Goal: Task Accomplishment & Management: Complete application form

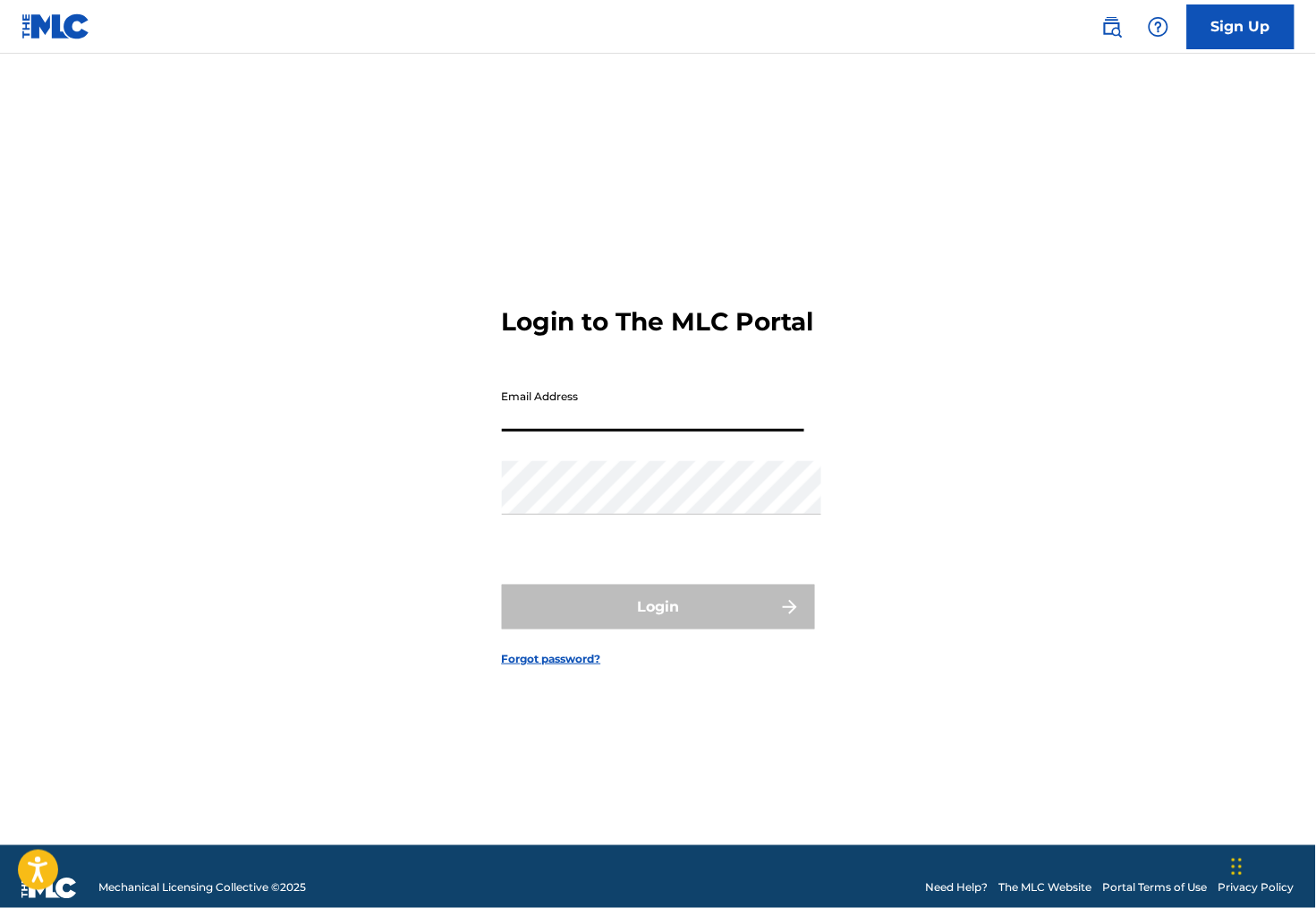
type input "[PERSON_NAME][EMAIL_ADDRESS][PERSON_NAME][DOMAIN_NAME]"
click at [658, 614] on button "Login" at bounding box center [658, 606] width 313 height 45
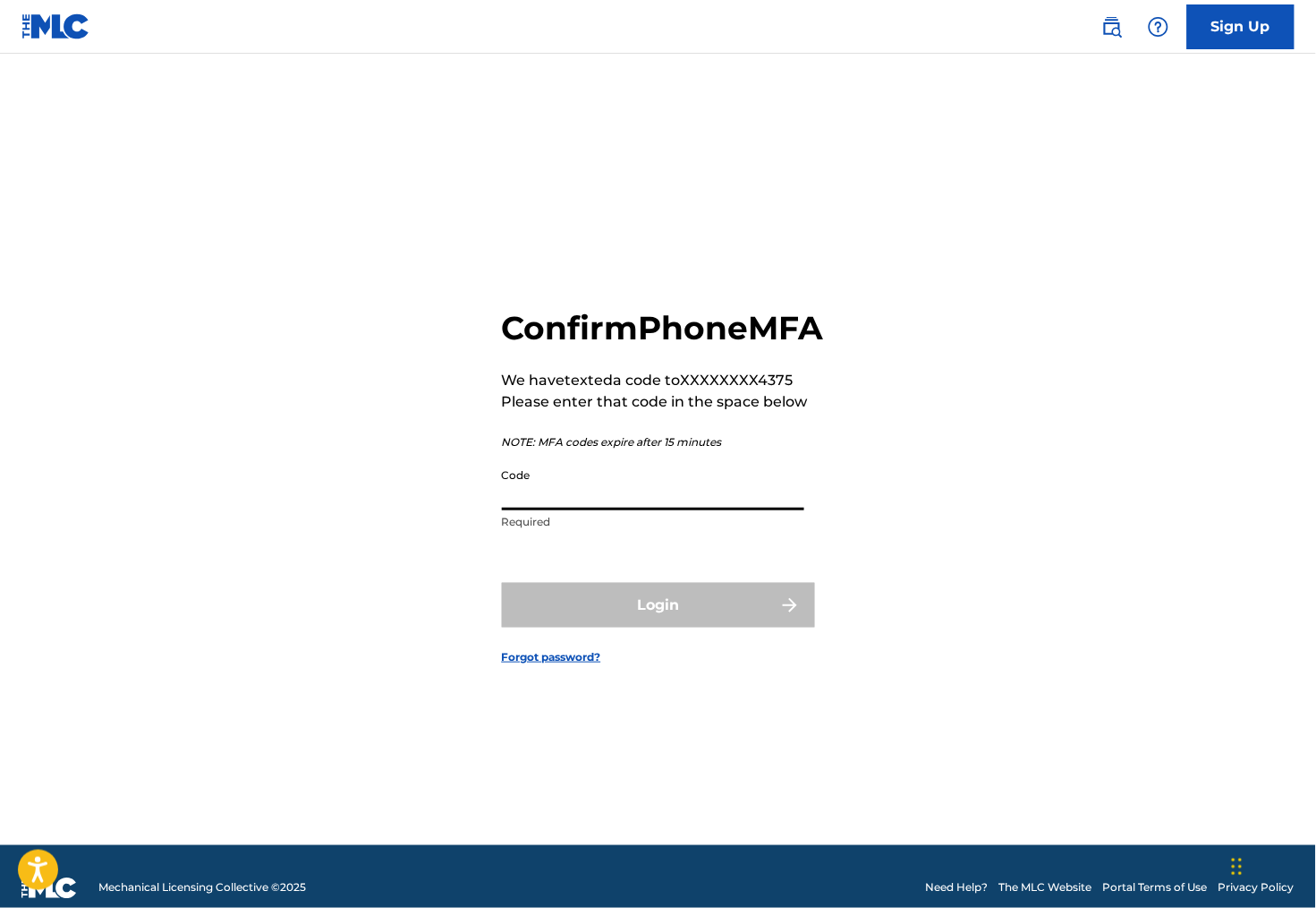
click at [545, 507] on input "Code" at bounding box center [654, 484] width 303 height 51
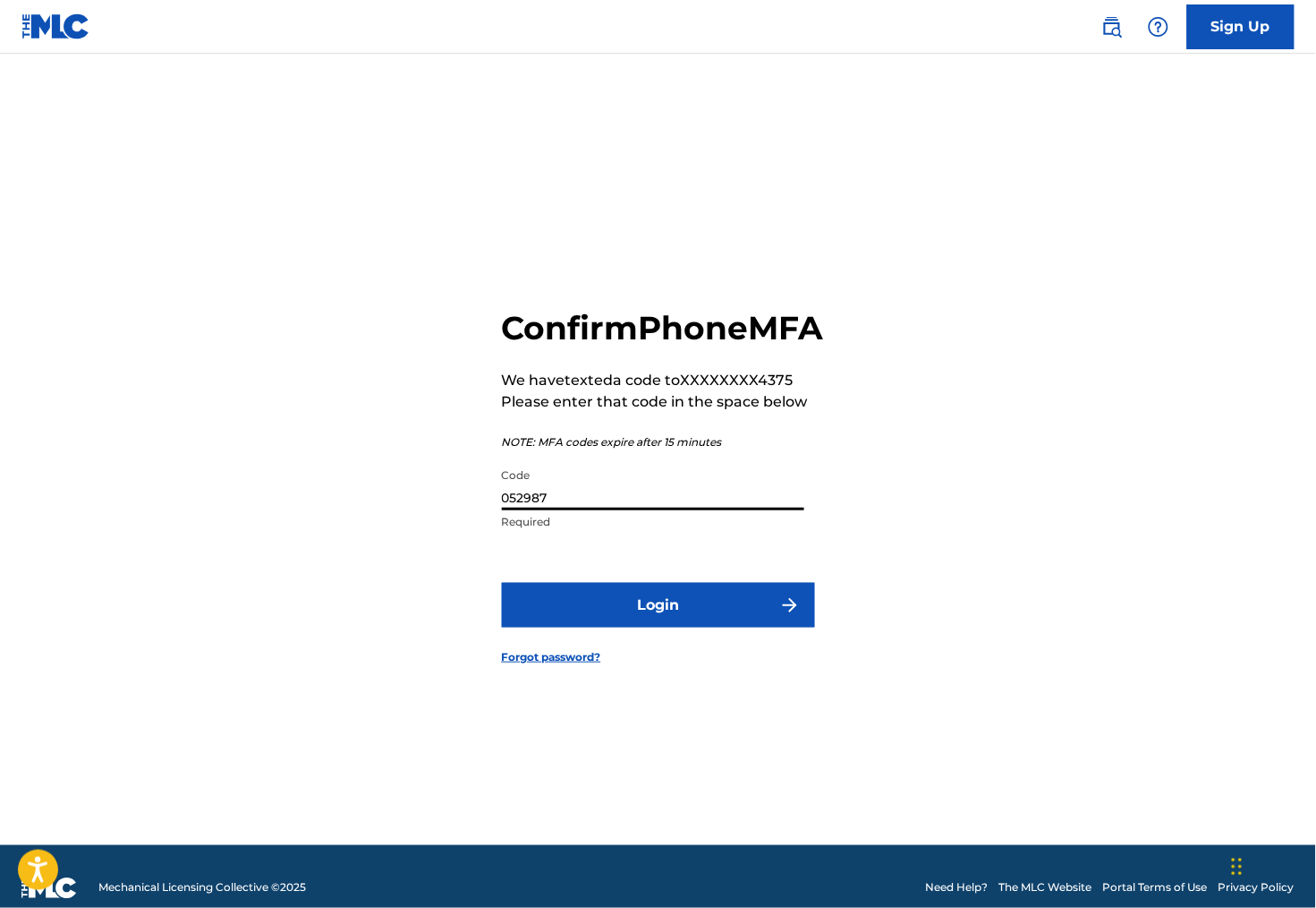
type input "052987"
click at [576, 628] on button "Login" at bounding box center [658, 605] width 313 height 45
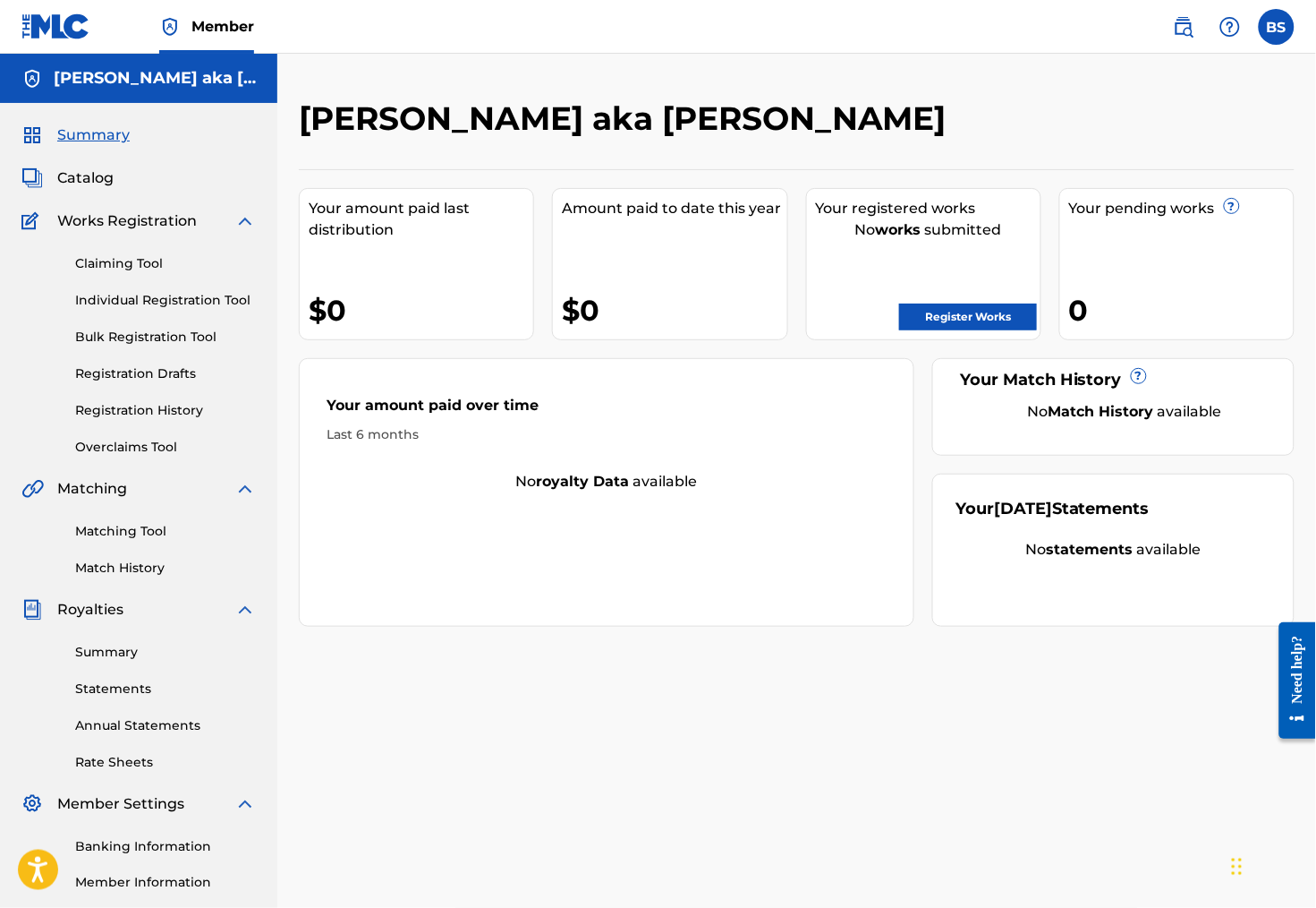
click at [135, 273] on link "Claiming Tool" at bounding box center [165, 263] width 180 height 18
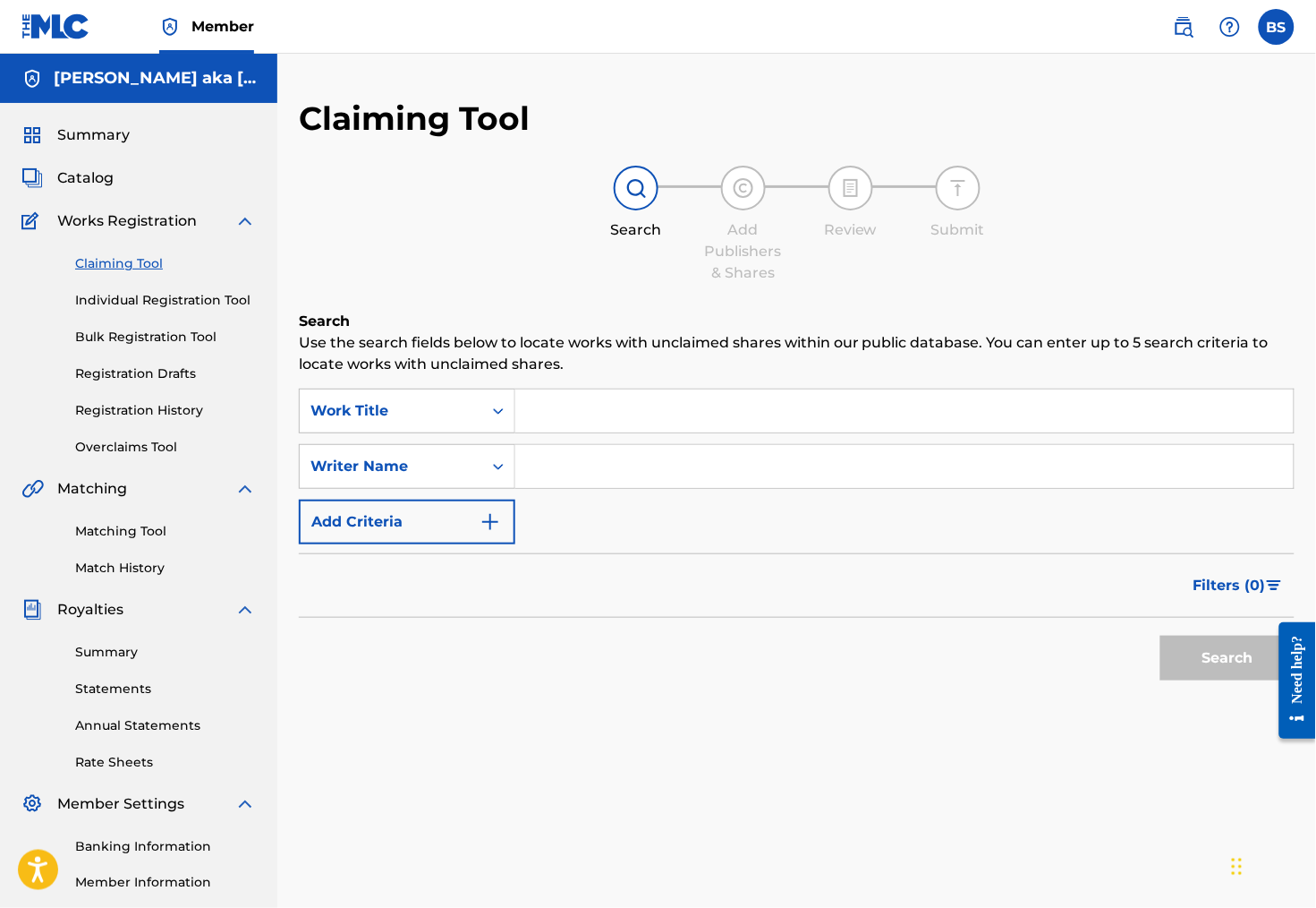
click at [611, 476] on input "Search Form" at bounding box center [904, 467] width 779 height 43
type input "[PERSON_NAME]"
click at [677, 415] on input "Search Form" at bounding box center [904, 410] width 779 height 43
click at [1185, 680] on button "Search" at bounding box center [1228, 658] width 134 height 45
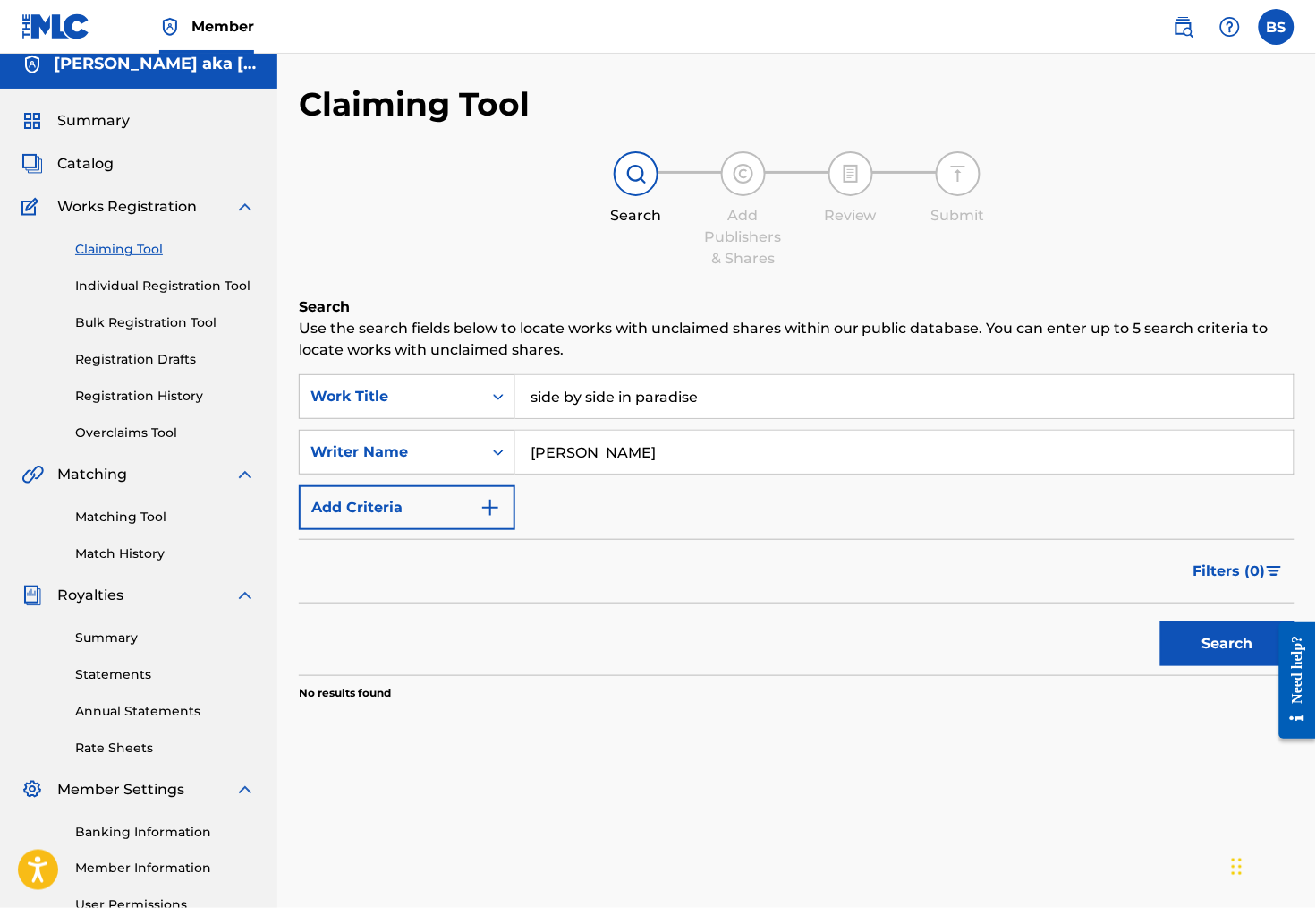
scroll to position [15, 0]
click at [682, 396] on input "side by side in paradise" at bounding box center [904, 397] width 779 height 43
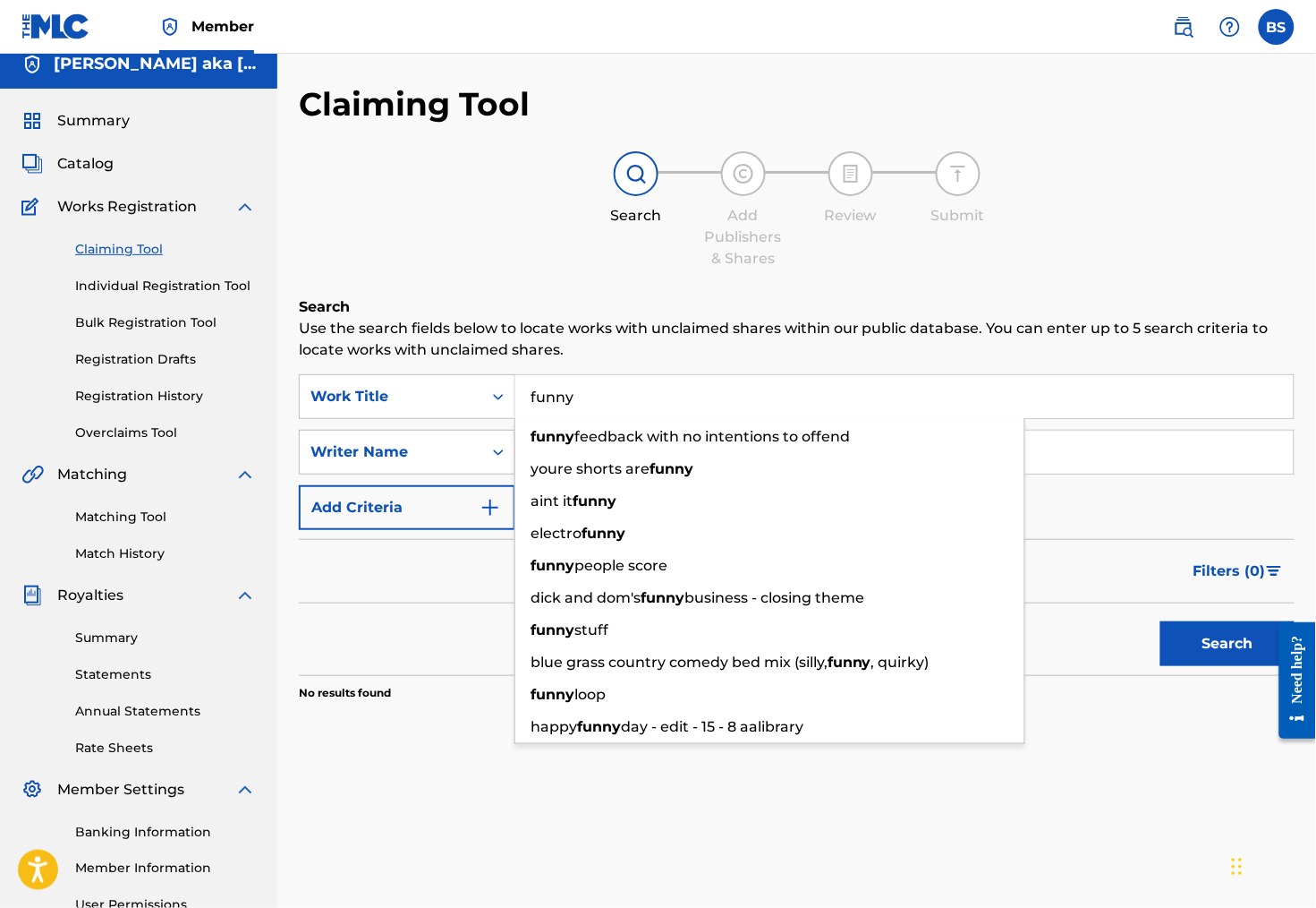
type input "funny"
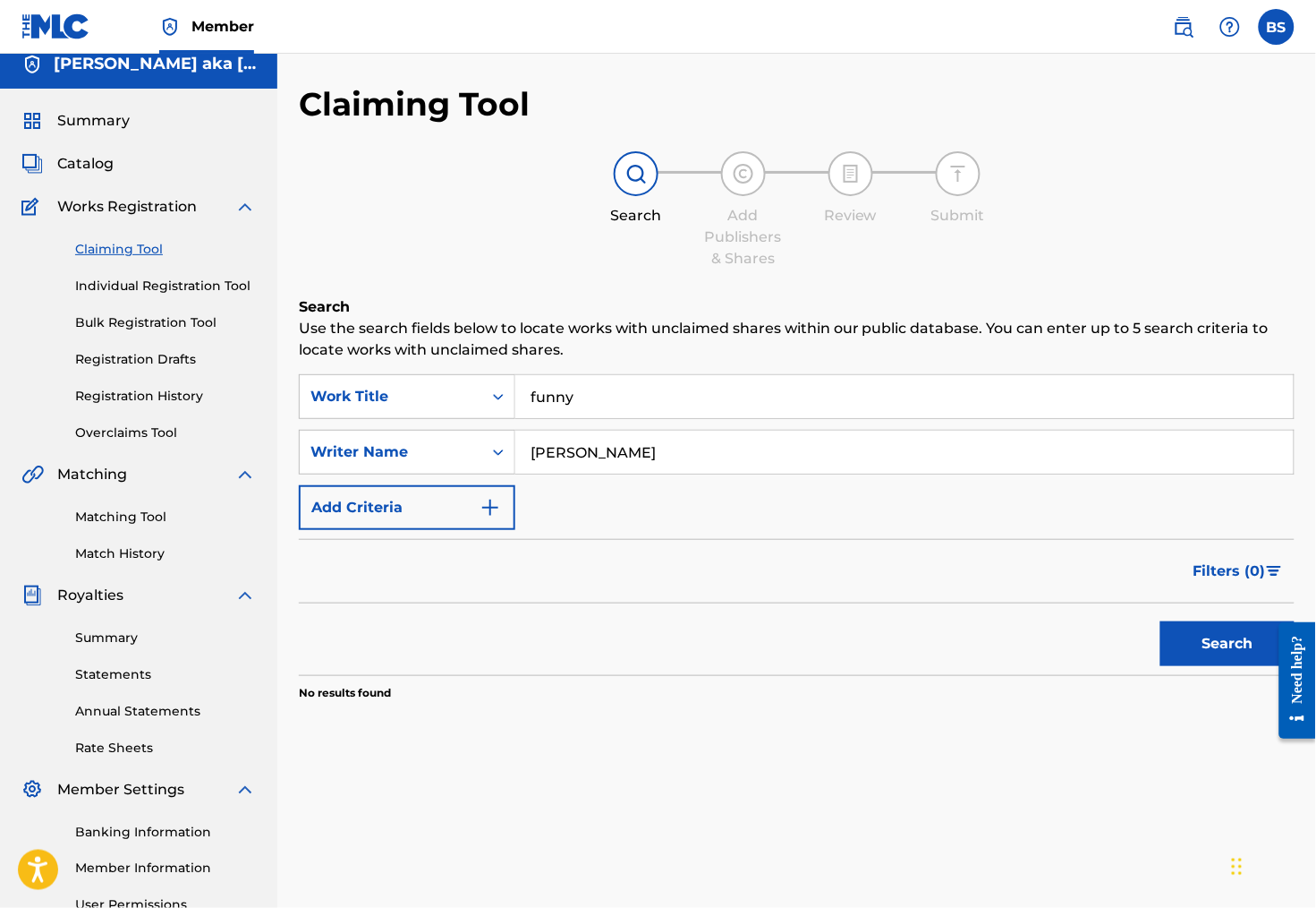
click at [1072, 833] on div "Claiming Tool Search Add Publishers & Shares Review Submit Search Use the searc…" at bounding box center [796, 547] width 1039 height 925
click at [1220, 665] on button "Search" at bounding box center [1228, 643] width 134 height 45
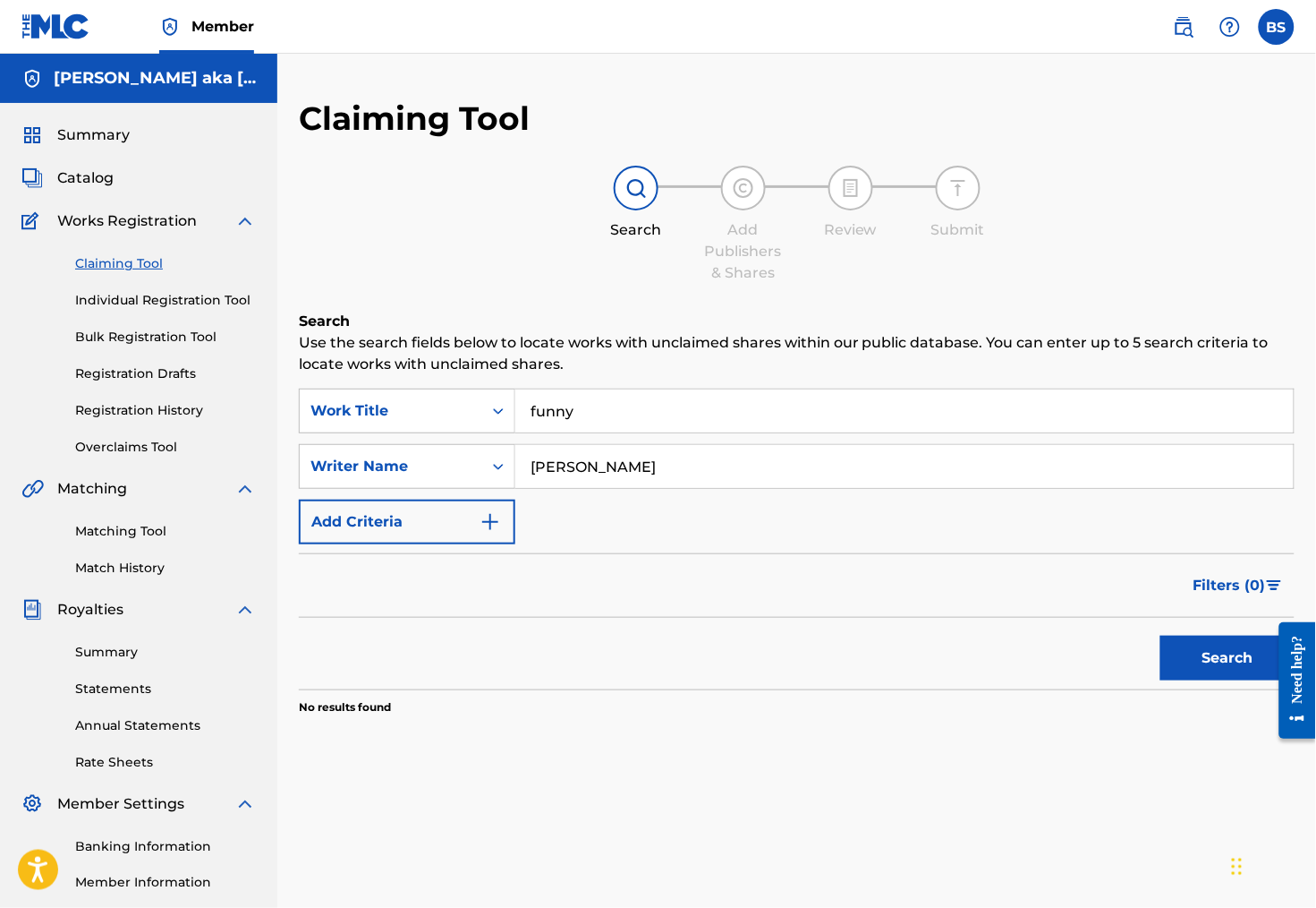
scroll to position [0, 0]
click at [179, 308] on link "Individual Registration Tool" at bounding box center [165, 300] width 180 height 18
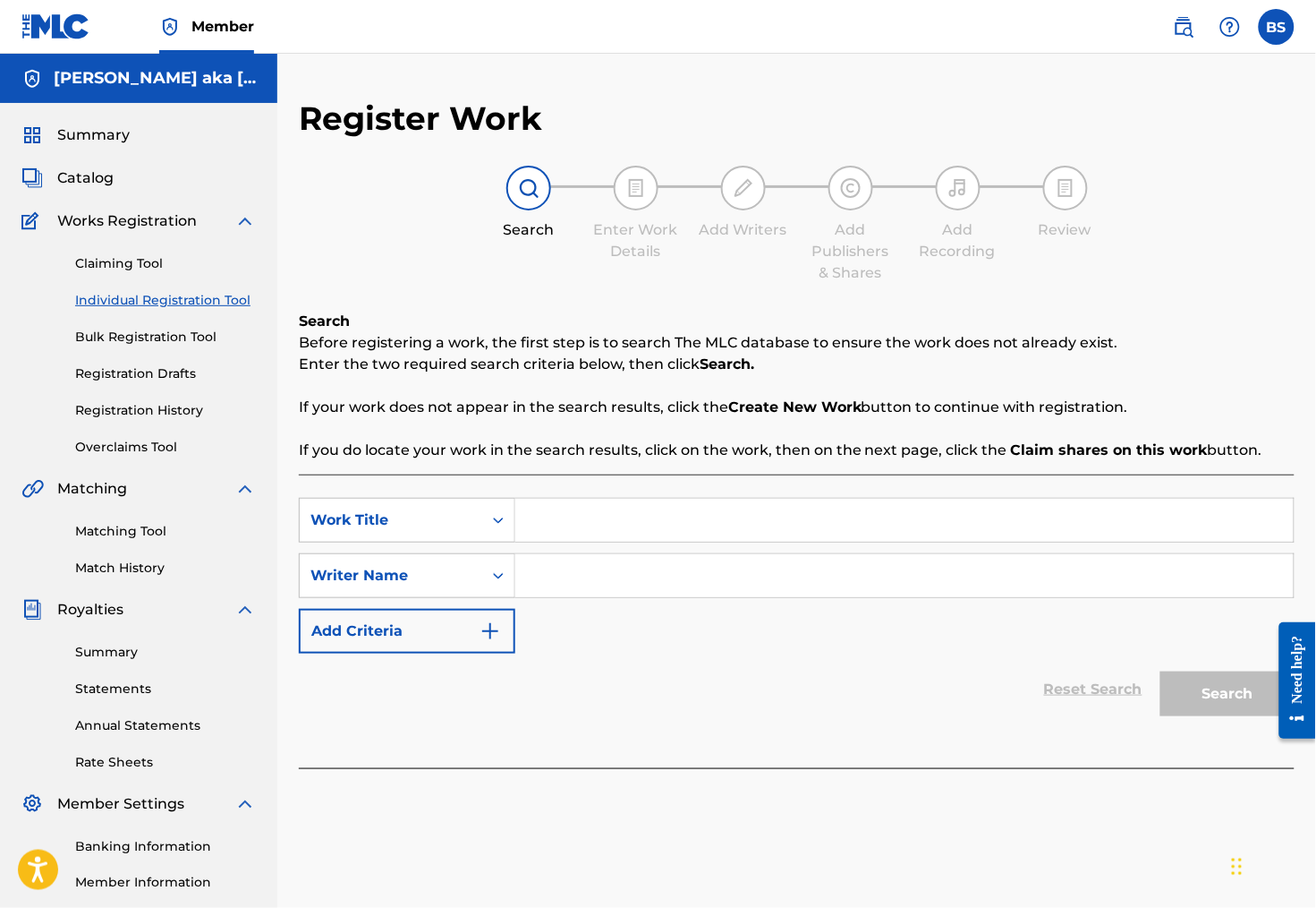
click at [642, 532] on input "Search Form" at bounding box center [904, 520] width 779 height 43
type input "funny"
click at [687, 597] on input "Search Form" at bounding box center [904, 575] width 779 height 43
drag, startPoint x: 687, startPoint y: 607, endPoint x: 1188, endPoint y: 714, distance: 512.3
click at [1188, 714] on button "Search" at bounding box center [1228, 694] width 134 height 45
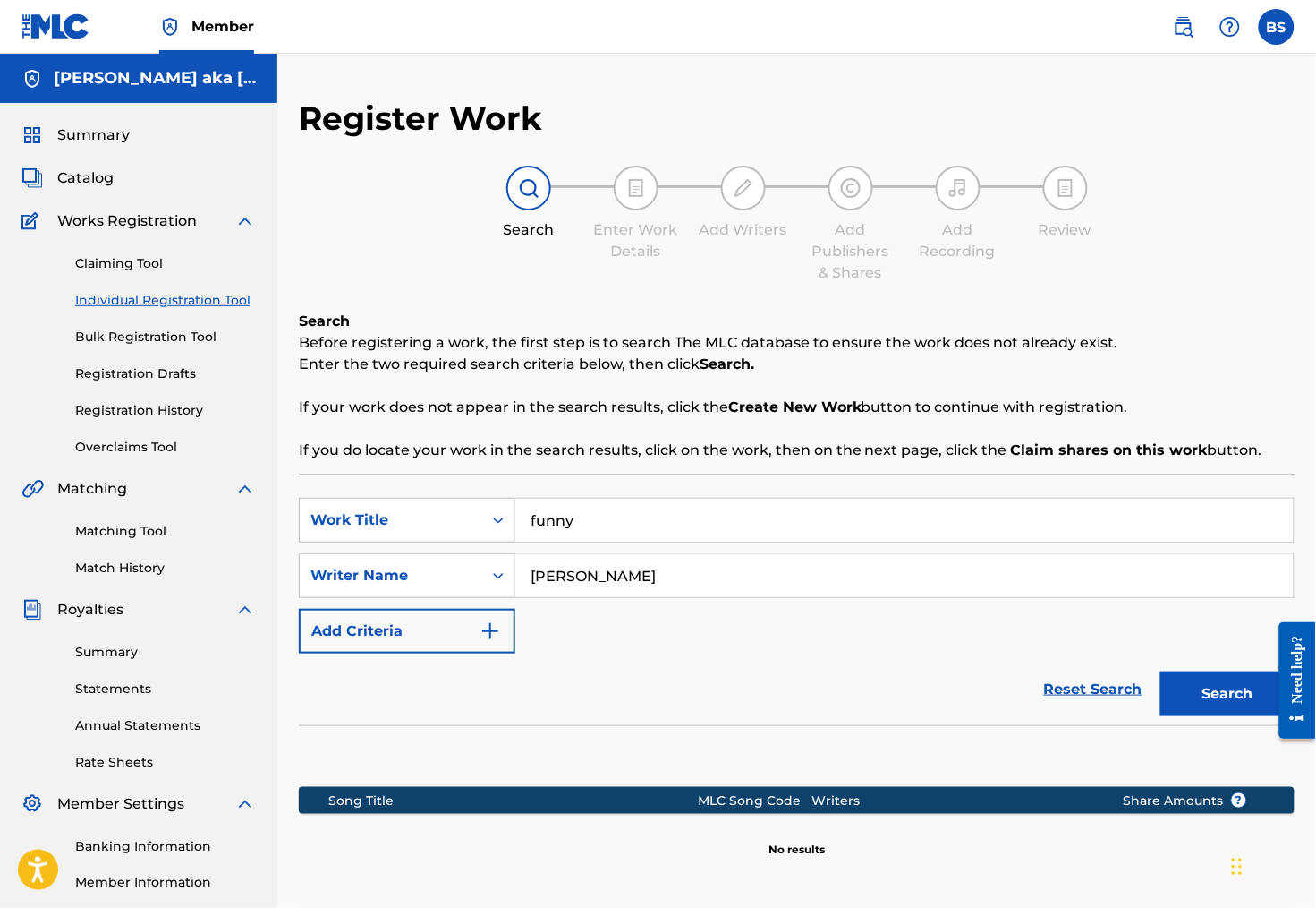
click at [576, 583] on input "[PERSON_NAME]" at bounding box center [904, 575] width 779 height 43
click at [575, 583] on input "[PERSON_NAME]" at bounding box center [904, 575] width 779 height 43
type input "[PERSON_NAME]"
click at [1222, 711] on button "Search" at bounding box center [1228, 694] width 134 height 45
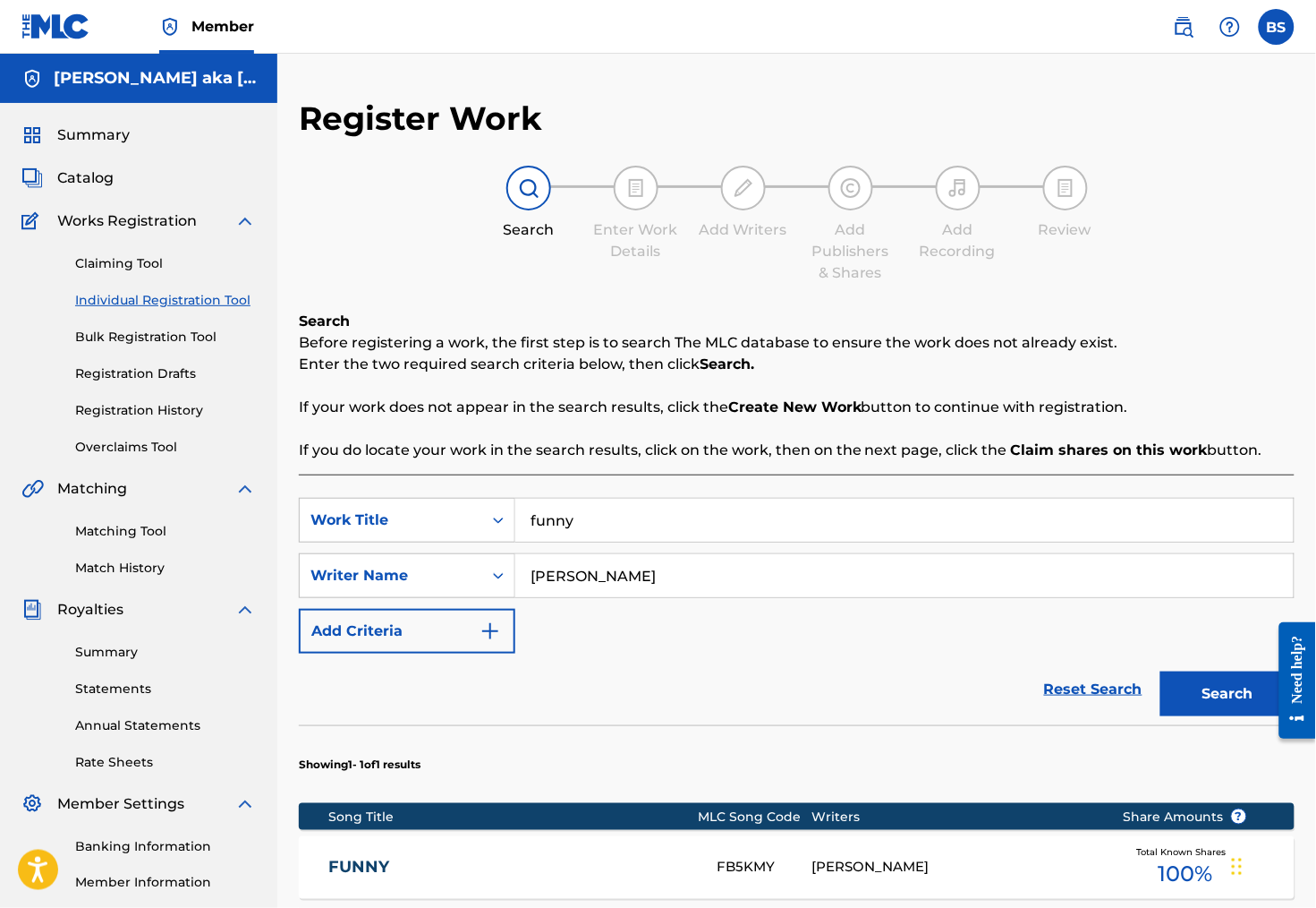
scroll to position [162, 0]
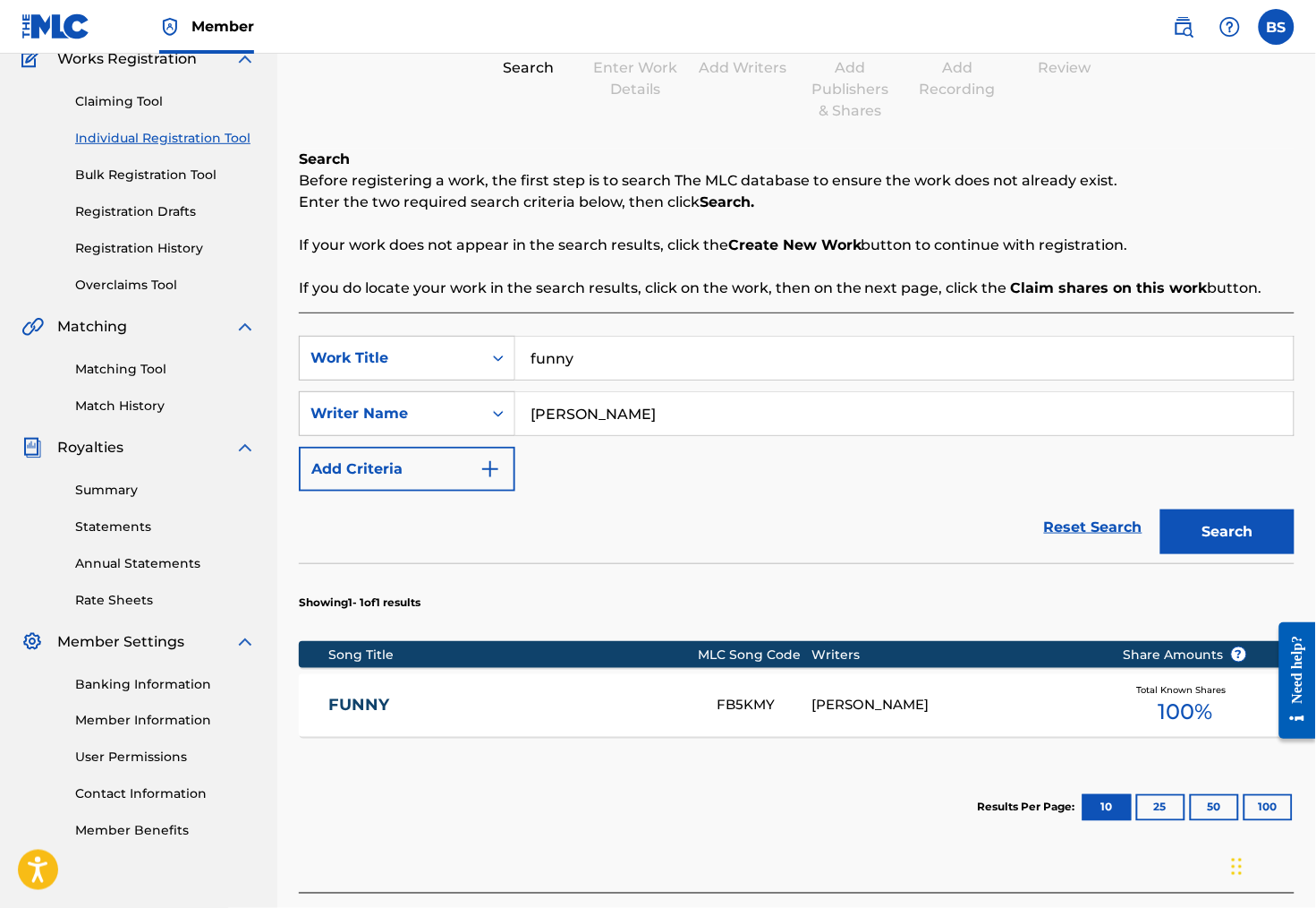
click at [583, 366] on input "funny" at bounding box center [904, 358] width 779 height 43
click at [1262, 537] on button "Search" at bounding box center [1228, 532] width 134 height 45
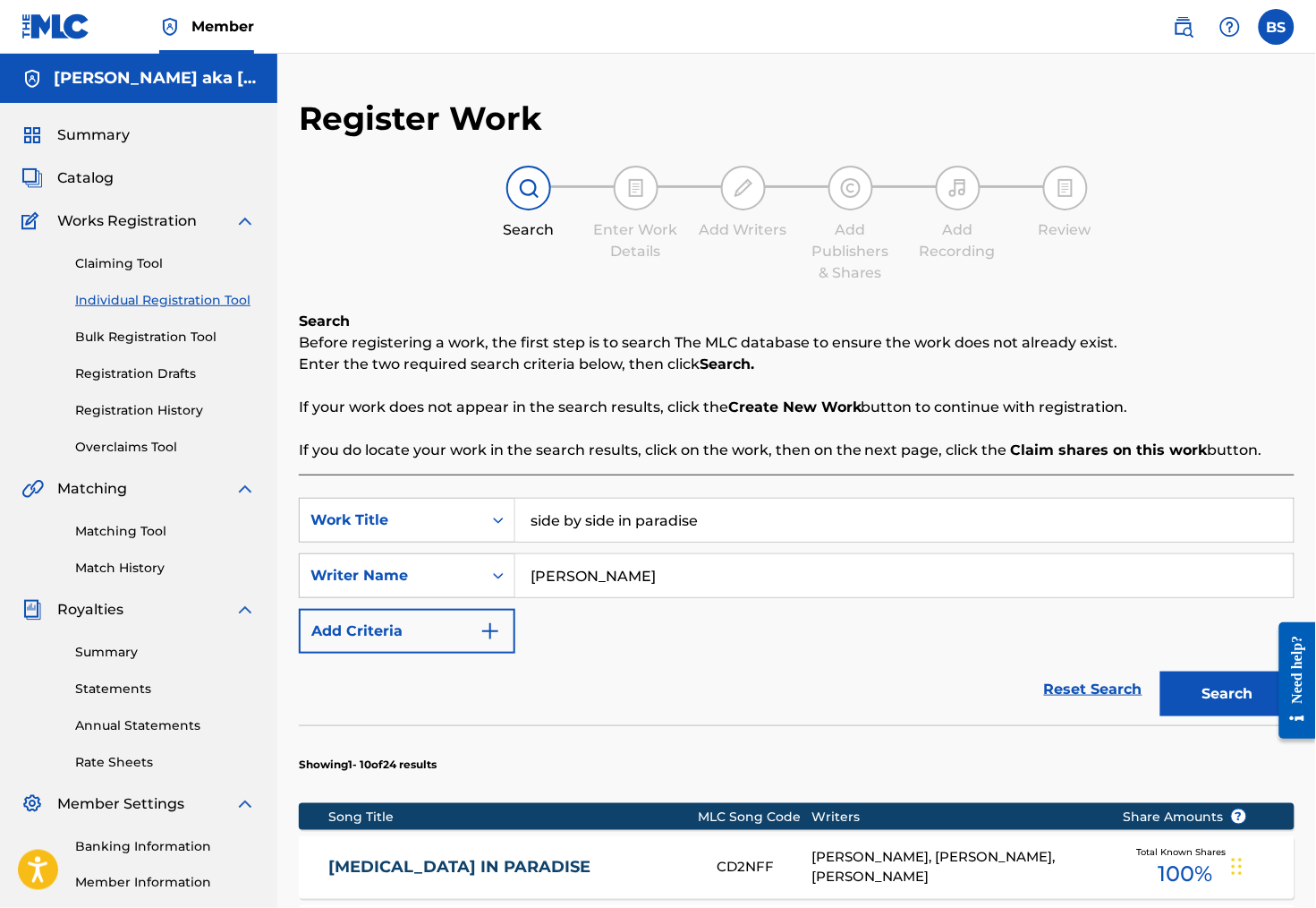
scroll to position [0, 0]
click at [651, 518] on input "side by side in paradise" at bounding box center [904, 520] width 779 height 43
click at [1222, 711] on button "Search" at bounding box center [1228, 694] width 134 height 45
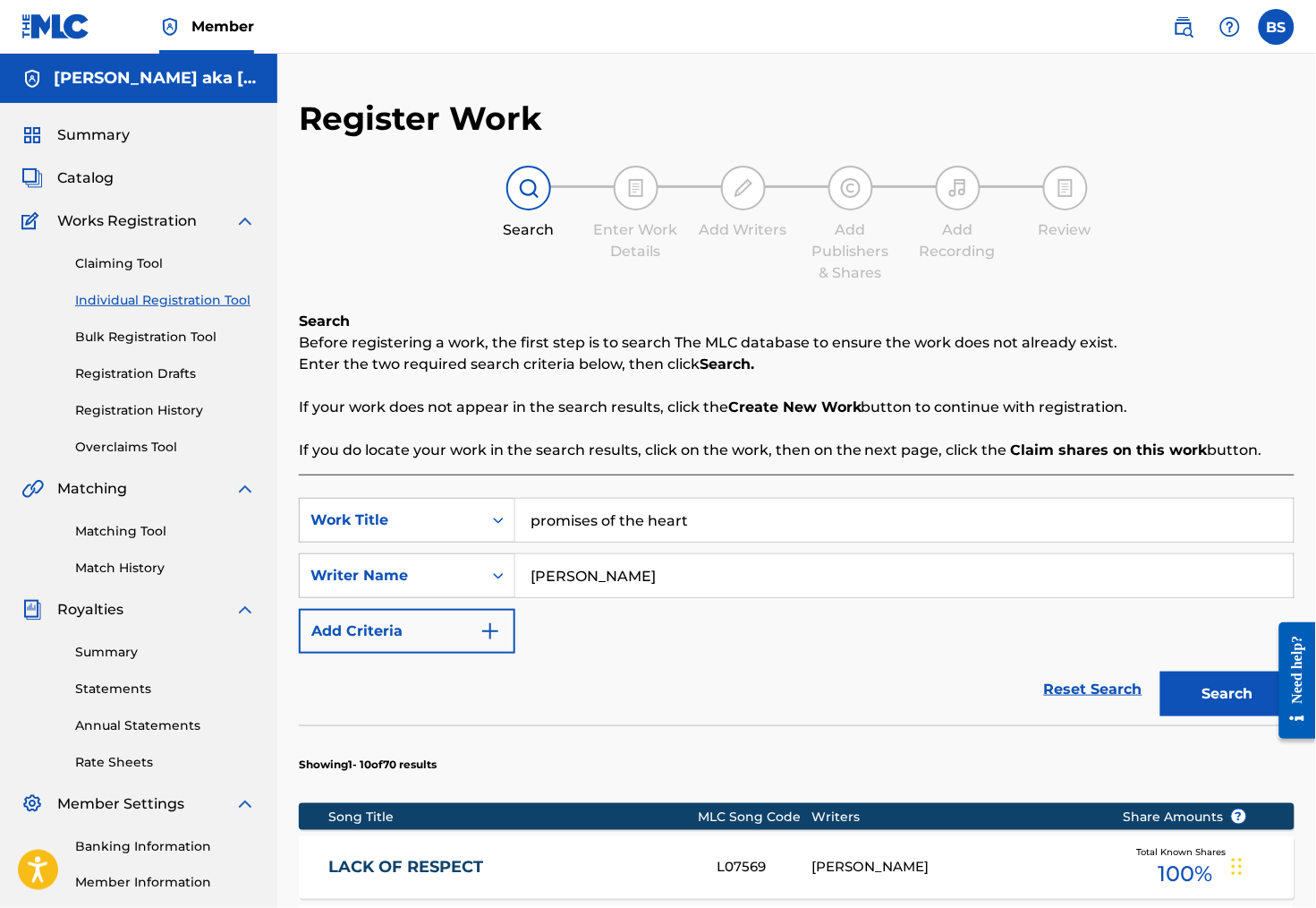
click at [601, 522] on input "promises of the heart" at bounding box center [904, 520] width 779 height 43
click at [1222, 711] on button "Search" at bounding box center [1228, 694] width 134 height 45
click at [625, 527] on input "you always make me laugh" at bounding box center [904, 520] width 779 height 43
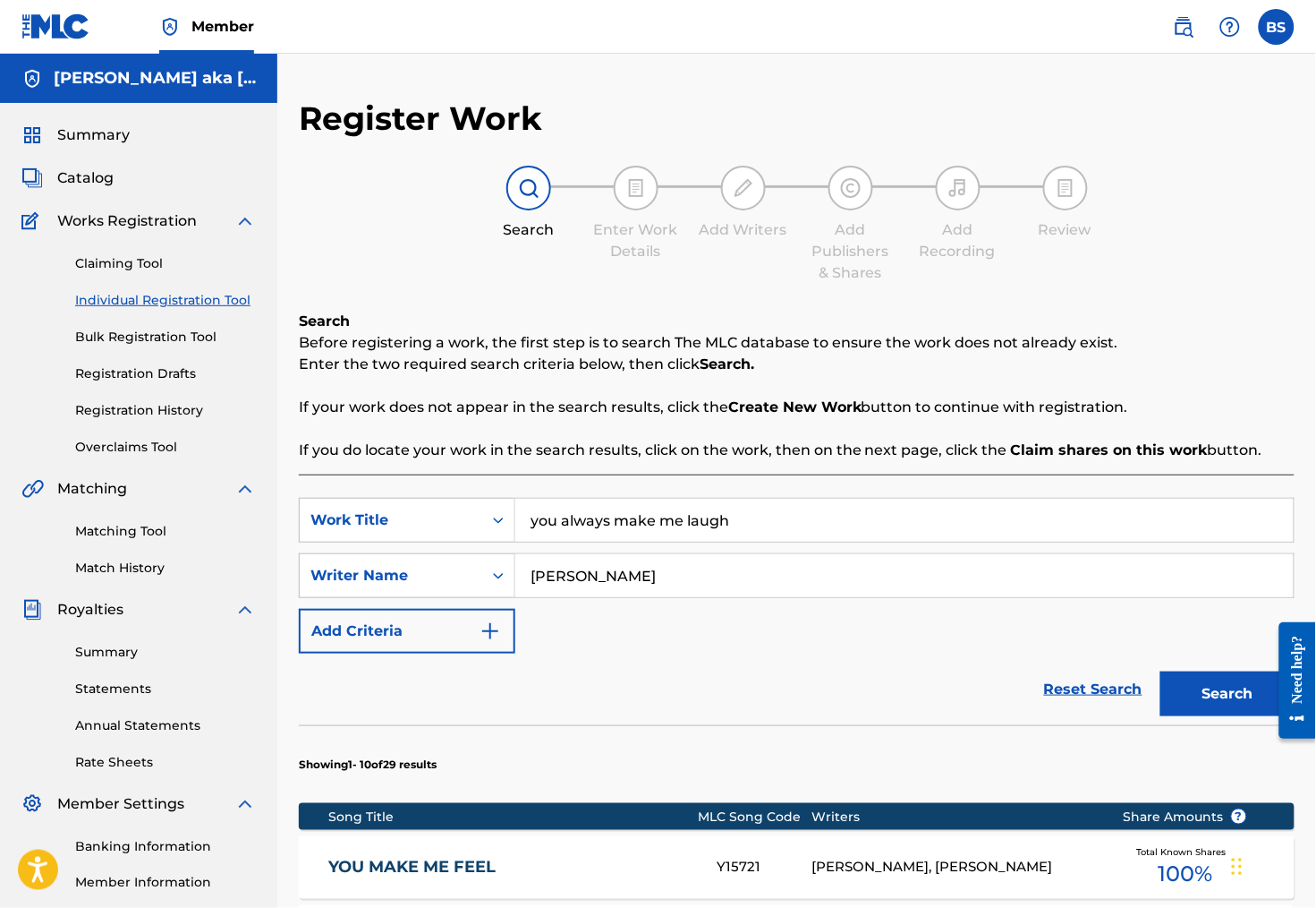
click at [625, 528] on input "you always make me laugh" at bounding box center [904, 520] width 779 height 43
click at [1222, 711] on button "Search" at bounding box center [1228, 694] width 134 height 45
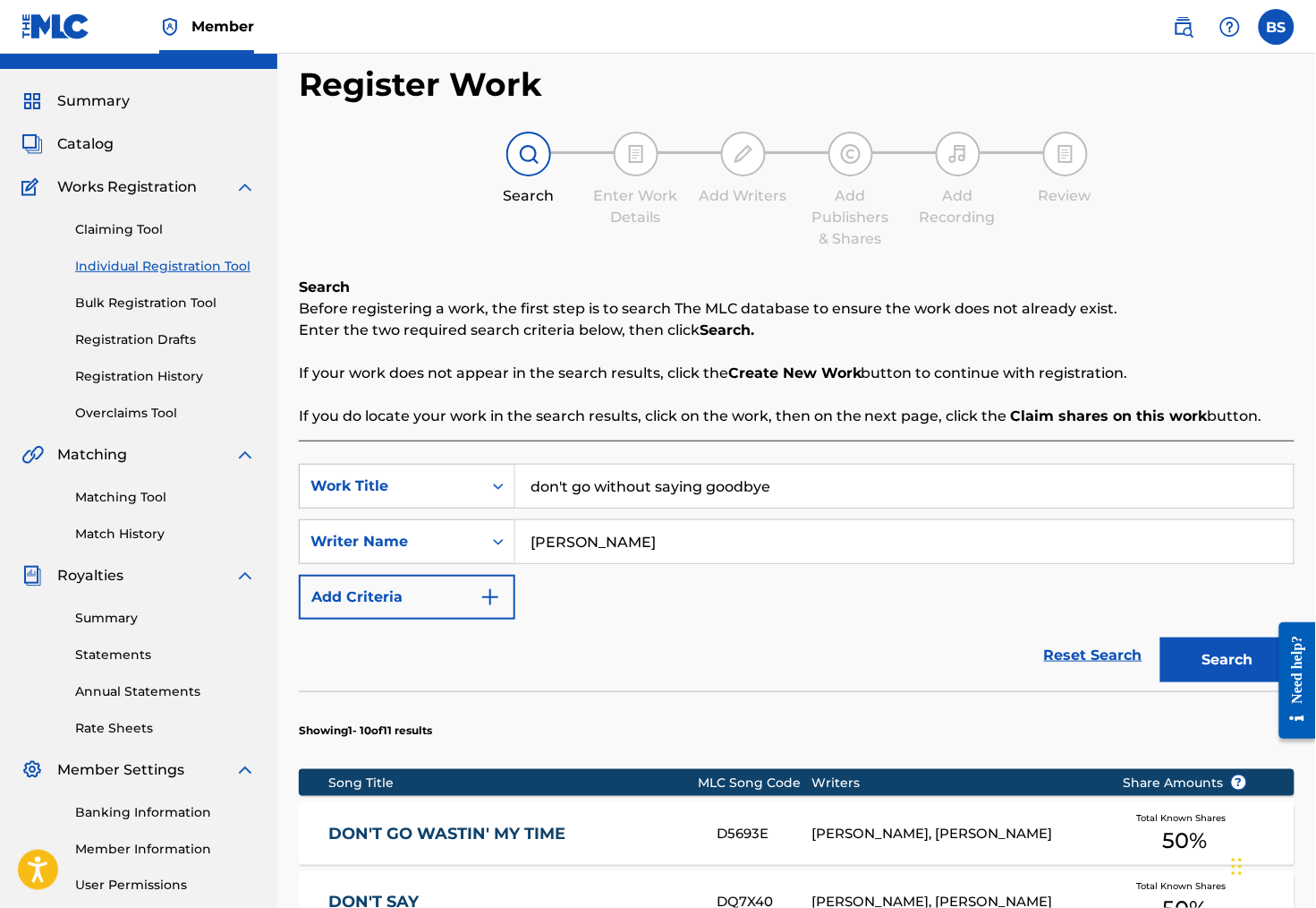
scroll to position [42, 0]
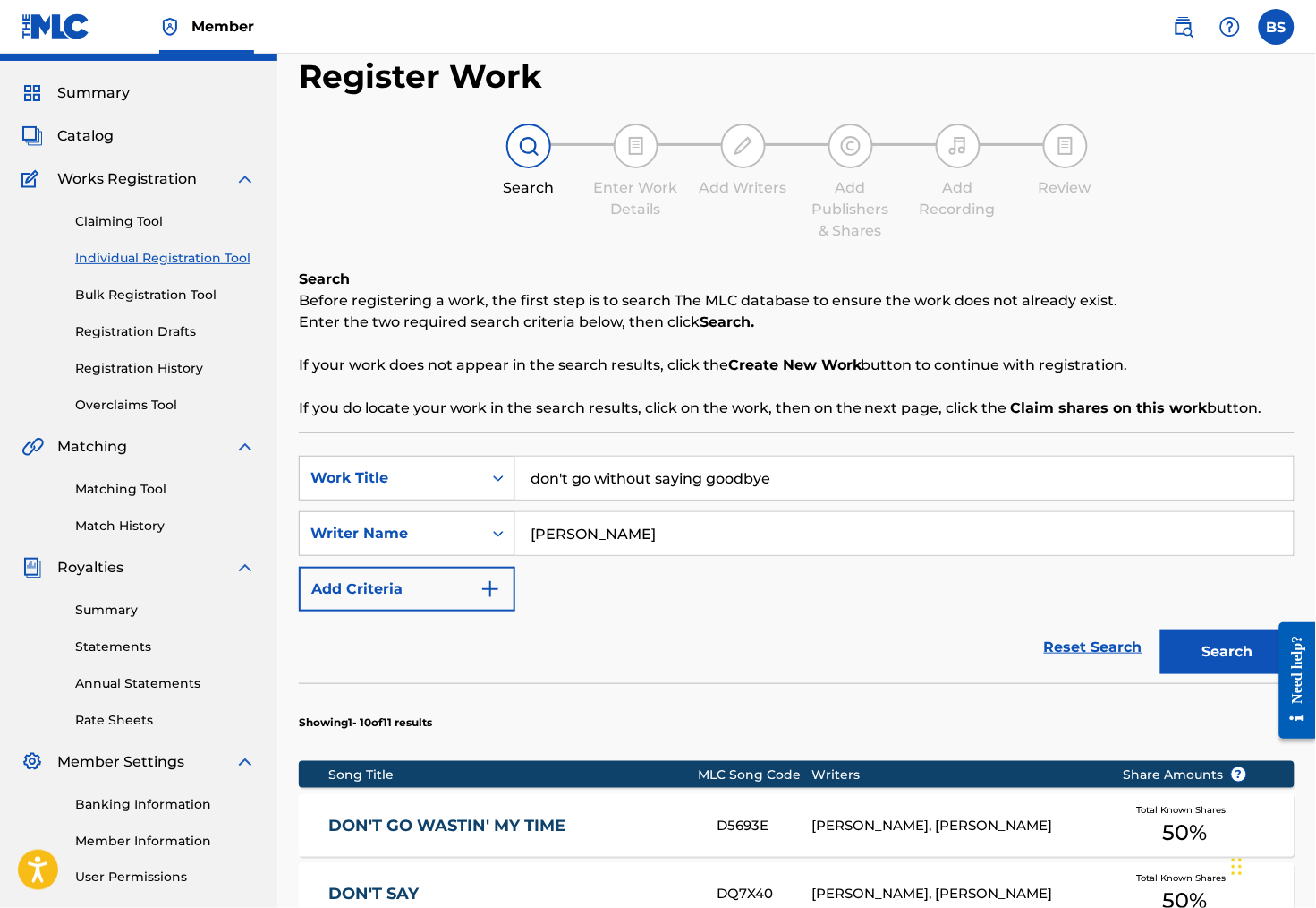
click at [693, 480] on input "don't go without saying goodbye" at bounding box center [904, 478] width 779 height 43
type input "funny"
click at [1231, 659] on button "Search" at bounding box center [1228, 652] width 134 height 45
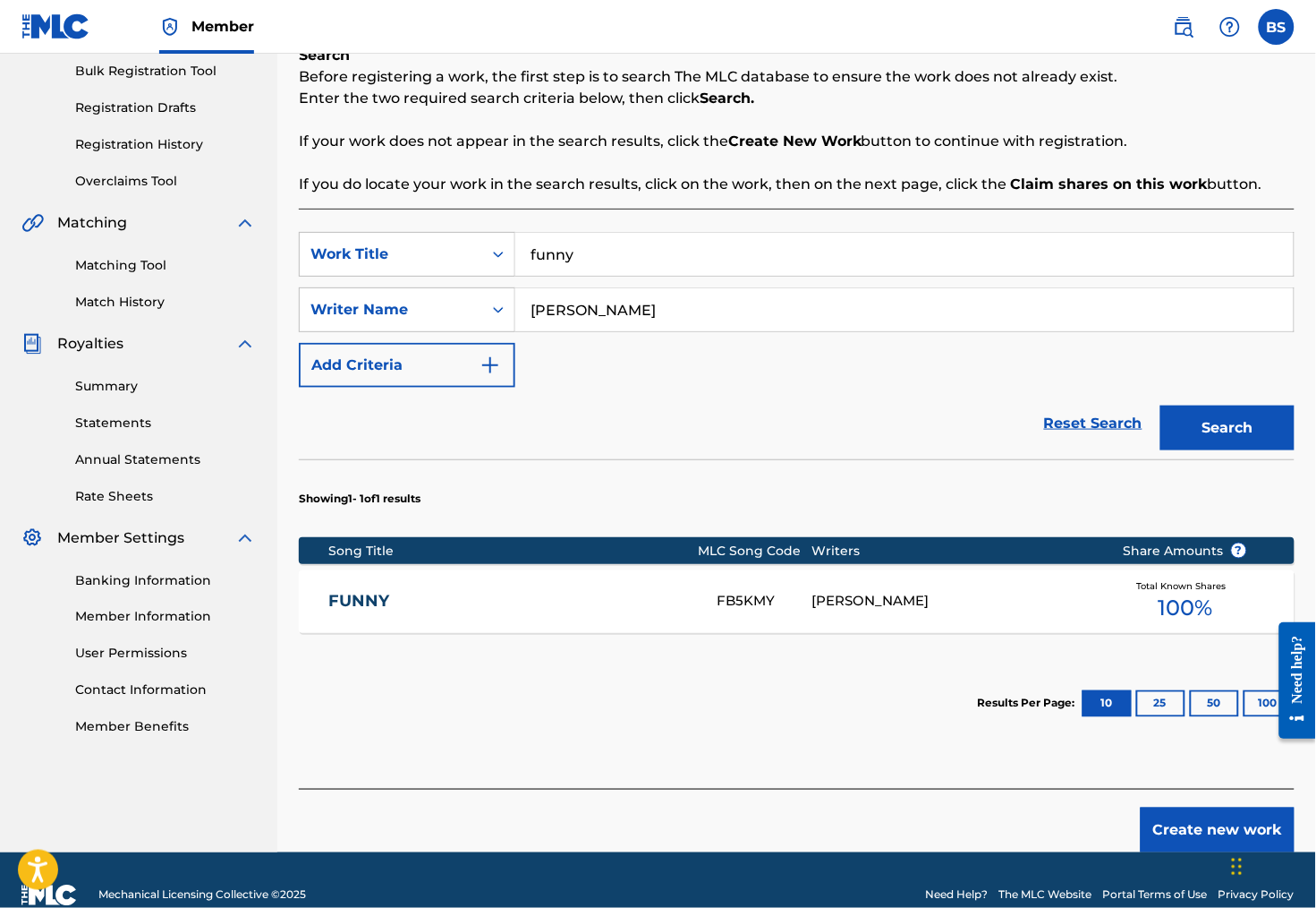
scroll to position [264, 0]
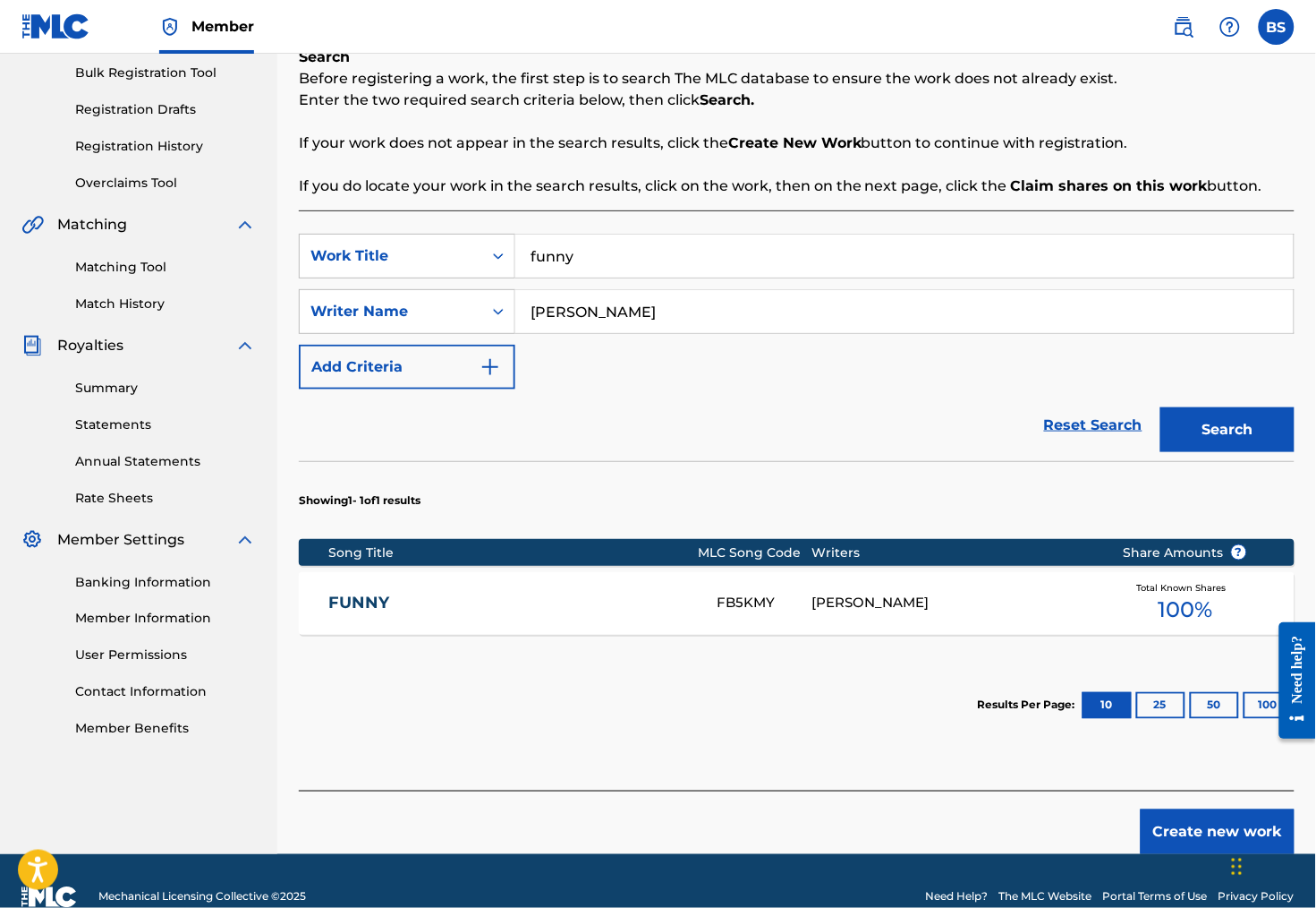
click at [816, 520] on section "Showing 1 - 1 of 1 results" at bounding box center [796, 495] width 996 height 69
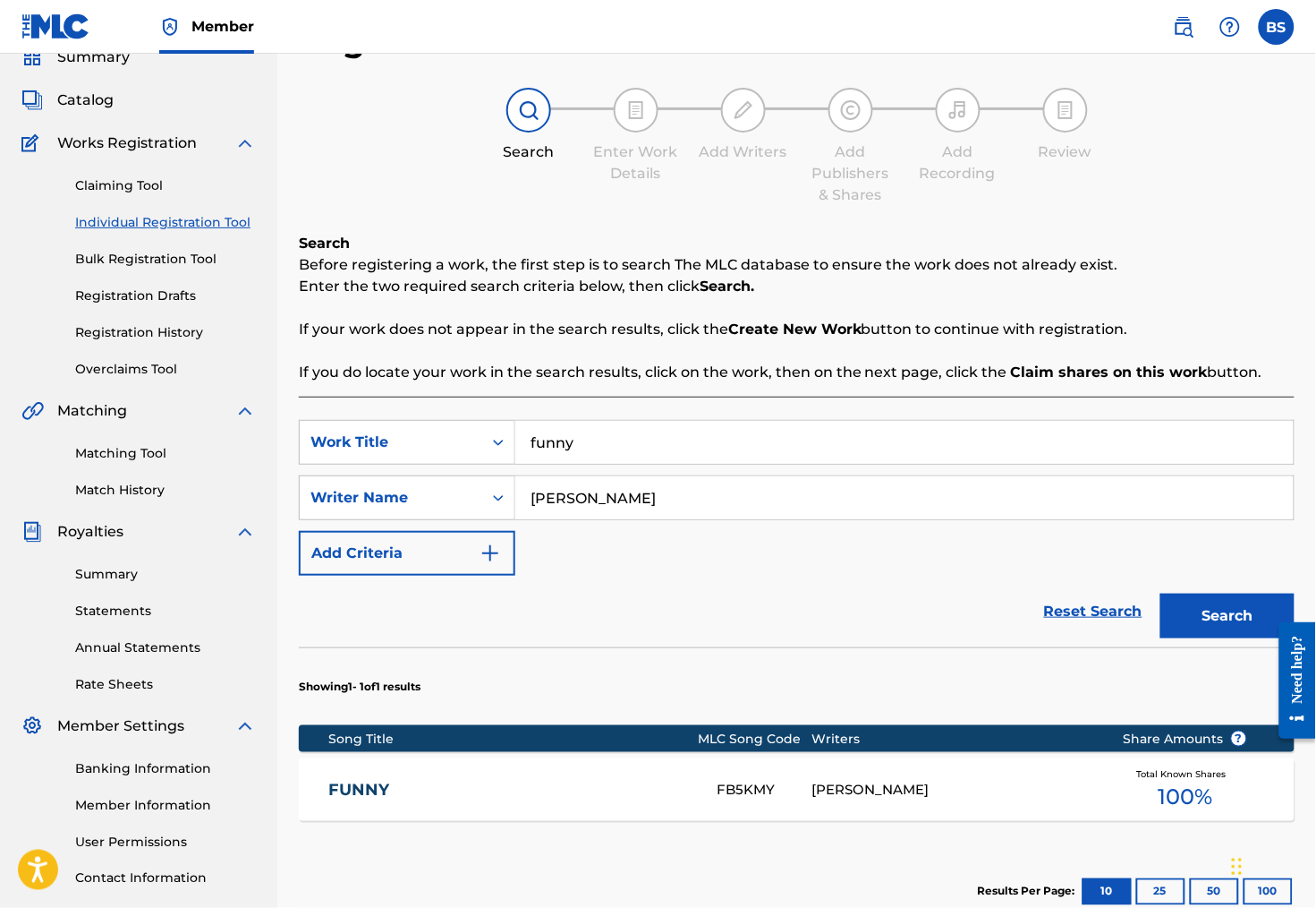
scroll to position [78, 0]
click at [168, 232] on link "Individual Registration Tool" at bounding box center [165, 222] width 180 height 18
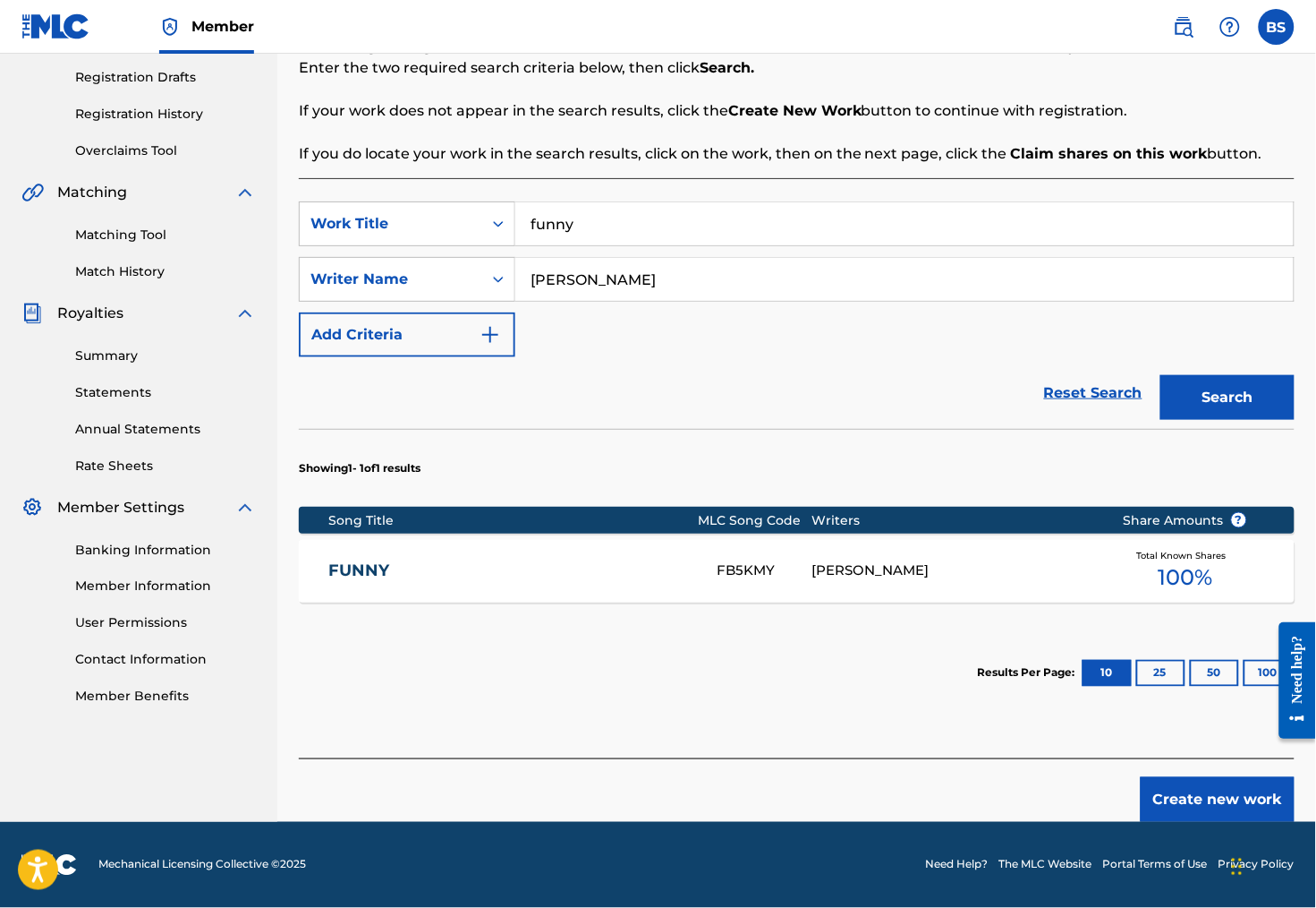
scroll to position [337, 0]
click at [126, 225] on link "Matching Tool" at bounding box center [165, 234] width 180 height 18
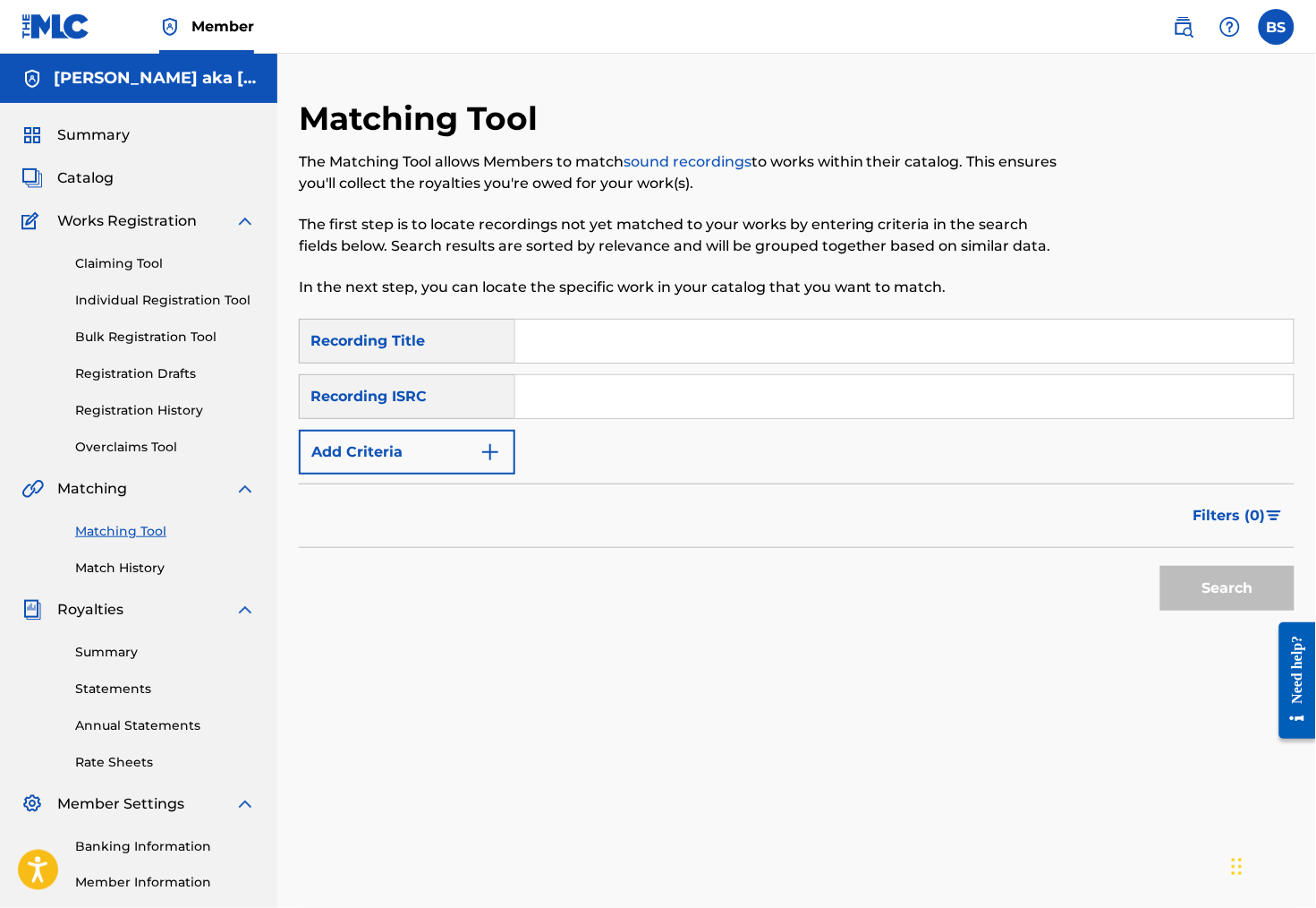
click at [149, 309] on link "Individual Registration Tool" at bounding box center [165, 300] width 180 height 18
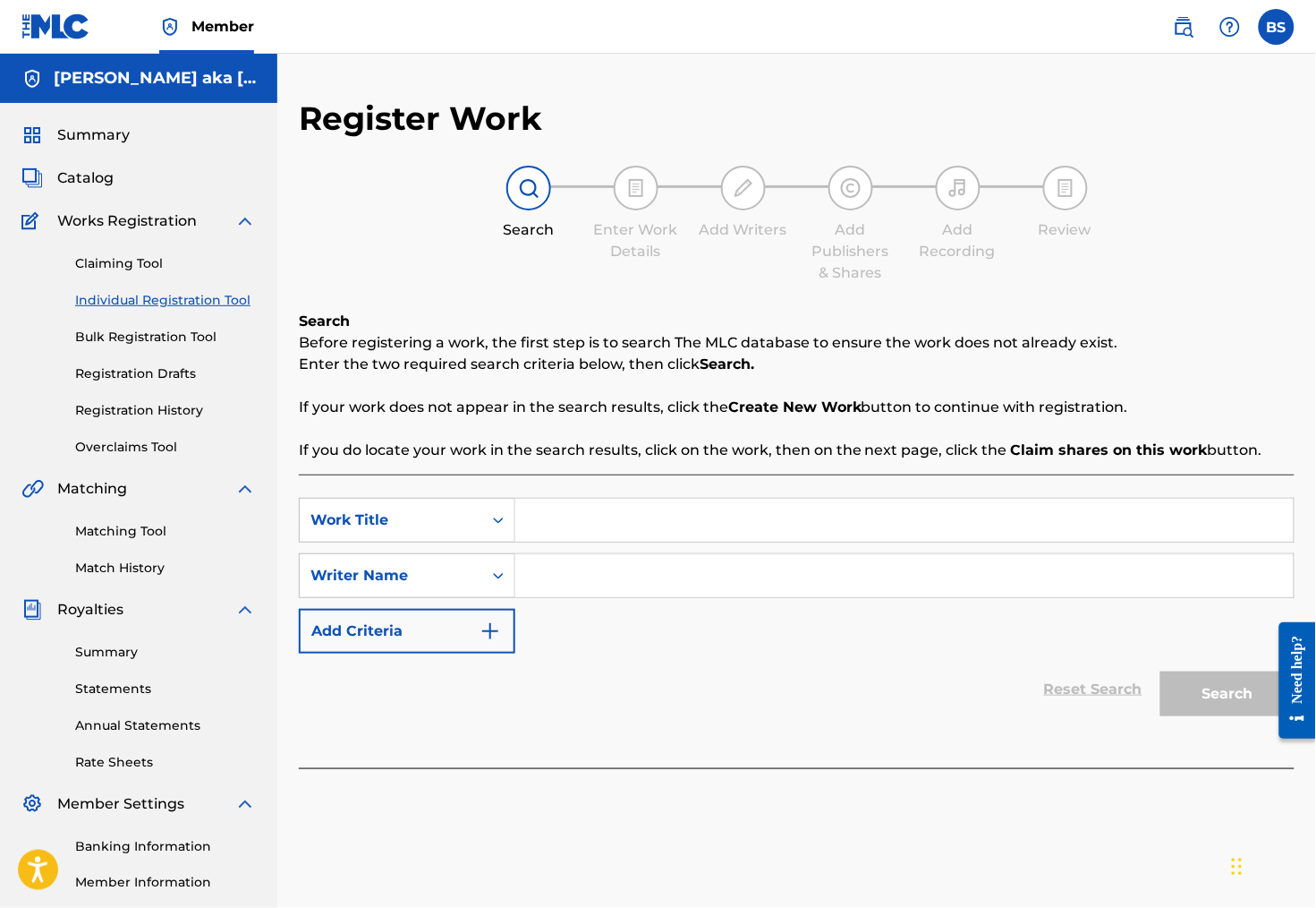
click at [640, 191] on img at bounding box center [636, 188] width 21 height 21
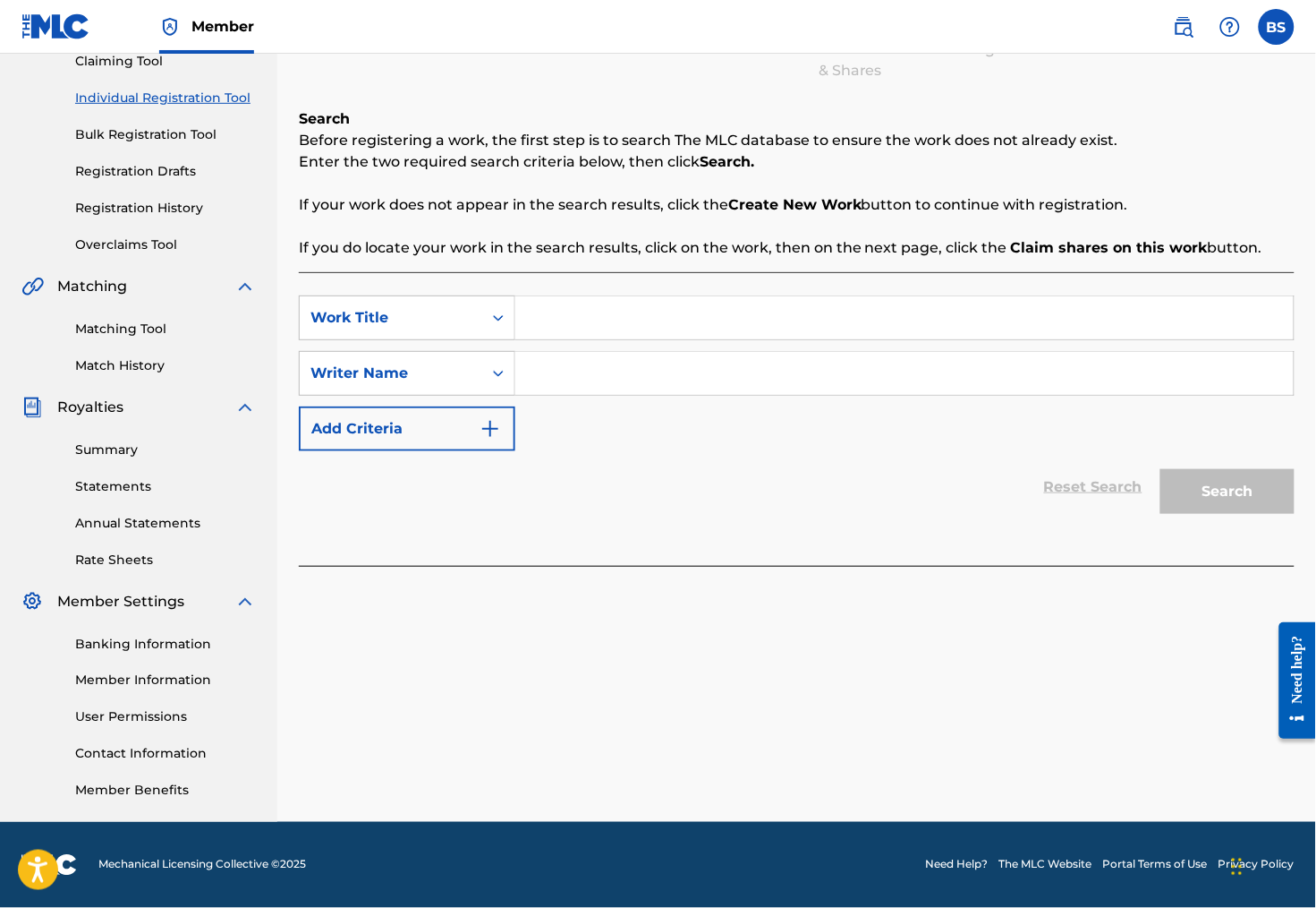
scroll to position [234, 0]
click at [612, 301] on input "Search Form" at bounding box center [904, 317] width 779 height 43
type input "side. y side in paradise"
click at [666, 356] on input "Search Form" at bounding box center [904, 373] width 779 height 43
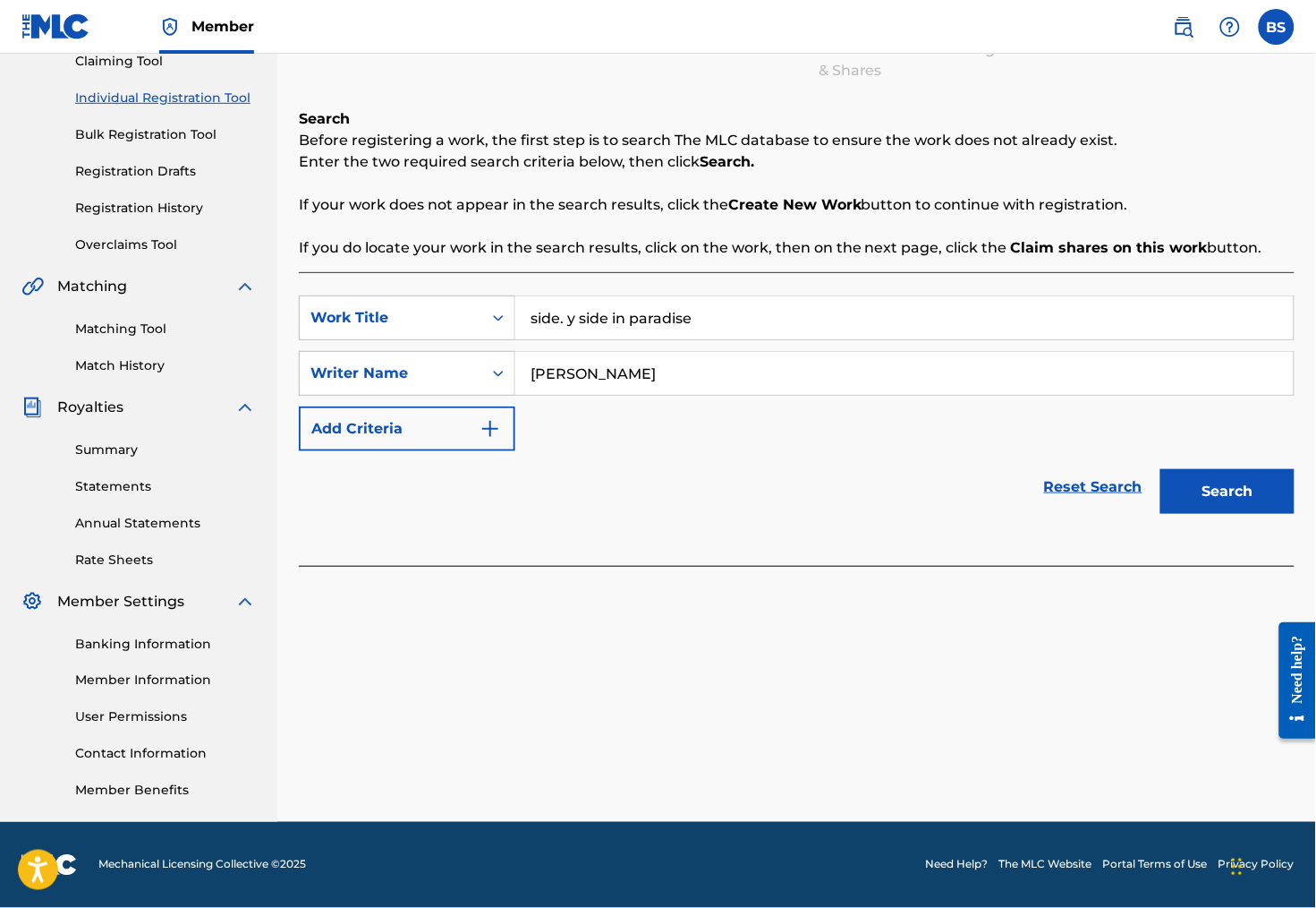
type input "[PERSON_NAME]"
drag, startPoint x: 677, startPoint y: 356, endPoint x: 1224, endPoint y: 480, distance: 560.9
click at [1225, 480] on button "Search" at bounding box center [1228, 491] width 134 height 45
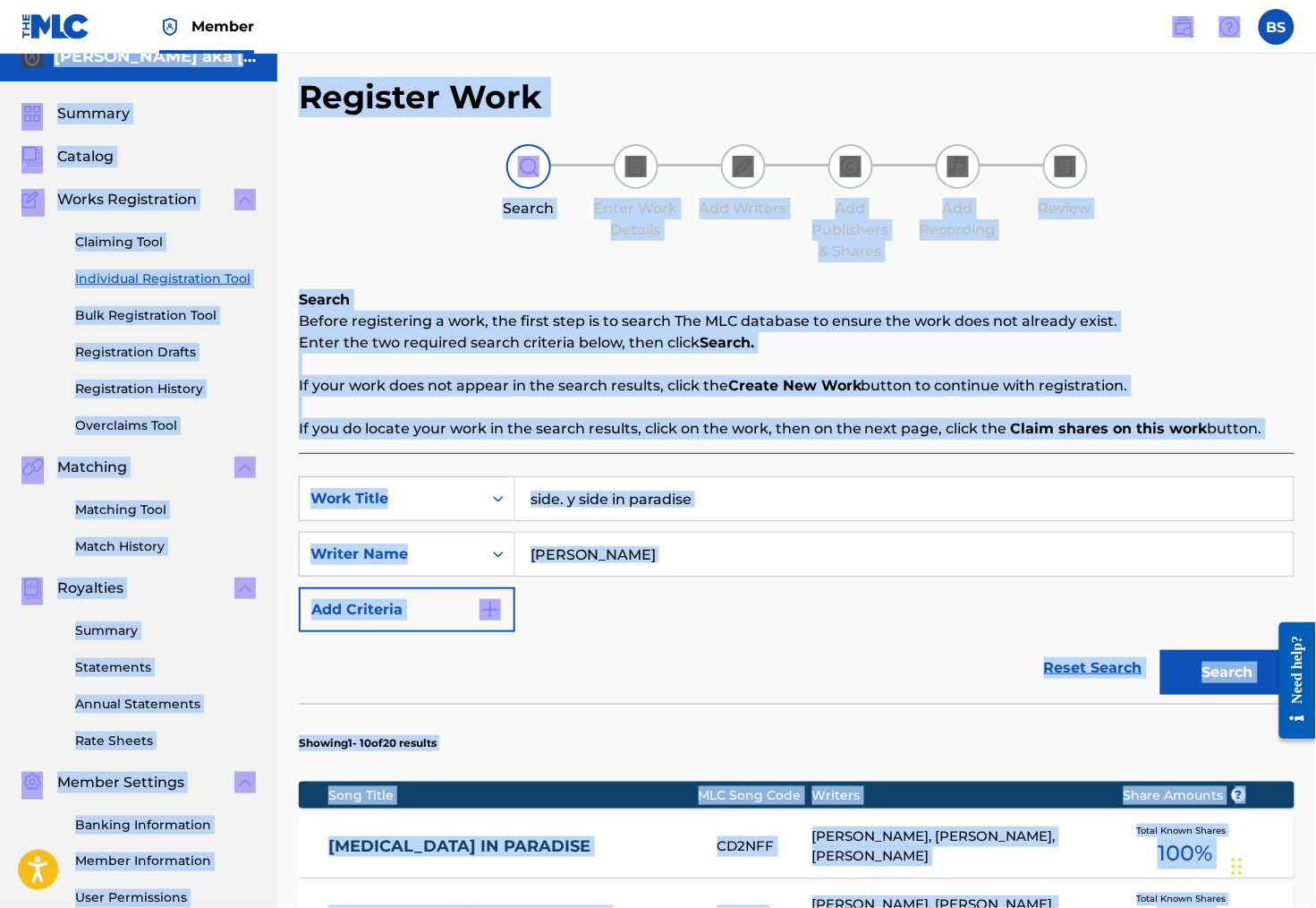
scroll to position [0, 0]
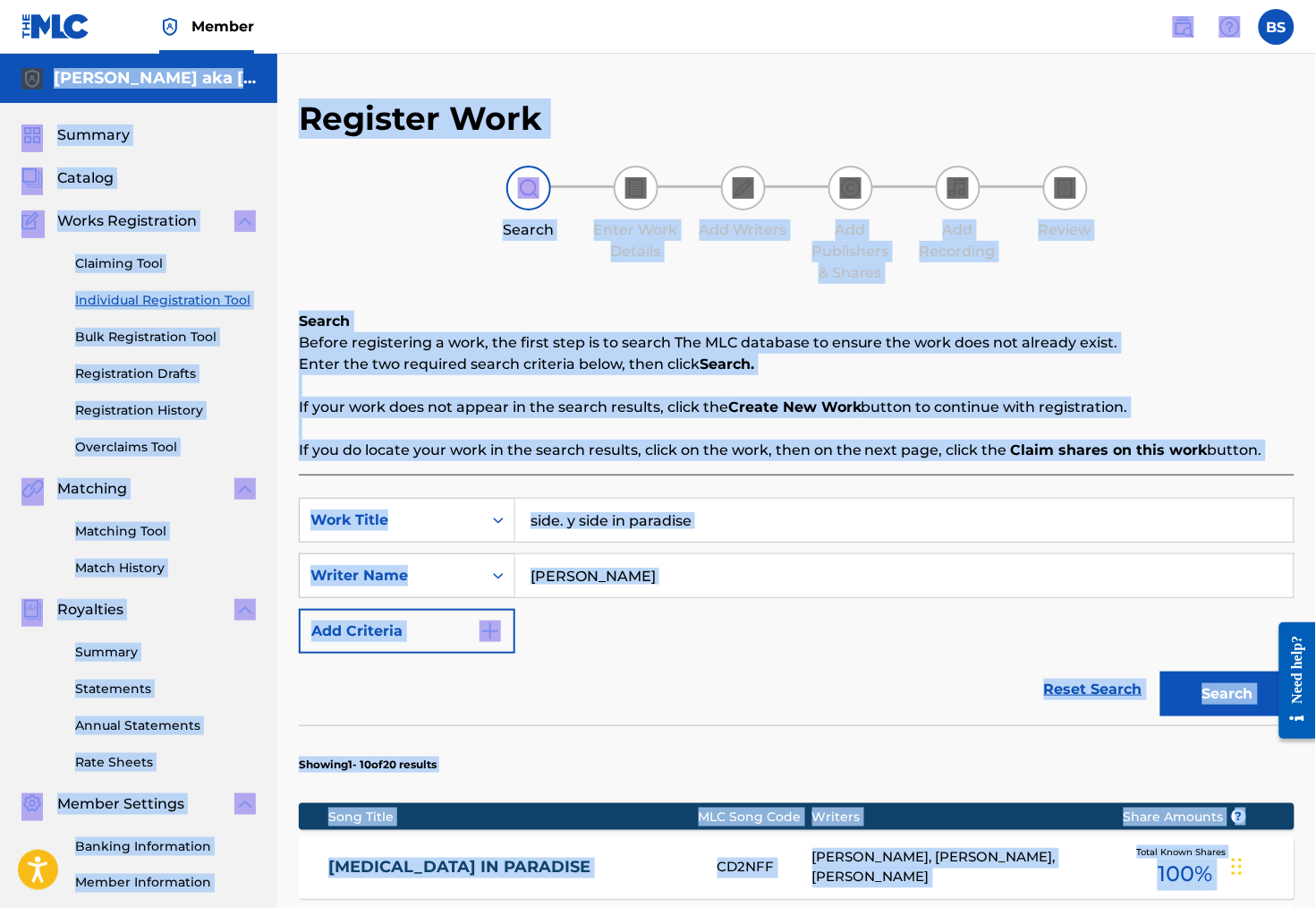
drag, startPoint x: 807, startPoint y: 738, endPoint x: 863, endPoint y: -134, distance: 873.8
click at [863, 0] on html "Accessibility Screen-Reader Guide, Feedback, and Issue Reporting | New window M…" at bounding box center [658, 454] width 1316 height 908
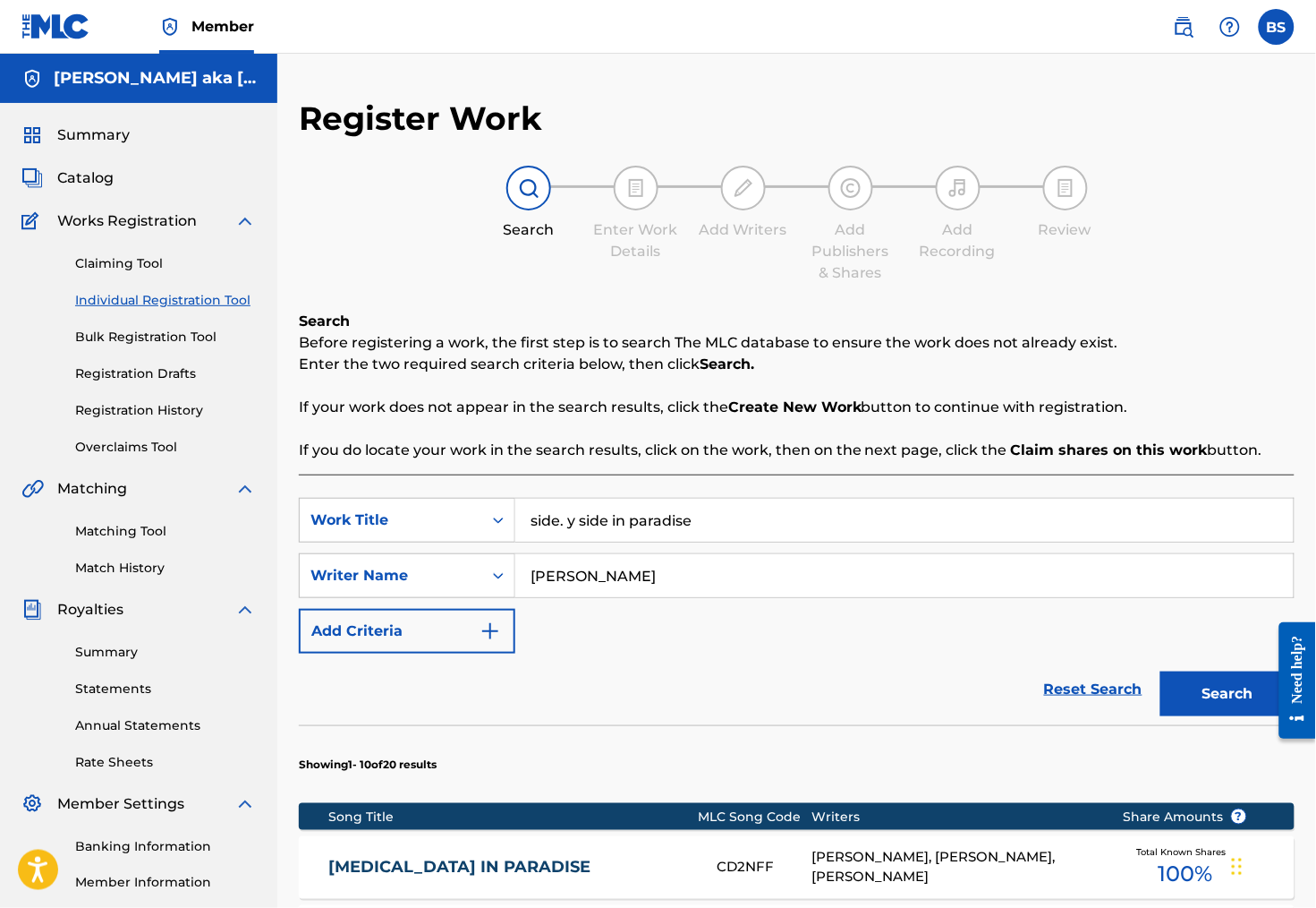
click at [764, 706] on div "Reset Search Search" at bounding box center [796, 690] width 996 height 72
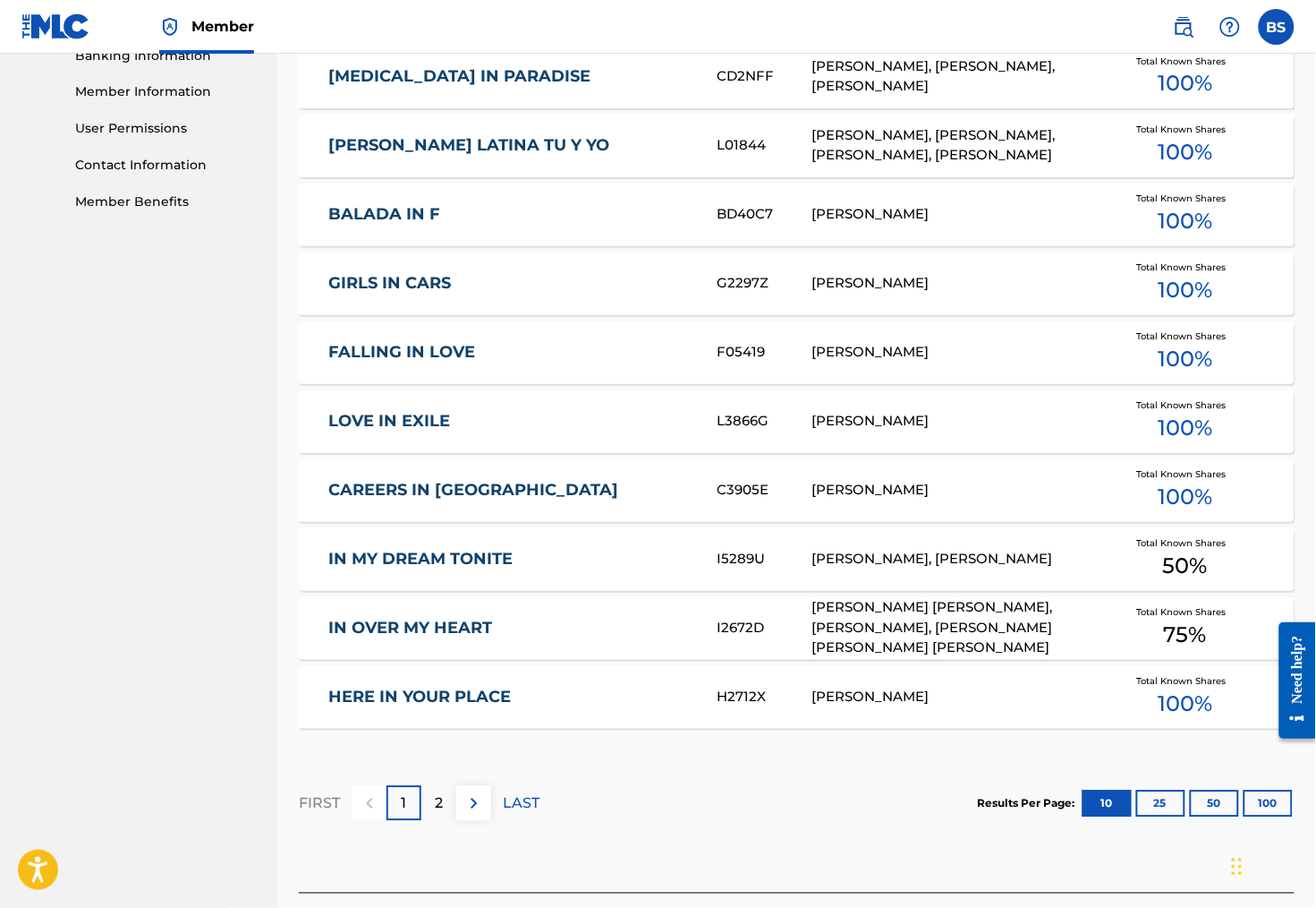
scroll to position [795, 0]
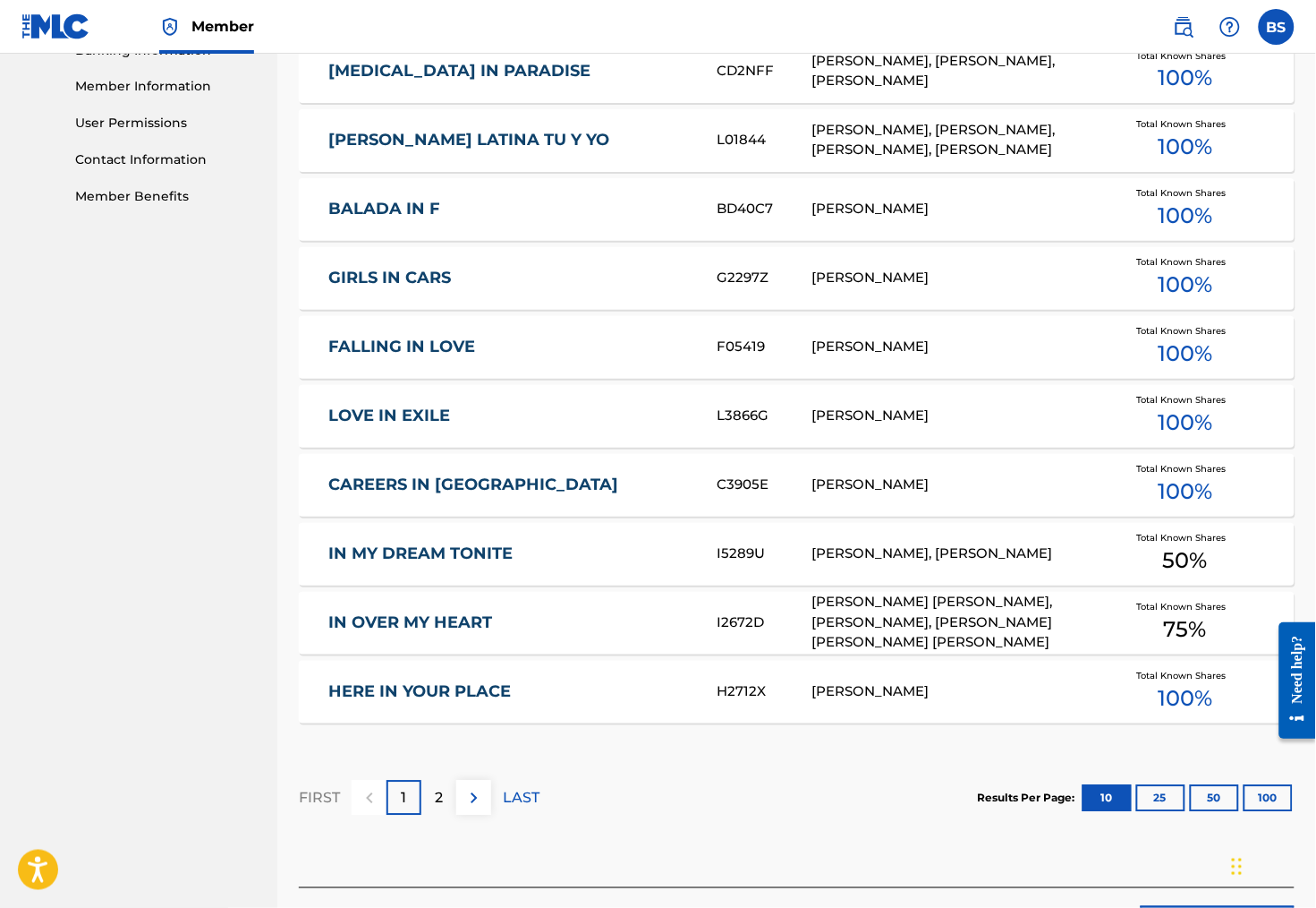
click at [443, 809] on p "2" at bounding box center [438, 798] width 8 height 21
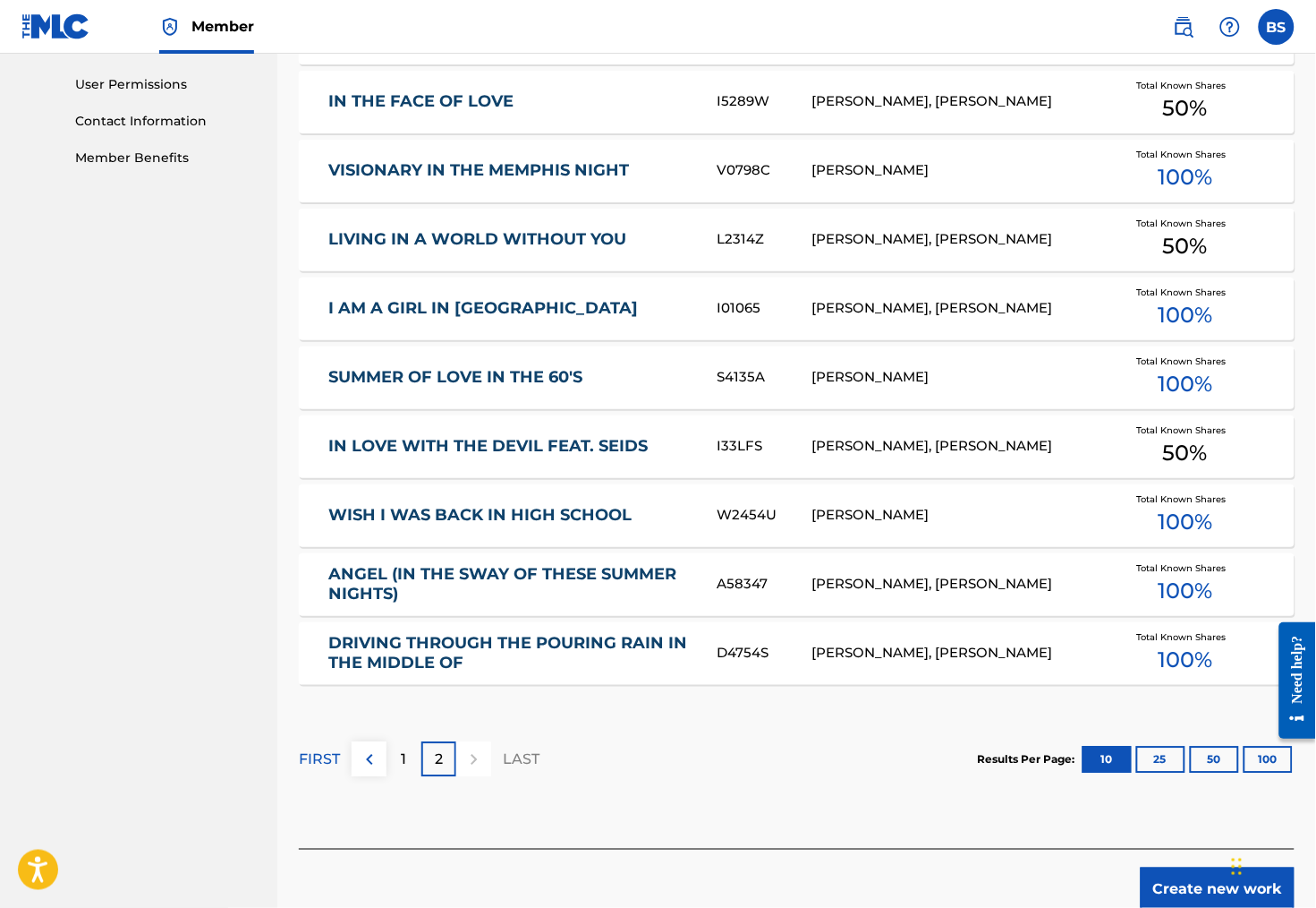
scroll to position [838, 0]
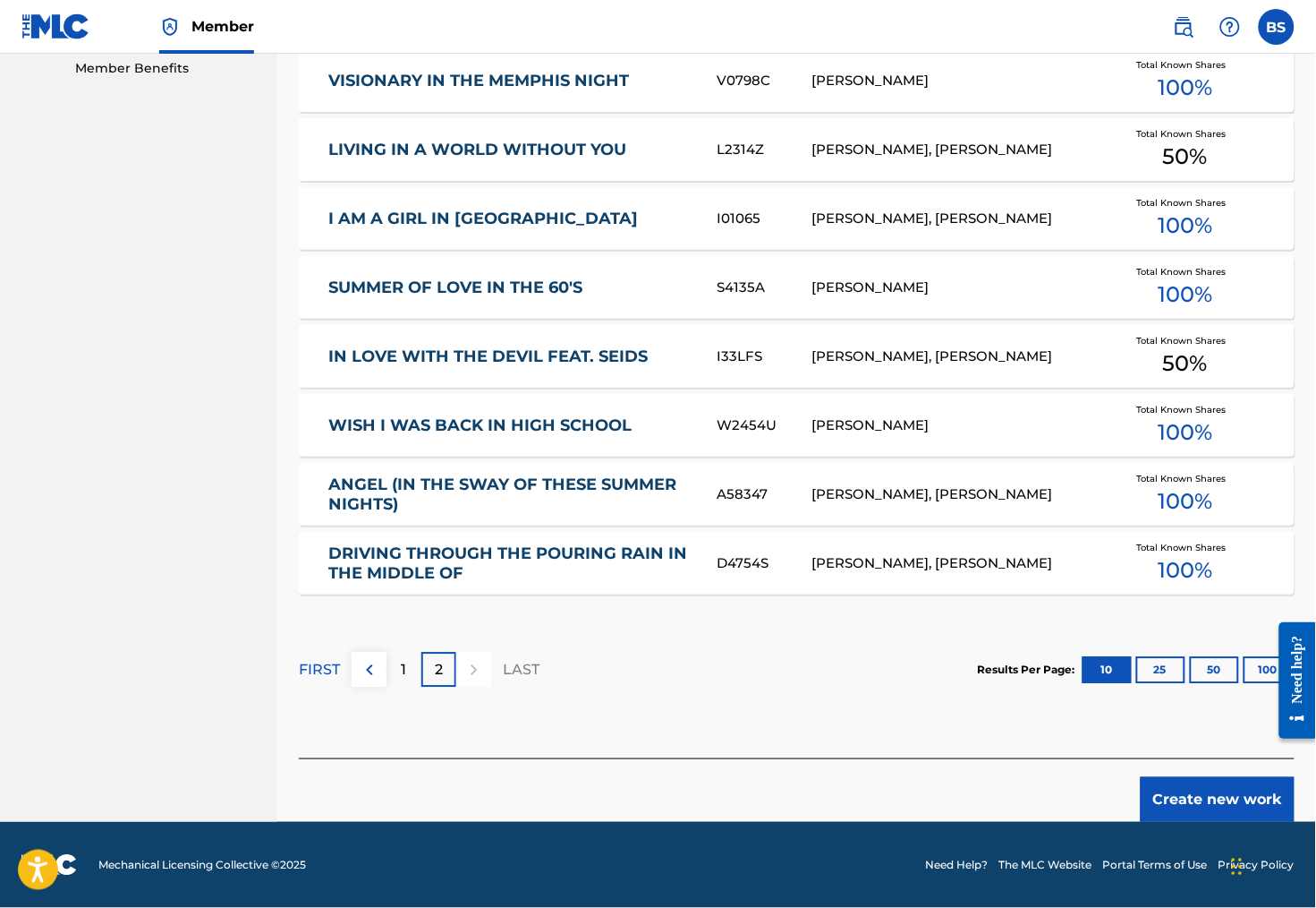
click at [1162, 789] on button "Create new work" at bounding box center [1217, 799] width 154 height 45
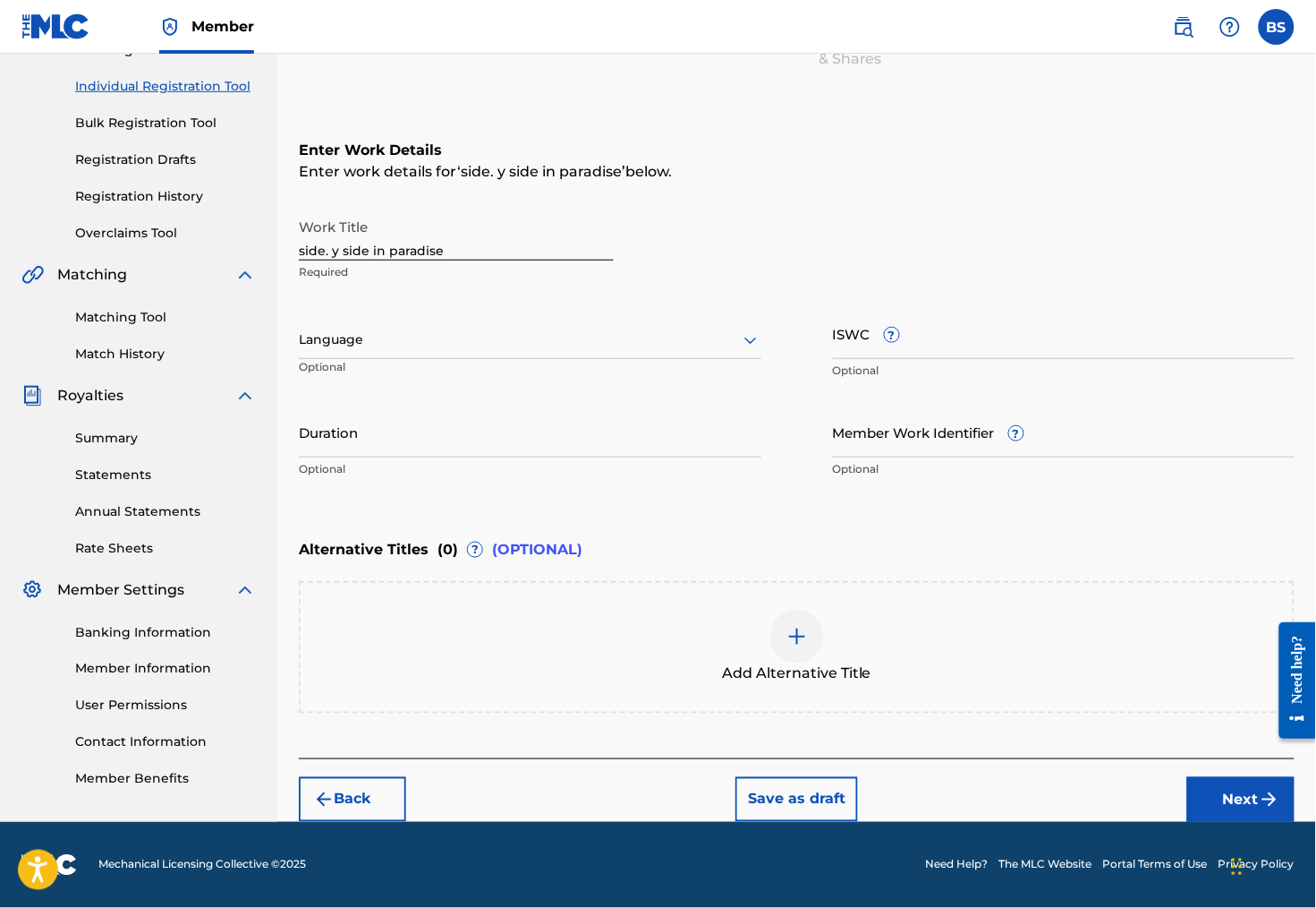
scroll to position [261, 0]
click at [416, 218] on input "side. y side in paradise" at bounding box center [456, 235] width 315 height 51
type input "Side By Side in Paradise"
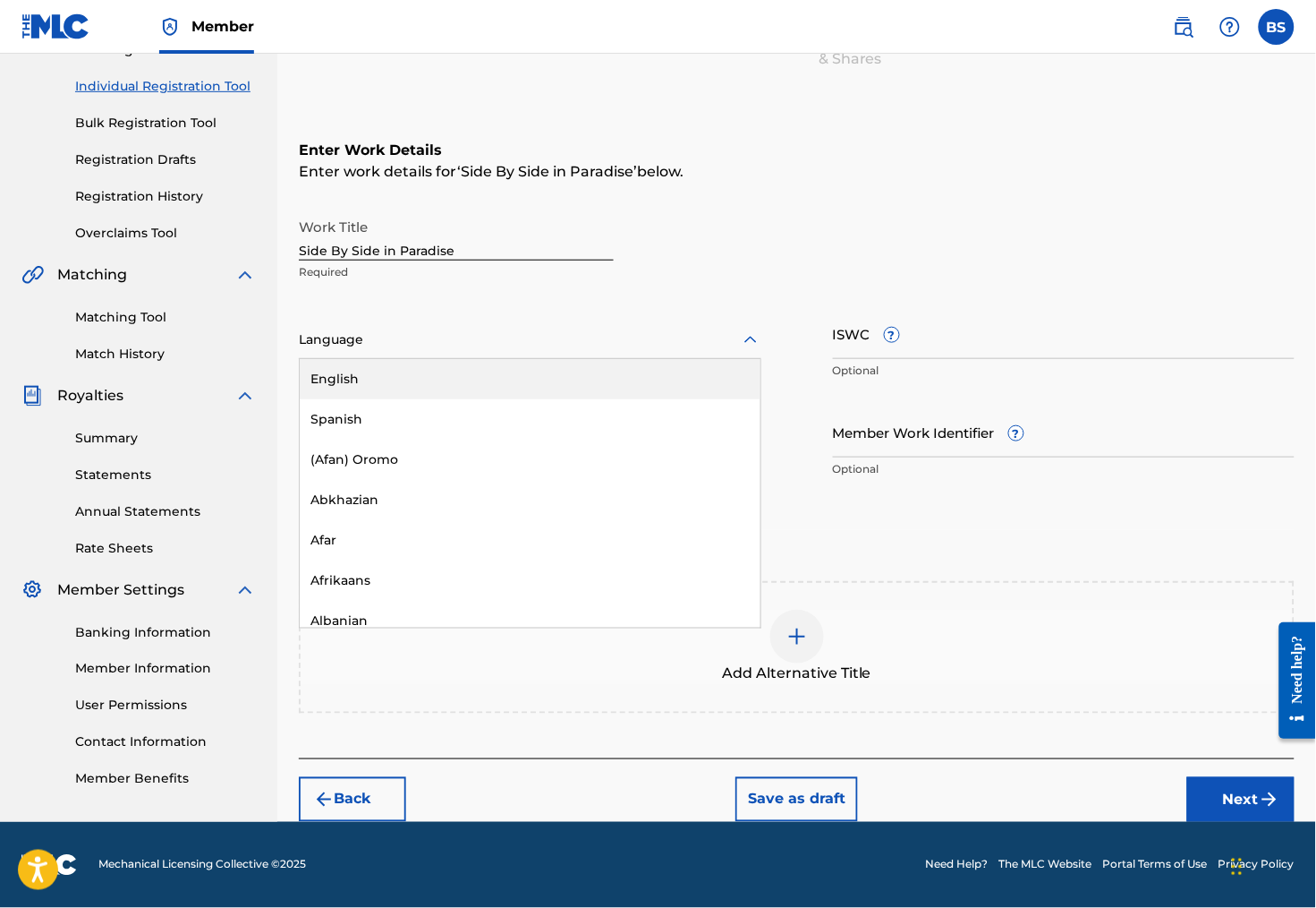
click at [630, 329] on div at bounding box center [530, 340] width 463 height 22
click at [580, 359] on div "English" at bounding box center [530, 379] width 461 height 41
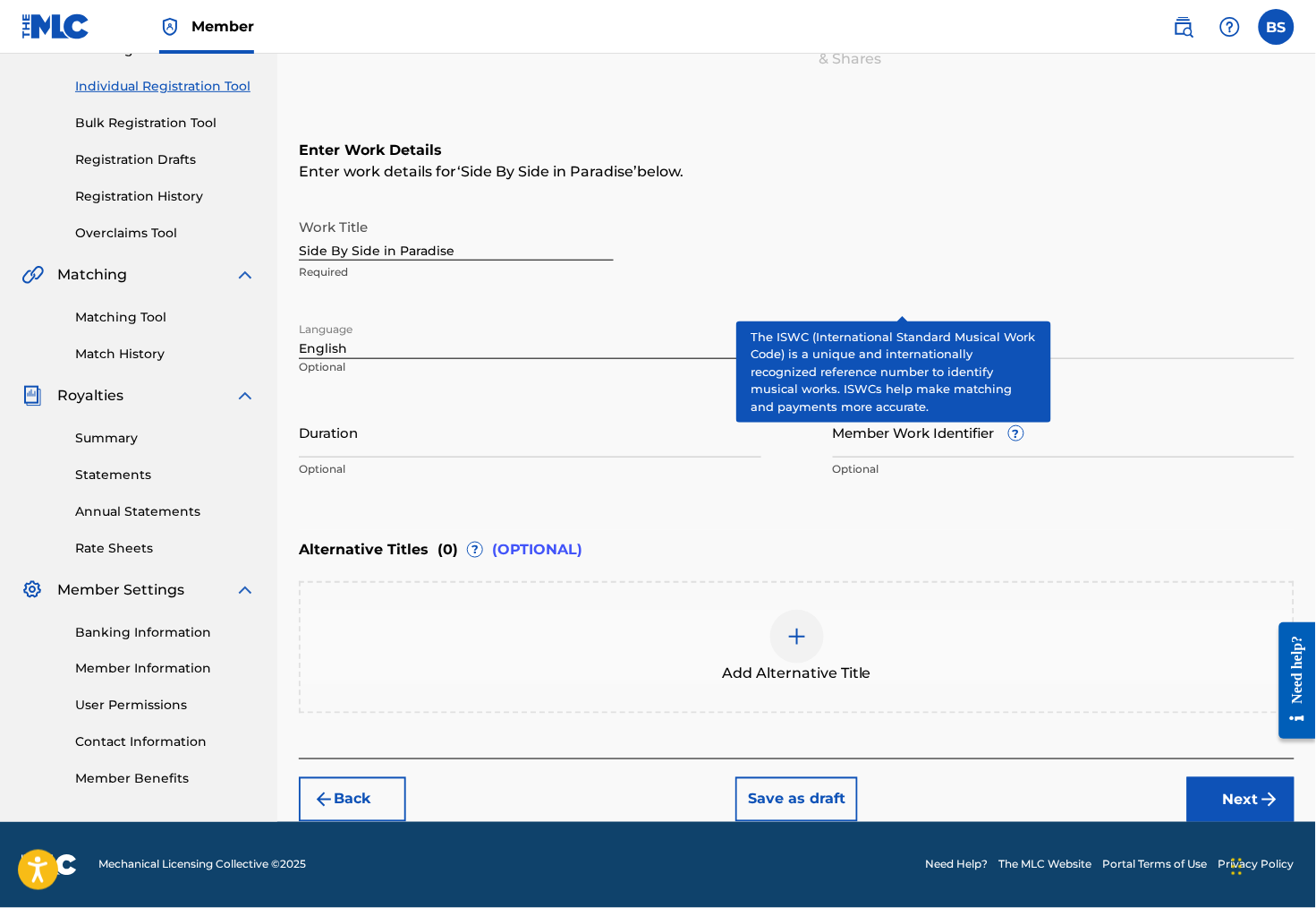
click at [899, 328] on span "?" at bounding box center [891, 335] width 15 height 15
click at [905, 308] on input "ISWC ?" at bounding box center [1064, 333] width 463 height 51
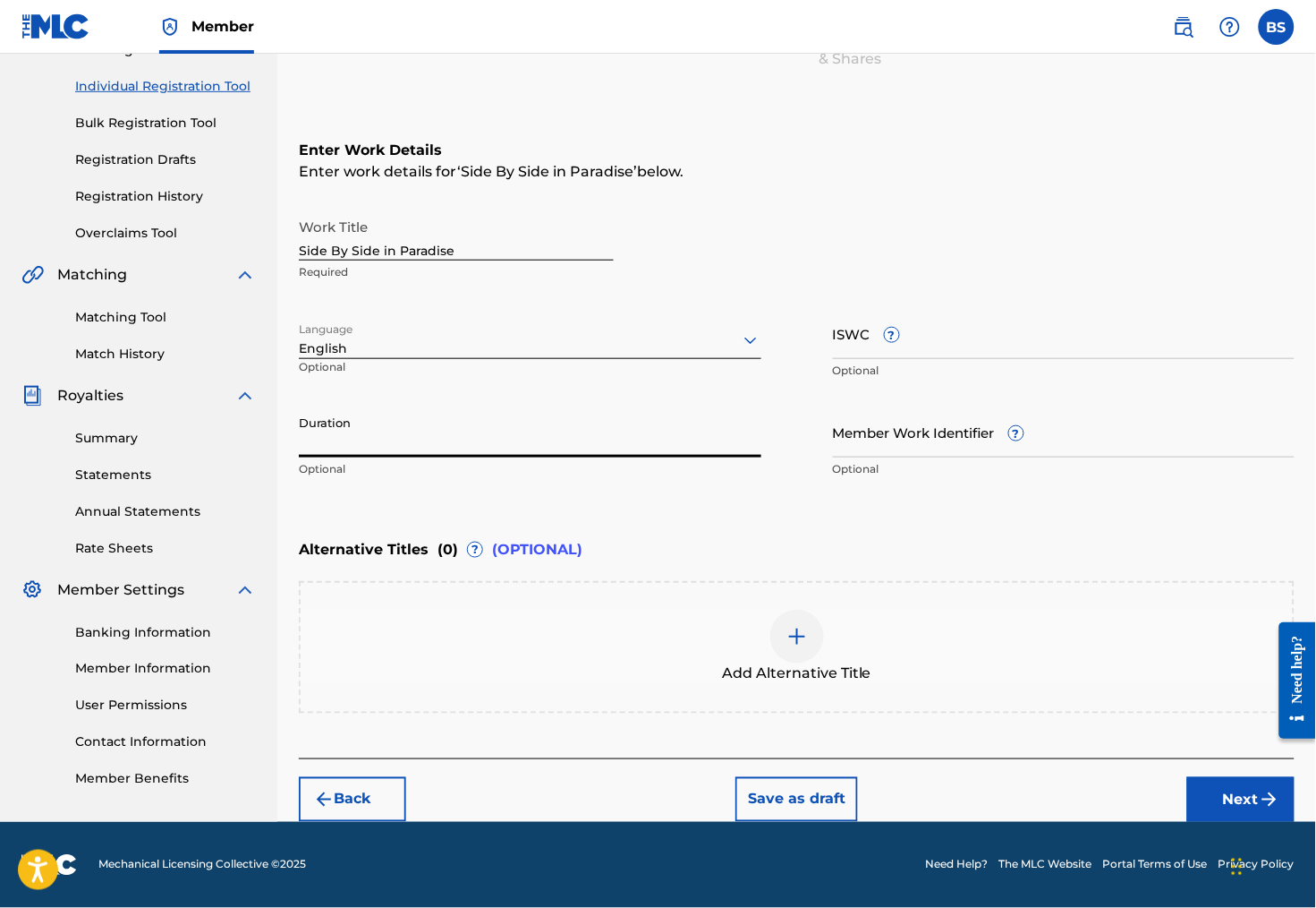
click at [511, 425] on input "Duration" at bounding box center [530, 432] width 463 height 51
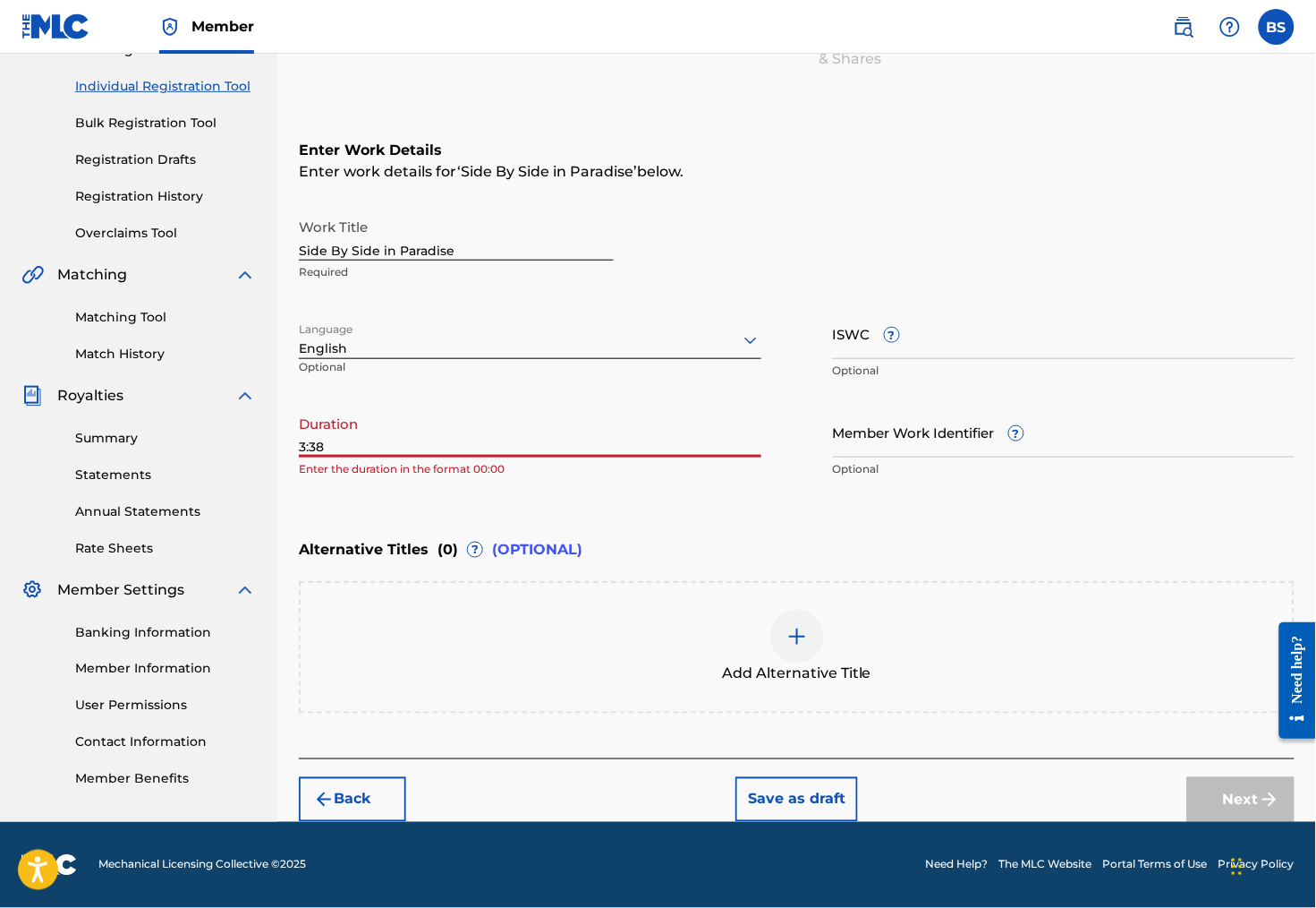
click at [318, 419] on input "3:38" at bounding box center [530, 432] width 463 height 51
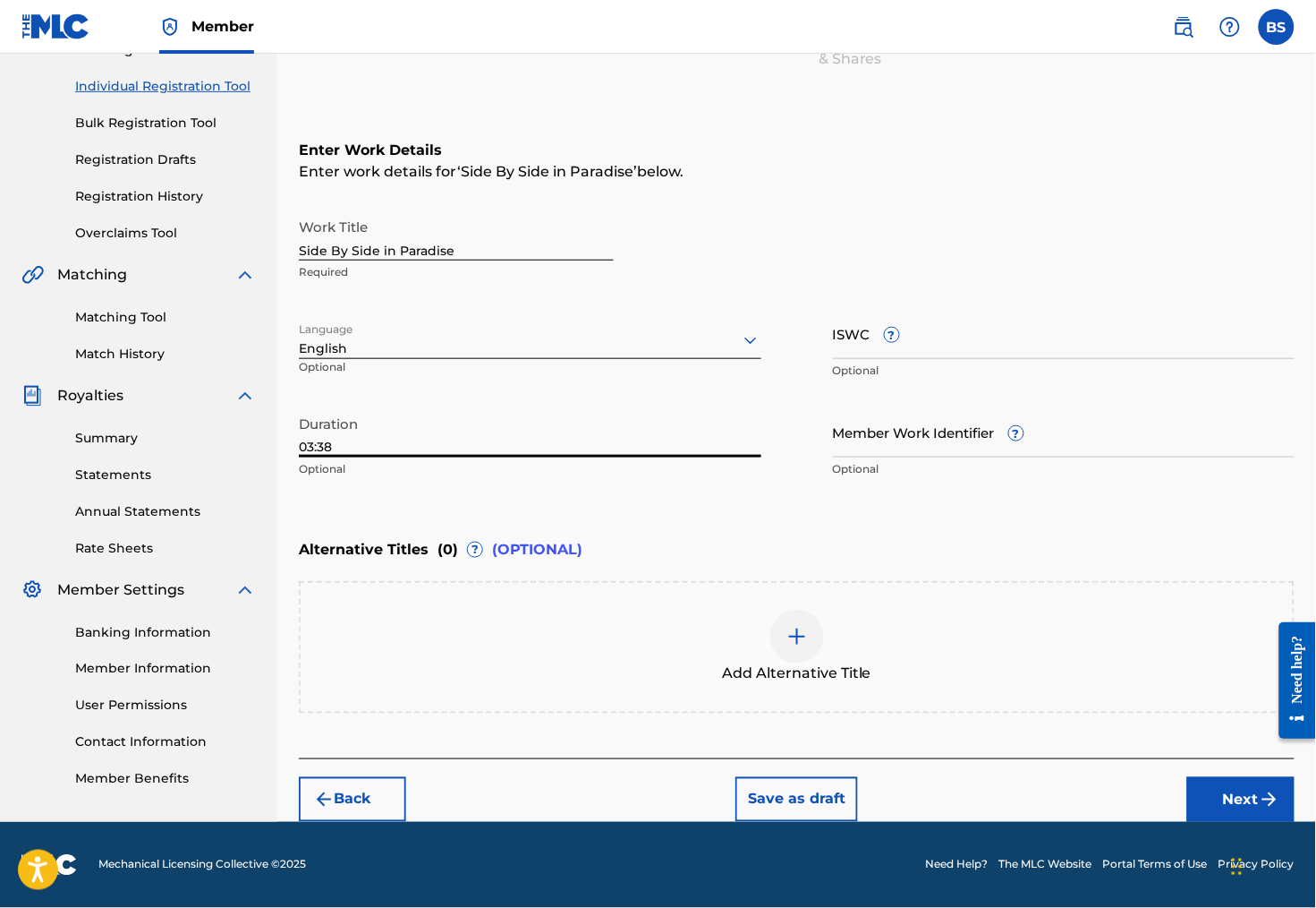
type input "03:38"
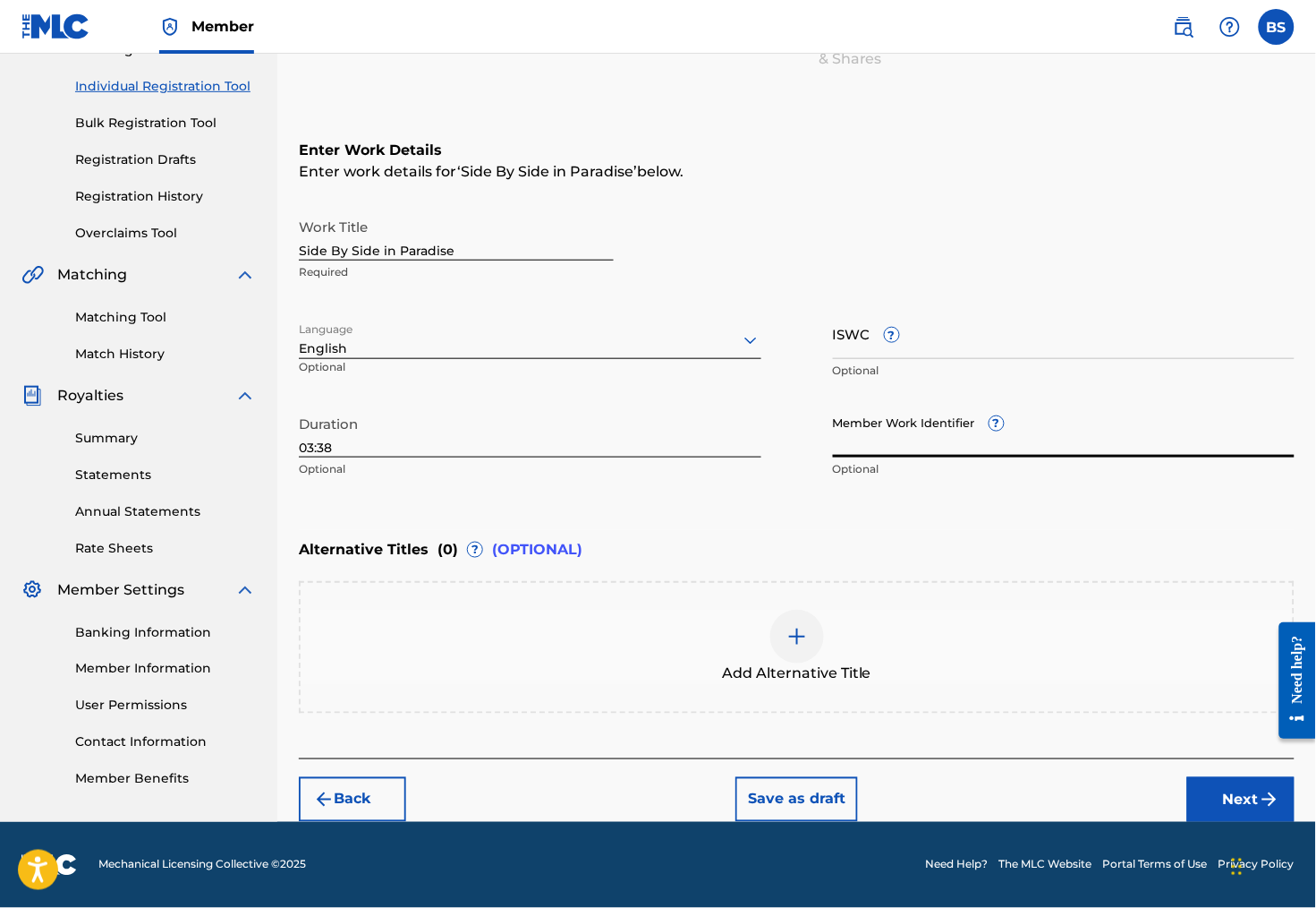
click at [969, 426] on input "Member Work Identifier ?" at bounding box center [1064, 432] width 463 height 51
click at [1232, 794] on button "Next" at bounding box center [1240, 799] width 108 height 45
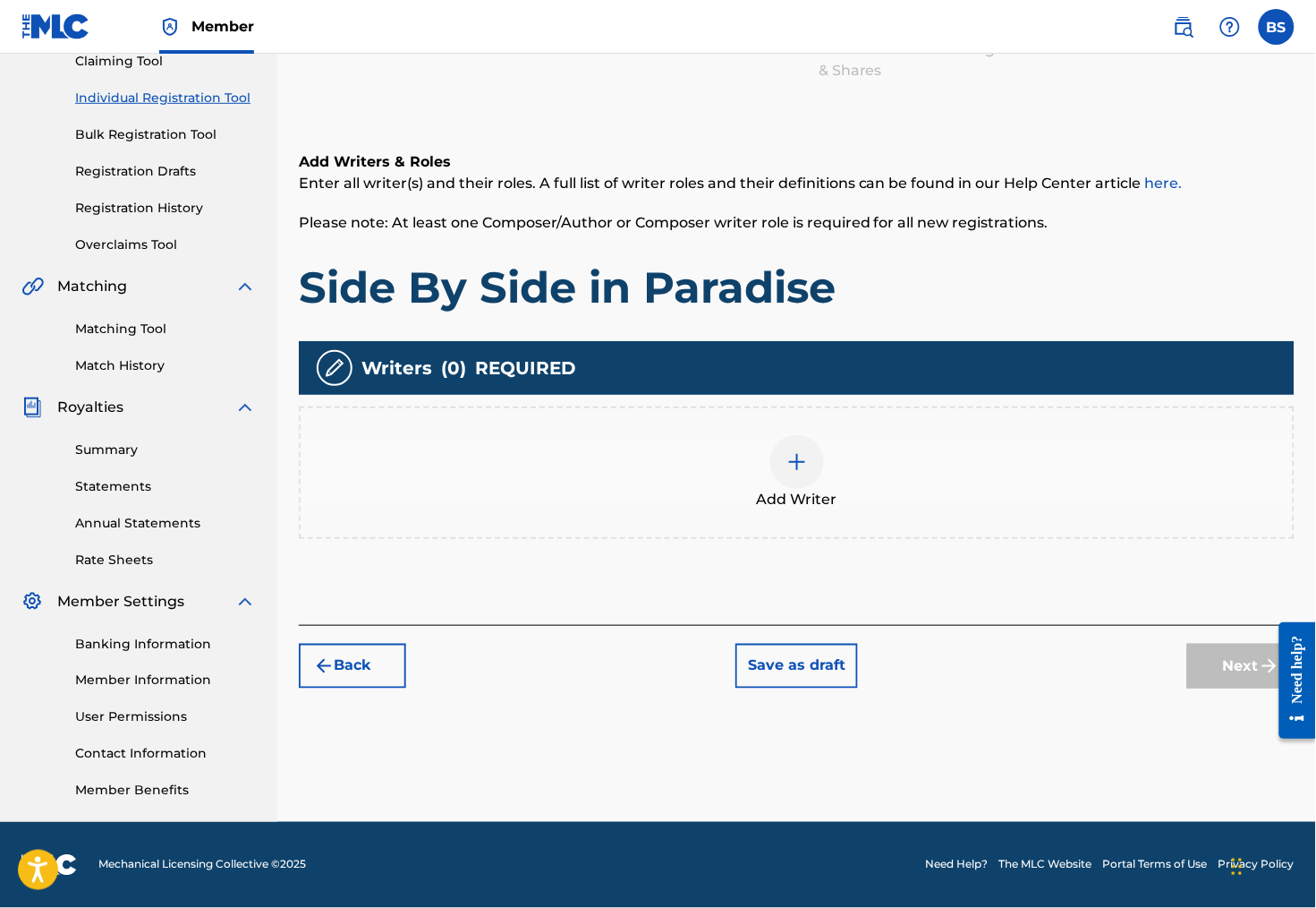
scroll to position [234, 0]
click at [808, 451] on img at bounding box center [797, 462] width 21 height 21
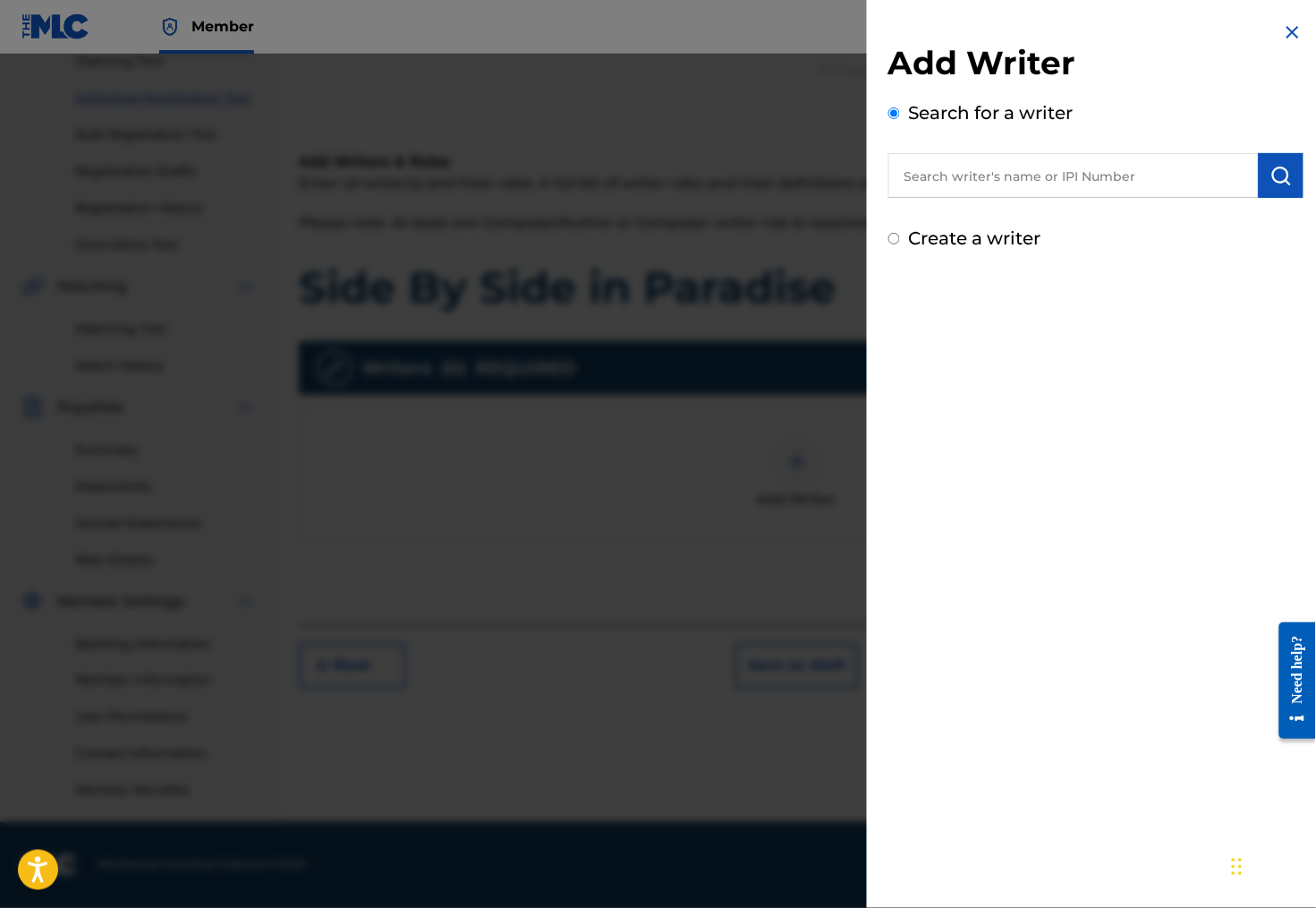
click at [926, 187] on input "text" at bounding box center [1074, 176] width 370 height 45
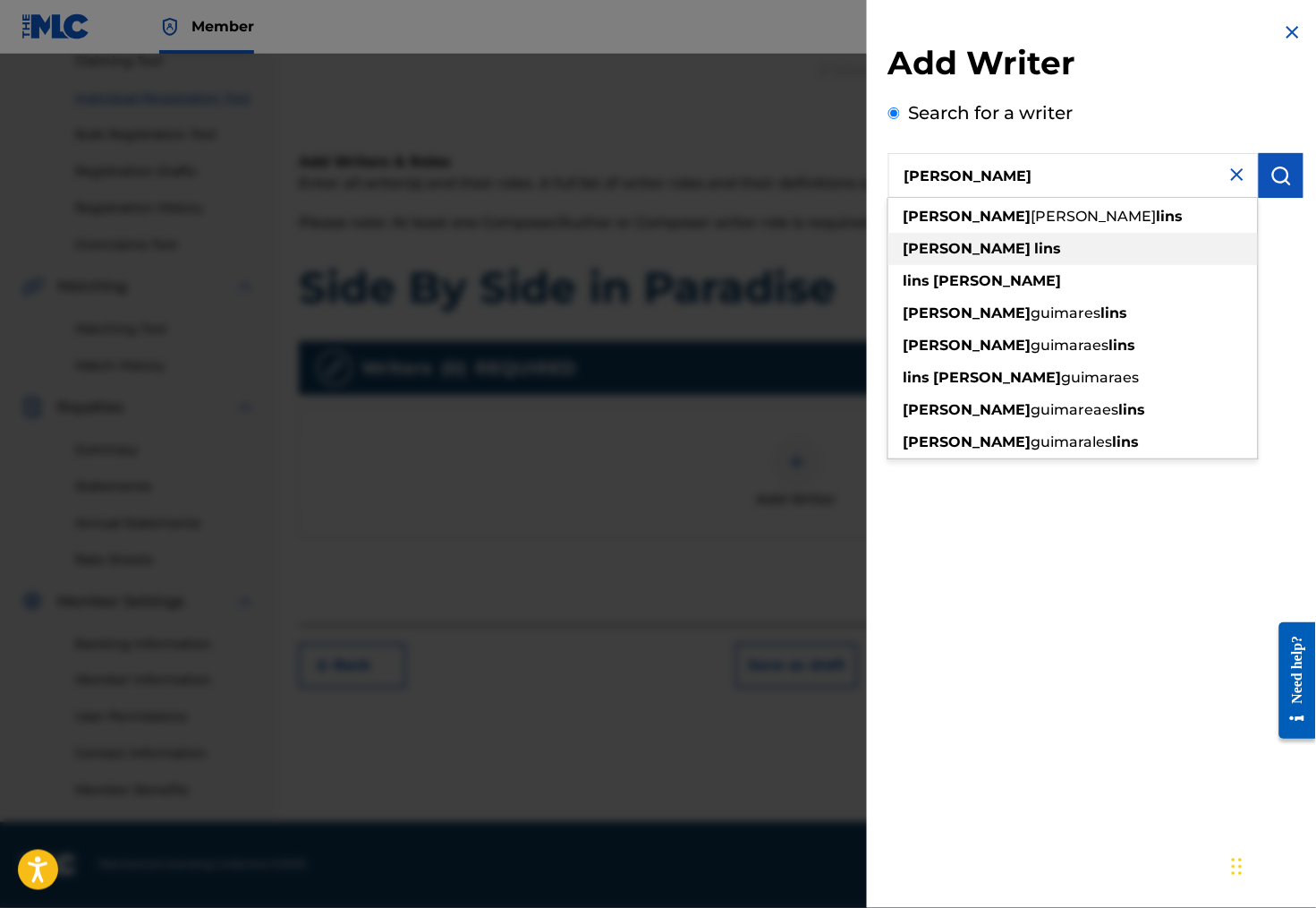
click at [1035, 257] on strong "lins" at bounding box center [1048, 248] width 27 height 17
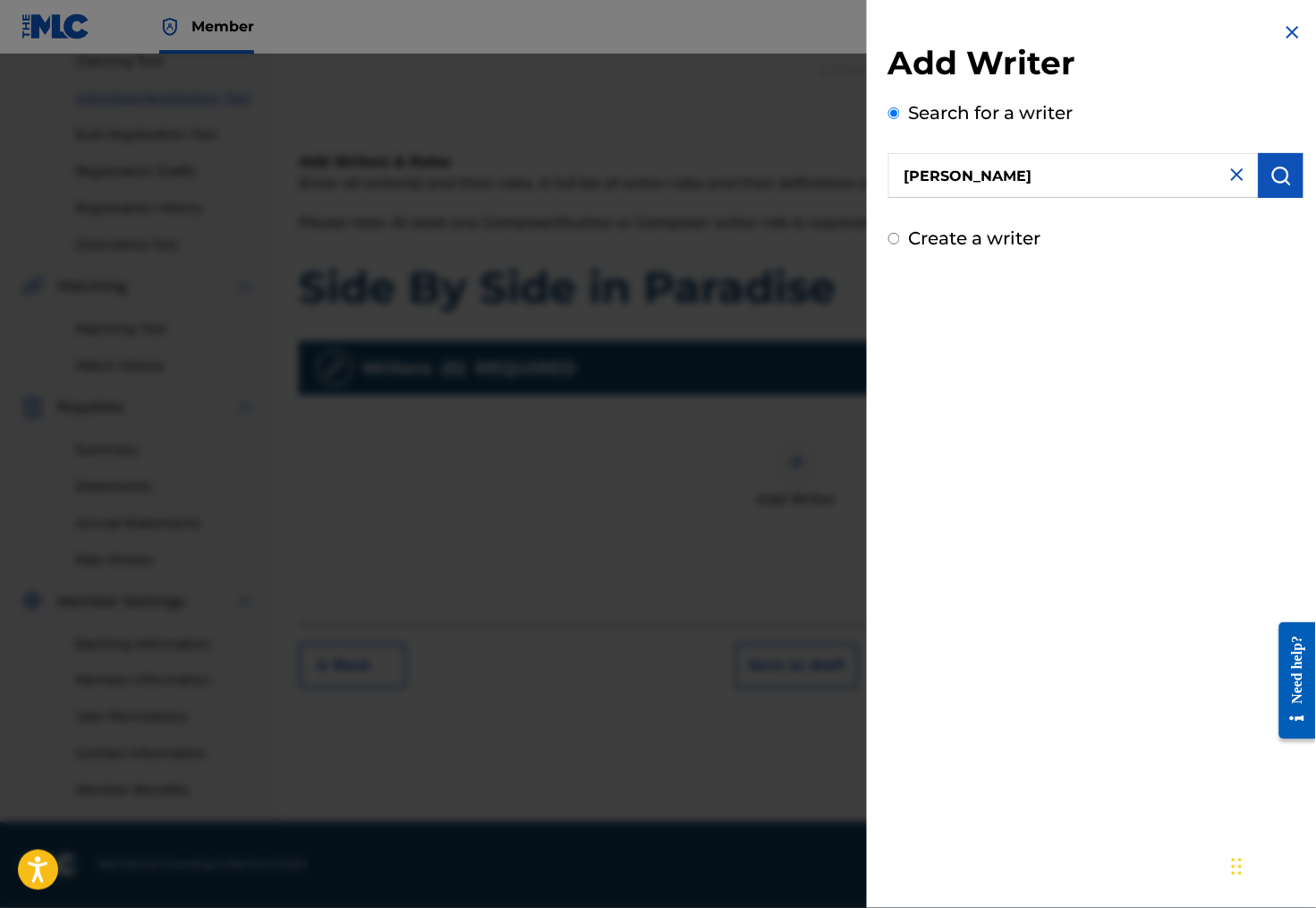
drag, startPoint x: 968, startPoint y: 178, endPoint x: 813, endPoint y: 178, distance: 155.0
click at [812, 178] on div "Add Writer Search for a writer [PERSON_NAME] Create a writer" at bounding box center [658, 480] width 1316 height 854
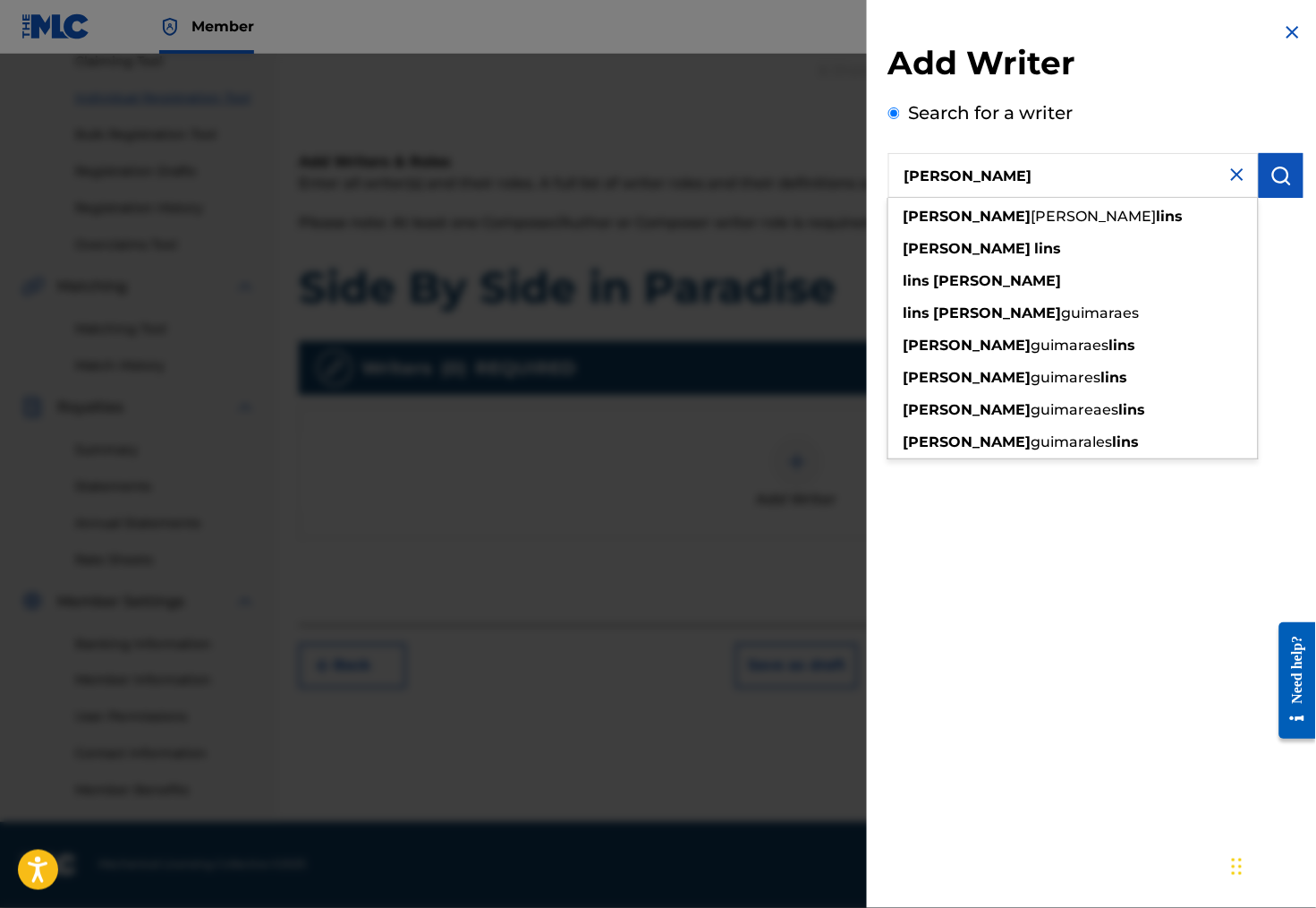
click at [906, 180] on input "[PERSON_NAME]" at bounding box center [1074, 176] width 370 height 45
paste input "Guimarães"
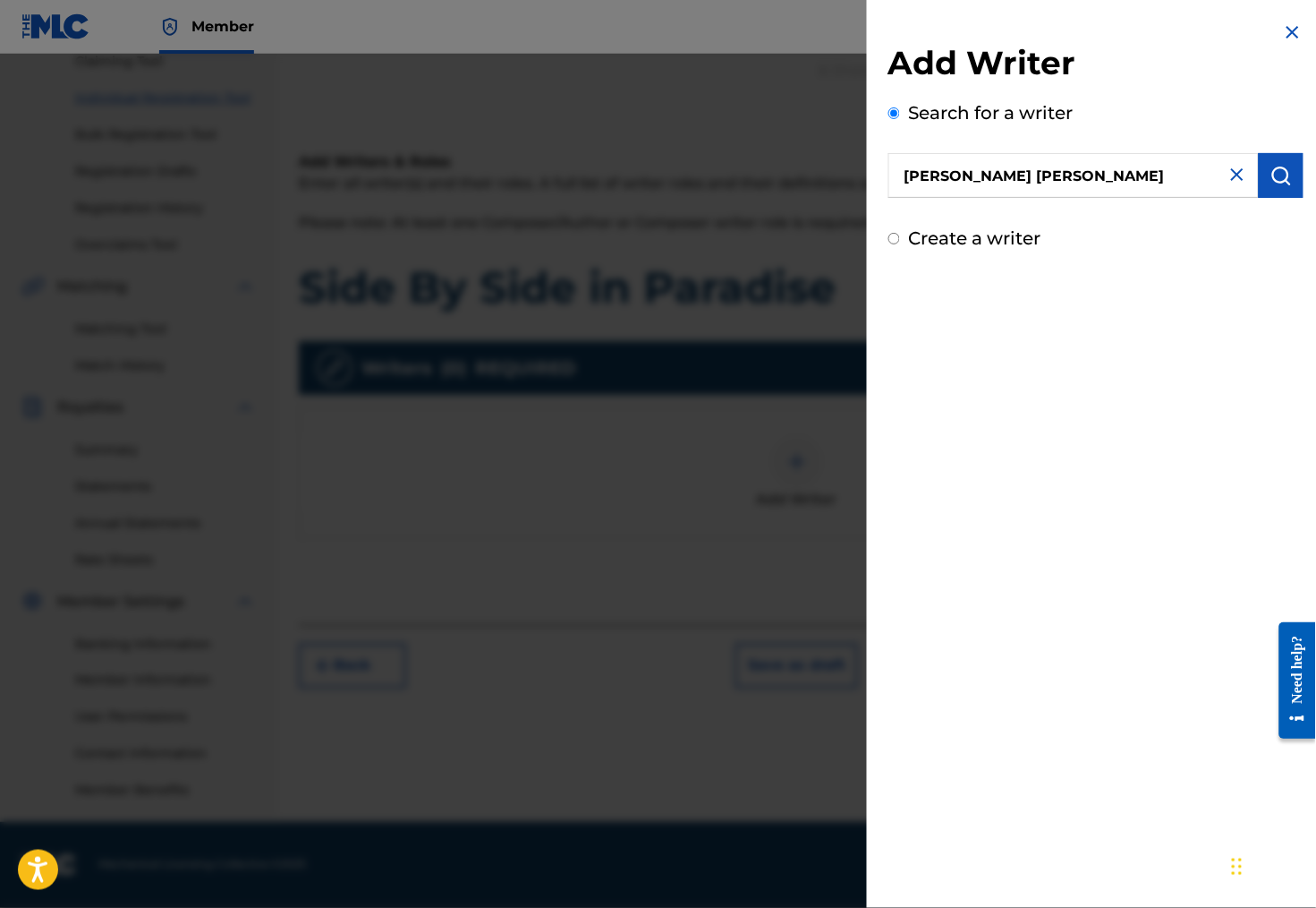
click at [979, 182] on input "[PERSON_NAME] [PERSON_NAME]" at bounding box center [1074, 176] width 370 height 45
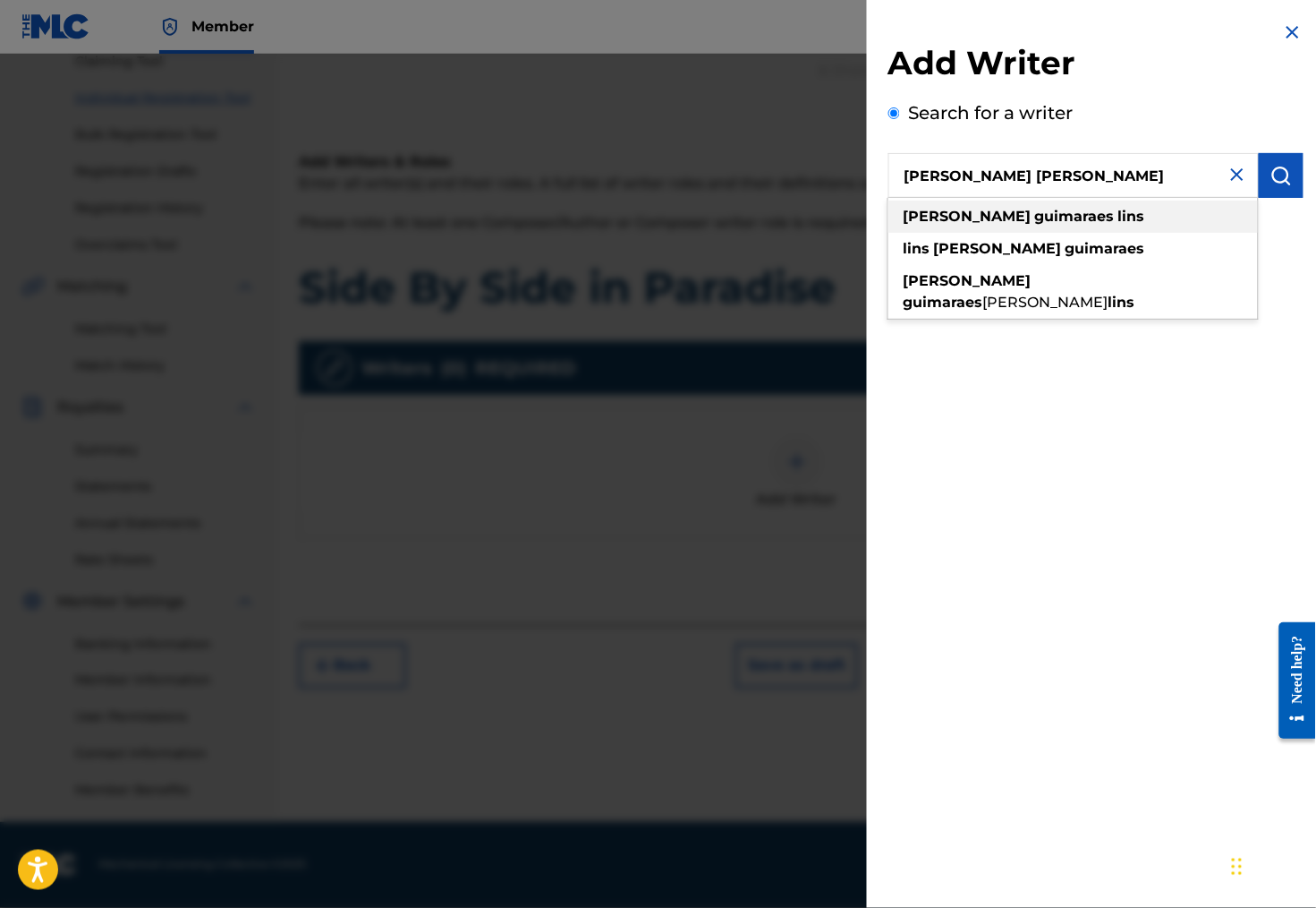
click at [1035, 217] on strong "guimaraes" at bounding box center [1075, 216] width 80 height 17
type input "[PERSON_NAME] [PERSON_NAME]"
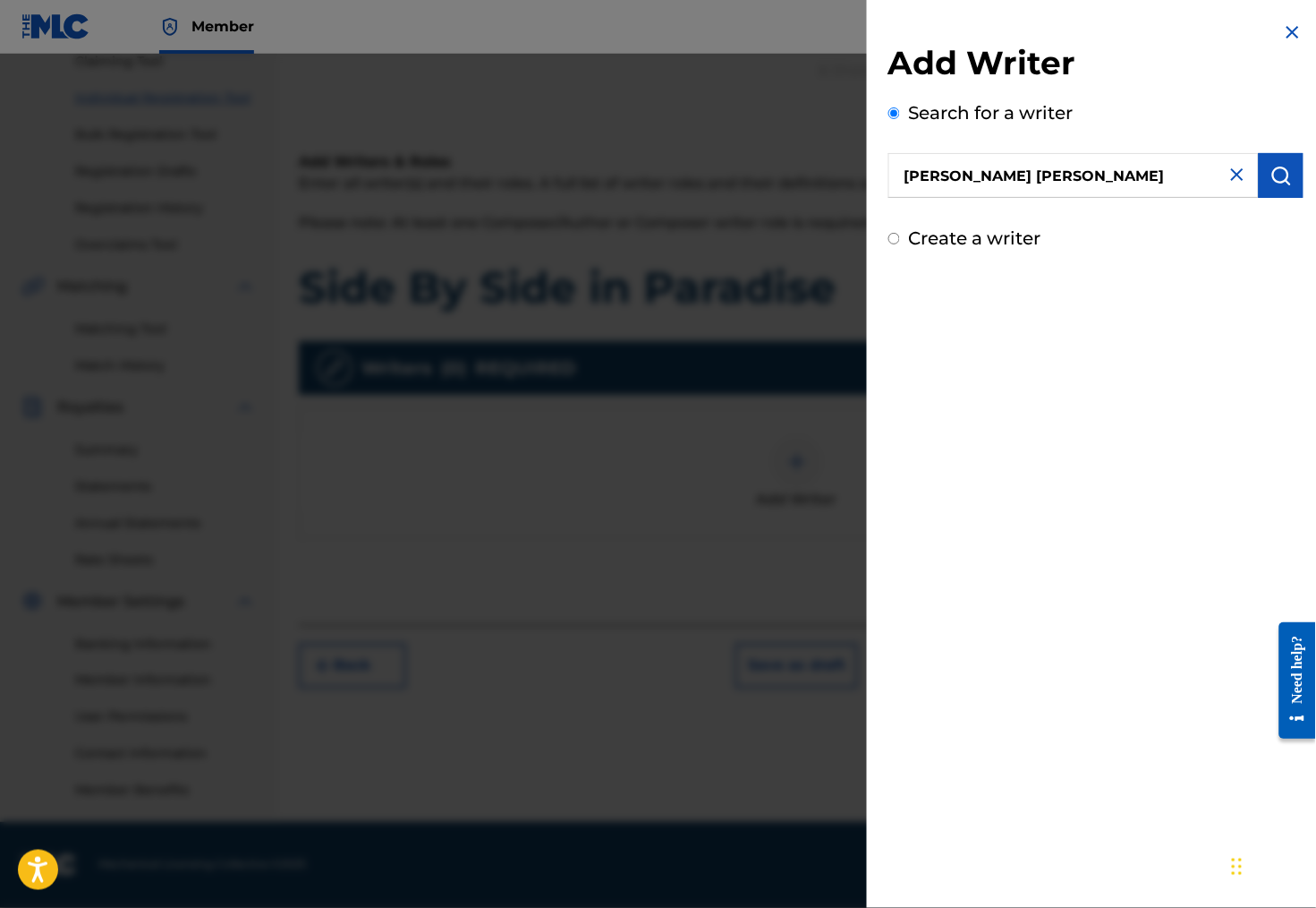
click at [888, 244] on input "Create a writer" at bounding box center [894, 239] width 12 height 12
radio input "false"
radio input "true"
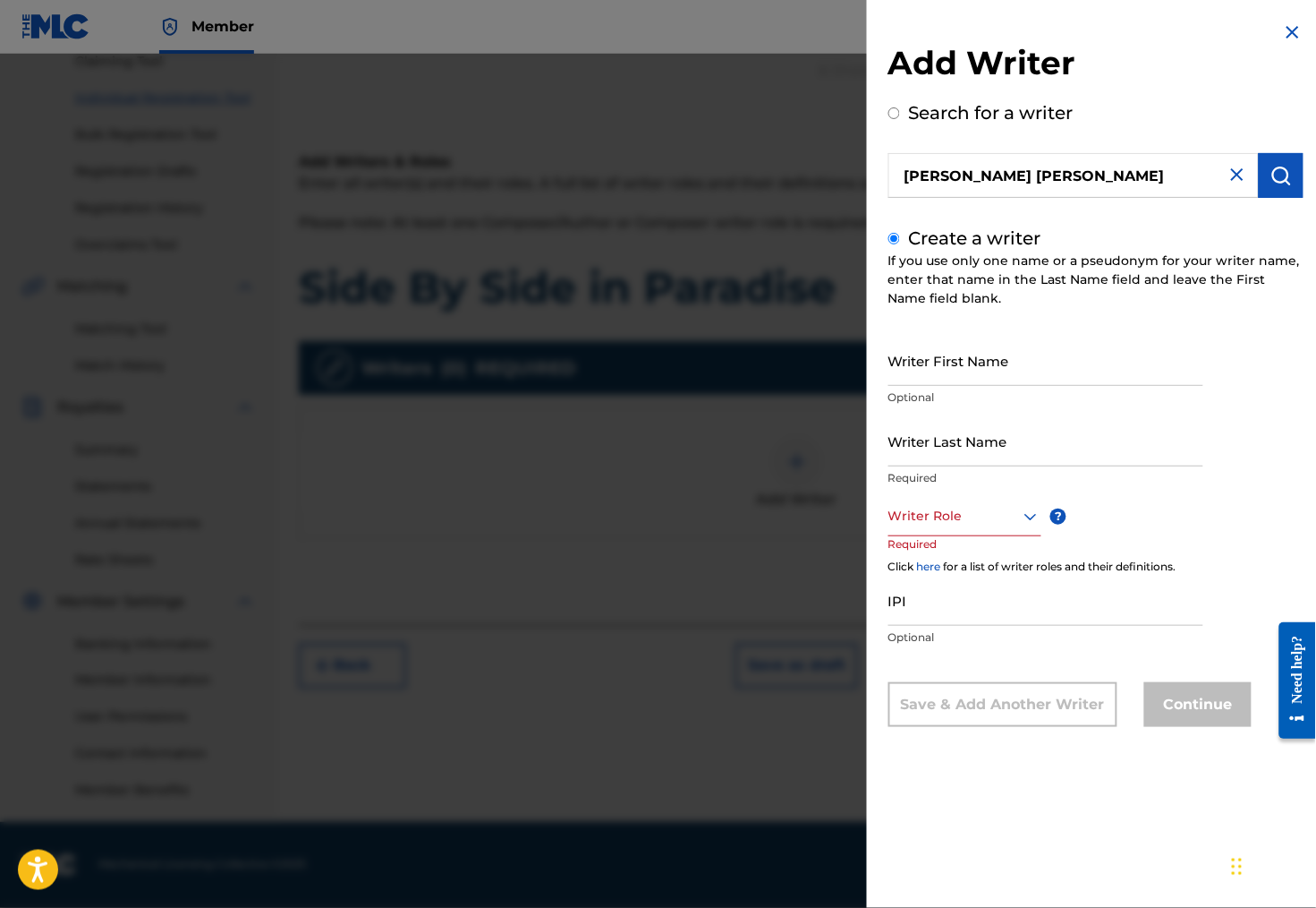
click at [1040, 180] on input "[PERSON_NAME] [PERSON_NAME]" at bounding box center [1074, 176] width 370 height 45
radio input "true"
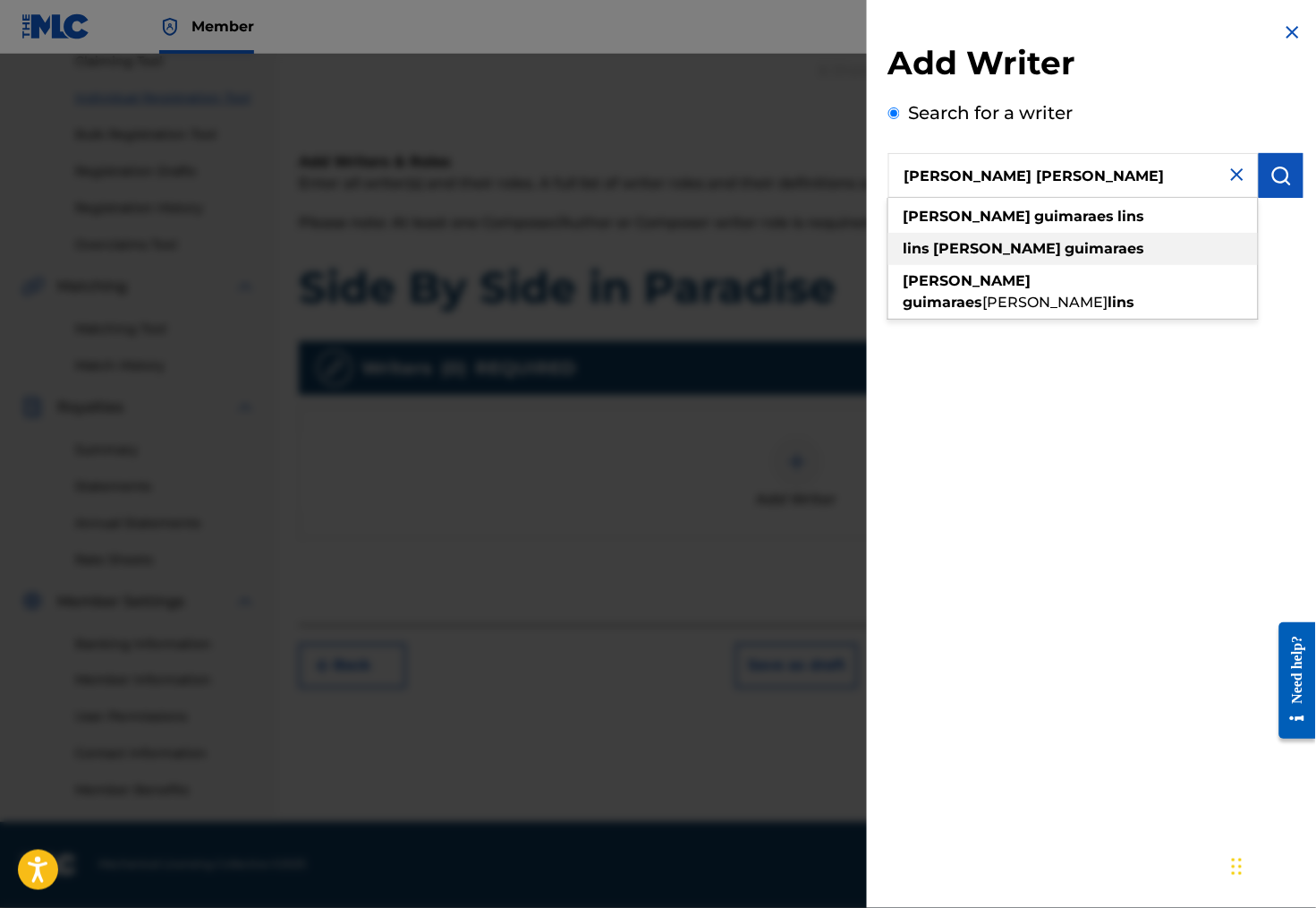
click at [1066, 257] on strong "guimaraes" at bounding box center [1106, 248] width 80 height 17
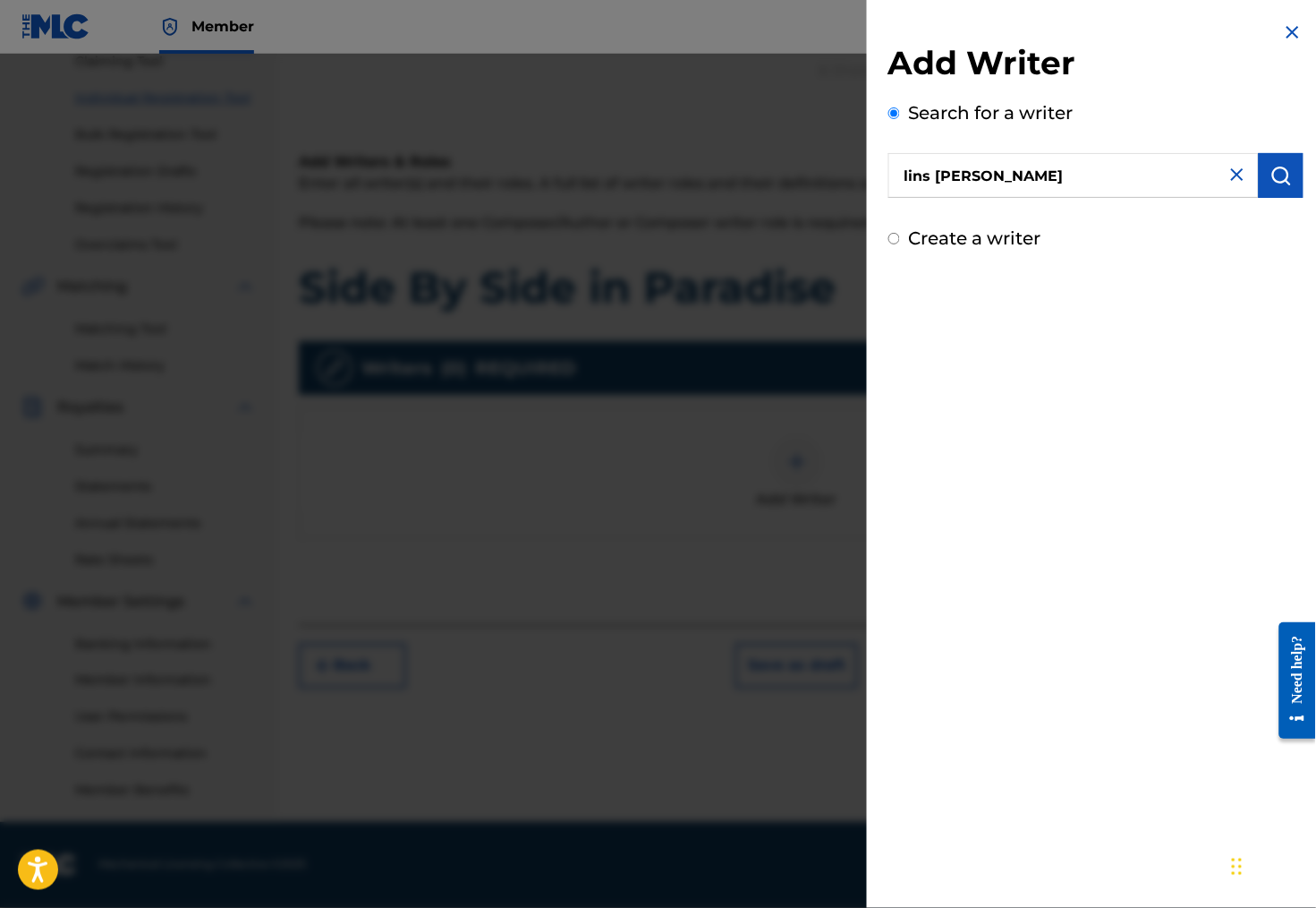
click at [1102, 179] on input "lins [PERSON_NAME]" at bounding box center [1074, 176] width 370 height 45
click at [1069, 178] on input "lins [PERSON_NAME]" at bounding box center [1074, 176] width 370 height 45
drag, startPoint x: 1087, startPoint y: 178, endPoint x: 851, endPoint y: 172, distance: 236.1
click at [867, 171] on div "Add Writer Search for a writer [PERSON_NAME] [PERSON_NAME] Create a writer" at bounding box center [1096, 136] width 458 height 273
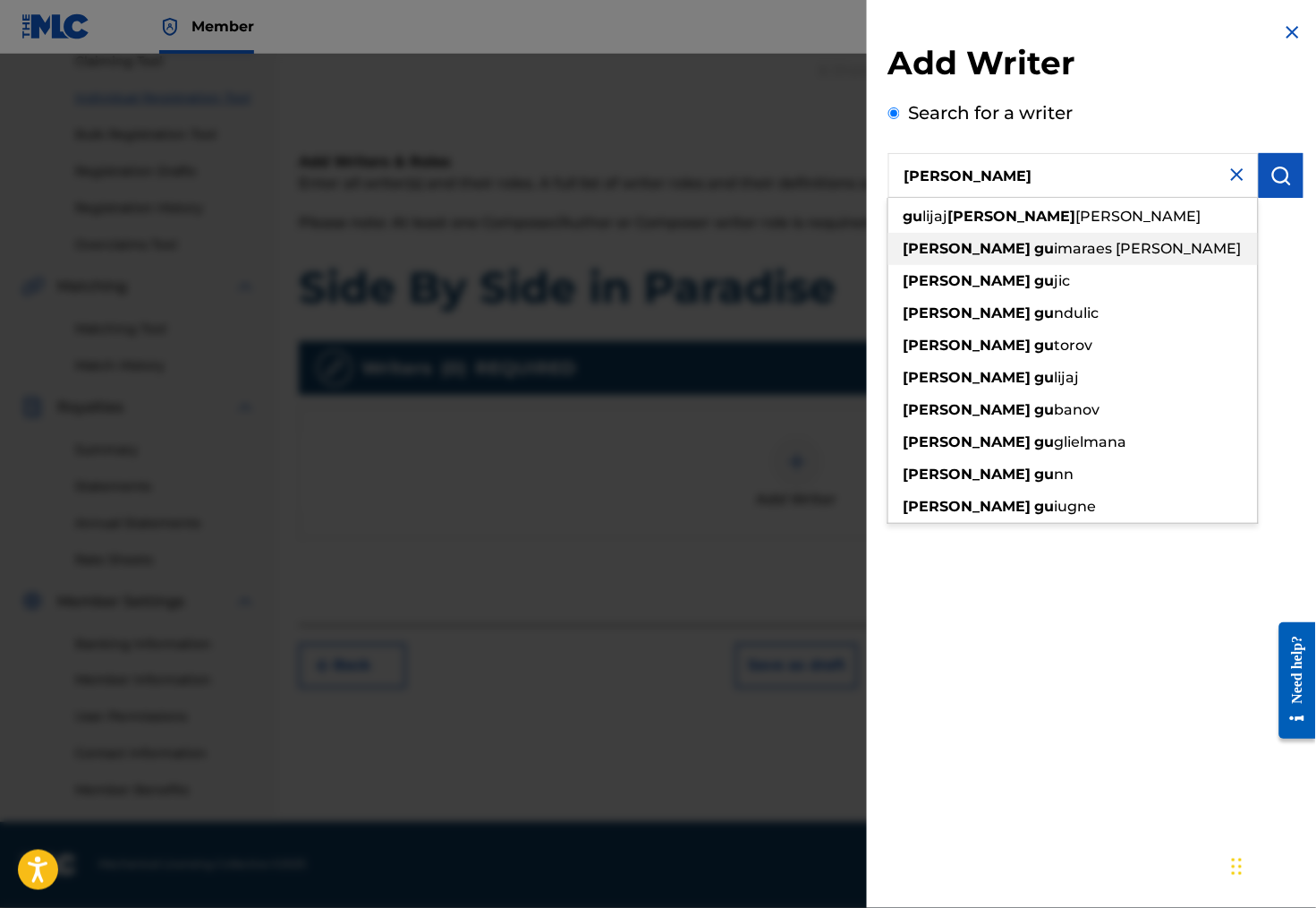
click at [1035, 257] on strong "gu" at bounding box center [1044, 248] width 19 height 17
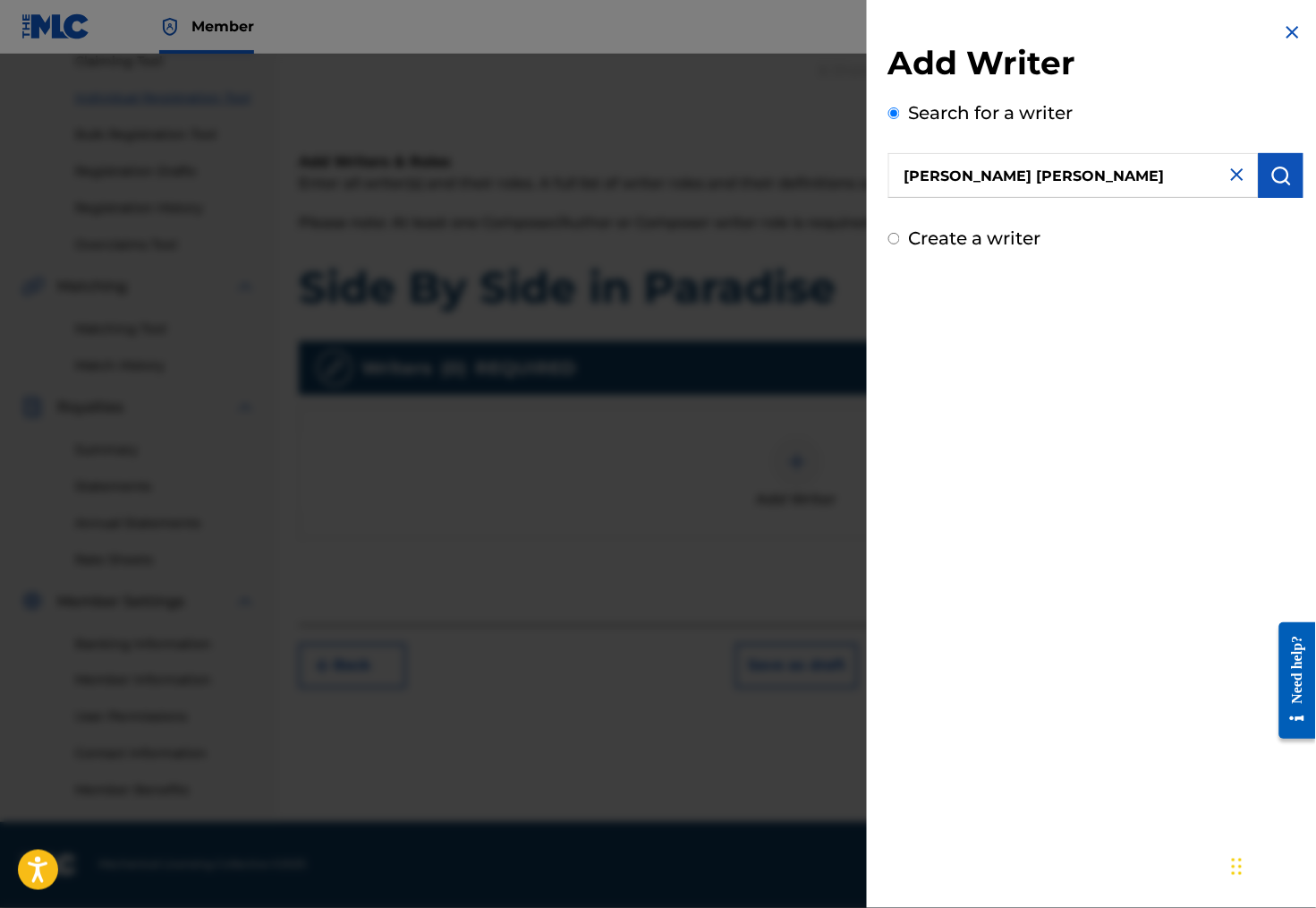
click at [979, 183] on input "[PERSON_NAME] [PERSON_NAME]" at bounding box center [1074, 176] width 370 height 45
paste input "[PERSON_NAME]"
click at [979, 181] on input "[PERSON_NAME] [PERSON_NAME]" at bounding box center [1074, 176] width 370 height 45
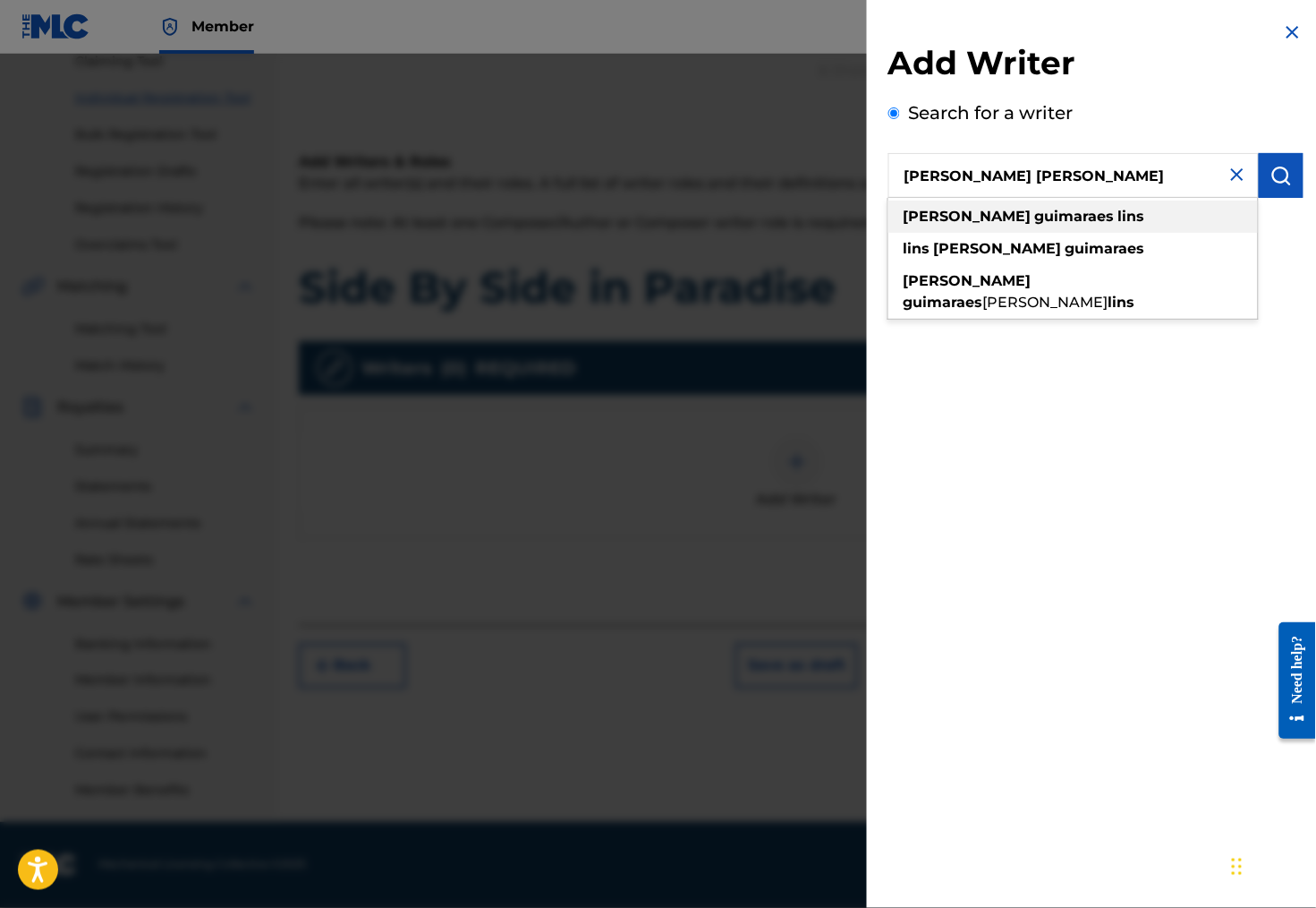
click at [1143, 231] on div "[PERSON_NAME] [PERSON_NAME]" at bounding box center [1073, 216] width 369 height 32
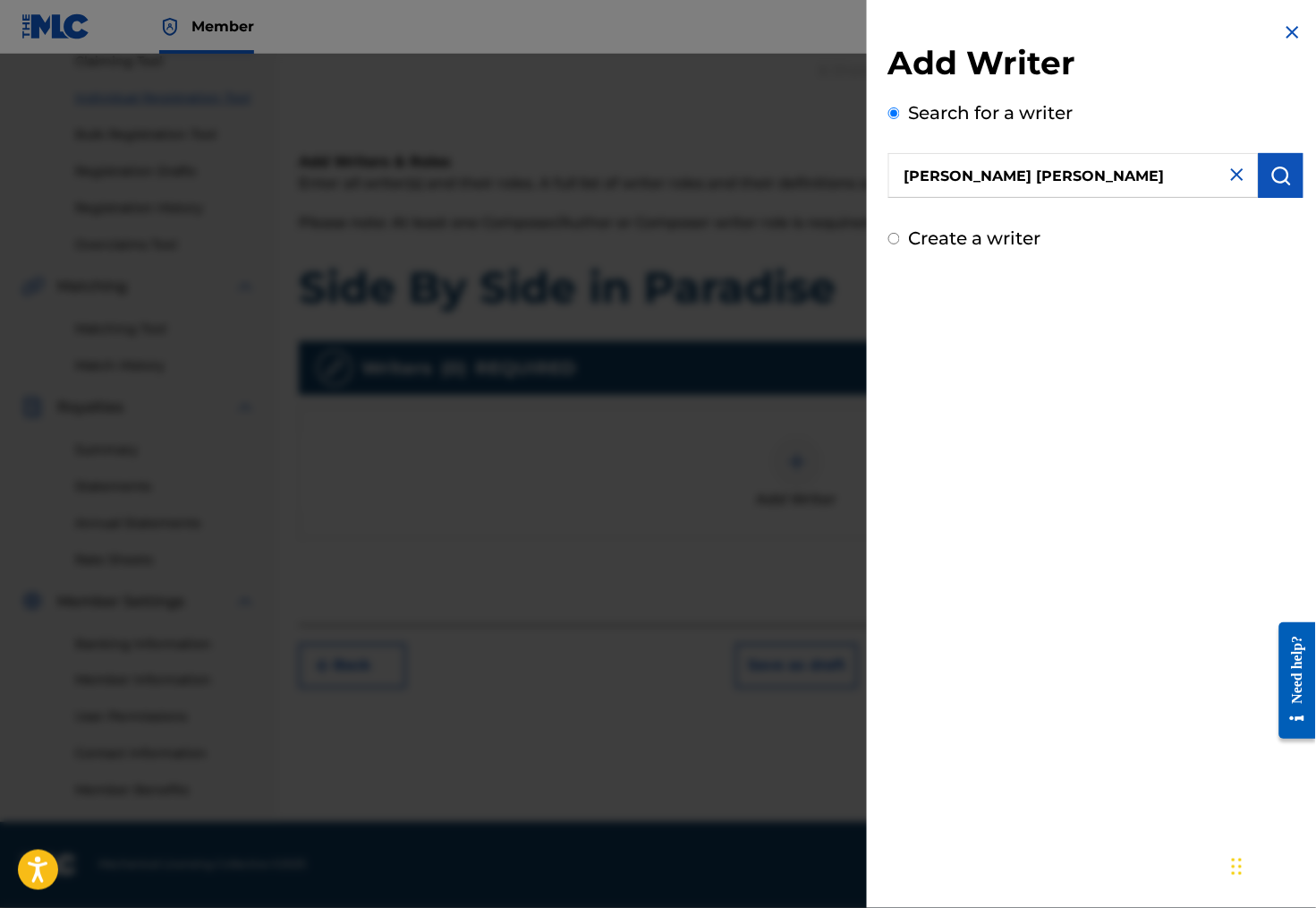
click at [950, 187] on input "[PERSON_NAME] [PERSON_NAME]" at bounding box center [1074, 176] width 370 height 45
paste input "[PERSON_NAME]"
type input "[PERSON_NAME] [PERSON_NAME]"
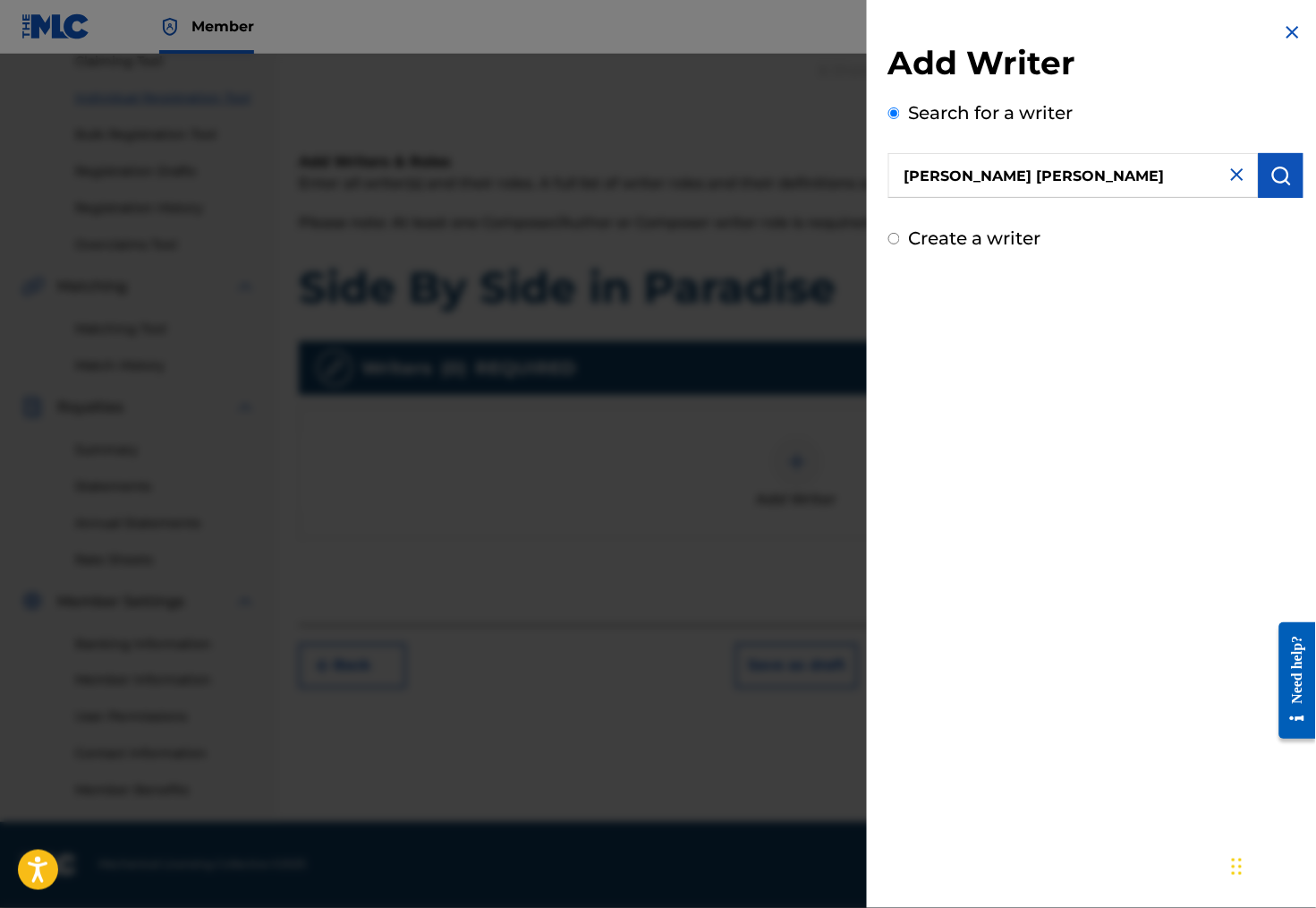
click at [888, 244] on input "Create a writer" at bounding box center [894, 239] width 12 height 12
radio input "false"
radio input "true"
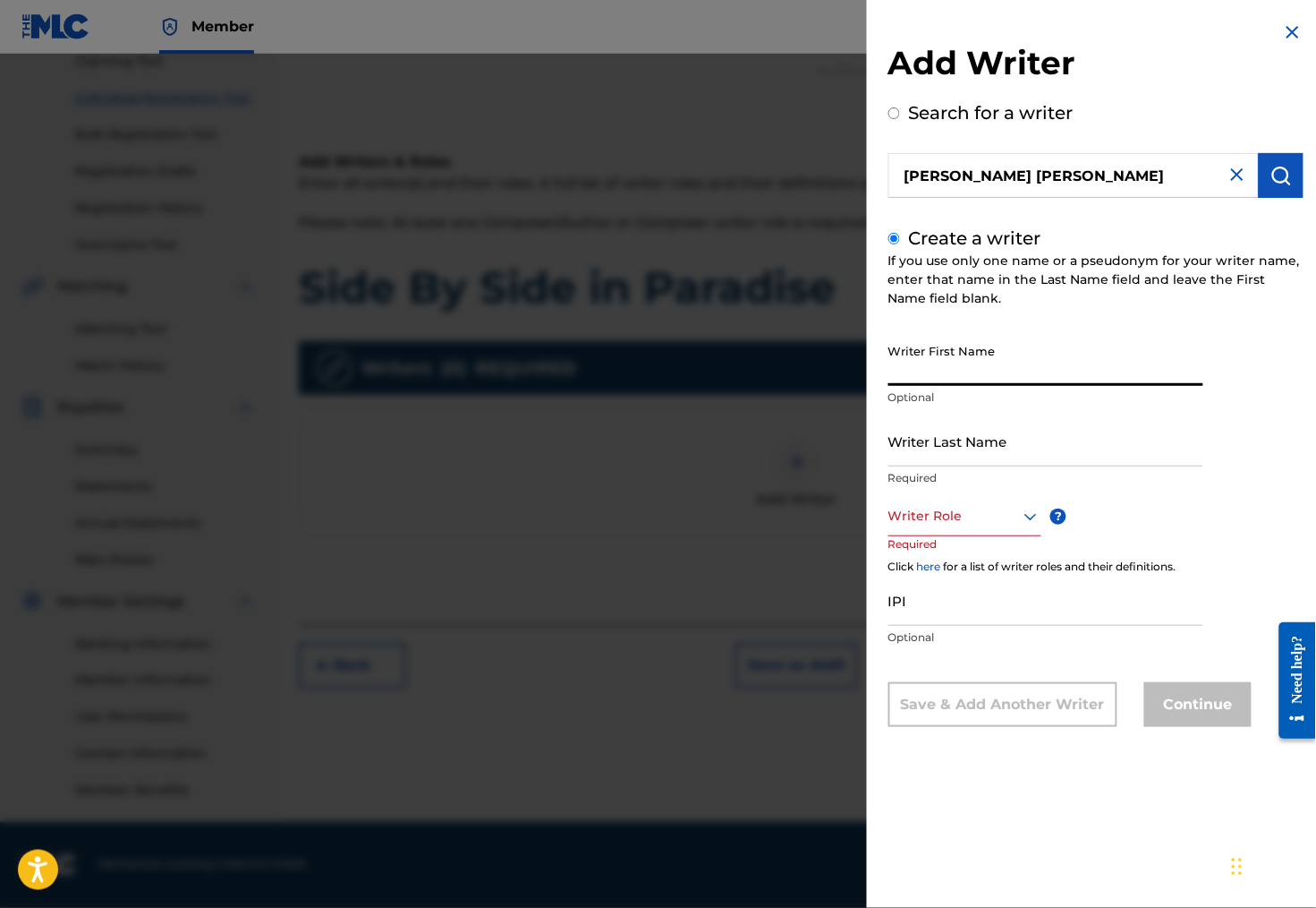
click at [916, 382] on input "Writer First Name" at bounding box center [1045, 360] width 315 height 51
paste input "[PERSON_NAME] [PERSON_NAME]"
click at [979, 384] on input "[PERSON_NAME] [PERSON_NAME]" at bounding box center [1045, 360] width 315 height 51
click at [979, 384] on input "[PERSON_NAME] [PERSON_NAME]" at bounding box center [1045, 360] width 315 height 51
type input "[PERSON_NAME]"
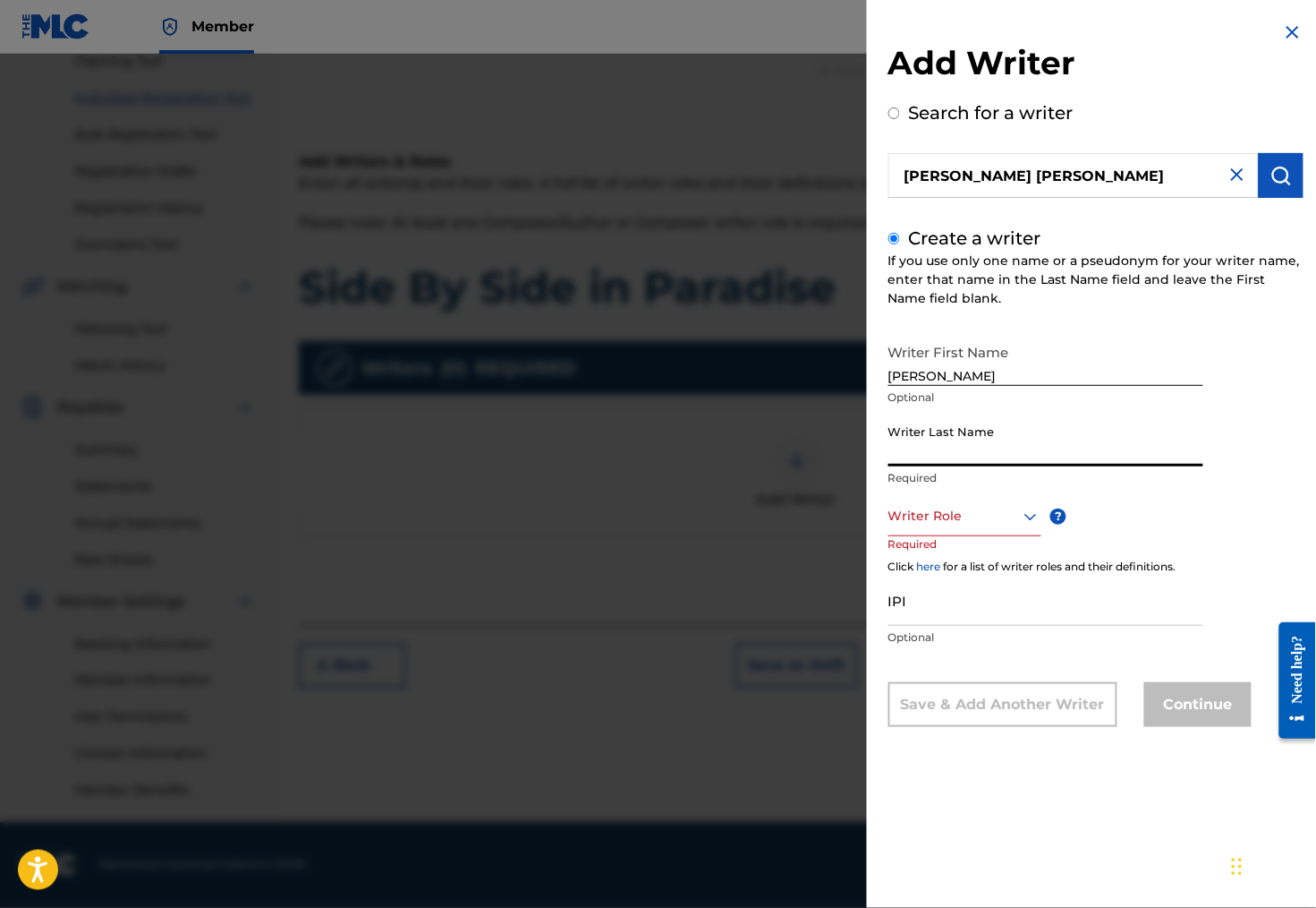
click at [905, 467] on input "Writer Last Name" at bounding box center [1045, 440] width 315 height 51
paste input "Lins"
type input "Lins"
click at [1000, 527] on div at bounding box center [965, 515] width 153 height 22
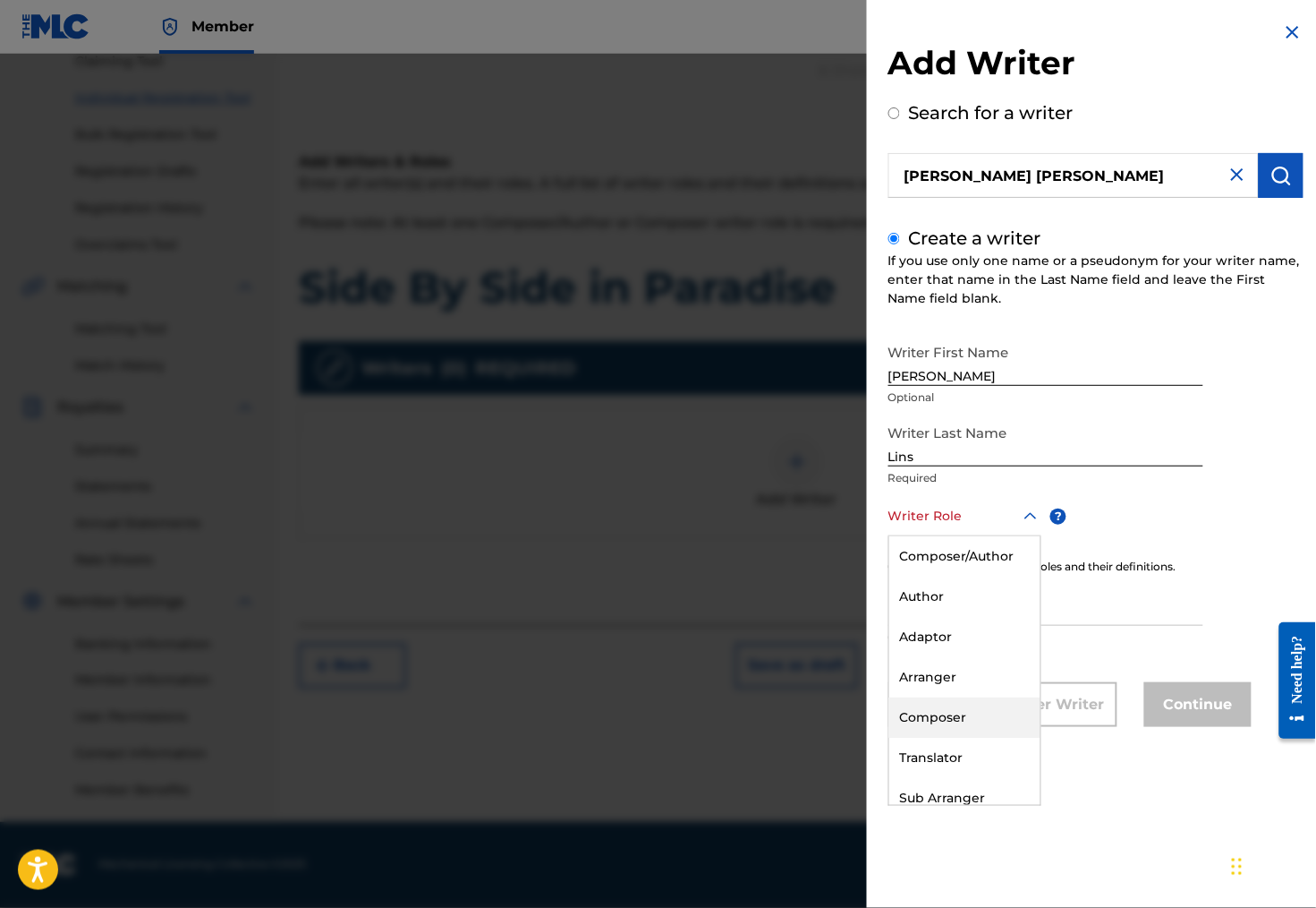
scroll to position [0, 0]
click at [1234, 463] on div "Writer First Name [PERSON_NAME] Optional Writer Last Name [PERSON_NAME] Require…" at bounding box center [1096, 531] width 415 height 392
click at [993, 527] on div at bounding box center [965, 515] width 153 height 22
click at [937, 735] on div "Composer" at bounding box center [965, 718] width 151 height 41
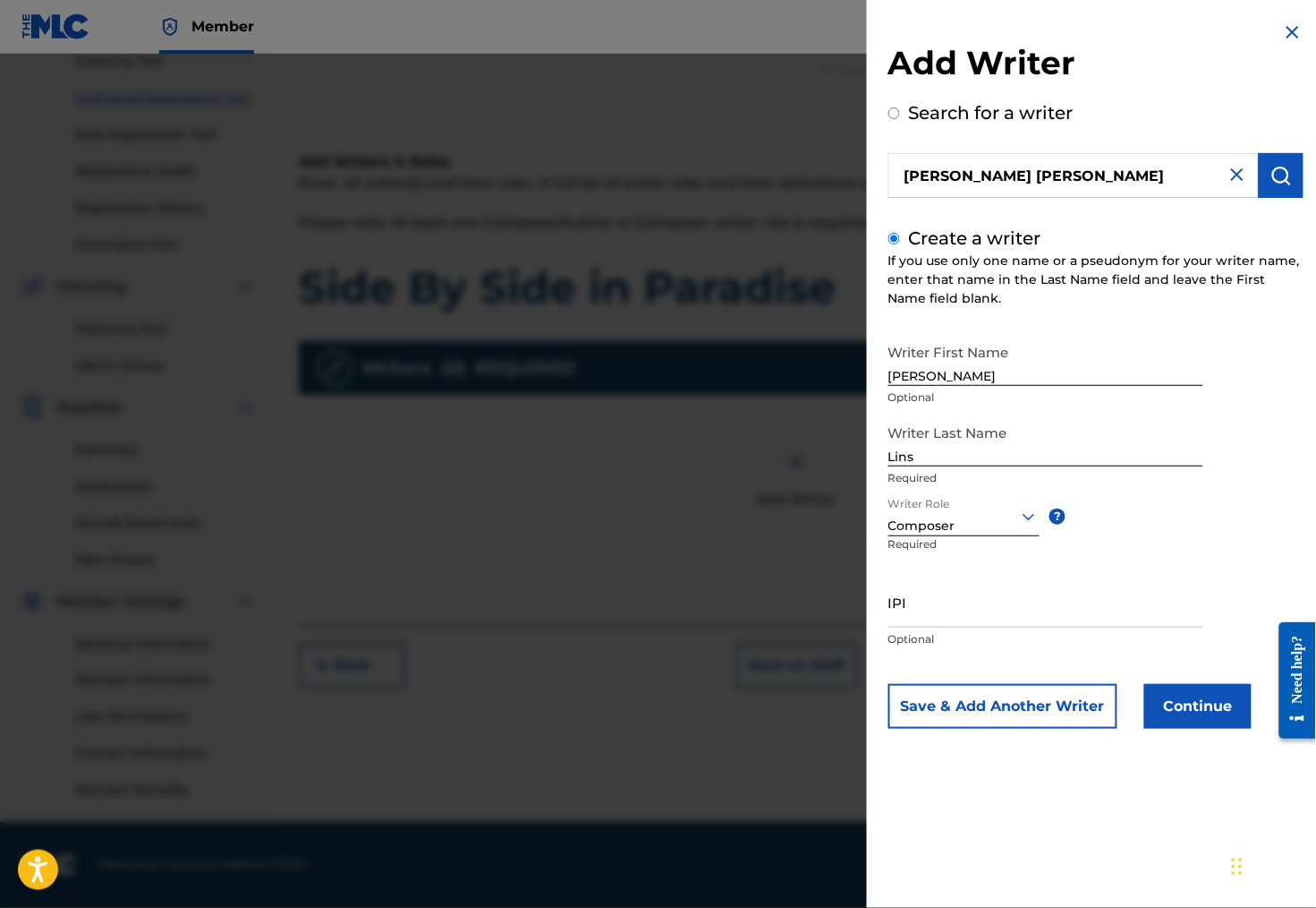
click at [891, 628] on input "IPI" at bounding box center [1045, 601] width 315 height 51
paste input "00067483351"
type input "00067483351"
click at [1197, 729] on button "Continue" at bounding box center [1198, 706] width 108 height 45
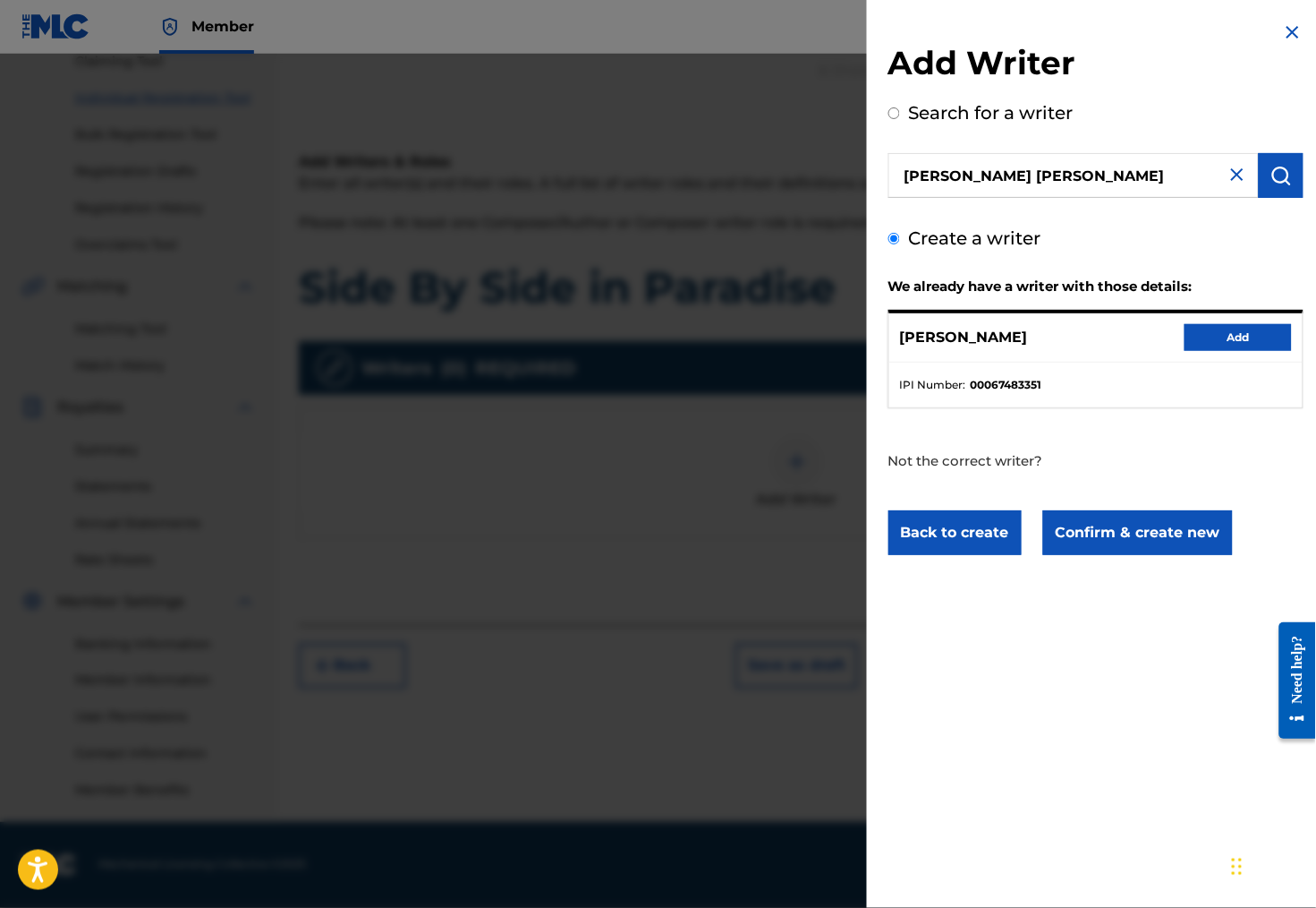
click at [1234, 343] on button "Add" at bounding box center [1238, 338] width 108 height 27
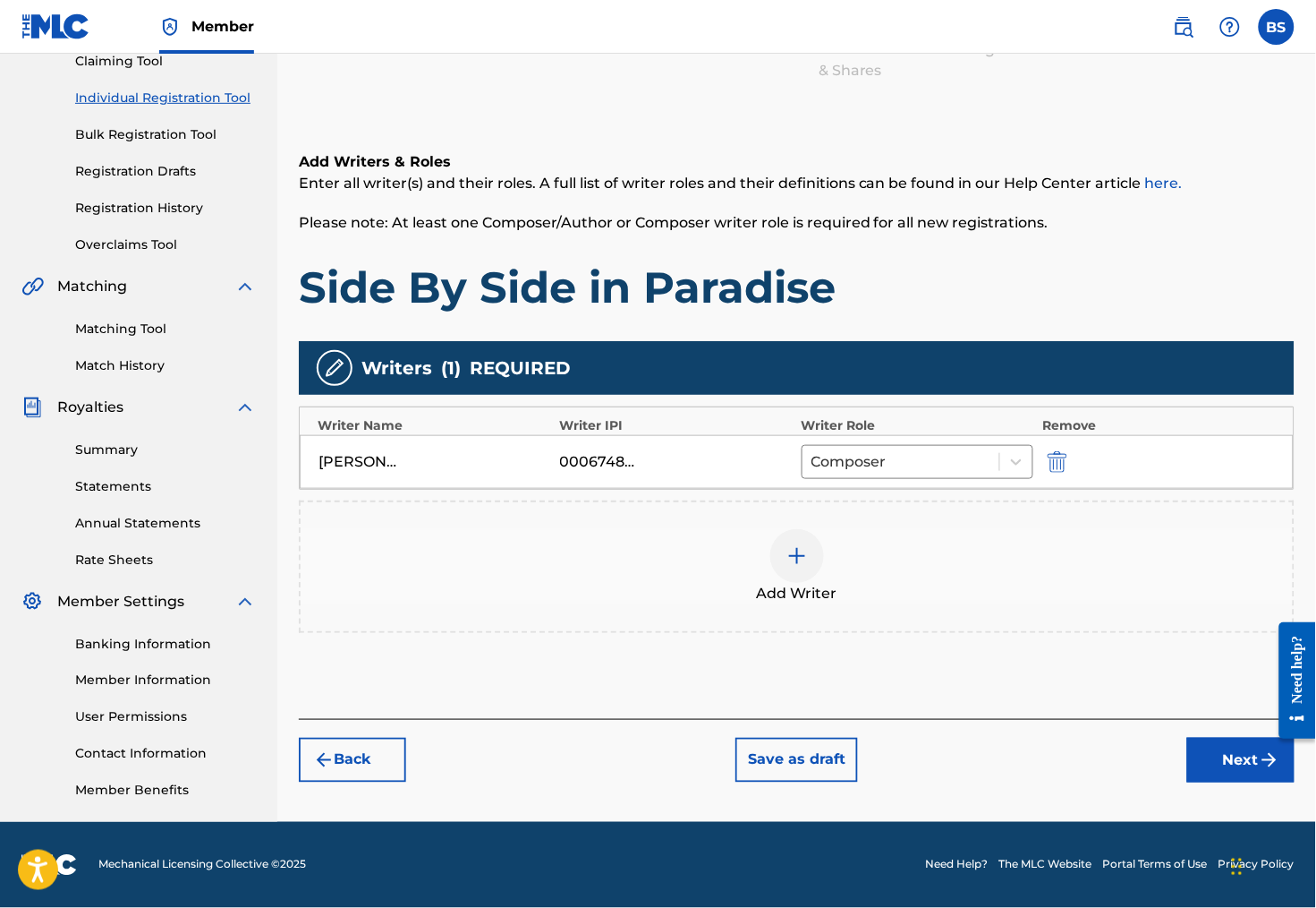
click at [808, 545] on img at bounding box center [797, 556] width 21 height 21
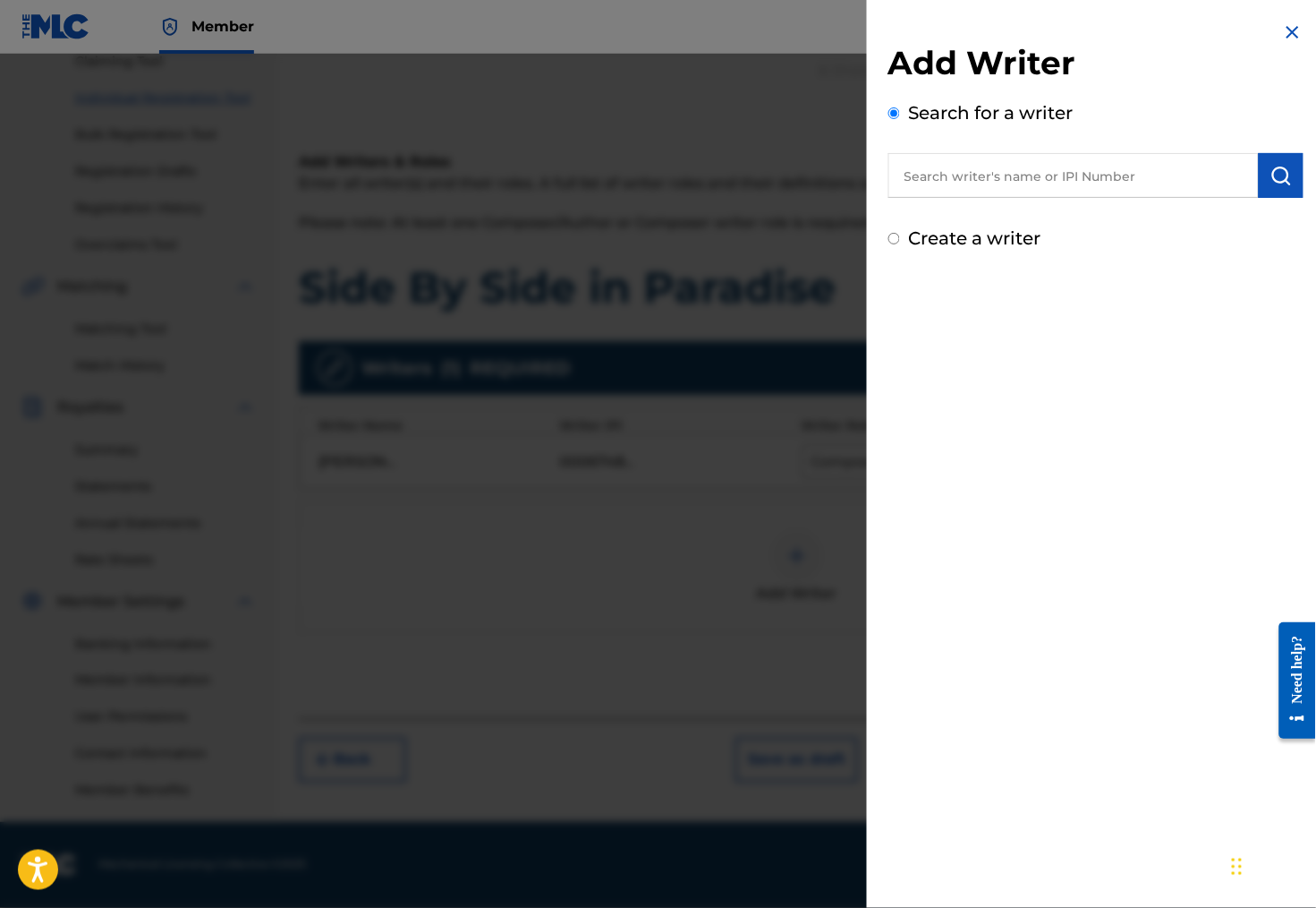
click at [920, 174] on input "text" at bounding box center [1074, 176] width 370 height 45
paste input "[PERSON_NAME]"
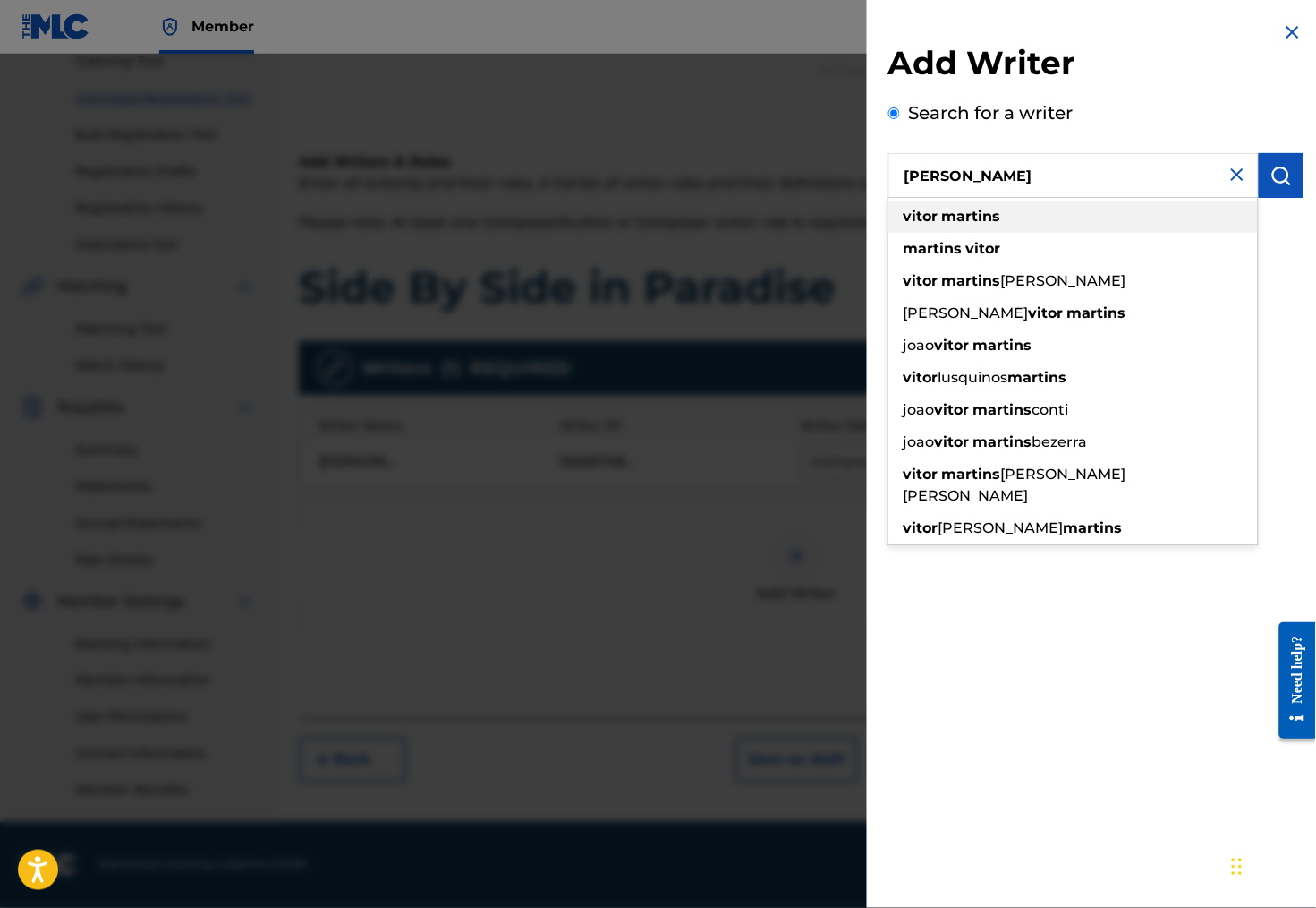
click at [965, 225] on strong "martins" at bounding box center [972, 216] width 59 height 17
type input "[PERSON_NAME]"
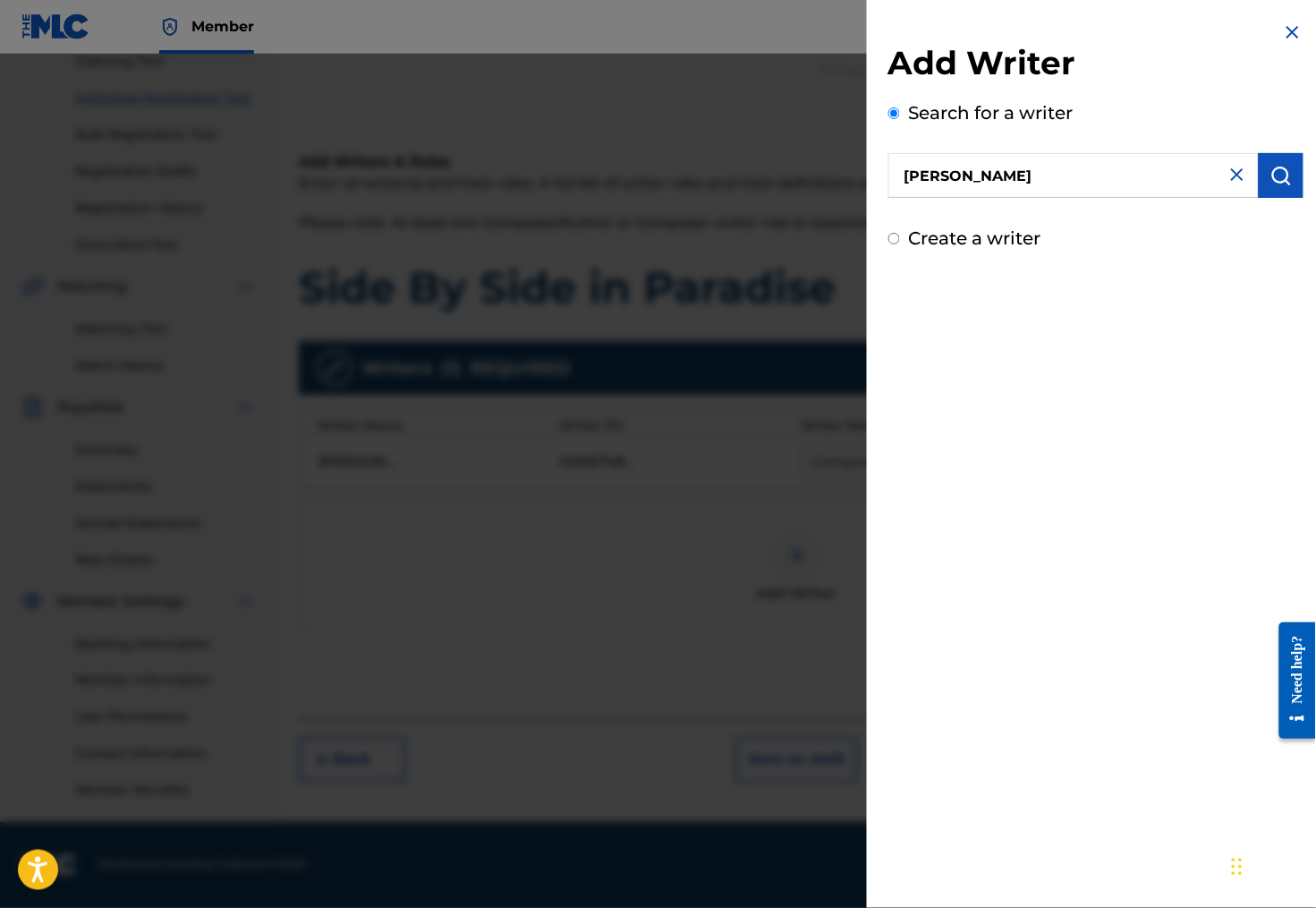
click at [888, 244] on input "Create a writer" at bounding box center [894, 239] width 12 height 12
radio input "false"
radio input "true"
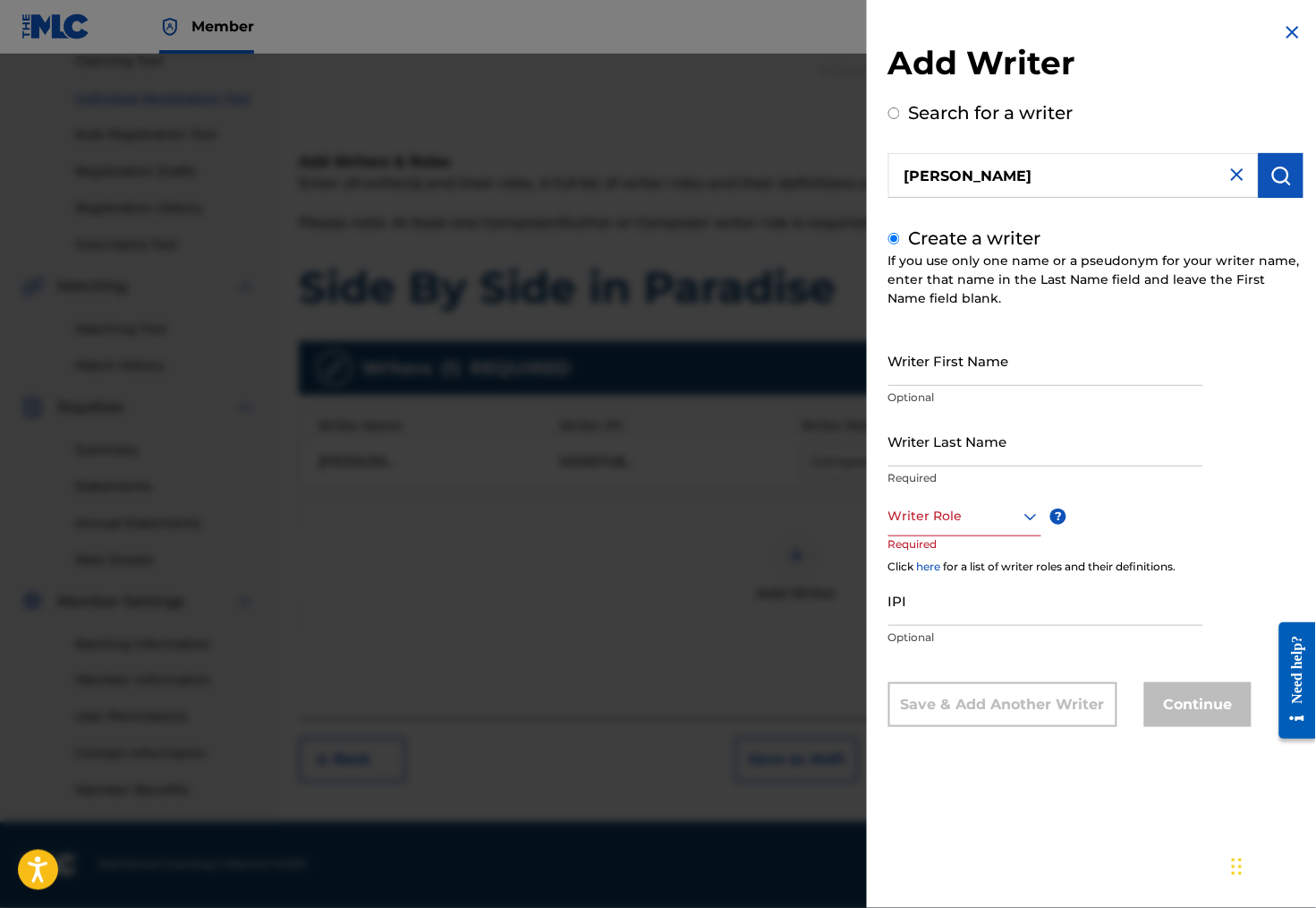
click at [973, 386] on input "Writer First Name" at bounding box center [1045, 360] width 315 height 51
type input "Vitor"
click at [957, 467] on input "Writer Last Name" at bounding box center [1045, 440] width 315 height 51
type input "[PERSON_NAME]"
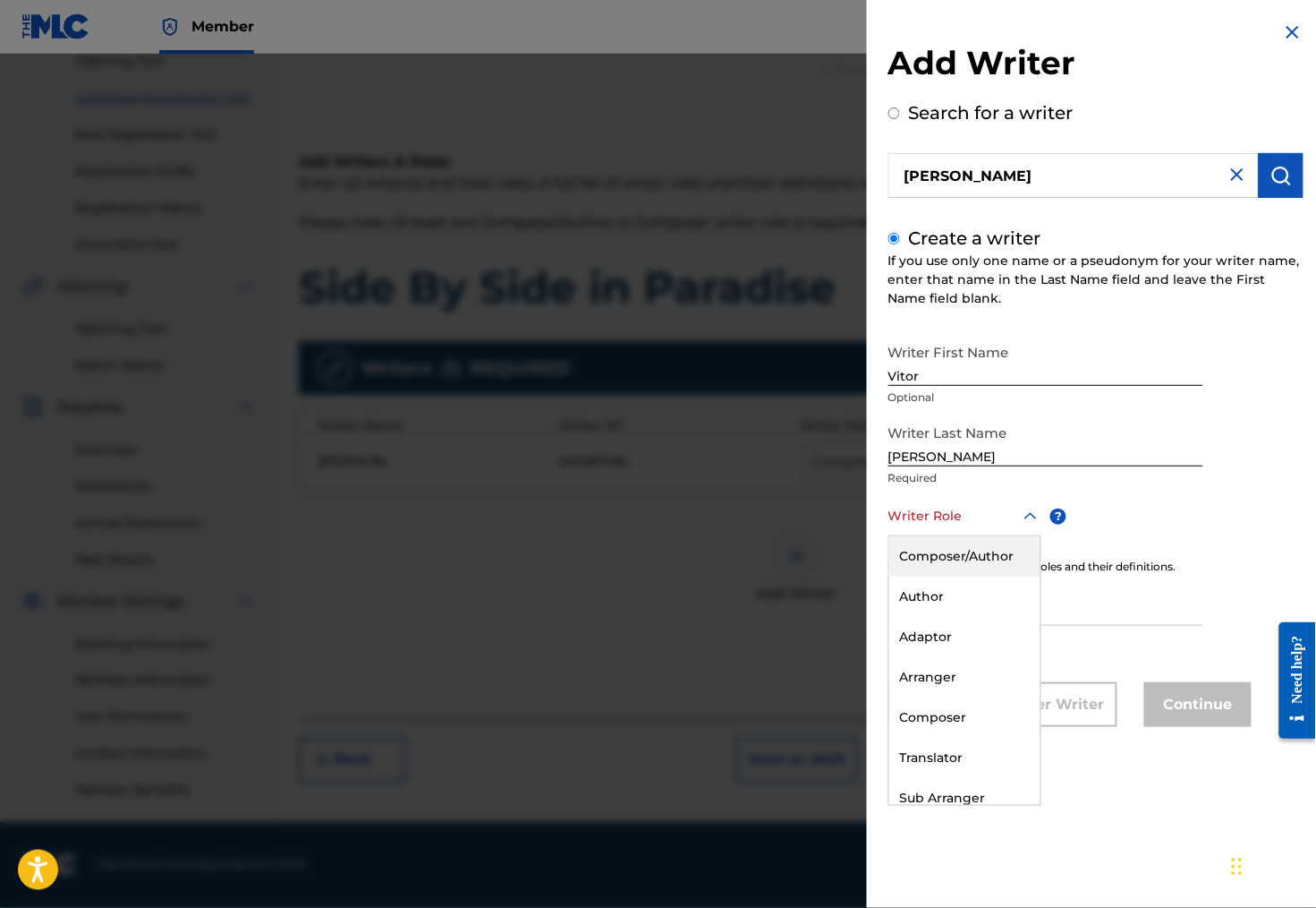
click at [933, 527] on div at bounding box center [965, 515] width 153 height 22
click at [933, 612] on div "Author" at bounding box center [965, 597] width 151 height 41
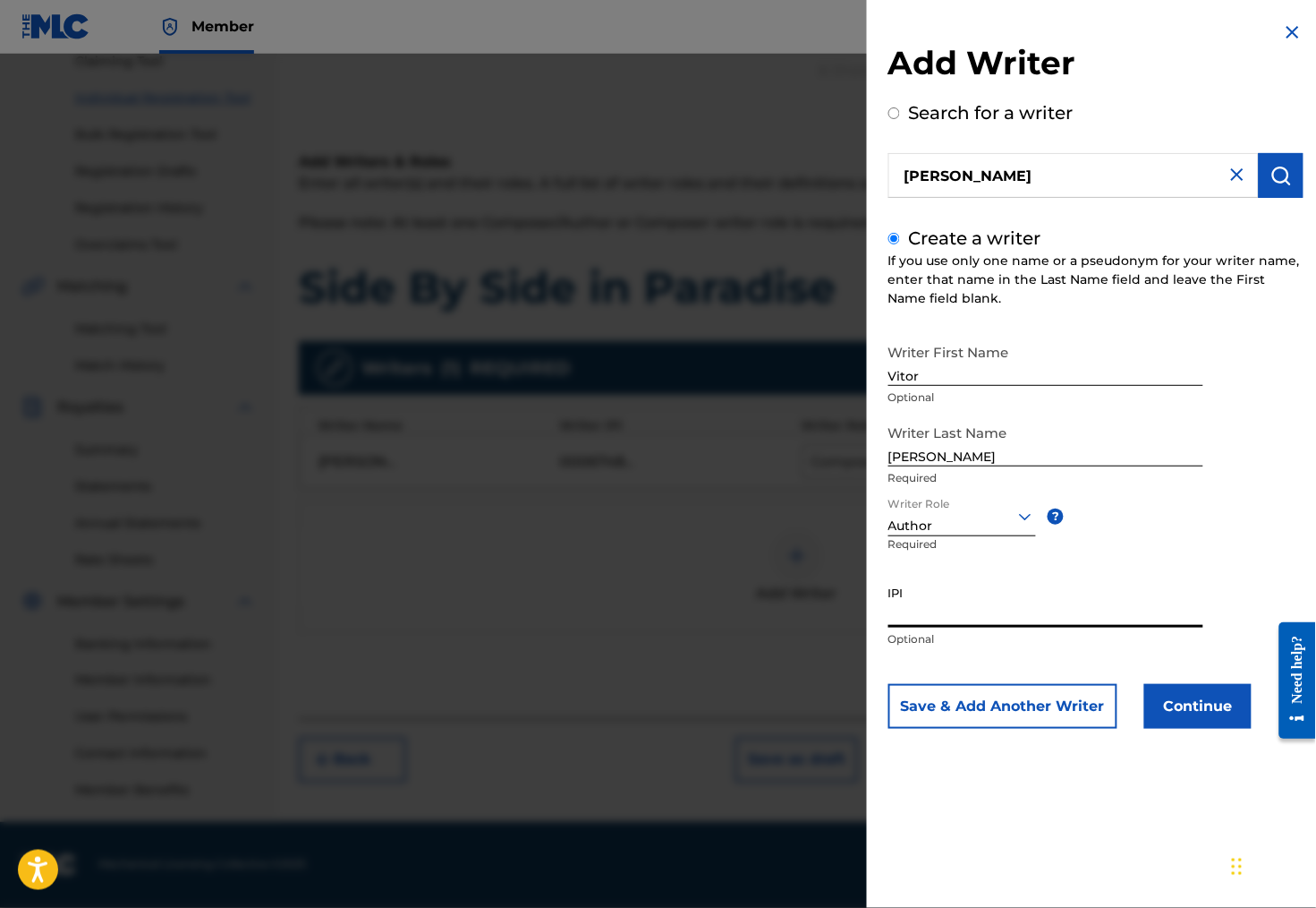
click at [903, 628] on input "IPI" at bounding box center [1045, 601] width 315 height 51
paste input "00088015373"
type input "00088015373"
click at [1173, 729] on button "Continue" at bounding box center [1198, 706] width 108 height 45
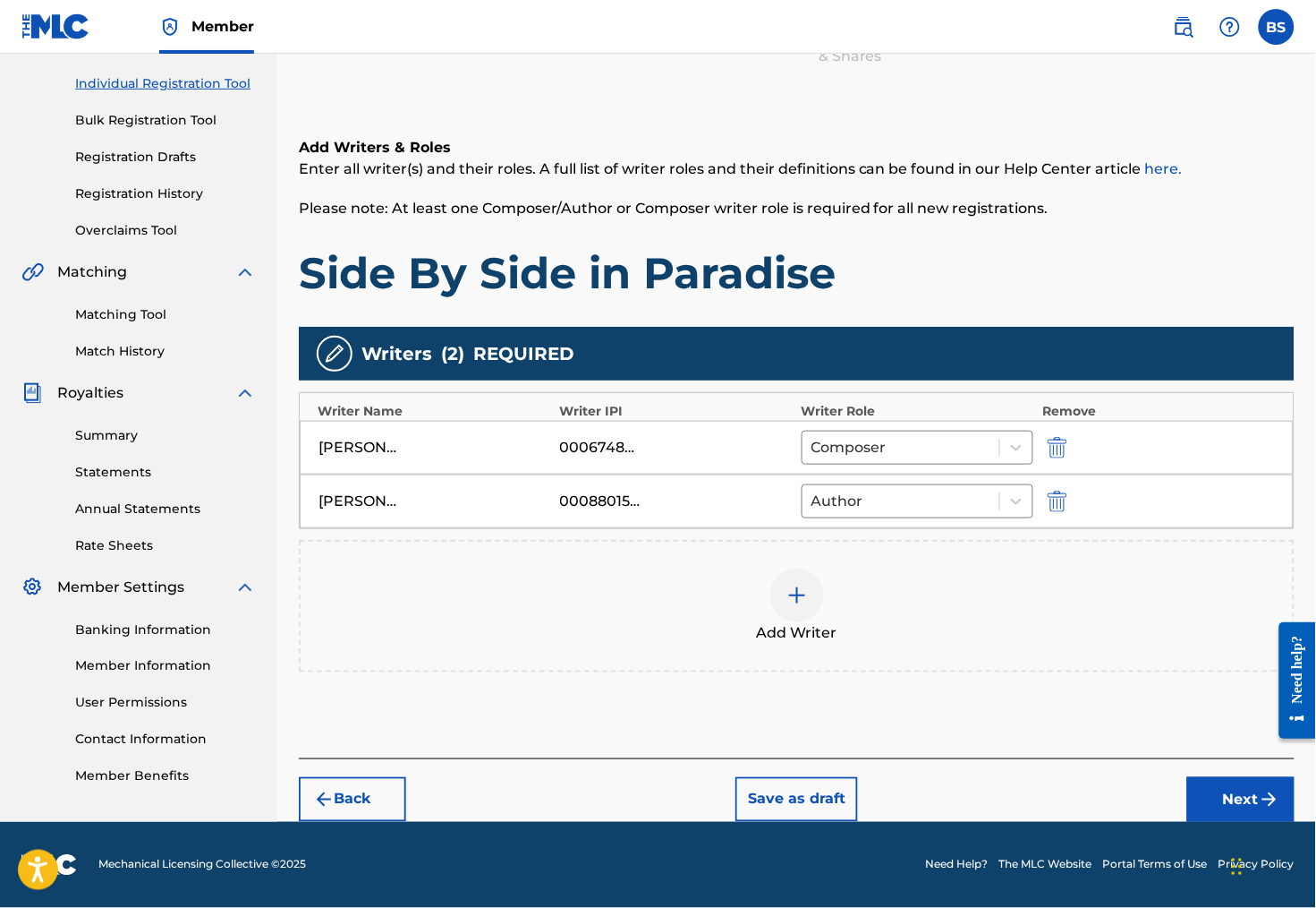
click at [806, 606] on img at bounding box center [797, 595] width 21 height 21
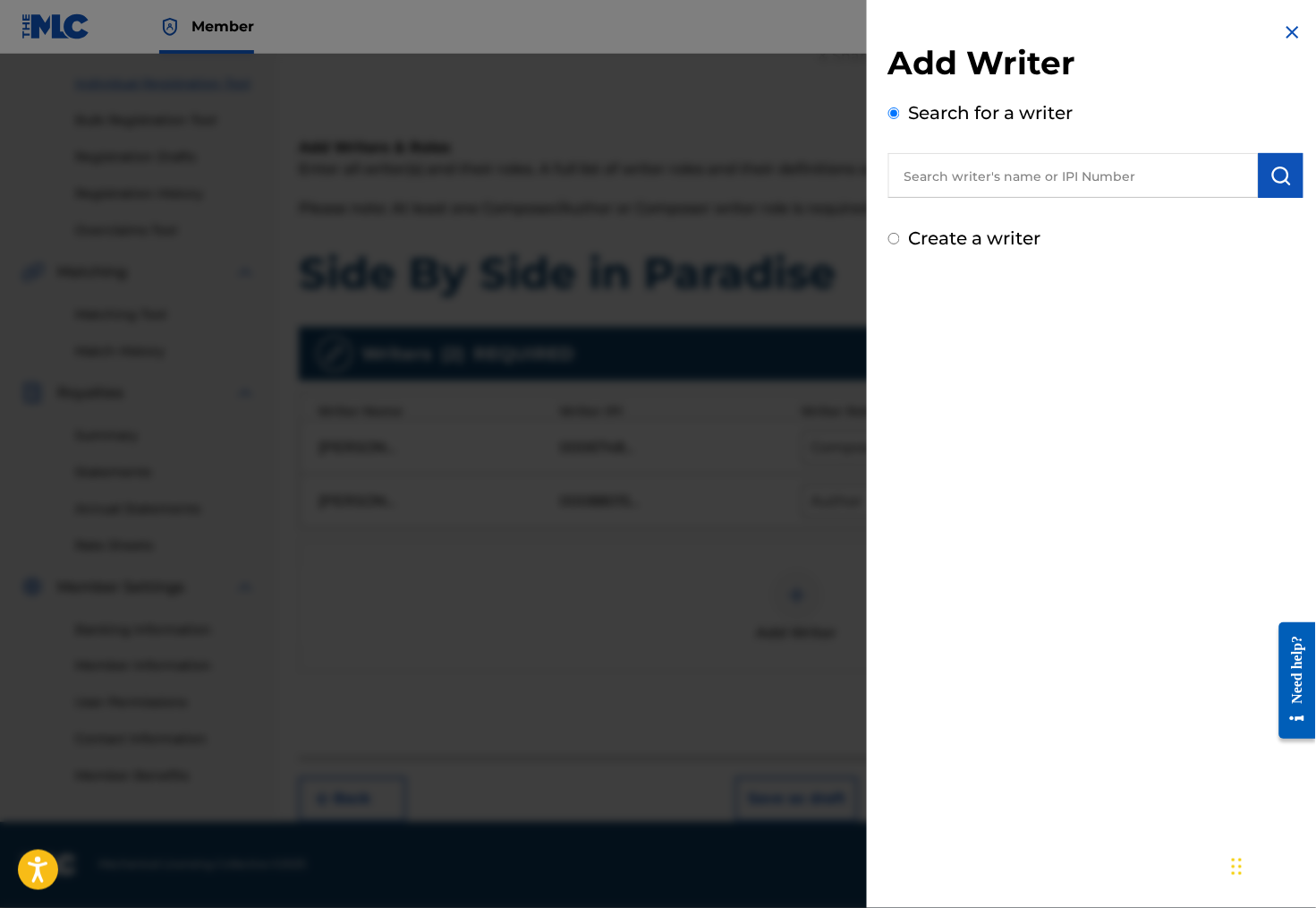
click at [930, 178] on input "text" at bounding box center [1074, 176] width 370 height 45
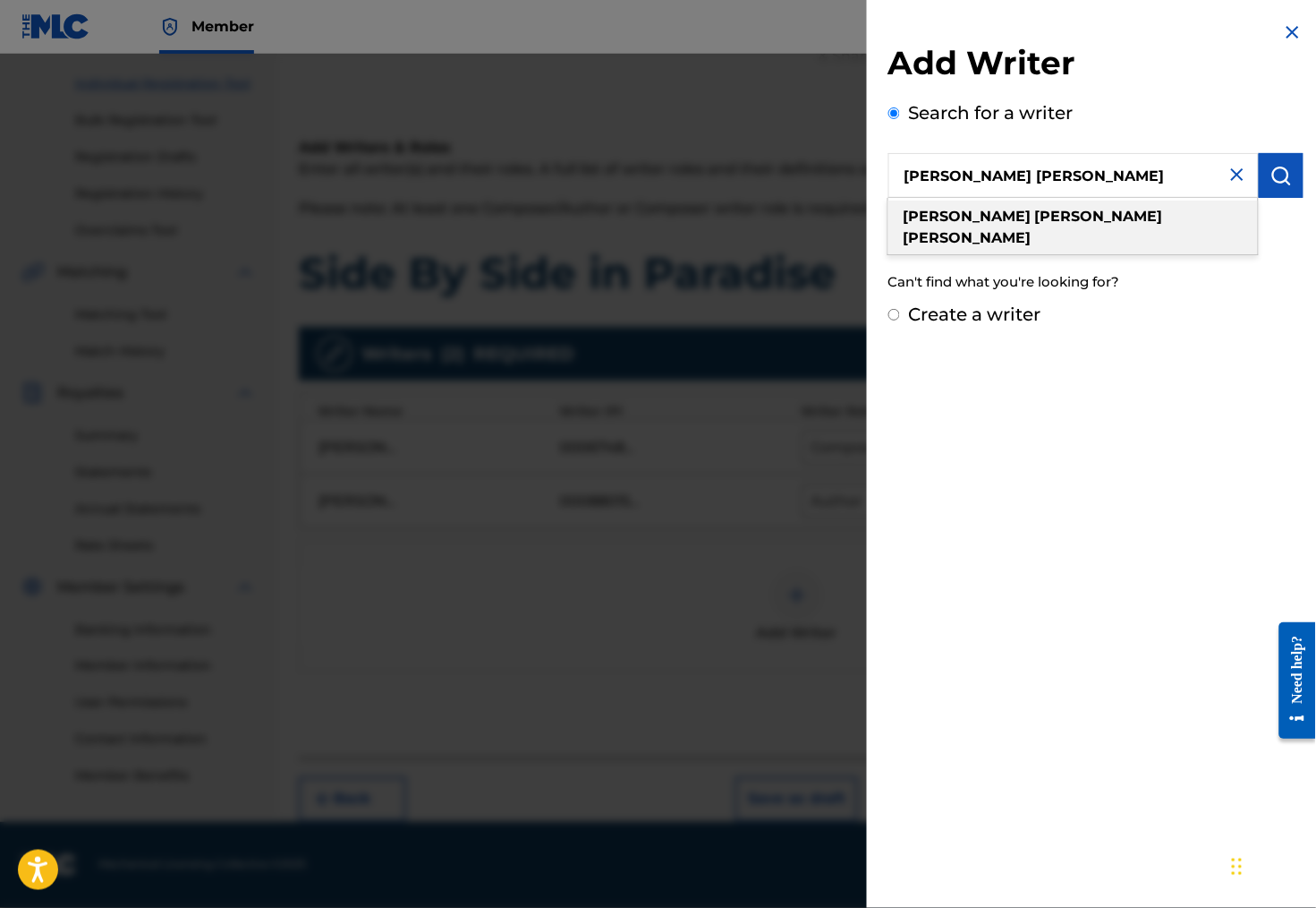
click at [931, 223] on strong "[PERSON_NAME]" at bounding box center [968, 216] width 128 height 17
type input "[PERSON_NAME] [PERSON_NAME]"
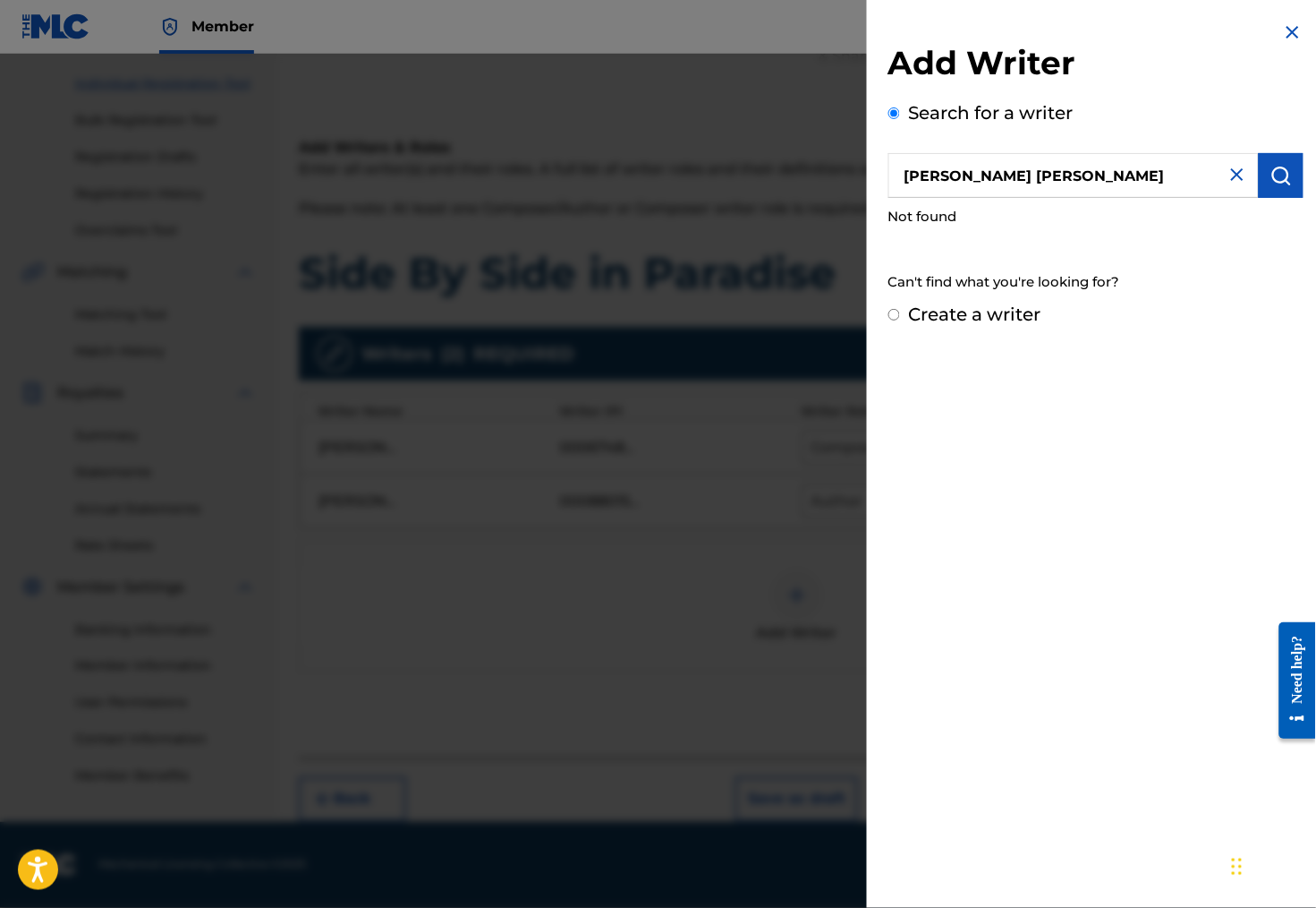
click at [888, 320] on input "Create a writer" at bounding box center [894, 314] width 12 height 12
radio input "false"
radio input "true"
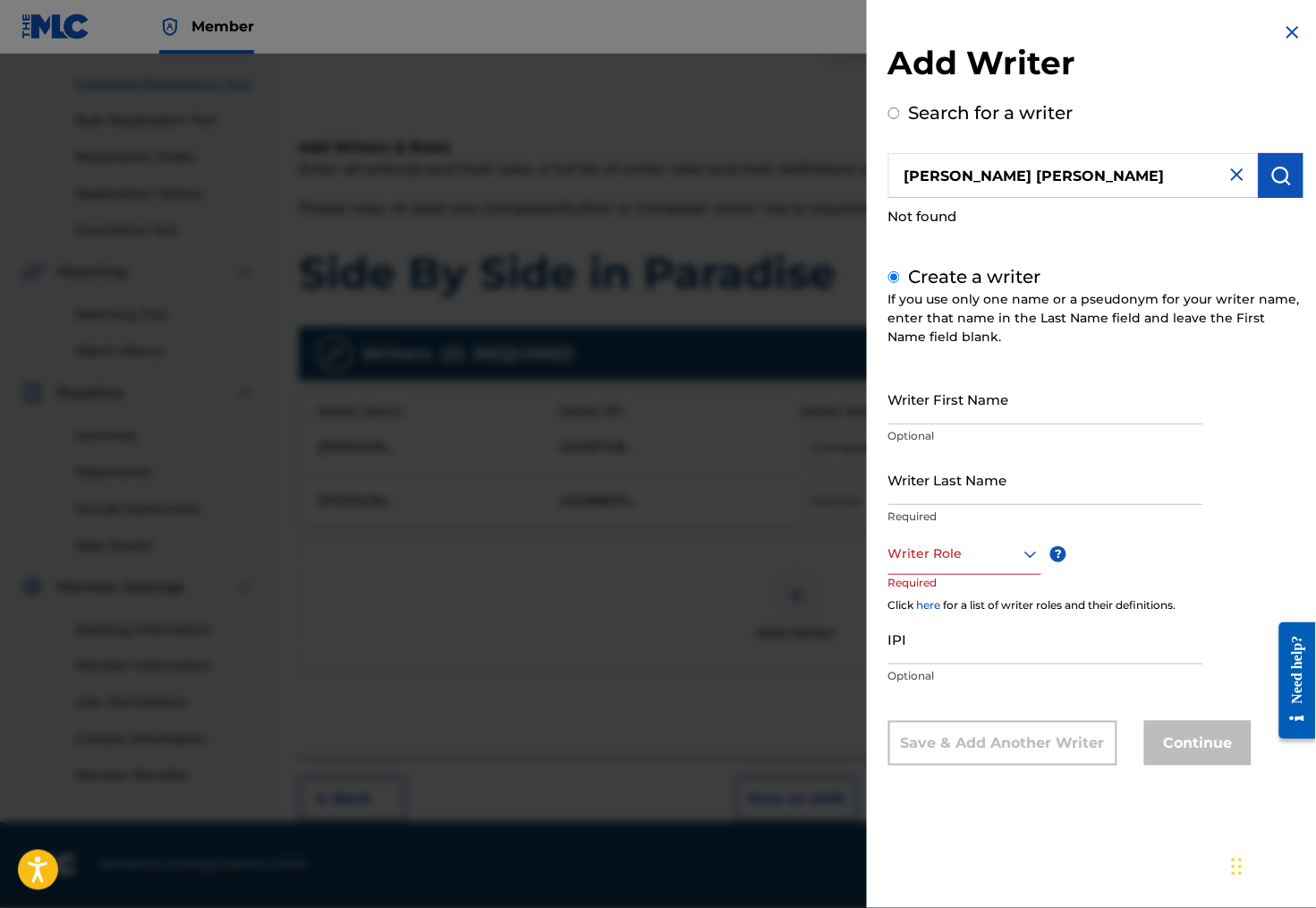
click at [950, 424] on input "Writer First Name" at bounding box center [1045, 399] width 315 height 51
type input "[PERSON_NAME]"
click at [906, 574] on div "Writer Role" at bounding box center [965, 555] width 153 height 41
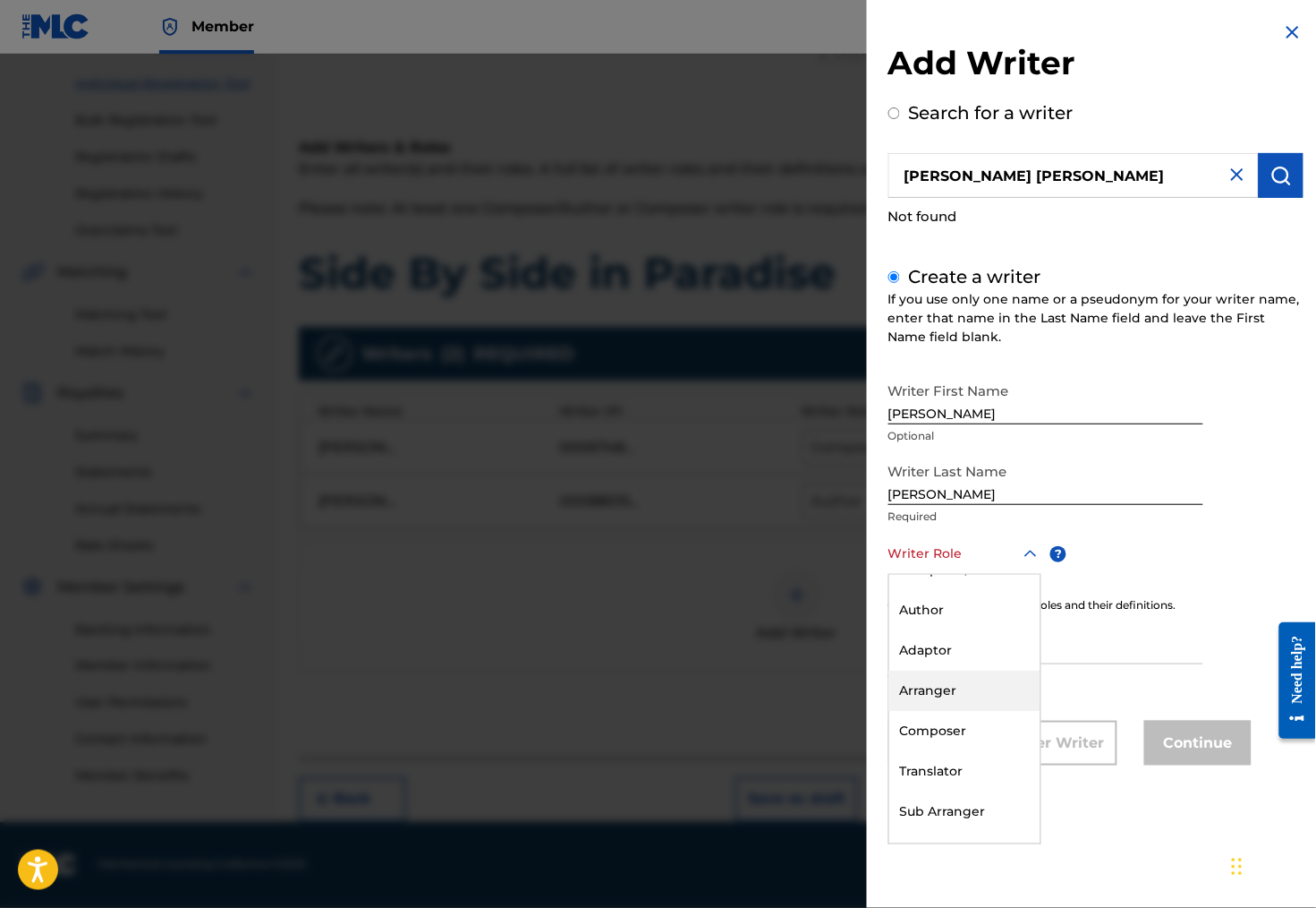
scroll to position [21, 0]
click at [950, 633] on div "Author" at bounding box center [965, 614] width 151 height 41
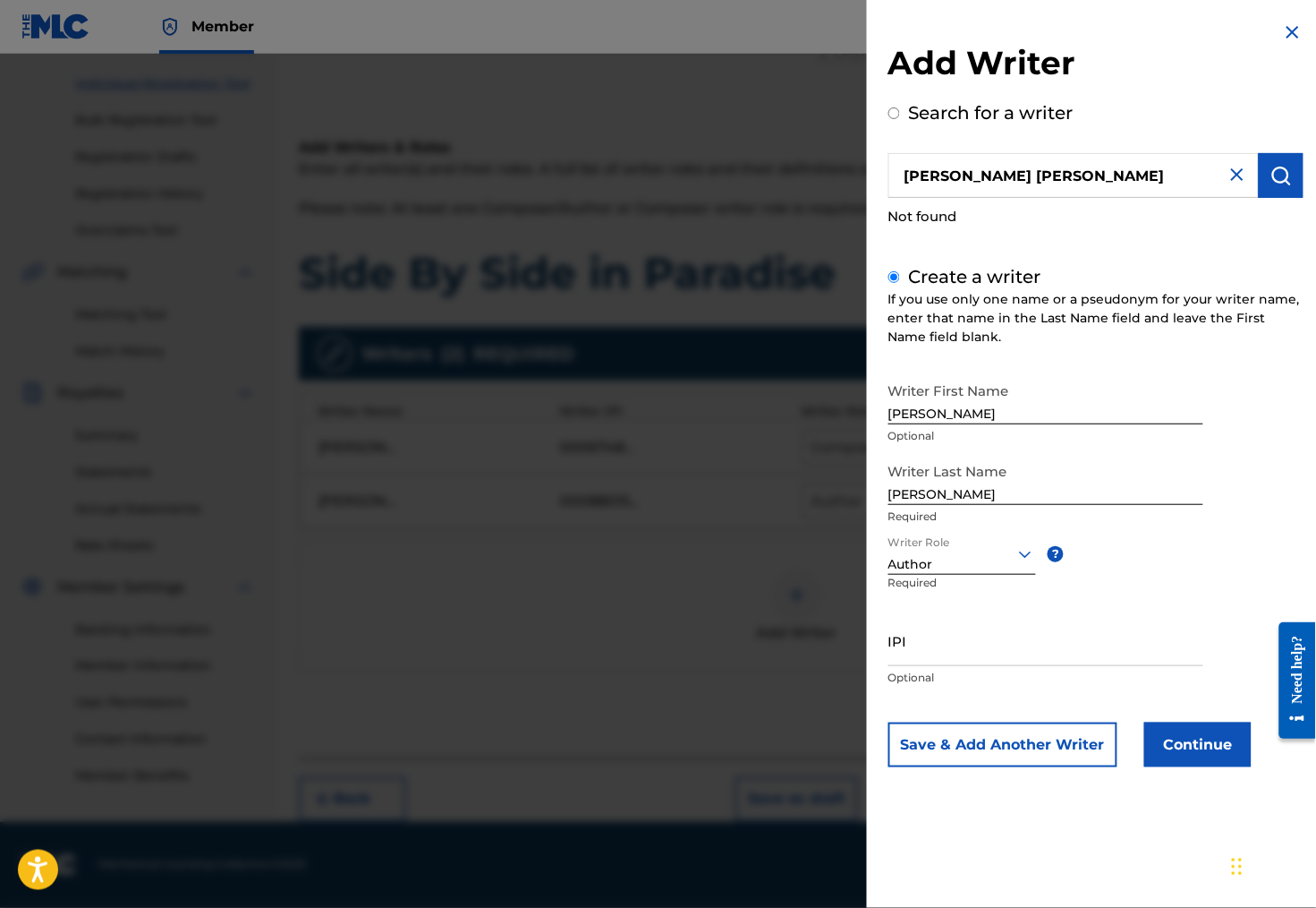
click at [899, 665] on input "IPI" at bounding box center [1045, 640] width 315 height 51
paste input "00077796414"
type input "00077796414"
click at [1179, 765] on button "Continue" at bounding box center [1198, 745] width 108 height 45
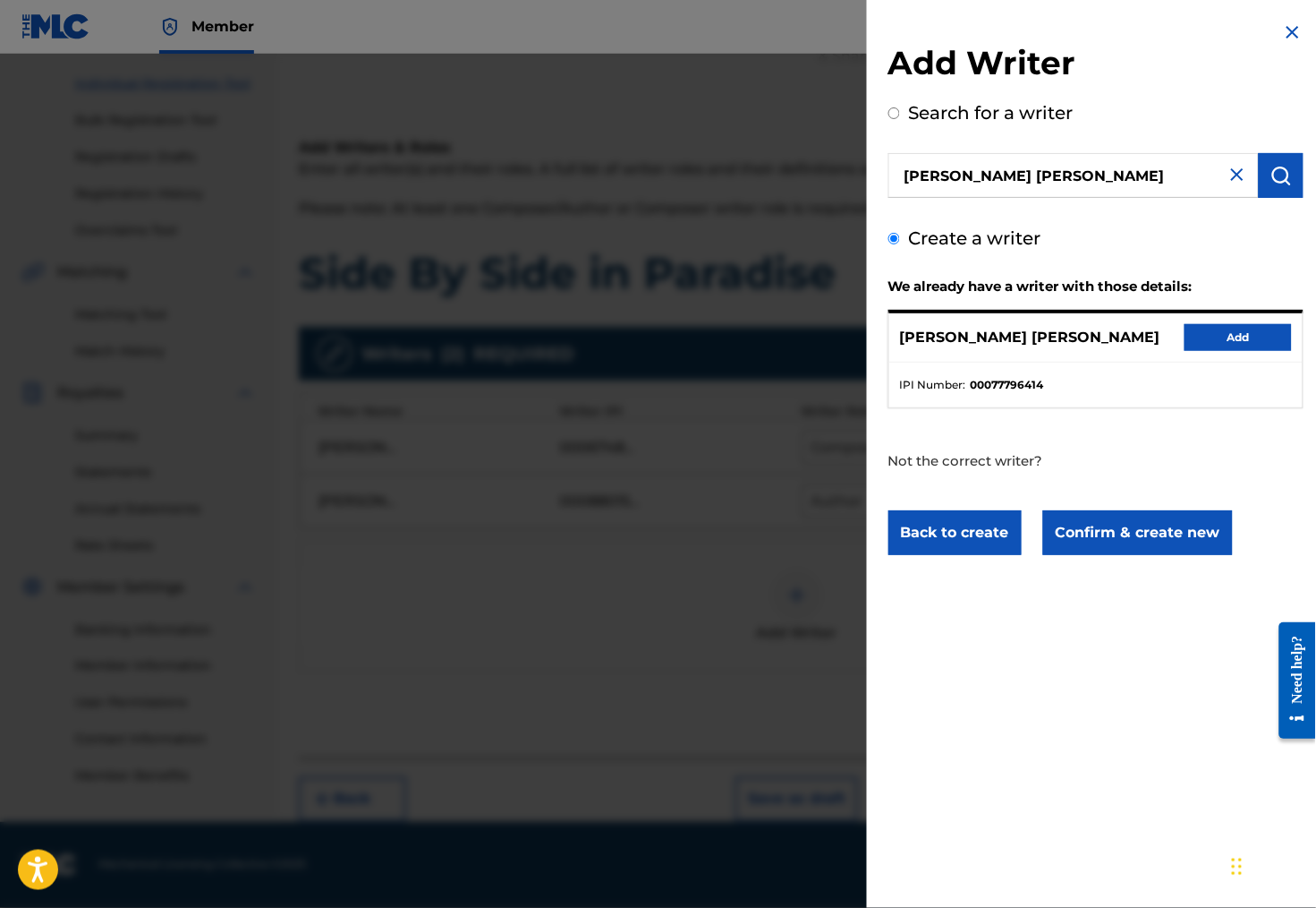
click at [1213, 339] on button "Add" at bounding box center [1238, 338] width 108 height 27
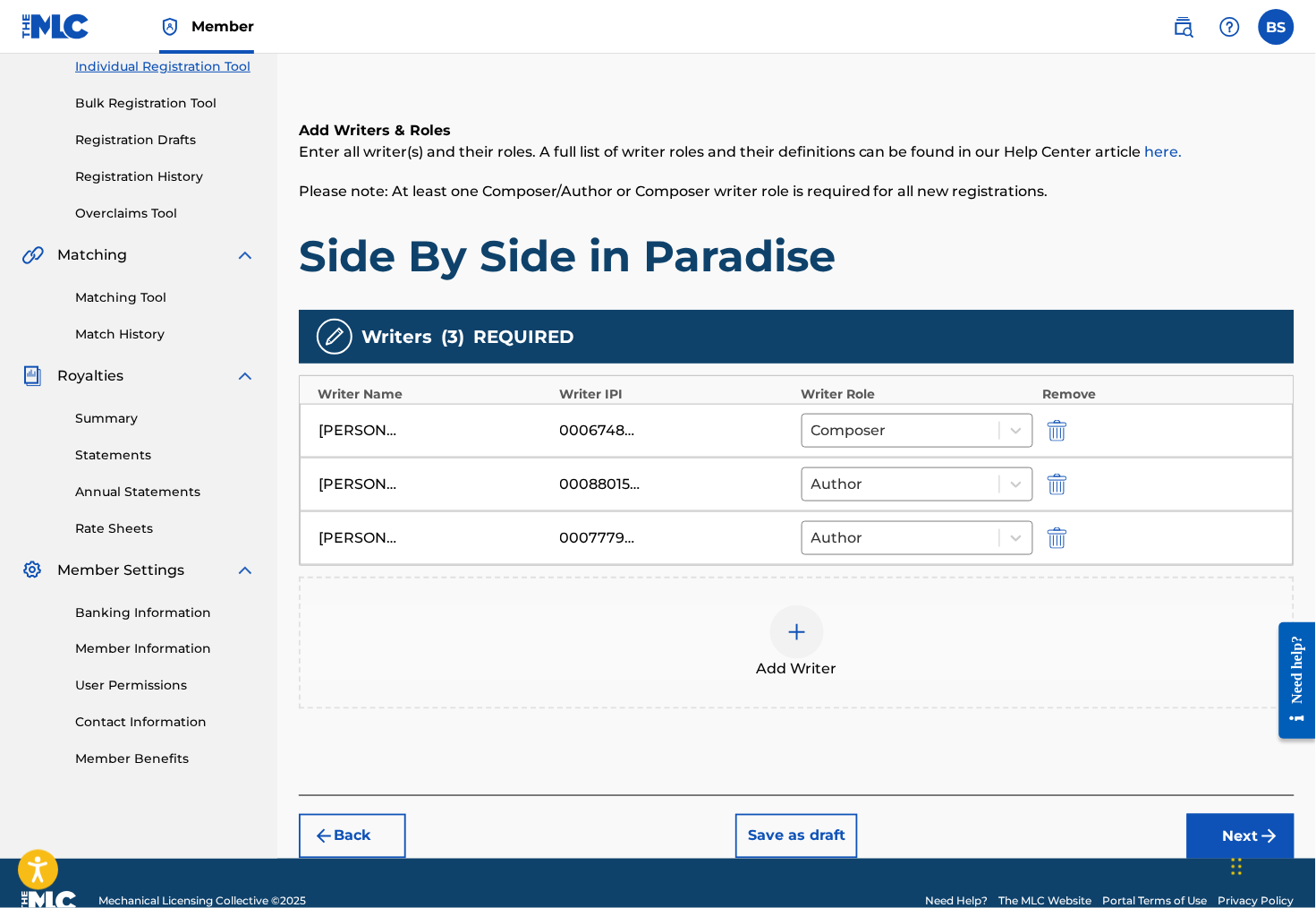
click at [808, 642] on img at bounding box center [797, 632] width 21 height 21
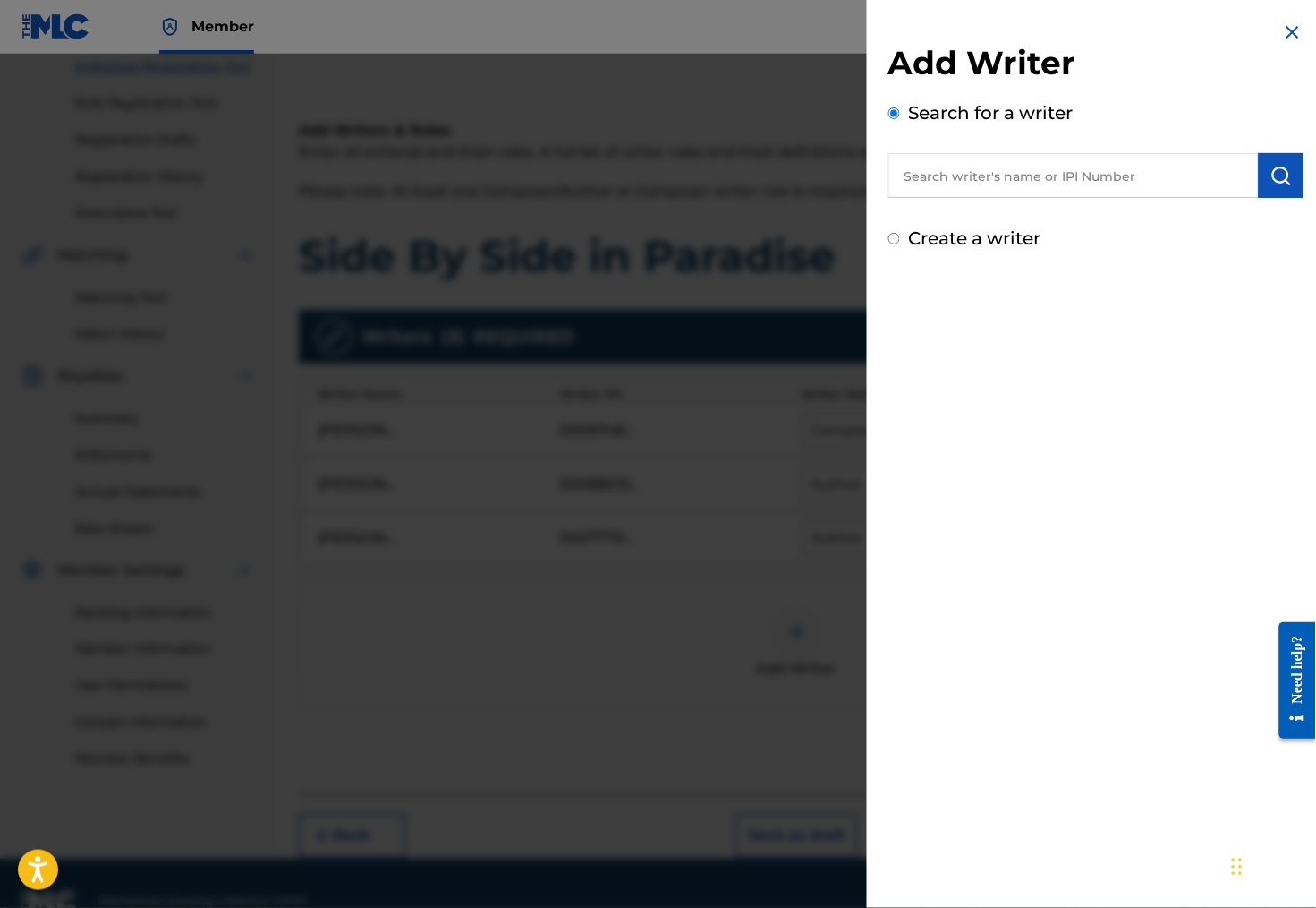
click at [947, 190] on input "text" at bounding box center [1074, 176] width 370 height 45
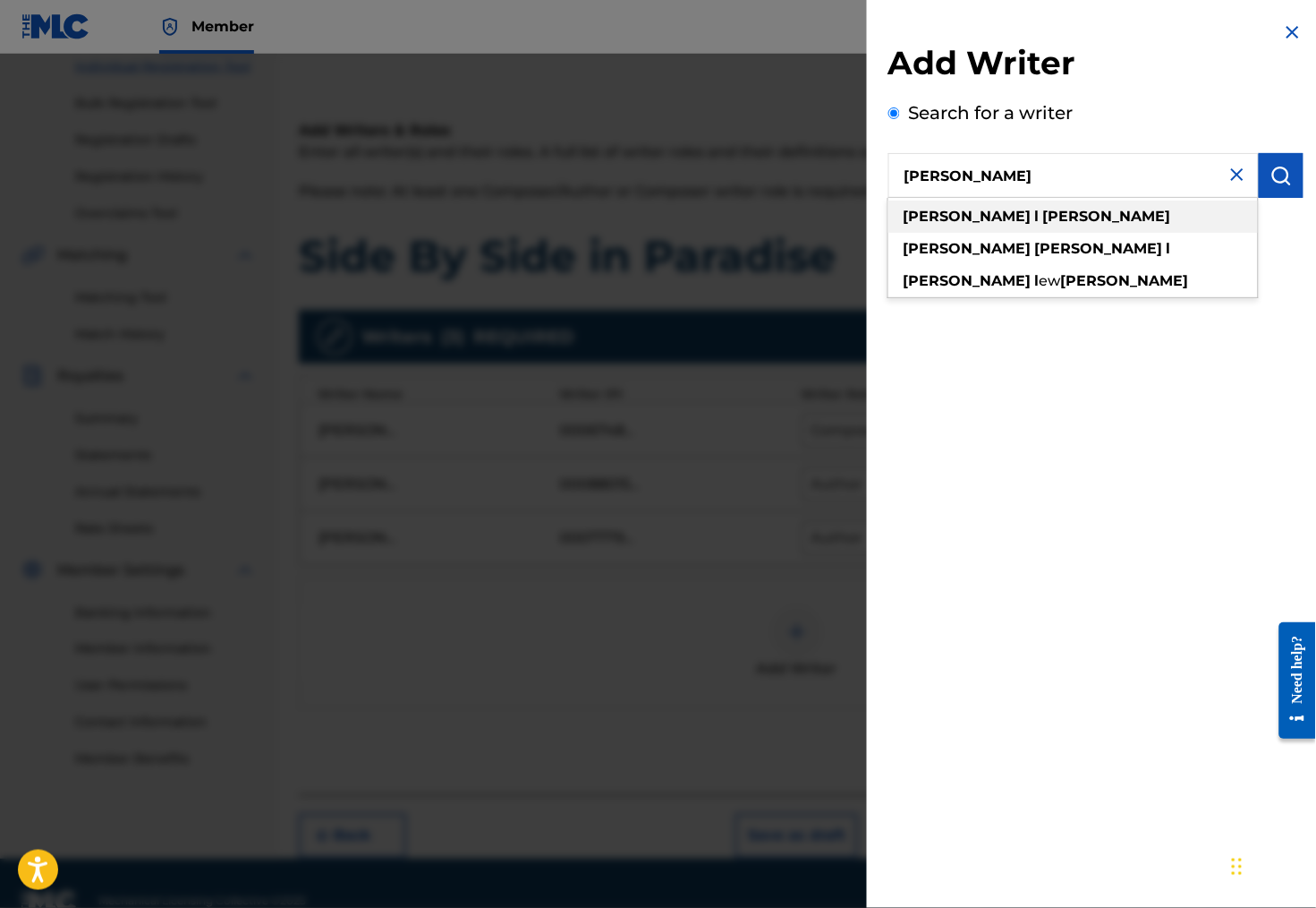
click at [1043, 218] on strong "[PERSON_NAME]" at bounding box center [1107, 216] width 128 height 17
type input "[PERSON_NAME]"
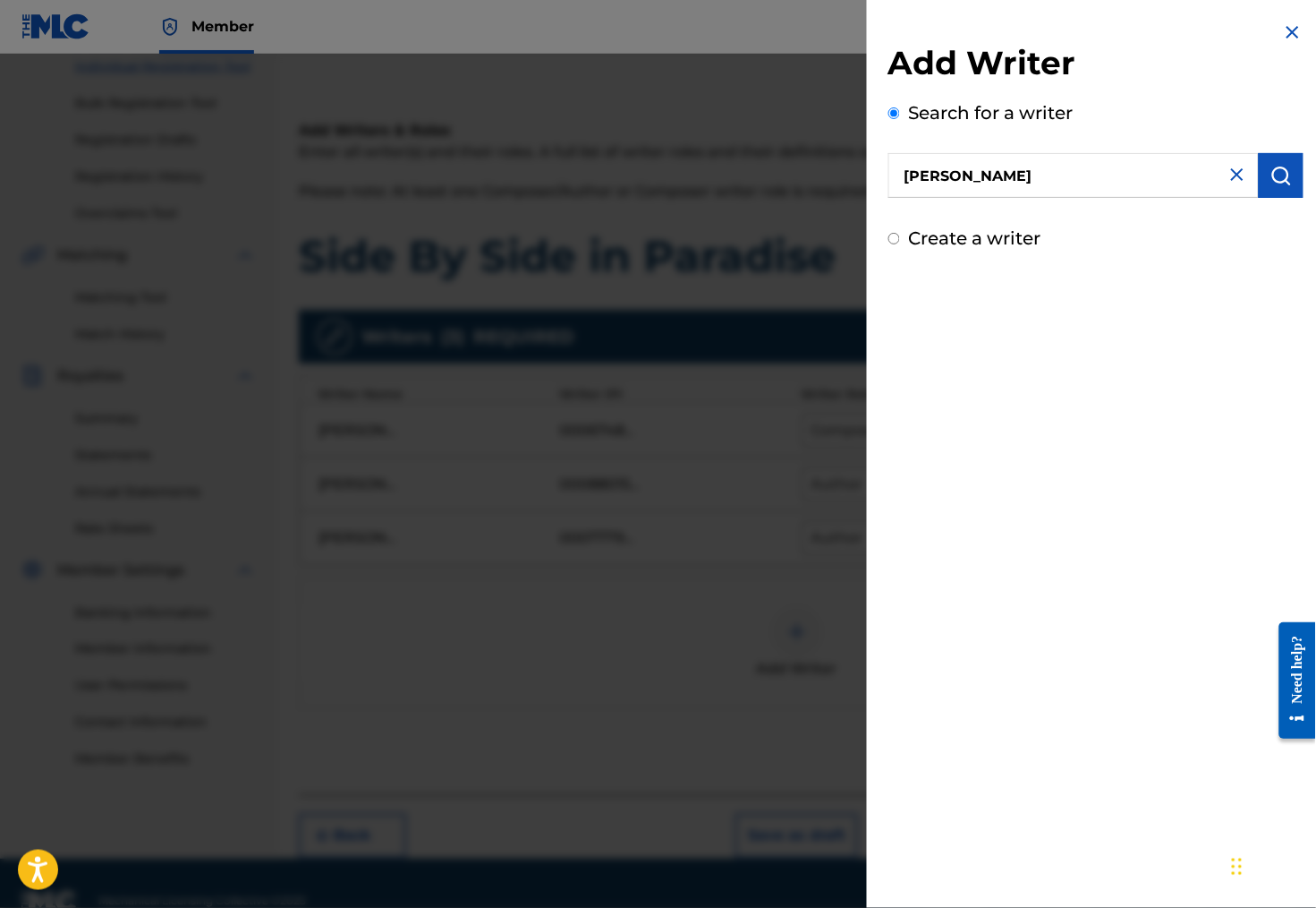
click at [888, 244] on input "Create a writer" at bounding box center [894, 239] width 12 height 12
radio input "false"
radio input "true"
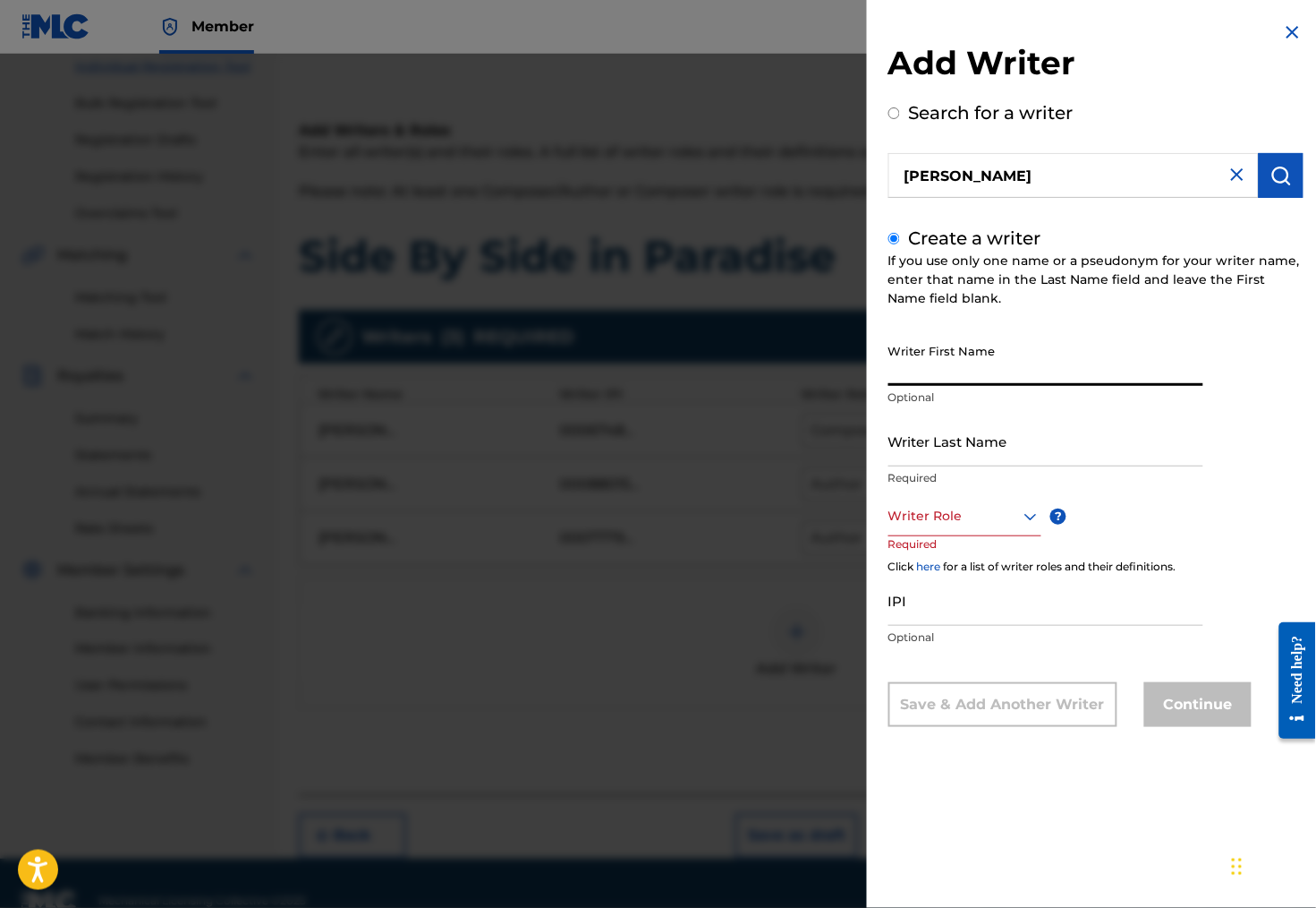
click at [1000, 384] on input "Writer First Name" at bounding box center [1045, 360] width 315 height 51
click at [935, 626] on input "IPI" at bounding box center [1045, 600] width 315 height 51
paste input "00197600941"
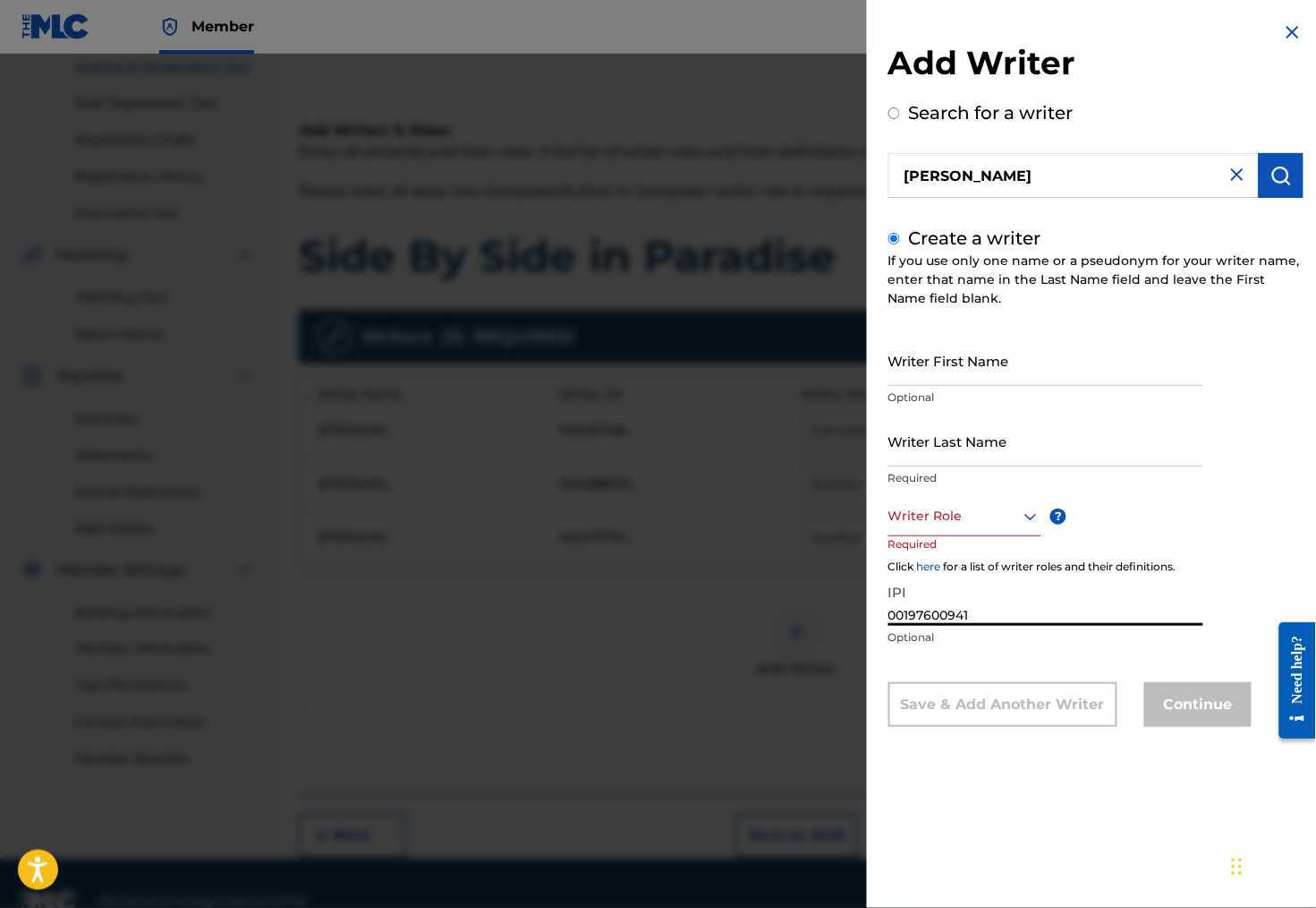
type input "00197600941"
click at [949, 527] on div at bounding box center [965, 515] width 153 height 22
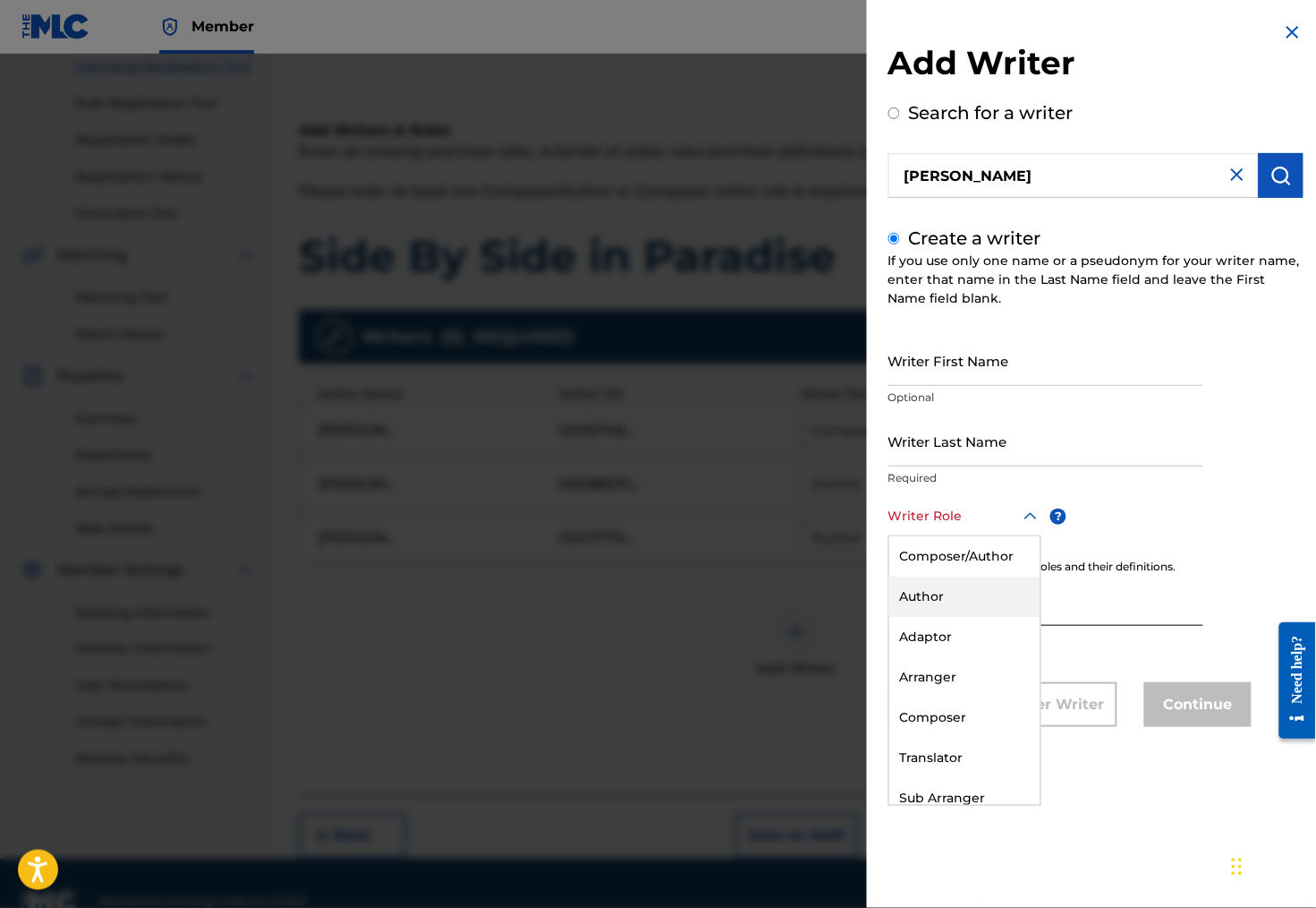
click at [943, 617] on div "Author" at bounding box center [965, 597] width 151 height 41
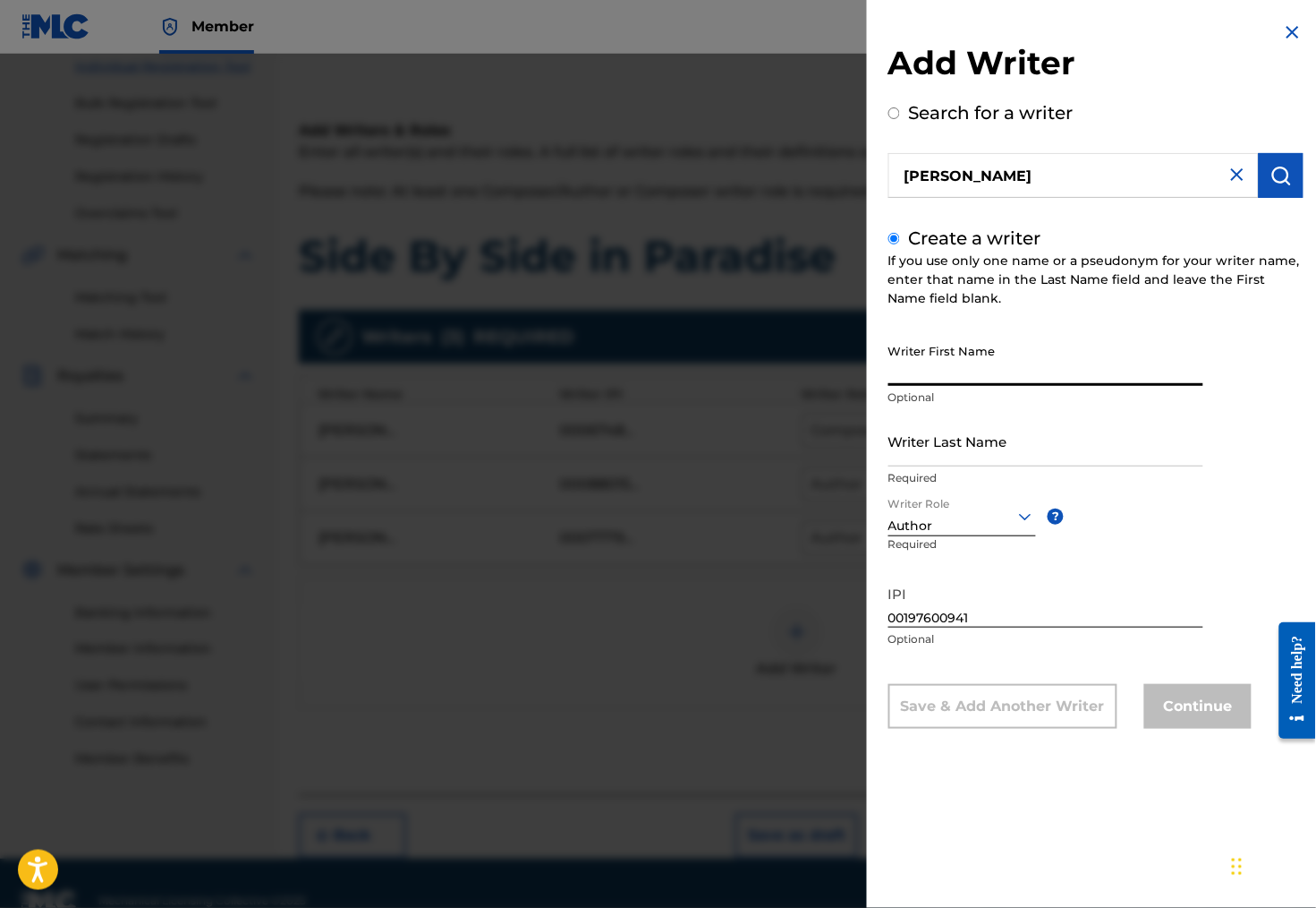
click at [935, 386] on input "Writer First Name" at bounding box center [1045, 360] width 315 height 51
type input "[PERSON_NAME]"
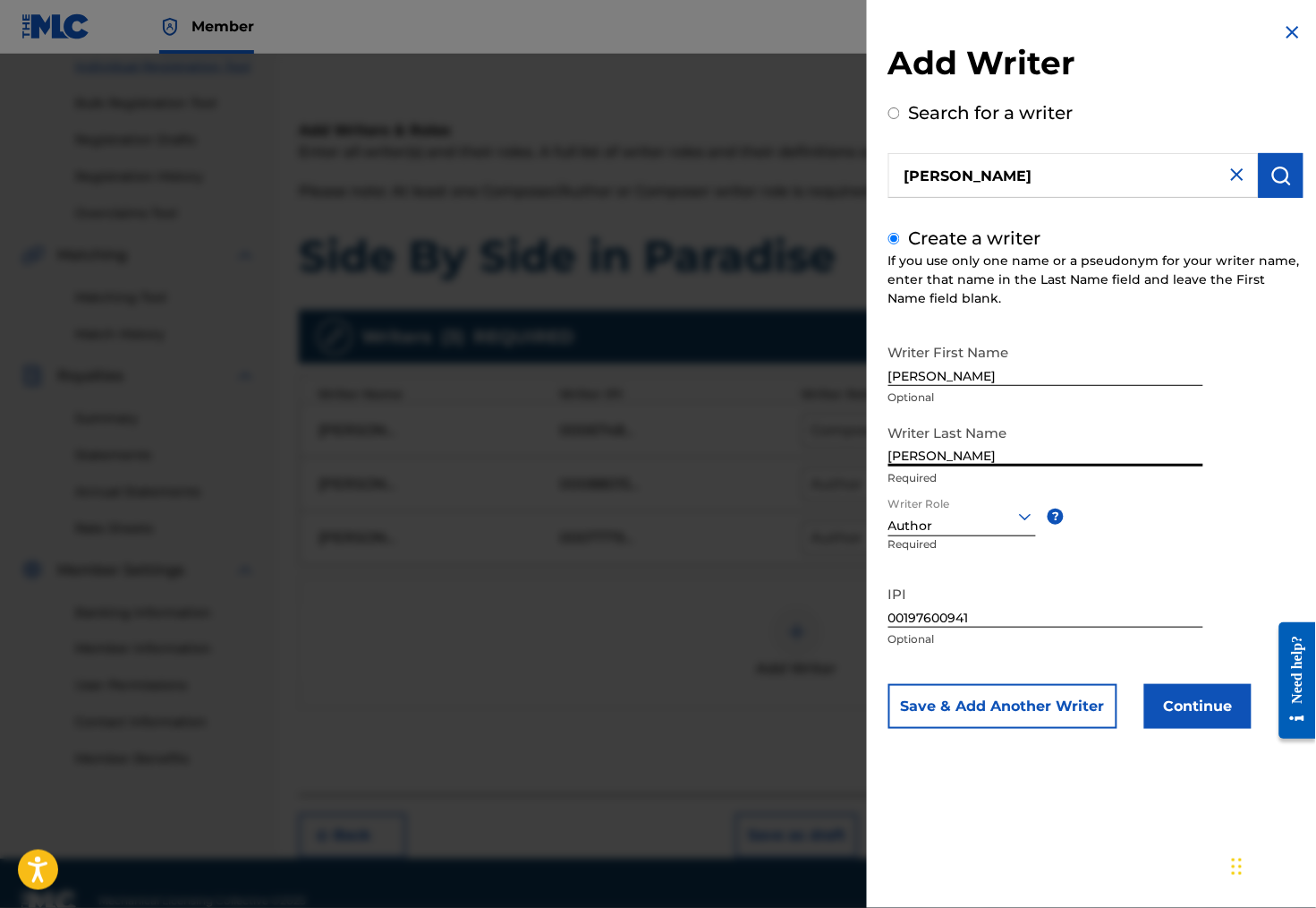
type input "[PERSON_NAME]"
drag, startPoint x: 961, startPoint y: 409, endPoint x: 1188, endPoint y: 729, distance: 392.3
click at [1188, 729] on button "Continue" at bounding box center [1198, 706] width 108 height 45
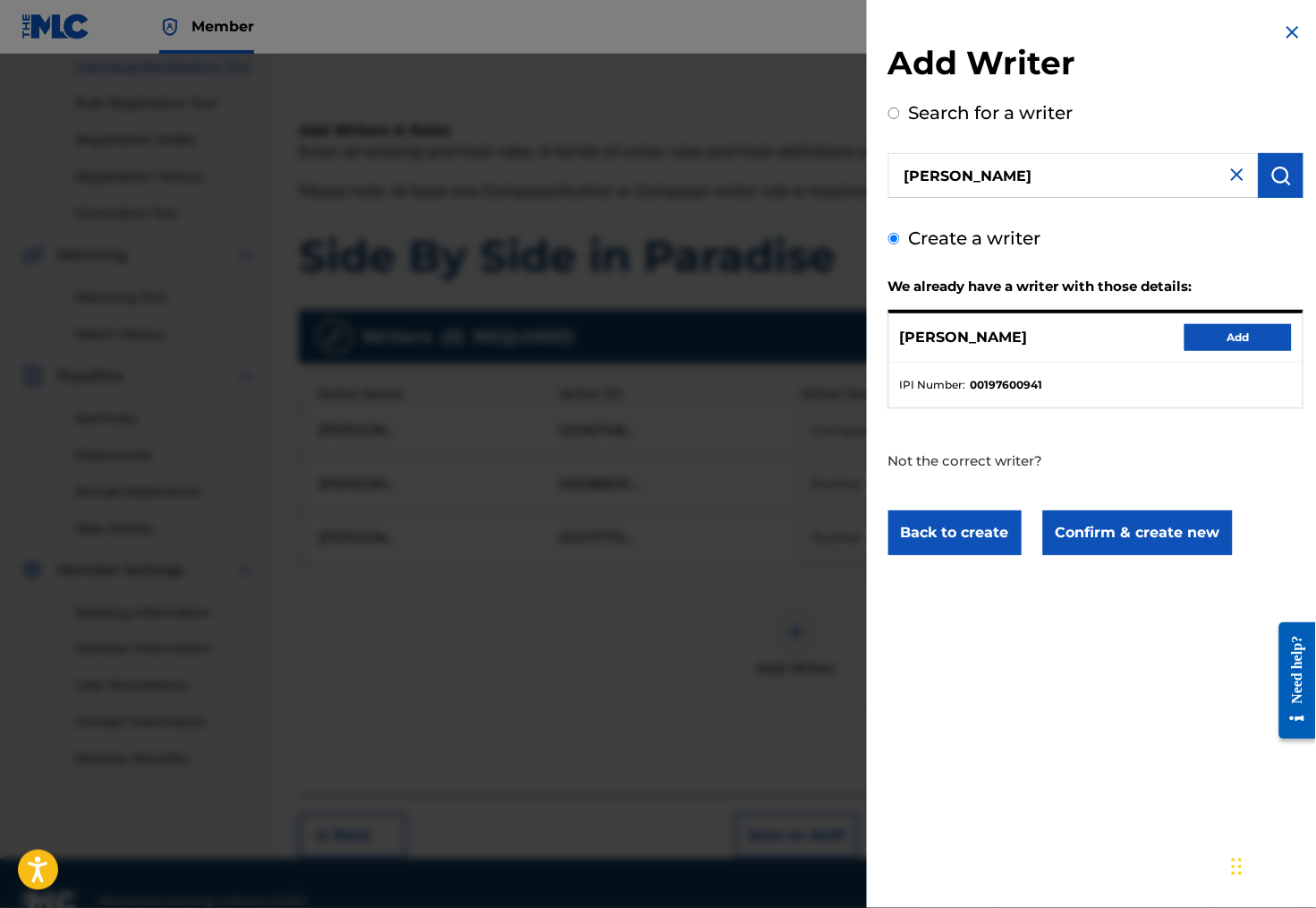
click at [1226, 351] on button "Add" at bounding box center [1238, 338] width 108 height 27
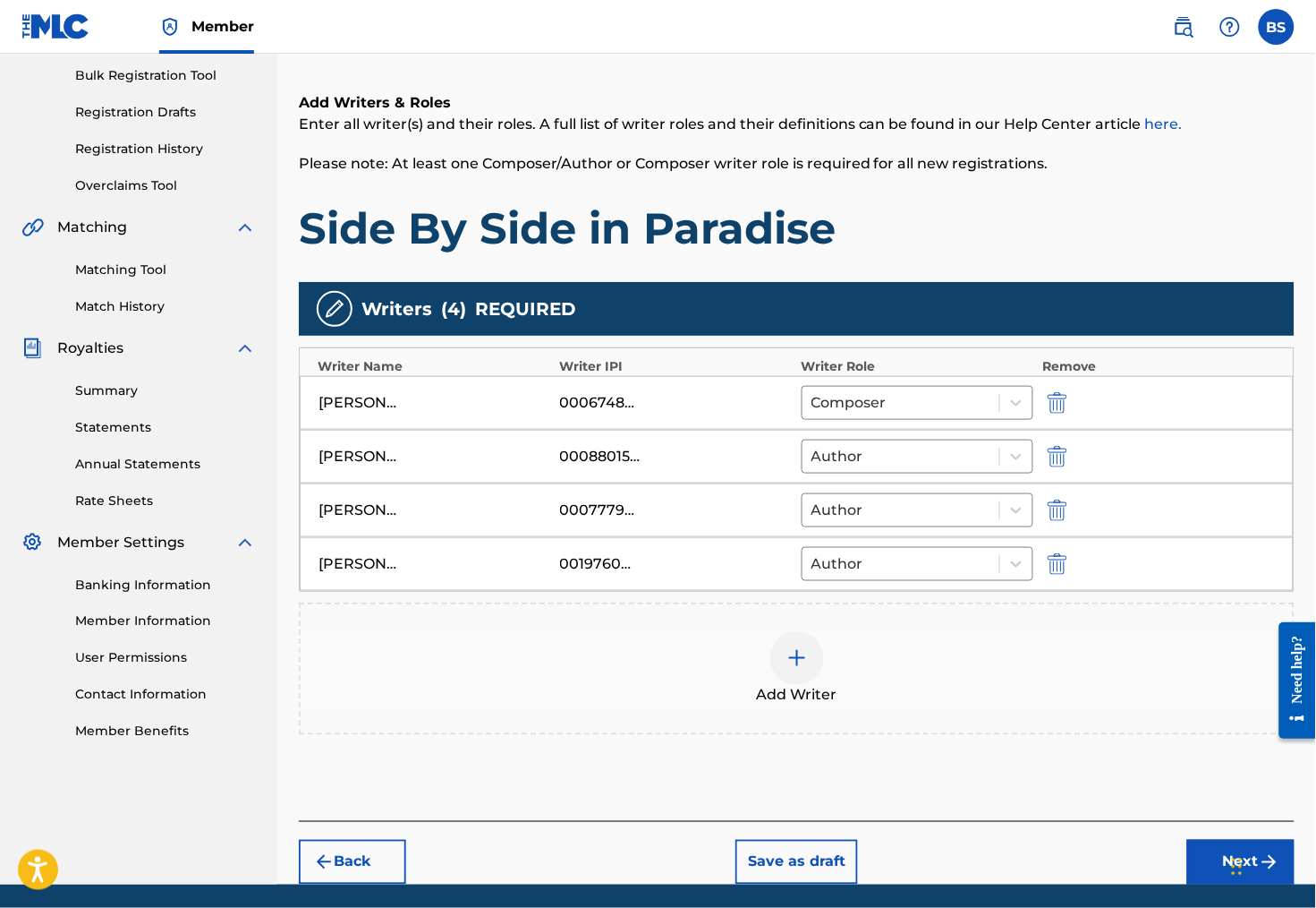
scroll to position [260, 0]
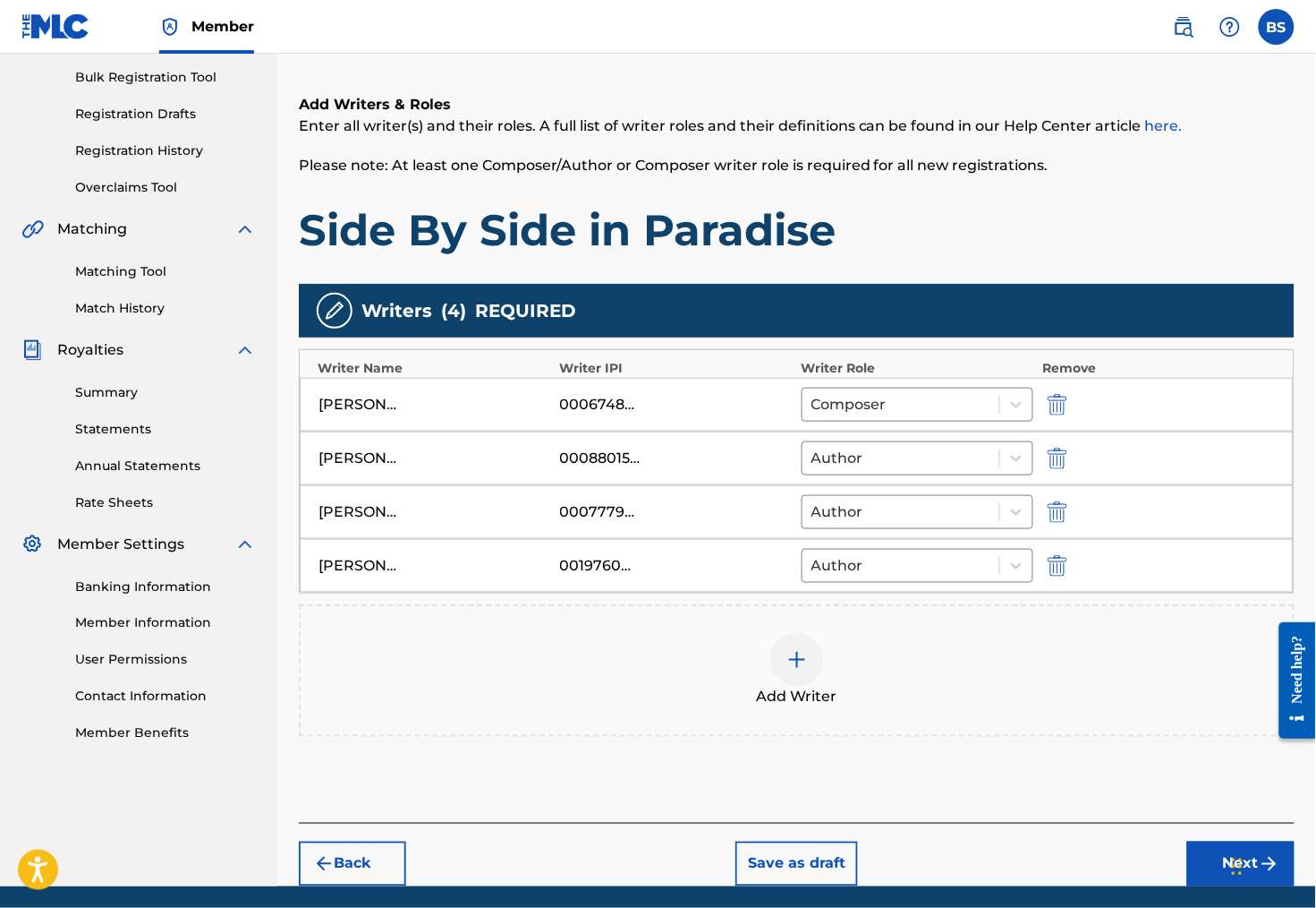
click at [1208, 886] on button "Next" at bounding box center [1240, 863] width 108 height 45
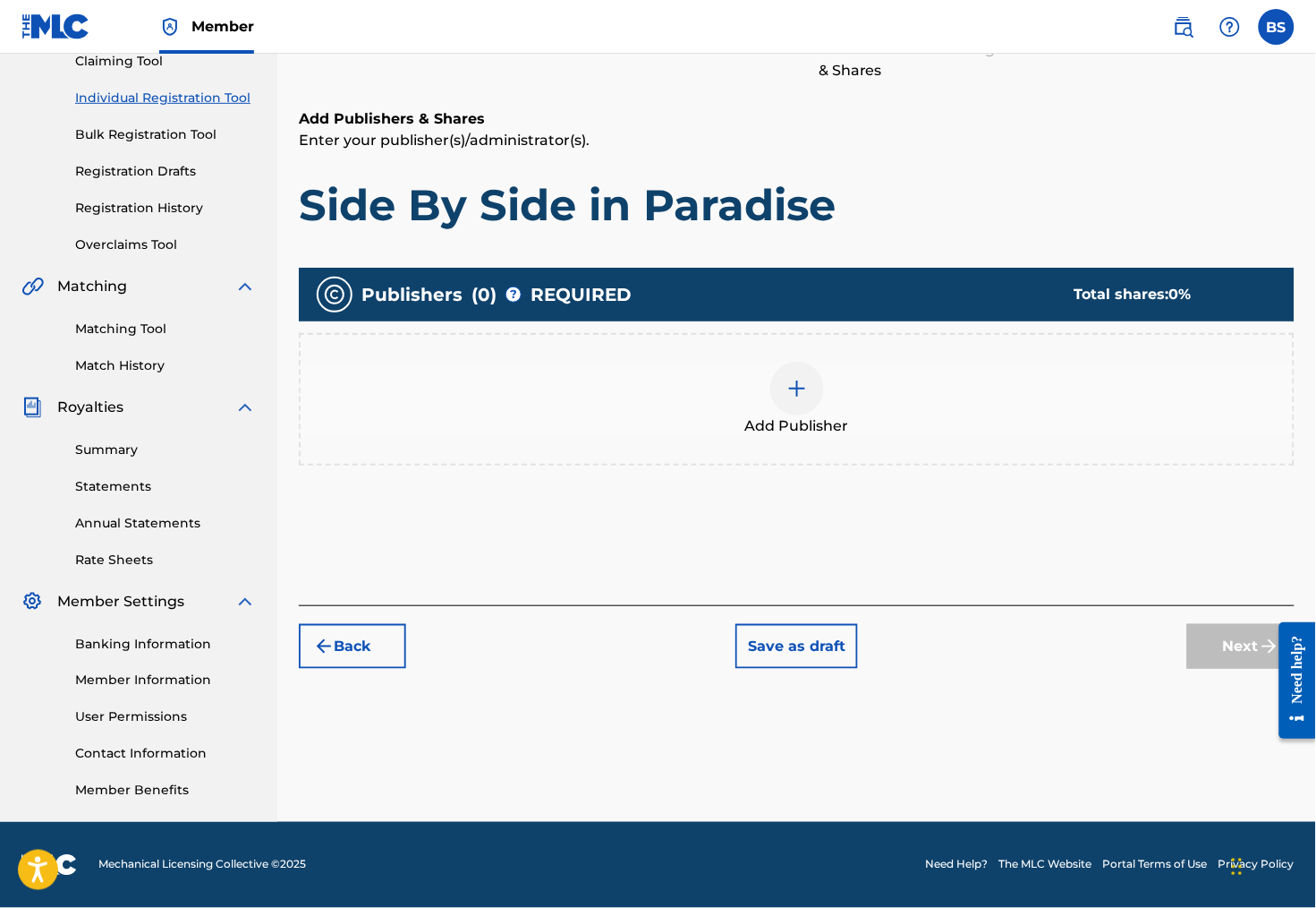
scroll to position [234, 0]
click at [801, 377] on img at bounding box center [797, 388] width 21 height 21
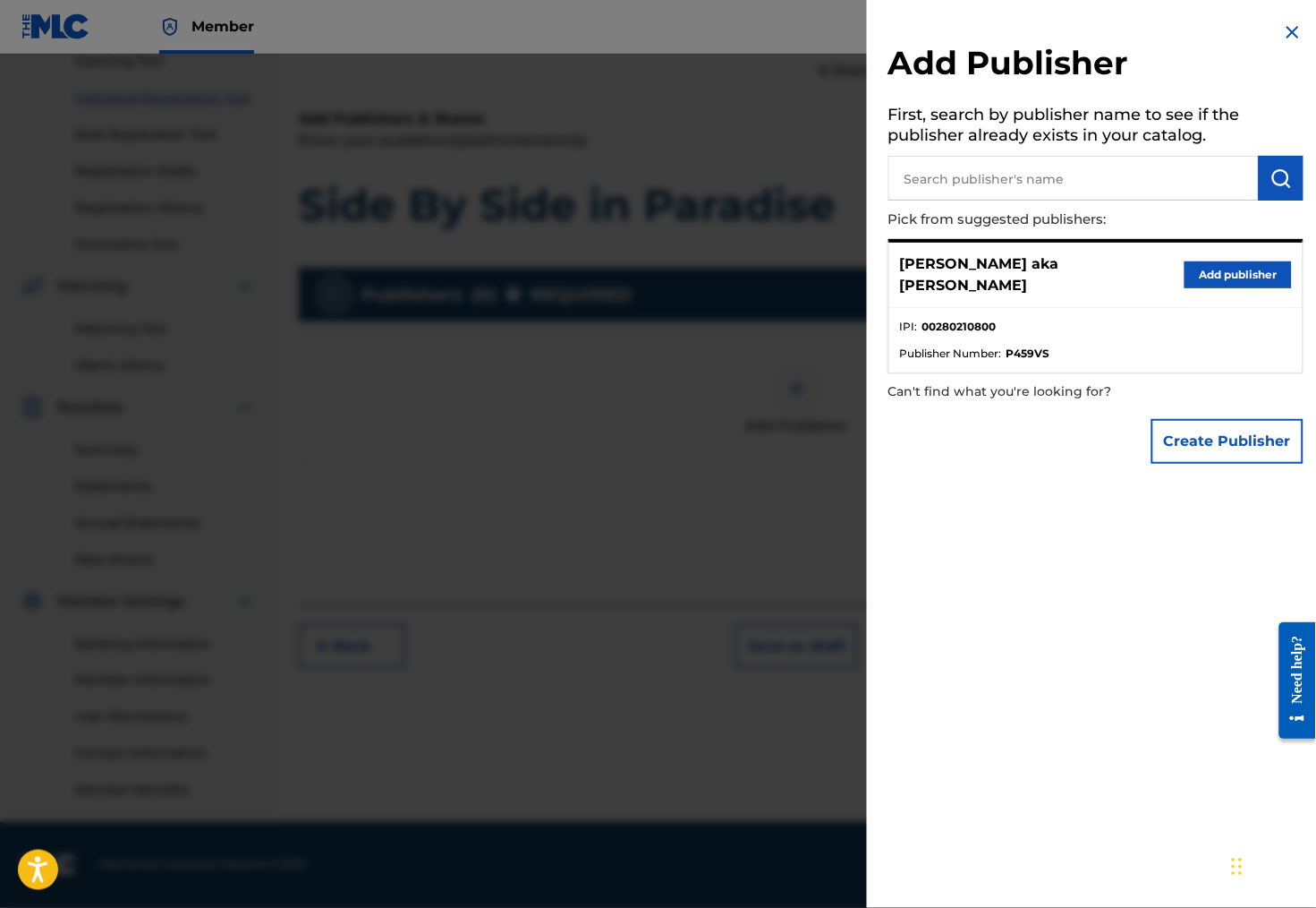
click at [1011, 183] on input "text" at bounding box center [1074, 178] width 370 height 45
click at [1277, 183] on img "submit" at bounding box center [1281, 178] width 21 height 21
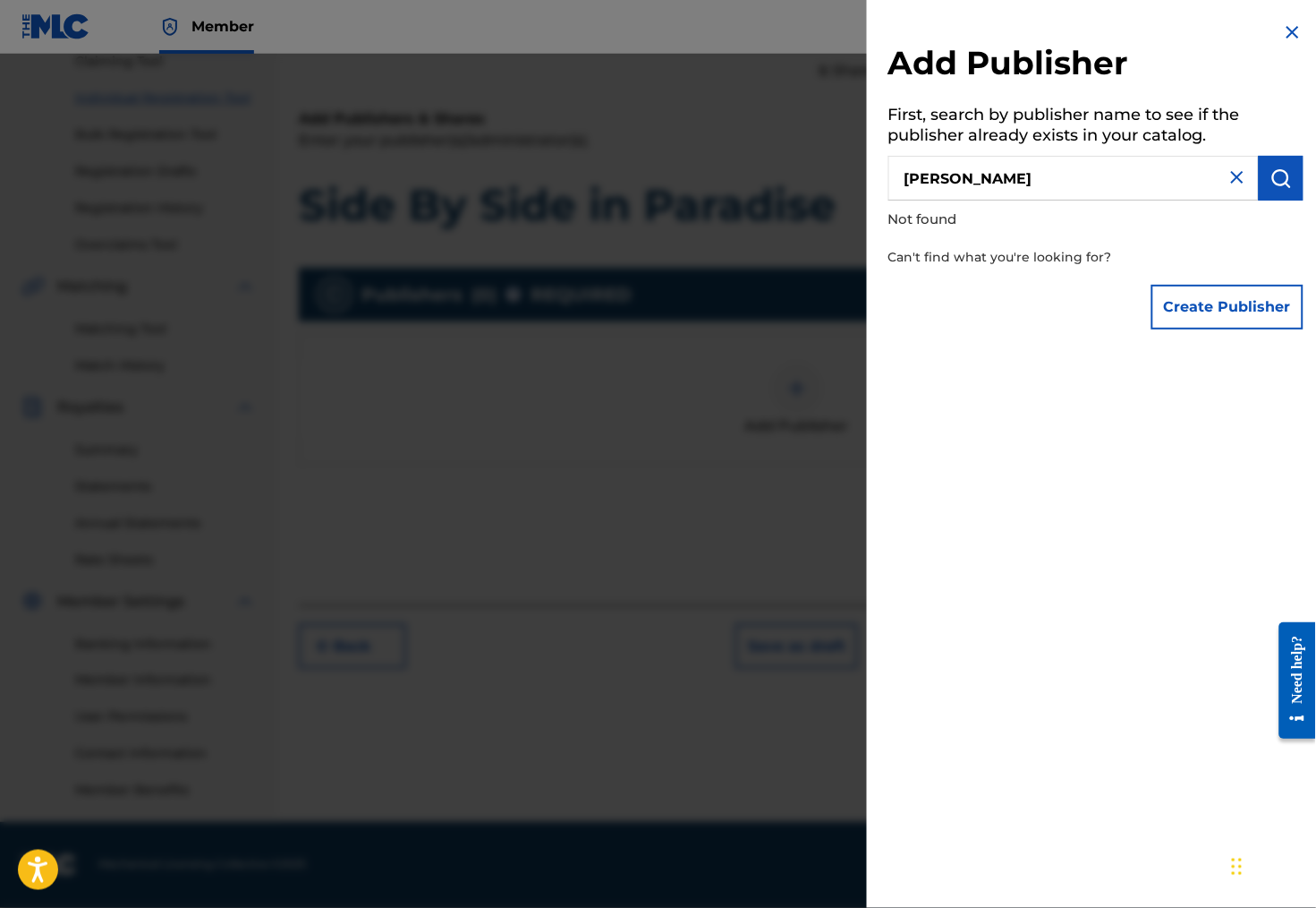
click at [959, 189] on input "[PERSON_NAME]" at bounding box center [1074, 178] width 370 height 45
type input "[PERSON_NAME] Music"
click at [1242, 302] on button "Create Publisher" at bounding box center [1227, 307] width 152 height 45
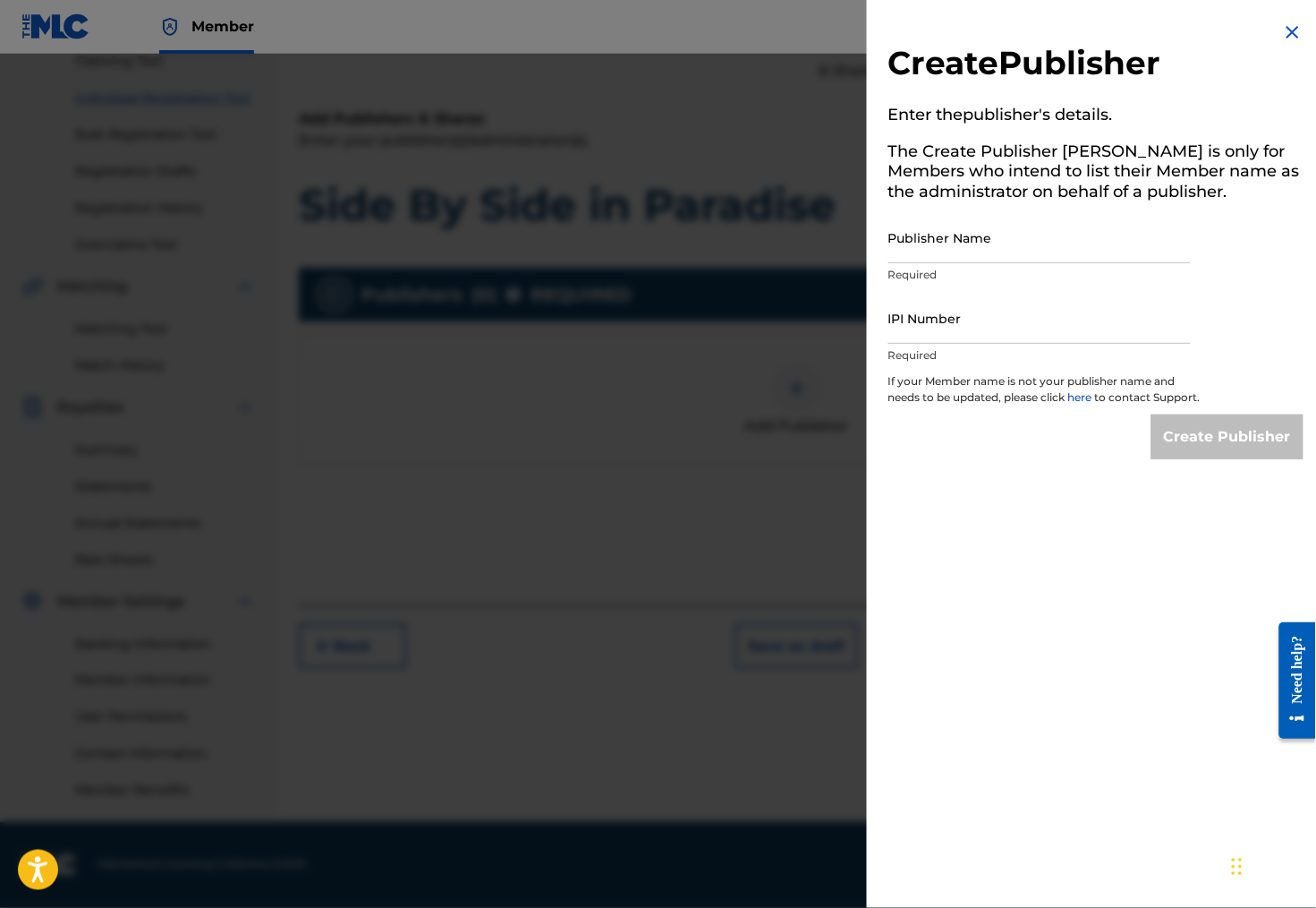
click at [940, 341] on input "IPI Number" at bounding box center [1040, 318] width 303 height 51
paste input "00138963635"
type input "00138963635"
click at [896, 258] on input "Publisher Name" at bounding box center [1040, 238] width 303 height 51
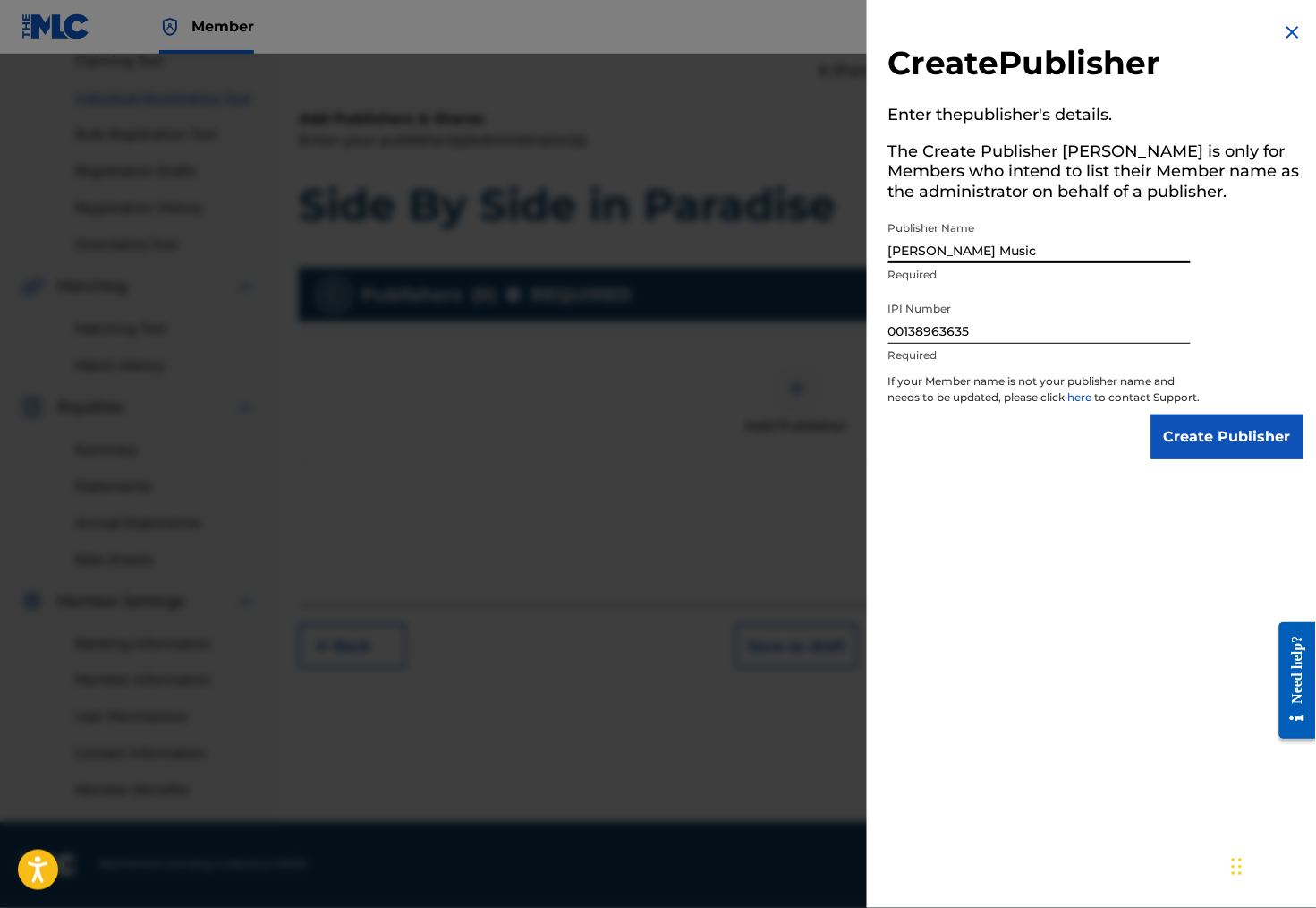
type input "[PERSON_NAME] Music"
click at [1206, 442] on input "Create Publisher" at bounding box center [1227, 437] width 152 height 45
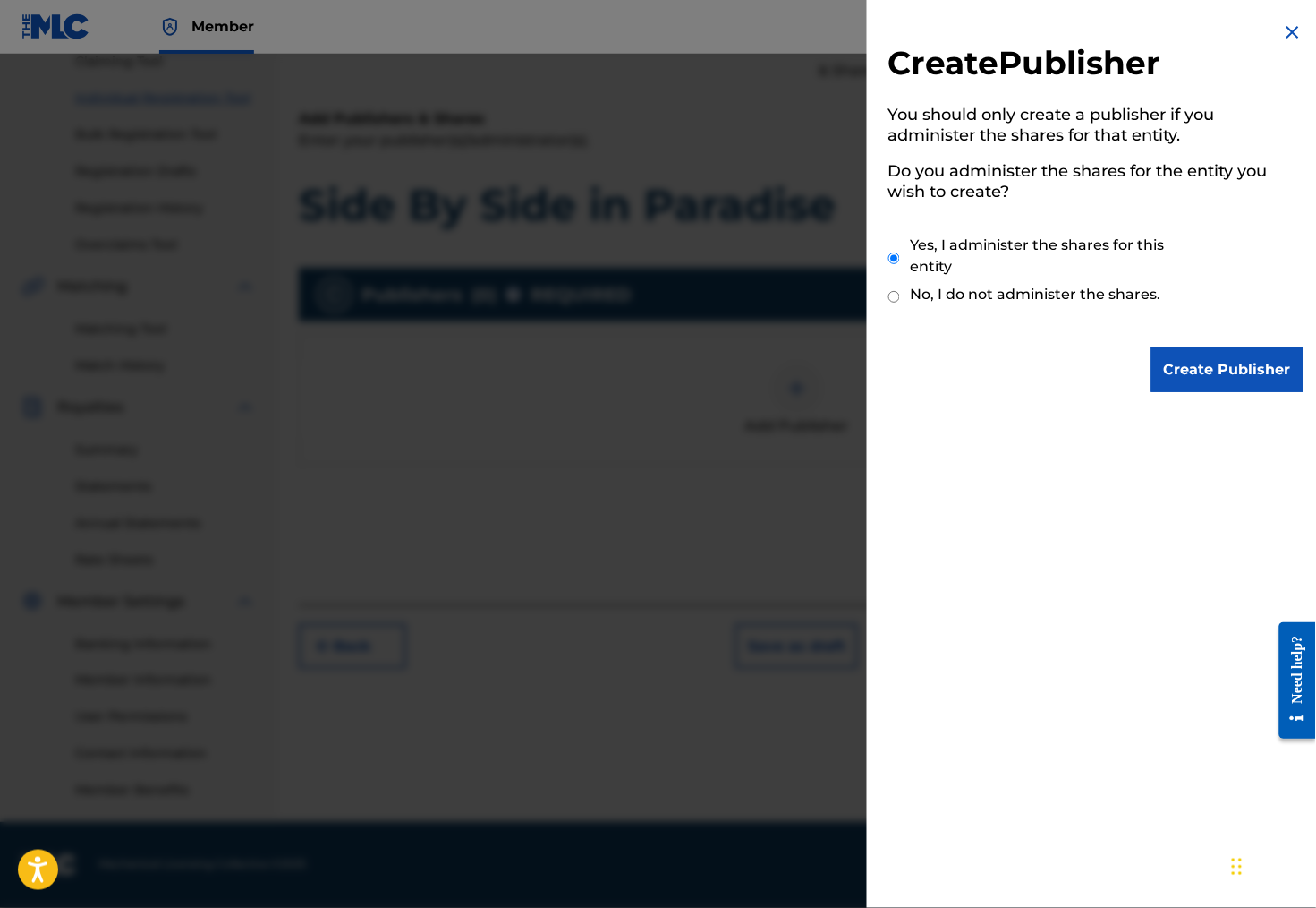
click at [888, 288] on input "No, I do not administer the shares." at bounding box center [894, 297] width 12 height 17
radio input "true"
click at [1233, 373] on input "Create Publisher" at bounding box center [1227, 370] width 152 height 45
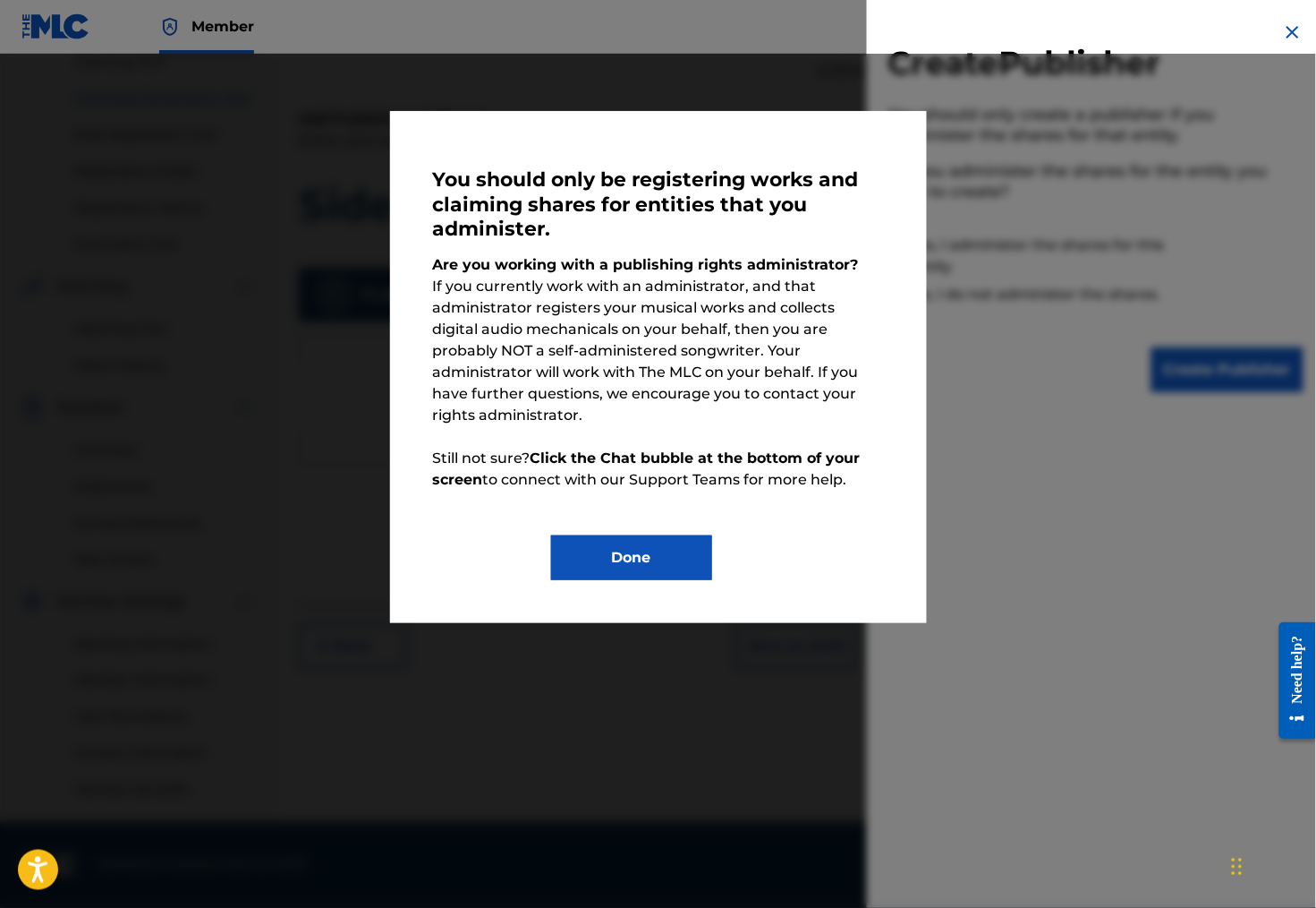
click at [618, 556] on button "Done" at bounding box center [631, 558] width 161 height 45
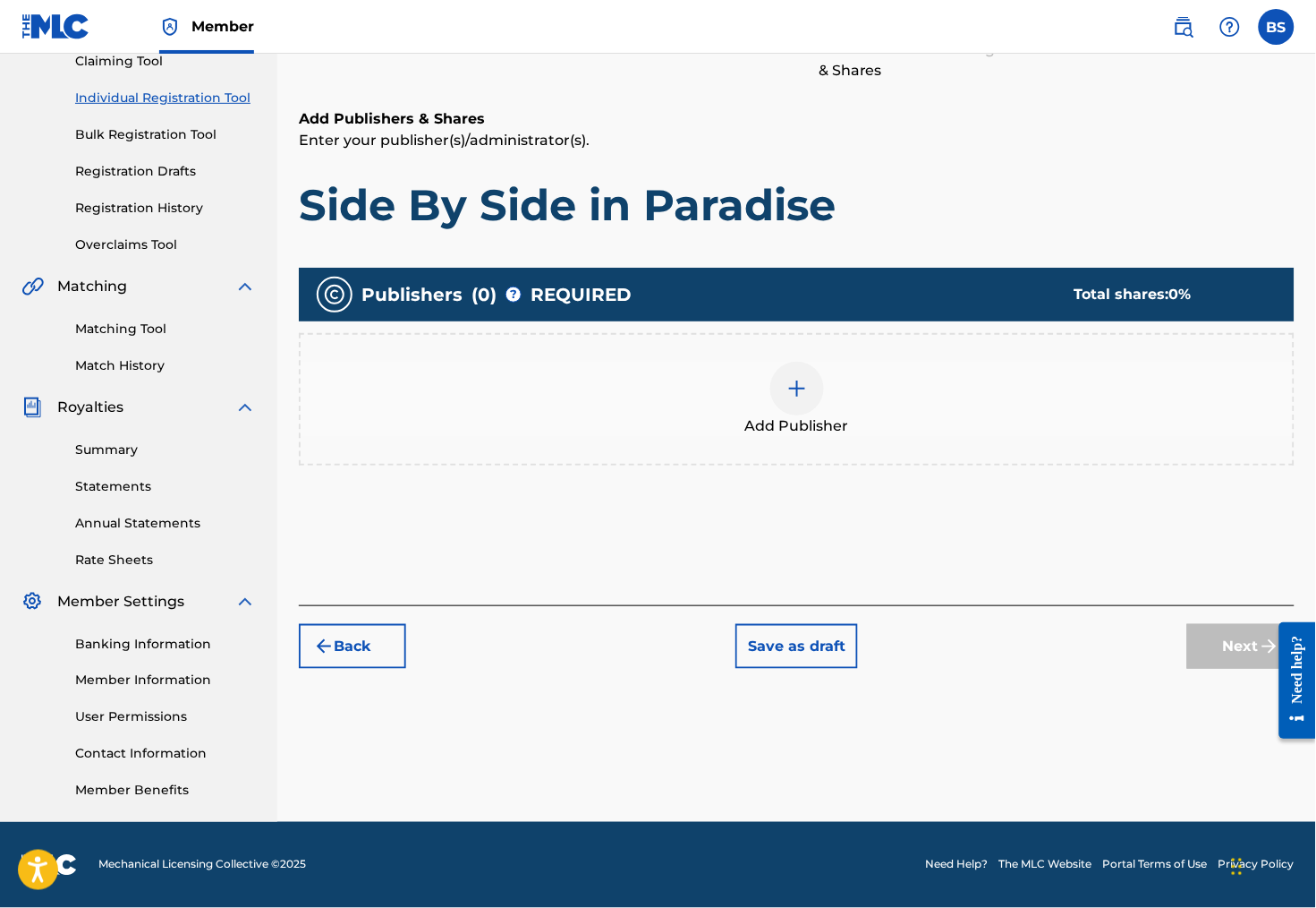
click at [808, 380] on img at bounding box center [797, 388] width 21 height 21
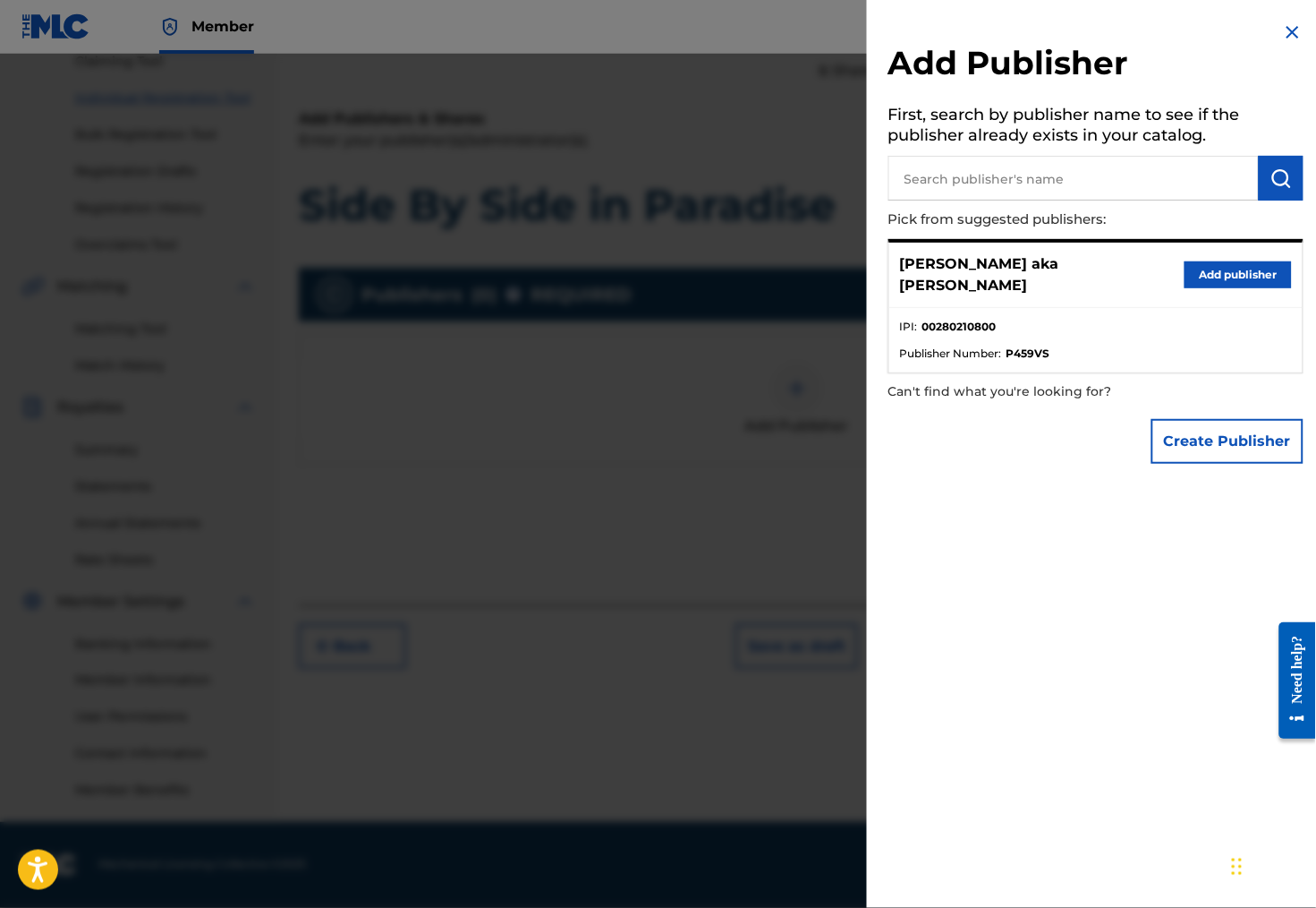
click at [1207, 273] on button "Add publisher" at bounding box center [1238, 275] width 108 height 27
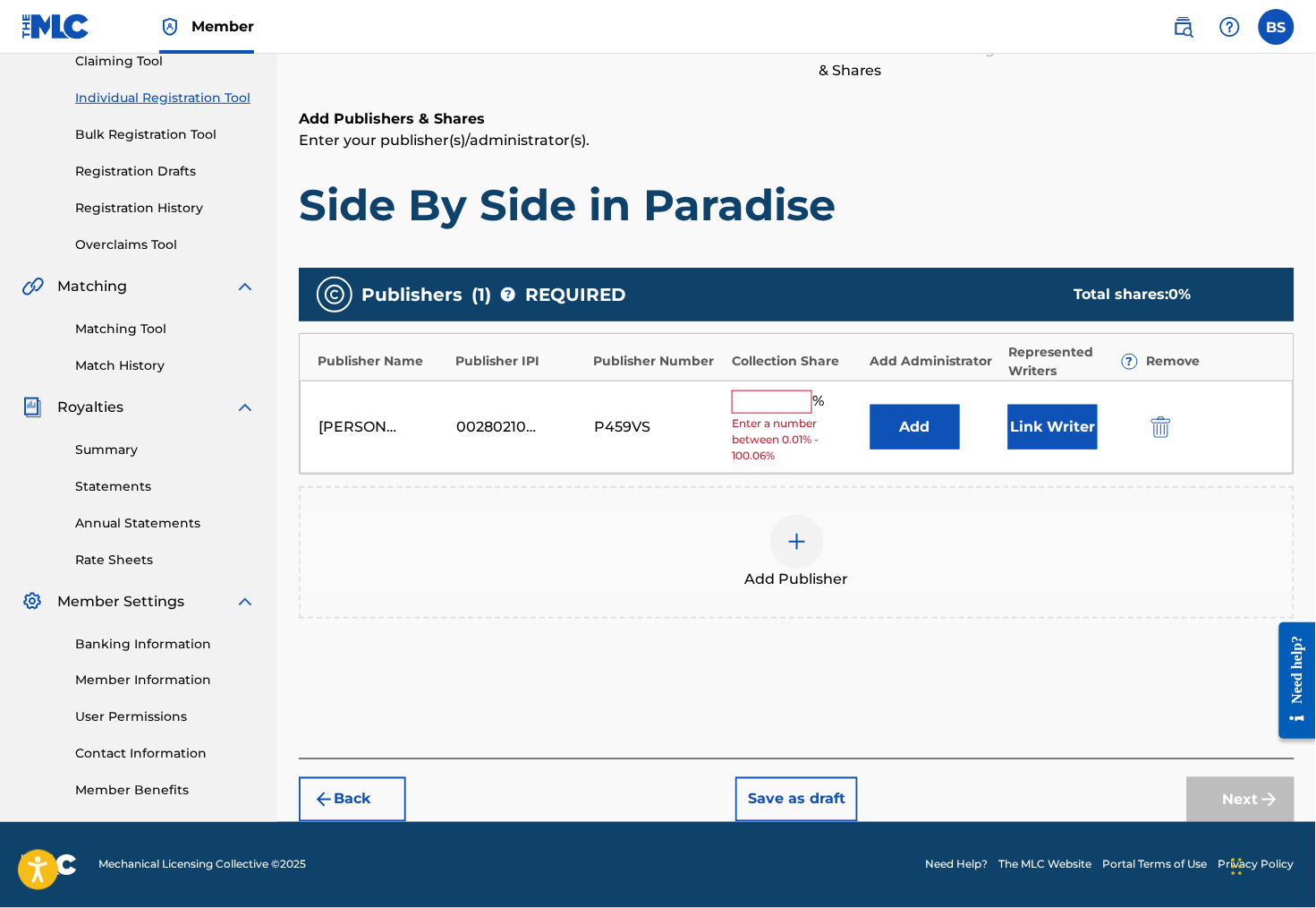
click at [758, 390] on input "text" at bounding box center [772, 402] width 80 height 23
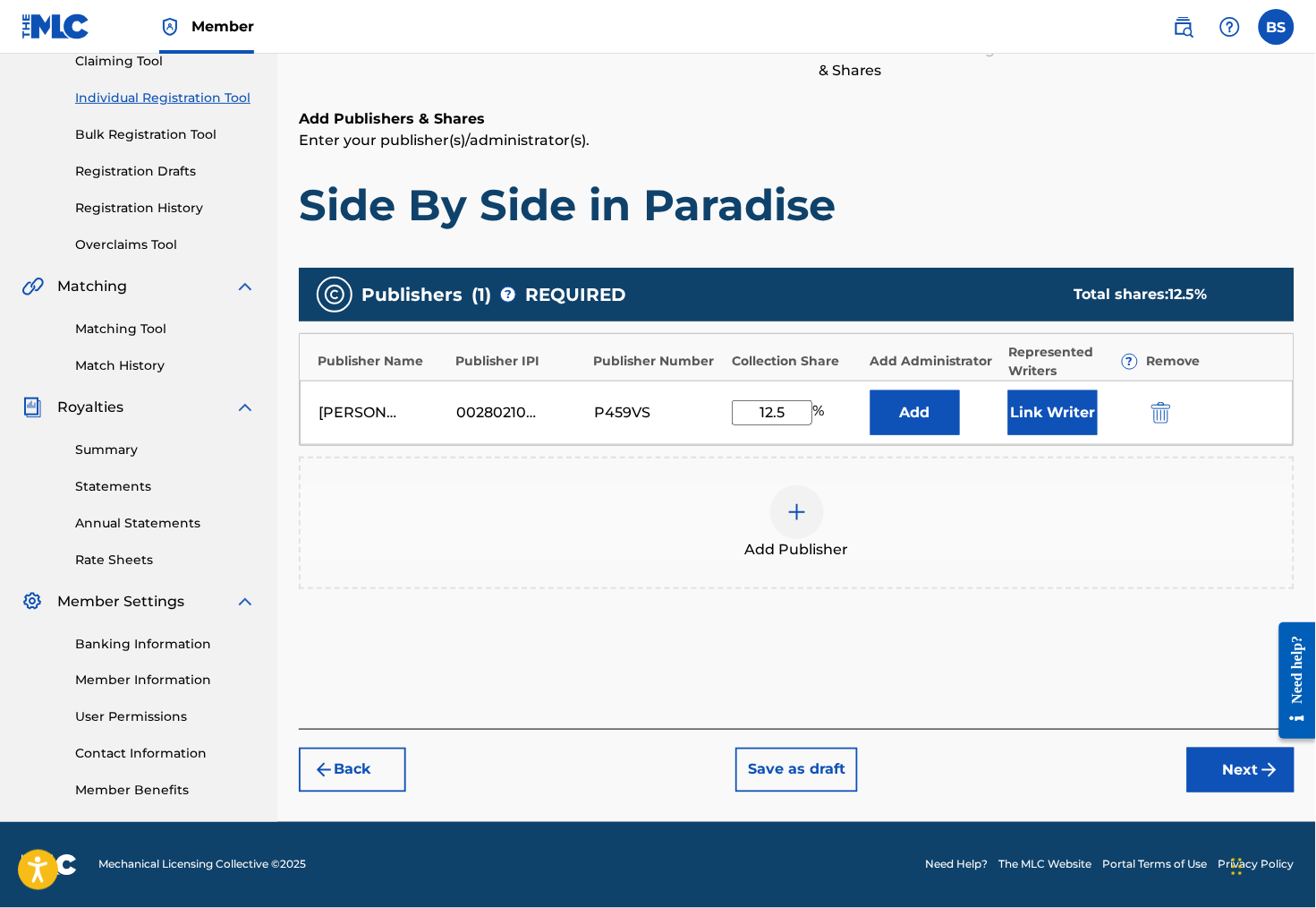
type input "12.5"
click at [929, 405] on button "Add" at bounding box center [915, 412] width 89 height 45
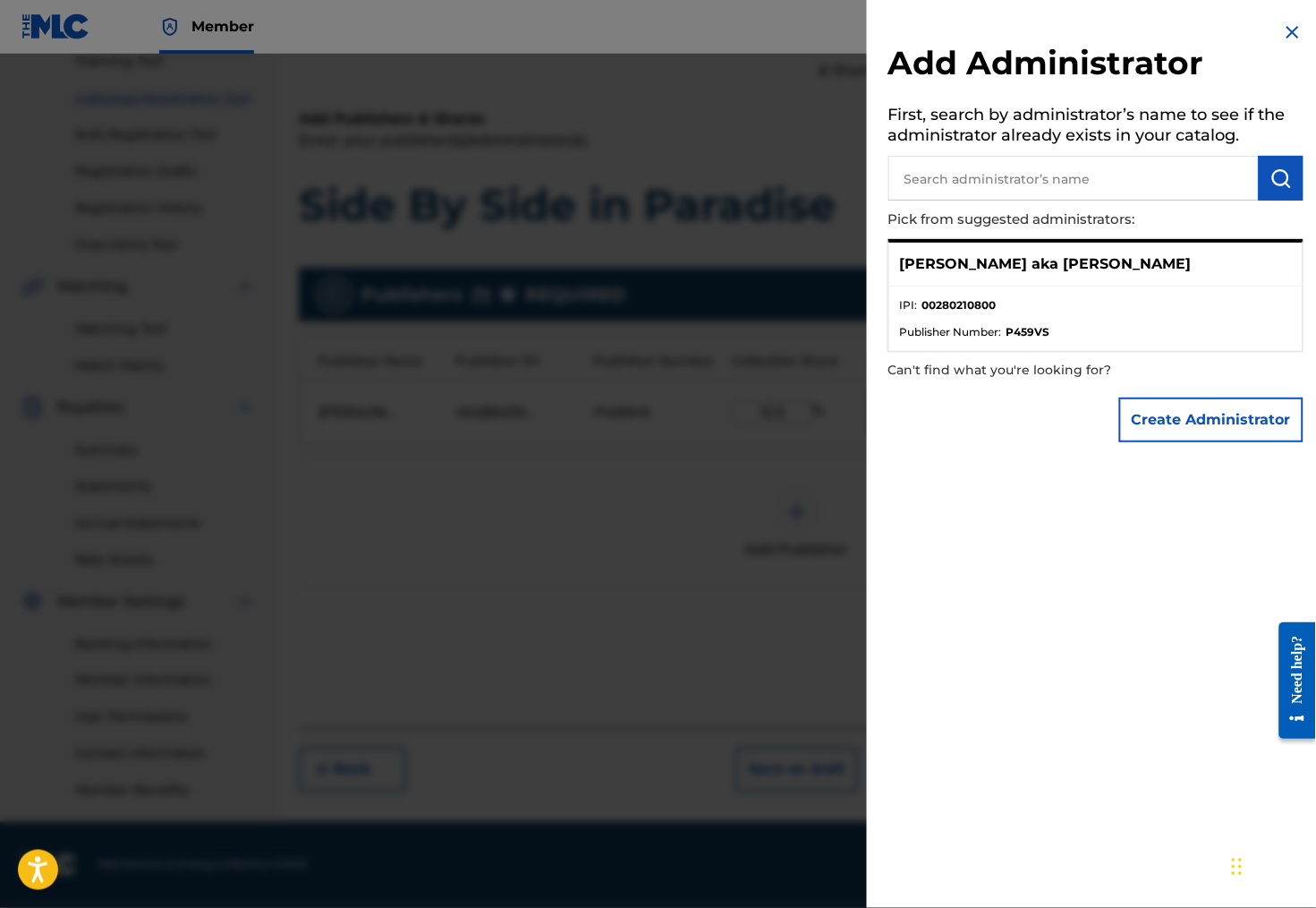
click at [1042, 272] on p "[PERSON_NAME] aka [PERSON_NAME]" at bounding box center [1045, 264] width 292 height 21
click at [961, 267] on p "[PERSON_NAME] aka [PERSON_NAME]" at bounding box center [1045, 264] width 292 height 21
click at [946, 340] on span "Publisher Number :" at bounding box center [950, 332] width 102 height 16
click at [979, 372] on p "Can't find what you're looking for?" at bounding box center [1044, 371] width 313 height 37
click at [1196, 409] on button "Create Administrator" at bounding box center [1211, 420] width 184 height 45
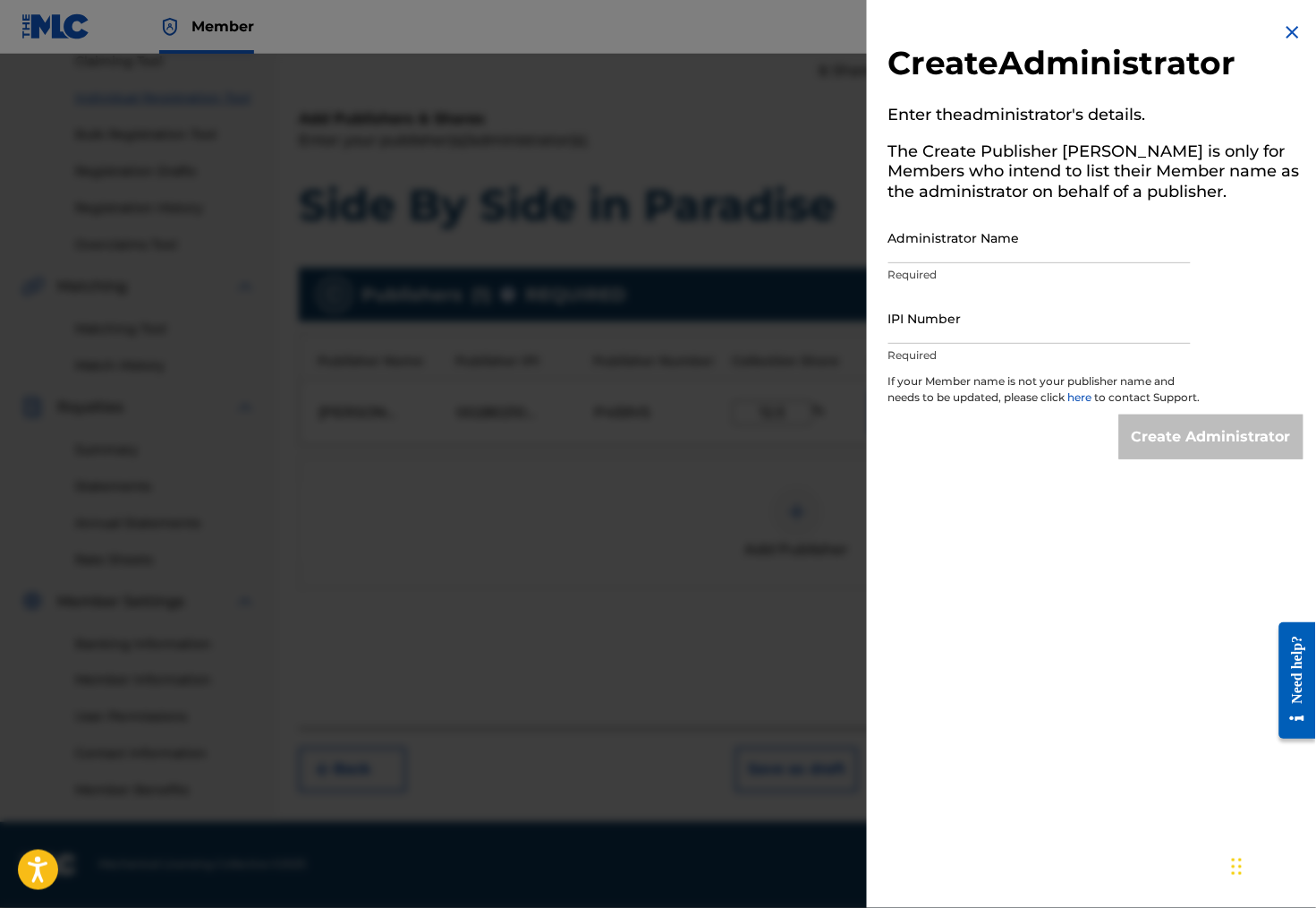
click at [947, 249] on input "Administrator Name" at bounding box center [1040, 238] width 303 height 51
click at [888, 255] on input "[PERSON_NAME]" at bounding box center [1040, 238] width 303 height 51
type input "[PERSON_NAME]"
click at [977, 340] on input "IPI Number" at bounding box center [1040, 318] width 303 height 51
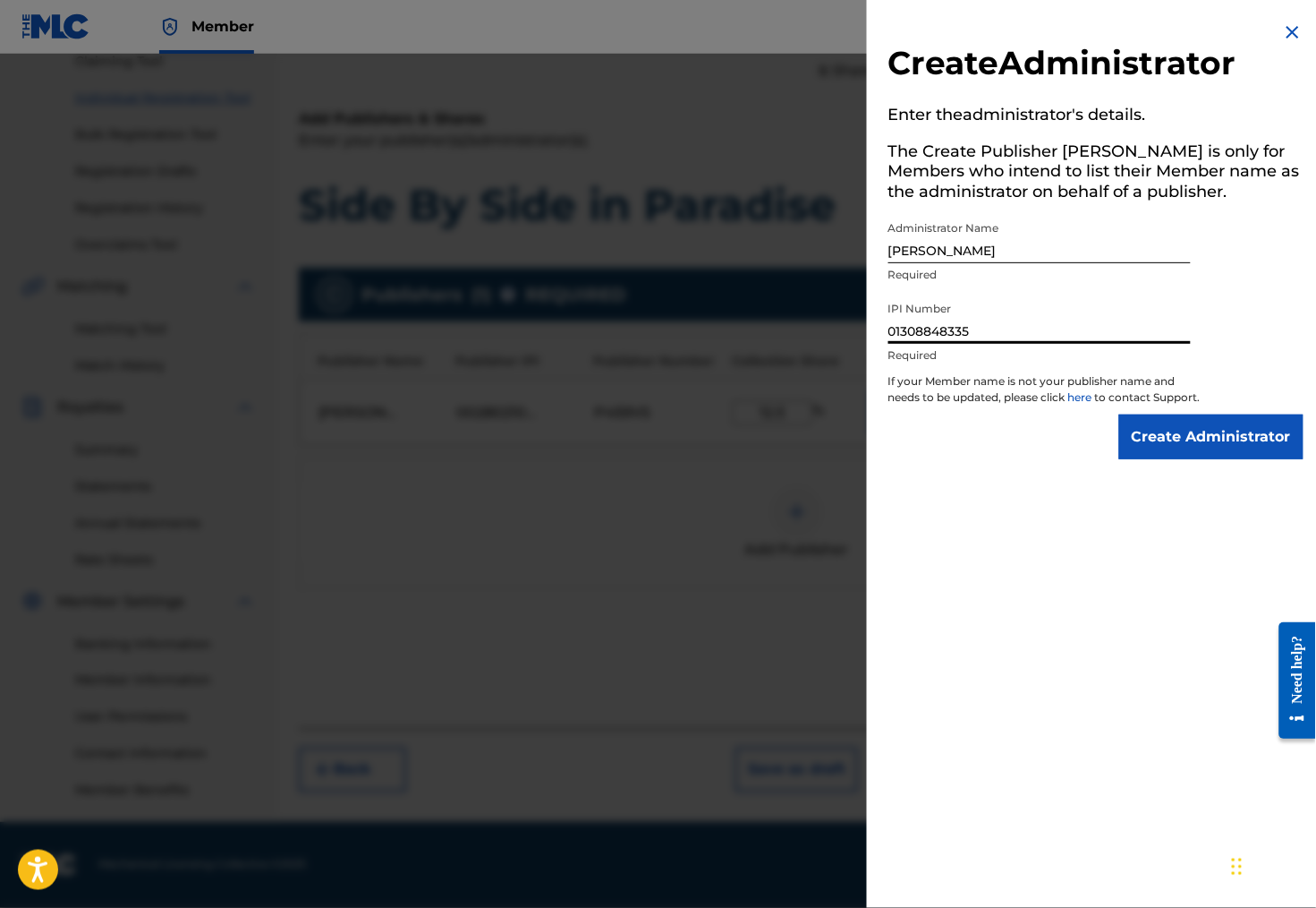
type input "01308848335"
click at [1267, 459] on input "Create Administrator" at bounding box center [1211, 437] width 184 height 45
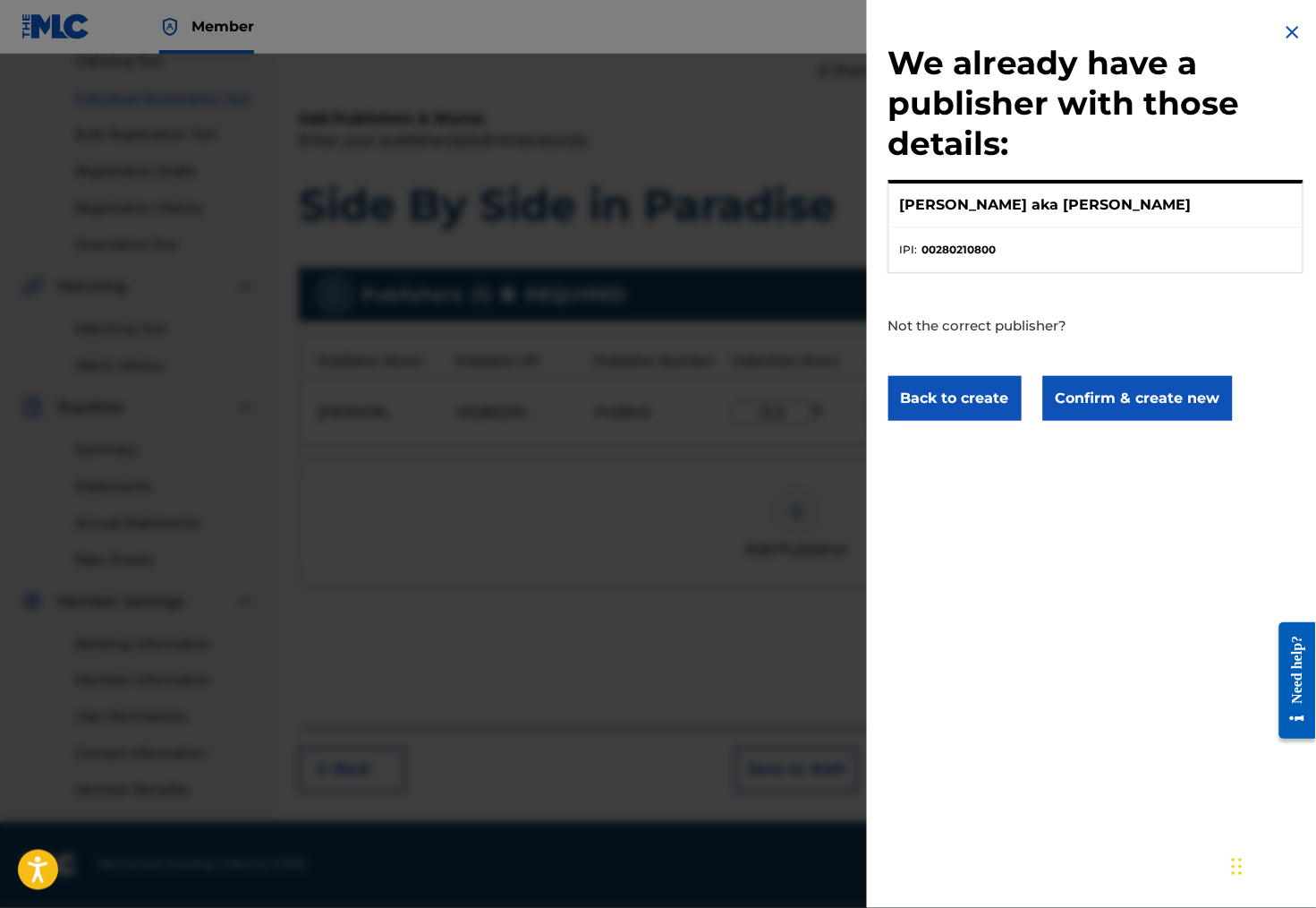
click at [1062, 421] on button "Confirm & create new" at bounding box center [1139, 398] width 190 height 45
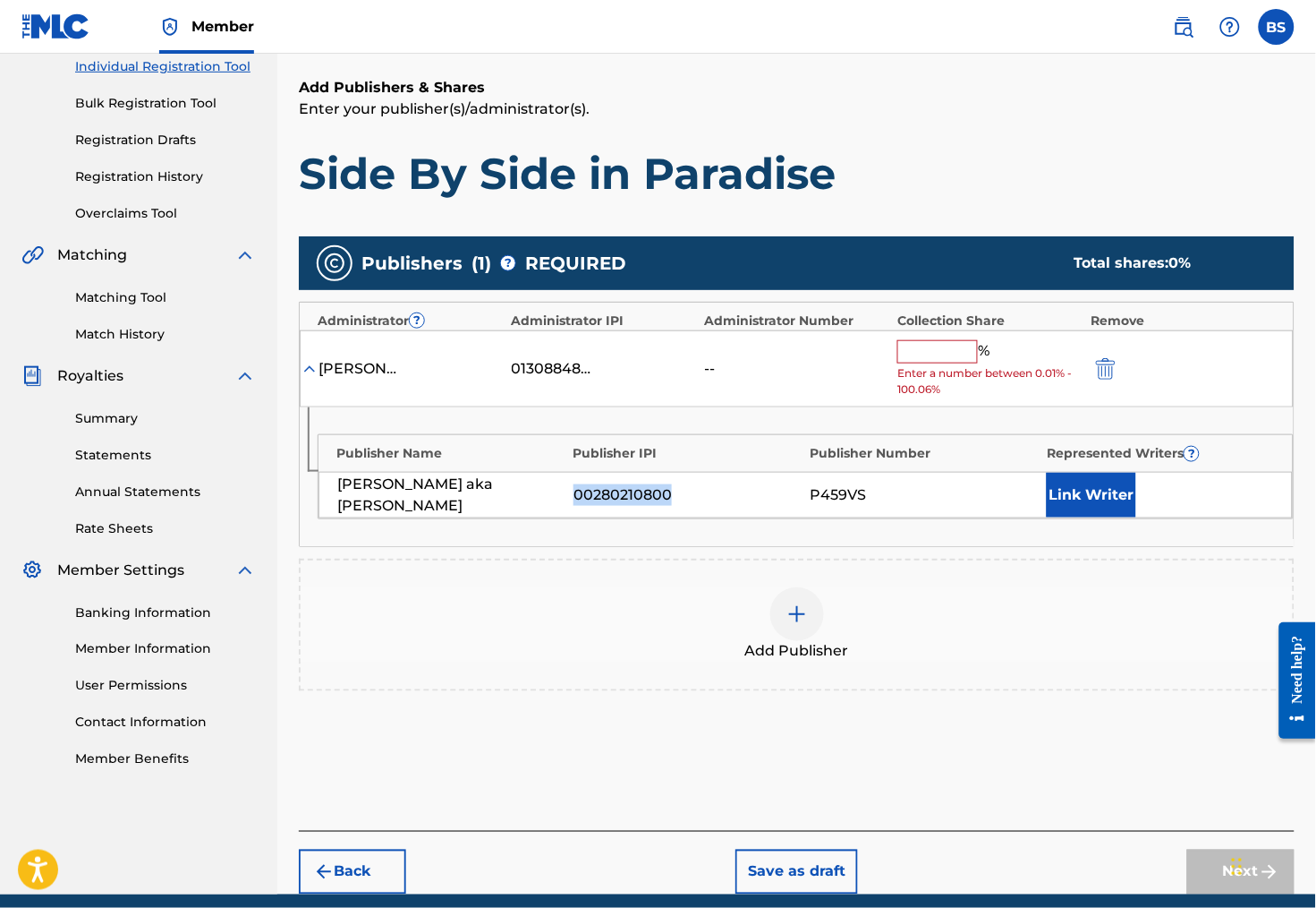
drag, startPoint x: 690, startPoint y: 507, endPoint x: 592, endPoint y: 508, distance: 98.0
click at [592, 505] on div "00280210800" at bounding box center [687, 495] width 227 height 21
copy div "00280210800"
click at [930, 357] on input "text" at bounding box center [937, 352] width 80 height 23
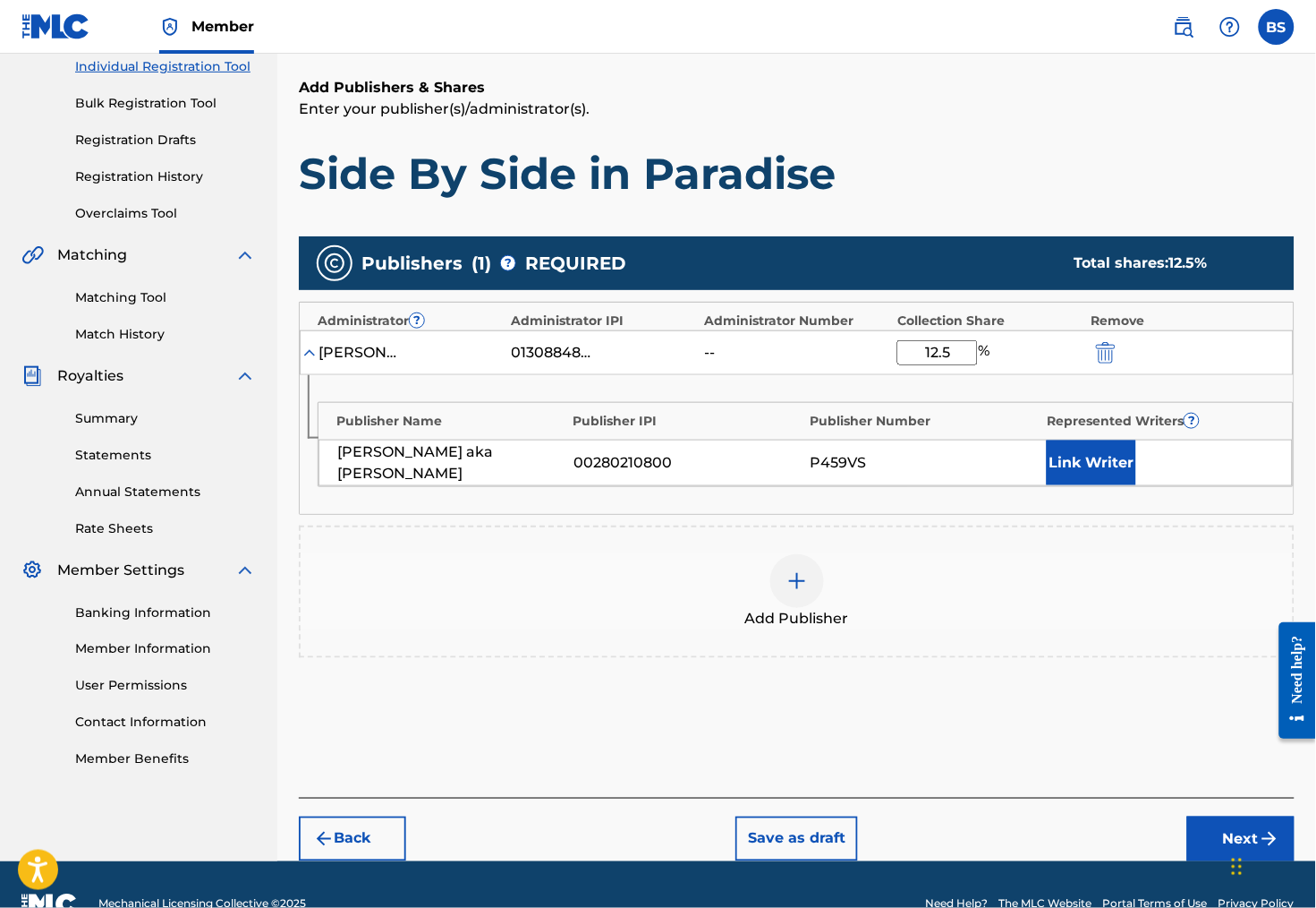
type input "12.5"
click at [990, 630] on div "Add Publisher" at bounding box center [796, 591] width 992 height 75
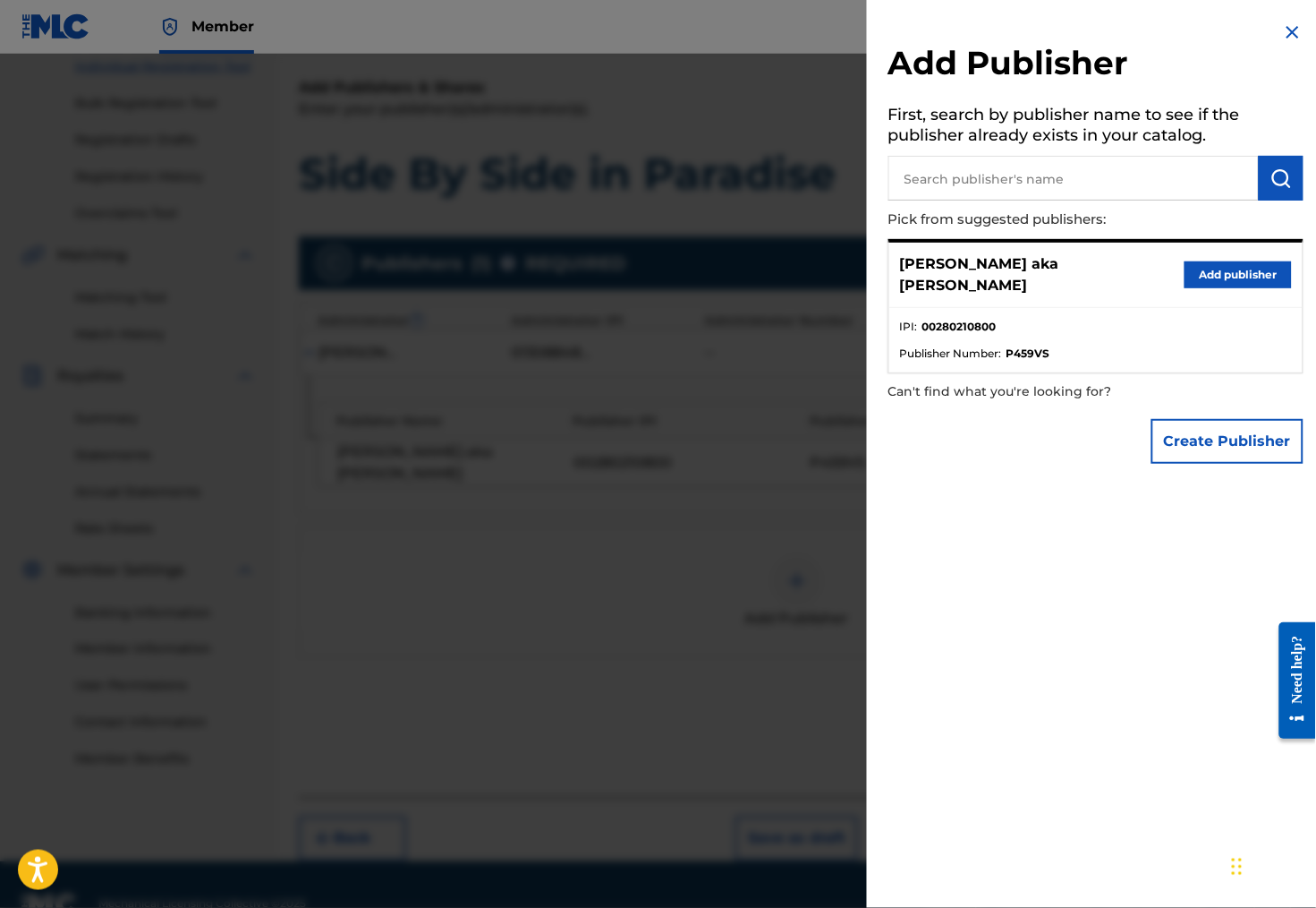
click at [781, 474] on div at bounding box center [658, 507] width 1316 height 908
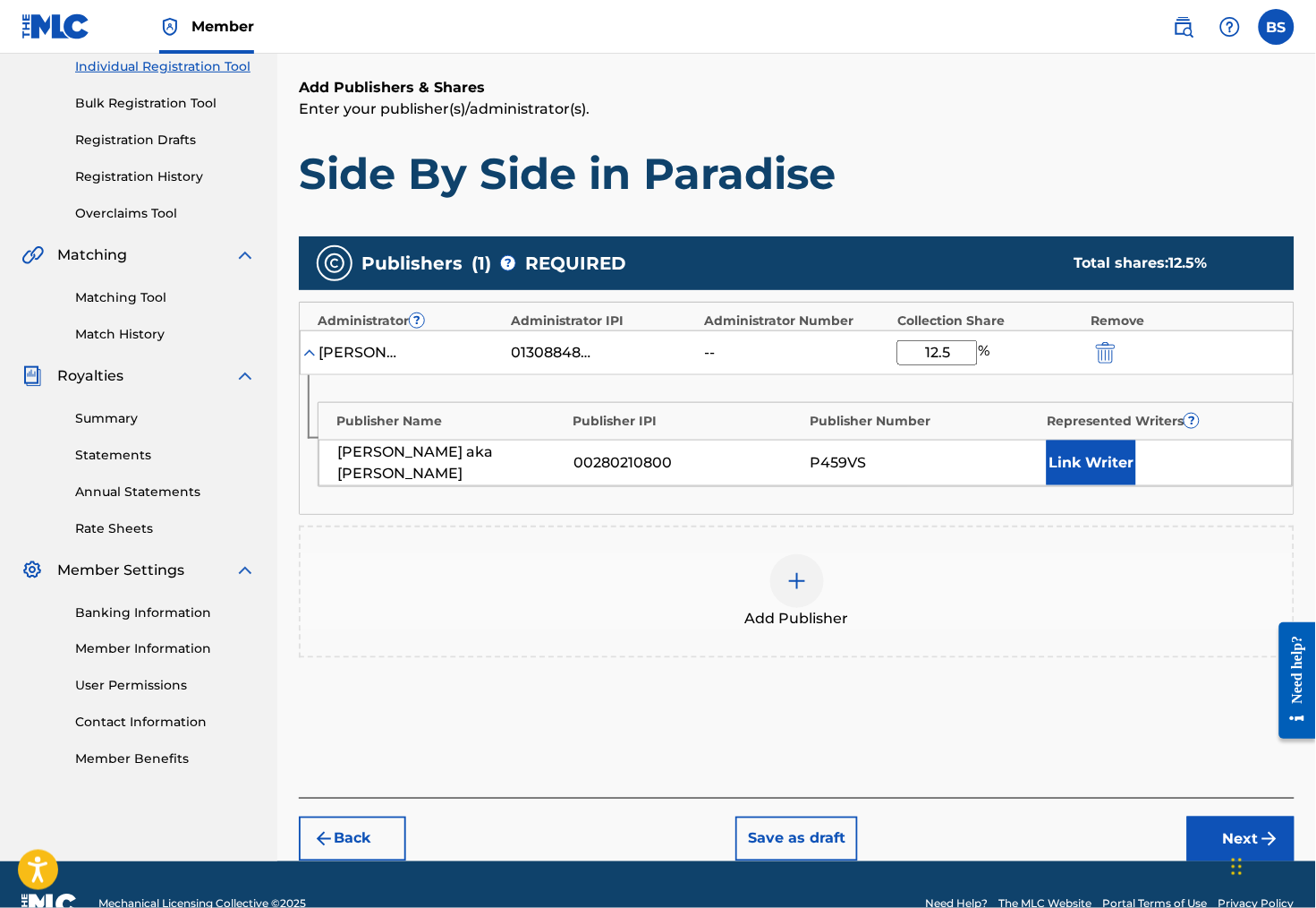
click at [1089, 484] on button "Link Writer" at bounding box center [1091, 463] width 89 height 45
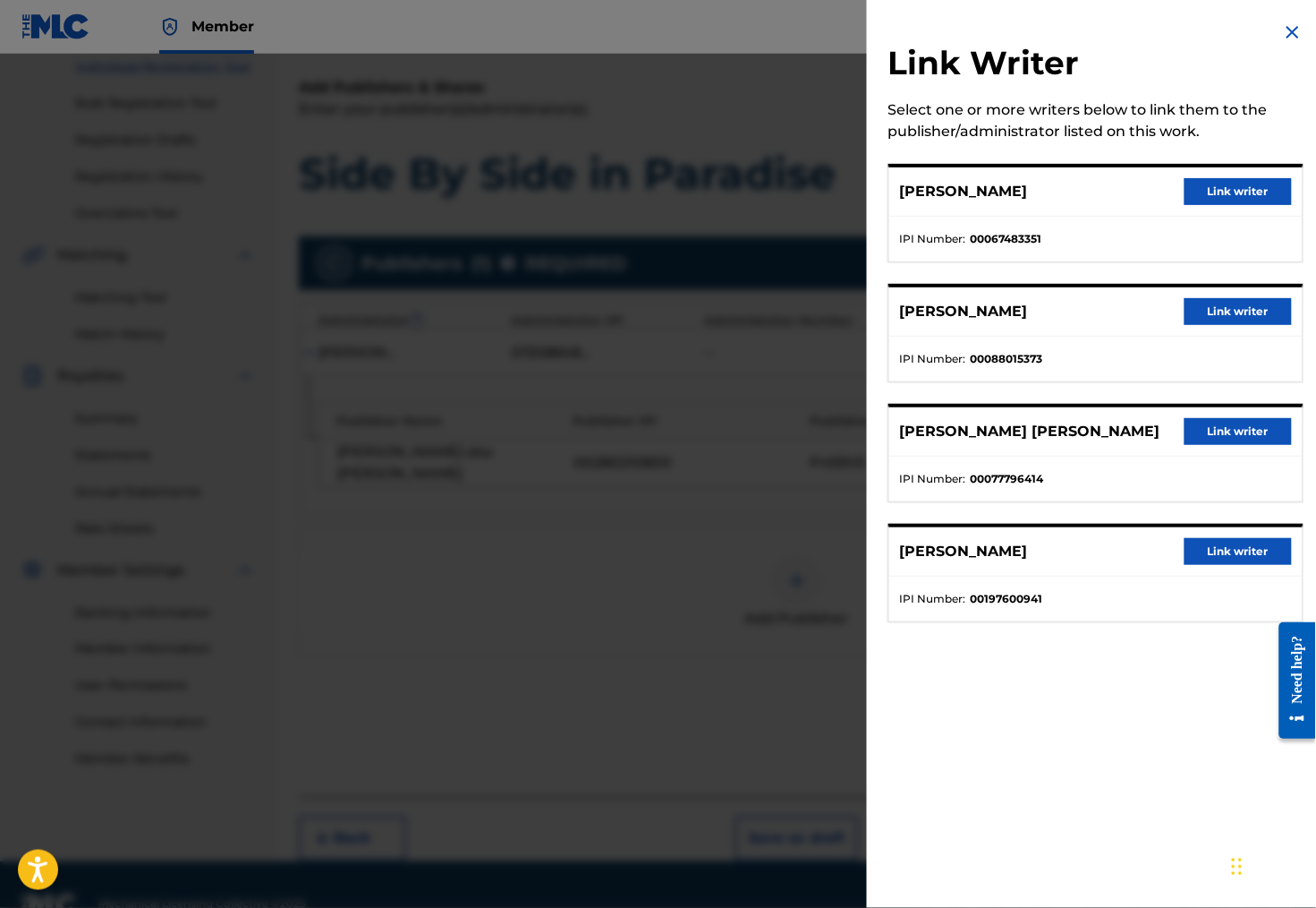
click at [1213, 565] on button "Link writer" at bounding box center [1238, 551] width 108 height 27
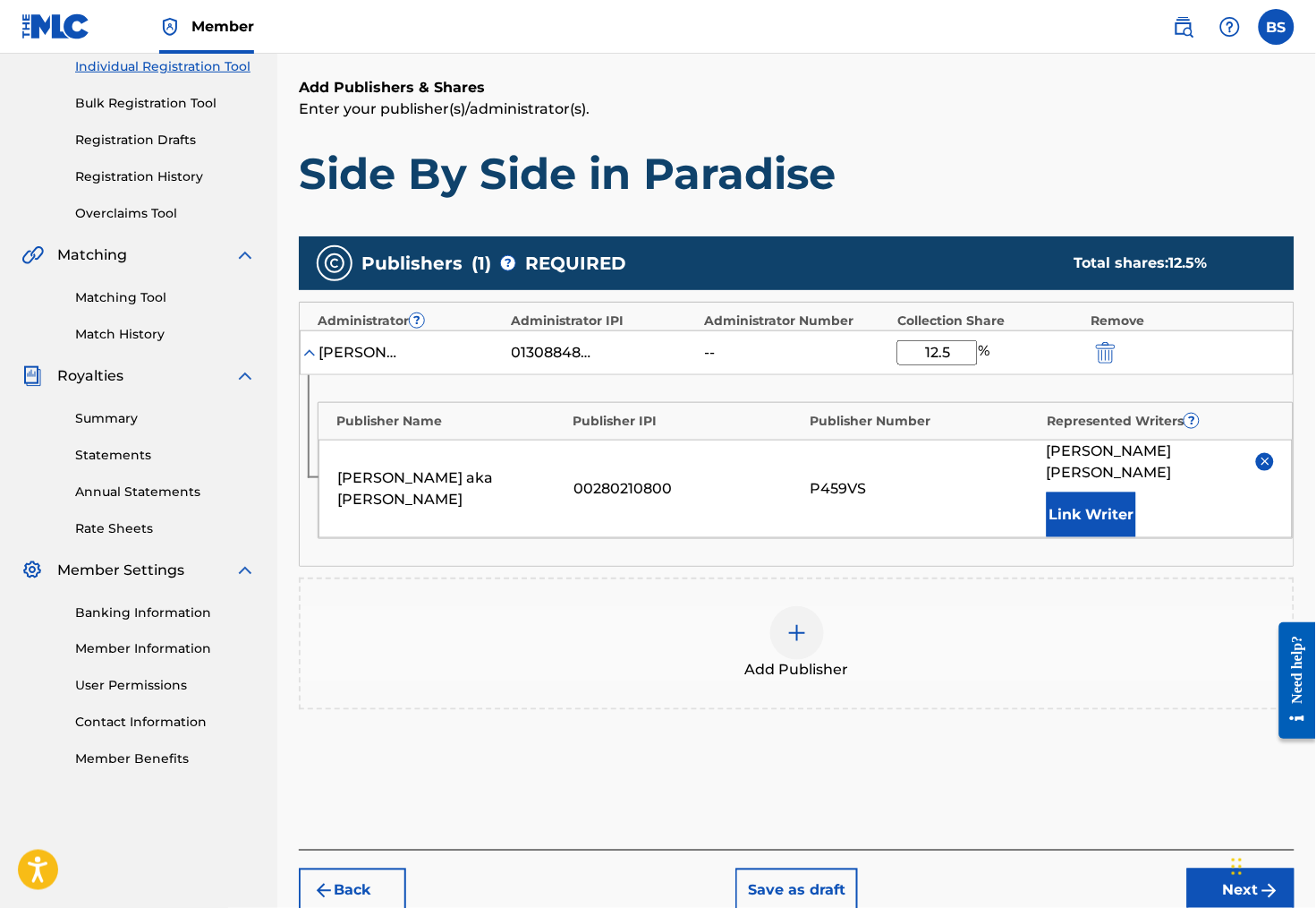
click at [800, 636] on img at bounding box center [797, 632] width 21 height 21
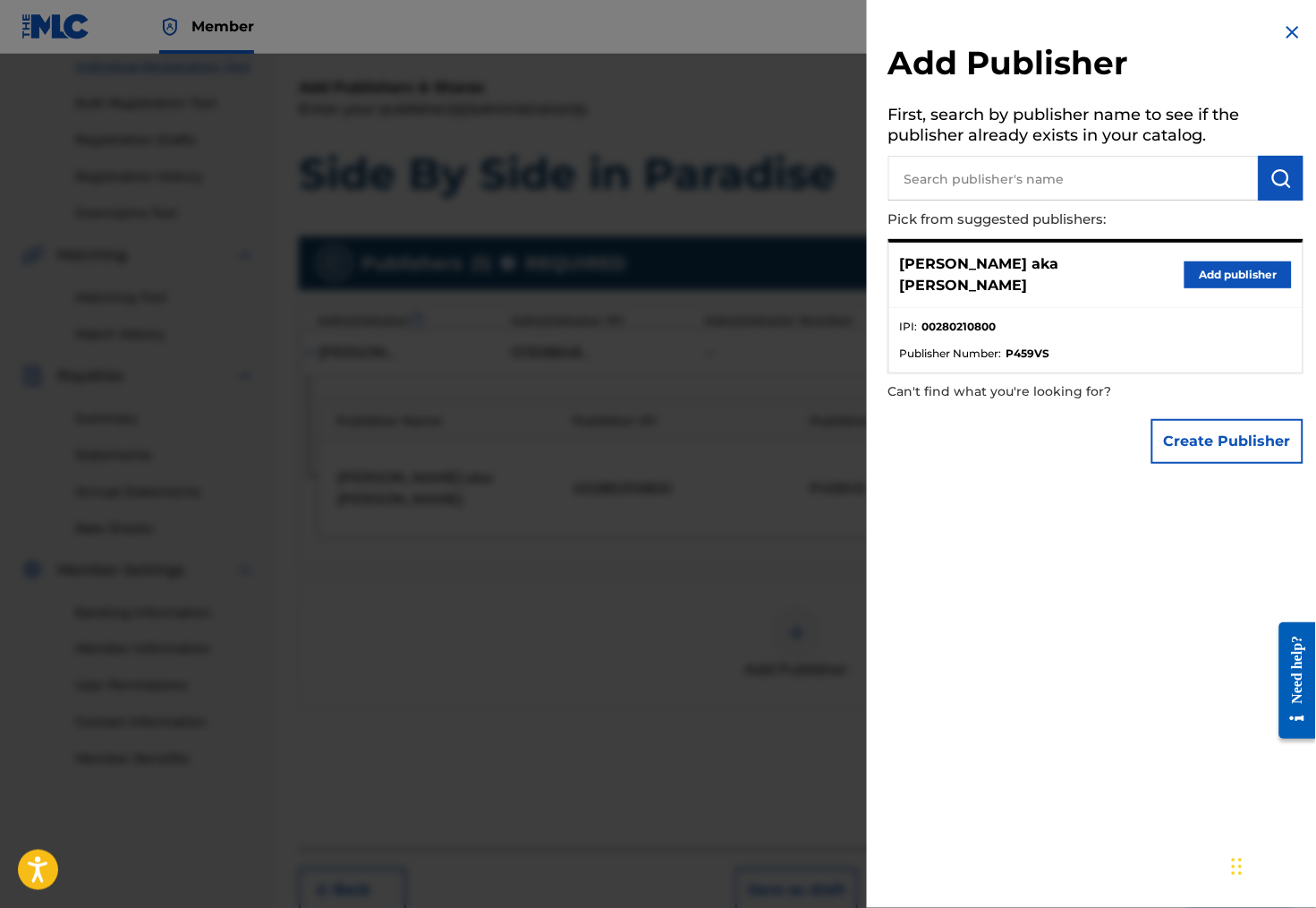
click at [1015, 186] on input "text" at bounding box center [1074, 178] width 370 height 45
type input "[PERSON_NAME] music"
click at [1278, 176] on img "submit" at bounding box center [1281, 178] width 21 height 21
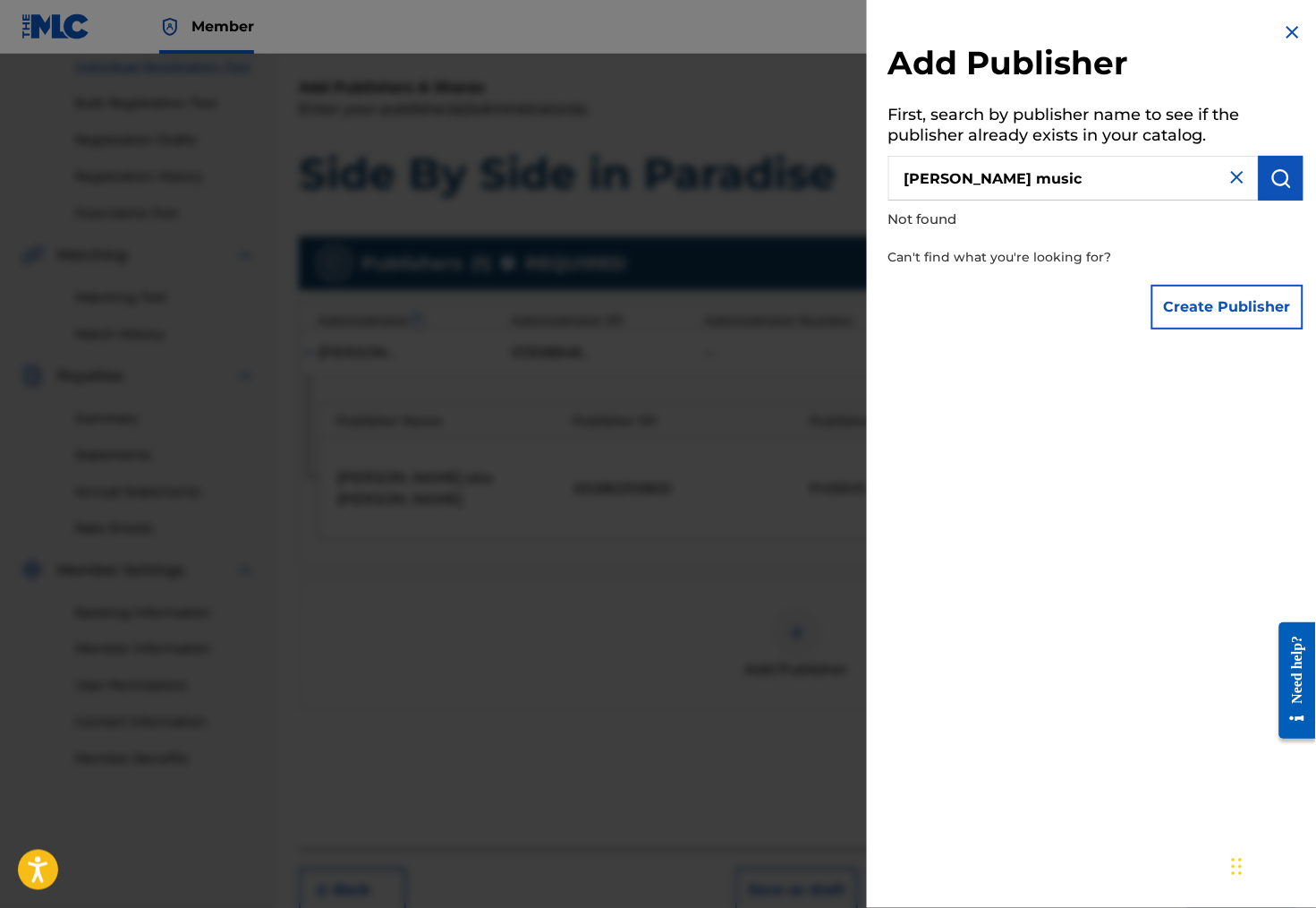
click at [1197, 301] on button "Create Publisher" at bounding box center [1227, 307] width 152 height 45
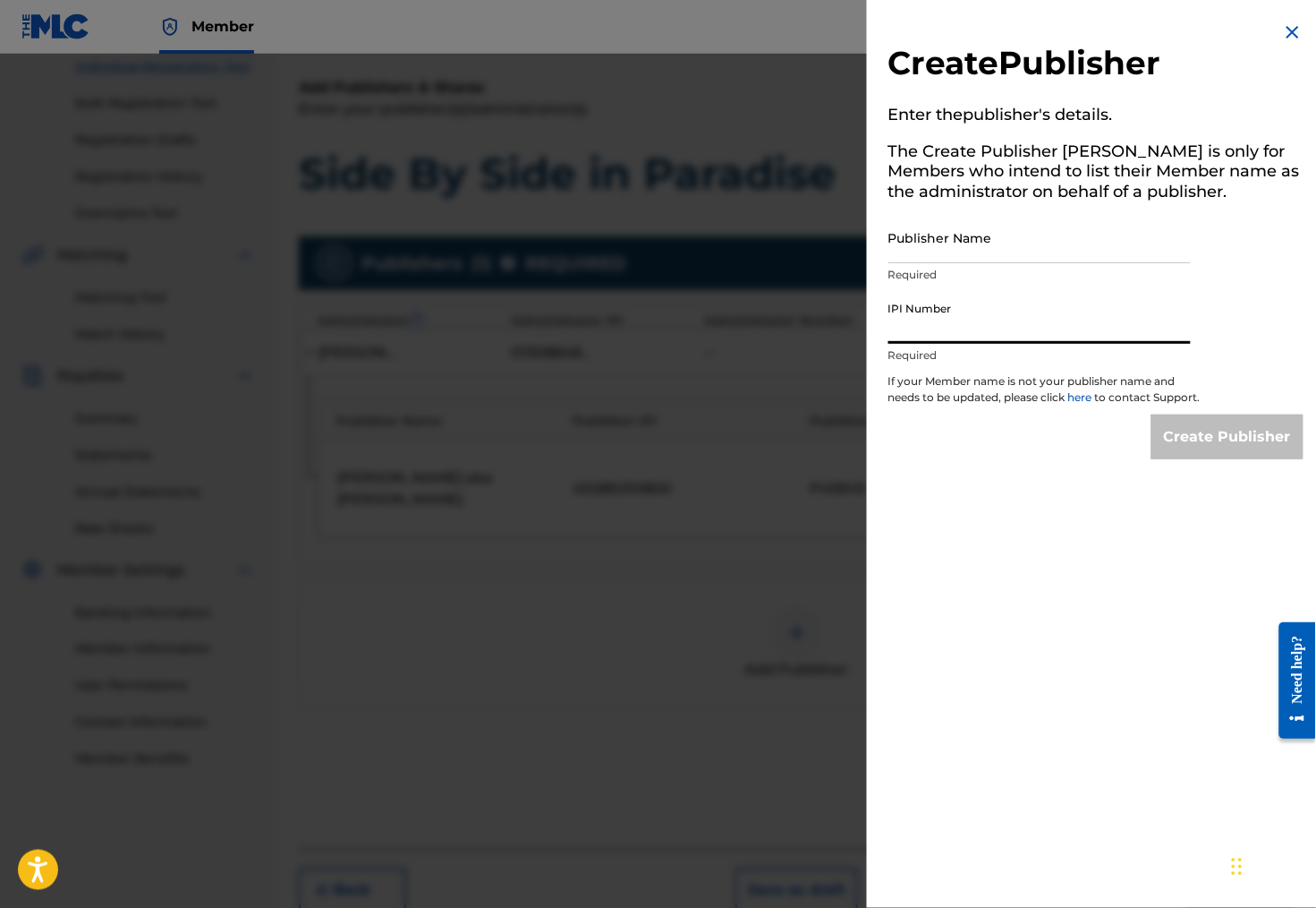
click at [899, 339] on input "IPI Number" at bounding box center [1040, 318] width 303 height 51
paste input "00080241604"
type input "00080241604"
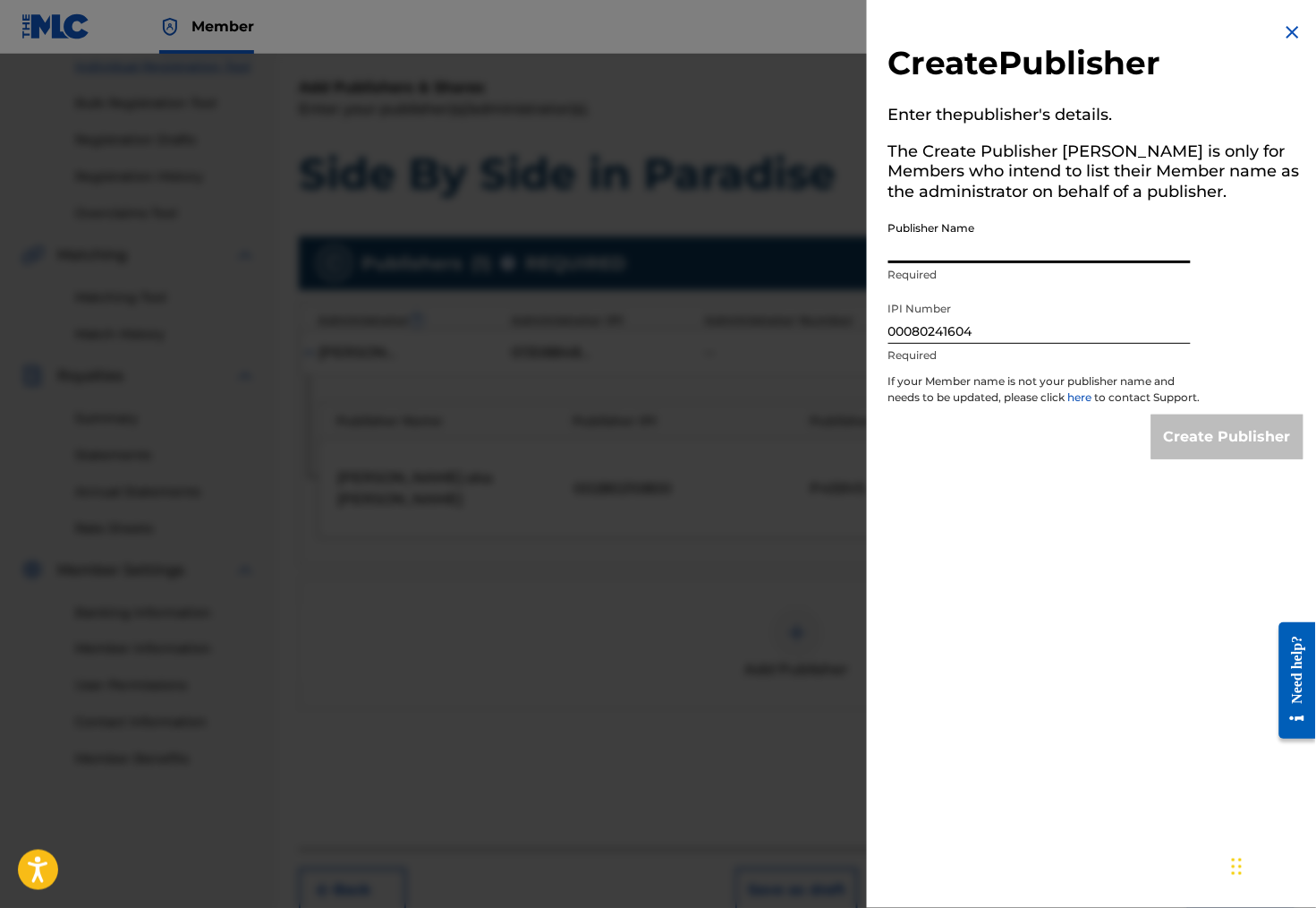
click at [933, 253] on input "Publisher Name" at bounding box center [1040, 238] width 303 height 51
type input "[PERSON_NAME] music"
click at [1208, 459] on input "Create Publisher" at bounding box center [1227, 437] width 152 height 45
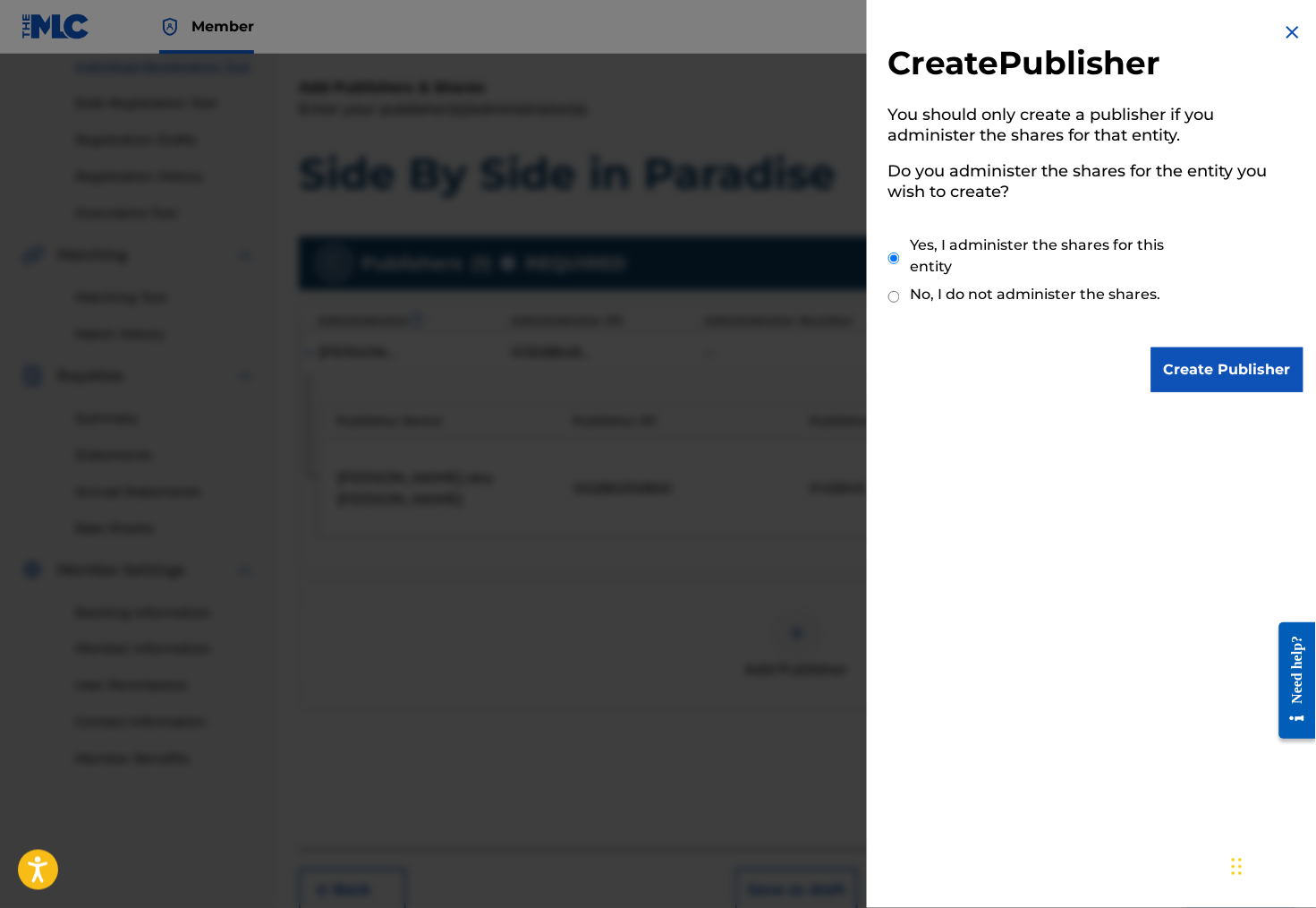
click at [888, 288] on input "No, I do not administer the shares." at bounding box center [894, 297] width 12 height 17
radio input "true"
click at [1243, 359] on input "Create Publisher" at bounding box center [1227, 370] width 152 height 45
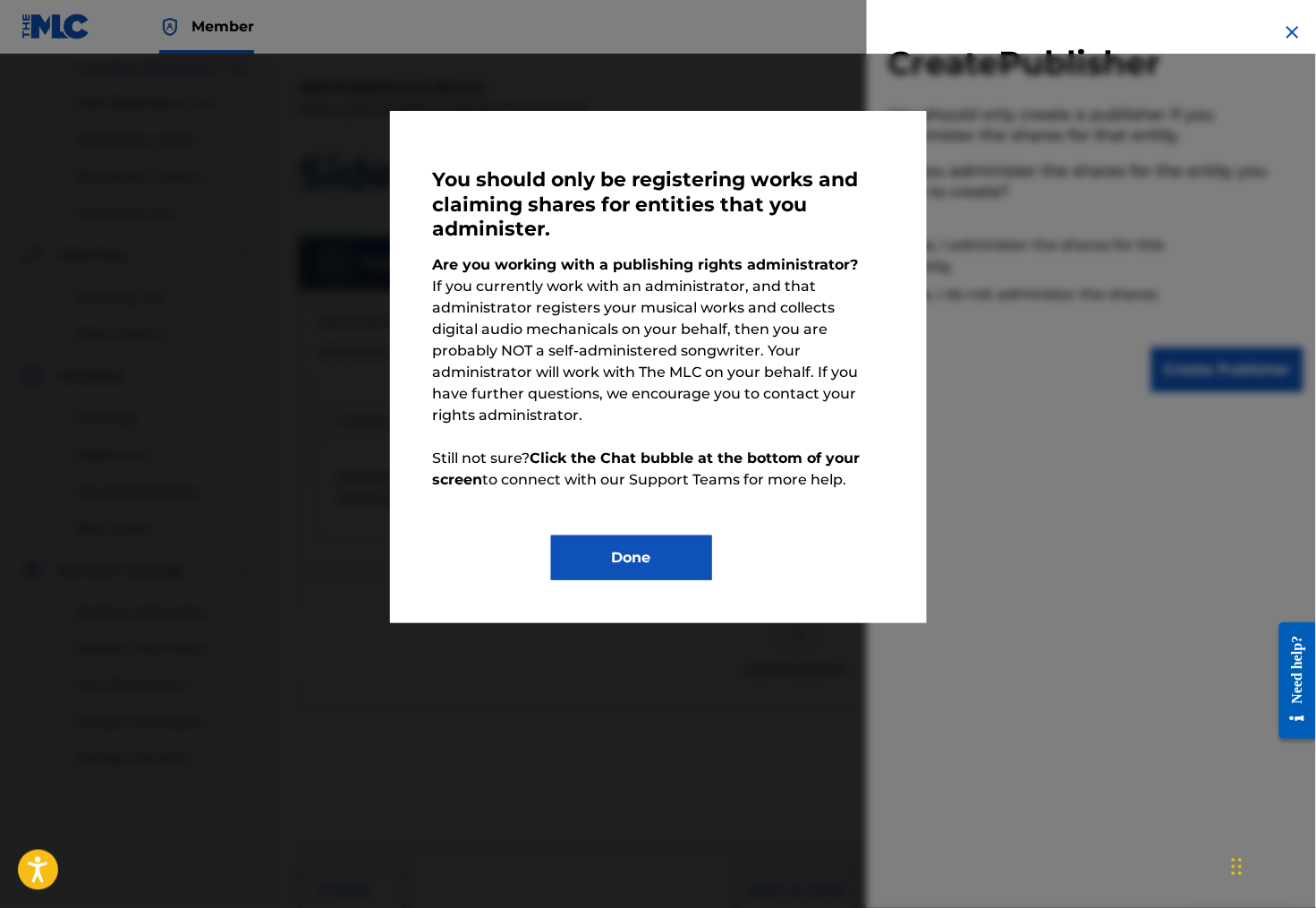
click at [626, 548] on button "Done" at bounding box center [631, 558] width 161 height 45
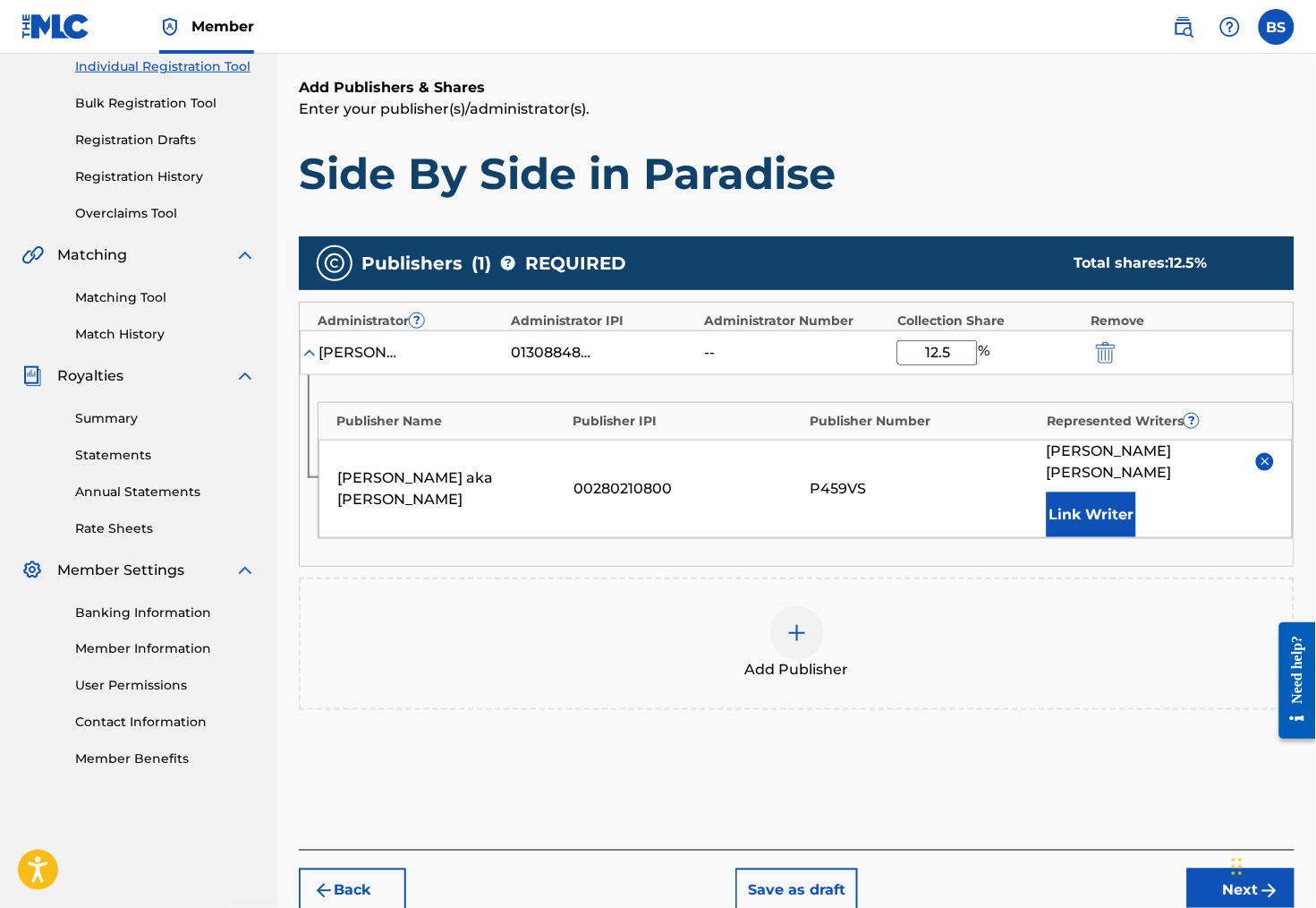
click at [809, 652] on div at bounding box center [796, 632] width 53 height 53
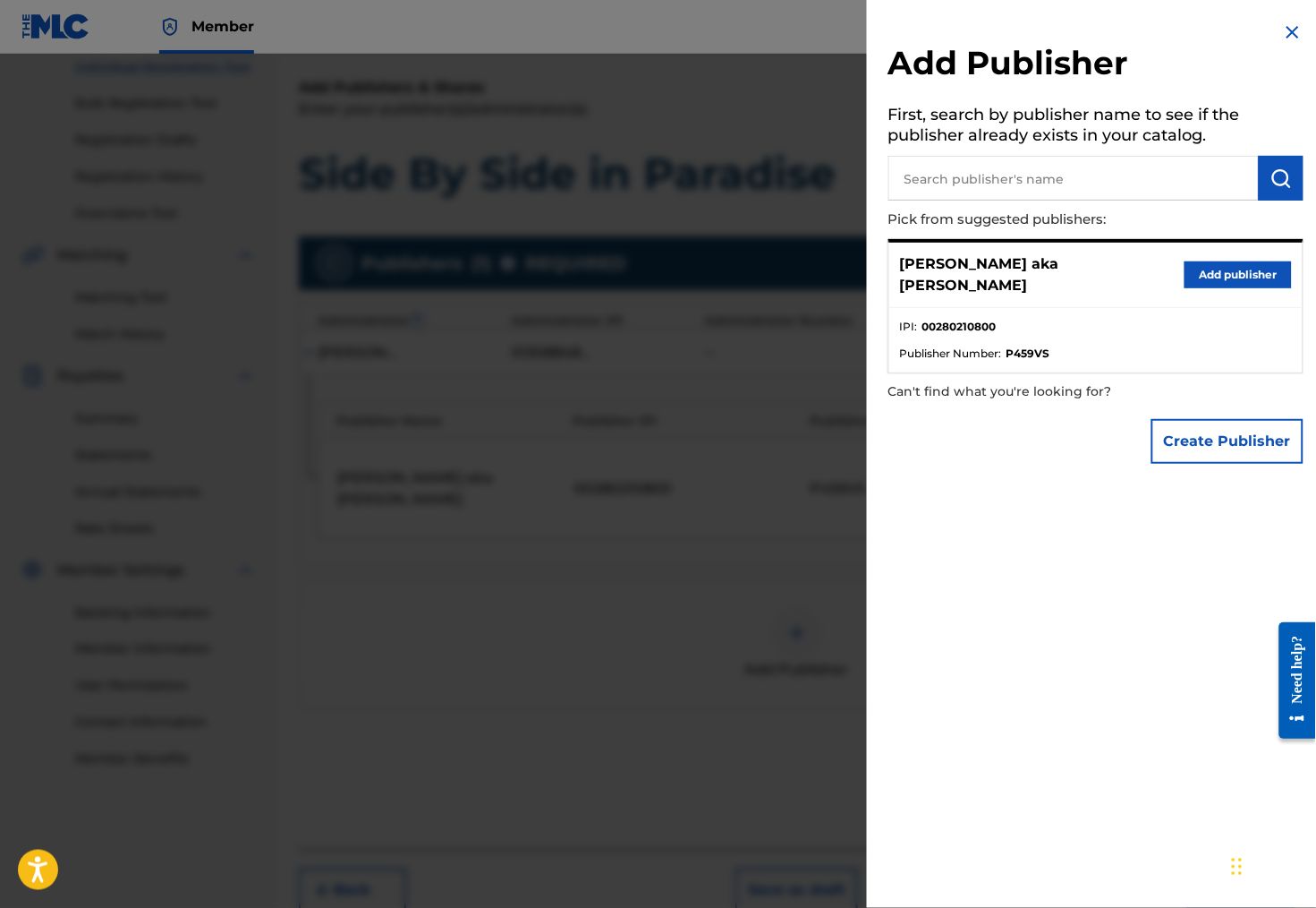
click at [1003, 183] on input "text" at bounding box center [1074, 178] width 370 height 45
type input "[PERSON_NAME] music"
click at [1205, 442] on button "Create Publisher" at bounding box center [1227, 441] width 152 height 45
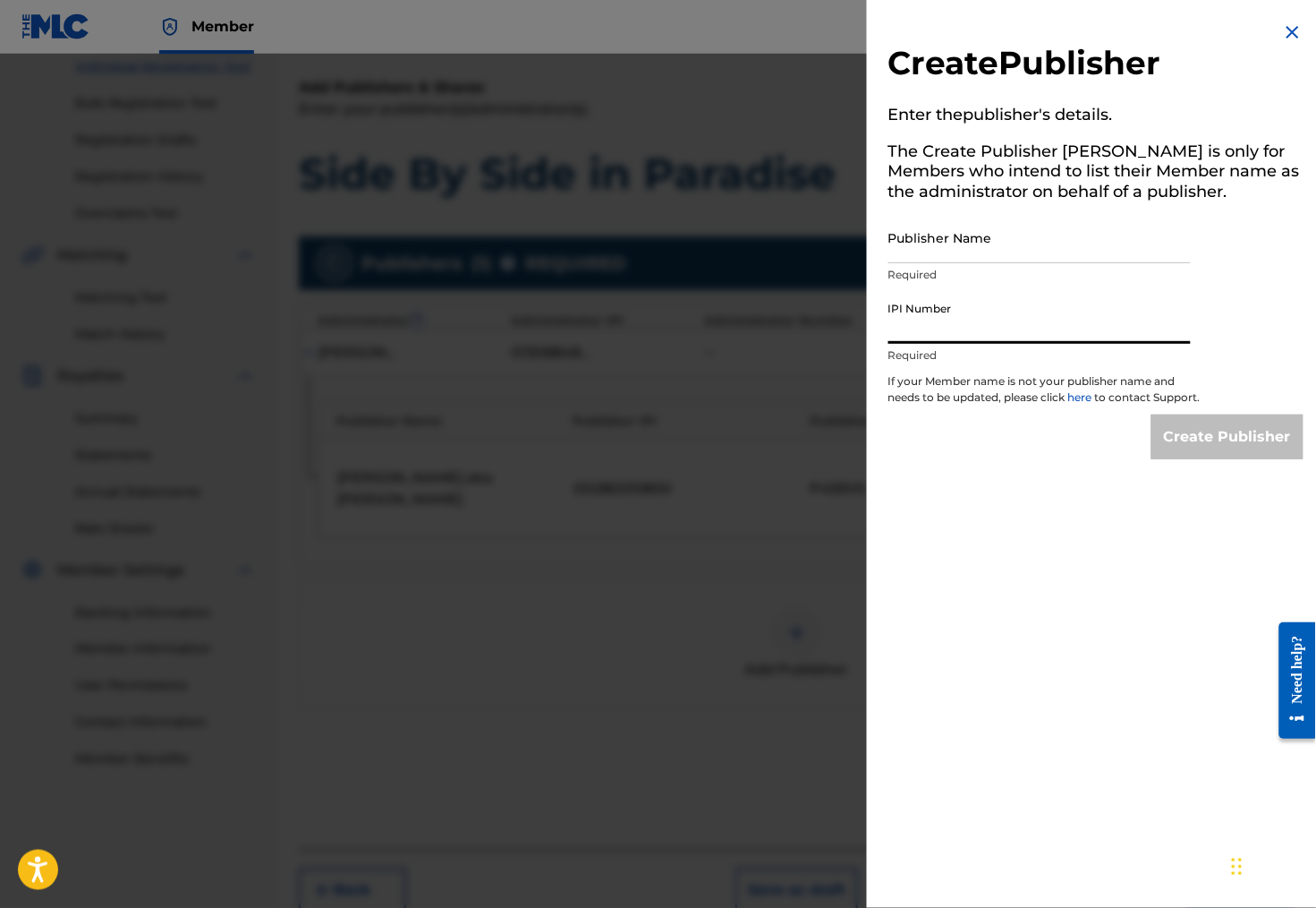
click at [888, 343] on input "IPI Number" at bounding box center [1040, 318] width 303 height 51
paste input "00138963635"
type input "00138963635"
click at [934, 260] on input "Publisher Name" at bounding box center [1040, 238] width 303 height 51
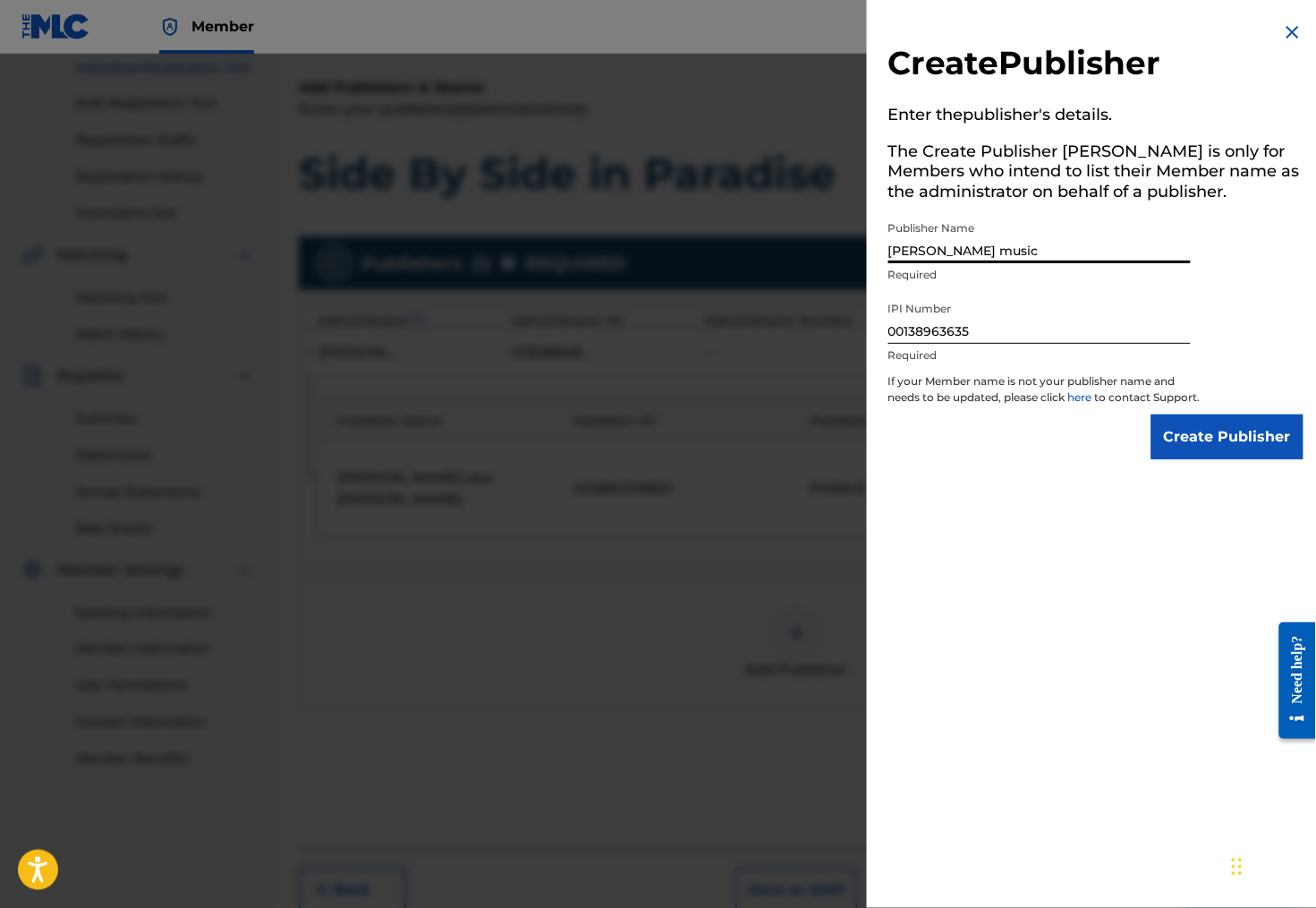
type input "[PERSON_NAME] music"
click at [1204, 451] on input "Create Publisher" at bounding box center [1227, 437] width 152 height 45
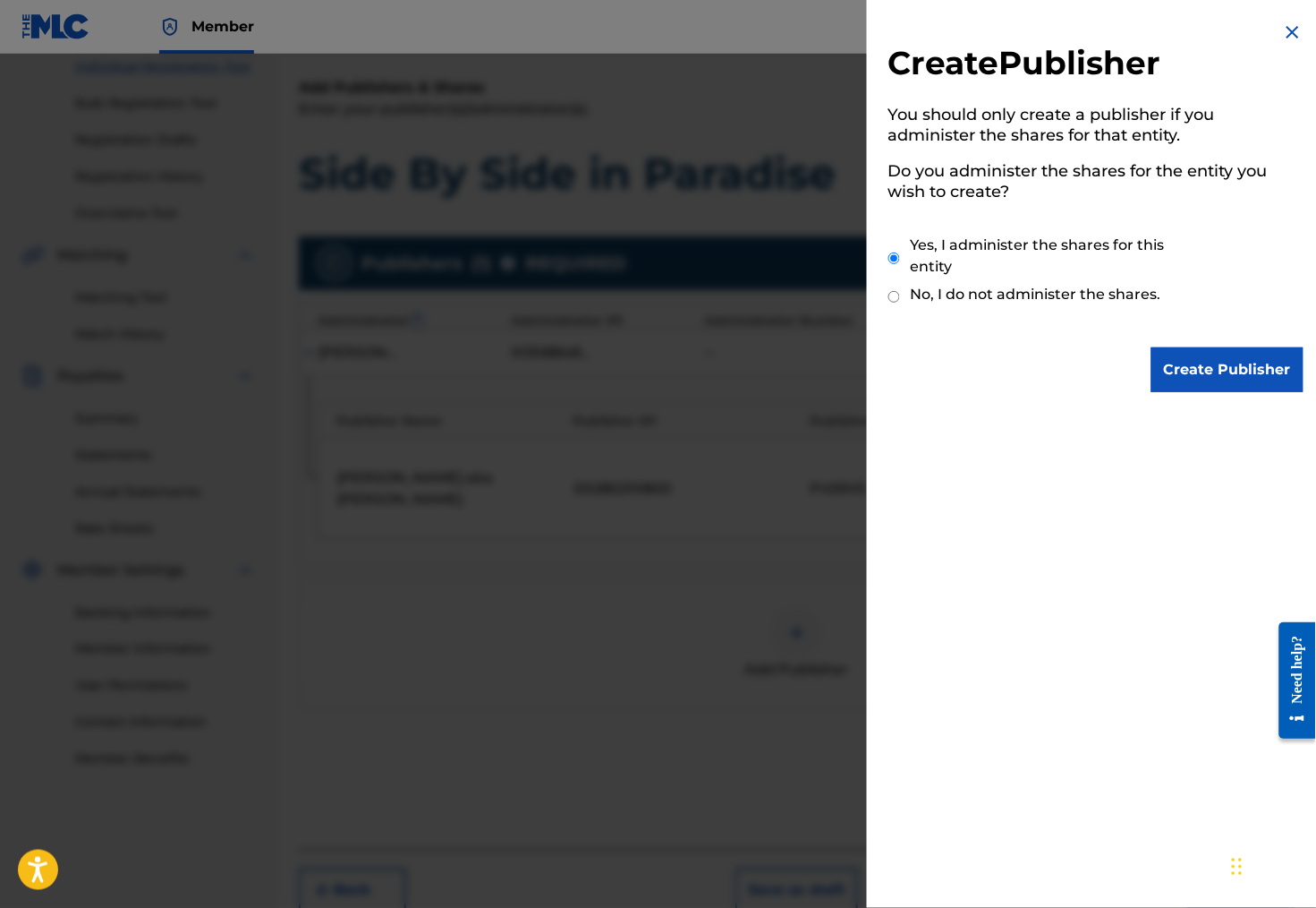
click at [1219, 367] on input "Create Publisher" at bounding box center [1227, 370] width 152 height 45
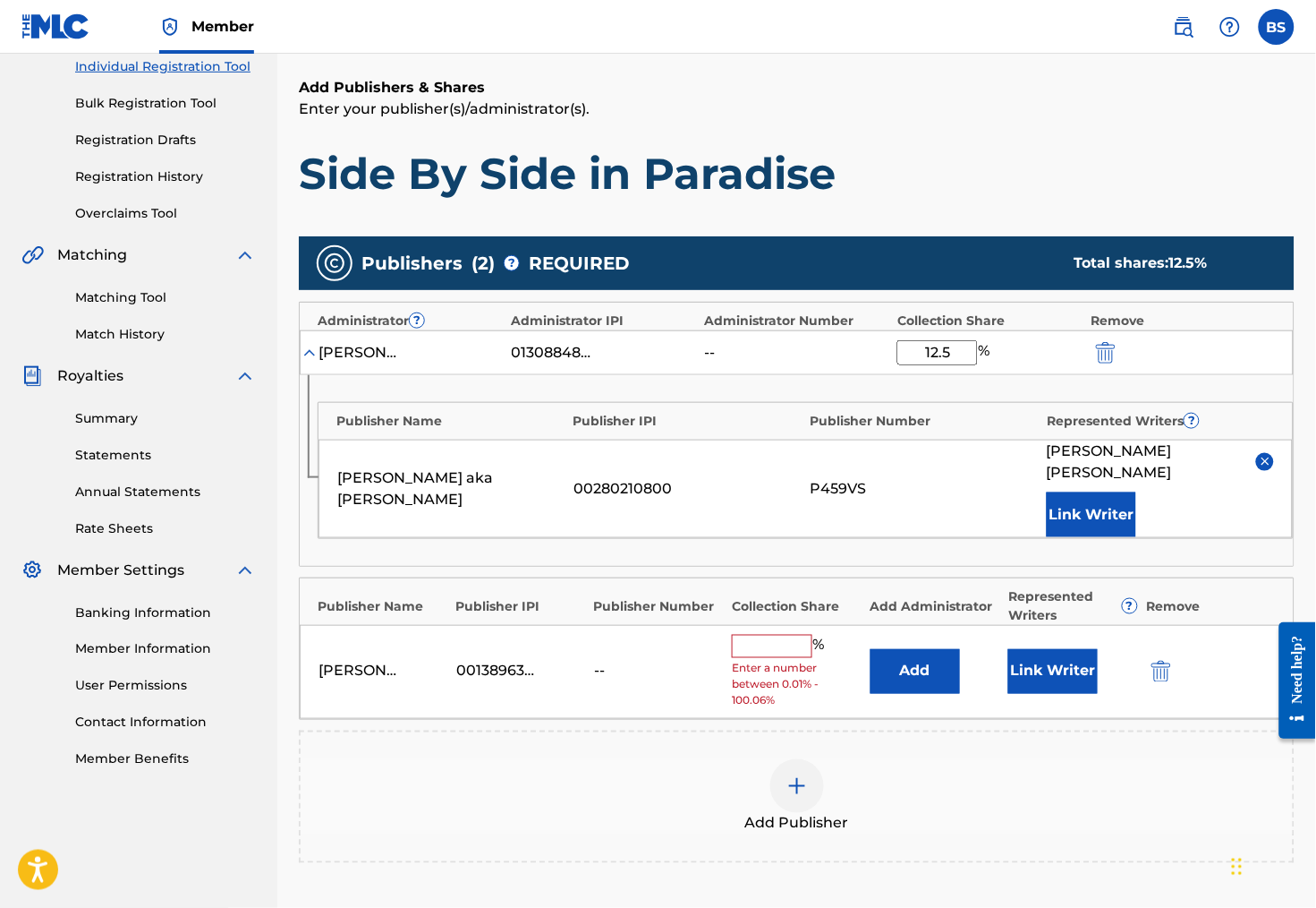
click at [782, 642] on input "text" at bounding box center [772, 646] width 80 height 23
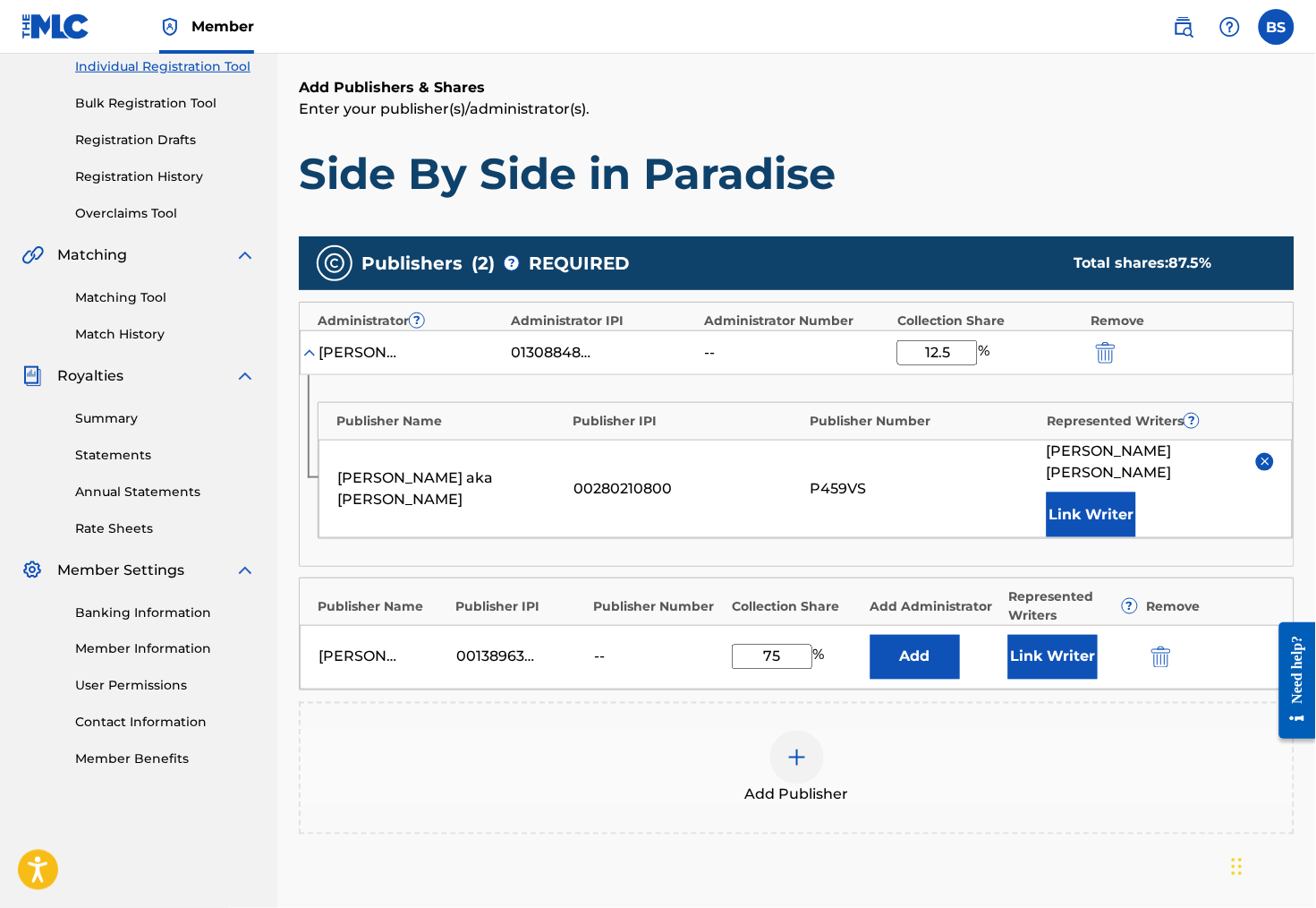
type input "75"
click at [987, 718] on div "Add Publisher" at bounding box center [796, 767] width 996 height 133
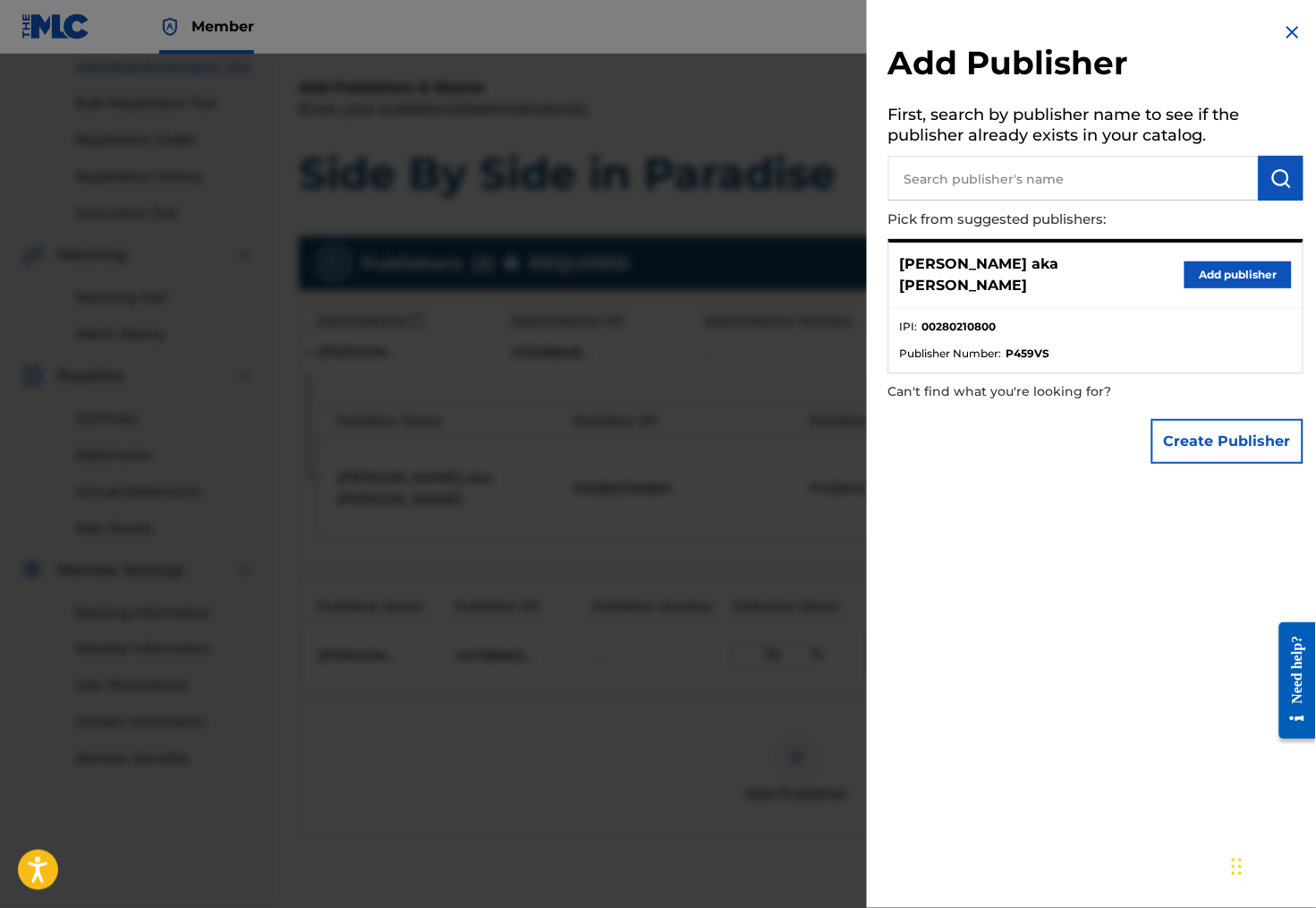
click at [1291, 38] on img at bounding box center [1293, 32] width 21 height 21
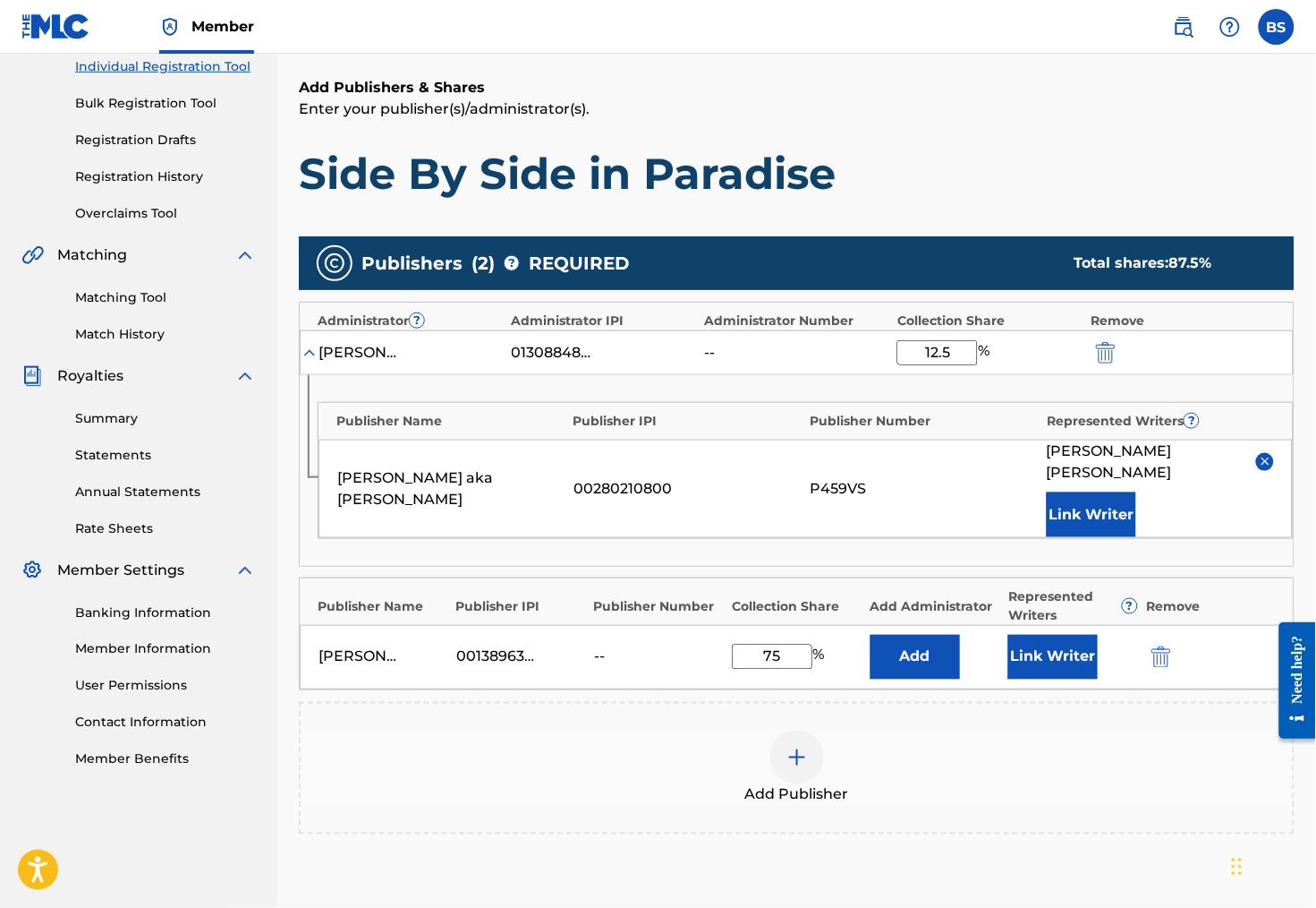
click at [912, 649] on button "Add" at bounding box center [915, 657] width 89 height 45
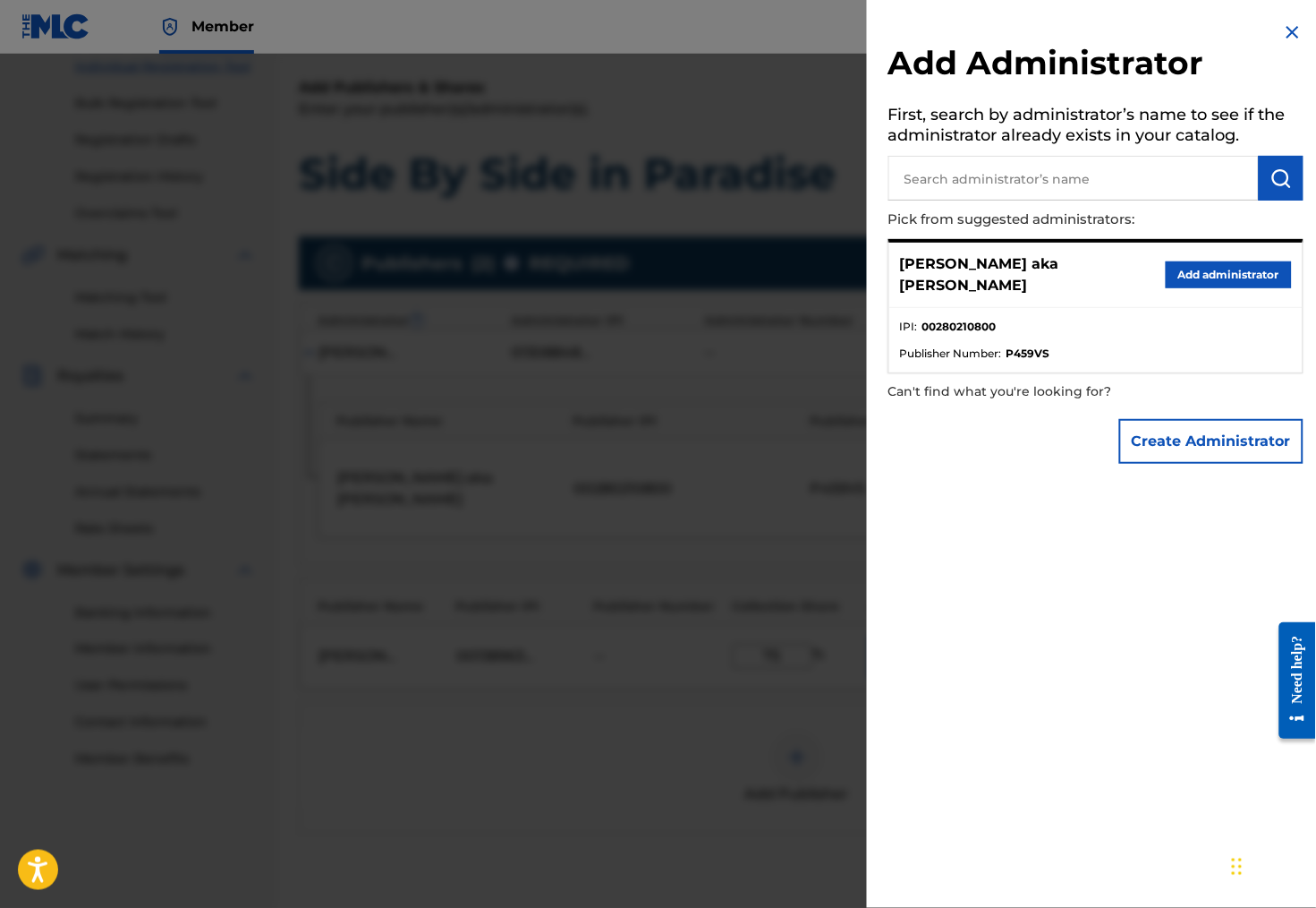
click at [985, 178] on input "text" at bounding box center [1074, 178] width 370 height 45
type input "[PERSON_NAME] music"
click at [1184, 433] on button "Create Administrator" at bounding box center [1211, 441] width 184 height 45
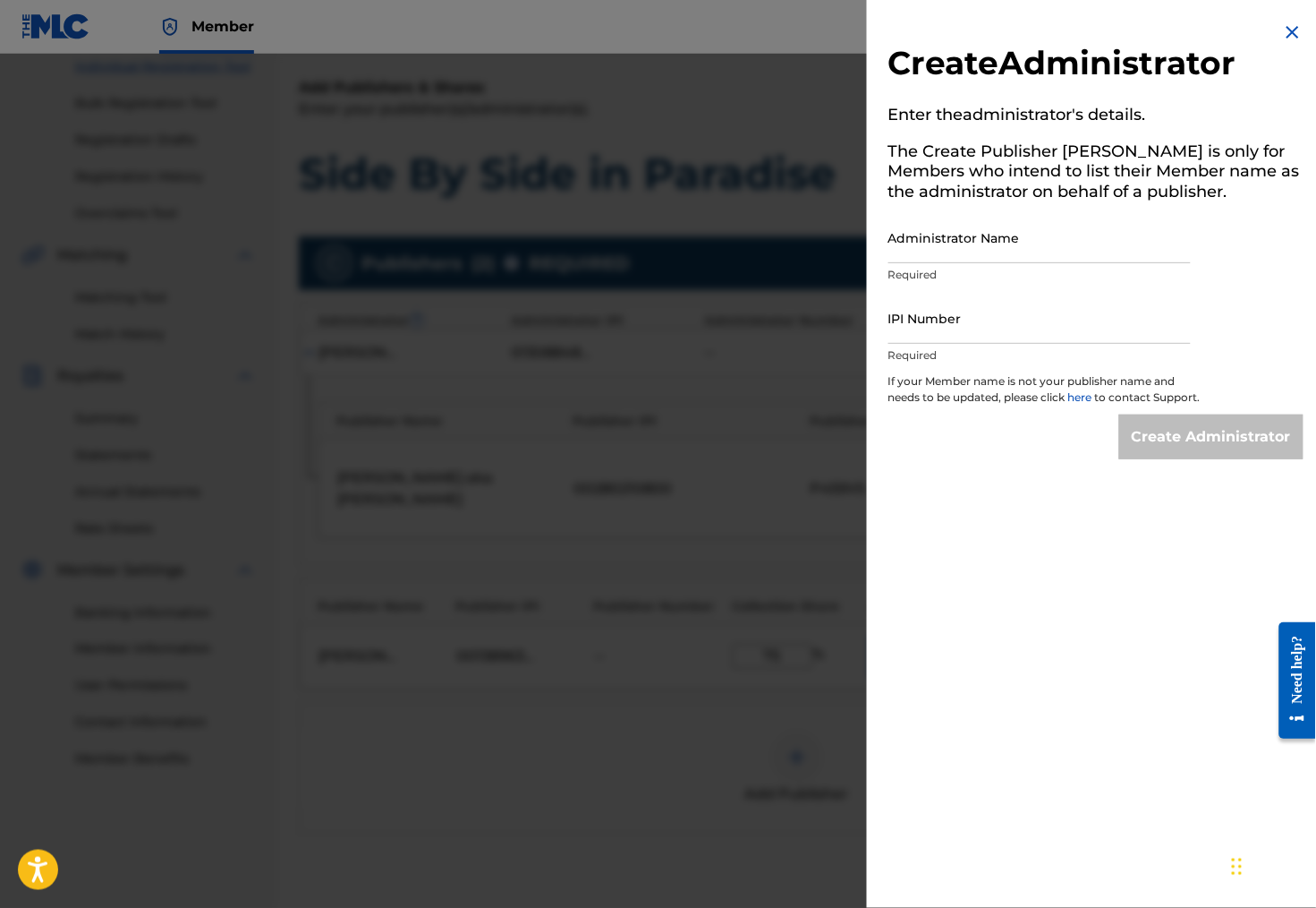
click at [903, 341] on input "IPI Number" at bounding box center [1040, 318] width 303 height 51
paste input "00138963635"
type input "00138963635"
click at [923, 257] on input "Administrator Name" at bounding box center [1040, 238] width 303 height 51
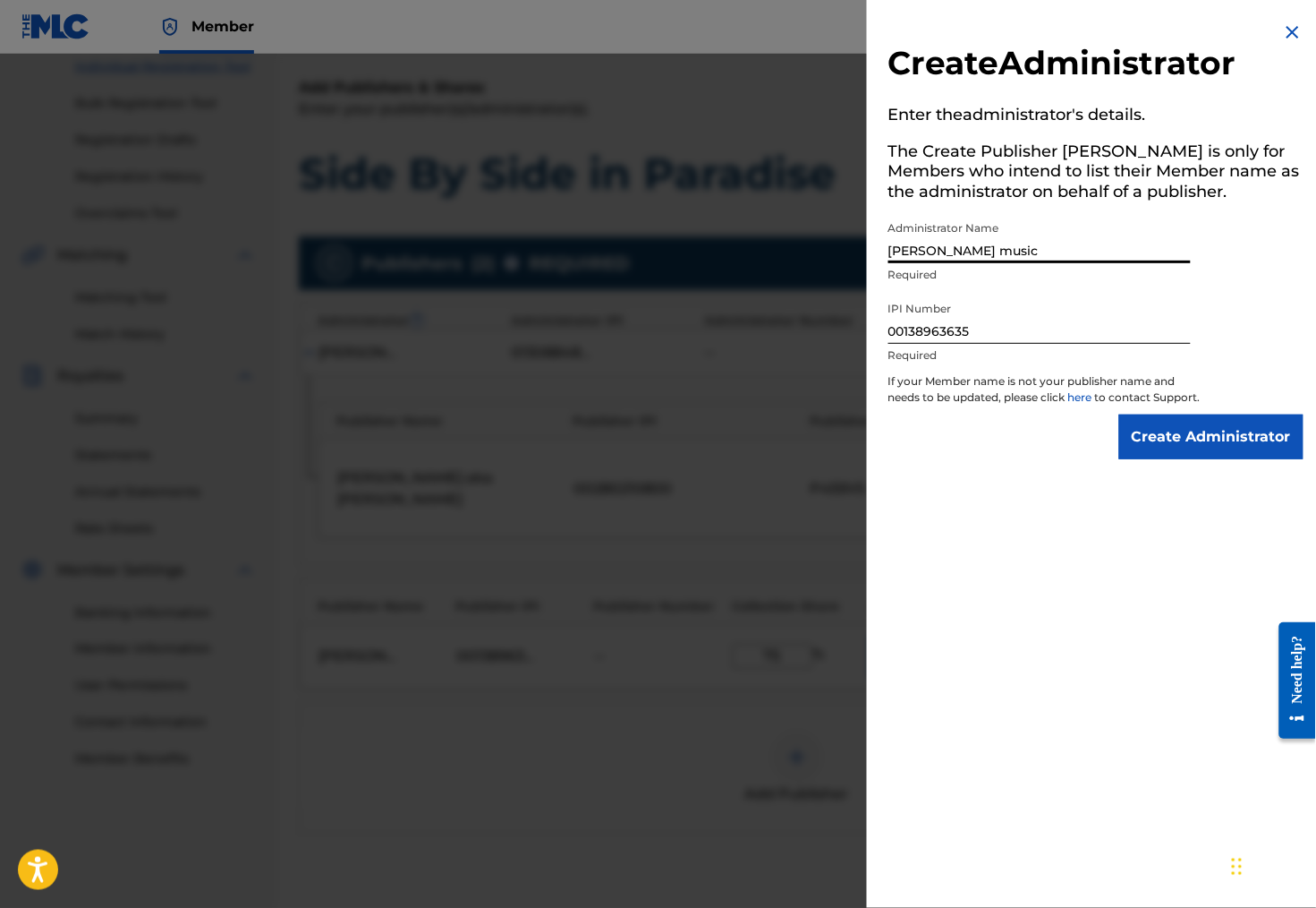
type input "[PERSON_NAME] music"
click at [1172, 457] on input "Create Administrator" at bounding box center [1211, 437] width 184 height 45
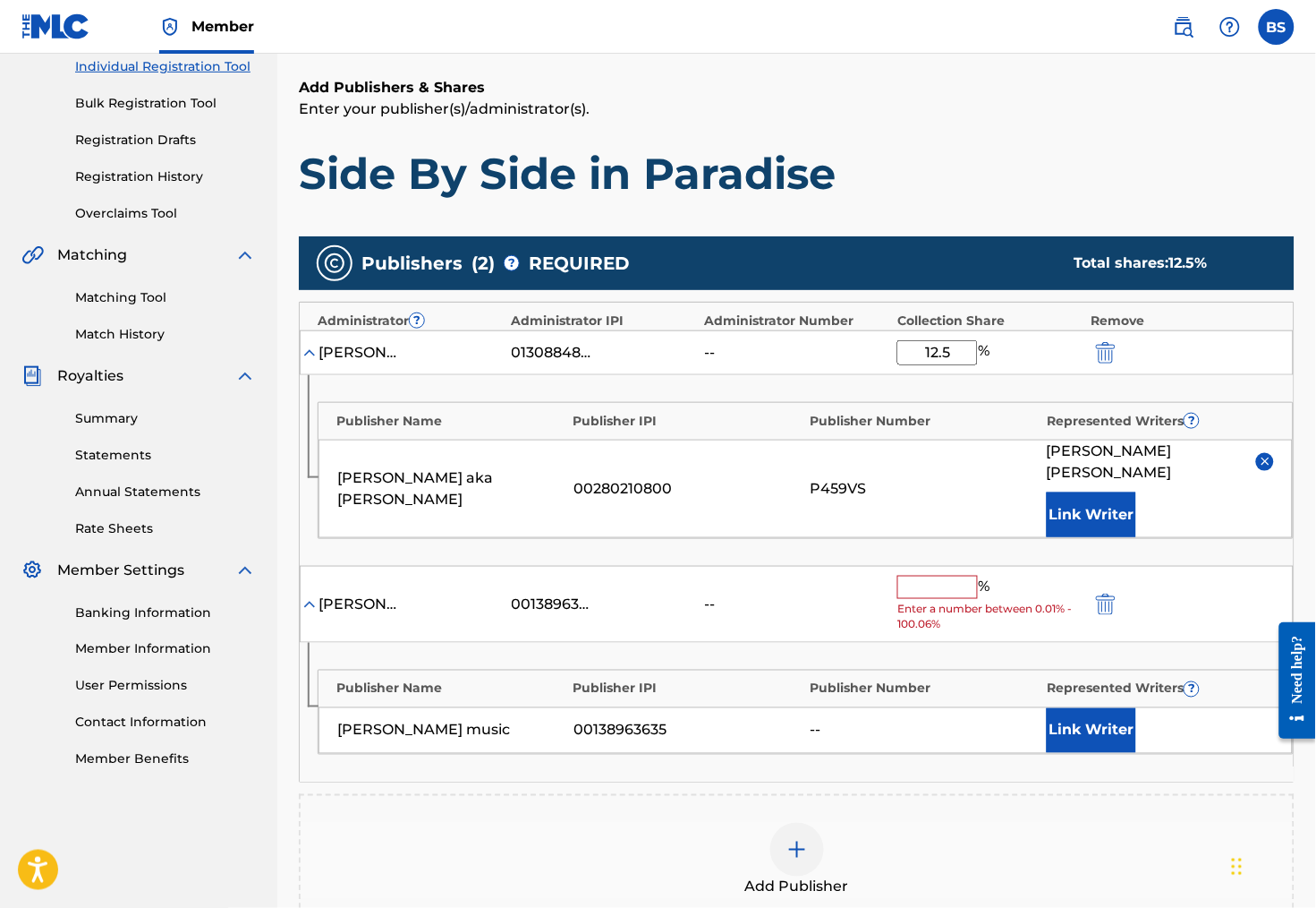
click at [932, 583] on input "text" at bounding box center [937, 587] width 80 height 23
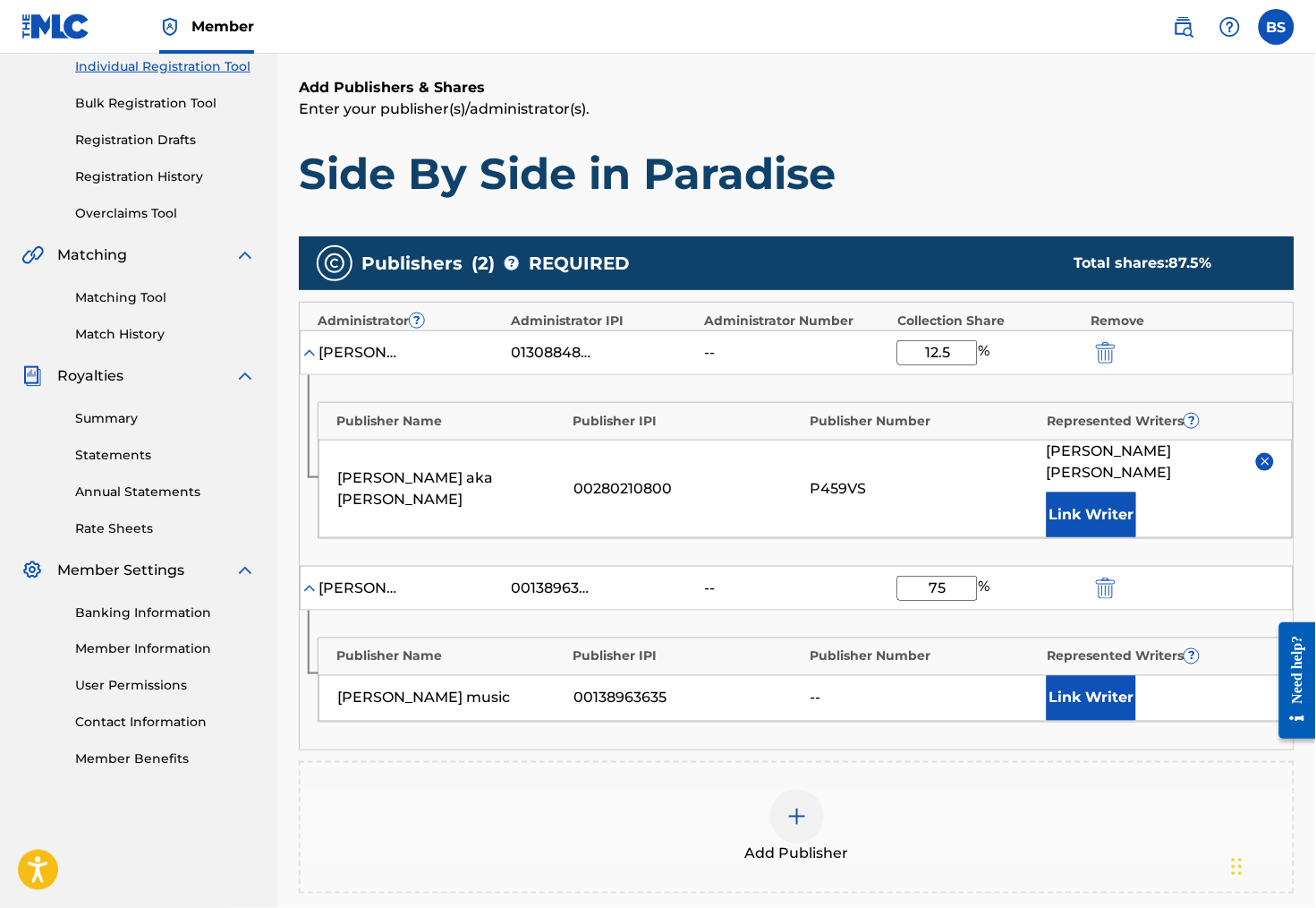
type input "75"
click at [994, 786] on div "Add Publisher" at bounding box center [796, 827] width 996 height 133
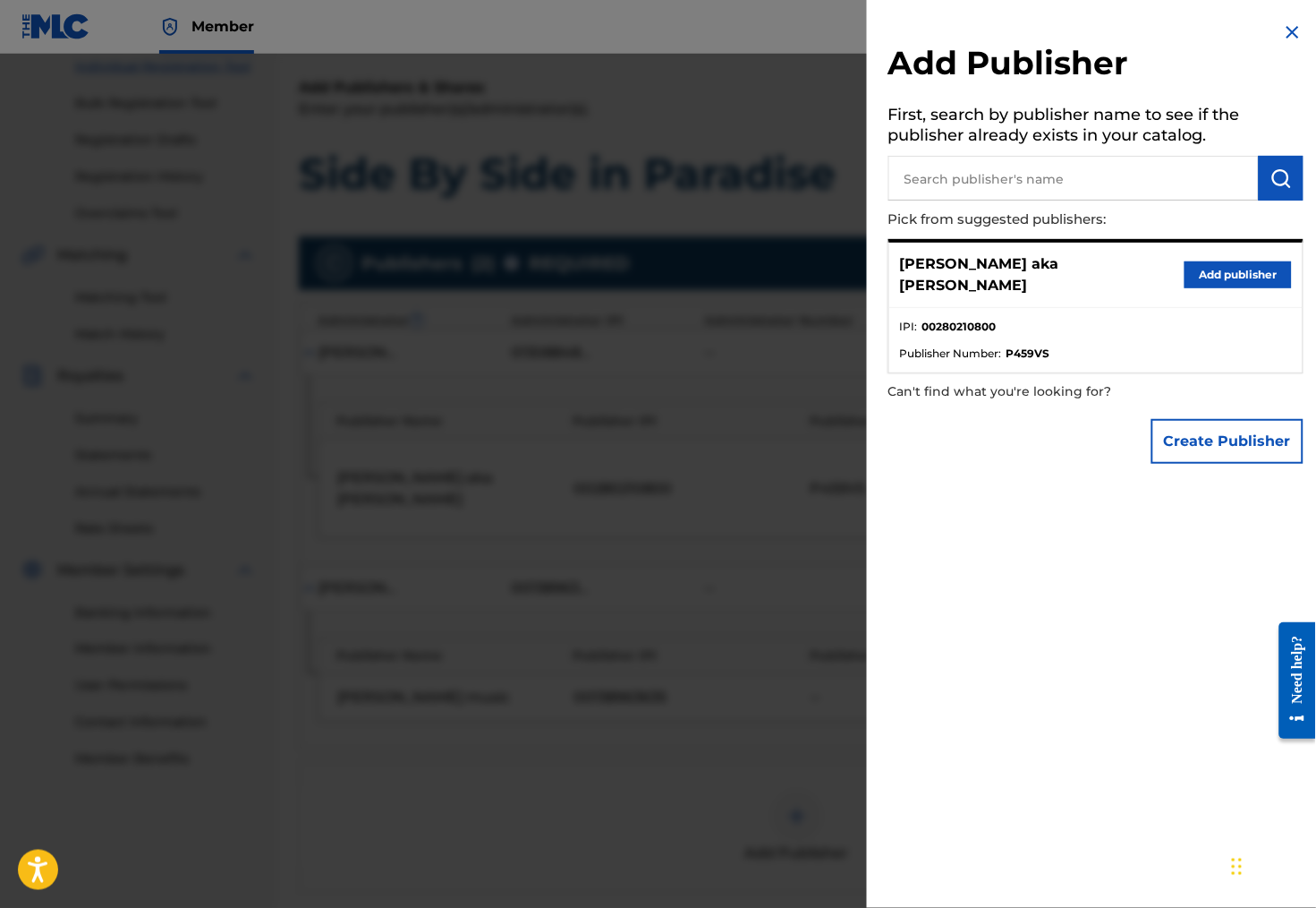
click at [1290, 30] on img at bounding box center [1293, 32] width 21 height 21
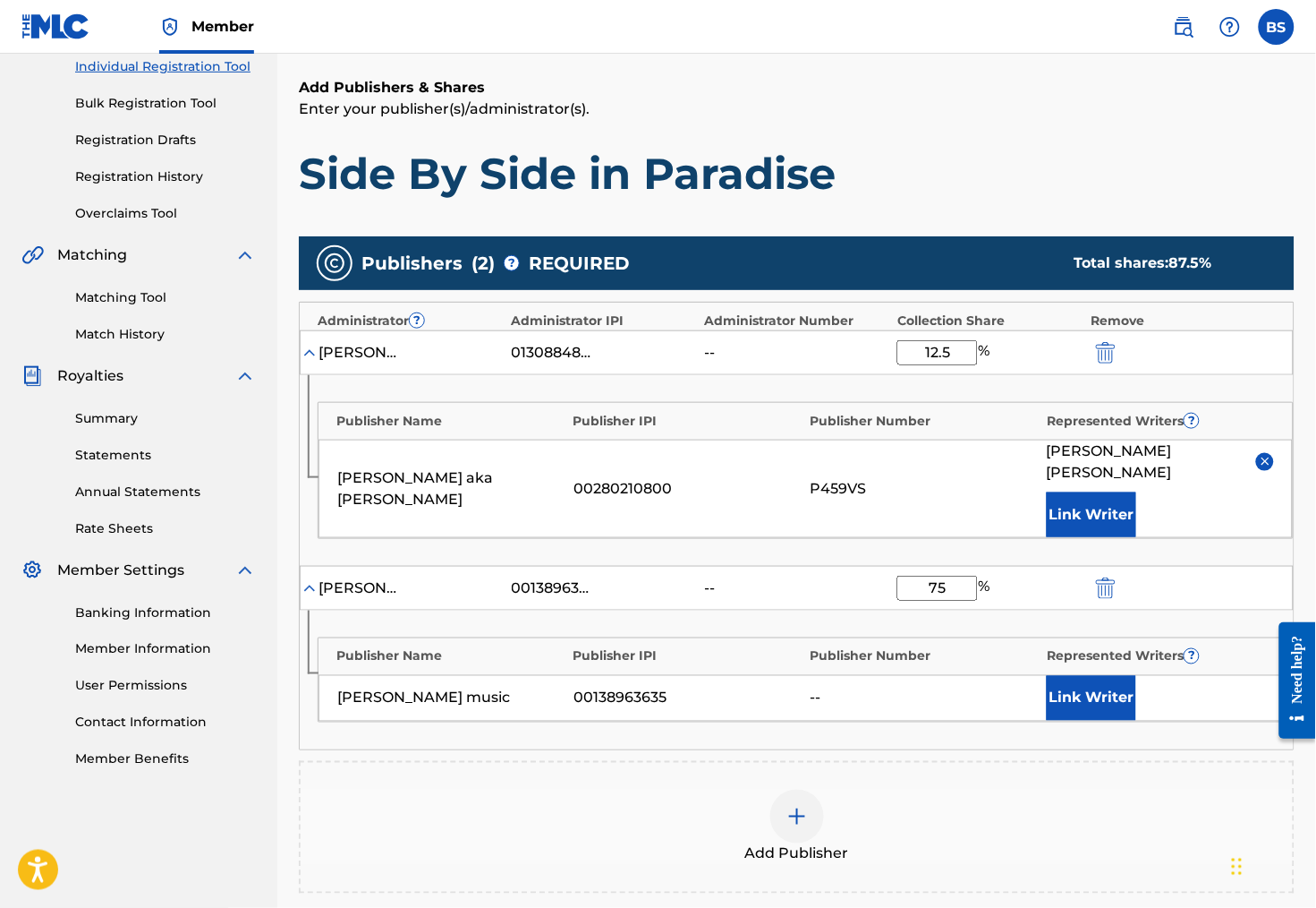
click at [1083, 694] on button "Link Writer" at bounding box center [1091, 698] width 89 height 45
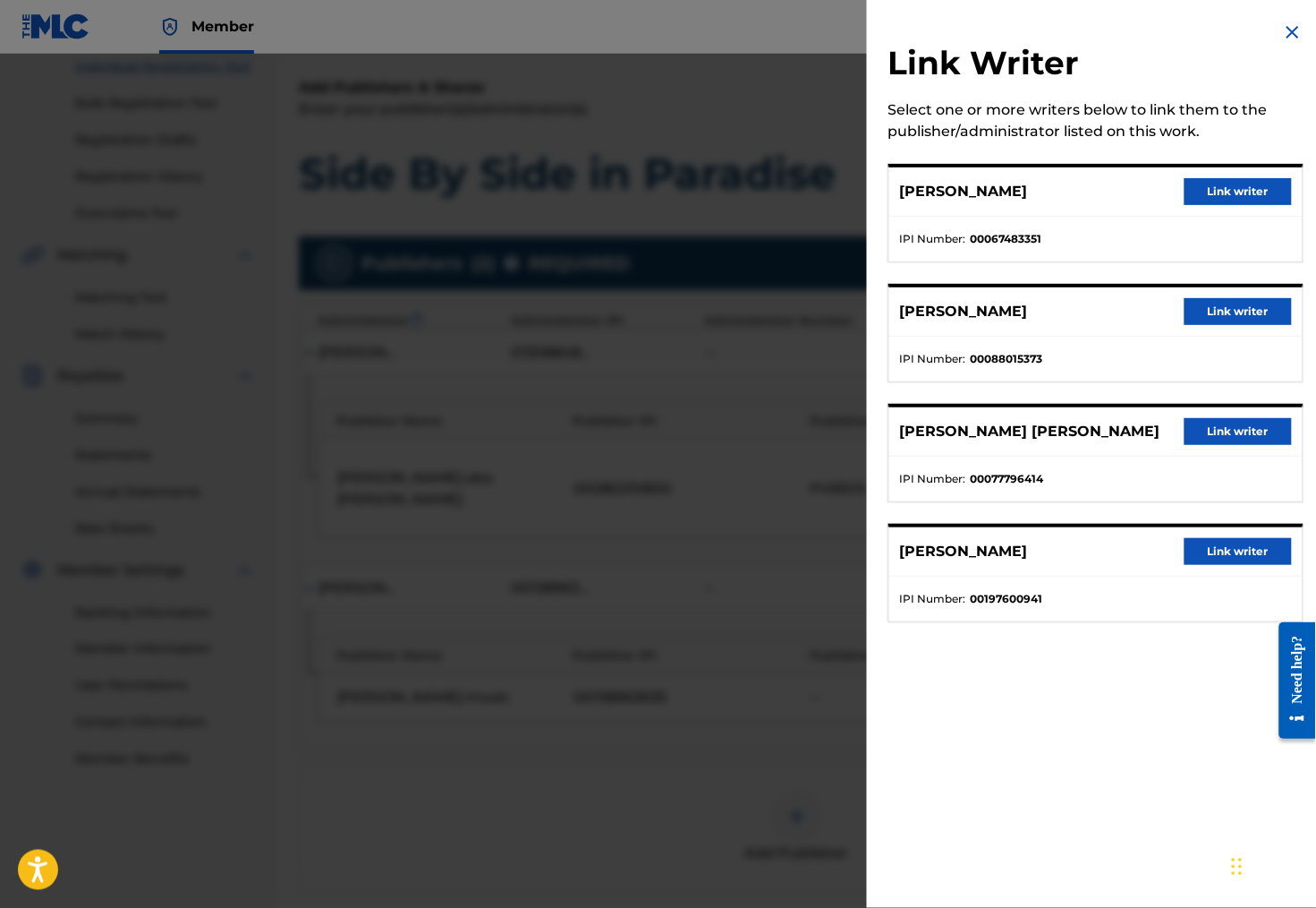
click at [1236, 193] on button "Link writer" at bounding box center [1238, 192] width 108 height 27
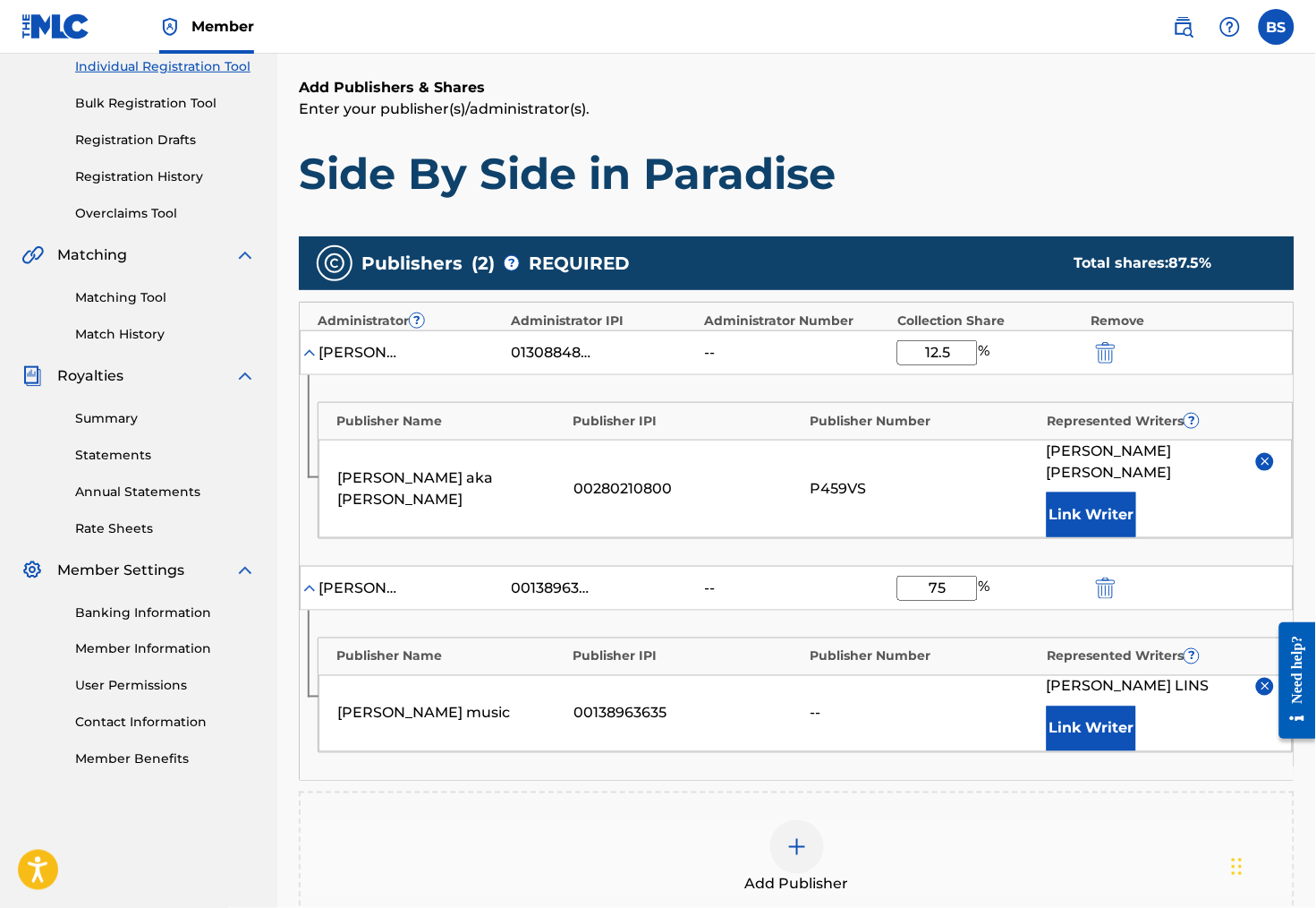
click at [1095, 729] on button "Link Writer" at bounding box center [1091, 729] width 89 height 45
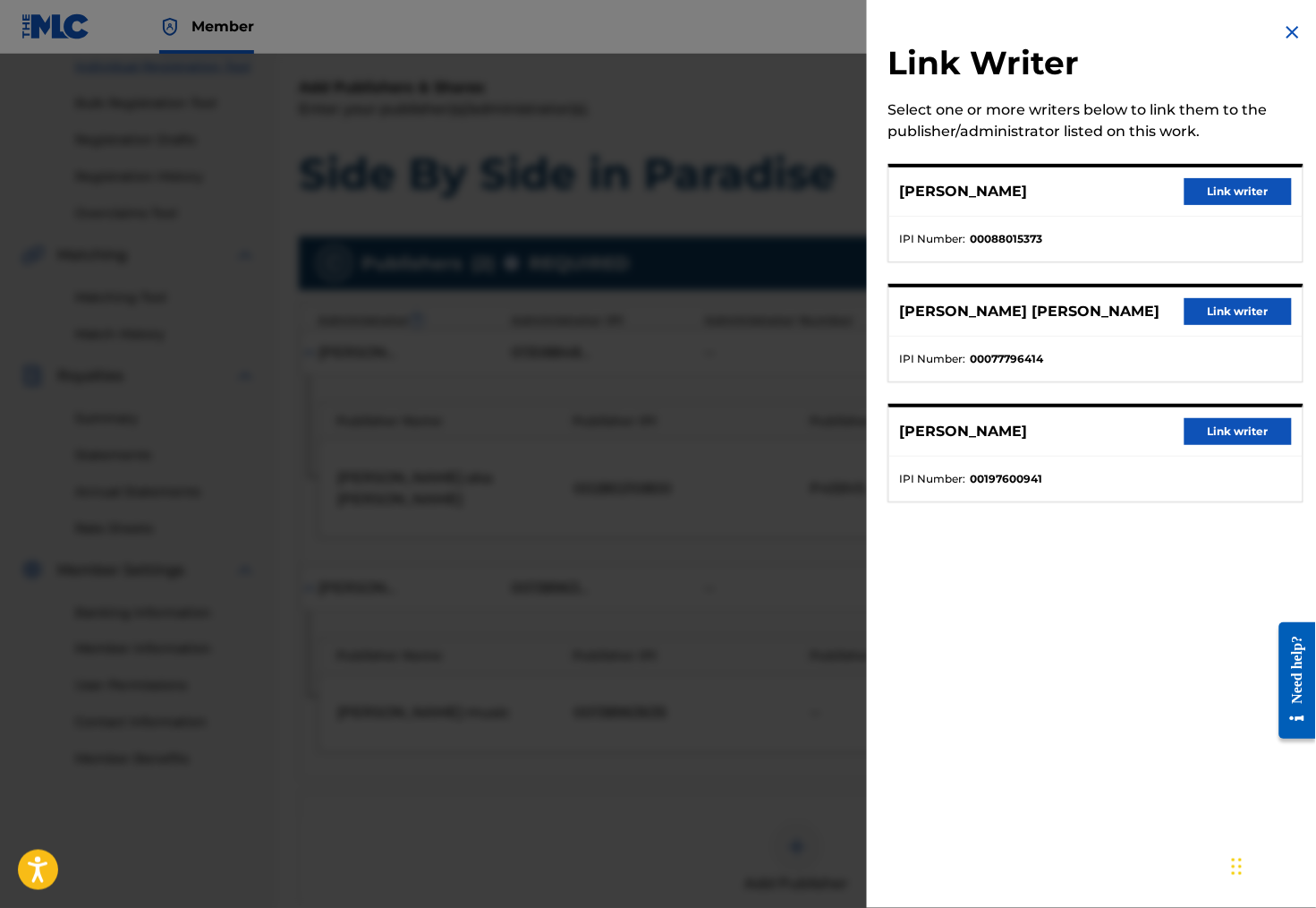
click at [1247, 192] on button "Link writer" at bounding box center [1238, 192] width 108 height 27
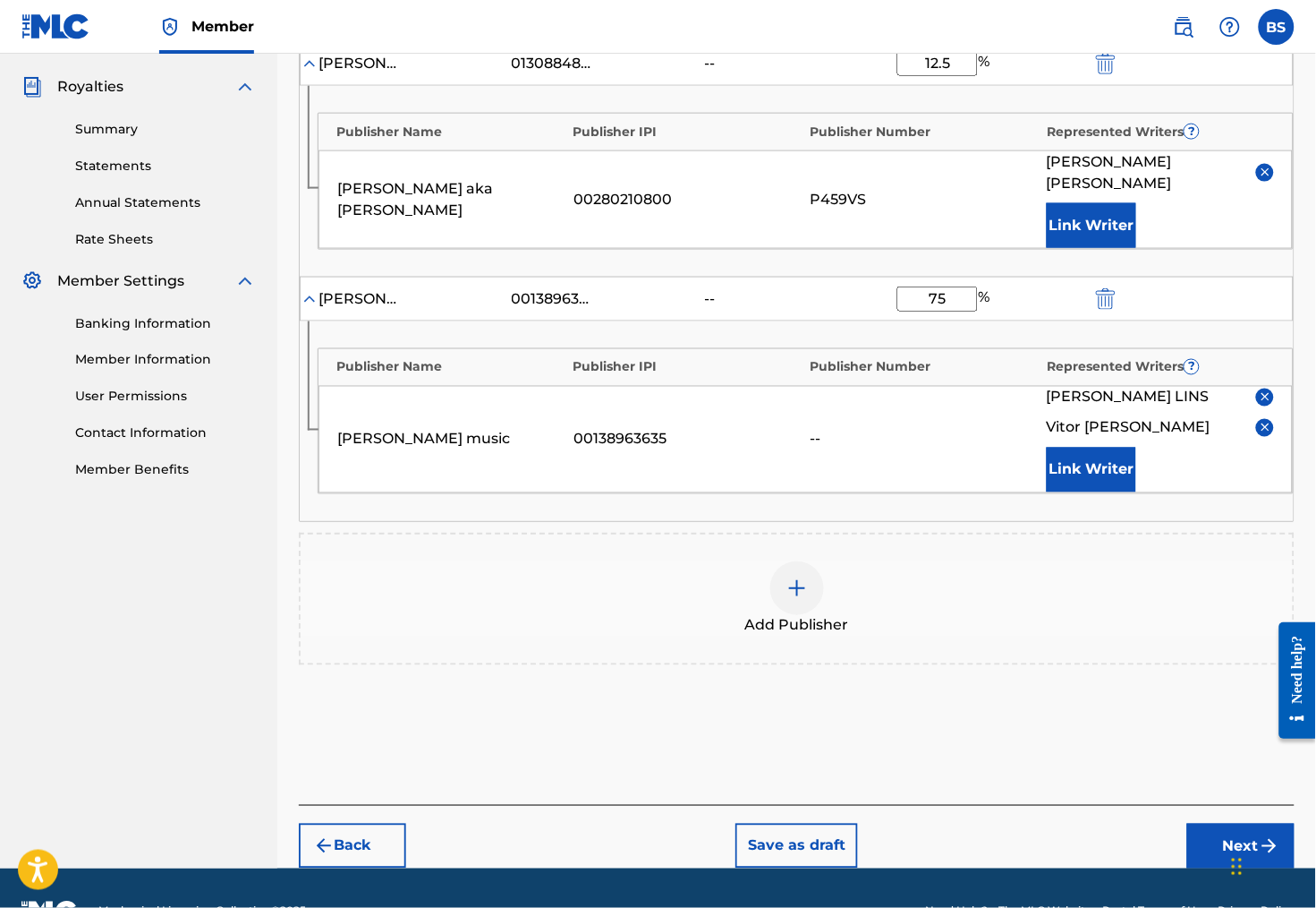
scroll to position [533, 0]
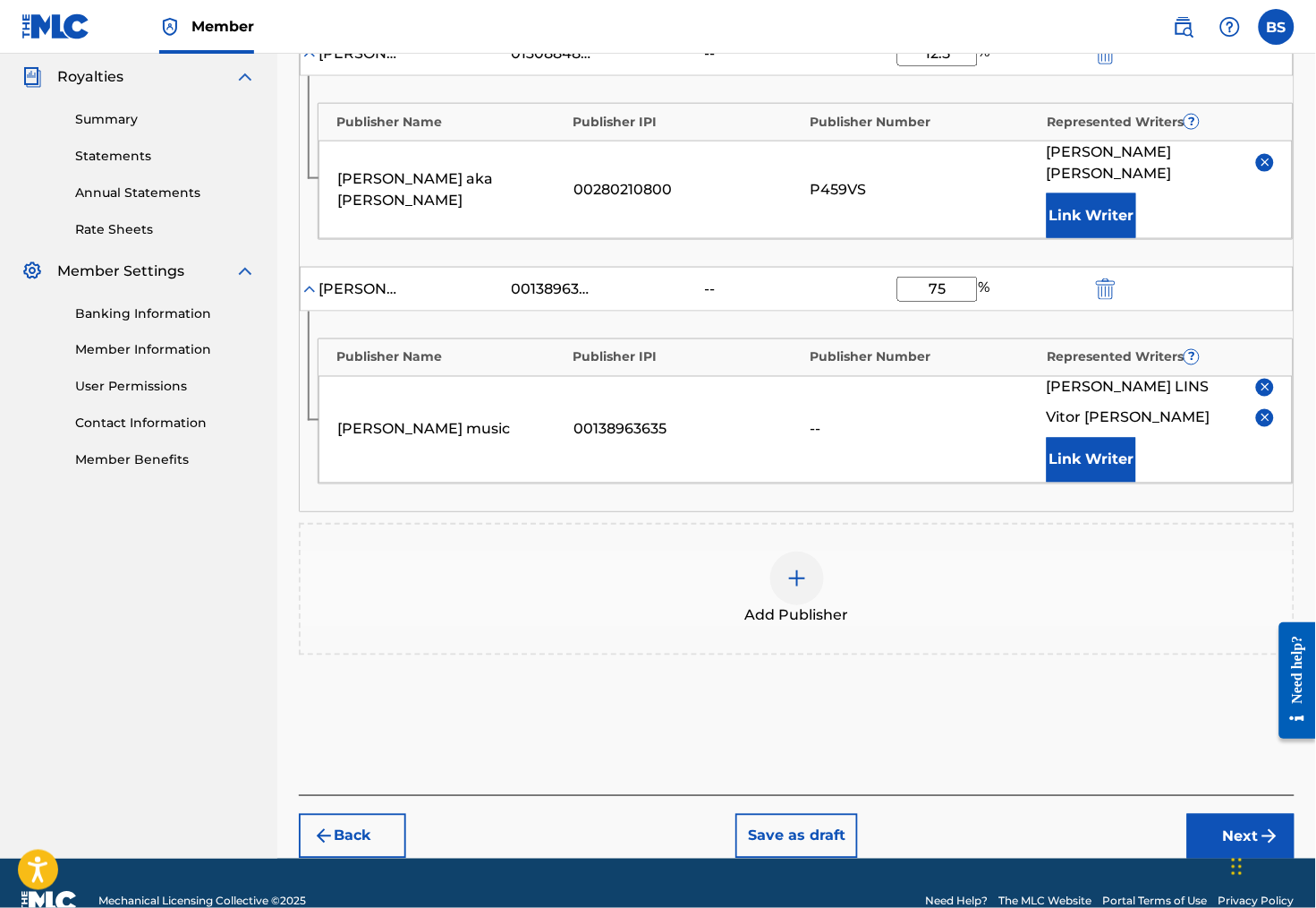
click at [801, 589] on img at bounding box center [797, 578] width 21 height 21
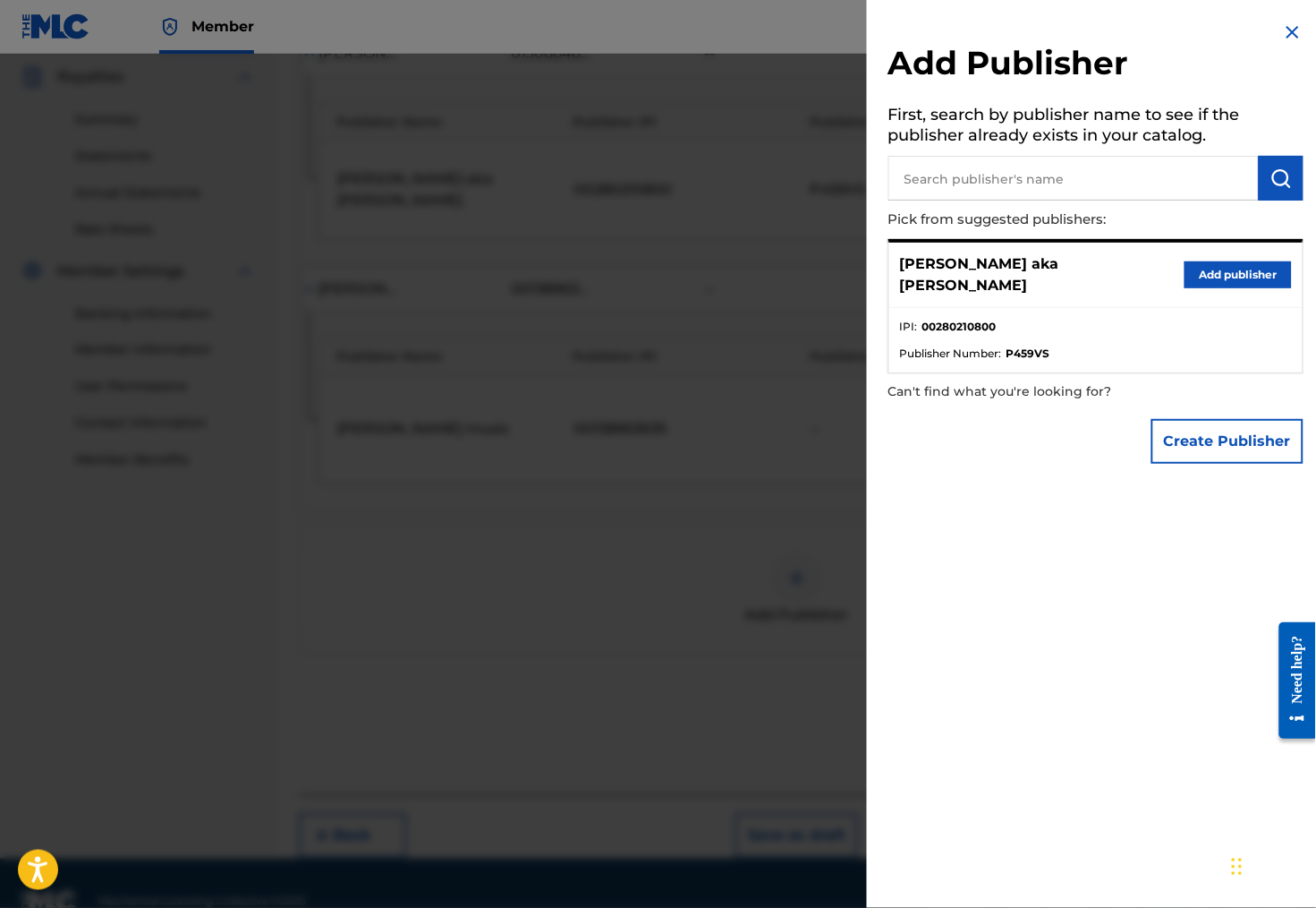
click at [1001, 188] on input "text" at bounding box center [1074, 178] width 370 height 45
type input "[PERSON_NAME] music"
click at [1209, 422] on button "Create Publisher" at bounding box center [1227, 441] width 152 height 45
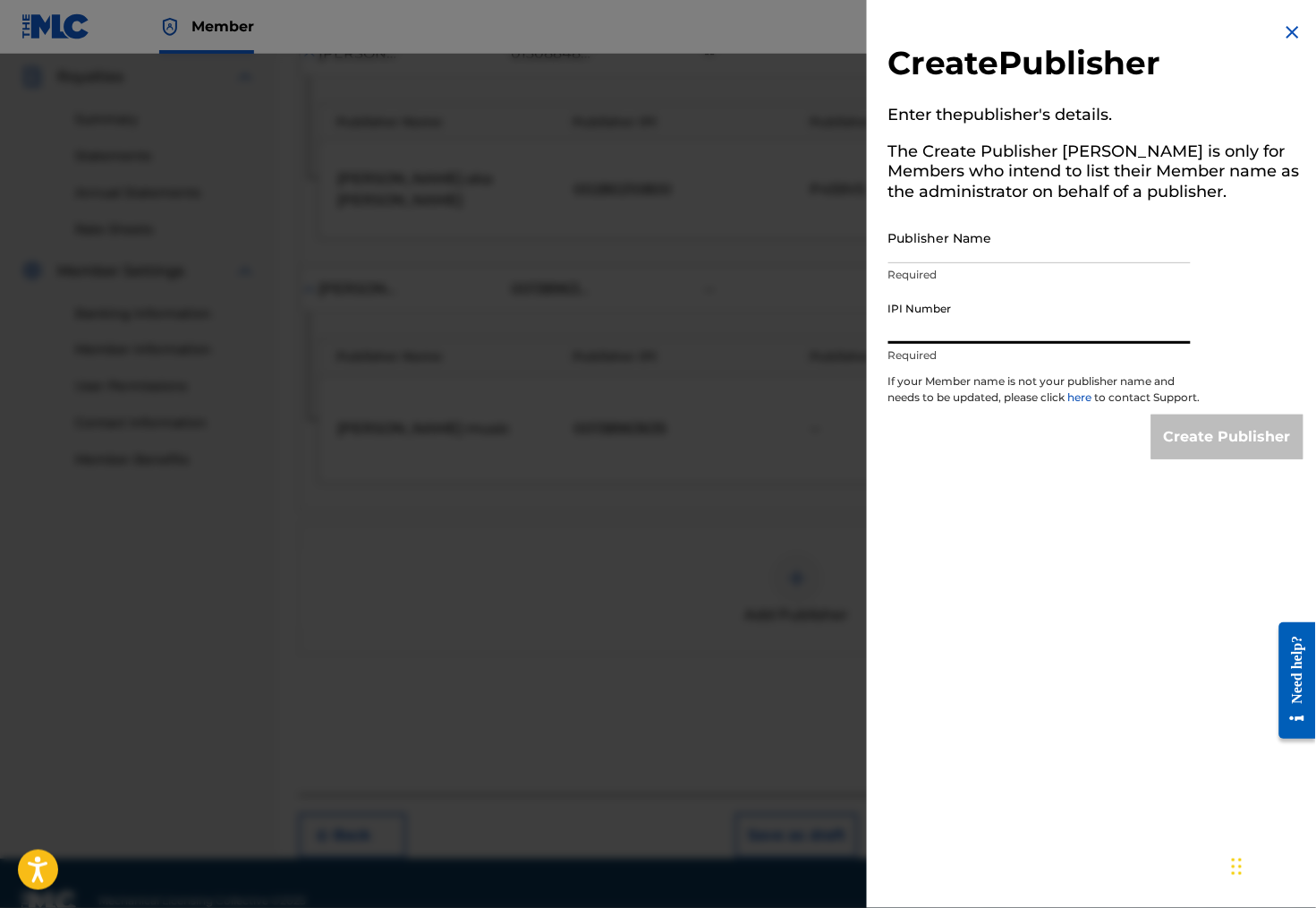
click at [899, 341] on input "IPI Number" at bounding box center [1040, 318] width 303 height 51
paste input "00080241604"
type input "00080241604"
click at [905, 249] on input "Publisher Name" at bounding box center [1040, 238] width 303 height 51
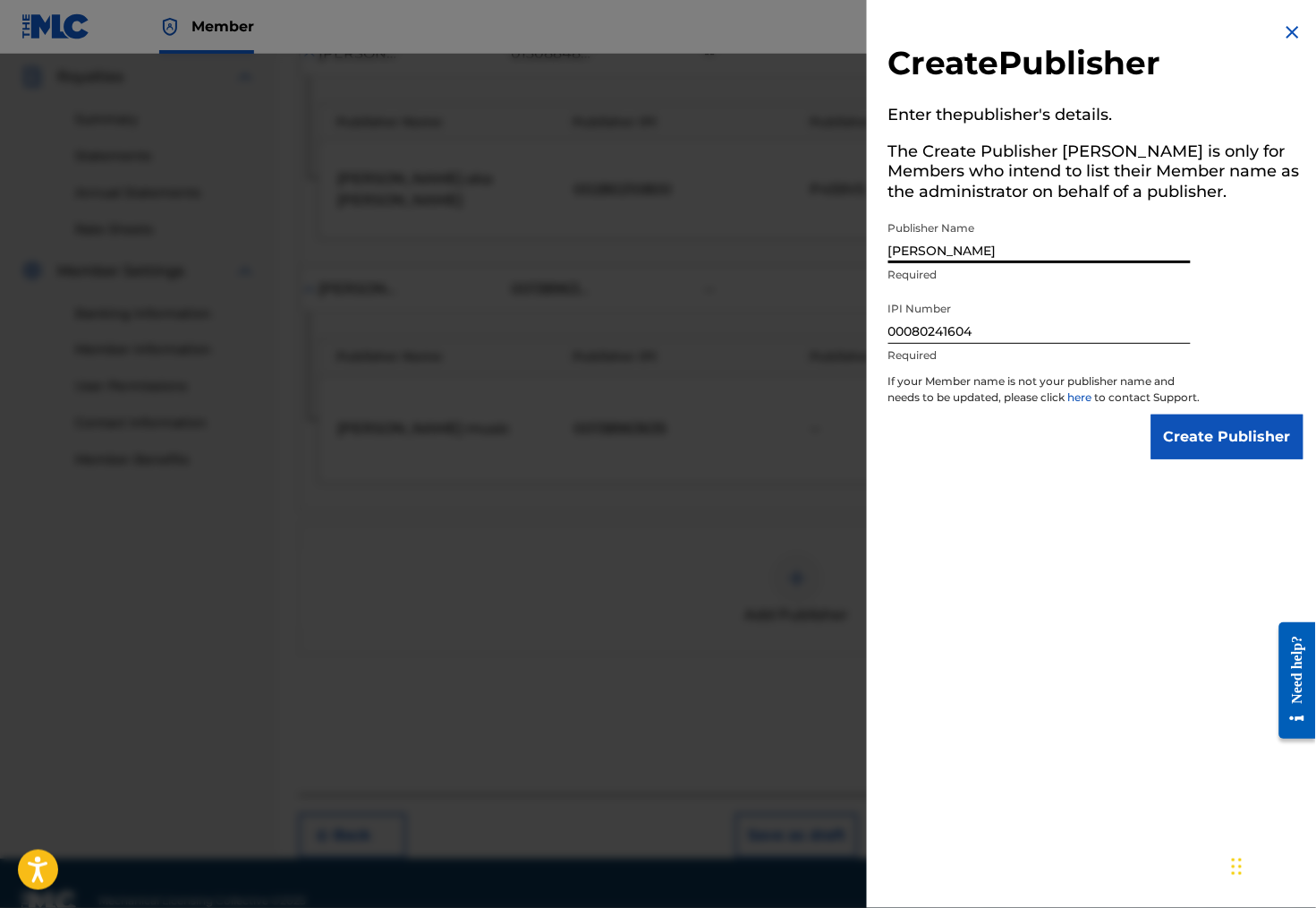
type input "[PERSON_NAME]"
click at [1203, 450] on input "Create Publisher" at bounding box center [1227, 437] width 152 height 45
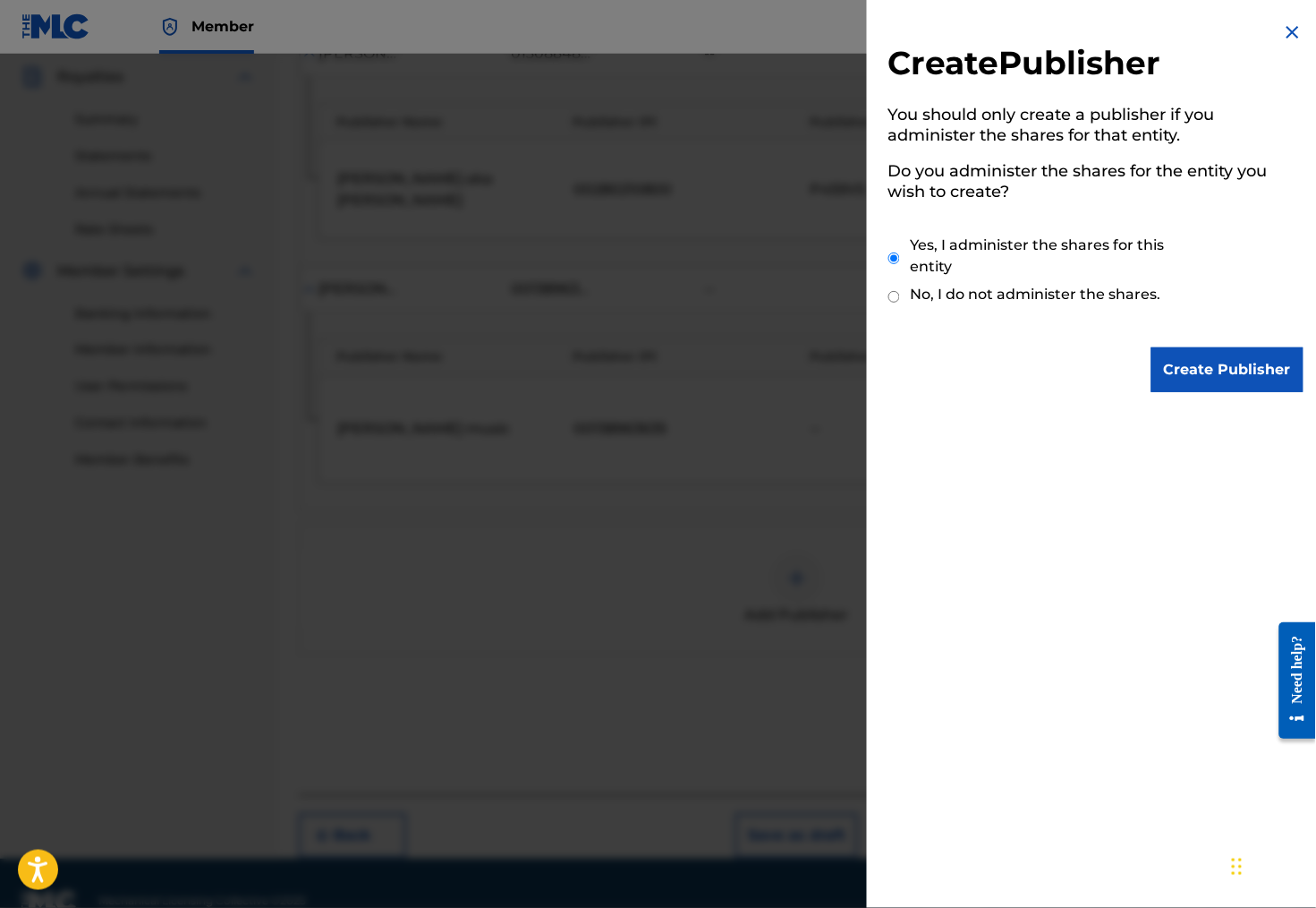
click at [1205, 360] on input "Create Publisher" at bounding box center [1227, 370] width 152 height 45
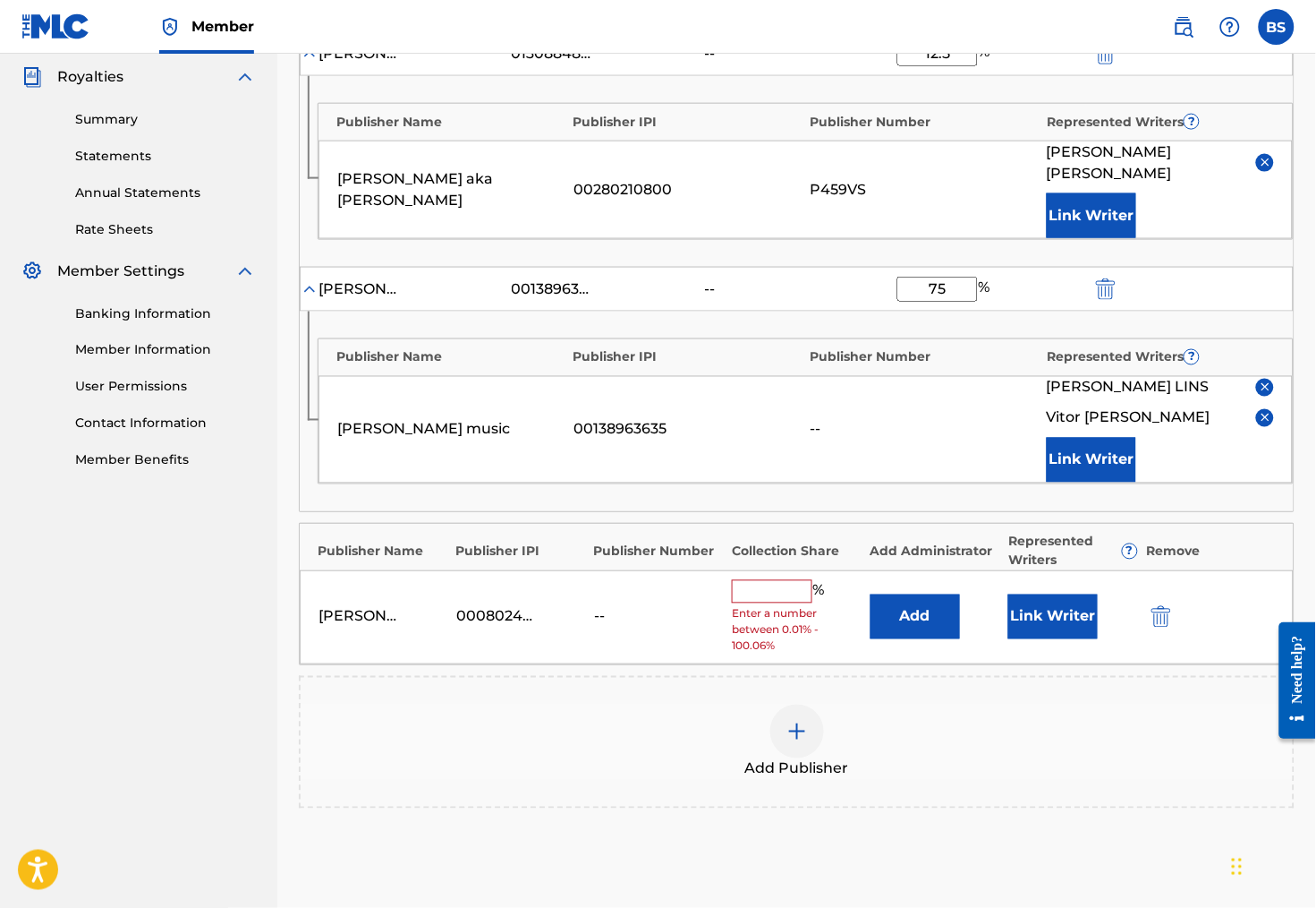
click at [786, 590] on input "text" at bounding box center [772, 592] width 80 height 23
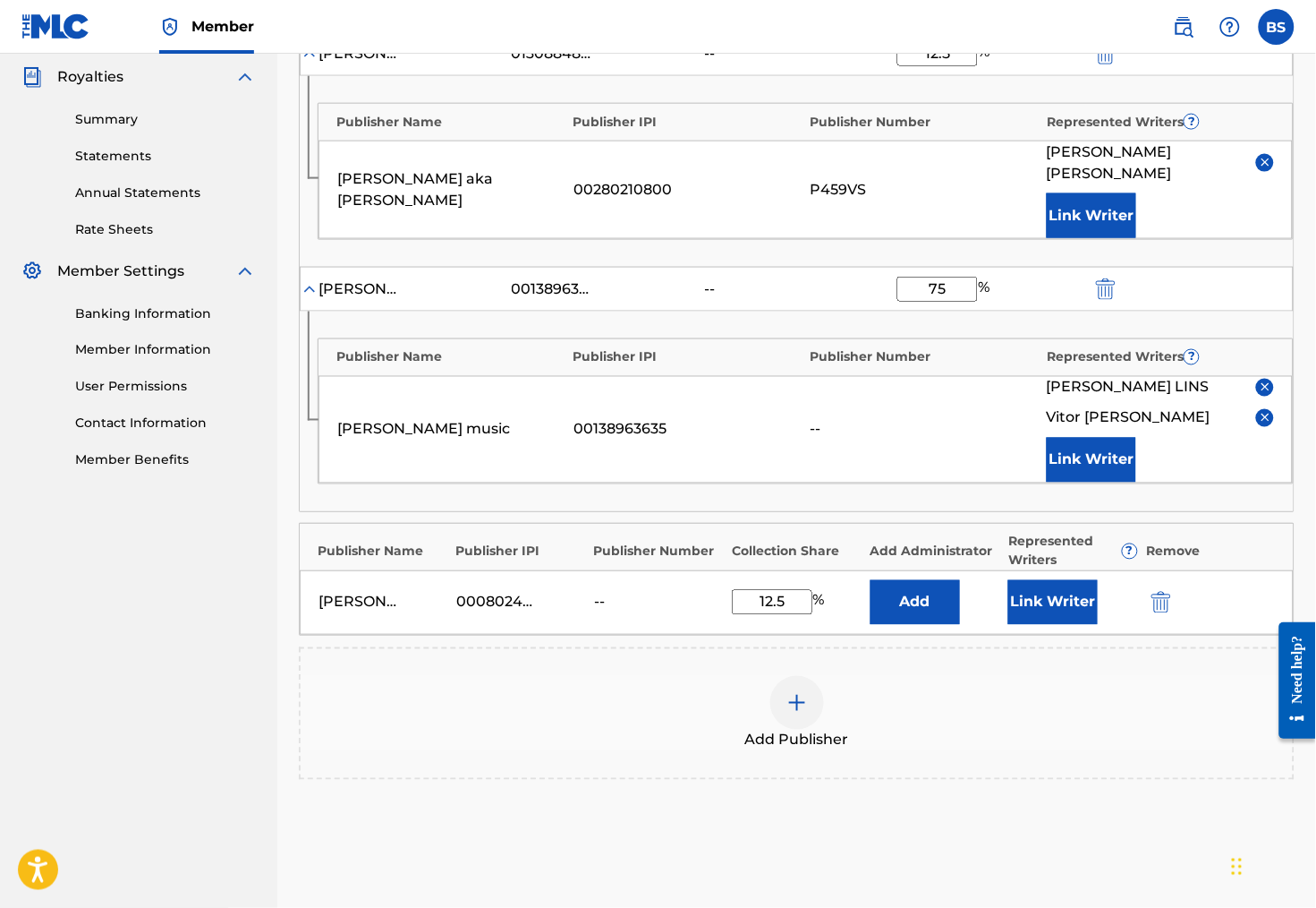
type input "12.5"
click at [931, 609] on button "Add" at bounding box center [915, 602] width 89 height 45
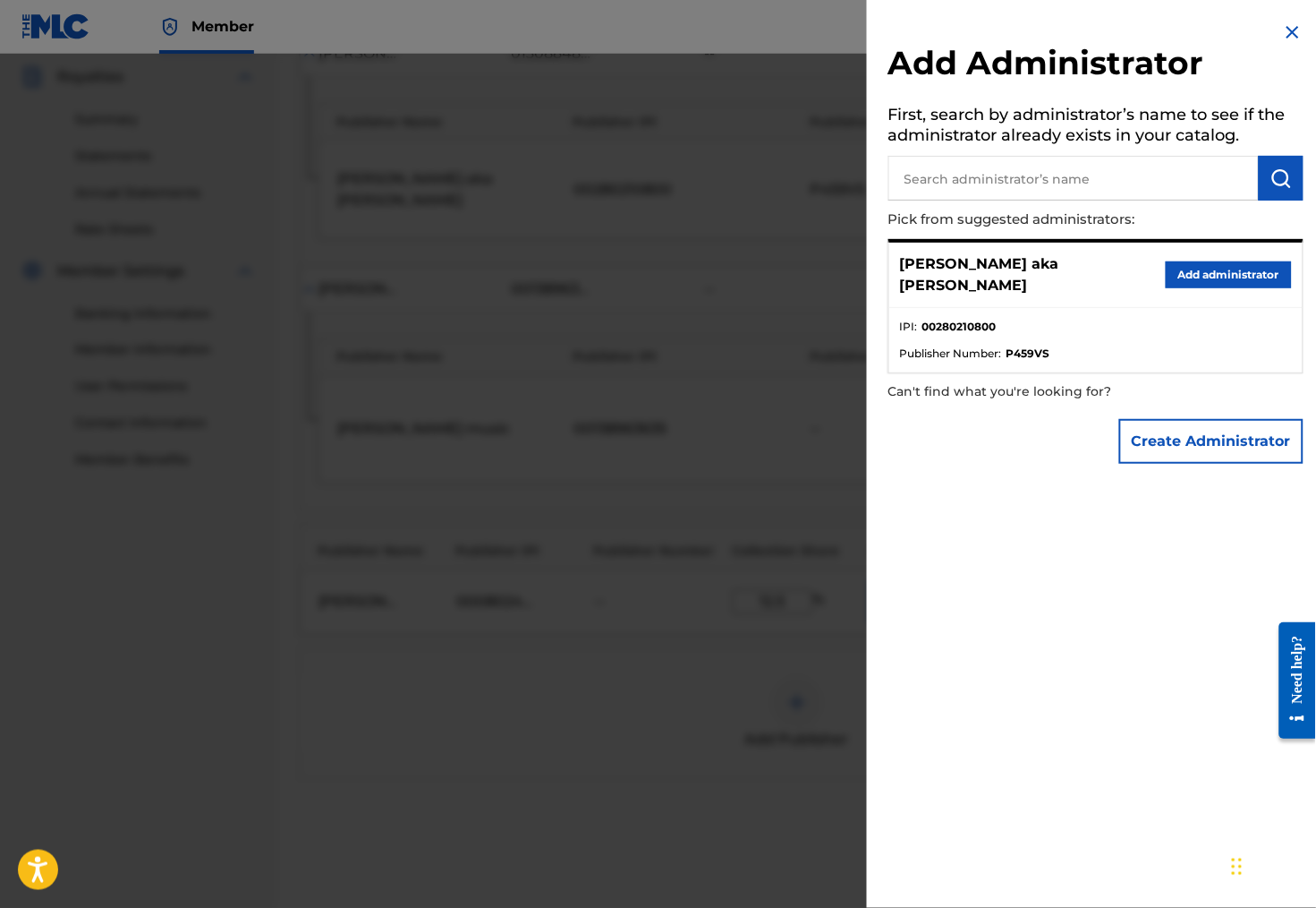
click at [947, 175] on input "text" at bounding box center [1074, 178] width 370 height 45
type input "[PERSON_NAME]"
click at [1197, 449] on button "Create Administrator" at bounding box center [1211, 441] width 184 height 45
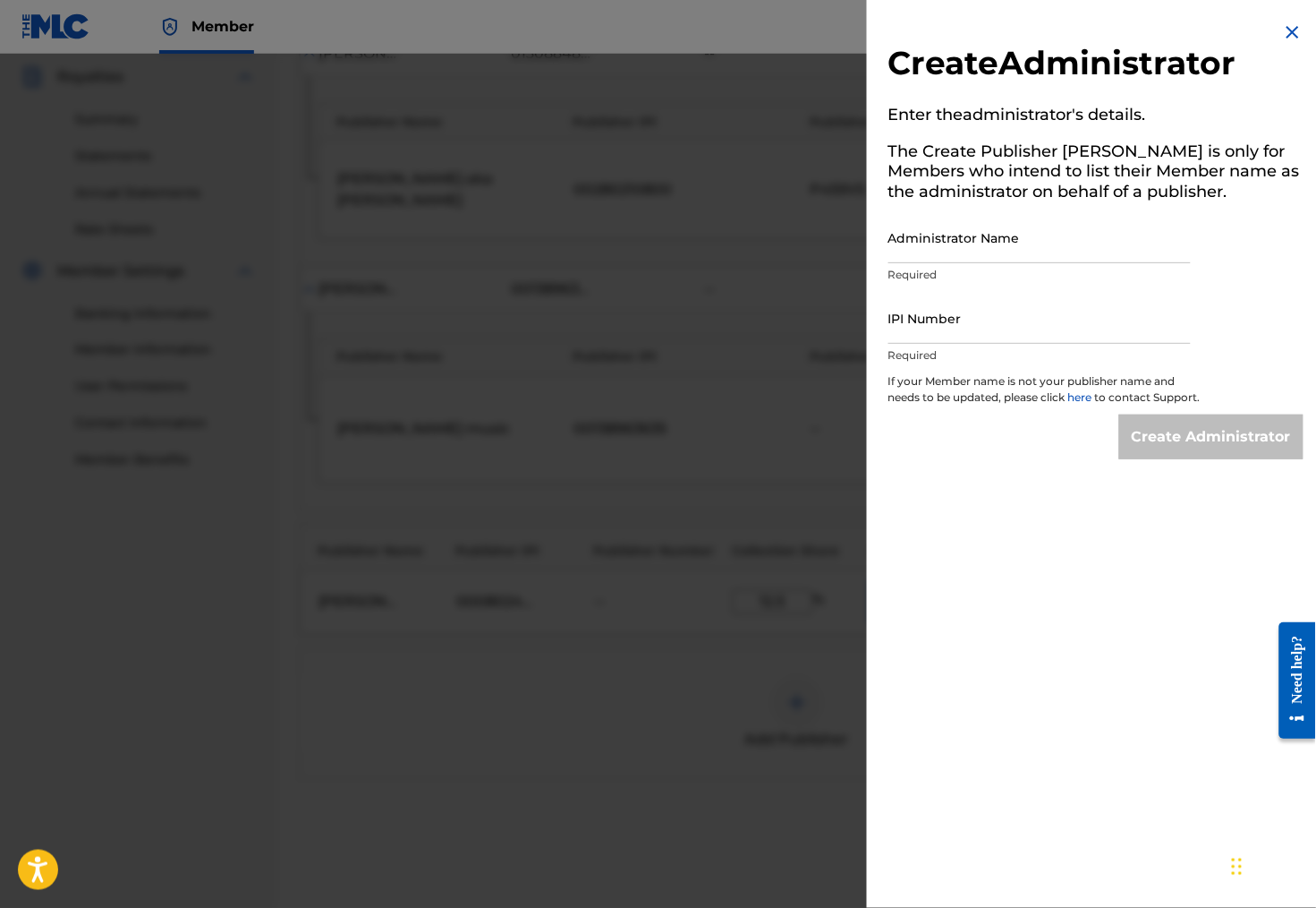
click at [912, 259] on input "Administrator Name" at bounding box center [1040, 238] width 303 height 51
type input "[PERSON_NAME]"
paste input "00080241604"
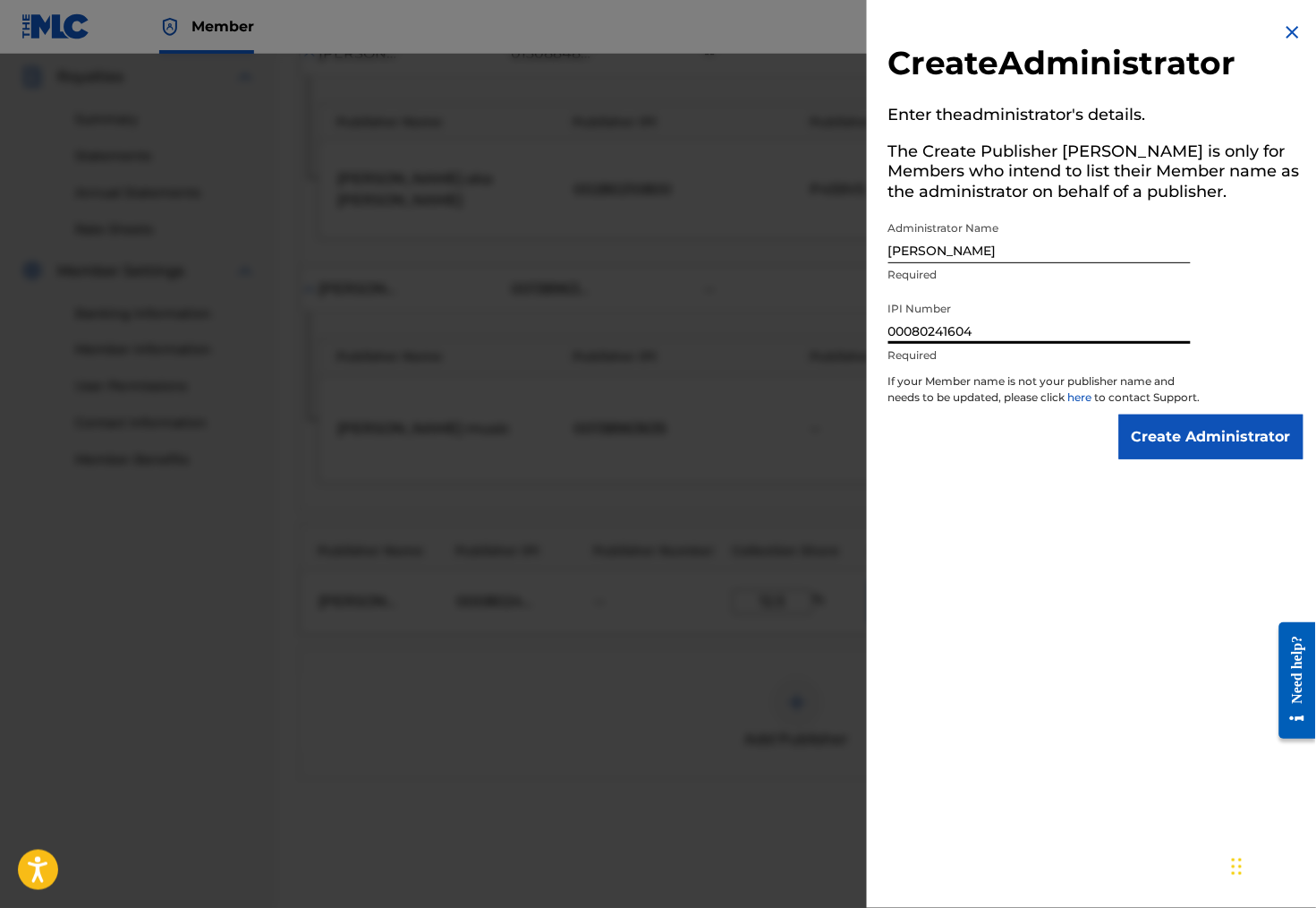
type input "00080241604"
click at [1214, 446] on input "Create Administrator" at bounding box center [1211, 437] width 184 height 45
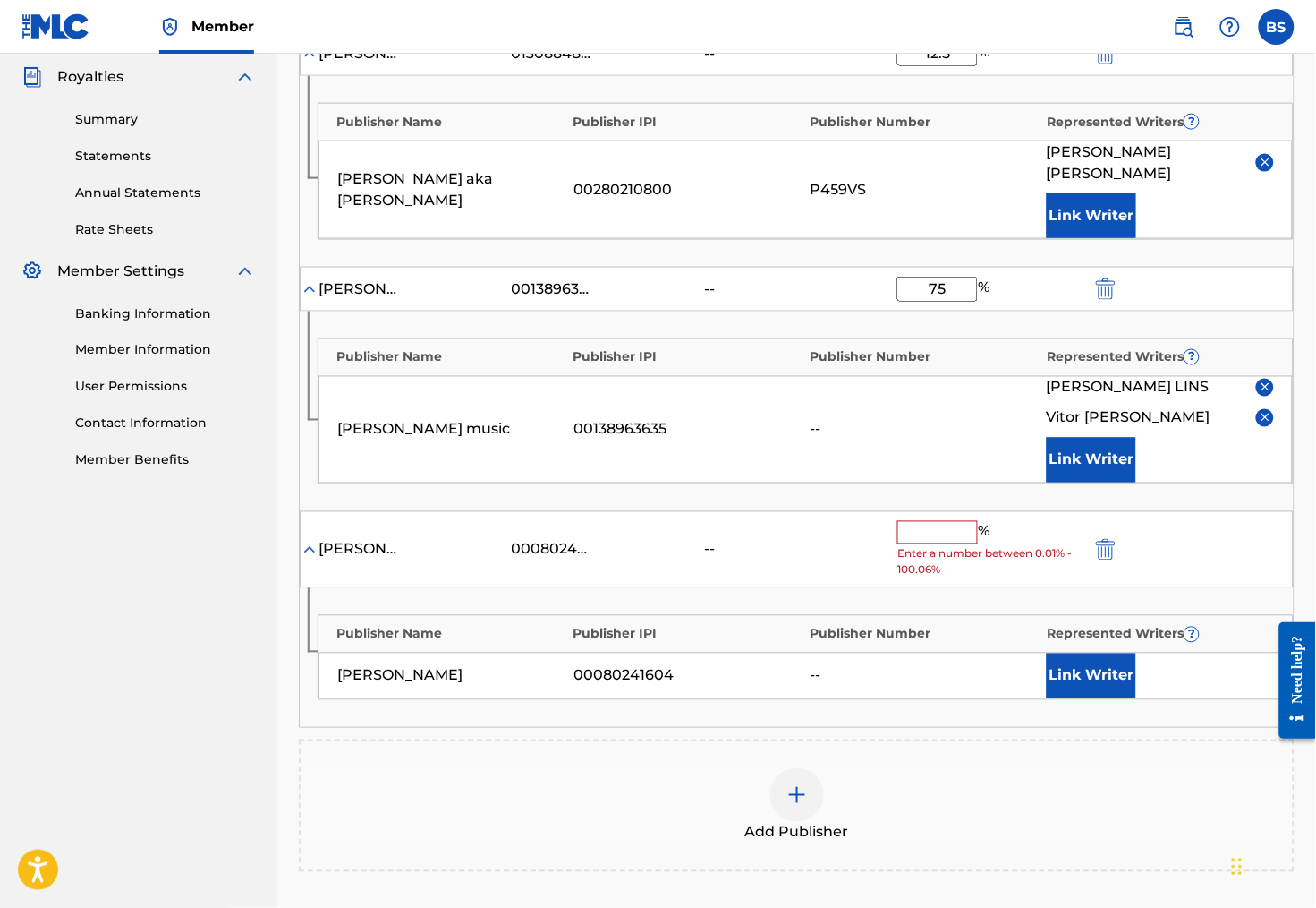
click at [952, 528] on input "text" at bounding box center [937, 533] width 80 height 23
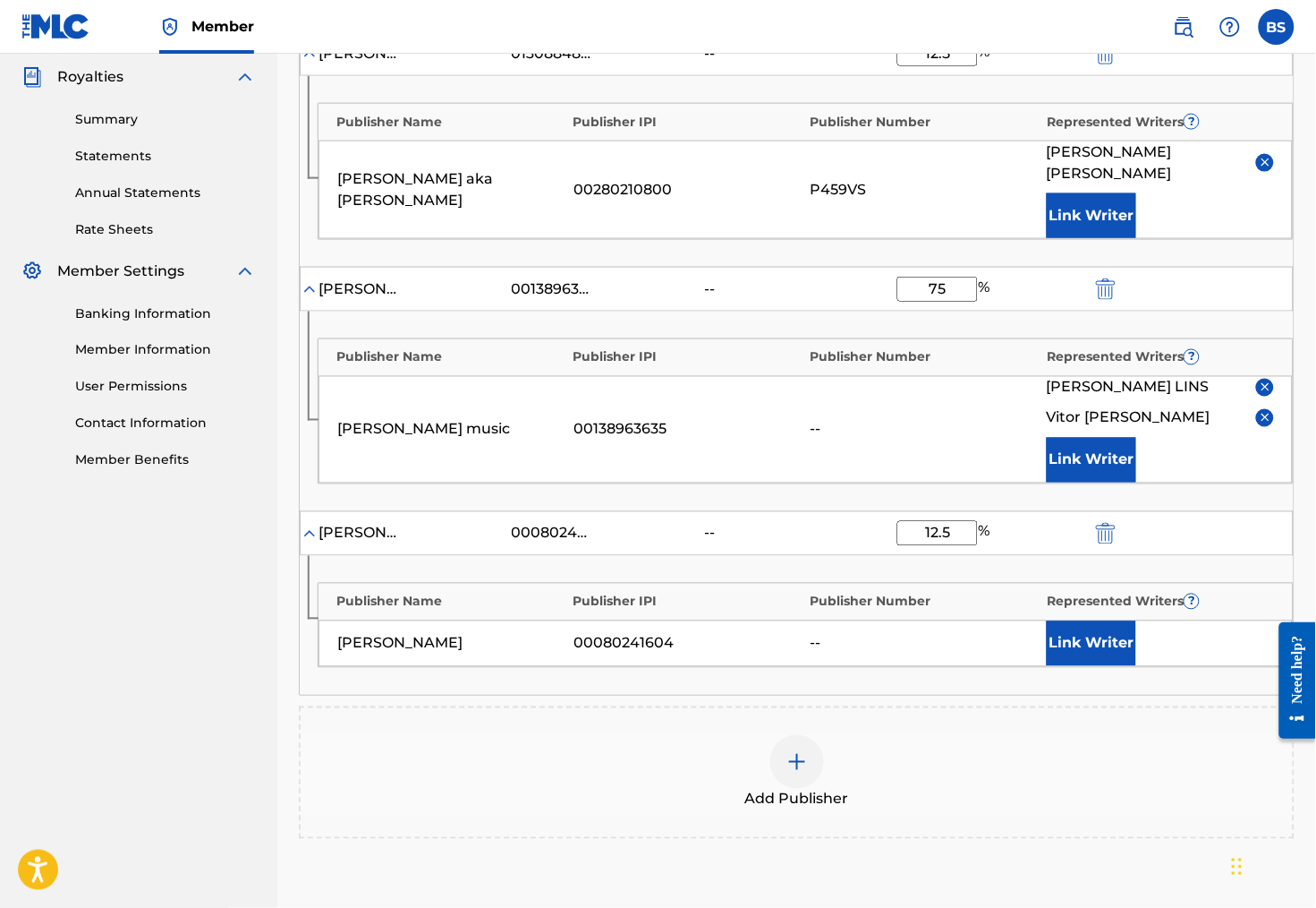
type input "12.5"
click at [1030, 723] on div "Add Publisher" at bounding box center [796, 772] width 996 height 133
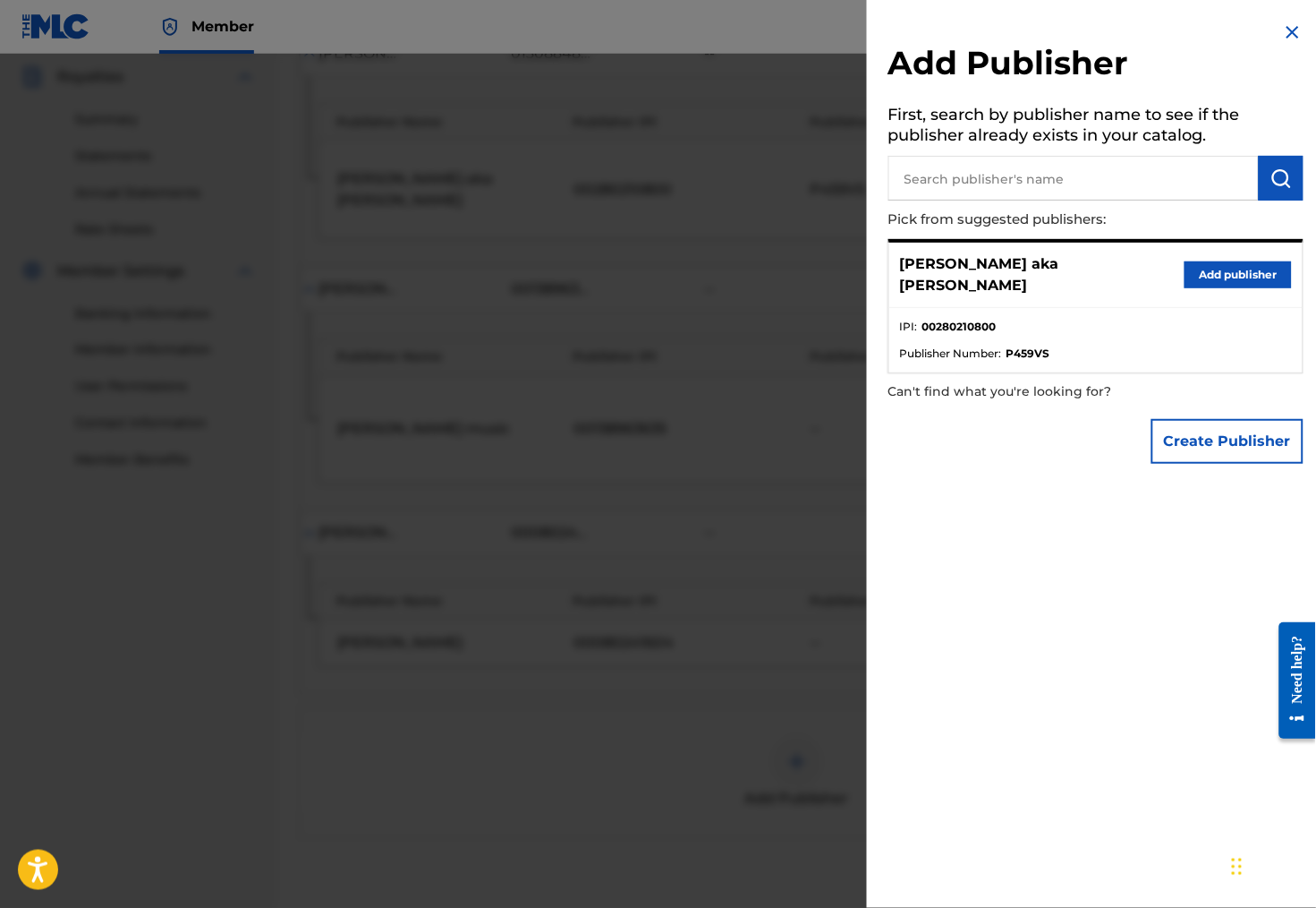
click at [1287, 27] on img at bounding box center [1293, 32] width 21 height 21
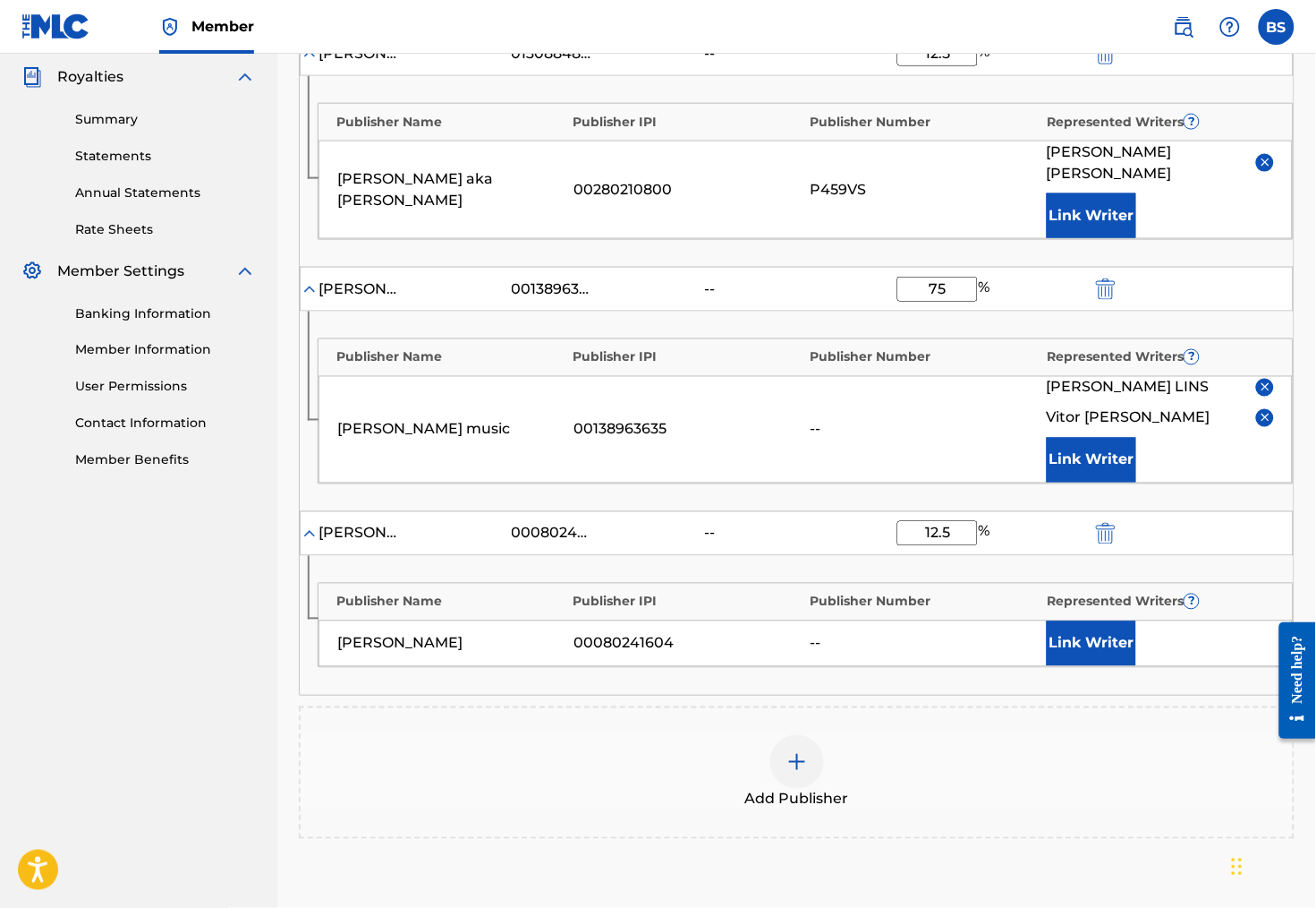
click at [1083, 646] on button "Link Writer" at bounding box center [1091, 643] width 89 height 45
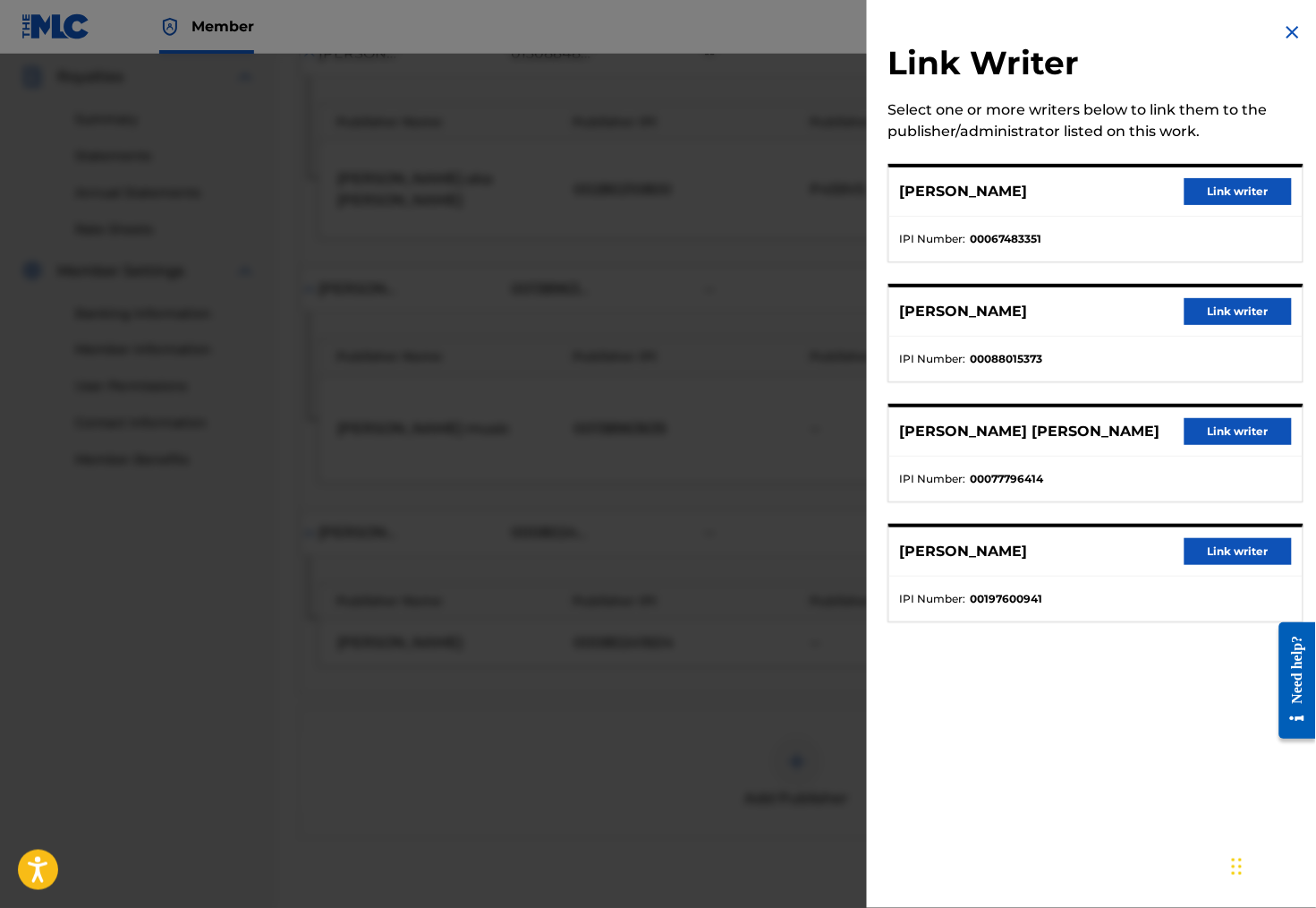
click at [1220, 445] on button "Link writer" at bounding box center [1238, 432] width 108 height 27
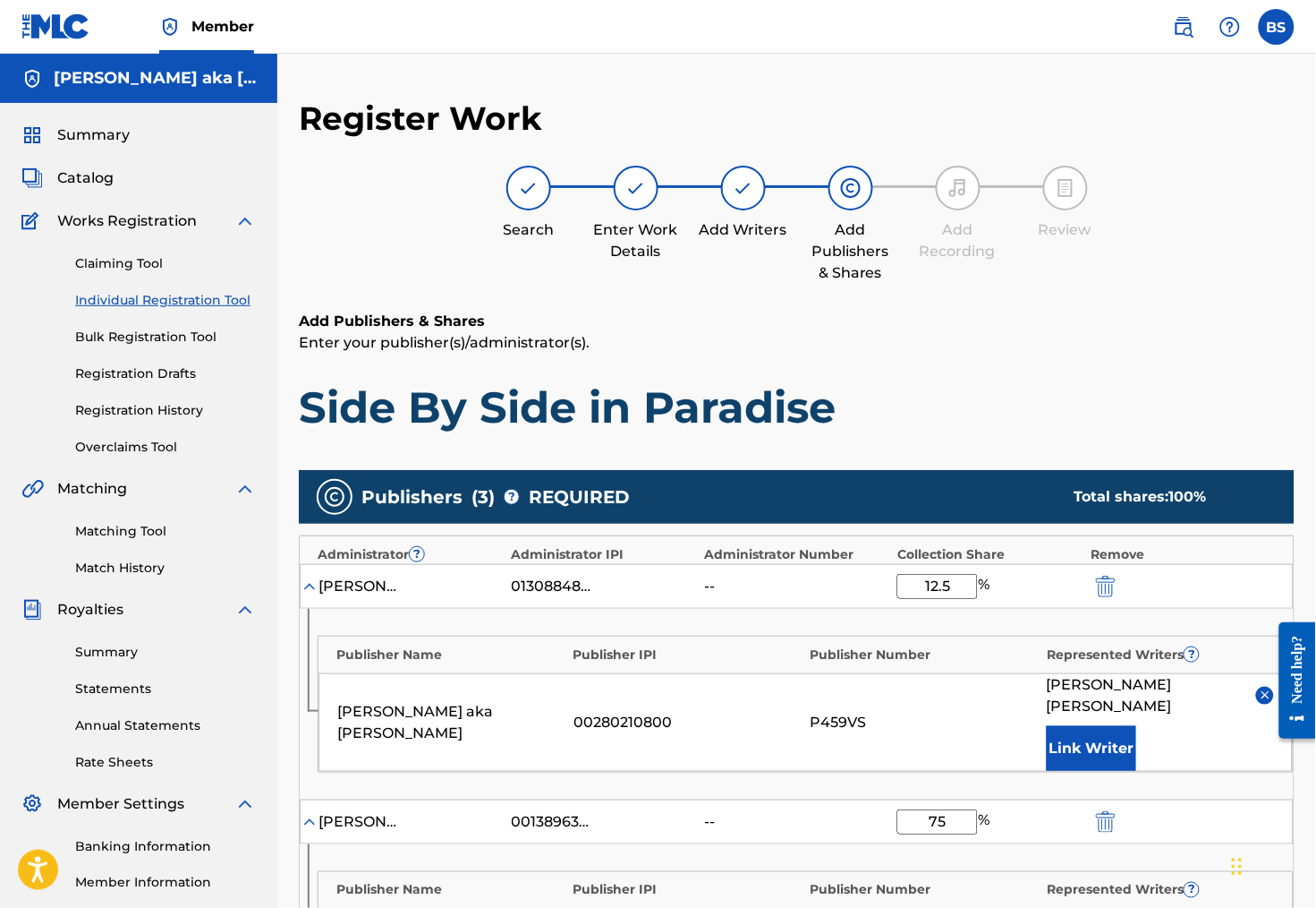
scroll to position [0, 0]
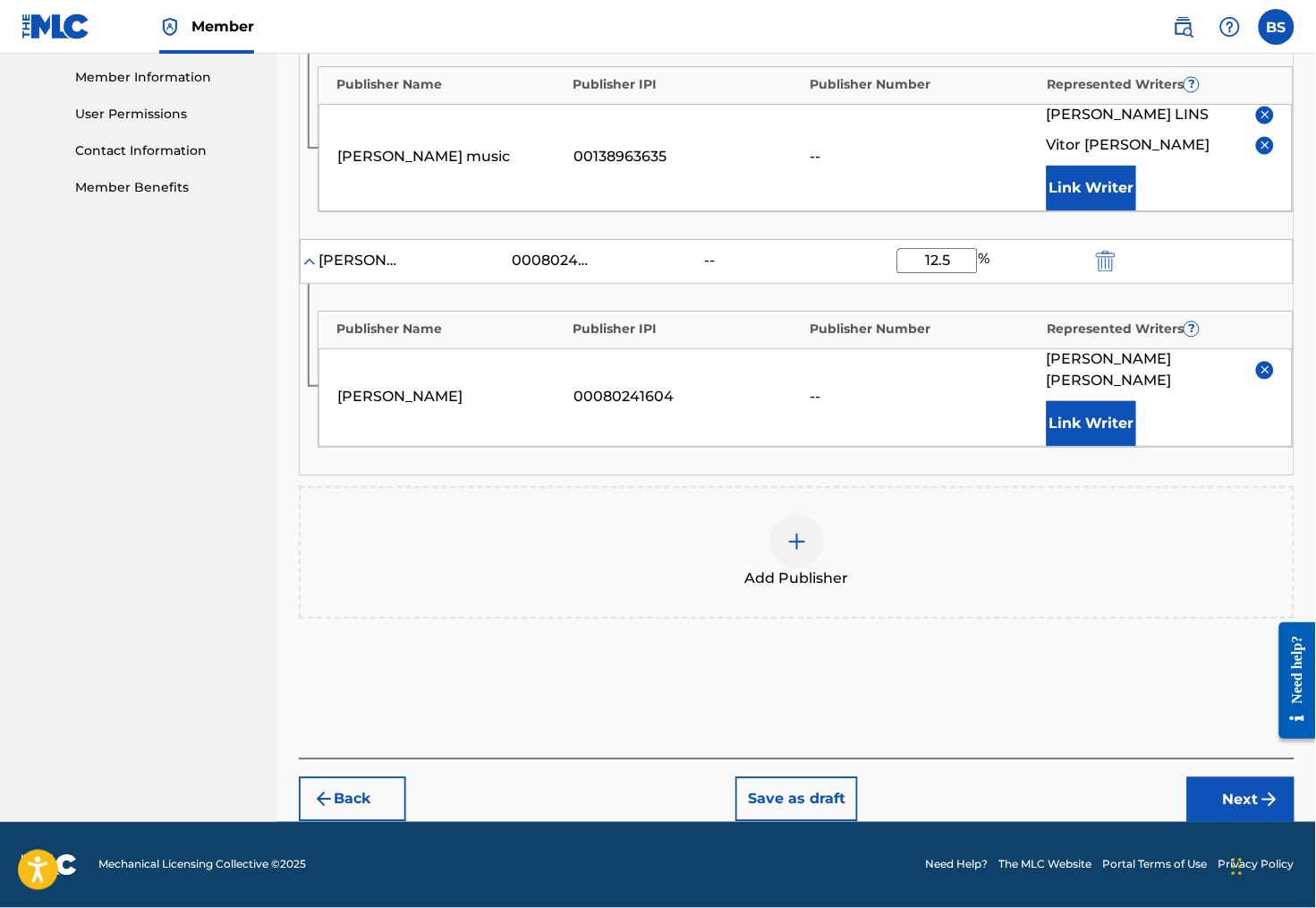
click at [1221, 792] on button "Next" at bounding box center [1240, 799] width 108 height 45
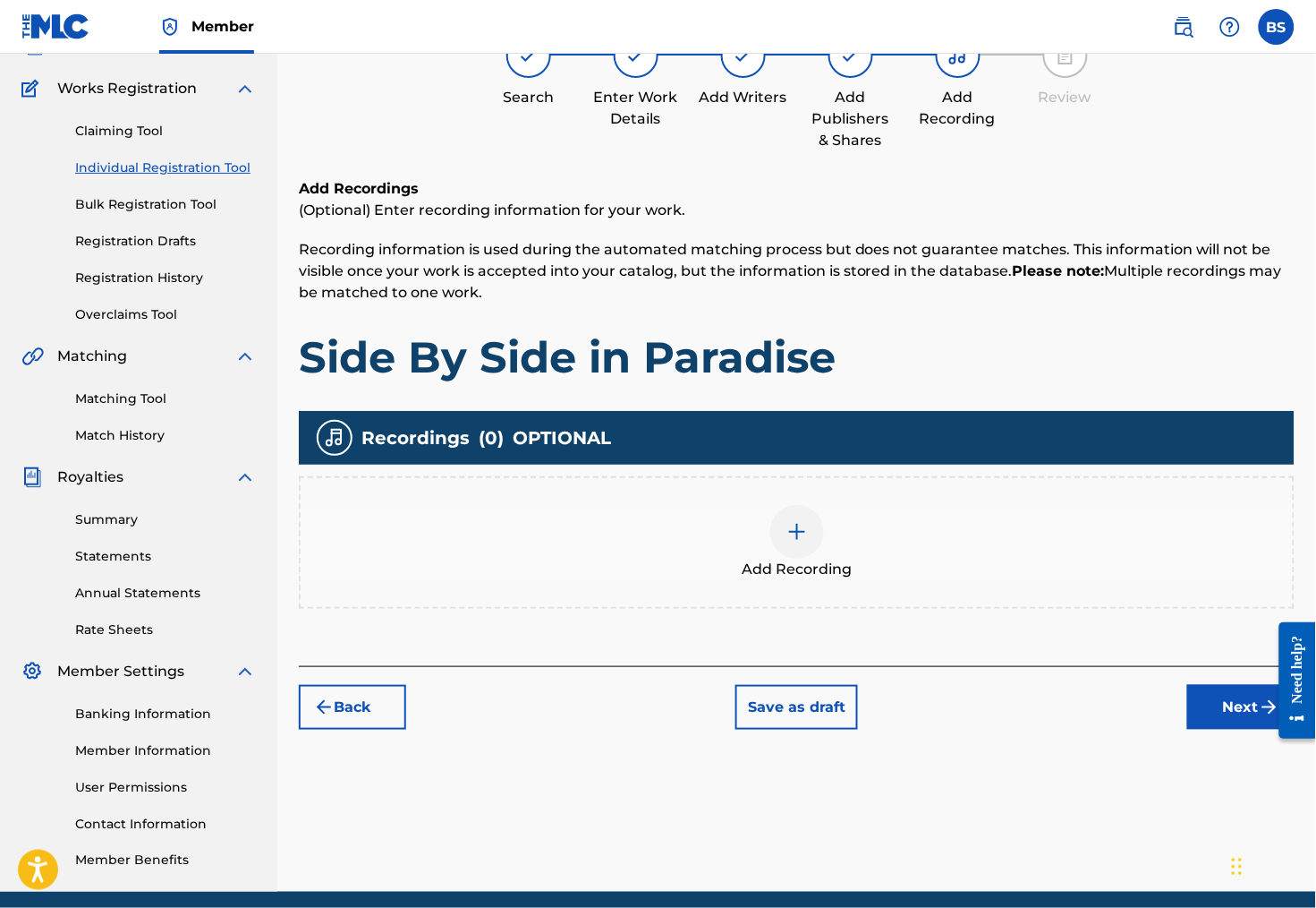
scroll to position [100, 0]
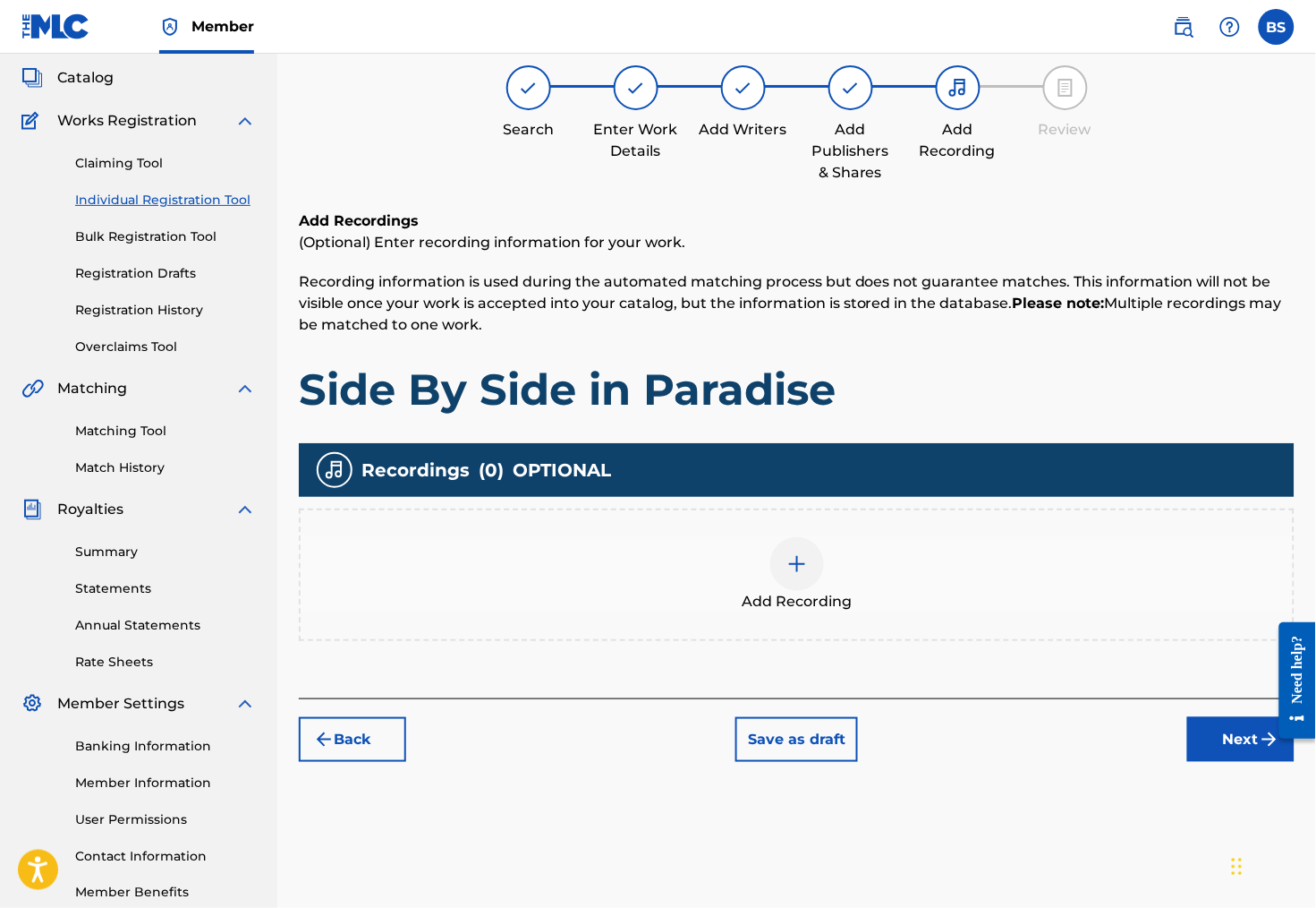
click at [785, 591] on div at bounding box center [796, 564] width 53 height 53
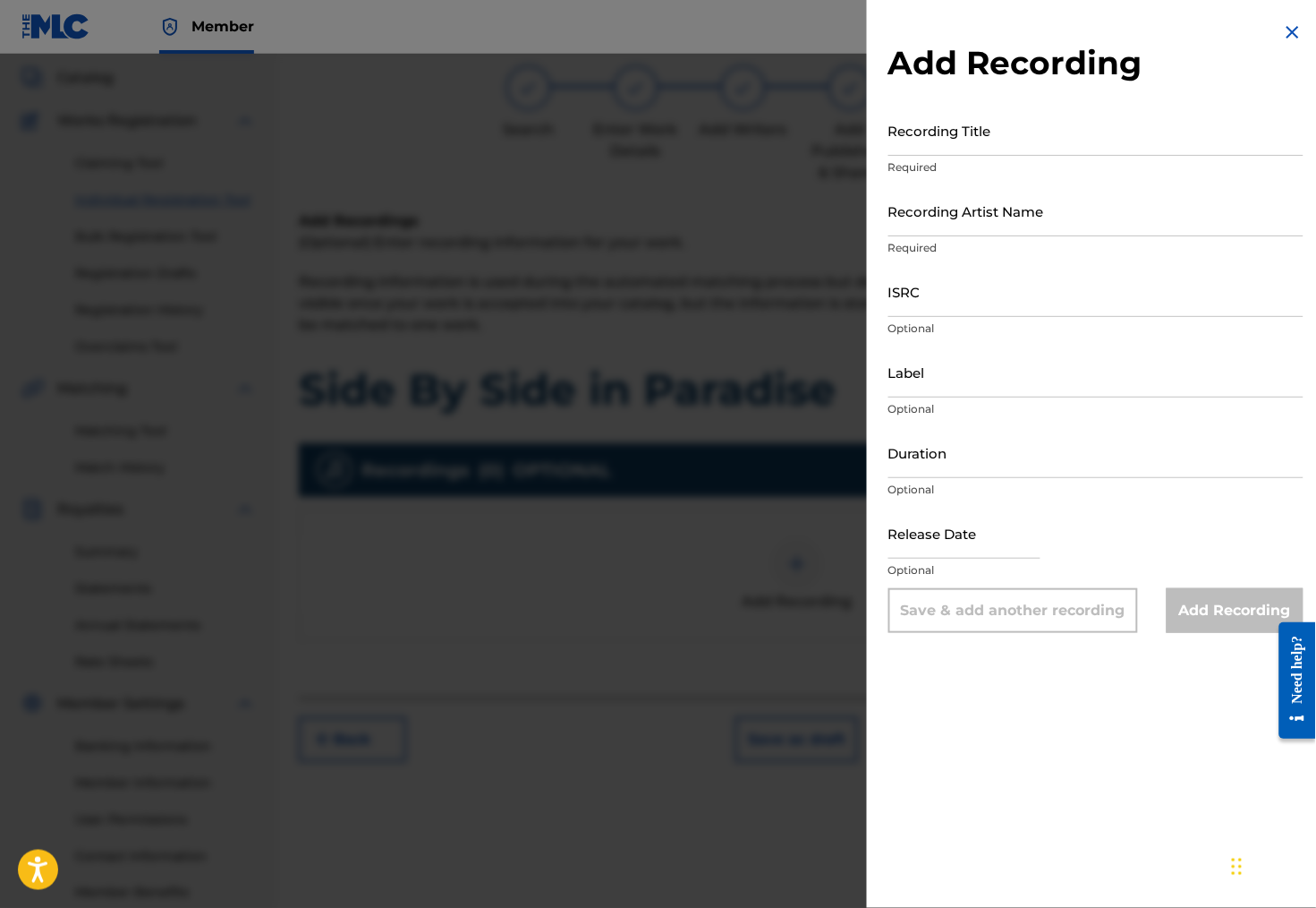
click at [946, 151] on input "Recording Title" at bounding box center [1096, 130] width 415 height 51
type input "Side By Side in Paradise"
click at [993, 236] on input "Recording Artist Name" at bounding box center [1096, 211] width 415 height 51
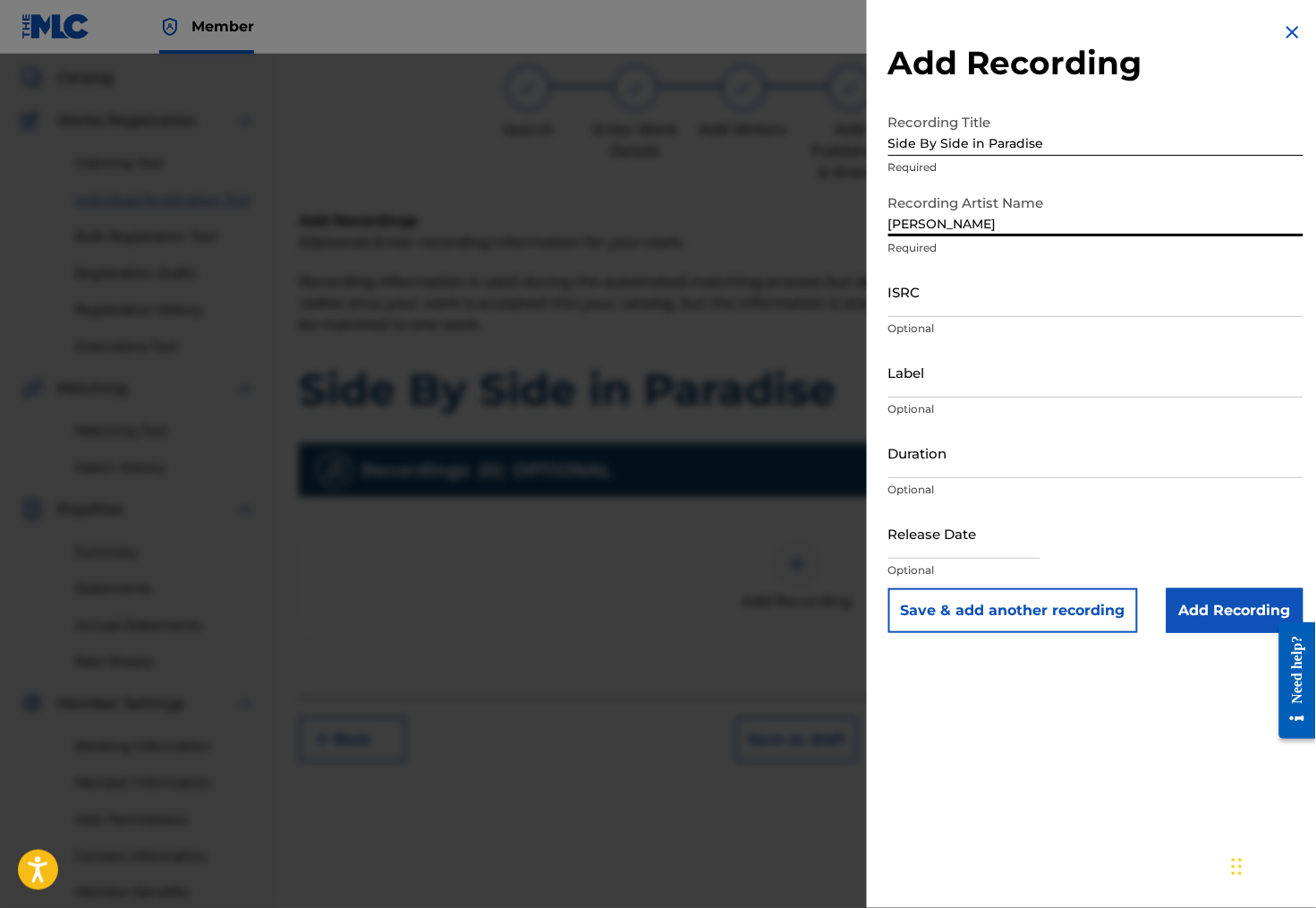
type input "[PERSON_NAME]"
click at [945, 317] on input "ISRC" at bounding box center [1096, 291] width 415 height 51
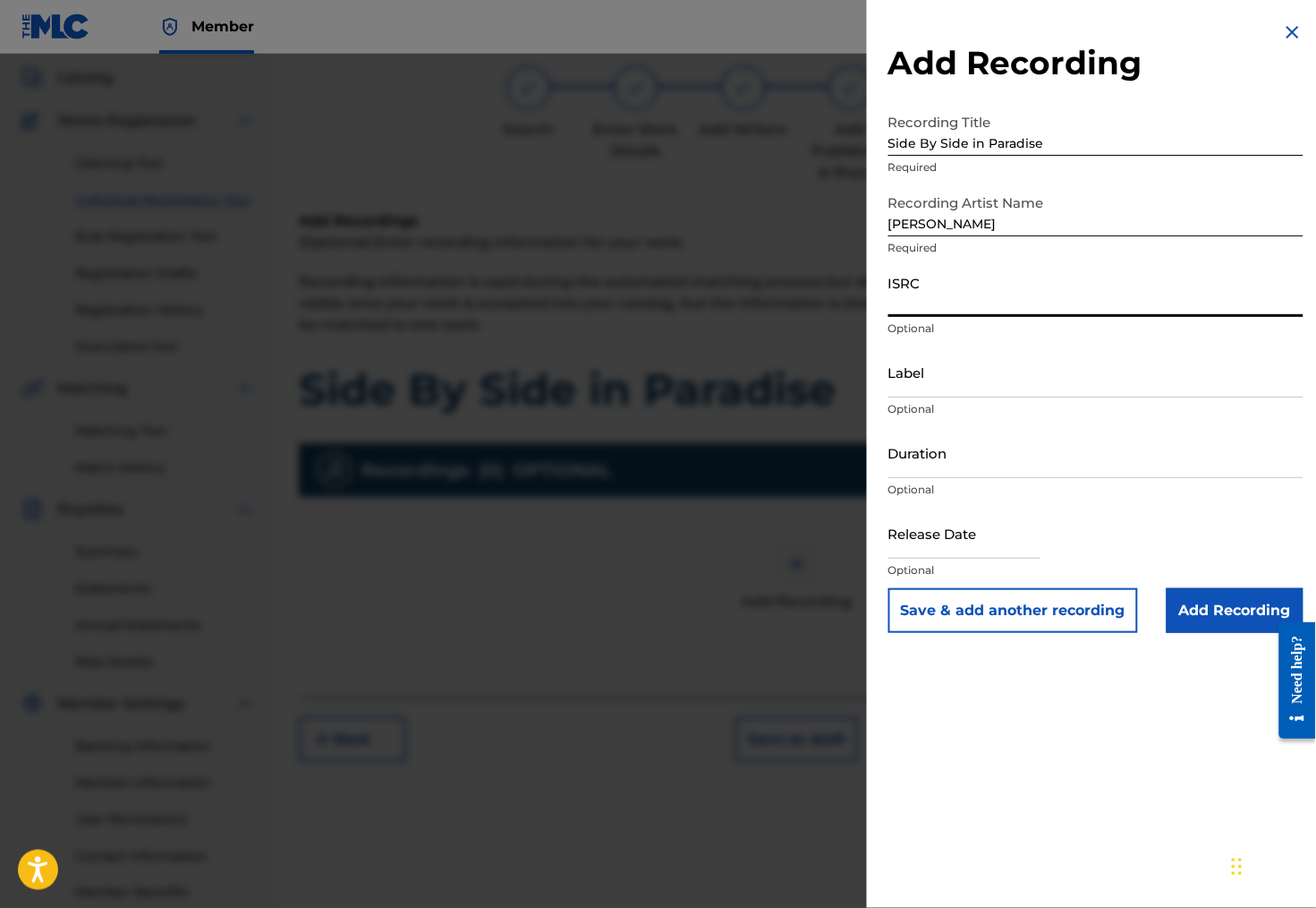
paste input "T-306.974.059-2"
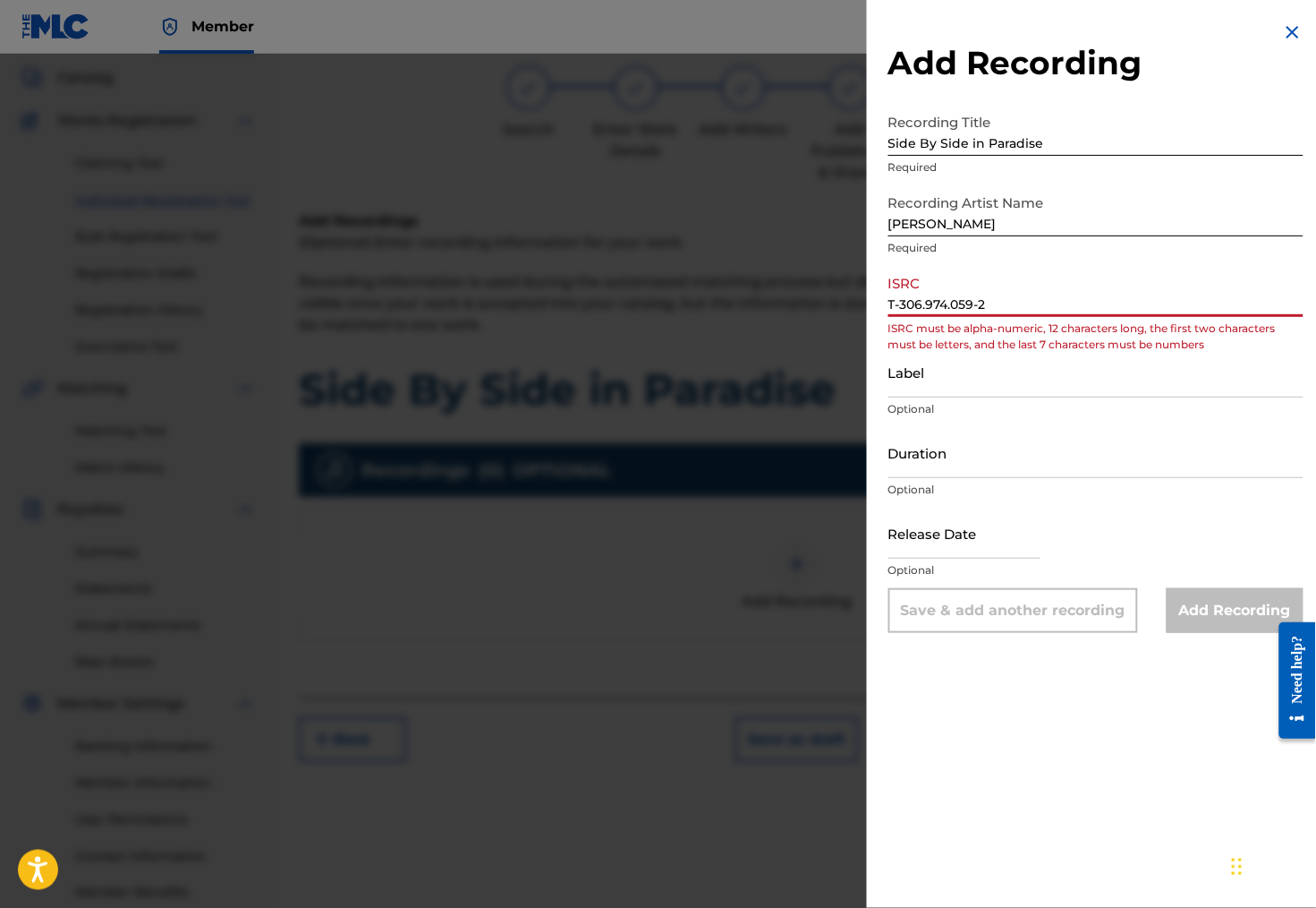
click at [942, 314] on input "T-306.974.059-2" at bounding box center [1096, 291] width 415 height 51
paste input "CAJZ2508389"
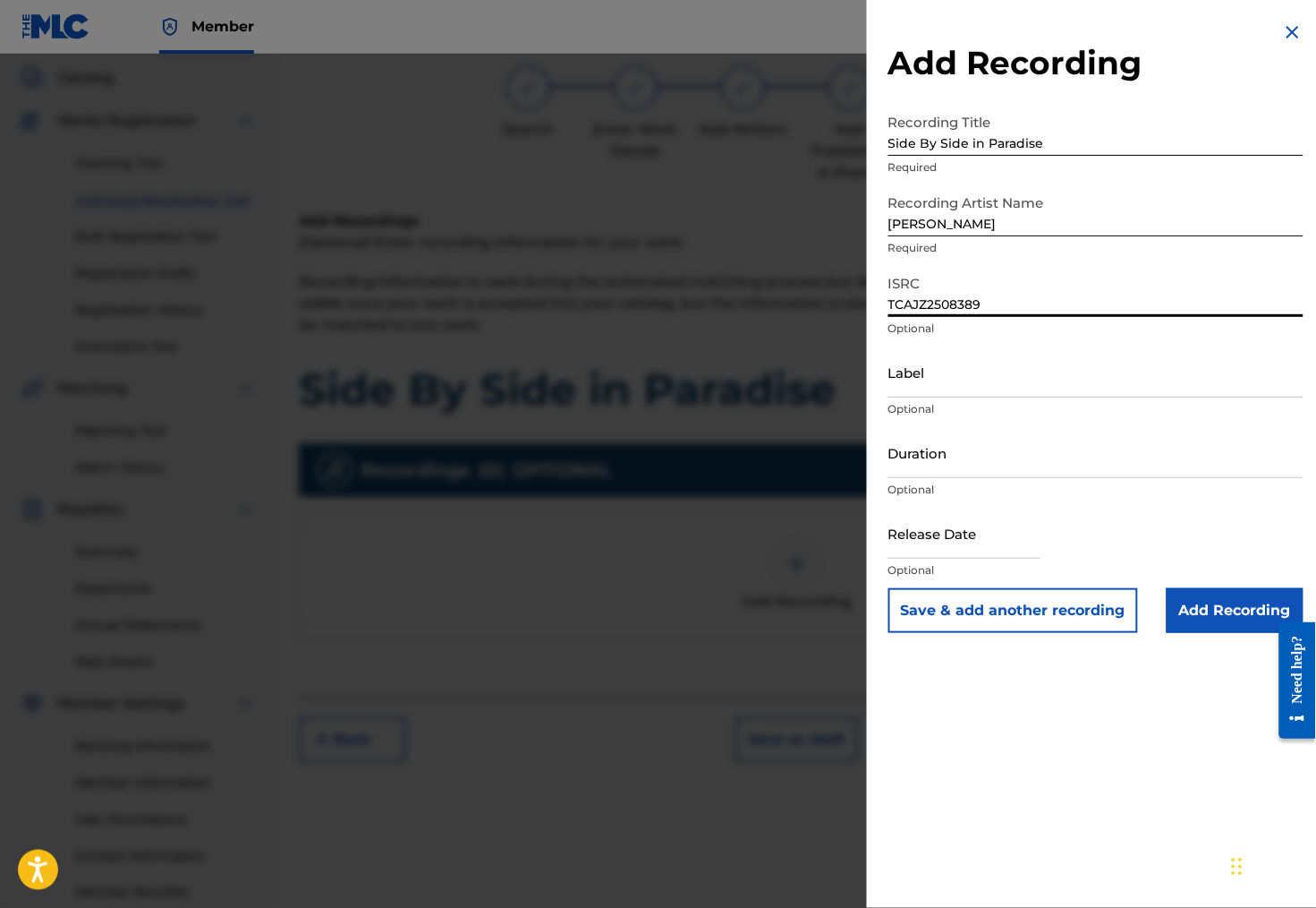
type input "TCAJZ2508389"
click at [919, 398] on input "Label" at bounding box center [1096, 372] width 415 height 51
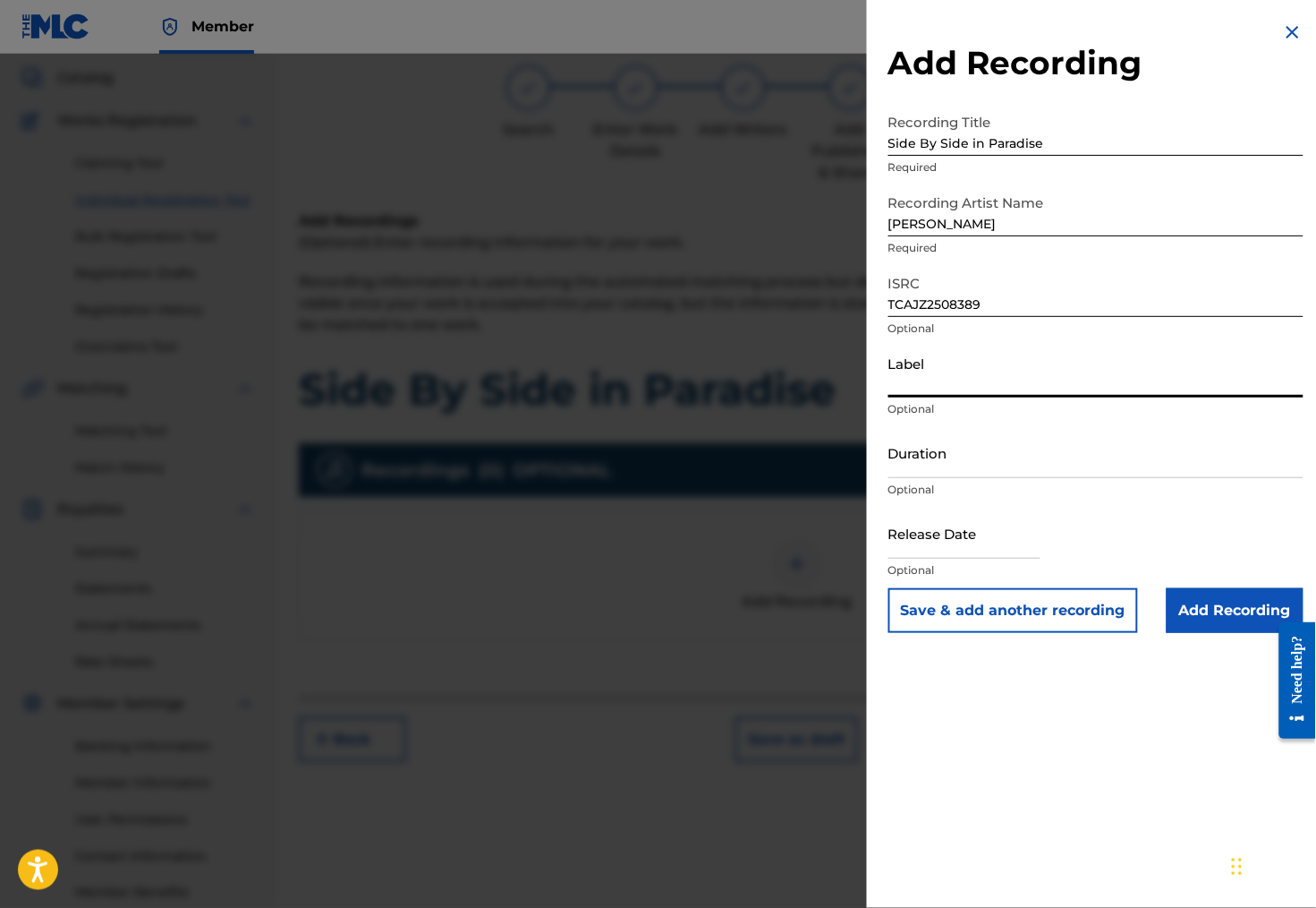
paste input "Song Arts Recording Co."
type input "Song Arts Recording Co."
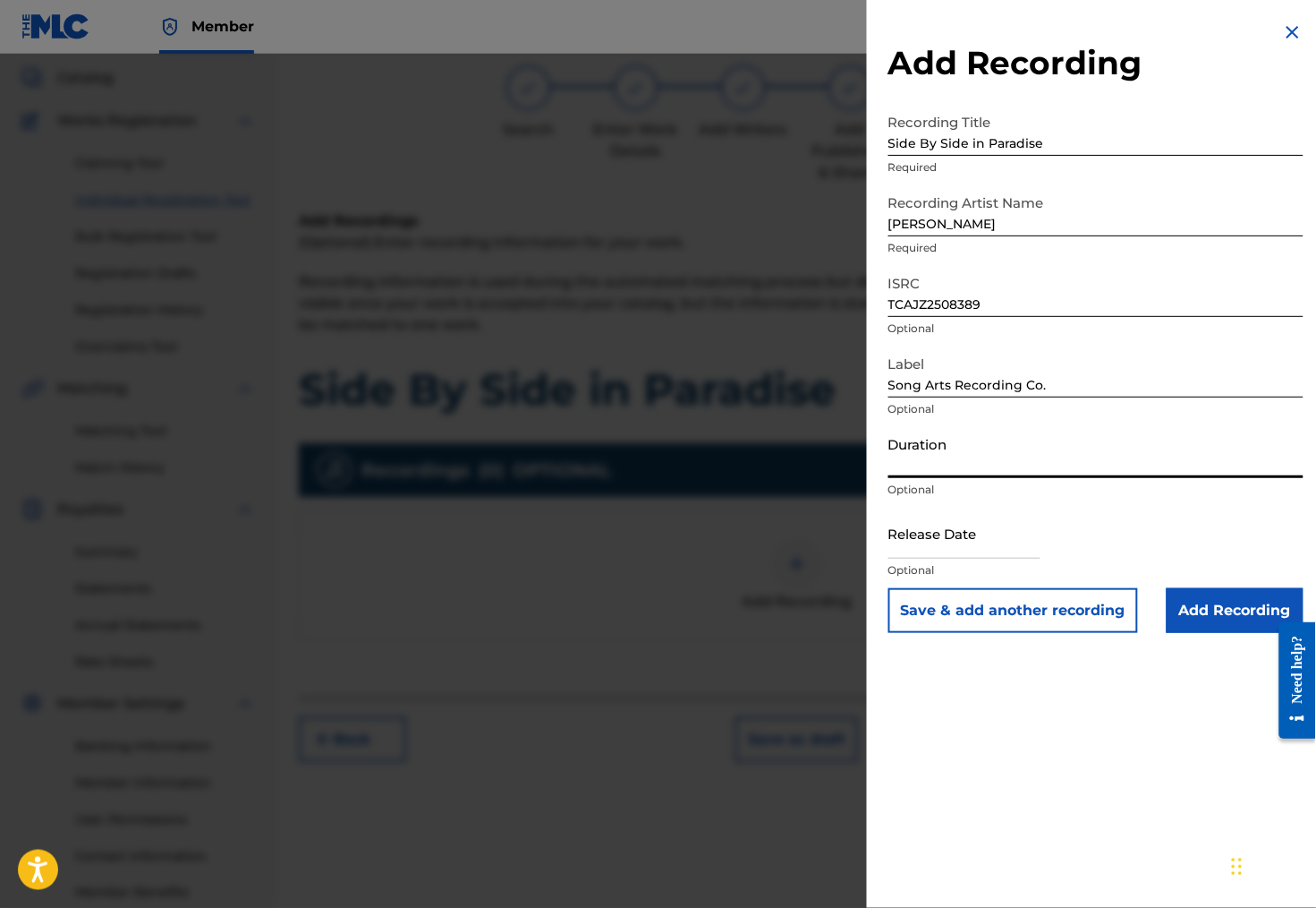
click at [941, 478] on input "Duration" at bounding box center [1096, 452] width 415 height 51
type input "03:38"
click at [890, 559] on input "text" at bounding box center [964, 533] width 152 height 51
select select "8"
select select "2025"
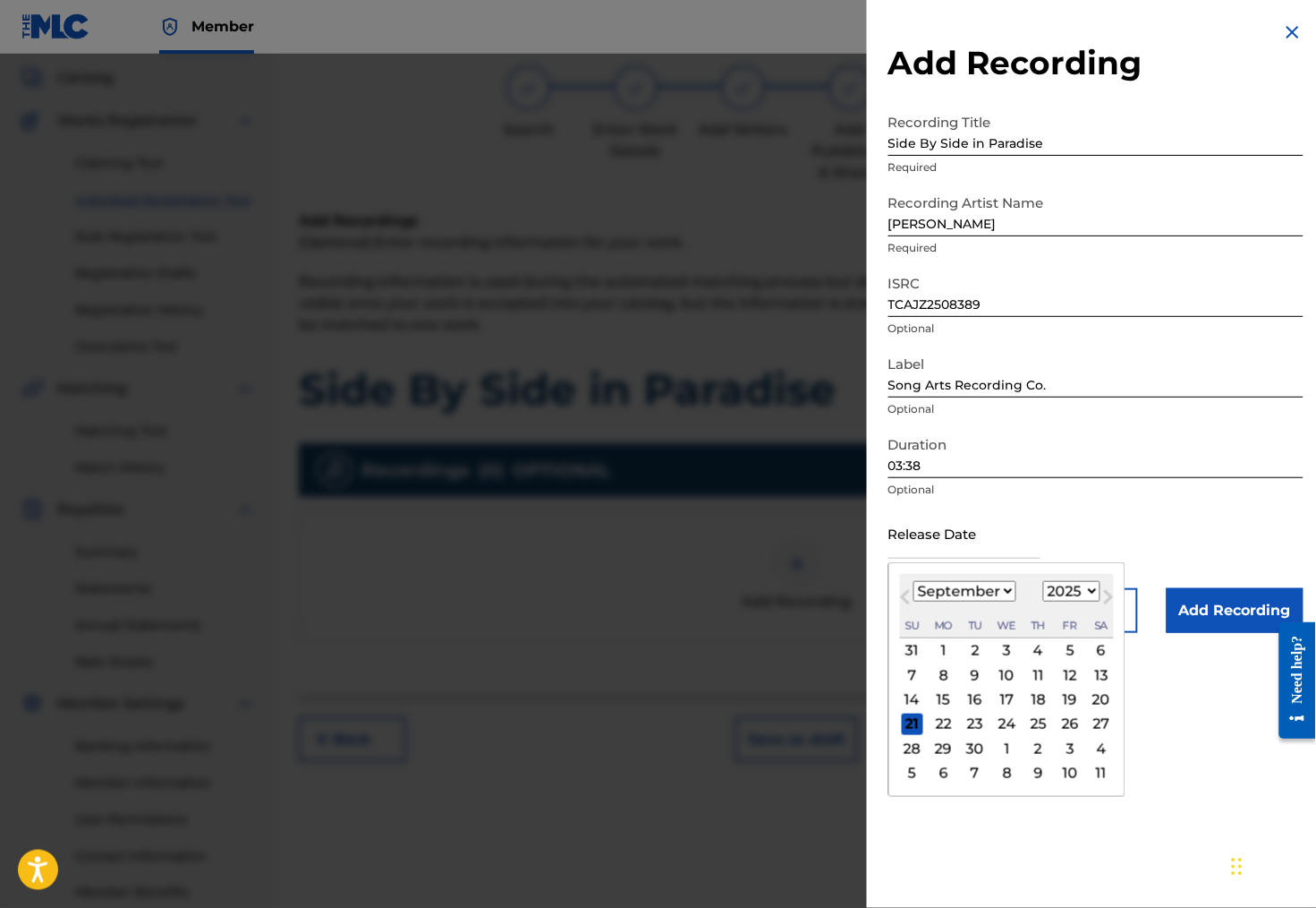
click at [908, 613] on span "Previous Month" at bounding box center [908, 600] width 0 height 27
select select "7"
click at [1062, 734] on div "22" at bounding box center [1070, 724] width 21 height 21
type input "[DATE]"
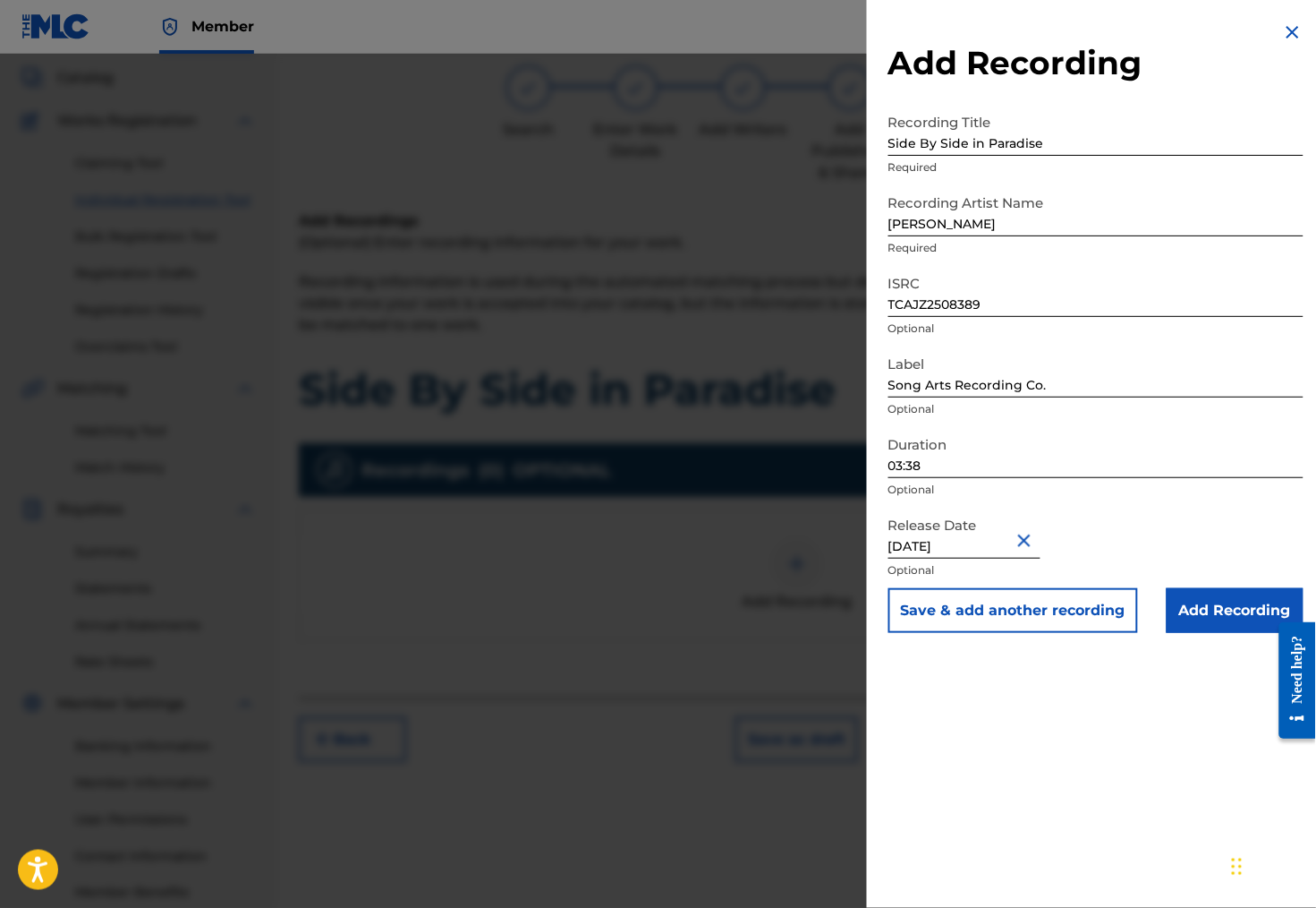
click at [1232, 632] on input "Add Recording" at bounding box center [1235, 610] width 137 height 45
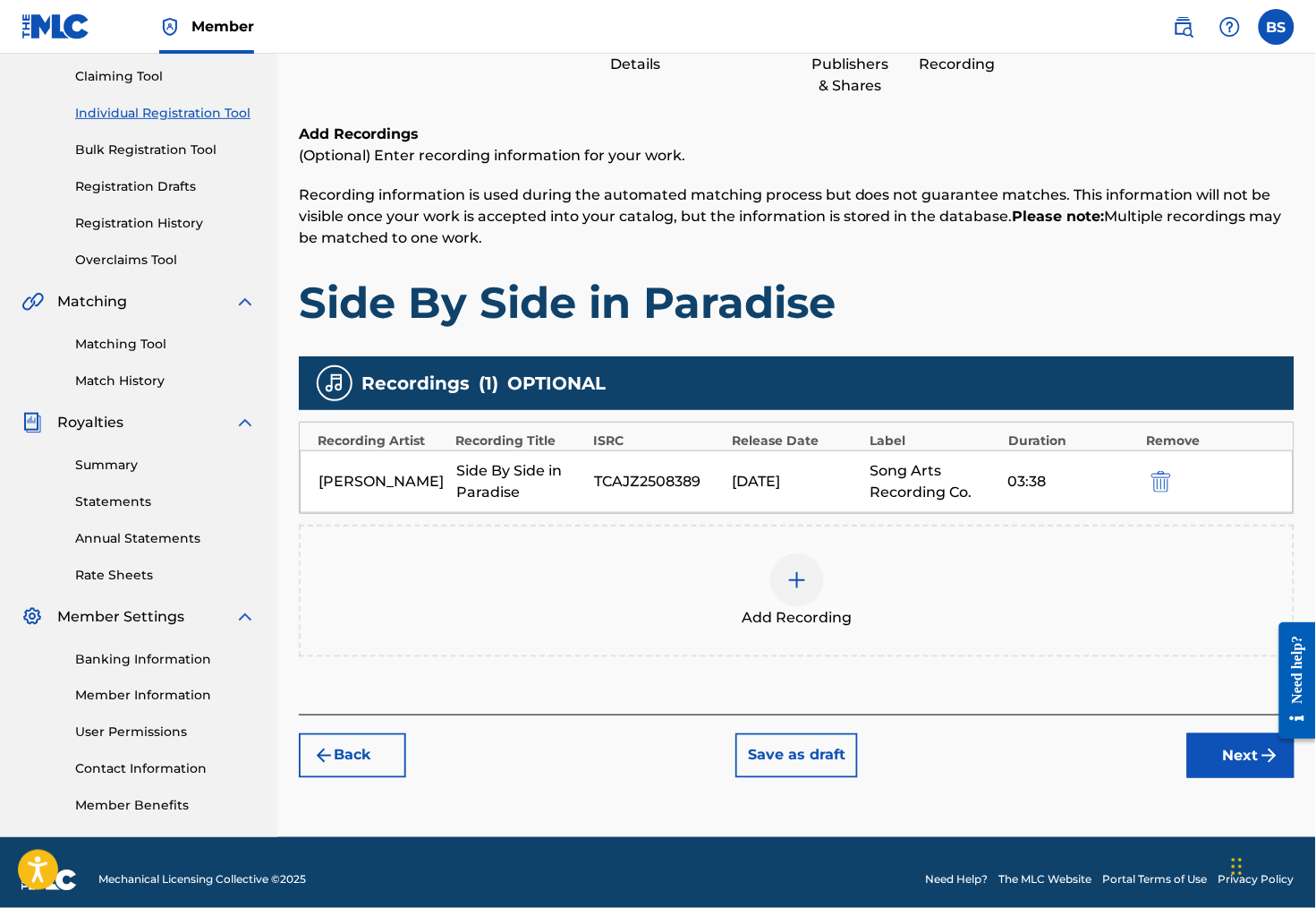
scroll to position [190, 0]
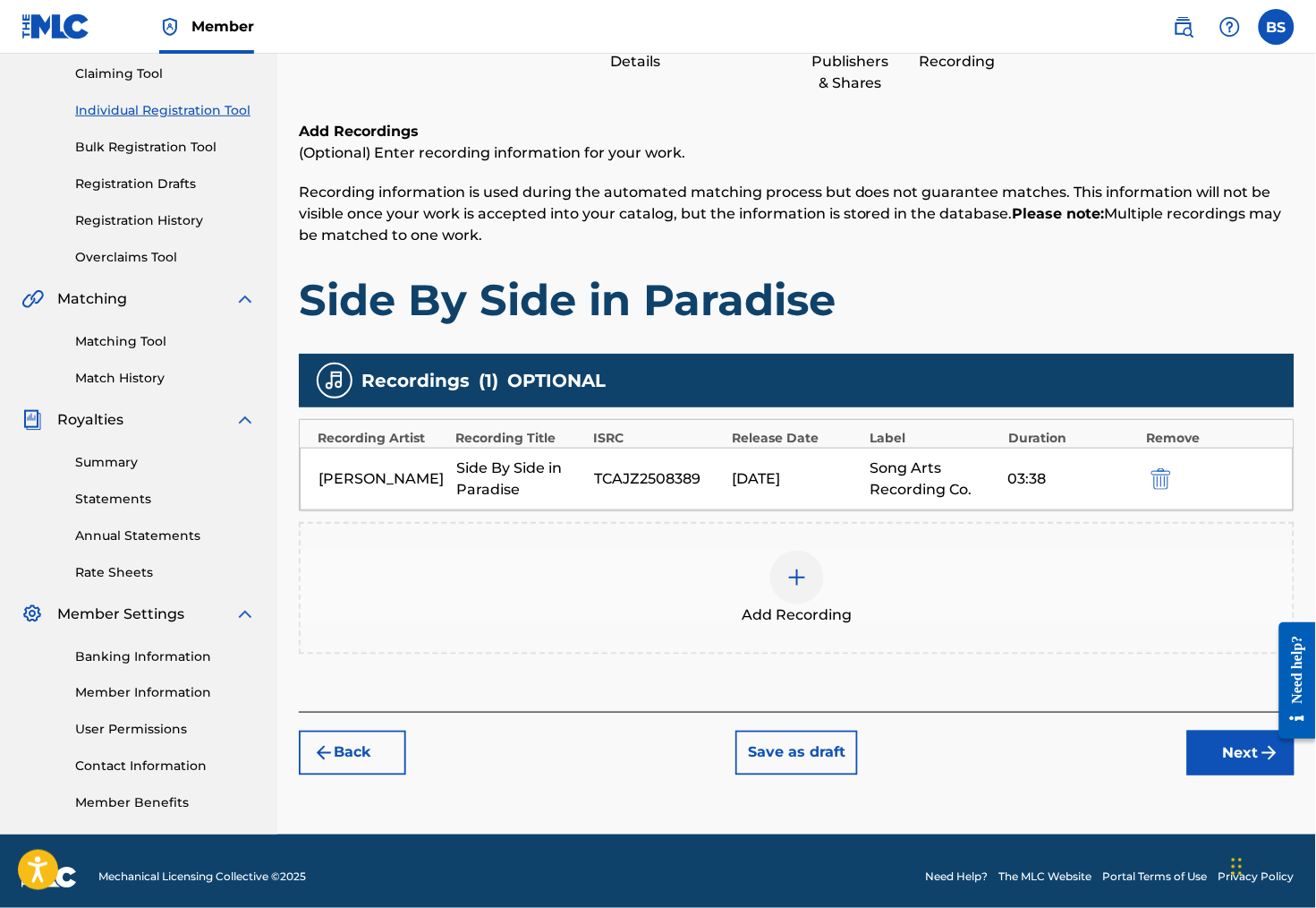
click at [1227, 774] on button "Next" at bounding box center [1240, 753] width 108 height 45
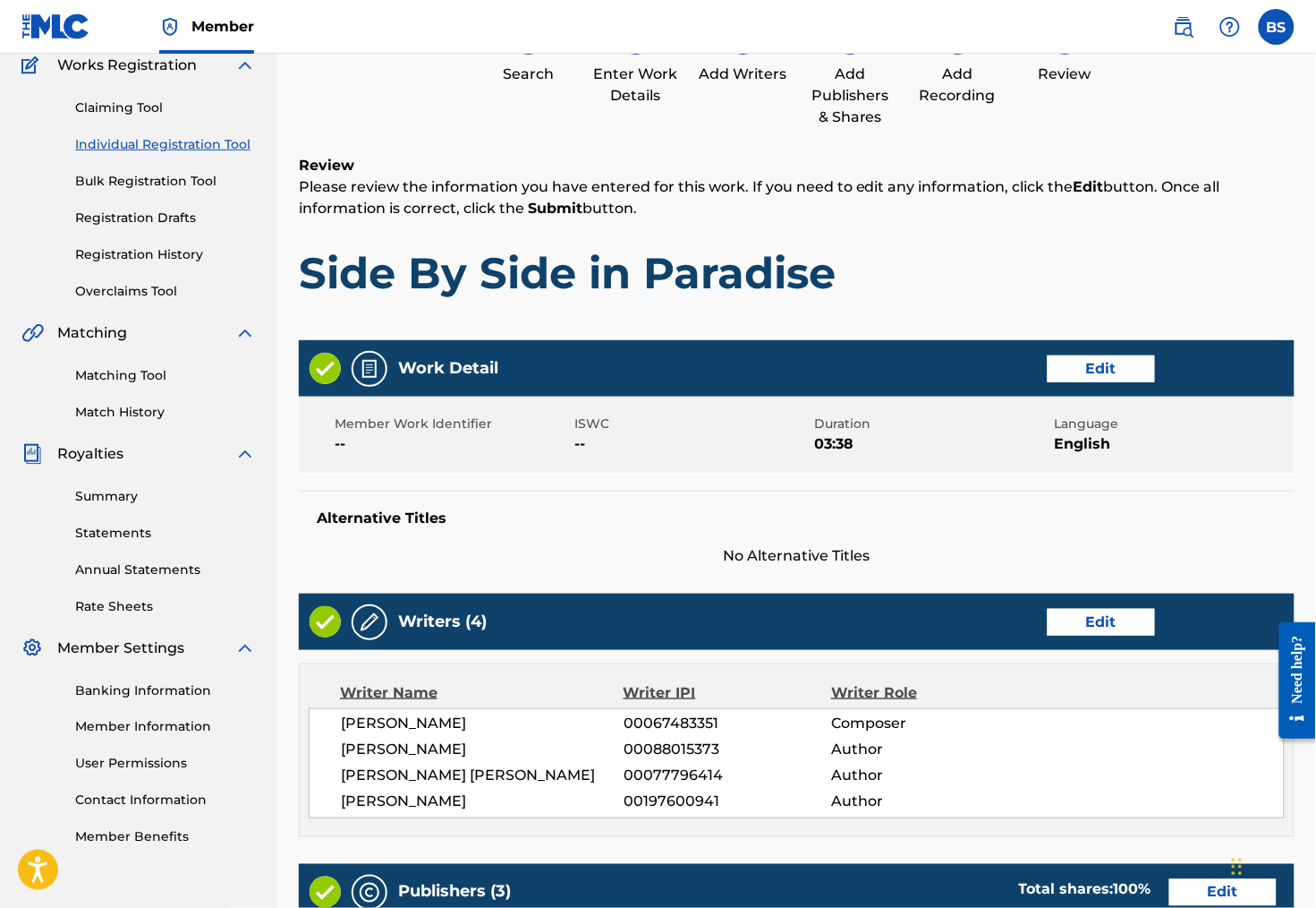
scroll to position [165, 0]
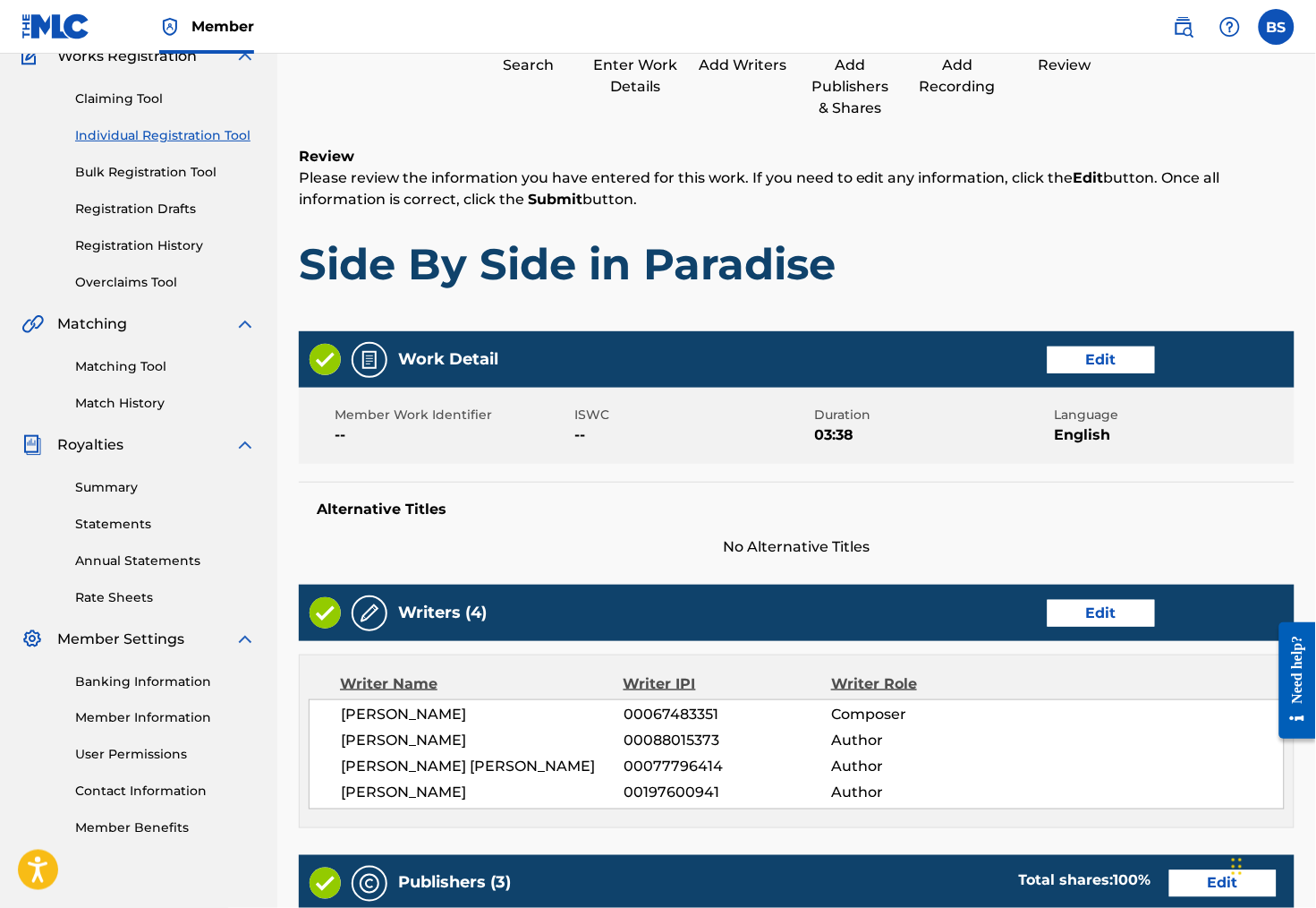
click at [1108, 367] on button "Edit" at bounding box center [1101, 360] width 108 height 27
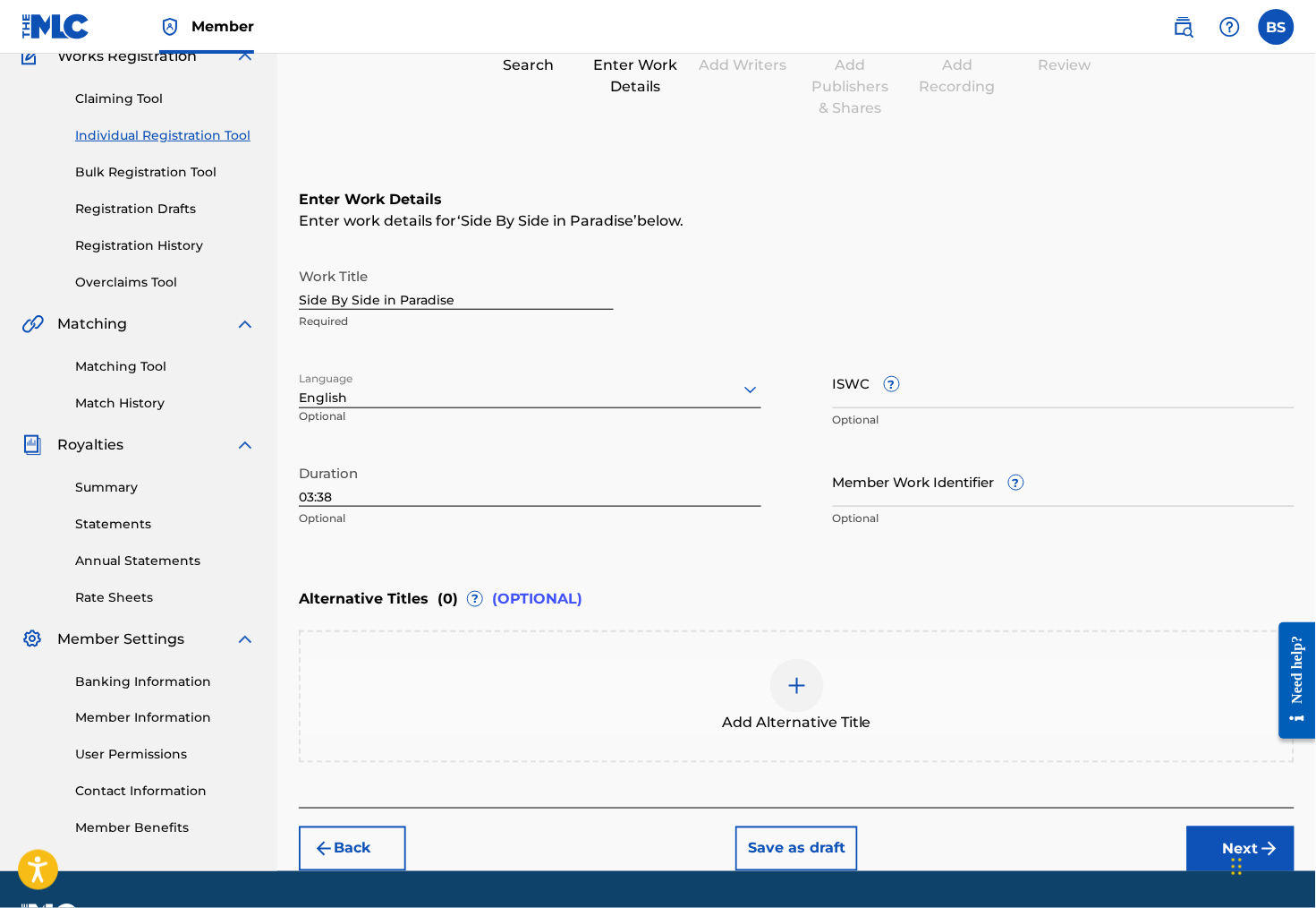
click at [863, 408] on input "ISWC ?" at bounding box center [1064, 382] width 463 height 51
paste input "T-306.974.059-2"
type input "T-306.974.059-2"
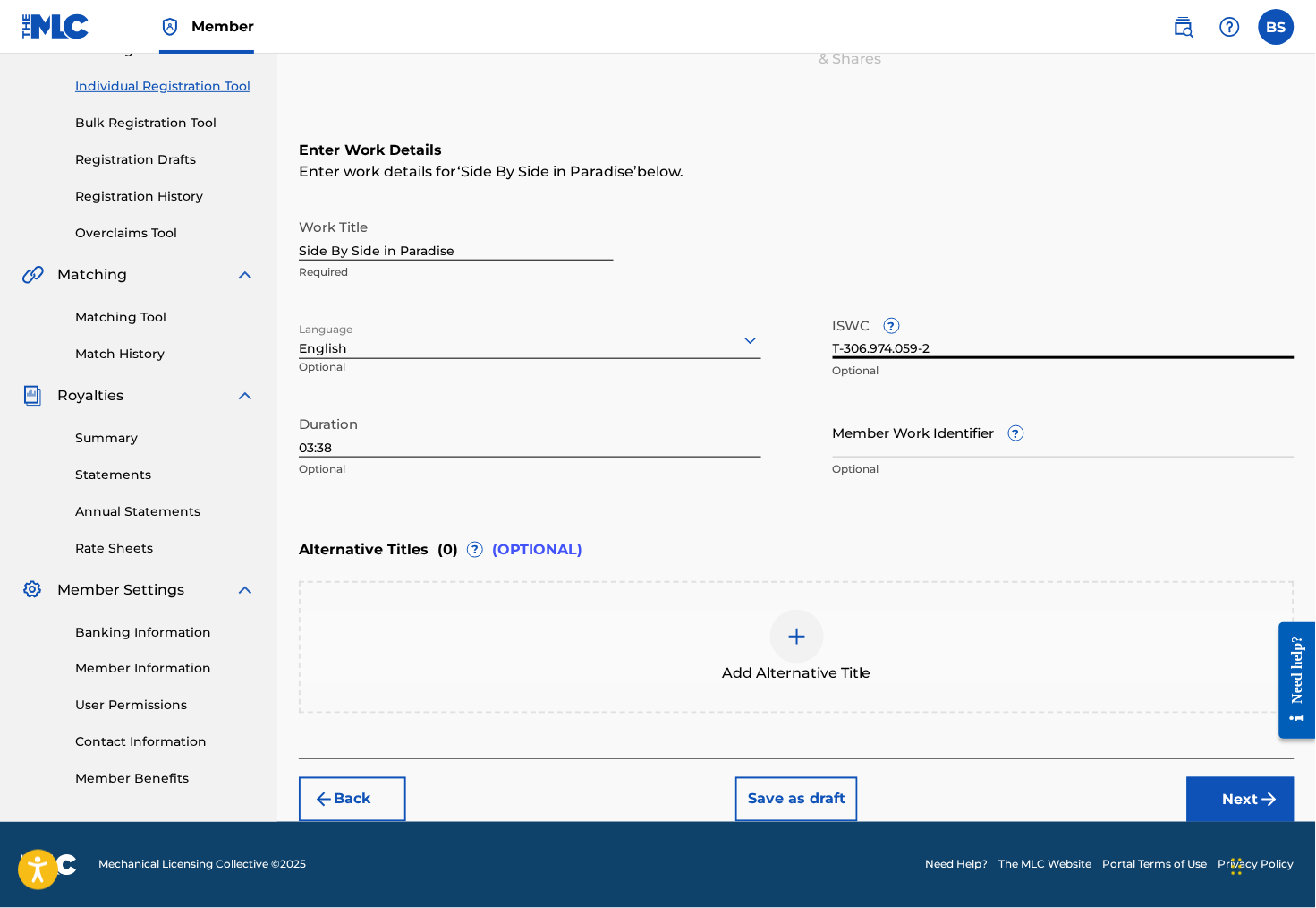
click at [1220, 784] on button "Next" at bounding box center [1240, 799] width 108 height 45
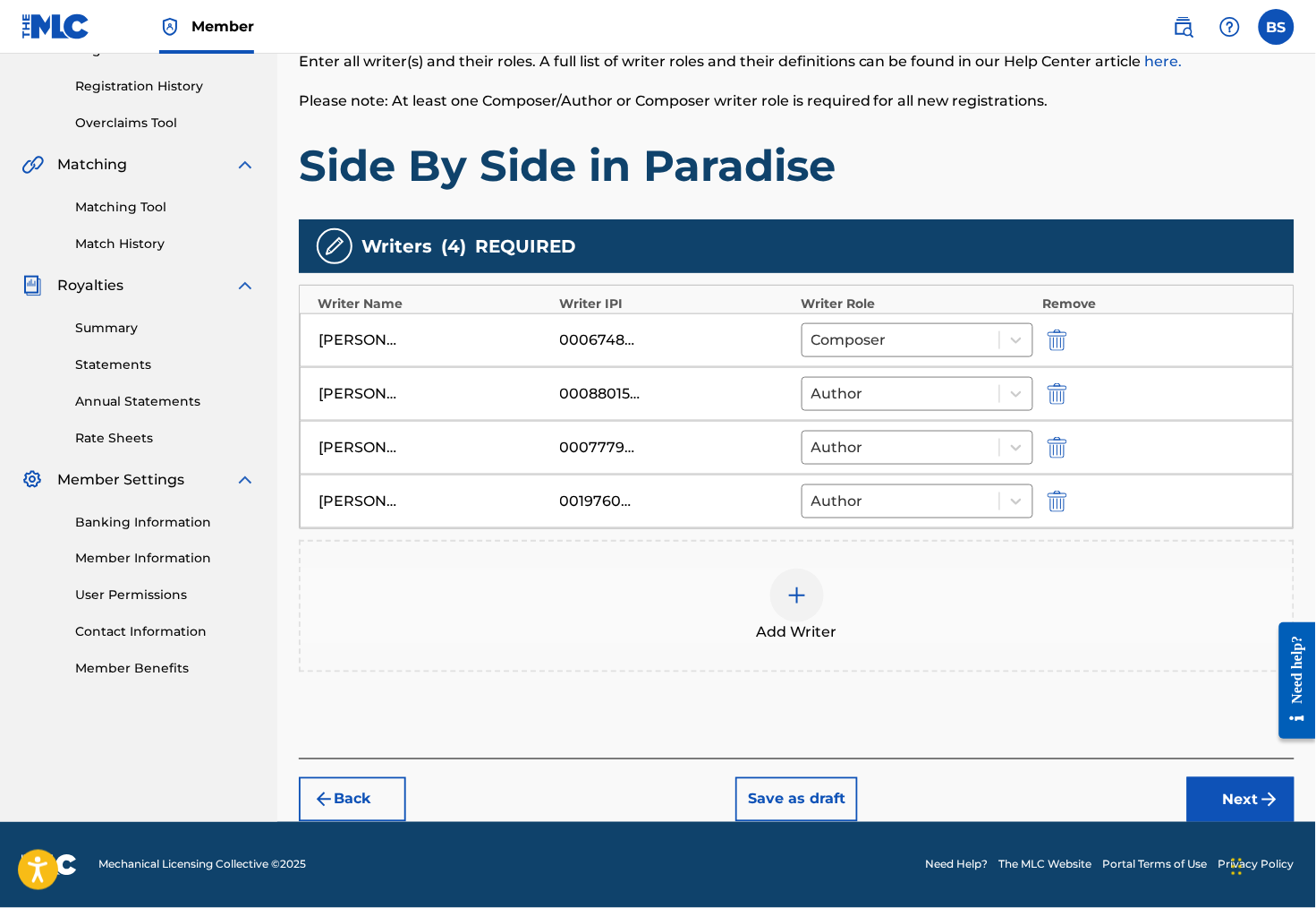
scroll to position [366, 0]
click at [1213, 786] on button "Next" at bounding box center [1240, 799] width 108 height 45
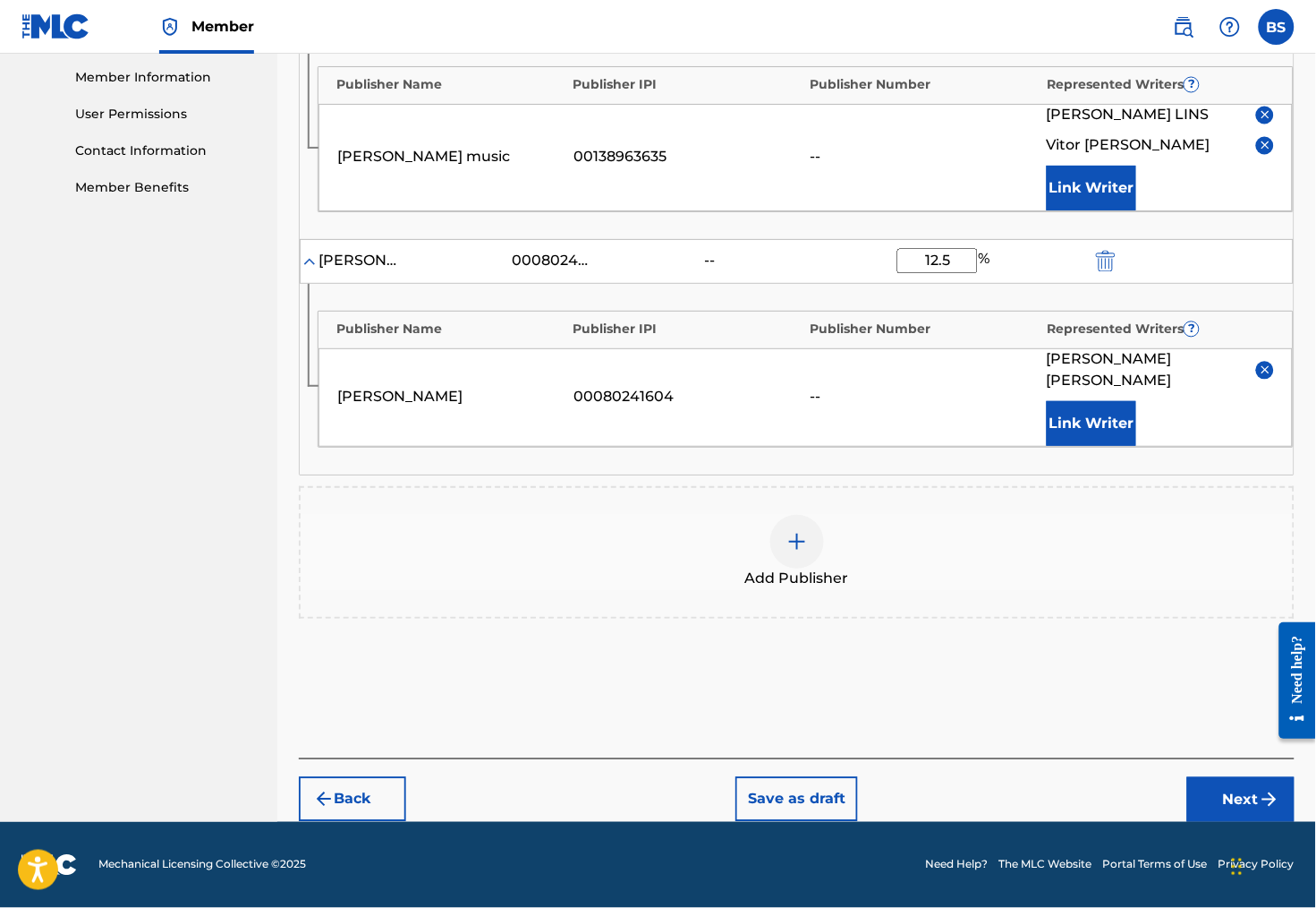
click at [1211, 800] on button "Next" at bounding box center [1240, 799] width 108 height 45
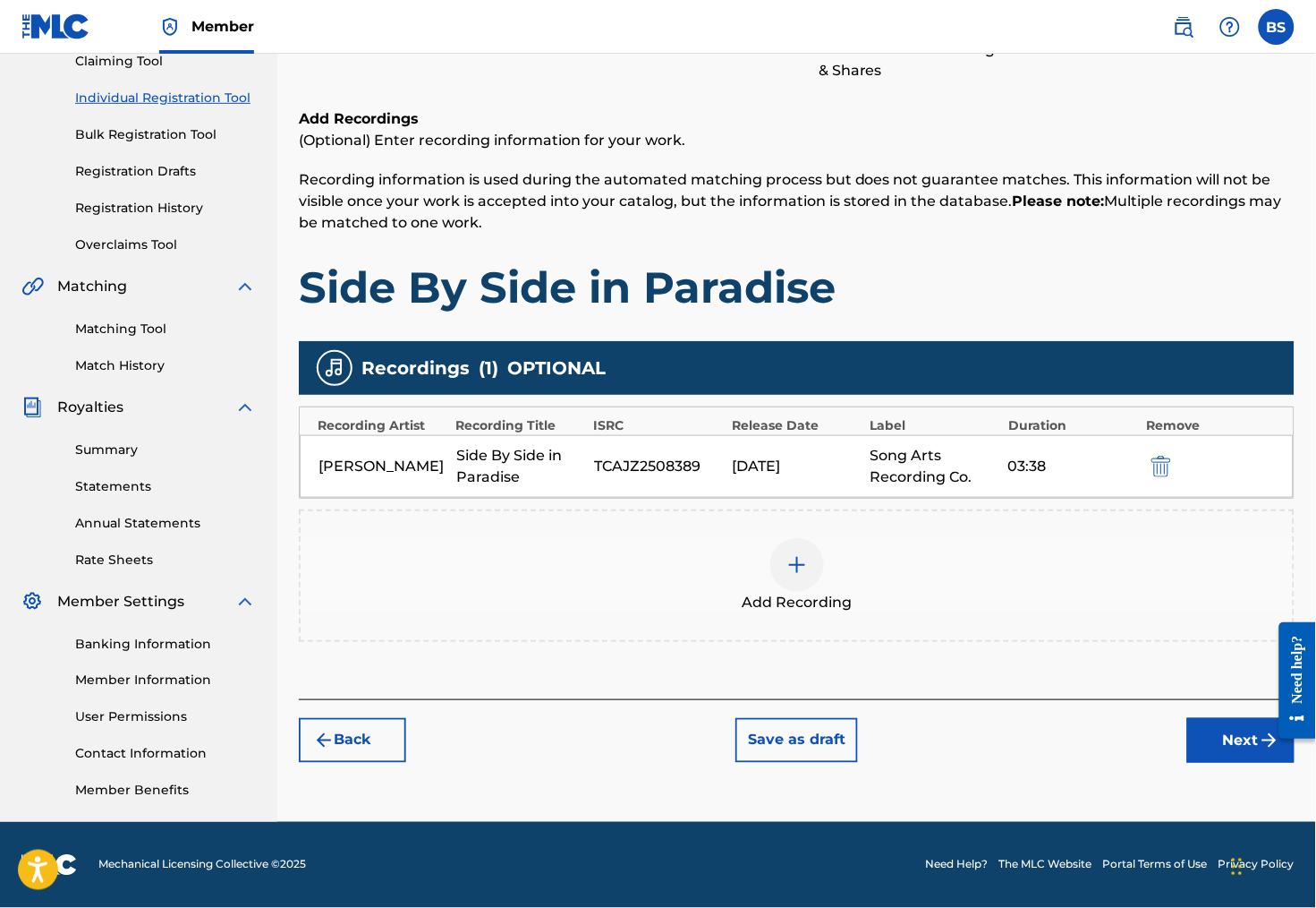
scroll to position [234, 0]
click at [1225, 723] on button "Next" at bounding box center [1240, 740] width 108 height 45
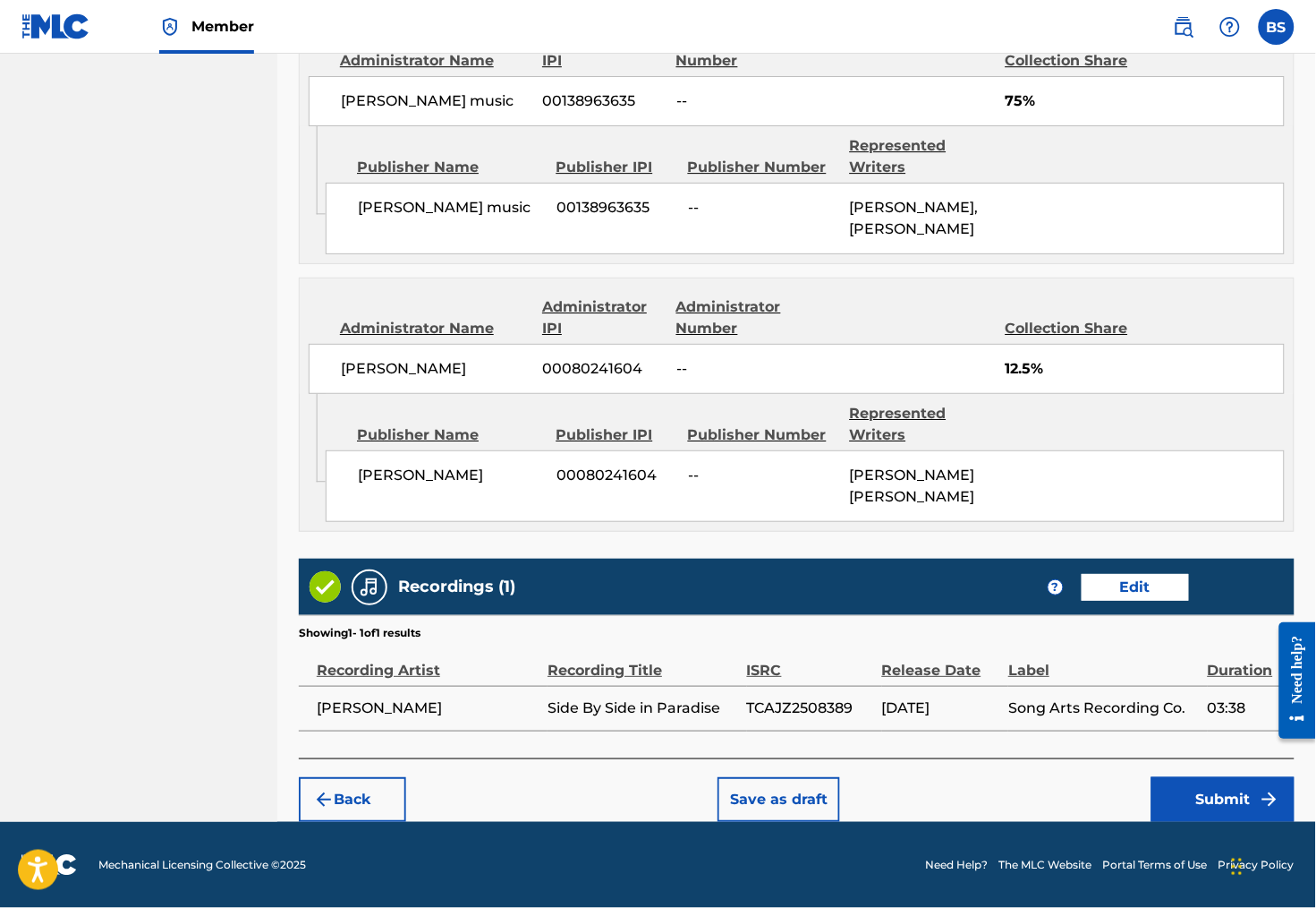
scroll to position [1401, 0]
click at [1221, 785] on button "Submit" at bounding box center [1223, 799] width 144 height 45
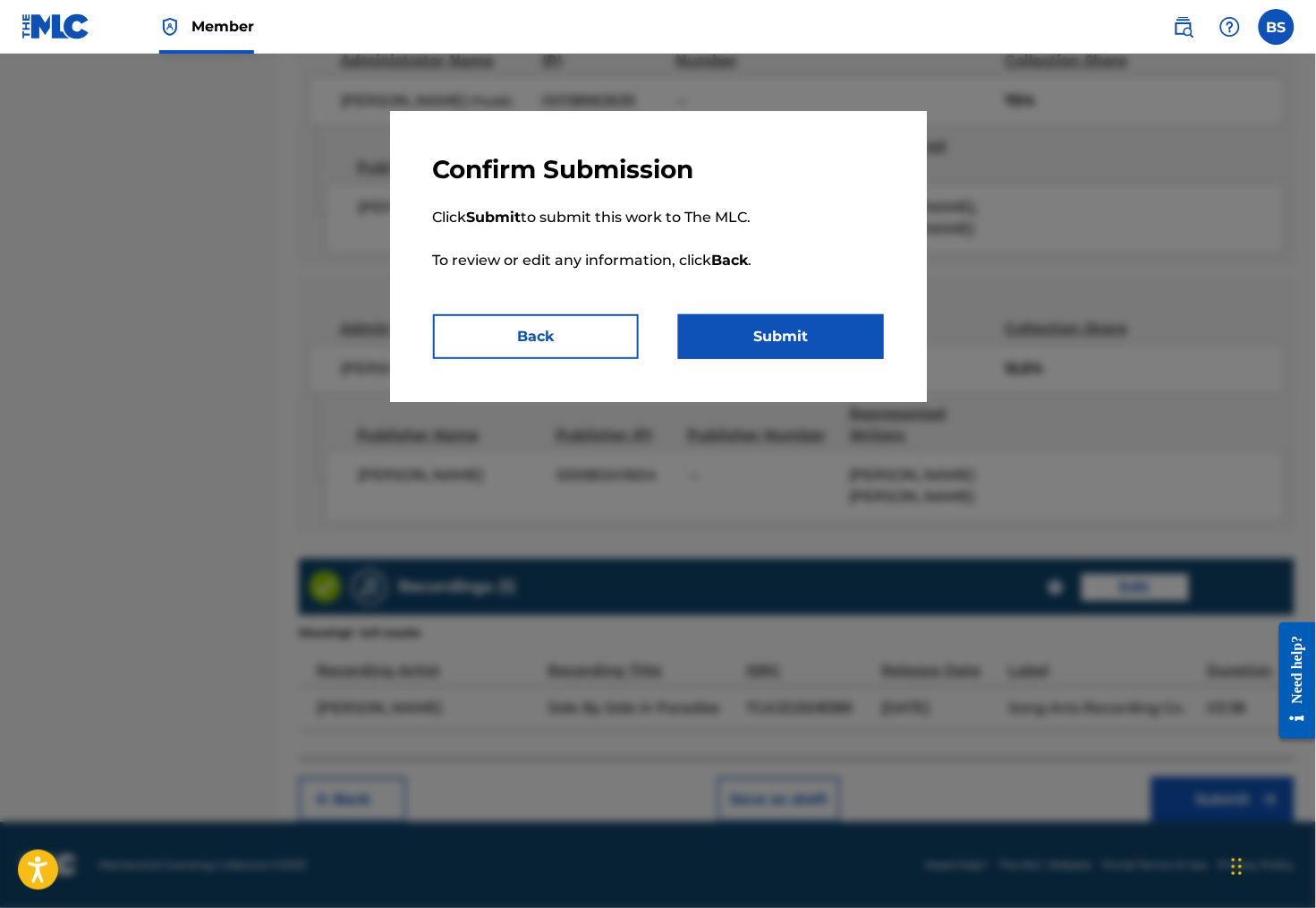
click at [815, 353] on button "Submit" at bounding box center [781, 337] width 206 height 45
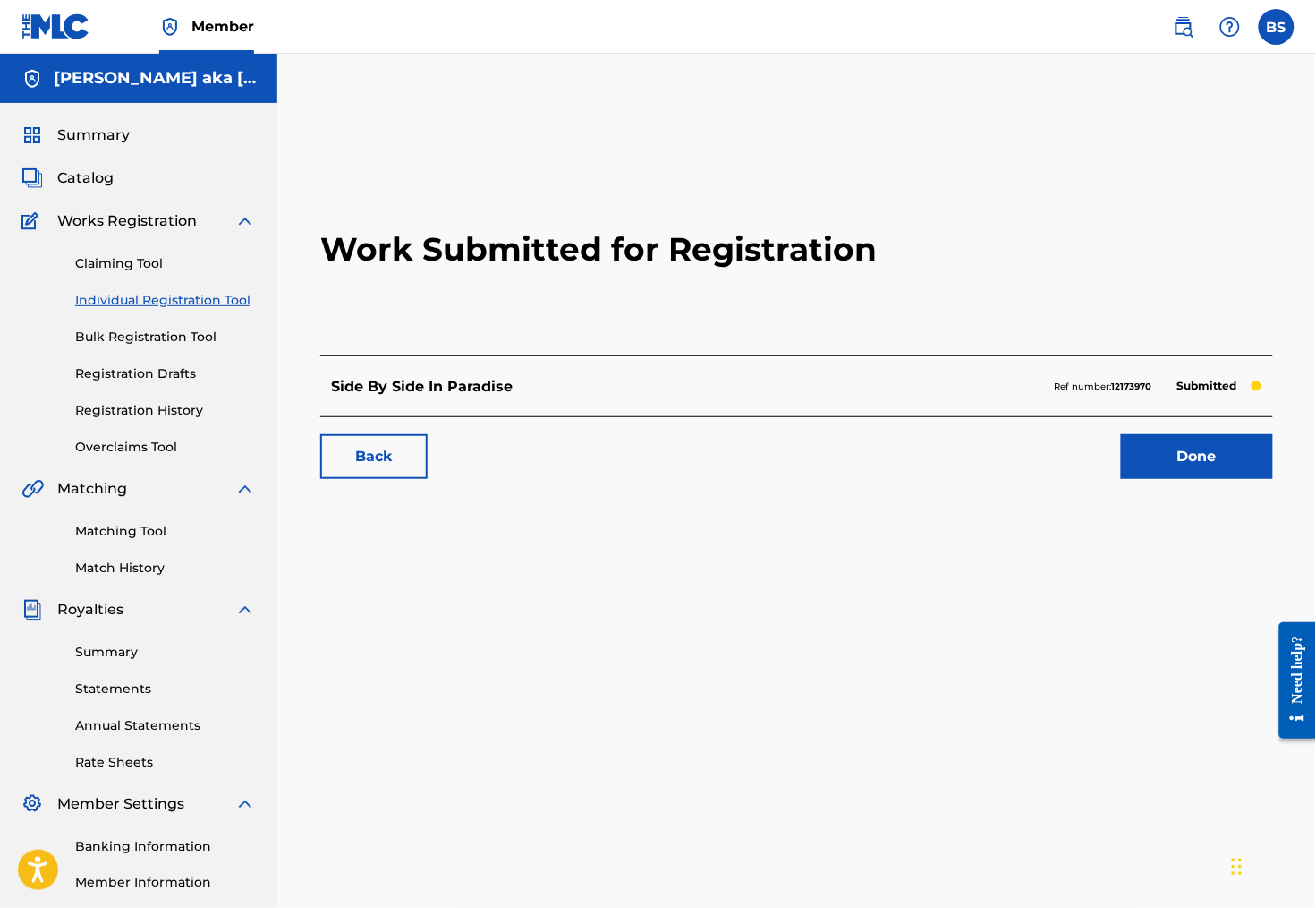
click at [1179, 479] on link "Done" at bounding box center [1197, 456] width 152 height 45
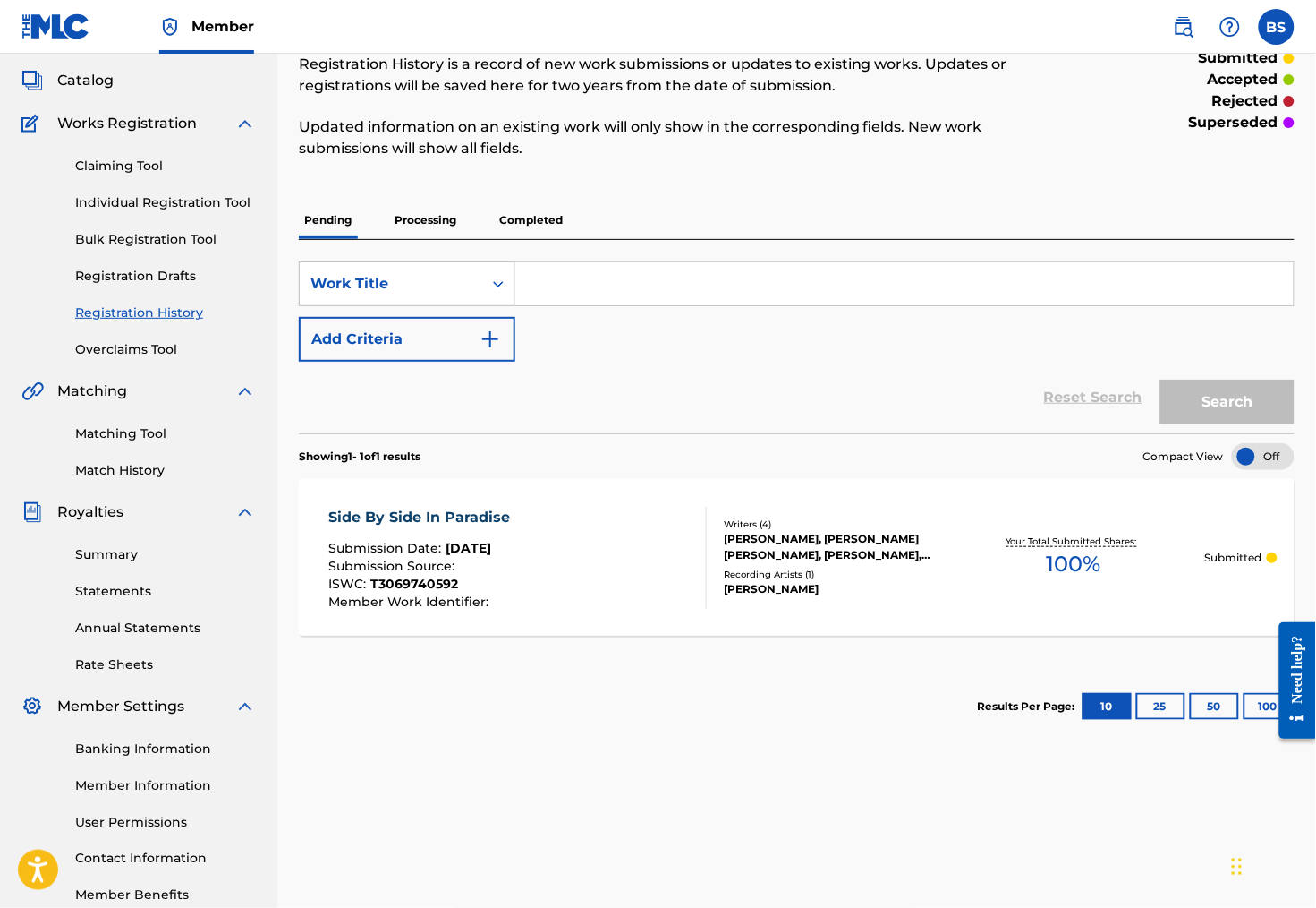
scroll to position [94, 0]
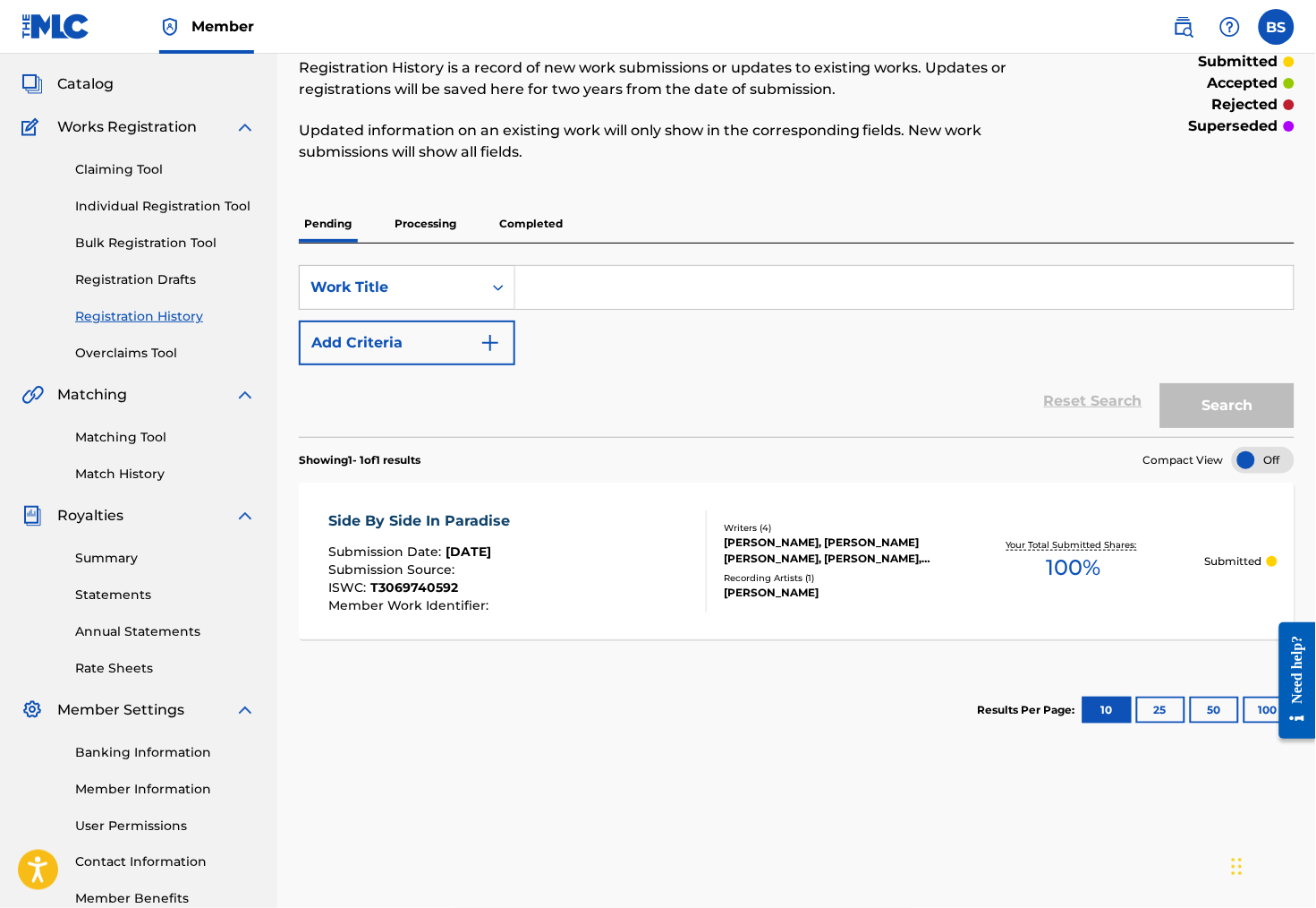
click at [146, 215] on link "Individual Registration Tool" at bounding box center [165, 206] width 180 height 18
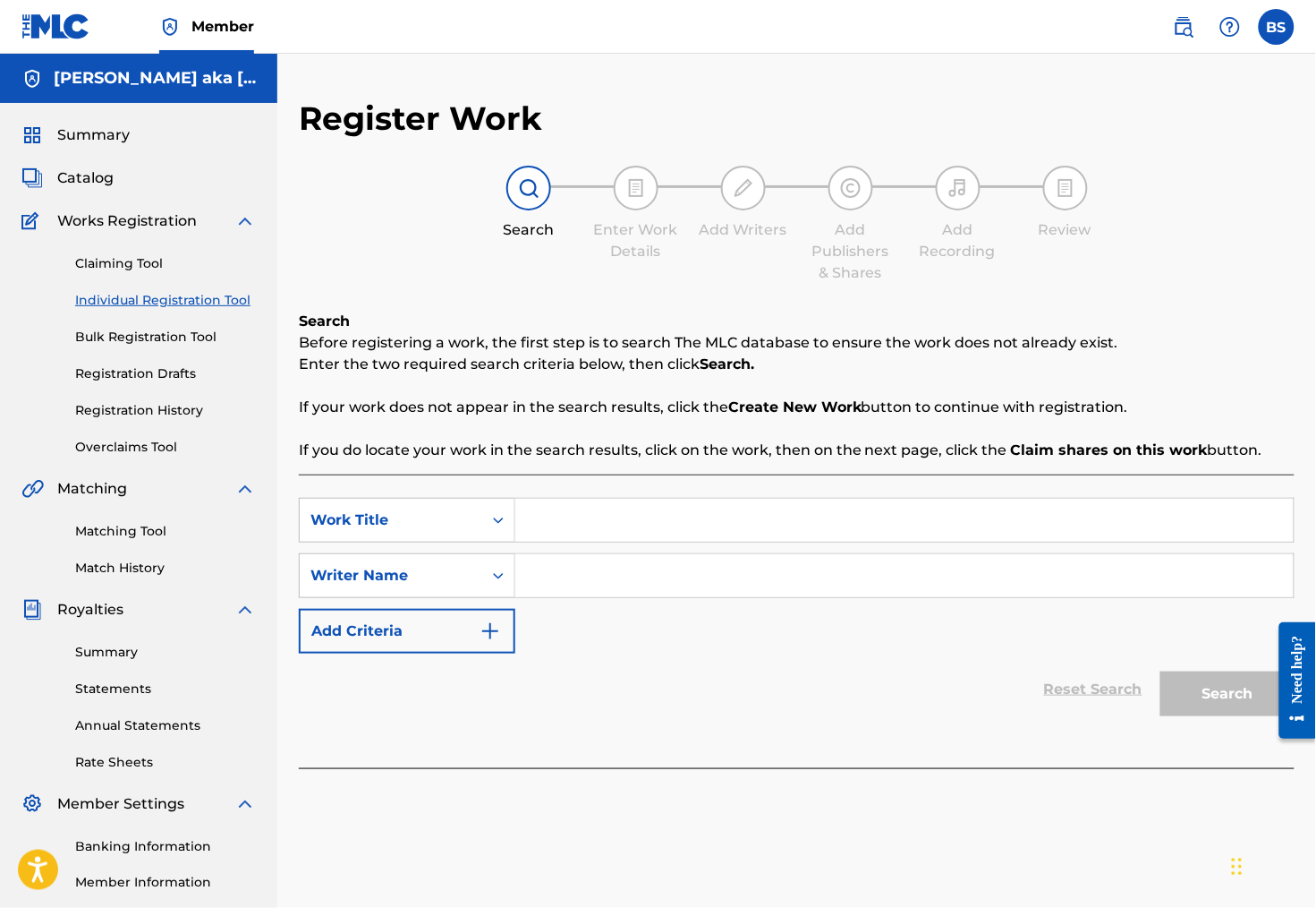
click at [654, 520] on input "Search Form" at bounding box center [904, 520] width 779 height 43
paste input "Promises of the Heart"
type input "Promises of the Heart"
click at [653, 594] on input "Search Form" at bounding box center [904, 575] width 779 height 43
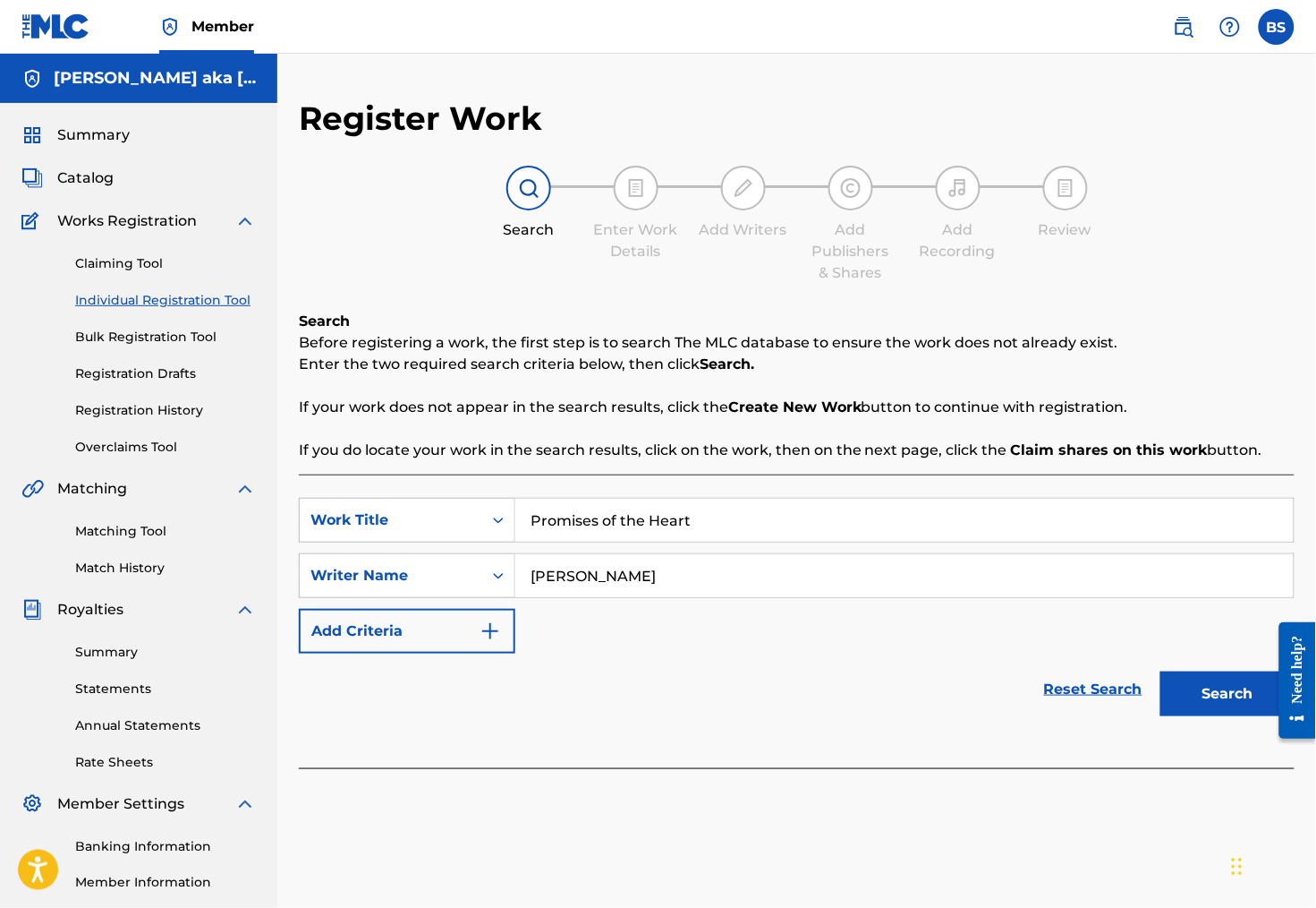
type input "[PERSON_NAME]"
drag, startPoint x: 670, startPoint y: 605, endPoint x: 1219, endPoint y: 726, distance: 562.2
click at [1219, 716] on button "Search" at bounding box center [1228, 694] width 134 height 45
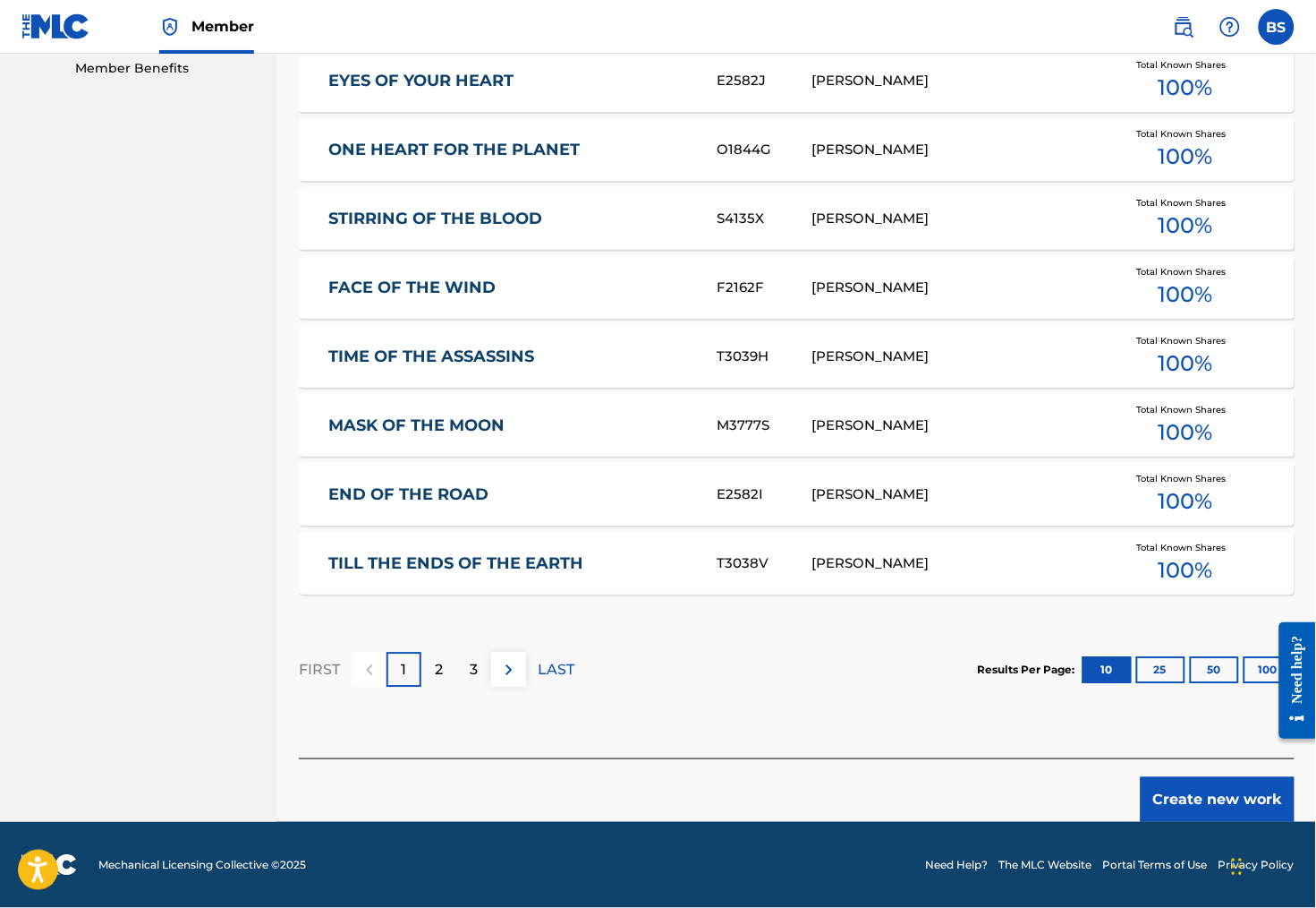
click at [1202, 782] on button "Create new work" at bounding box center [1217, 799] width 154 height 45
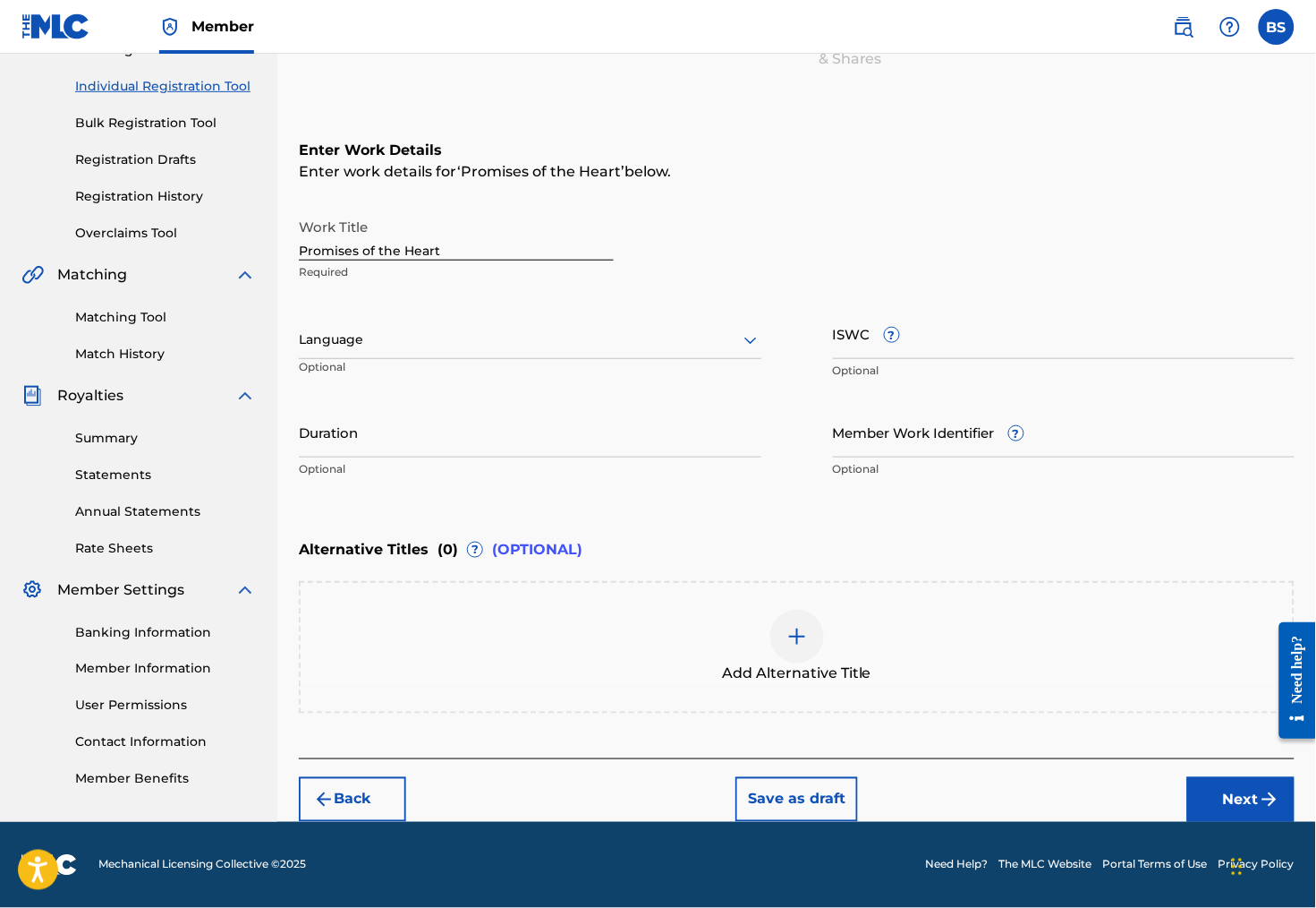
scroll to position [261, 0]
click at [403, 329] on div at bounding box center [530, 340] width 463 height 22
click at [409, 359] on div "English" at bounding box center [530, 379] width 461 height 41
click at [964, 315] on input "ISWC ?" at bounding box center [1064, 333] width 463 height 51
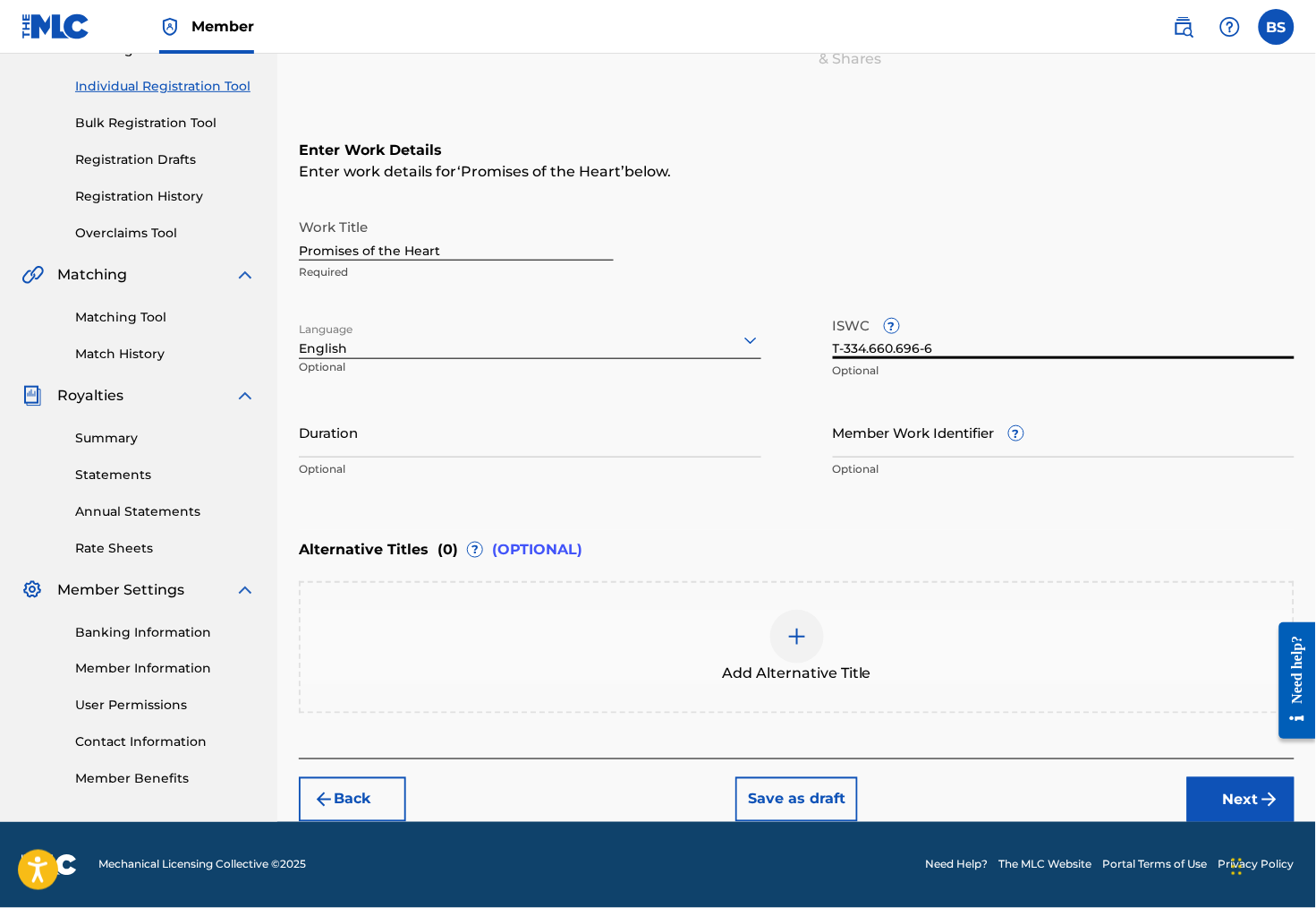
type input "T-334.660.696-6"
click at [504, 421] on input "Duration" at bounding box center [530, 432] width 463 height 51
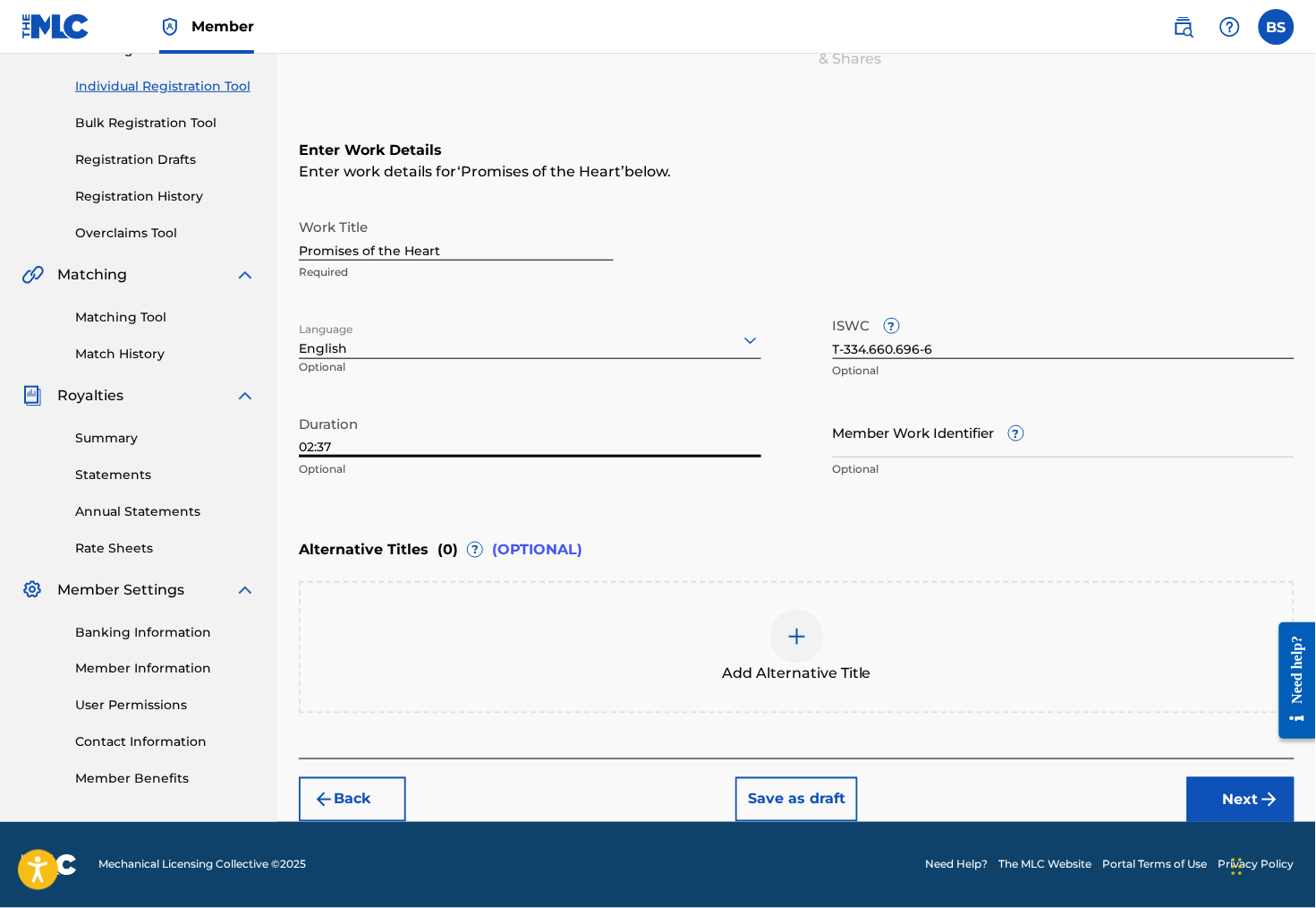
type input "02:37"
click at [896, 505] on div "Enter Work Details Enter work details for ‘ Promises of the Heart ’ below. Work…" at bounding box center [796, 313] width 996 height 434
click at [1220, 822] on footer "Mechanical Licensing Collective © 2025 Need Help? The MLC Website Portal Terms …" at bounding box center [658, 864] width 1316 height 86
click at [1255, 780] on button "Next" at bounding box center [1240, 799] width 108 height 45
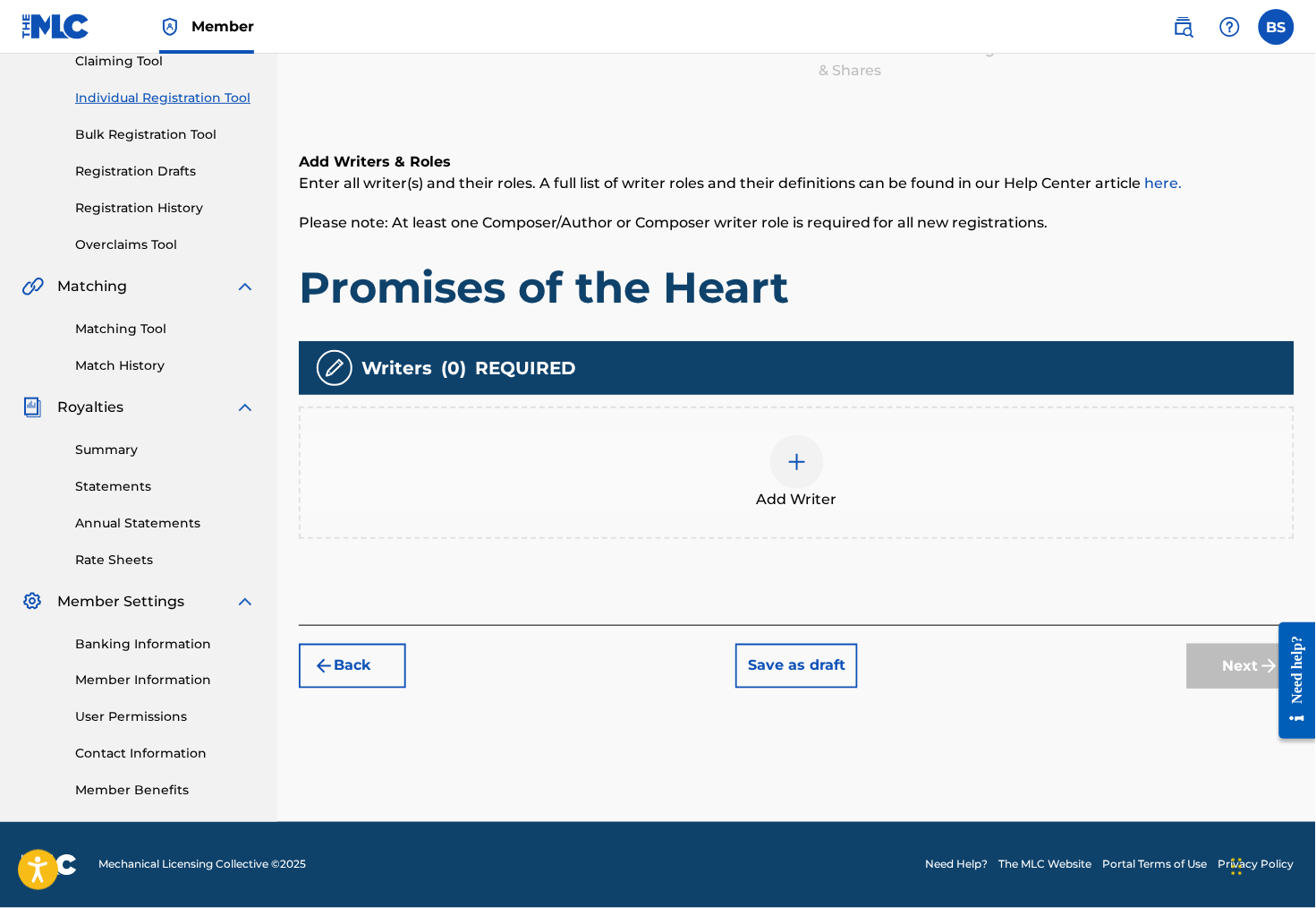
click at [808, 456] on img at bounding box center [797, 462] width 21 height 21
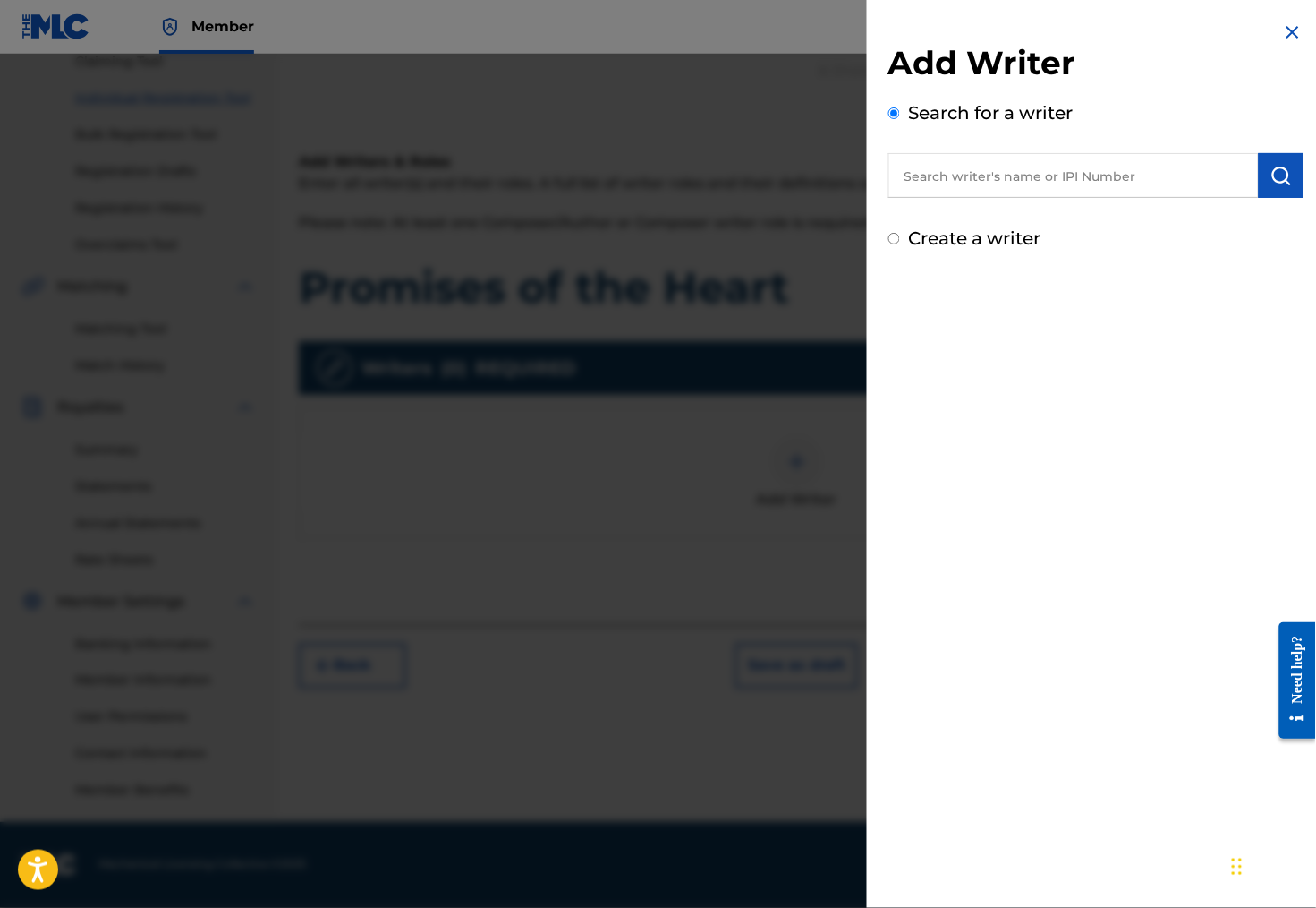
click at [1001, 194] on input "text" at bounding box center [1074, 176] width 370 height 45
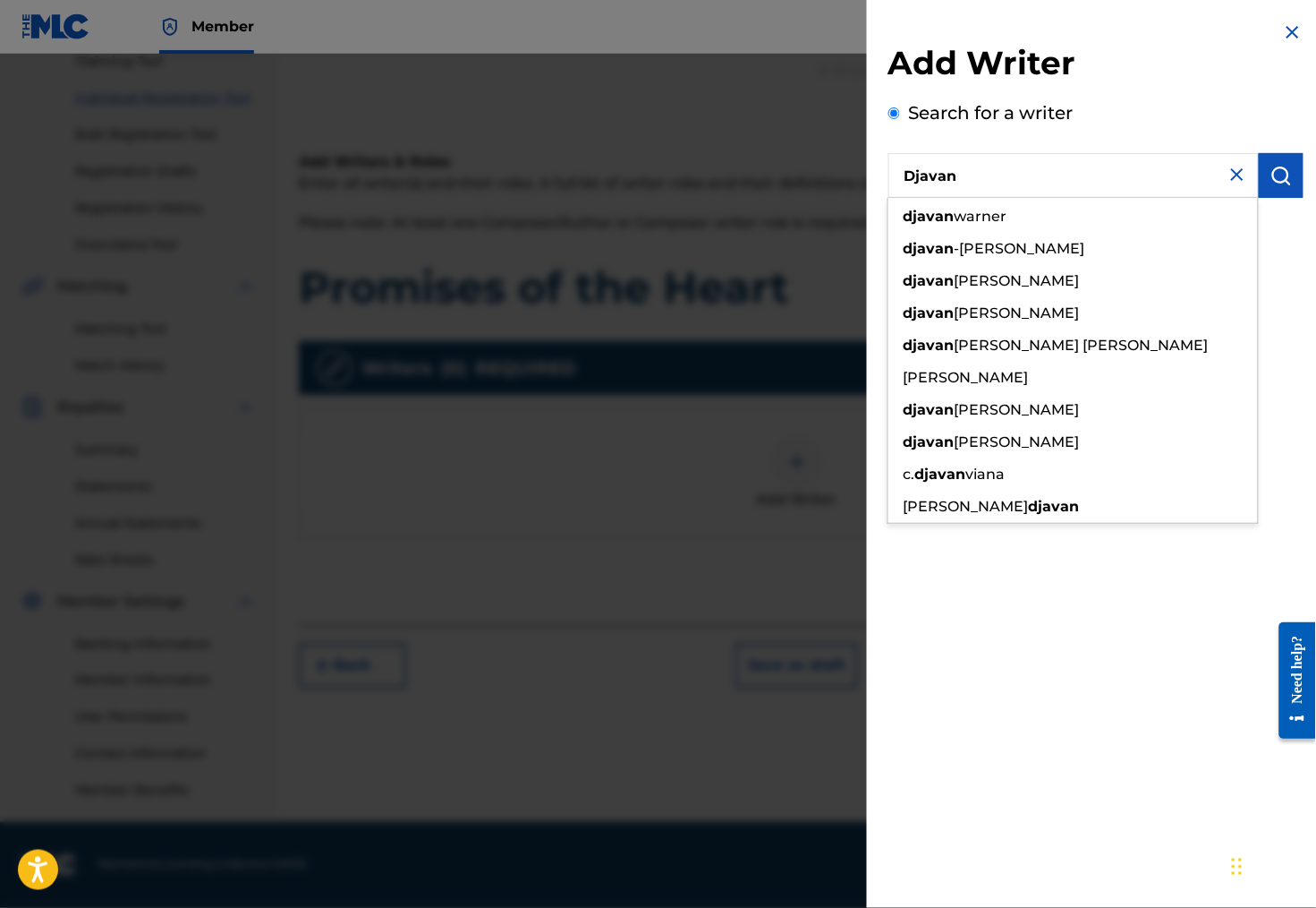
click at [1283, 181] on img "submit" at bounding box center [1281, 176] width 21 height 21
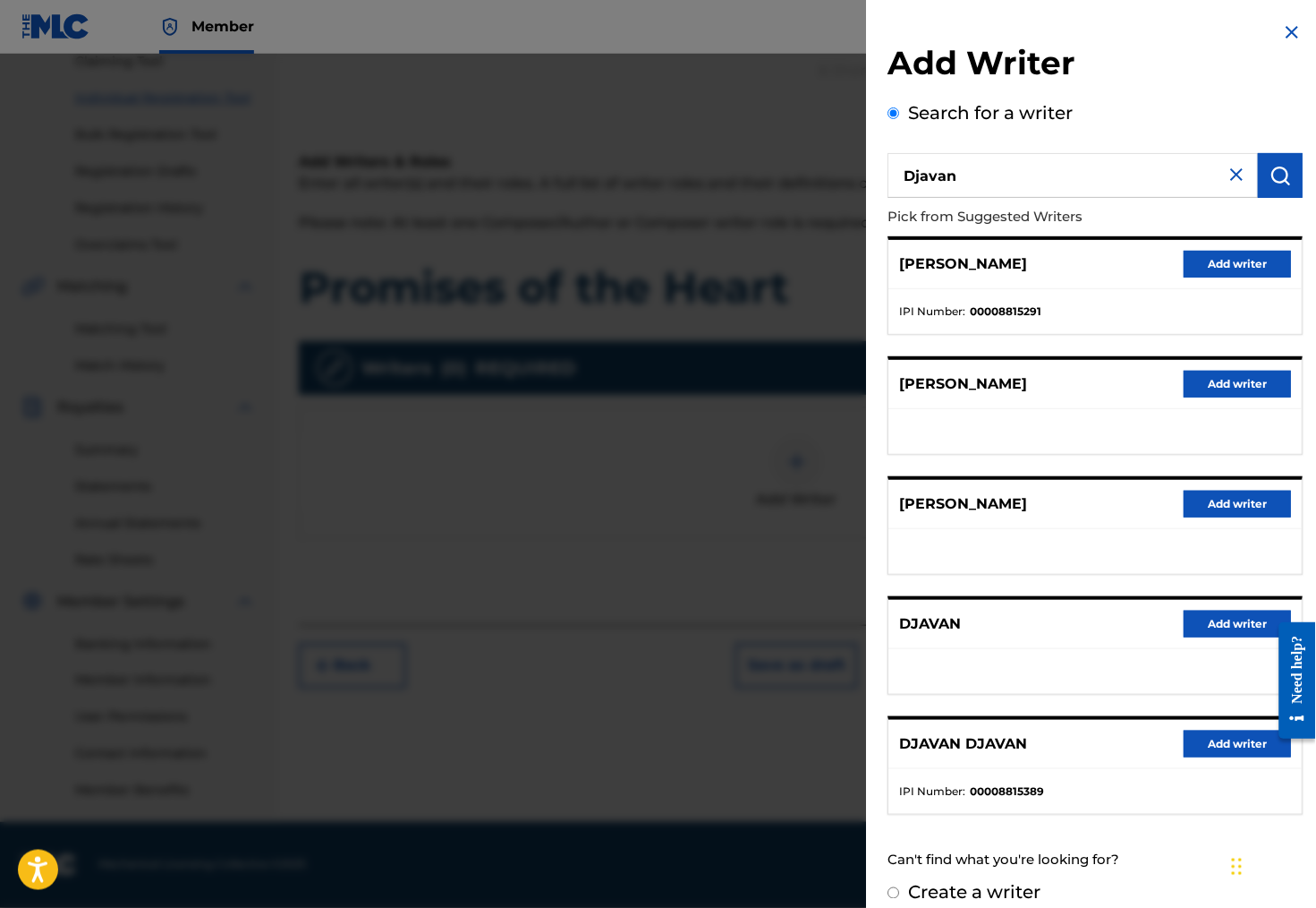
click at [962, 179] on input "Djavan" at bounding box center [1074, 176] width 370 height 45
type input "[PERSON_NAME]"
click at [1219, 275] on button "Add writer" at bounding box center [1238, 264] width 108 height 27
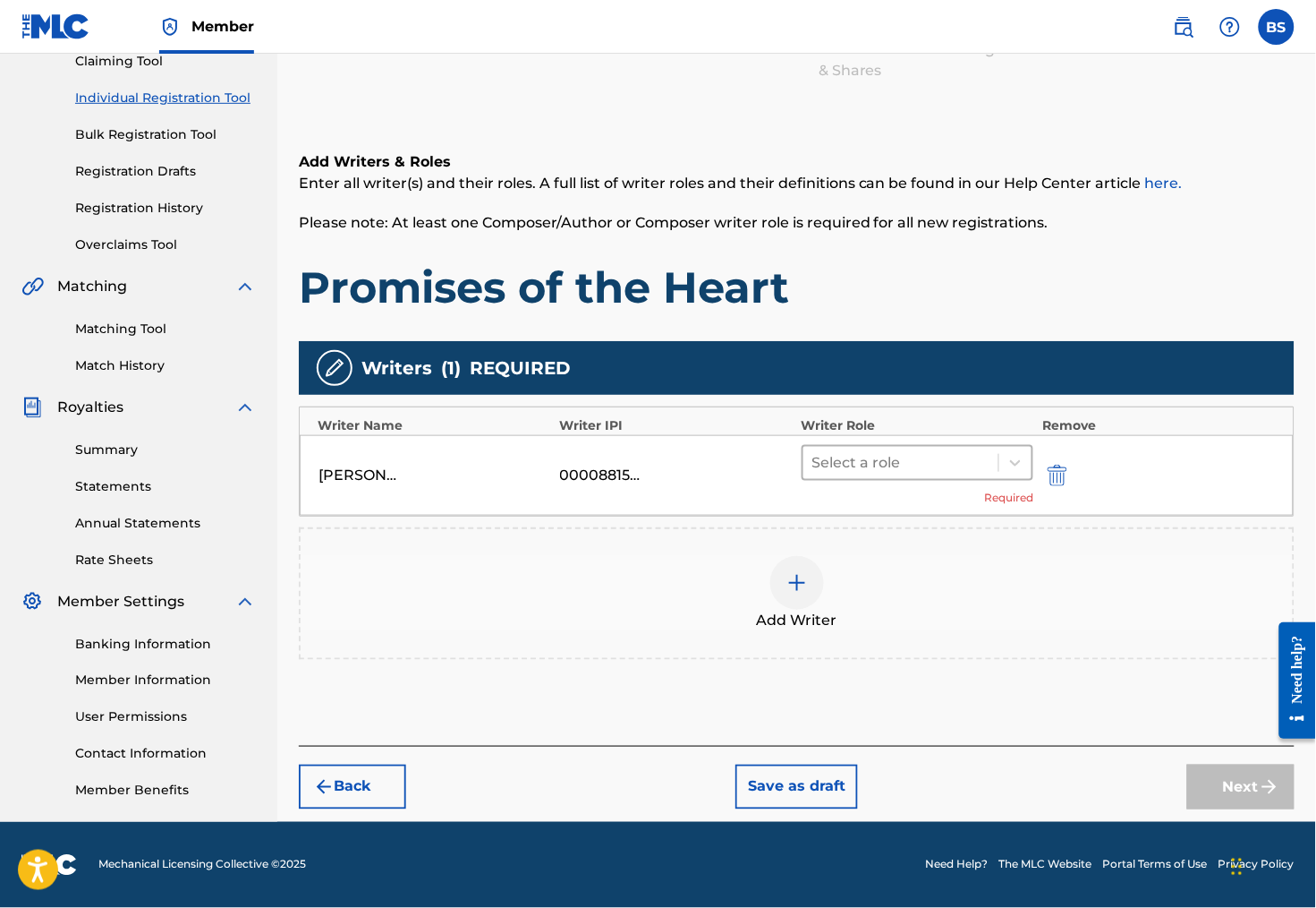
click at [832, 451] on div at bounding box center [902, 463] width 178 height 25
type input "50"
click at [1004, 563] on div "Add Writer" at bounding box center [796, 593] width 992 height 75
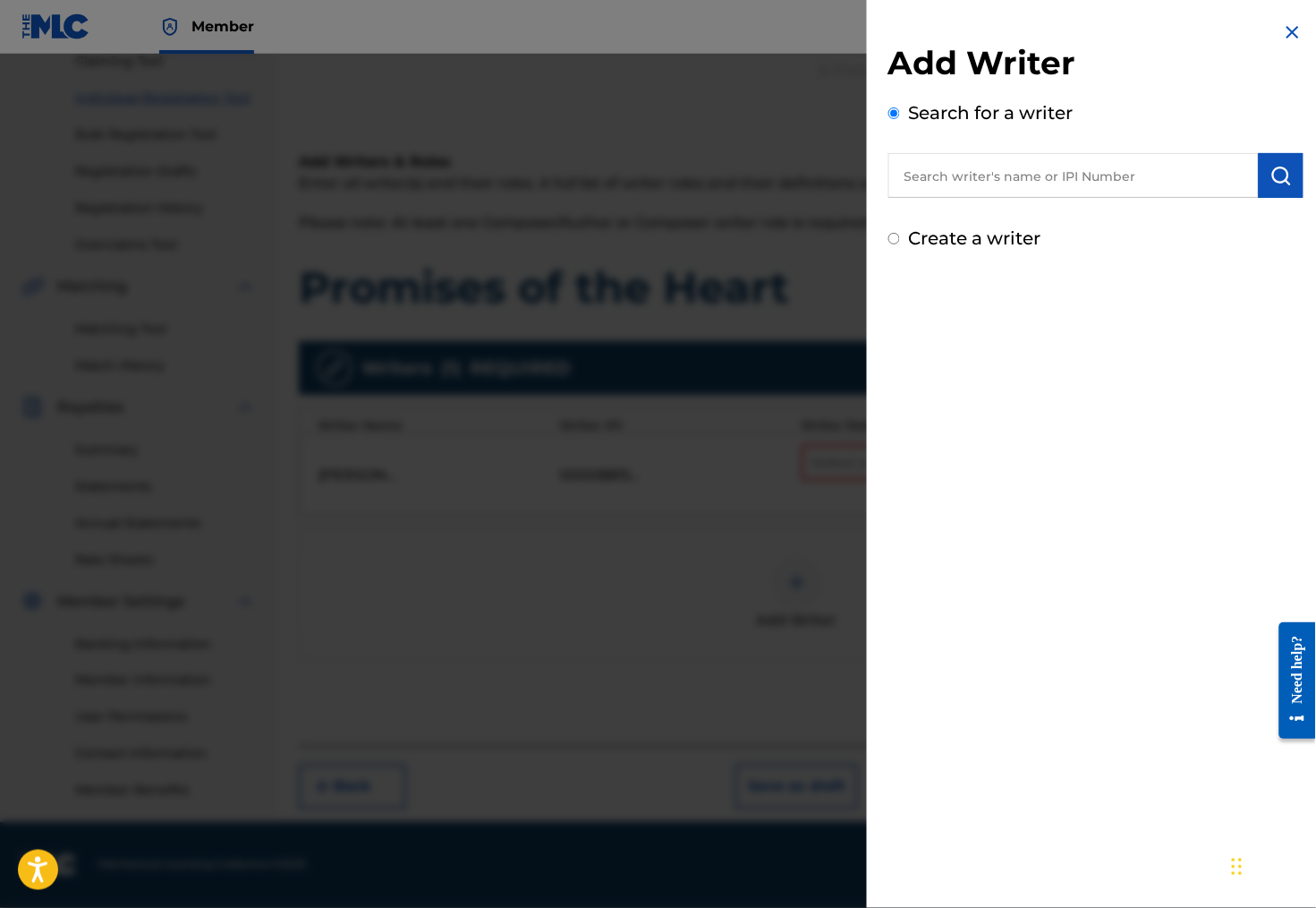
click at [1285, 30] on img at bounding box center [1293, 32] width 21 height 21
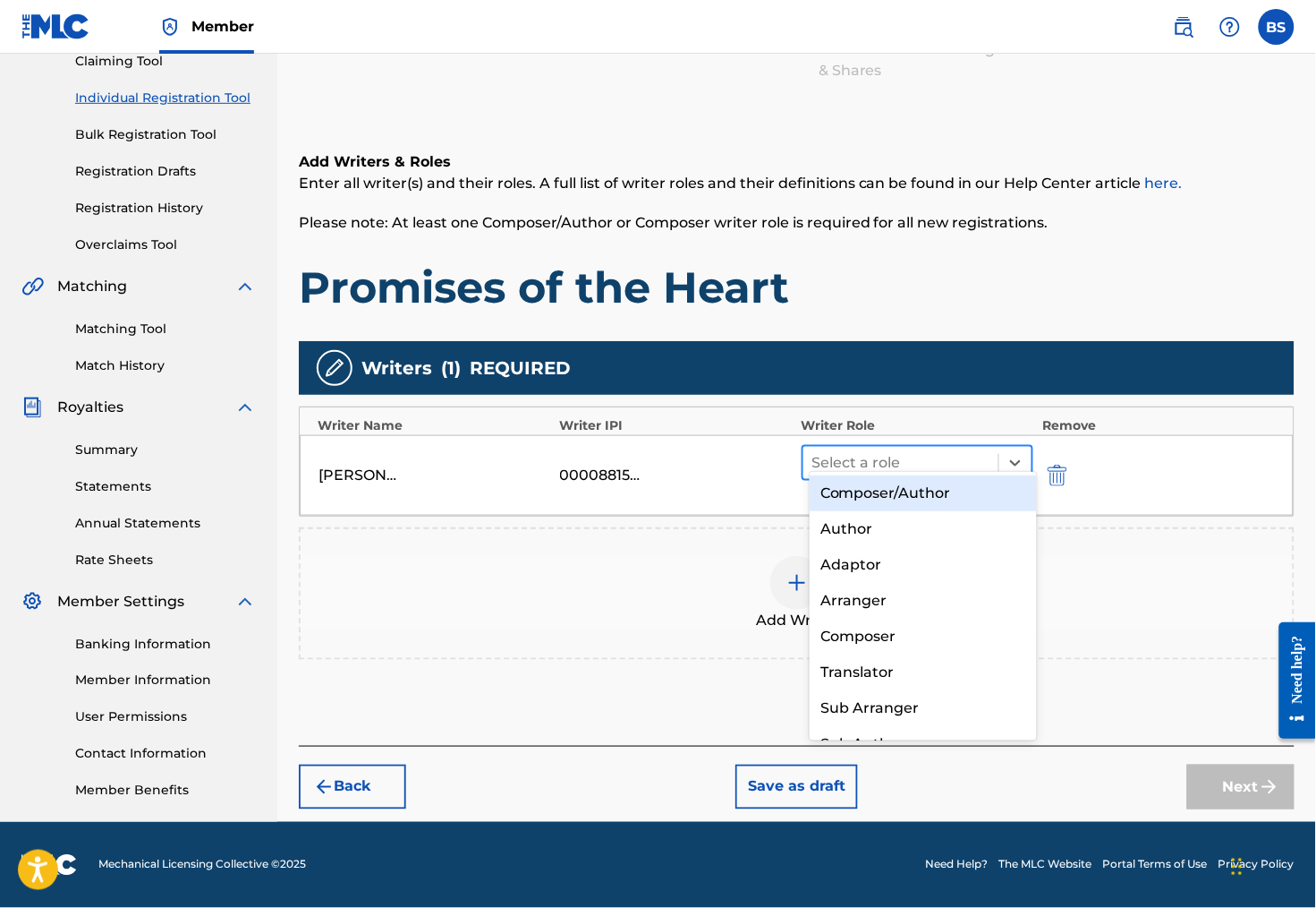
click at [885, 450] on div at bounding box center [902, 463] width 178 height 25
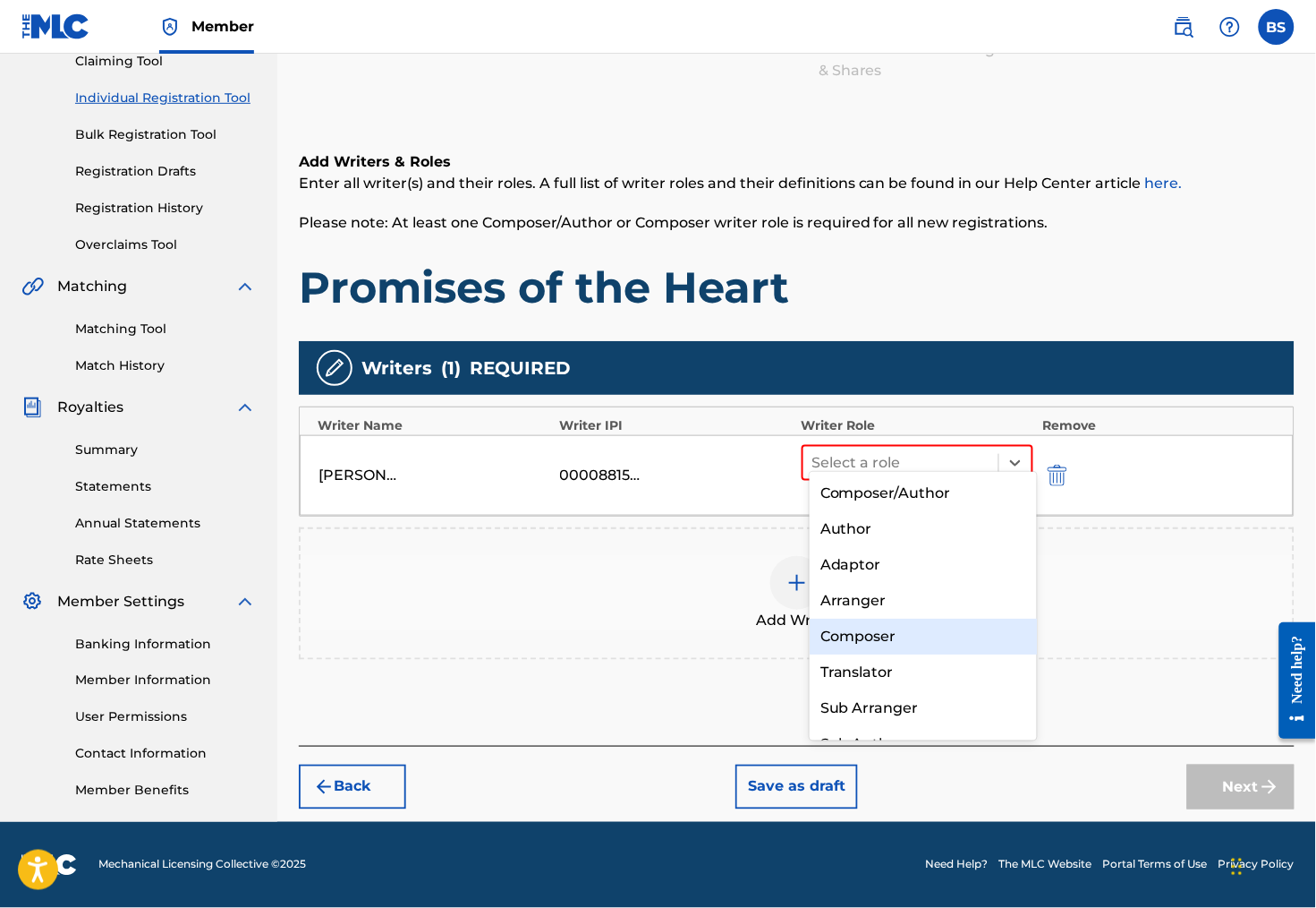
click at [882, 631] on div "Composer" at bounding box center [923, 636] width 227 height 36
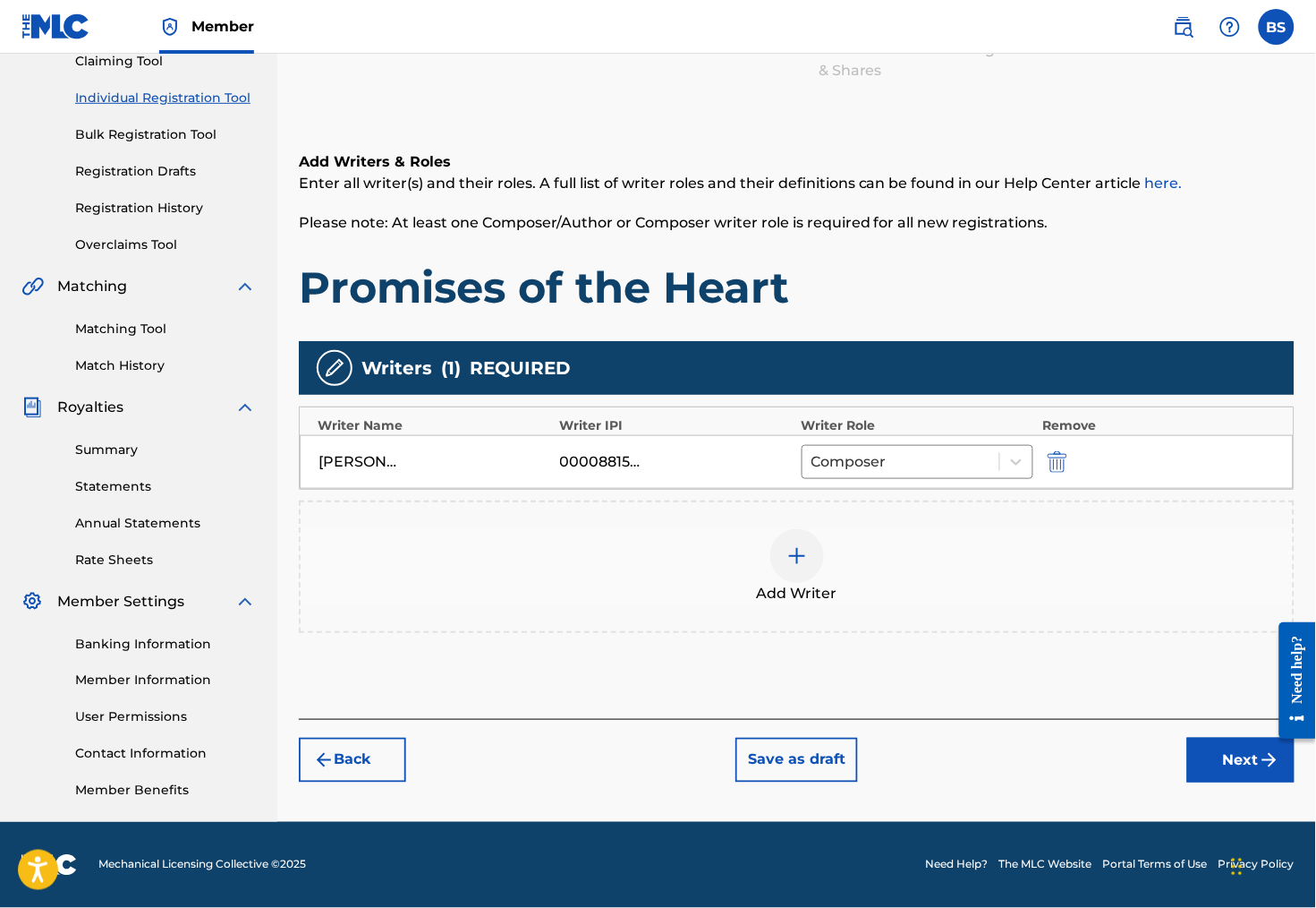
click at [797, 545] on img at bounding box center [797, 556] width 21 height 21
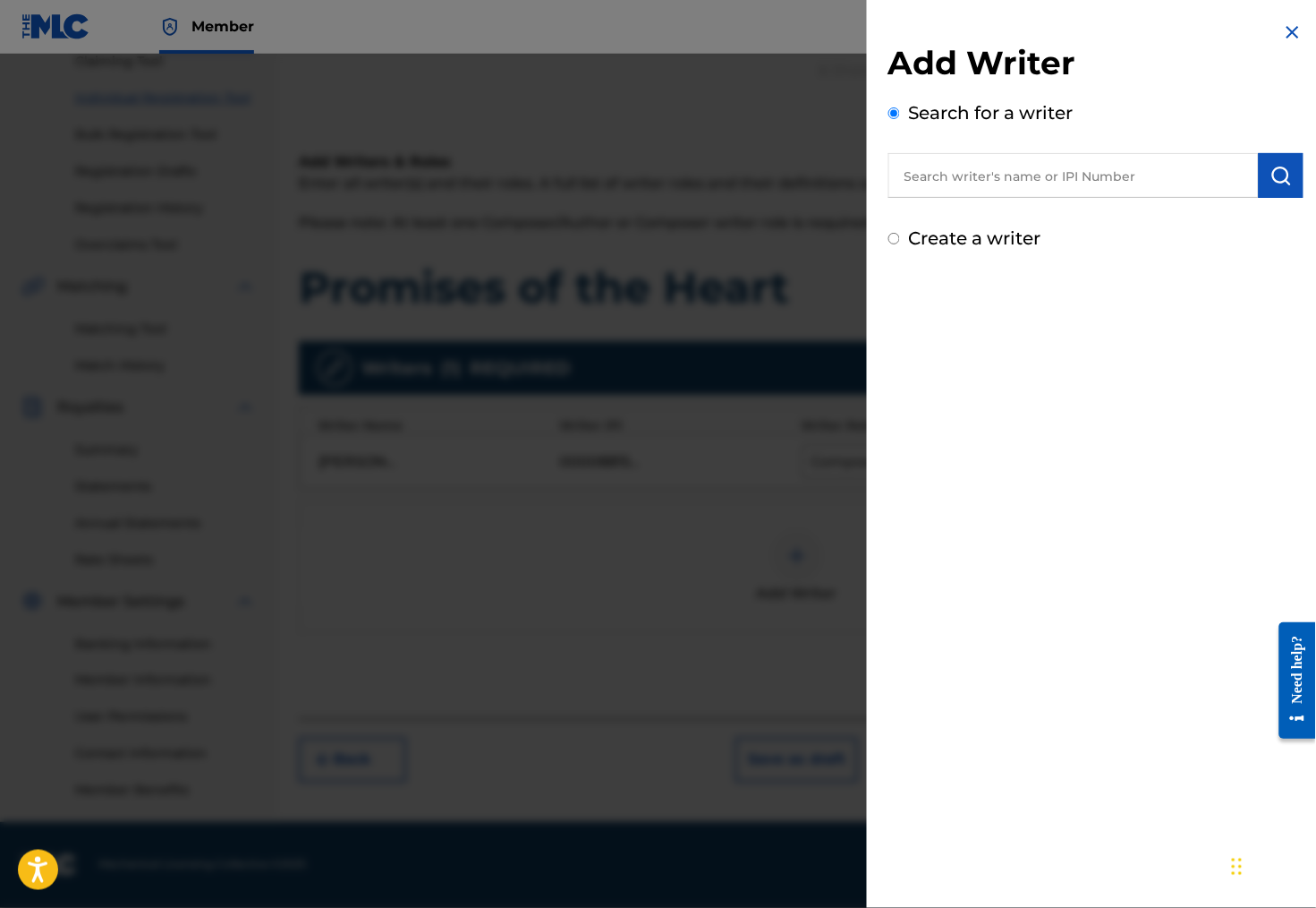
click at [961, 191] on input "text" at bounding box center [1074, 176] width 370 height 45
click at [931, 179] on input "[PERSON_NAME]" at bounding box center [1074, 176] width 370 height 45
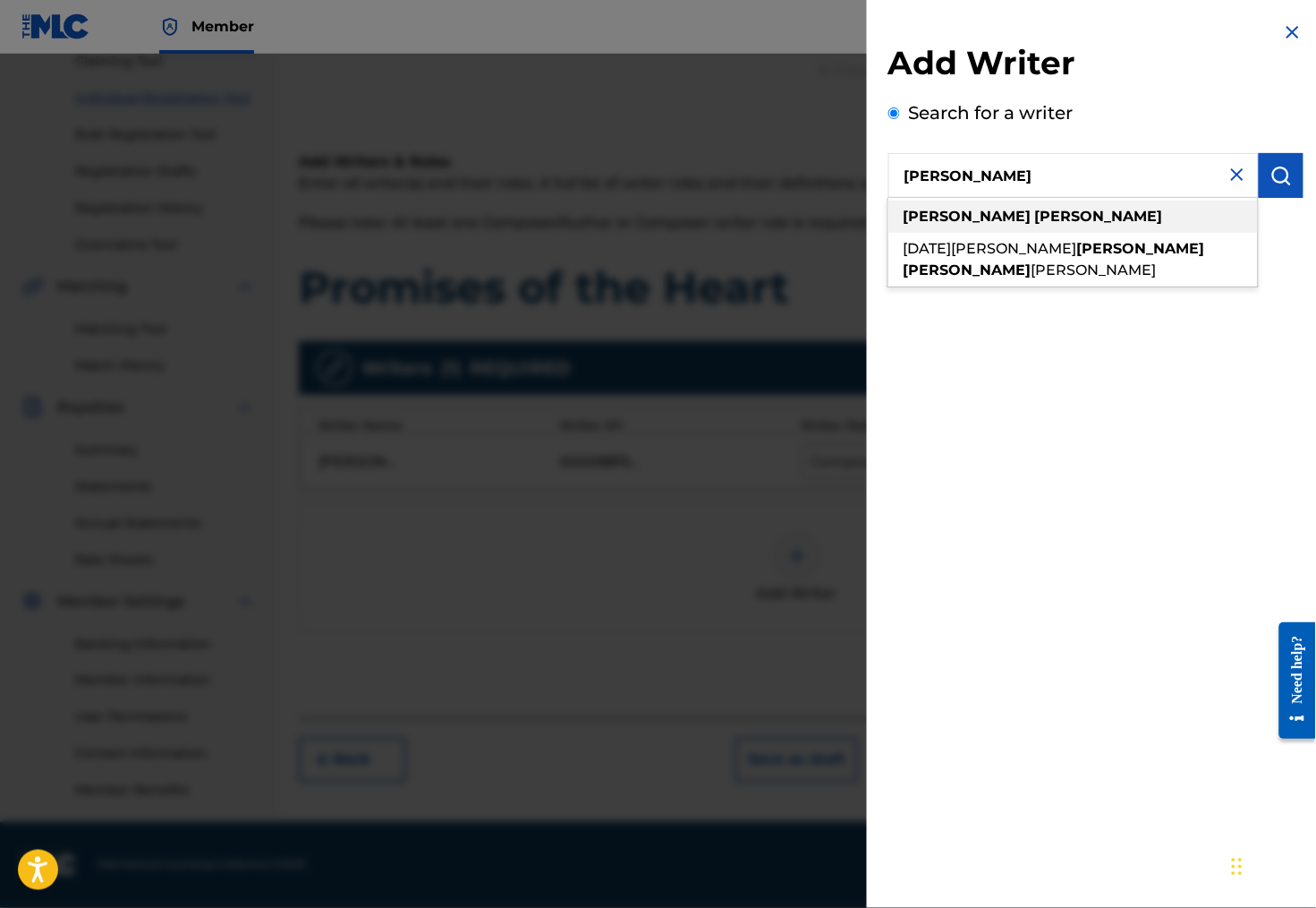
type input "[PERSON_NAME]"
click at [1081, 230] on div "[PERSON_NAME]" at bounding box center [1073, 216] width 369 height 32
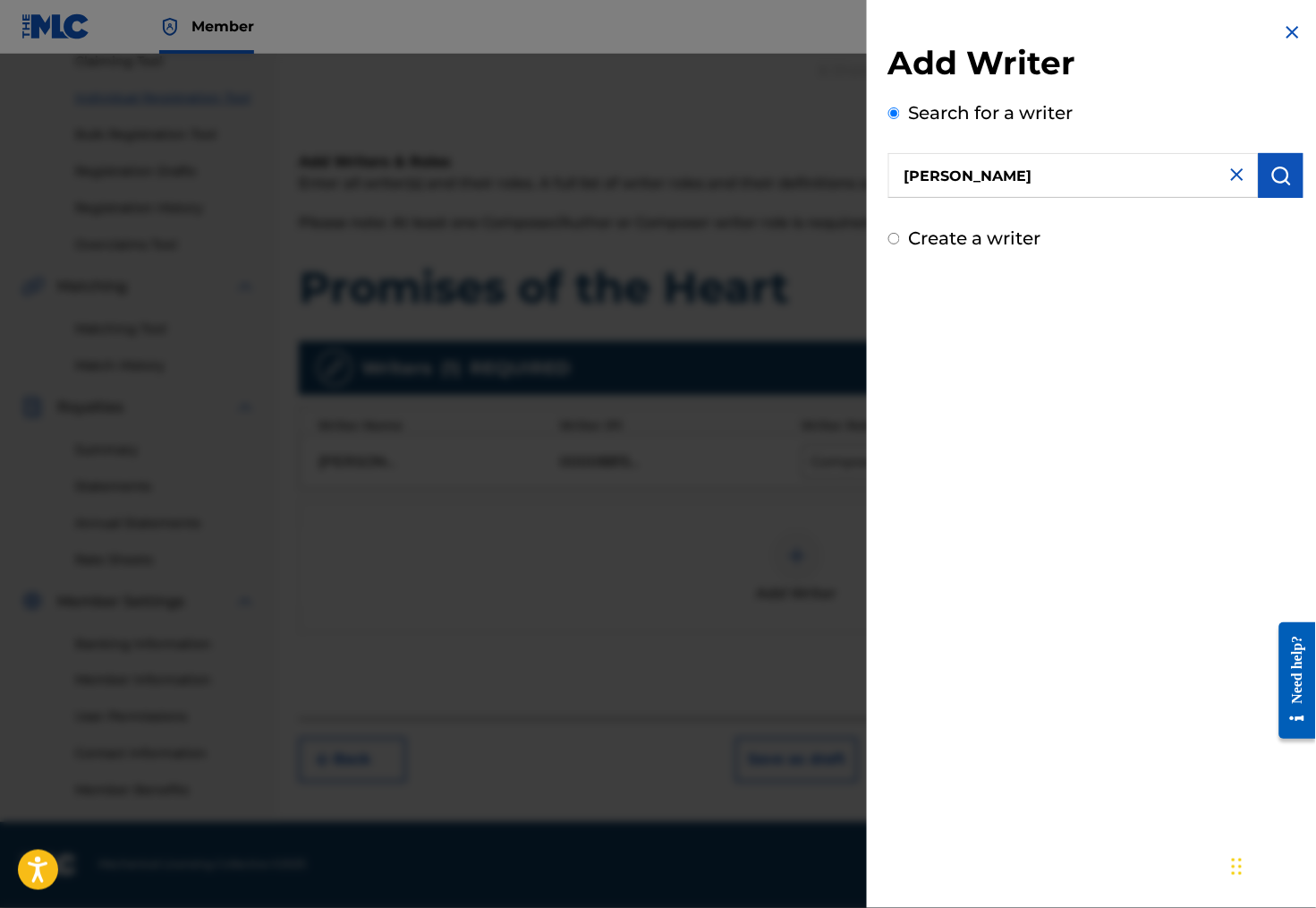
click at [988, 248] on label "Create a writer" at bounding box center [975, 238] width 133 height 21
radio input "true"
click at [900, 244] on input "Create a writer" at bounding box center [894, 239] width 12 height 12
radio input "false"
radio input "true"
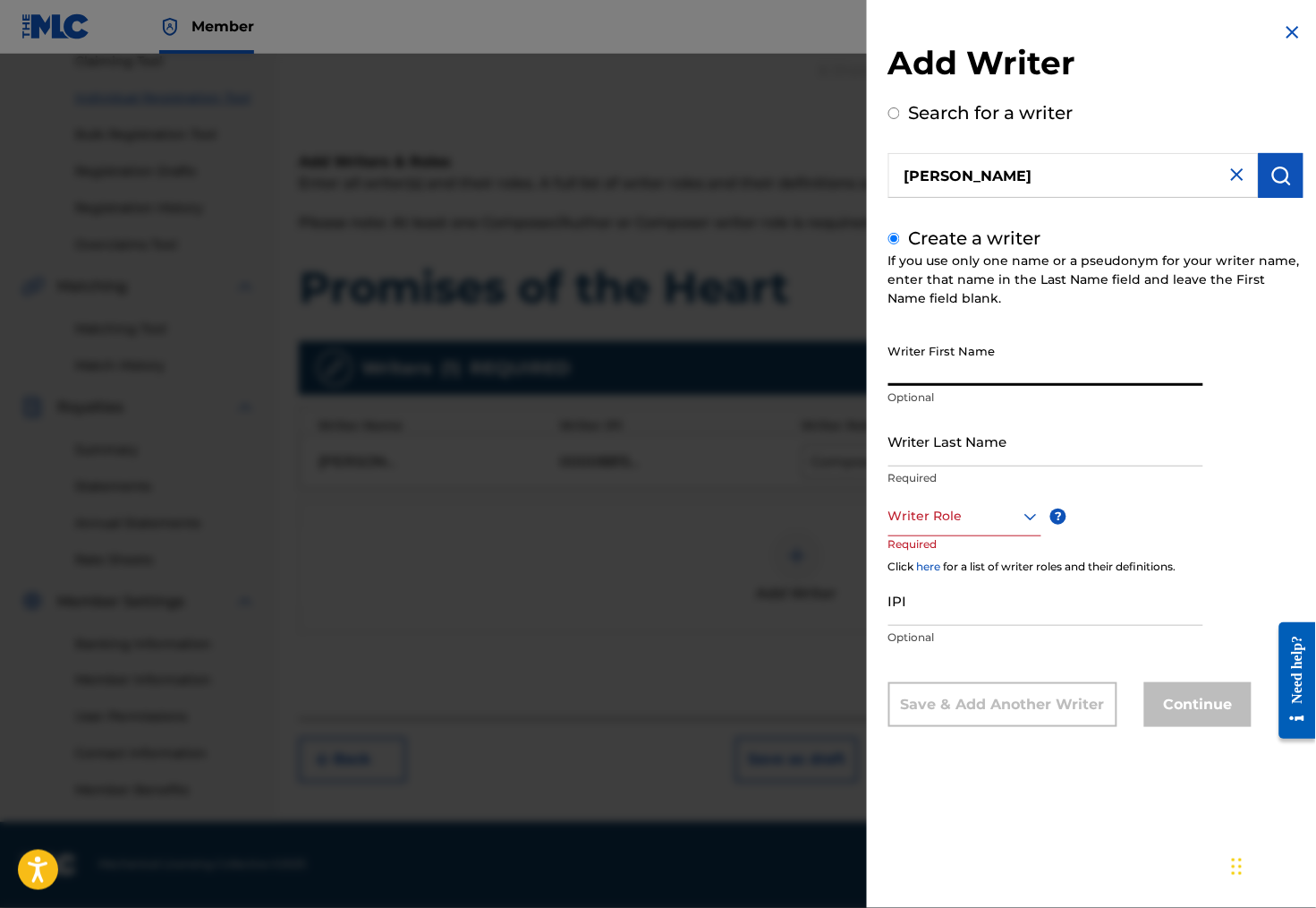
click at [912, 377] on input "Writer First Name" at bounding box center [1045, 360] width 315 height 51
click at [898, 376] on input "[PERSON_NAME]" at bounding box center [1045, 360] width 315 height 51
type input "[PERSON_NAME]"
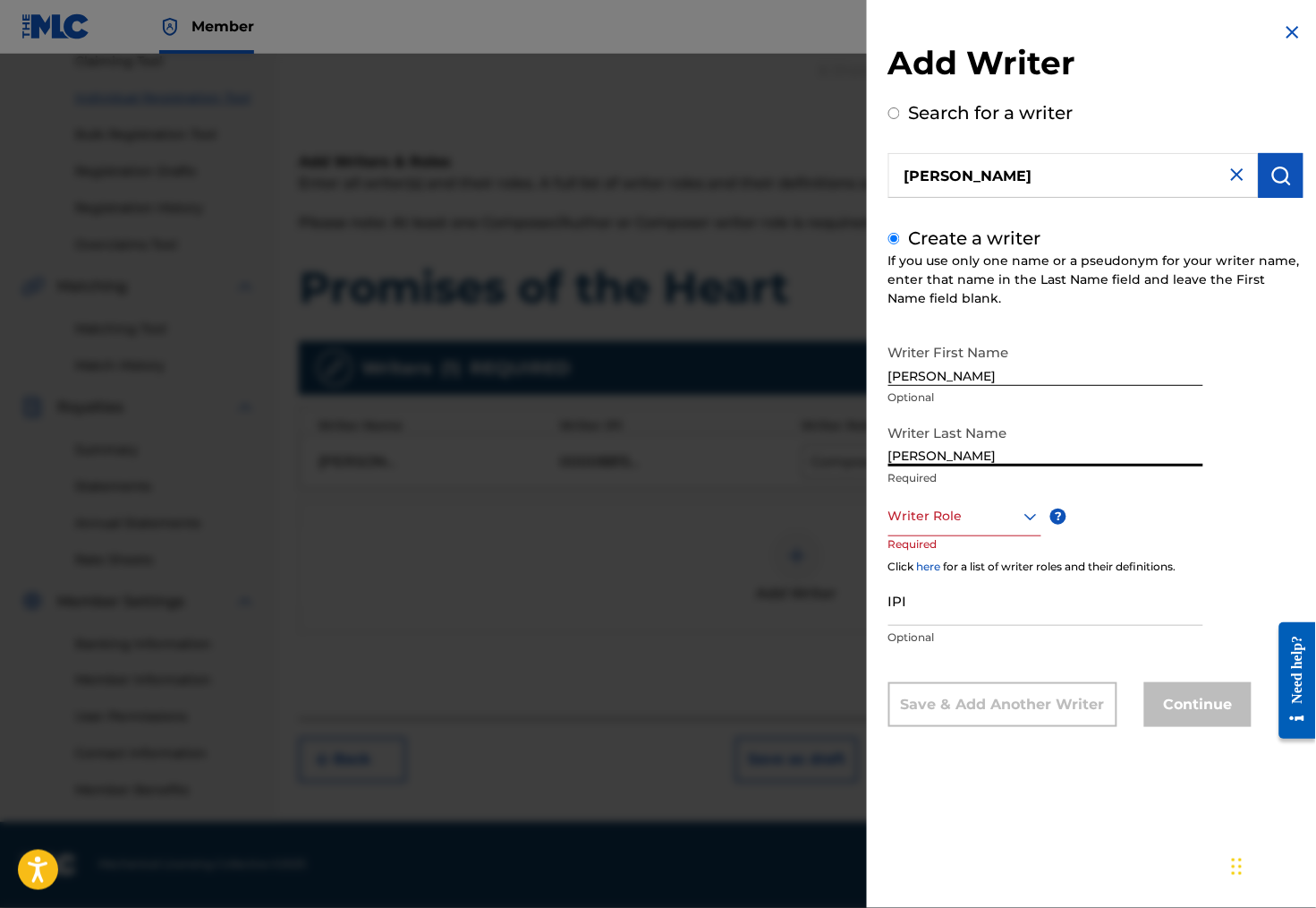
type input "[PERSON_NAME]"
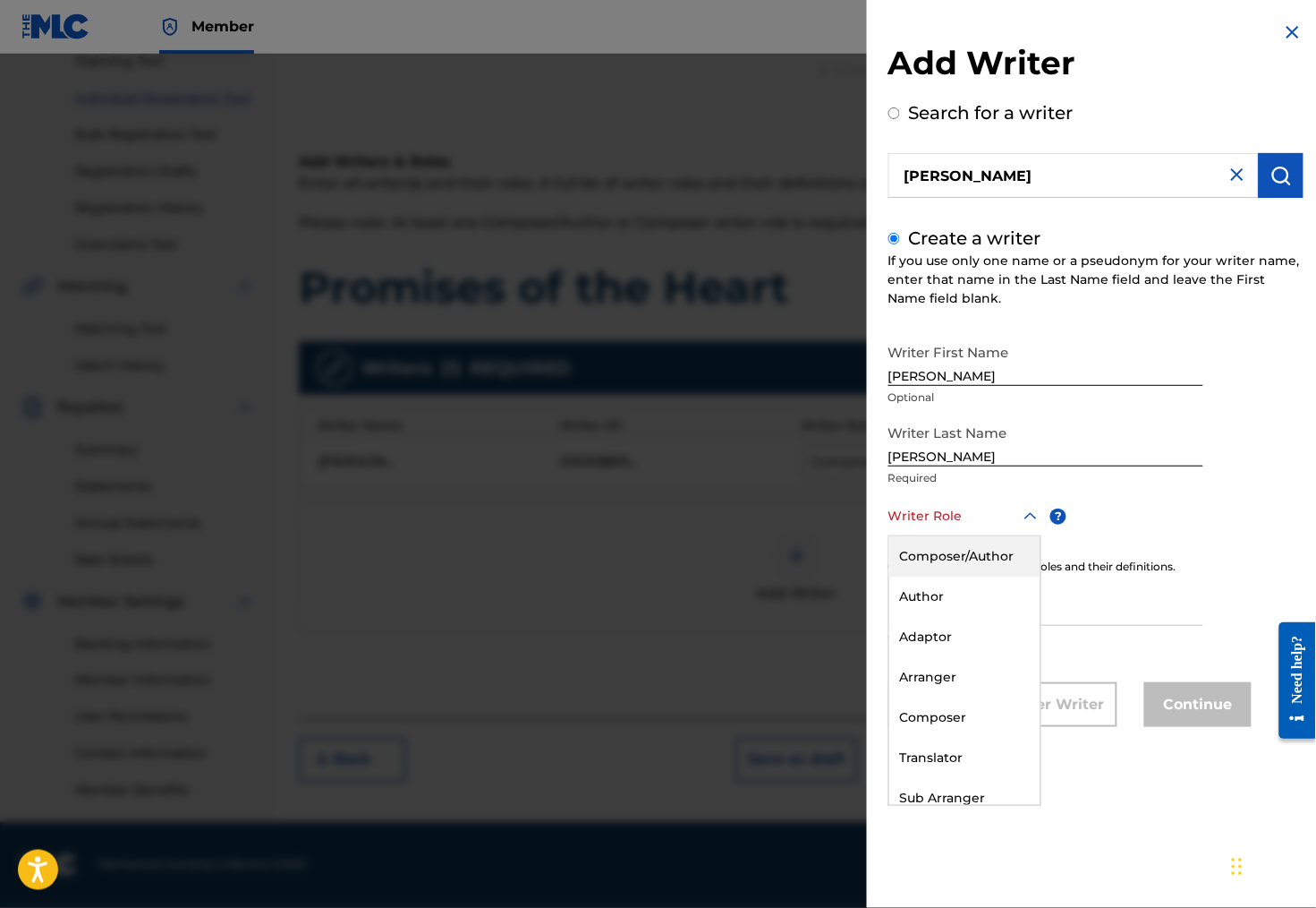
click at [930, 527] on div at bounding box center [965, 515] width 153 height 22
click at [930, 617] on div "Author" at bounding box center [965, 597] width 151 height 41
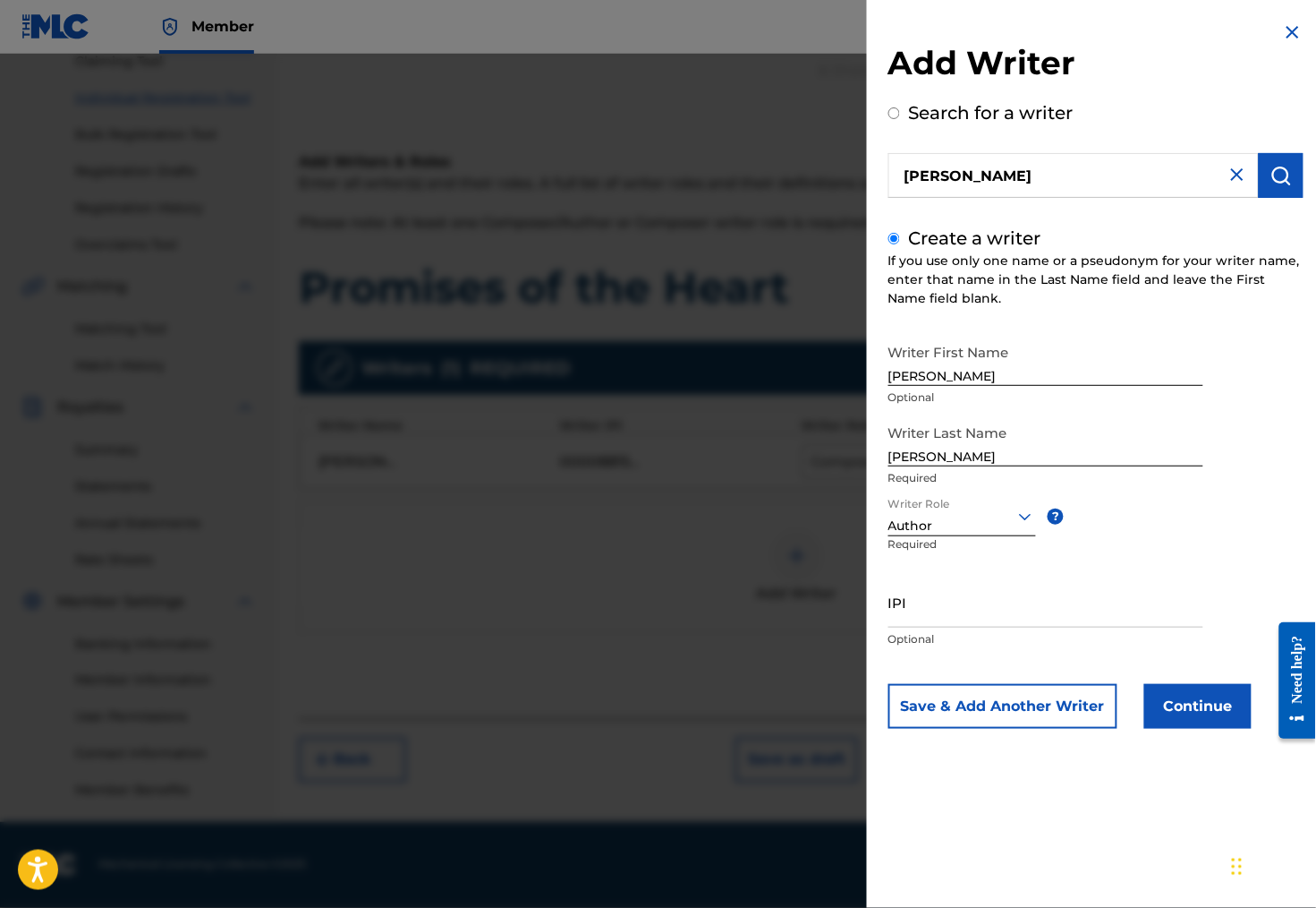
click at [955, 628] on input "IPI" at bounding box center [1045, 601] width 315 height 51
type input "01308848335"
click at [1191, 729] on button "Continue" at bounding box center [1198, 706] width 108 height 45
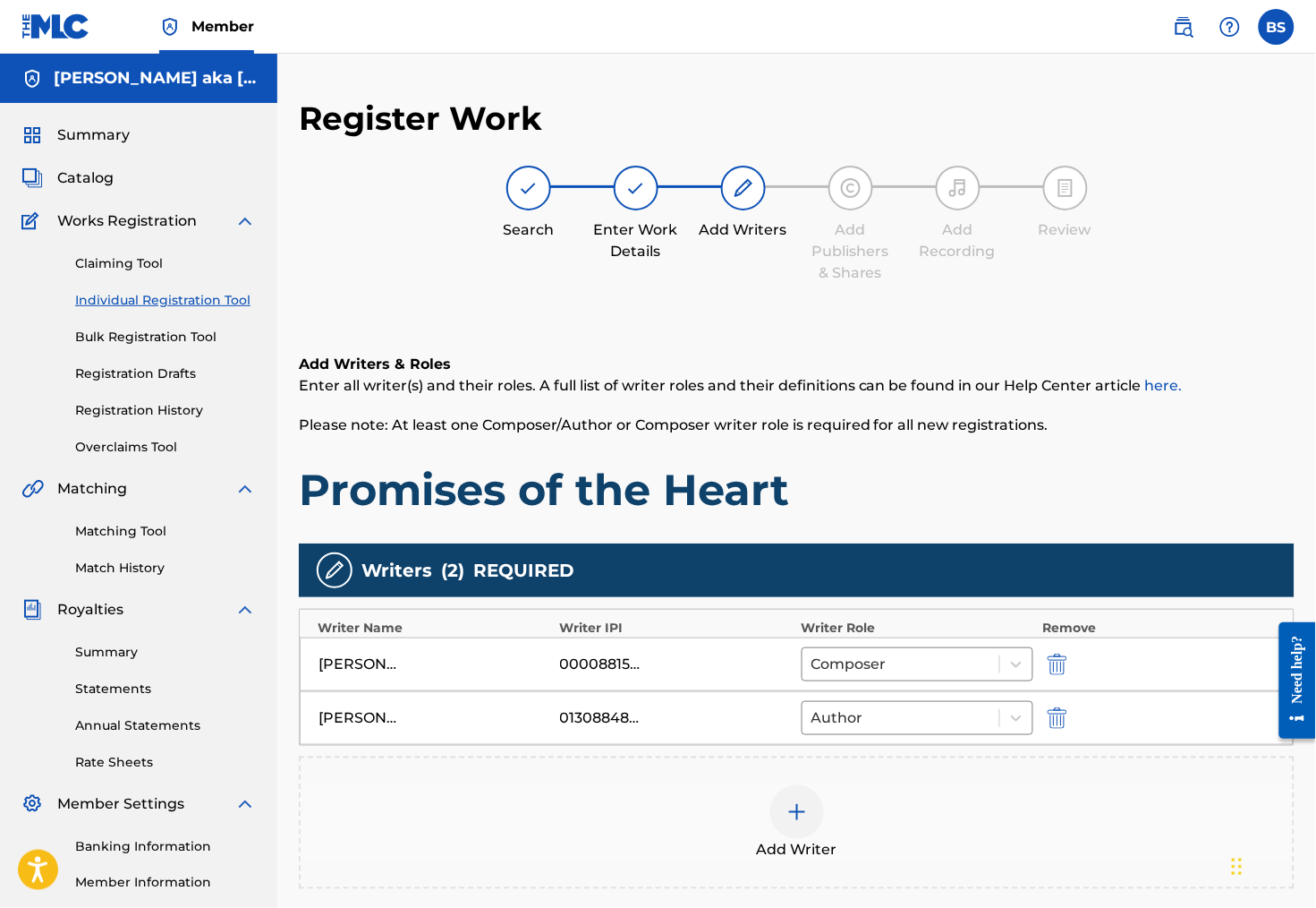
scroll to position [0, 0]
click at [630, 729] on div "01308848335" at bounding box center [600, 718] width 80 height 21
click at [1060, 729] on img "submit" at bounding box center [1057, 718] width 19 height 21
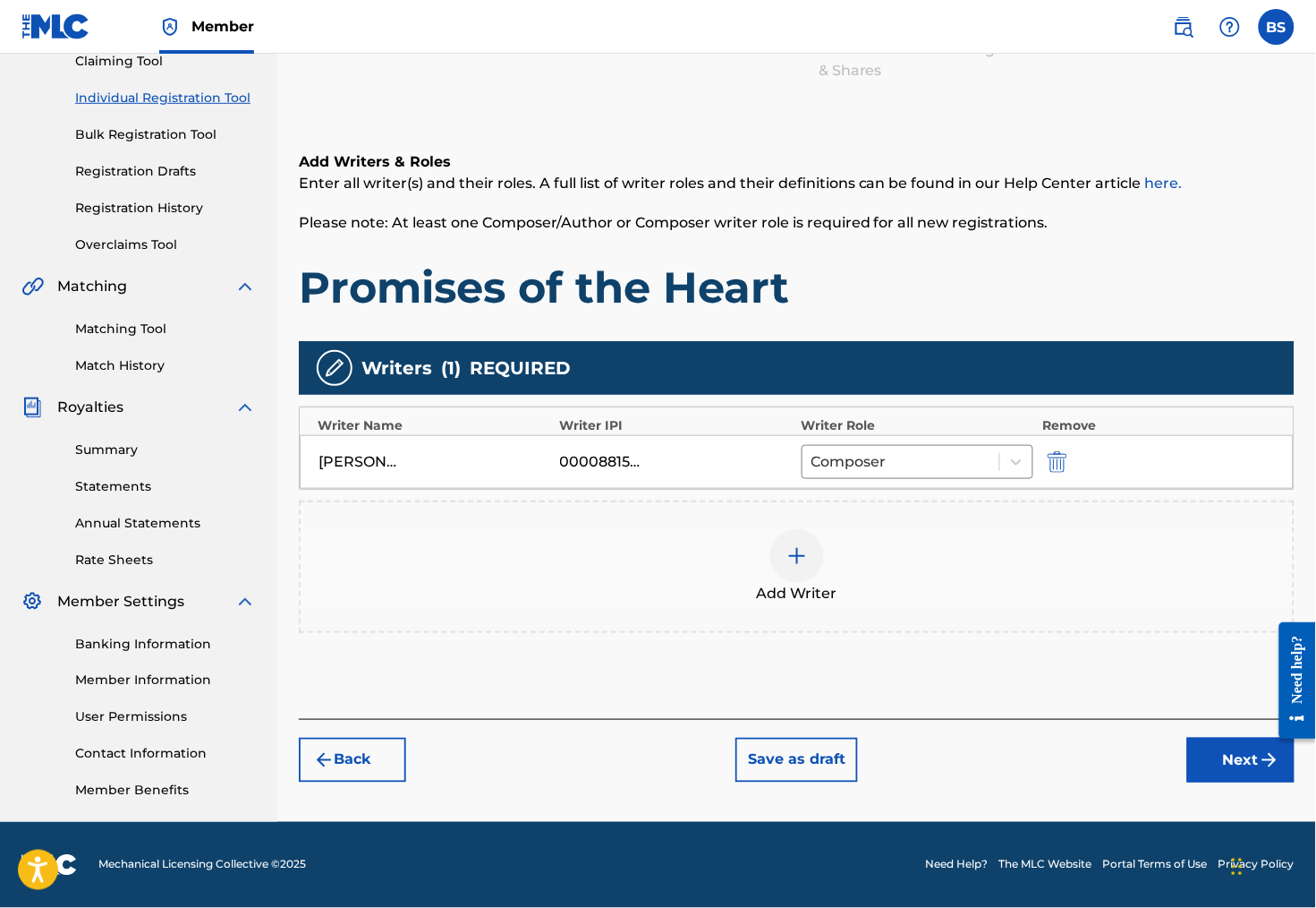
click at [797, 566] on div at bounding box center [796, 555] width 53 height 53
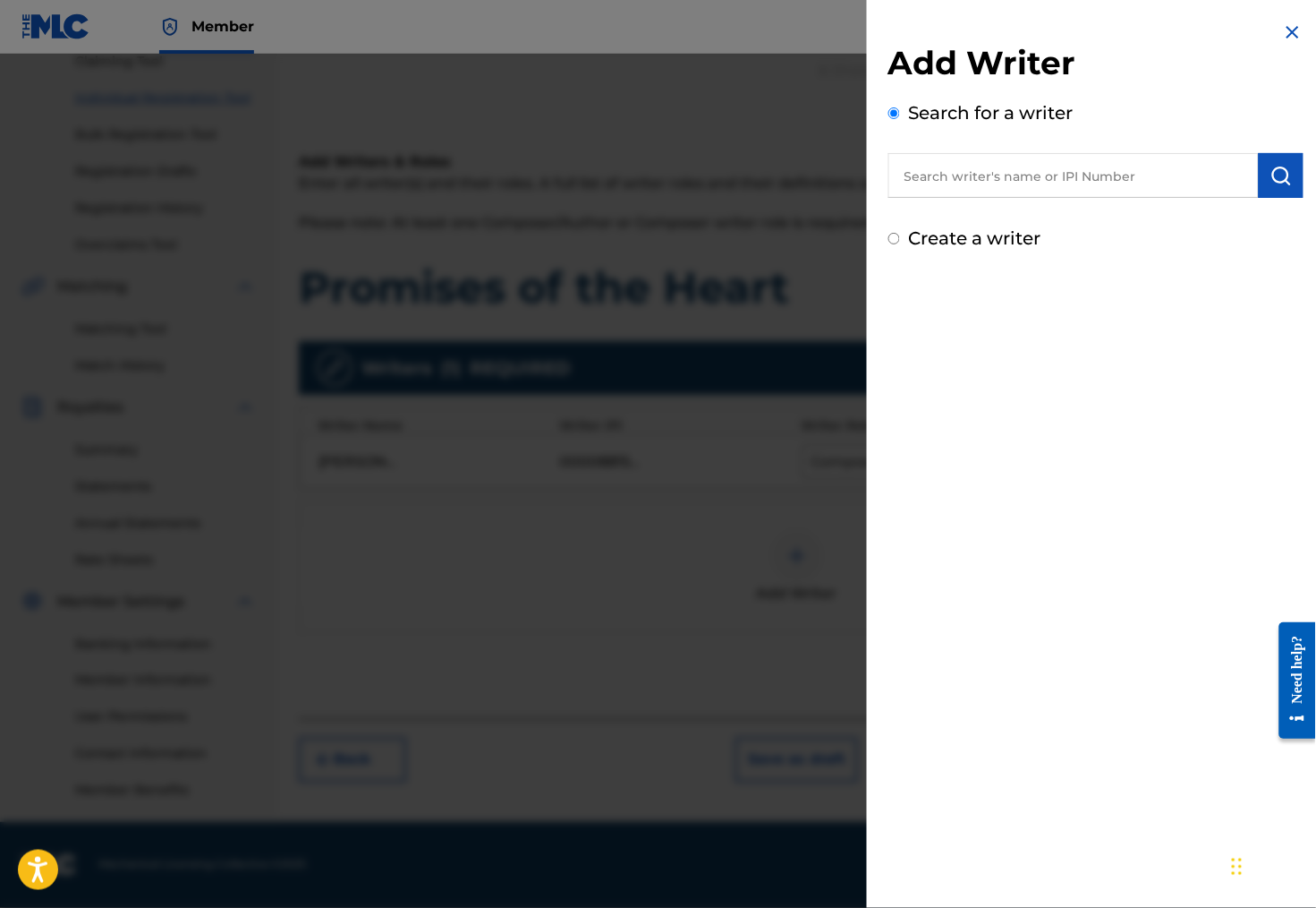
click at [933, 196] on input "text" at bounding box center [1074, 176] width 370 height 45
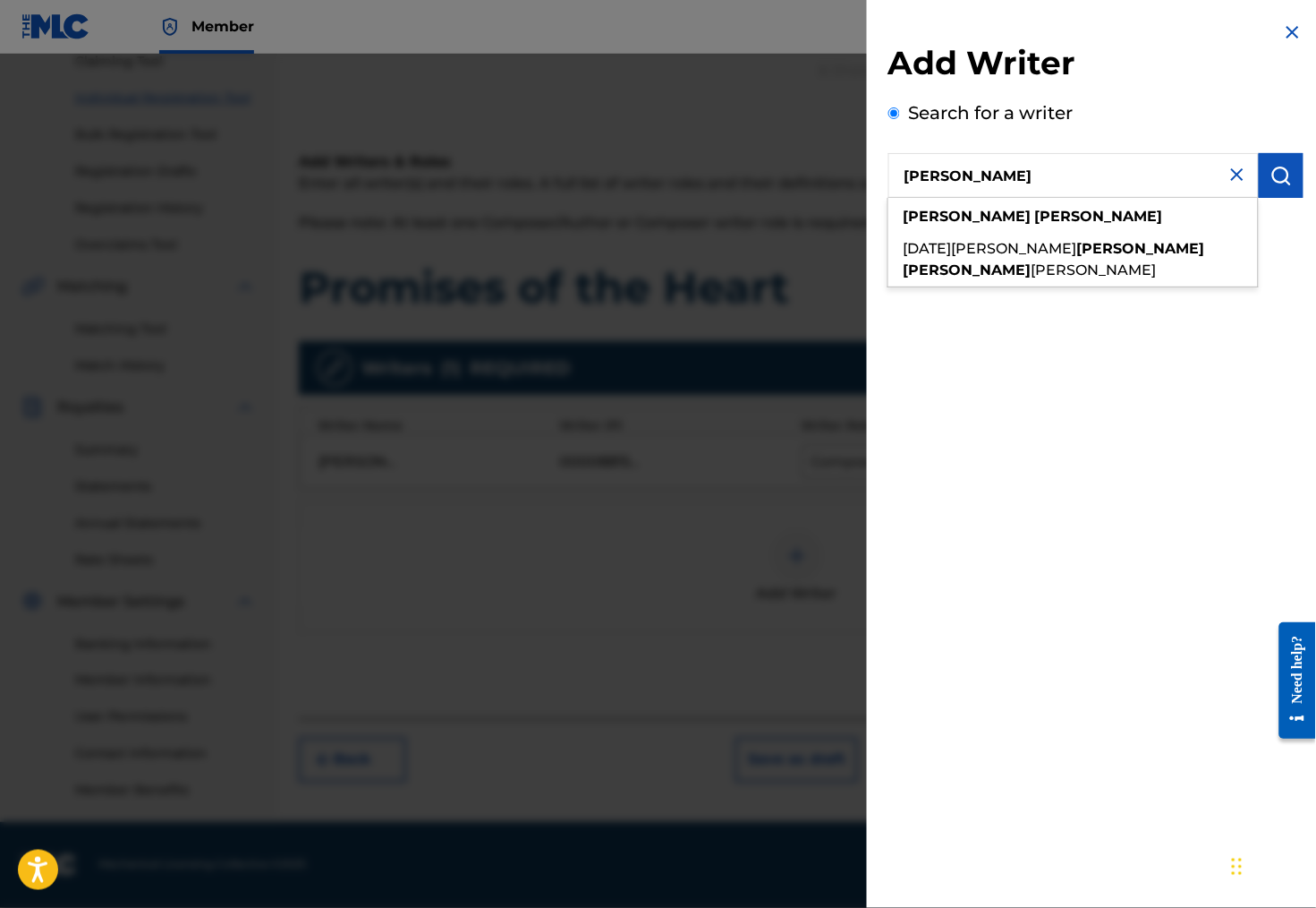
type input "[PERSON_NAME]"
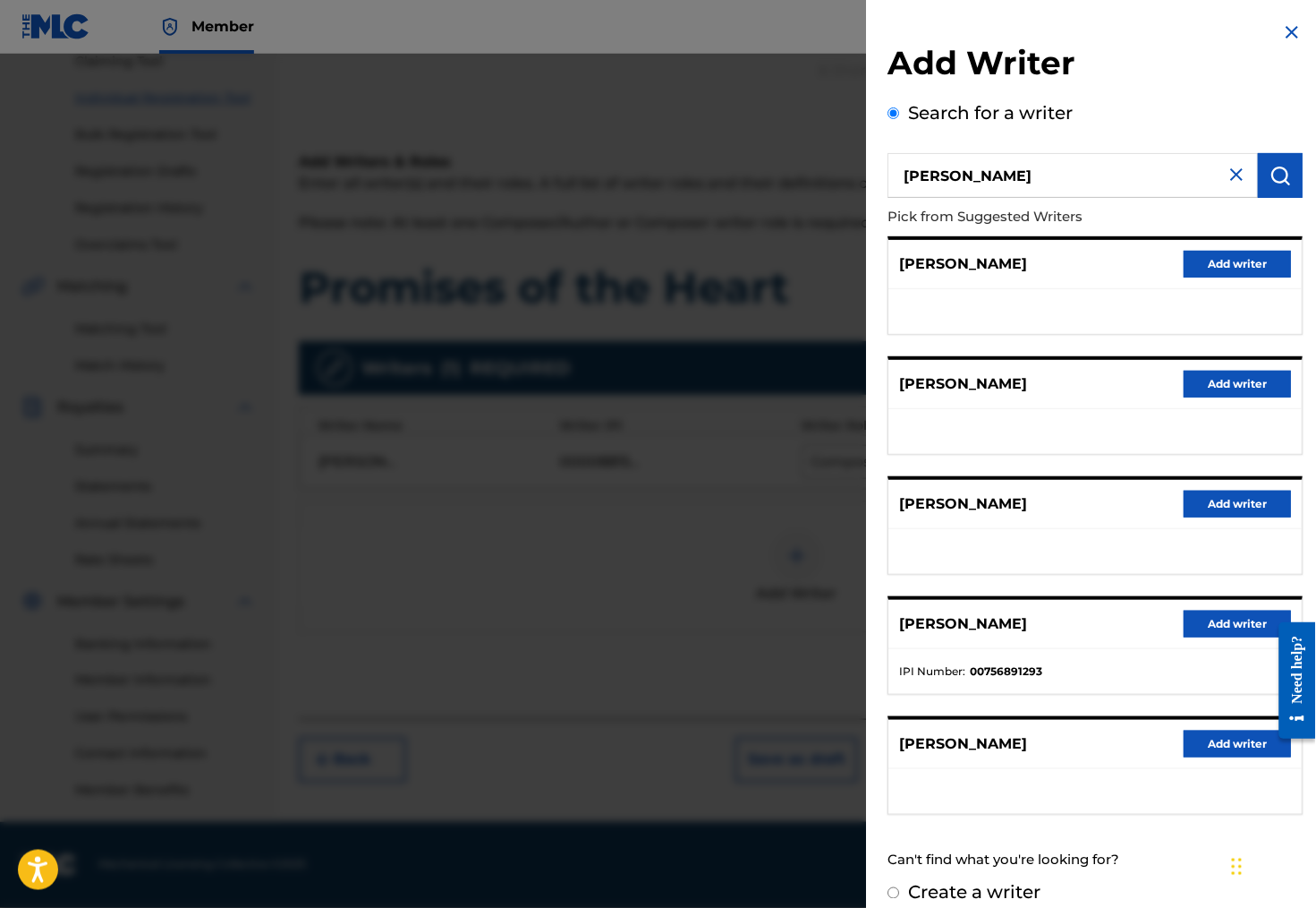
click at [1196, 277] on button "Add writer" at bounding box center [1238, 264] width 108 height 27
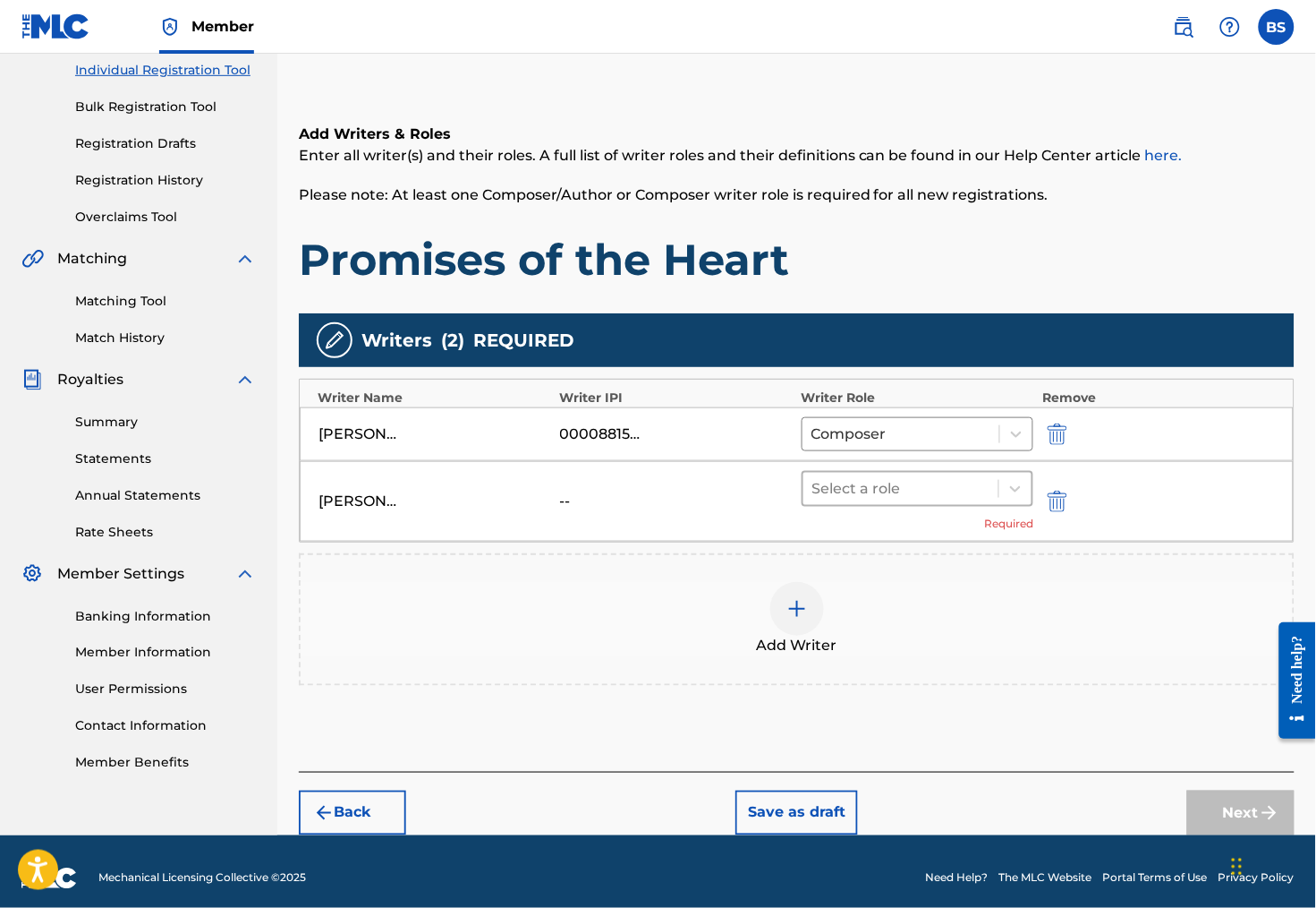
click at [908, 502] on div at bounding box center [902, 489] width 178 height 25
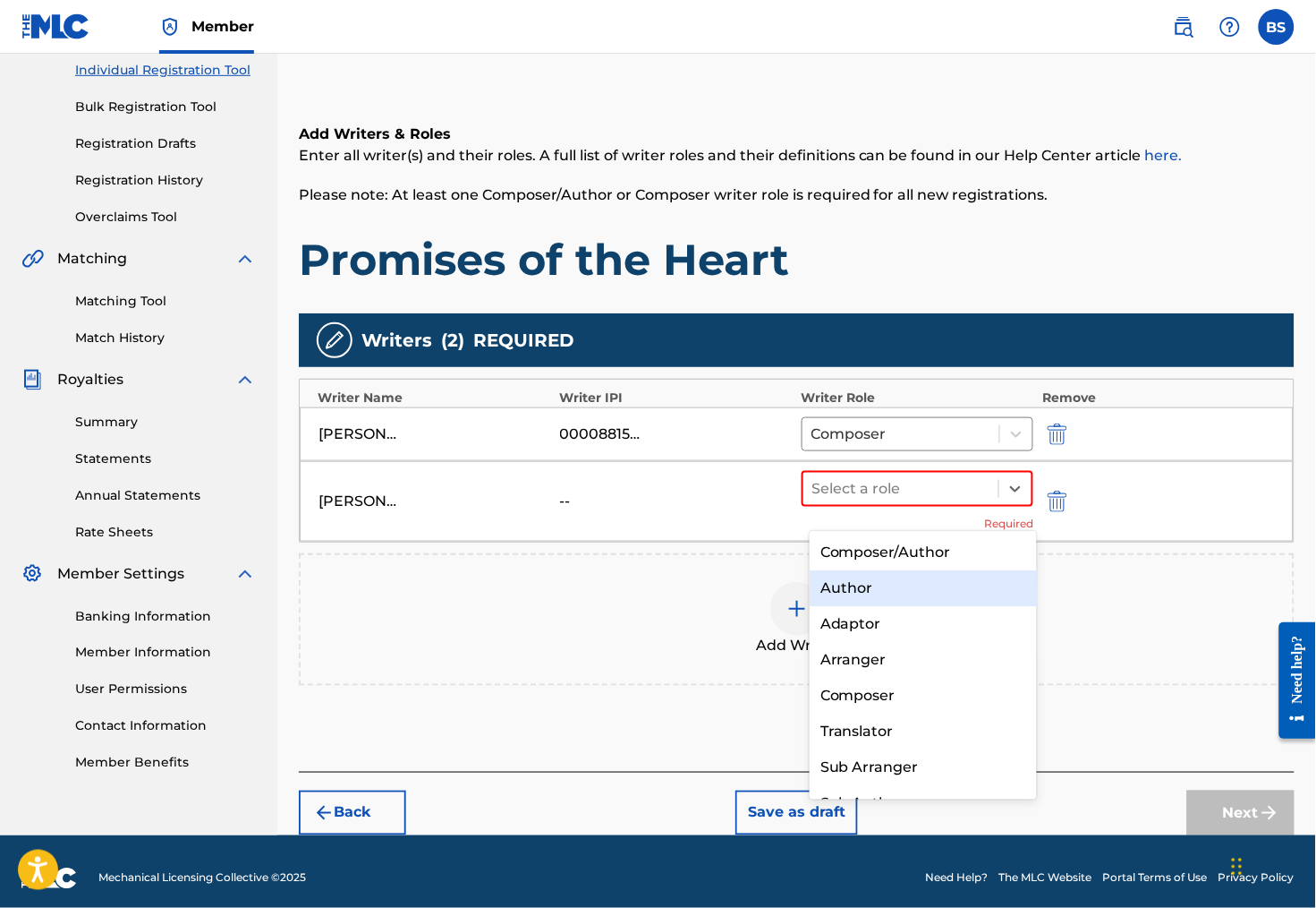
click at [904, 585] on div "Author" at bounding box center [923, 588] width 227 height 36
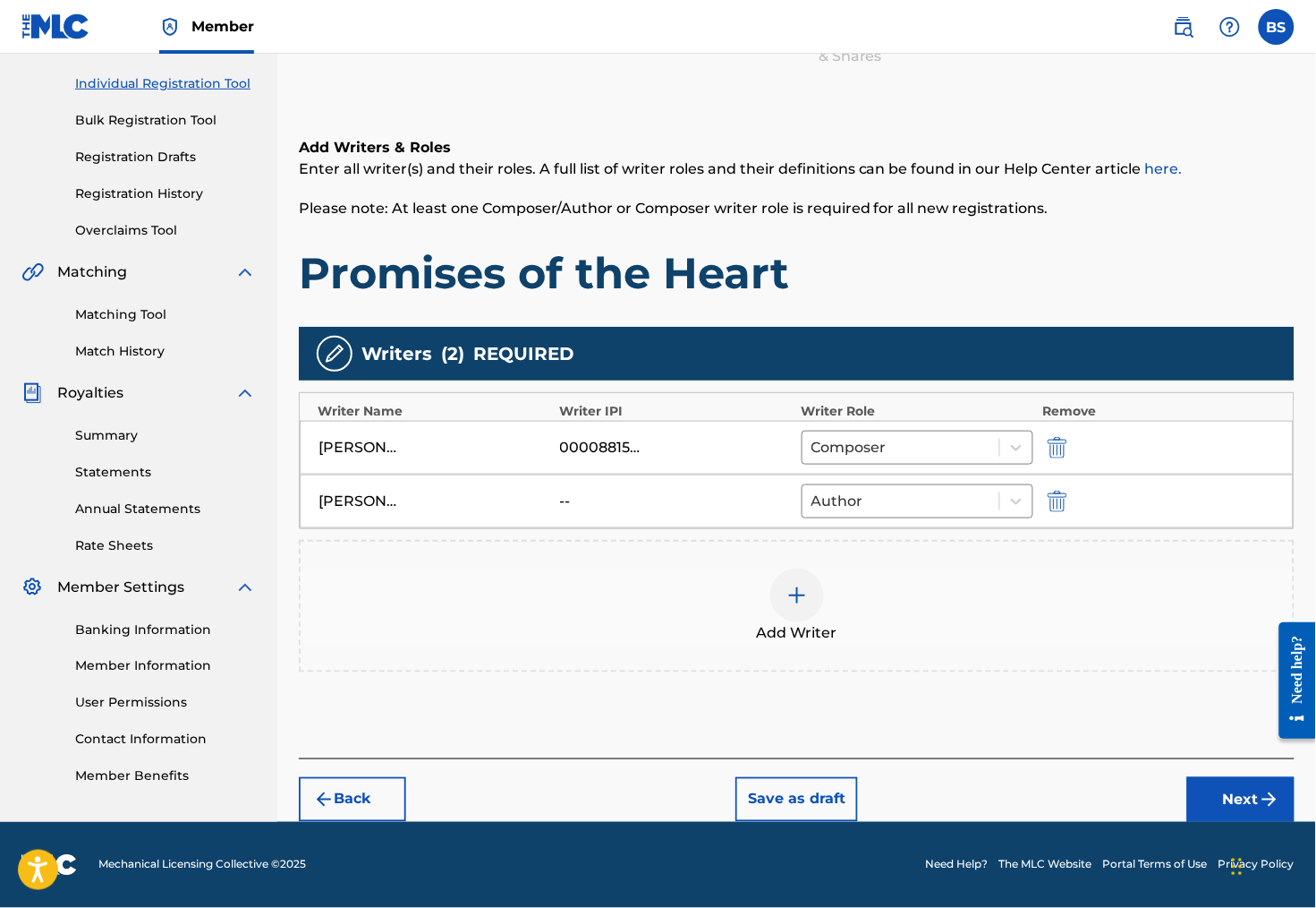
click at [574, 504] on div "--" at bounding box center [600, 502] width 80 height 21
click at [1068, 503] on img "submit" at bounding box center [1057, 502] width 19 height 21
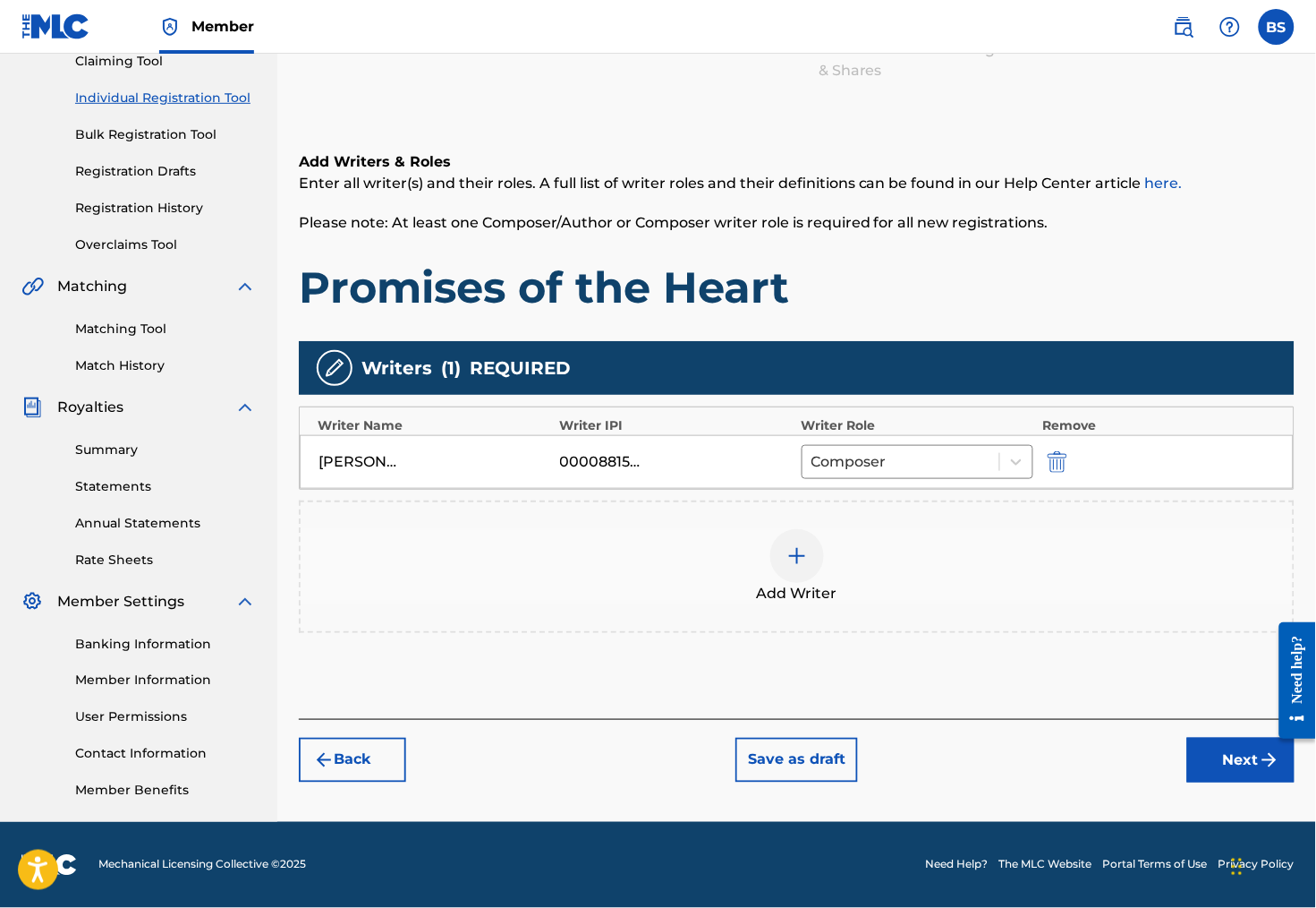
click at [808, 554] on img at bounding box center [797, 556] width 21 height 21
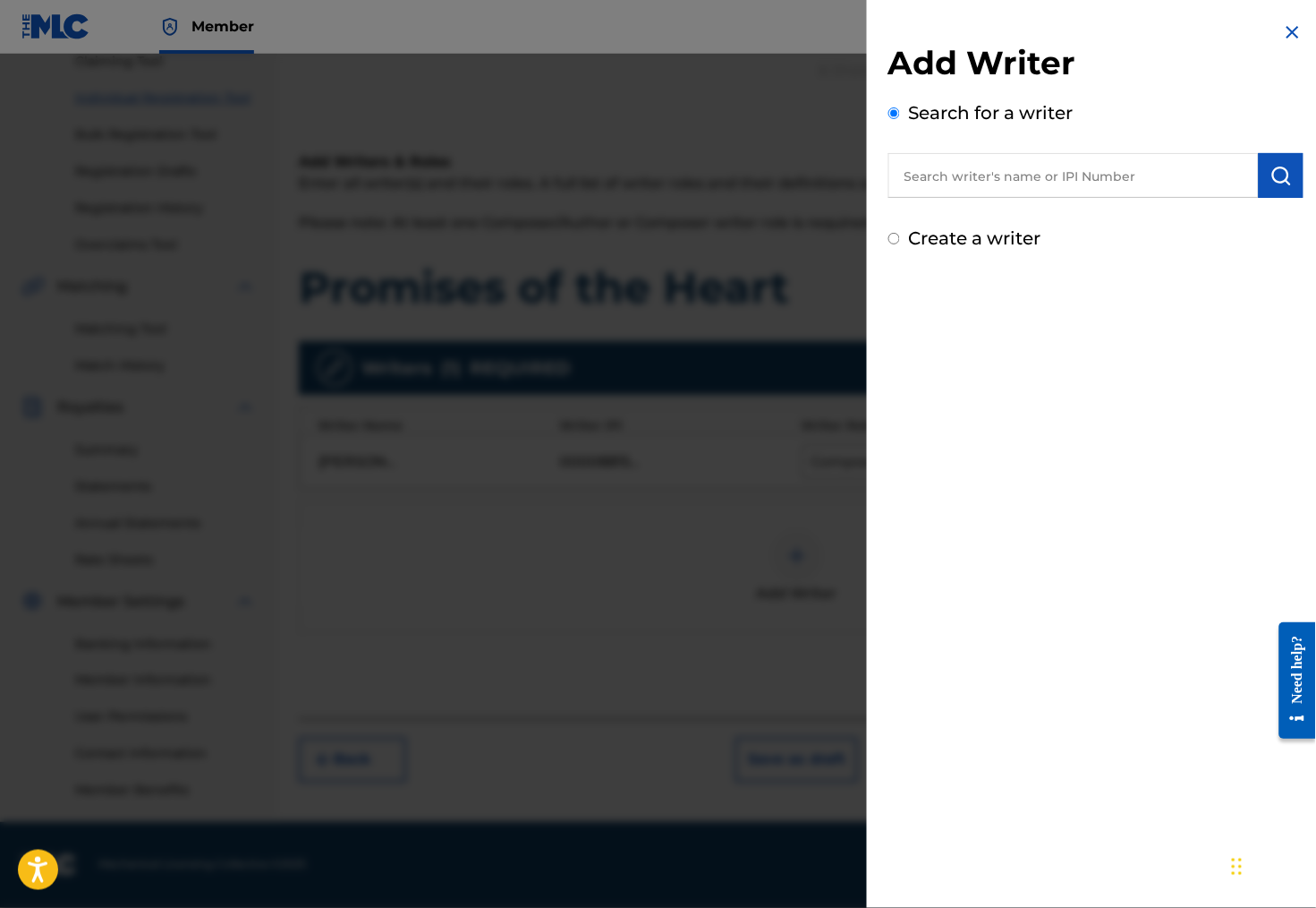
click at [963, 195] on input "text" at bounding box center [1074, 176] width 370 height 45
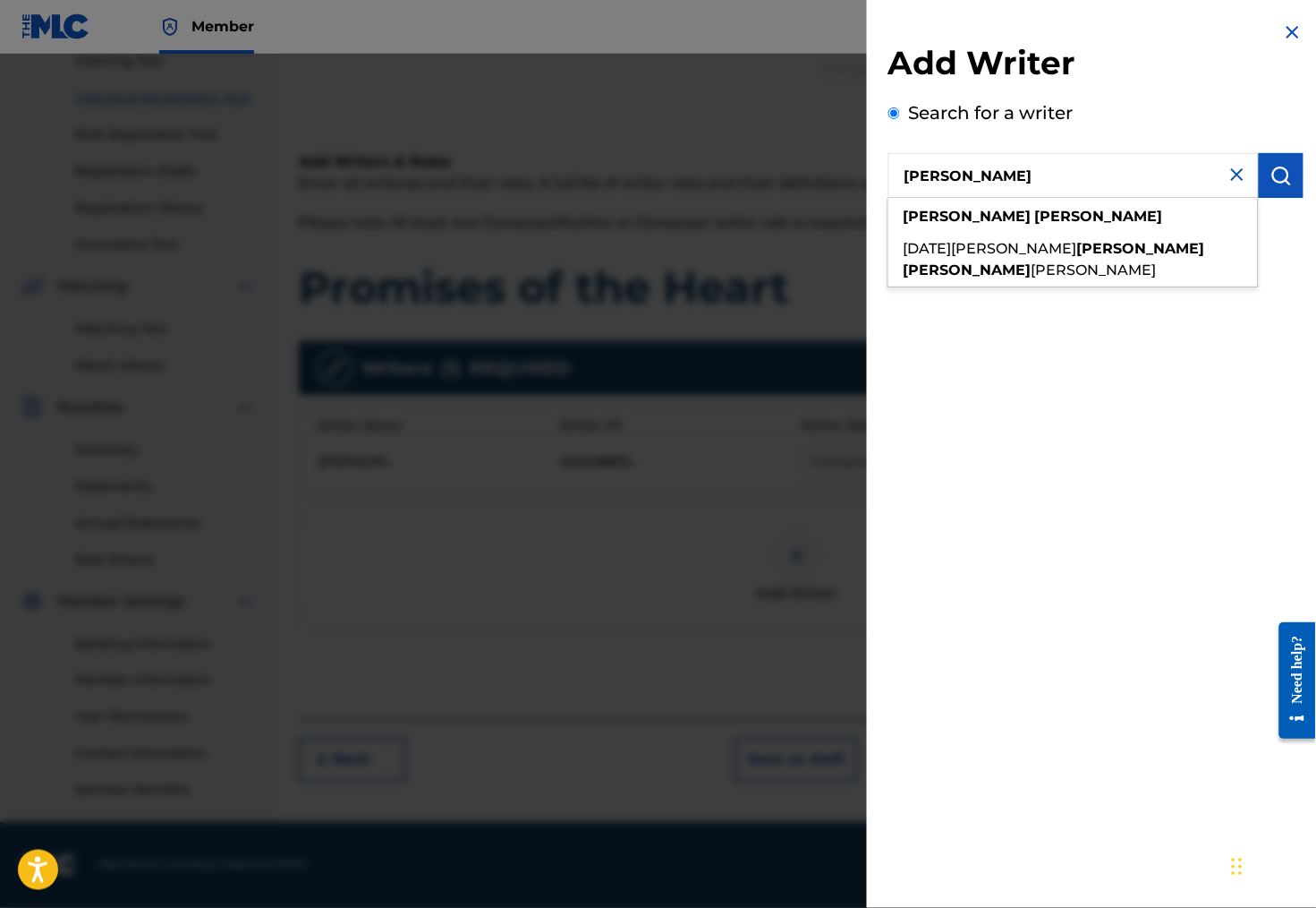
type input "[PERSON_NAME]"
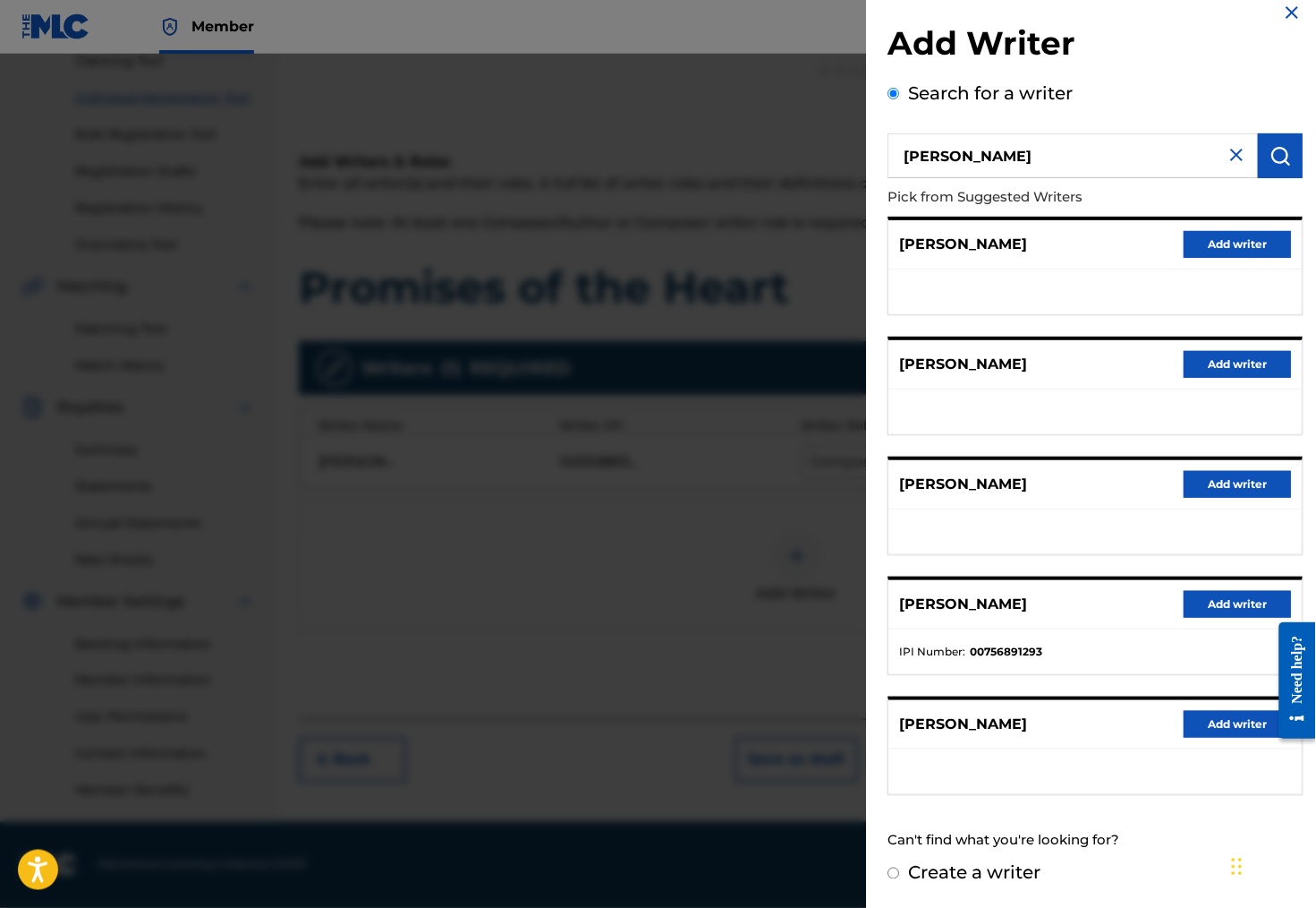
scroll to position [62, 0]
click at [967, 873] on label "Create a writer" at bounding box center [975, 872] width 133 height 21
radio input "true"
click at [900, 873] on input "Create a writer" at bounding box center [894, 873] width 12 height 12
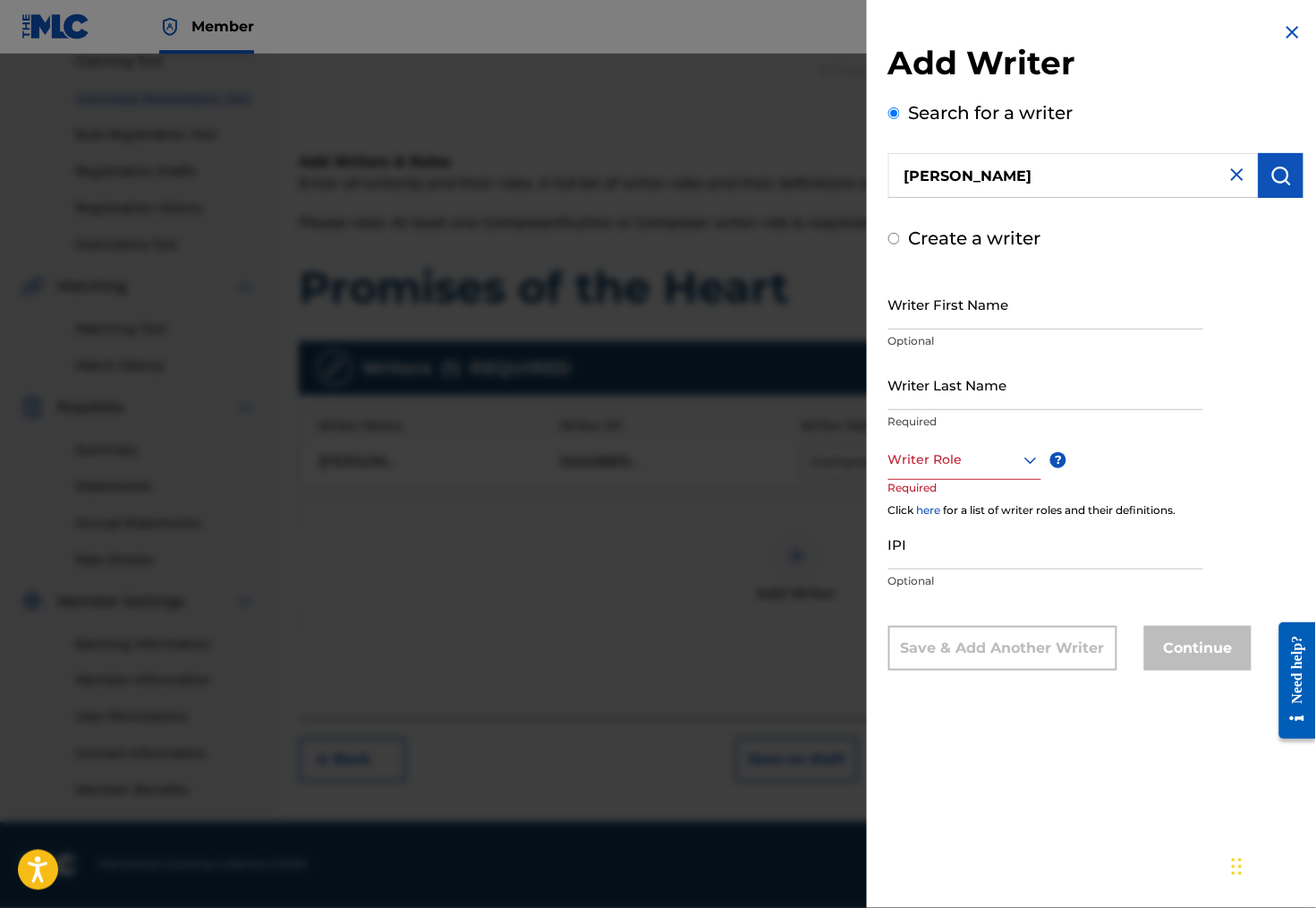
radio input "false"
radio input "true"
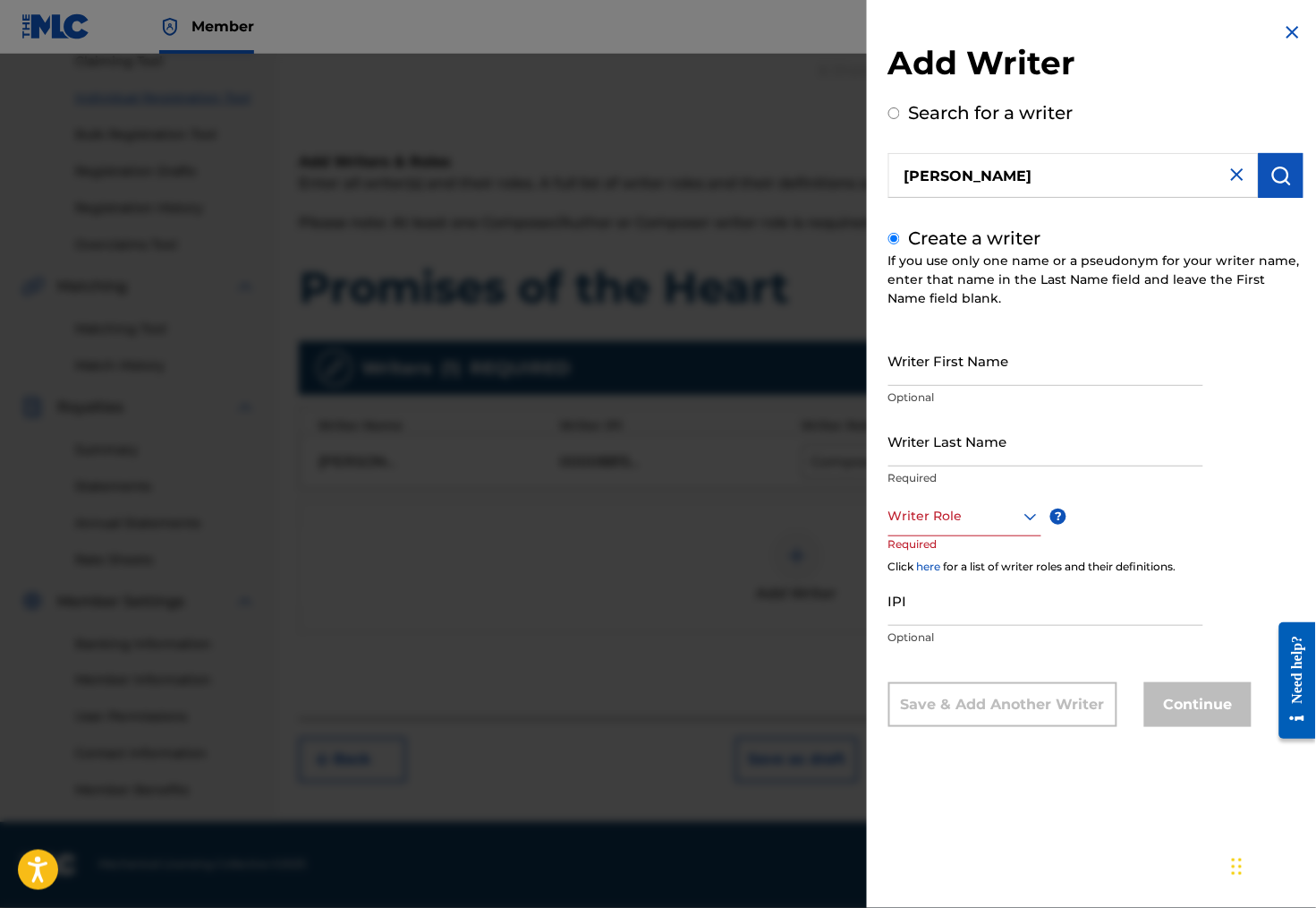
click at [908, 379] on input "Writer First Name" at bounding box center [1045, 360] width 315 height 51
type input "[PERSON_NAME]"
click at [931, 536] on div "Writer Role" at bounding box center [965, 516] width 153 height 41
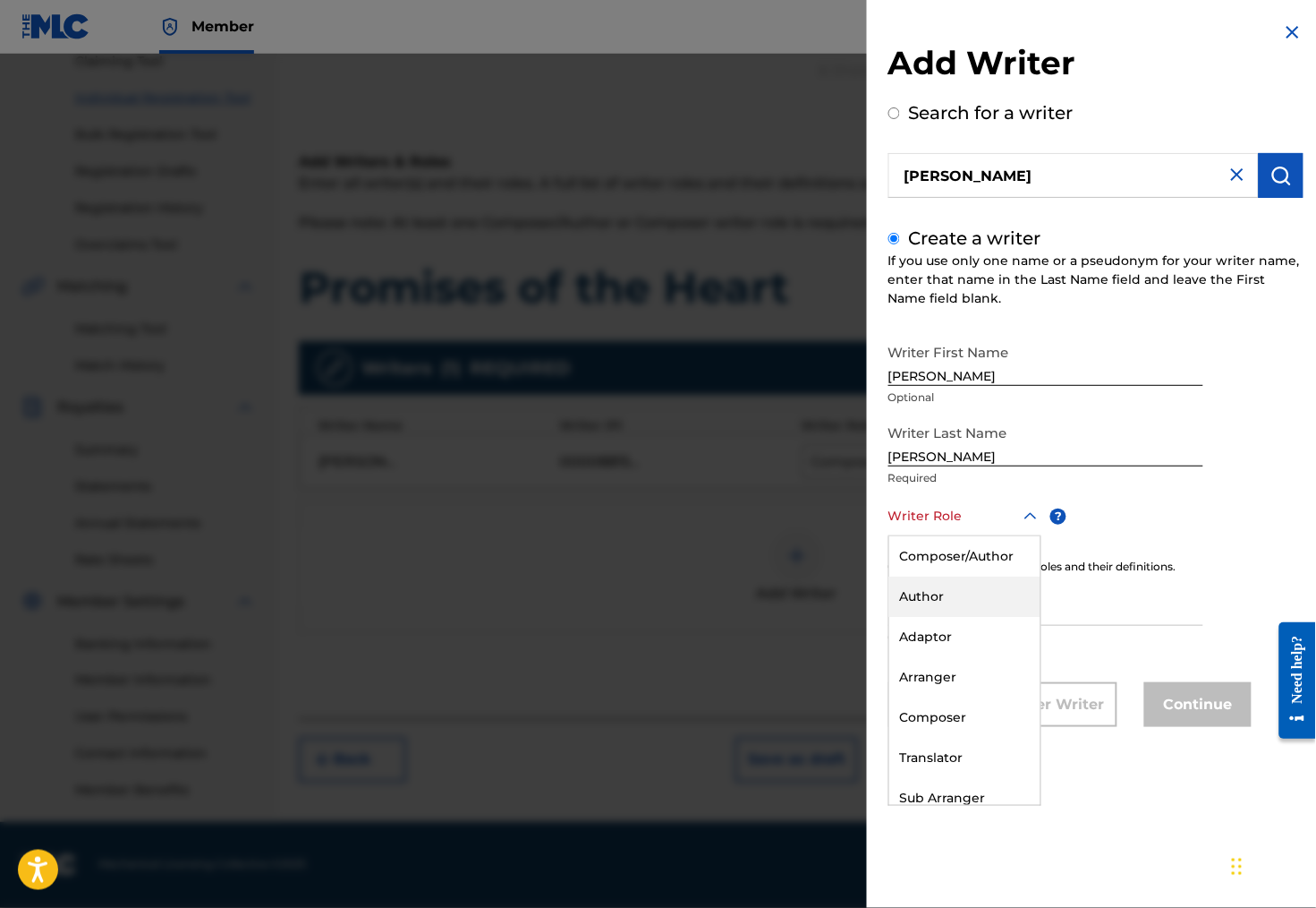
click at [931, 606] on div "Author" at bounding box center [965, 597] width 151 height 41
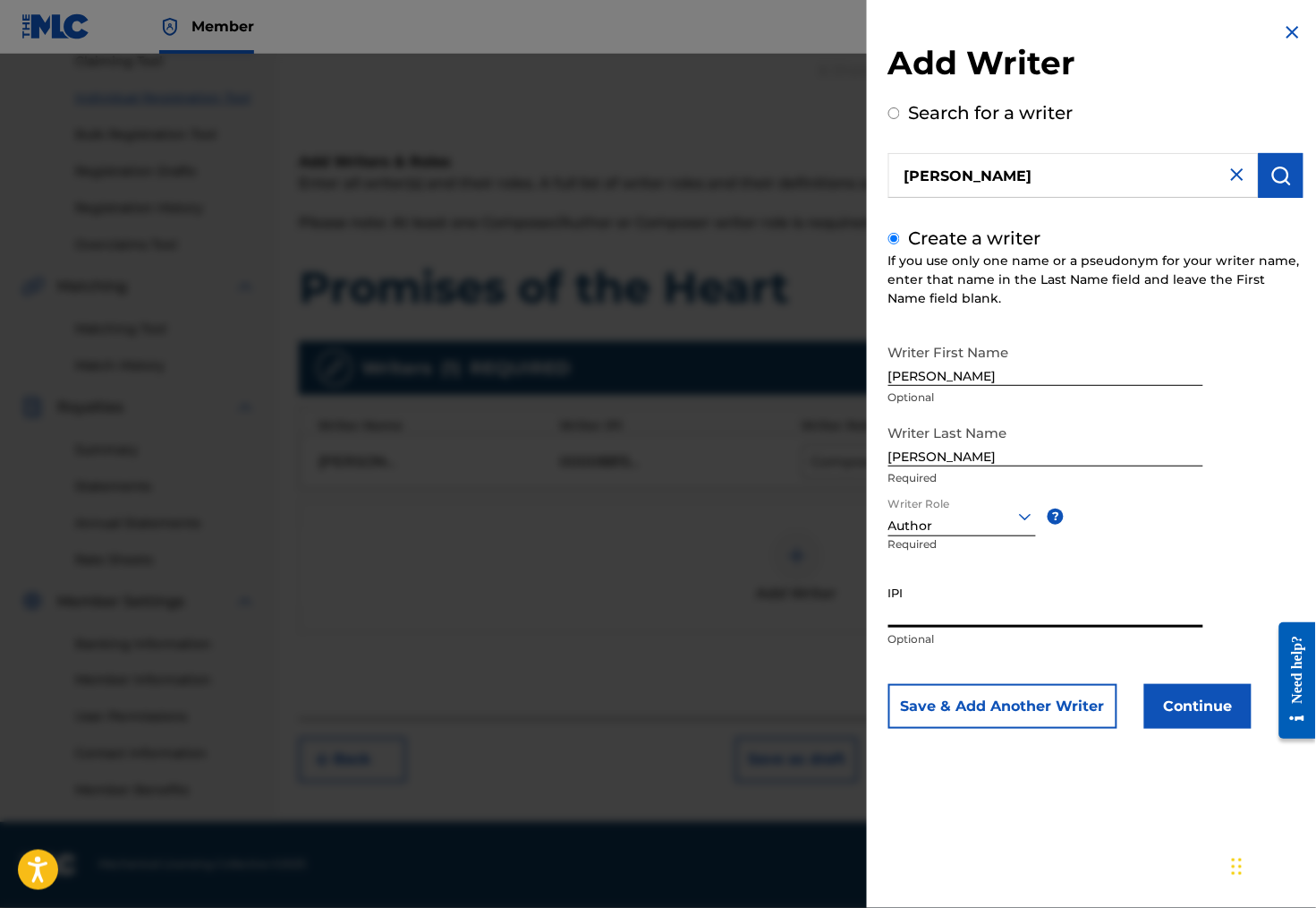
click at [912, 628] on input "IPI" at bounding box center [1045, 601] width 315 height 51
type input "01308848335"
click at [1179, 729] on button "Continue" at bounding box center [1198, 706] width 108 height 45
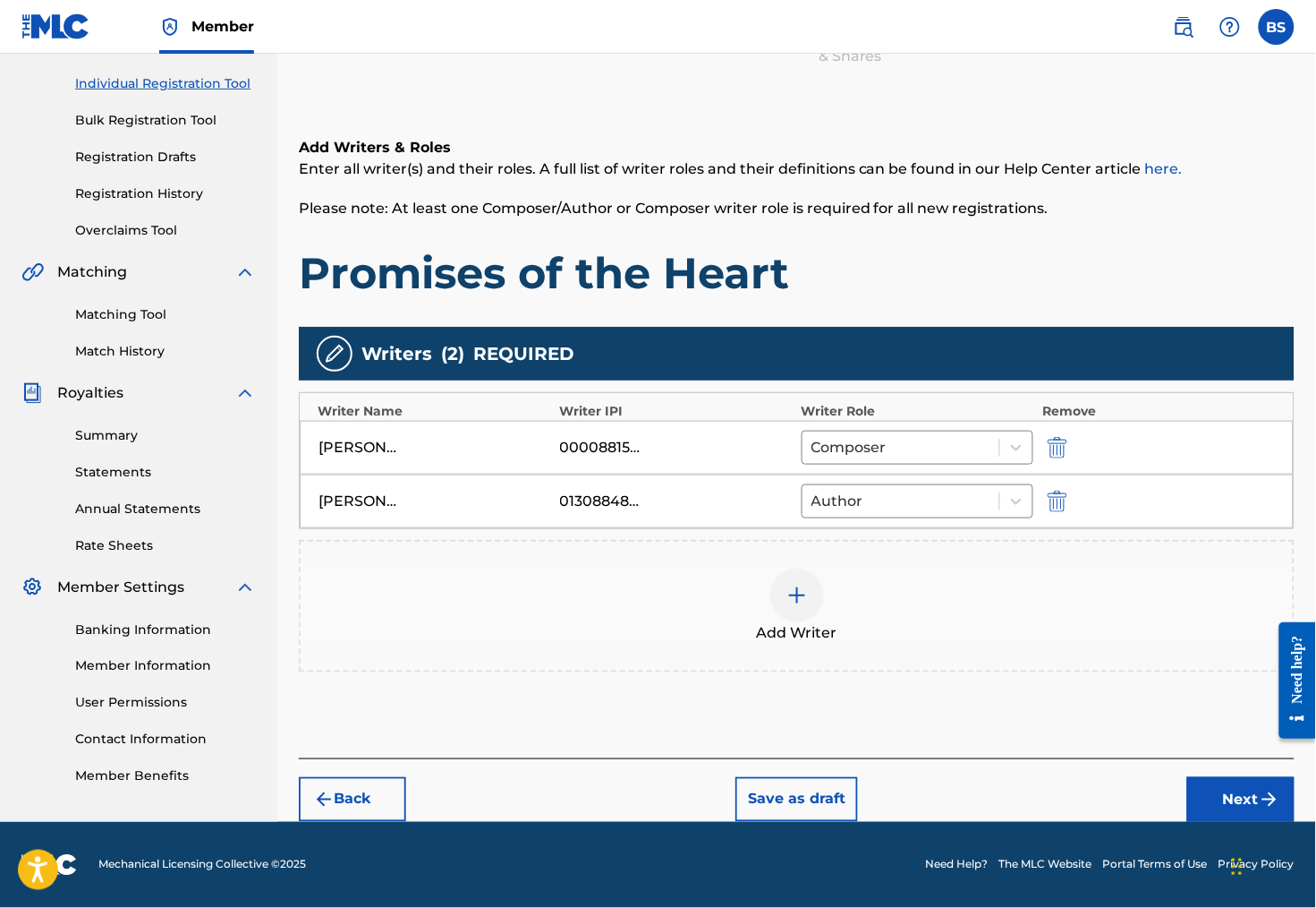
scroll to position [255, 0]
click at [1242, 798] on button "Next" at bounding box center [1240, 799] width 108 height 45
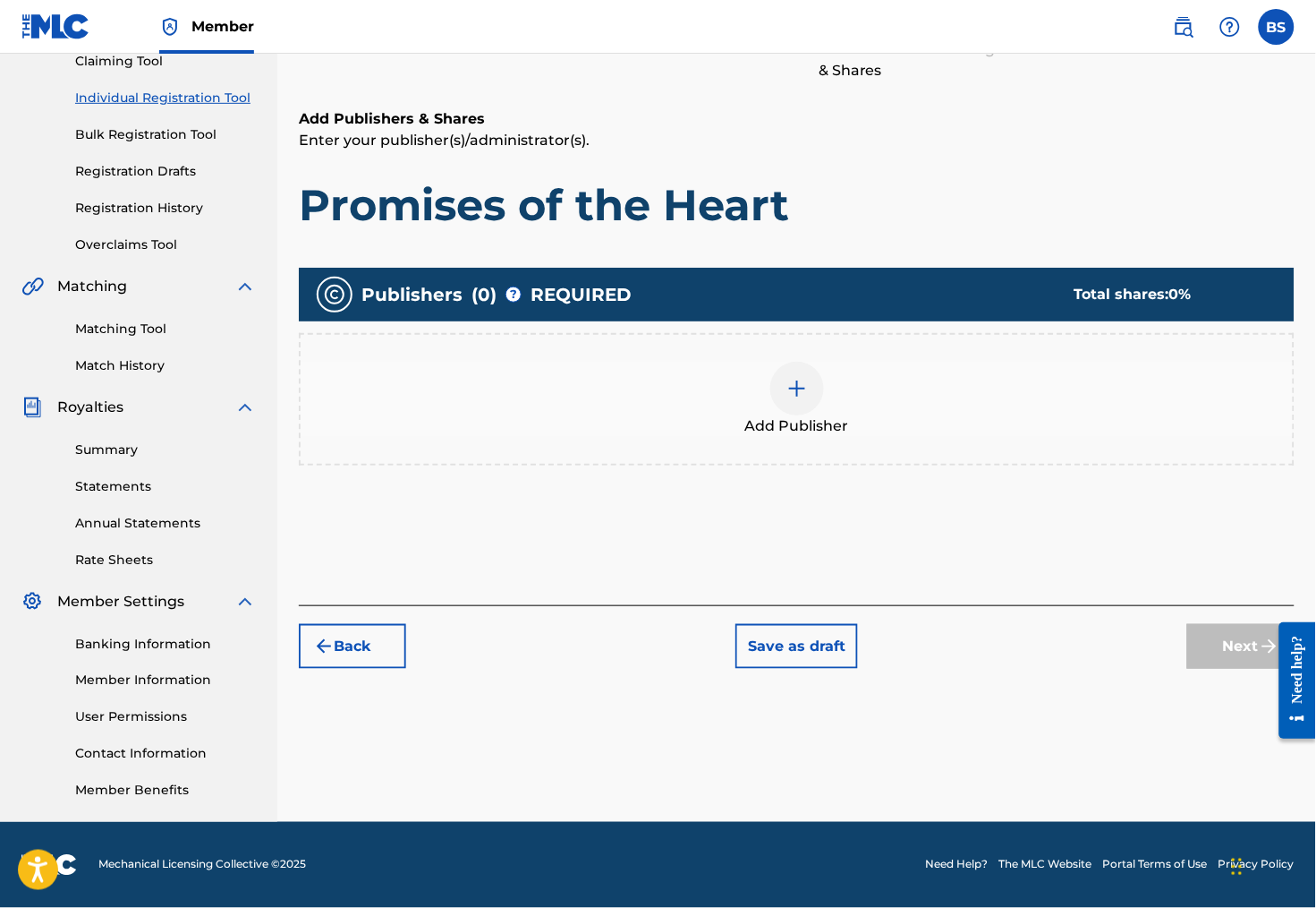
scroll to position [234, 0]
click at [806, 377] on img at bounding box center [797, 388] width 21 height 21
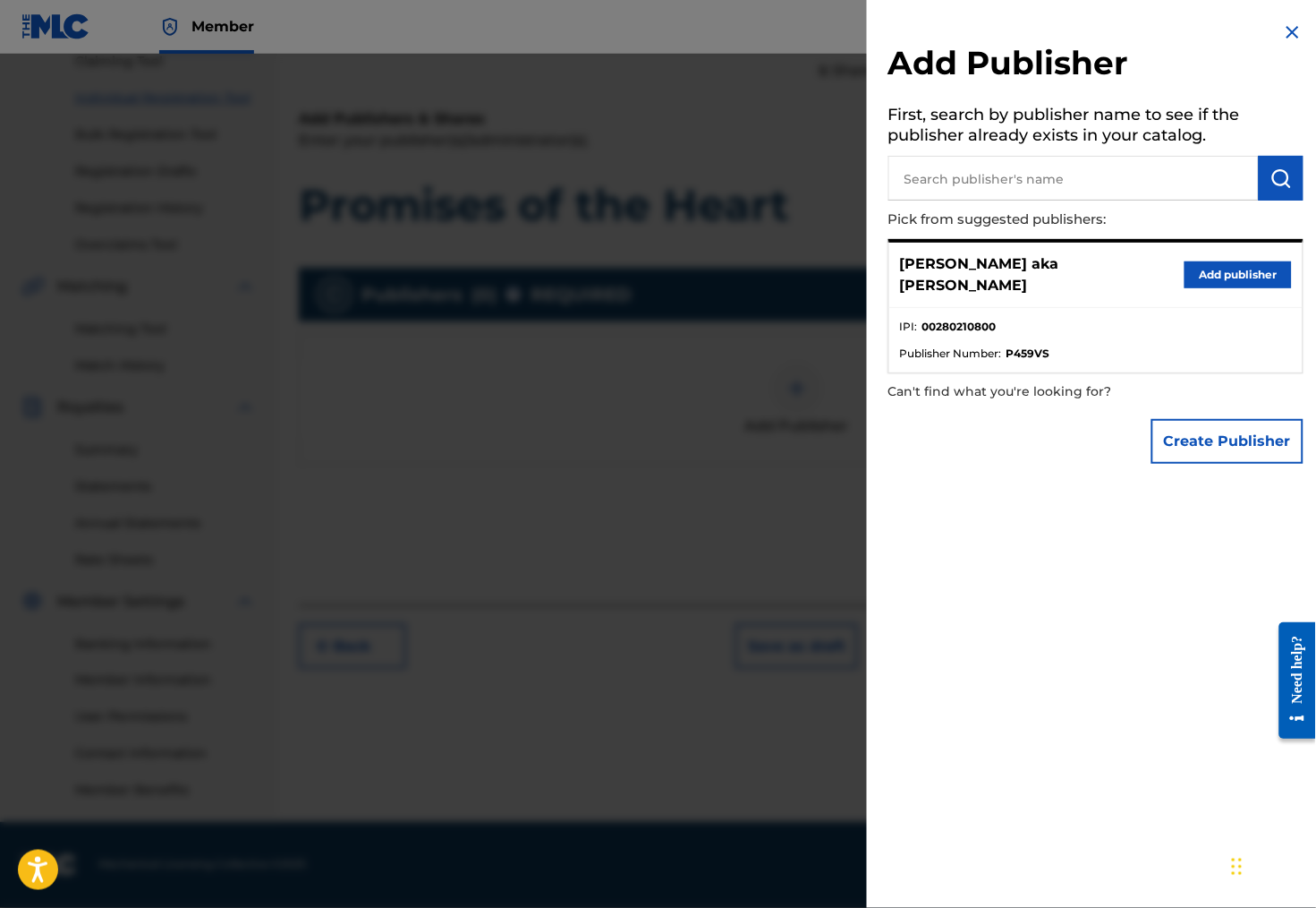
click at [1058, 192] on input "text" at bounding box center [1074, 178] width 370 height 45
paste input "Luanda Edições Musicais Ltda"
type input "Luanda Edições Musicais Ltda"
click at [1281, 177] on img "submit" at bounding box center [1281, 178] width 21 height 21
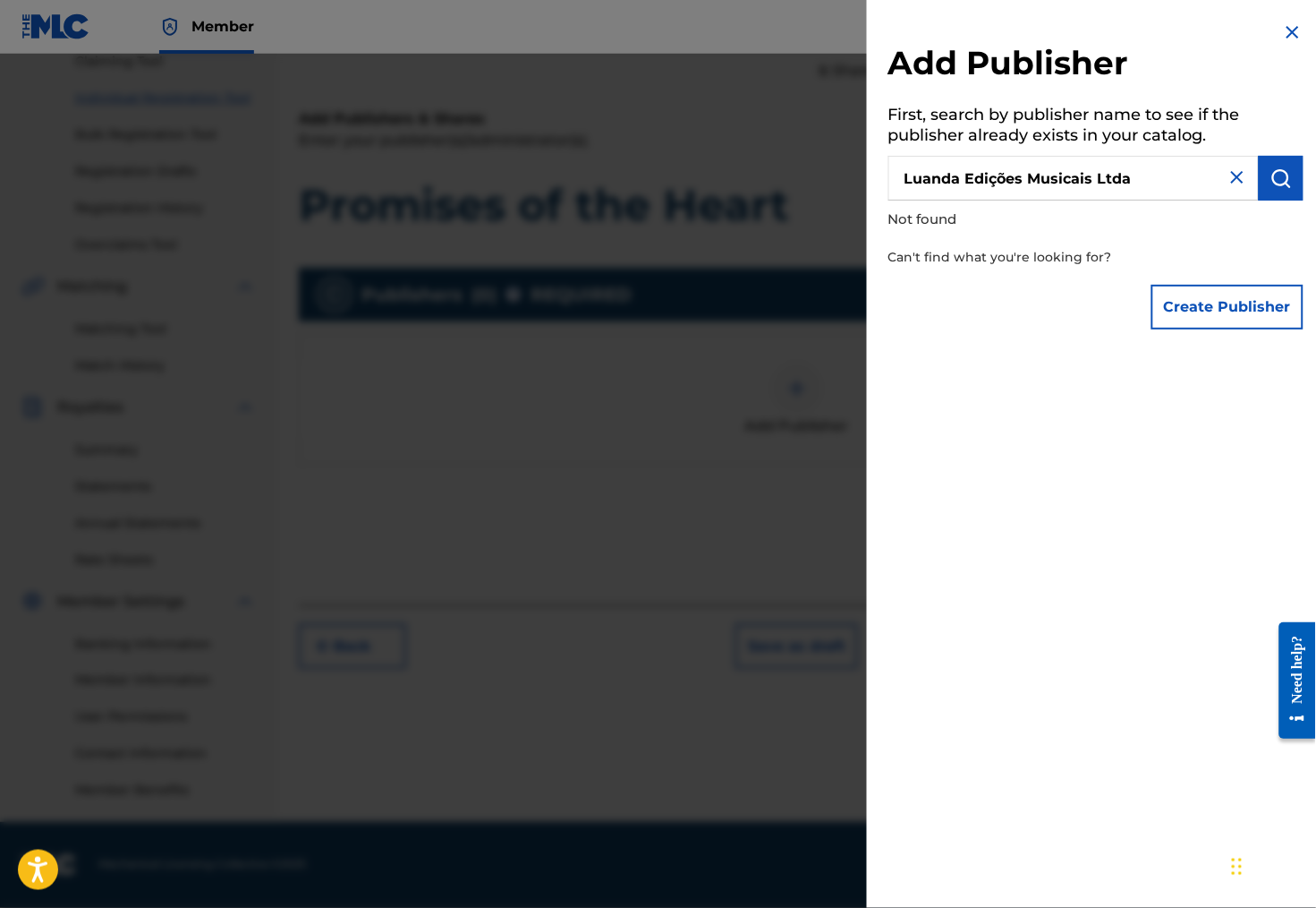
click at [1255, 318] on button "Create Publisher" at bounding box center [1227, 307] width 152 height 45
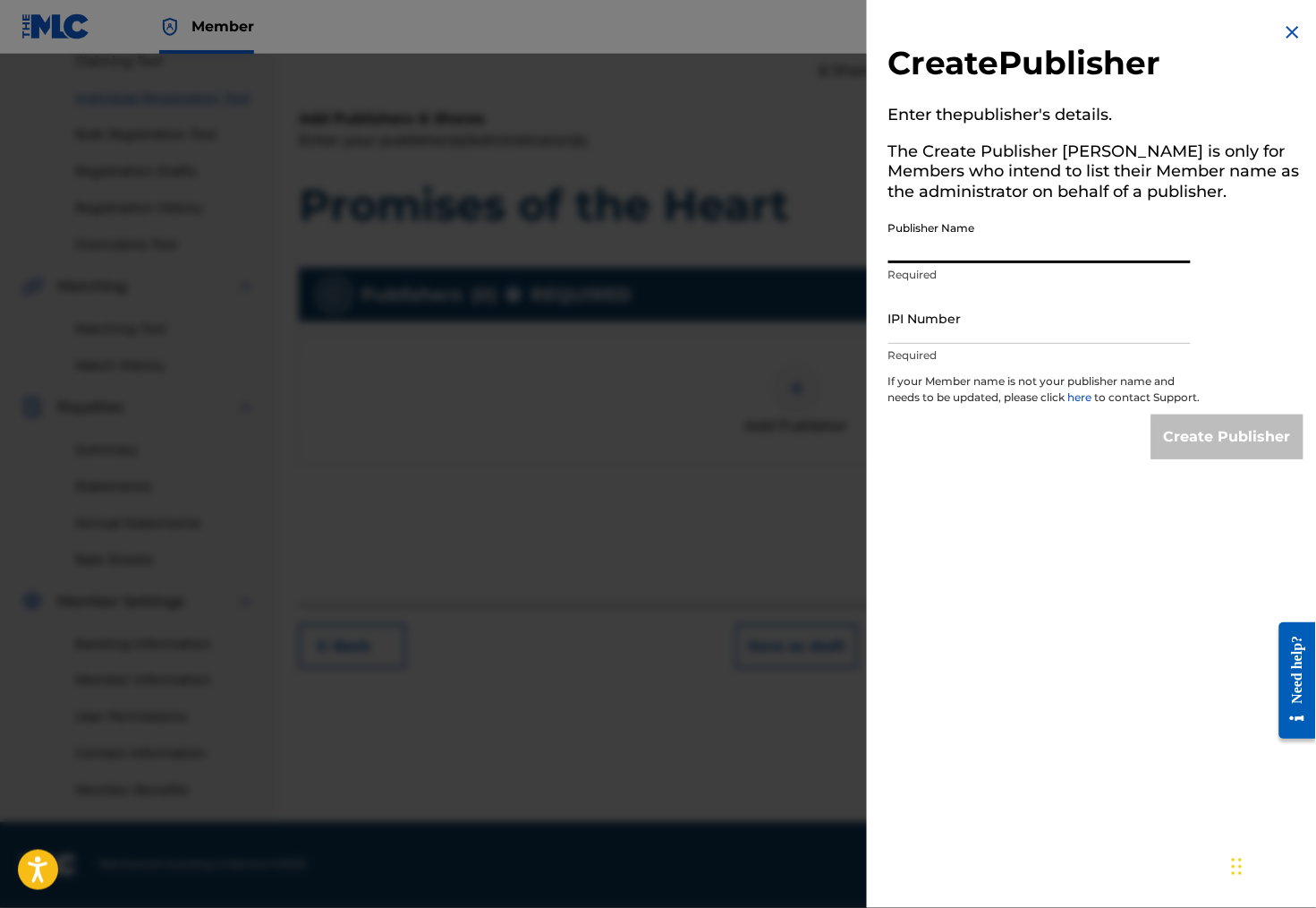
click at [921, 251] on input "Publisher Name" at bounding box center [1040, 238] width 303 height 51
paste input "Luanda Edições Musicais Ltda"
type input "Luanda Edições Musicais Ltda"
click at [965, 343] on input "IPI Number" at bounding box center [1040, 318] width 303 height 51
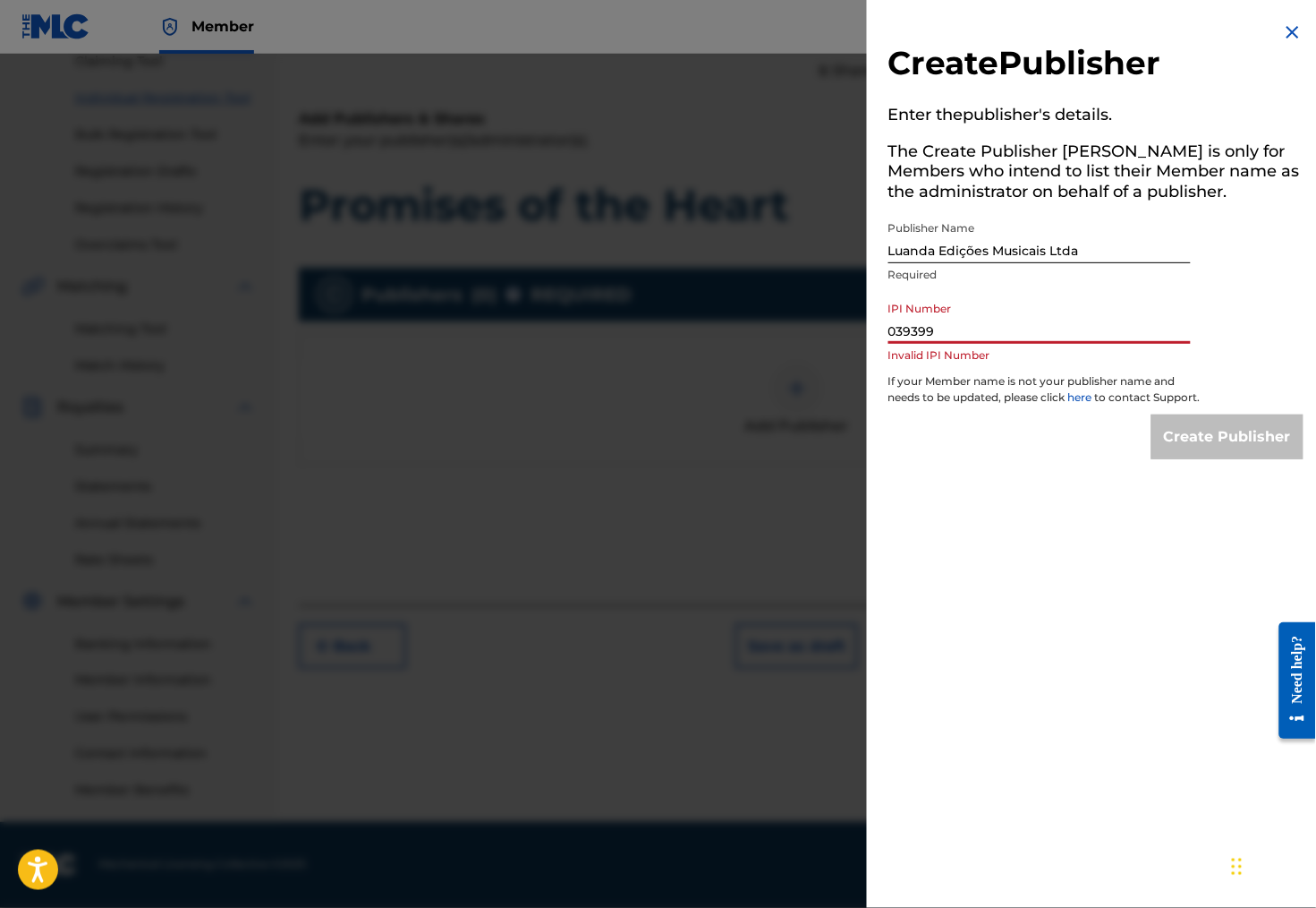
click at [892, 343] on input "039399" at bounding box center [1040, 318] width 303 height 51
paste input "622476552"
type input "622476552"
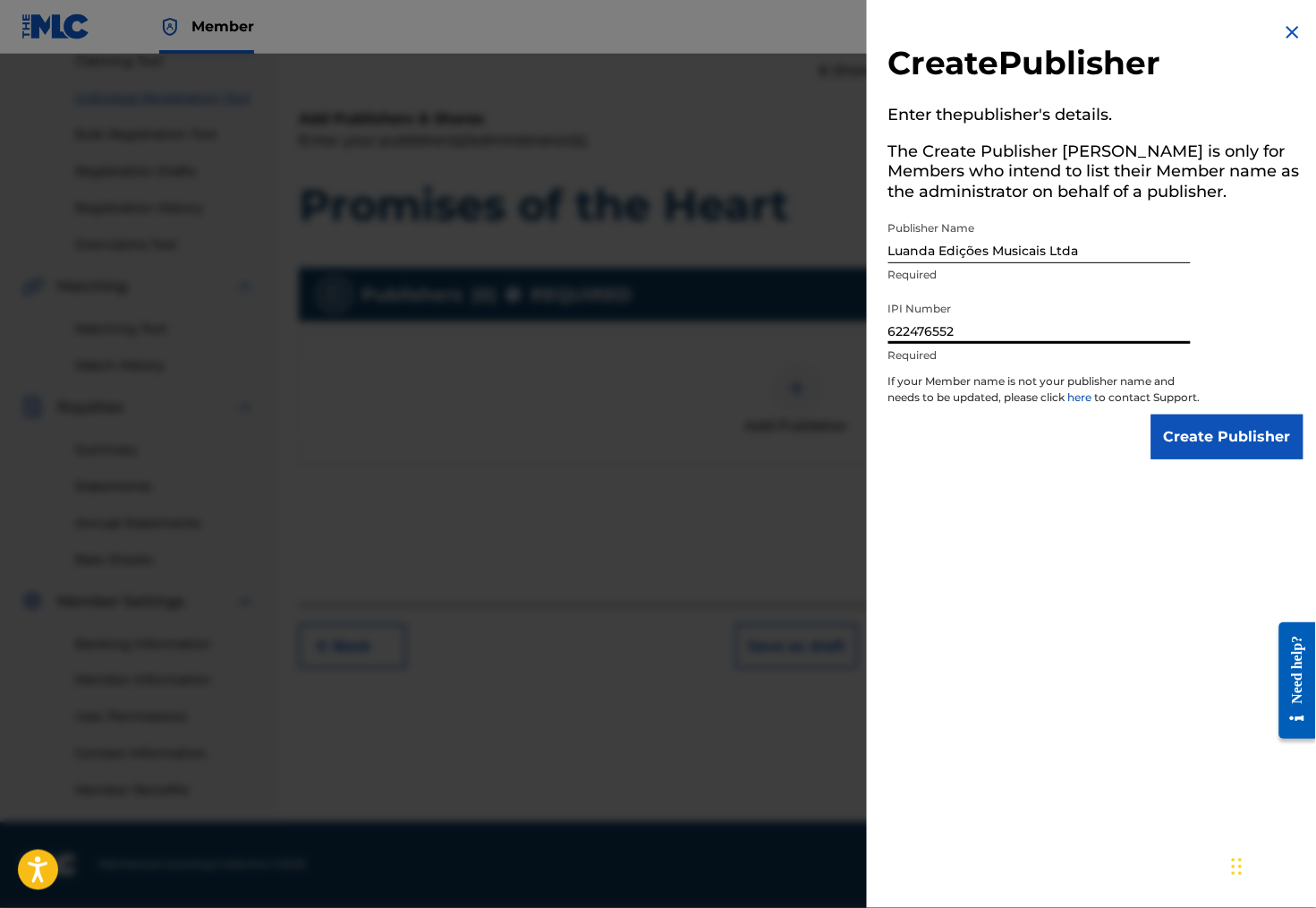
click at [1268, 445] on input "Create Publisher" at bounding box center [1227, 437] width 152 height 45
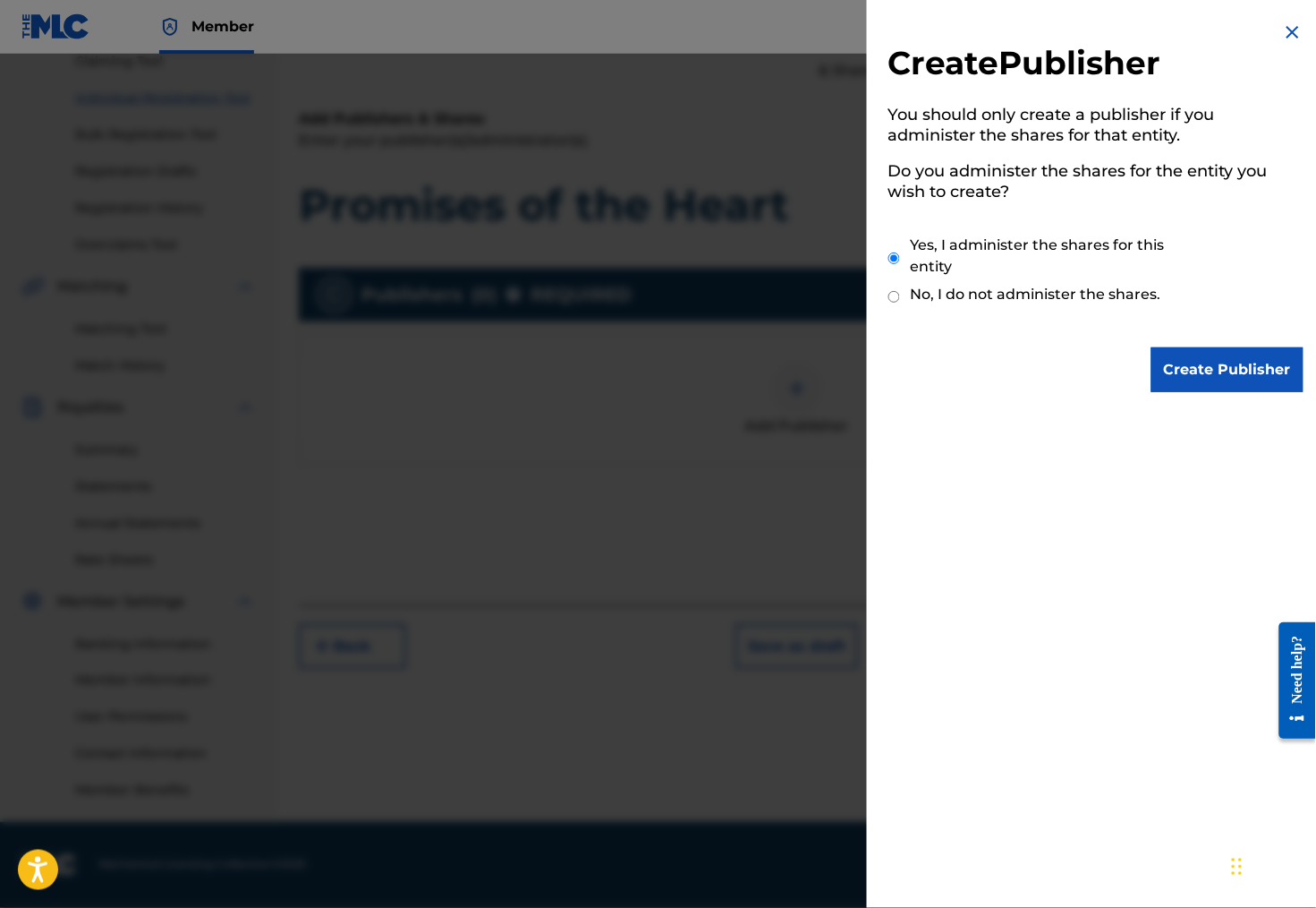
click at [1230, 369] on input "Create Publisher" at bounding box center [1227, 370] width 152 height 45
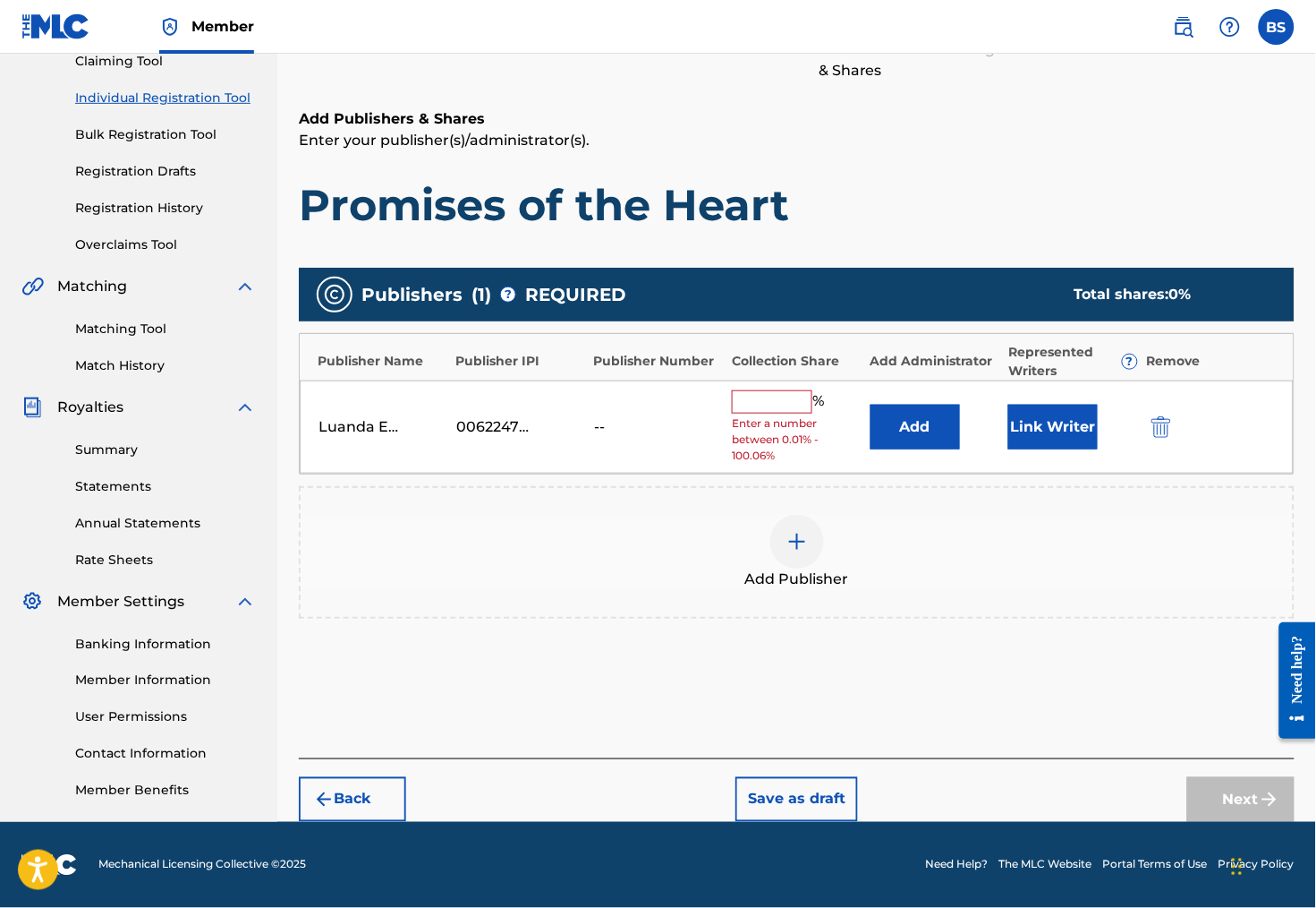
click at [769, 390] on input "text" at bounding box center [772, 402] width 80 height 23
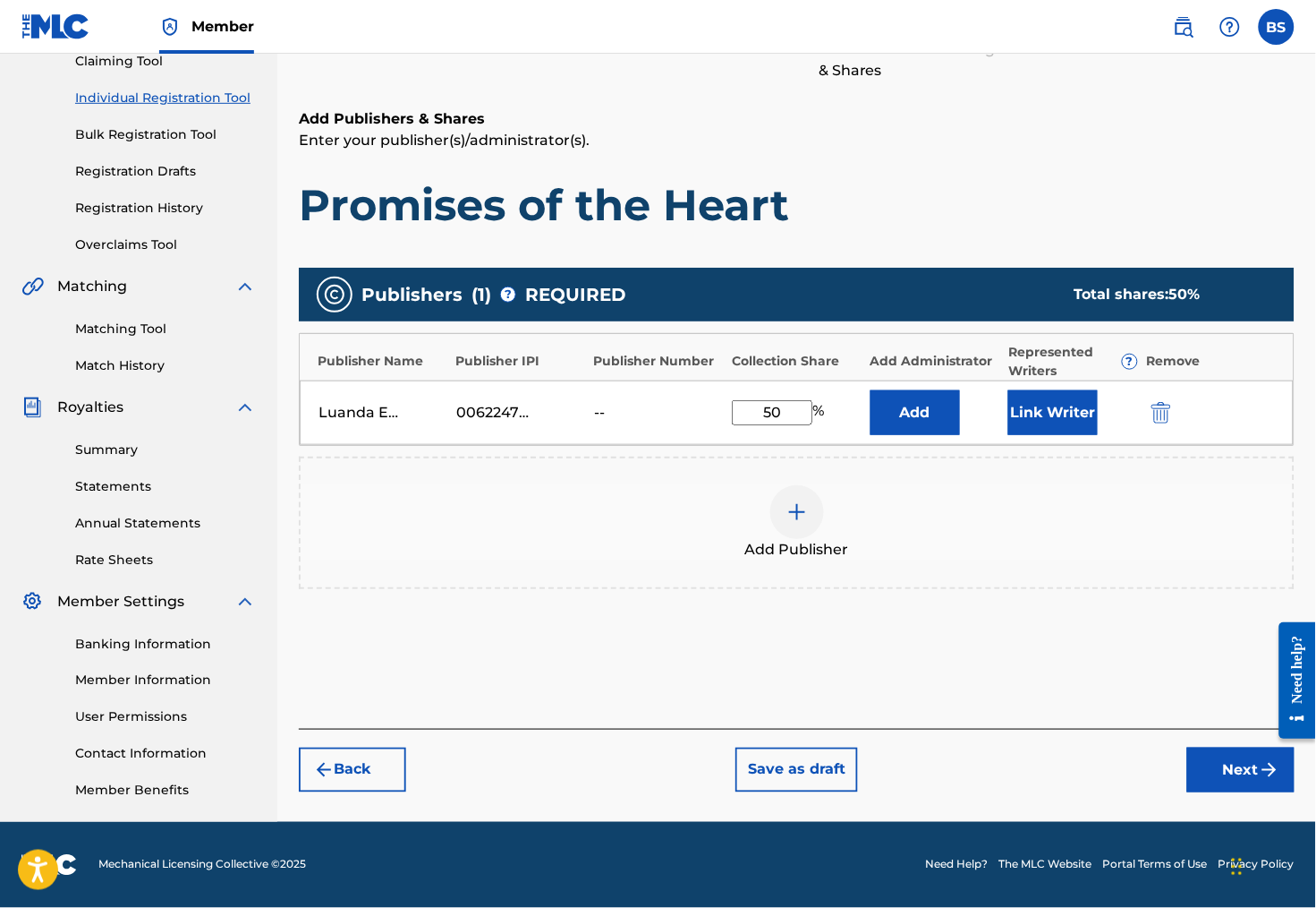
type input "50"
click at [1062, 493] on div "Add Publisher" at bounding box center [796, 522] width 992 height 75
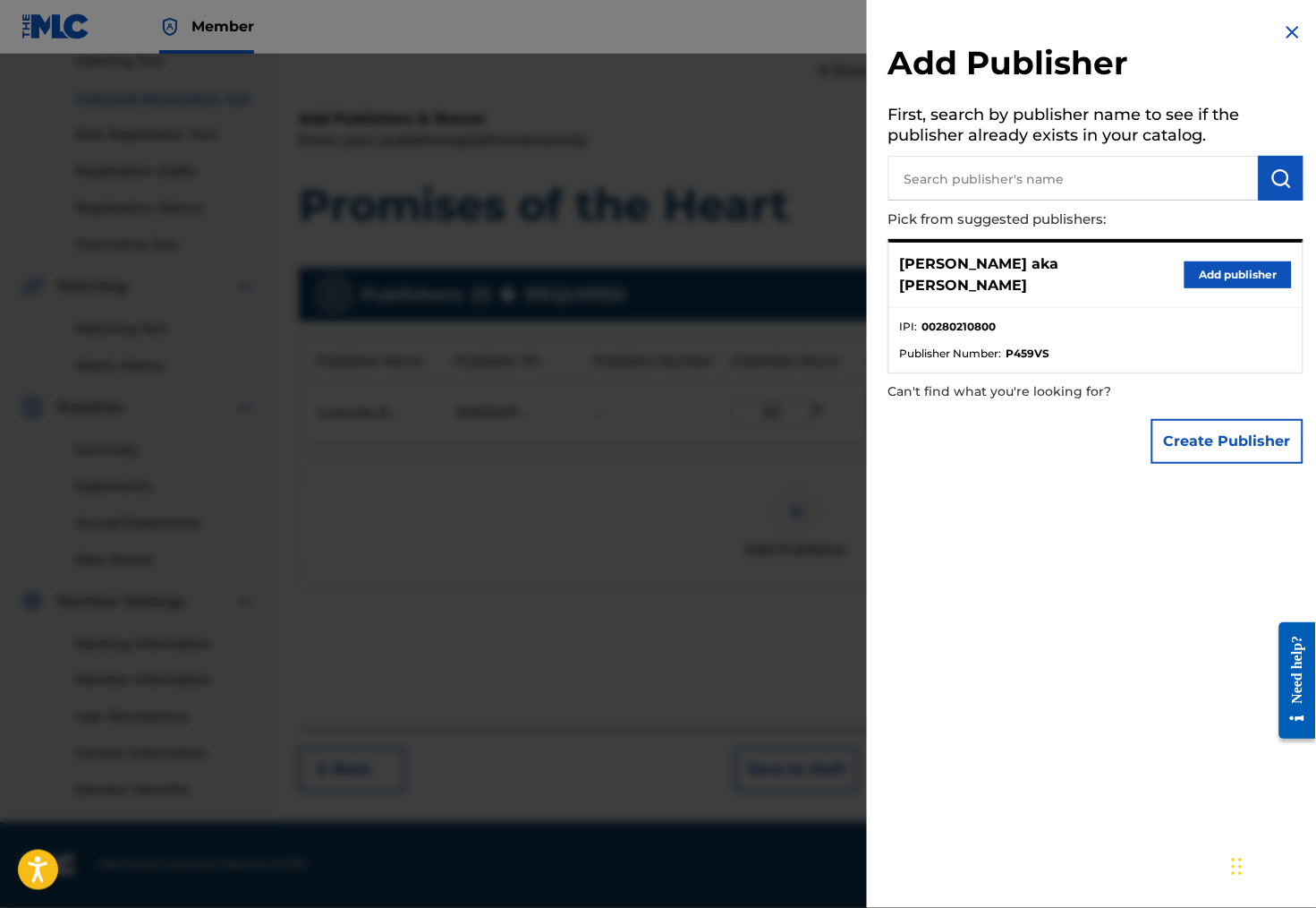
click at [1290, 33] on img at bounding box center [1293, 32] width 21 height 21
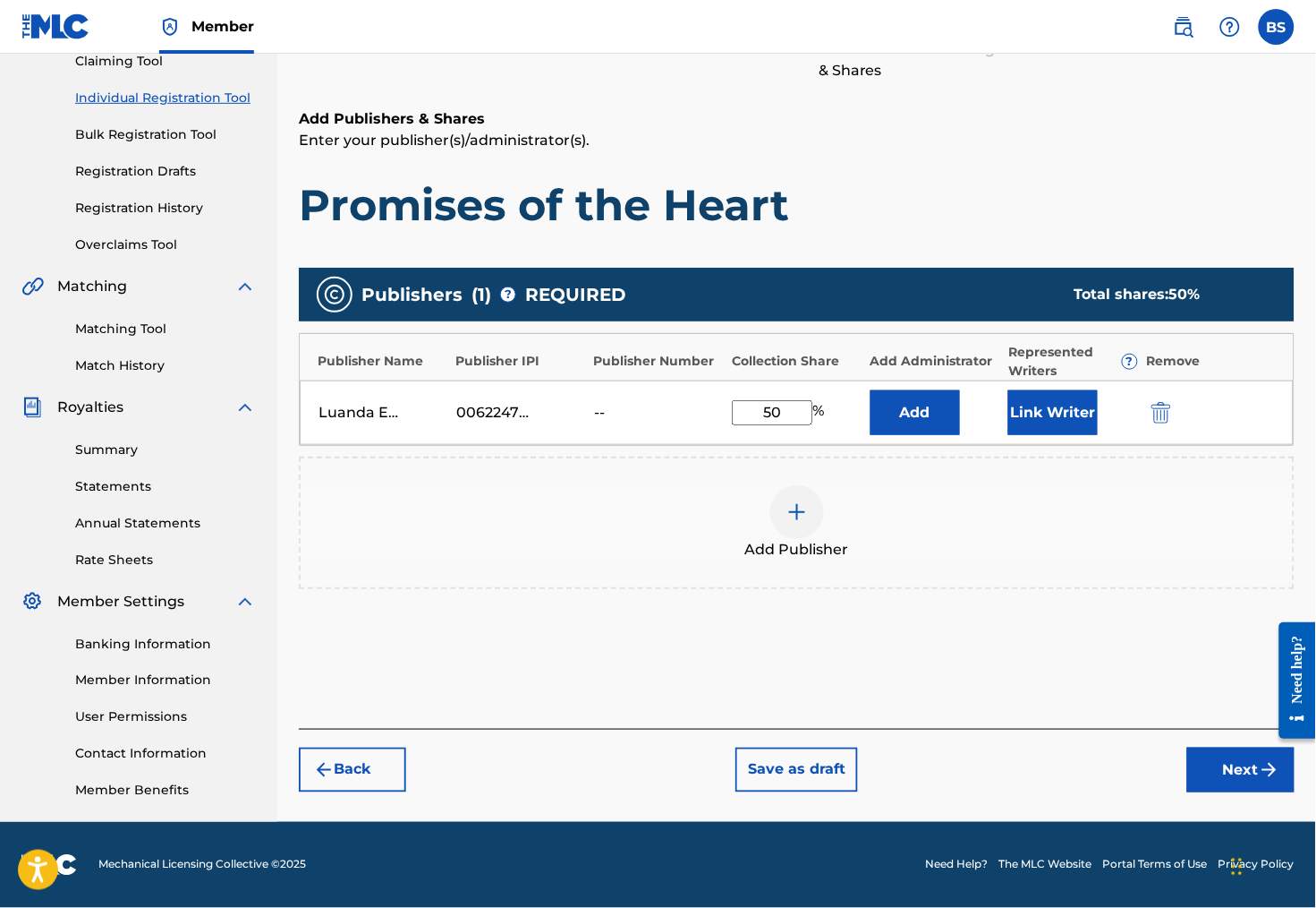
click at [1052, 390] on button "Link Writer" at bounding box center [1053, 412] width 89 height 45
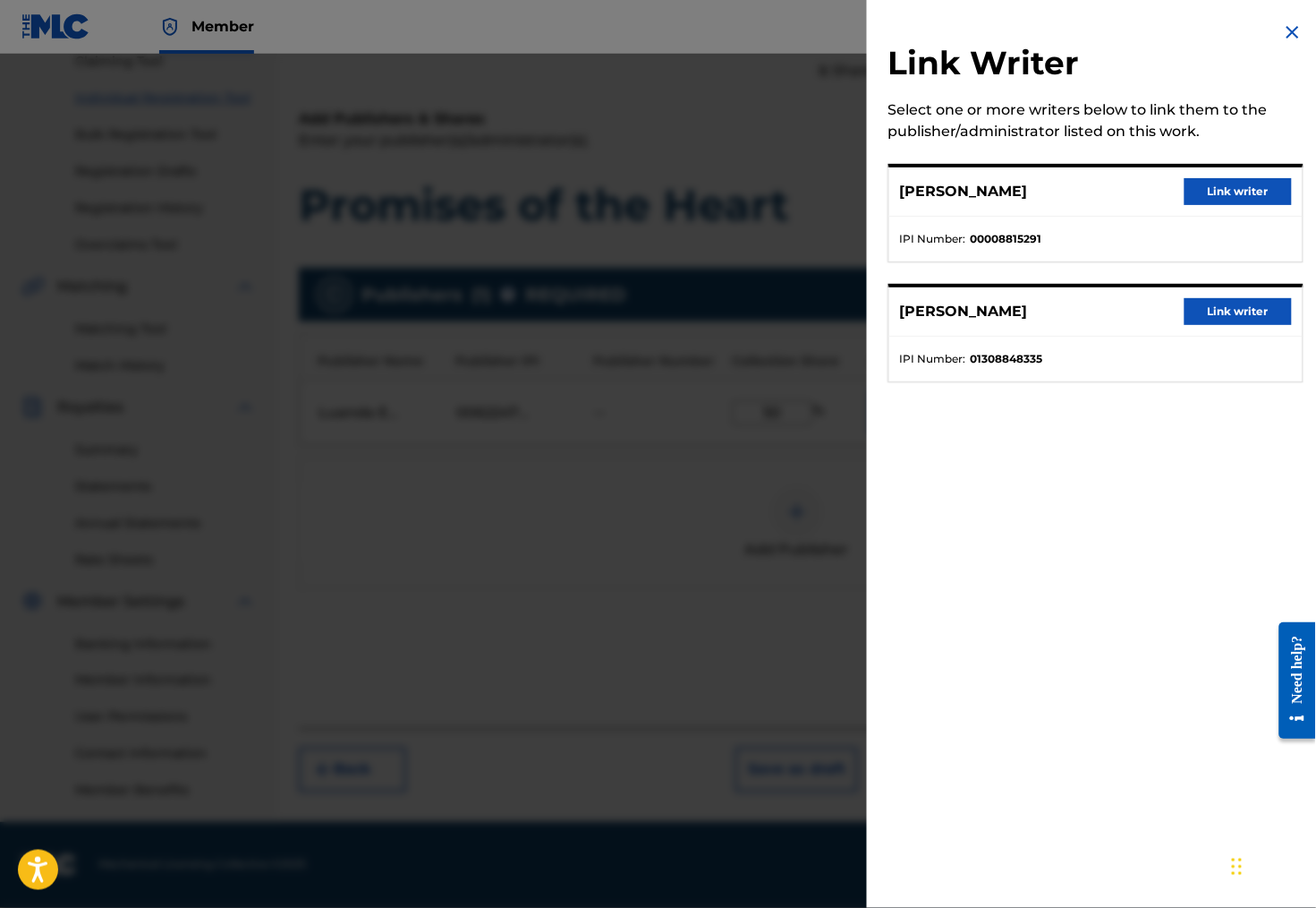
click at [1243, 189] on button "Link writer" at bounding box center [1238, 192] width 108 height 27
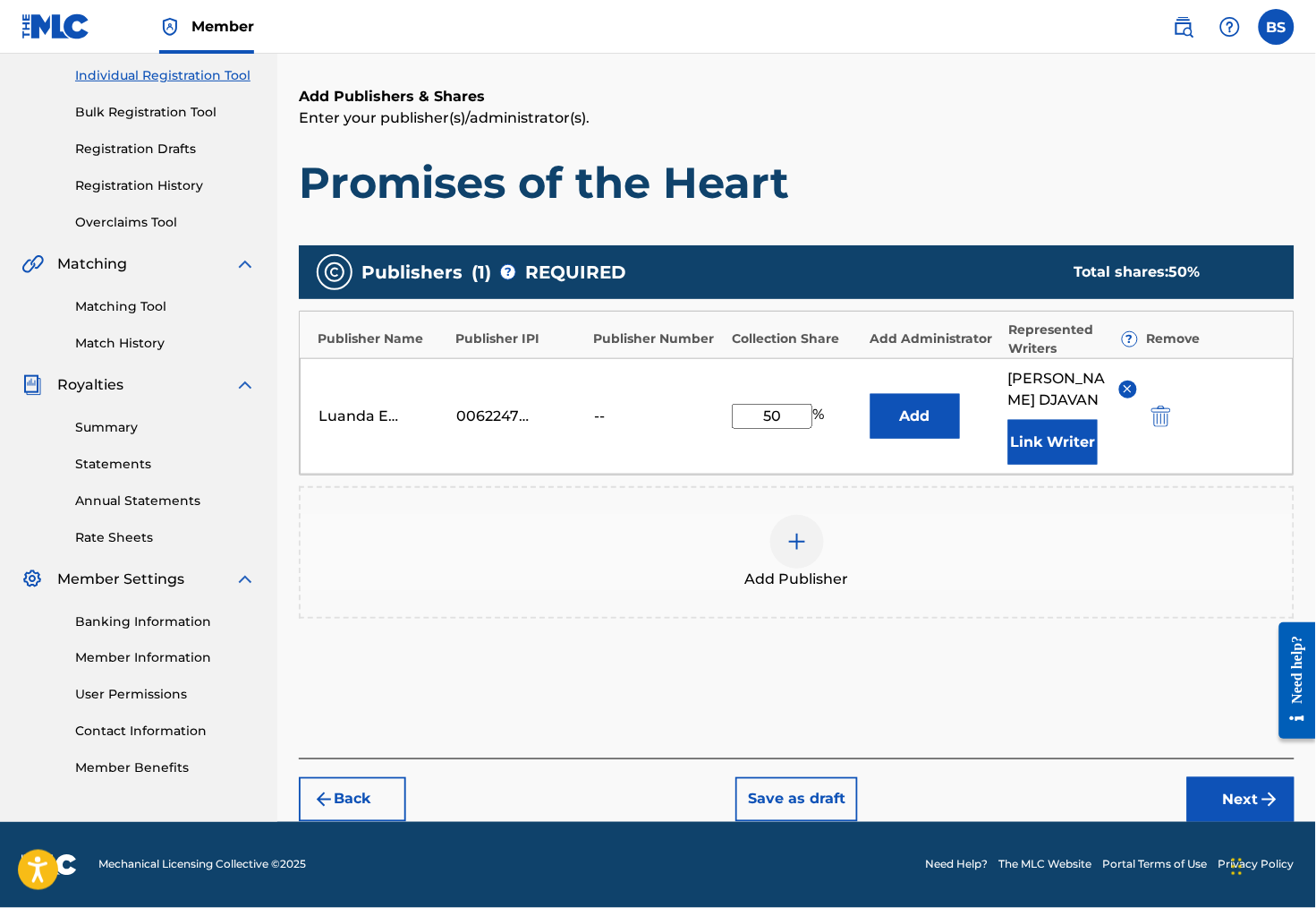
click at [917, 433] on button "Add" at bounding box center [915, 416] width 89 height 45
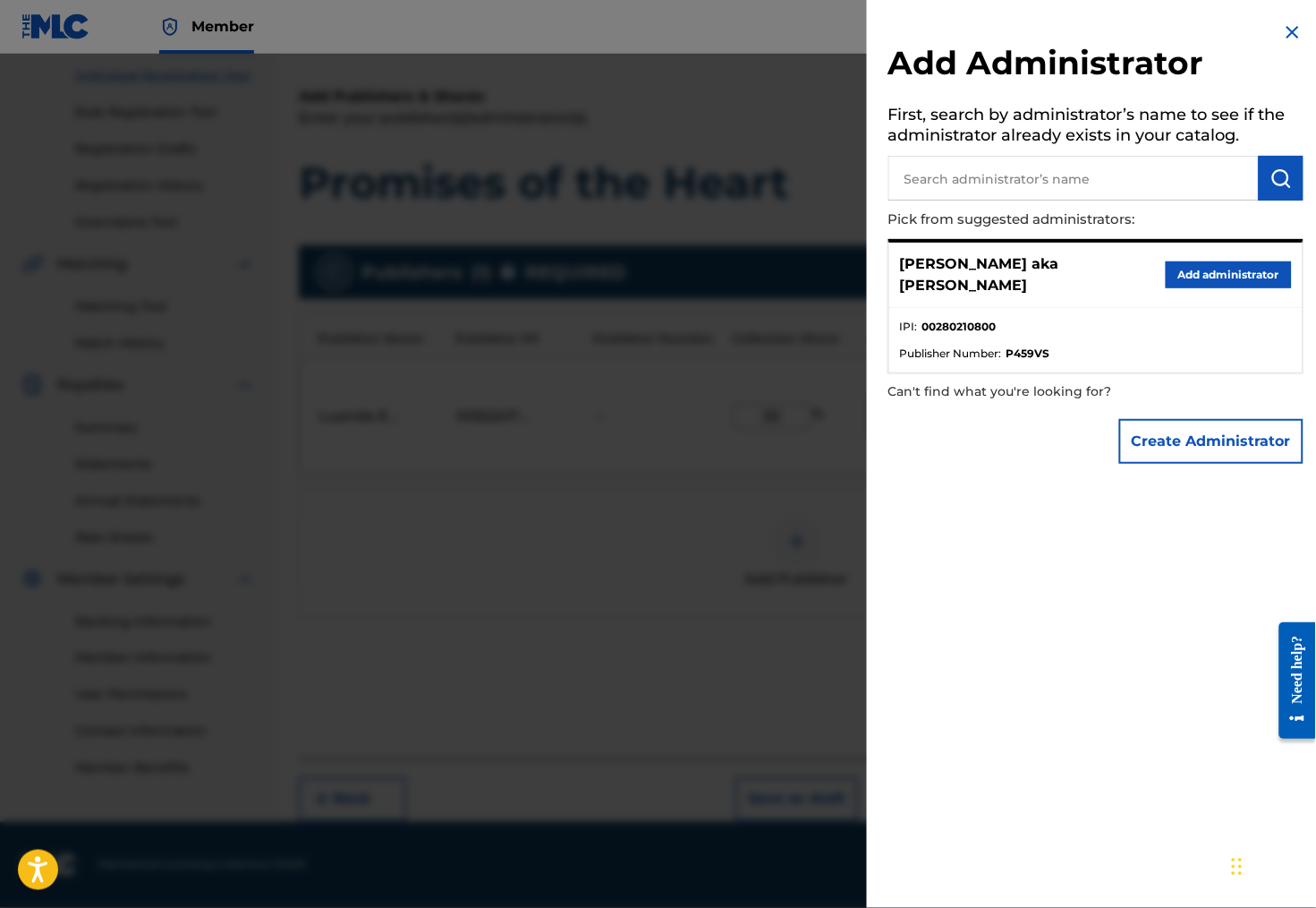
click at [1077, 185] on input "text" at bounding box center [1074, 178] width 370 height 45
paste input "622476552"
type input "6"
paste input "Luanda Edições Musicais Ltda"
type input "Luanda Edições Musicais Ltda"
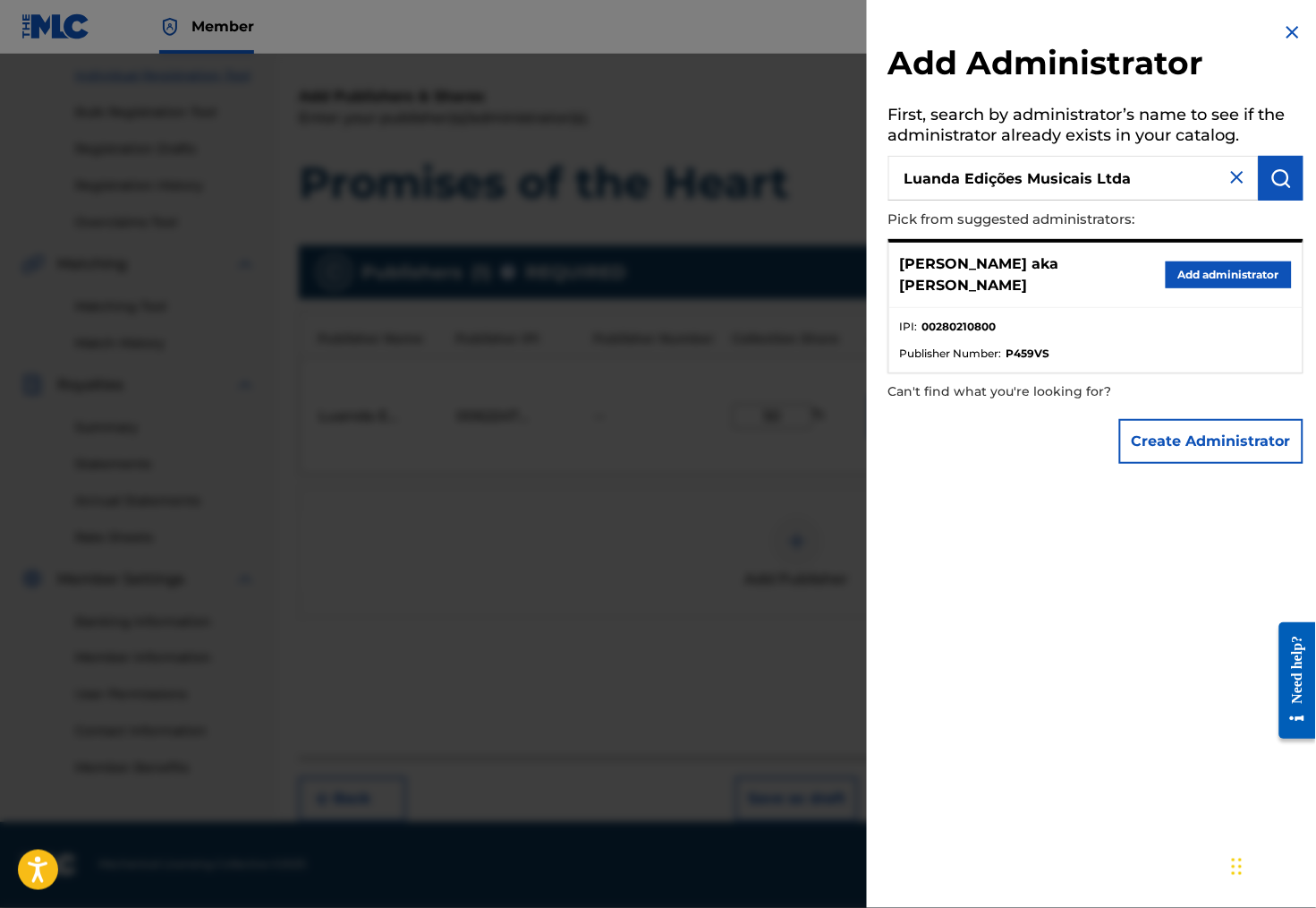
click at [1249, 448] on button "Create Administrator" at bounding box center [1211, 441] width 184 height 45
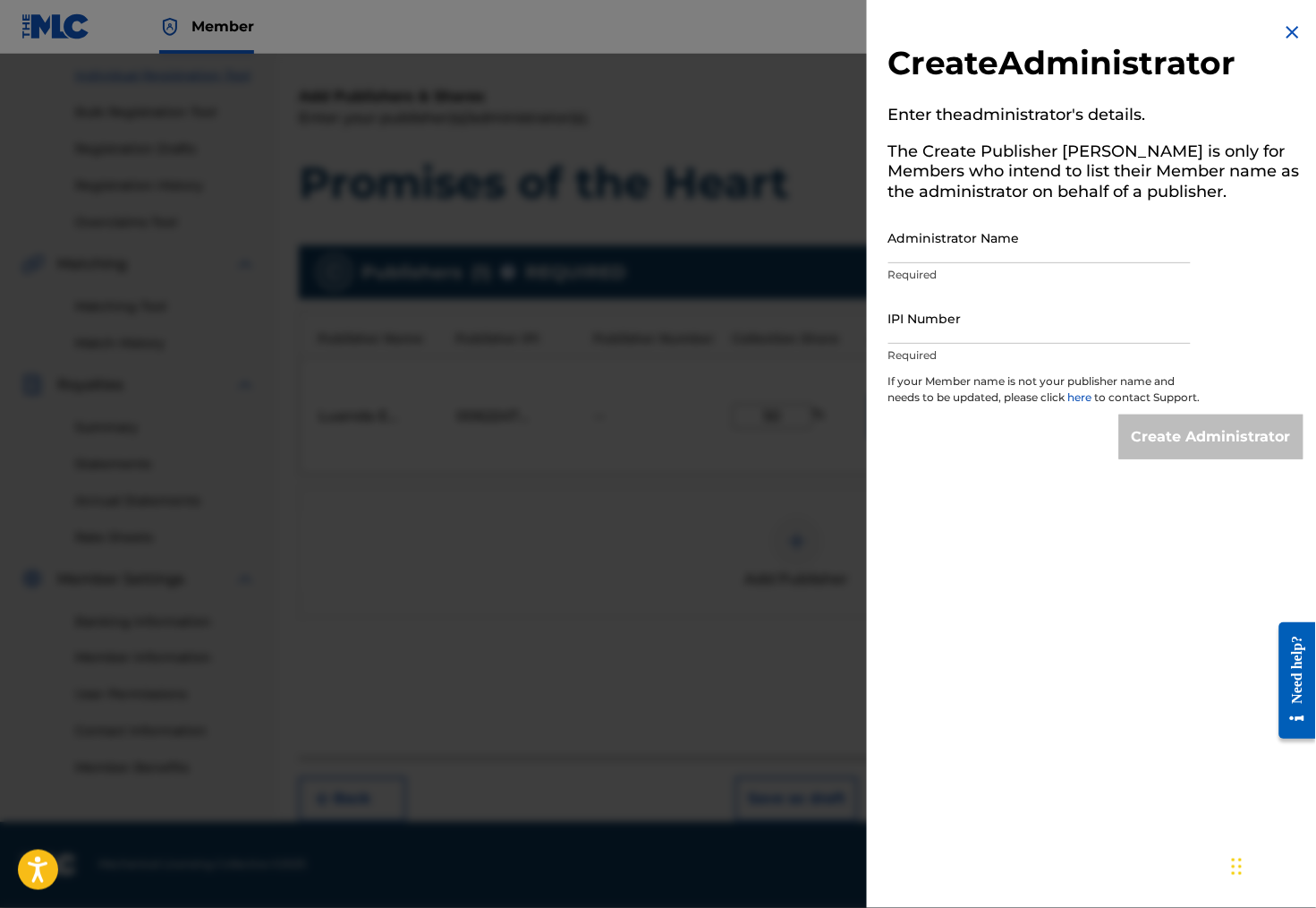
click at [896, 260] on input "Administrator Name" at bounding box center [1040, 238] width 303 height 51
paste input "Luanda Edições Musicais Ltda"
type input "Luanda Edições Musicais Ltda"
click at [1022, 343] on input "IPI Number" at bounding box center [1040, 318] width 303 height 51
paste input "622476552"
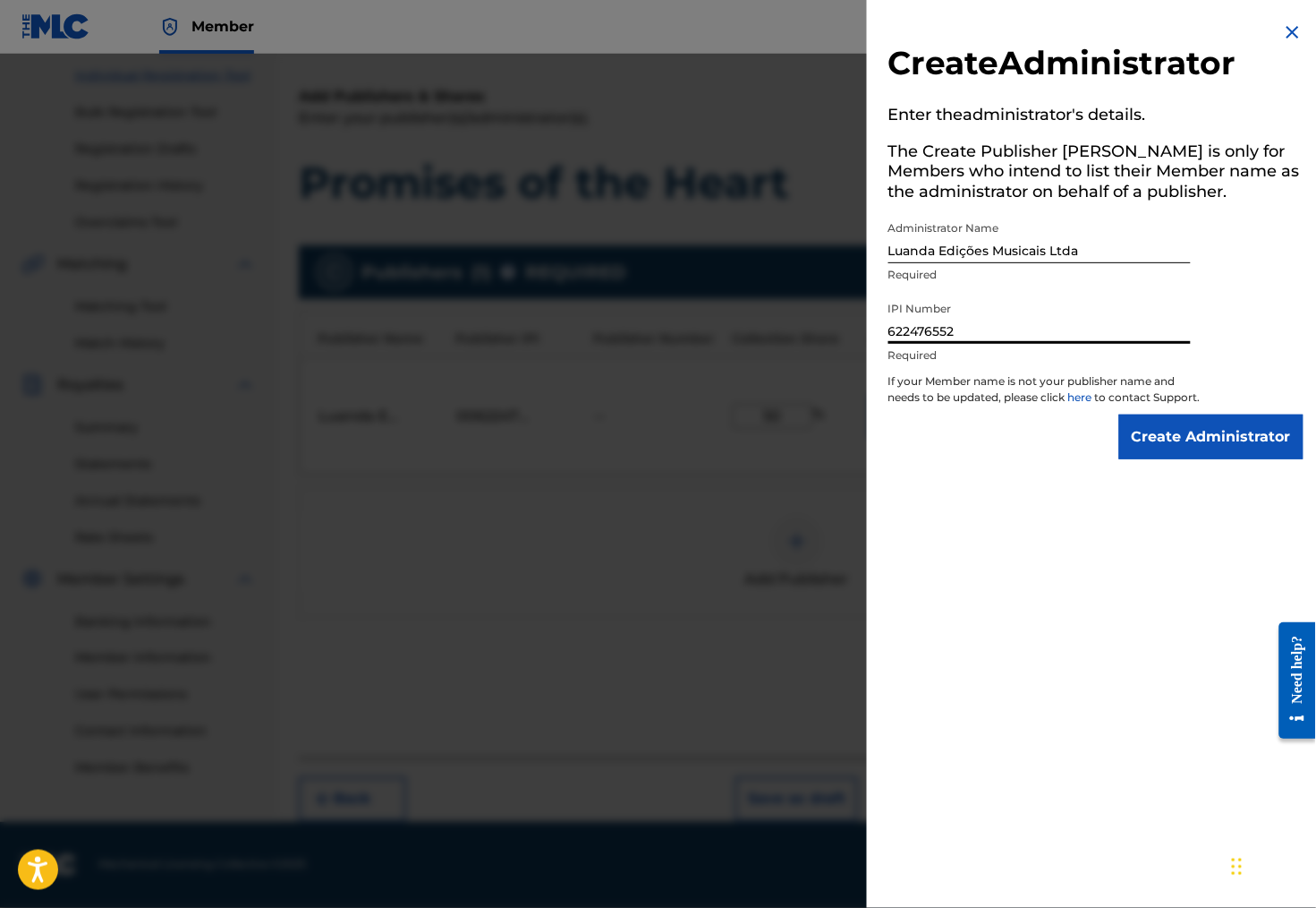
type input "622476552"
click at [1236, 455] on input "Create Administrator" at bounding box center [1211, 437] width 184 height 45
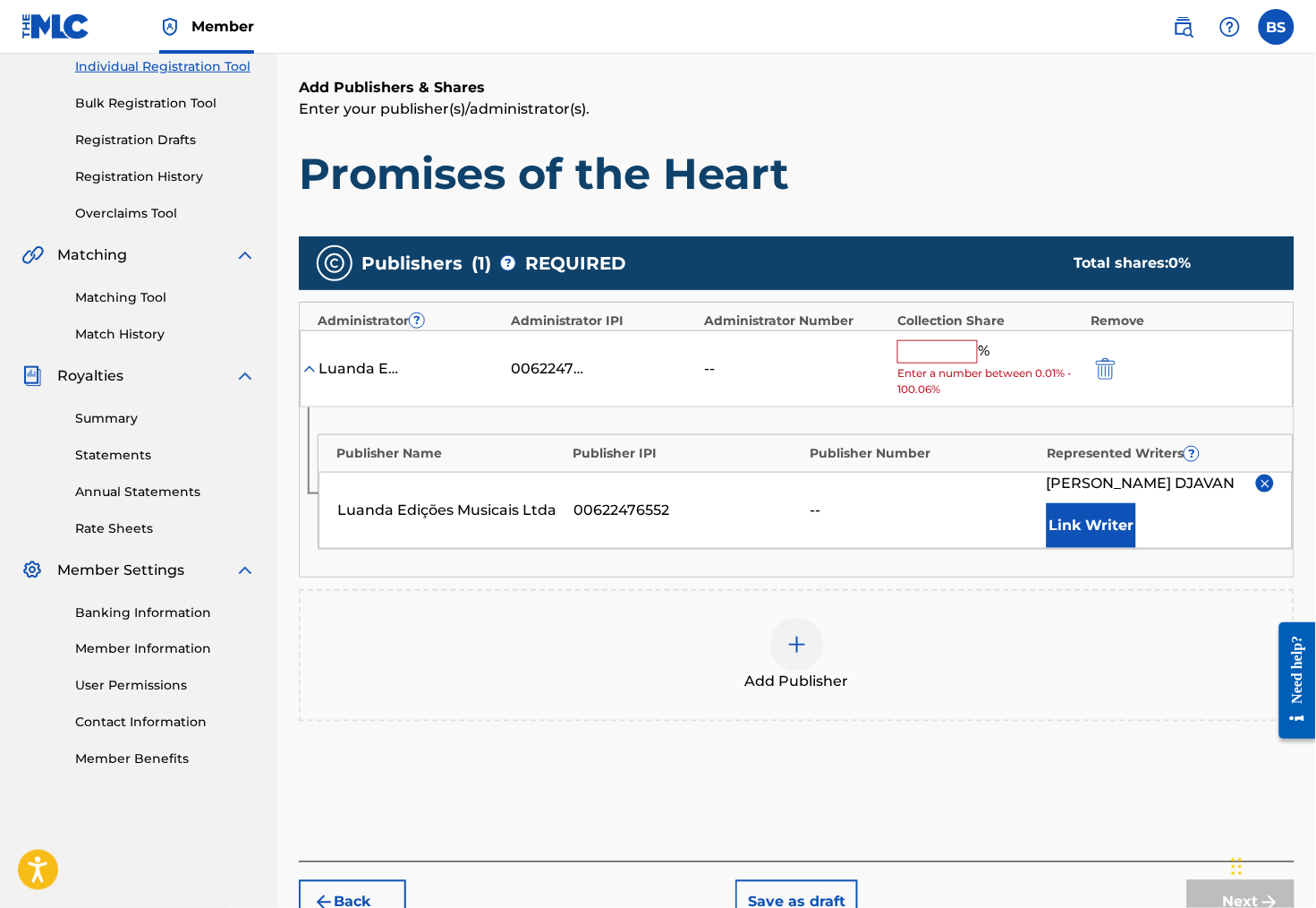
click at [946, 364] on input "text" at bounding box center [937, 352] width 80 height 23
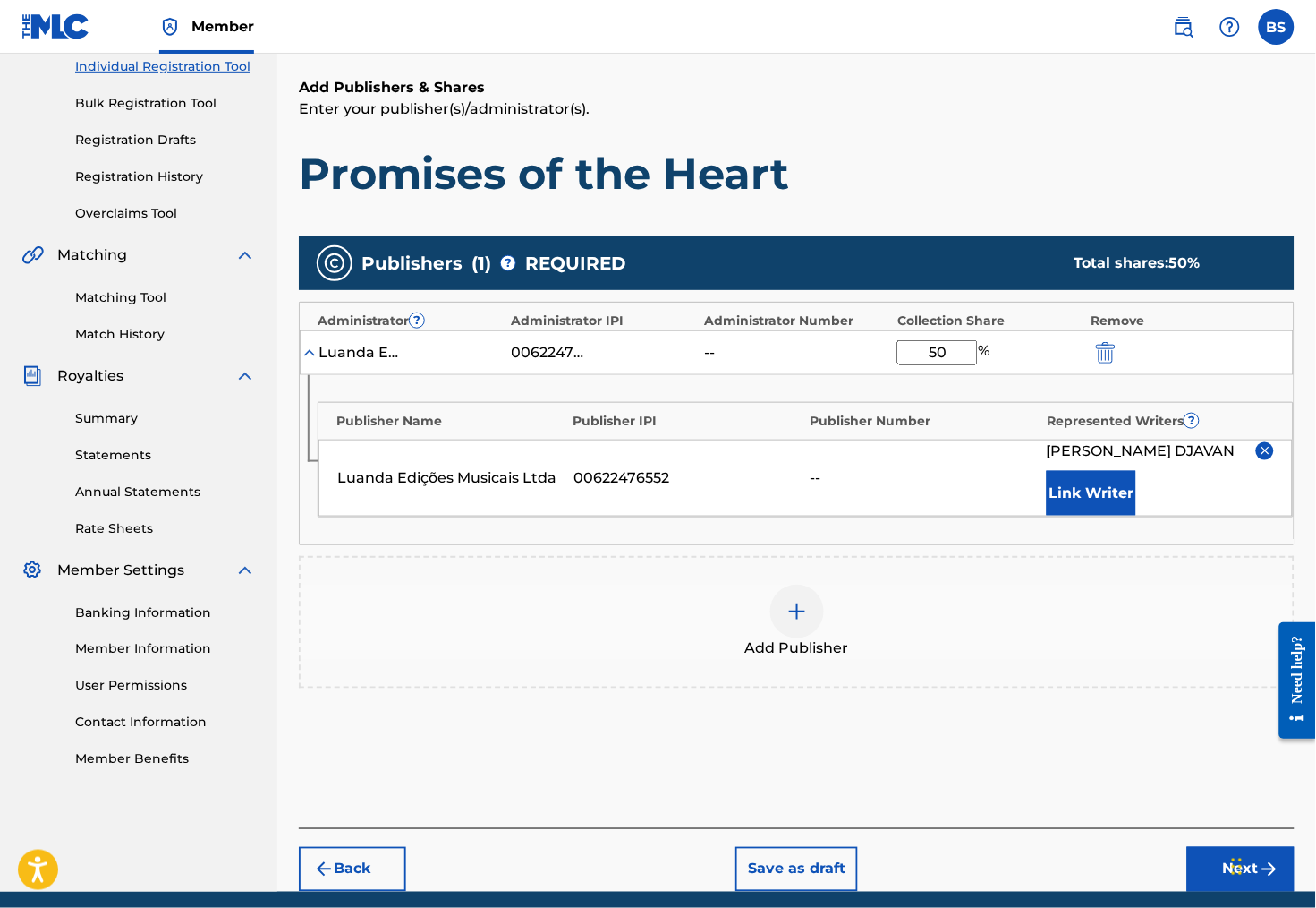
type input "50"
click at [1007, 648] on div "Add Publisher" at bounding box center [796, 621] width 992 height 75
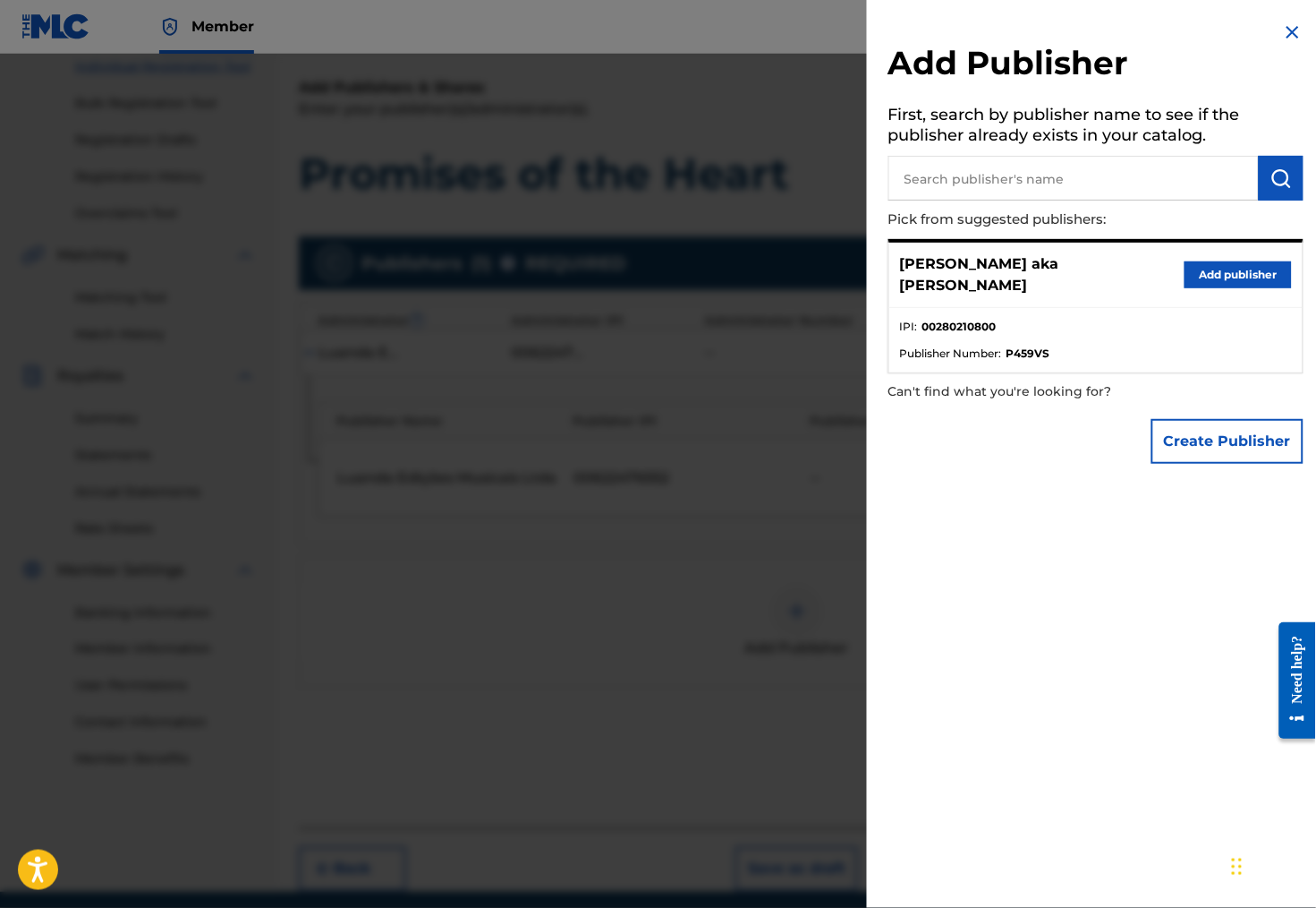
click at [1288, 37] on img at bounding box center [1293, 32] width 21 height 21
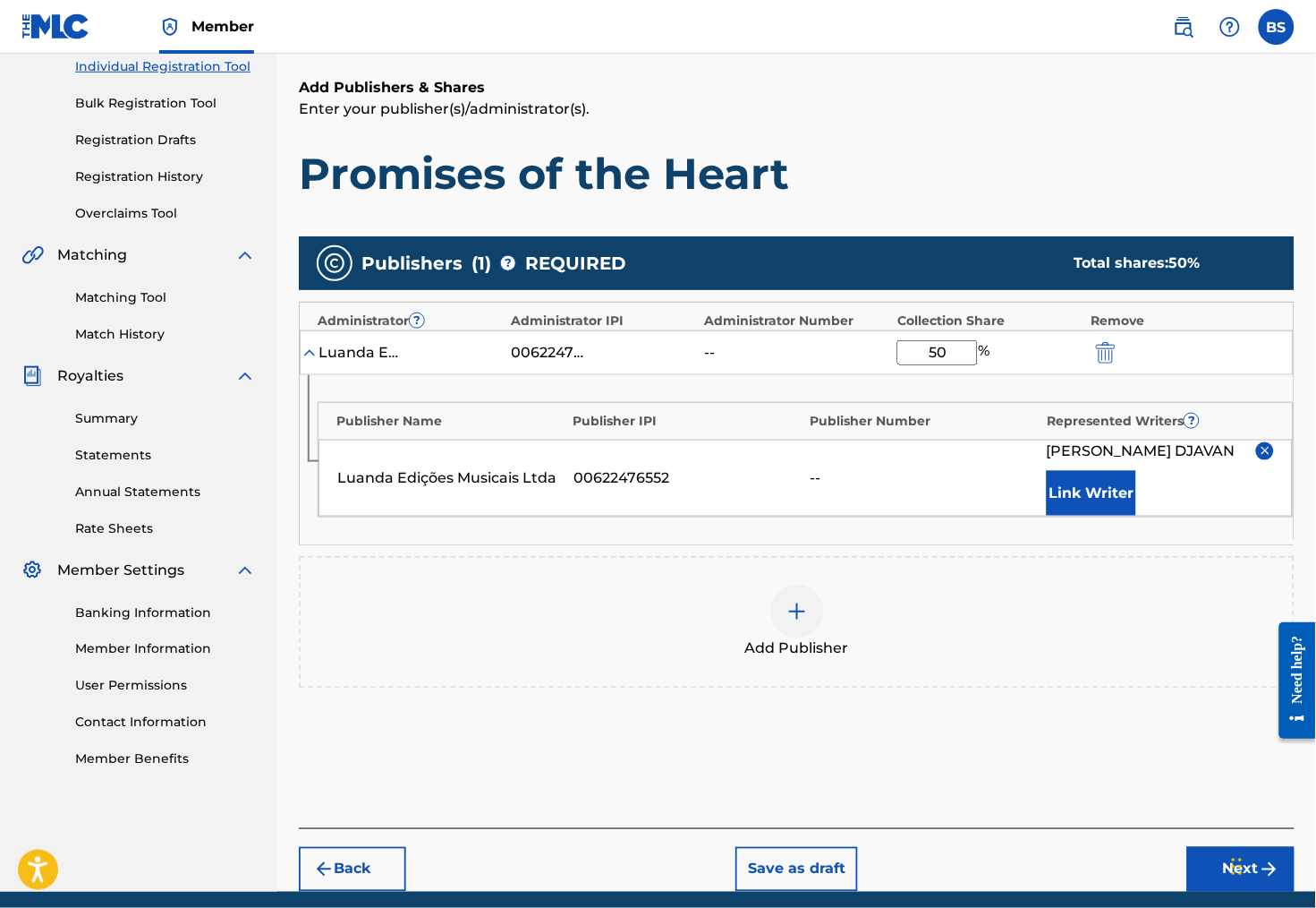
click at [804, 622] on img at bounding box center [797, 611] width 21 height 21
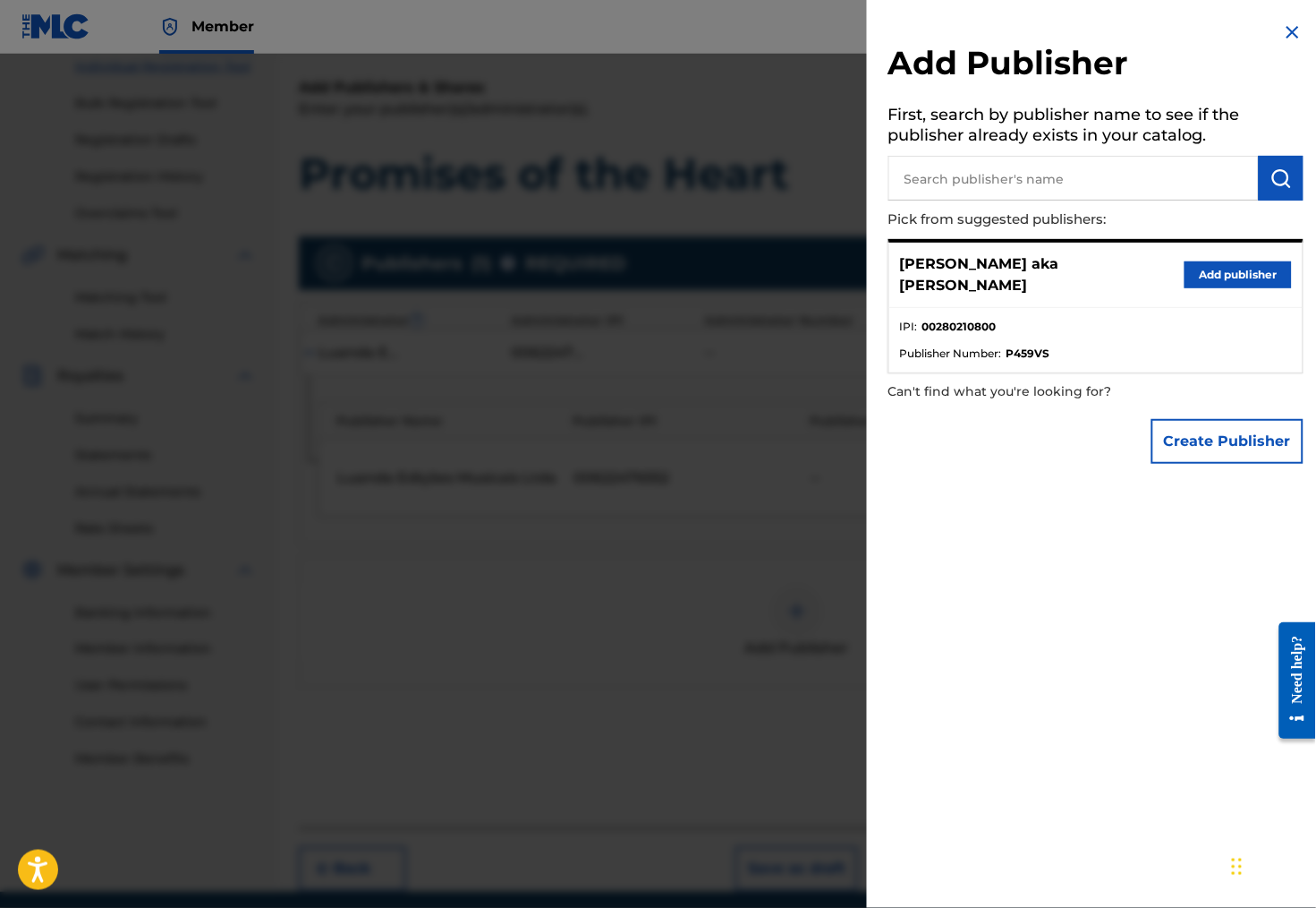
click at [1081, 299] on div "[PERSON_NAME] aka [PERSON_NAME] Add publisher" at bounding box center [1096, 275] width 413 height 65
click at [1236, 273] on button "Add publisher" at bounding box center [1238, 275] width 108 height 27
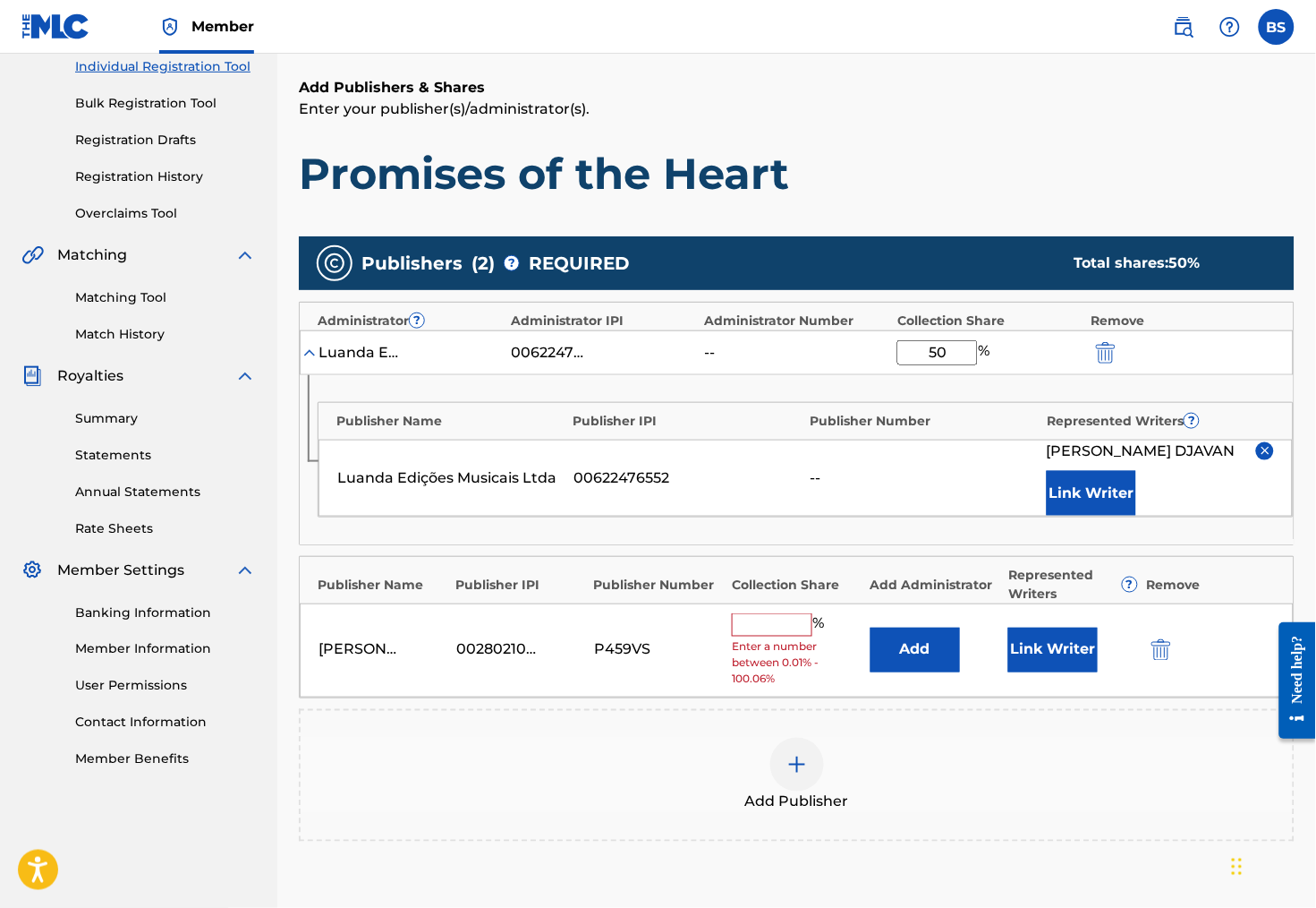
click at [790, 636] on input "text" at bounding box center [772, 625] width 80 height 23
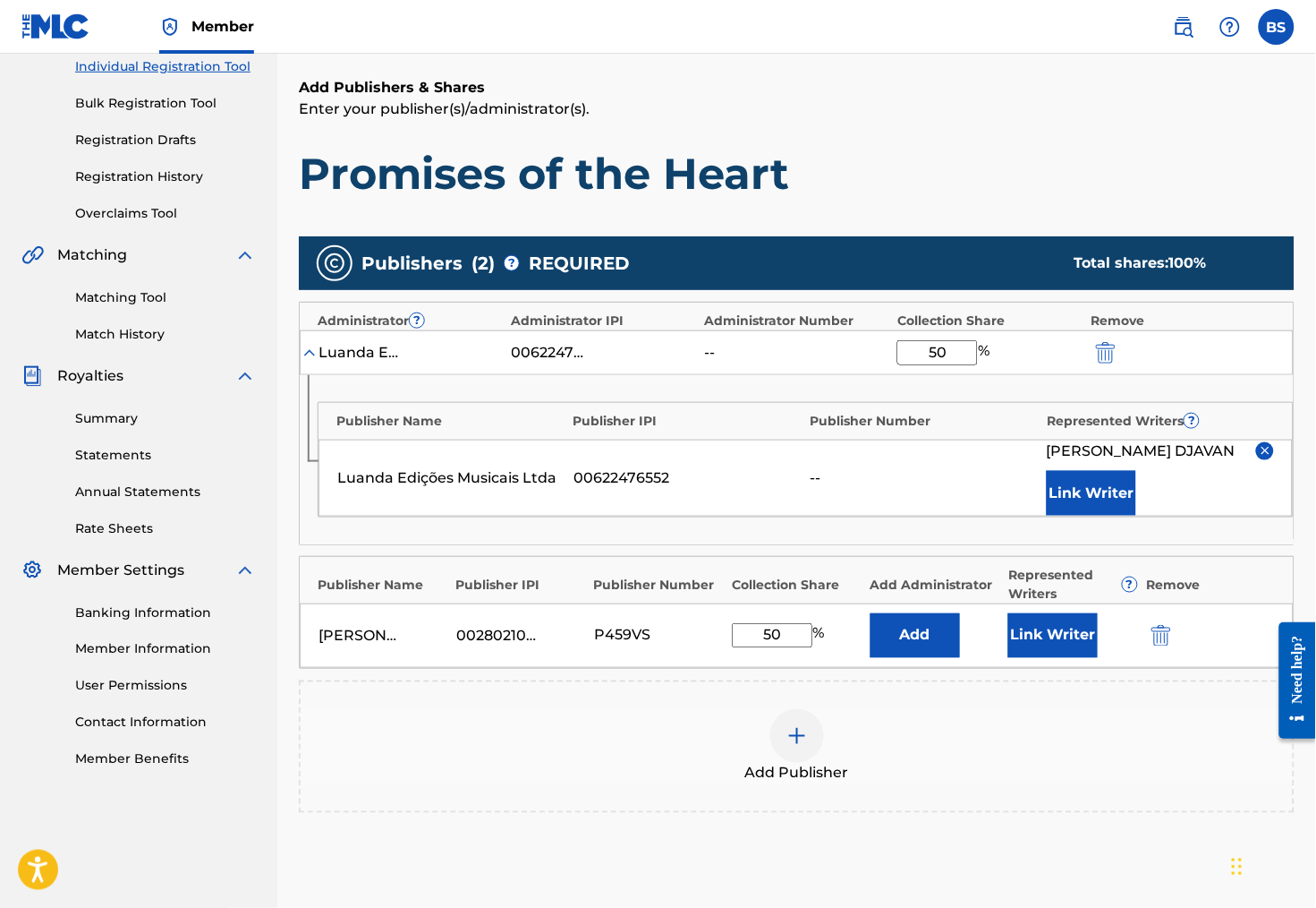
type input "50"
click at [933, 658] on button "Add" at bounding box center [915, 635] width 89 height 45
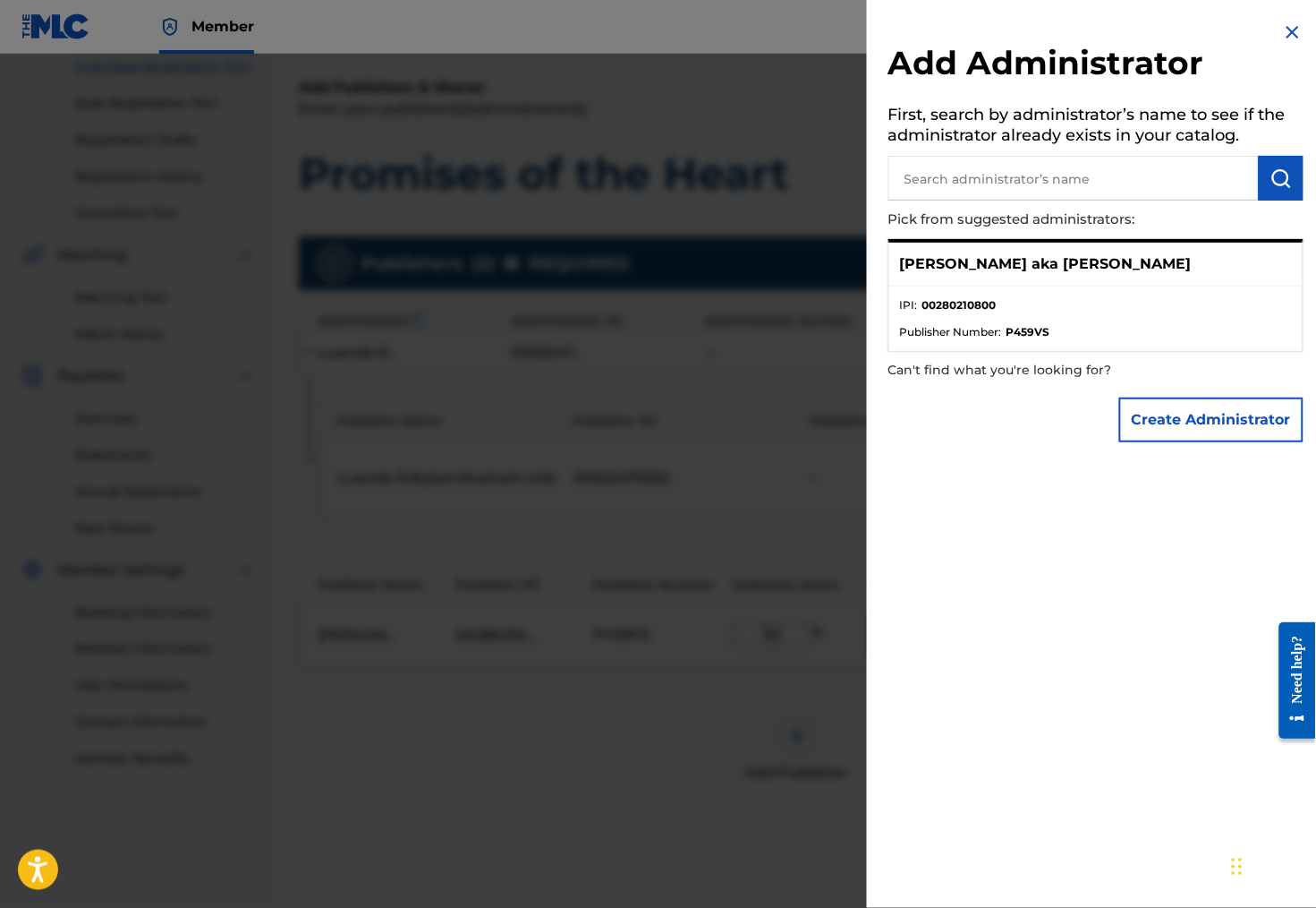
click at [1107, 272] on p "[PERSON_NAME] aka [PERSON_NAME]" at bounding box center [1045, 264] width 292 height 21
click at [977, 318] on li "IPI : 00280210800" at bounding box center [1096, 310] width 392 height 27
drag, startPoint x: 977, startPoint y: 266, endPoint x: 869, endPoint y: 266, distance: 108.0
click at [889, 266] on div "[PERSON_NAME] aka [PERSON_NAME]" at bounding box center [1096, 264] width 413 height 44
copy p "[PERSON_NAME]"
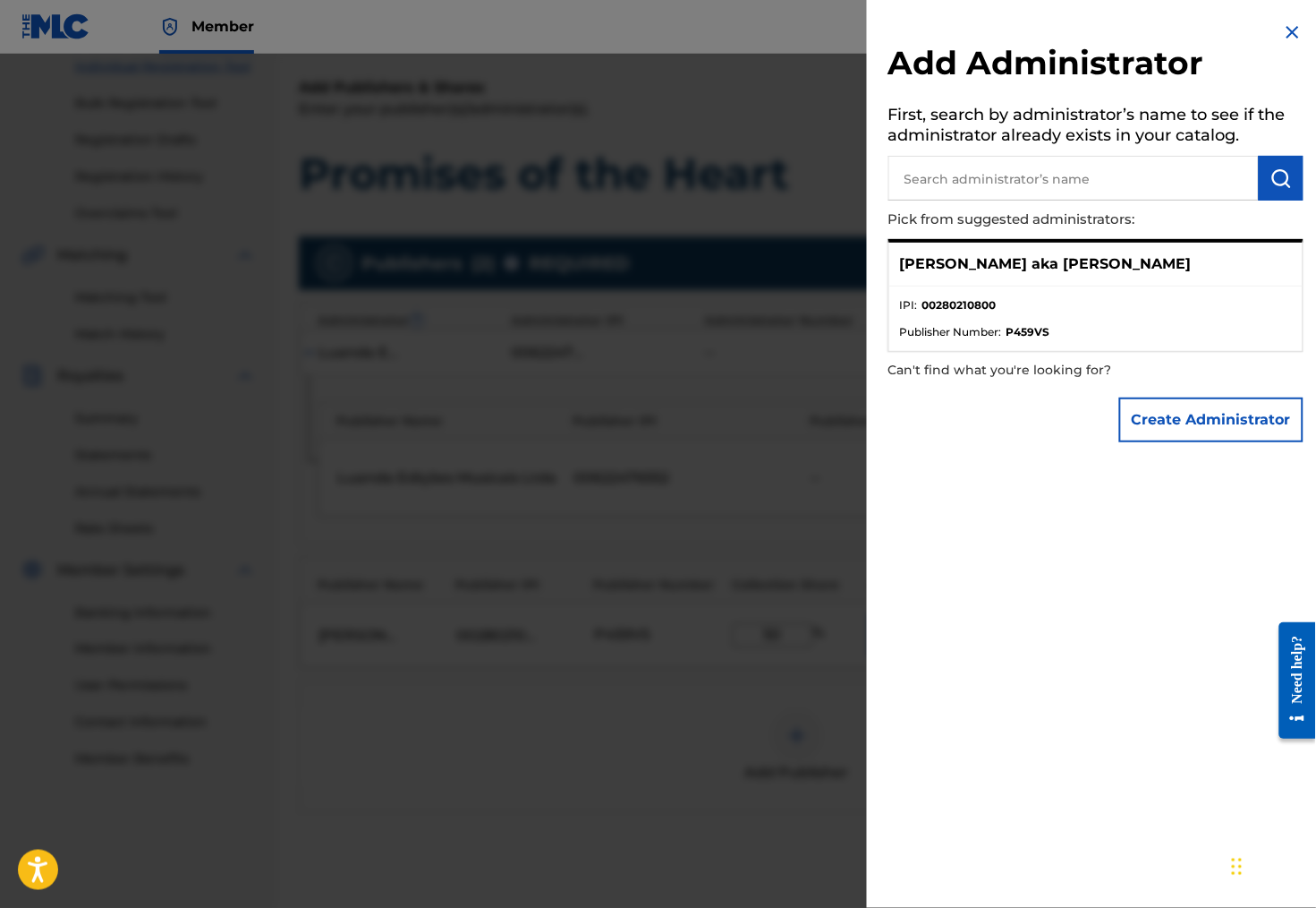
click at [915, 177] on input "text" at bounding box center [1074, 178] width 370 height 45
paste input "[PERSON_NAME]"
type input "[PERSON_NAME]"
click at [1213, 422] on button "Create Administrator" at bounding box center [1211, 420] width 184 height 45
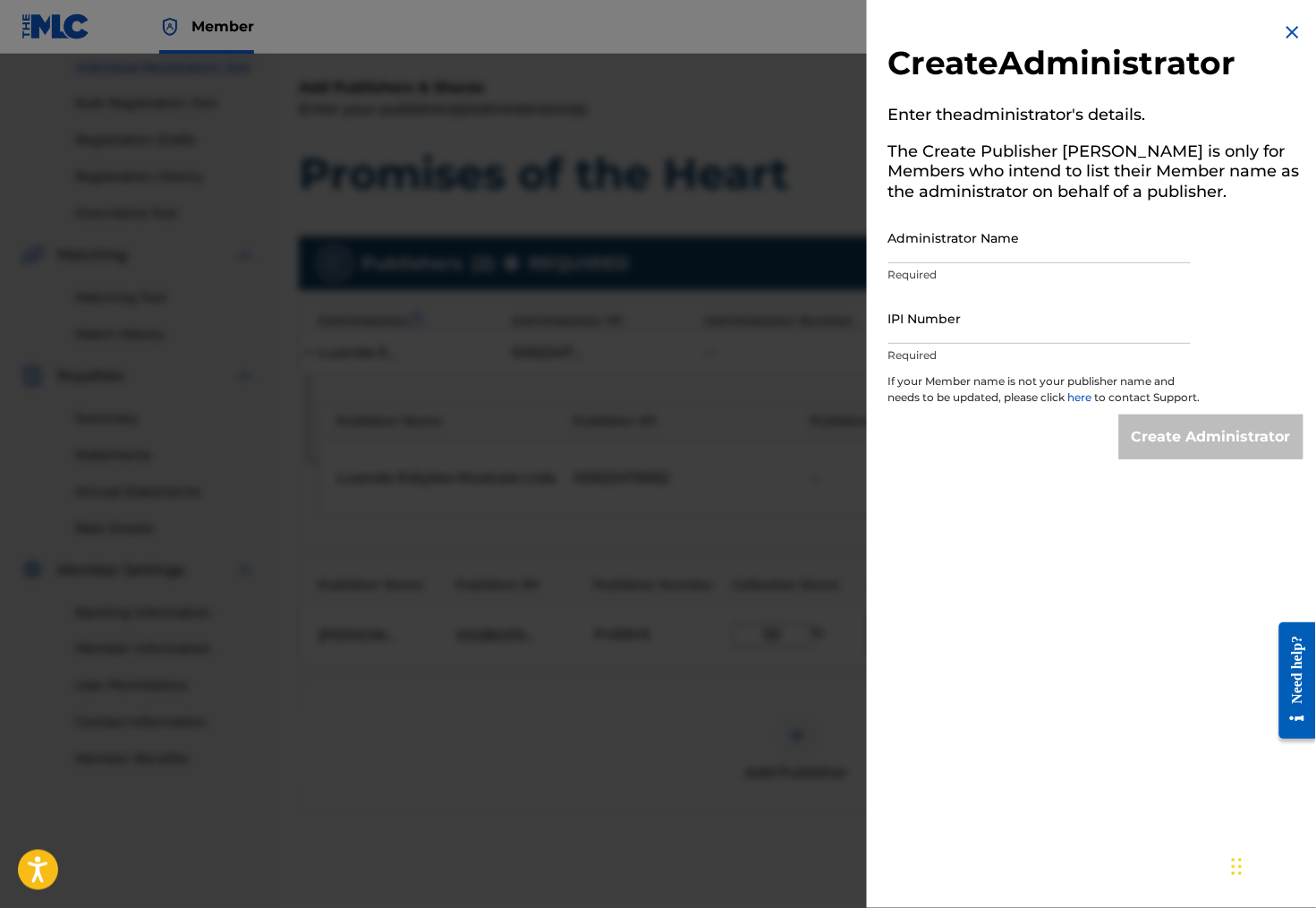
click at [889, 258] on input "Administrator Name" at bounding box center [1040, 238] width 303 height 51
paste input "[PERSON_NAME]"
type input "[PERSON_NAME]"
click at [921, 343] on input "IPI Number" at bounding box center [1040, 318] width 303 height 51
paste input "01308848335"
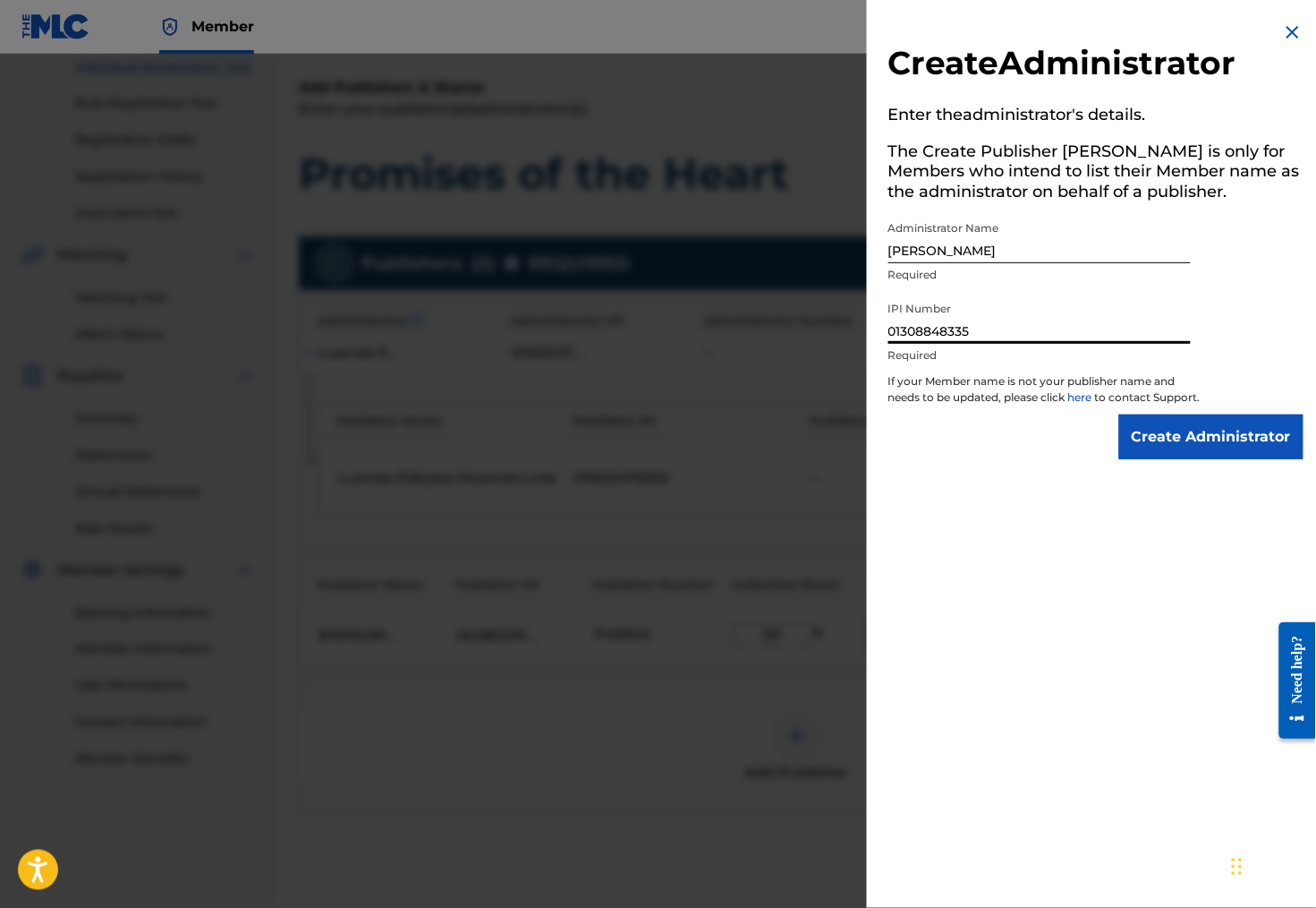
type input "01308848335"
click at [1220, 449] on input "Create Administrator" at bounding box center [1211, 437] width 184 height 45
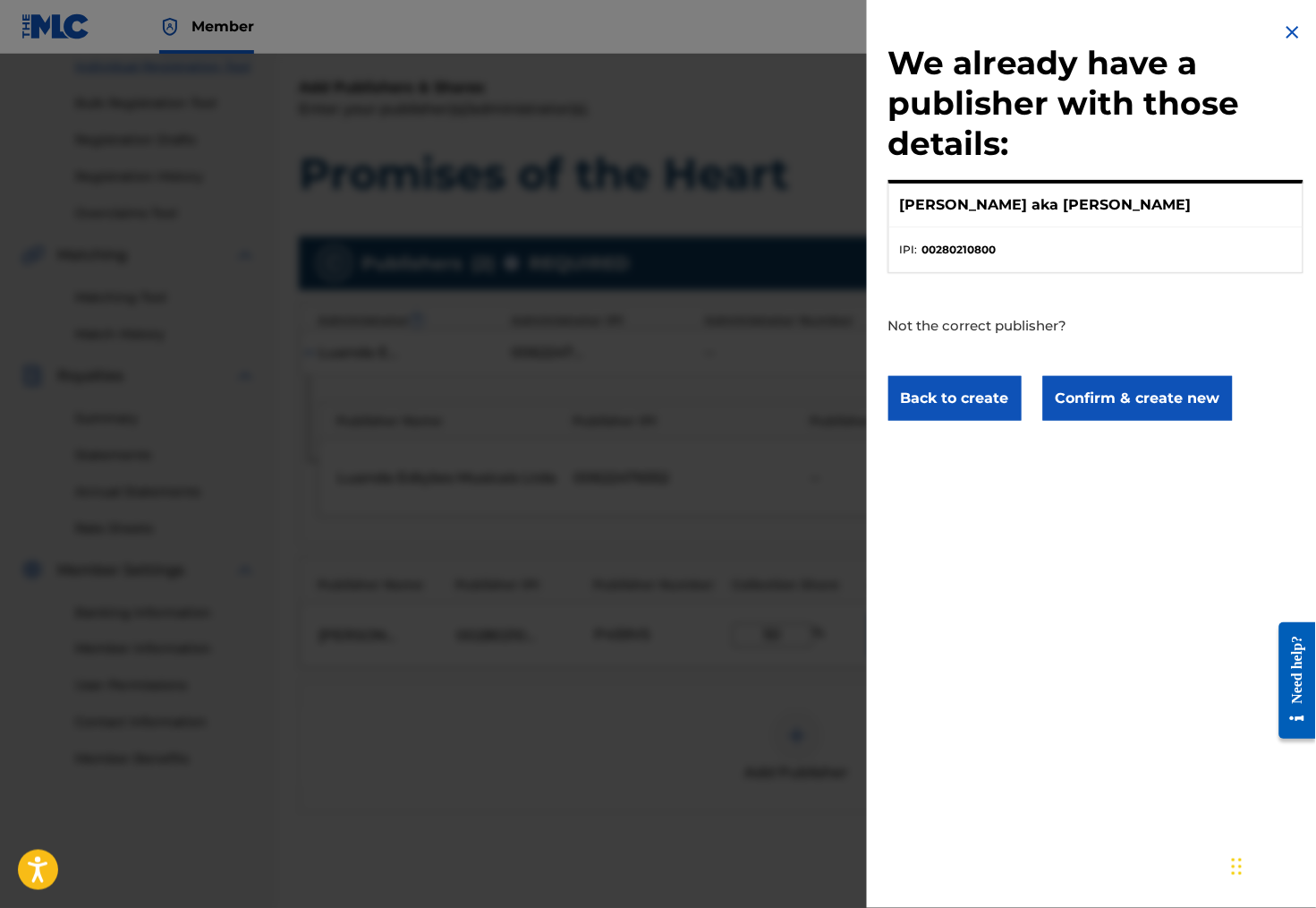
click at [1023, 212] on p "[PERSON_NAME] aka [PERSON_NAME]" at bounding box center [1045, 205] width 292 height 21
click at [1034, 223] on div "[PERSON_NAME] aka [PERSON_NAME]" at bounding box center [1096, 205] width 413 height 44
click at [1067, 199] on p "[PERSON_NAME] aka [PERSON_NAME]" at bounding box center [1045, 205] width 292 height 21
click at [951, 258] on strong "00280210800" at bounding box center [959, 249] width 75 height 16
click at [1072, 412] on button "Confirm & create new" at bounding box center [1139, 398] width 190 height 45
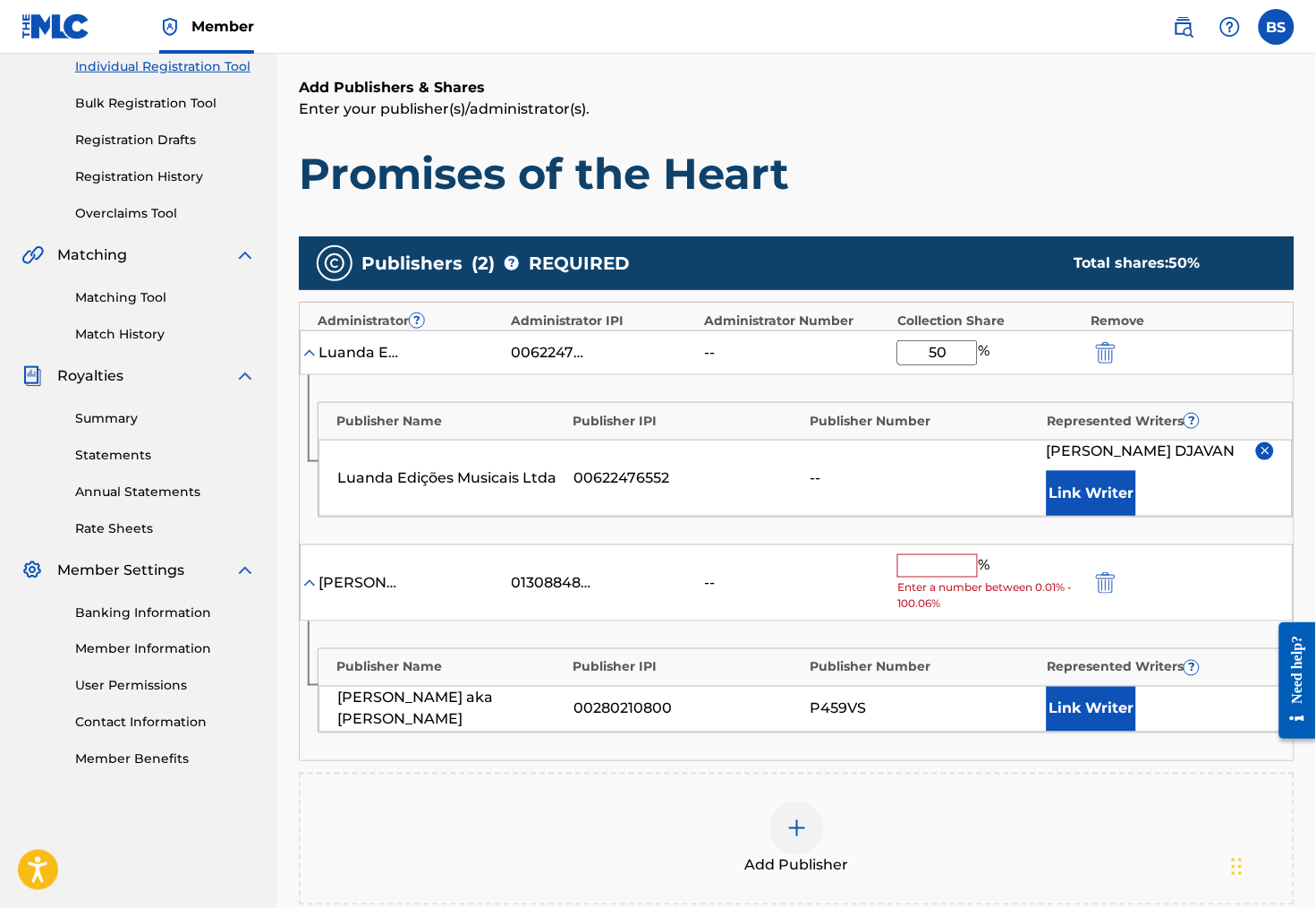
click at [943, 577] on input "text" at bounding box center [937, 566] width 80 height 23
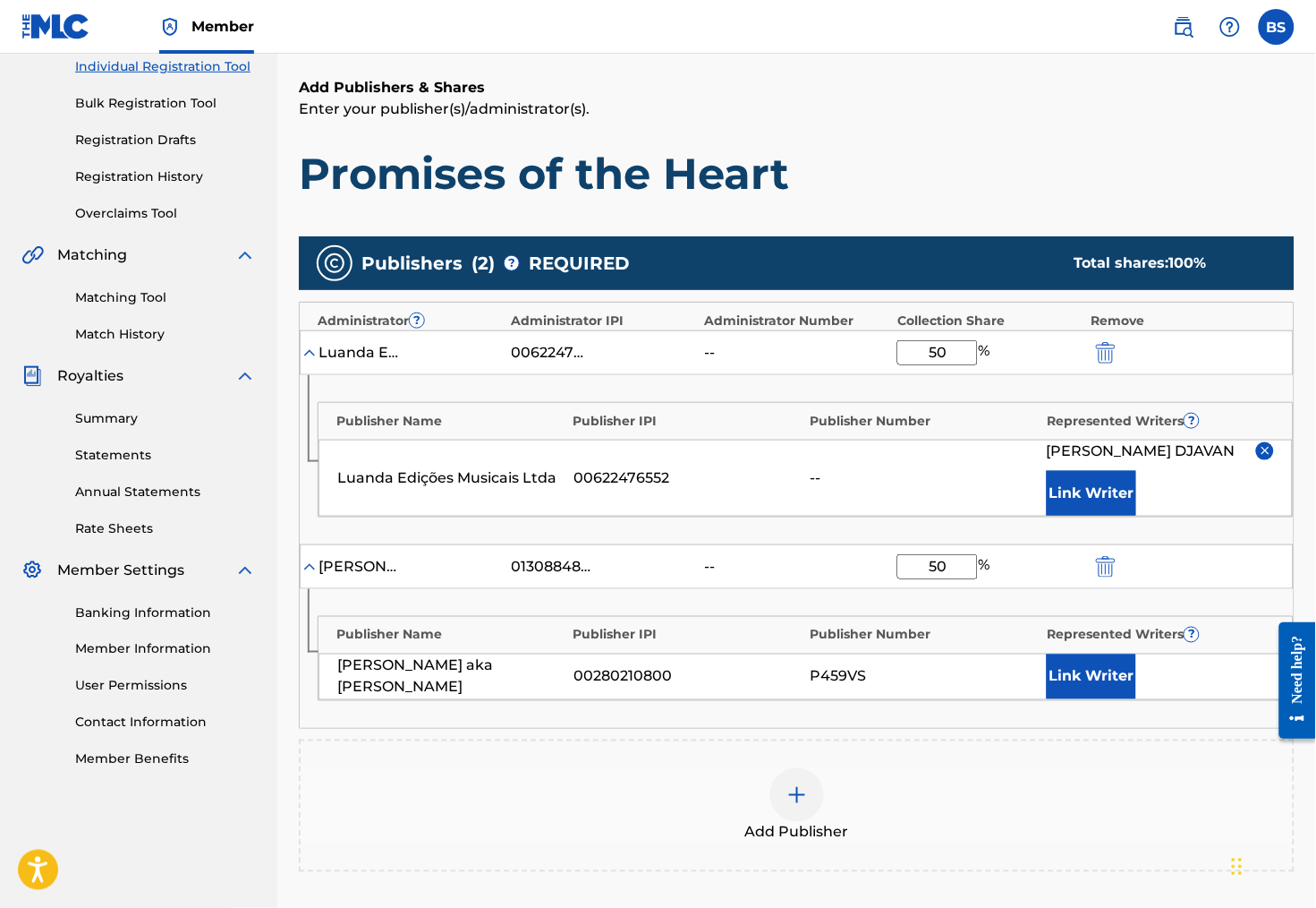
type input "50"
click at [1078, 699] on button "Link Writer" at bounding box center [1091, 676] width 89 height 45
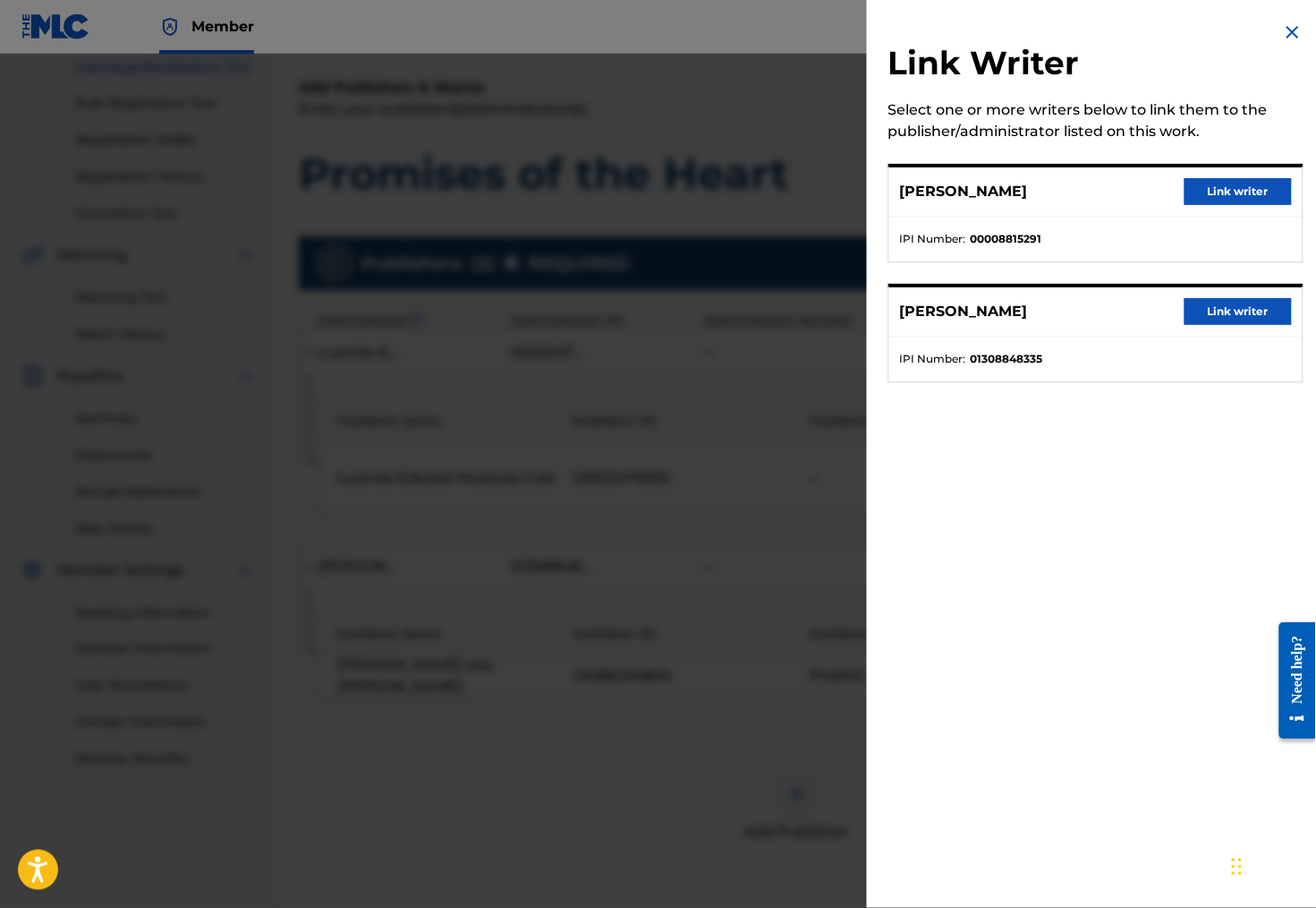
click at [1196, 319] on button "Link writer" at bounding box center [1238, 311] width 108 height 27
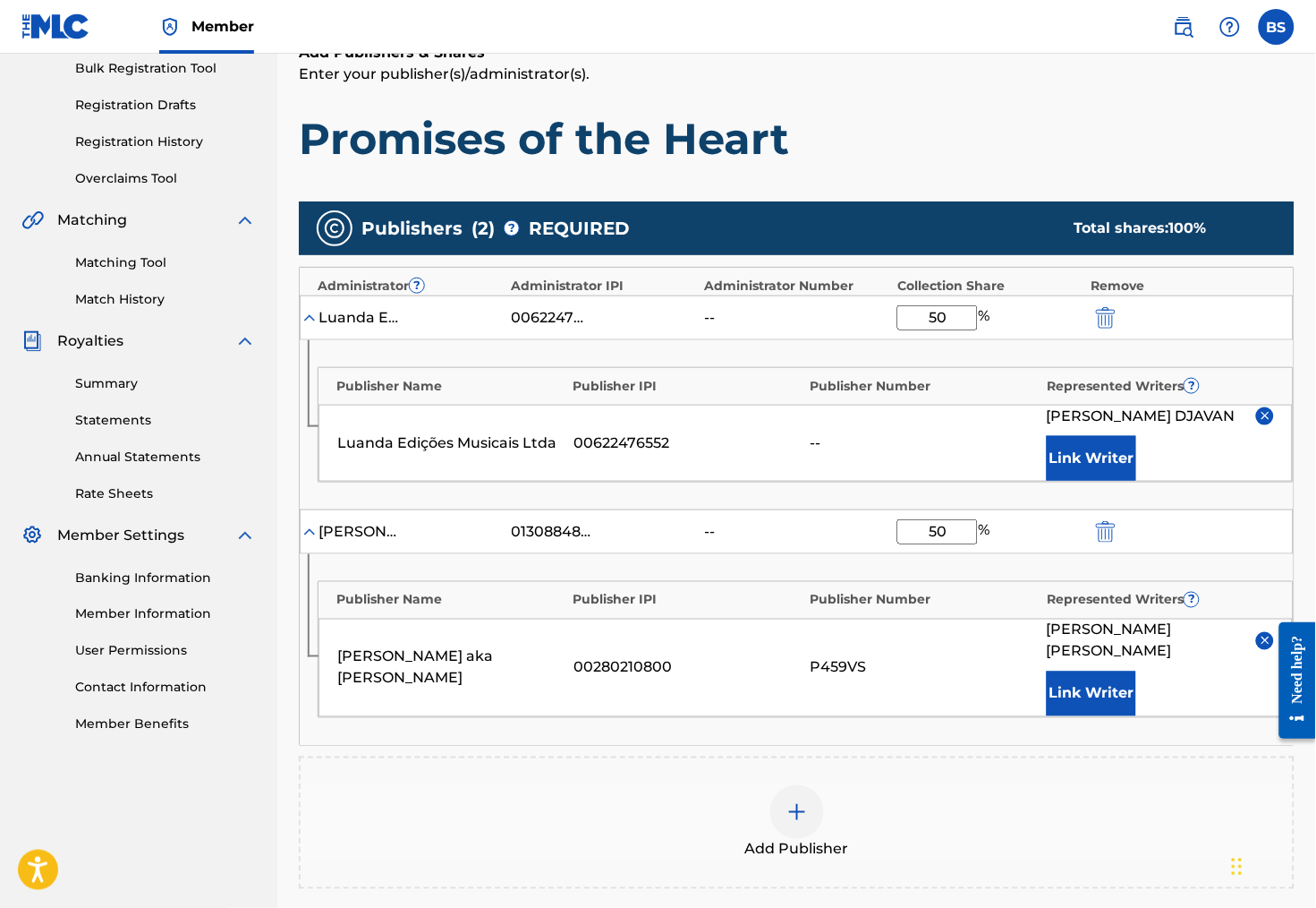
scroll to position [267, 0]
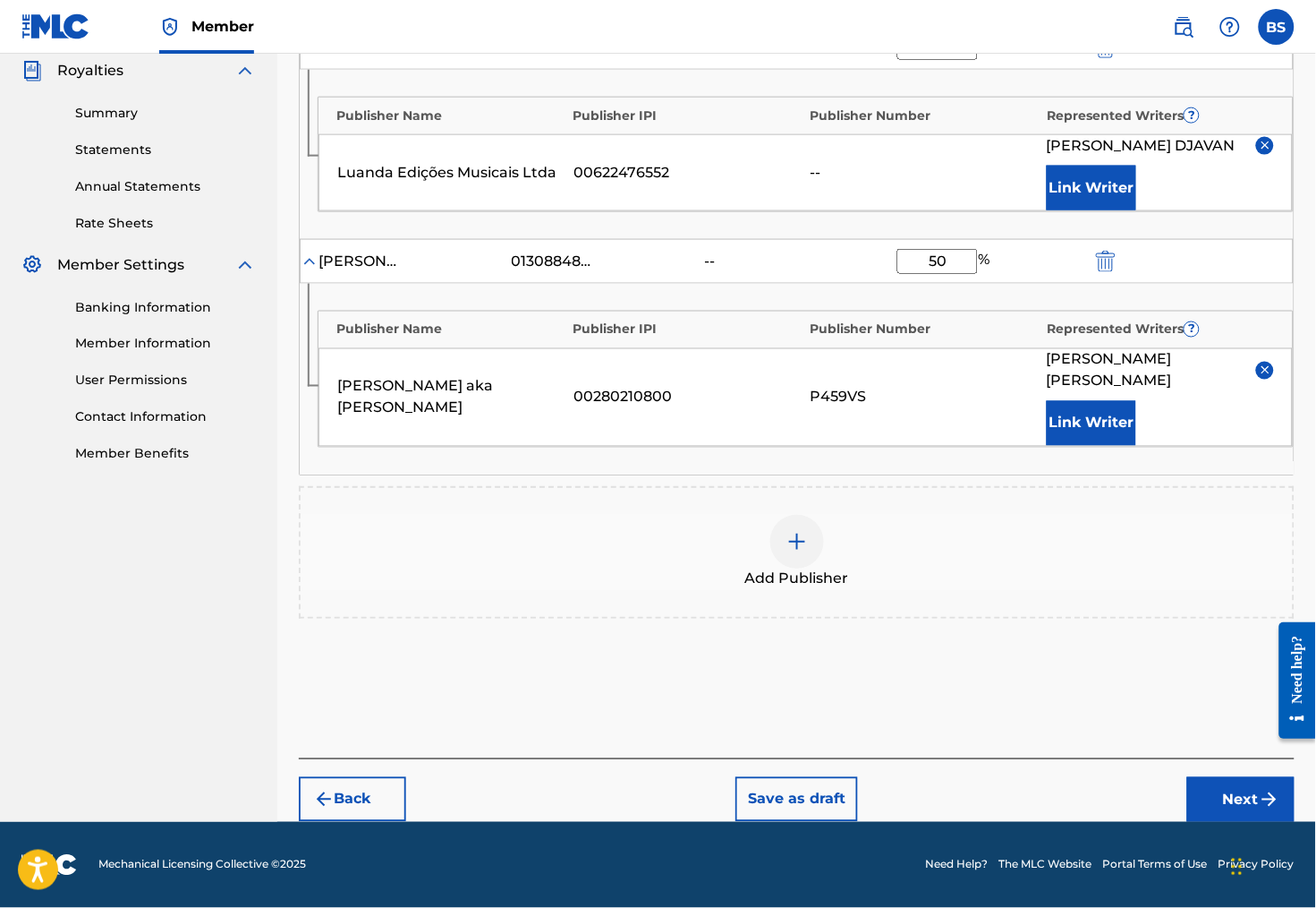
click at [1231, 797] on button "Next" at bounding box center [1240, 799] width 108 height 45
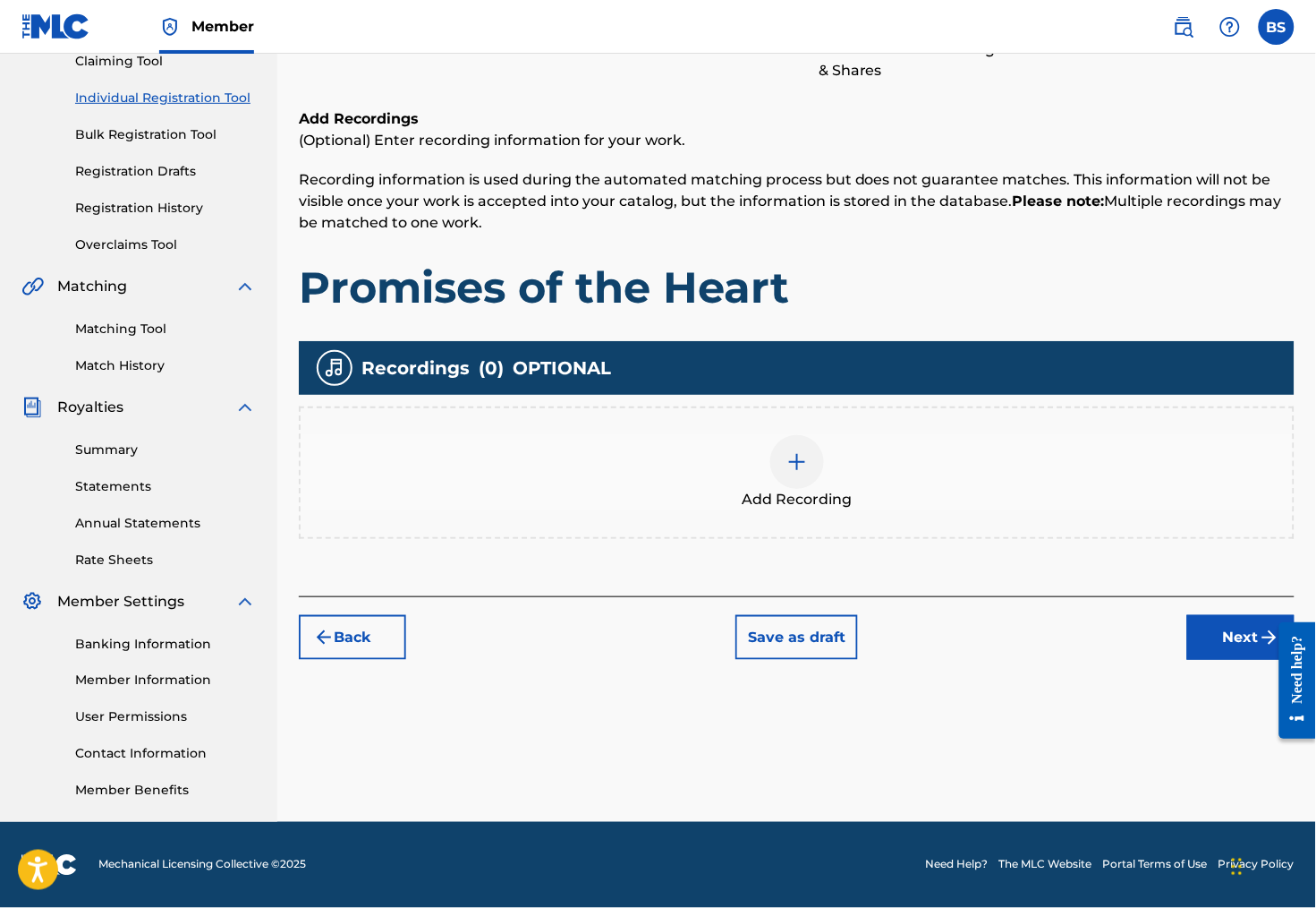
click at [792, 457] on div at bounding box center [796, 461] width 53 height 53
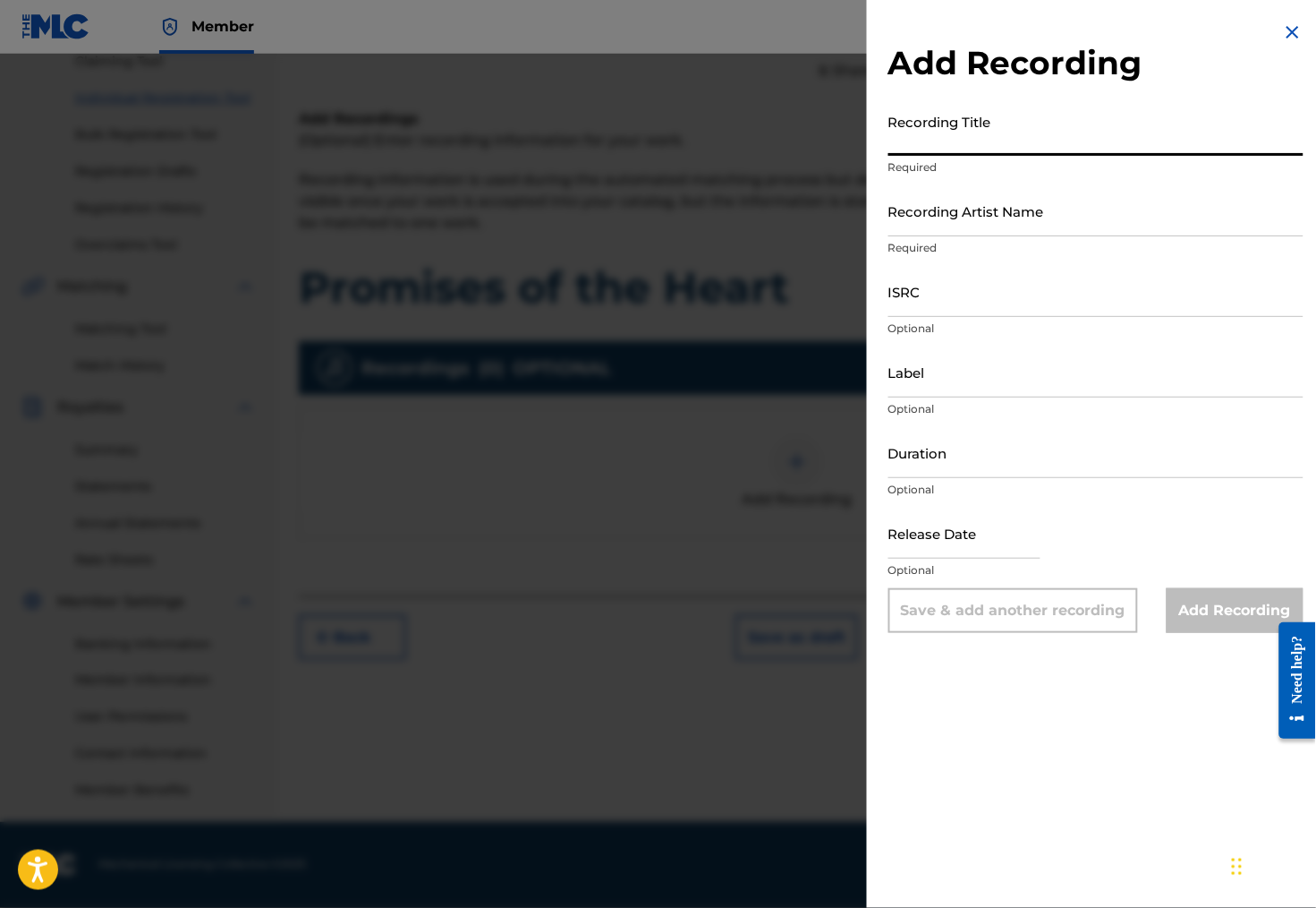
click at [914, 150] on input "Recording Title" at bounding box center [1096, 130] width 415 height 51
type input "Promises of the Heart"
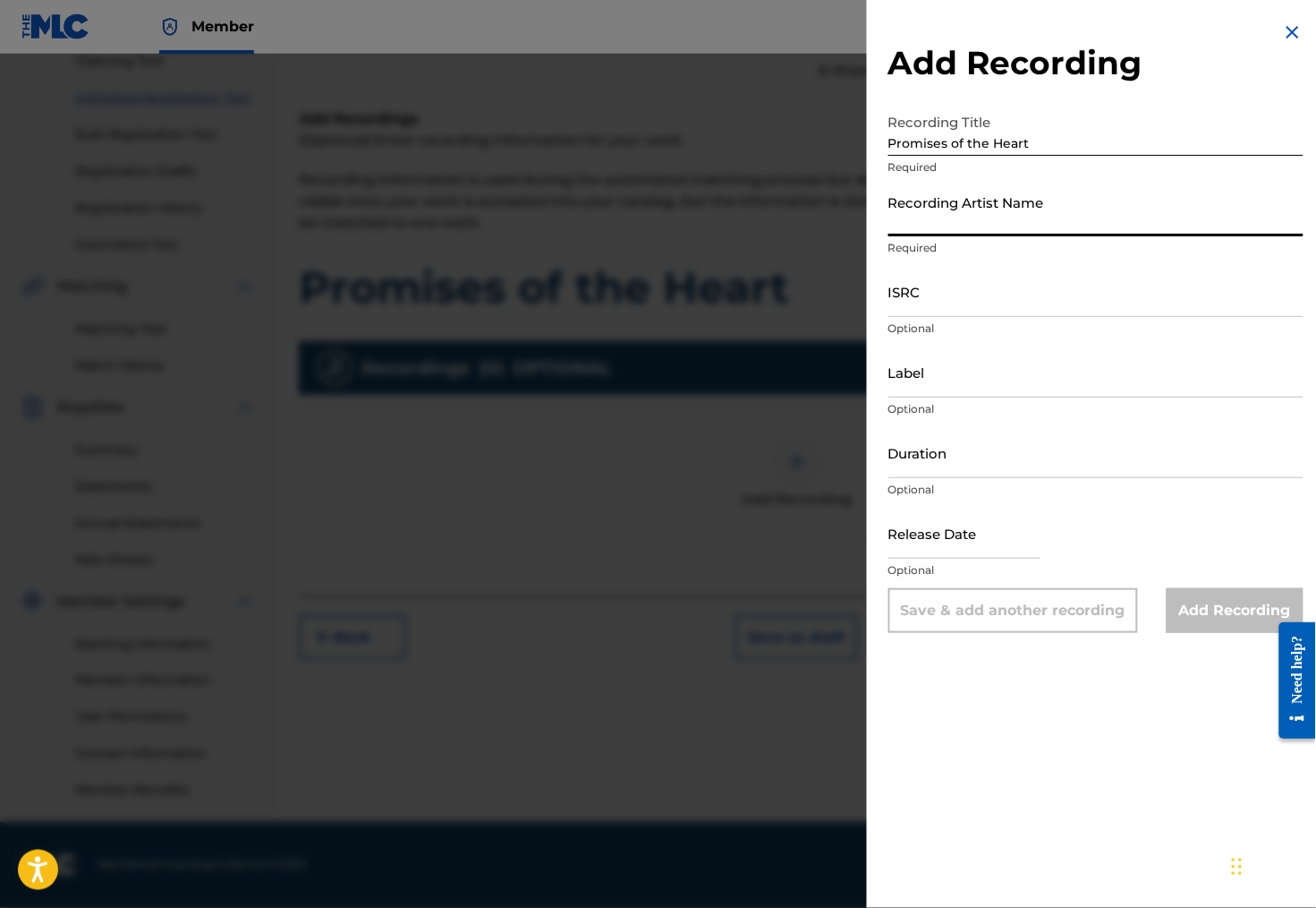
click at [988, 229] on input "Recording Artist Name" at bounding box center [1096, 211] width 415 height 51
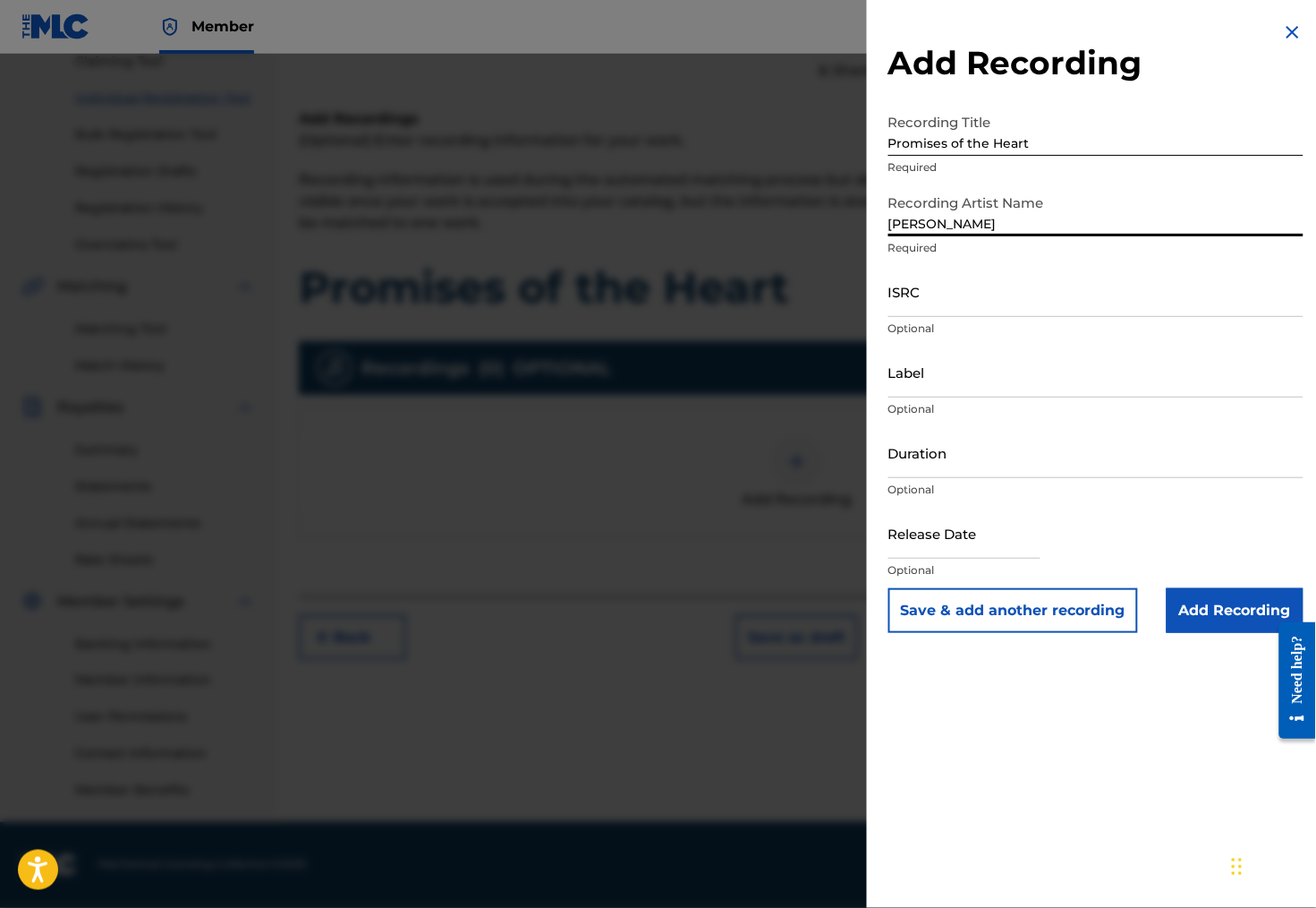
type input "[PERSON_NAME]"
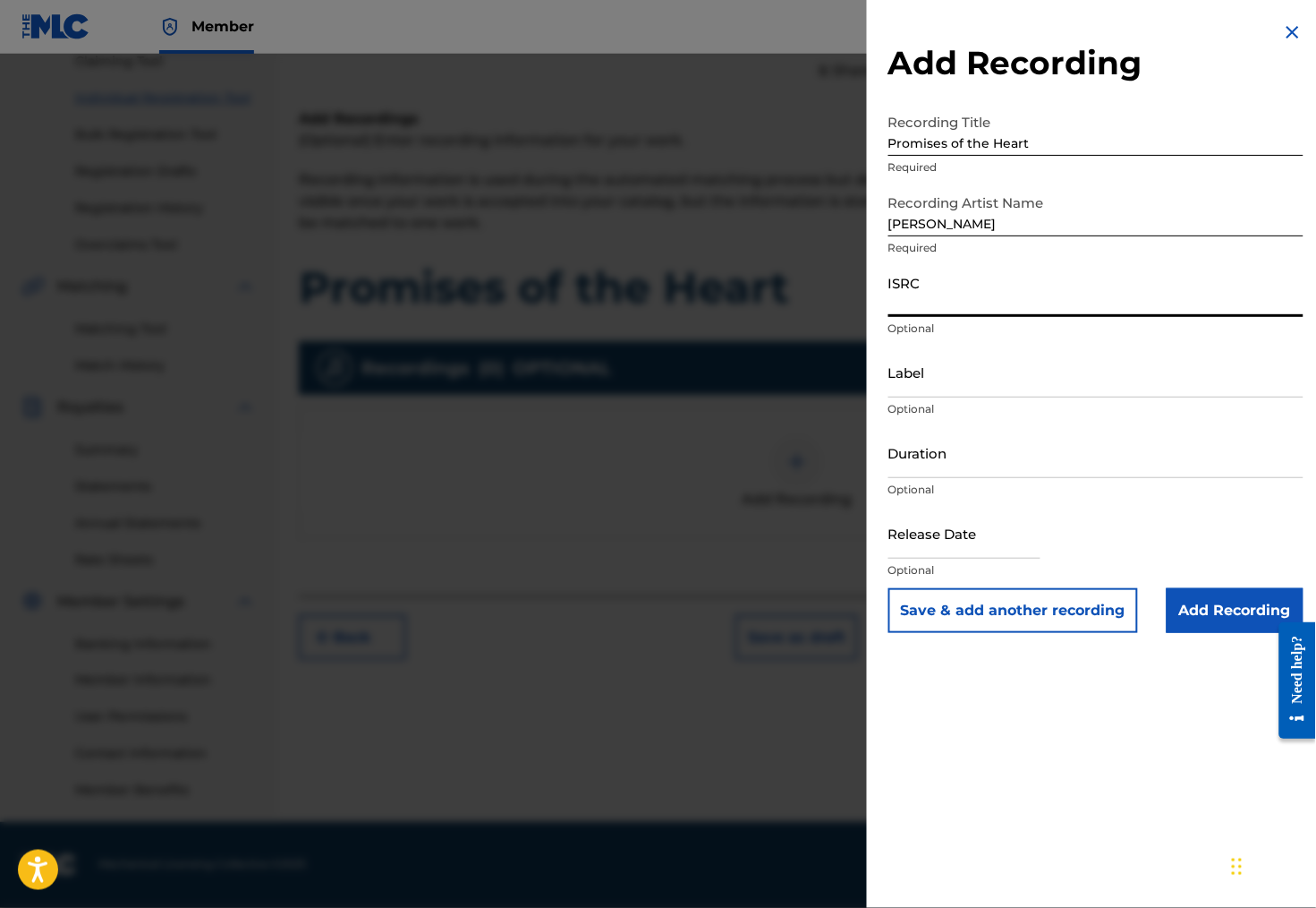
click at [1036, 315] on input "ISRC" at bounding box center [1096, 291] width 415 height 51
paste input "TCAJZ2508446"
type input "TCAJZ2508446"
click at [888, 398] on input "Label" at bounding box center [1096, 372] width 415 height 51
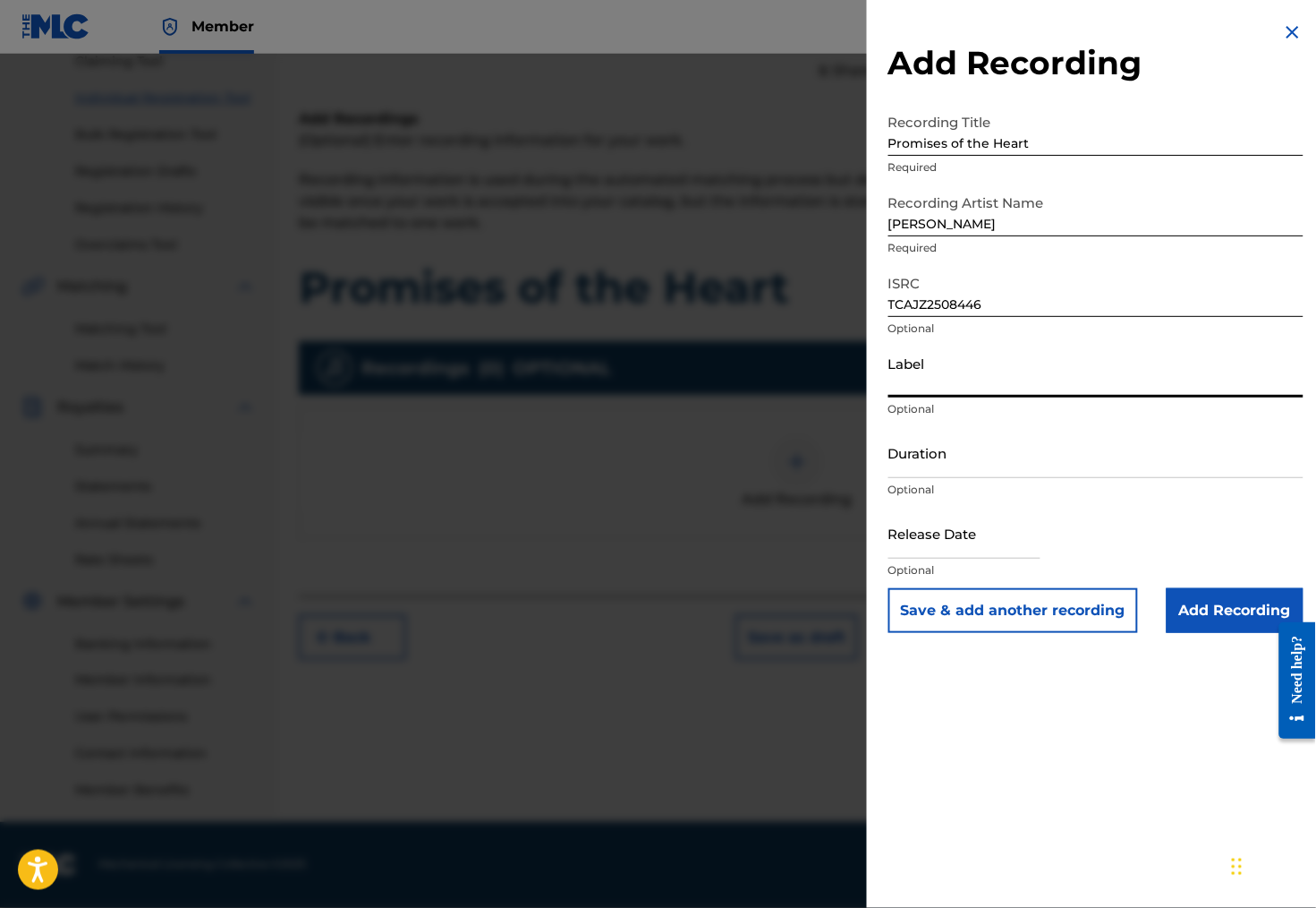
paste input "Song Arts Recording Co."
type input "Song Arts Recording Co."
click at [927, 478] on input "Duration" at bounding box center [1096, 452] width 415 height 51
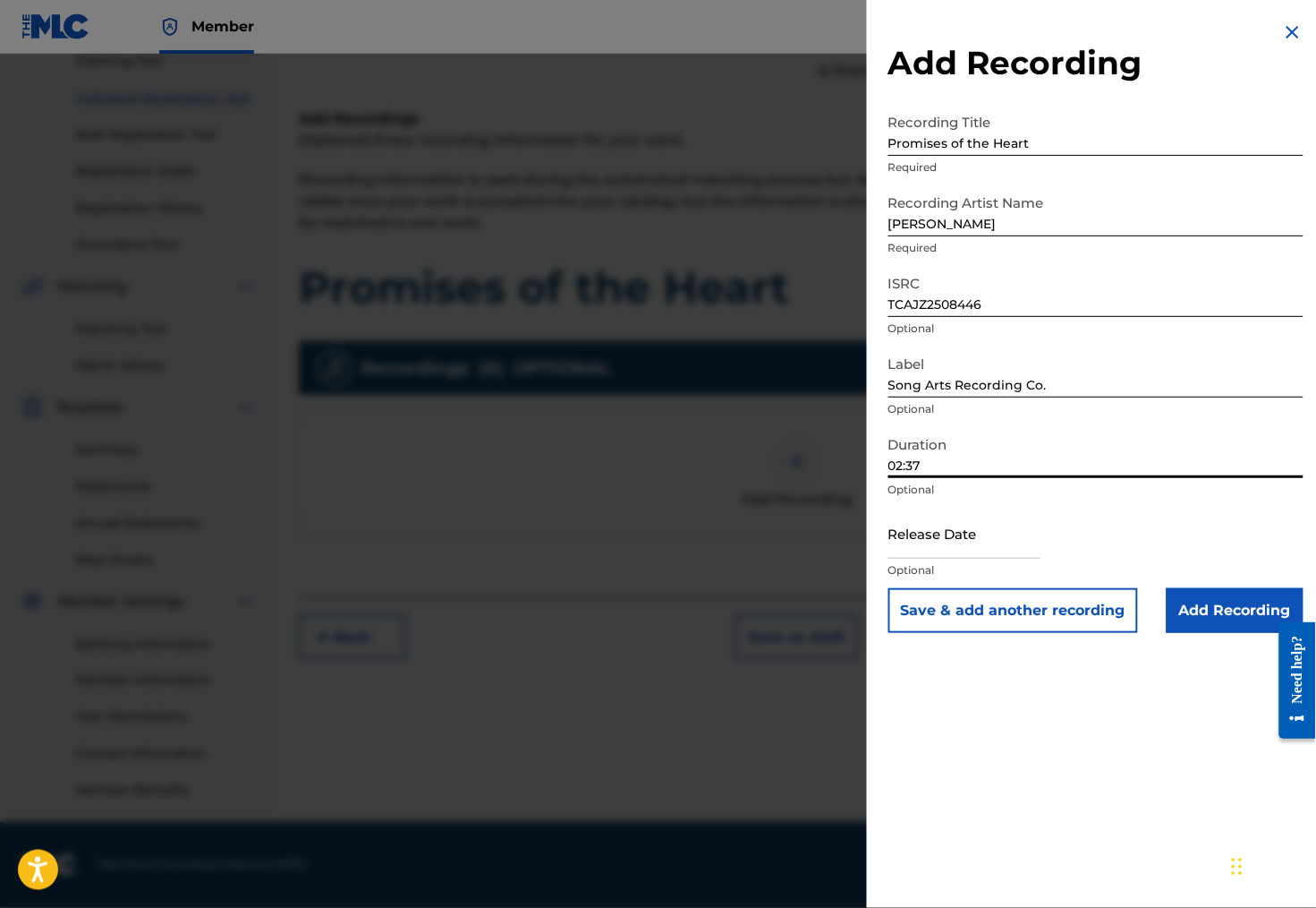
type input "02:37"
click at [922, 559] on input "text" at bounding box center [964, 533] width 152 height 51
select select "8"
select select "2025"
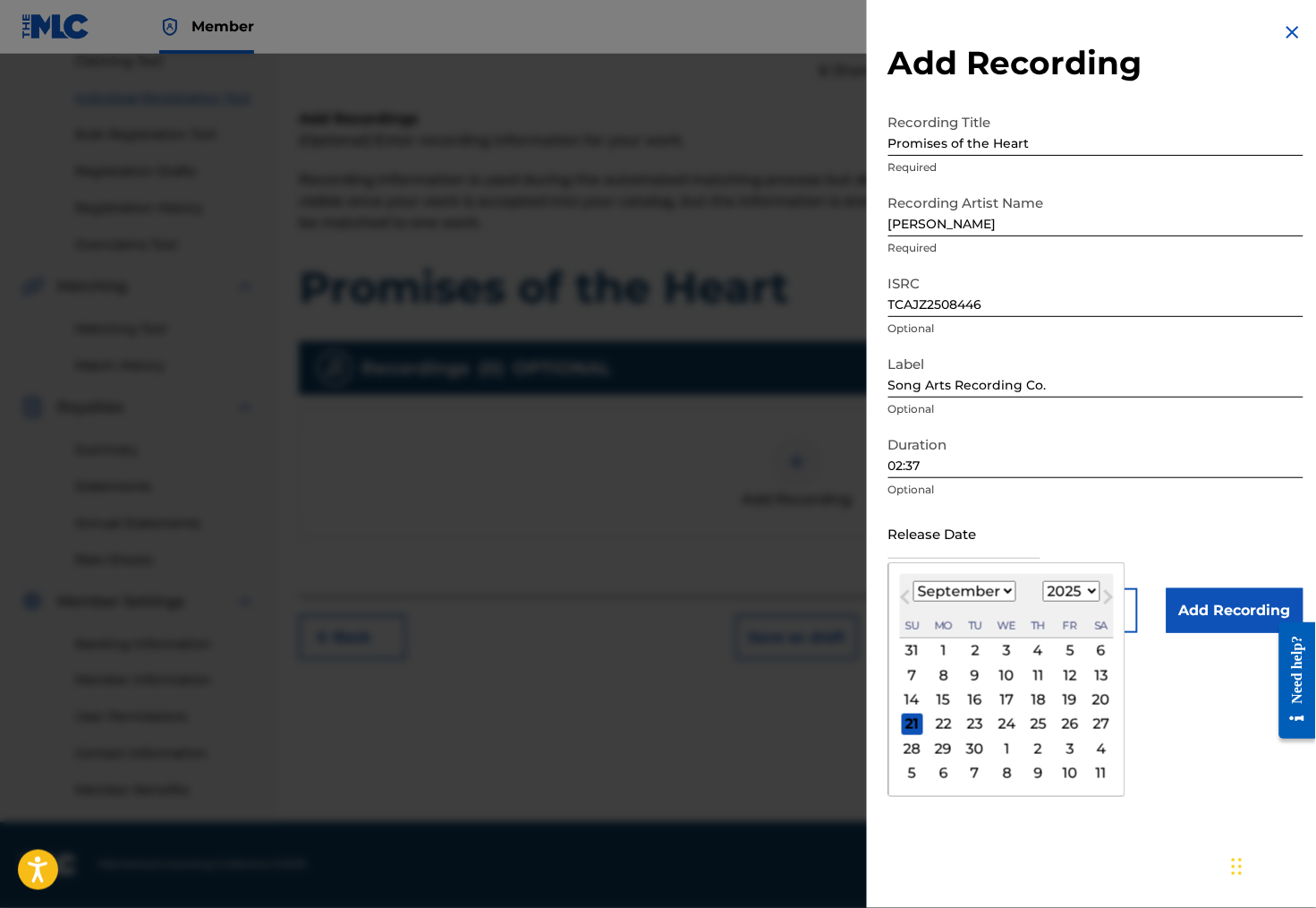
click at [908, 613] on span "Previous Month" at bounding box center [908, 600] width 0 height 27
select select "7"
click at [1066, 734] on div "22" at bounding box center [1070, 724] width 21 height 21
type input "[DATE]"
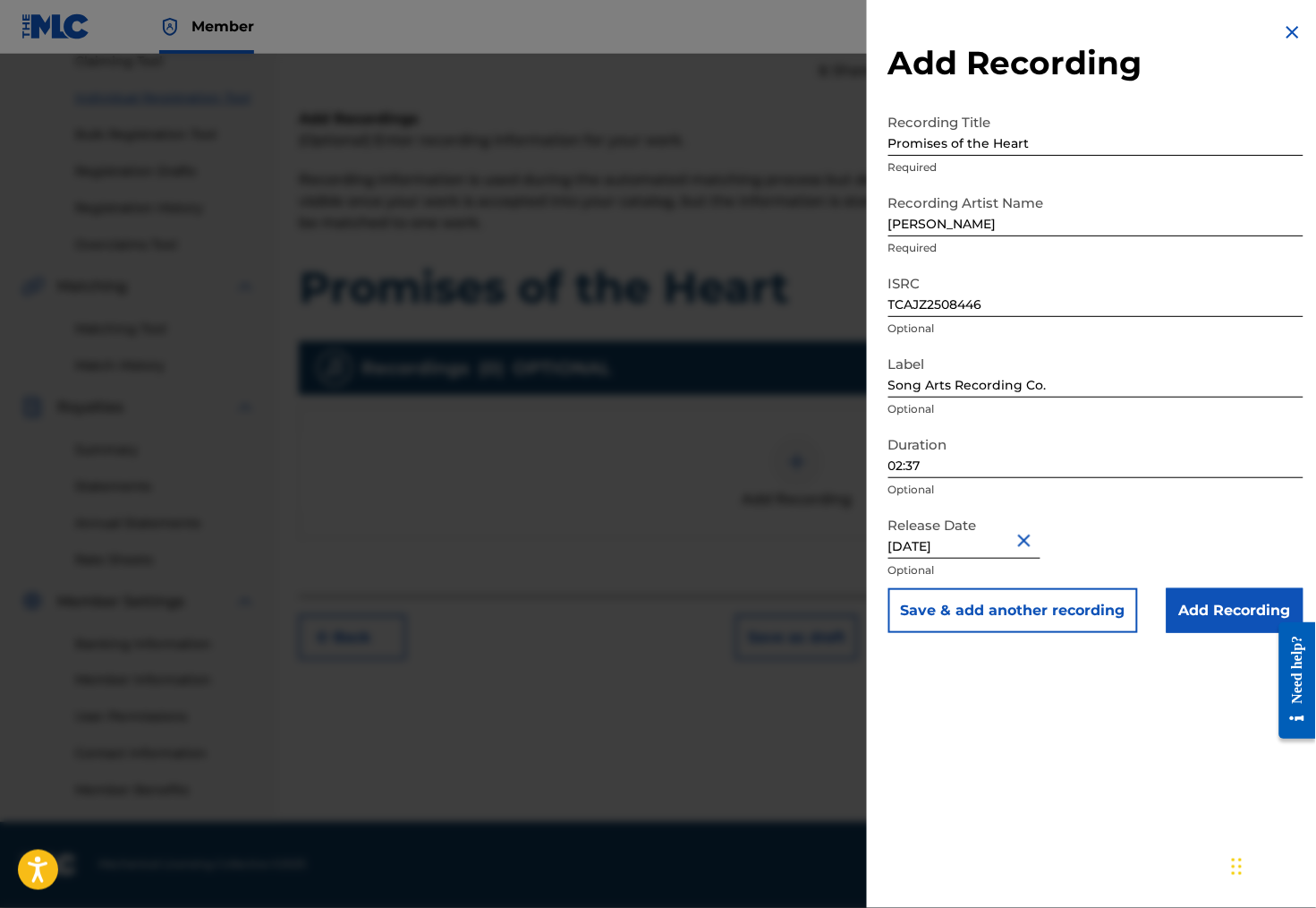
click at [1200, 632] on input "Add Recording" at bounding box center [1235, 610] width 137 height 45
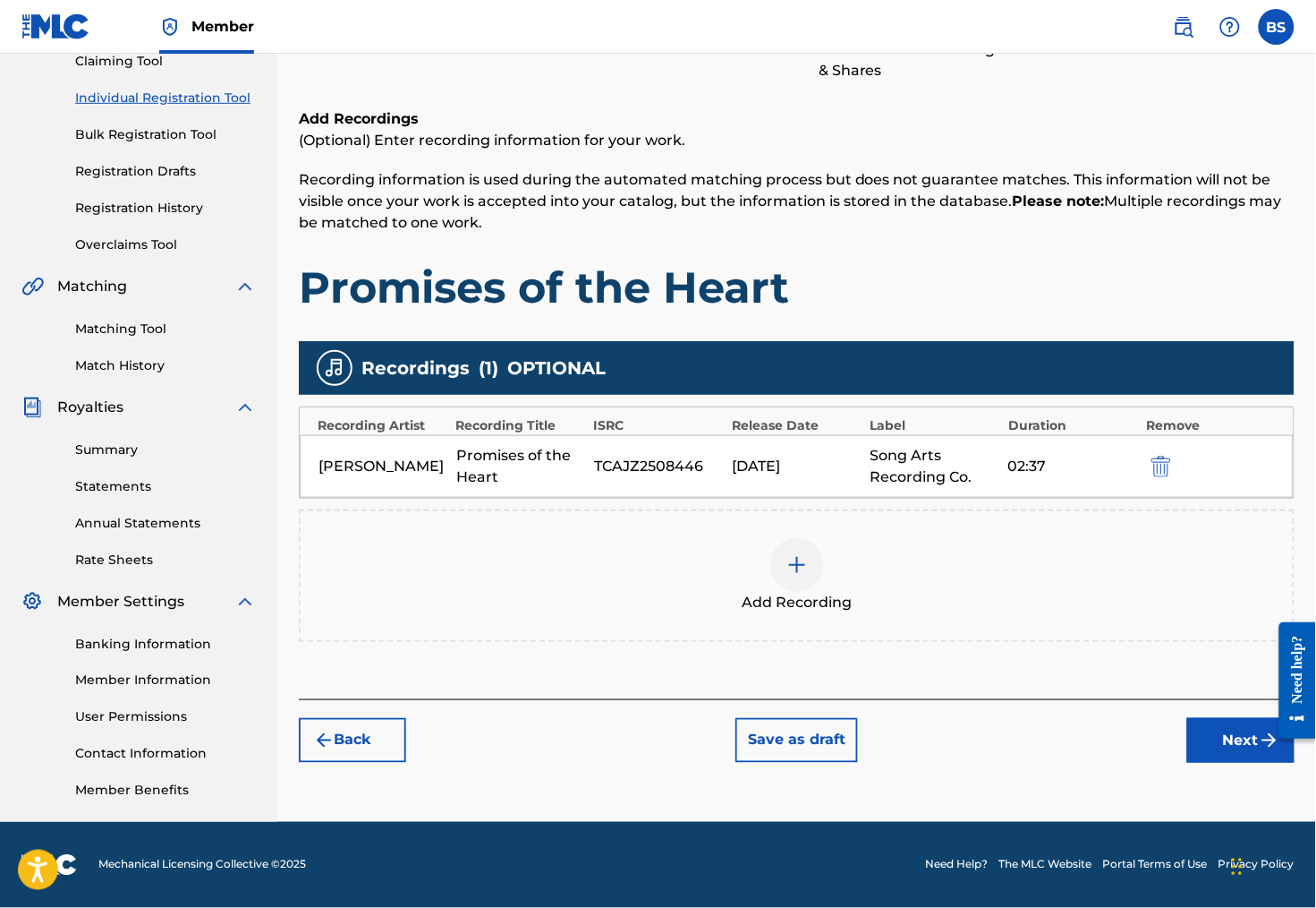
click at [1205, 730] on button "Next" at bounding box center [1240, 740] width 108 height 45
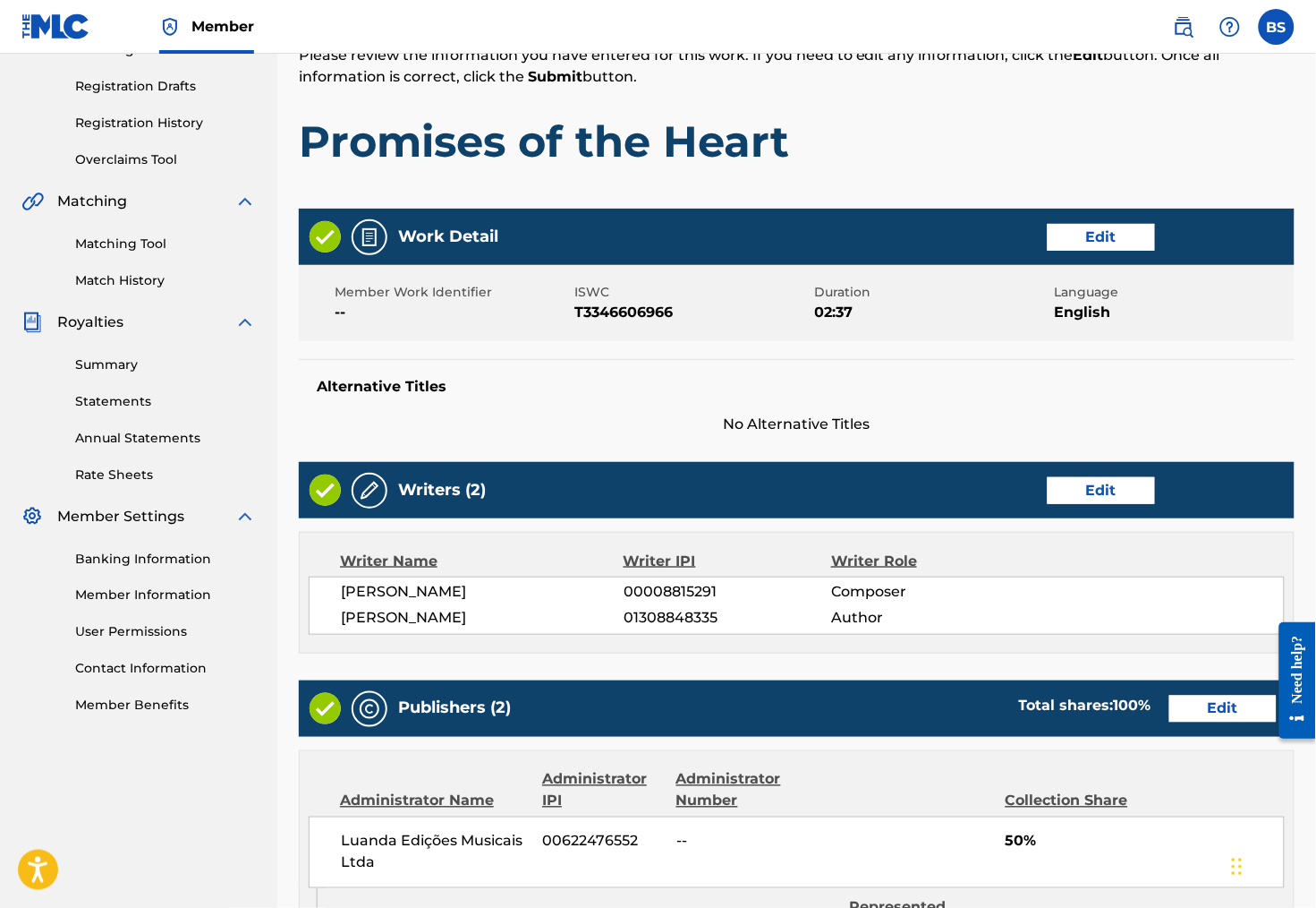
scroll to position [295, 0]
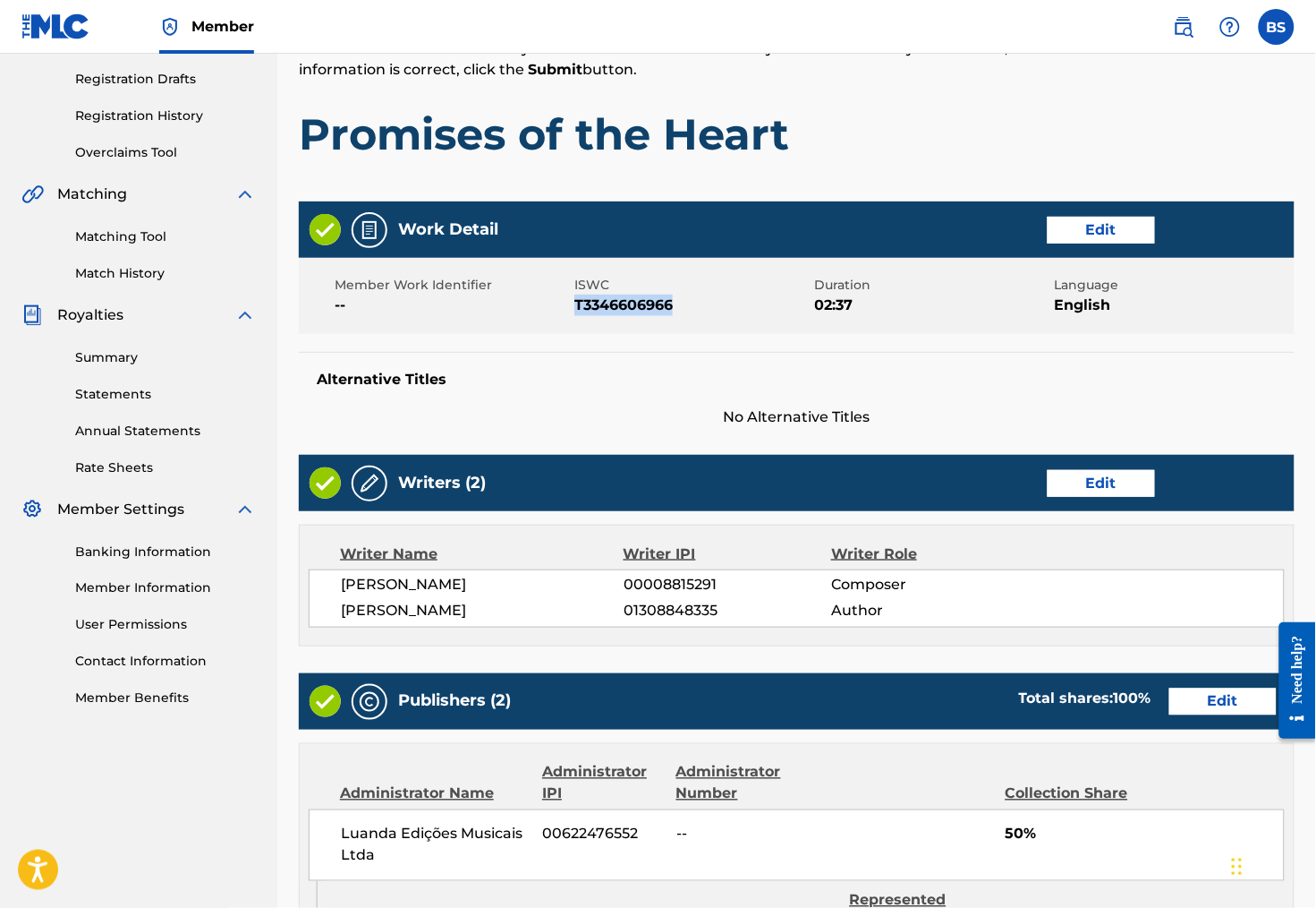
drag, startPoint x: 689, startPoint y: 319, endPoint x: 593, endPoint y: 318, distance: 96.0
click at [593, 316] on span "T3346606966" at bounding box center [691, 306] width 236 height 21
copy span "T3346606966"
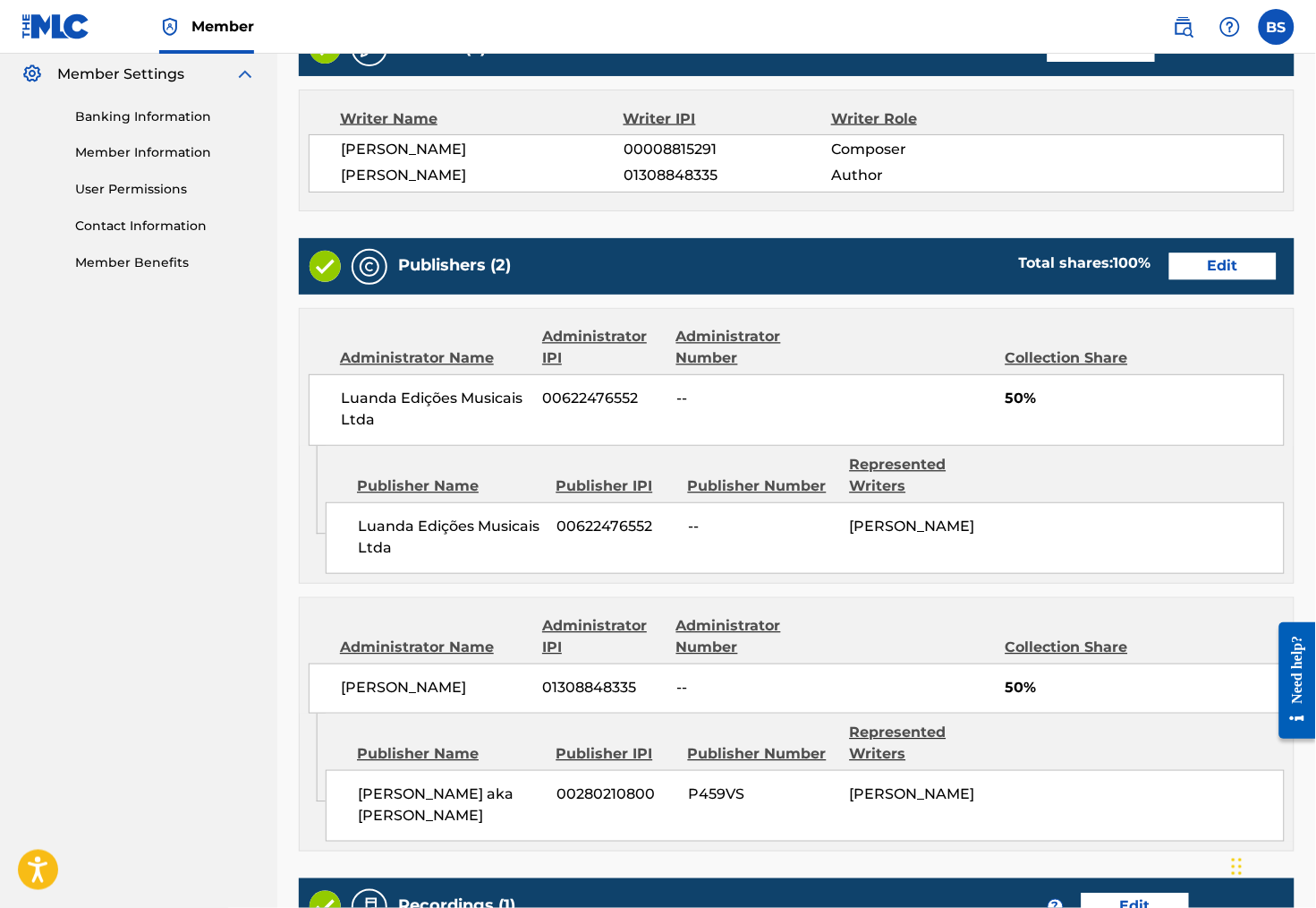
scroll to position [732, 0]
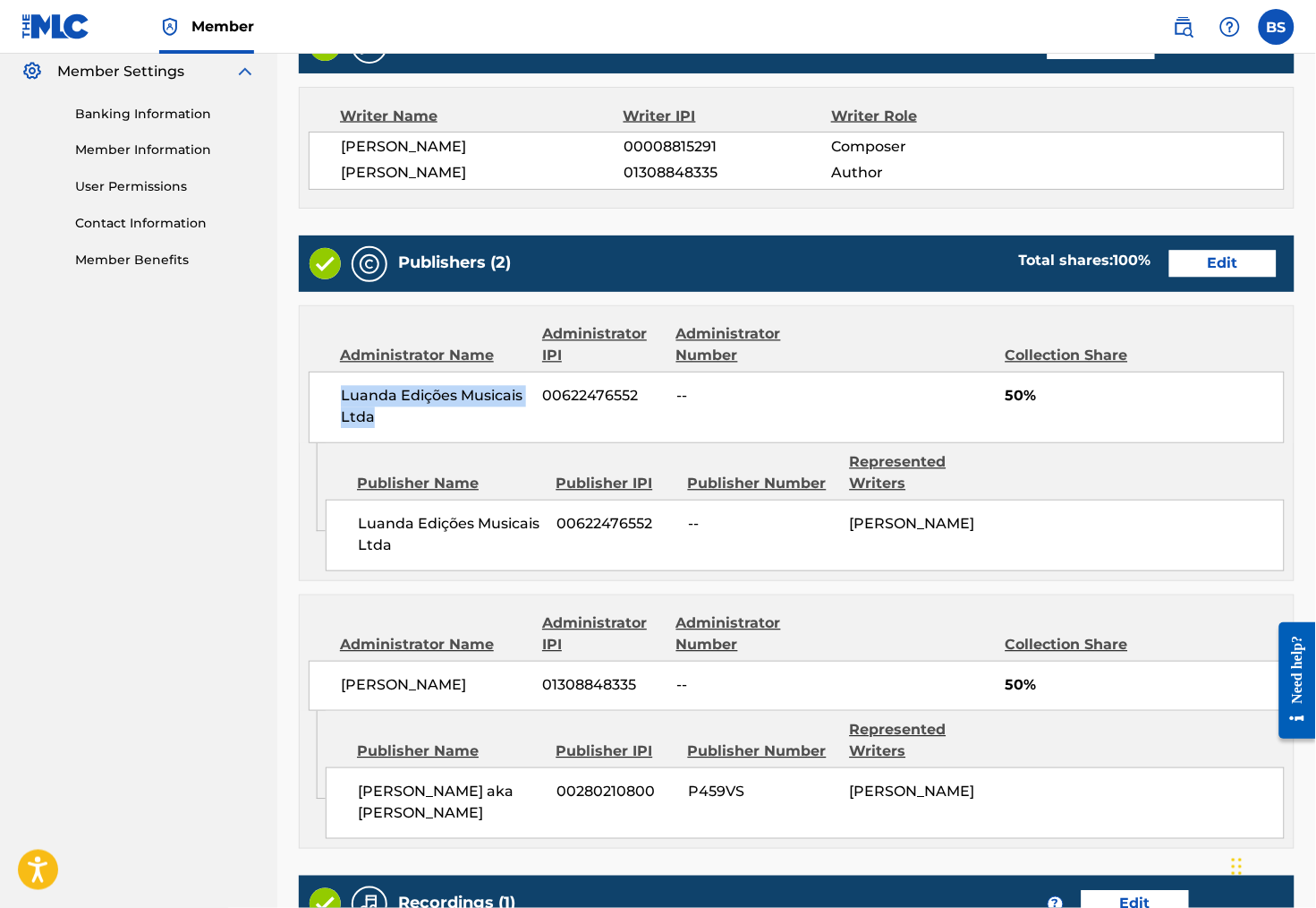
drag, startPoint x: 398, startPoint y: 446, endPoint x: 360, endPoint y: 422, distance: 44.9
click at [360, 422] on span "Luanda Edições Musicais Ltda" at bounding box center [435, 407] width 189 height 43
copy span "Luanda Edições Musicais Ltda"
drag, startPoint x: 652, startPoint y: 427, endPoint x: 561, endPoint y: 426, distance: 91.0
click at [561, 407] on span "00622476552" at bounding box center [603, 397] width 120 height 21
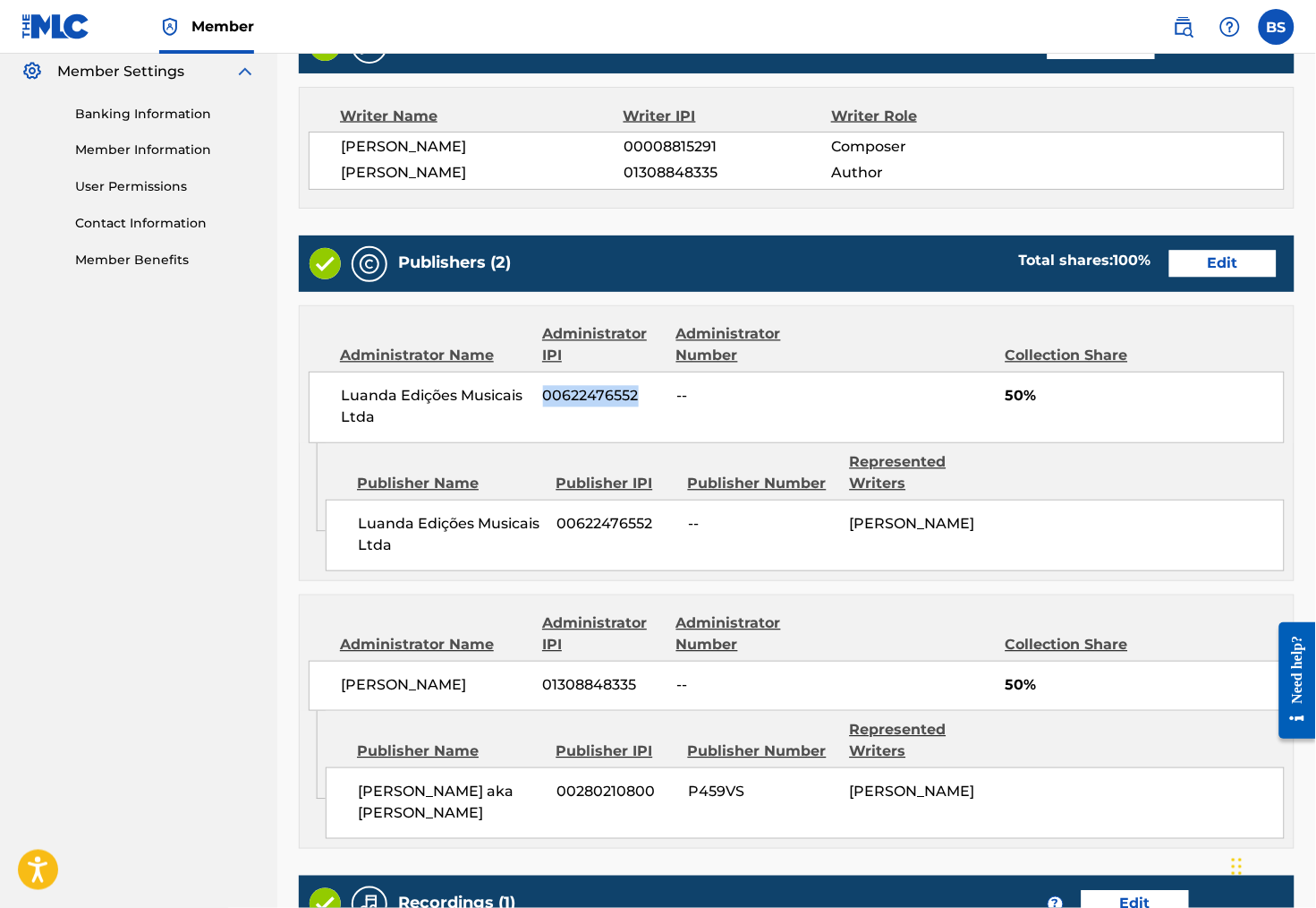
copy span "00622476552"
click at [956, 433] on div "Luanda Edições Musicais Ltda 00622476552 -- 50%" at bounding box center [796, 407] width 977 height 72
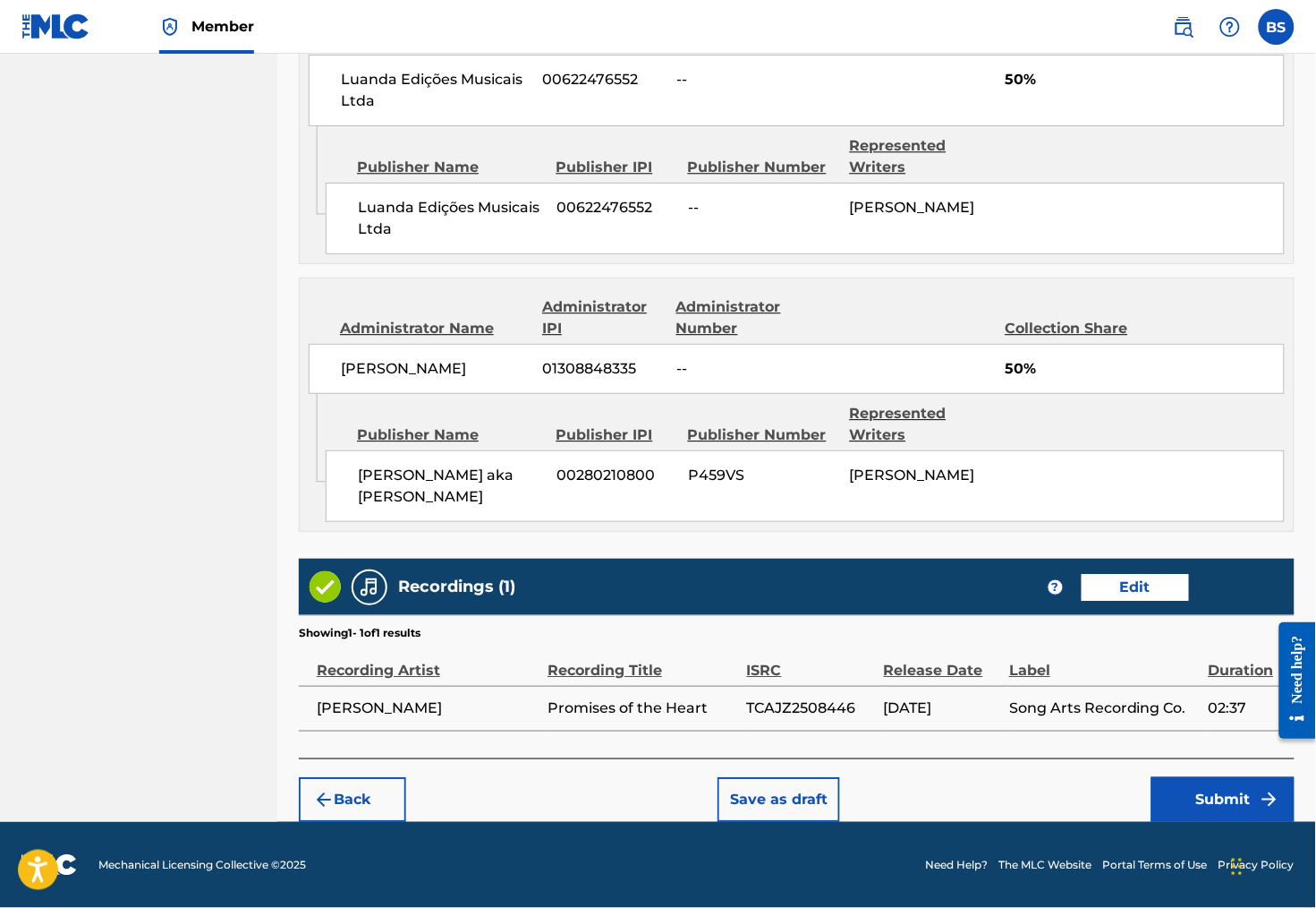
scroll to position [1101, 0]
click at [1232, 789] on button "Submit" at bounding box center [1223, 799] width 144 height 45
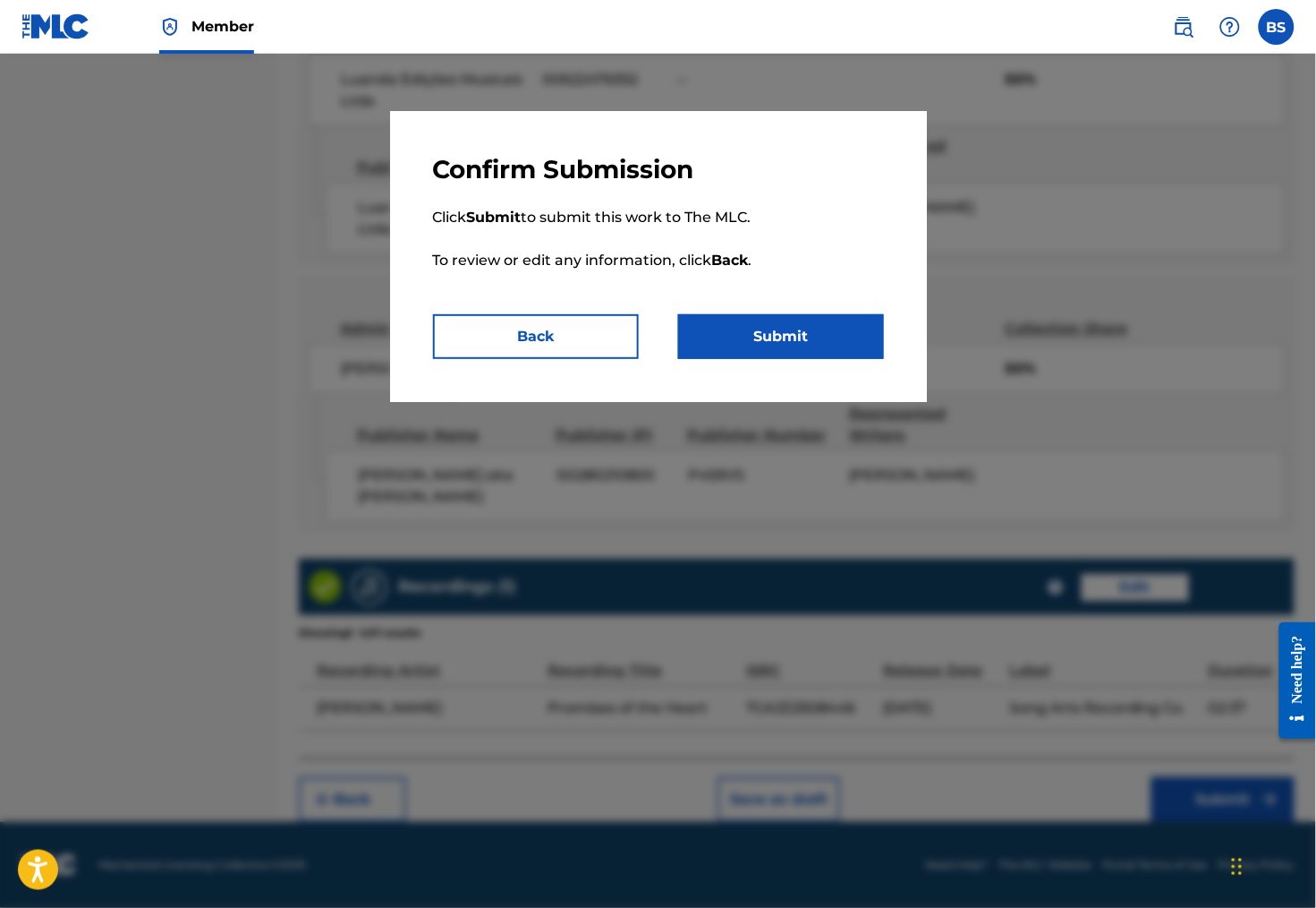
click at [816, 327] on button "Submit" at bounding box center [781, 337] width 206 height 45
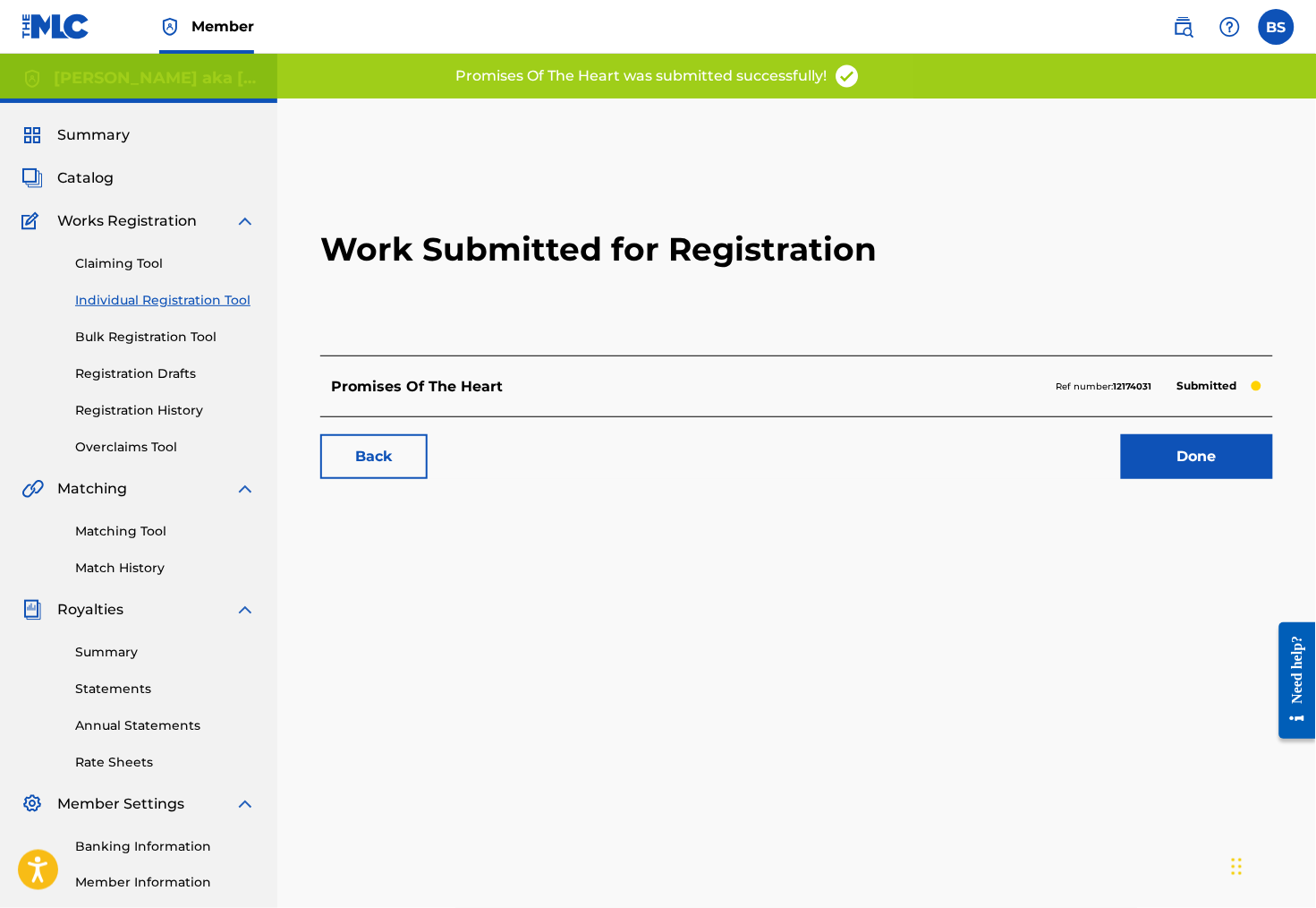
click at [1147, 479] on link "Done" at bounding box center [1197, 456] width 152 height 45
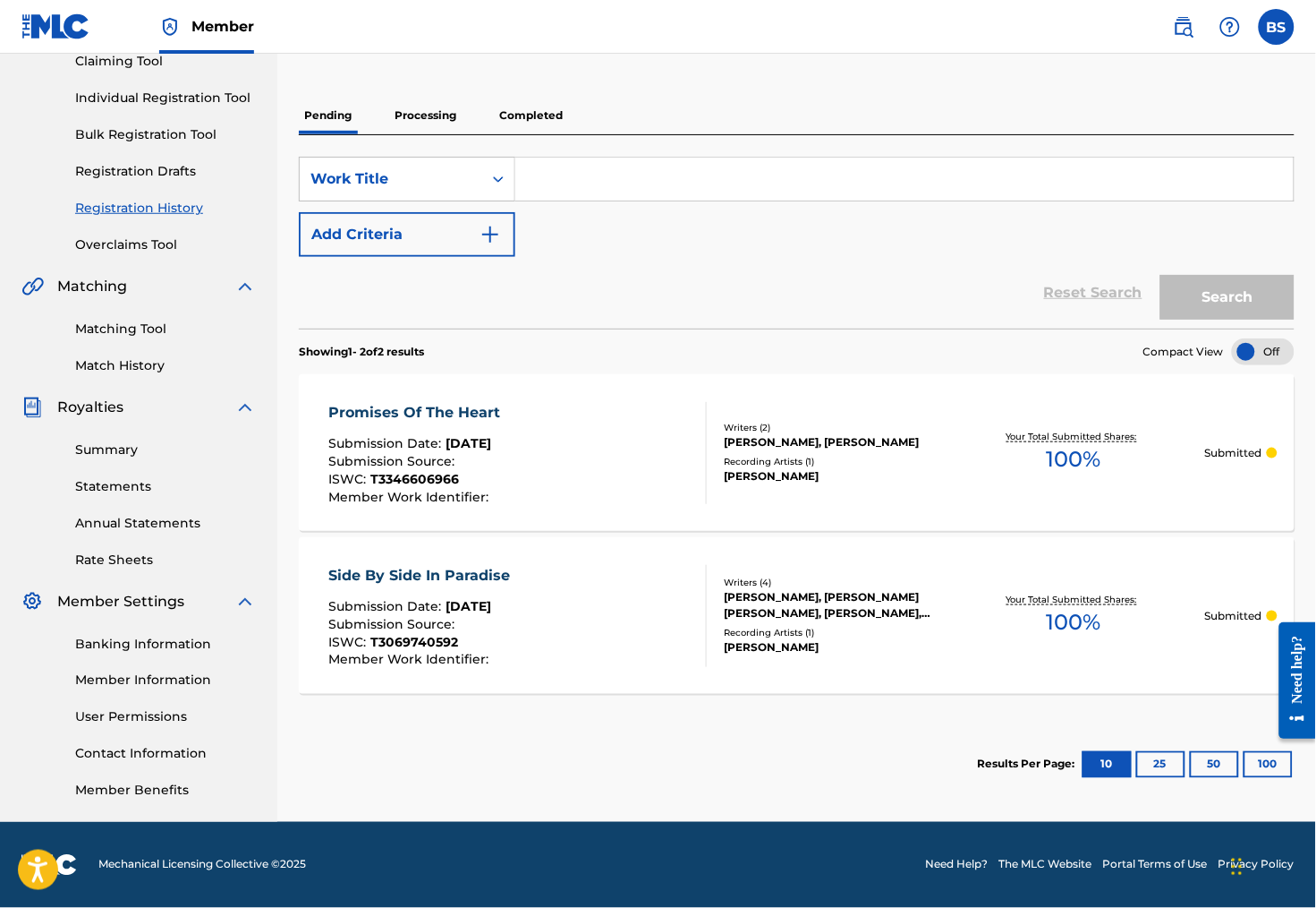
scroll to position [104, 0]
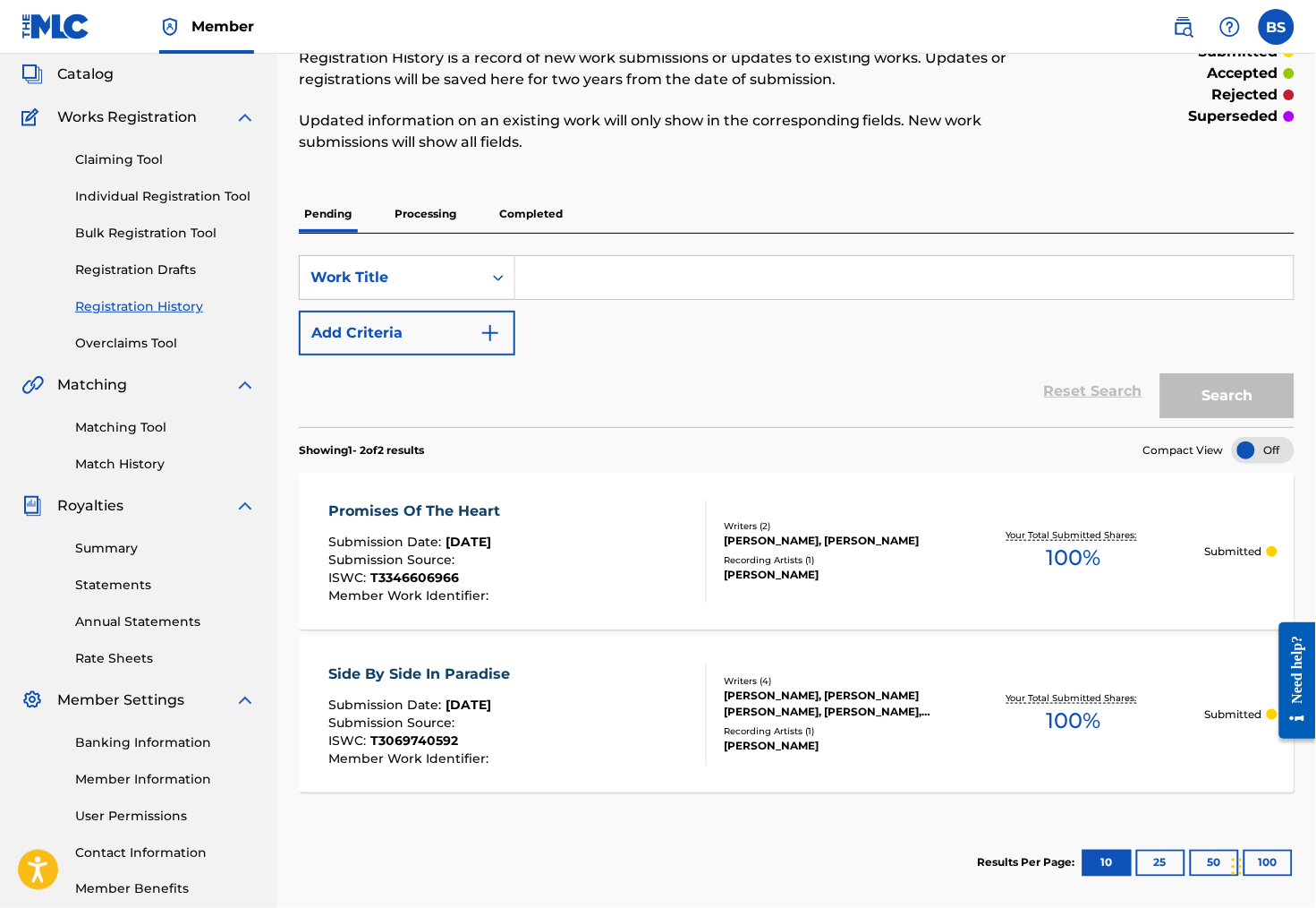
click at [157, 205] on link "Individual Registration Tool" at bounding box center [165, 196] width 180 height 18
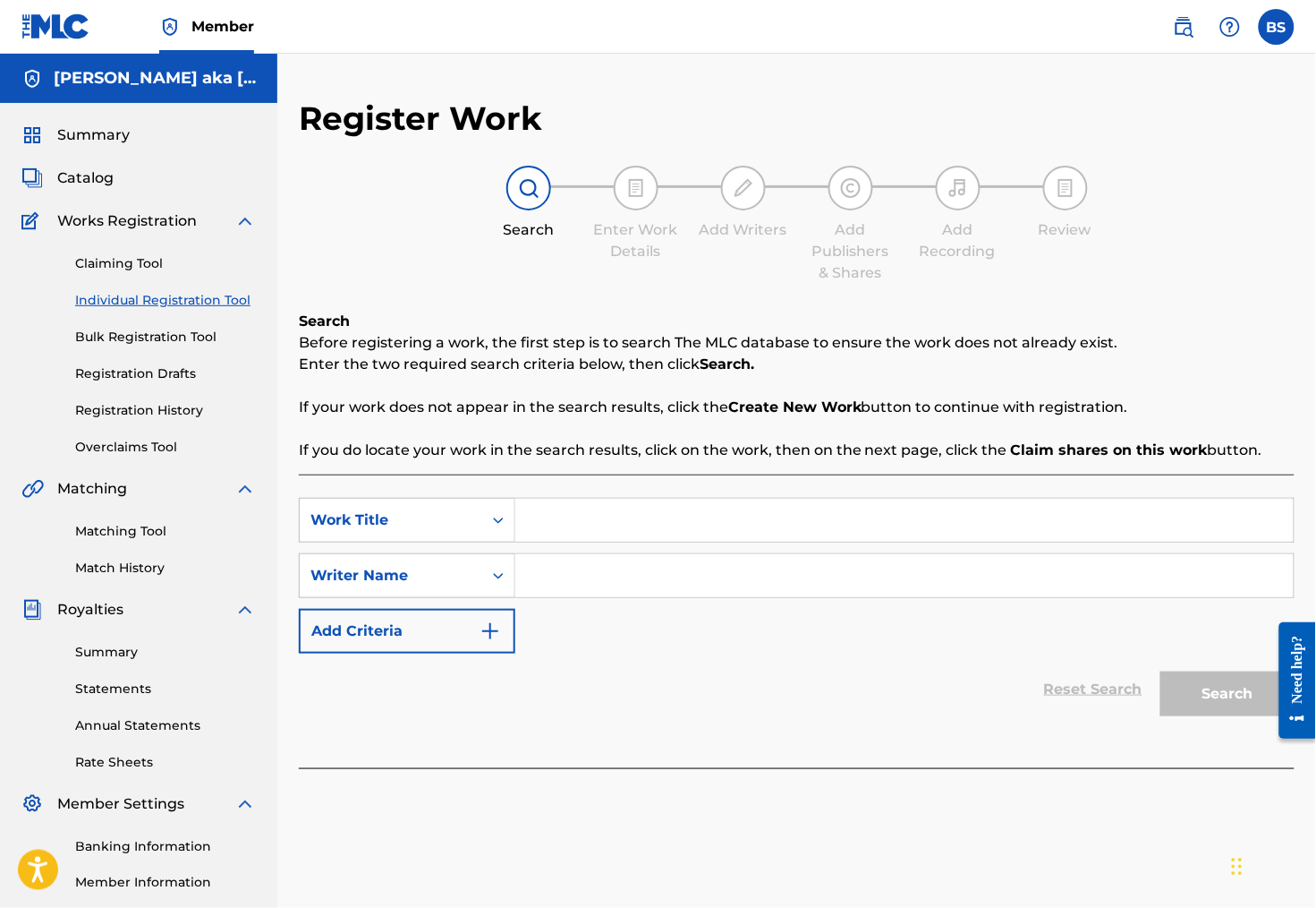
click at [707, 537] on input "Search Form" at bounding box center [904, 520] width 779 height 43
paste input "YOU ALWAYS MAKE ME LAUGH"
type input "YOU ALWAYS MAKE ME LAUGH"
click at [678, 585] on input "Search Form" at bounding box center [904, 575] width 779 height 43
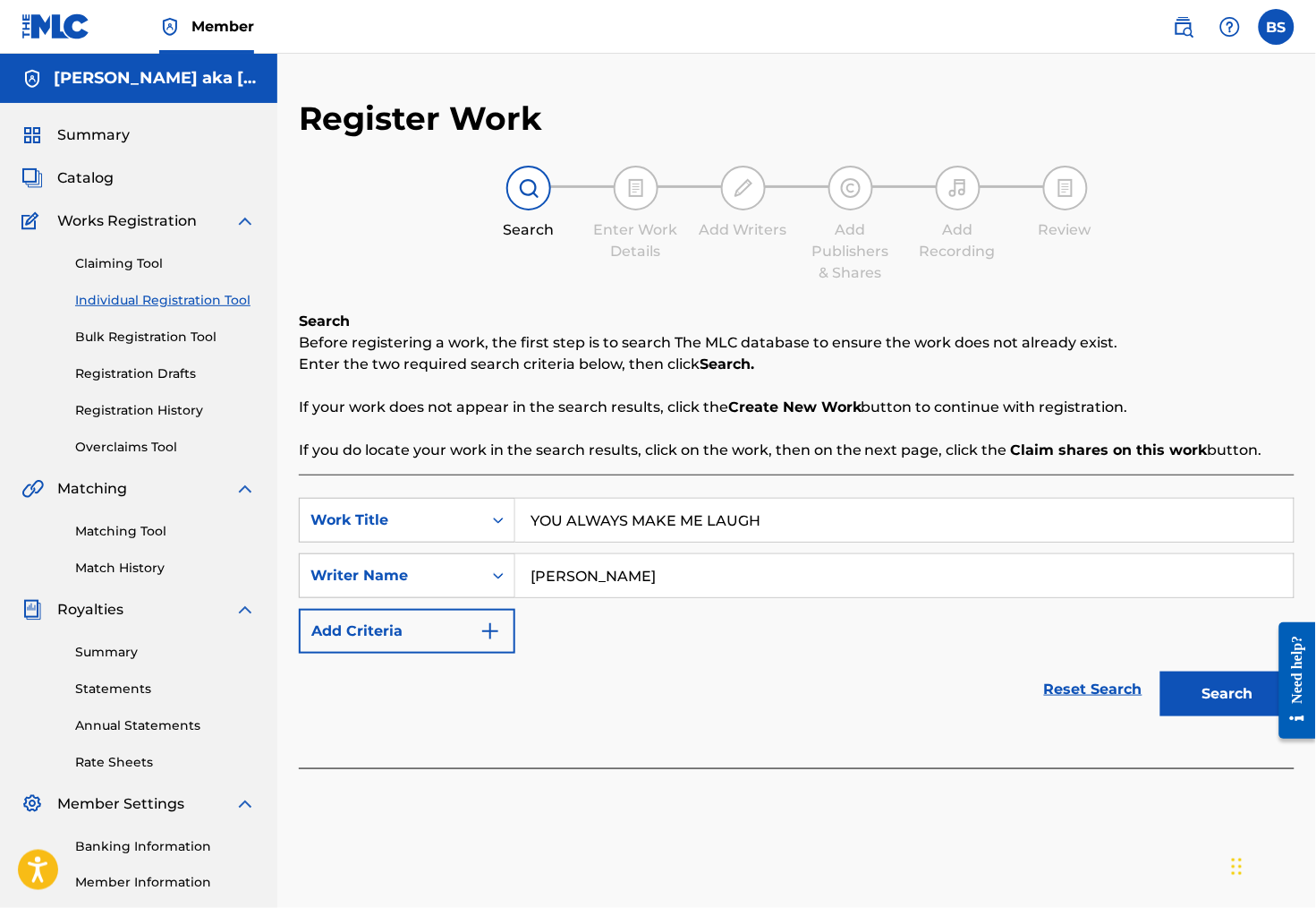
type input "[PERSON_NAME]"
click at [1213, 716] on button "Search" at bounding box center [1228, 694] width 134 height 45
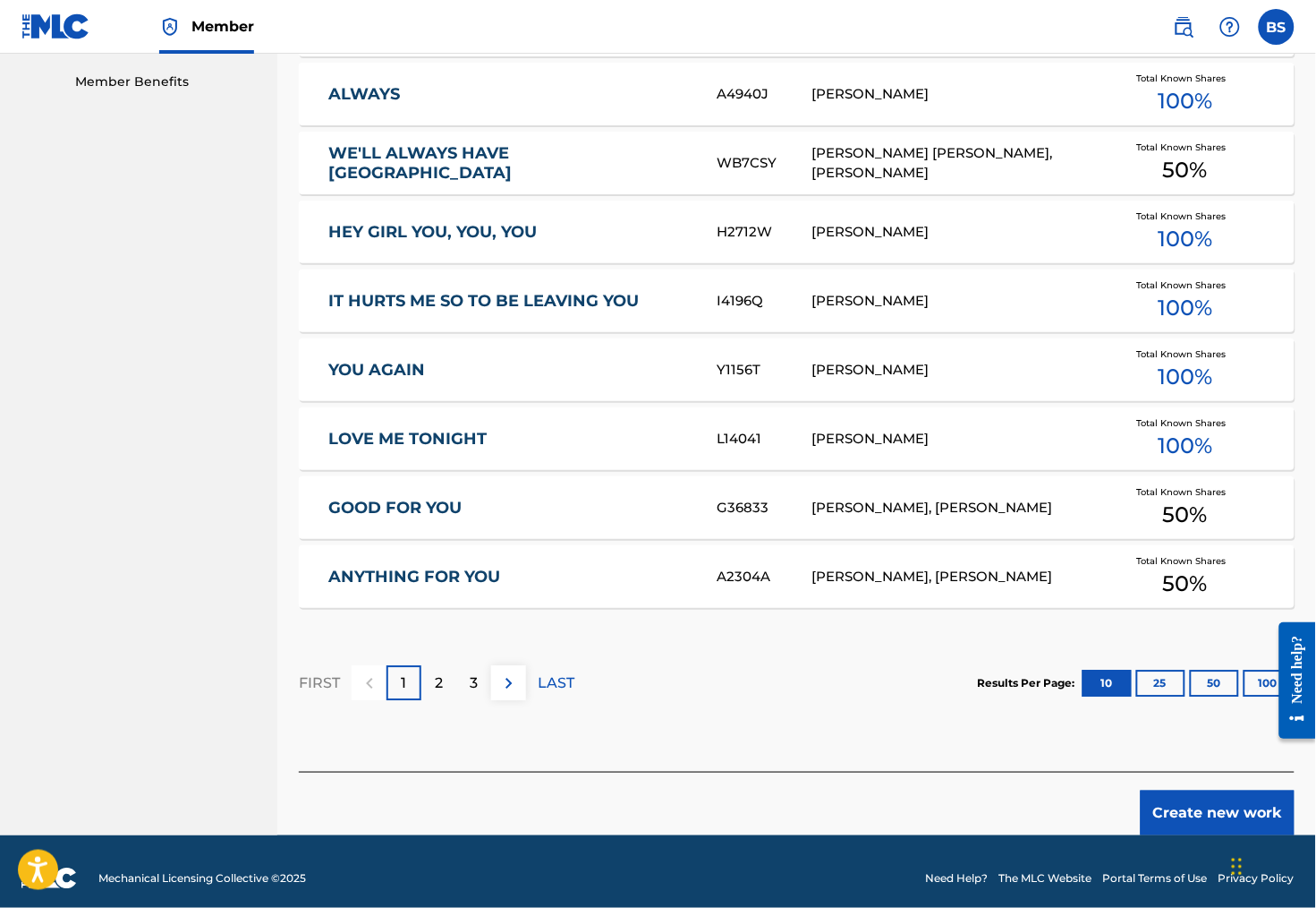
click at [1167, 835] on button "Create new work" at bounding box center [1217, 813] width 154 height 45
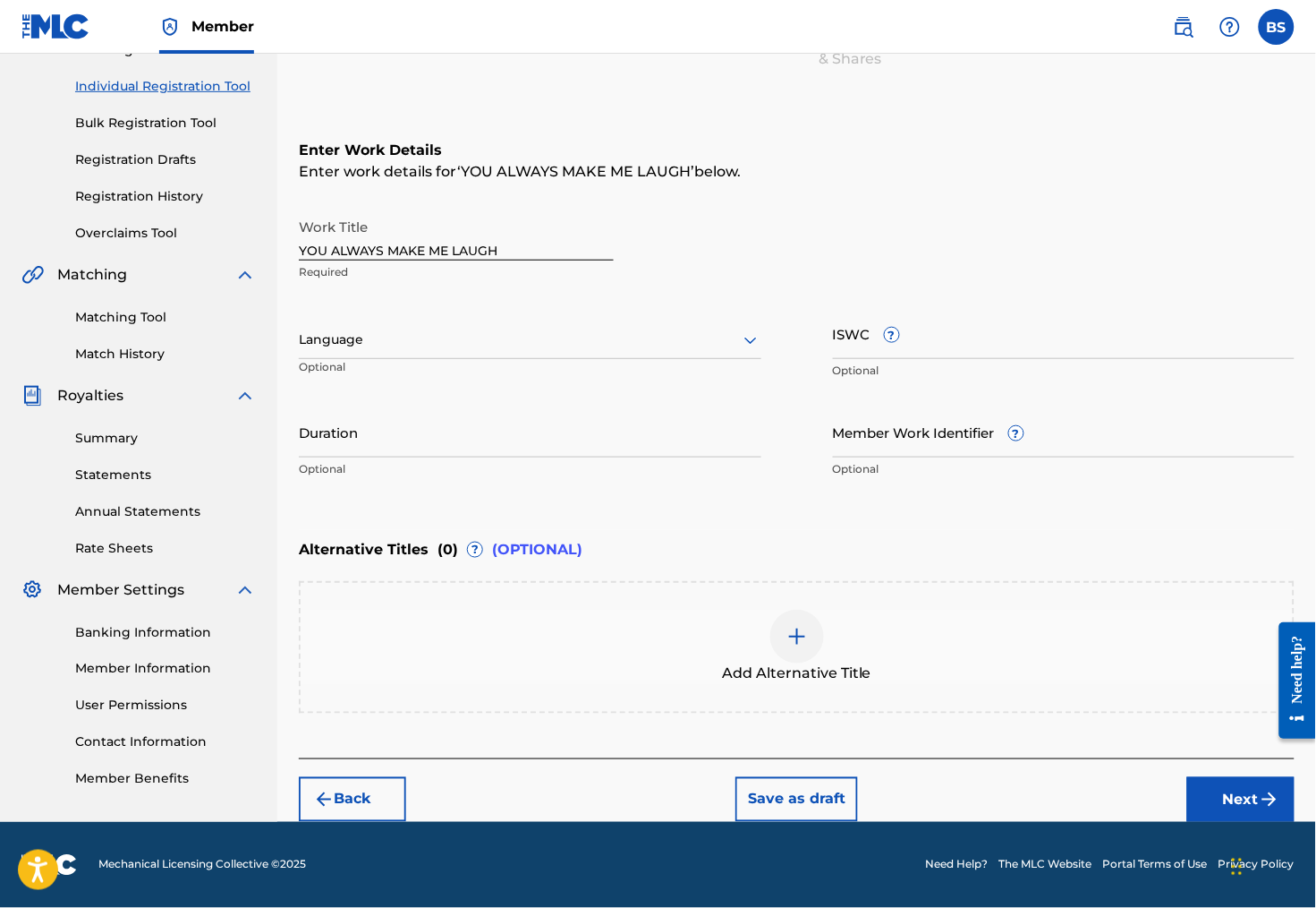
scroll to position [261, 0]
click at [531, 214] on input "YOU ALWAYS MAKE ME LAUGH" at bounding box center [456, 235] width 315 height 51
drag, startPoint x: 531, startPoint y: 214, endPoint x: 325, endPoint y: 212, distance: 206.0
click at [325, 212] on input "Yo" at bounding box center [456, 235] width 315 height 51
click at [450, 212] on input "You Always Make MeLaugh" at bounding box center [456, 235] width 315 height 51
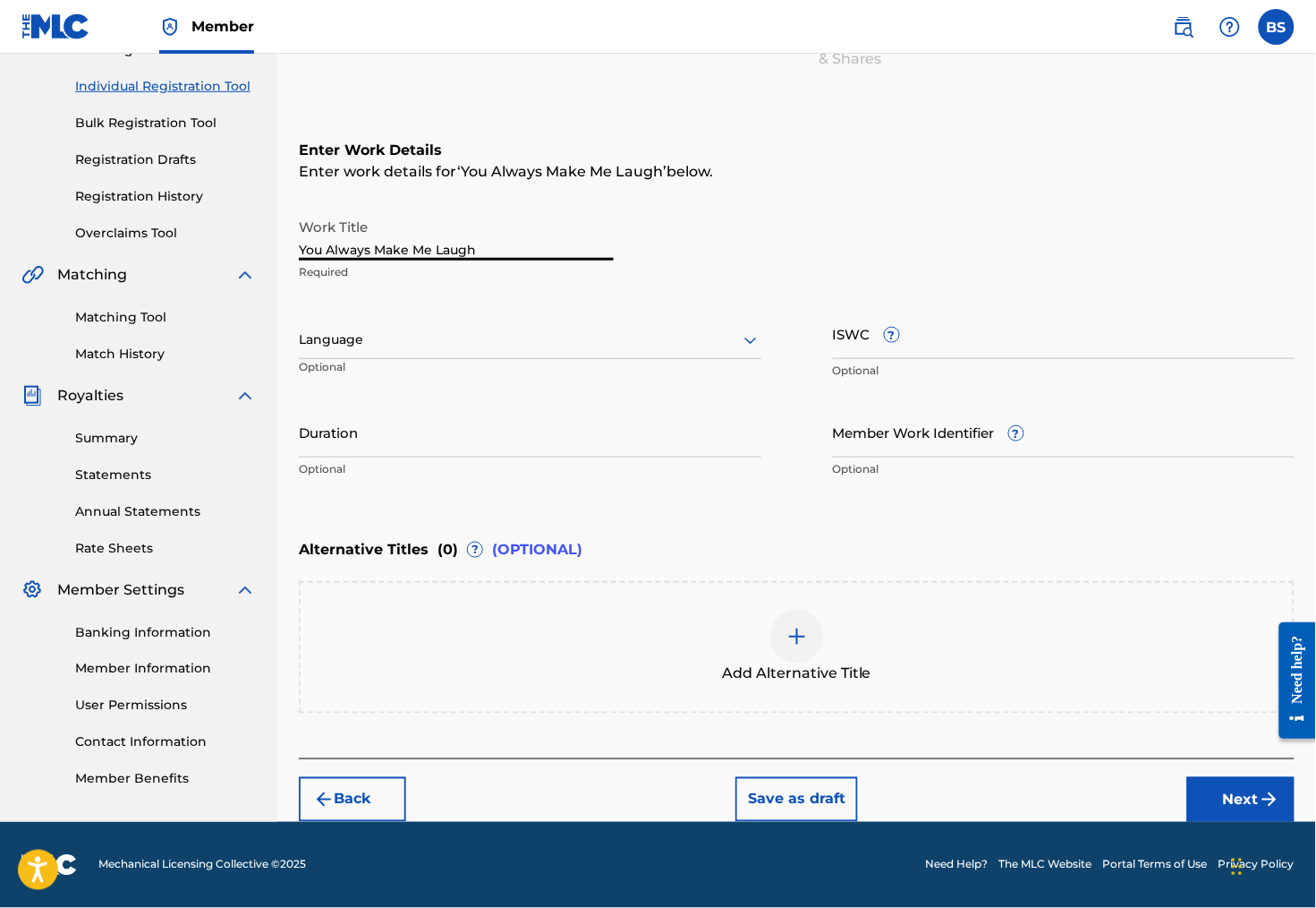
type input "You Always Make Me Laugh"
click at [445, 329] on div at bounding box center [530, 340] width 463 height 22
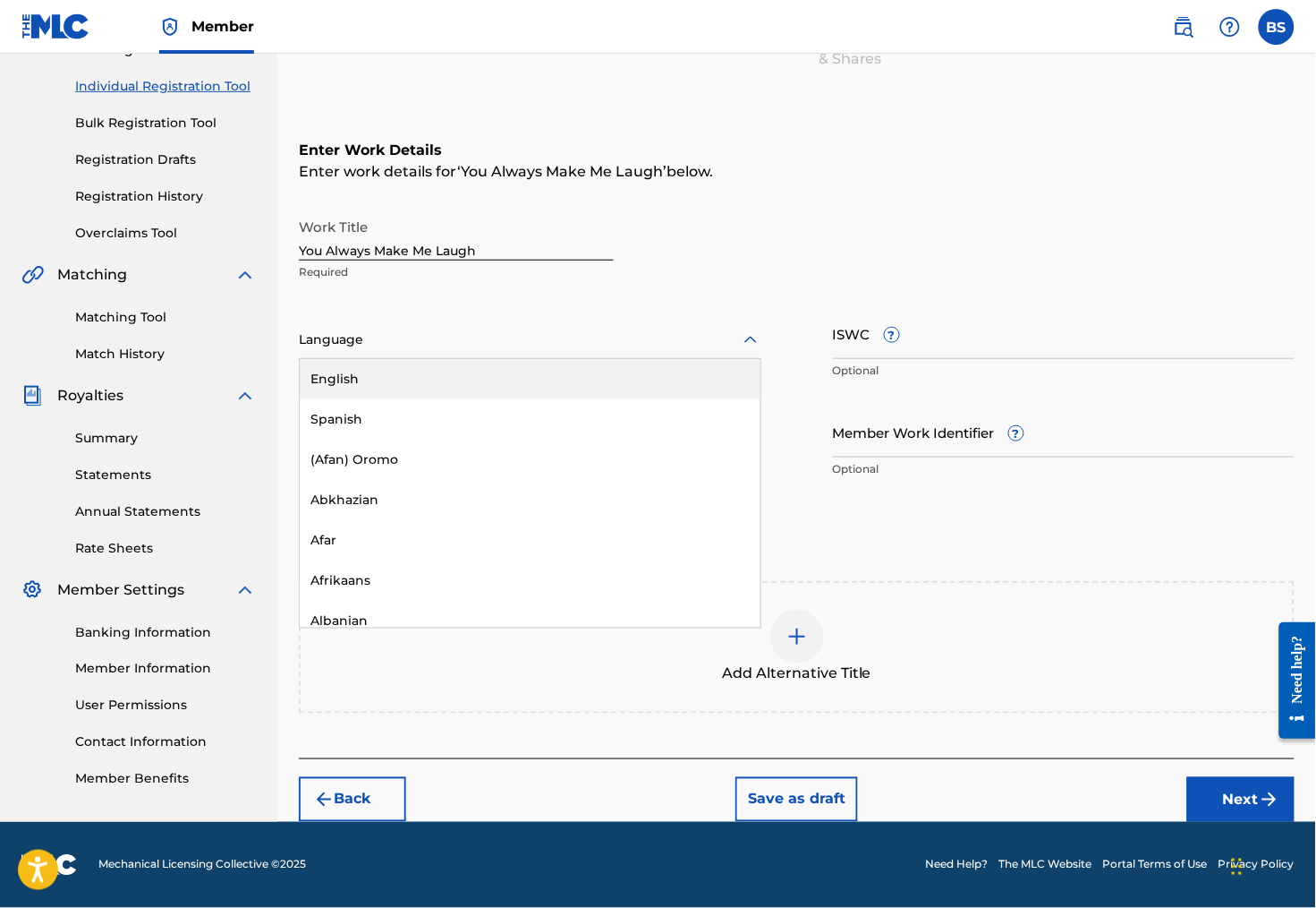
click at [486, 359] on div "English" at bounding box center [530, 379] width 461 height 41
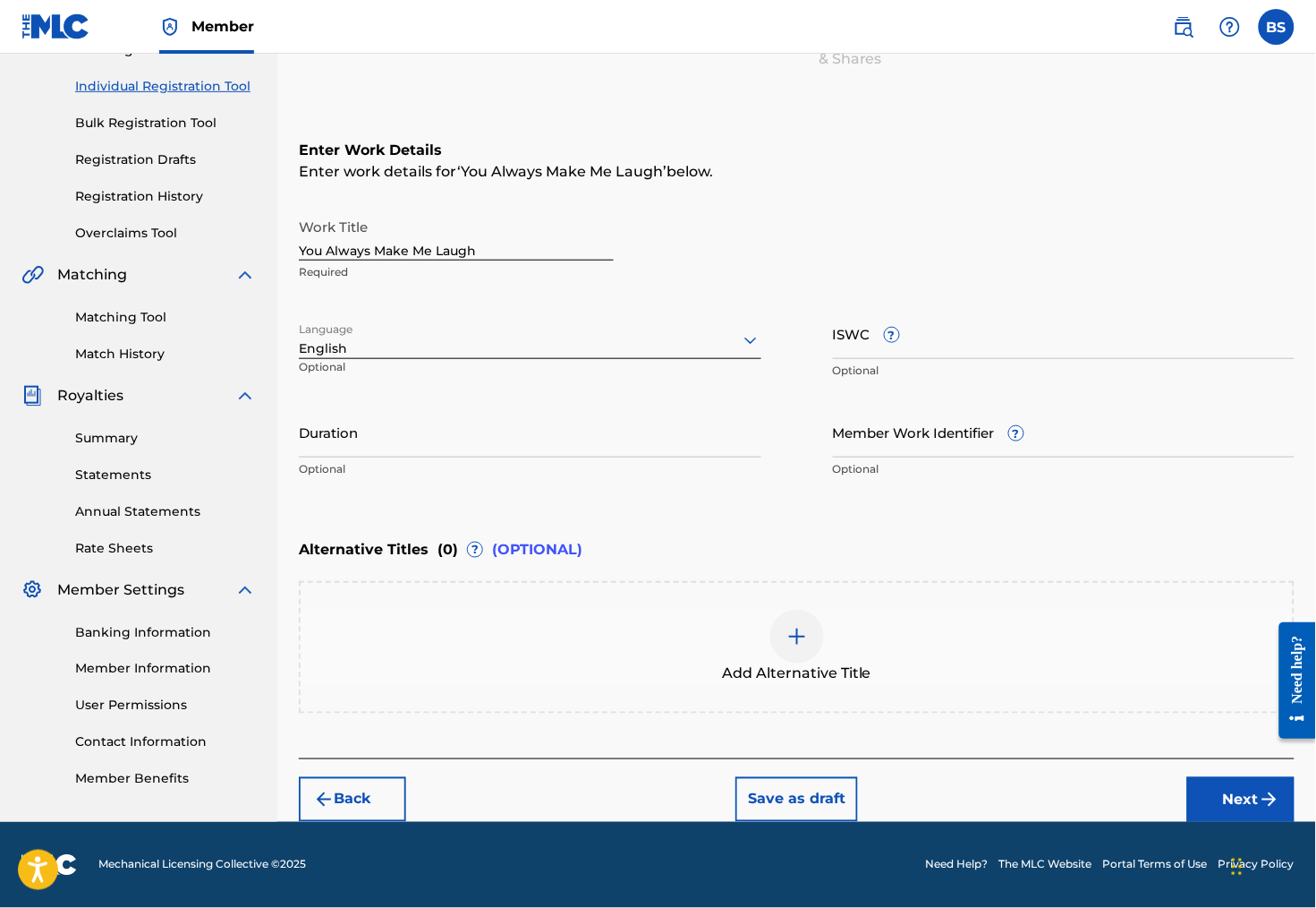
click at [866, 321] on input "ISWC ?" at bounding box center [1064, 333] width 463 height 51
type input "T-334.013.885-0"
click at [575, 428] on input "Duration" at bounding box center [530, 432] width 463 height 51
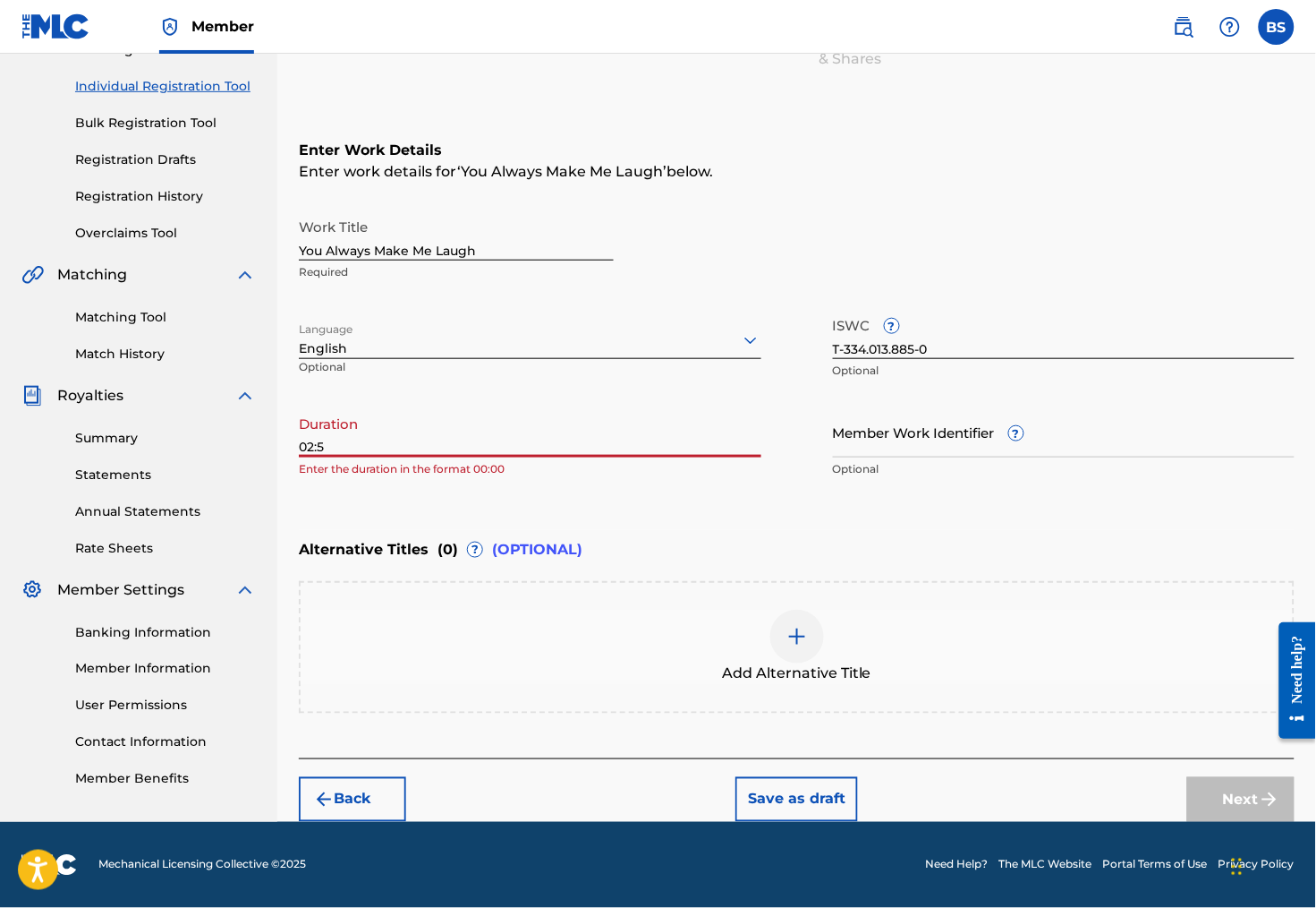
type input "02:53"
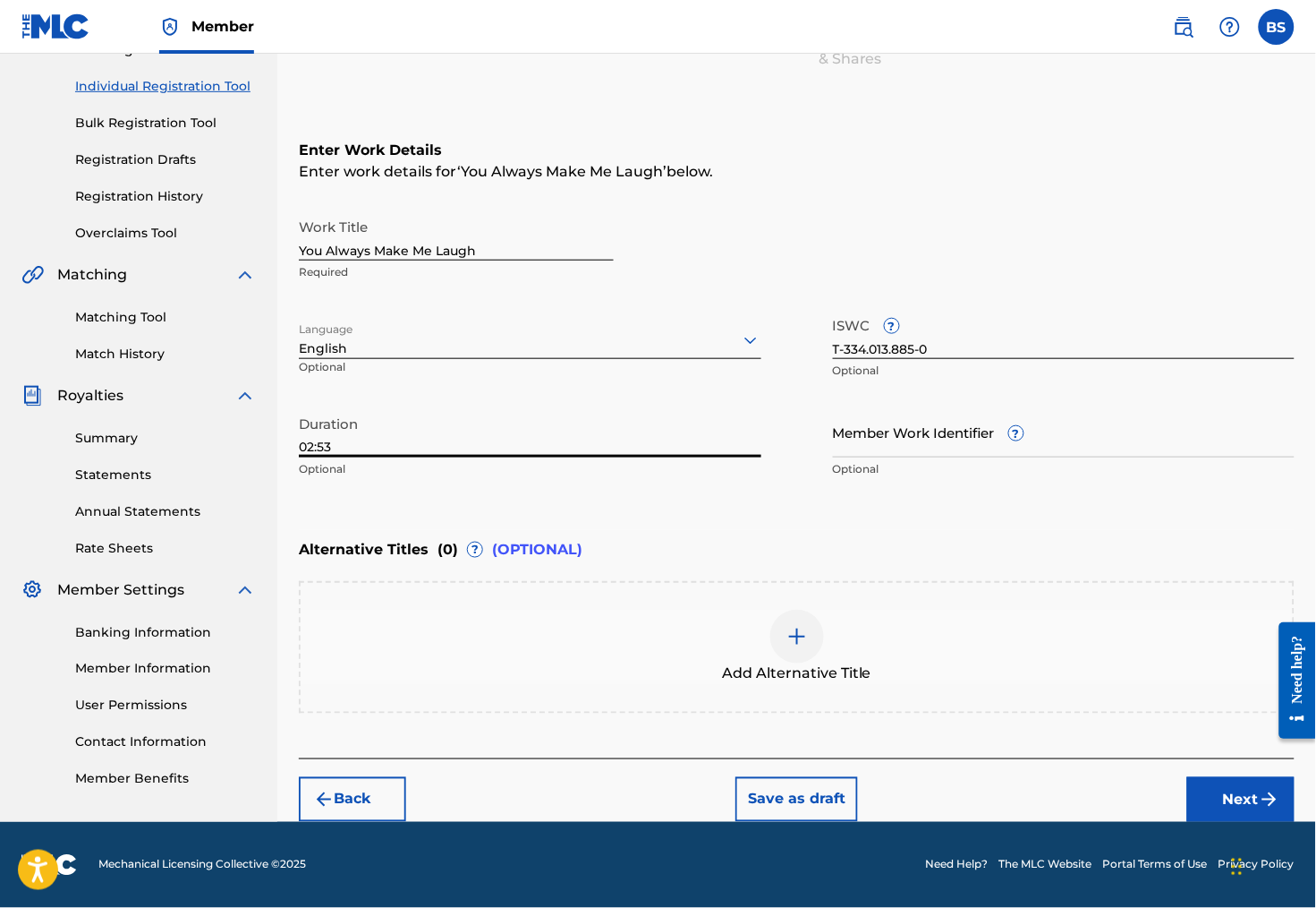
click at [1226, 792] on button "Next" at bounding box center [1240, 799] width 108 height 45
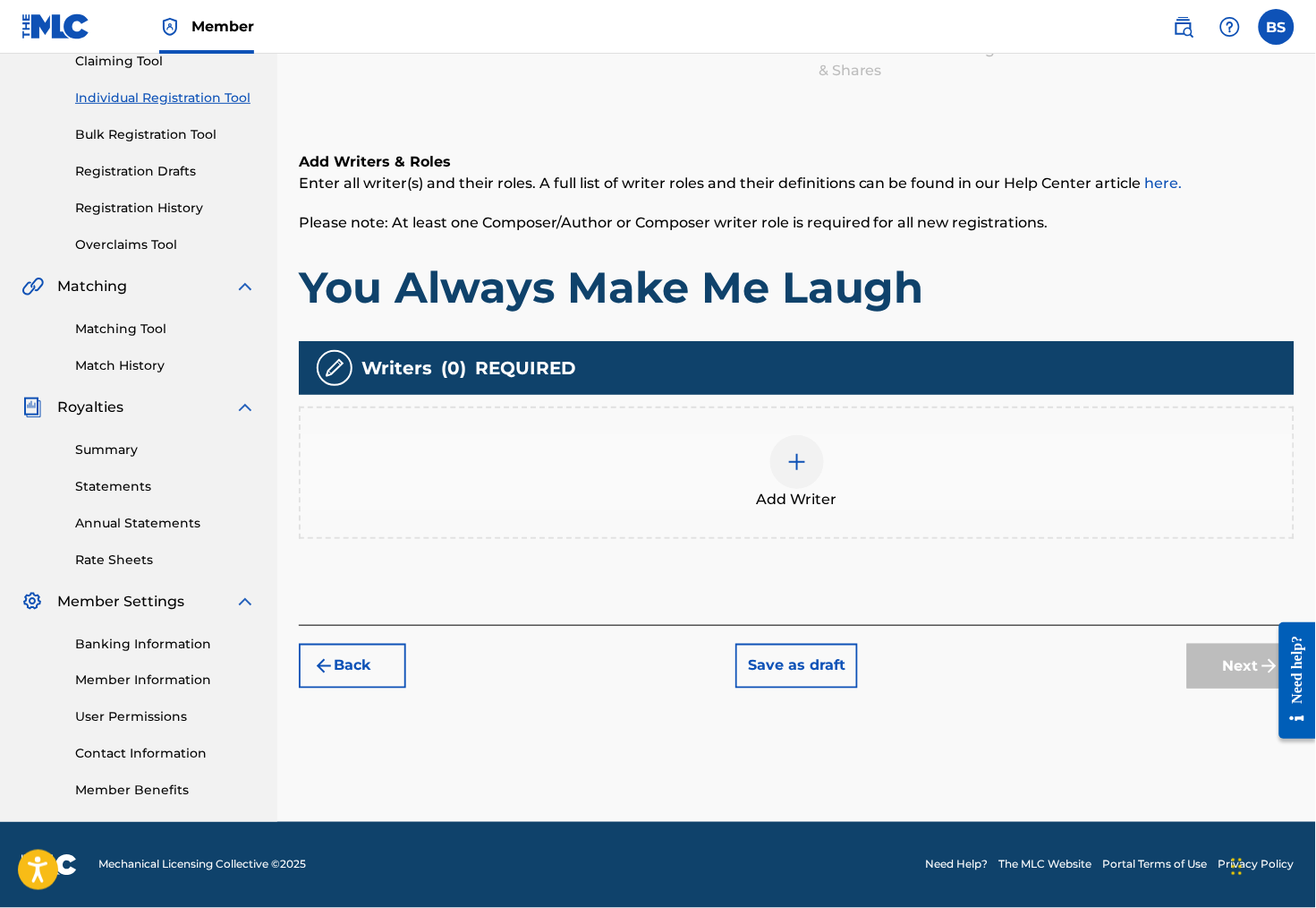
scroll to position [234, 0]
click at [808, 454] on img at bounding box center [797, 462] width 21 height 21
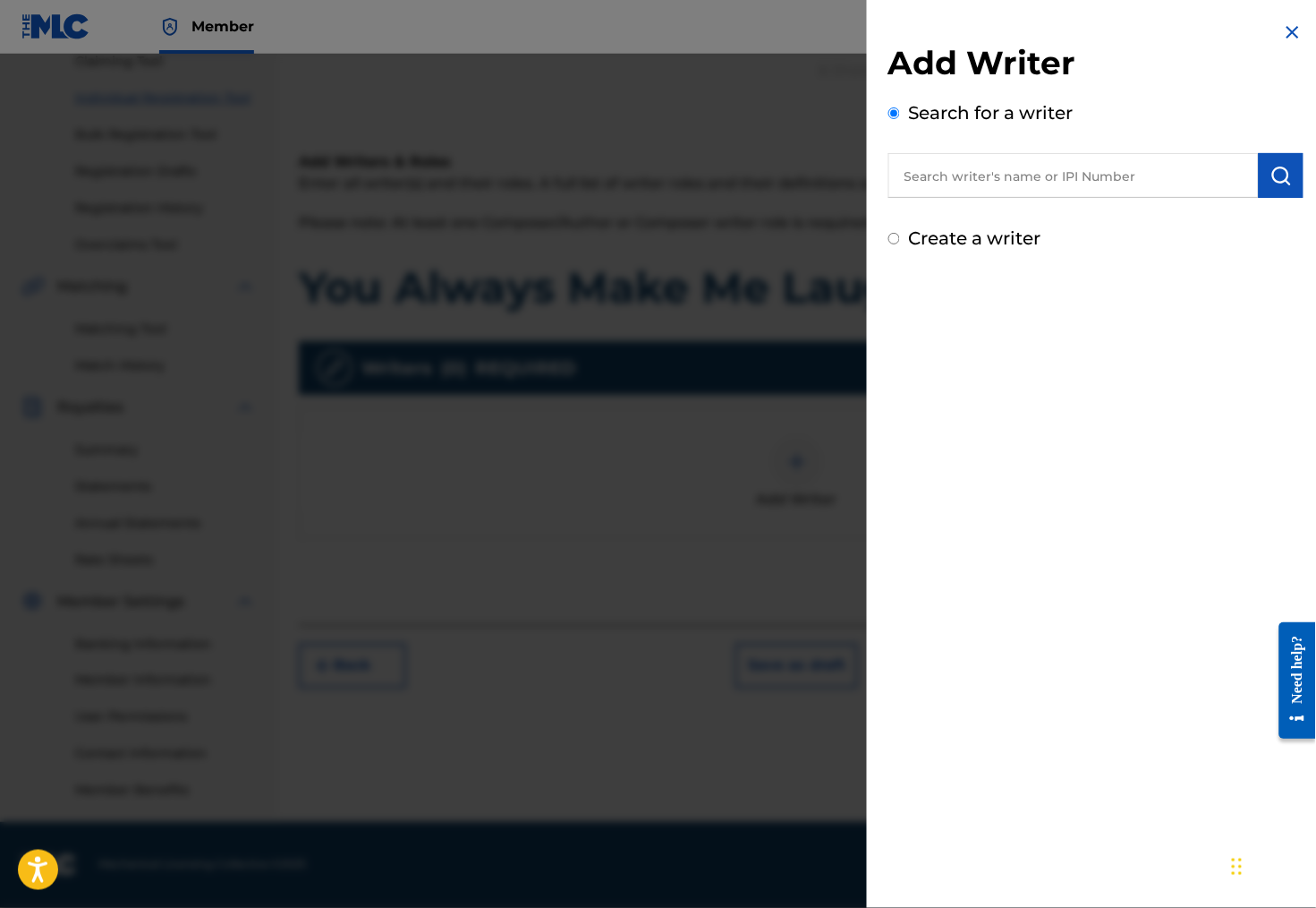
click at [974, 193] on input "text" at bounding box center [1074, 176] width 370 height 45
type input "[PERSON_NAME]"
click at [1010, 246] on label "Create a writer" at bounding box center [975, 238] width 133 height 21
radio input "true"
click at [900, 244] on input "Create a writer" at bounding box center [894, 239] width 12 height 12
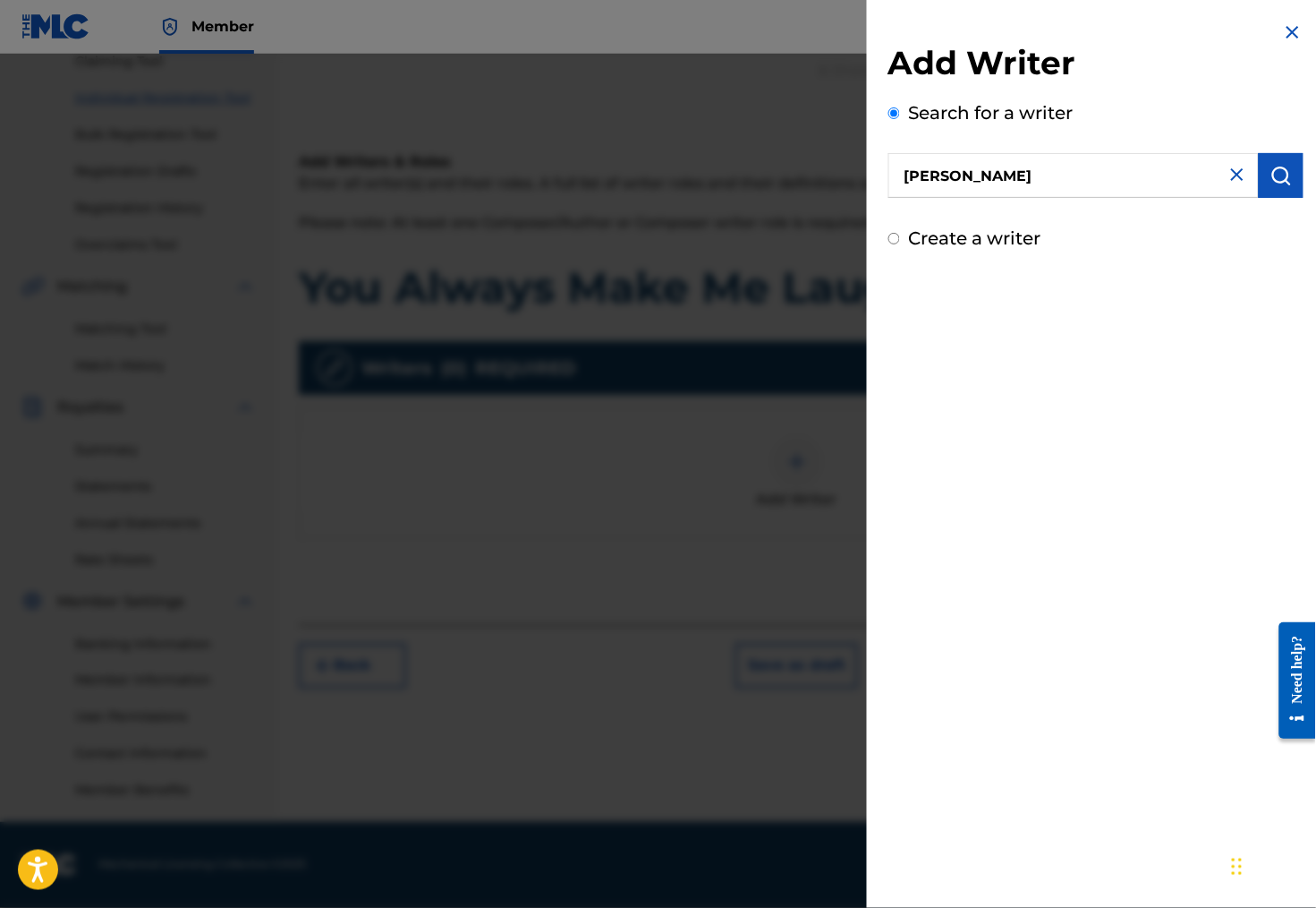
radio input "false"
radio input "true"
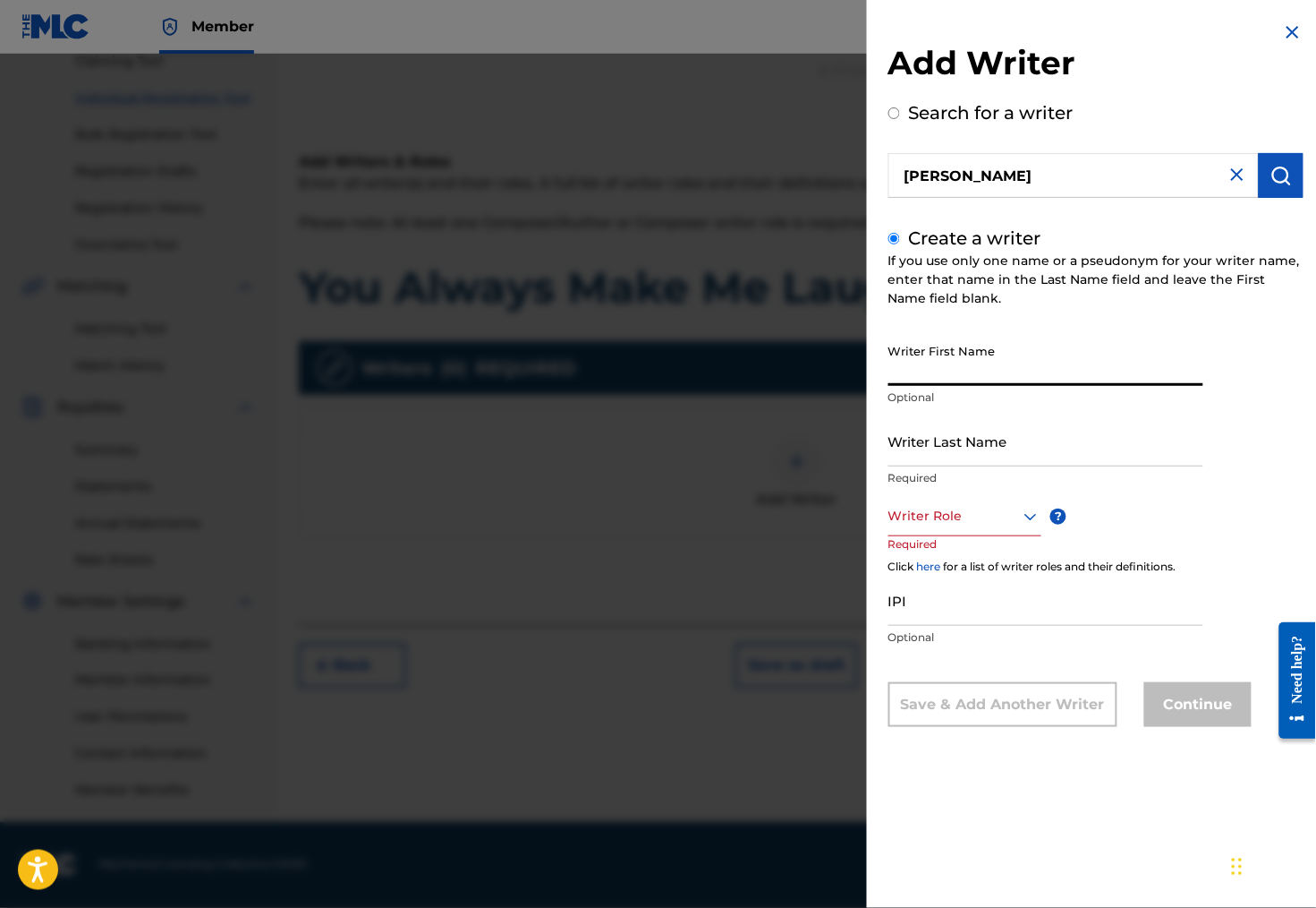
click at [1009, 386] on input "Writer First Name" at bounding box center [1045, 360] width 315 height 51
type input "[PERSON_NAME]"
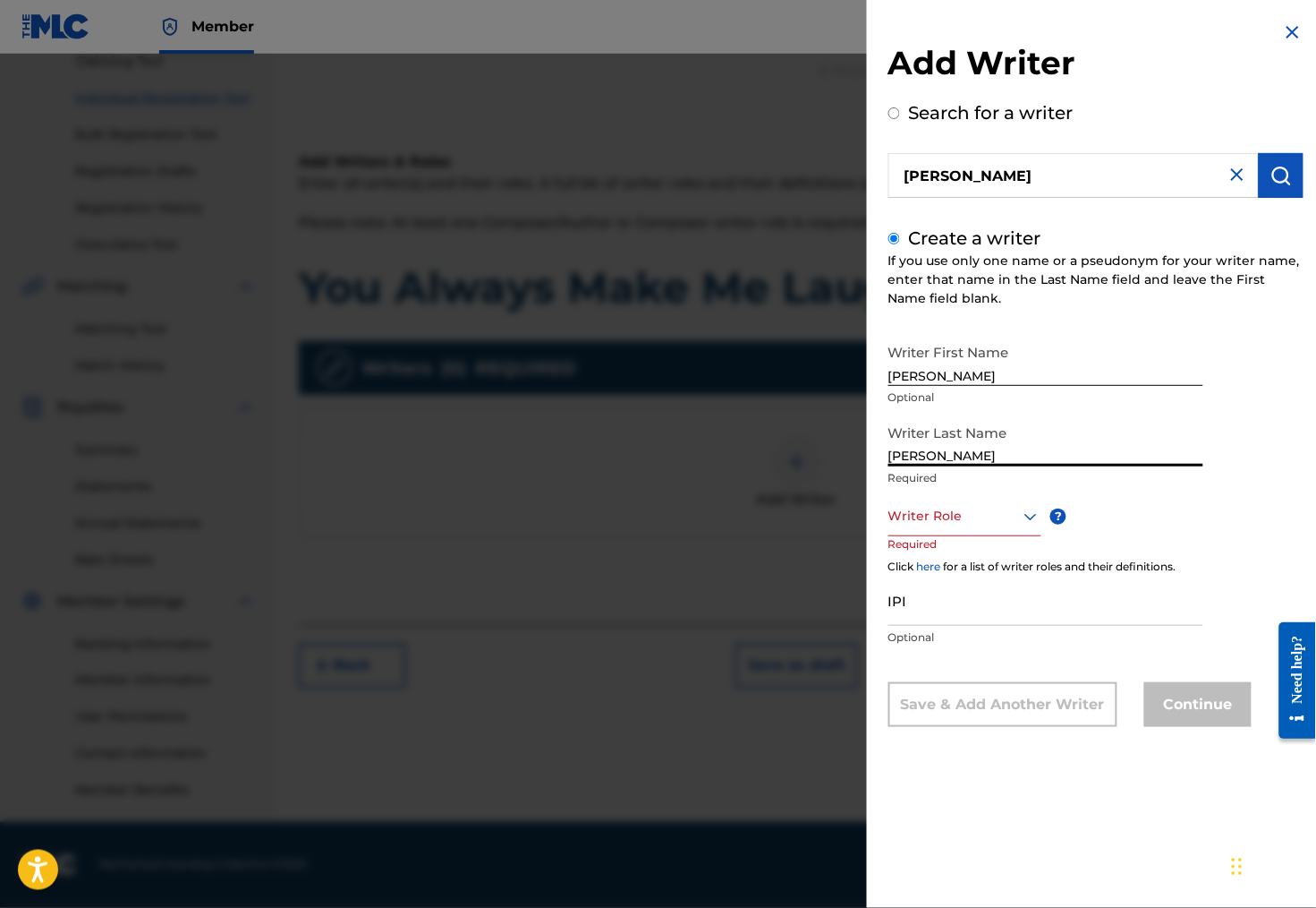
type input "[PERSON_NAME]"
click at [950, 527] on div at bounding box center [965, 515] width 153 height 22
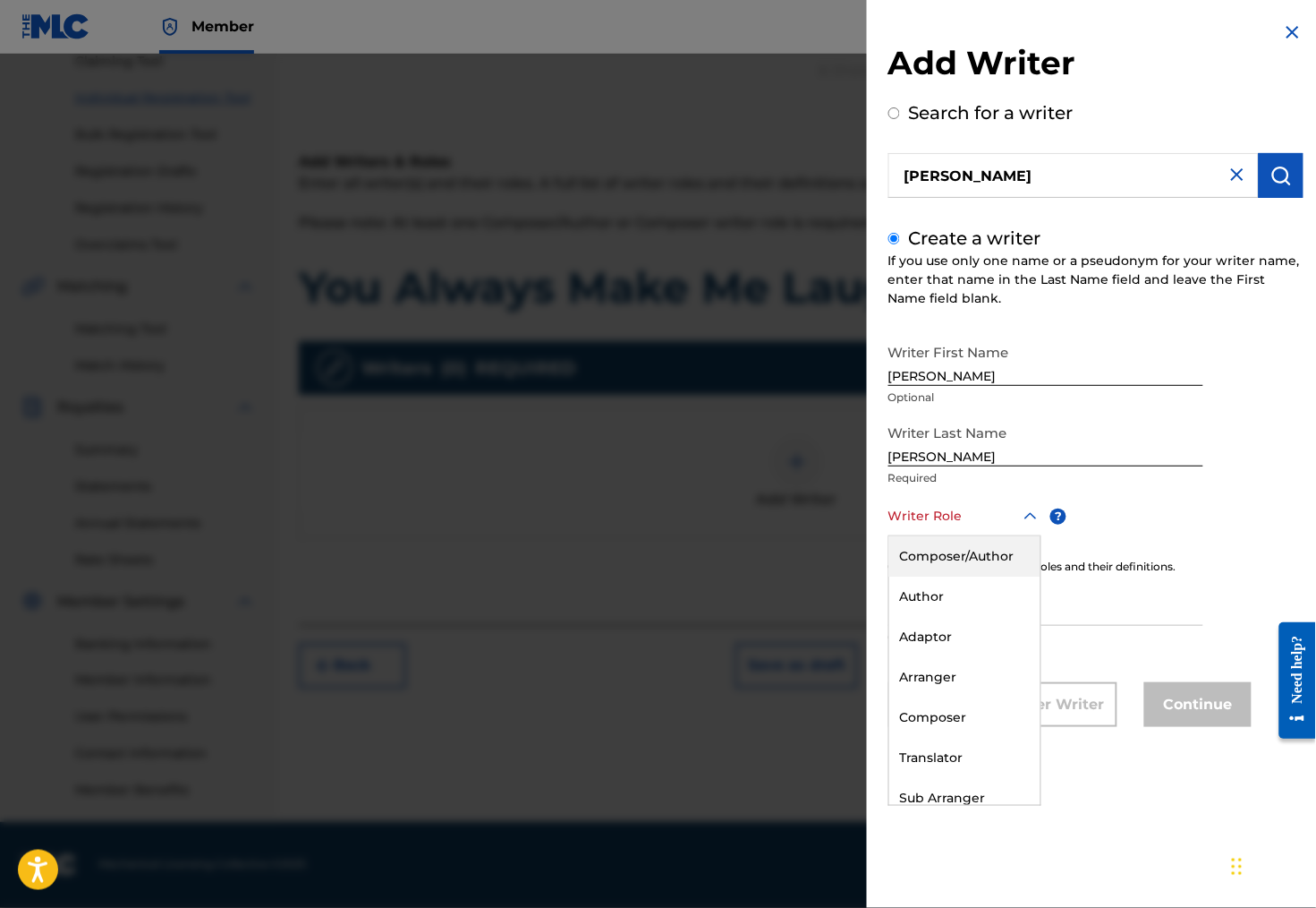
click at [950, 565] on div "Composer/Author" at bounding box center [965, 557] width 151 height 41
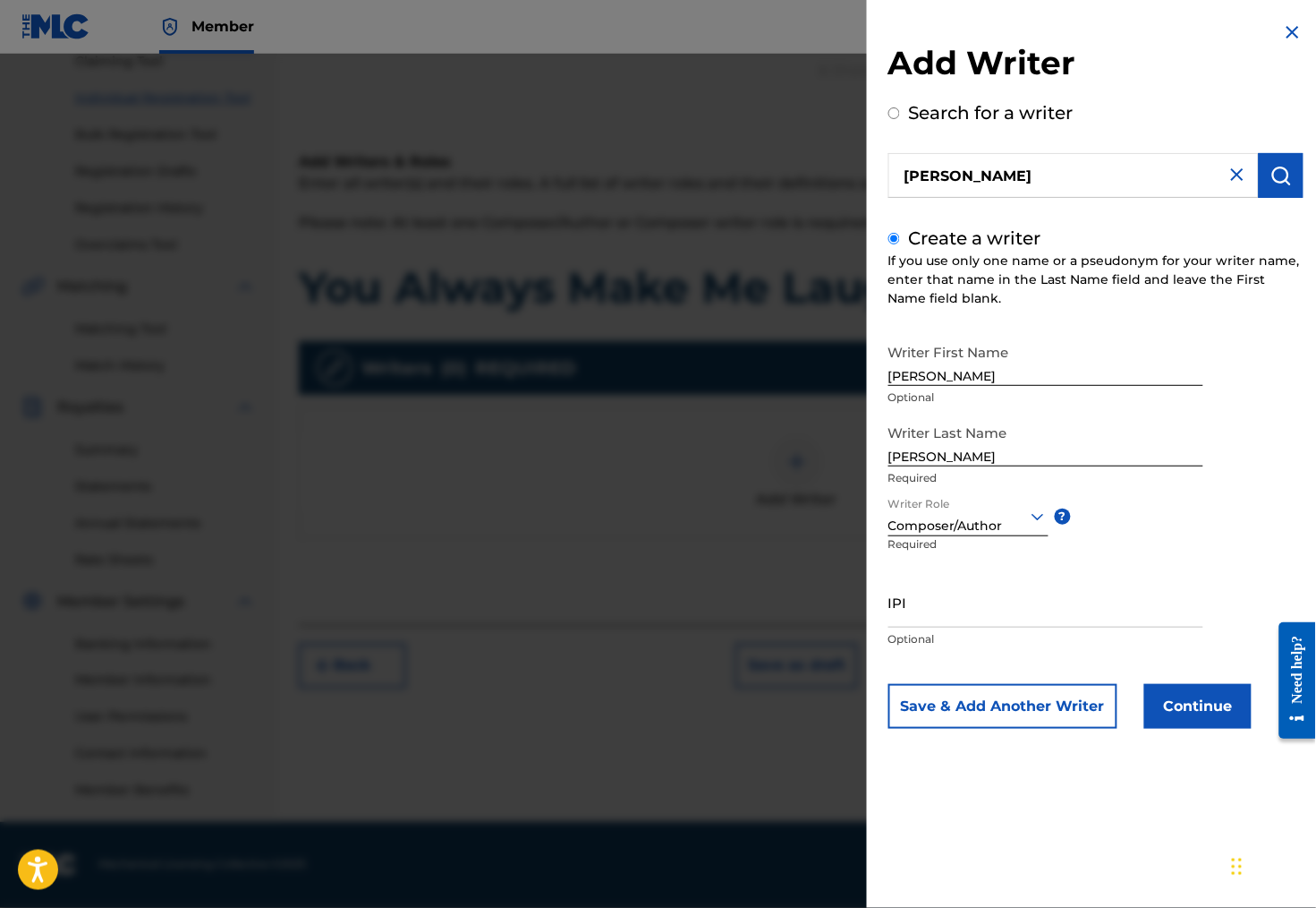
click at [1165, 726] on button "Continue" at bounding box center [1198, 706] width 108 height 45
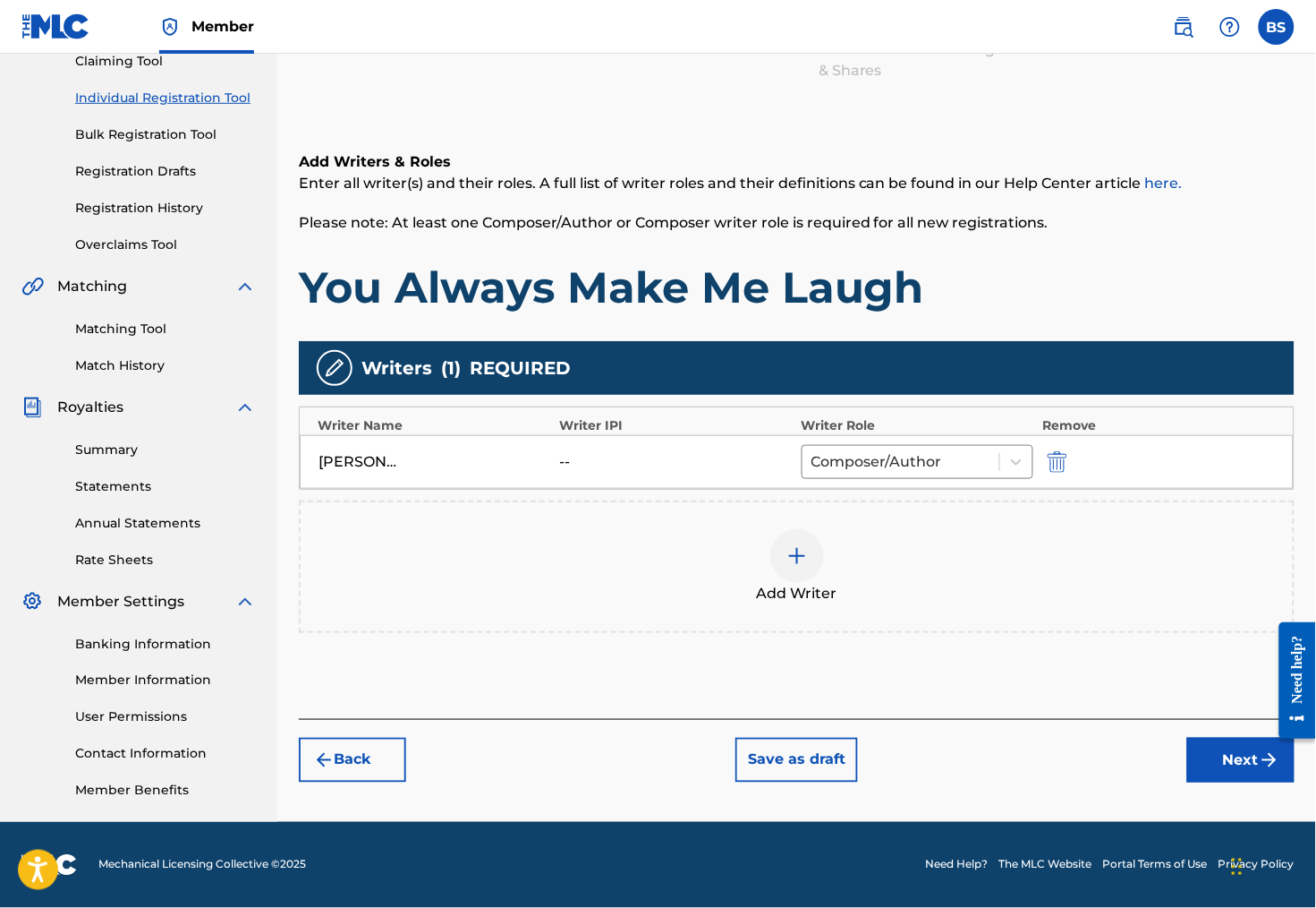
click at [808, 545] on img at bounding box center [797, 556] width 21 height 21
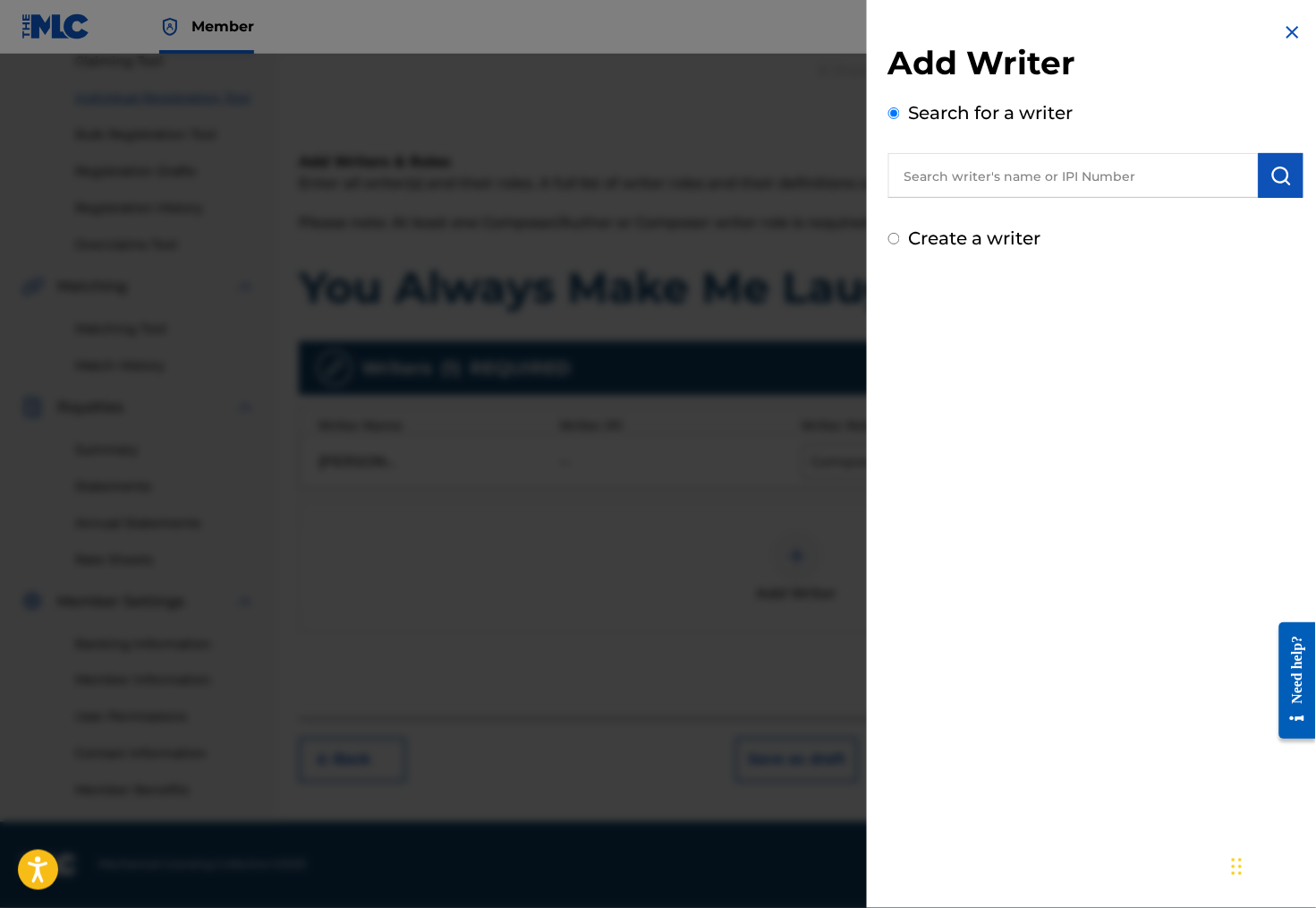
click at [931, 182] on input "text" at bounding box center [1074, 176] width 370 height 45
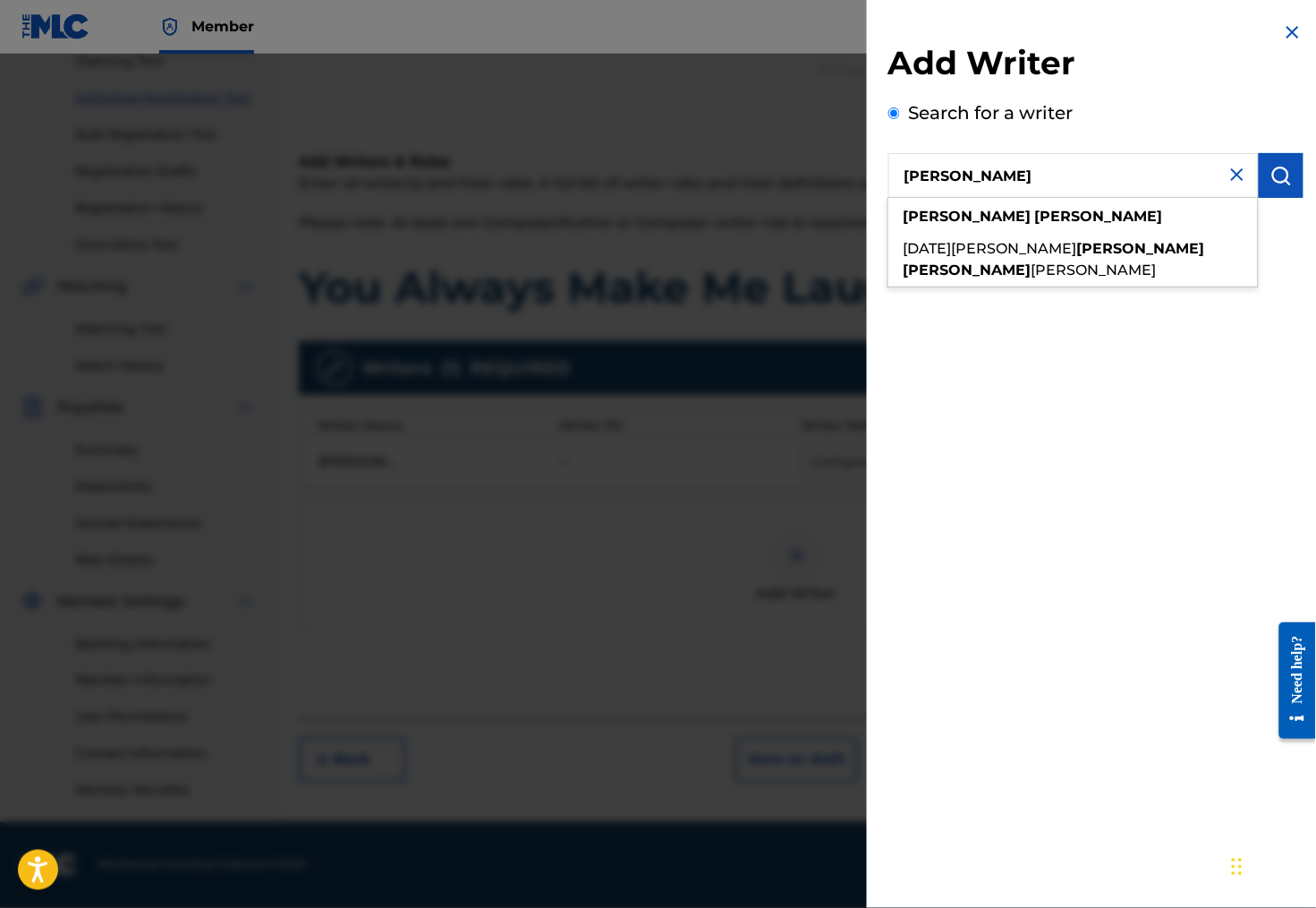
drag, startPoint x: 995, startPoint y: 204, endPoint x: 1052, endPoint y: 227, distance: 61.5
click at [1052, 227] on div "[PERSON_NAME]" at bounding box center [1073, 216] width 369 height 32
type input "[PERSON_NAME]"
click at [1052, 227] on div "[PERSON_NAME]" at bounding box center [1073, 216] width 369 height 32
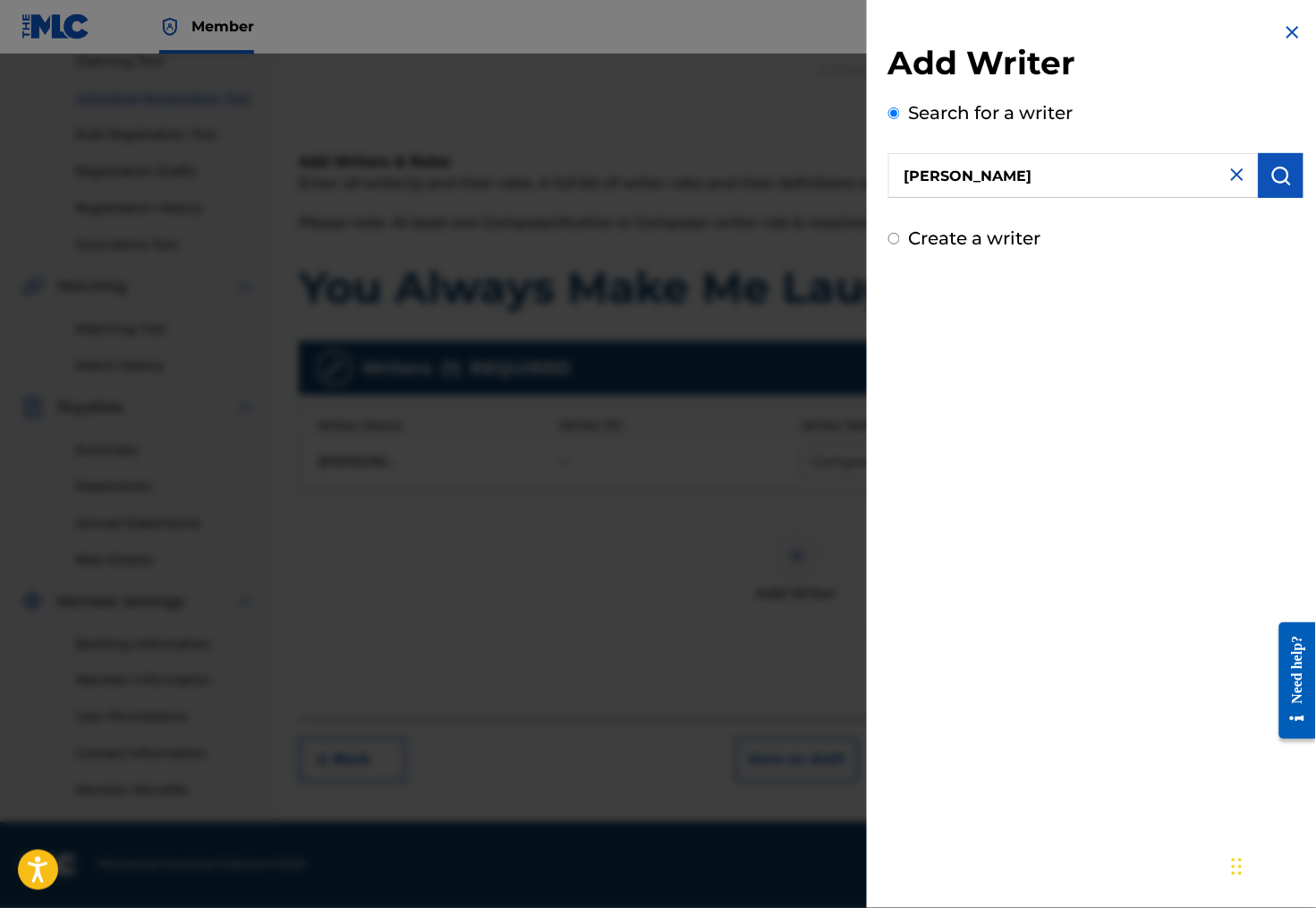
drag, startPoint x: 1052, startPoint y: 227, endPoint x: 981, endPoint y: 252, distance: 75.3
click at [981, 248] on label "Create a writer" at bounding box center [975, 238] width 133 height 21
radio input "true"
click at [900, 244] on input "Create a writer" at bounding box center [894, 239] width 12 height 12
radio input "false"
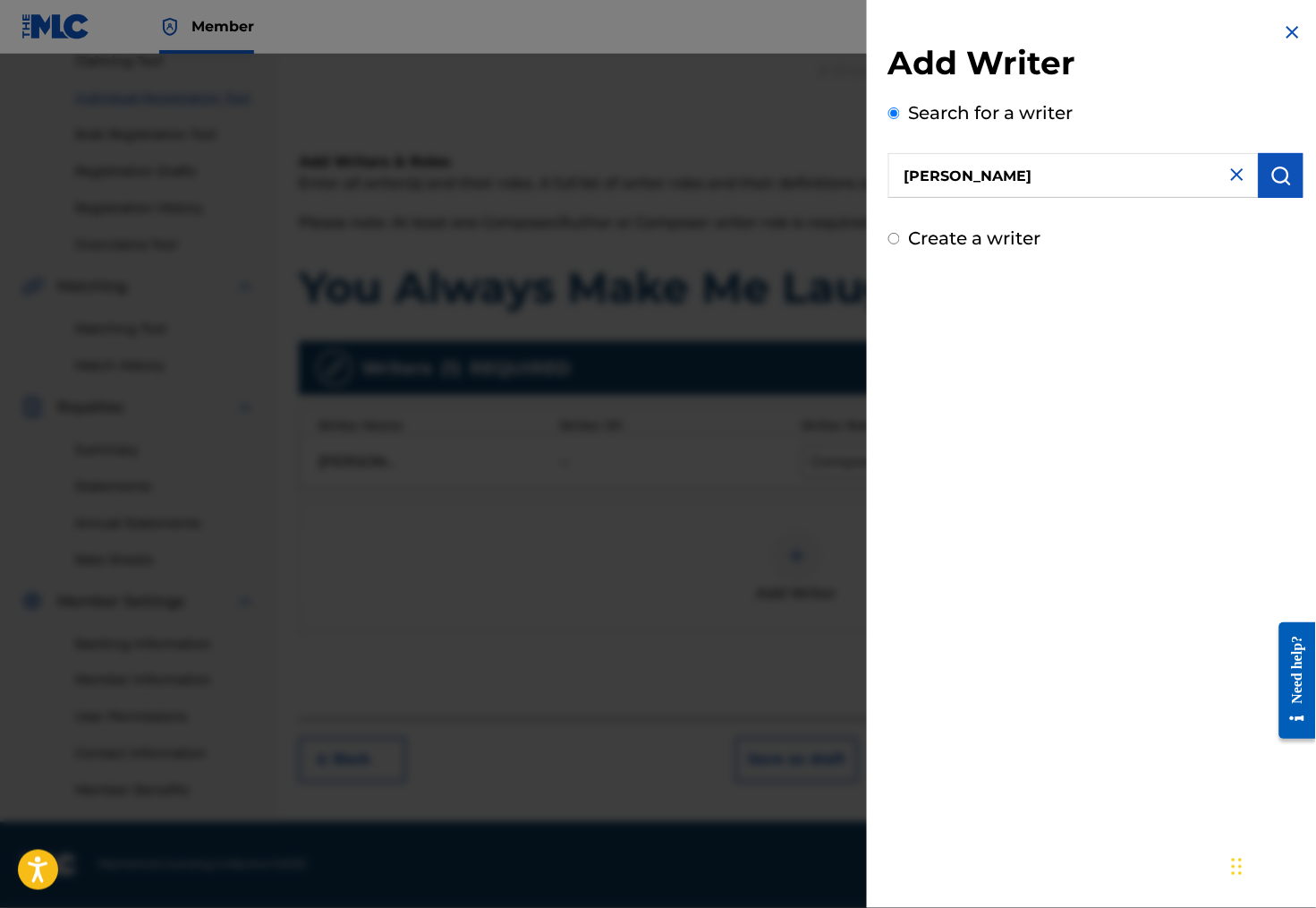
radio input "true"
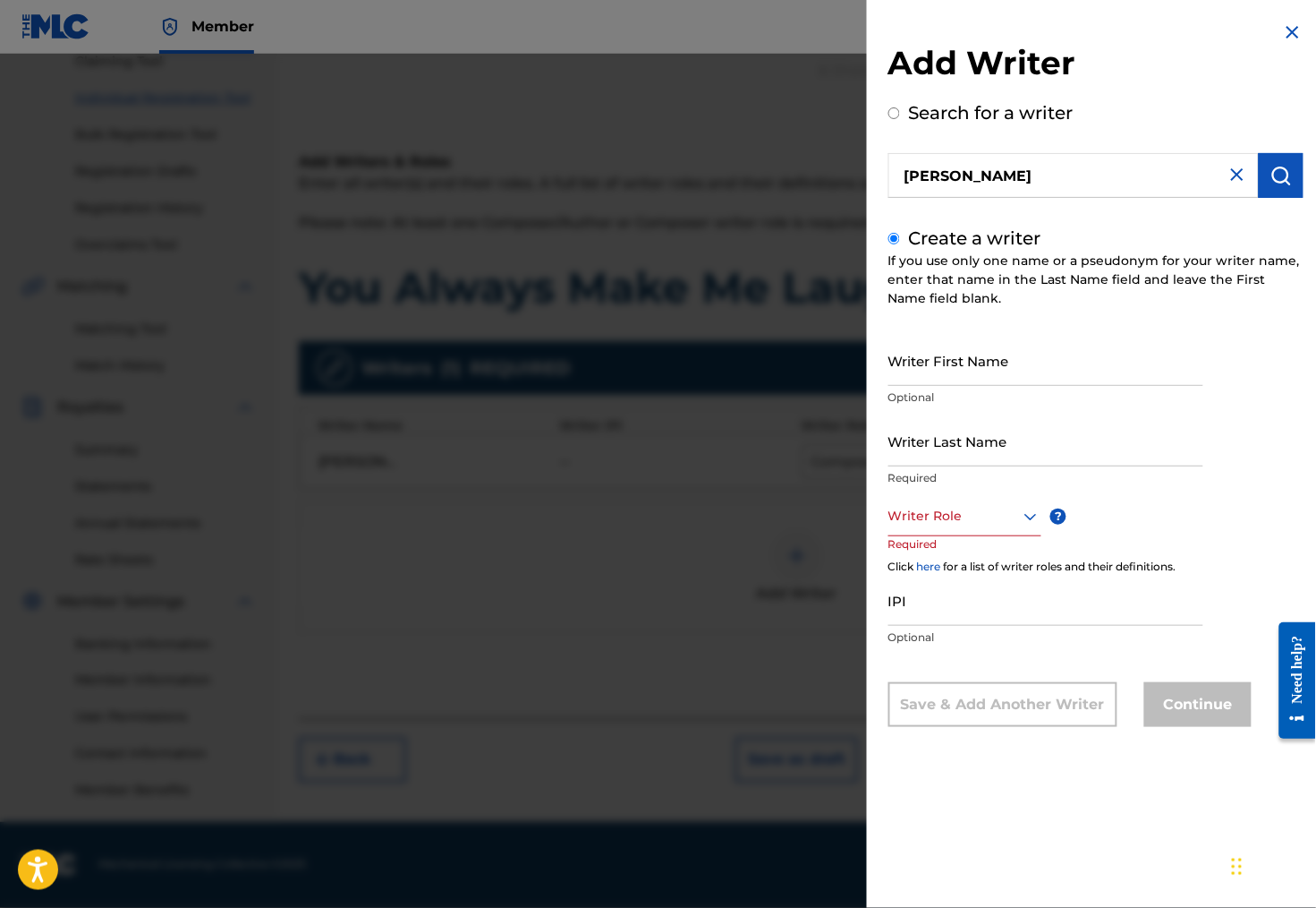
click at [959, 379] on input "Writer First Name" at bounding box center [1045, 360] width 315 height 51
type input "b"
type input "[PERSON_NAME]"
click at [946, 536] on div "Writer Role" at bounding box center [965, 516] width 153 height 41
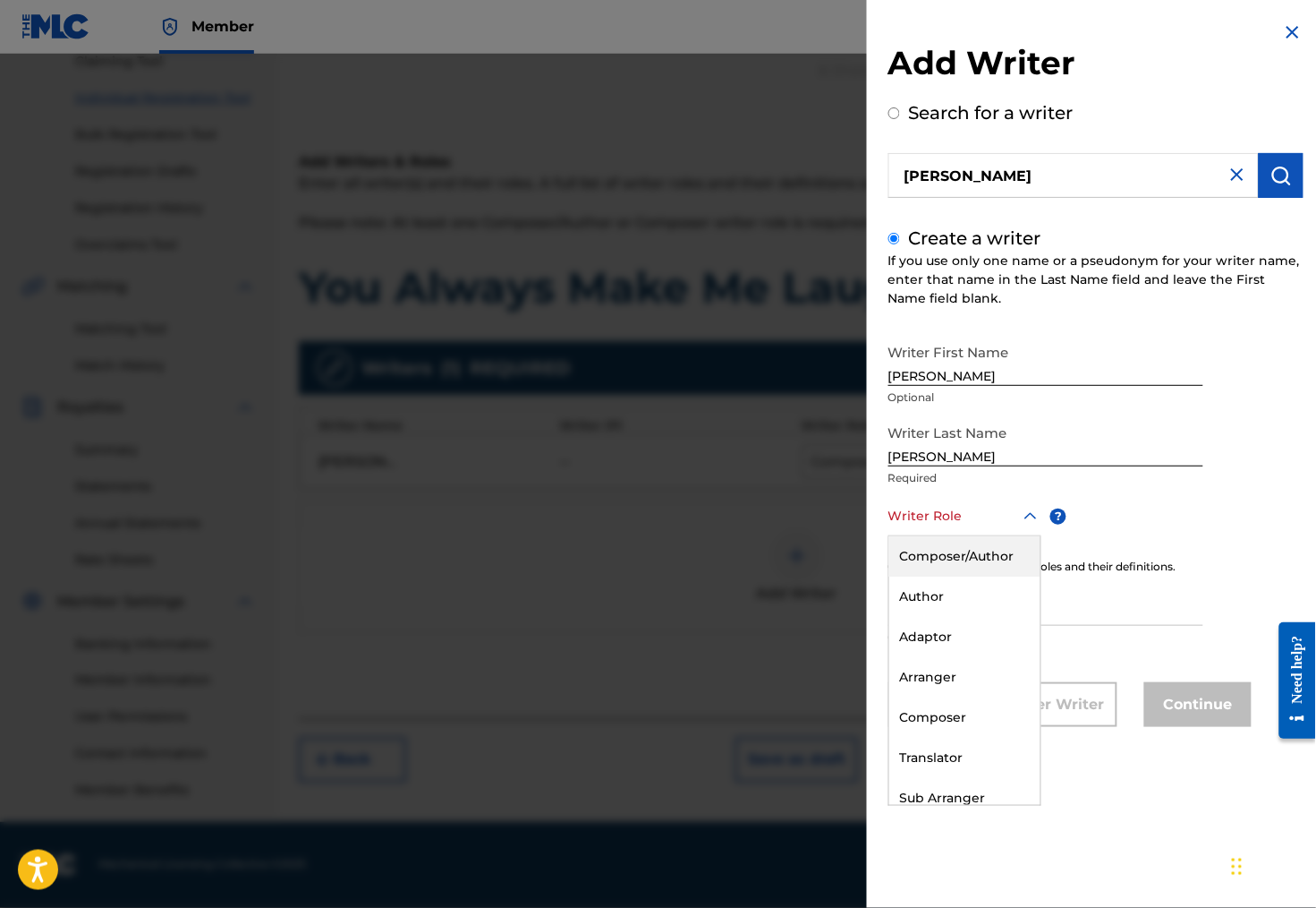
click at [947, 571] on div "Composer/Author" at bounding box center [965, 557] width 151 height 41
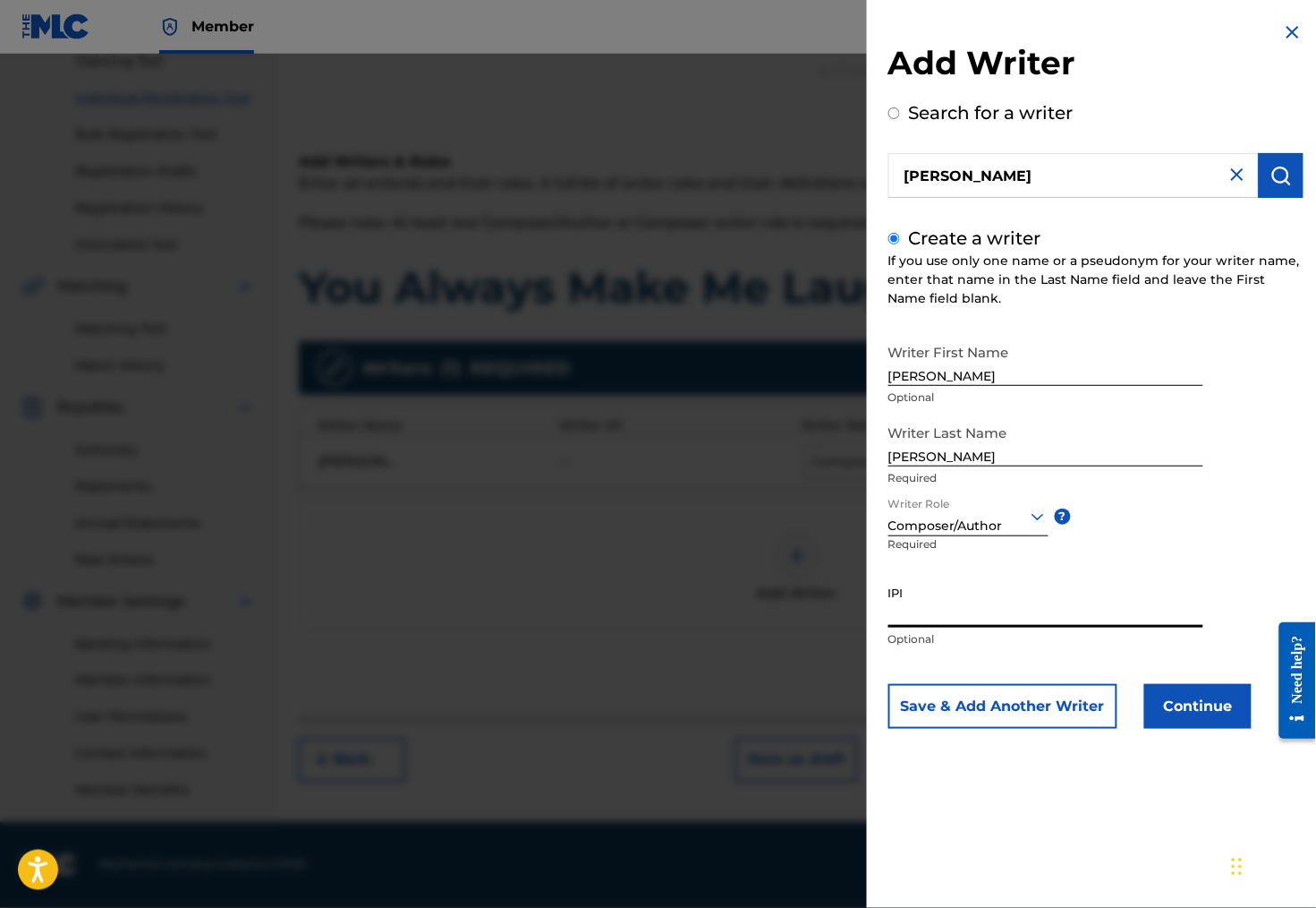
click at [946, 628] on input "IPI" at bounding box center [1045, 601] width 315 height 51
type input "01308848335"
click at [1185, 729] on button "Continue" at bounding box center [1198, 706] width 108 height 45
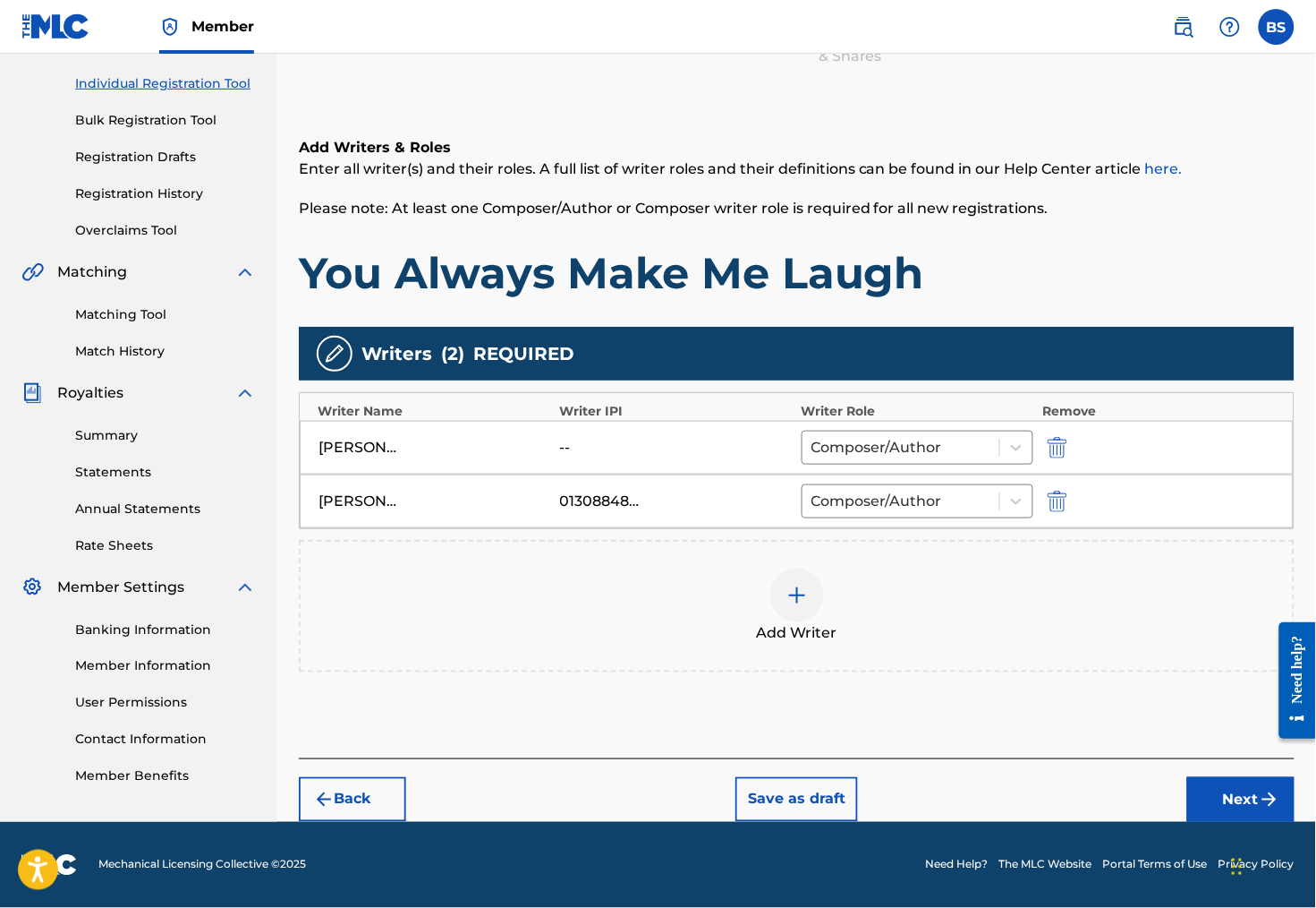
scroll to position [255, 0]
click at [1243, 785] on button "Next" at bounding box center [1240, 799] width 108 height 45
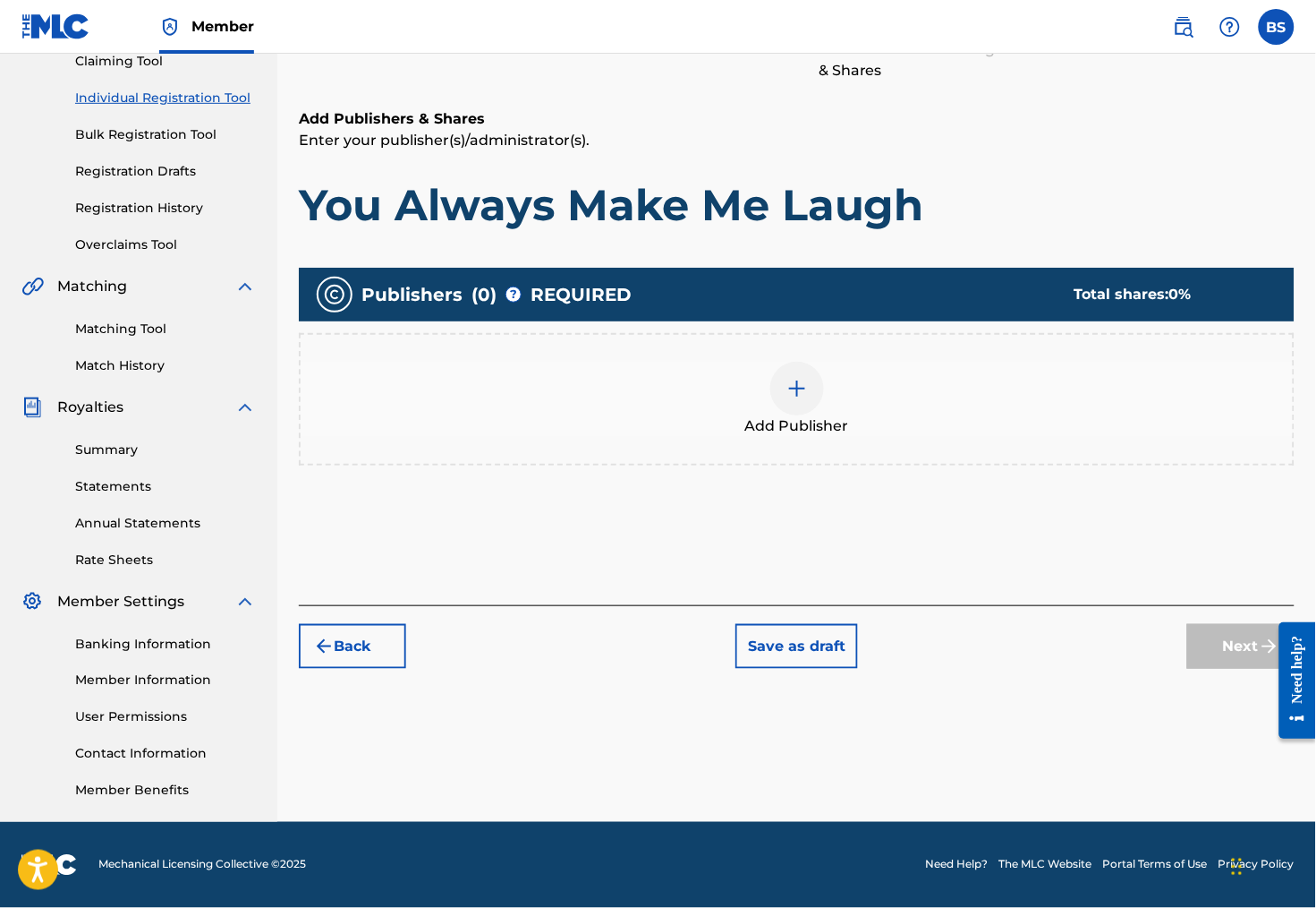
click at [801, 377] on img at bounding box center [797, 388] width 21 height 21
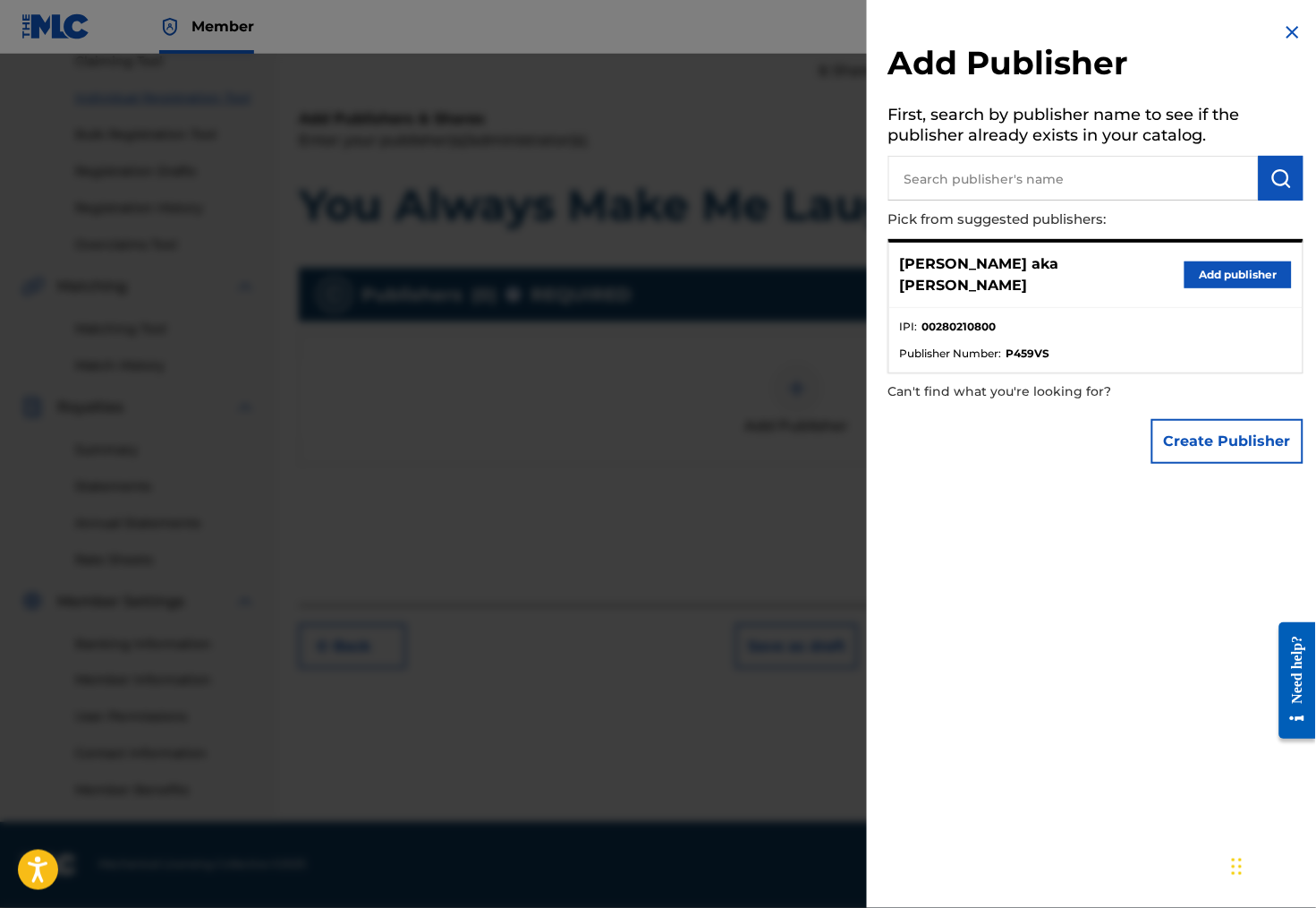
click at [921, 176] on input "text" at bounding box center [1074, 178] width 370 height 45
paste input "CHARZELF MUSIC"
type input "CHARZELF MUSIC"
click at [1209, 433] on button "Create Publisher" at bounding box center [1227, 441] width 152 height 45
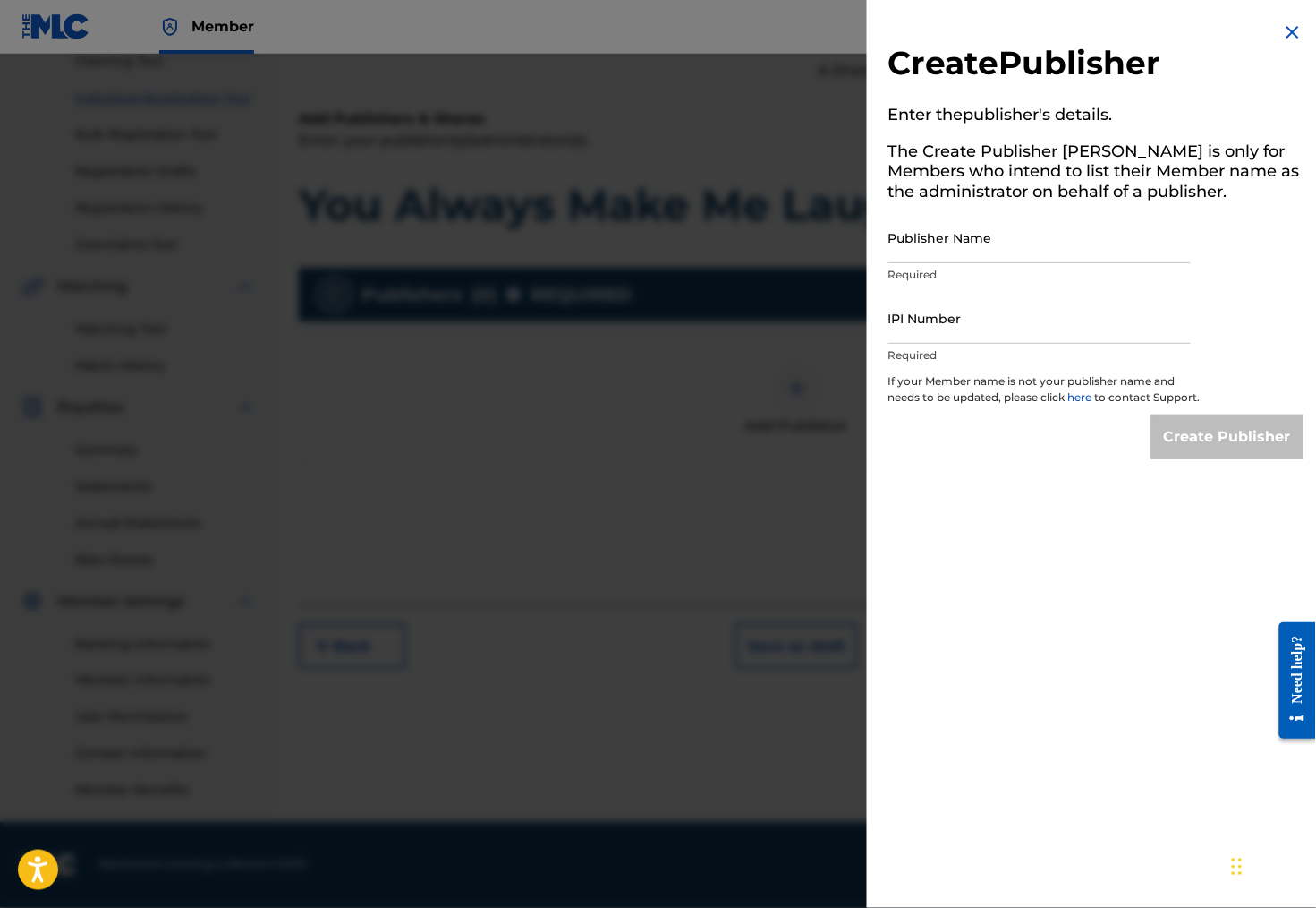
click at [925, 258] on input "Publisher Name" at bounding box center [1040, 238] width 303 height 51
paste input "CHARZELF MUSIC"
type input "CHARZELF MUSIC"
click at [980, 343] on input "IPI Number" at bounding box center [1040, 318] width 303 height 51
paste input "00228348363"
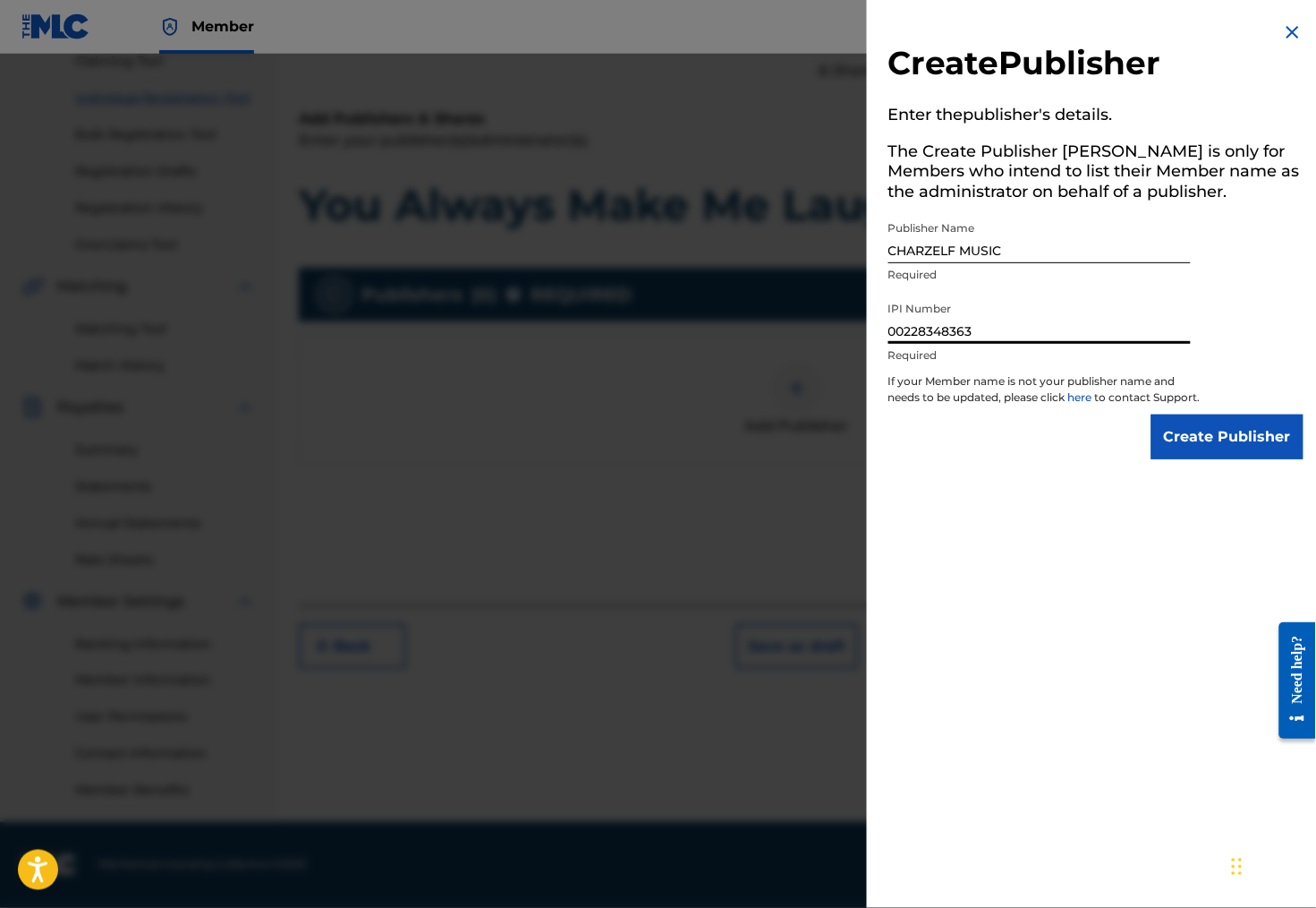
type input "00228348363"
click at [1245, 455] on input "Create Publisher" at bounding box center [1227, 437] width 152 height 45
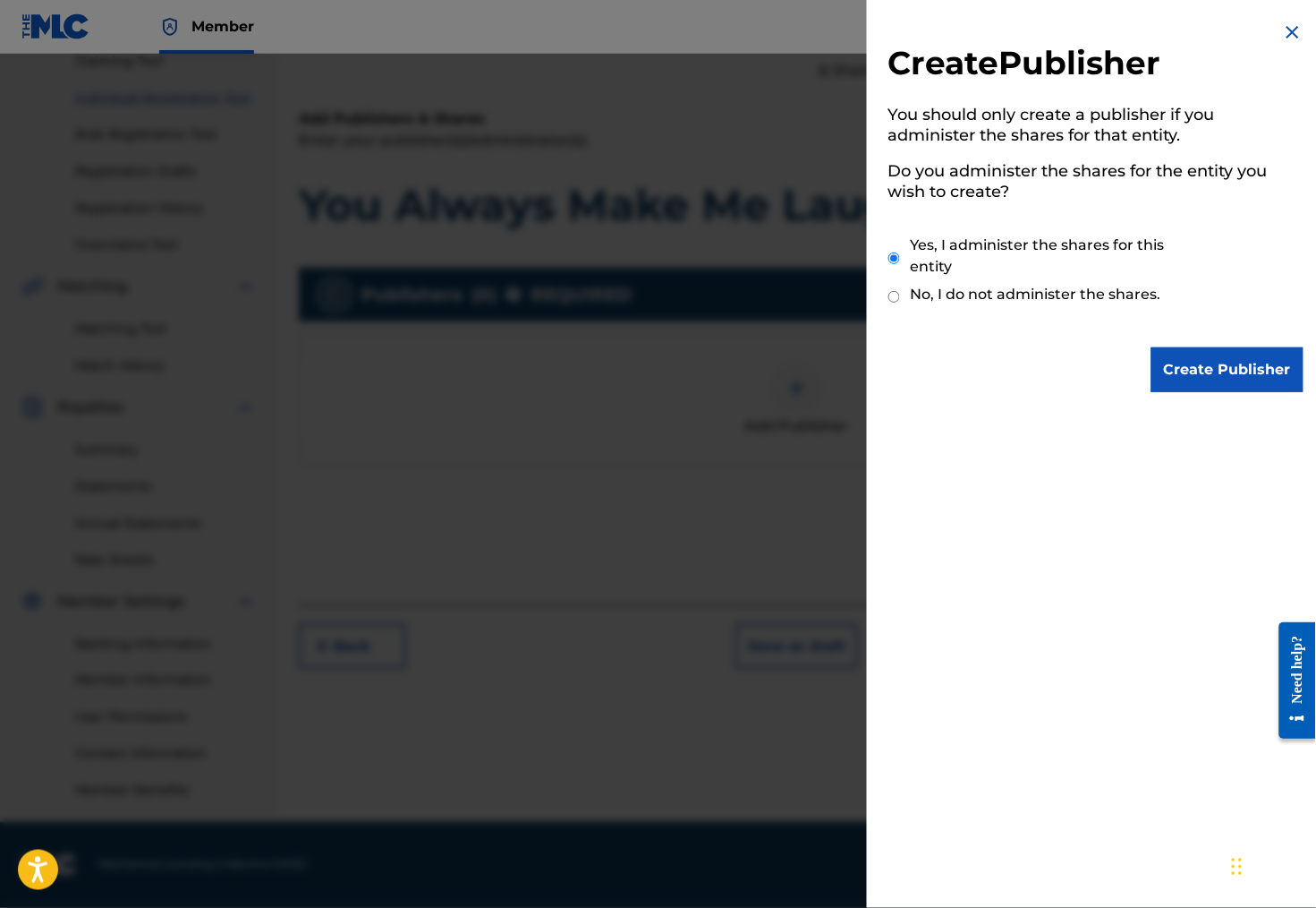
click at [1200, 355] on input "Create Publisher" at bounding box center [1227, 370] width 152 height 45
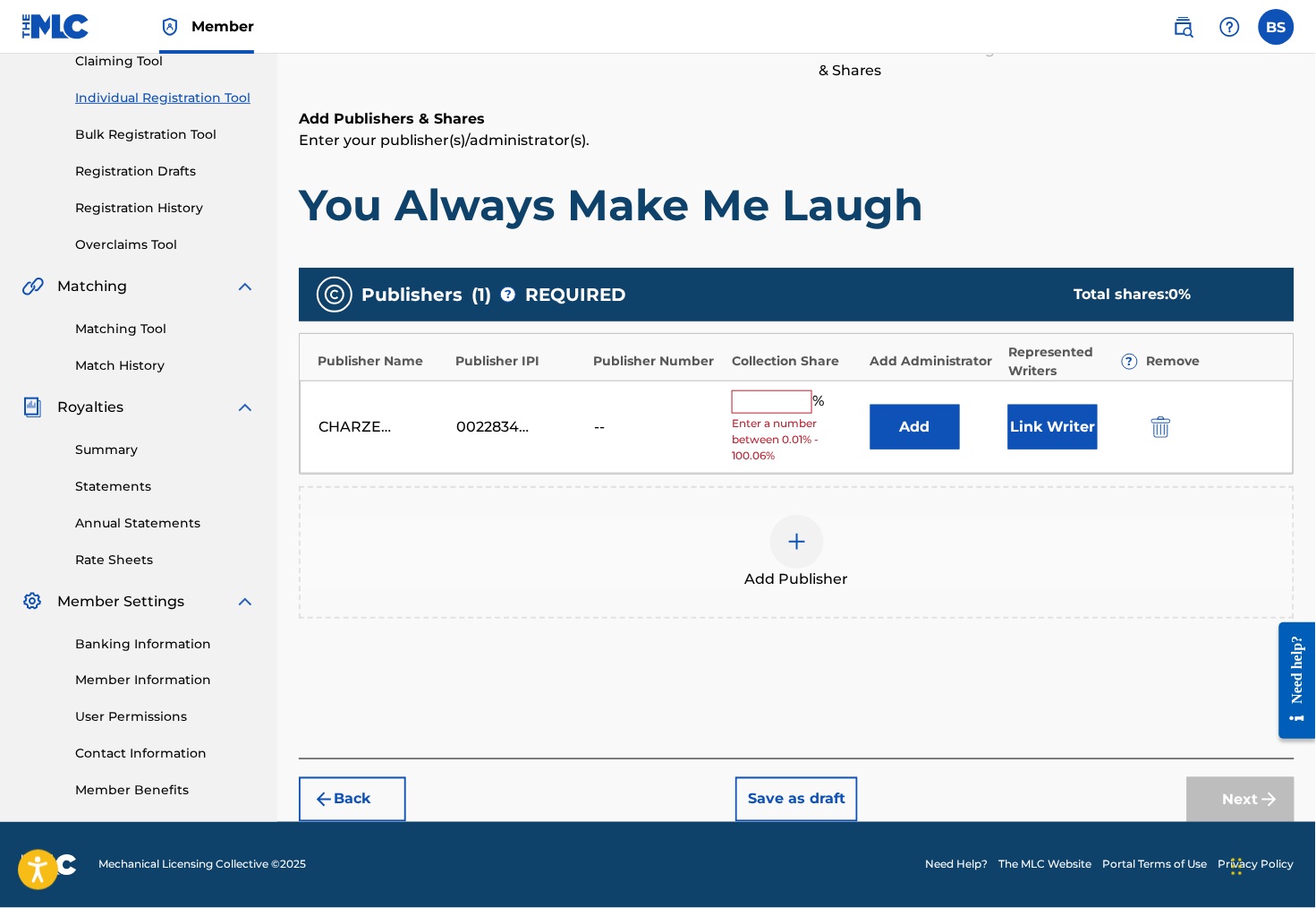
click at [764, 390] on input "text" at bounding box center [772, 402] width 80 height 23
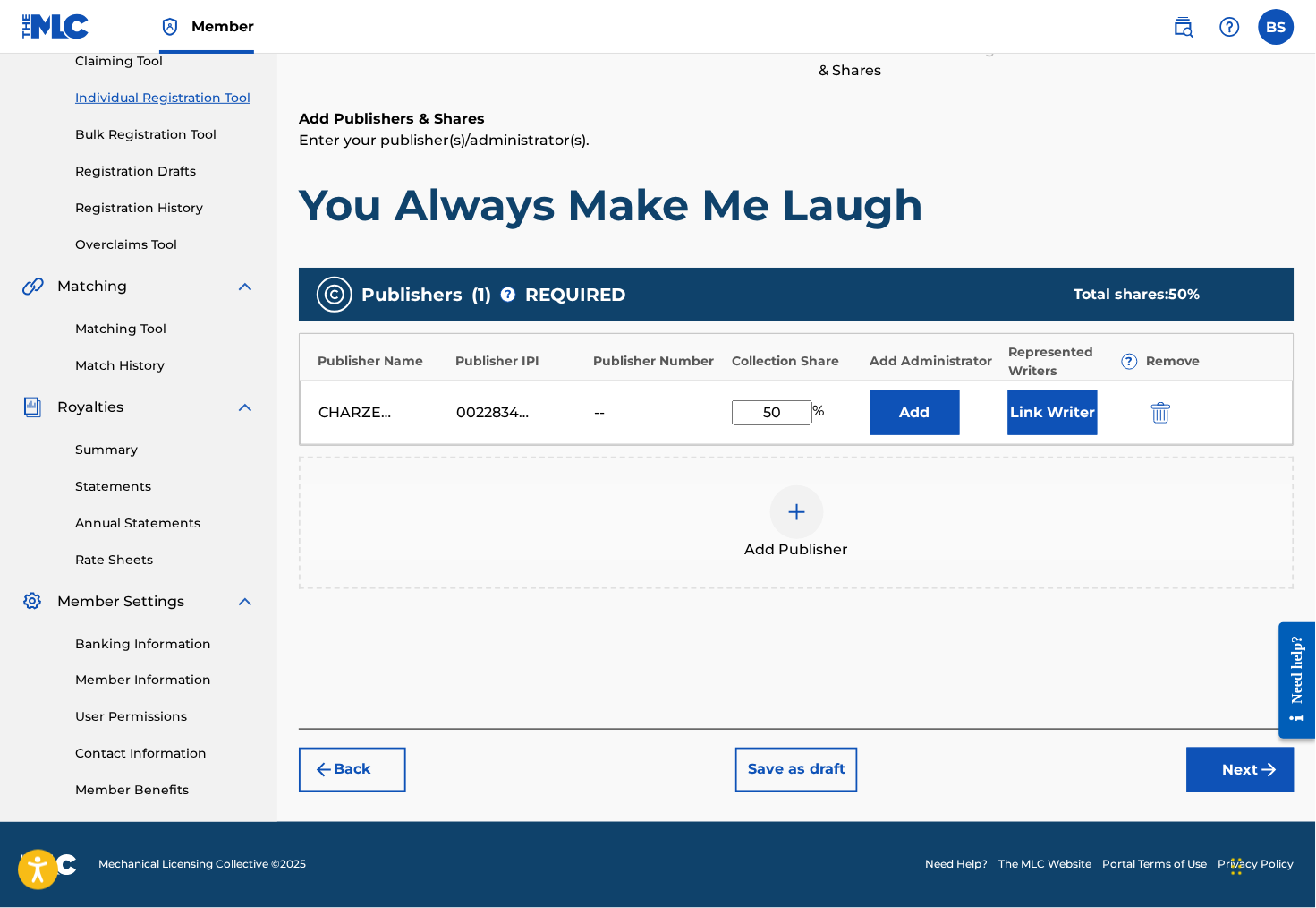
type input "50"
click at [908, 457] on div "Add Publisher" at bounding box center [796, 523] width 996 height 133
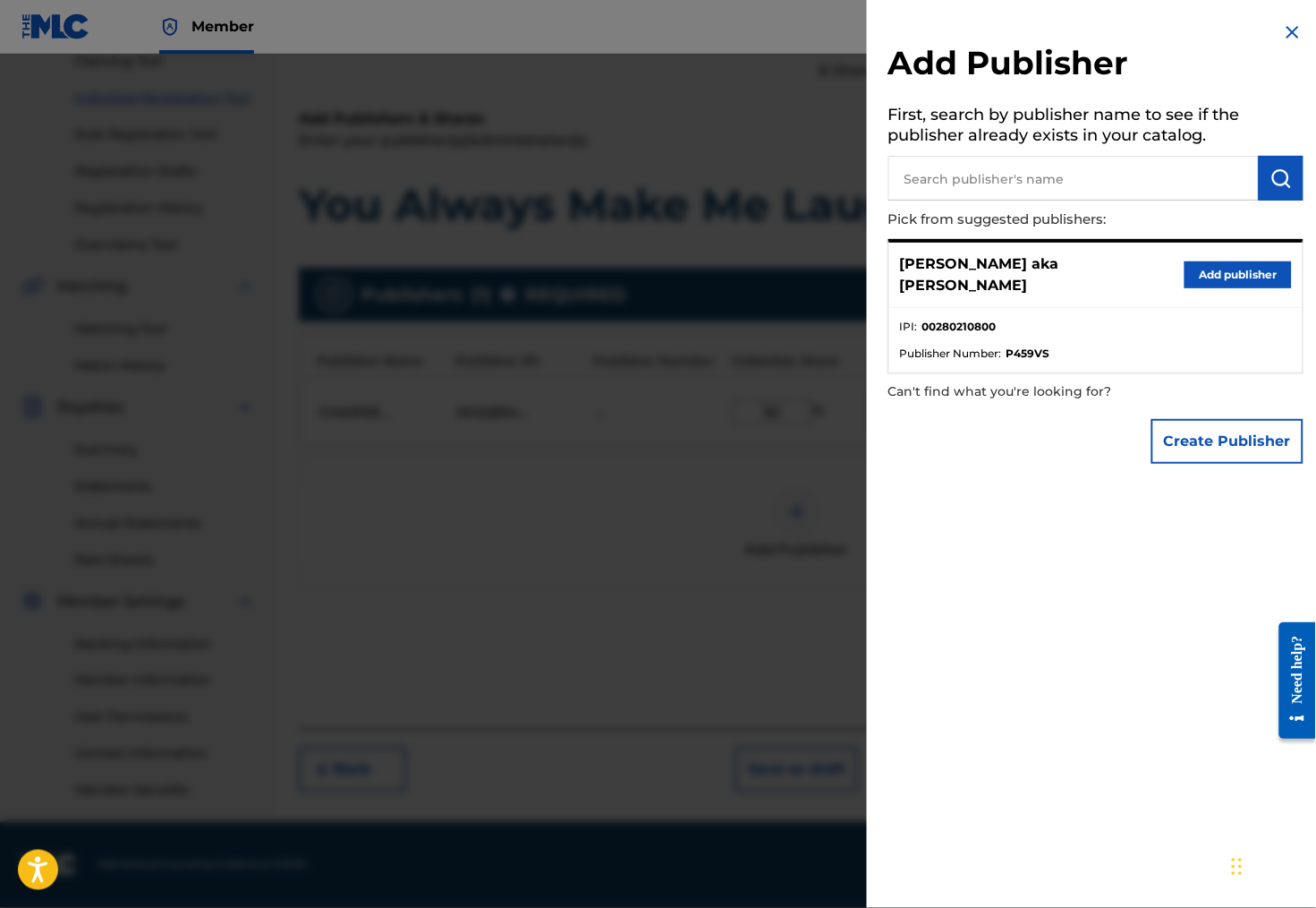
click at [1285, 25] on img at bounding box center [1293, 32] width 21 height 21
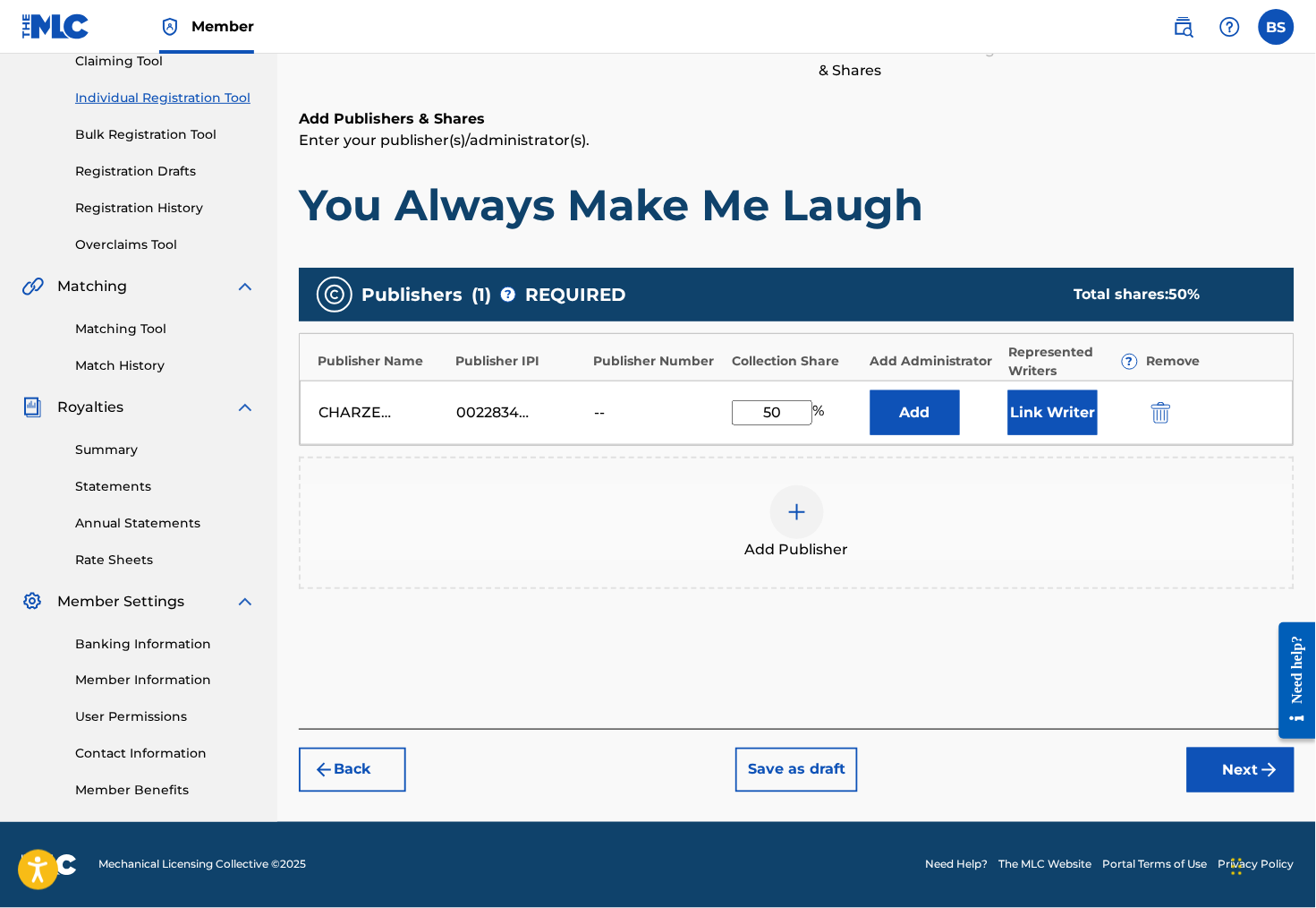
click at [939, 402] on button "Add" at bounding box center [915, 412] width 89 height 45
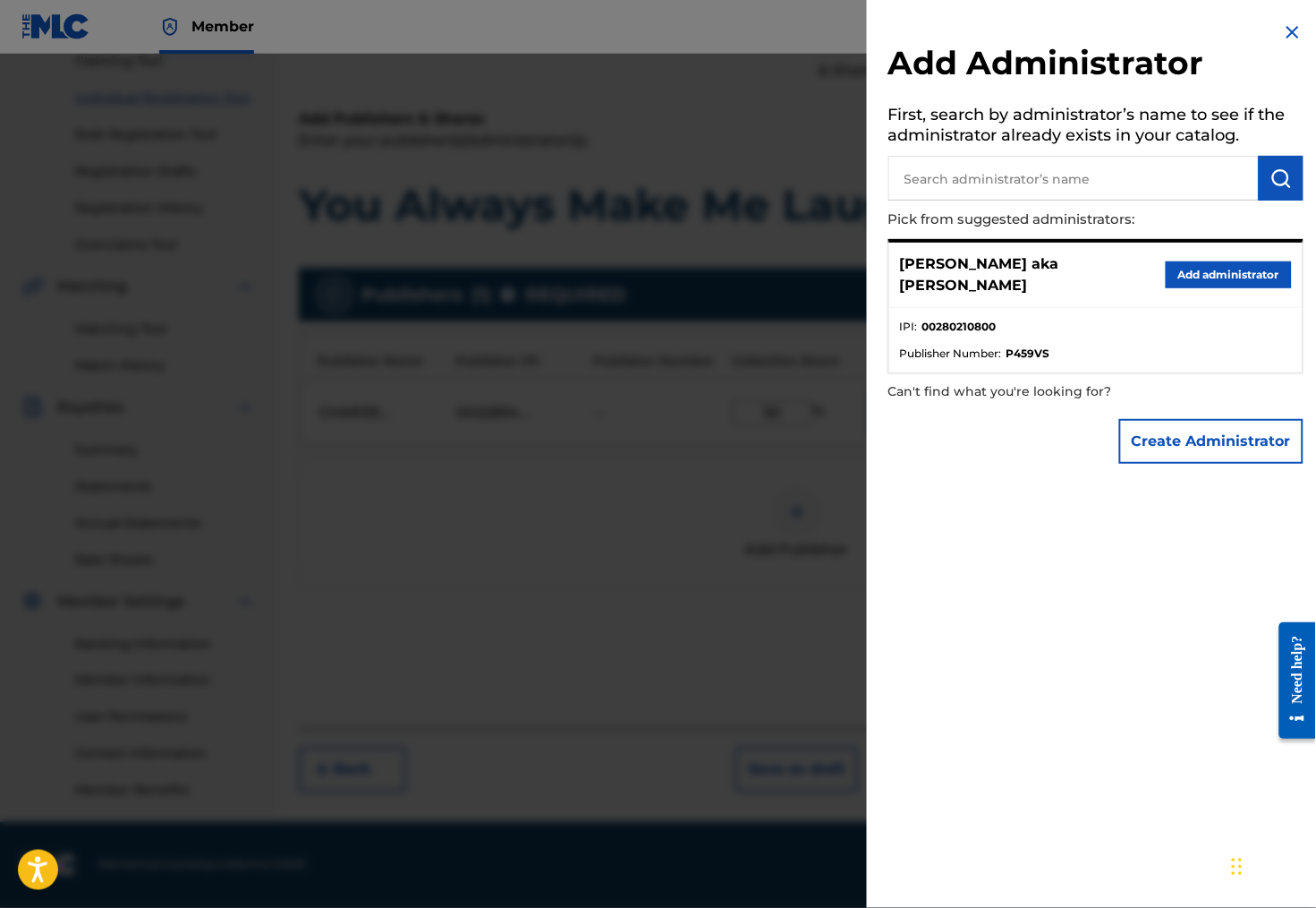
click at [976, 186] on input "text" at bounding box center [1074, 178] width 370 height 45
paste input "CHARZELF MUSIC"
type input "CHARZELF MUSIC"
click at [1208, 445] on button "Create Administrator" at bounding box center [1211, 441] width 184 height 45
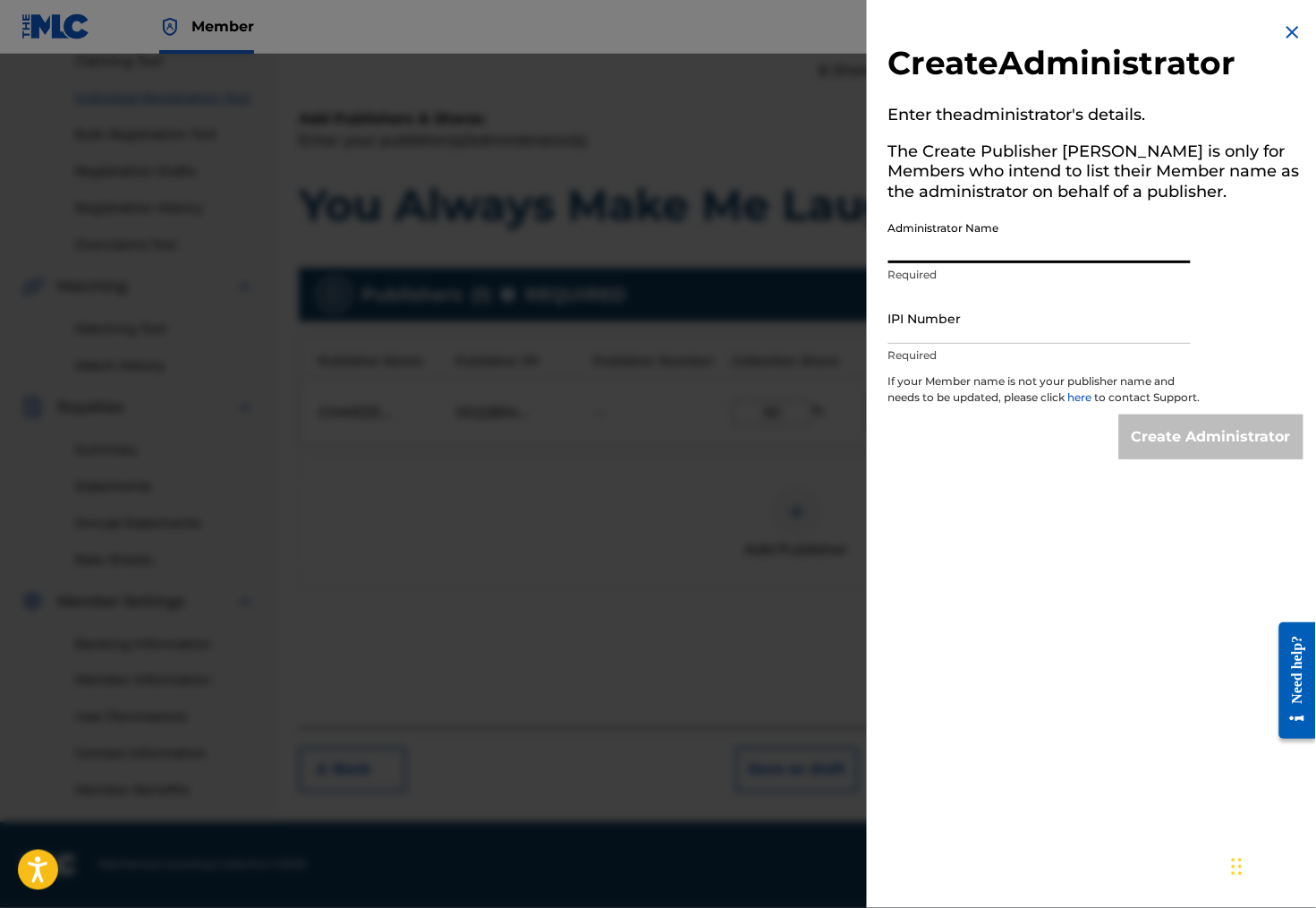
click at [923, 251] on input "Administrator Name" at bounding box center [1040, 238] width 303 height 51
paste input "CHARZELF MUSIC"
type input "CHARZELF MUSIC"
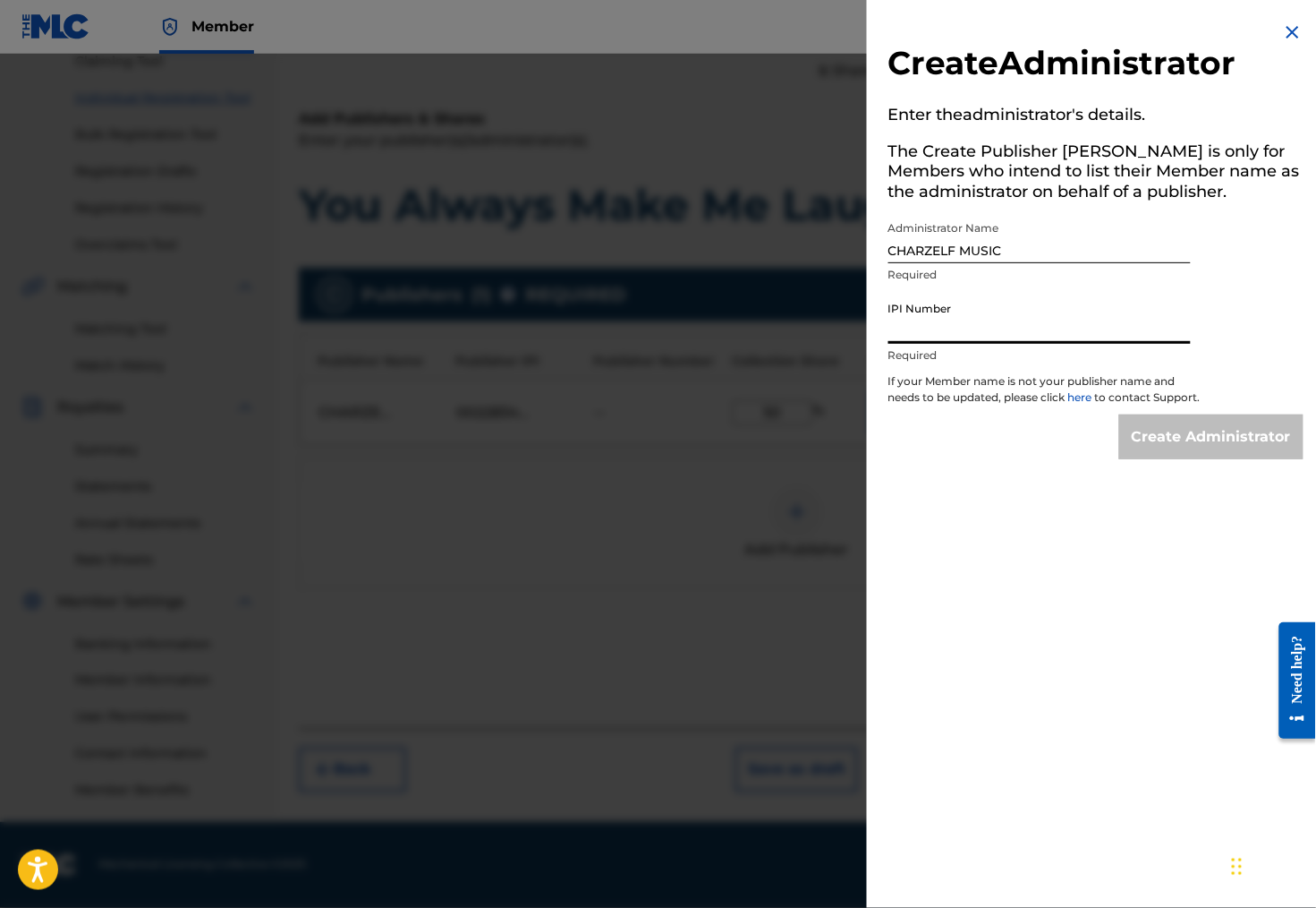
click at [889, 343] on input "IPI Number" at bounding box center [1040, 318] width 303 height 51
paste input "00228348363"
type input "00228348363"
click at [1208, 445] on input "Create Administrator" at bounding box center [1211, 437] width 184 height 45
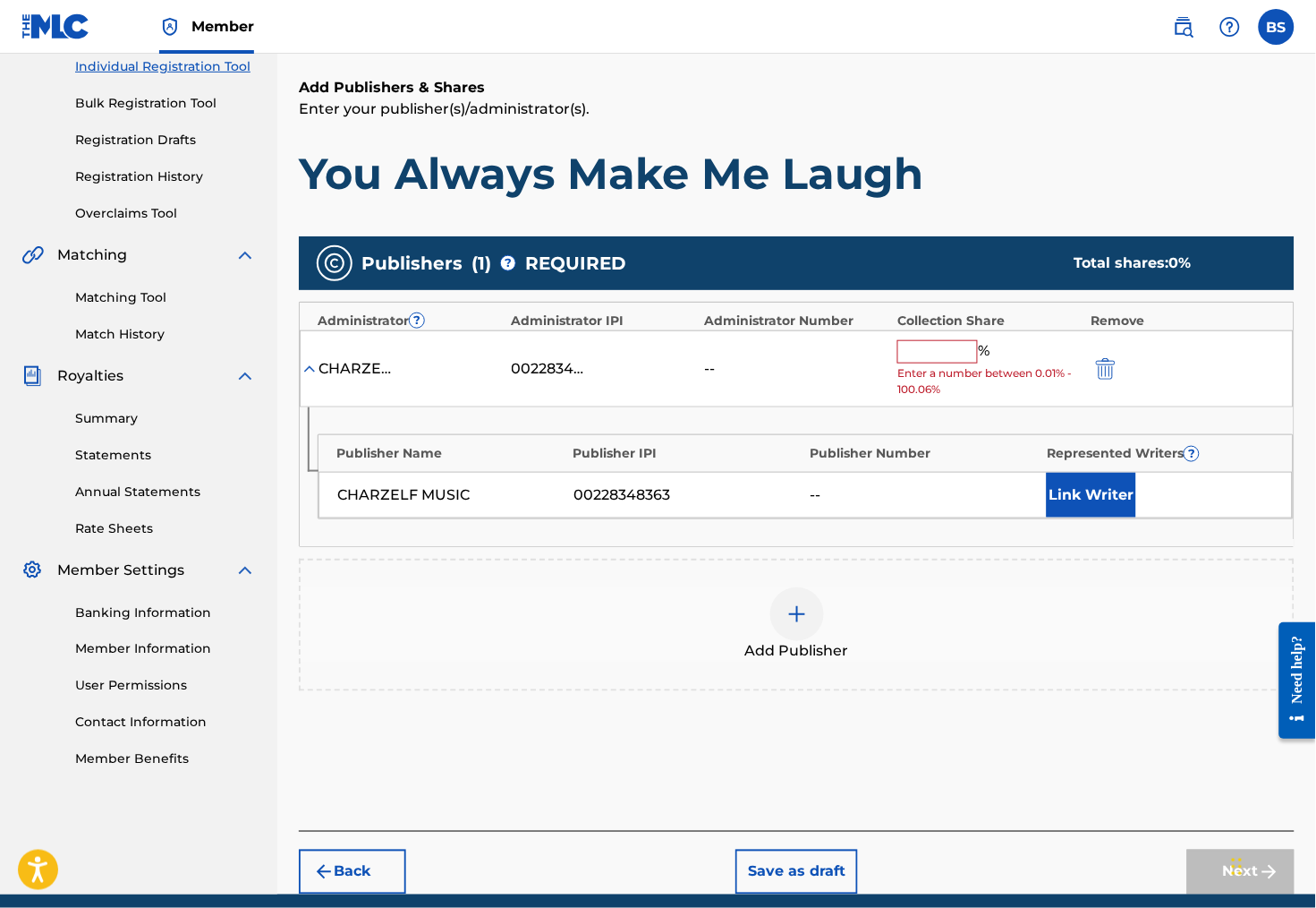
click at [934, 362] on input "text" at bounding box center [937, 352] width 80 height 23
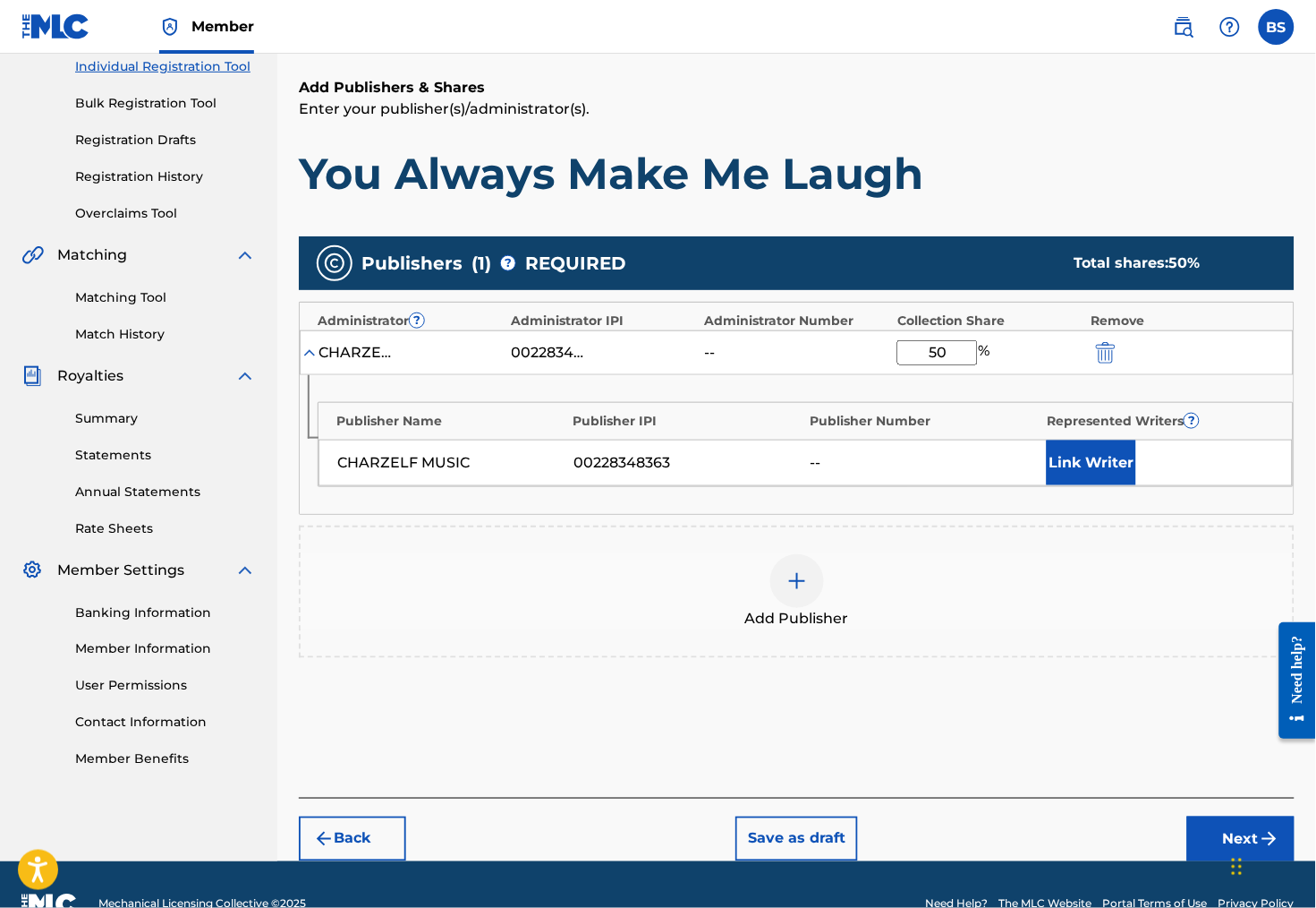
type input "50"
click at [1105, 476] on button "Link Writer" at bounding box center [1091, 463] width 89 height 45
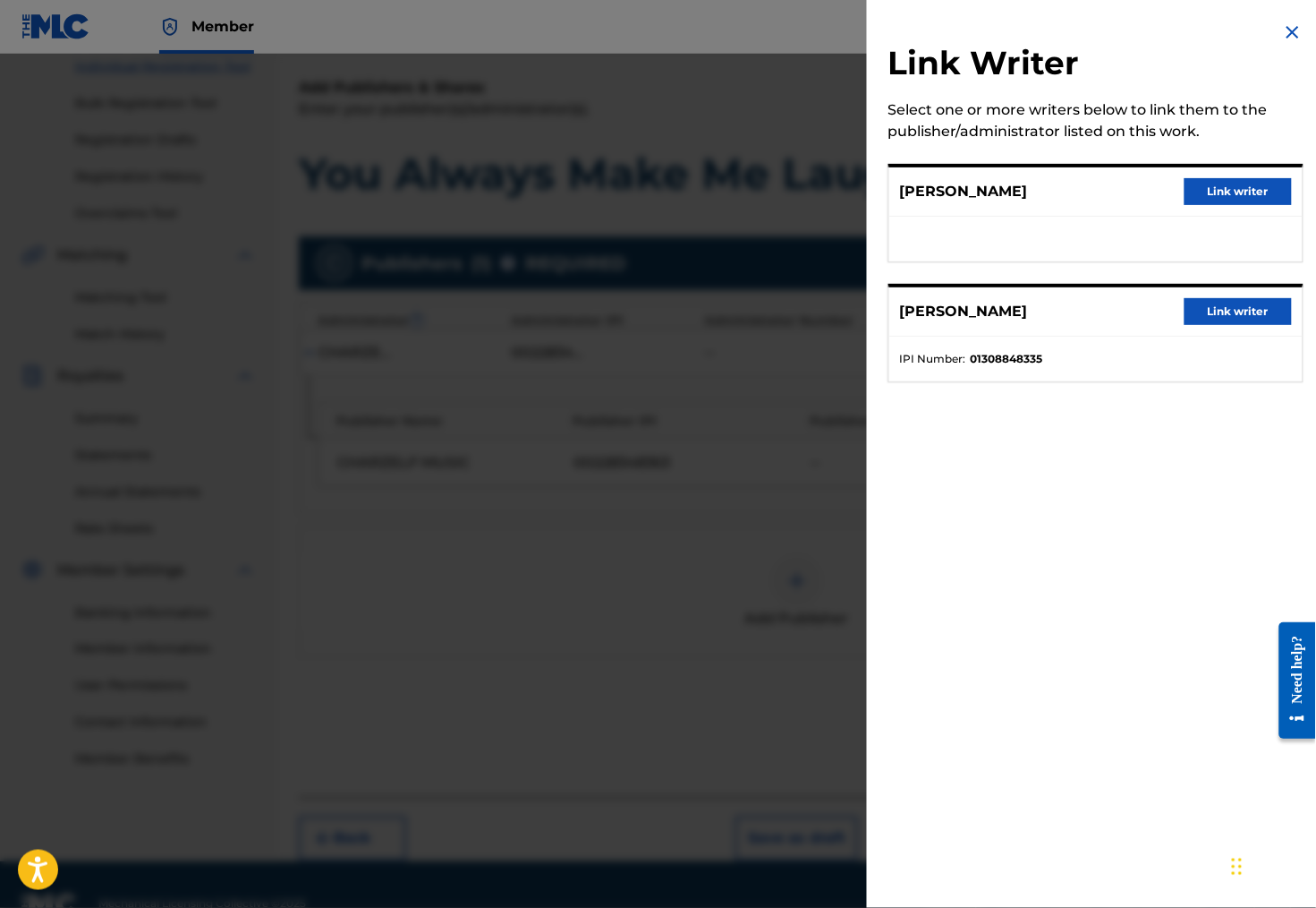
click at [1245, 202] on button "Link writer" at bounding box center [1238, 192] width 108 height 27
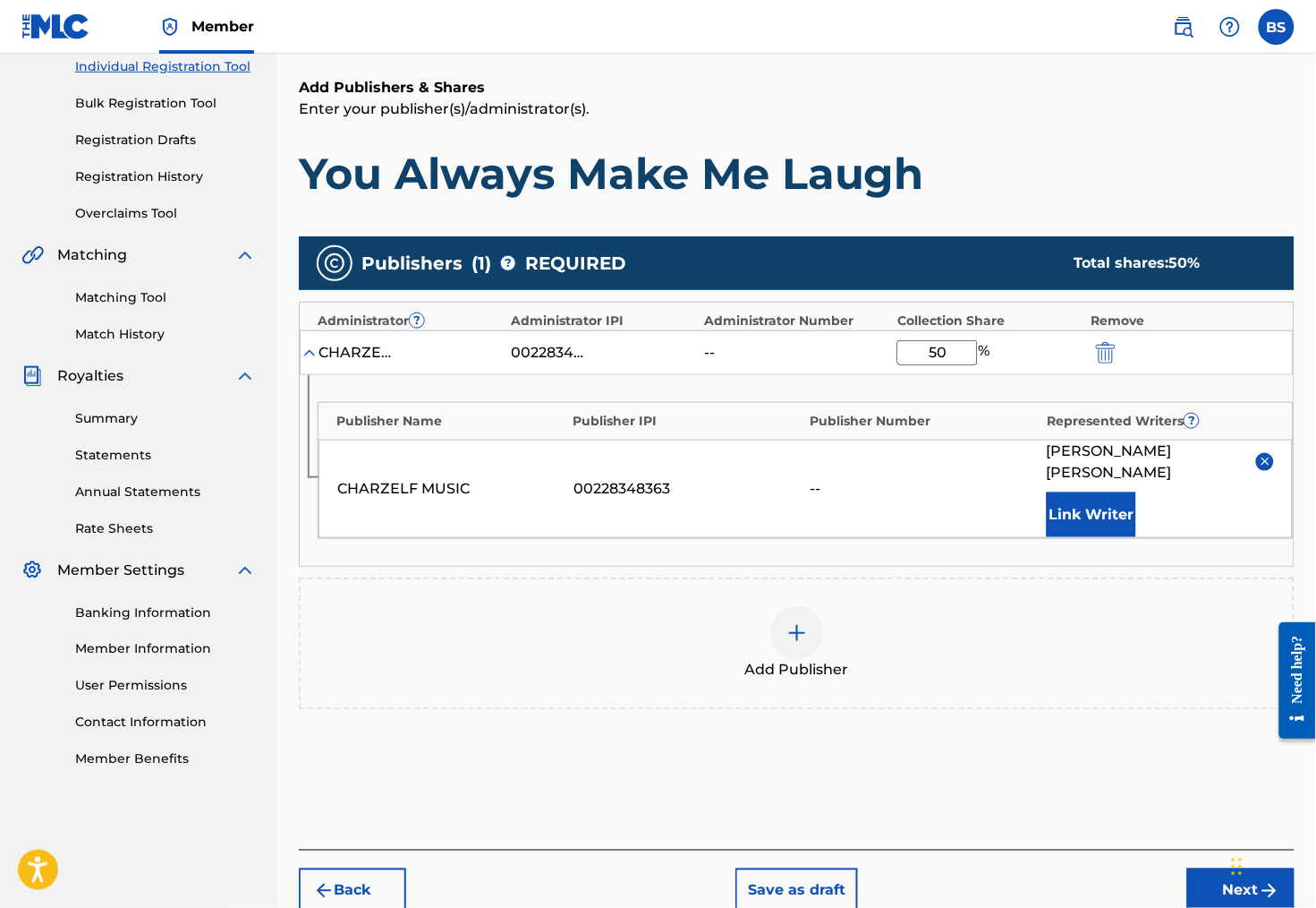
click at [802, 629] on img at bounding box center [797, 632] width 21 height 21
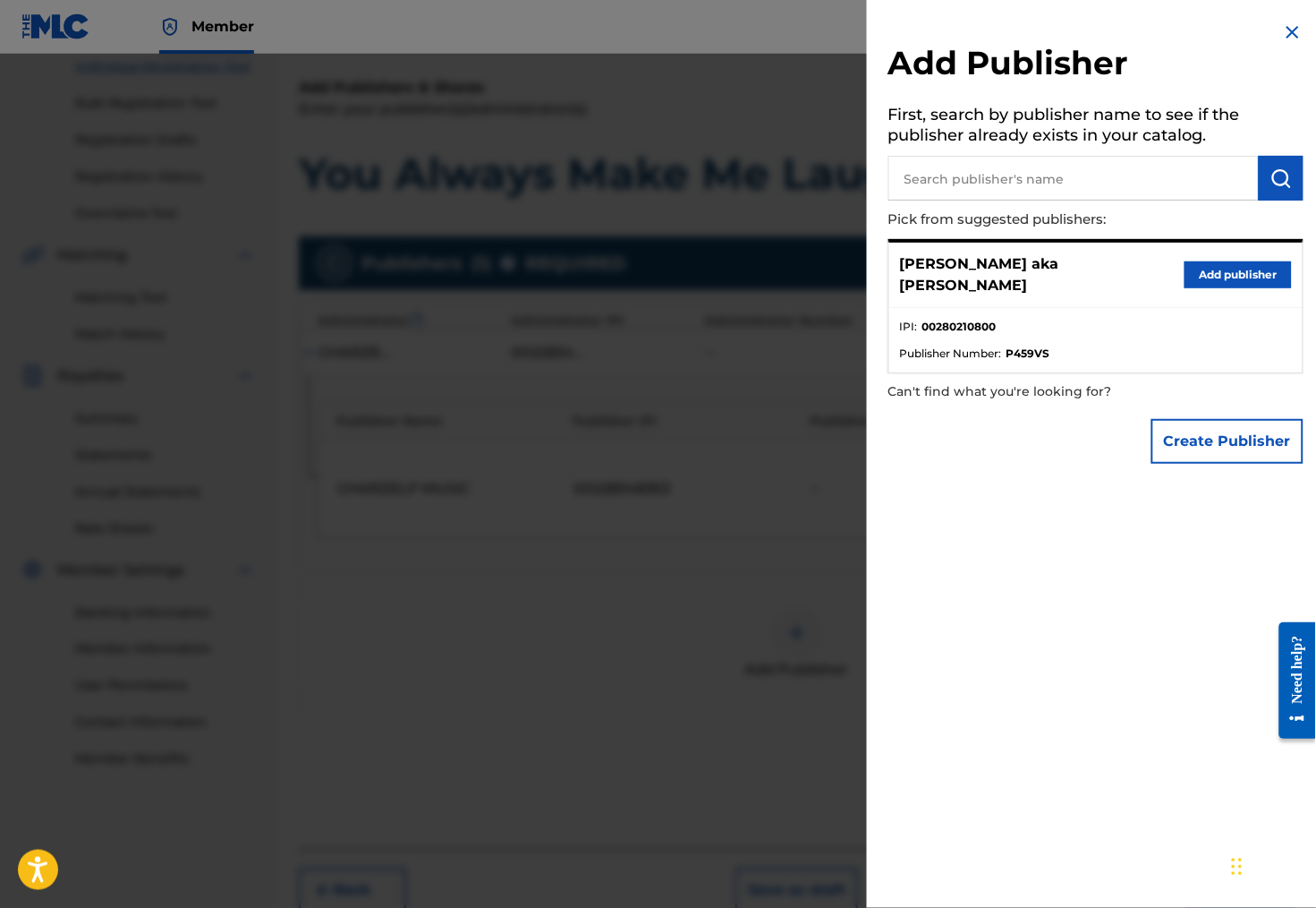
click at [1189, 283] on button "Add publisher" at bounding box center [1238, 275] width 108 height 27
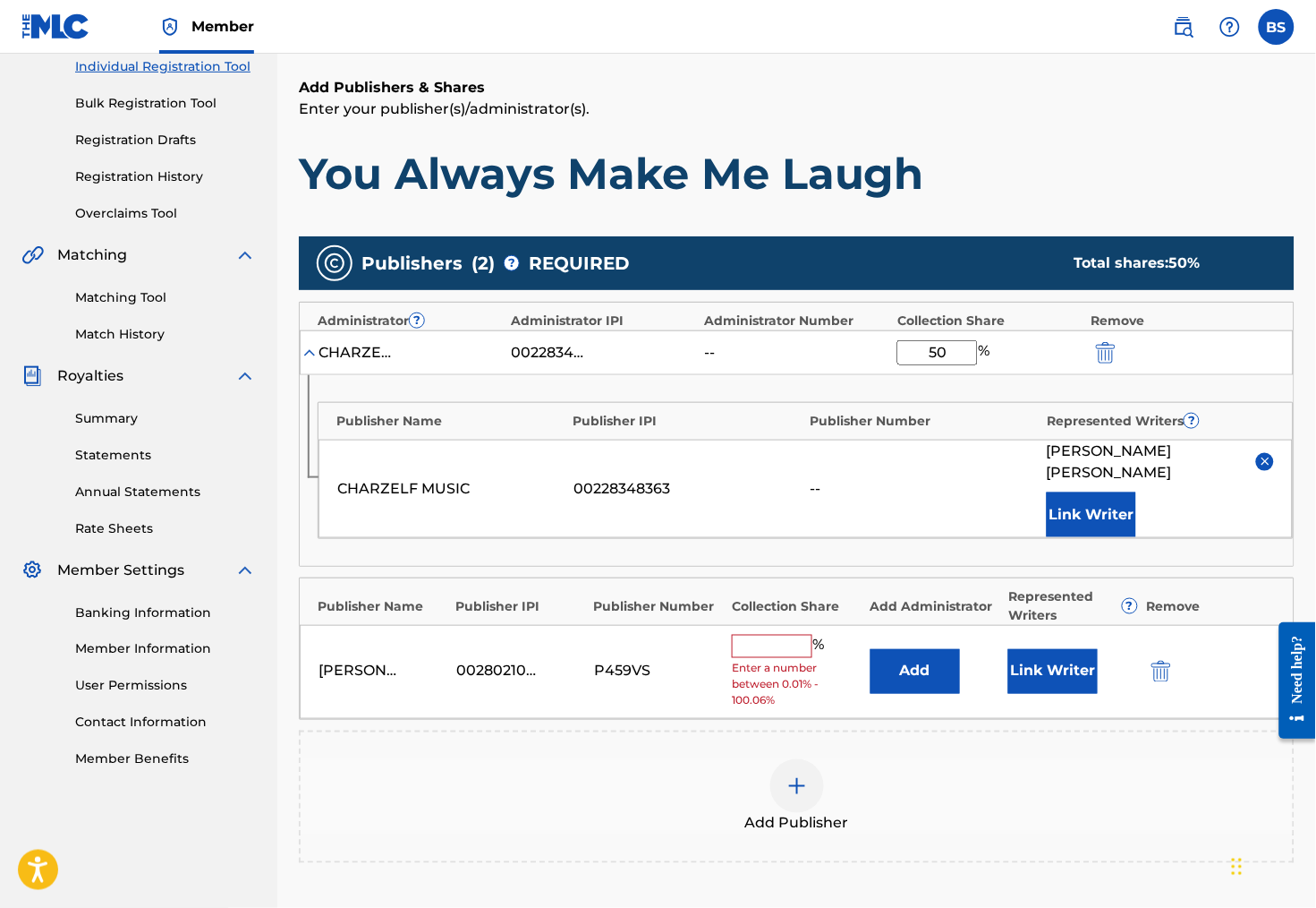
click at [777, 639] on input "text" at bounding box center [772, 646] width 80 height 23
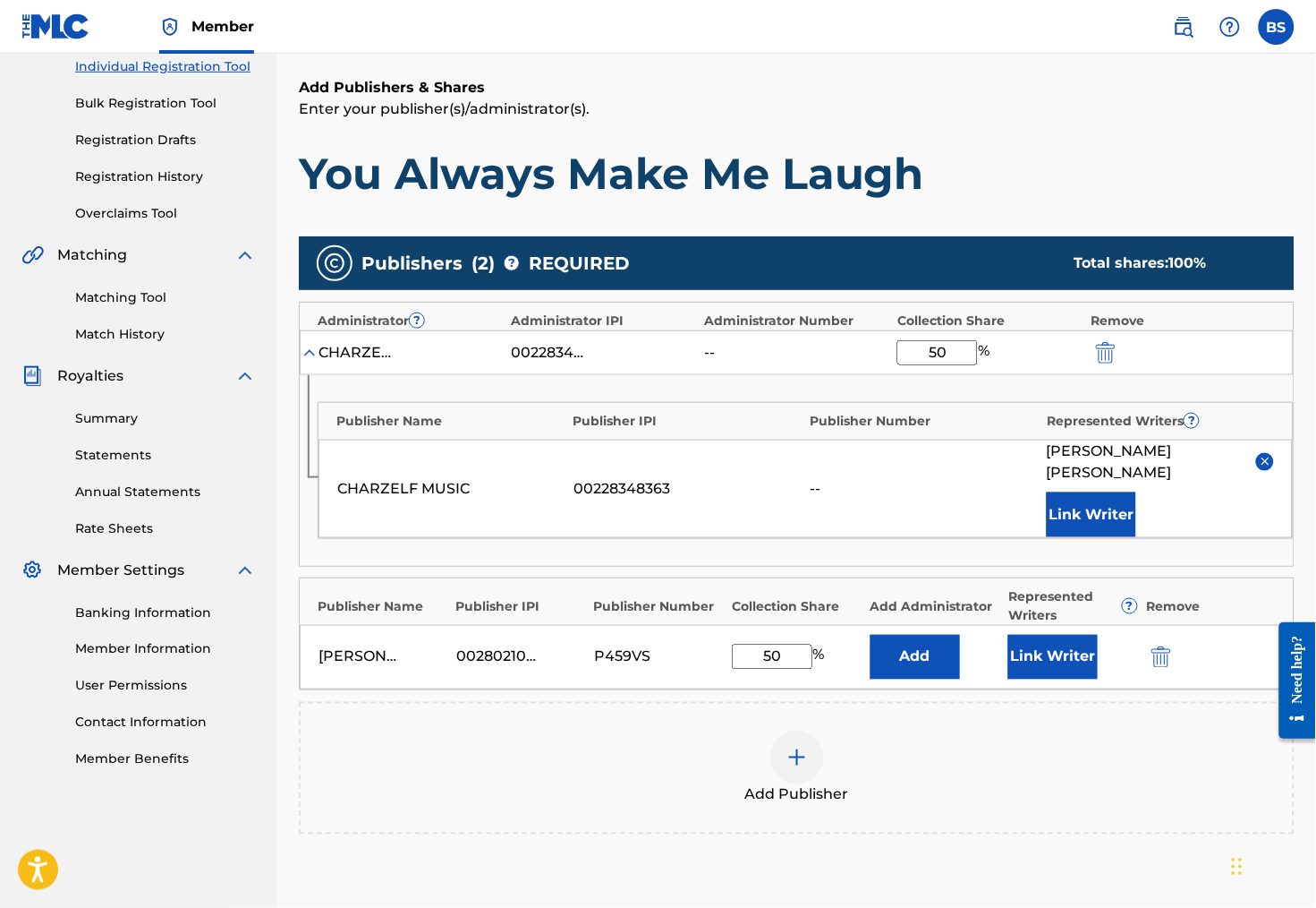
type input "50"
click at [935, 660] on button "Add" at bounding box center [915, 657] width 89 height 45
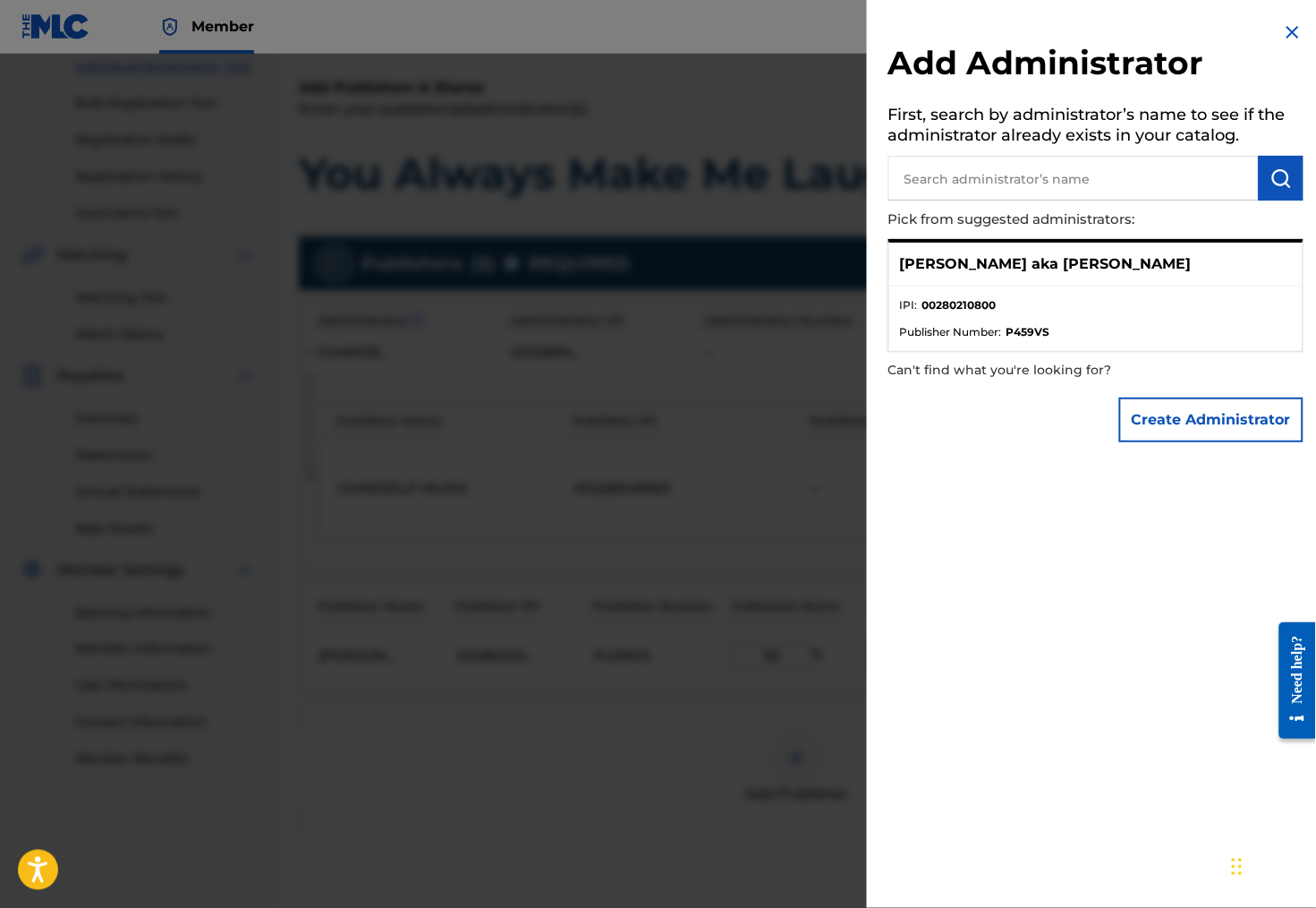
click at [1040, 268] on p "[PERSON_NAME] aka [PERSON_NAME]" at bounding box center [1045, 264] width 292 height 21
click at [980, 191] on input "text" at bounding box center [1074, 178] width 370 height 45
type input "[PERSON_NAME]"
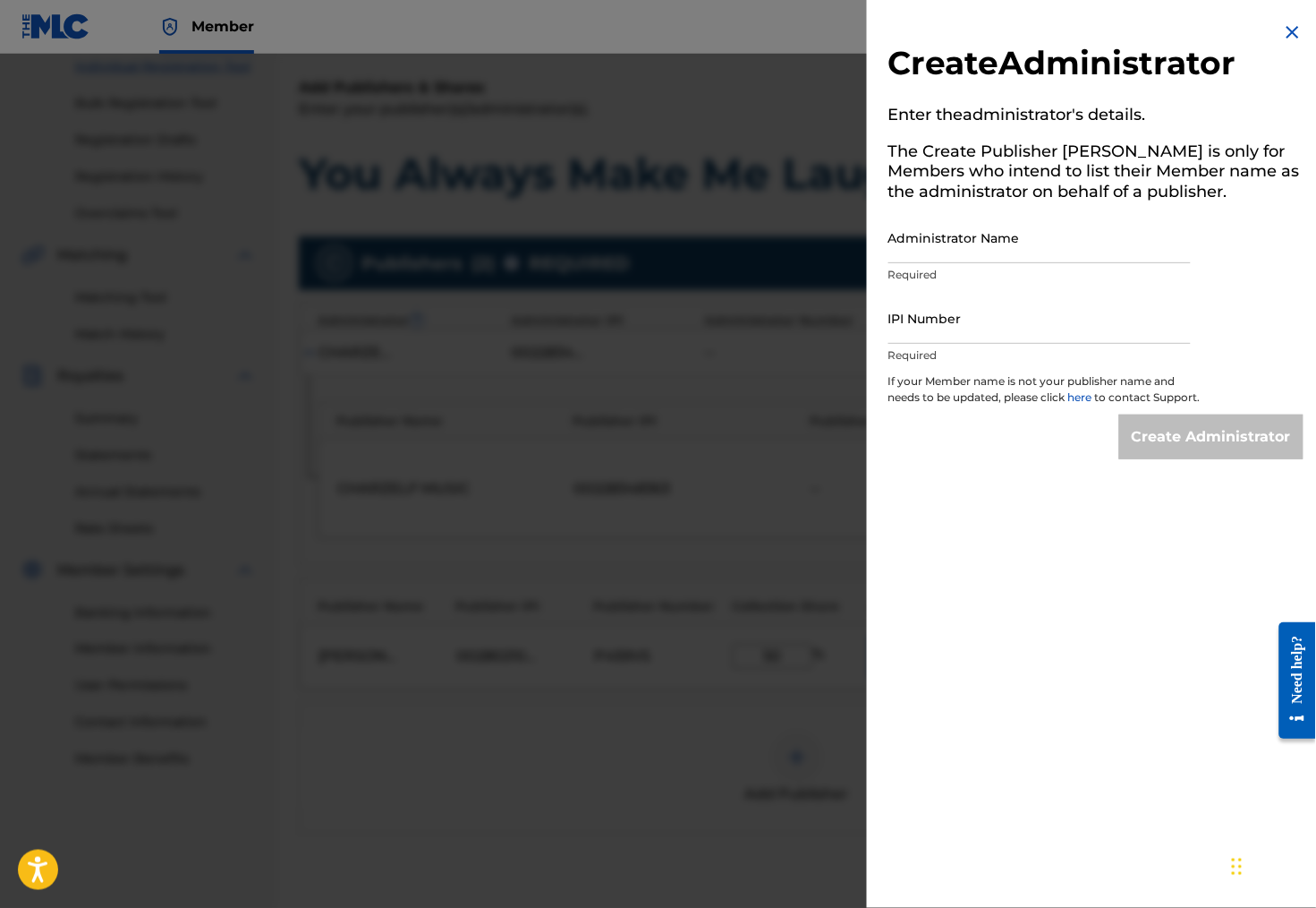
click at [933, 258] on input "Administrator Name" at bounding box center [1040, 238] width 303 height 51
paste input "00228348363"
click at [917, 253] on input "00228348363" at bounding box center [1040, 238] width 303 height 51
click at [916, 253] on input "00228348363" at bounding box center [1040, 238] width 303 height 51
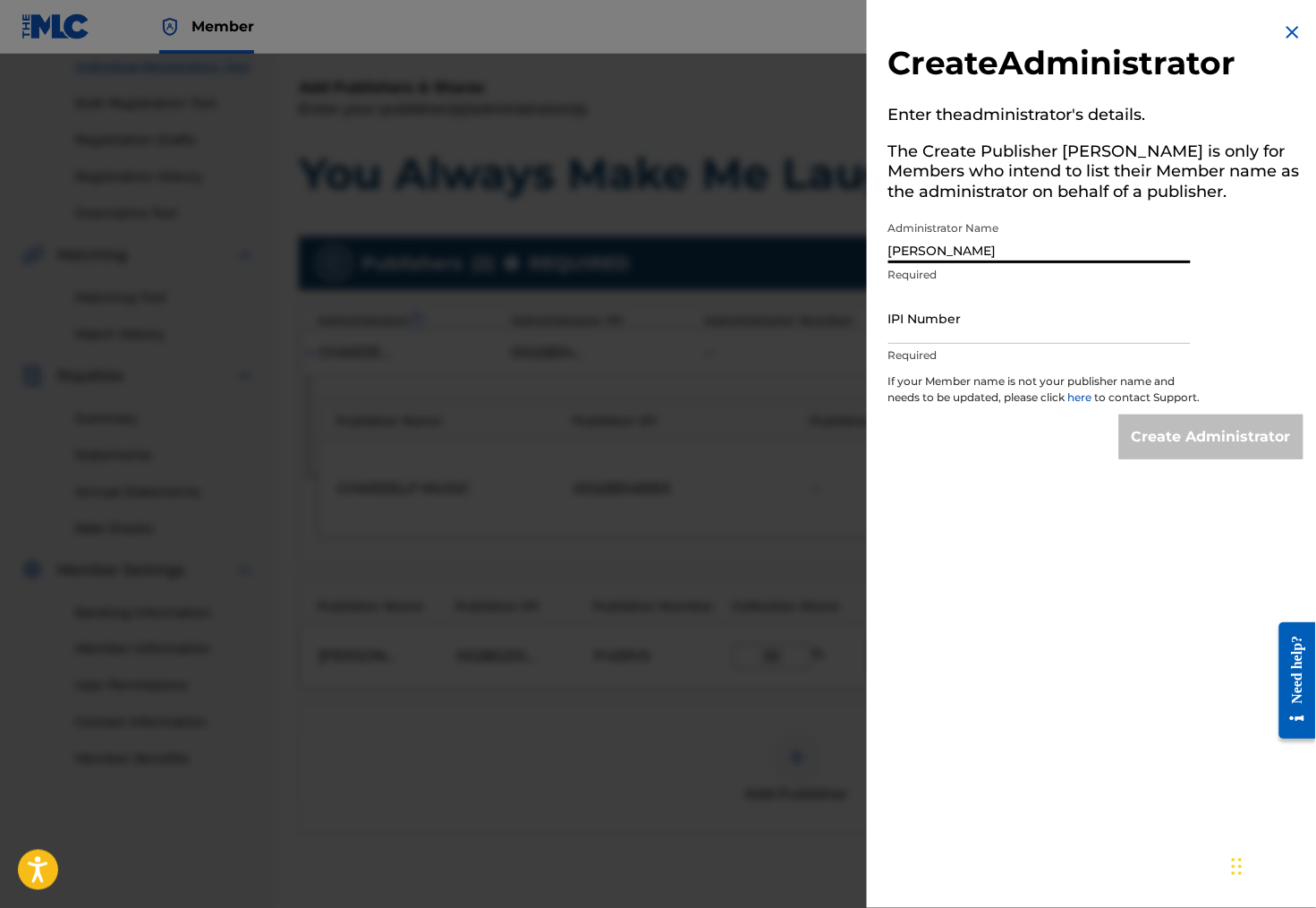
type input "[PERSON_NAME]"
click at [939, 593] on div "Create Administrator Enter the administrator 's details. The Create Publisher b…" at bounding box center [1096, 454] width 458 height 908
click at [1064, 336] on input "IPI Number" at bounding box center [1040, 318] width 303 height 51
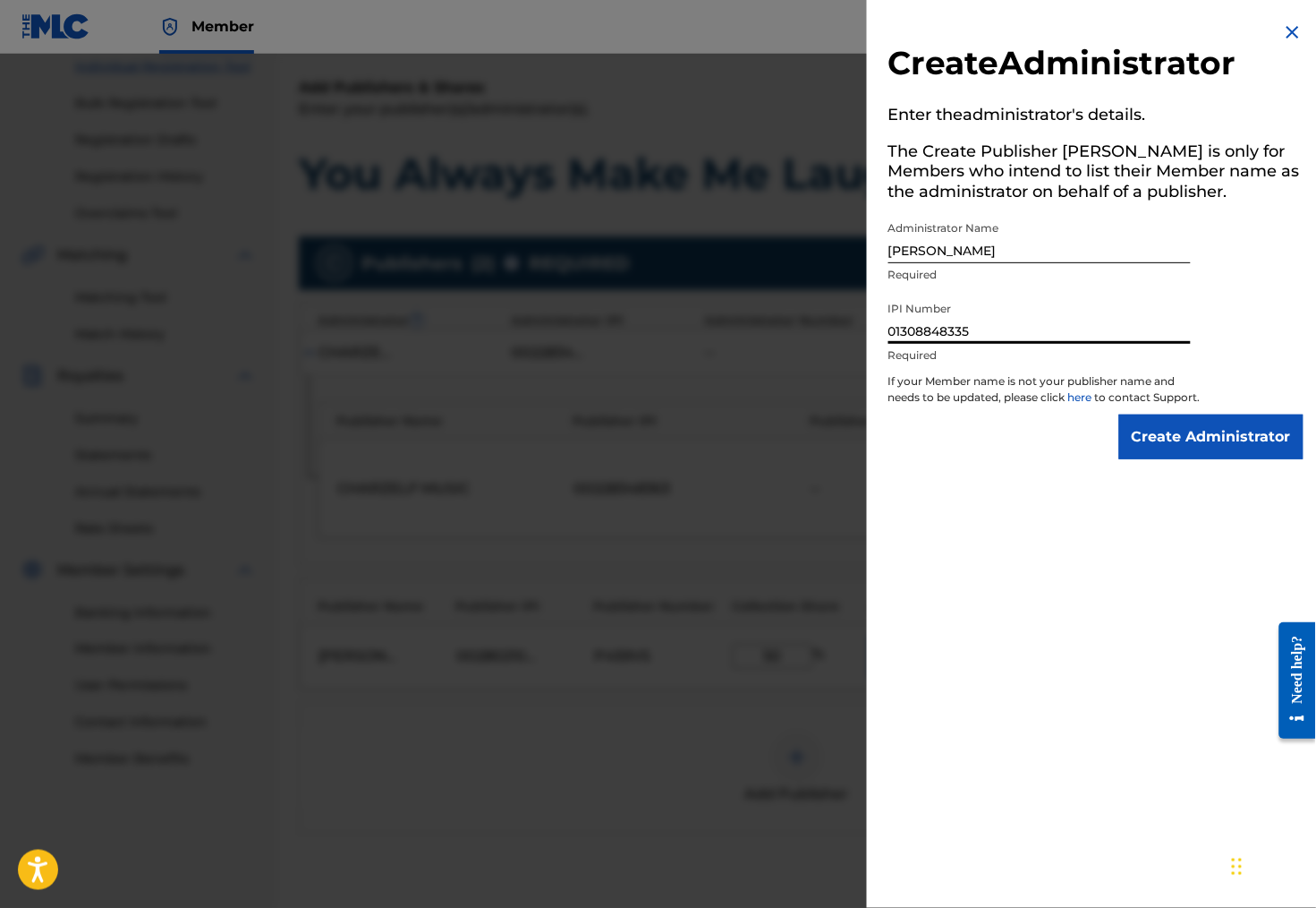
type input "01308848335"
click at [1238, 444] on input "Create Administrator" at bounding box center [1211, 437] width 184 height 45
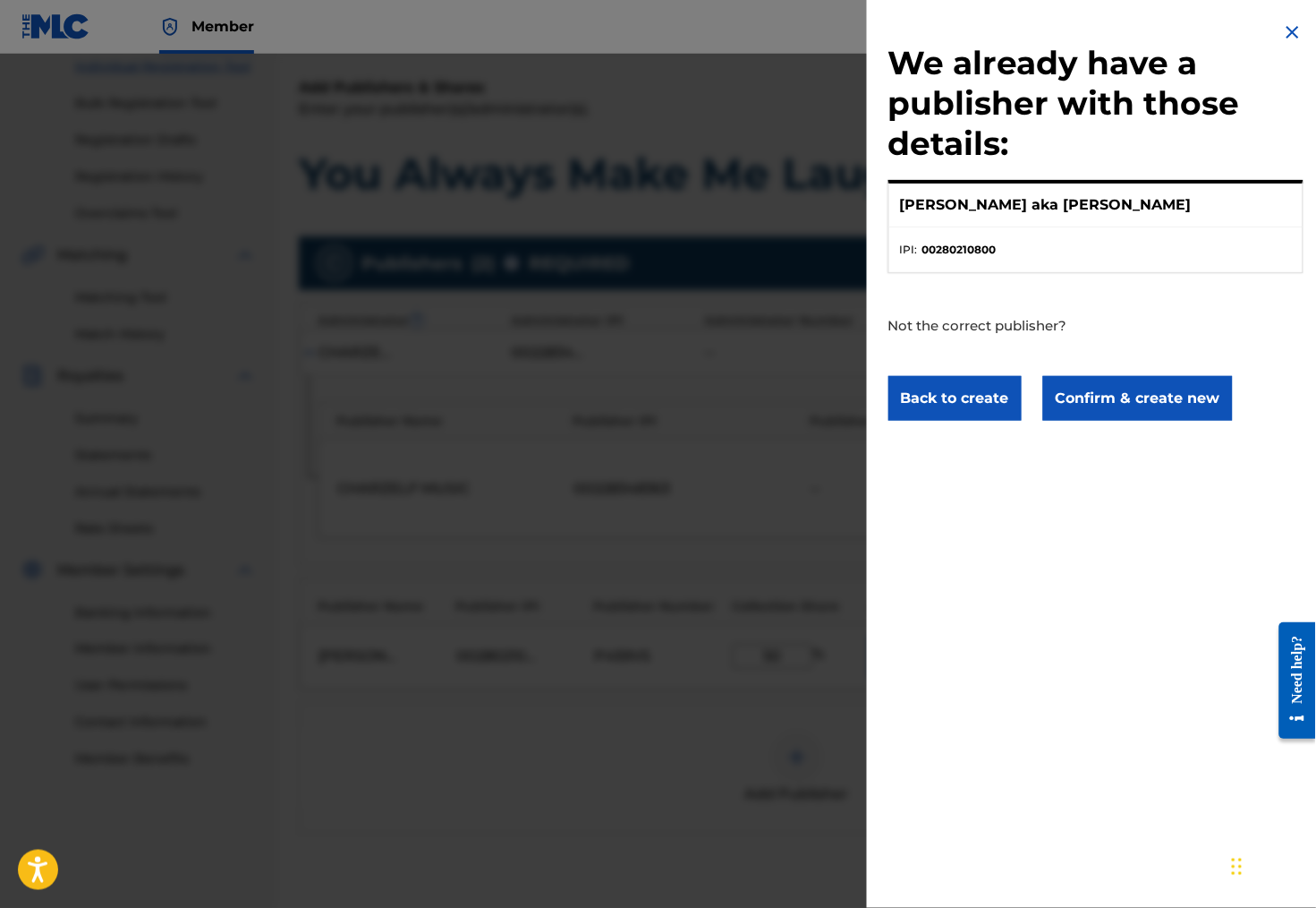
click at [1075, 240] on ul "IPI : 00280210800" at bounding box center [1096, 249] width 413 height 45
click at [1102, 410] on button "Confirm & create new" at bounding box center [1139, 398] width 190 height 45
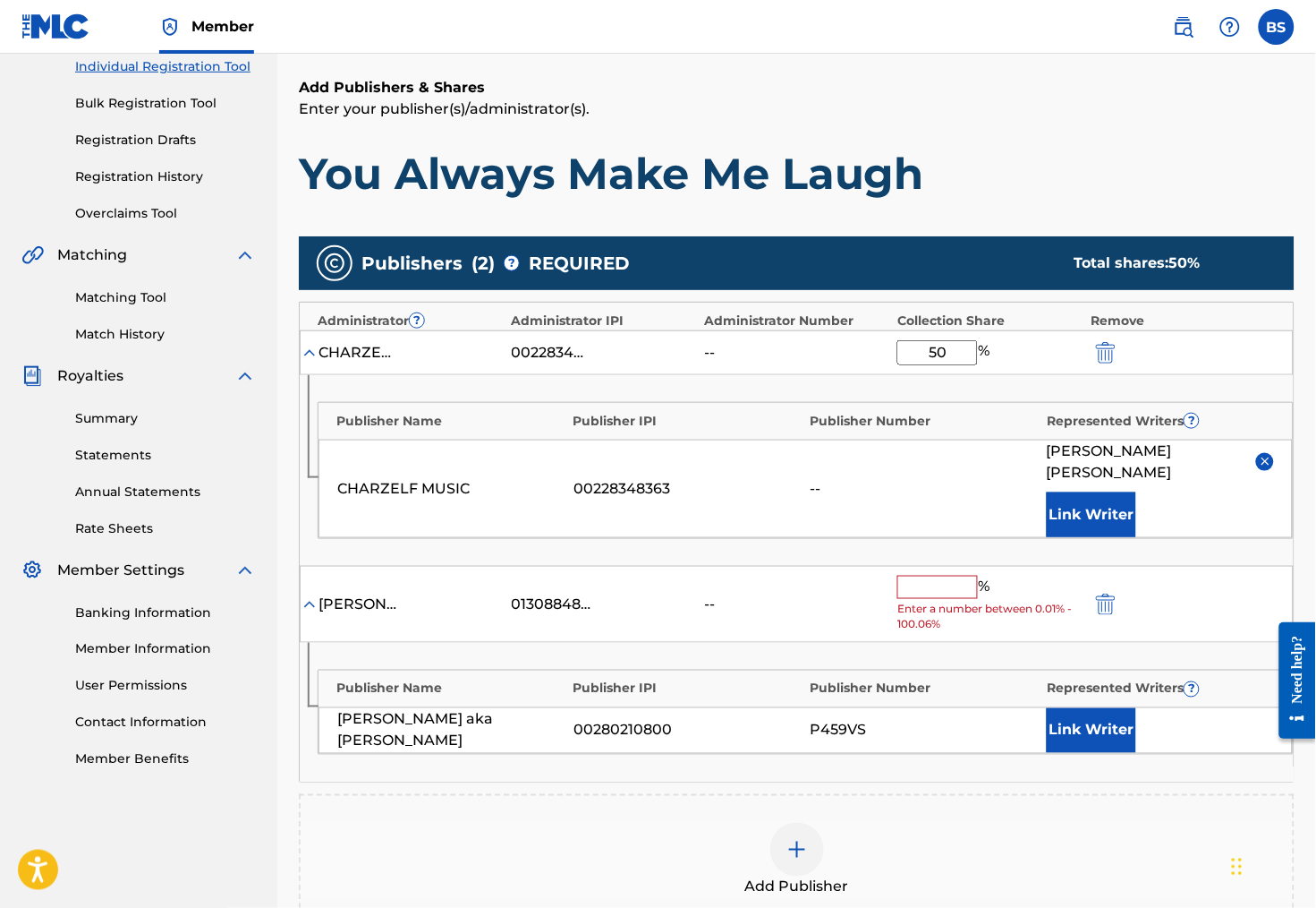
click at [944, 581] on input "text" at bounding box center [937, 587] width 80 height 23
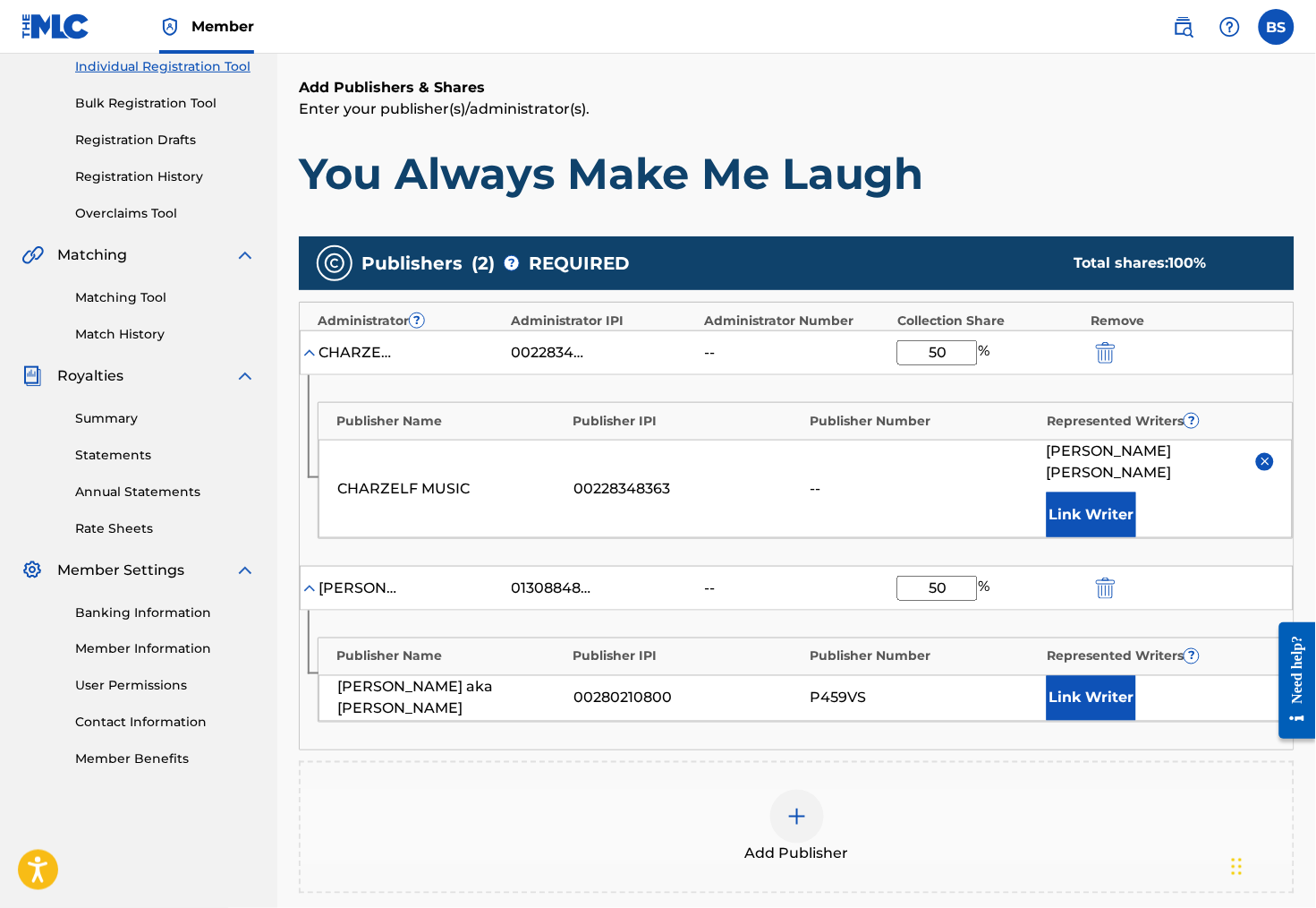
type input "50"
click at [1081, 699] on button "Link Writer" at bounding box center [1091, 698] width 89 height 45
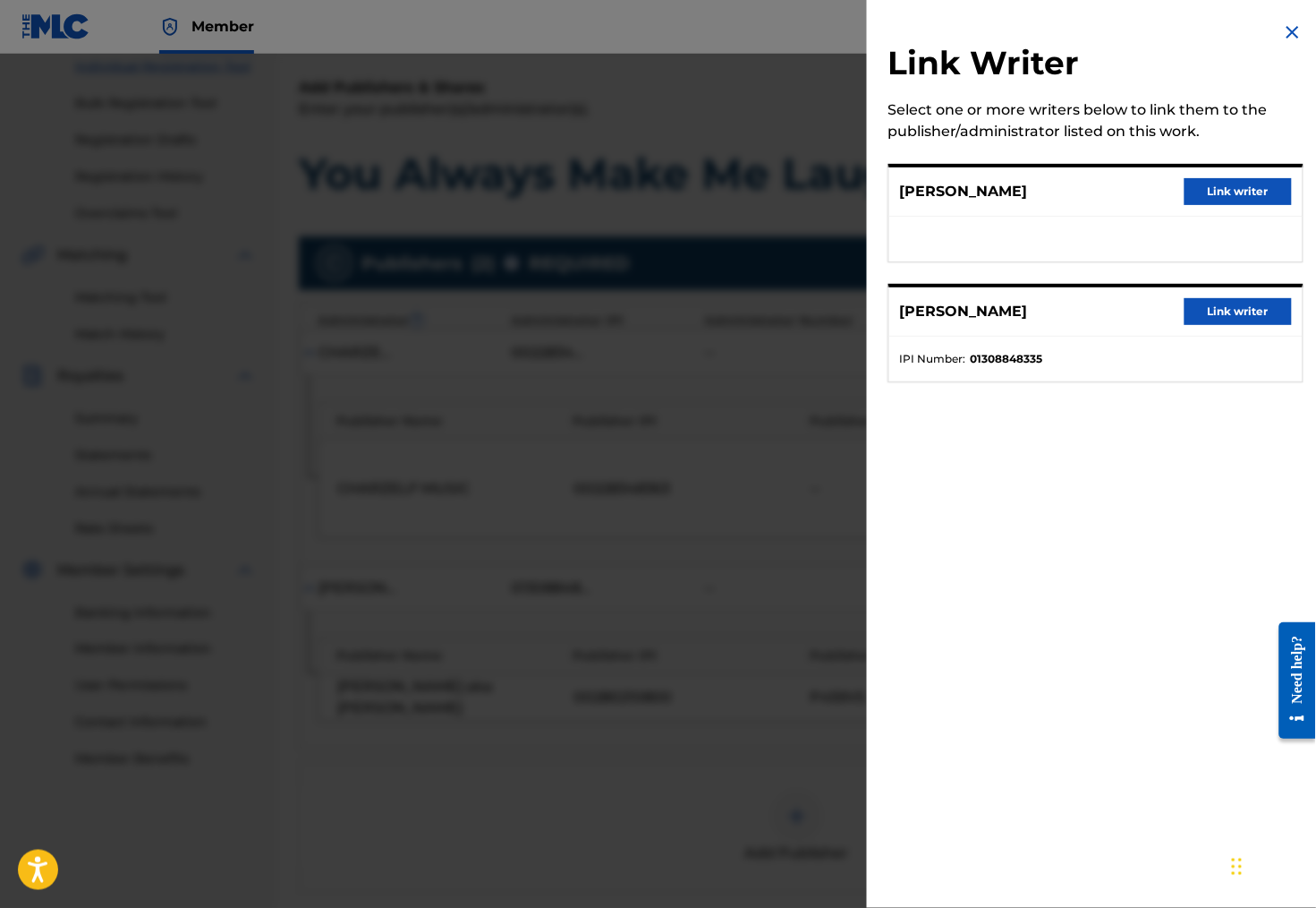
click at [1233, 325] on button "Link writer" at bounding box center [1238, 311] width 108 height 27
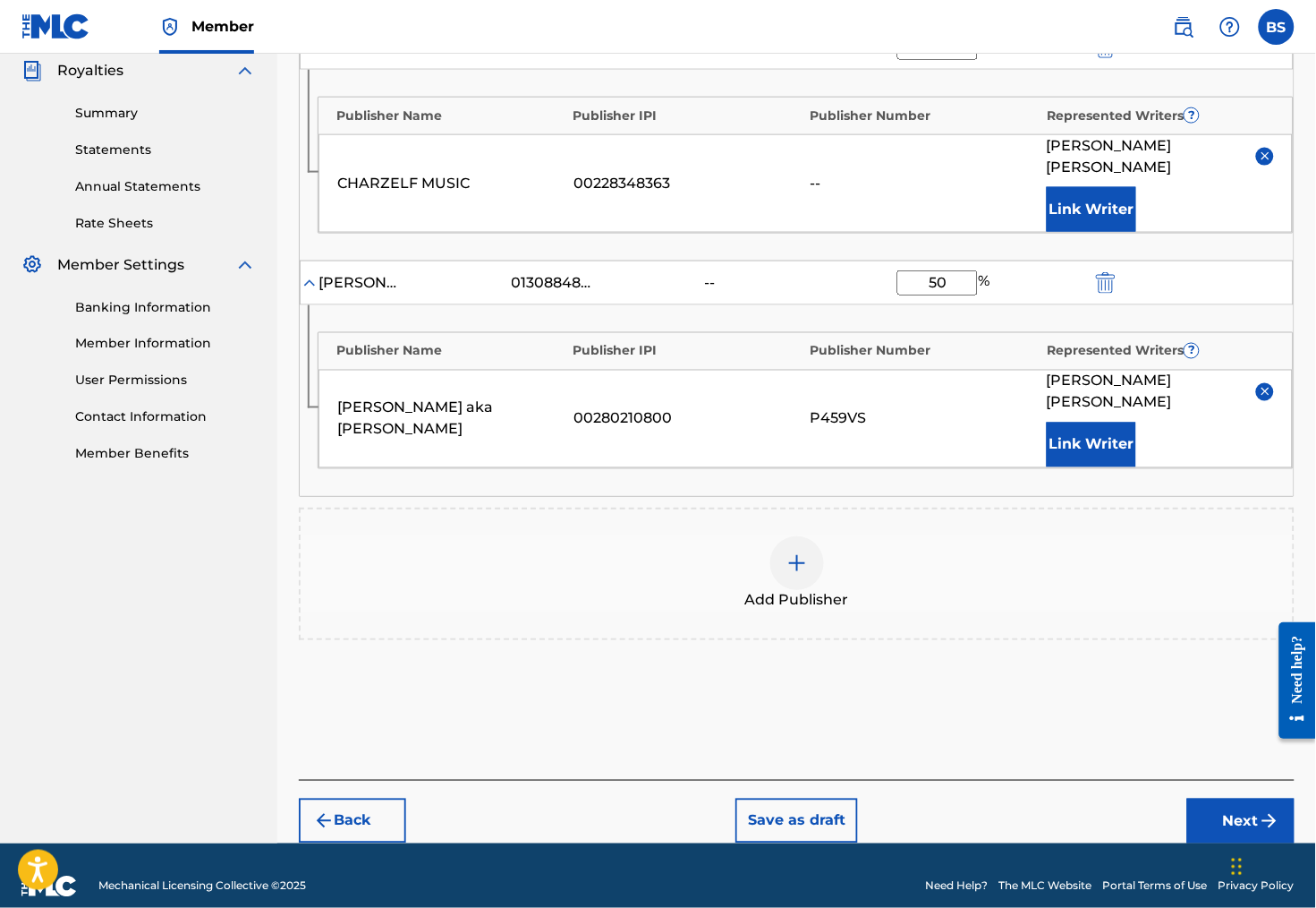
scroll to position [540, 0]
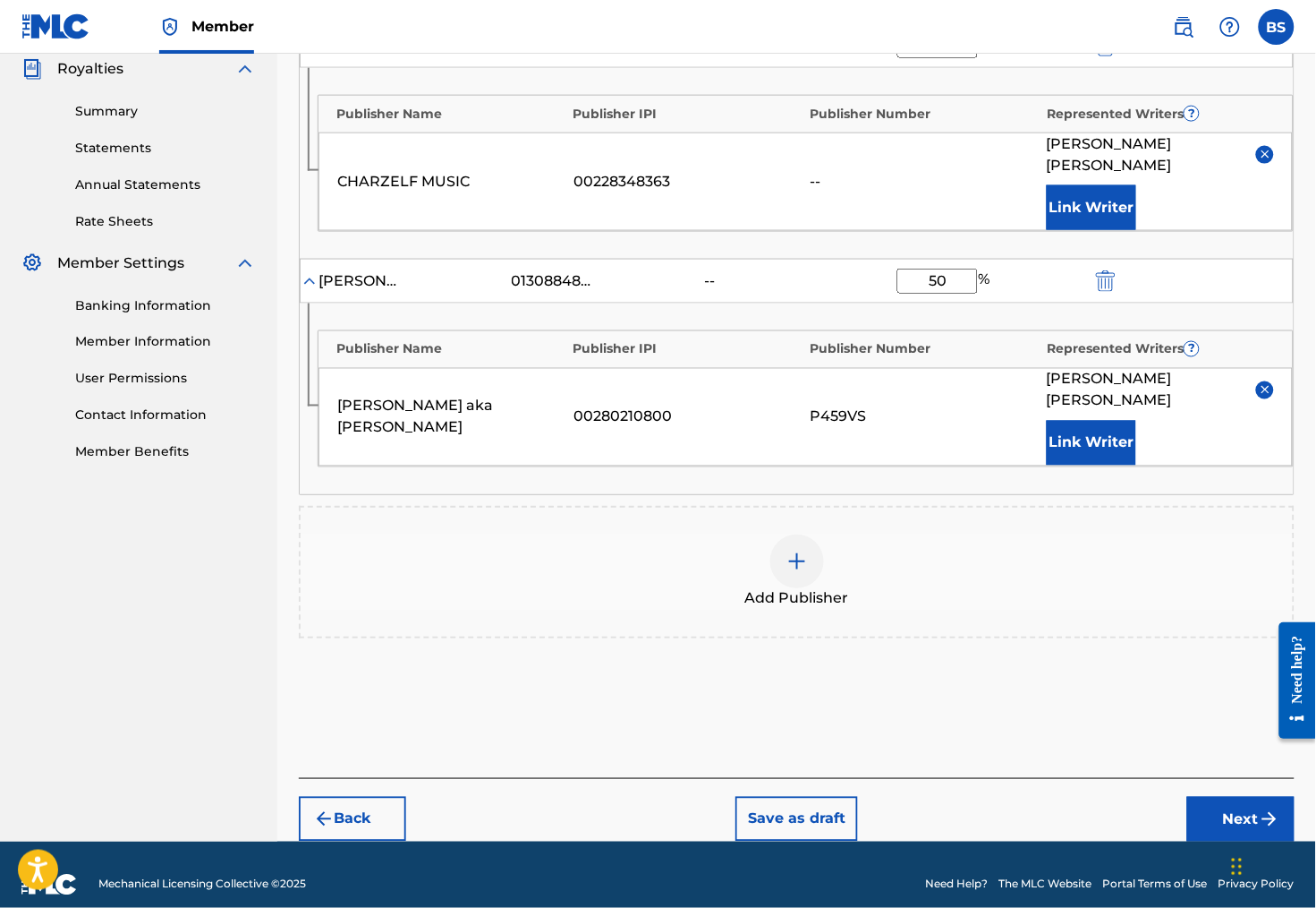
click at [1226, 812] on button "Next" at bounding box center [1240, 819] width 108 height 45
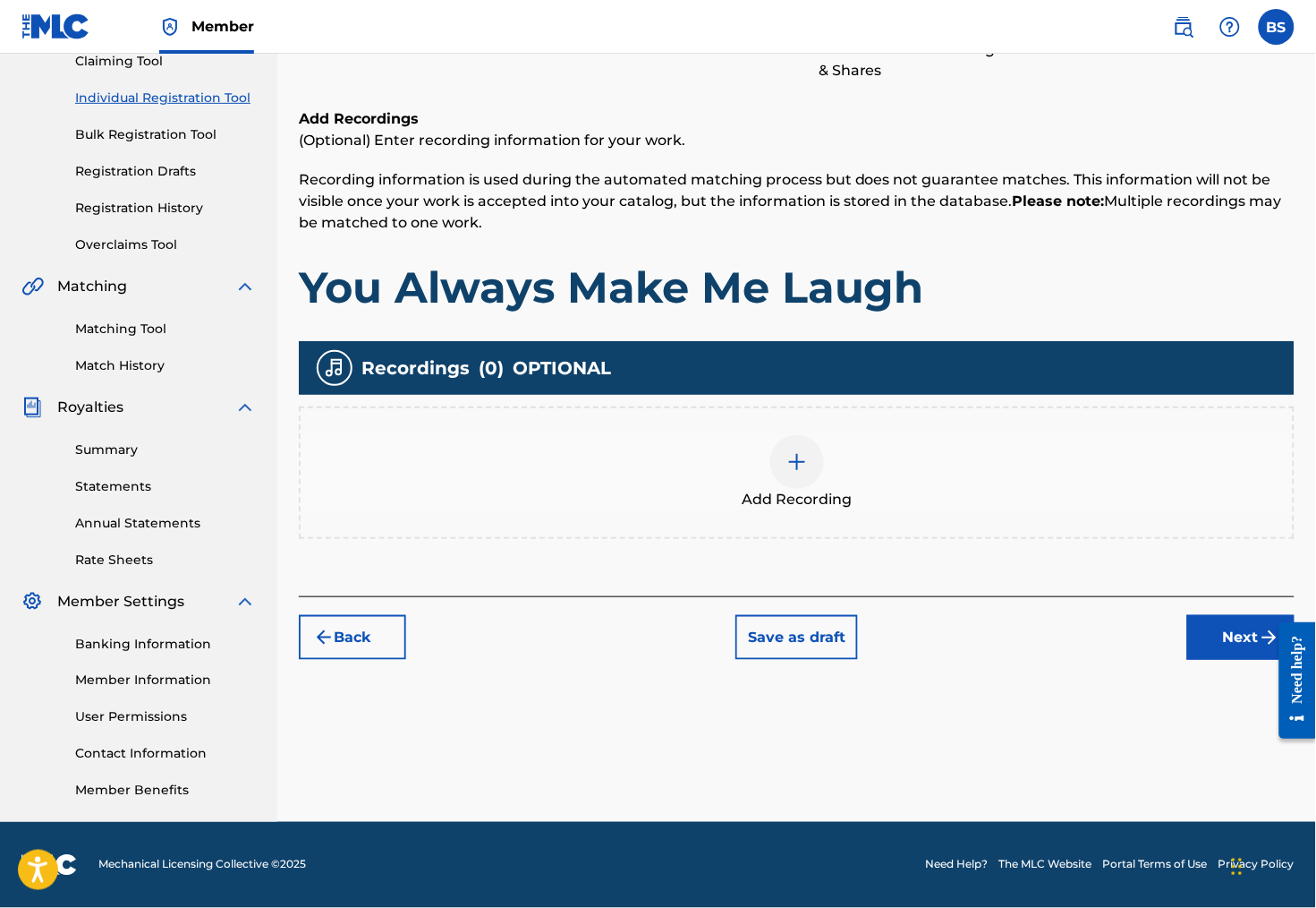
click at [806, 451] on img at bounding box center [797, 462] width 21 height 21
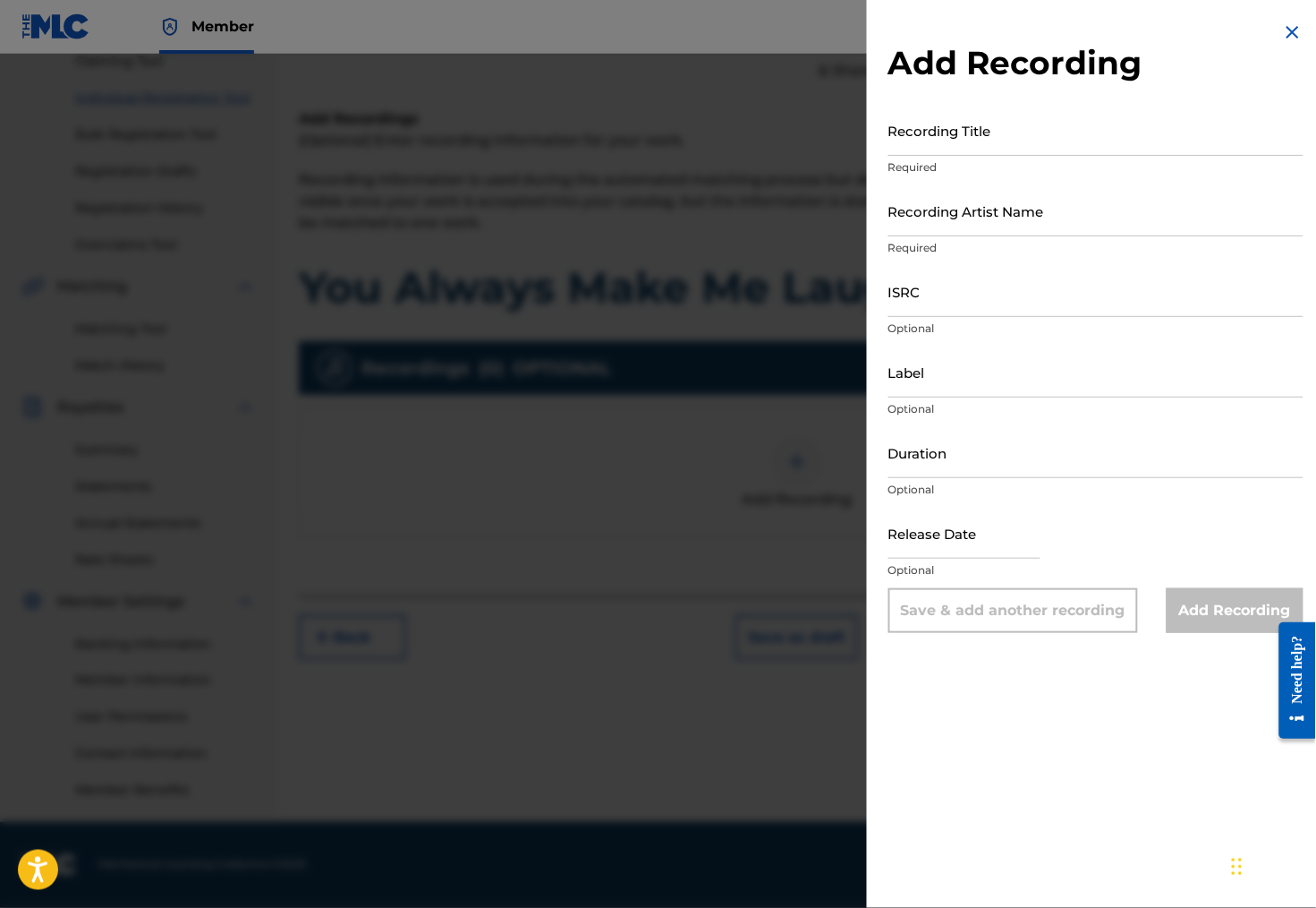
click at [977, 153] on input "Recording Title" at bounding box center [1096, 130] width 415 height 51
type input "You Always Make Me Laugh"
click at [1045, 235] on input "Recording Artist Name" at bounding box center [1096, 211] width 415 height 51
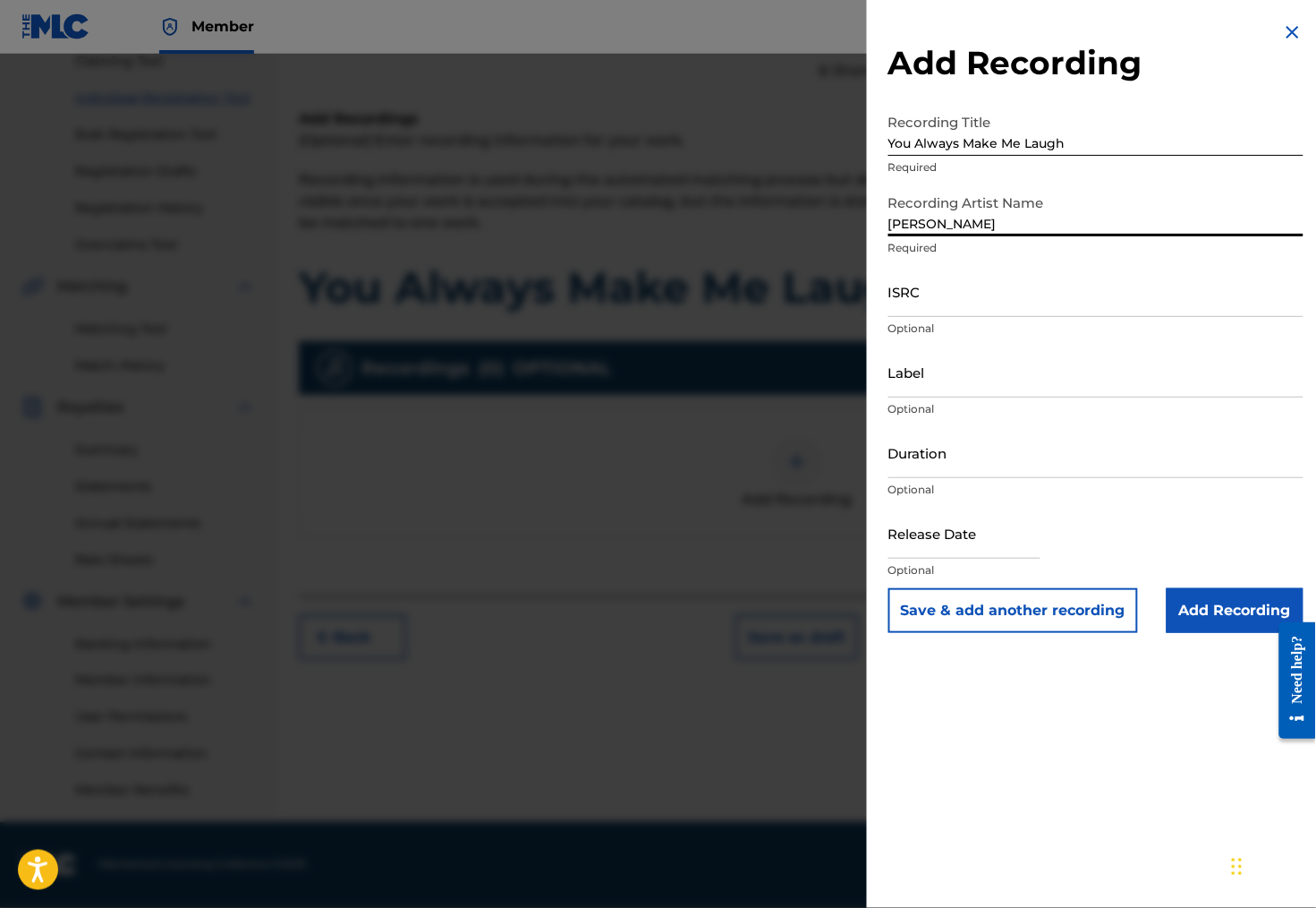
type input "[PERSON_NAME]"
click at [1037, 317] on input "ISRC" at bounding box center [1096, 291] width 415 height 51
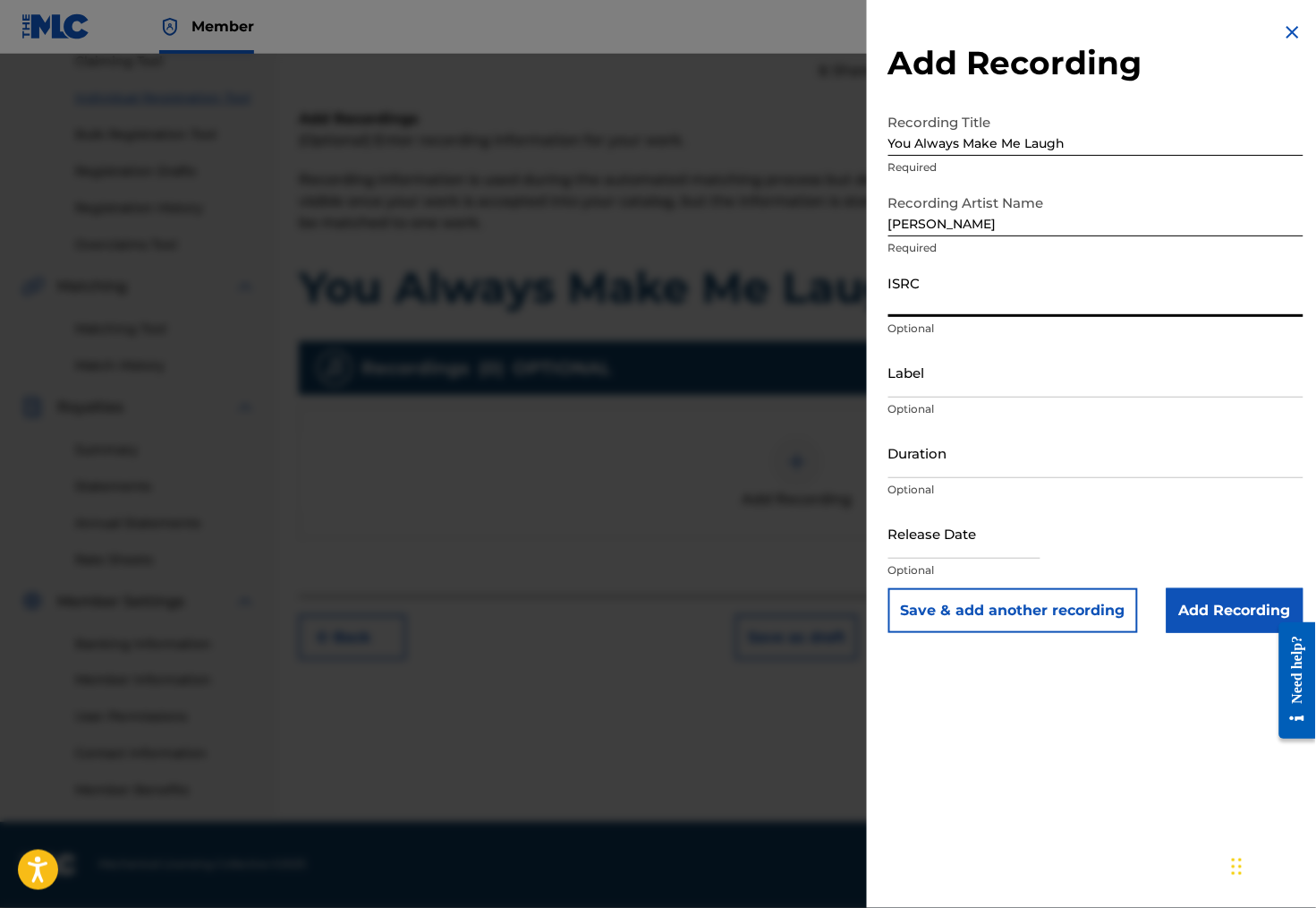
paste input "TCAJZ2508563"
type input "TCAJZ2508563"
click at [921, 398] on input "Label" at bounding box center [1096, 372] width 415 height 51
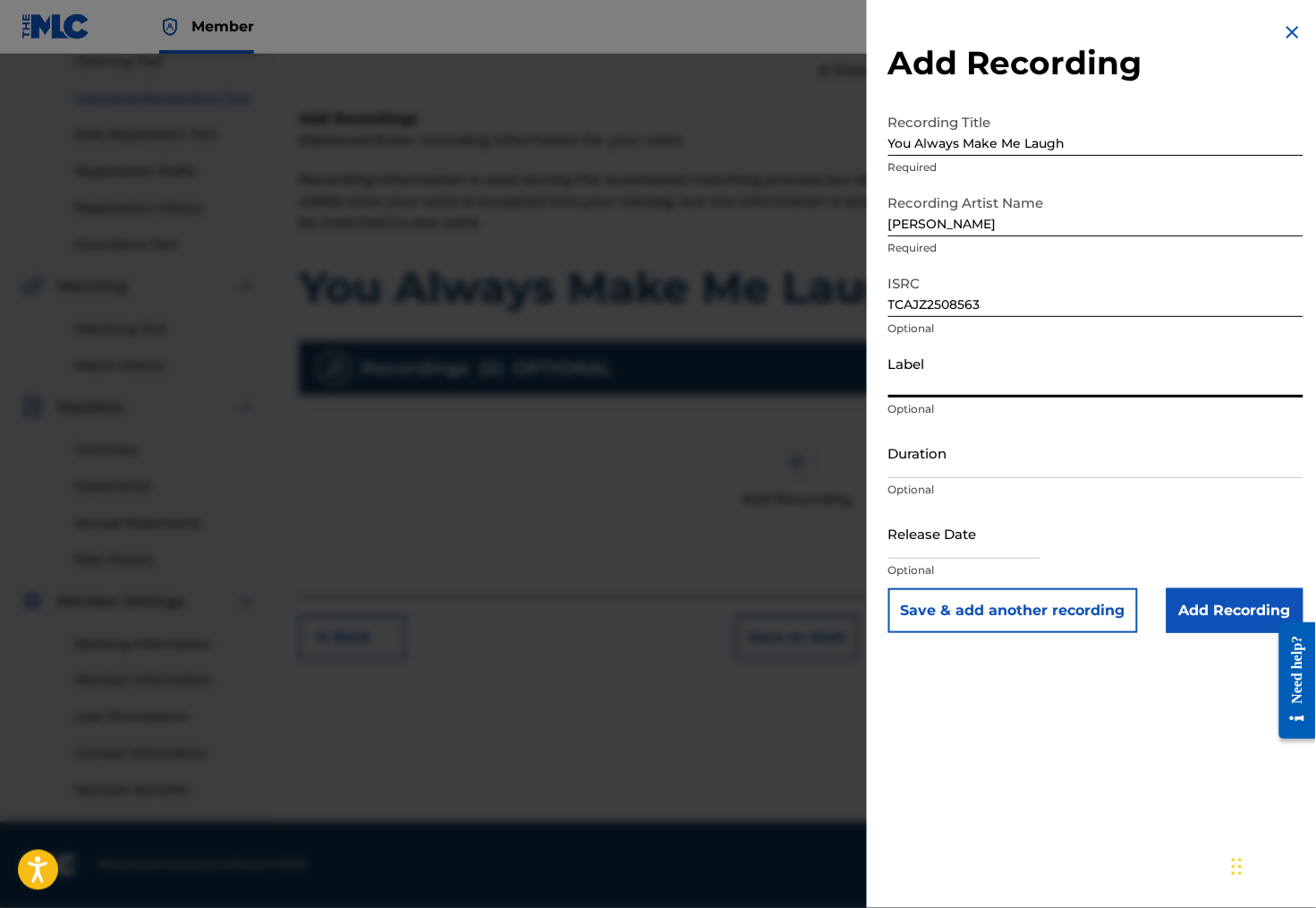
paste input "Song Arts Recording Co."
type input "Song Arts Recording Co."
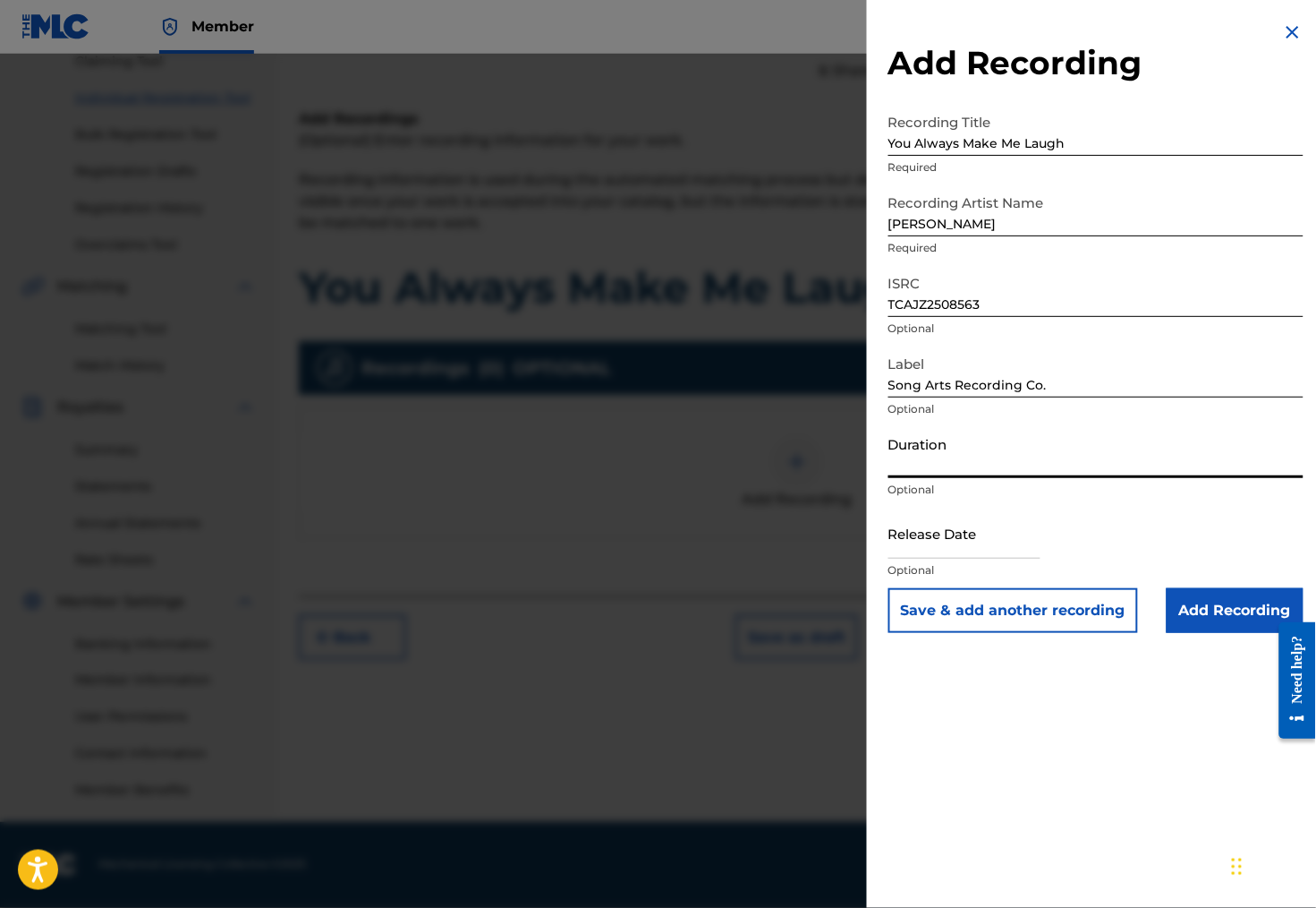
click at [912, 478] on input "Duration" at bounding box center [1096, 452] width 415 height 51
type input "02:53"
click at [941, 559] on input "text" at bounding box center [964, 533] width 152 height 51
select select "8"
select select "2025"
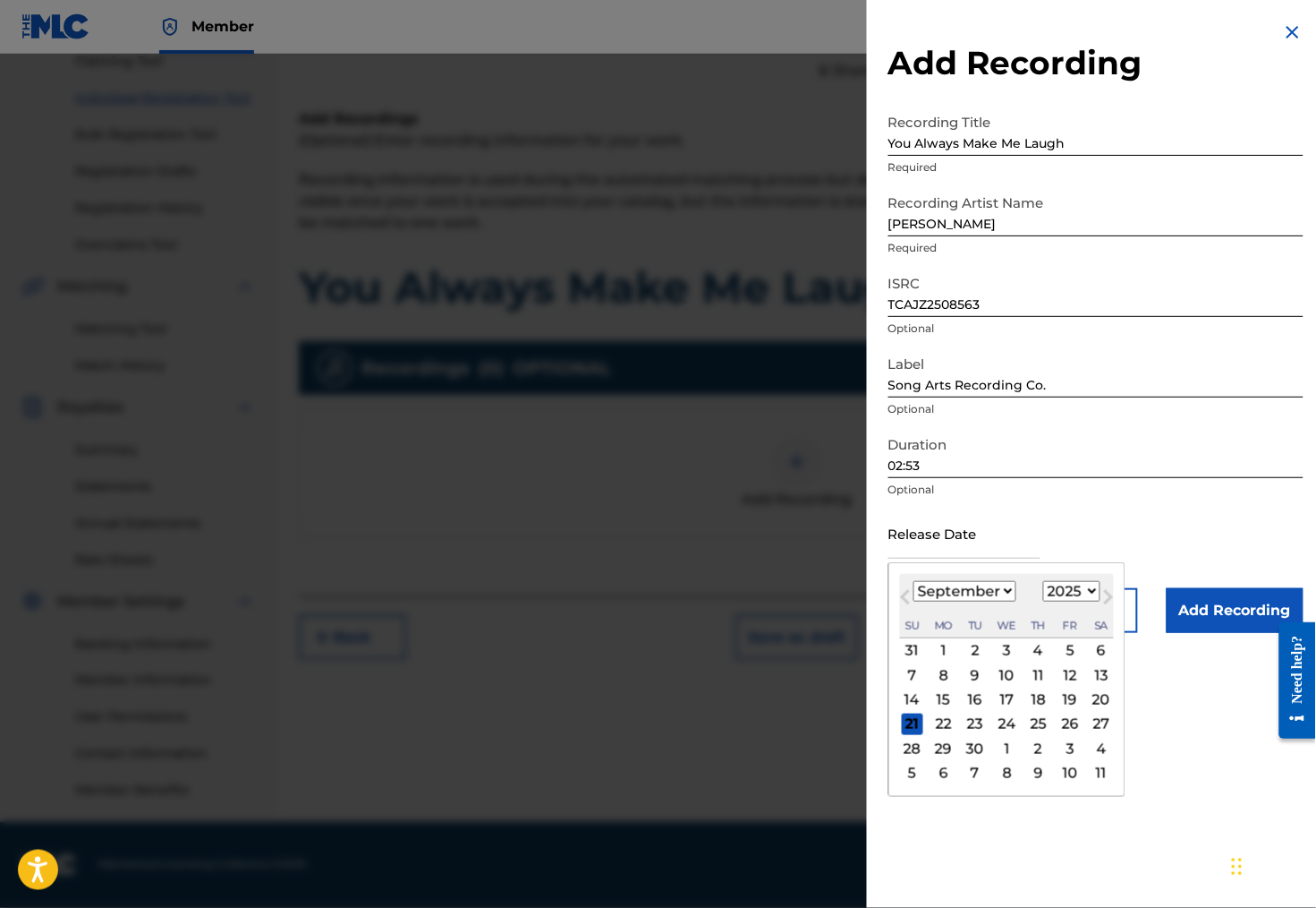
click at [908, 613] on span "Previous Month" at bounding box center [908, 600] width 0 height 27
select select "7"
click at [1059, 734] on div "22" at bounding box center [1070, 724] width 21 height 21
type input "[DATE]"
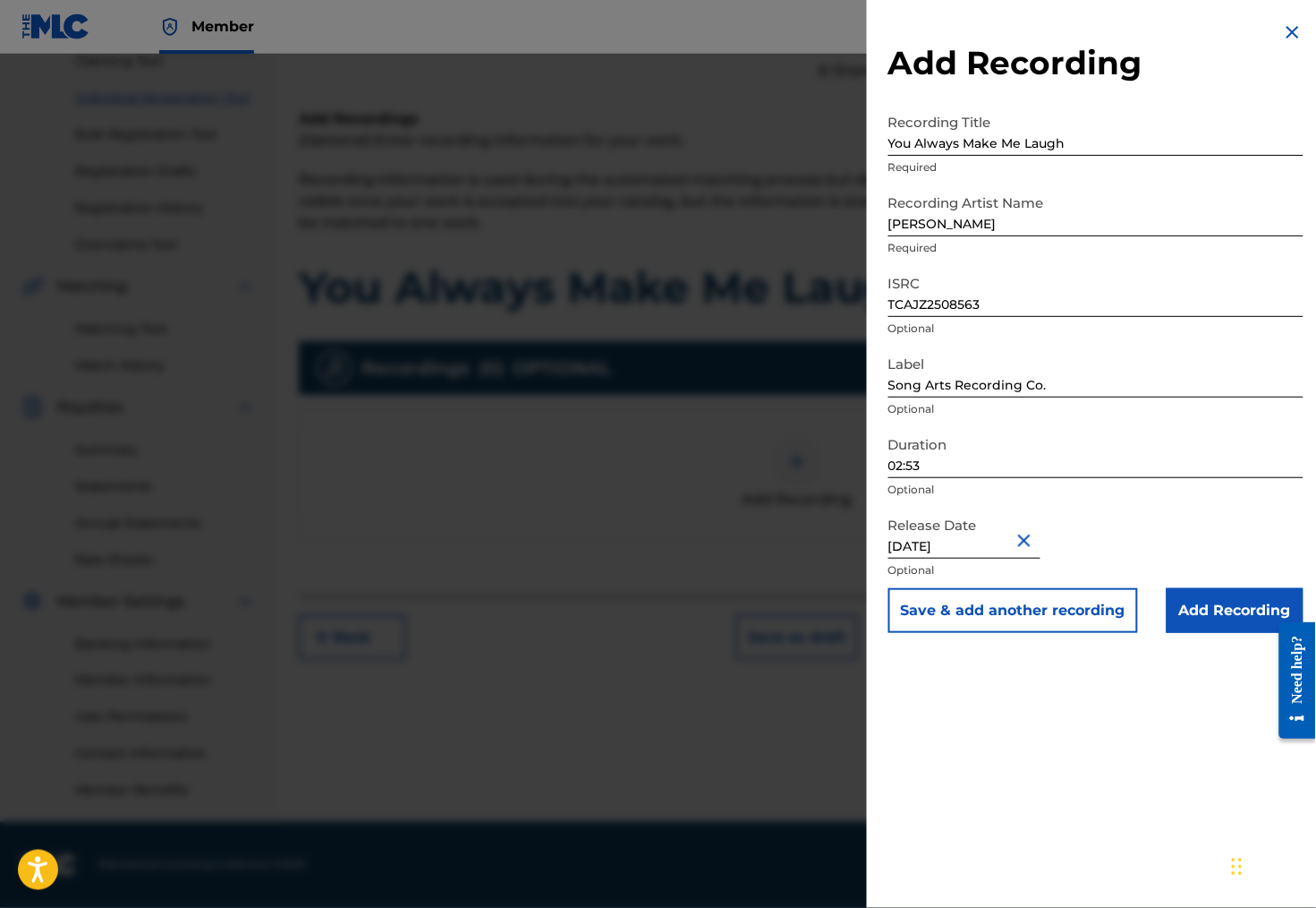
click at [1223, 632] on input "Add Recording" at bounding box center [1235, 610] width 137 height 45
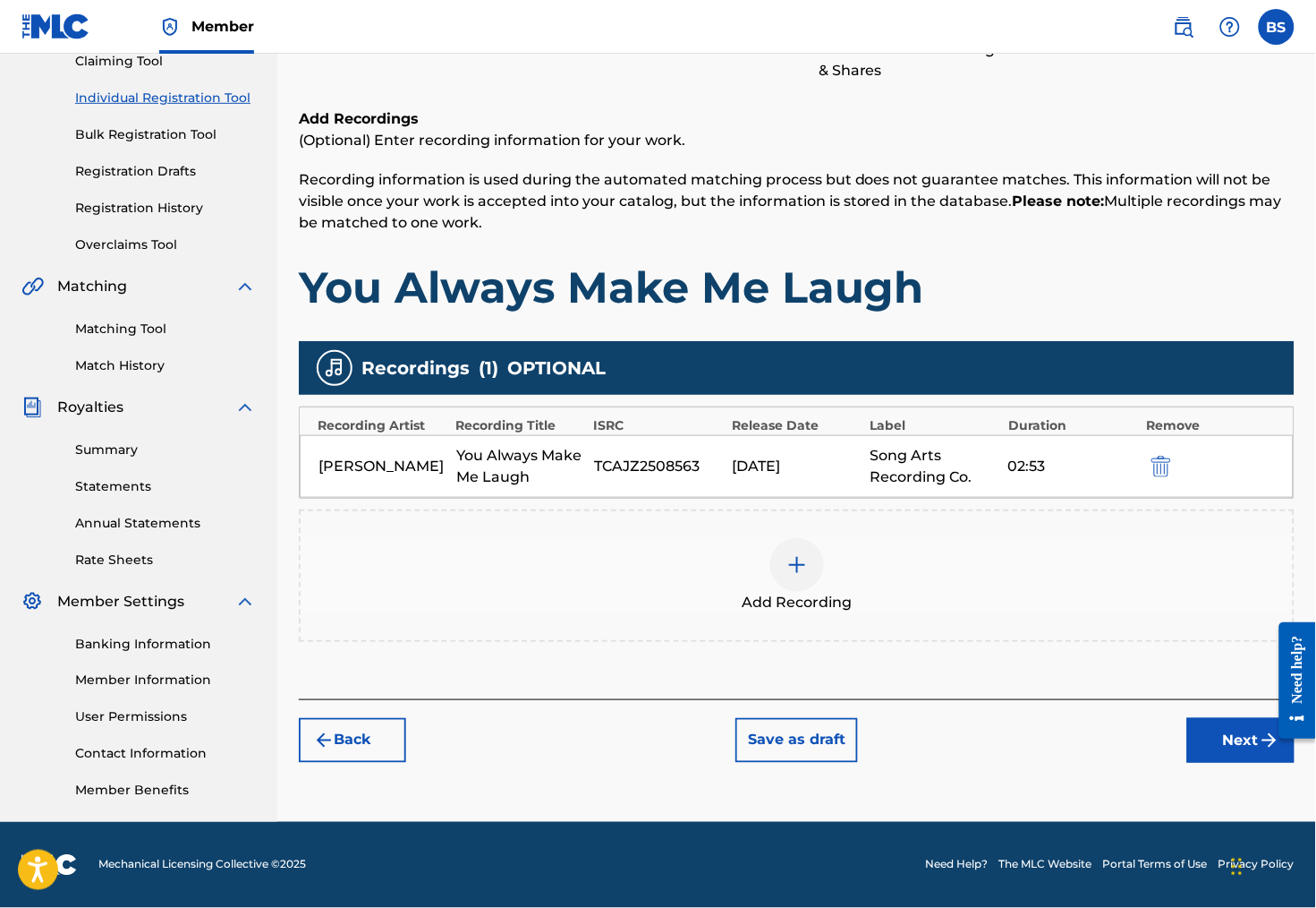
click at [1228, 734] on button "Next" at bounding box center [1240, 740] width 108 height 45
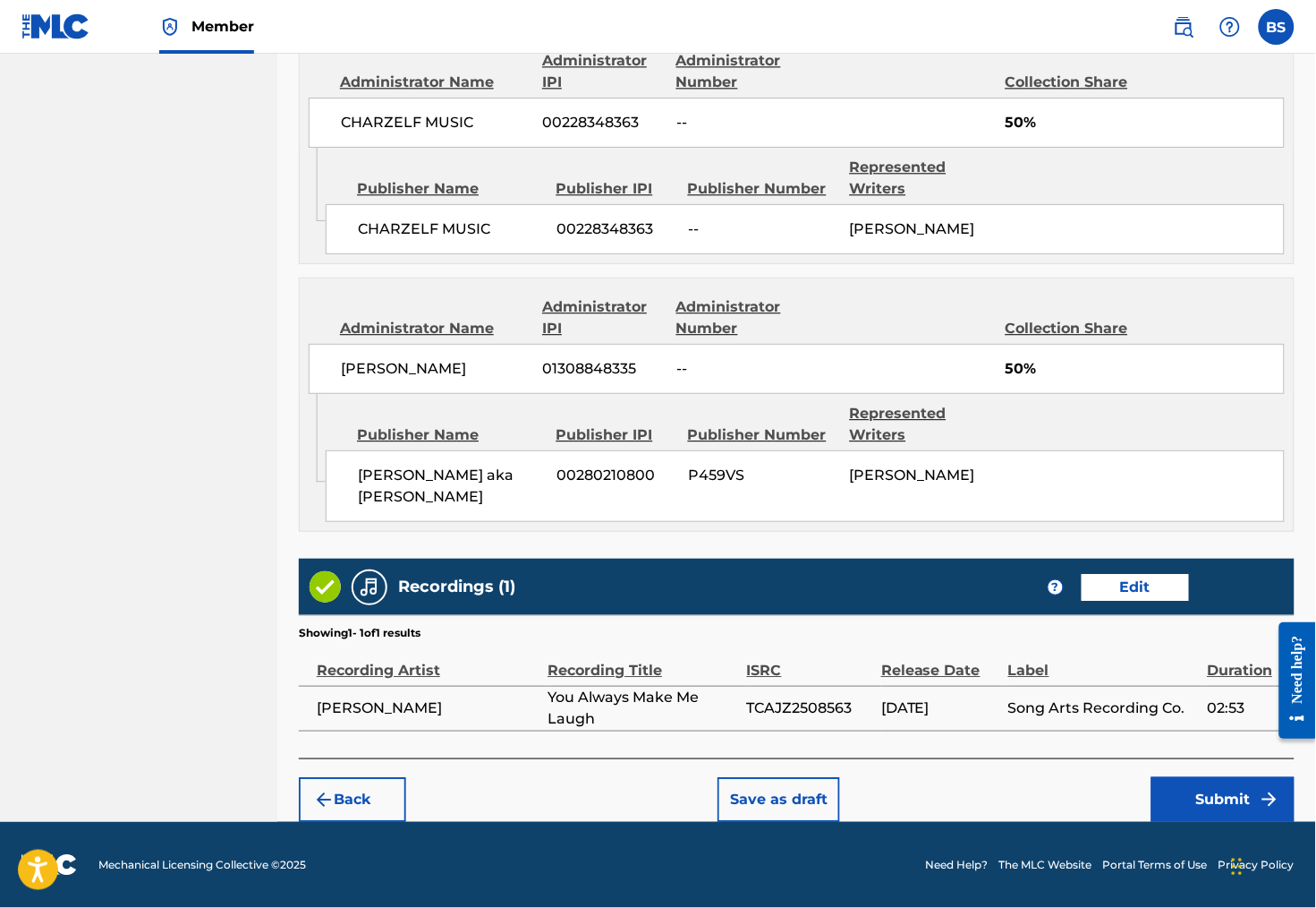
scroll to position [1058, 0]
click at [798, 777] on button "Save as draft" at bounding box center [779, 799] width 122 height 45
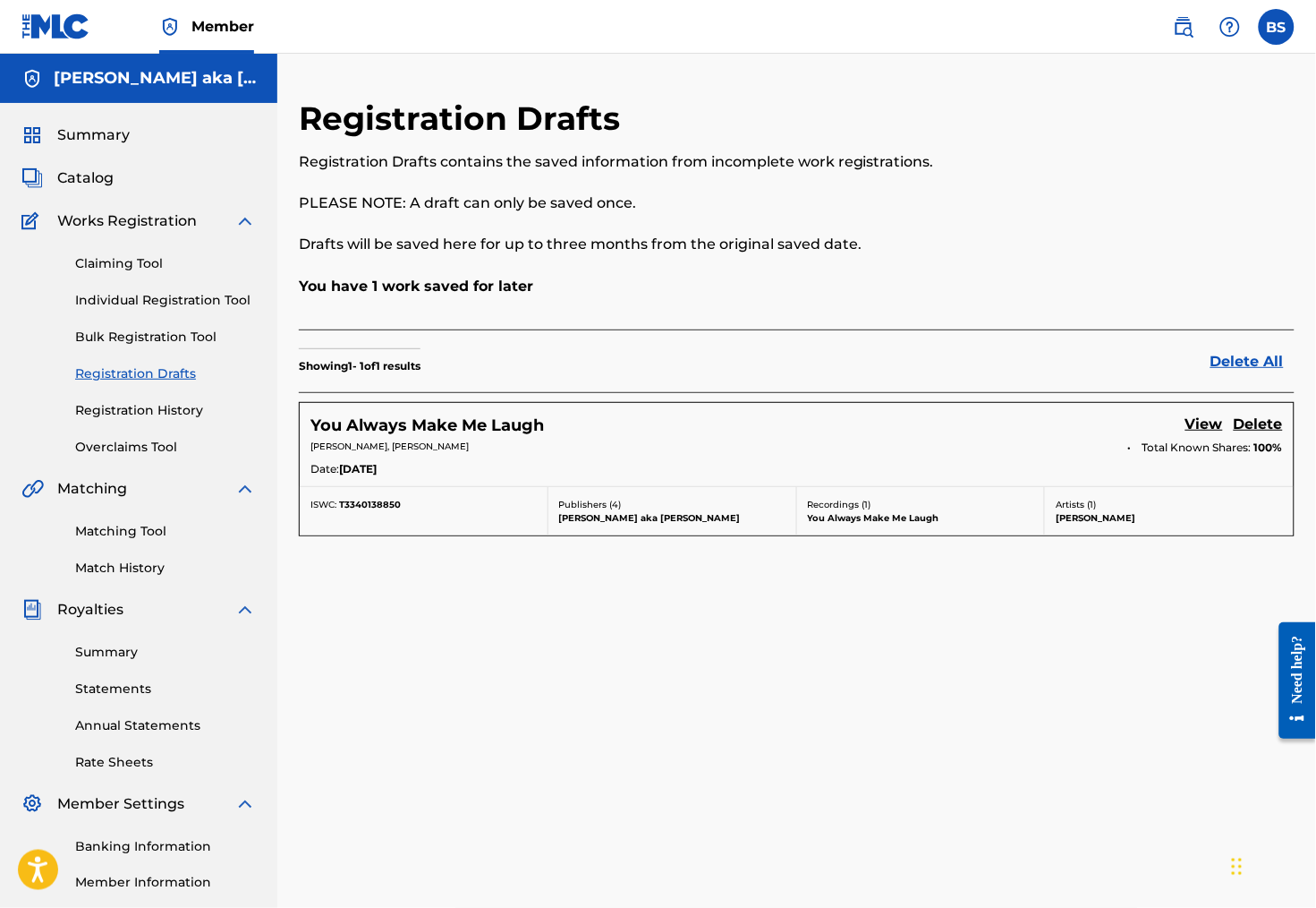
click at [165, 309] on link "Individual Registration Tool" at bounding box center [165, 300] width 180 height 18
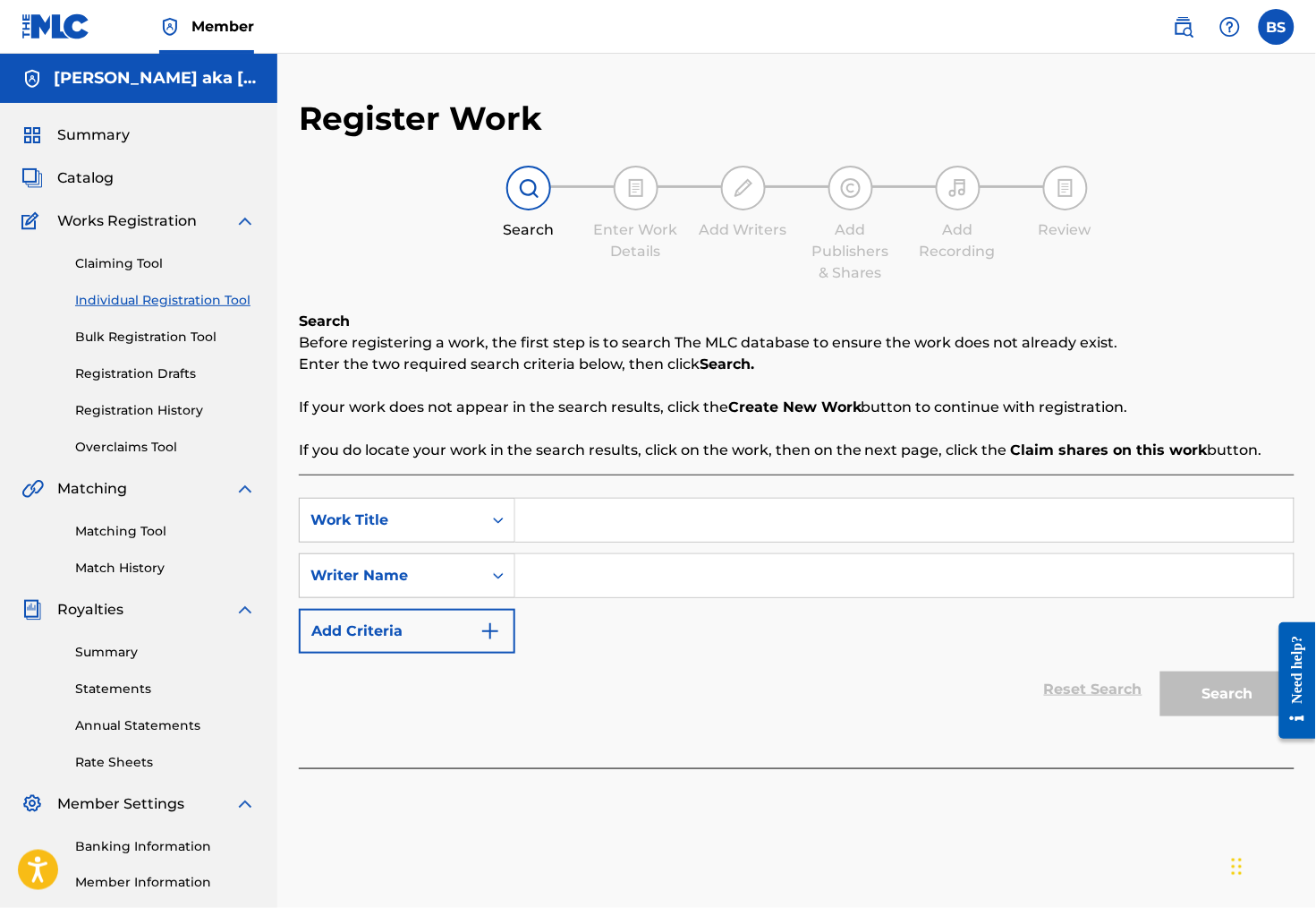
click at [627, 528] on input "Search Form" at bounding box center [904, 520] width 779 height 43
paste input "DON’T GO WITHOUT SAYING GOODBYE"
type input "DON’T GO WITHOUT SAYING GOODBYE"
click at [637, 584] on input "Search Form" at bounding box center [904, 575] width 779 height 43
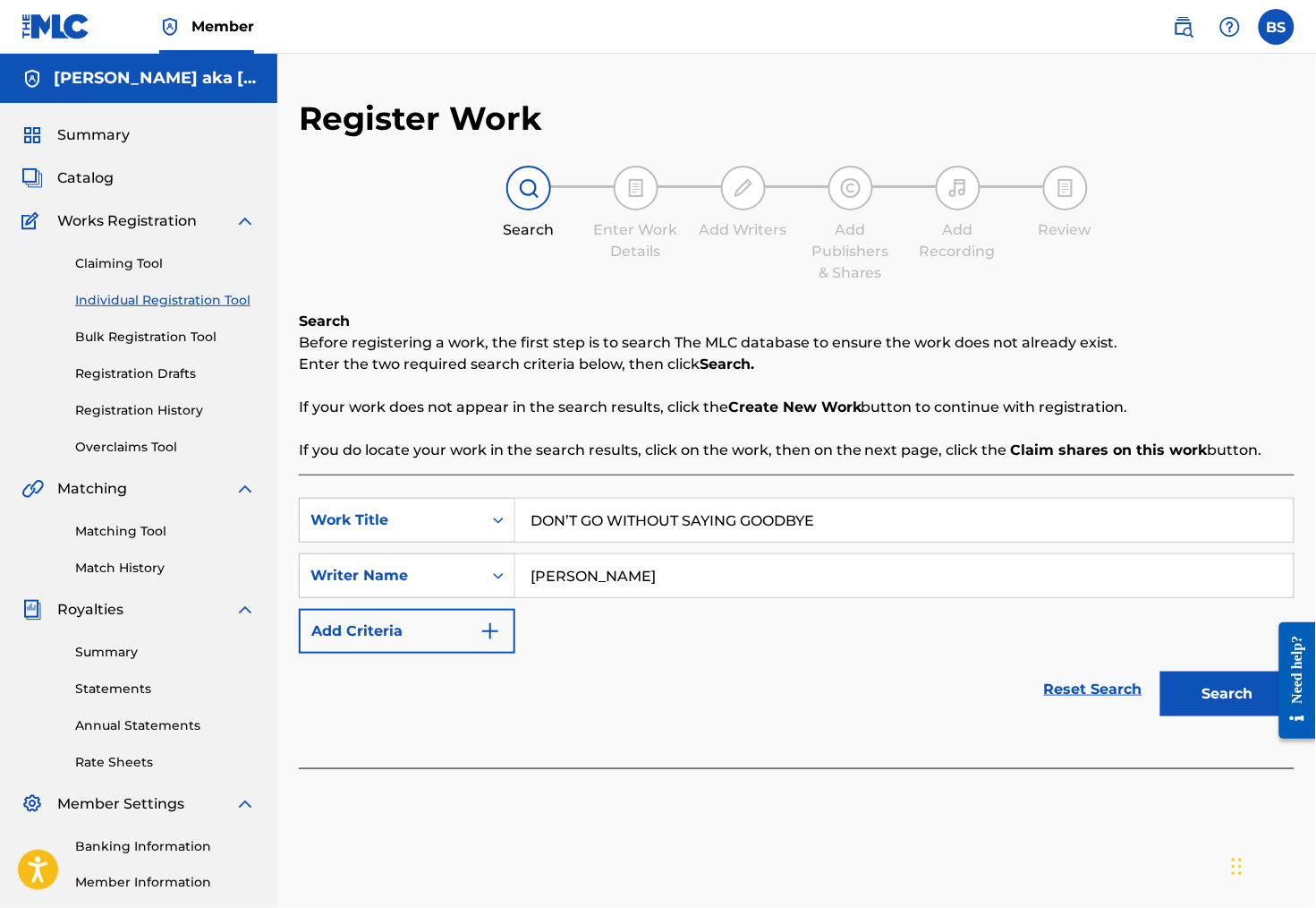
type input "[PERSON_NAME]"
click at [1188, 716] on button "Search" at bounding box center [1228, 694] width 134 height 45
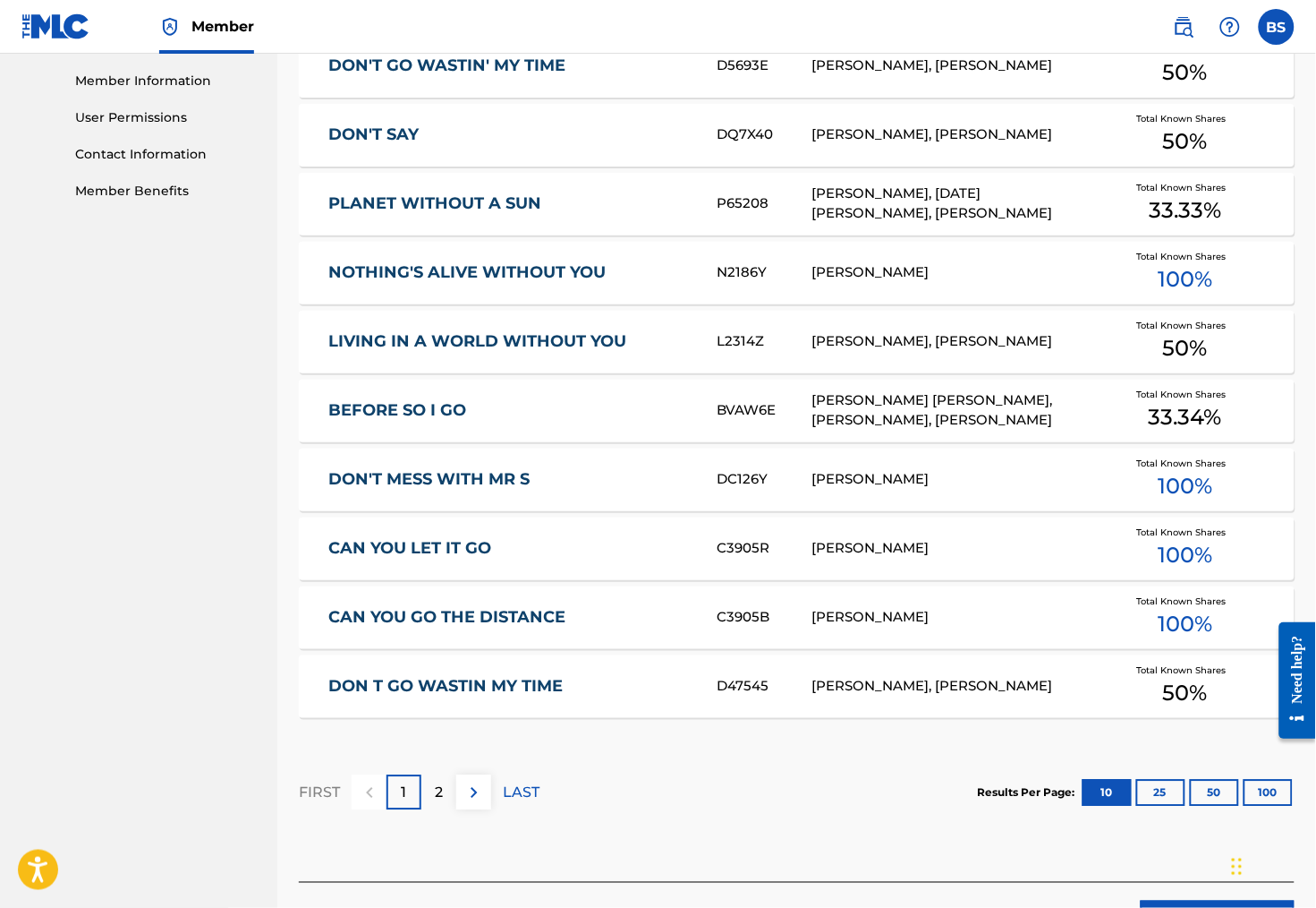
scroll to position [846, 0]
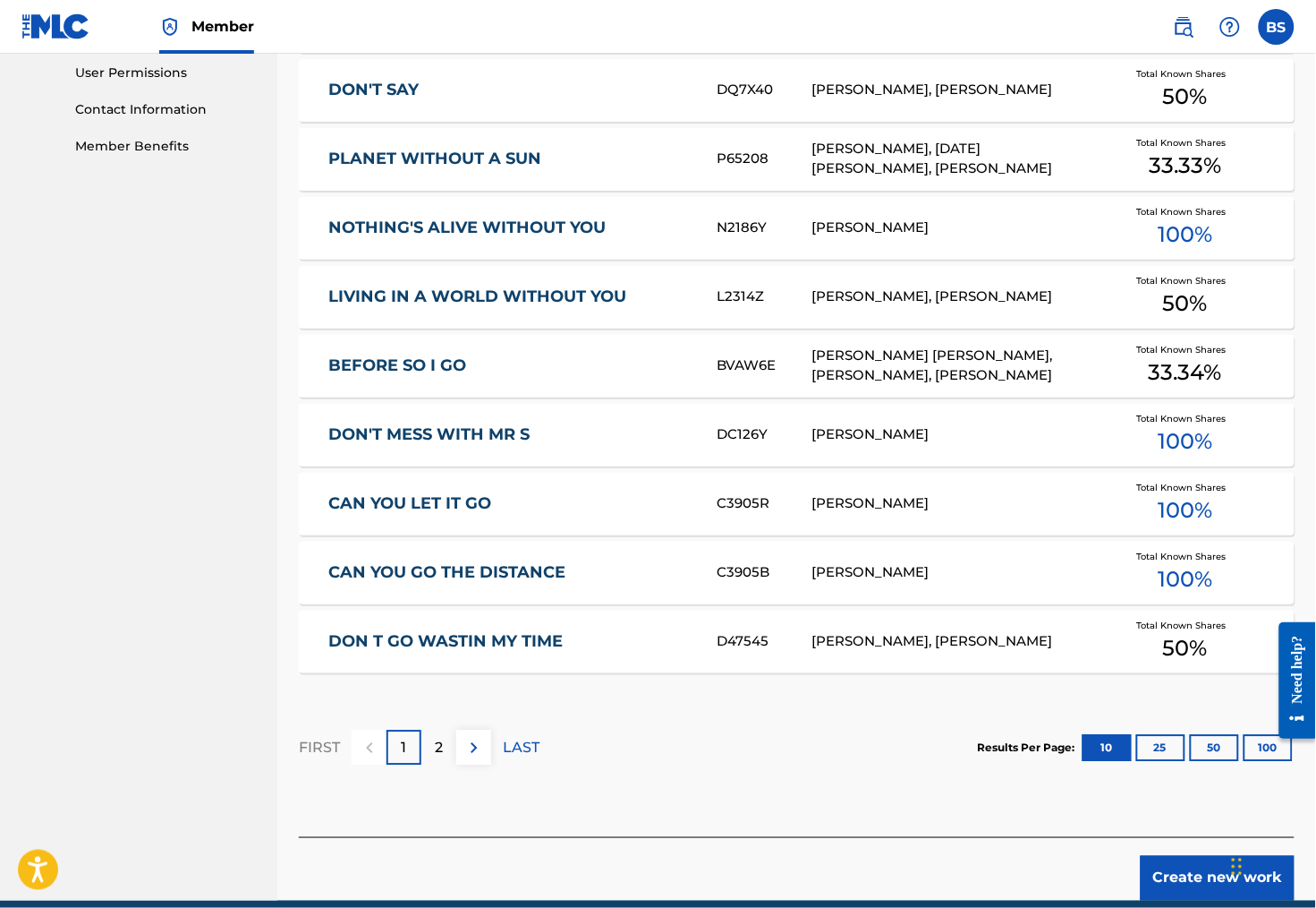
click at [1177, 892] on button "Create new work" at bounding box center [1217, 878] width 154 height 45
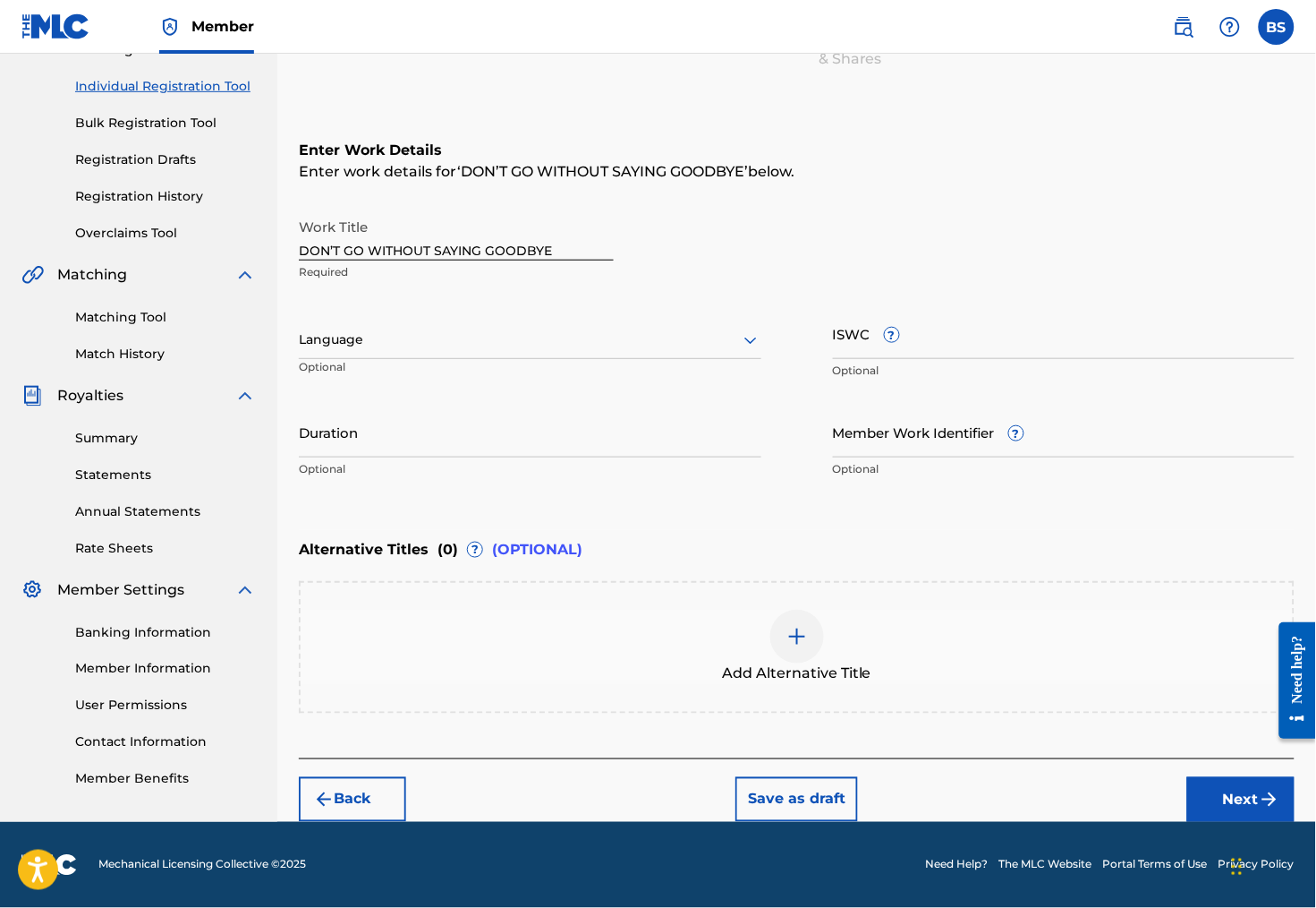
scroll to position [261, 0]
drag, startPoint x: 584, startPoint y: 215, endPoint x: 326, endPoint y: 219, distance: 258.0
click at [326, 219] on input "DON’T GO WITHOUT SAYING GOODBYE" at bounding box center [456, 235] width 315 height 51
type input "Don't Go Without Saying Goodbye"
click at [433, 329] on div at bounding box center [530, 340] width 463 height 22
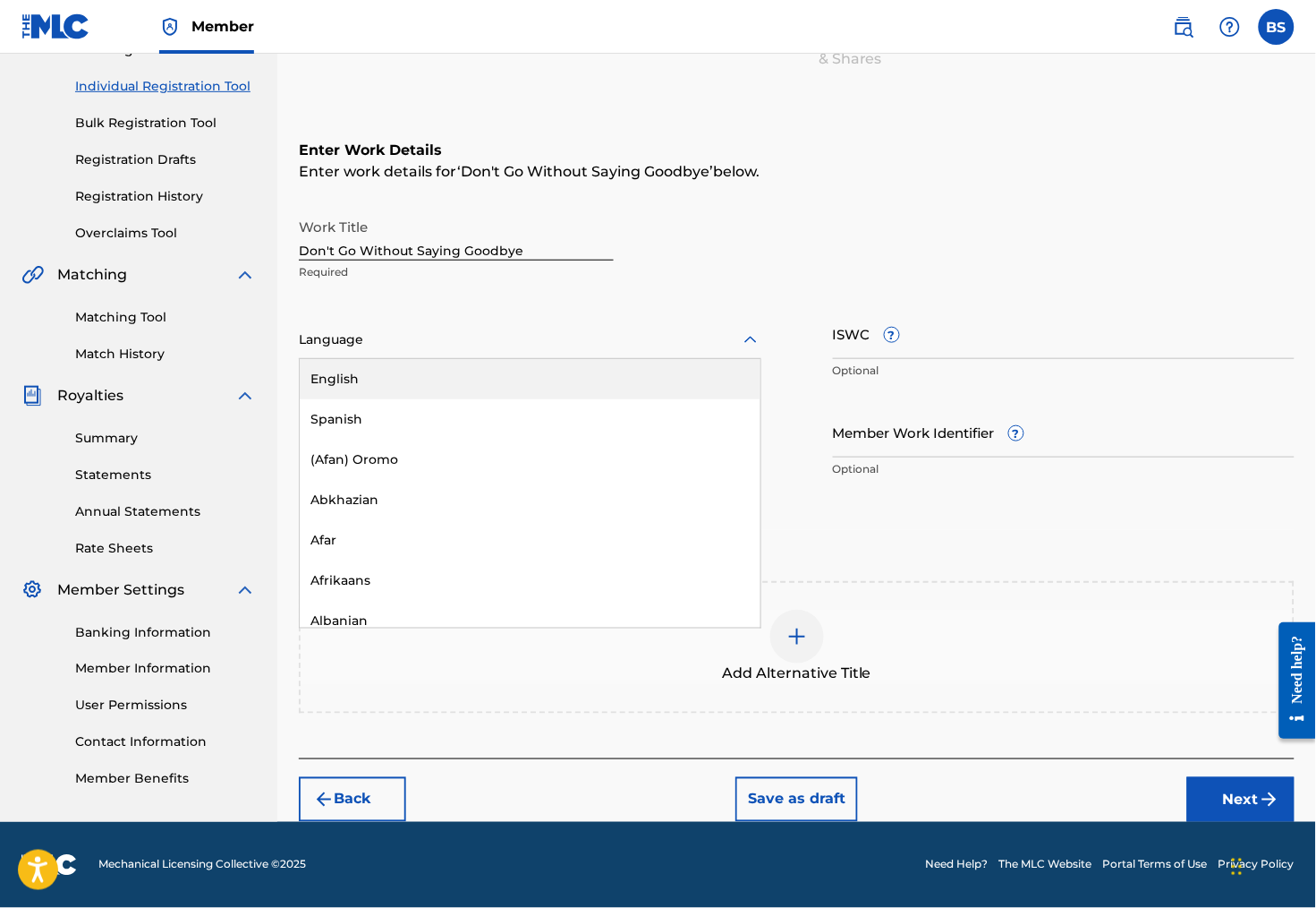
click at [515, 359] on div "English" at bounding box center [530, 379] width 461 height 41
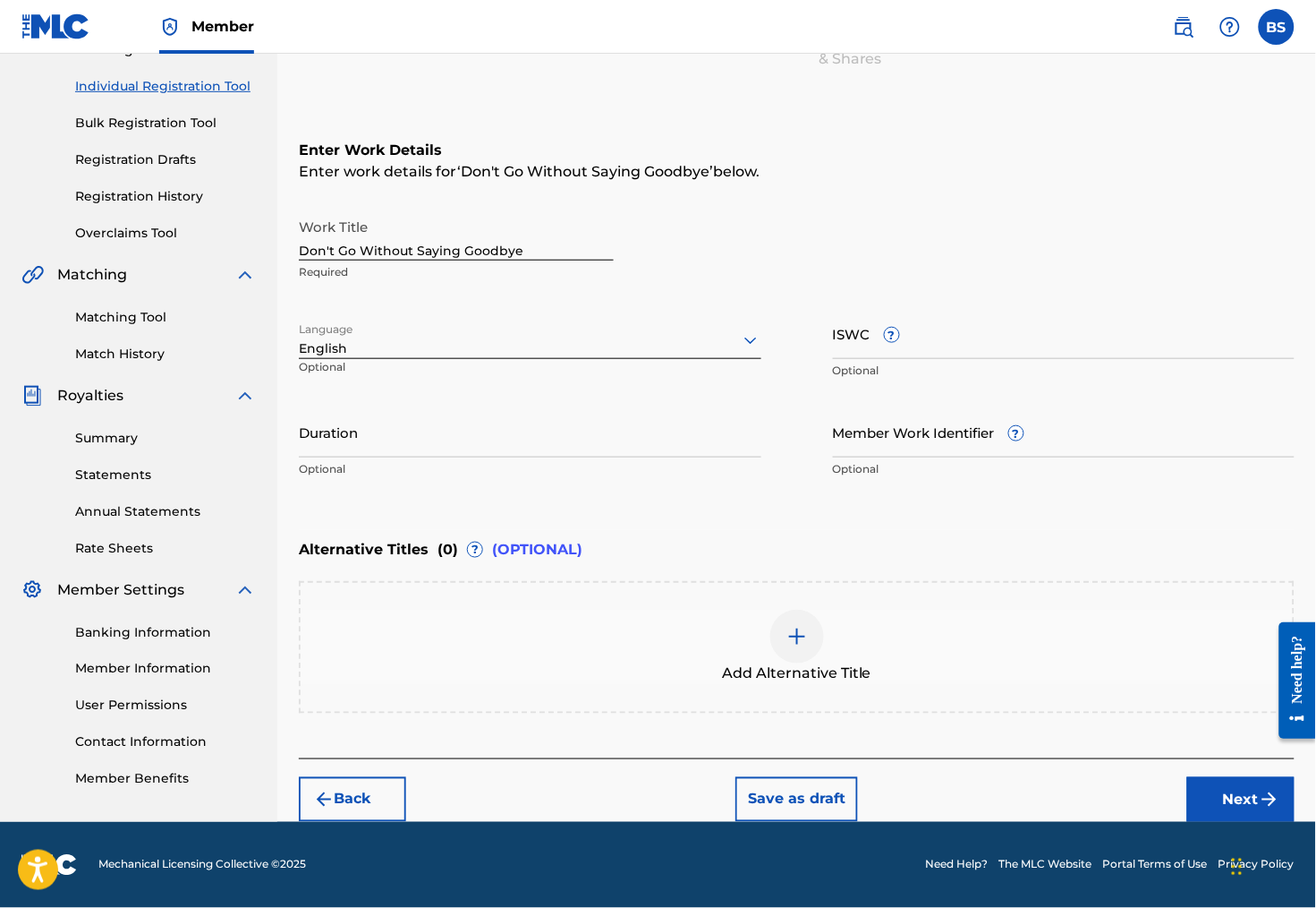
click at [870, 310] on input "ISWC ?" at bounding box center [1064, 333] width 463 height 51
paste input "T-918.177.481-2"
type input "T-918.177.481-2"
click at [415, 425] on input "Duration" at bounding box center [530, 432] width 463 height 51
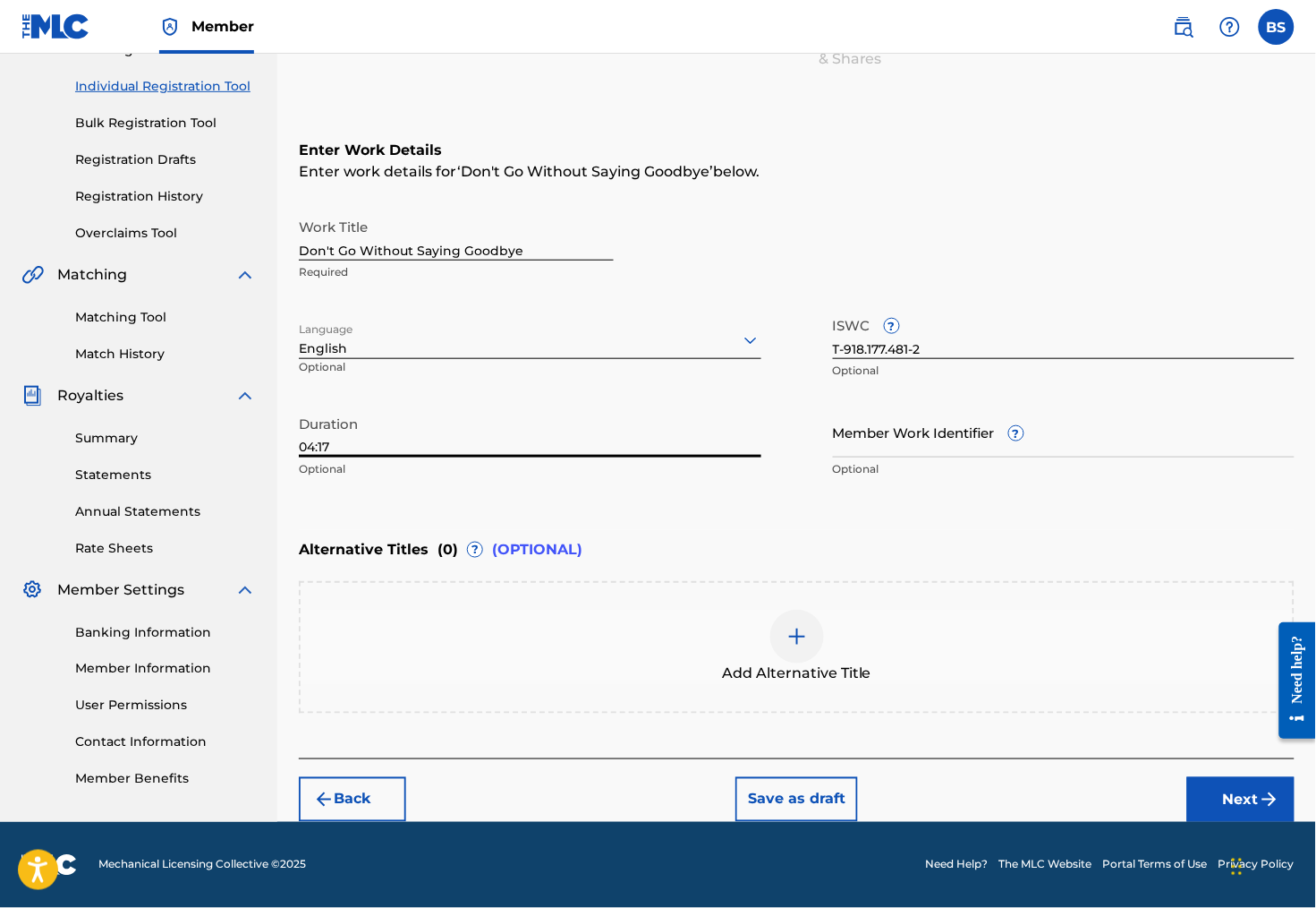
type input "04:17"
click at [717, 530] on div "Alternative Titles ( 0 ) ? (OPTIONAL)" at bounding box center [796, 549] width 996 height 40
click at [1236, 789] on button "Next" at bounding box center [1240, 799] width 108 height 45
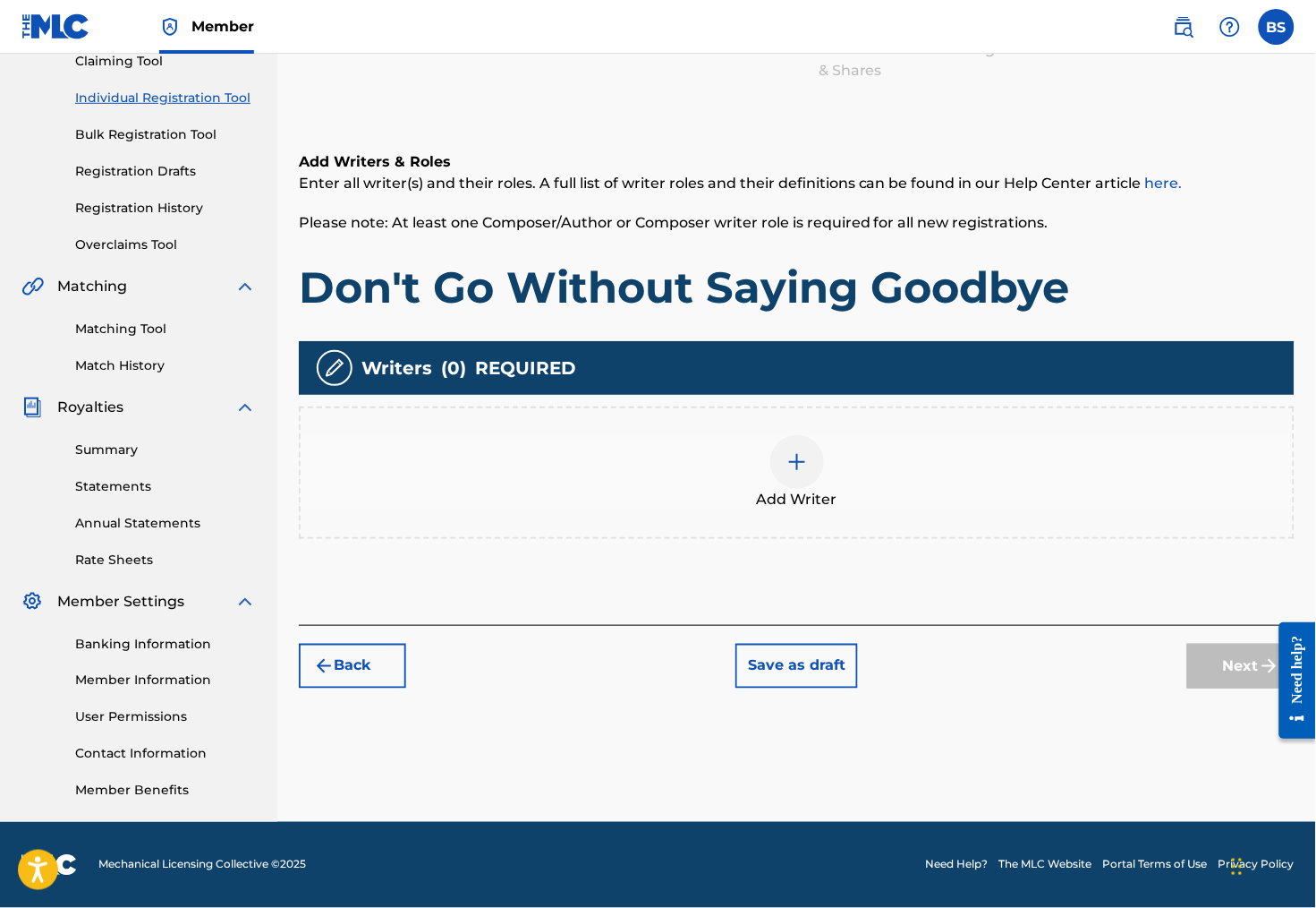
scroll to position [234, 0]
click at [802, 463] on div at bounding box center [796, 461] width 53 height 53
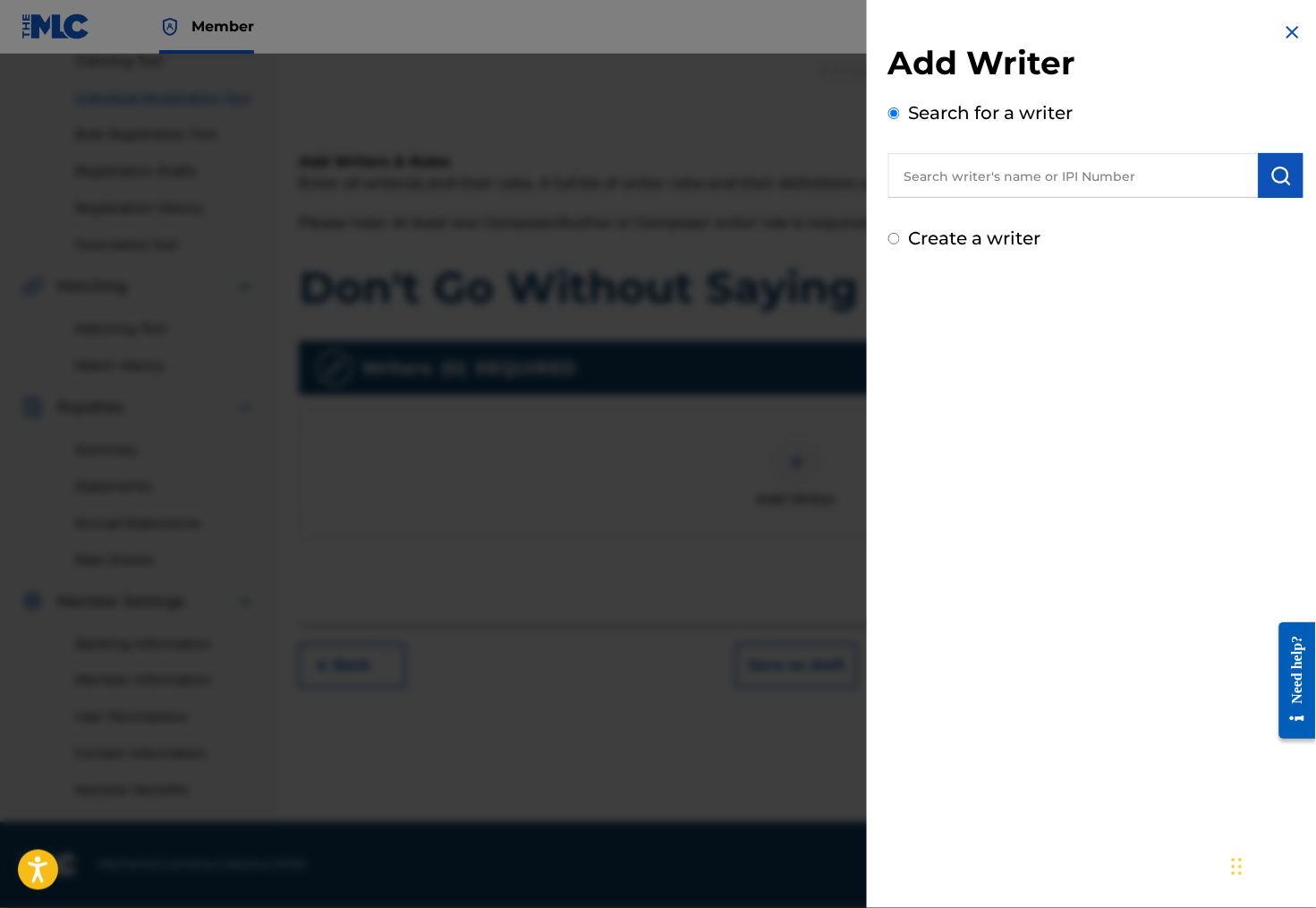
click at [946, 198] on input "text" at bounding box center [1074, 176] width 370 height 45
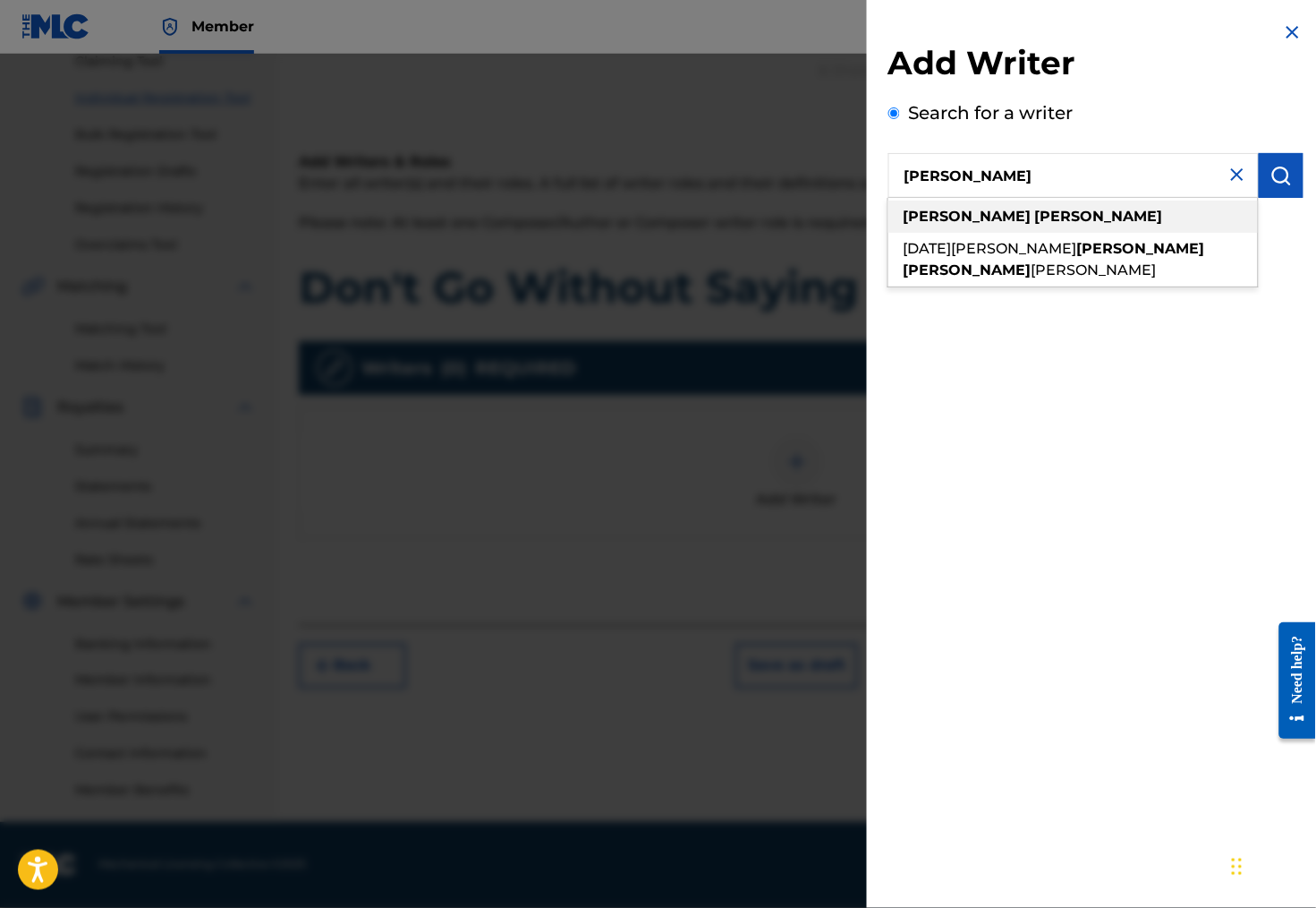
drag, startPoint x: 986, startPoint y: 214, endPoint x: 1081, endPoint y: 232, distance: 96.7
click at [1081, 232] on div "[PERSON_NAME]" at bounding box center [1073, 216] width 369 height 32
type input "[PERSON_NAME]"
click at [1101, 222] on div "[PERSON_NAME]" at bounding box center [1073, 216] width 369 height 32
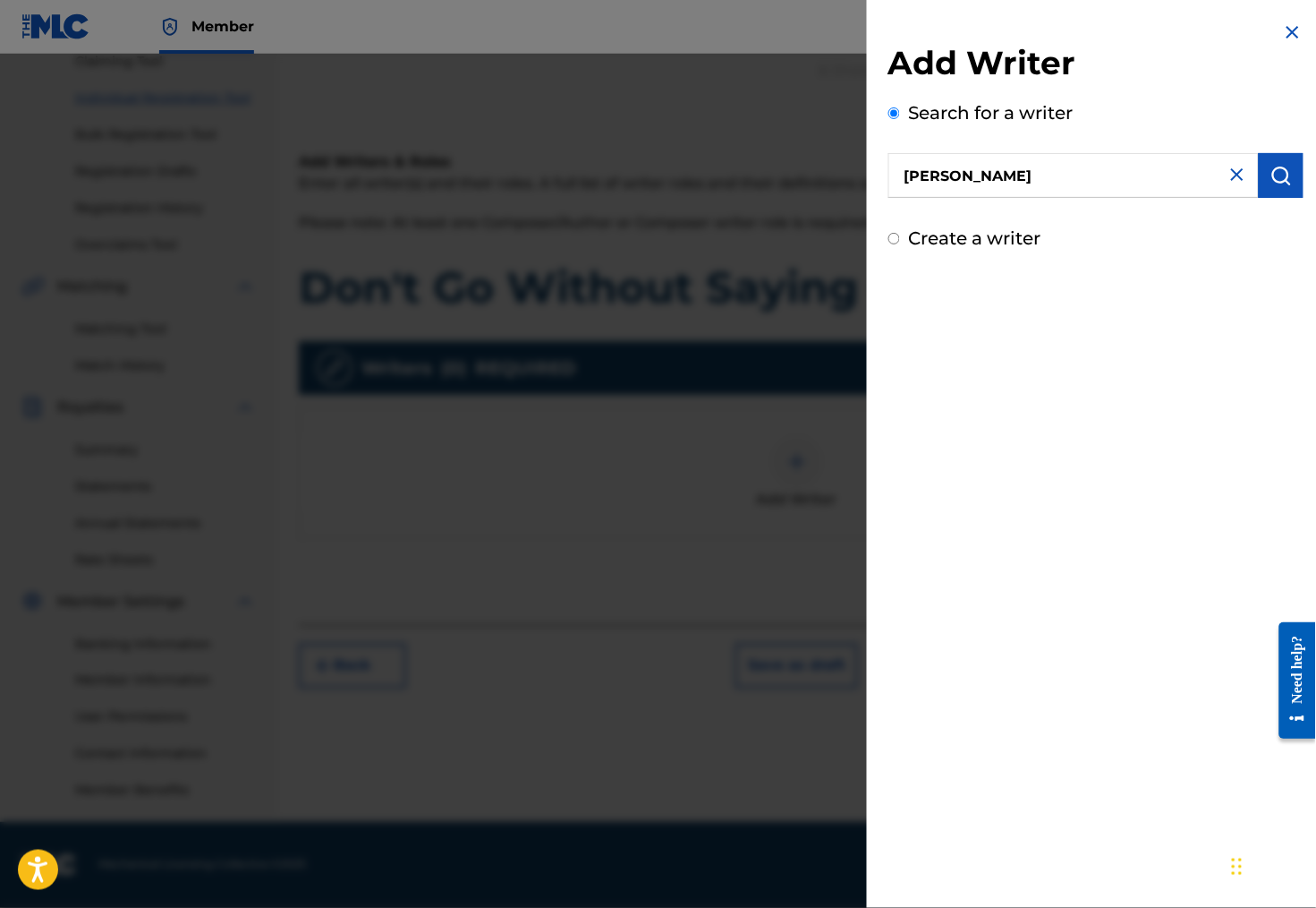
drag, startPoint x: 1110, startPoint y: 242, endPoint x: 883, endPoint y: 251, distance: 227.2
click at [909, 248] on label "Create a writer" at bounding box center [975, 238] width 133 height 21
radio input "true"
click at [888, 244] on input "Create a writer" at bounding box center [894, 239] width 12 height 12
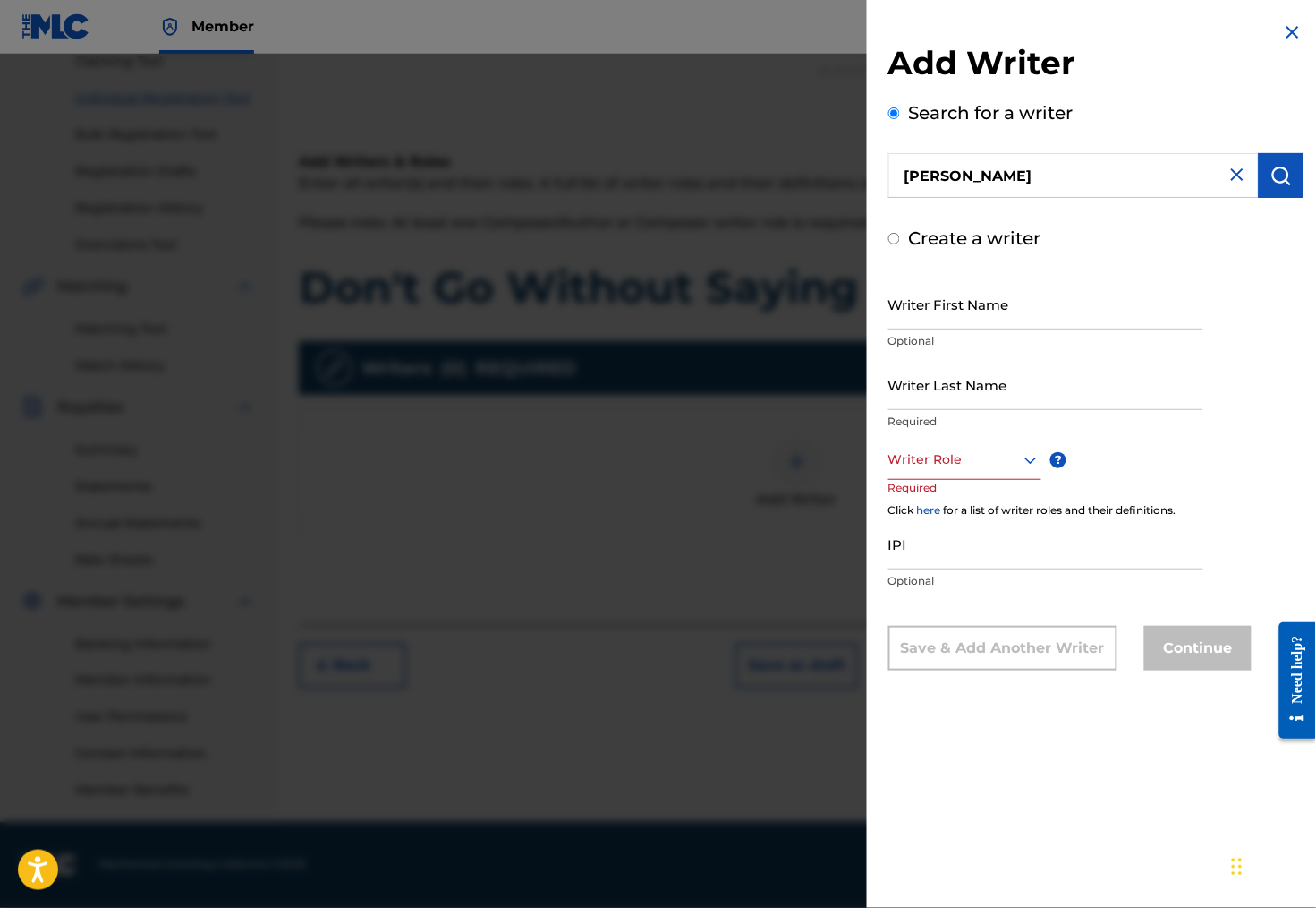
radio input "false"
radio input "true"
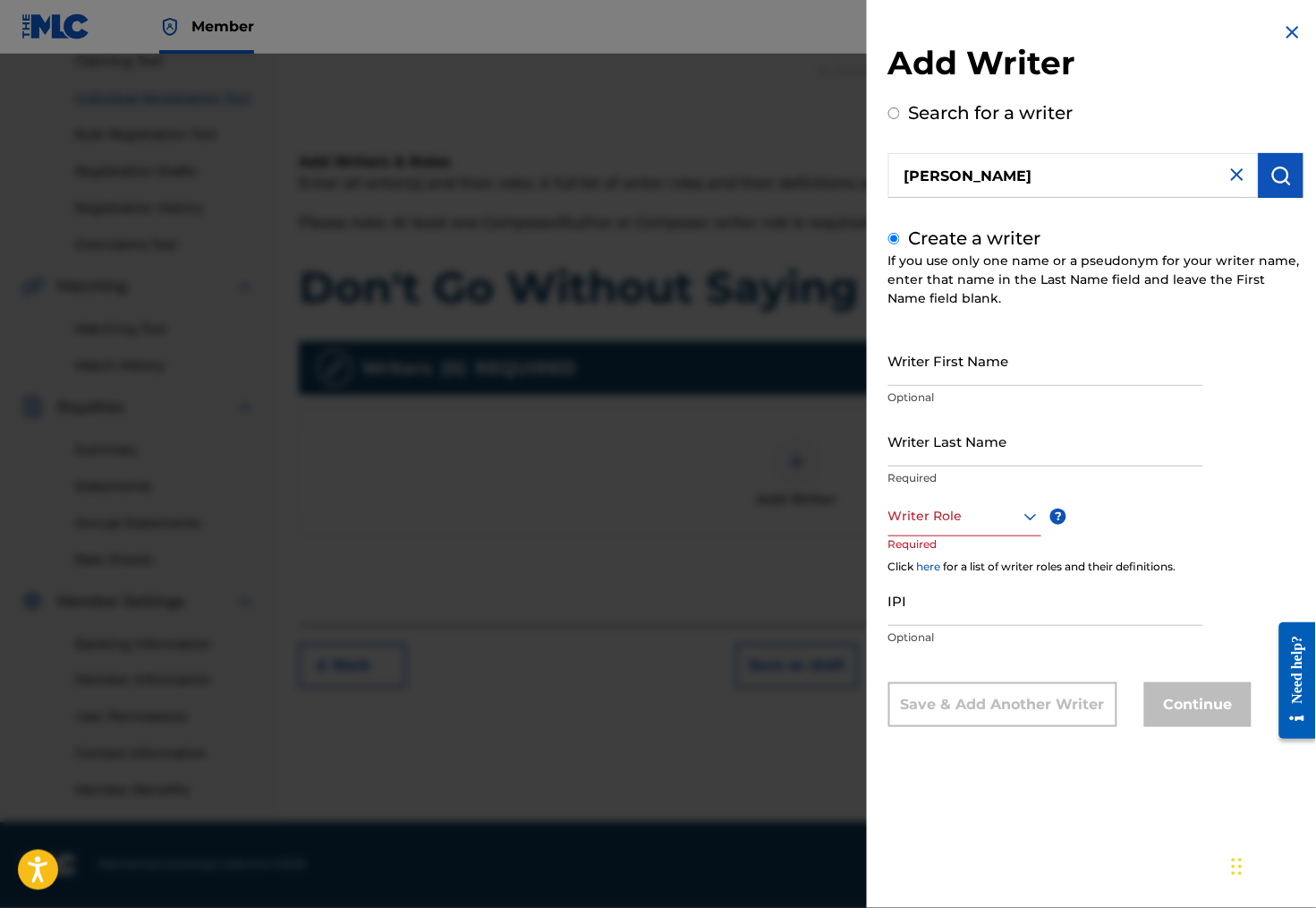
click at [951, 373] on input "Writer First Name" at bounding box center [1045, 360] width 315 height 51
type input "[PERSON_NAME]"
click at [961, 527] on div at bounding box center [965, 515] width 153 height 22
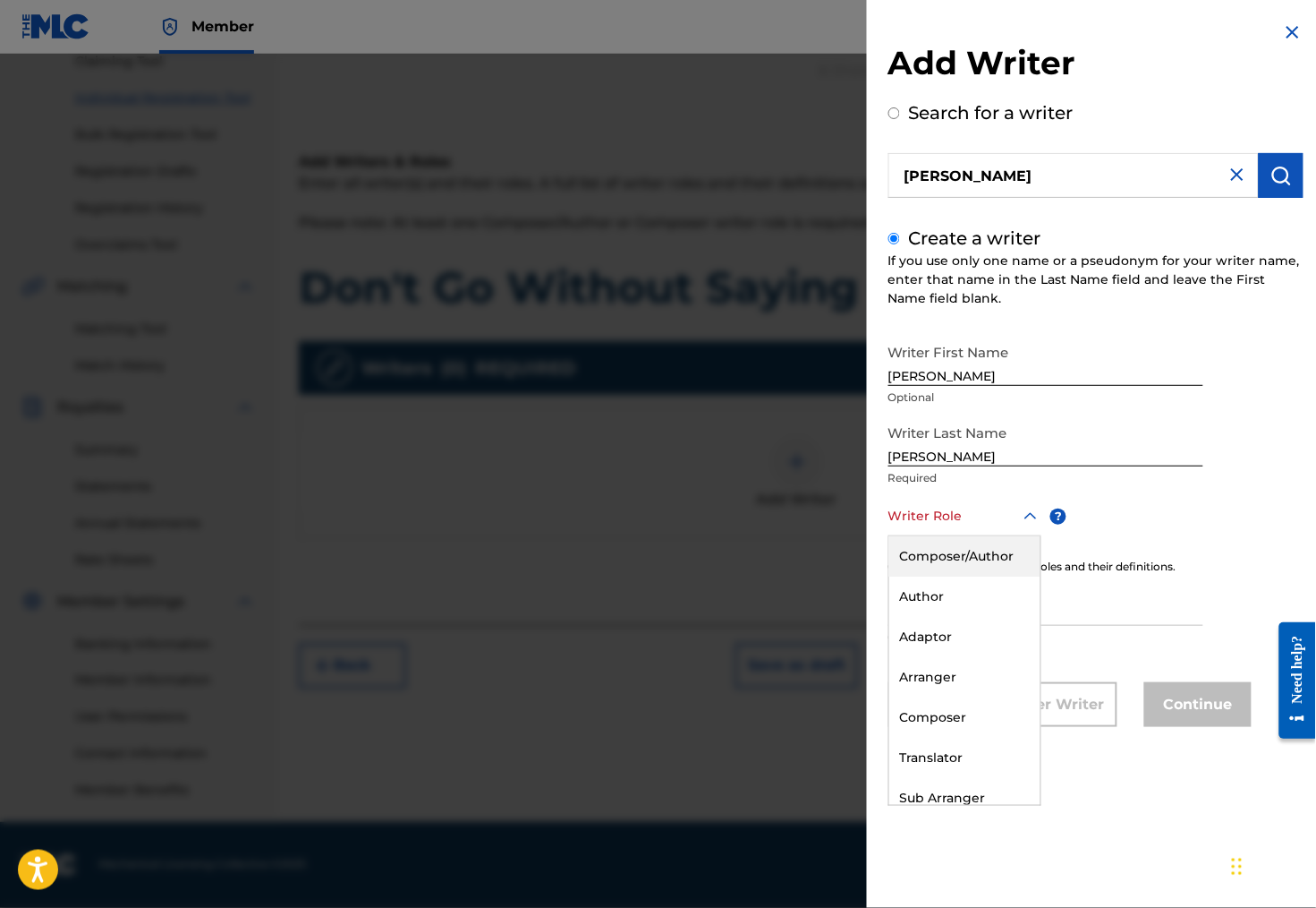
click at [971, 568] on div "Composer/Author" at bounding box center [965, 557] width 151 height 41
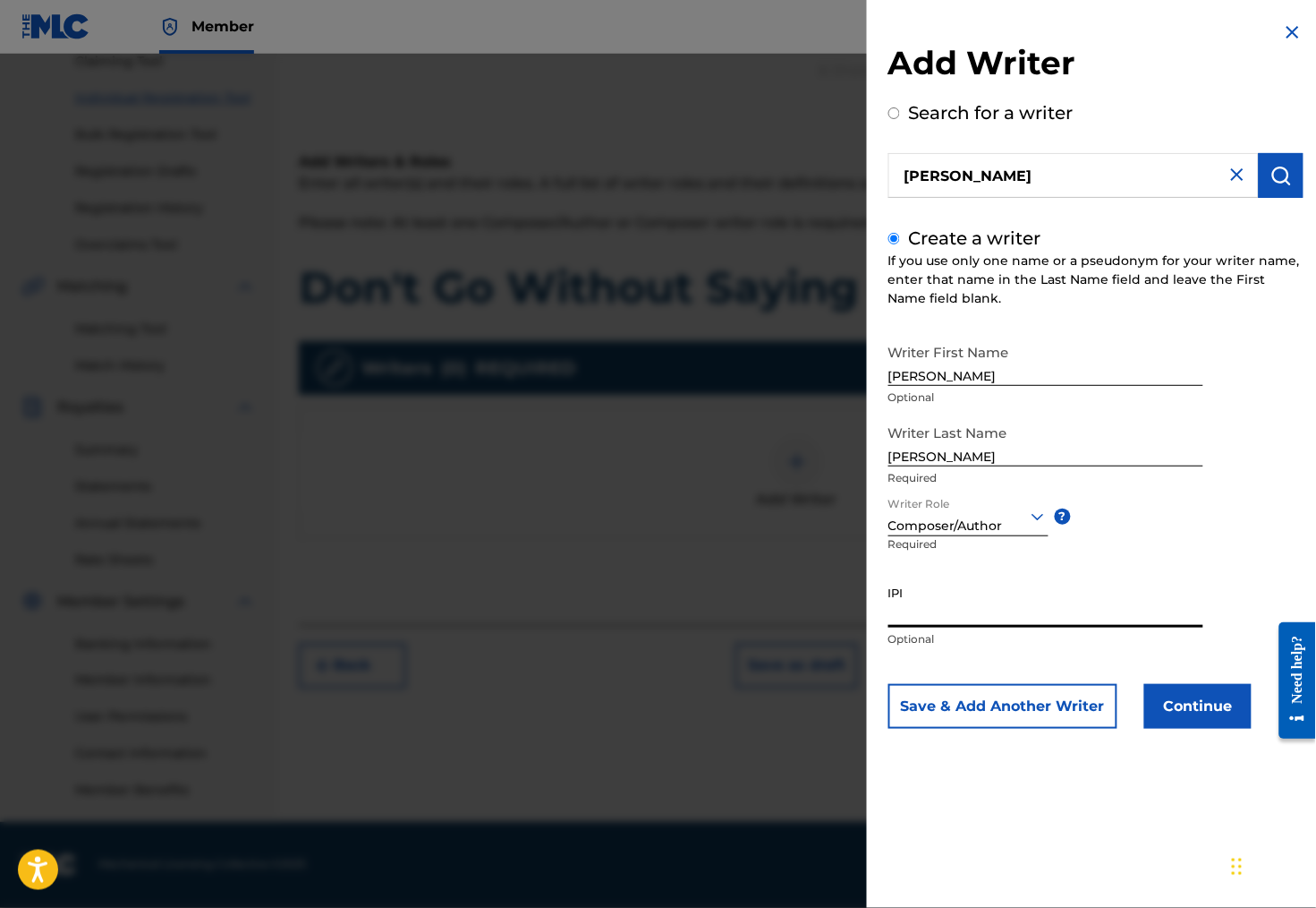
click at [892, 628] on input "IPI" at bounding box center [1045, 601] width 315 height 51
type input "01308848335"
click at [1167, 729] on button "Continue" at bounding box center [1198, 706] width 108 height 45
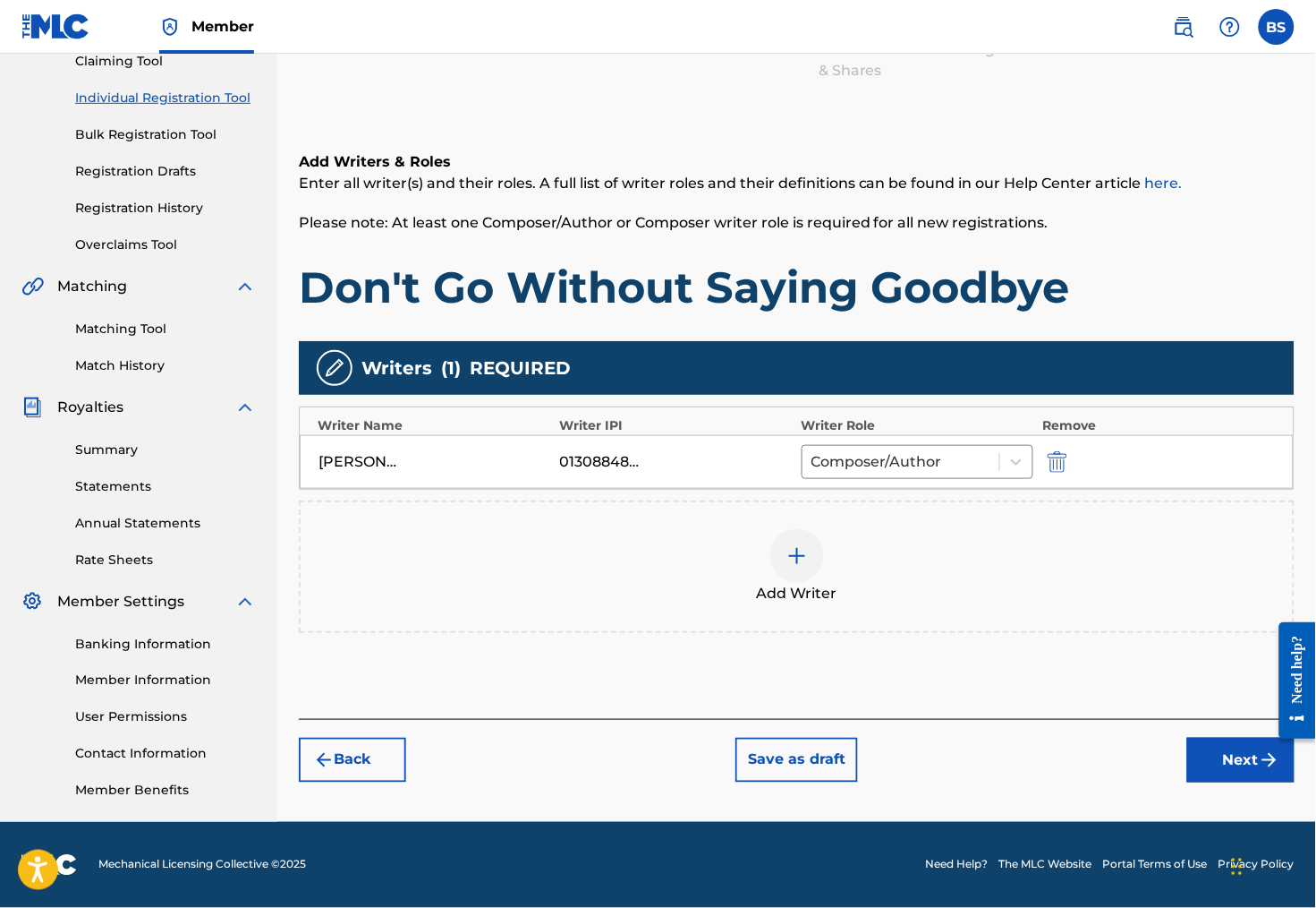
click at [1209, 756] on button "Next" at bounding box center [1240, 760] width 108 height 45
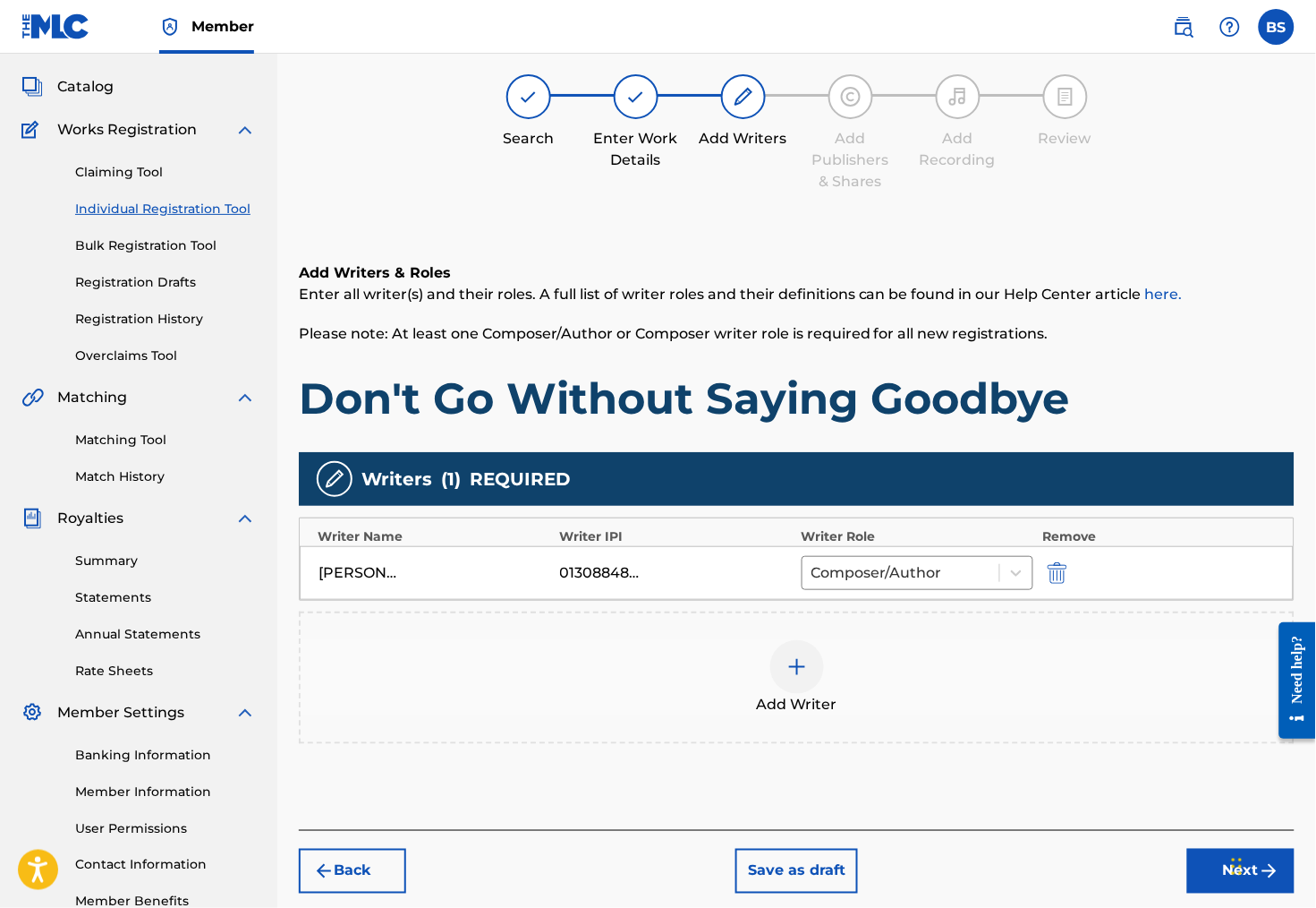
scroll to position [80, 0]
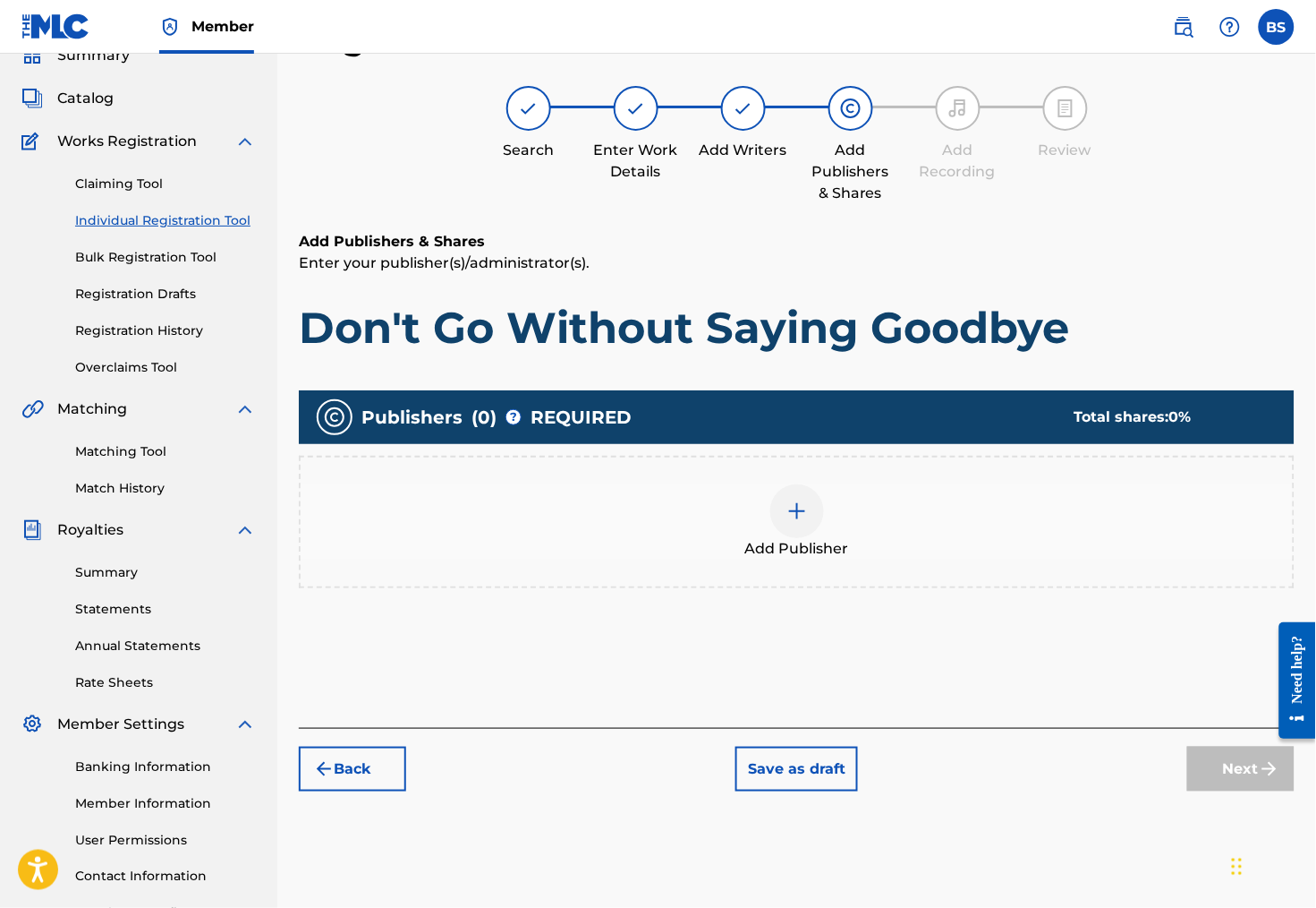
click at [804, 537] on div at bounding box center [796, 510] width 53 height 53
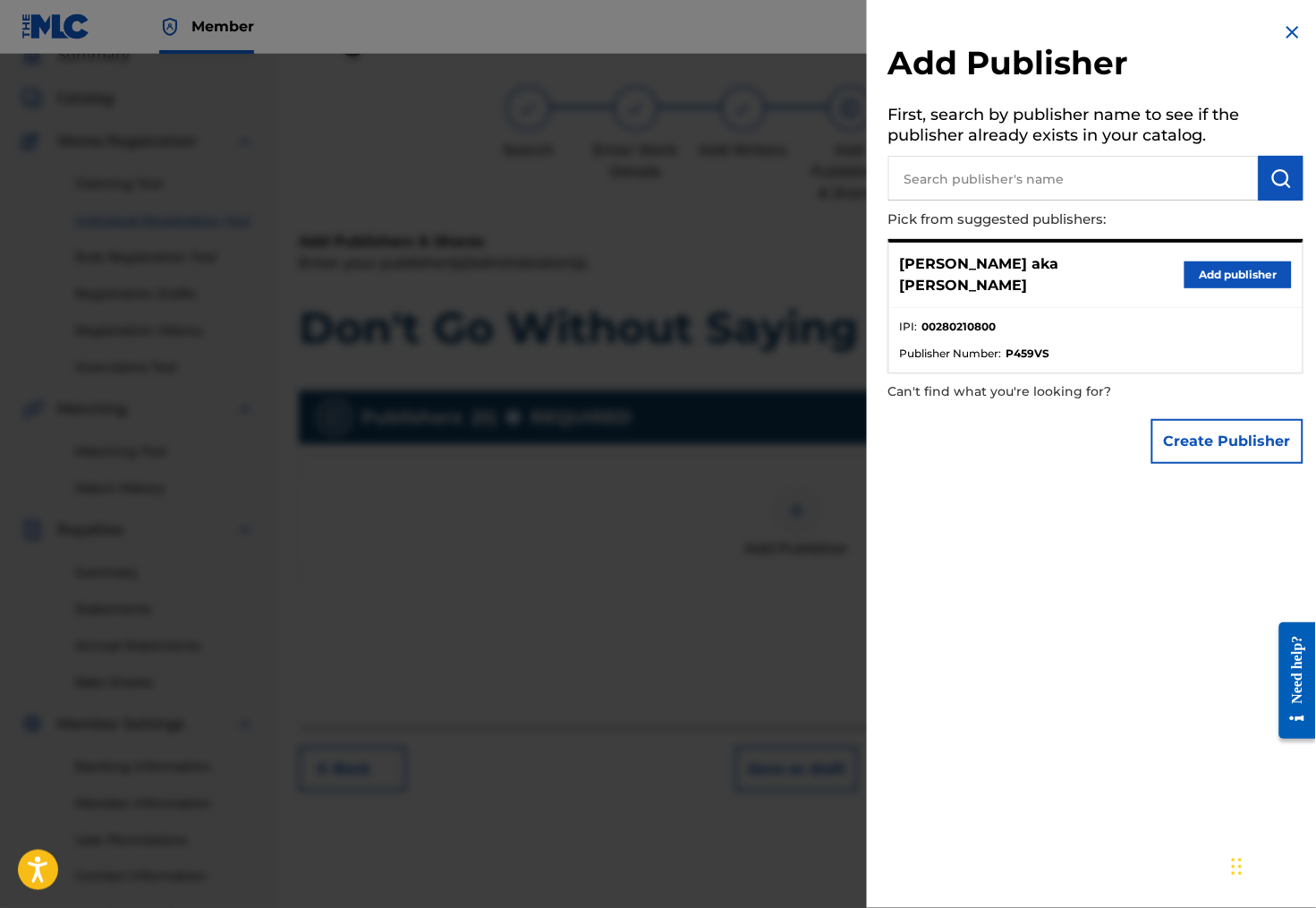
click at [1221, 276] on button "Add publisher" at bounding box center [1238, 275] width 108 height 27
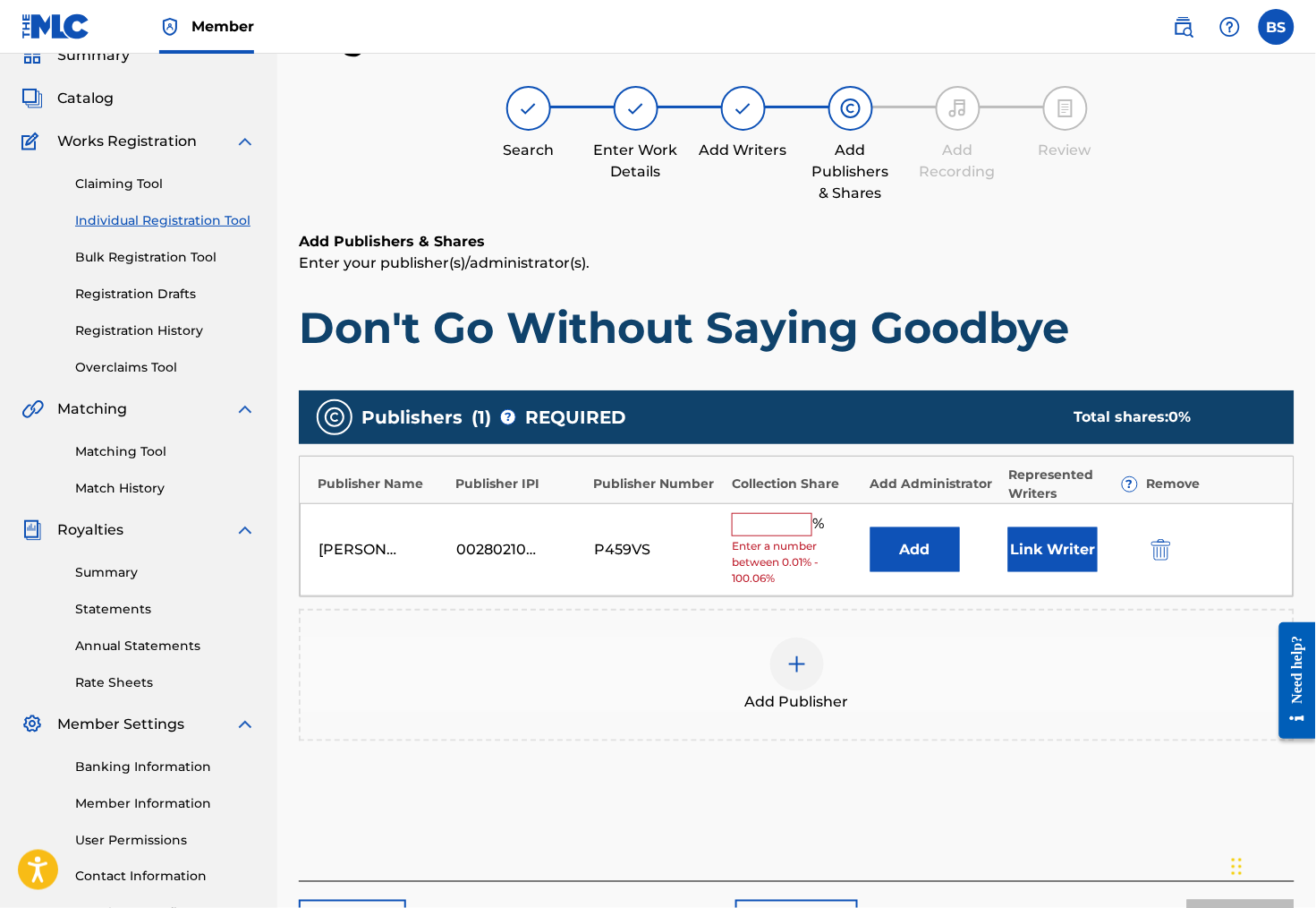
click at [776, 535] on input "text" at bounding box center [772, 525] width 80 height 23
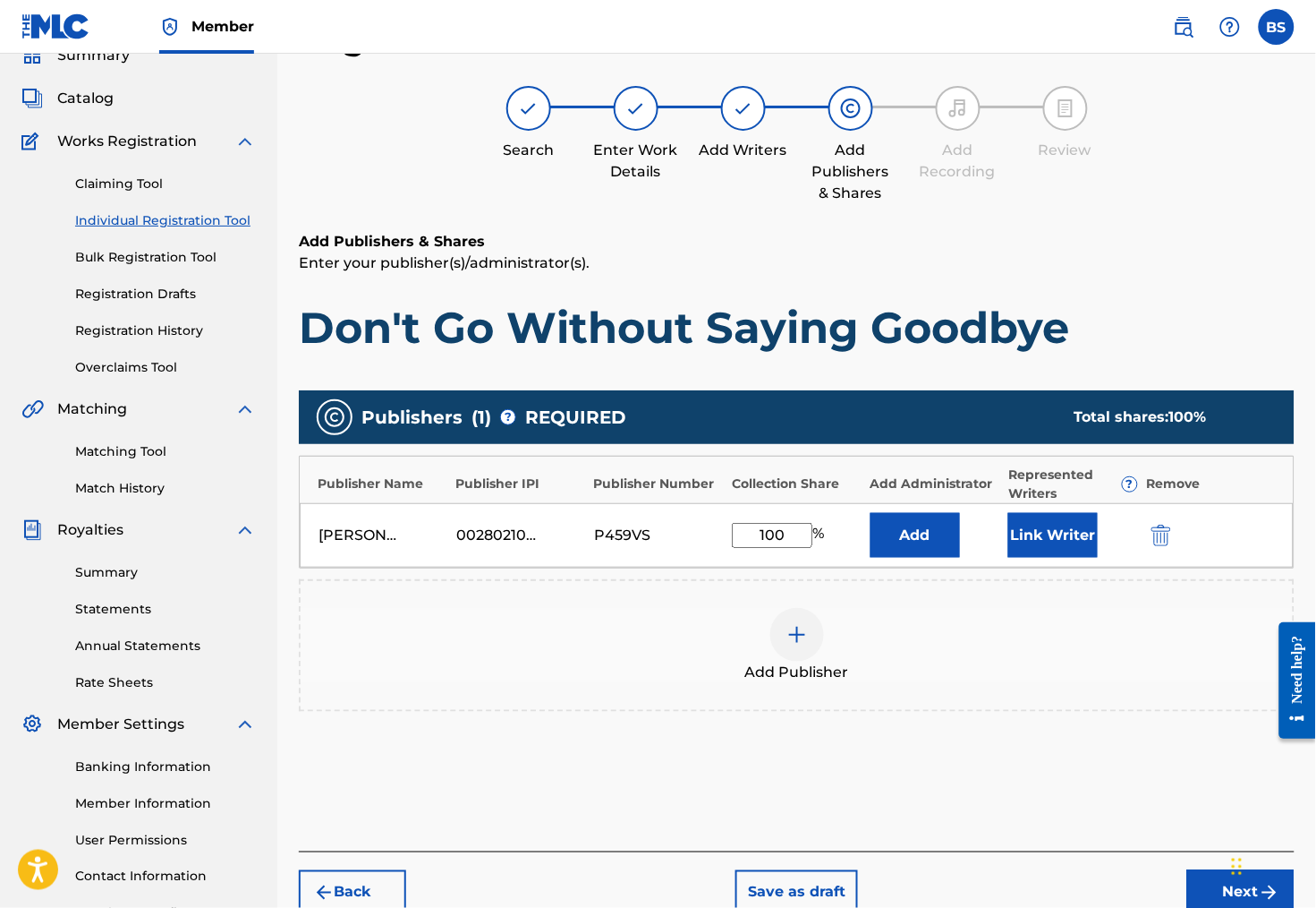
type input "100"
click at [937, 558] on button "Add" at bounding box center [915, 535] width 89 height 45
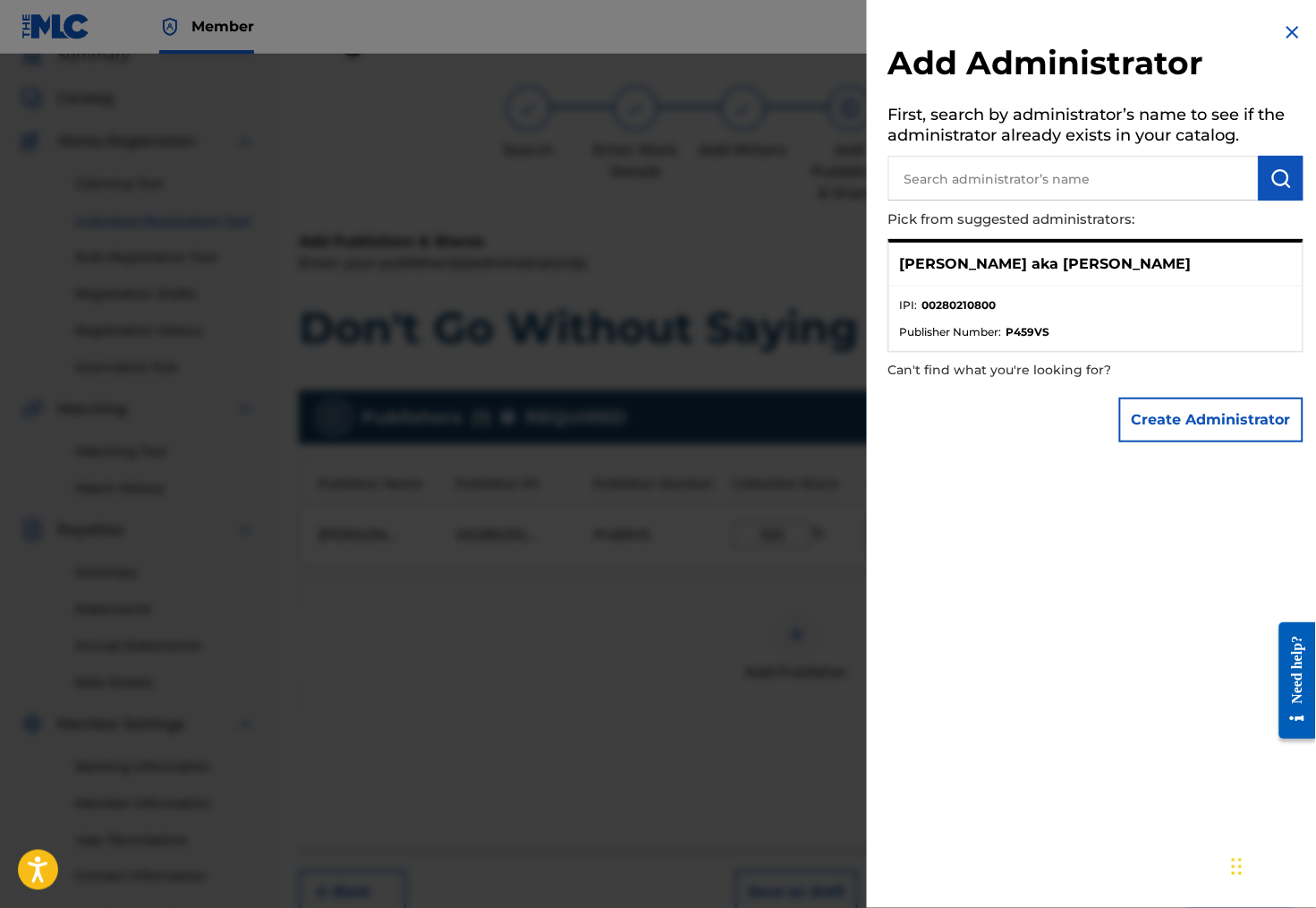
click at [1095, 272] on p "[PERSON_NAME] aka [PERSON_NAME]" at bounding box center [1045, 264] width 292 height 21
click at [956, 177] on input "text" at bounding box center [1074, 178] width 370 height 45
type input "[PERSON_NAME]"
click at [1223, 438] on button "Create Administrator" at bounding box center [1211, 420] width 184 height 45
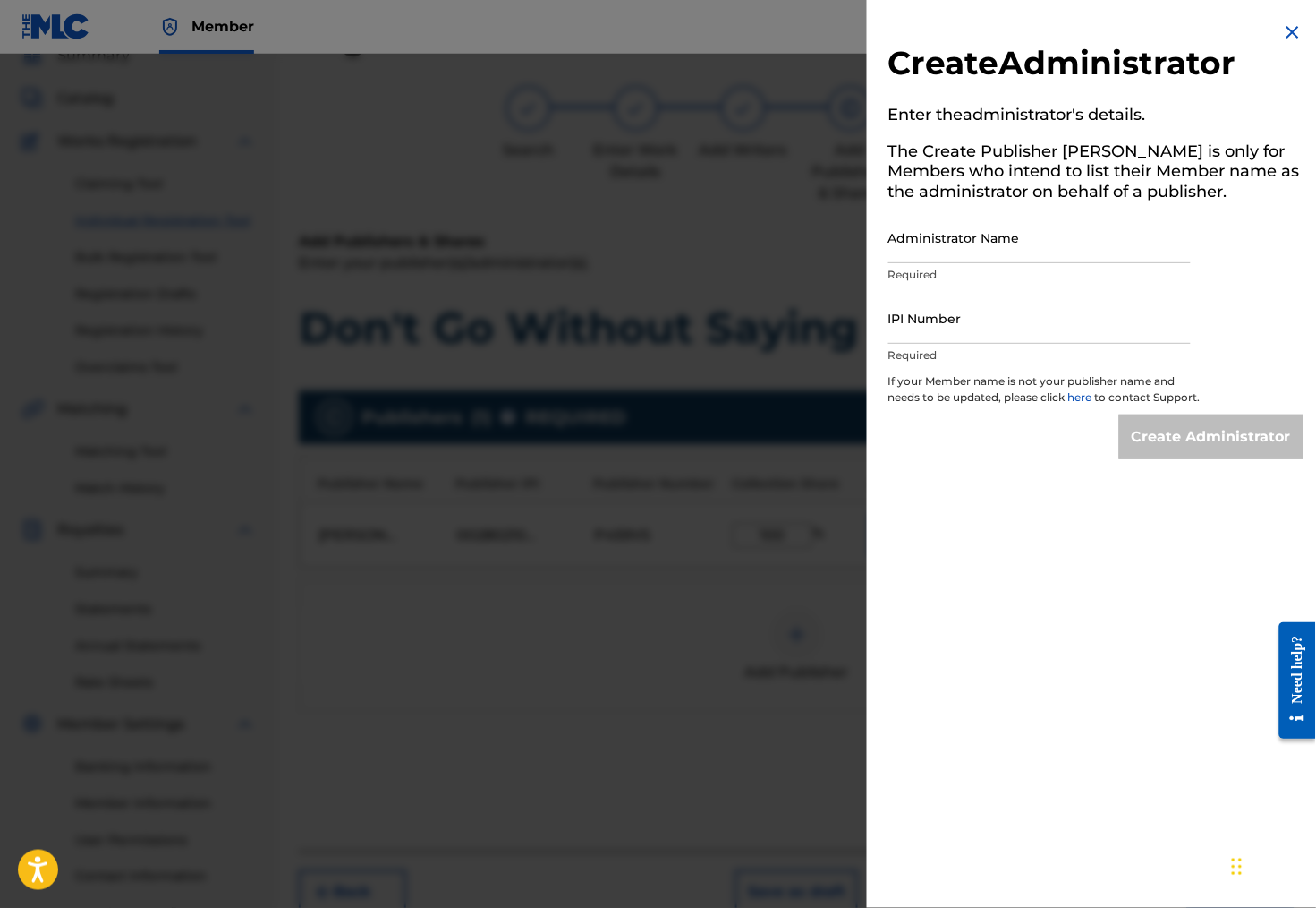
click at [947, 249] on input "Administrator Name" at bounding box center [1040, 238] width 303 height 51
type input "[PERSON_NAME]"
click at [945, 343] on input "IPI Number" at bounding box center [1040, 318] width 303 height 51
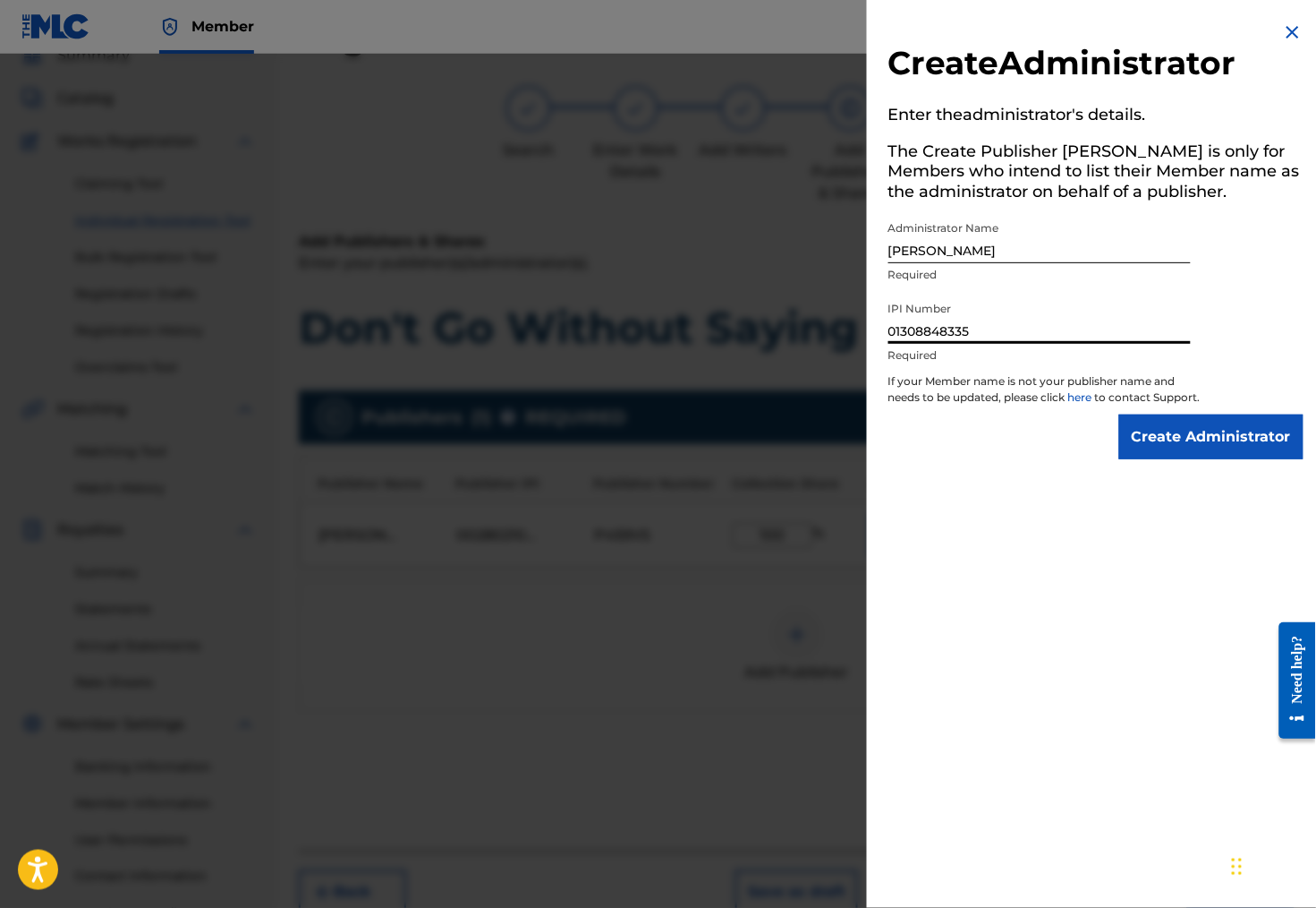
type input "01308848335"
click at [1204, 480] on div "Create Administrator Enter the administrator 's details. The Create Publisher b…" at bounding box center [1096, 240] width 458 height 480
click at [1233, 459] on input "Create Administrator" at bounding box center [1211, 437] width 184 height 45
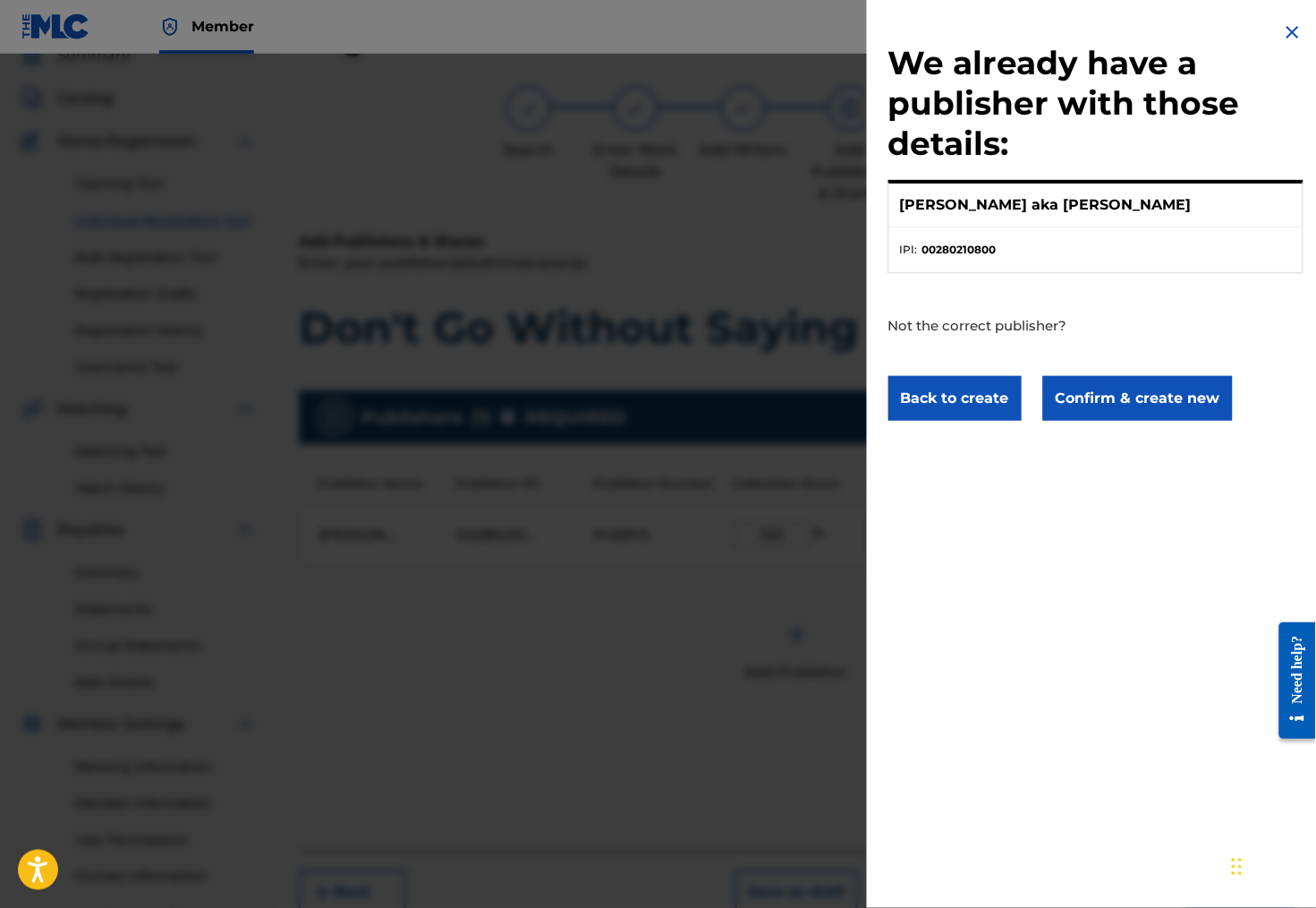
click at [1138, 421] on button "Confirm & create new" at bounding box center [1139, 398] width 190 height 45
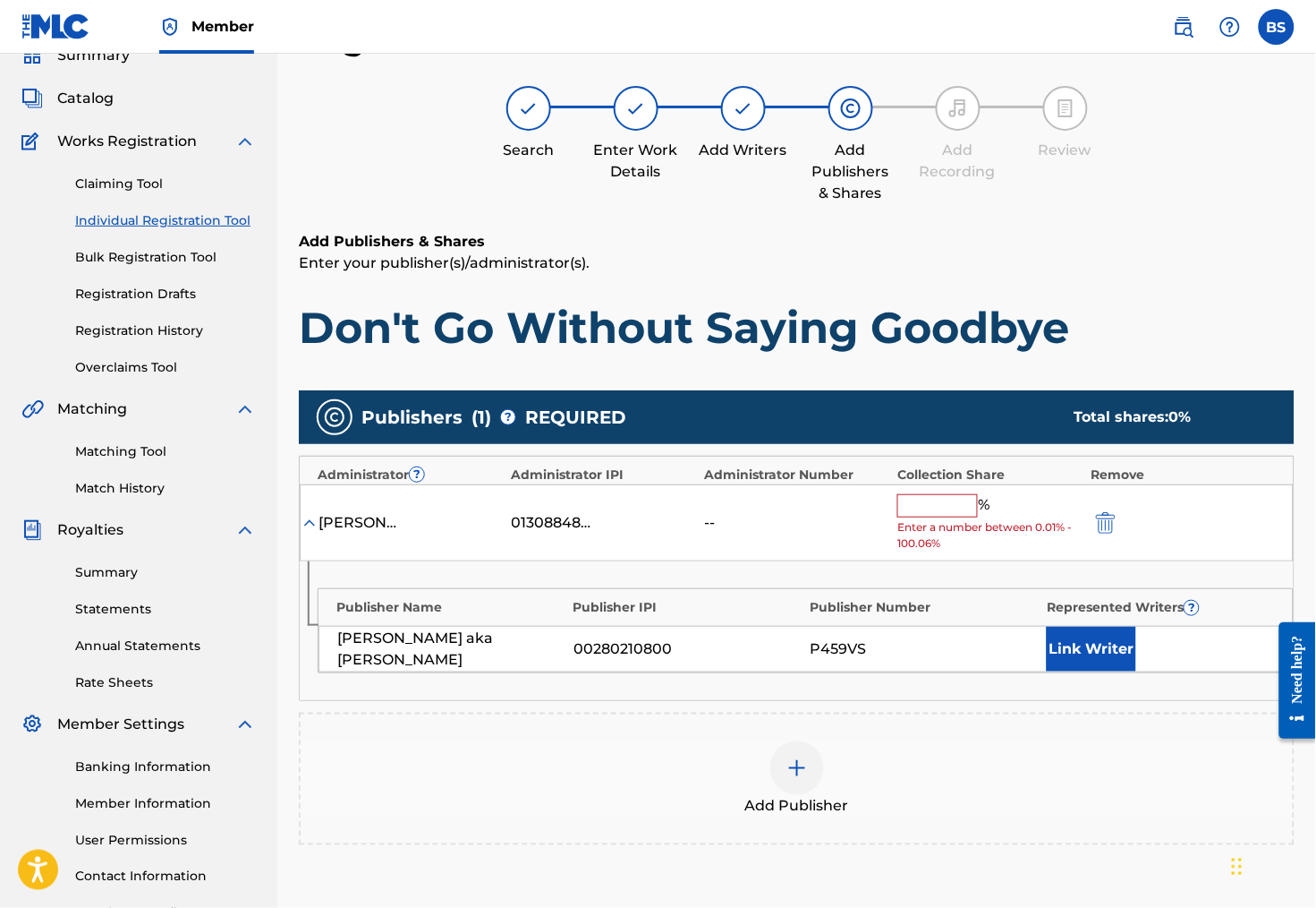
click at [966, 515] on input "text" at bounding box center [937, 505] width 80 height 23
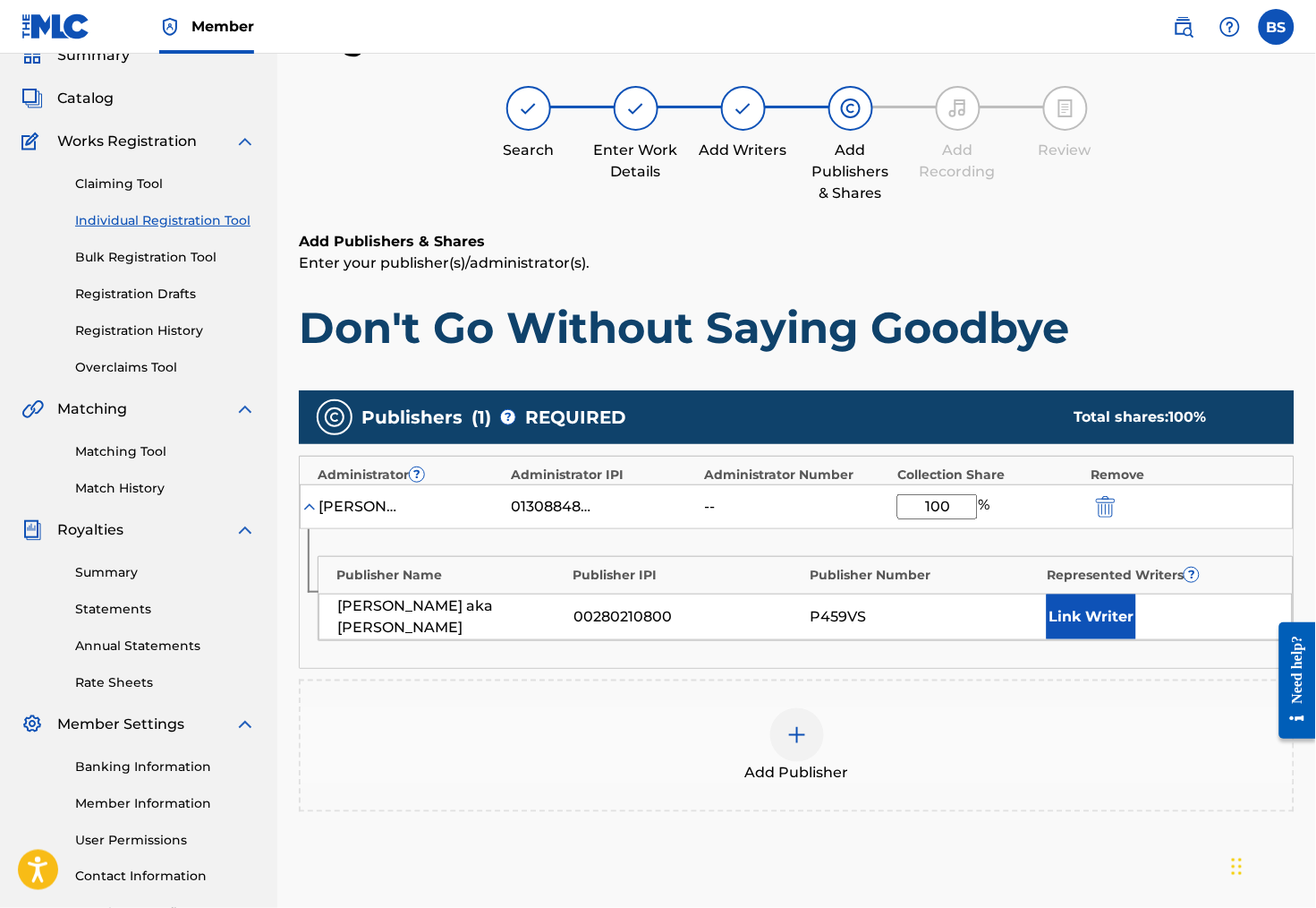
type input "100"
click at [1075, 617] on button "Link Writer" at bounding box center [1091, 617] width 89 height 45
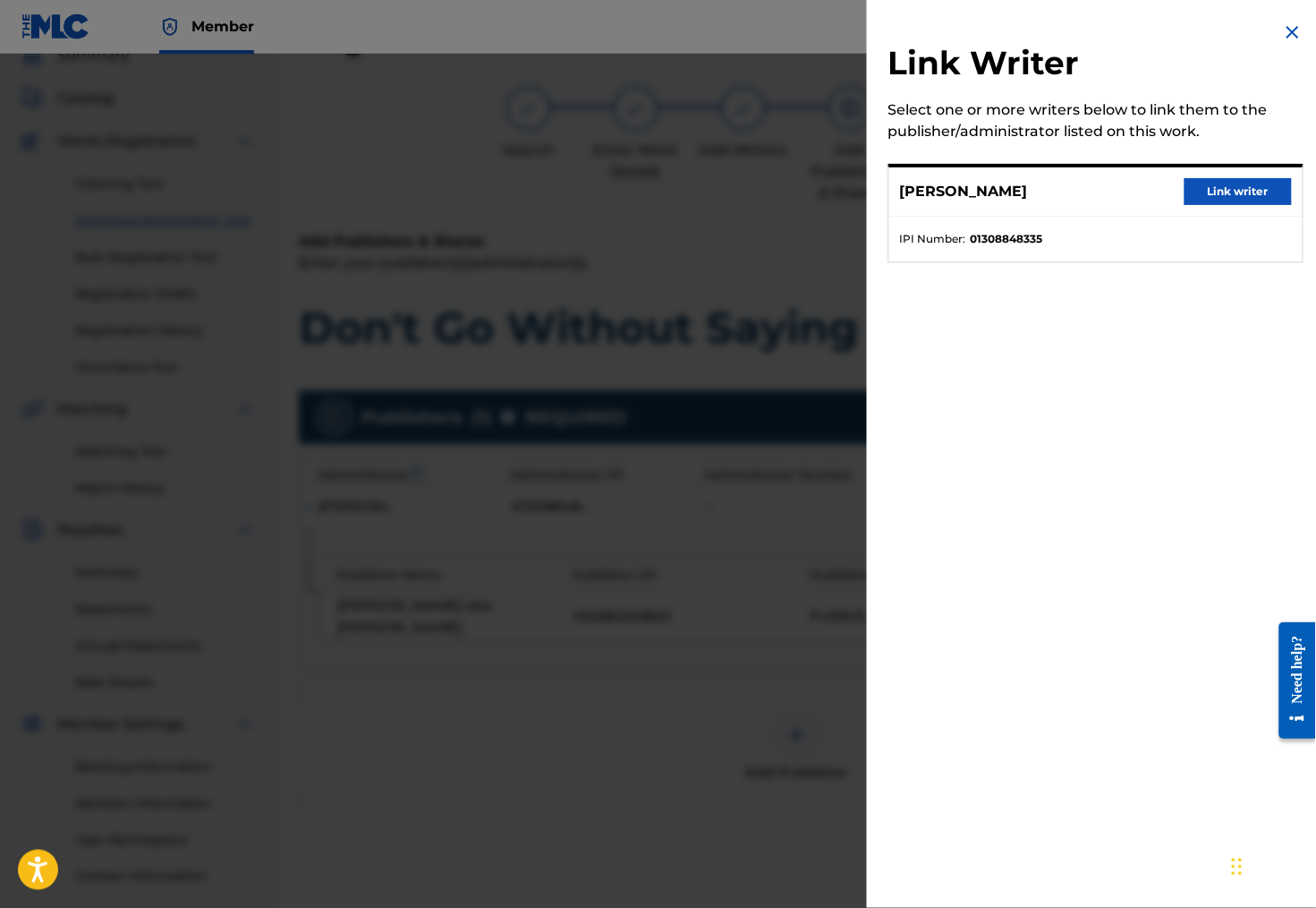
click at [1247, 199] on button "Link writer" at bounding box center [1238, 192] width 108 height 27
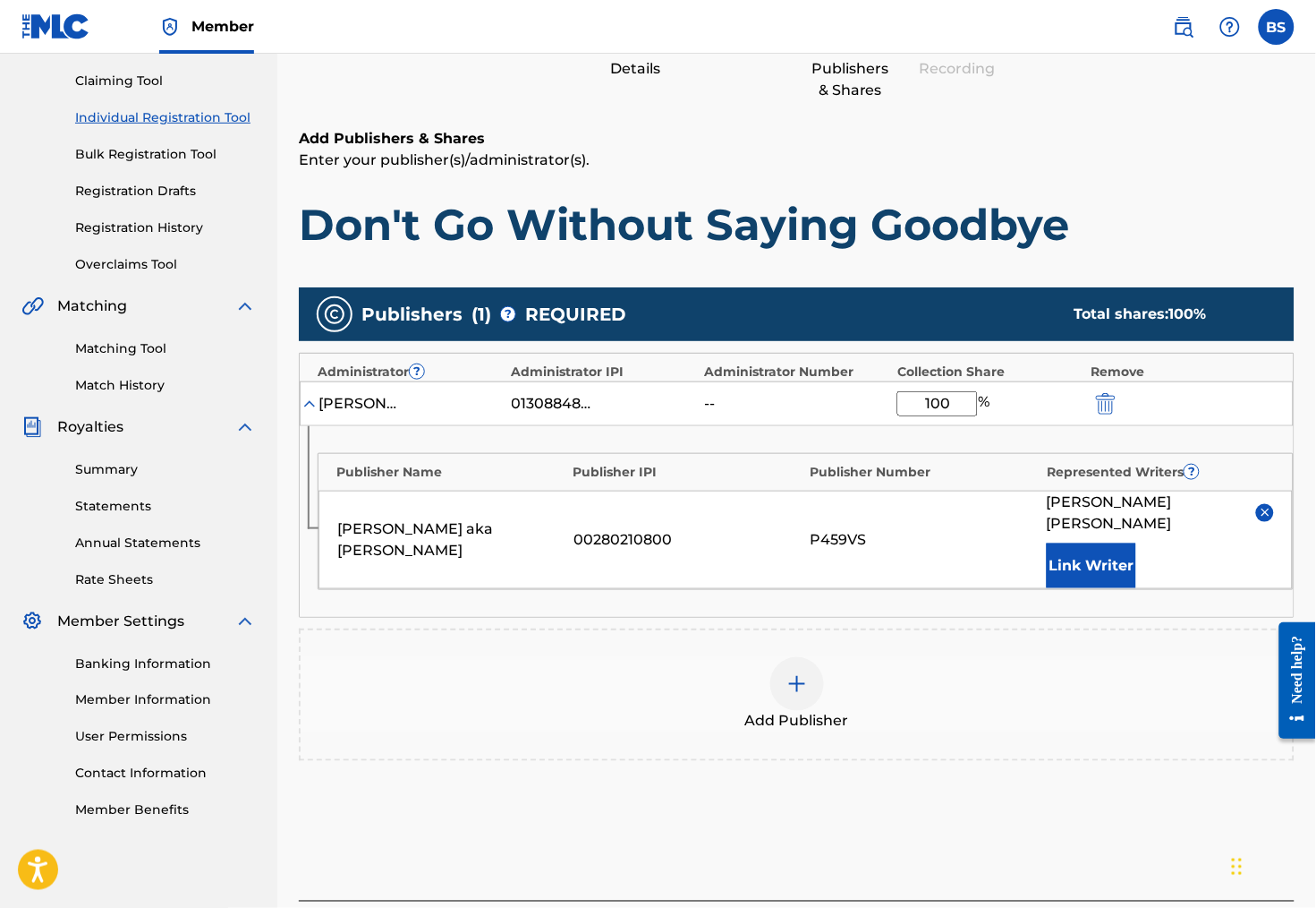
scroll to position [183, 0]
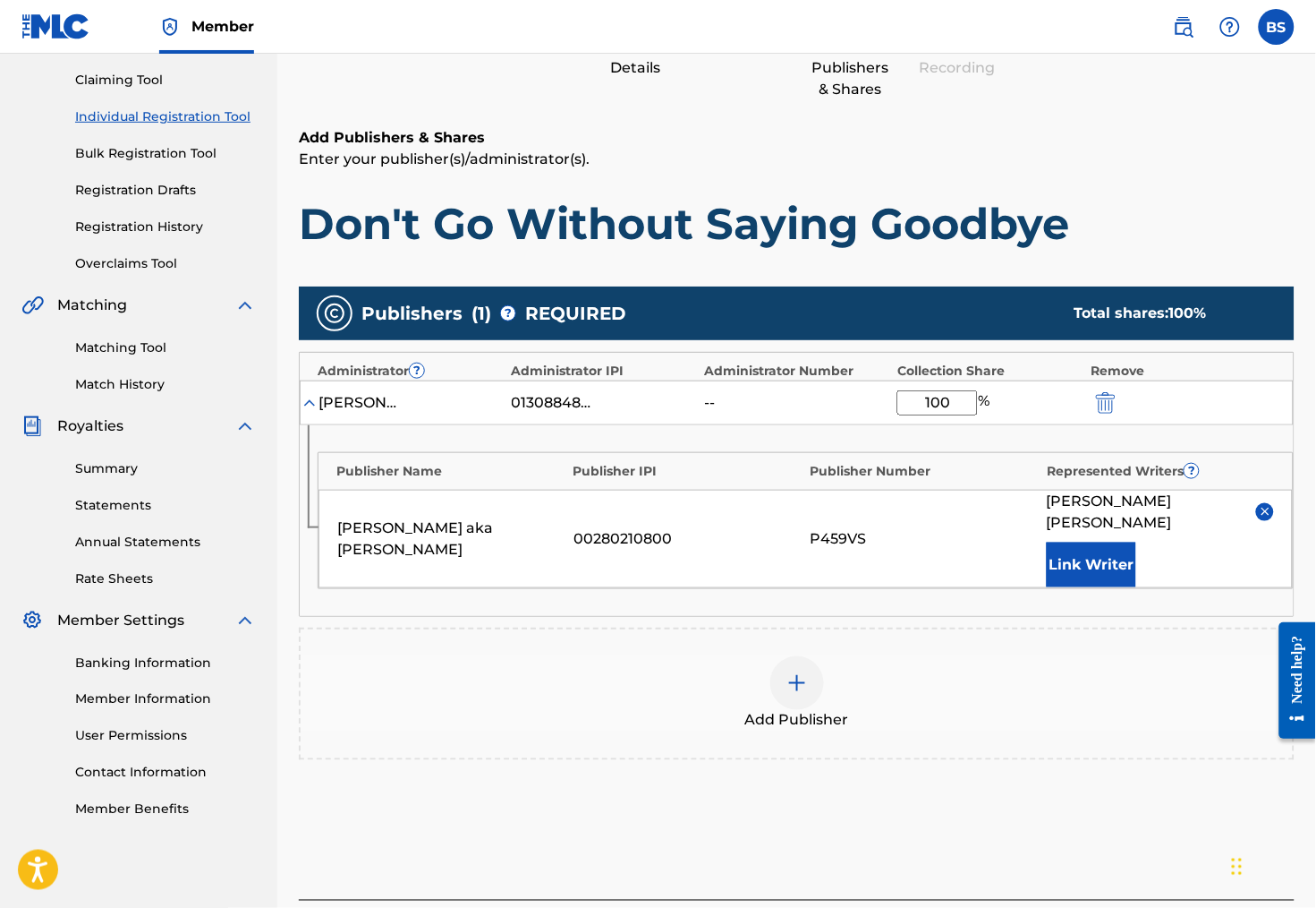
click at [1108, 409] on img "submit" at bounding box center [1106, 403] width 19 height 21
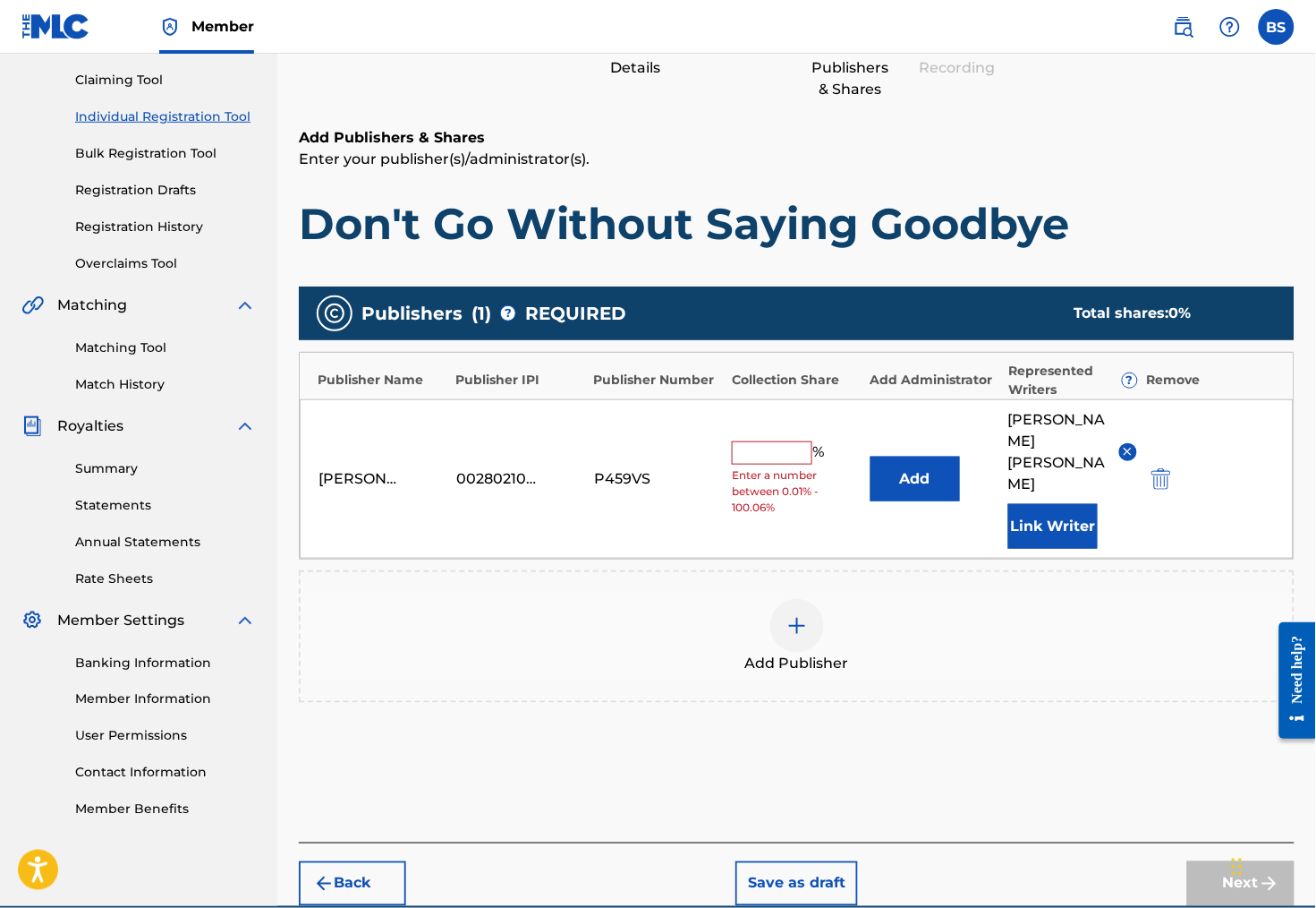
click at [1170, 476] on img "submit" at bounding box center [1161, 479] width 19 height 21
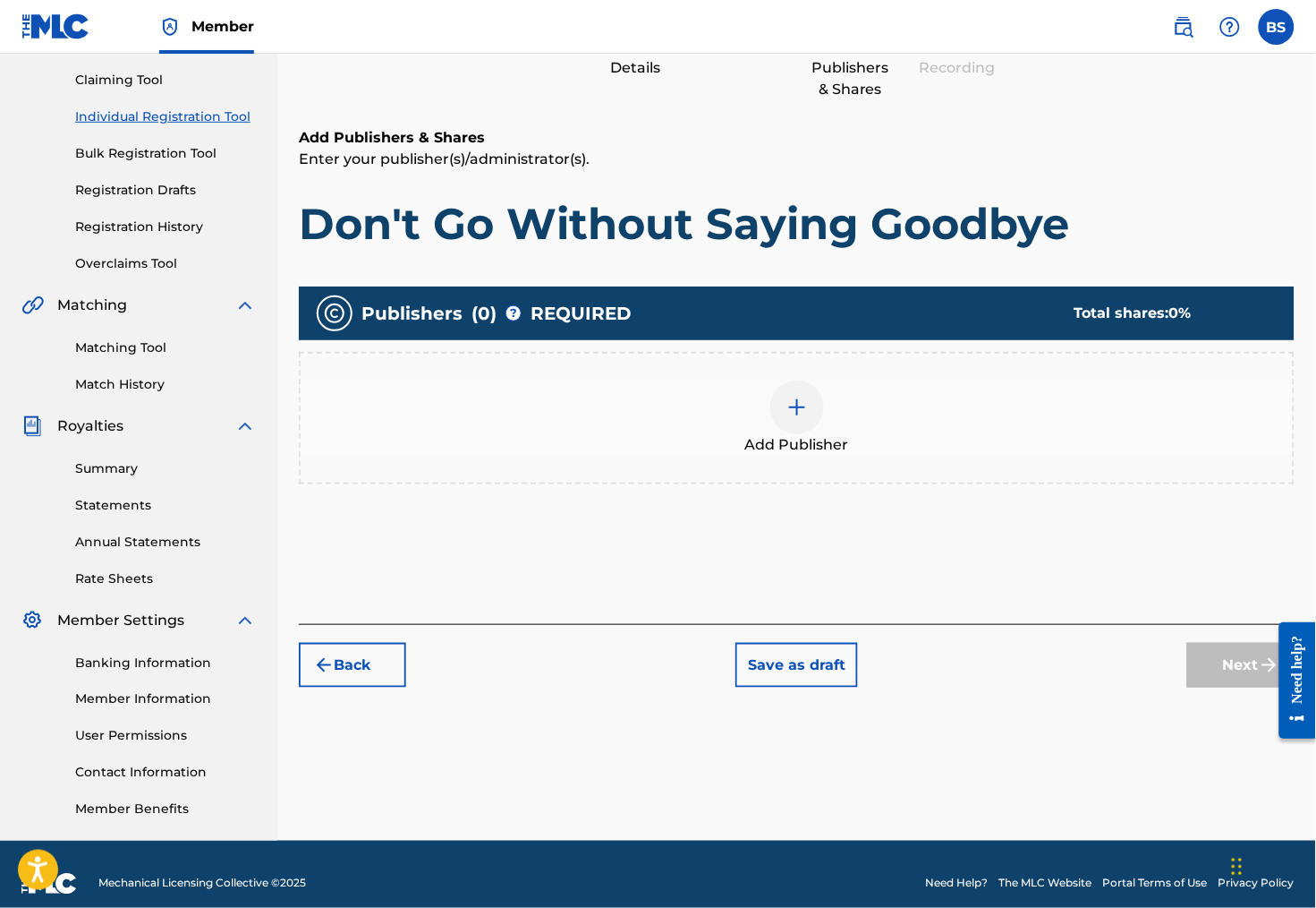
click at [816, 424] on div at bounding box center [796, 406] width 53 height 53
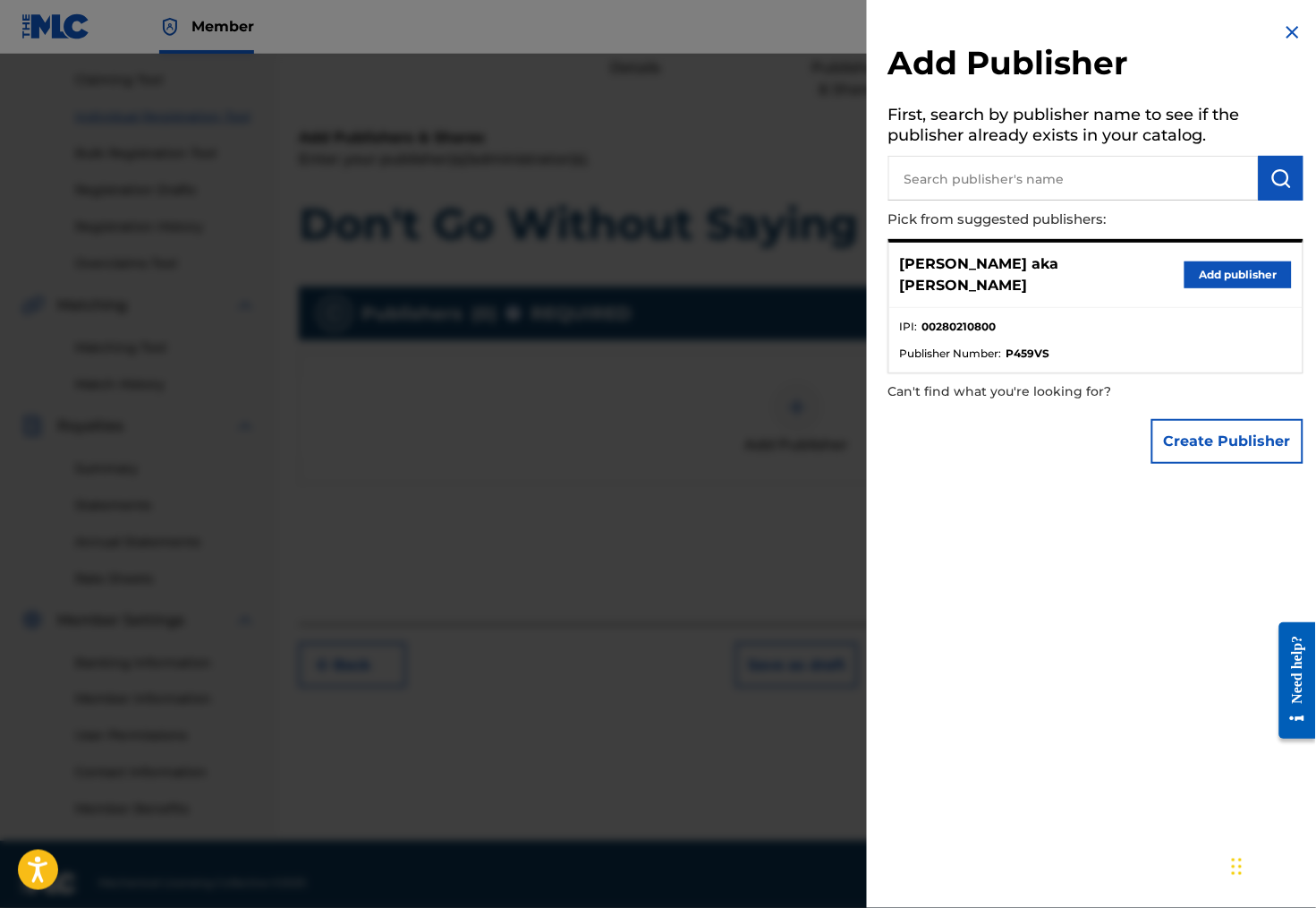
click at [1003, 186] on input "text" at bounding box center [1074, 178] width 370 height 45
type input "Pleasurecraft"
click at [1203, 428] on button "Create Publisher" at bounding box center [1227, 441] width 152 height 45
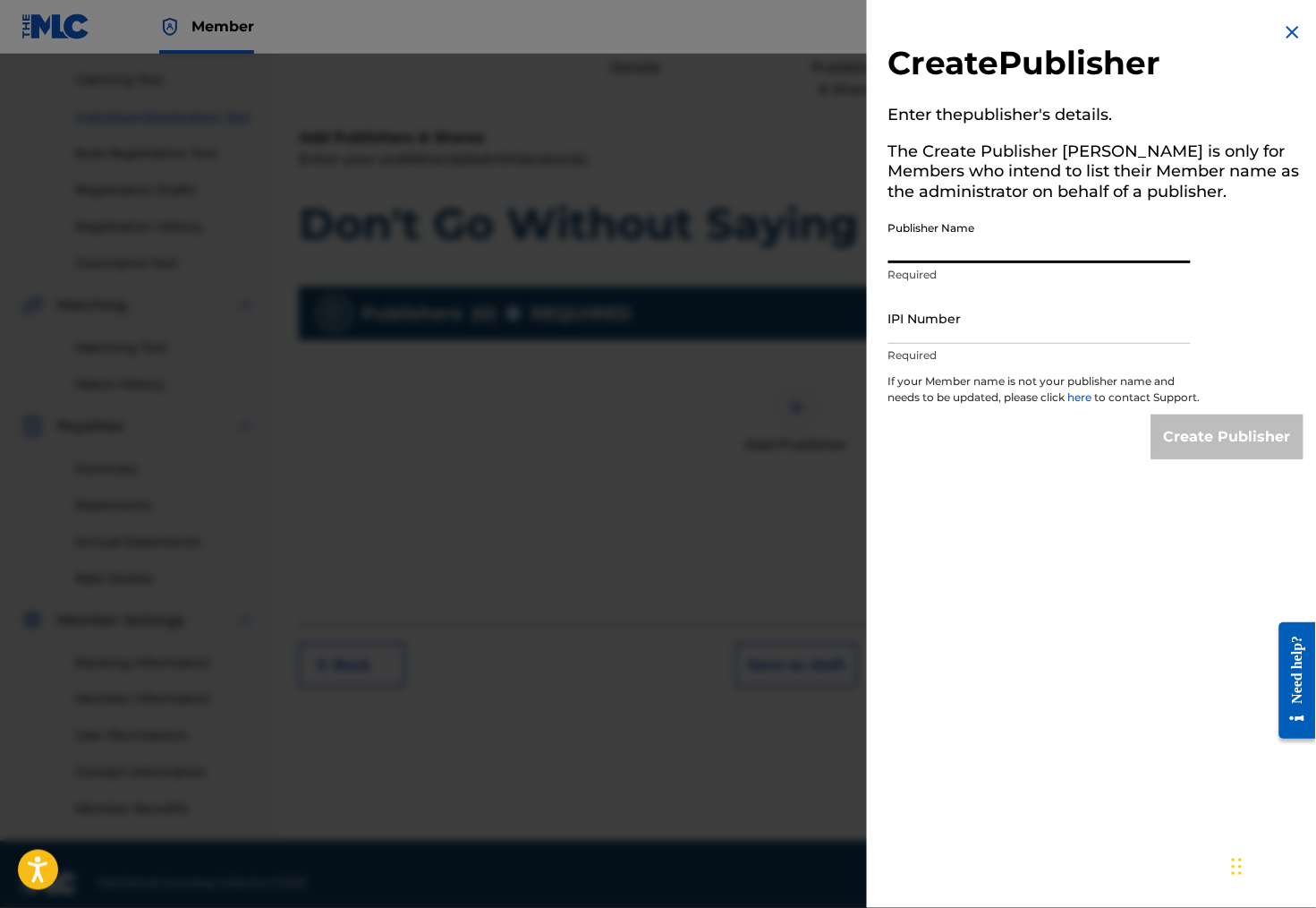
click at [947, 251] on input "Publisher Name" at bounding box center [1040, 238] width 303 height 51
type input "Pleasurecraft"
click at [923, 341] on input "IPI Number" at bounding box center [1040, 318] width 303 height 51
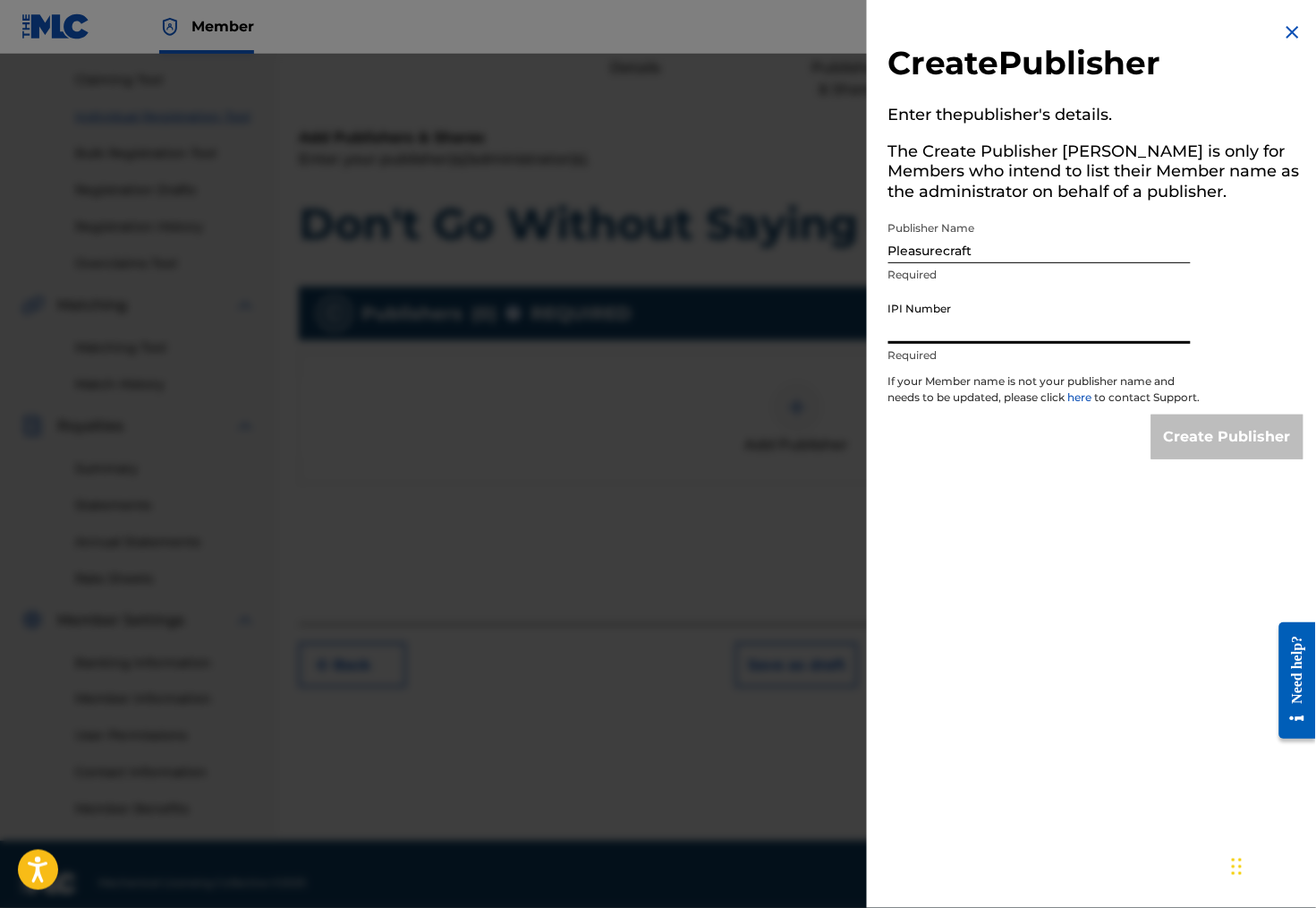
paste input "00280210800"
type input "00280210800"
click at [1255, 443] on input "Create Publisher" at bounding box center [1227, 437] width 152 height 45
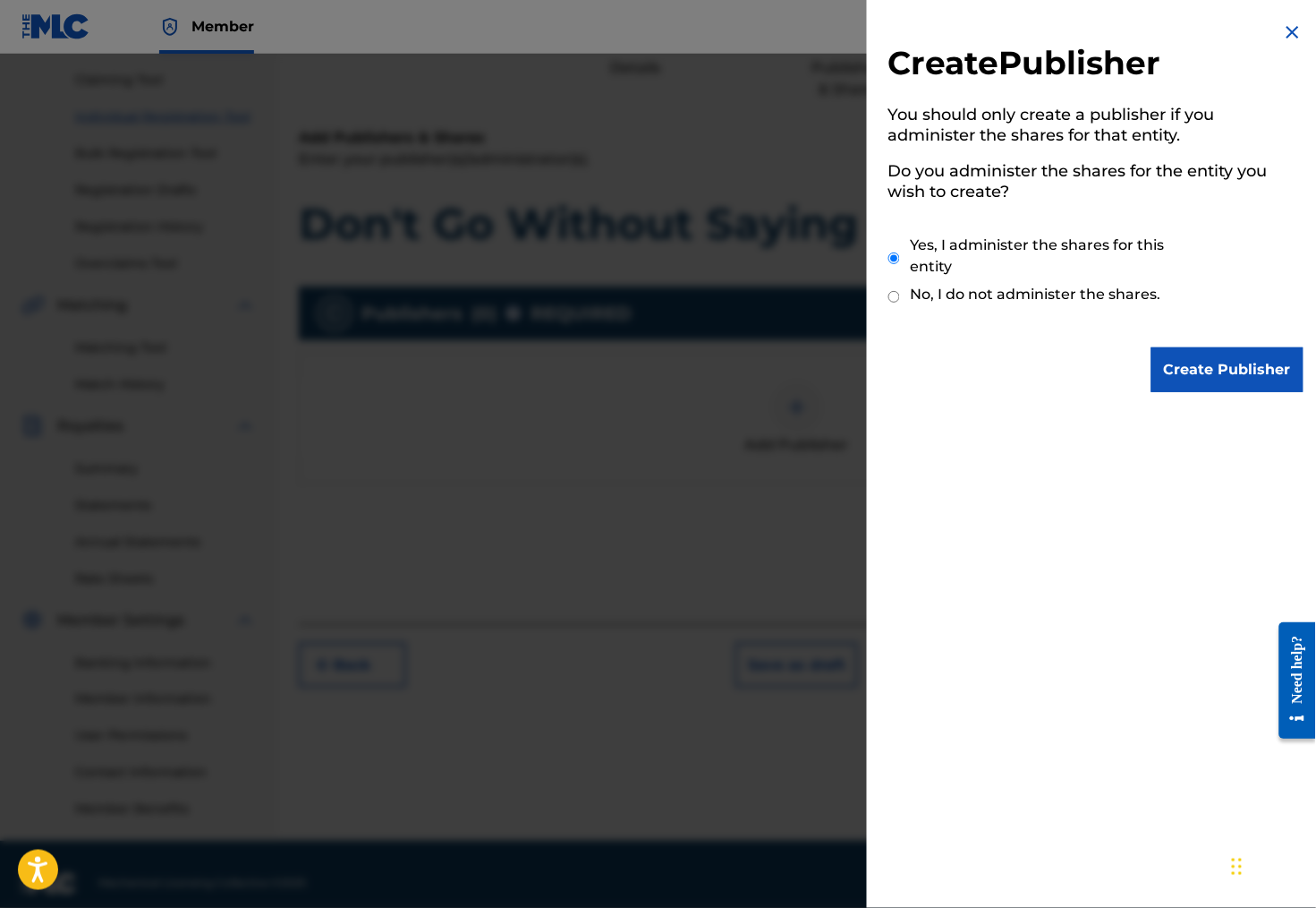
click at [1232, 362] on input "Create Publisher" at bounding box center [1227, 370] width 152 height 45
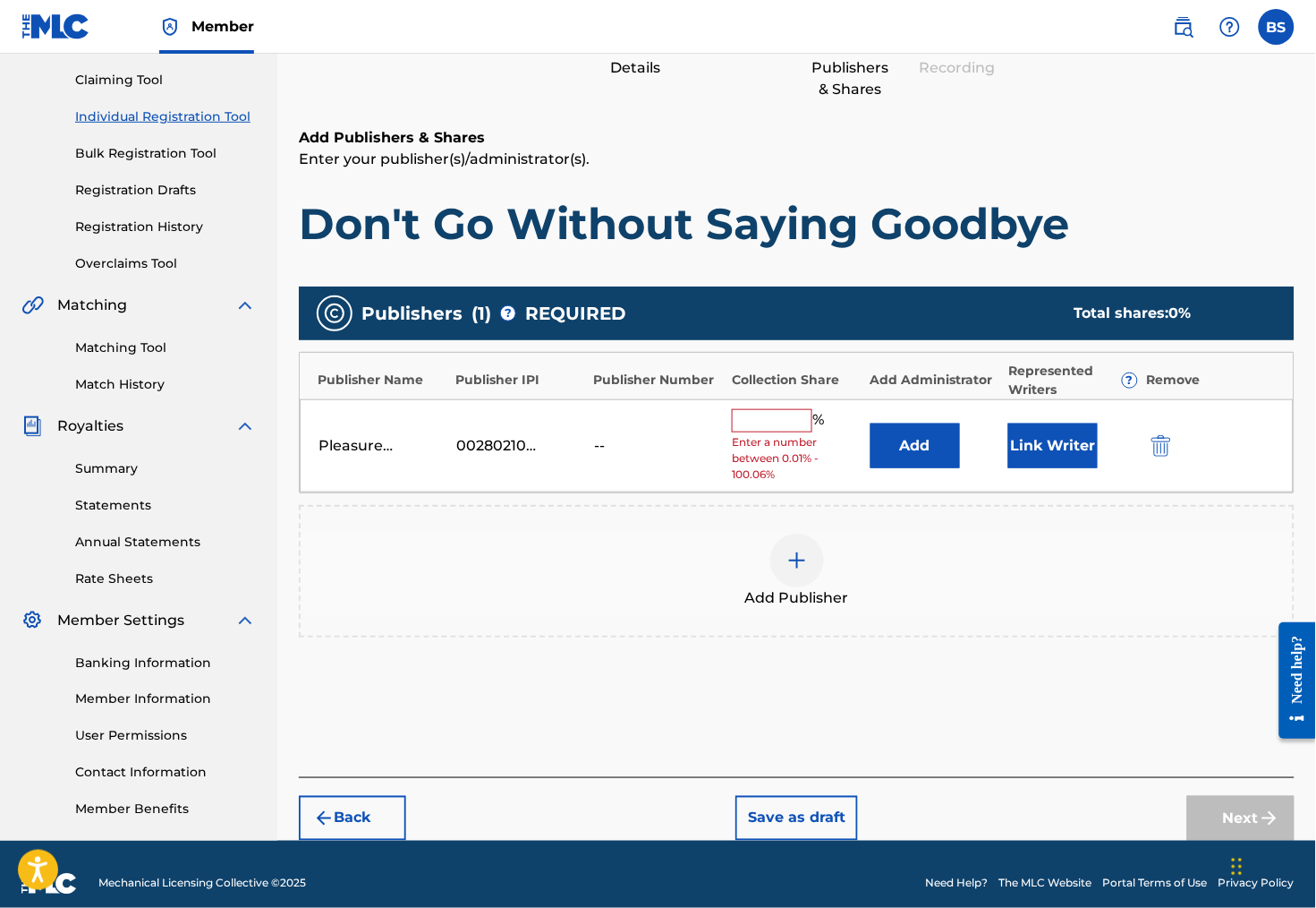
click at [788, 431] on input "text" at bounding box center [772, 421] width 80 height 23
type input "0"
click at [952, 463] on button "Add" at bounding box center [915, 445] width 89 height 45
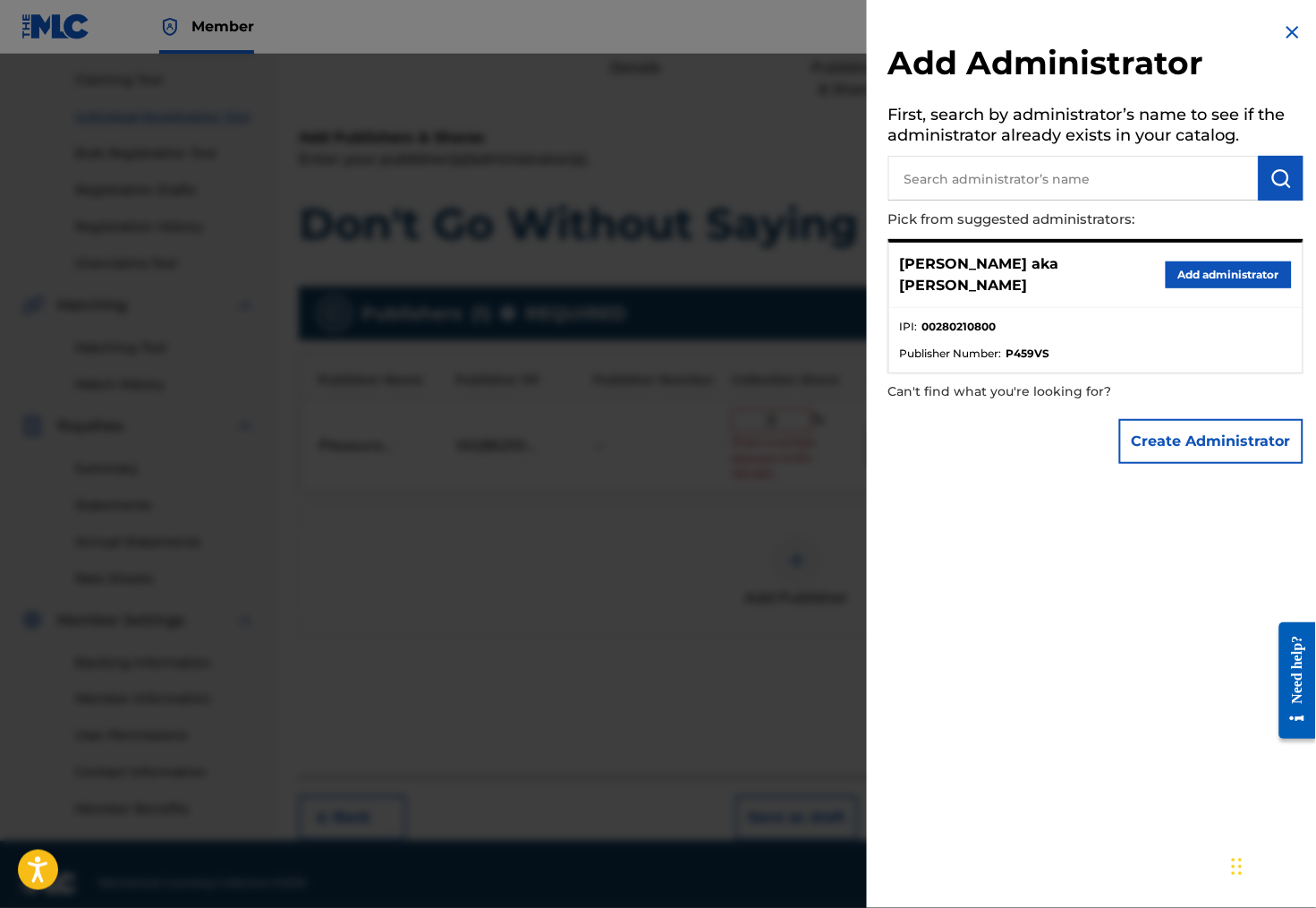
click at [1207, 276] on button "Add administrator" at bounding box center [1229, 275] width 126 height 27
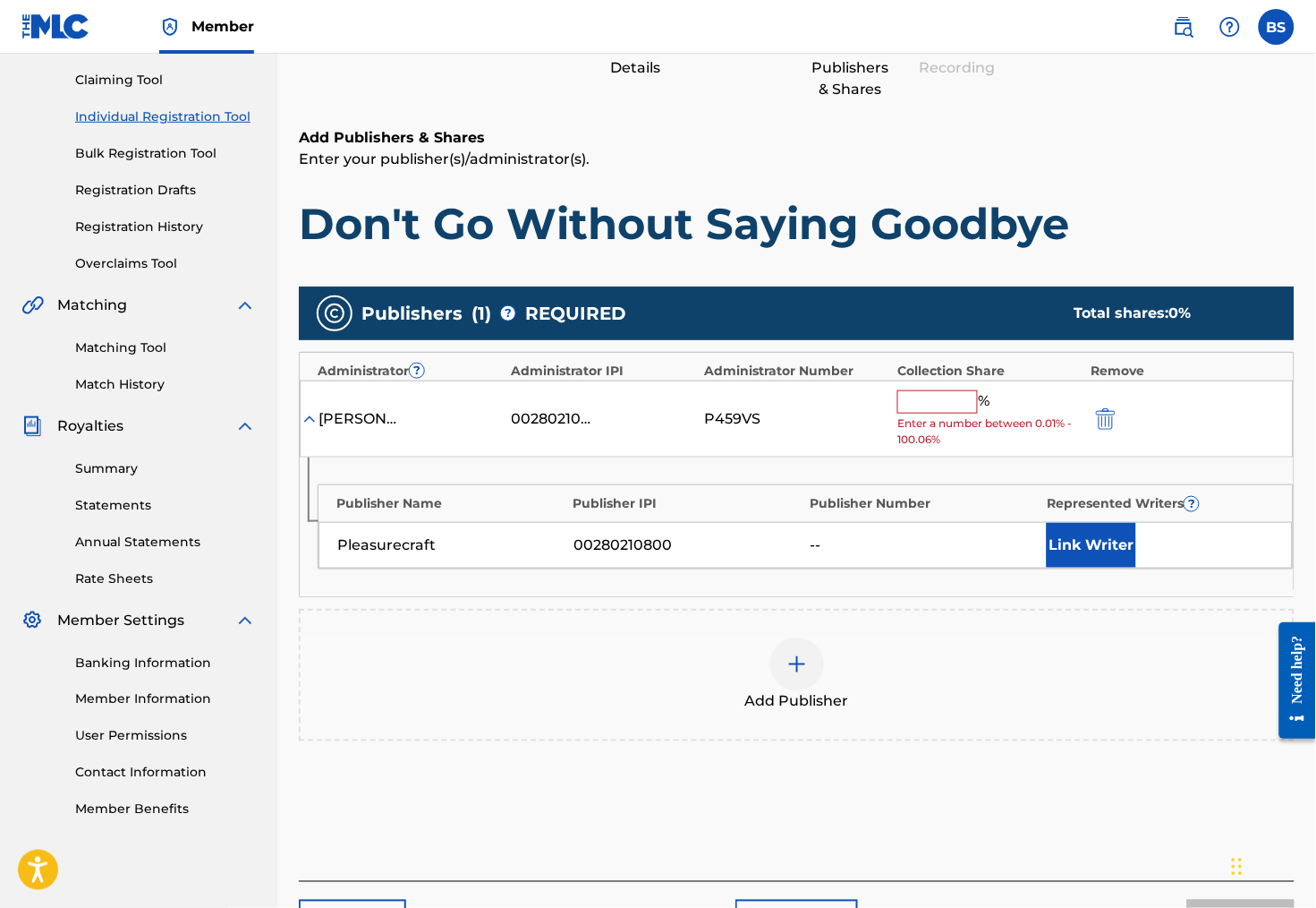
click at [1089, 551] on button "Link Writer" at bounding box center [1091, 545] width 89 height 45
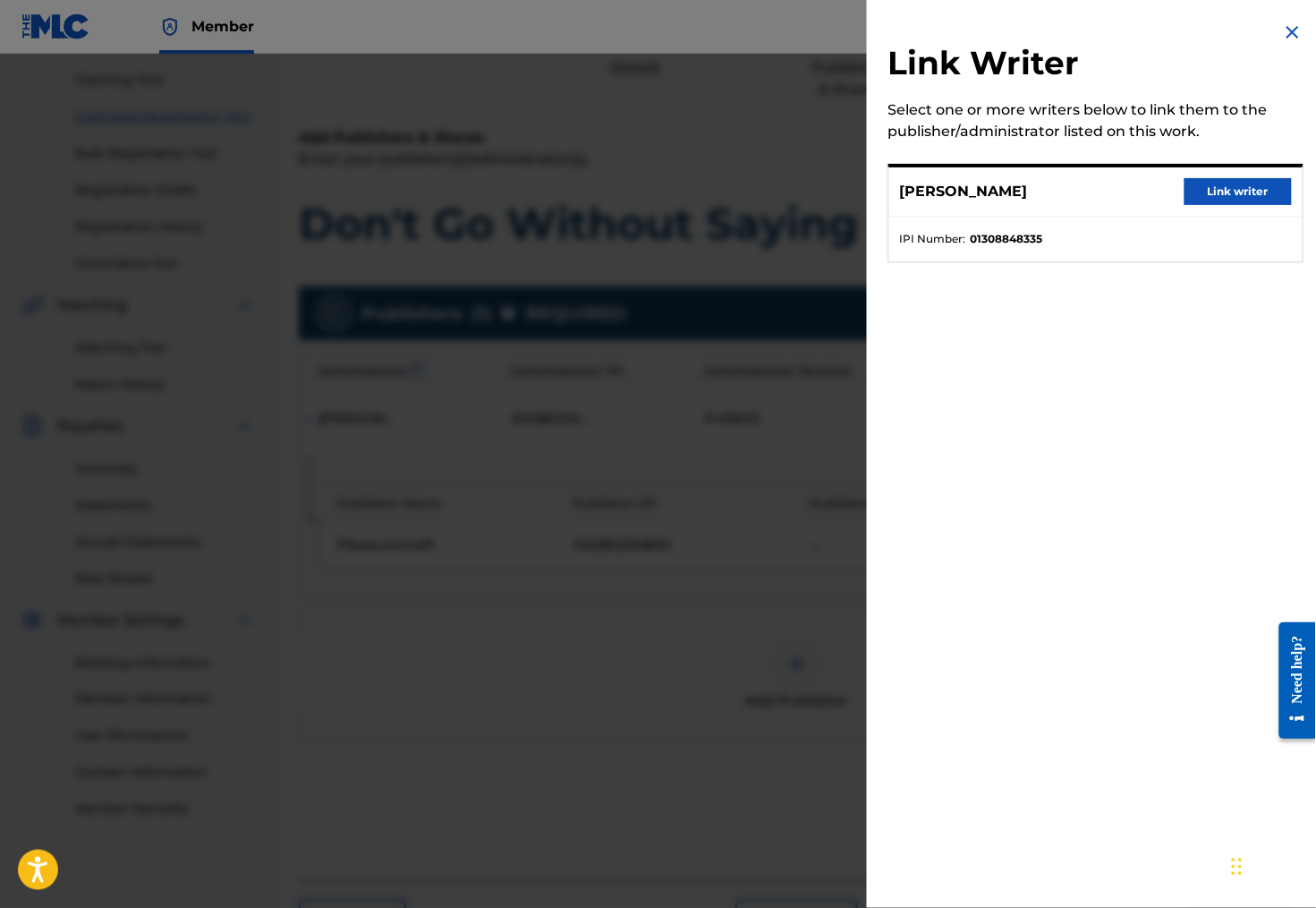
click at [1239, 196] on button "Link writer" at bounding box center [1238, 192] width 108 height 27
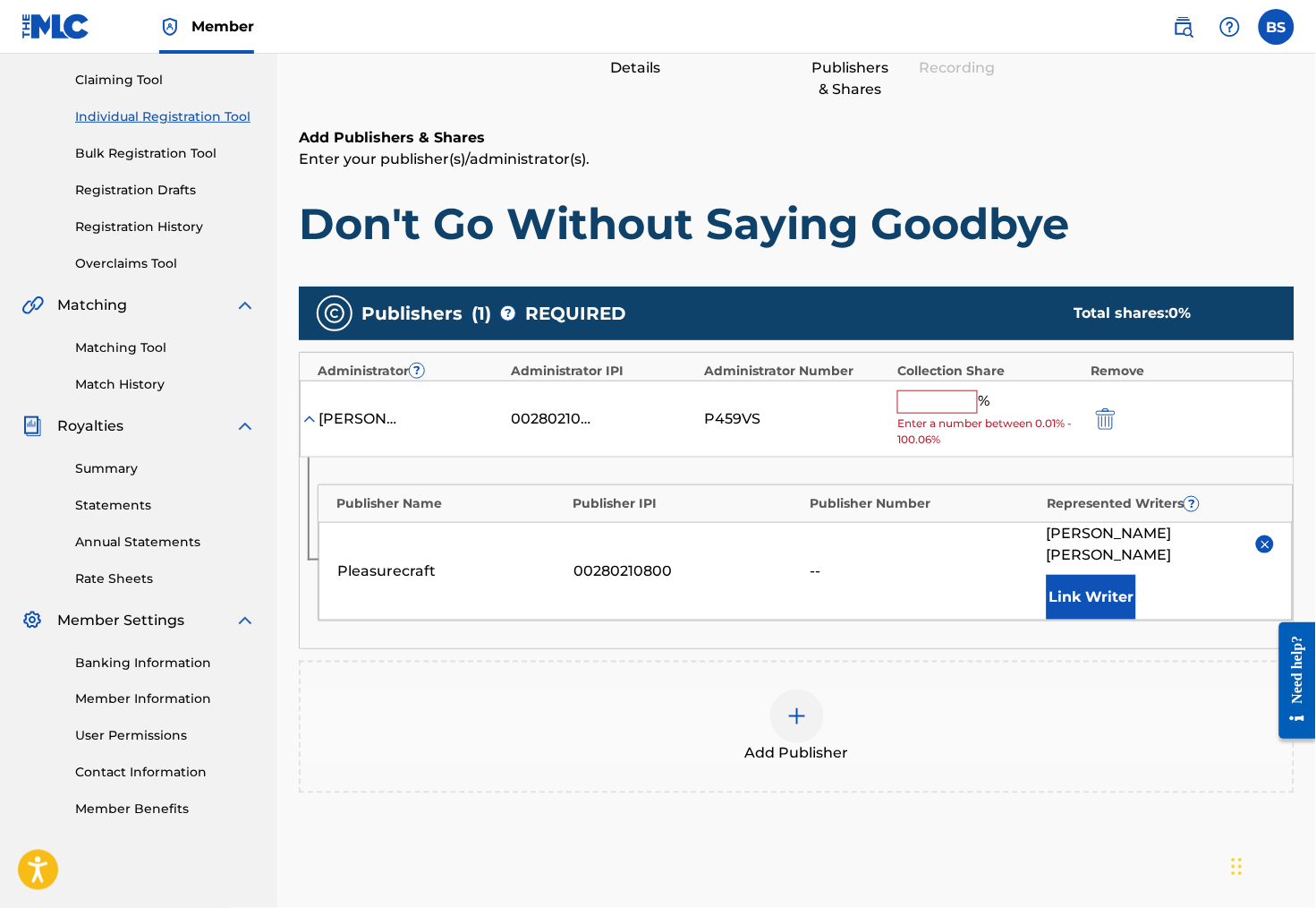
click at [937, 413] on input "text" at bounding box center [937, 402] width 80 height 23
type input "0"
click at [1001, 694] on div "Add Publisher" at bounding box center [796, 726] width 992 height 75
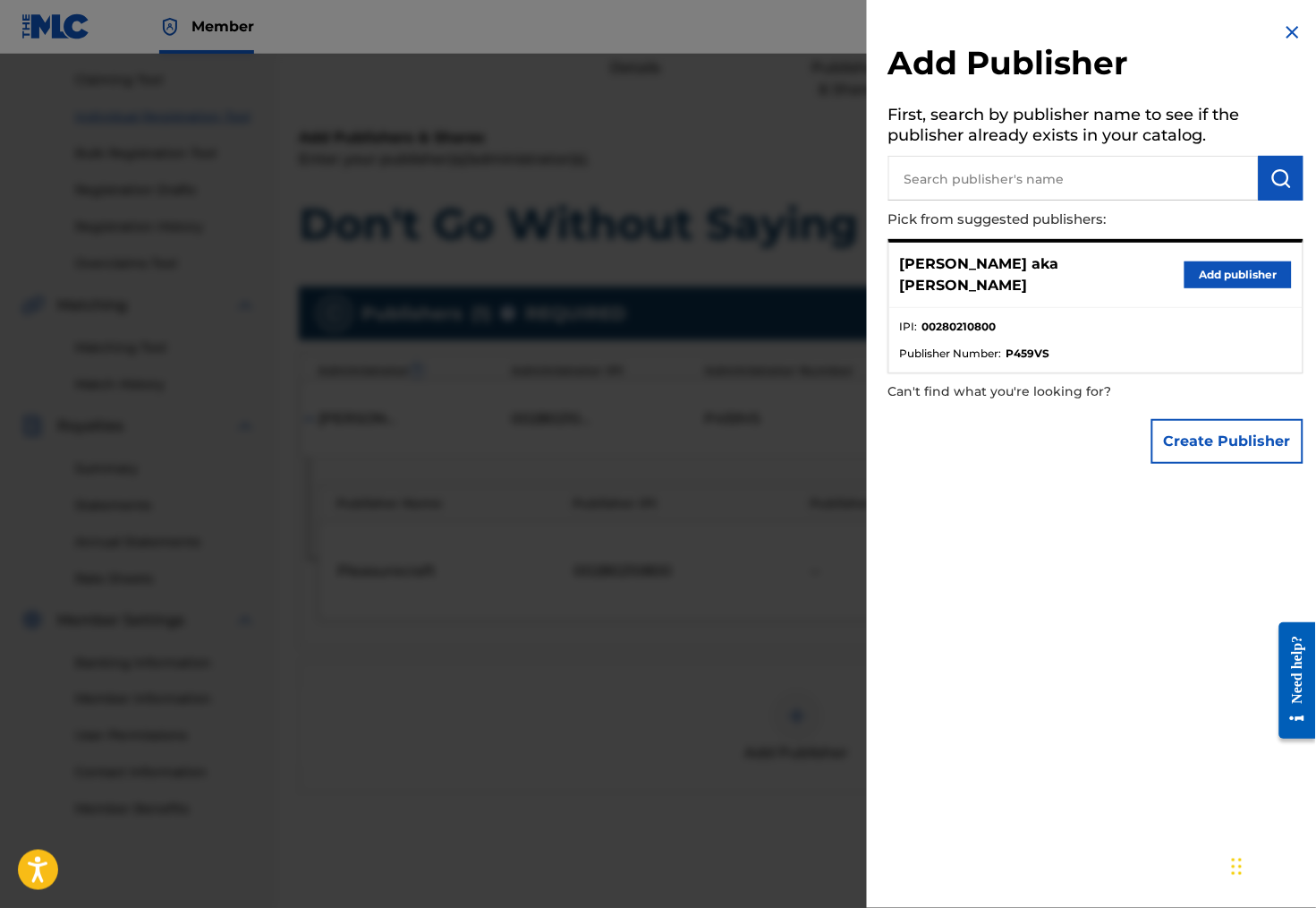
click at [1290, 20] on div "Add Publisher First, search by publisher name to see if the publisher already e…" at bounding box center [1096, 246] width 458 height 494
click at [1284, 37] on img at bounding box center [1293, 32] width 21 height 21
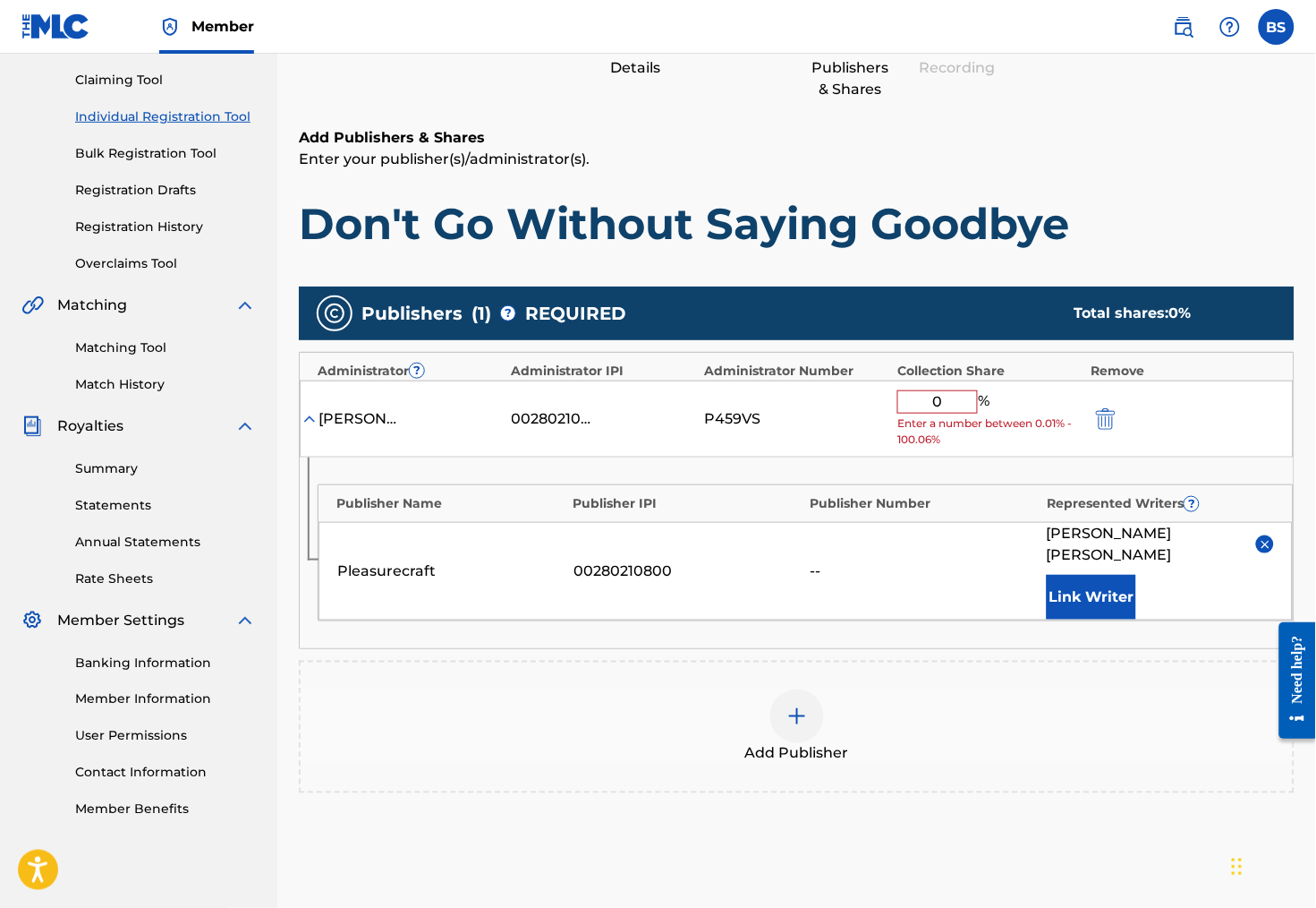
click at [802, 709] on img at bounding box center [797, 716] width 21 height 21
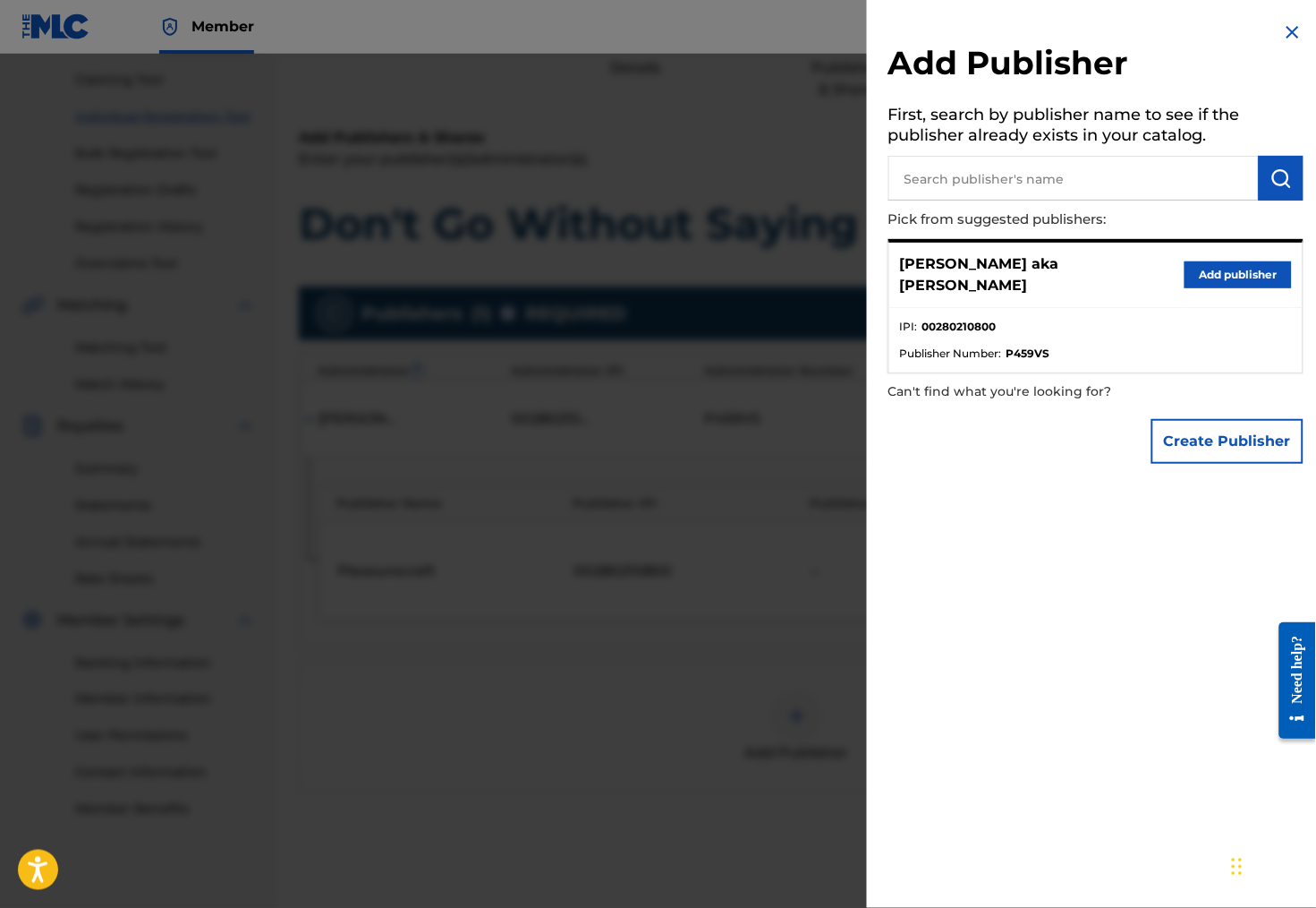
click at [954, 191] on input "text" at bounding box center [1074, 178] width 370 height 45
type input "bro n sis"
click at [1191, 444] on button "Create Publisher" at bounding box center [1227, 441] width 152 height 45
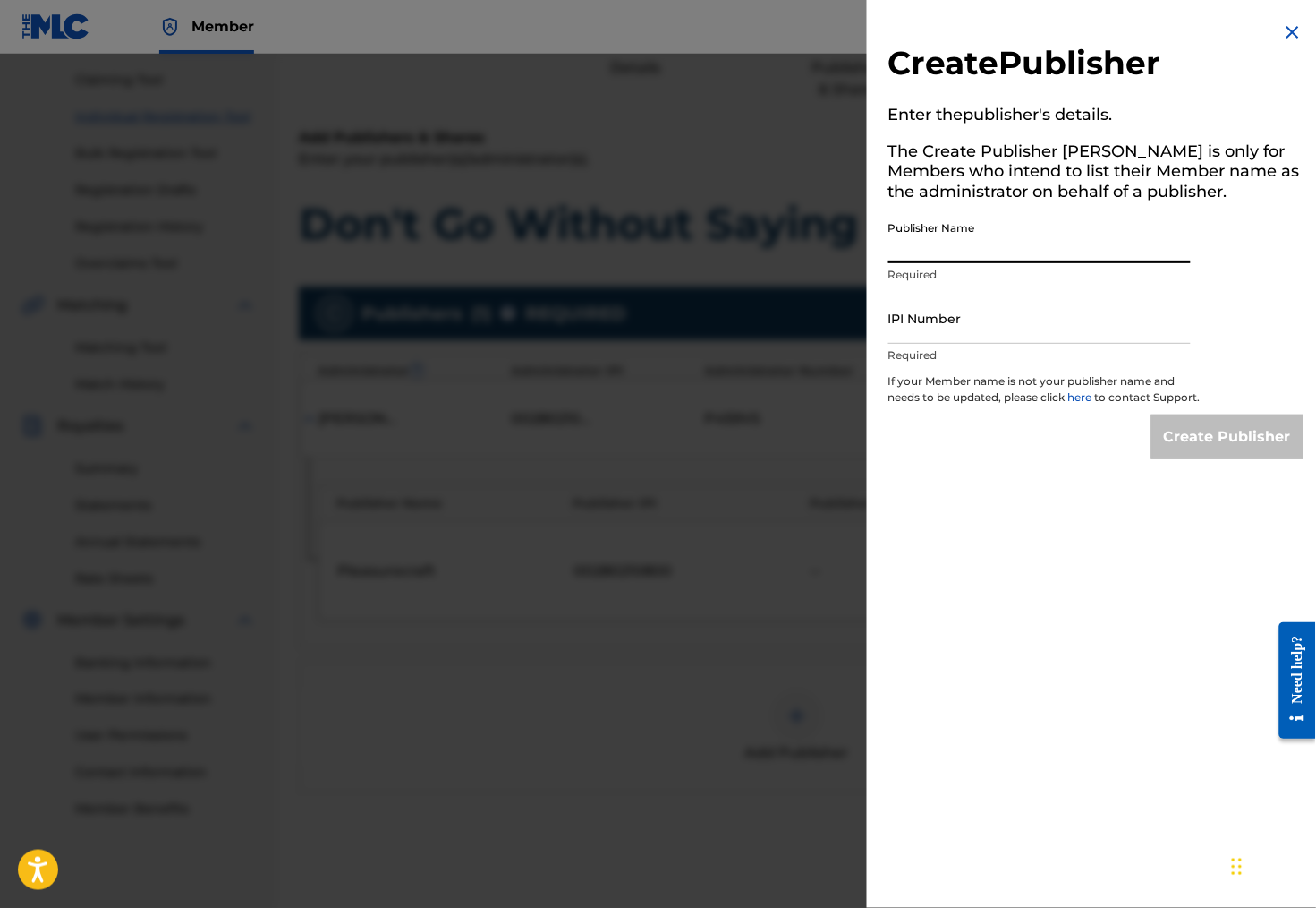
click at [930, 259] on input "Publisher Name" at bounding box center [1040, 238] width 303 height 51
type input "bro n sis"
click at [983, 332] on input "IPI Number" at bounding box center [1040, 318] width 303 height 51
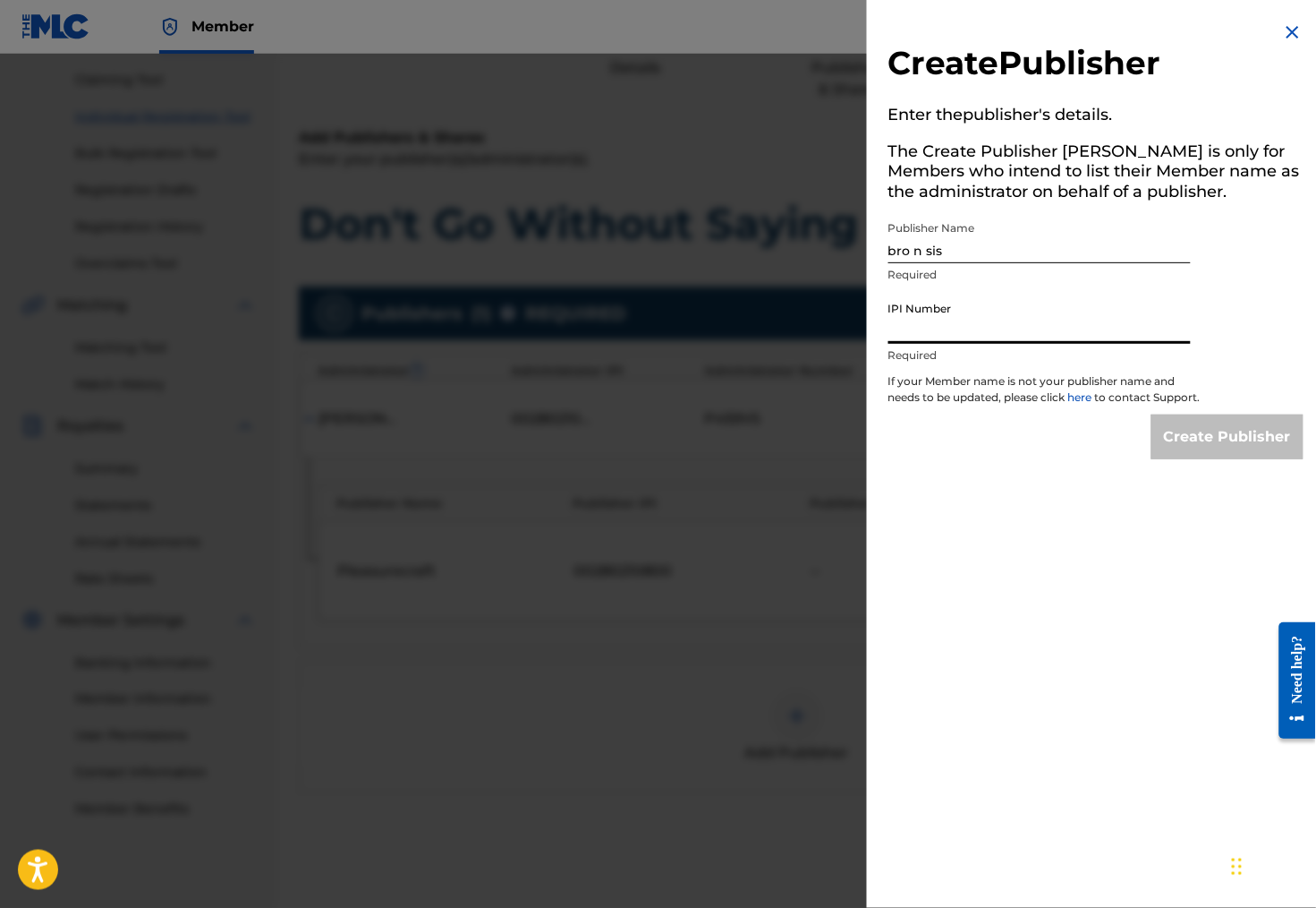
paste input "00233405109"
type input "00233405109"
click at [1227, 457] on input "Create Publisher" at bounding box center [1227, 437] width 152 height 45
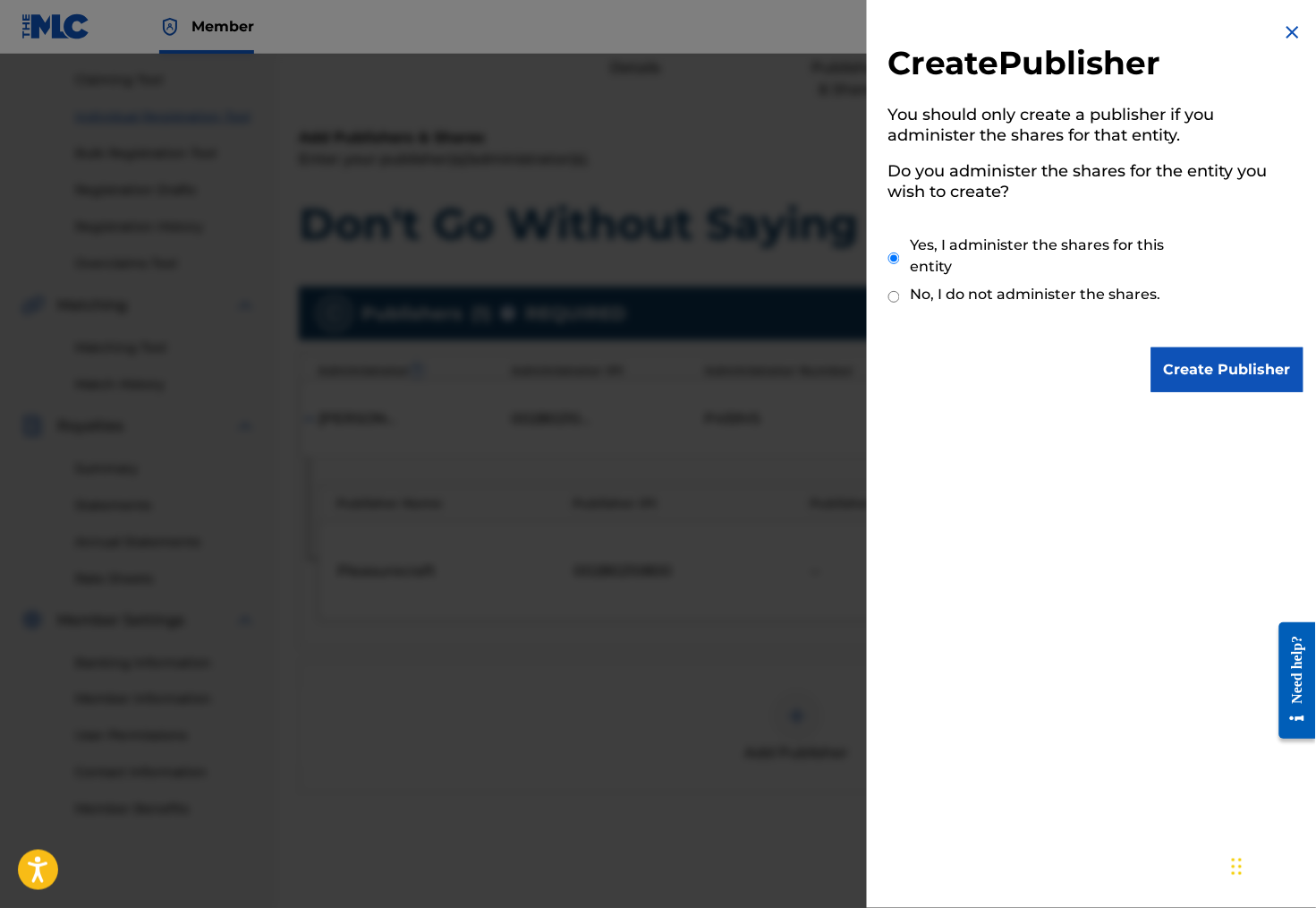
click at [1232, 373] on input "Create Publisher" at bounding box center [1227, 370] width 152 height 45
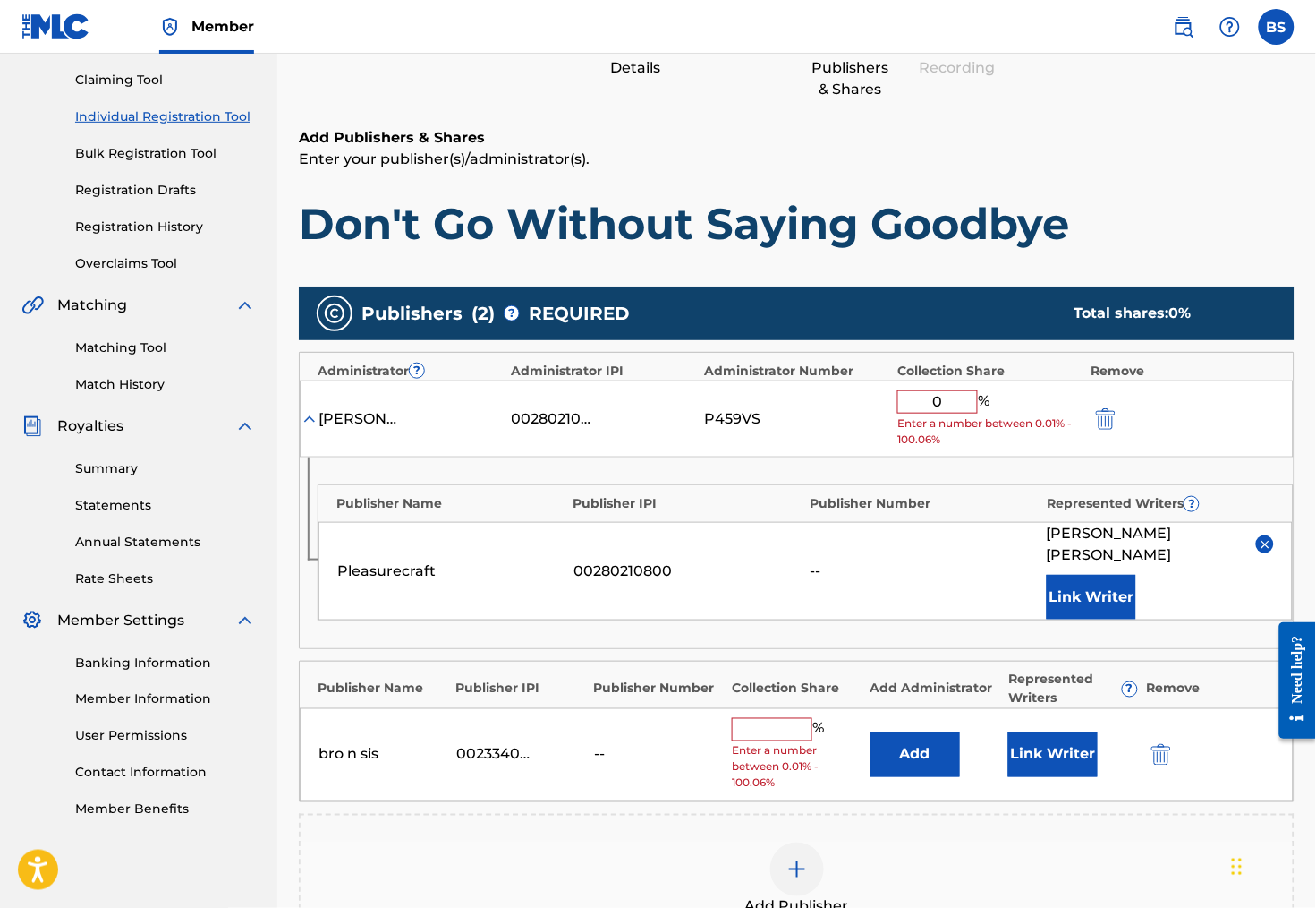
click at [782, 723] on input "text" at bounding box center [772, 730] width 80 height 23
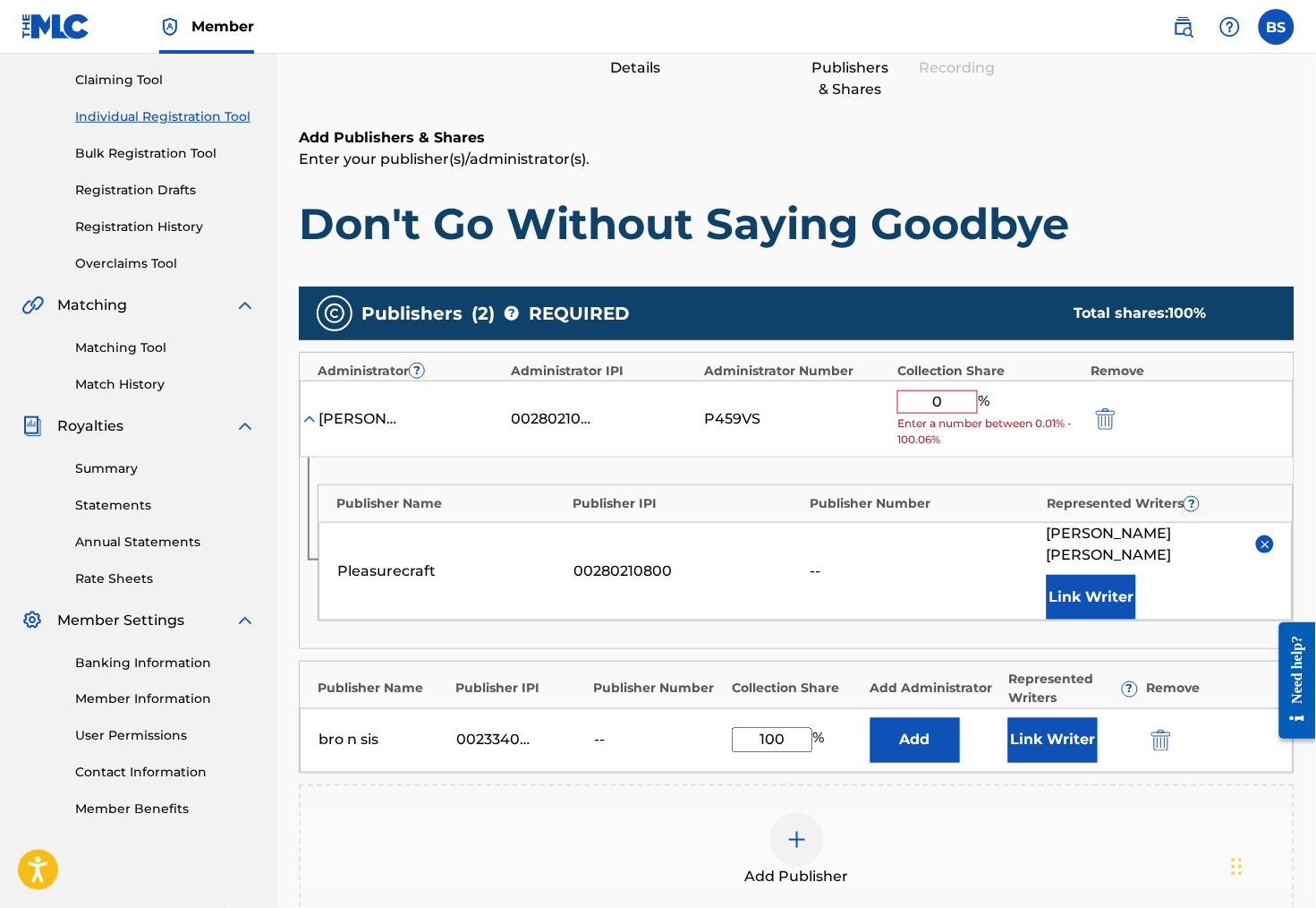
type input "100"
click at [931, 803] on div "Add Publisher" at bounding box center [796, 850] width 996 height 133
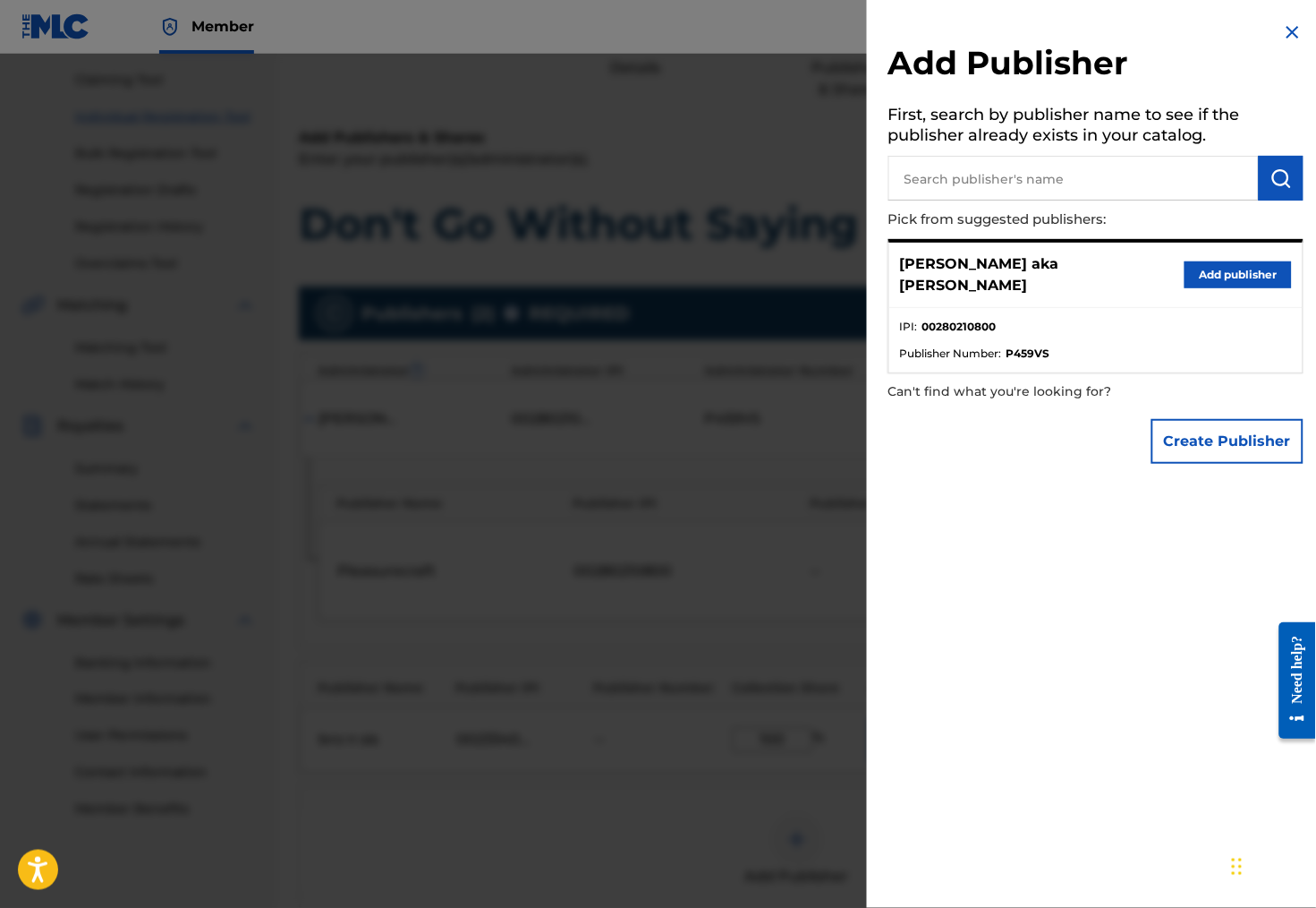
click at [1285, 28] on img at bounding box center [1293, 32] width 21 height 21
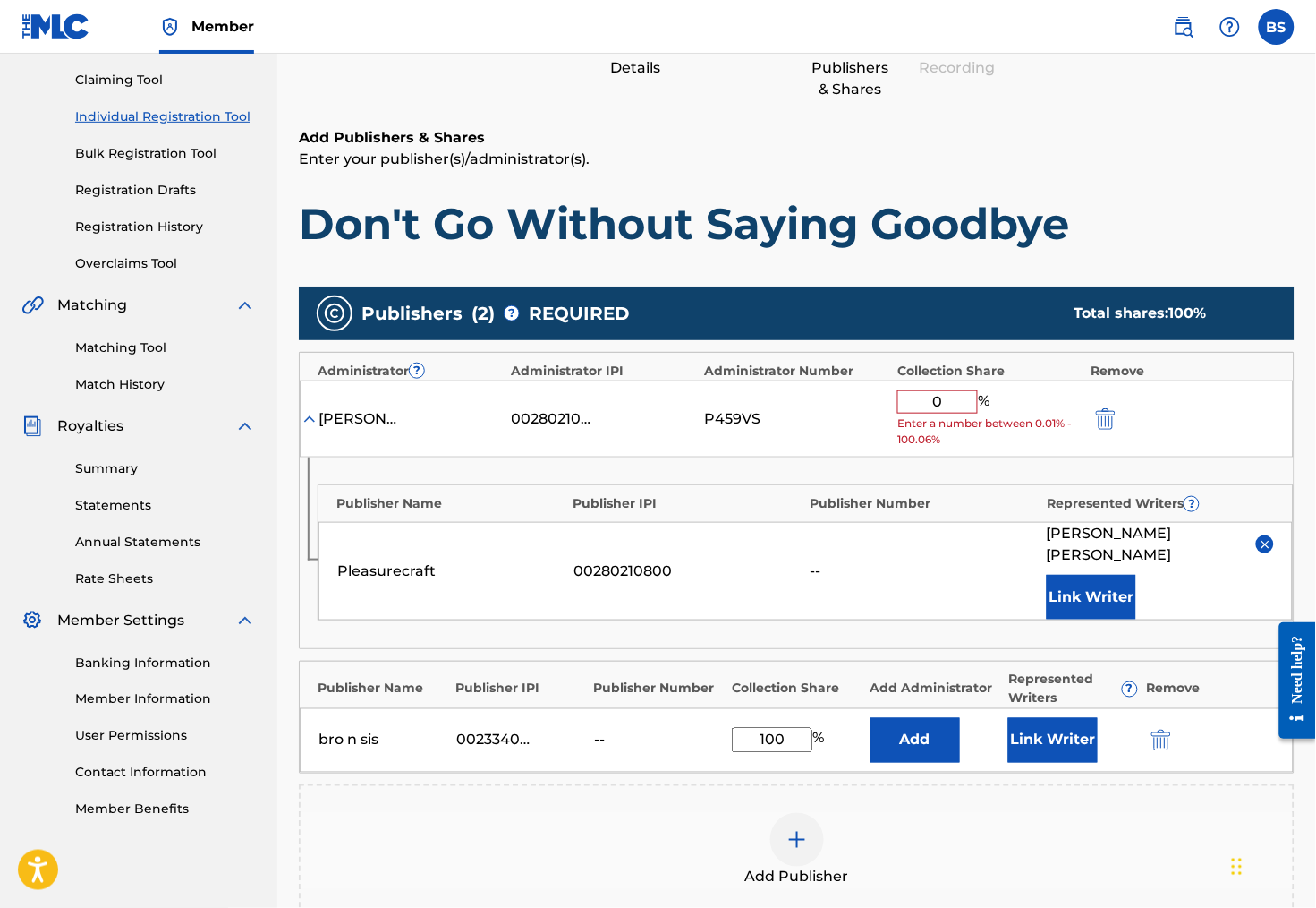
click at [1052, 750] on button "Link Writer" at bounding box center [1053, 740] width 89 height 45
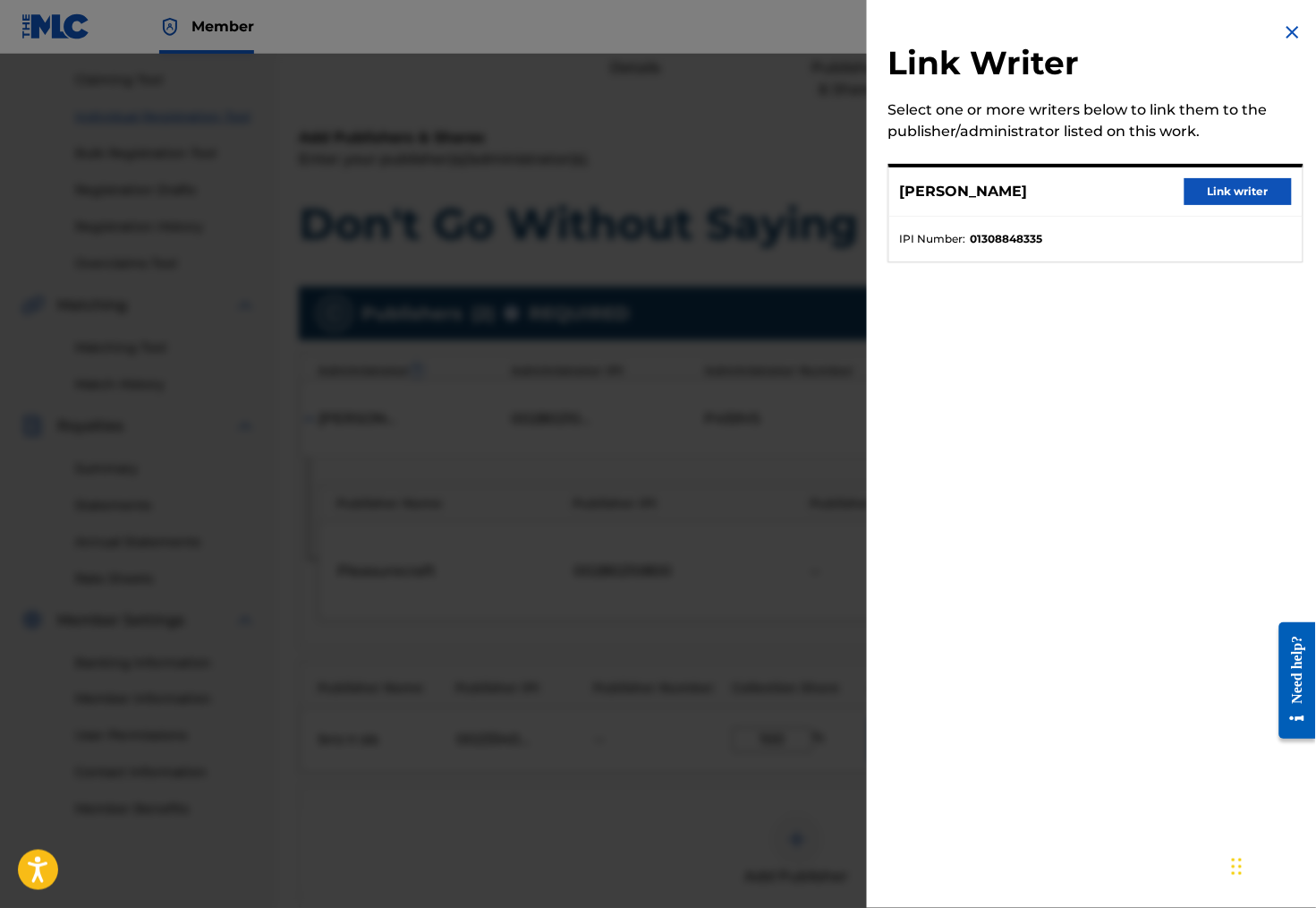
click at [1249, 198] on button "Link writer" at bounding box center [1238, 192] width 108 height 27
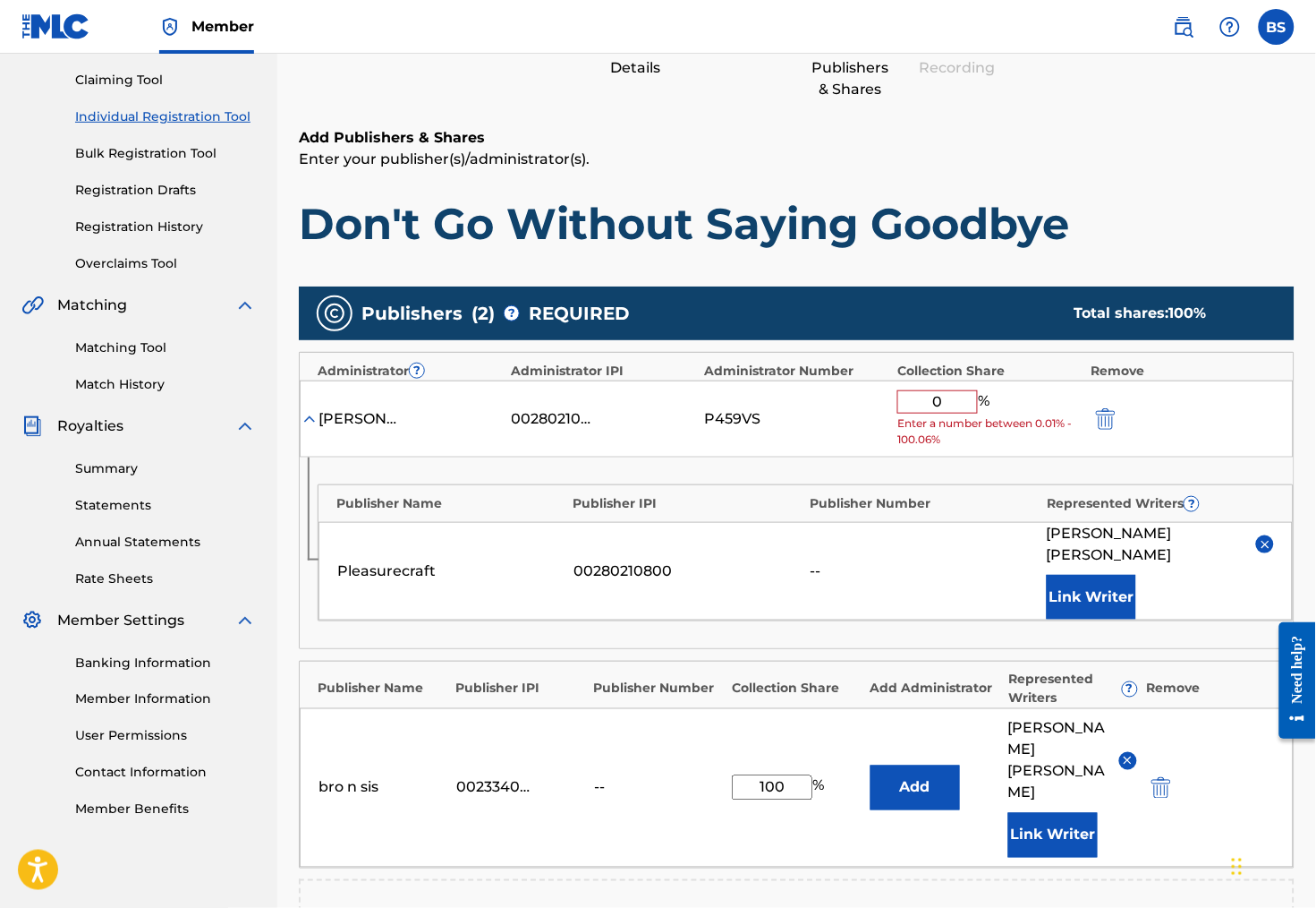
click at [908, 766] on button "Add" at bounding box center [915, 788] width 89 height 45
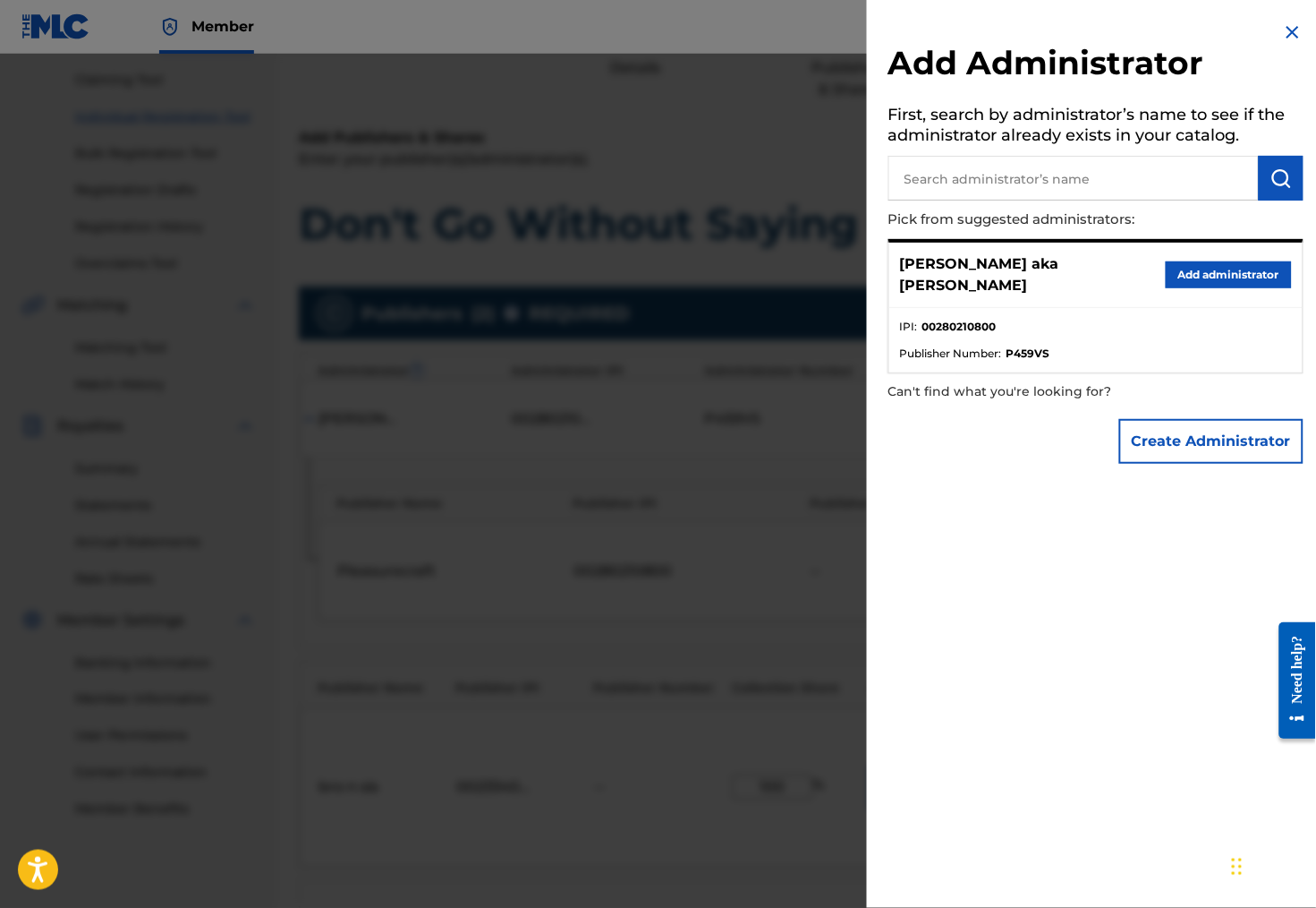
click at [991, 185] on input "text" at bounding box center [1074, 178] width 370 height 45
type input "bro n sis"
click at [1197, 443] on button "Create Administrator" at bounding box center [1211, 441] width 184 height 45
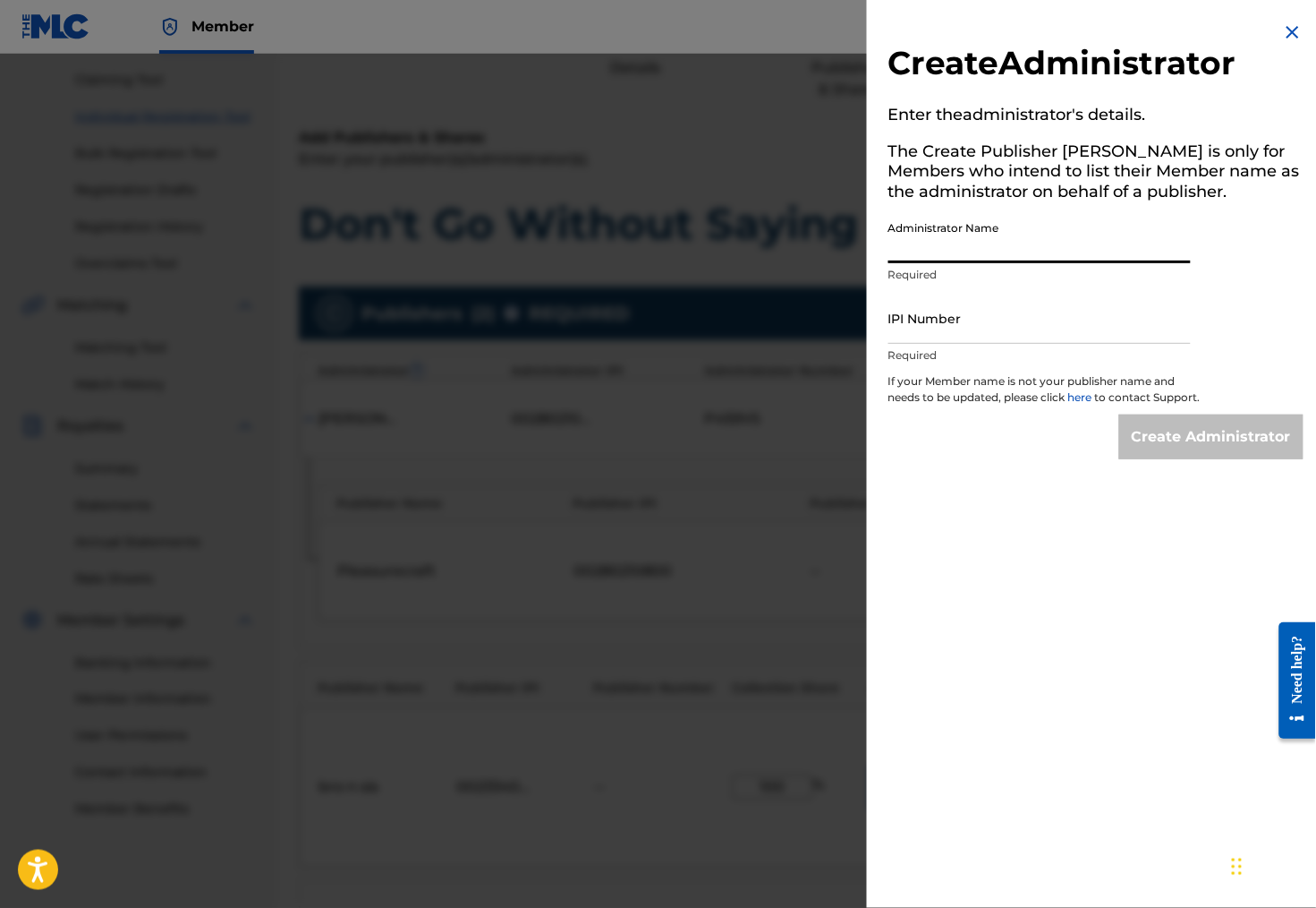
click at [963, 254] on input "Administrator Name" at bounding box center [1040, 238] width 303 height 51
type input "bro n sis"
click at [969, 343] on input "IPI Number" at bounding box center [1040, 318] width 303 height 51
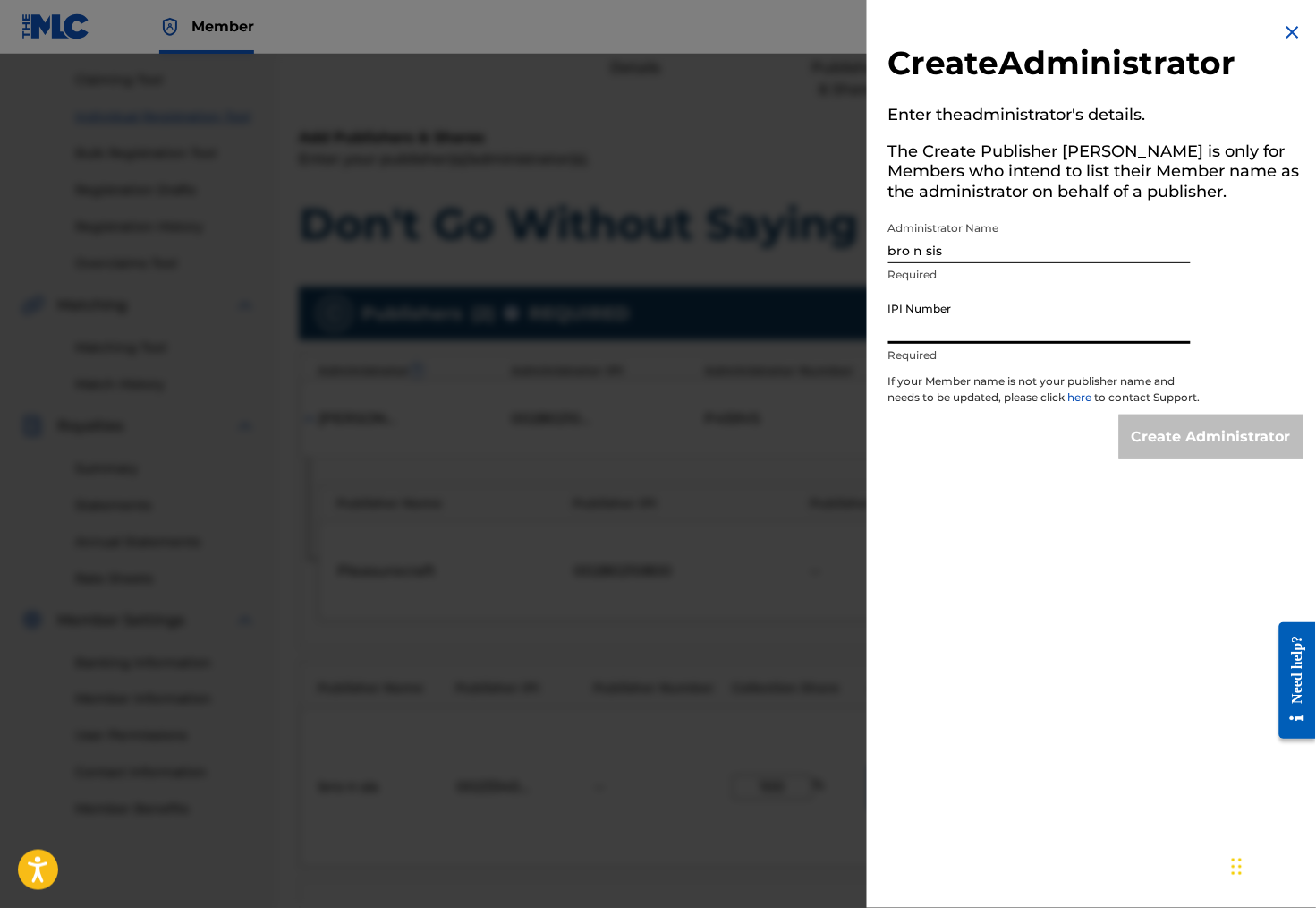
paste input "00233405109"
type input "00233405109"
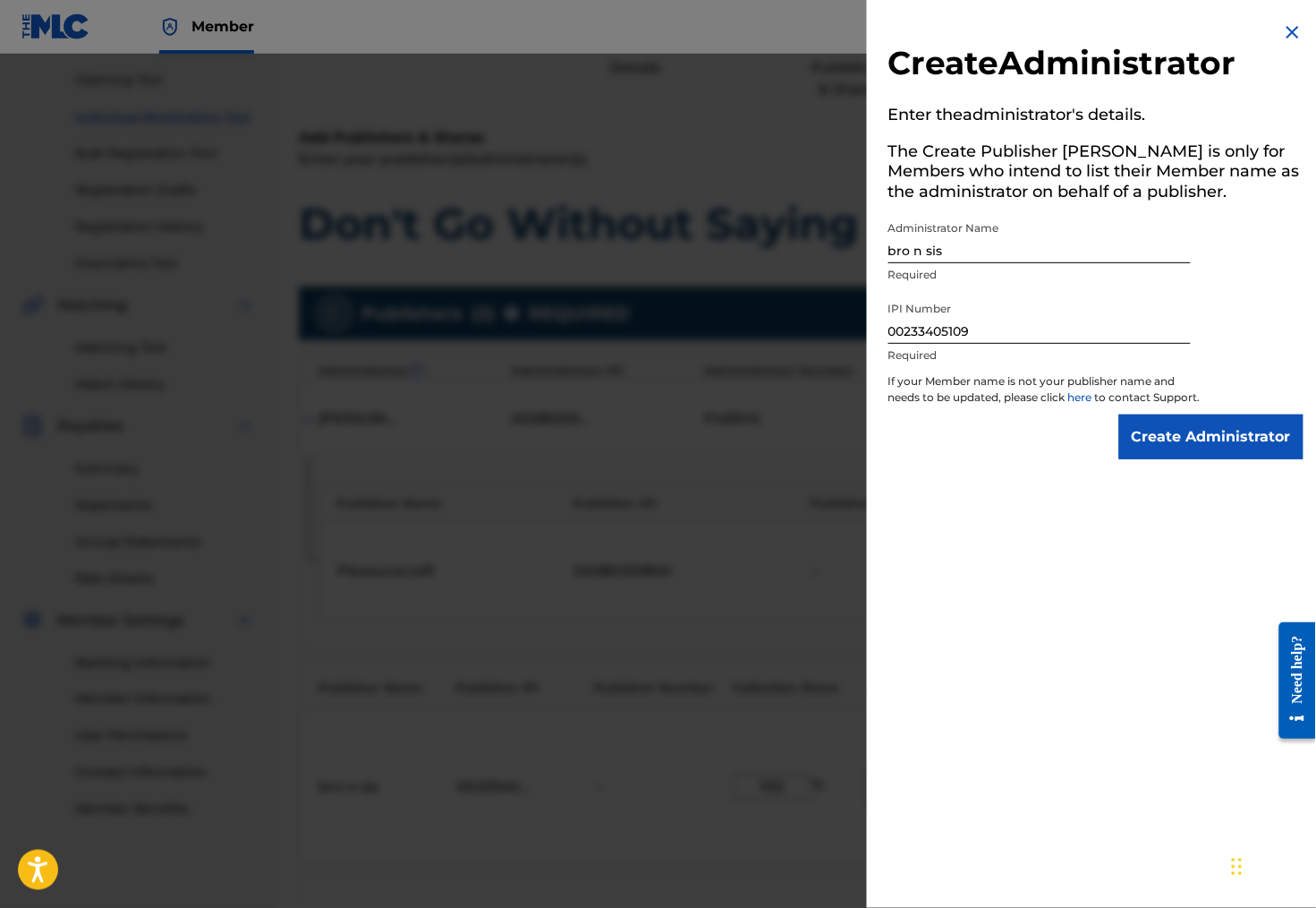
click at [1172, 457] on input "Create Administrator" at bounding box center [1211, 437] width 184 height 45
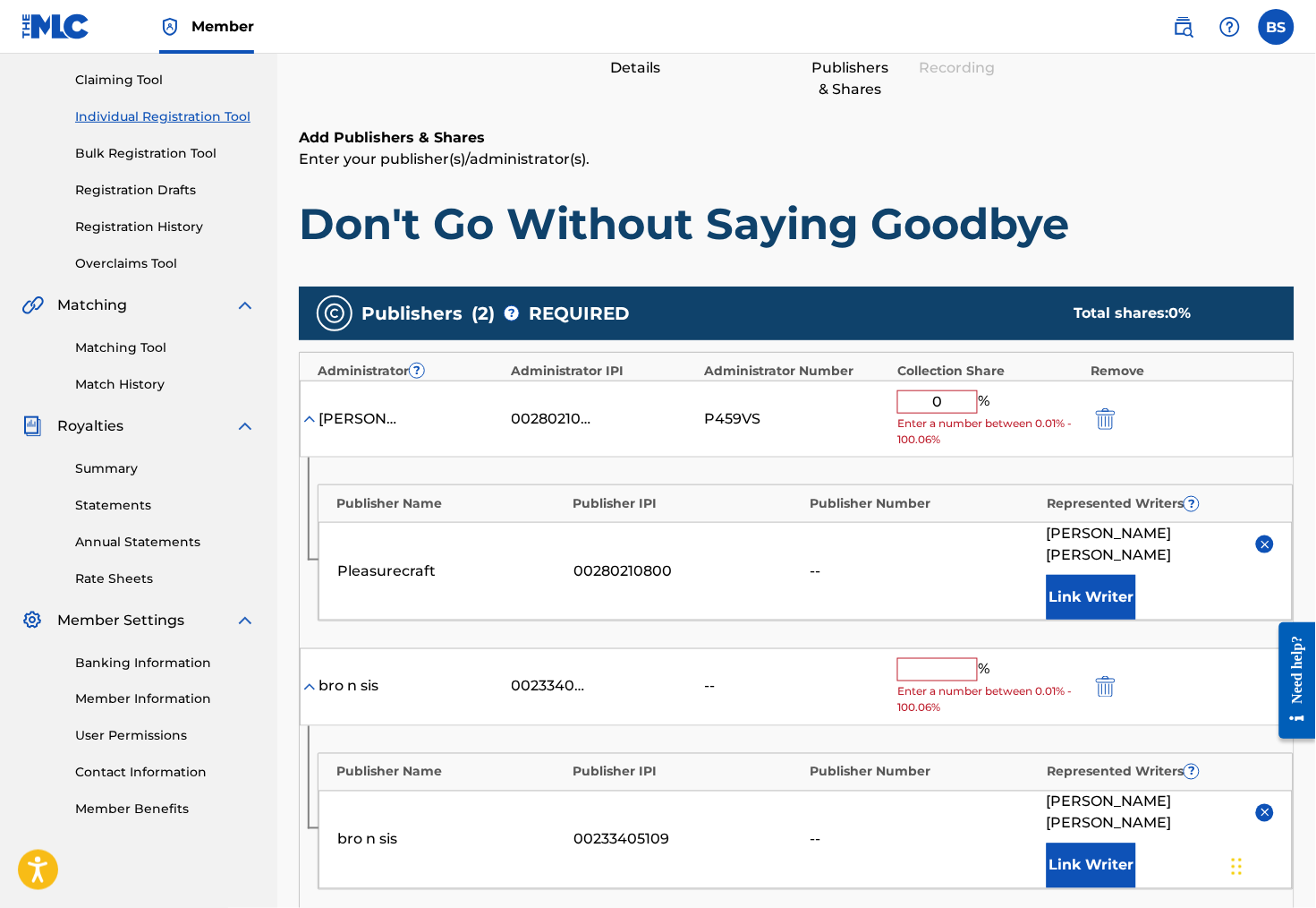
scroll to position [254, 0]
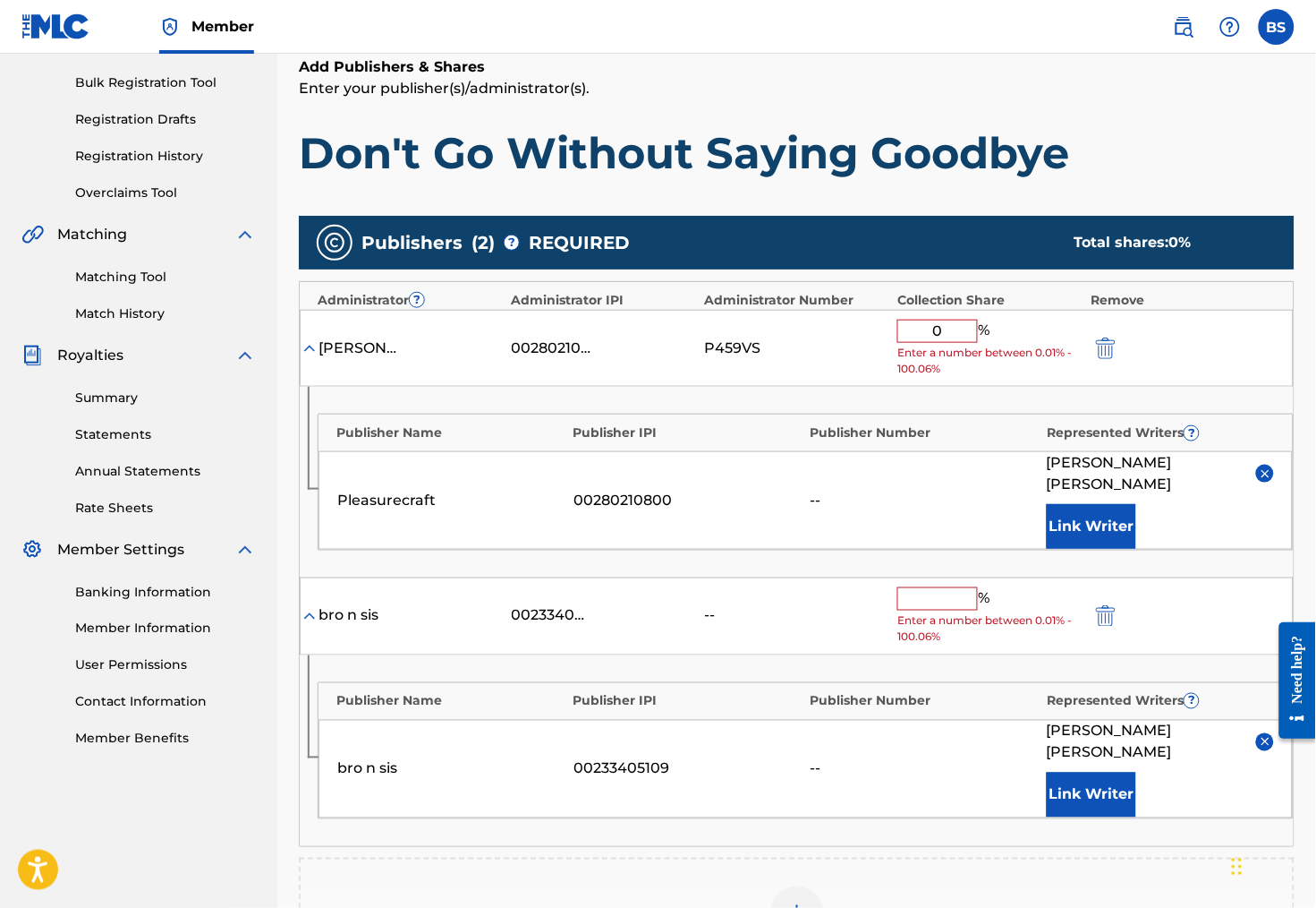
click at [951, 603] on div "%" at bounding box center [946, 599] width 97 height 23
click at [951, 589] on input "text" at bounding box center [937, 599] width 80 height 23
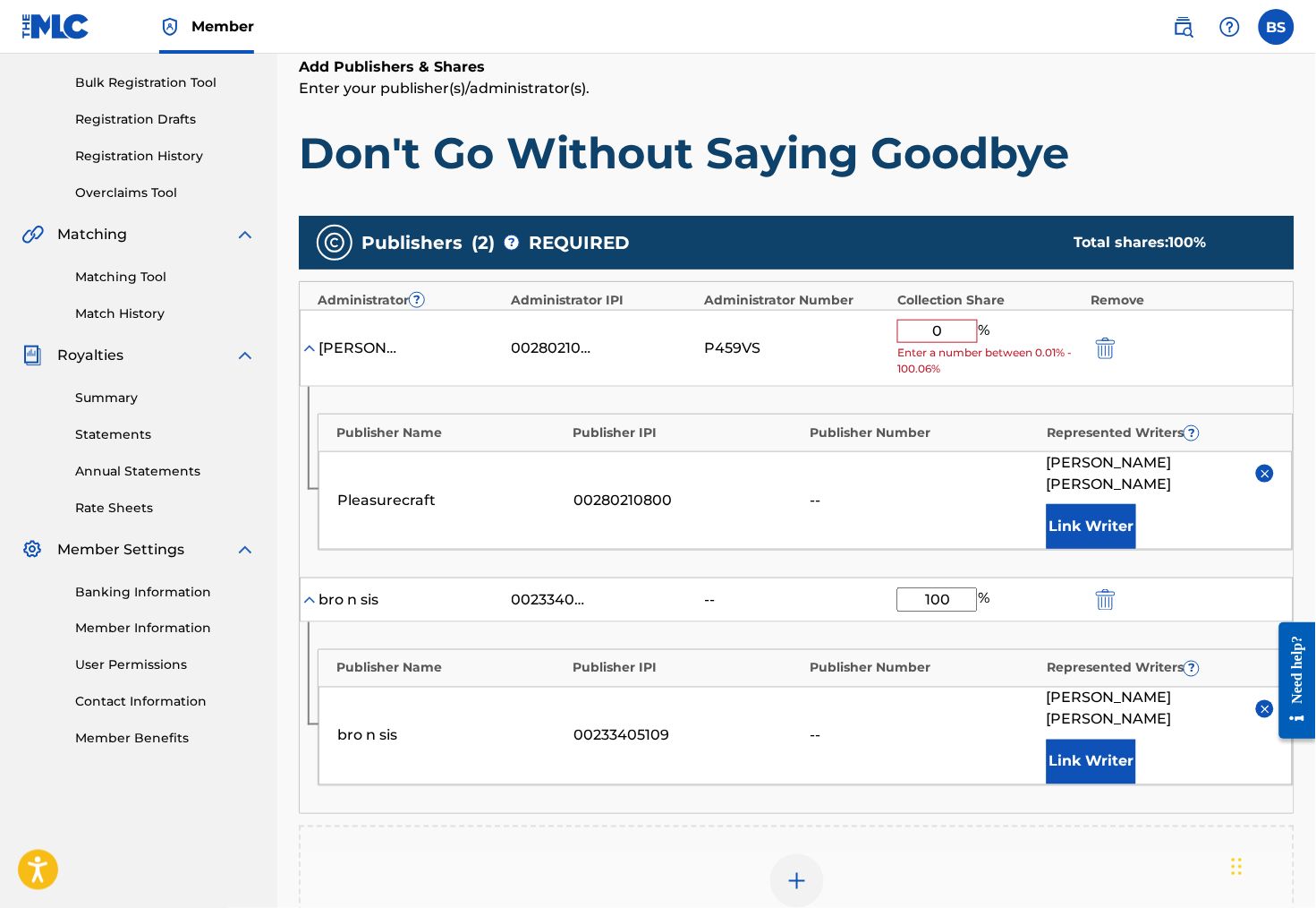
type input "100"
click at [963, 342] on input "0" at bounding box center [937, 331] width 80 height 23
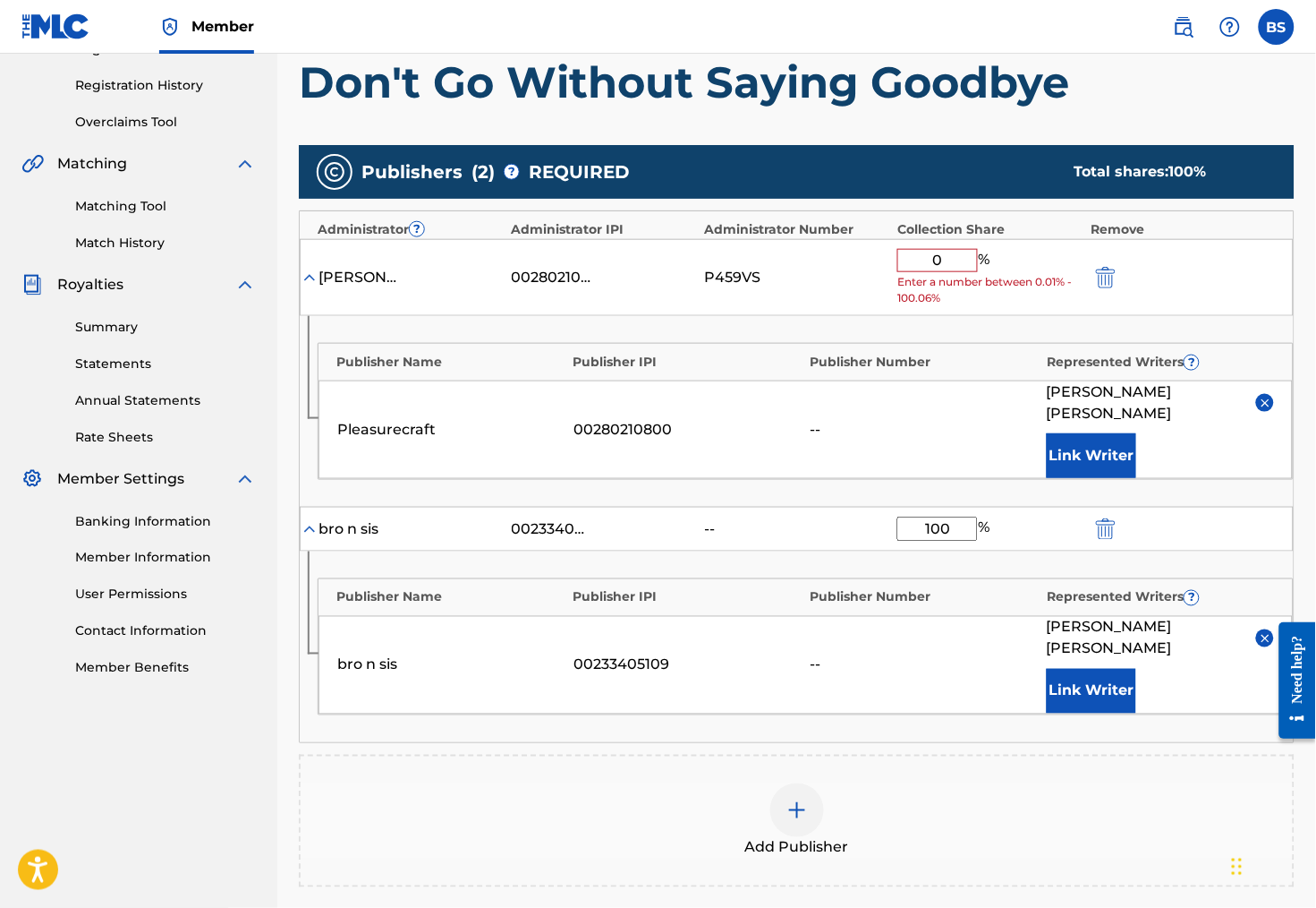
scroll to position [322, 0]
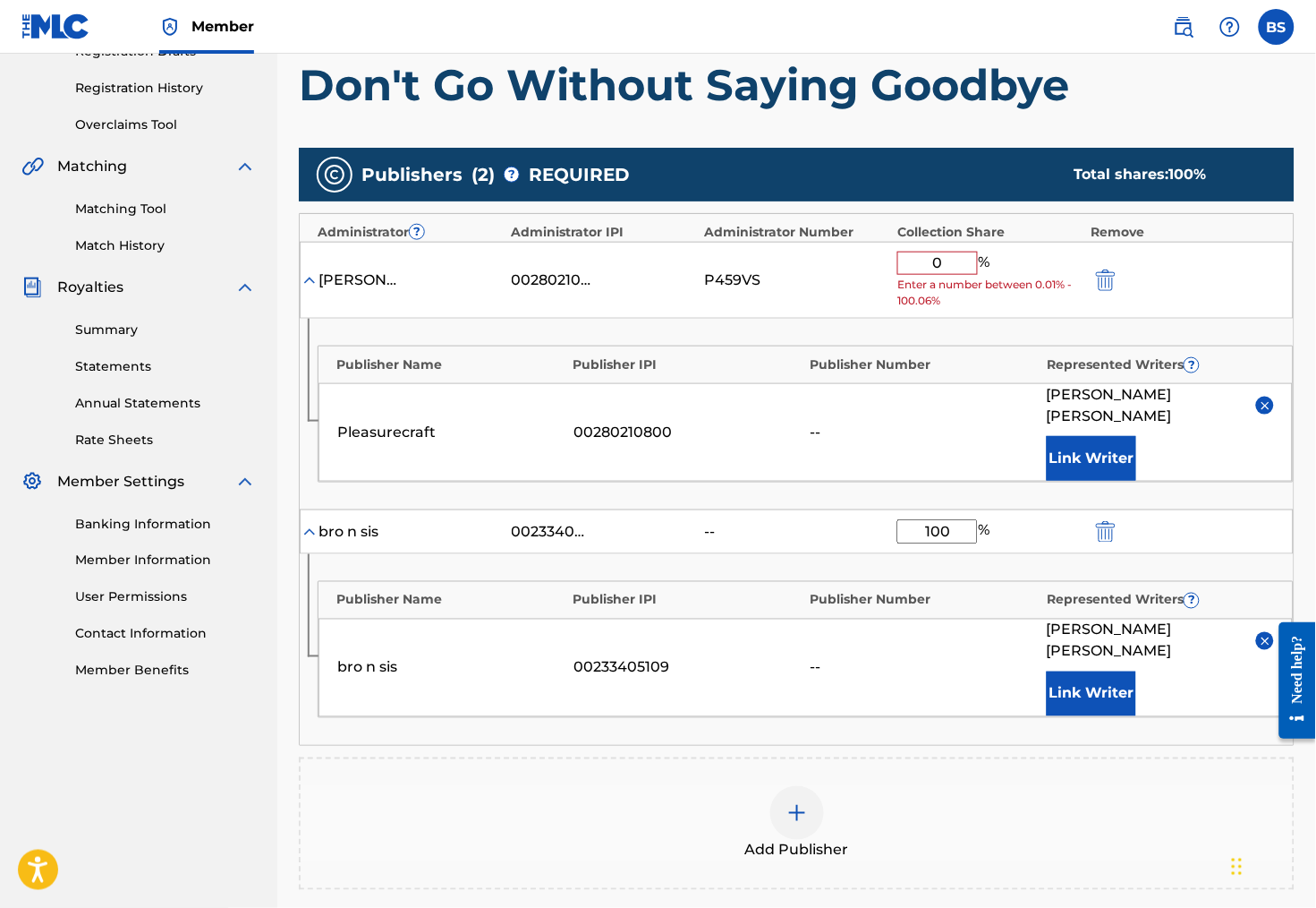
click at [1108, 288] on img "submit" at bounding box center [1106, 280] width 19 height 21
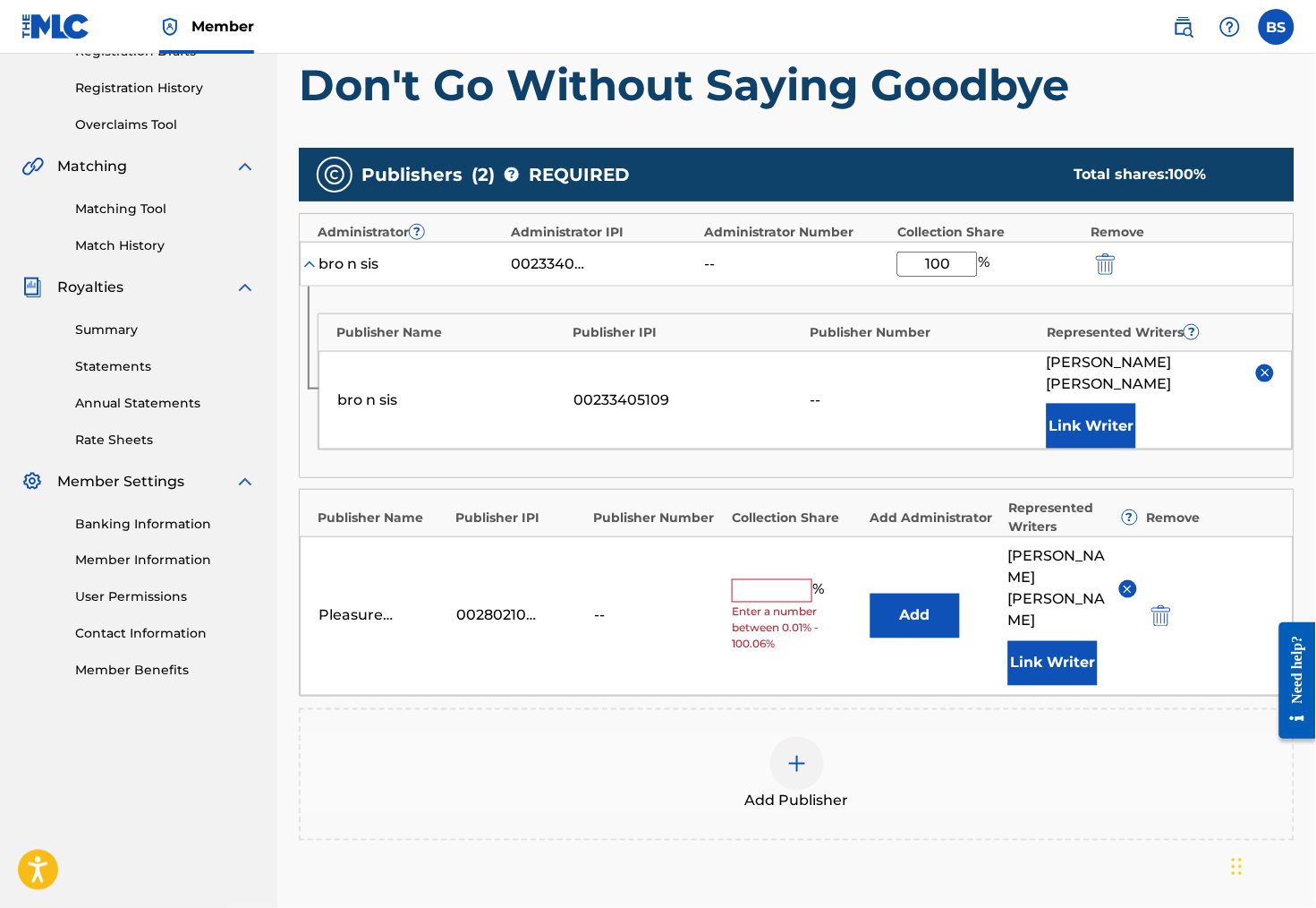
click at [1172, 605] on img "submit" at bounding box center [1161, 616] width 19 height 21
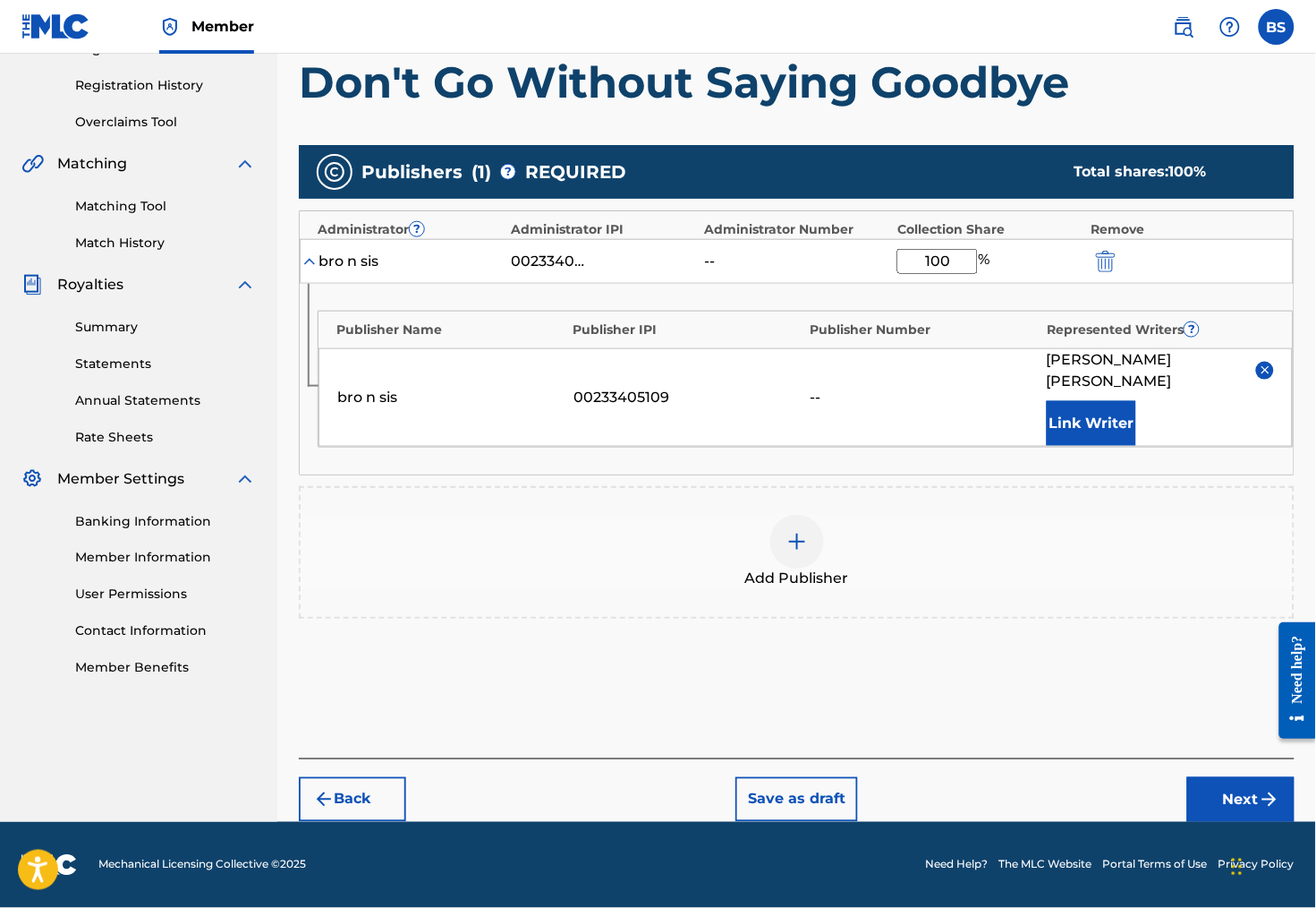
scroll to position [343, 0]
click at [1215, 791] on button "Next" at bounding box center [1240, 799] width 108 height 45
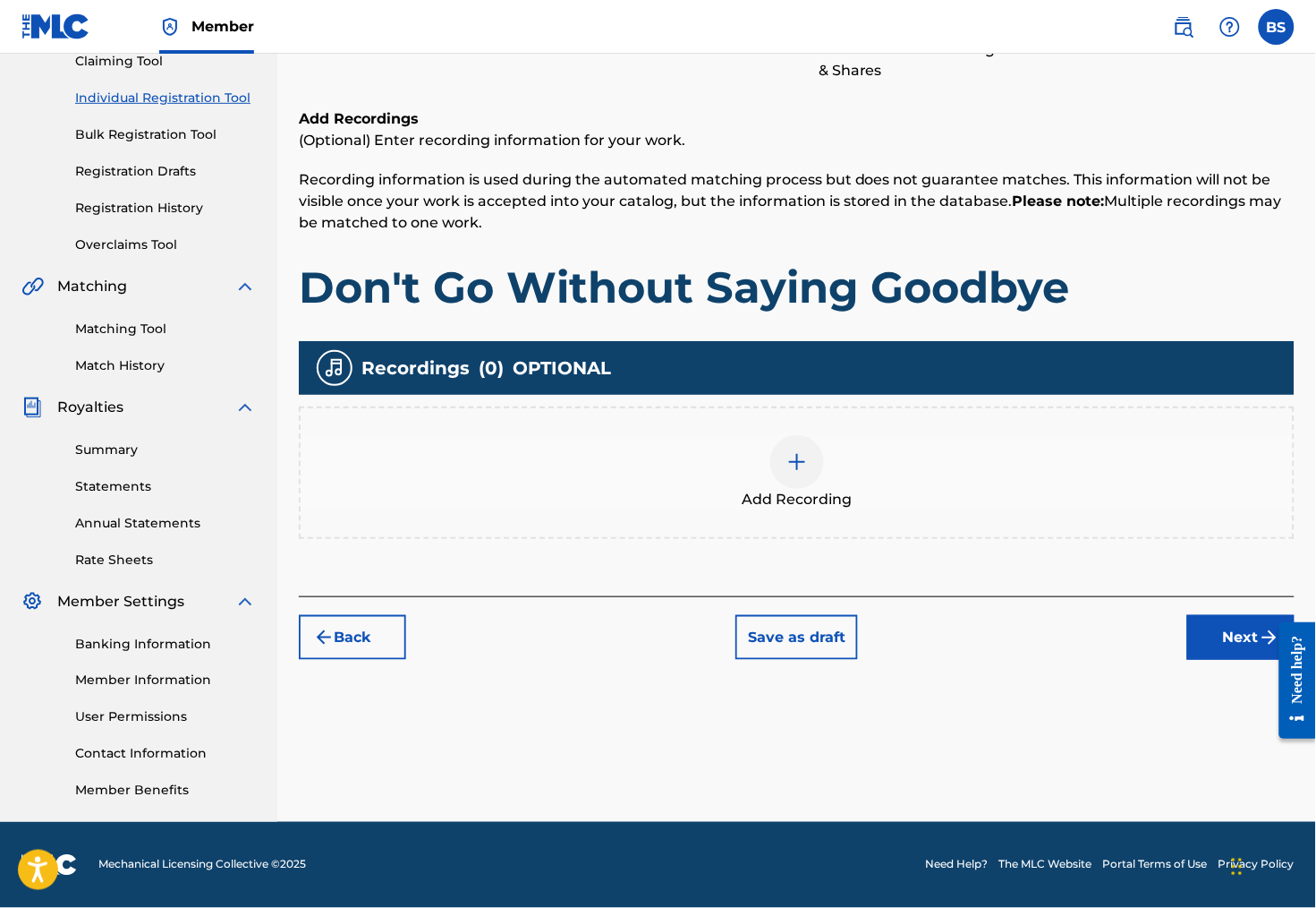
scroll to position [234, 0]
click at [803, 457] on div at bounding box center [796, 461] width 53 height 53
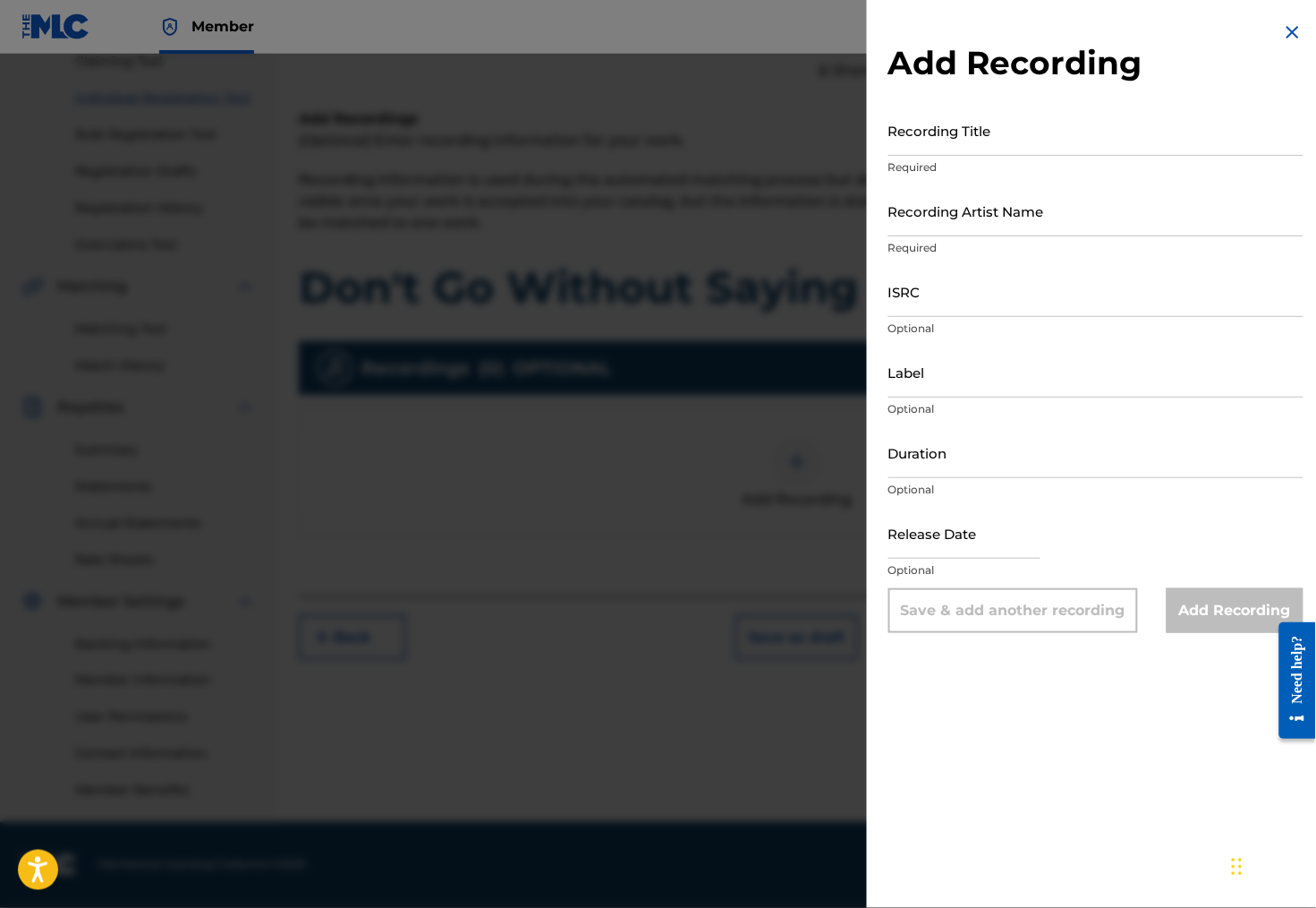
click at [940, 153] on input "Recording Title" at bounding box center [1096, 130] width 415 height 51
type input "Don't Go Without Saying Goodbye"
click at [961, 237] on input "Recording Artist Name" at bounding box center [1096, 211] width 415 height 51
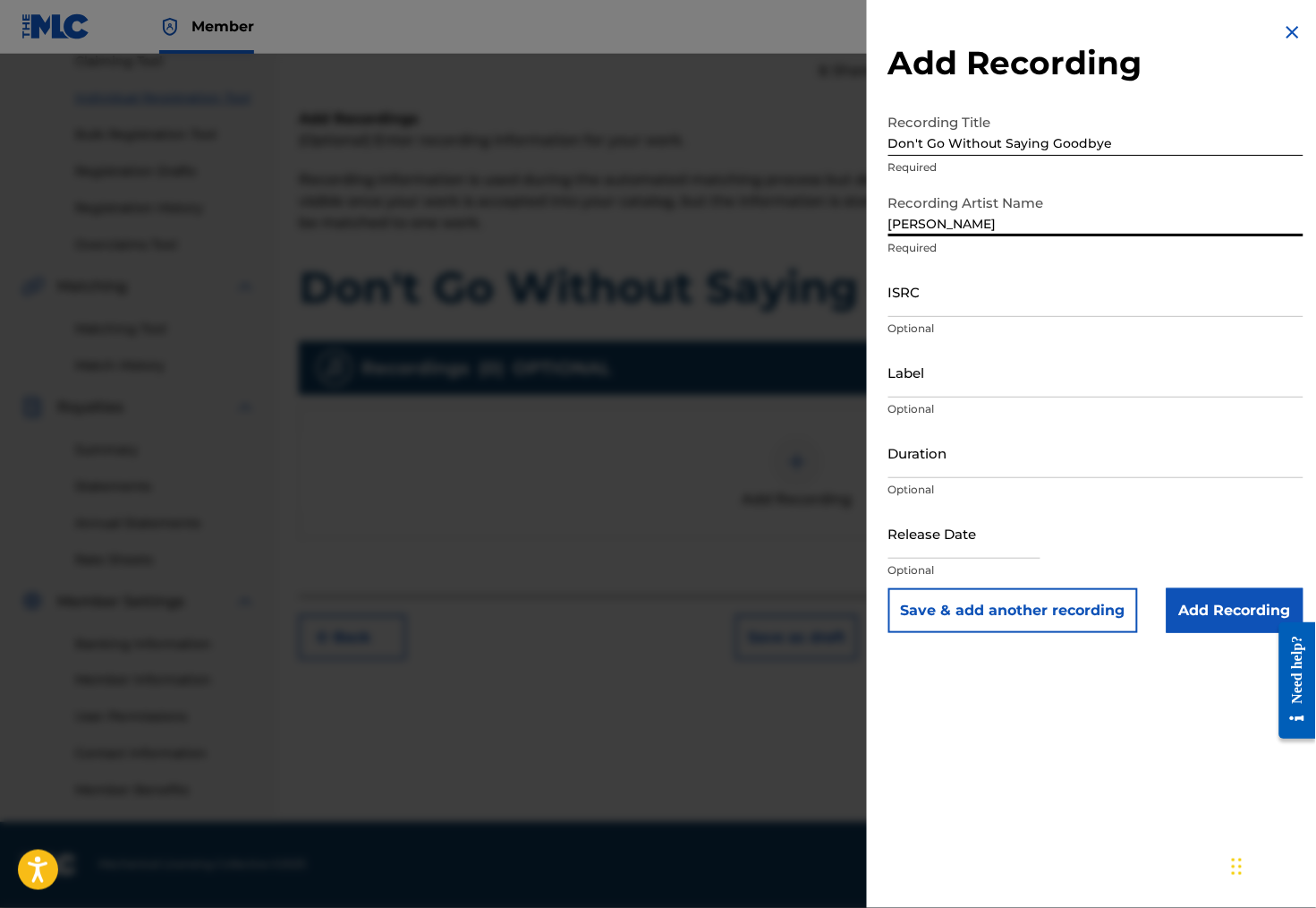
type input "[PERSON_NAME]"
click at [897, 317] on input "ISRC" at bounding box center [1096, 291] width 415 height 51
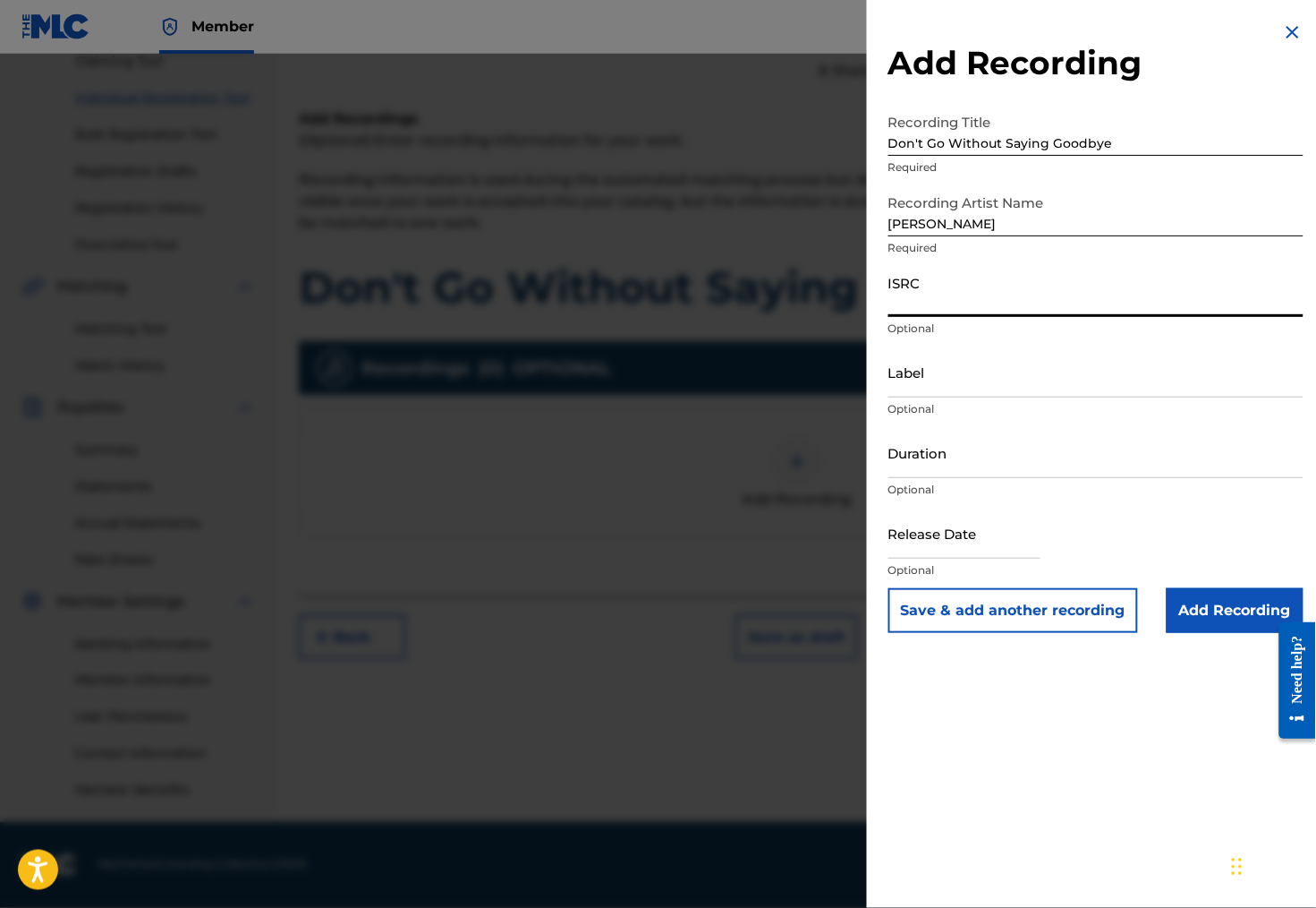
paste input "TCAJZ2508595"
type input "TCAJZ2508595"
click at [896, 398] on input "Label" at bounding box center [1096, 372] width 415 height 51
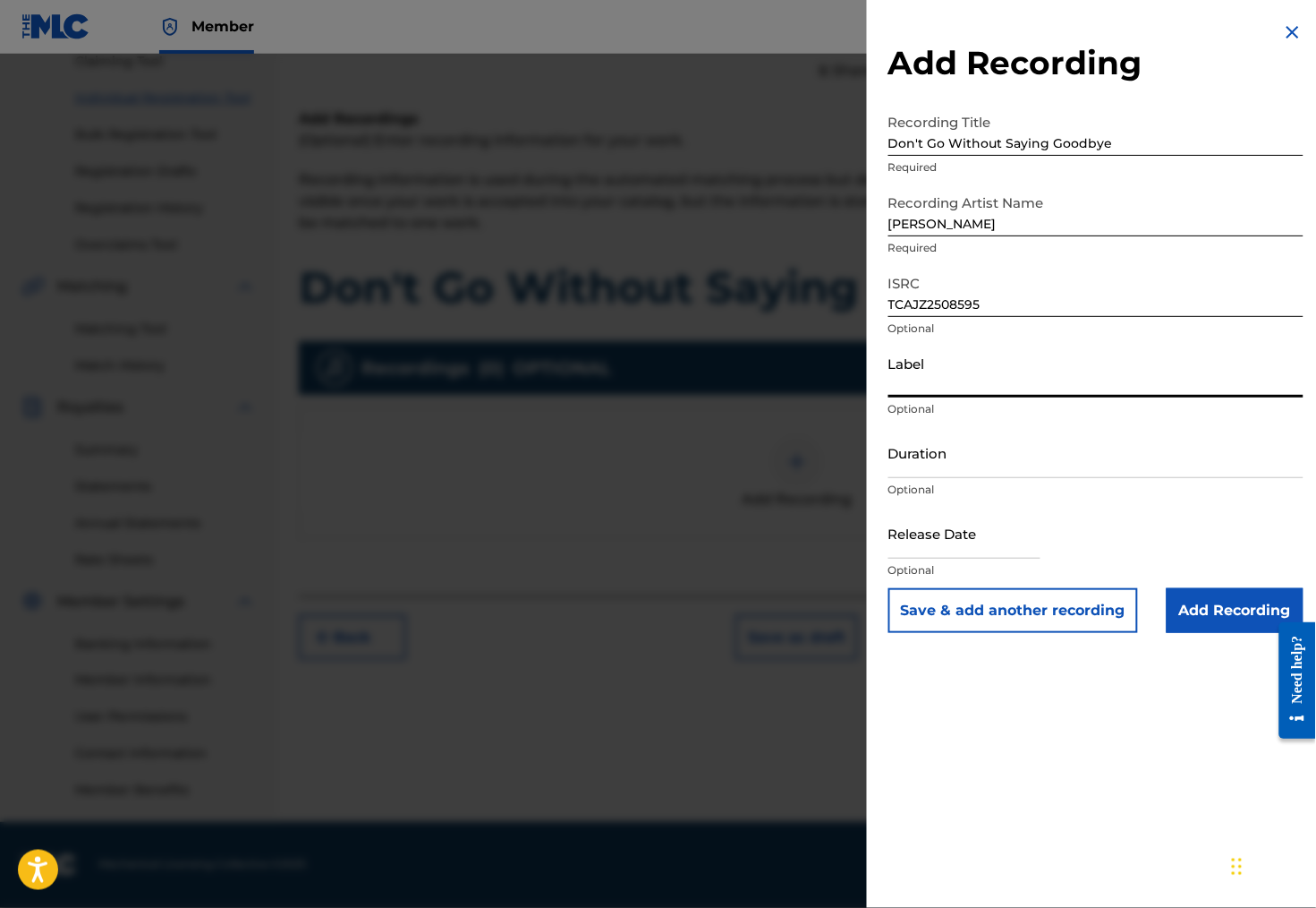
paste input "Song Arts Recording Co."
type input "Song Arts Recording Co."
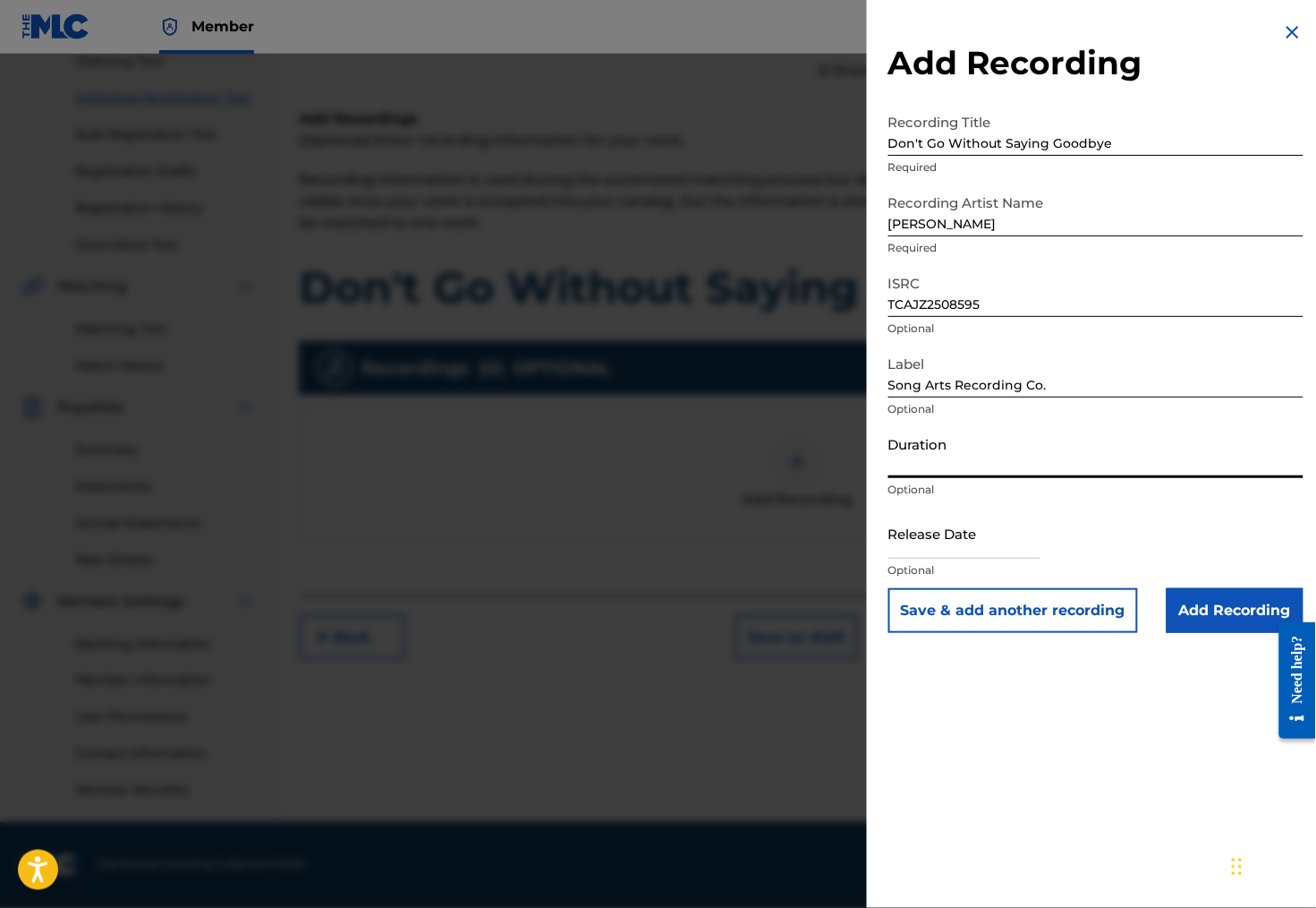
click at [963, 478] on input "Duration" at bounding box center [1096, 452] width 415 height 51
type input "04:17"
click at [943, 559] on input "text" at bounding box center [964, 533] width 152 height 51
select select "8"
select select "2025"
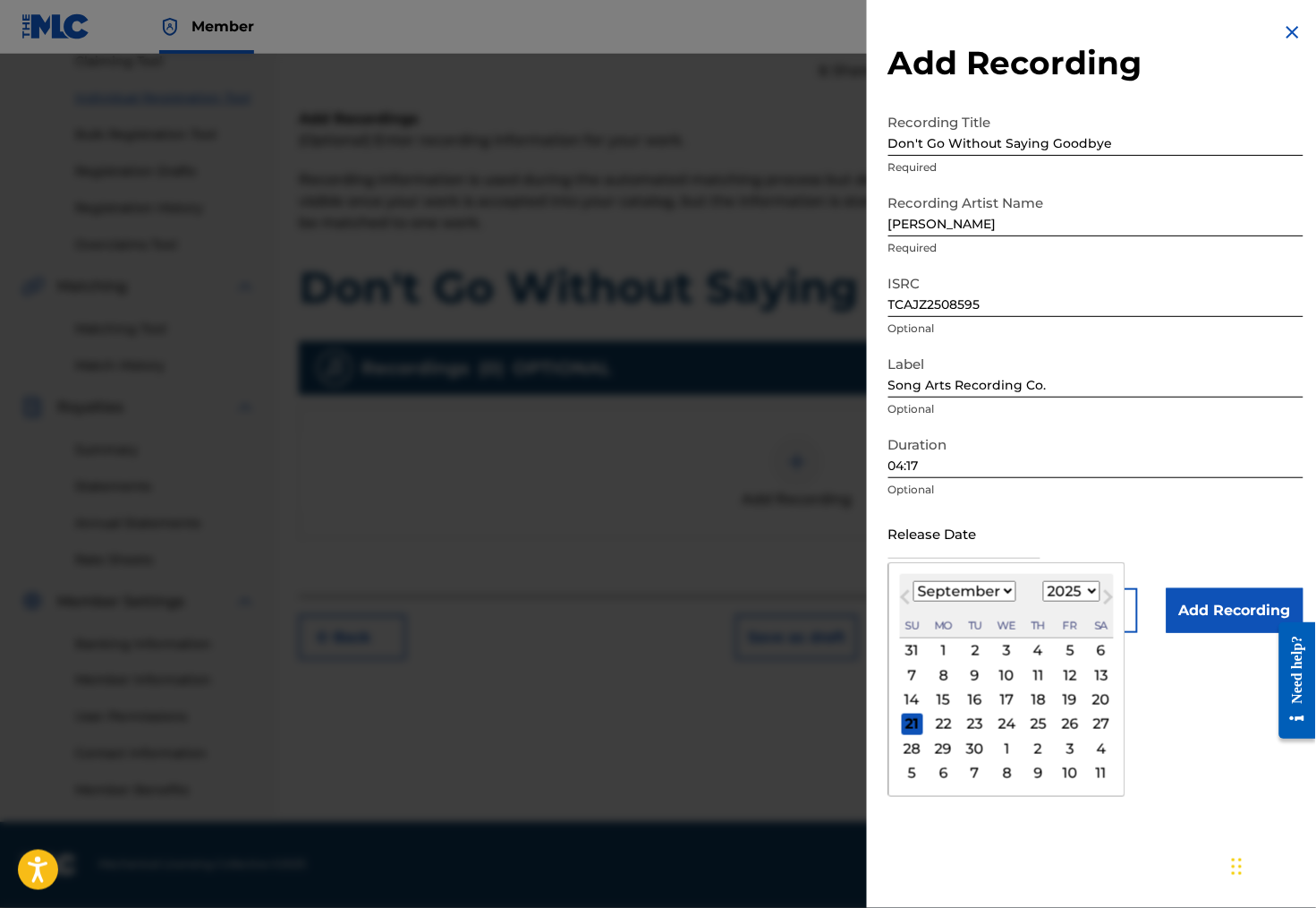
click at [908, 613] on span "Previous Month" at bounding box center [908, 600] width 0 height 27
click at [1060, 734] on div "22" at bounding box center [1070, 724] width 21 height 21
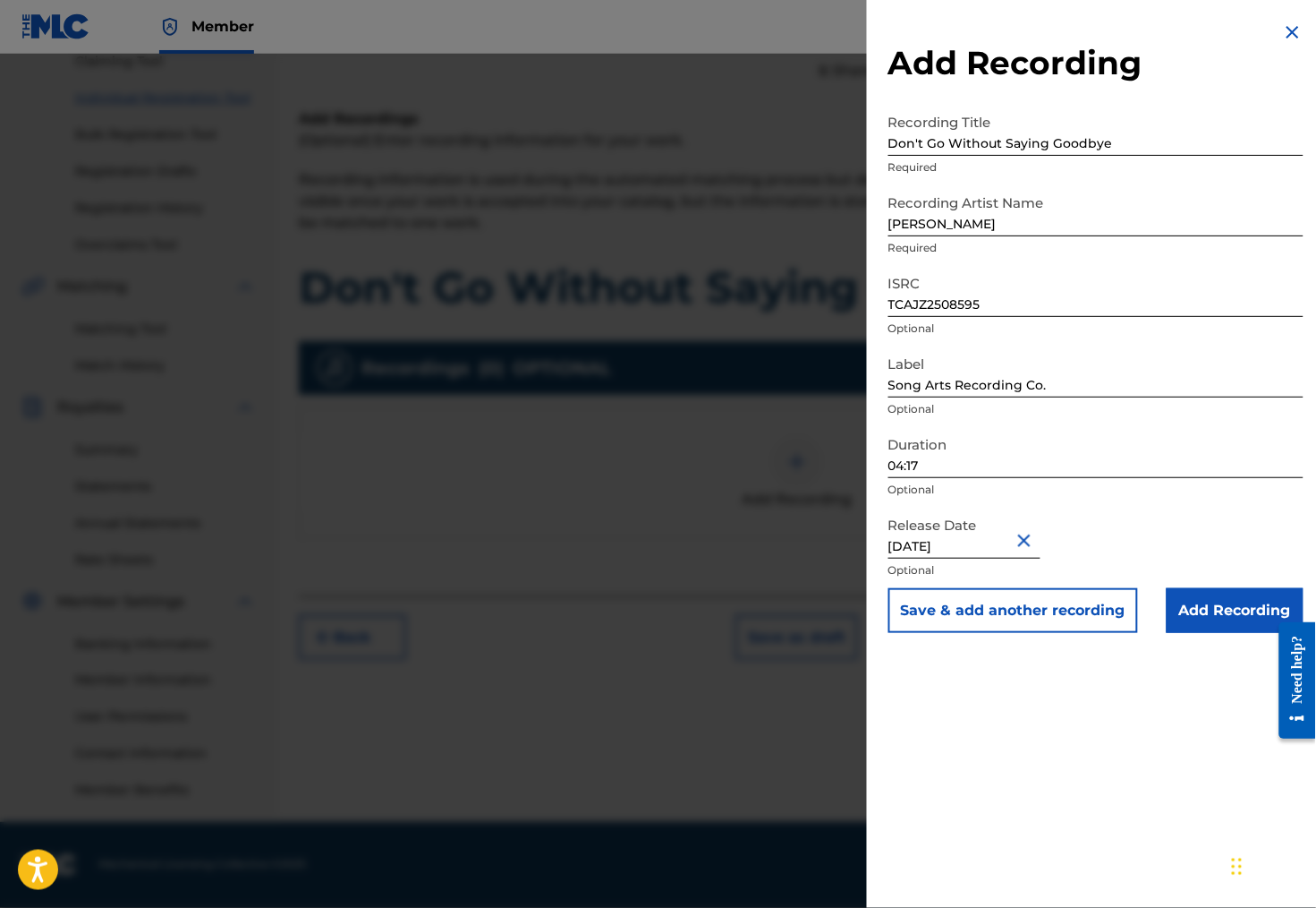
click at [1237, 632] on input "Add Recording" at bounding box center [1235, 610] width 137 height 45
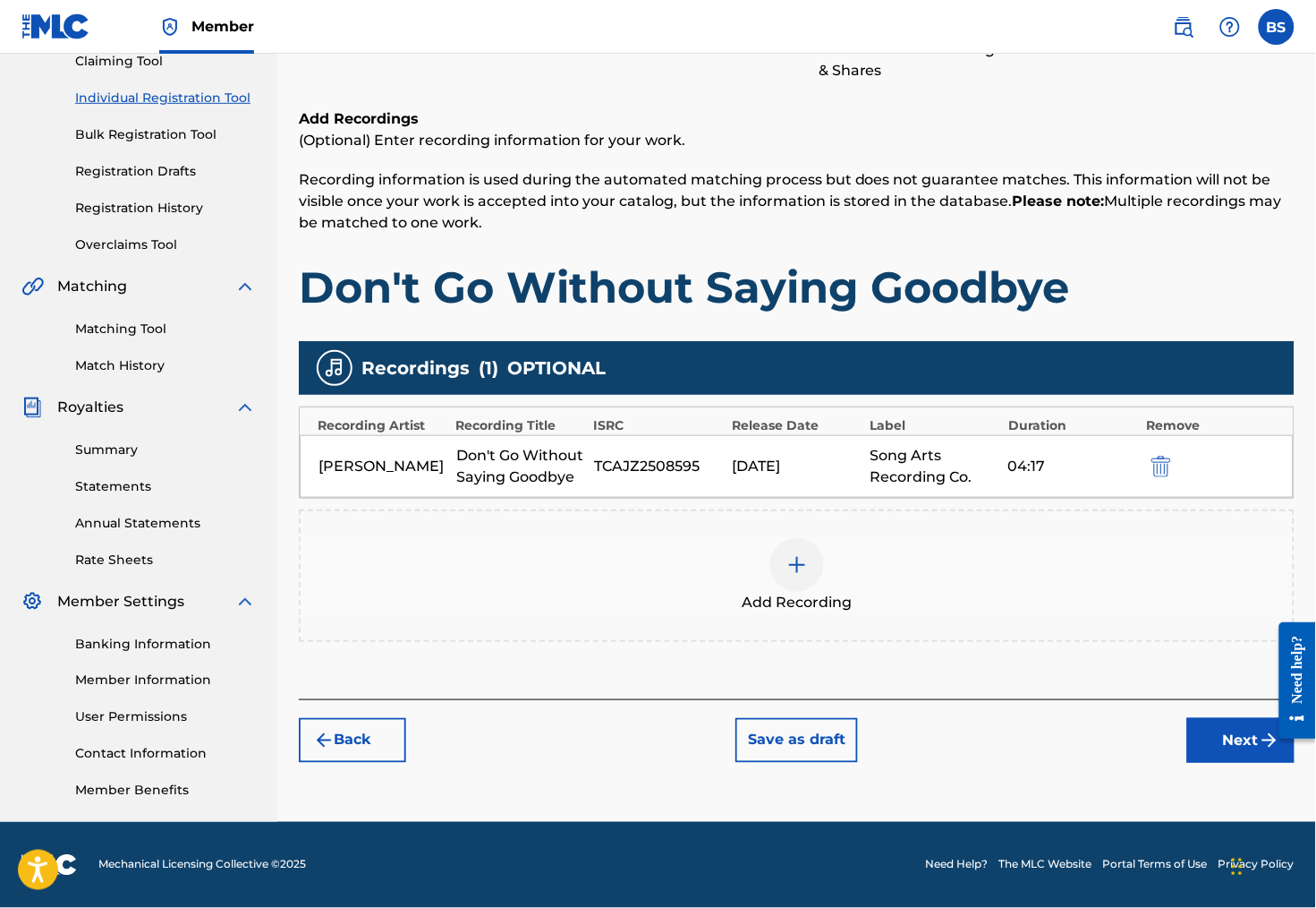
click at [1225, 748] on button "Next" at bounding box center [1240, 740] width 108 height 45
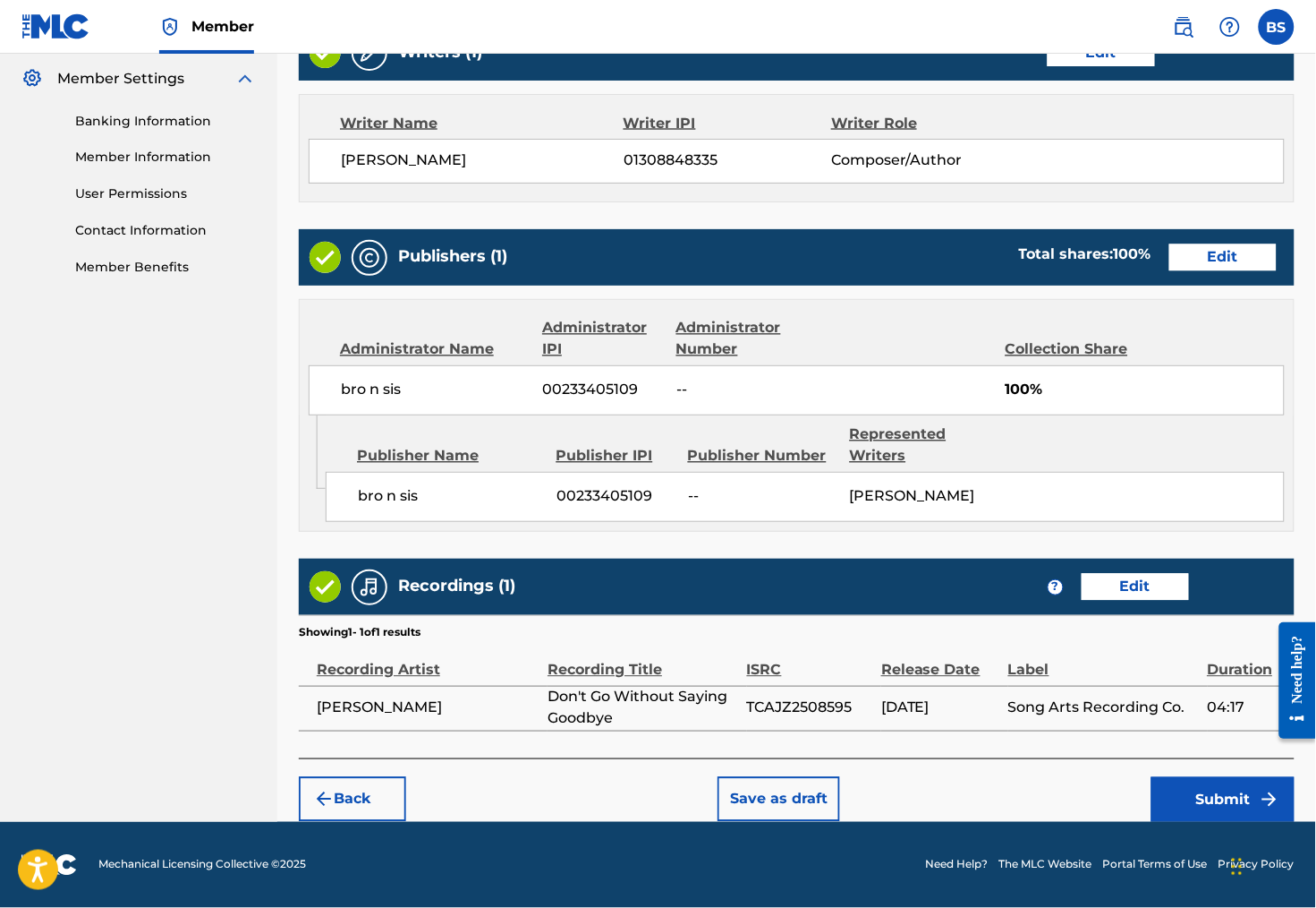
scroll to position [779, 0]
click at [1192, 796] on button "Submit" at bounding box center [1223, 799] width 144 height 45
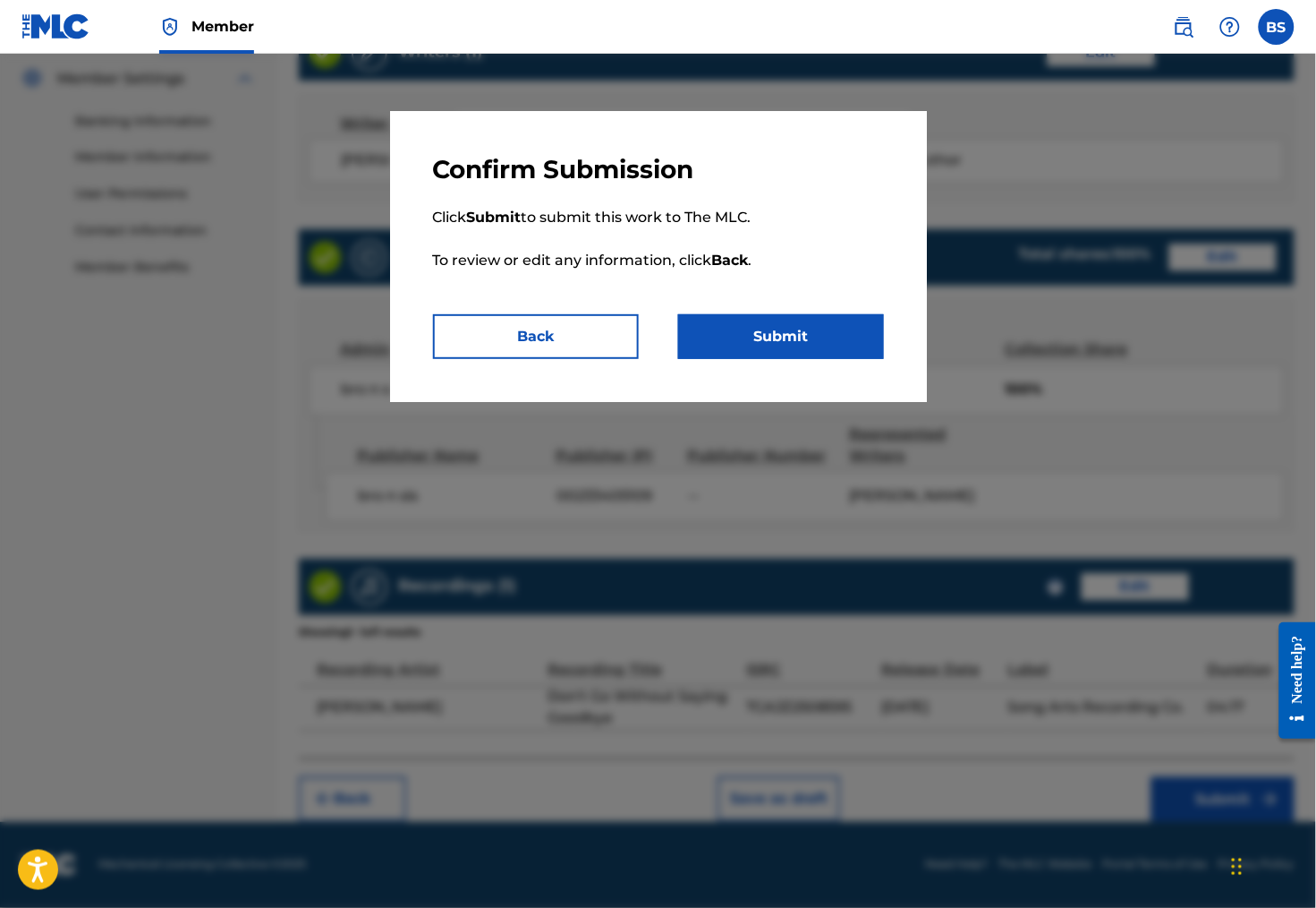
click at [838, 344] on button "Submit" at bounding box center [781, 337] width 206 height 45
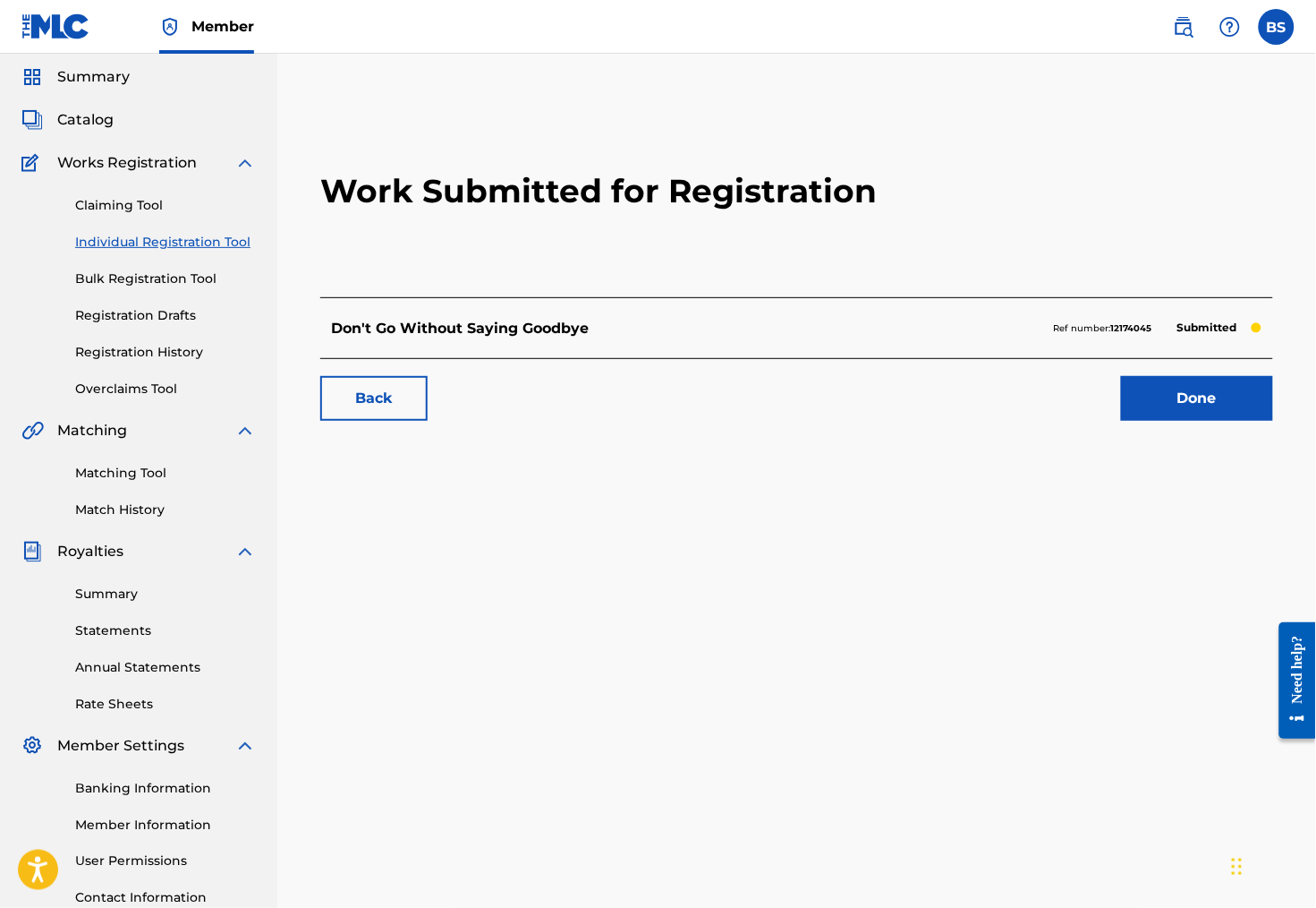
scroll to position [55, 0]
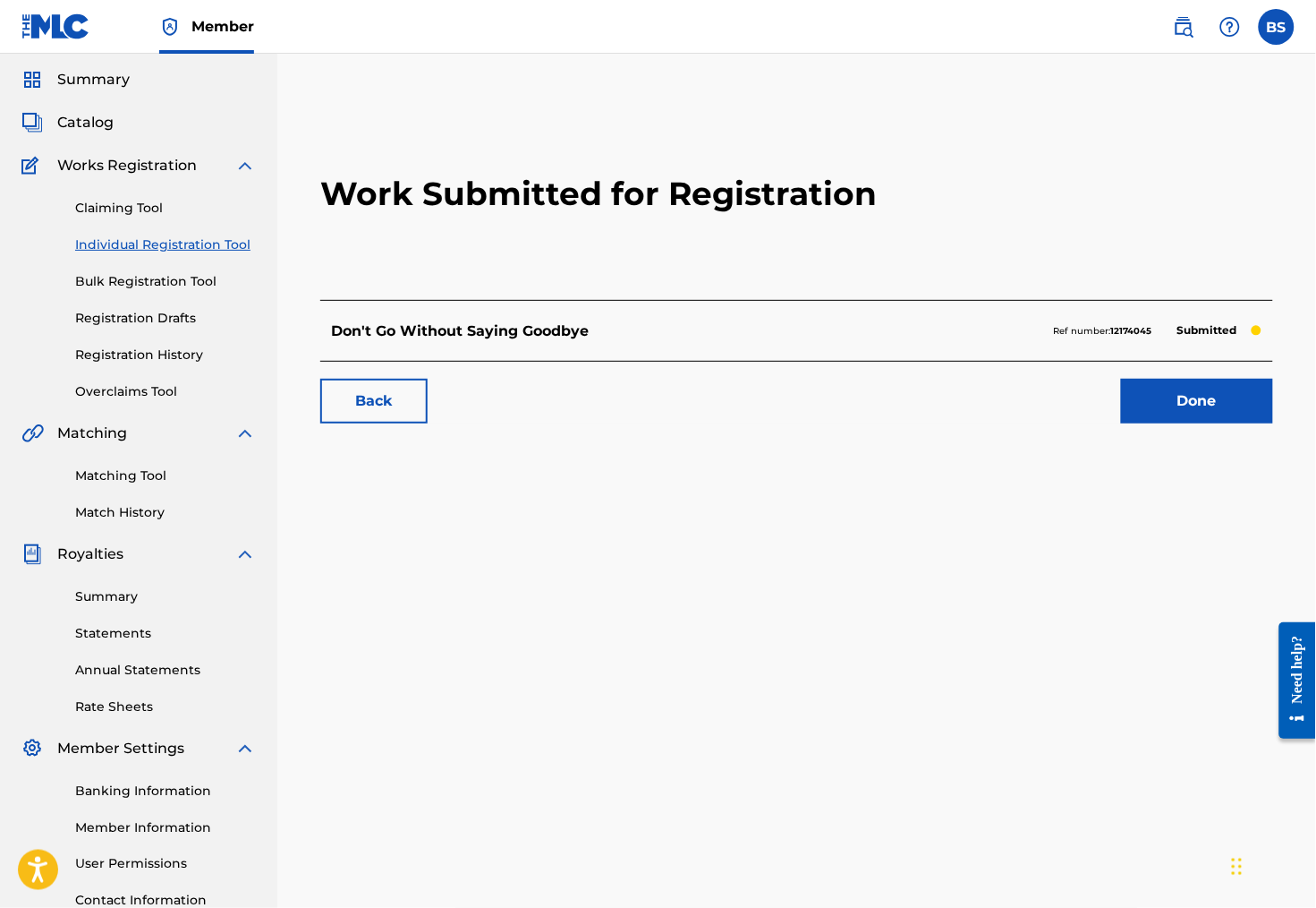
click at [153, 365] on link "Registration History" at bounding box center [165, 354] width 180 height 18
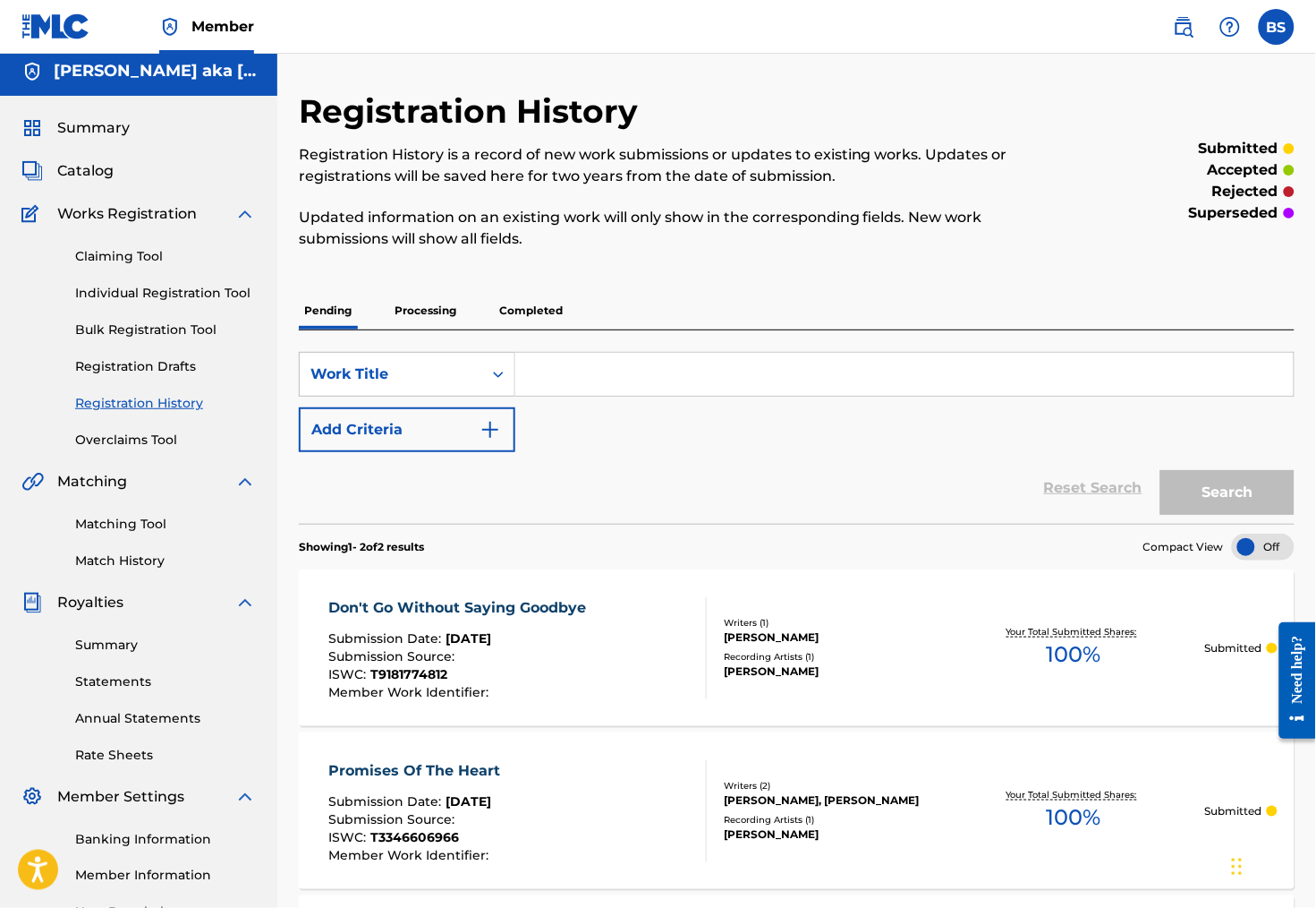
scroll to position [7, 0]
click at [136, 375] on link "Registration Drafts" at bounding box center [165, 366] width 180 height 18
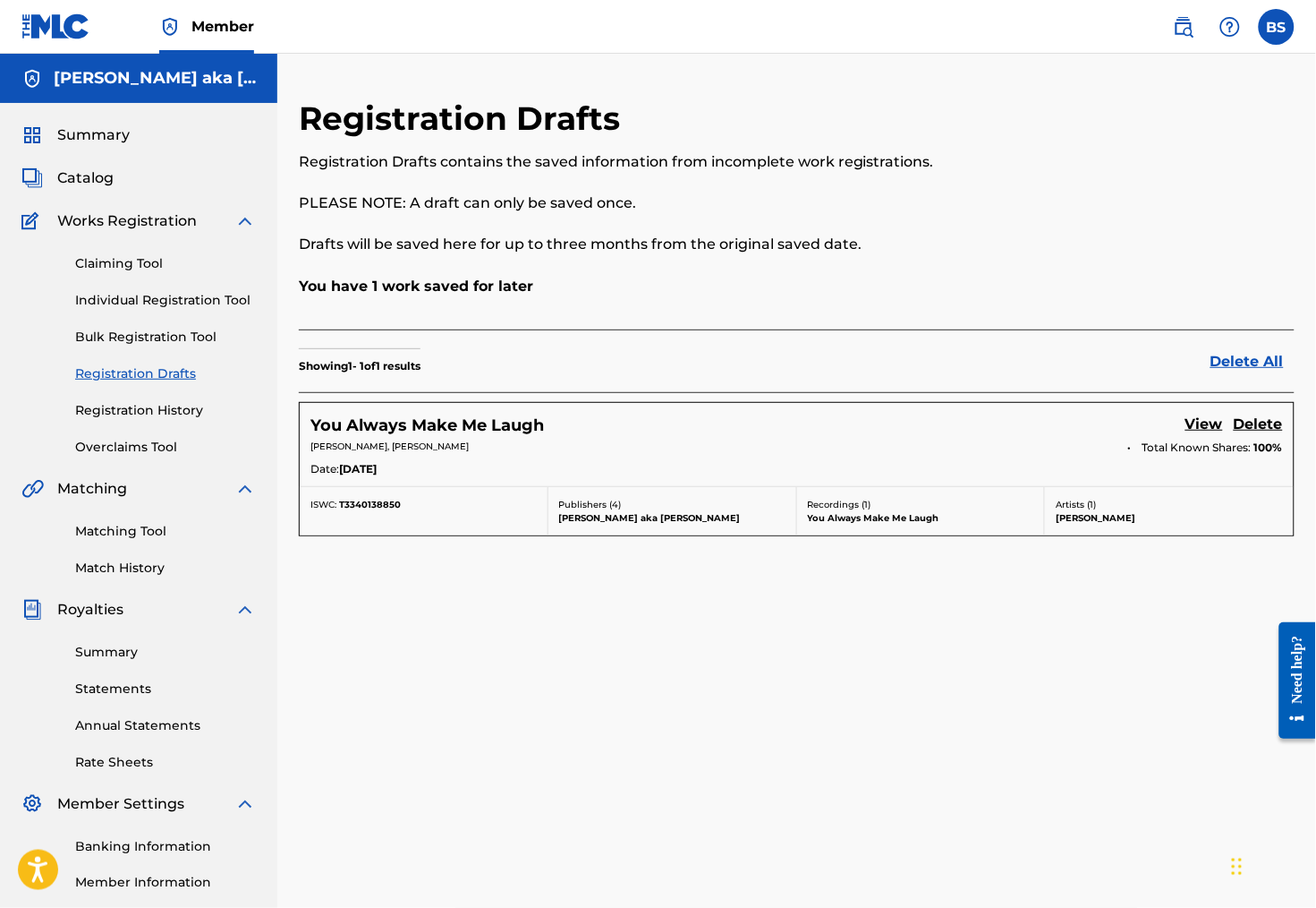
click at [529, 436] on h5 "You Always Make Me Laugh" at bounding box center [427, 425] width 234 height 20
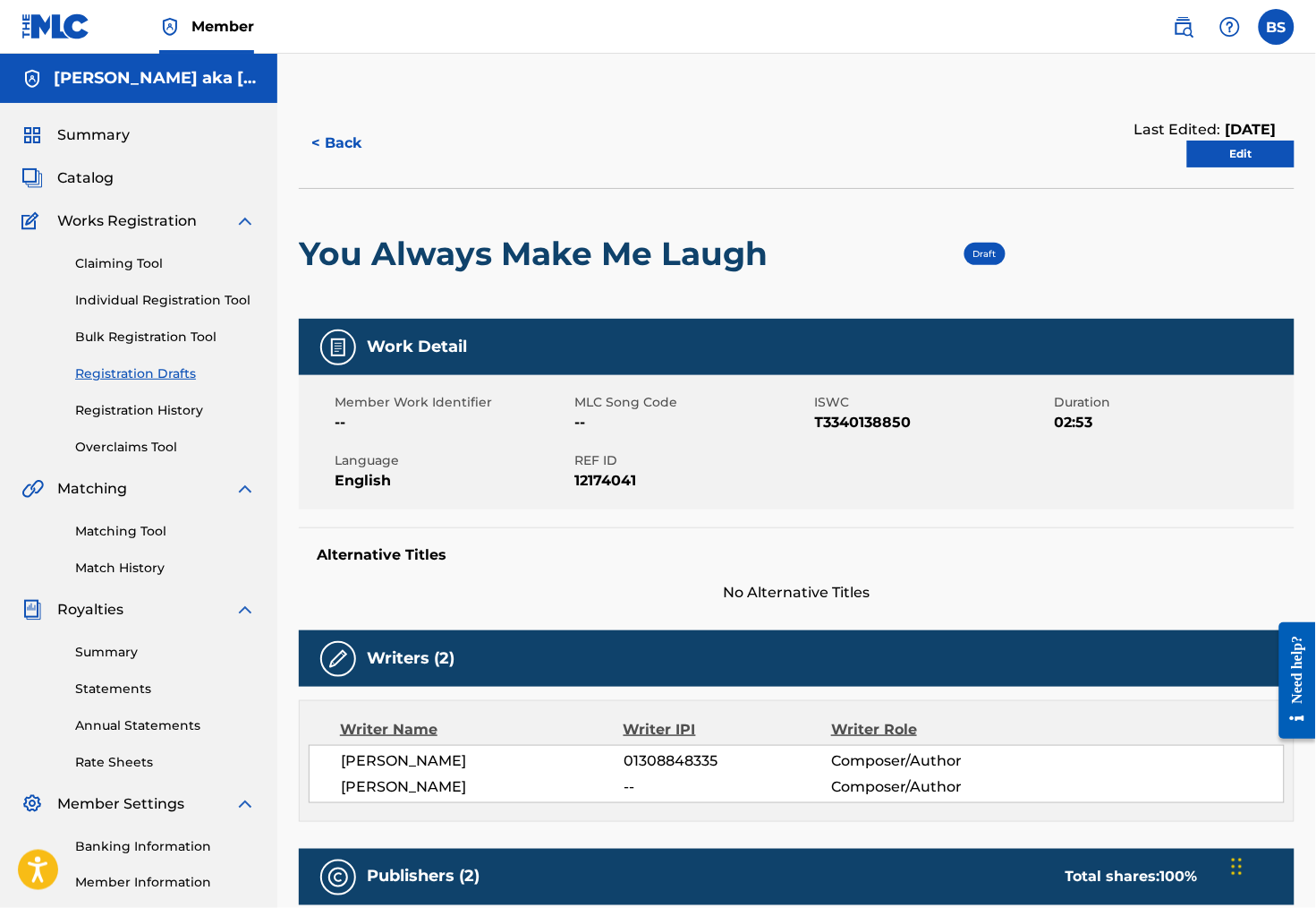
click at [1214, 159] on link "Edit" at bounding box center [1240, 154] width 108 height 27
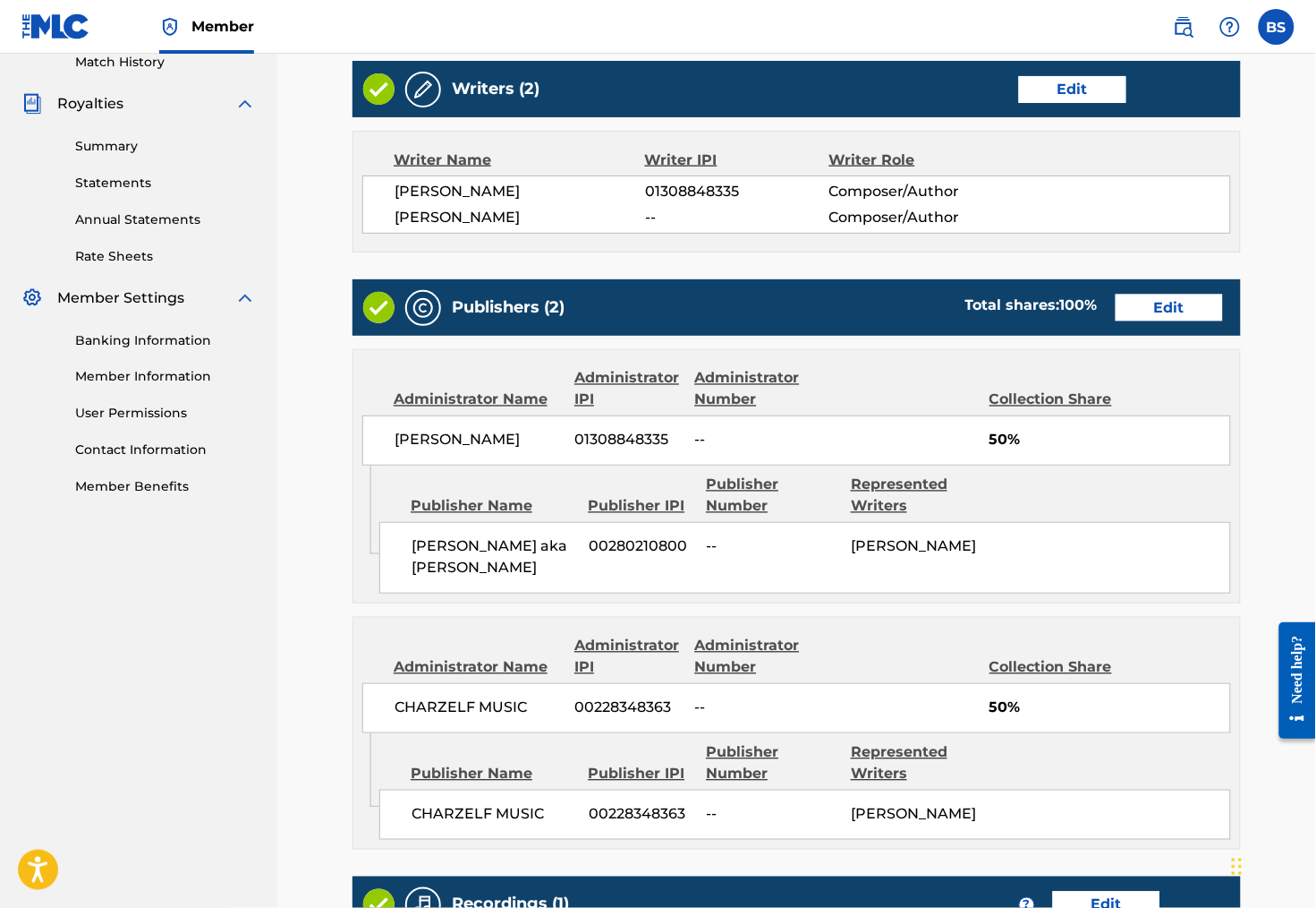
scroll to position [611, 0]
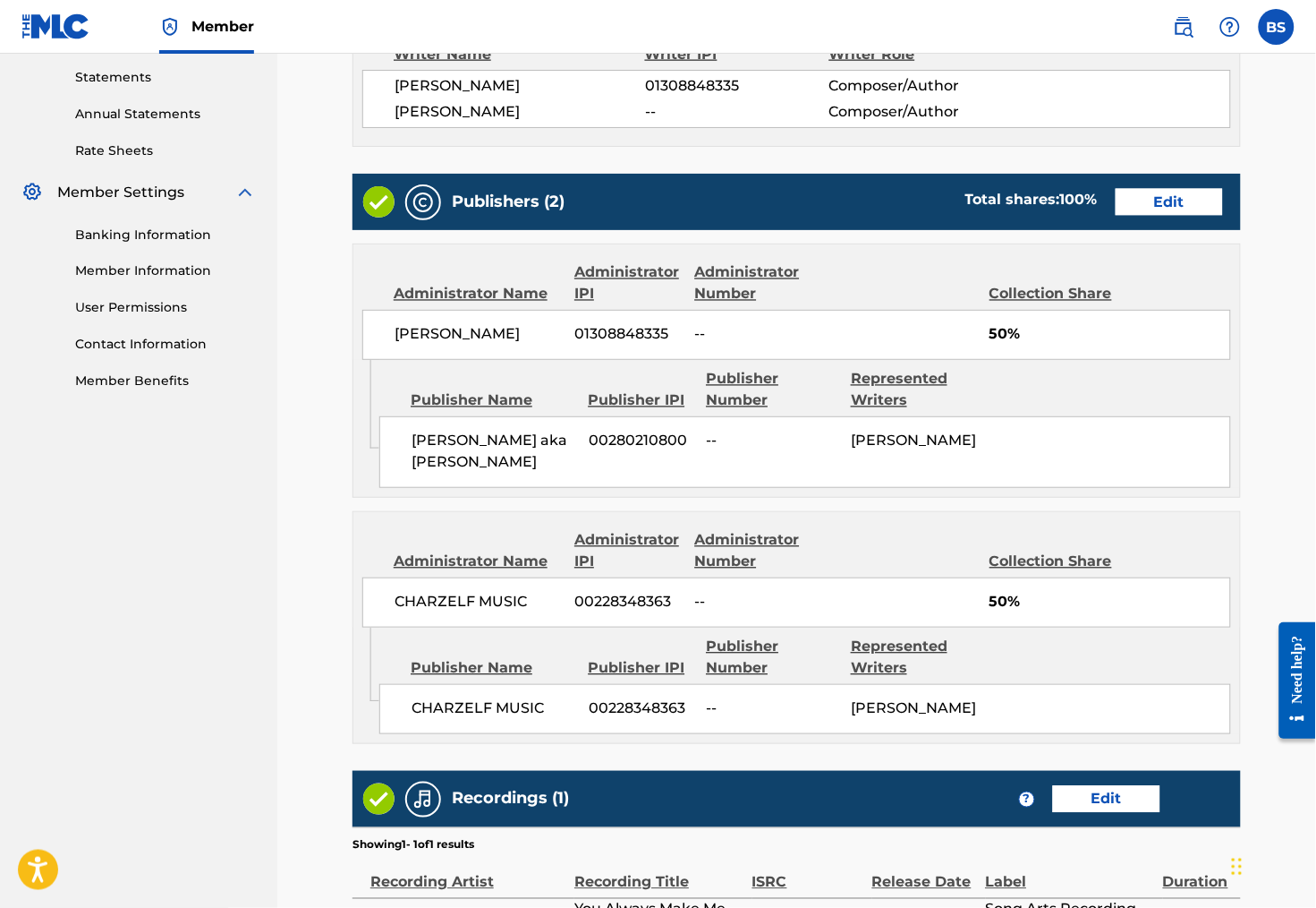
click at [1152, 215] on link "Edit" at bounding box center [1170, 203] width 108 height 27
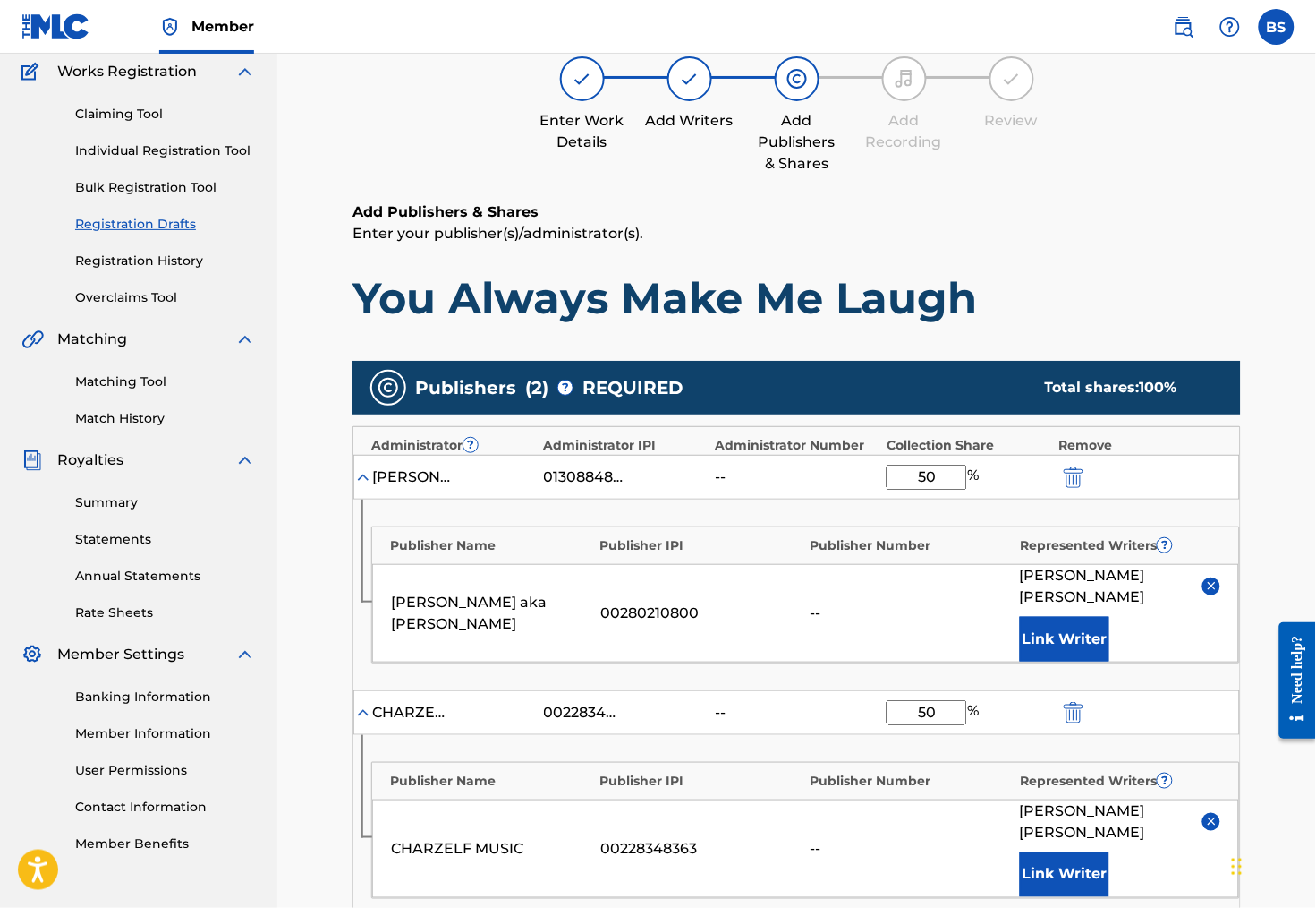
scroll to position [150, 0]
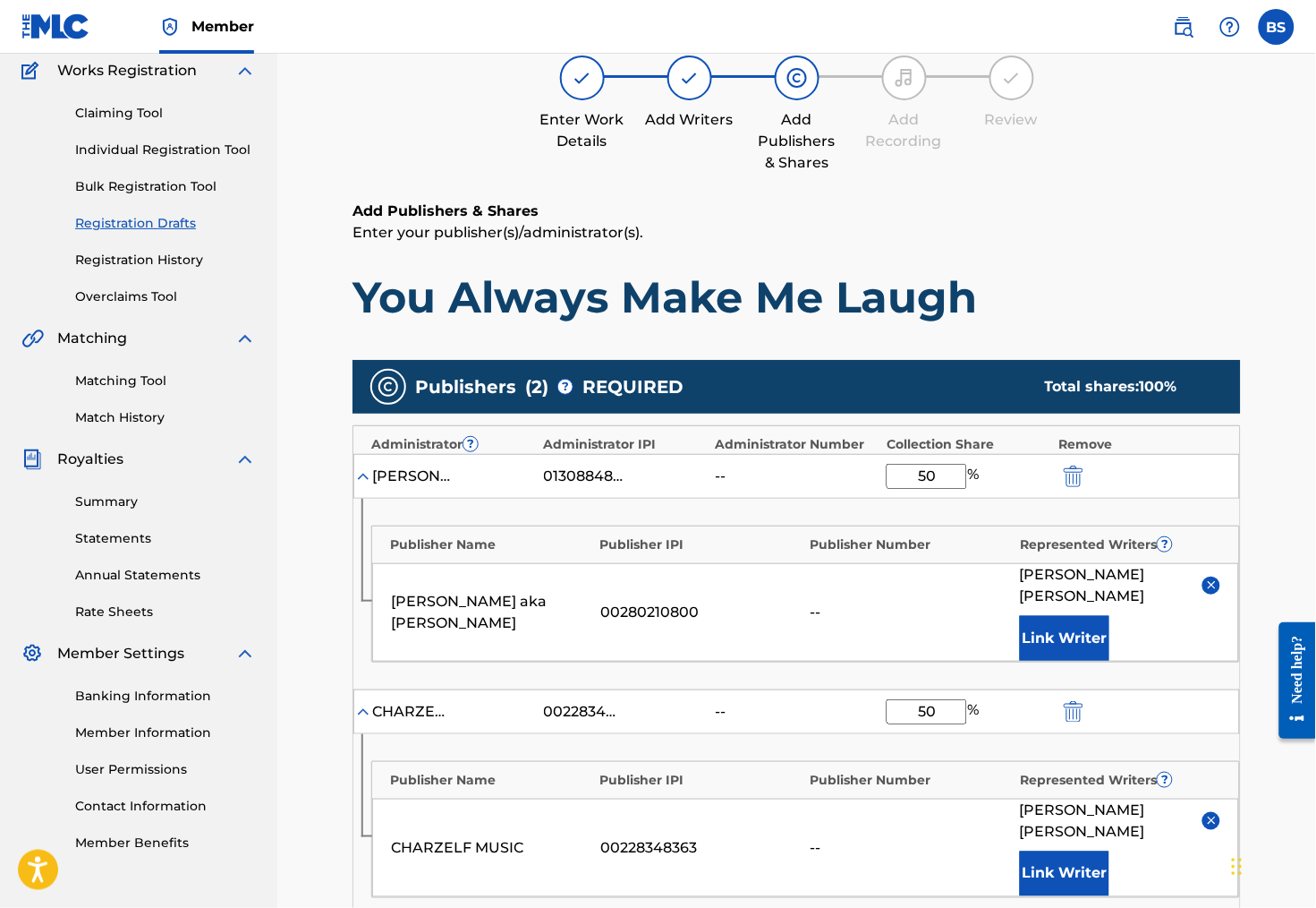
click at [1070, 481] on img "submit" at bounding box center [1074, 476] width 19 height 21
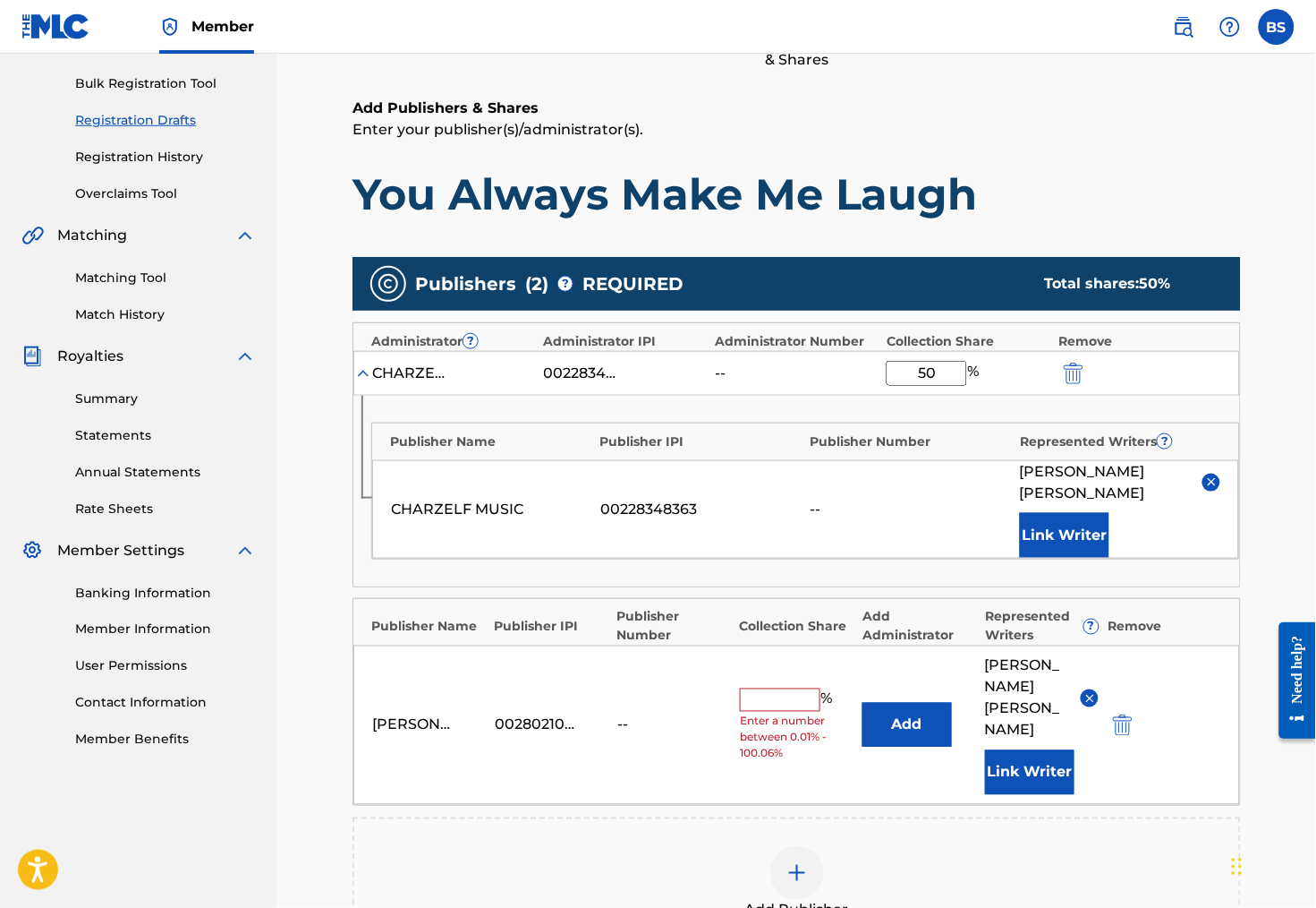
scroll to position [272, 0]
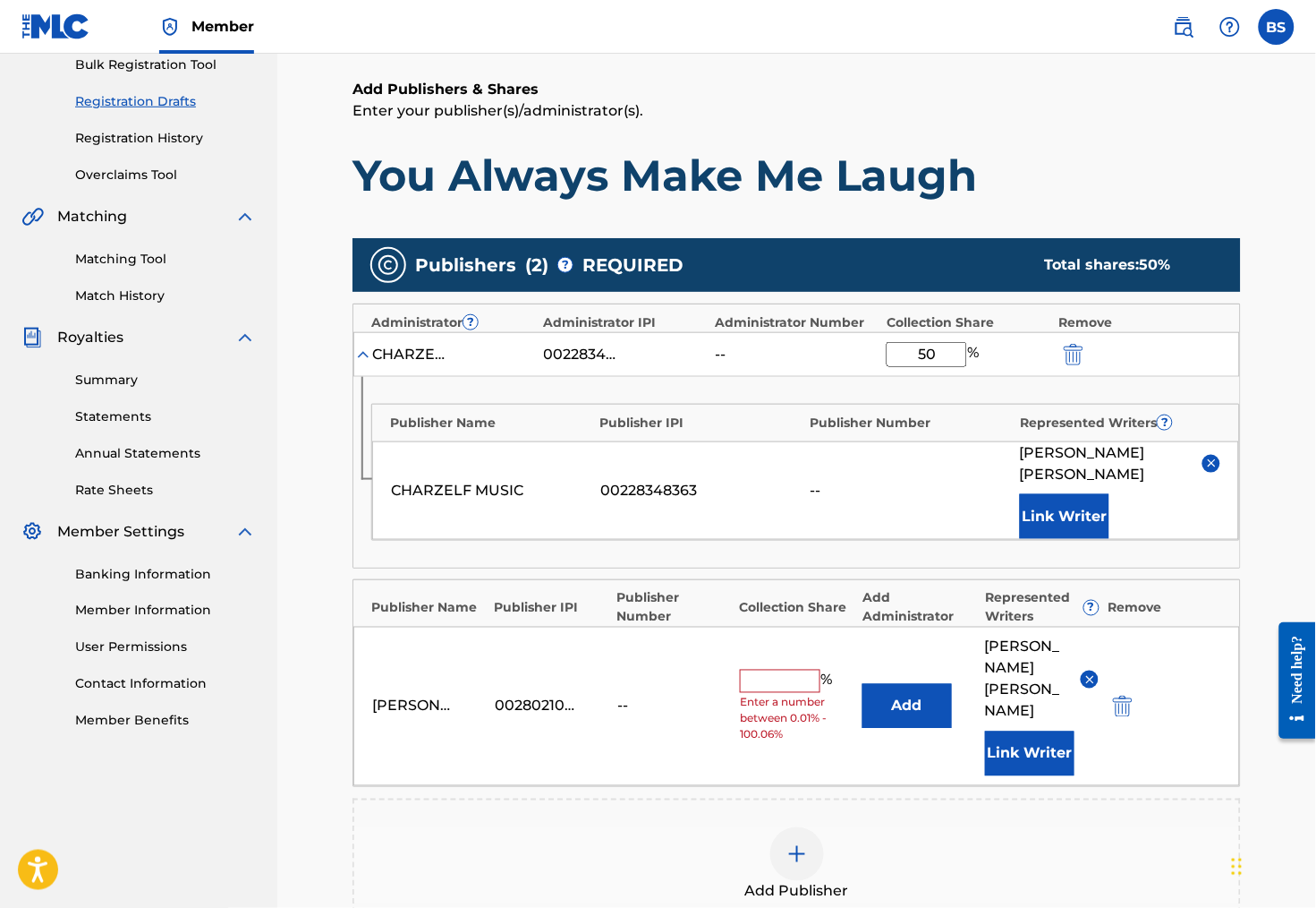
click at [1118, 696] on img "submit" at bounding box center [1123, 706] width 19 height 21
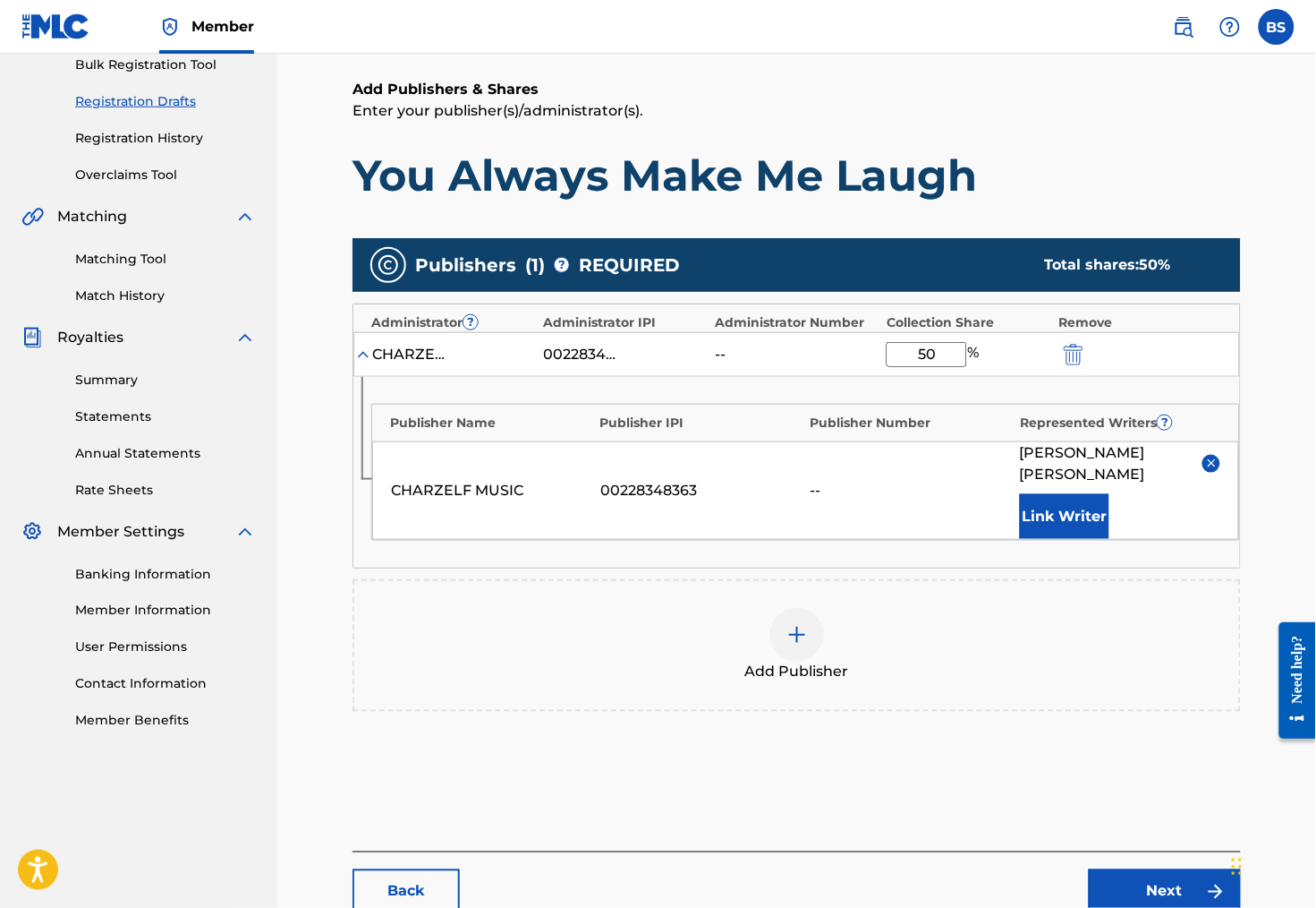
click at [796, 642] on img at bounding box center [797, 634] width 21 height 21
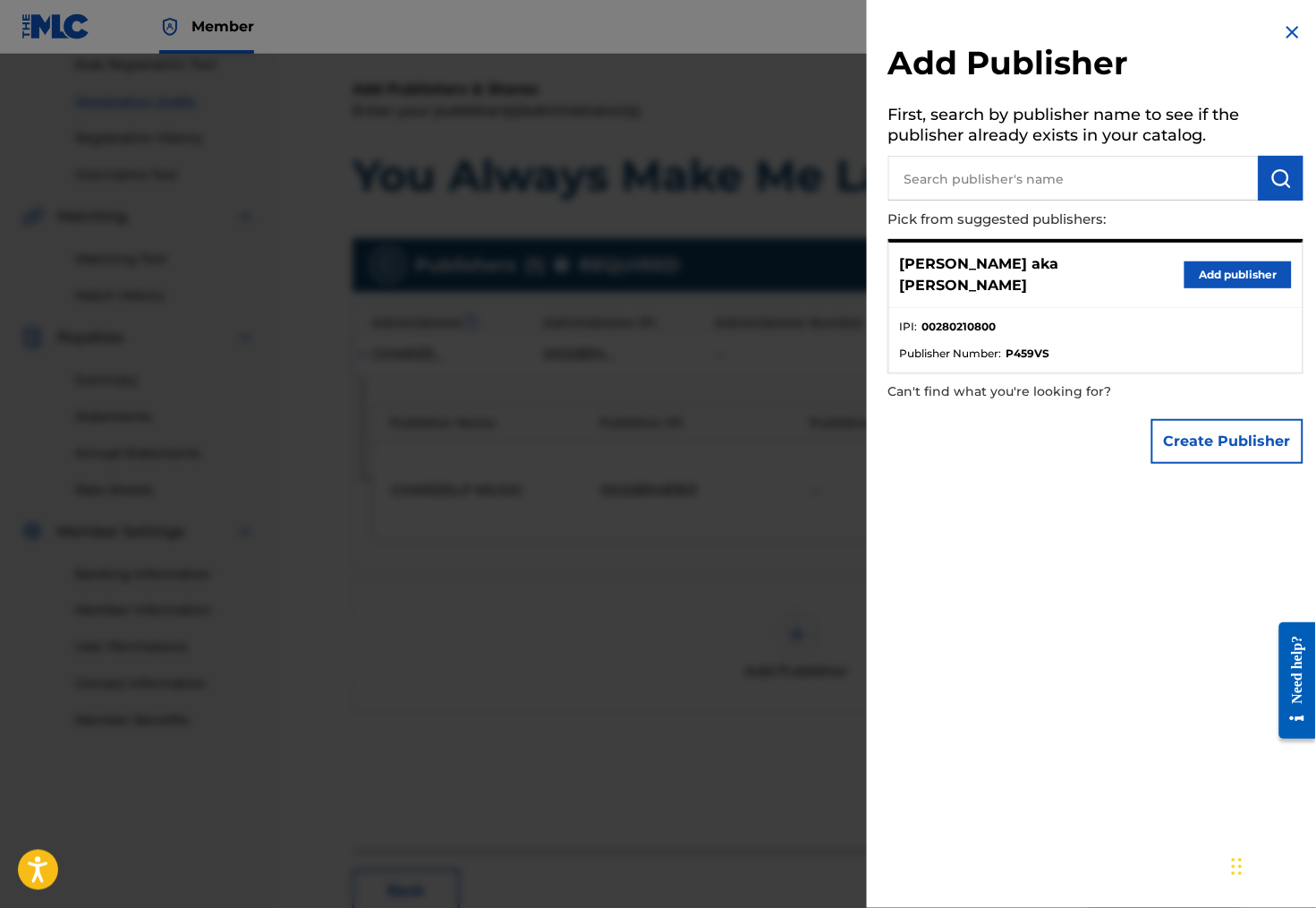
click at [974, 169] on input "text" at bounding box center [1074, 178] width 370 height 45
click at [1207, 434] on button "Create Publisher" at bounding box center [1227, 441] width 152 height 45
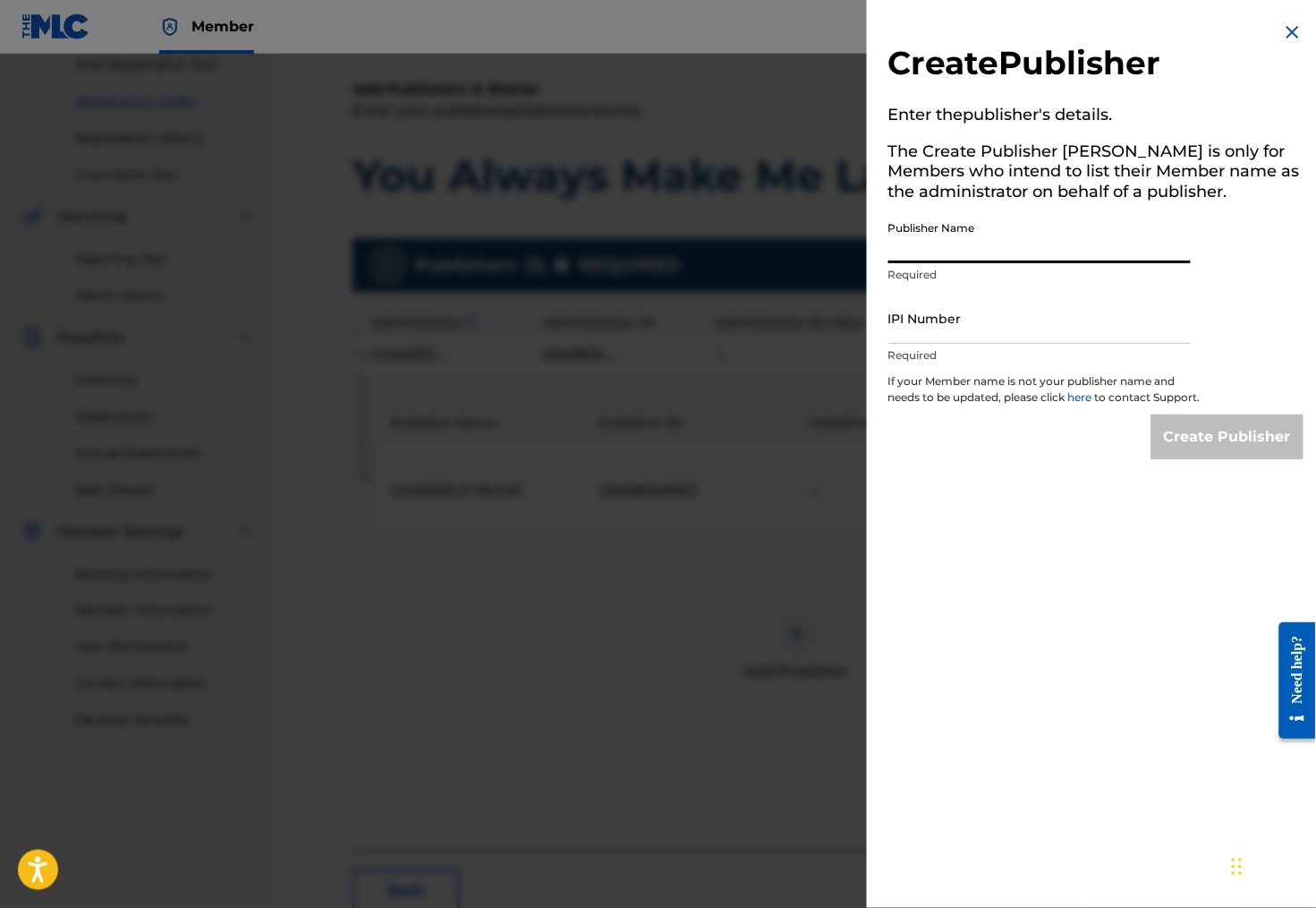
click at [923, 248] on input "Publisher Name" at bounding box center [1040, 238] width 303 height 51
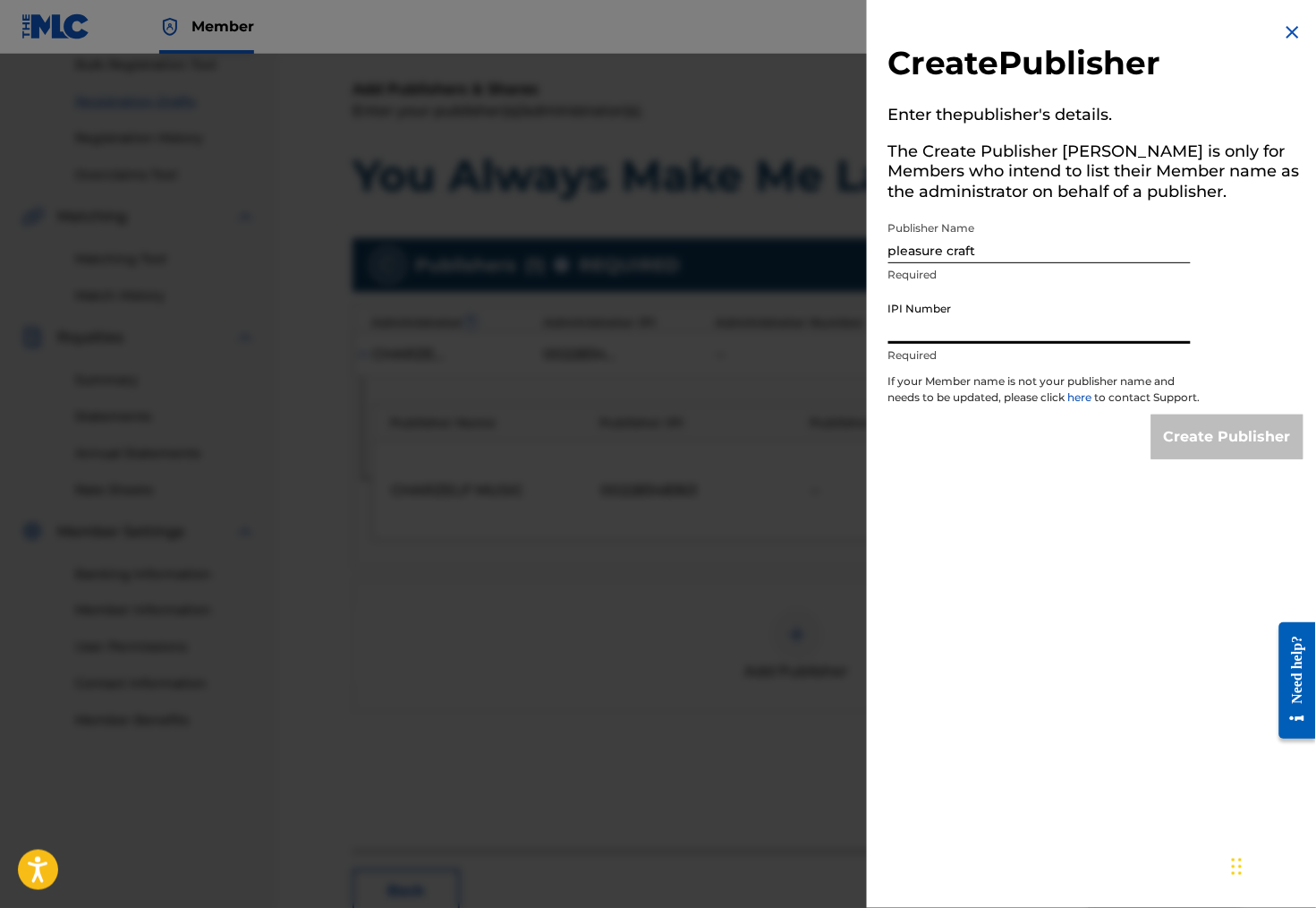
click at [938, 343] on input "IPI Number" at bounding box center [1040, 318] width 303 height 51
paste input "00280210800"
click at [1200, 449] on input "Create Publisher" at bounding box center [1227, 437] width 152 height 45
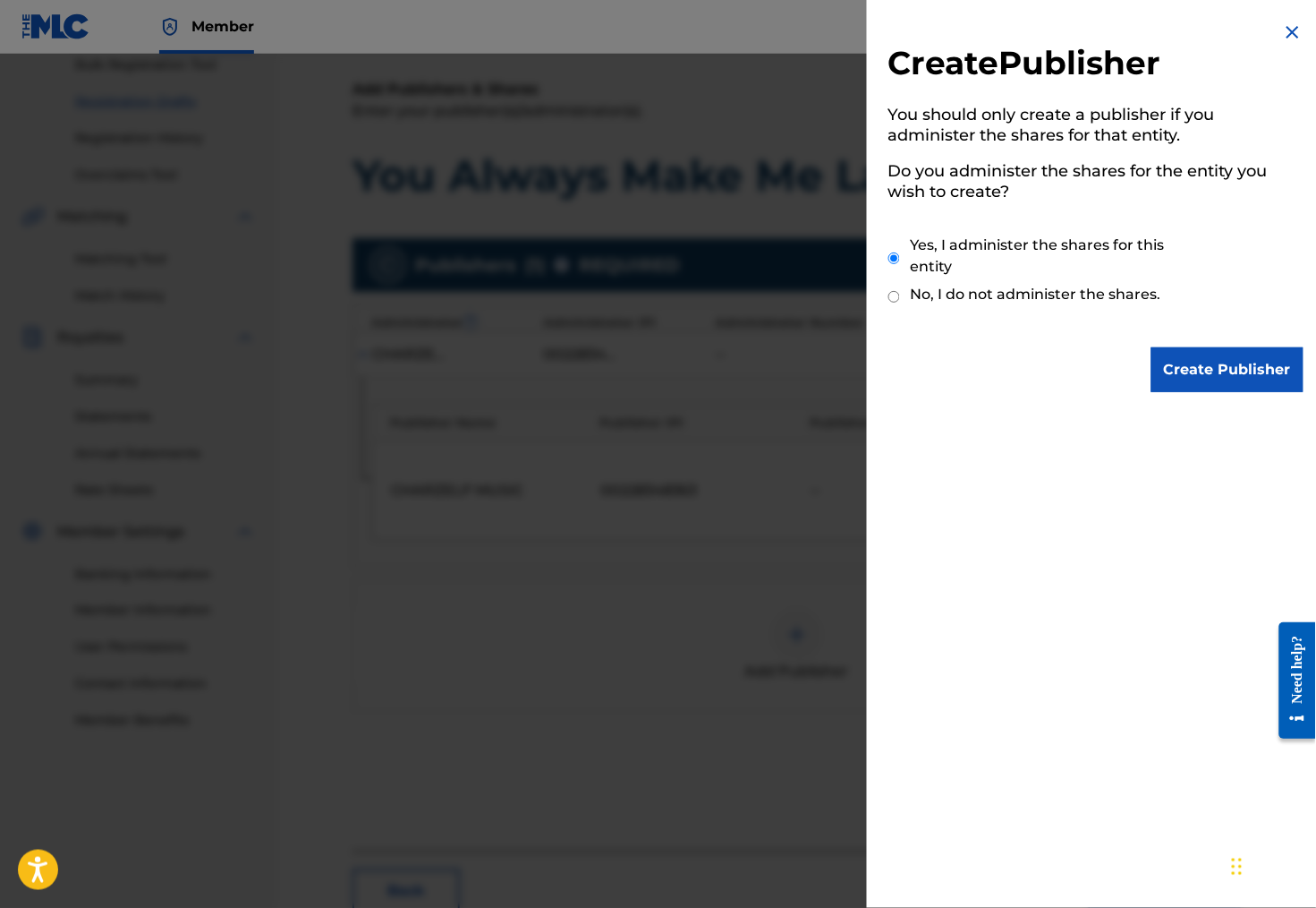
click at [1228, 365] on input "Create Publisher" at bounding box center [1227, 370] width 152 height 45
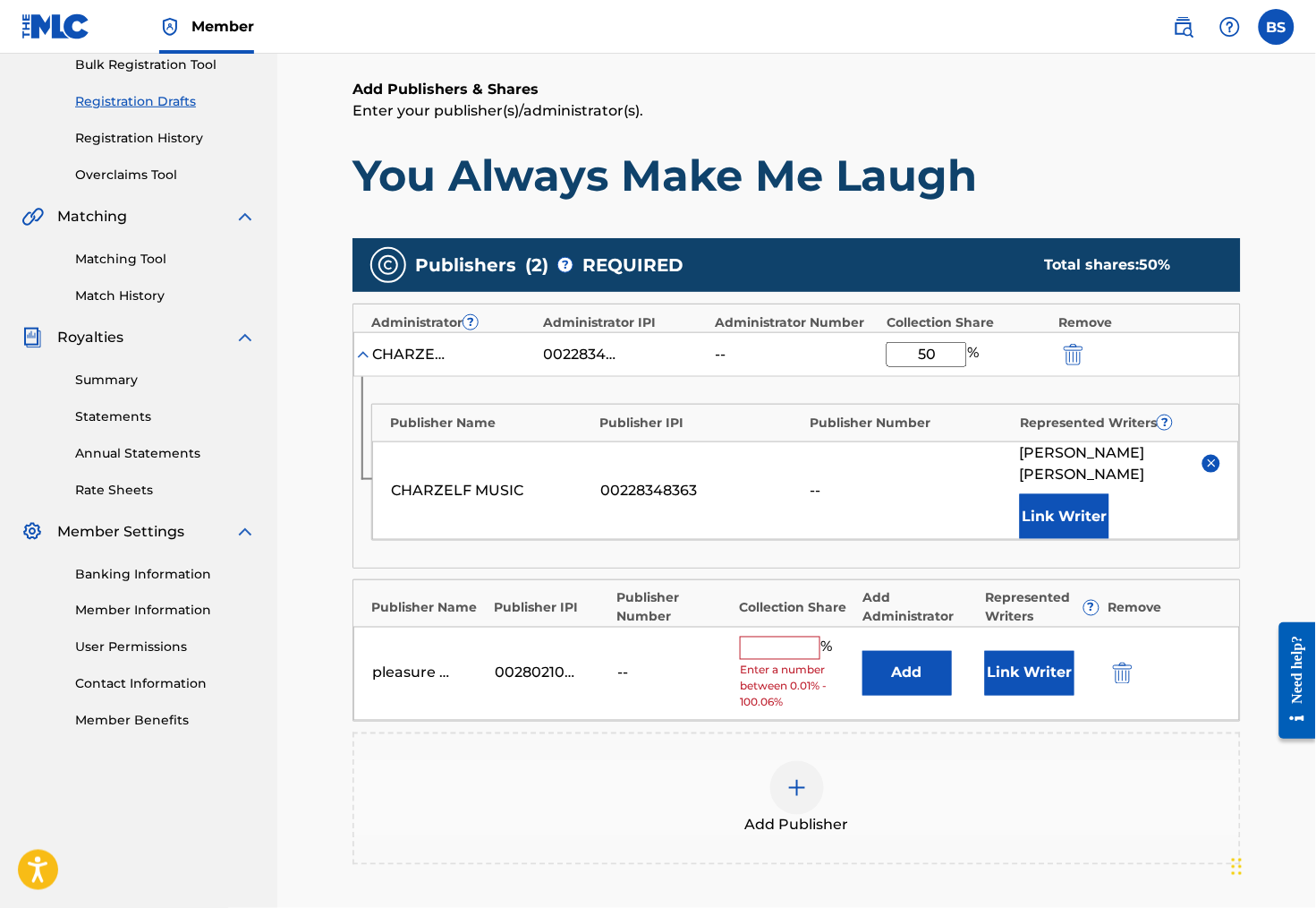
click at [1120, 665] on img "submit" at bounding box center [1123, 673] width 19 height 21
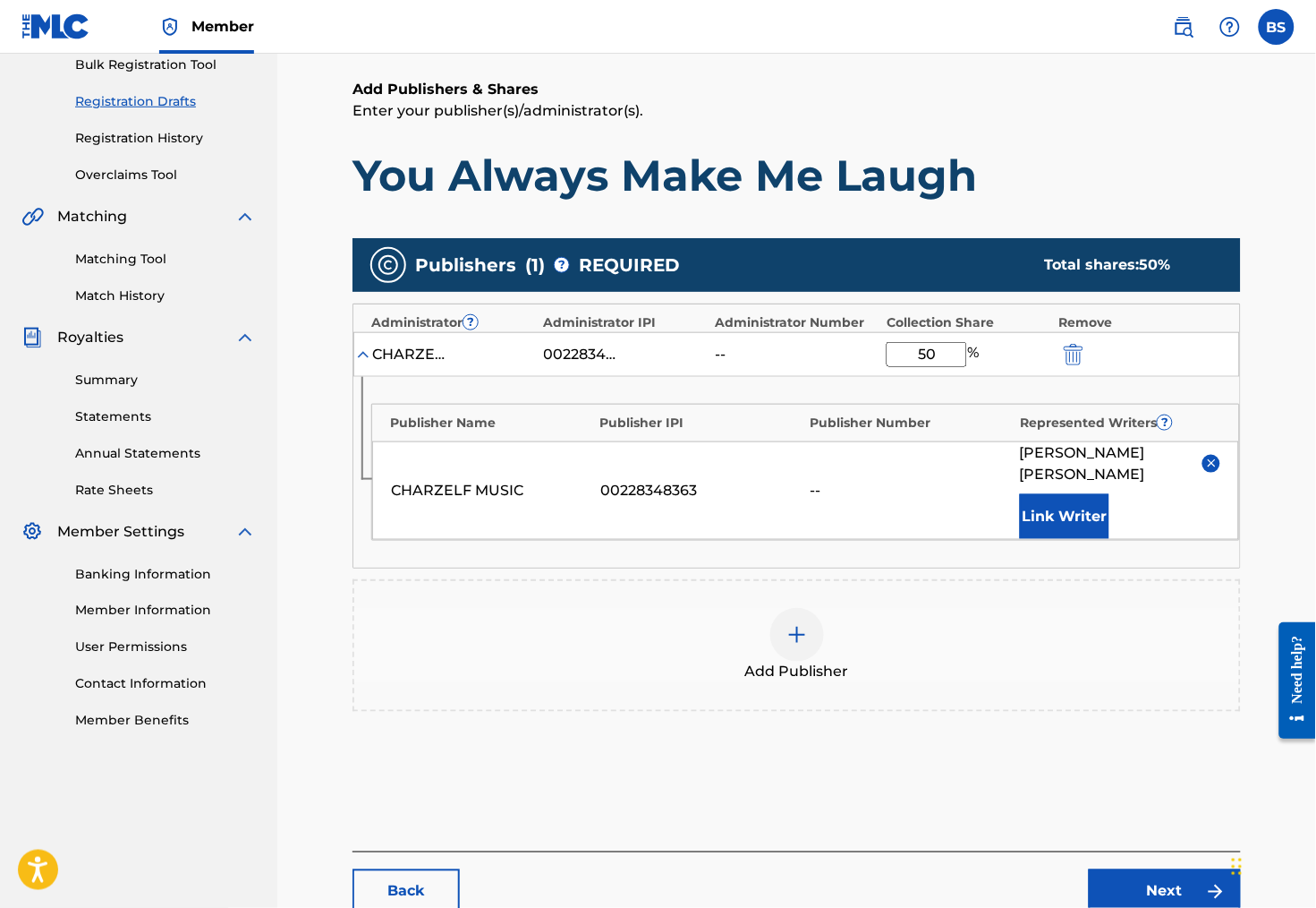
click at [801, 624] on img at bounding box center [797, 634] width 21 height 21
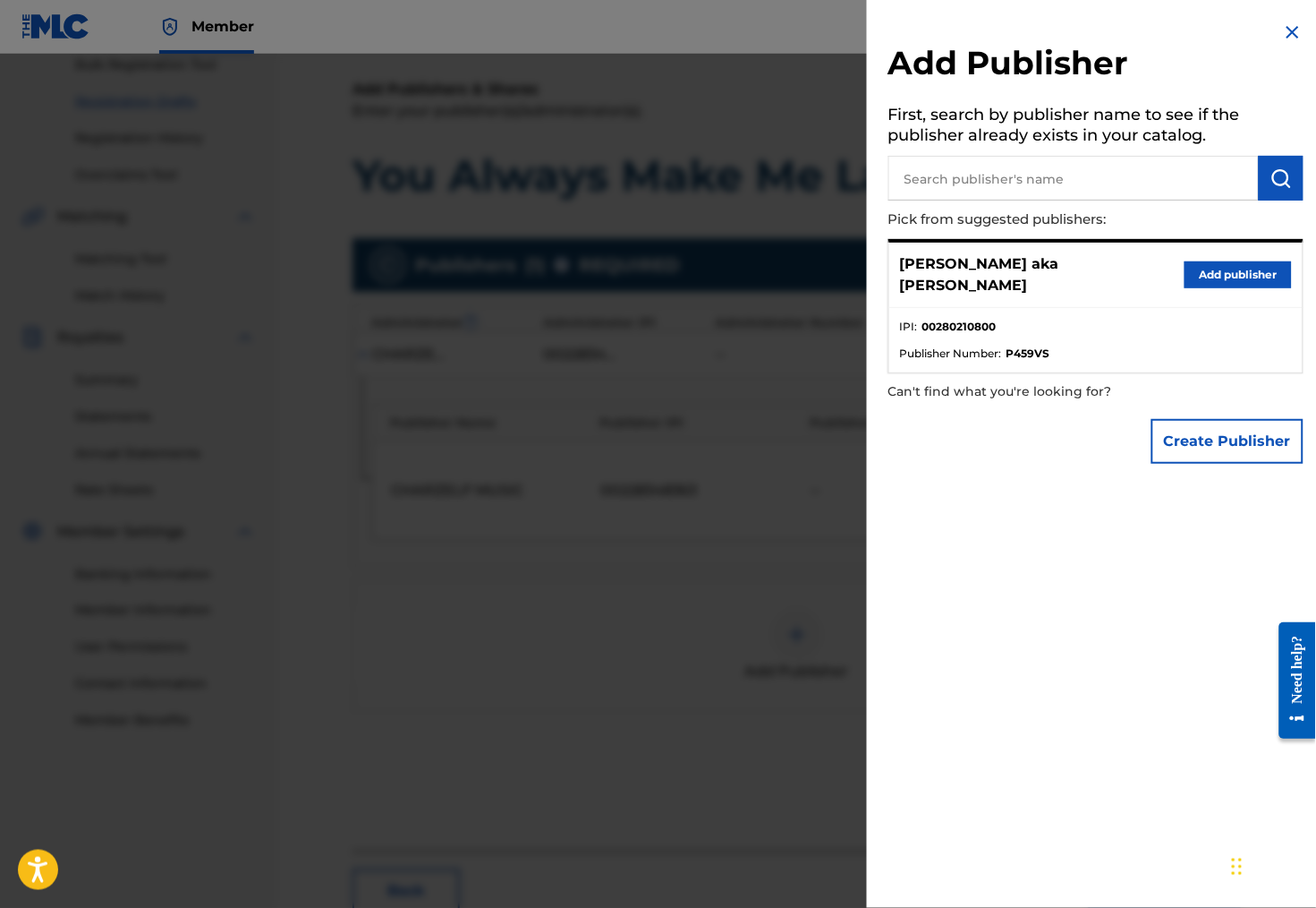
click at [1010, 182] on input "text" at bounding box center [1074, 178] width 370 height 45
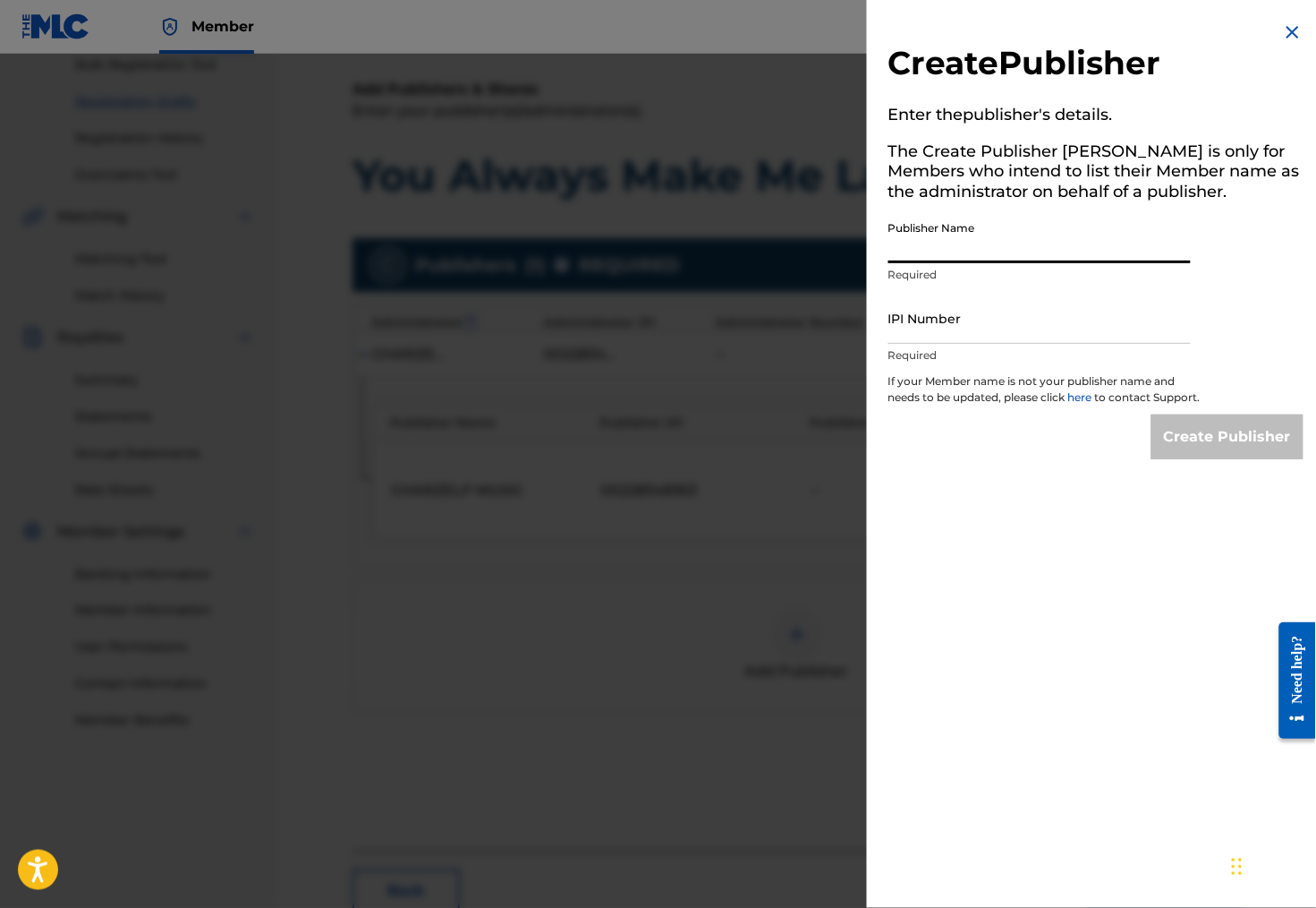
click at [946, 249] on input "Publisher Name" at bounding box center [1040, 238] width 303 height 51
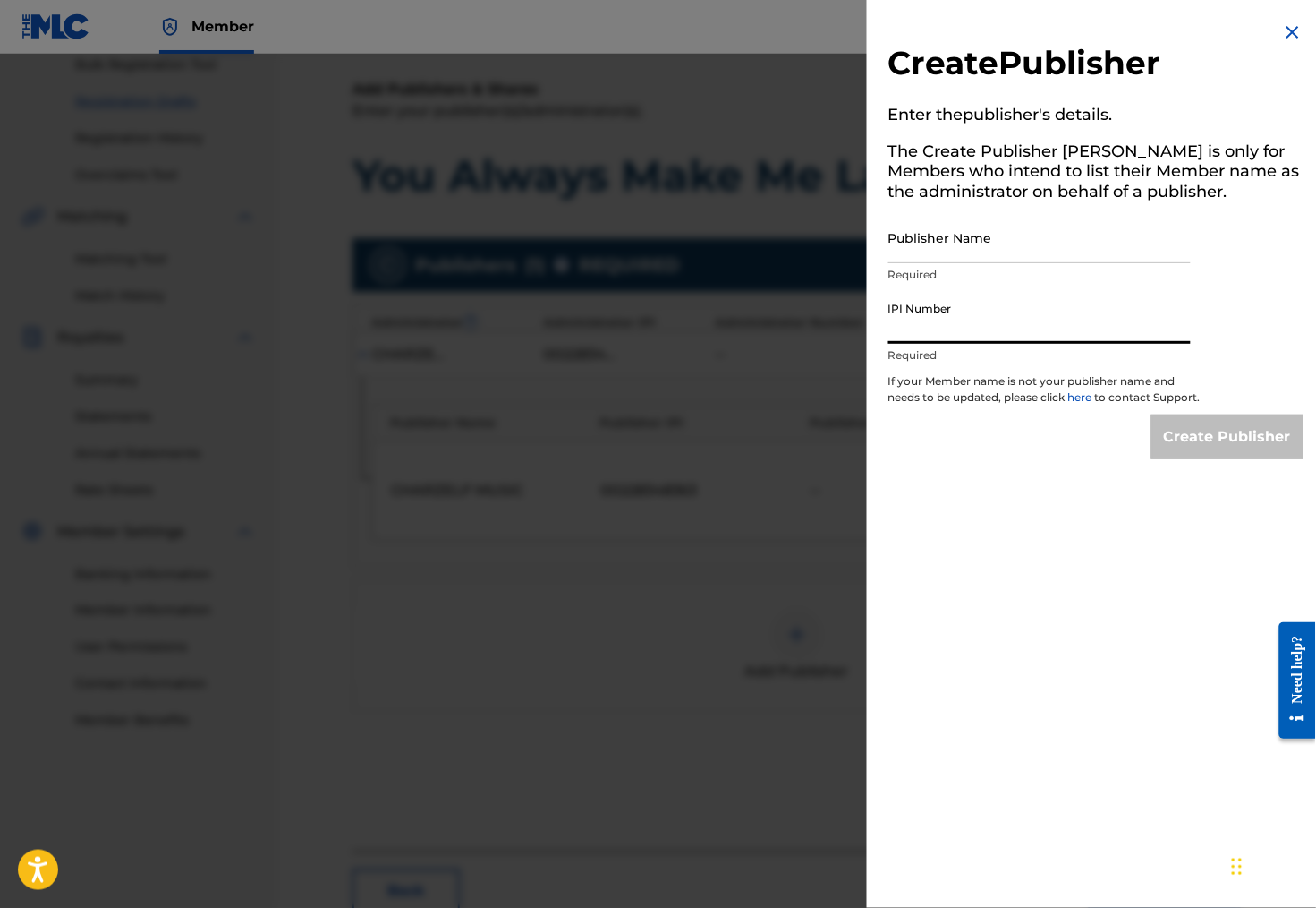
click at [943, 339] on input "IPI Number" at bounding box center [1040, 318] width 303 height 51
paste input "00280210800"
click at [977, 254] on input "Publisher Name" at bounding box center [1040, 238] width 303 height 51
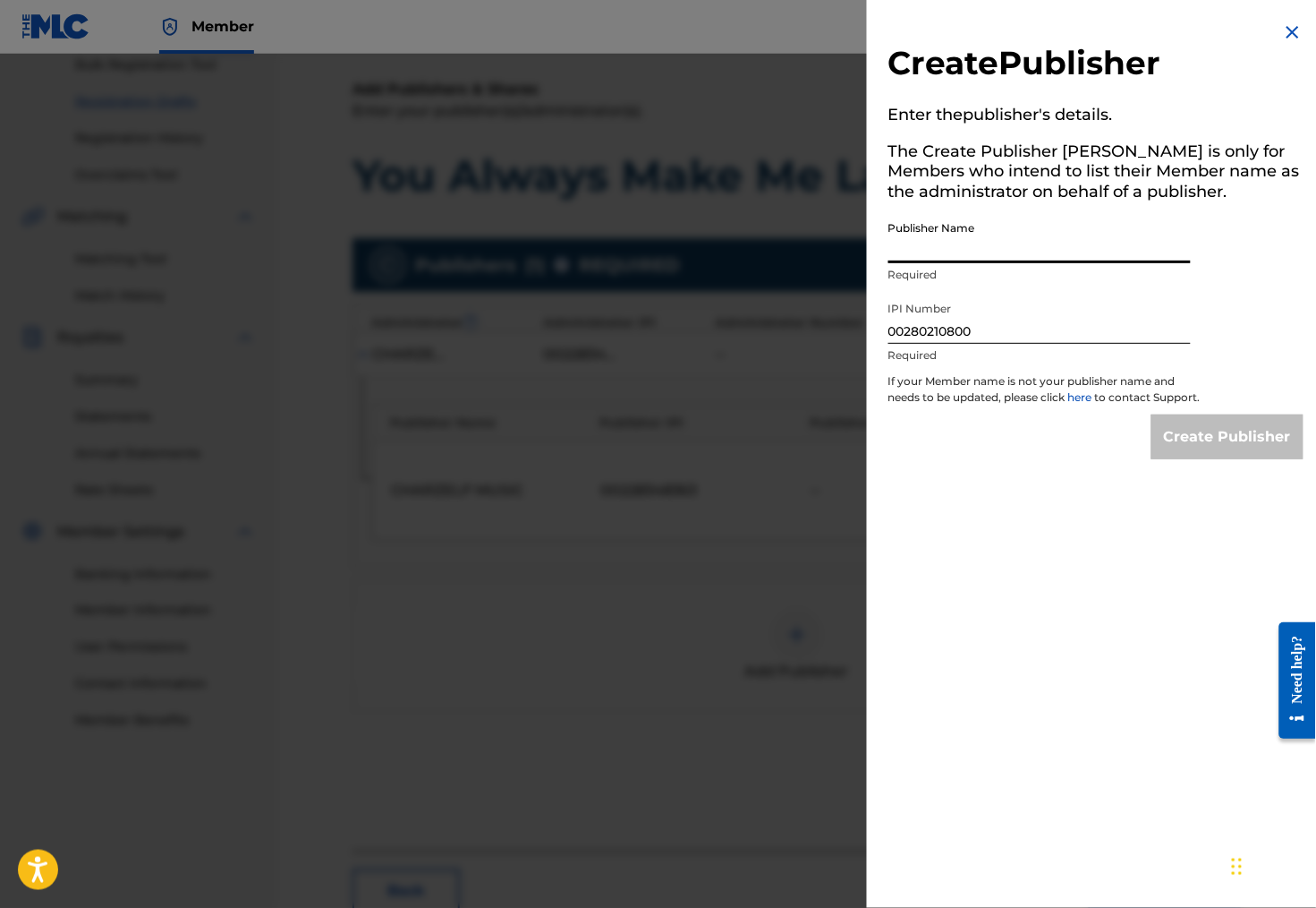
paste input "PLEASURECRAFT MUSIC PUBLISHING"
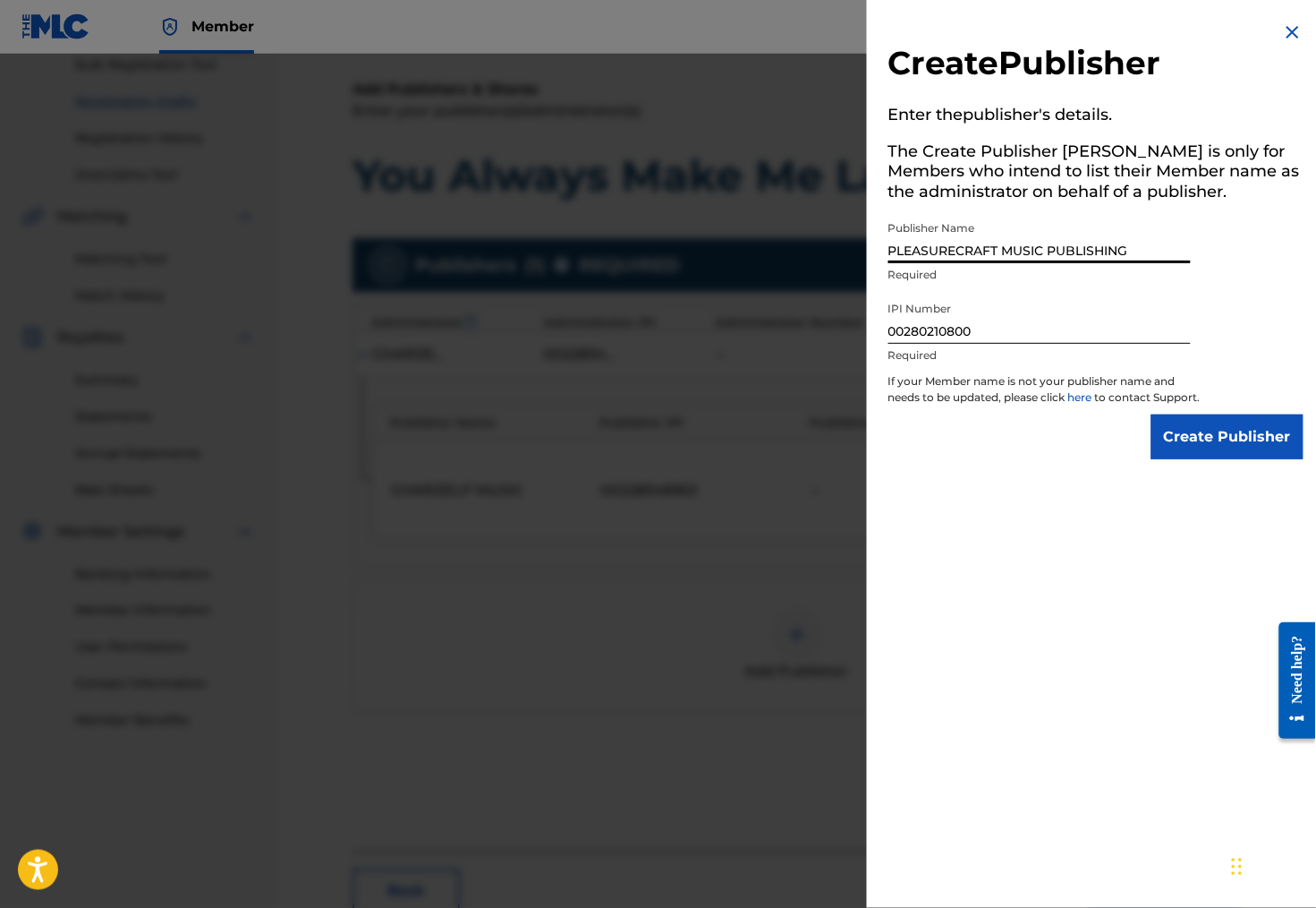
click at [1236, 452] on input "Create Publisher" at bounding box center [1227, 437] width 152 height 45
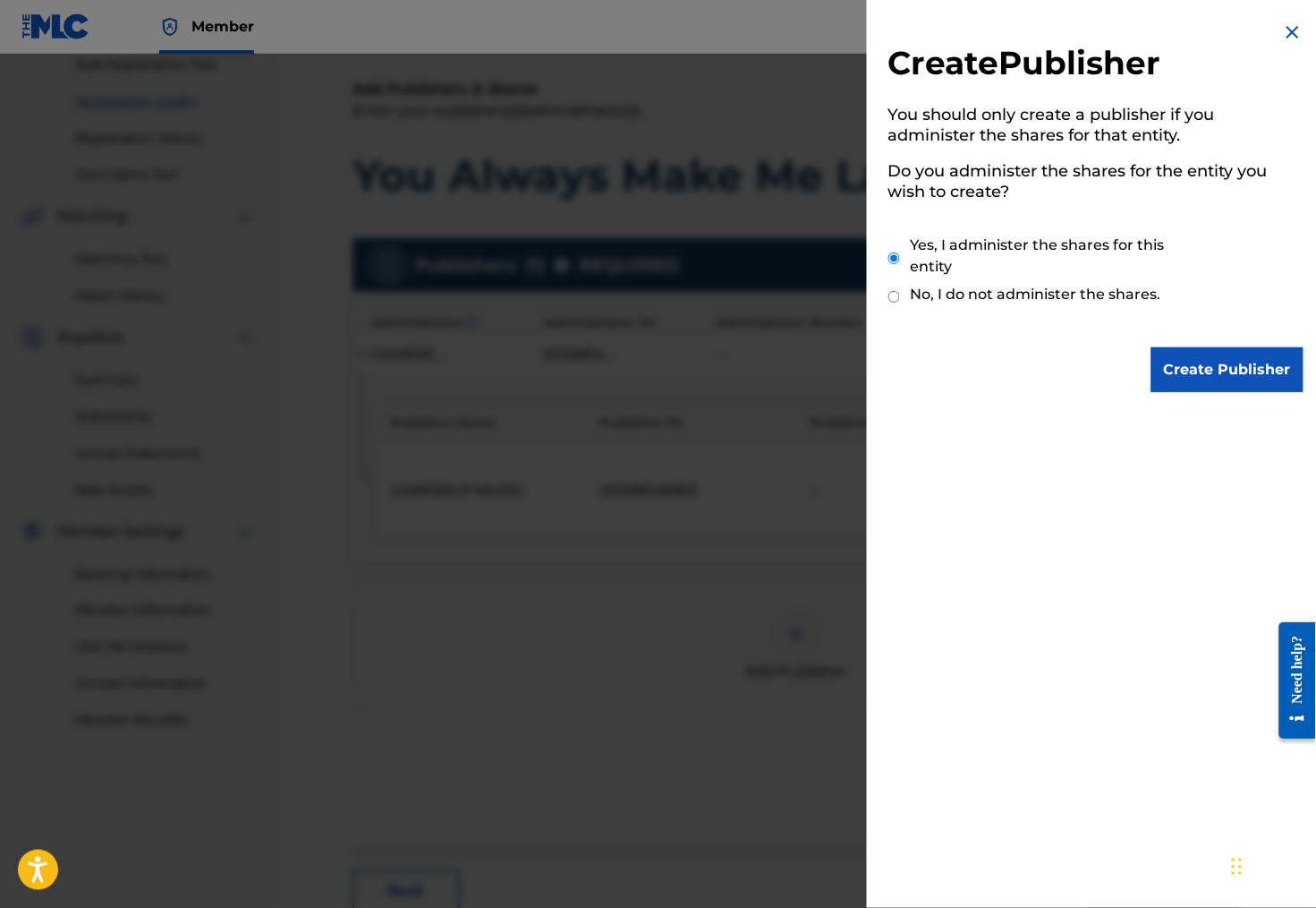
click at [1238, 360] on input "Create Publisher" at bounding box center [1227, 370] width 152 height 45
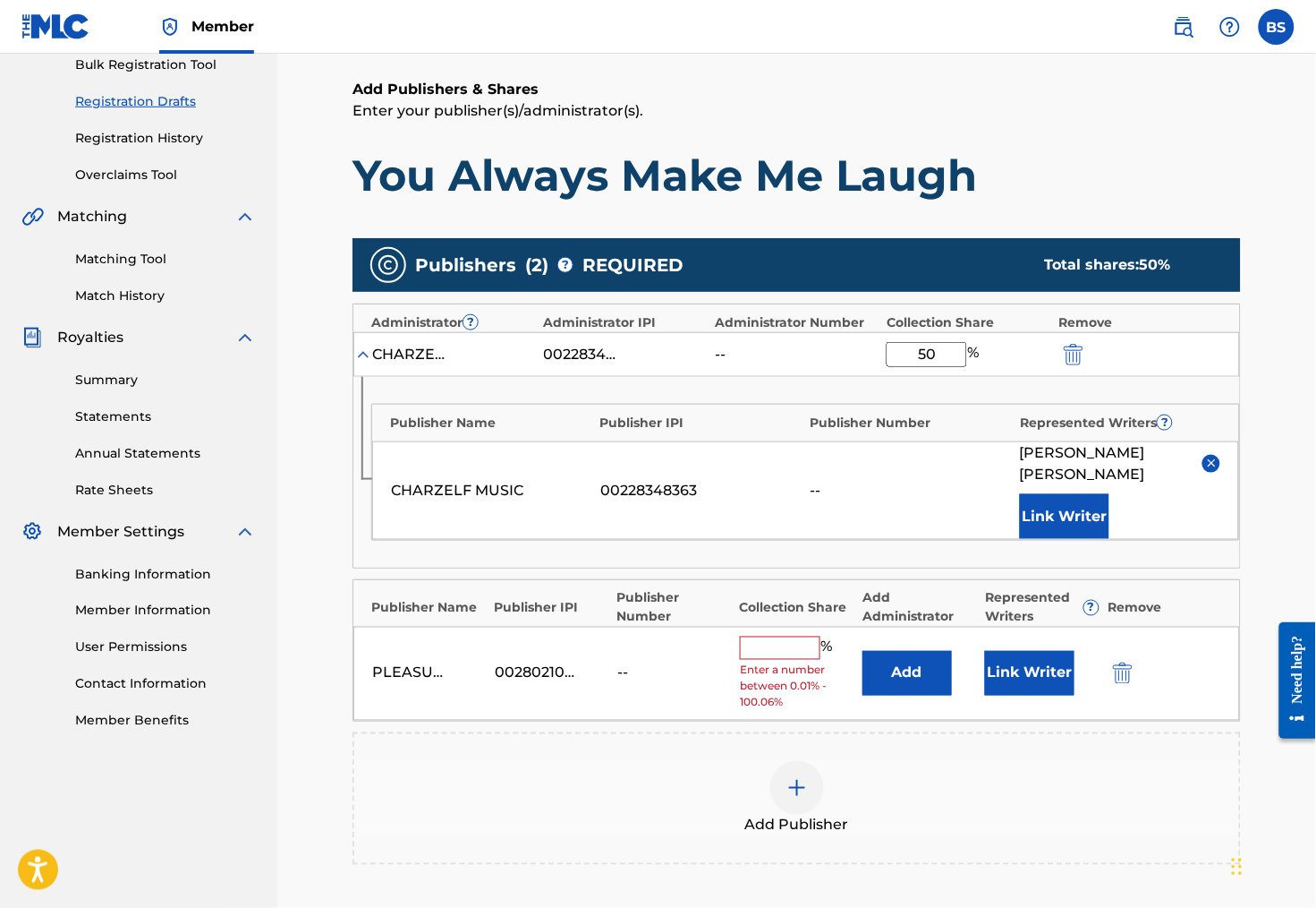
click at [802, 640] on input "text" at bounding box center [780, 648] width 80 height 23
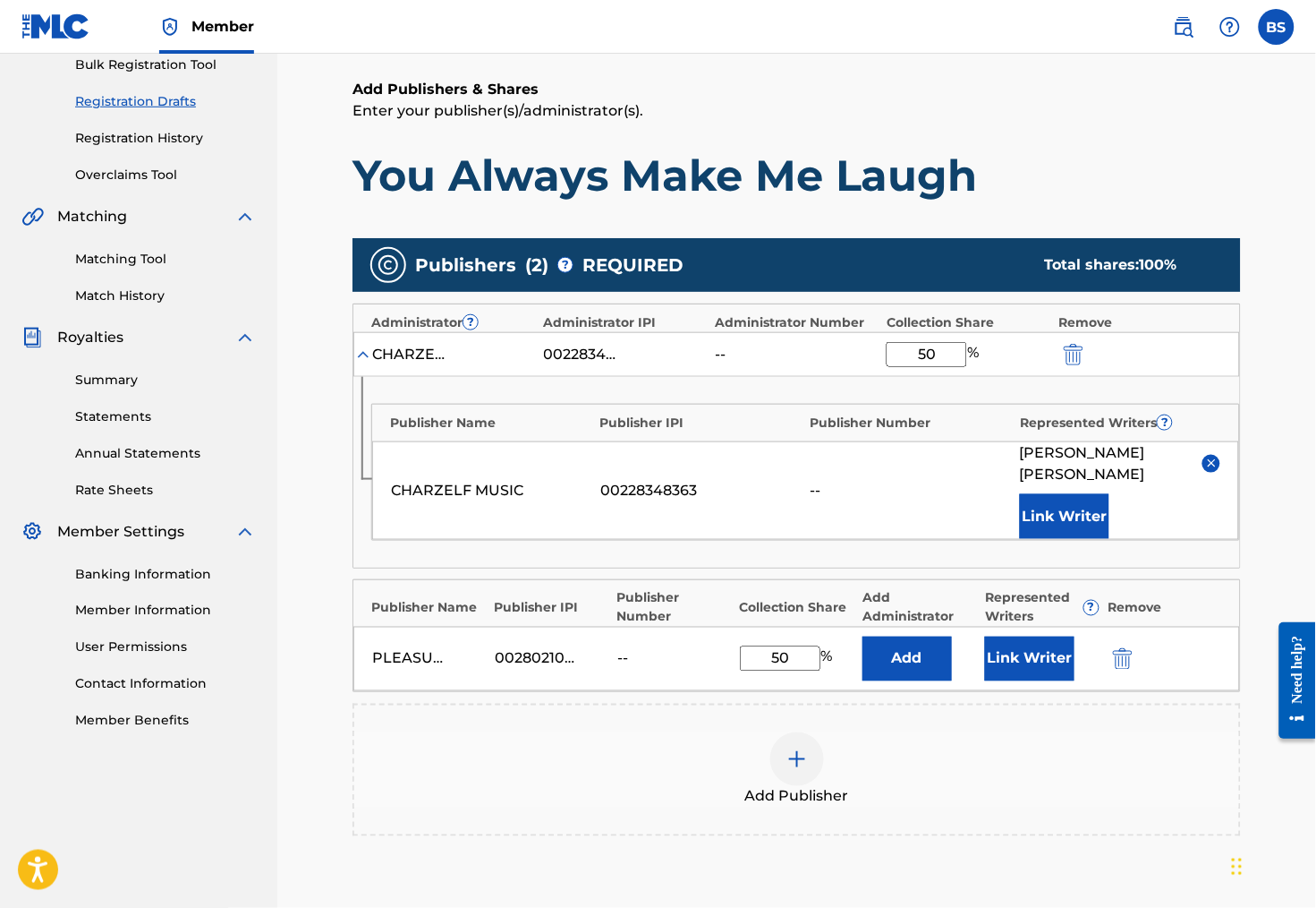
click at [937, 643] on button "Add" at bounding box center [907, 659] width 89 height 45
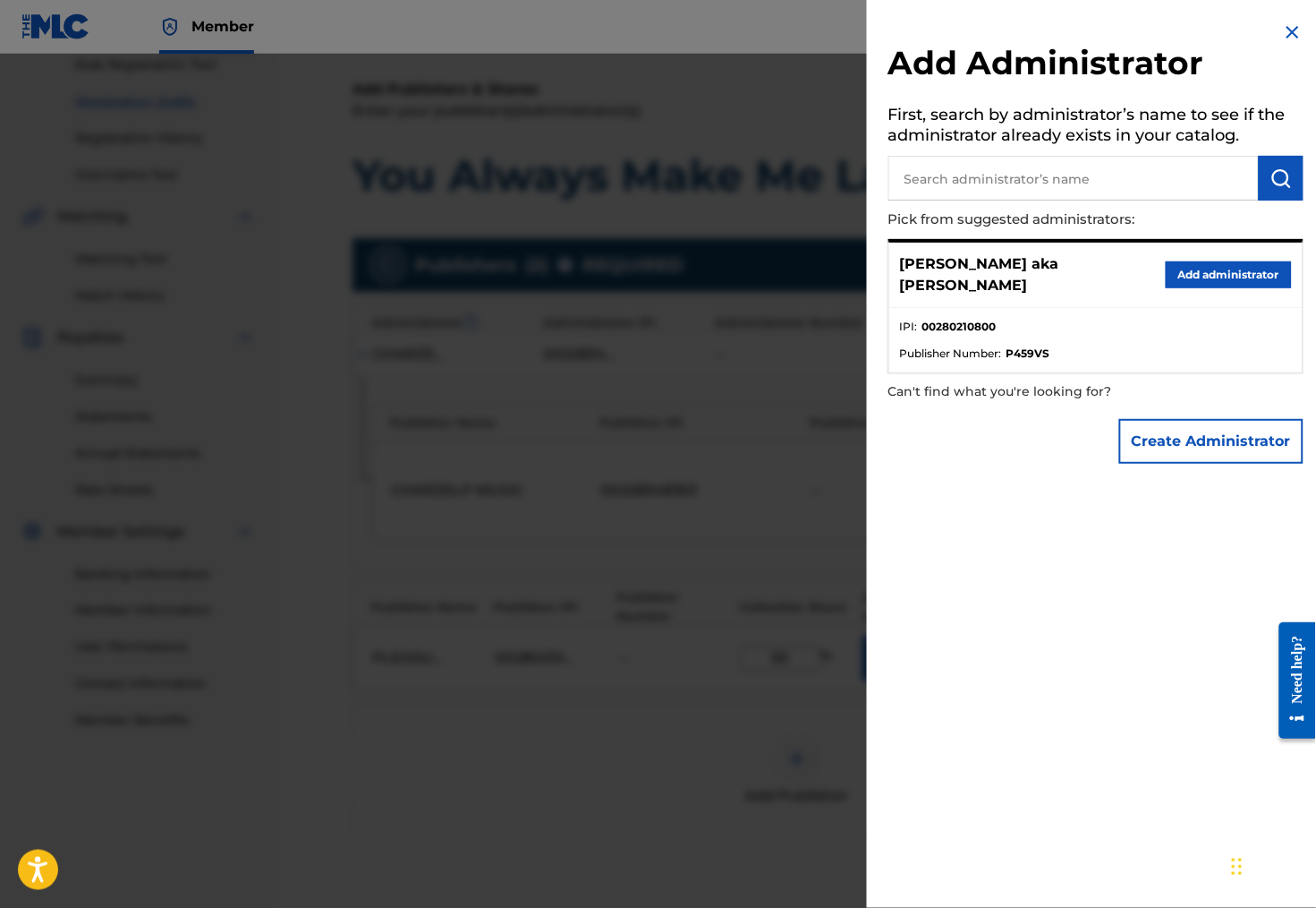
click at [1197, 276] on button "Add administrator" at bounding box center [1229, 275] width 126 height 27
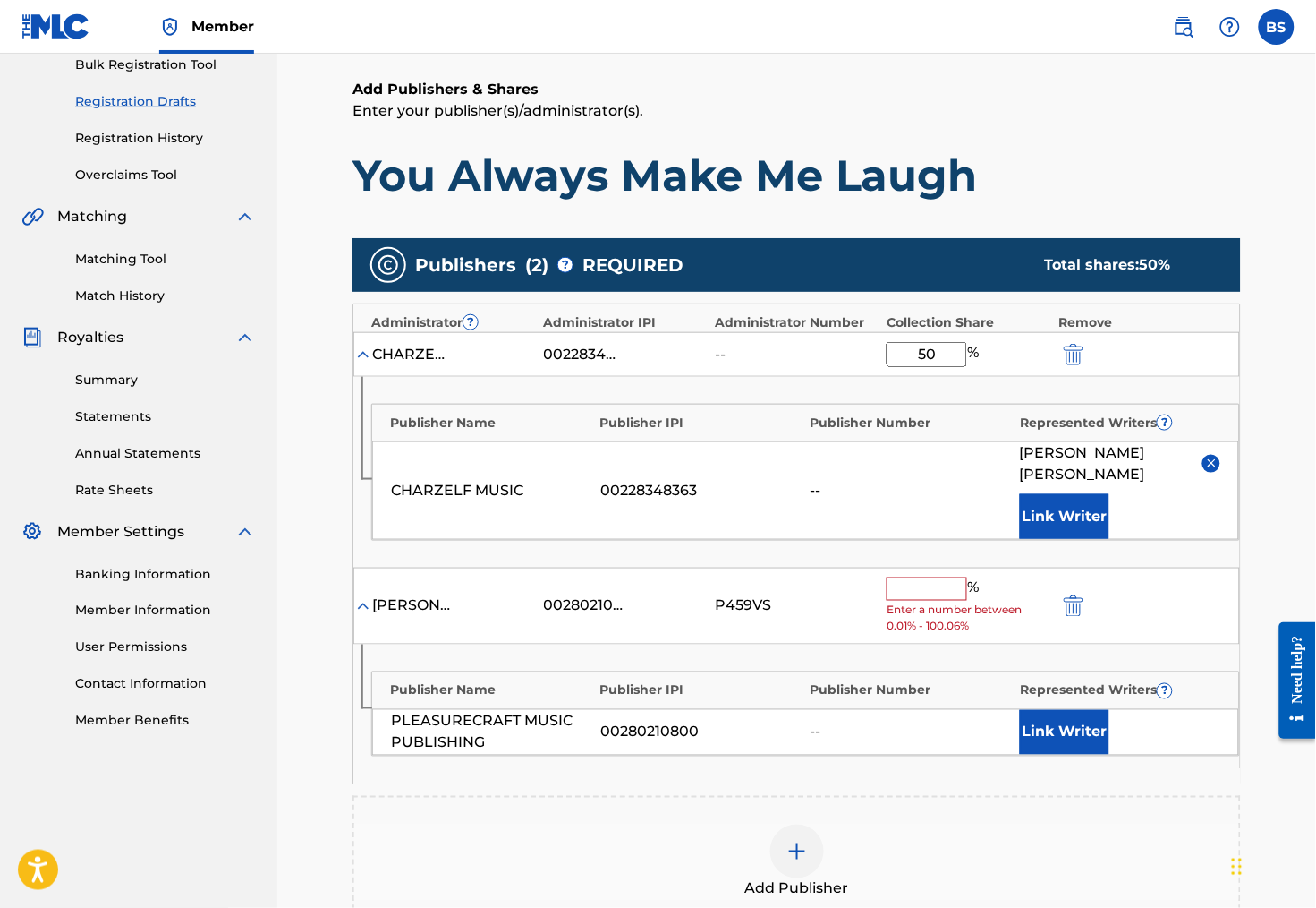
click at [941, 577] on input "text" at bounding box center [926, 589] width 80 height 23
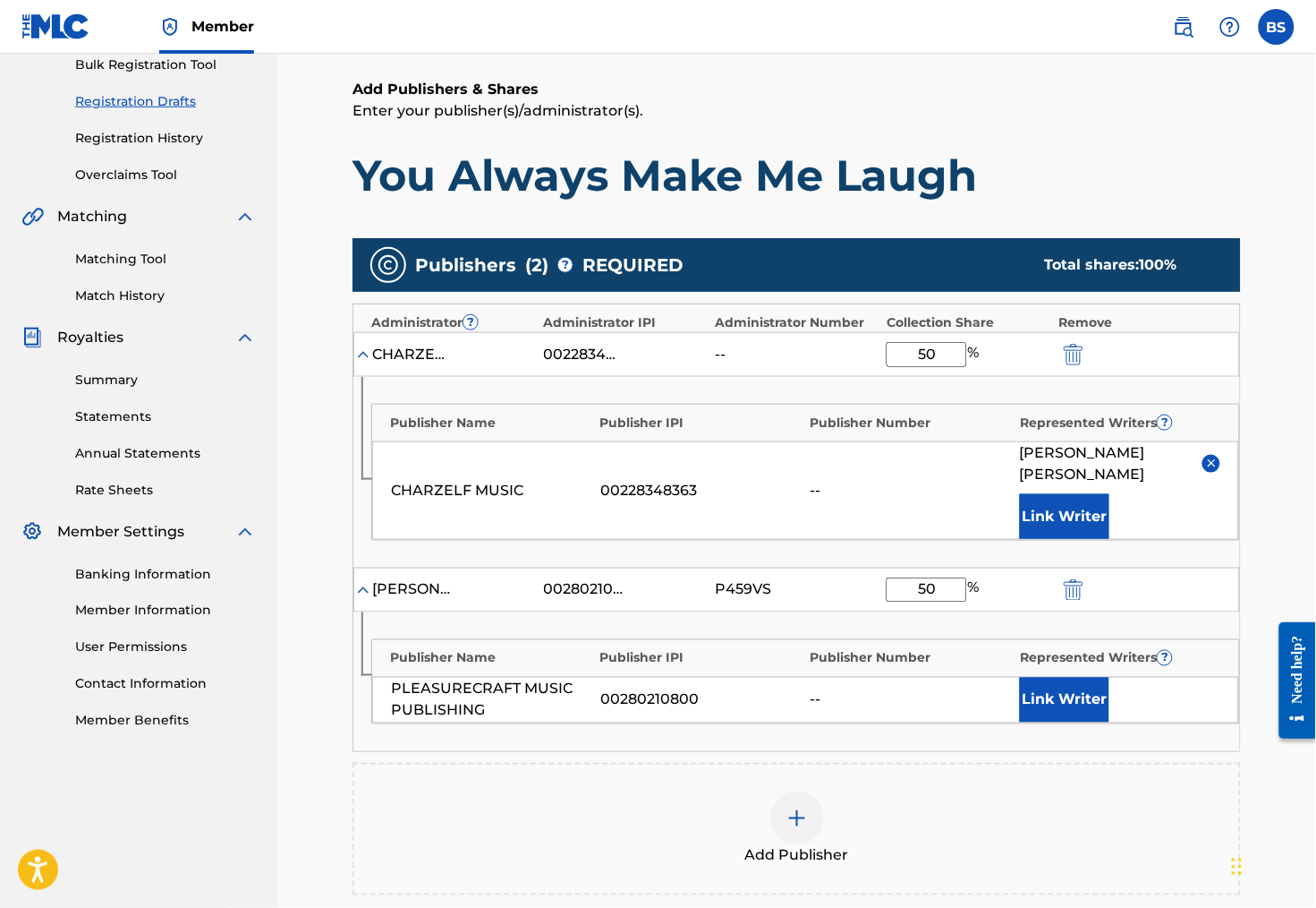
click at [1098, 695] on button "Link Writer" at bounding box center [1065, 699] width 89 height 45
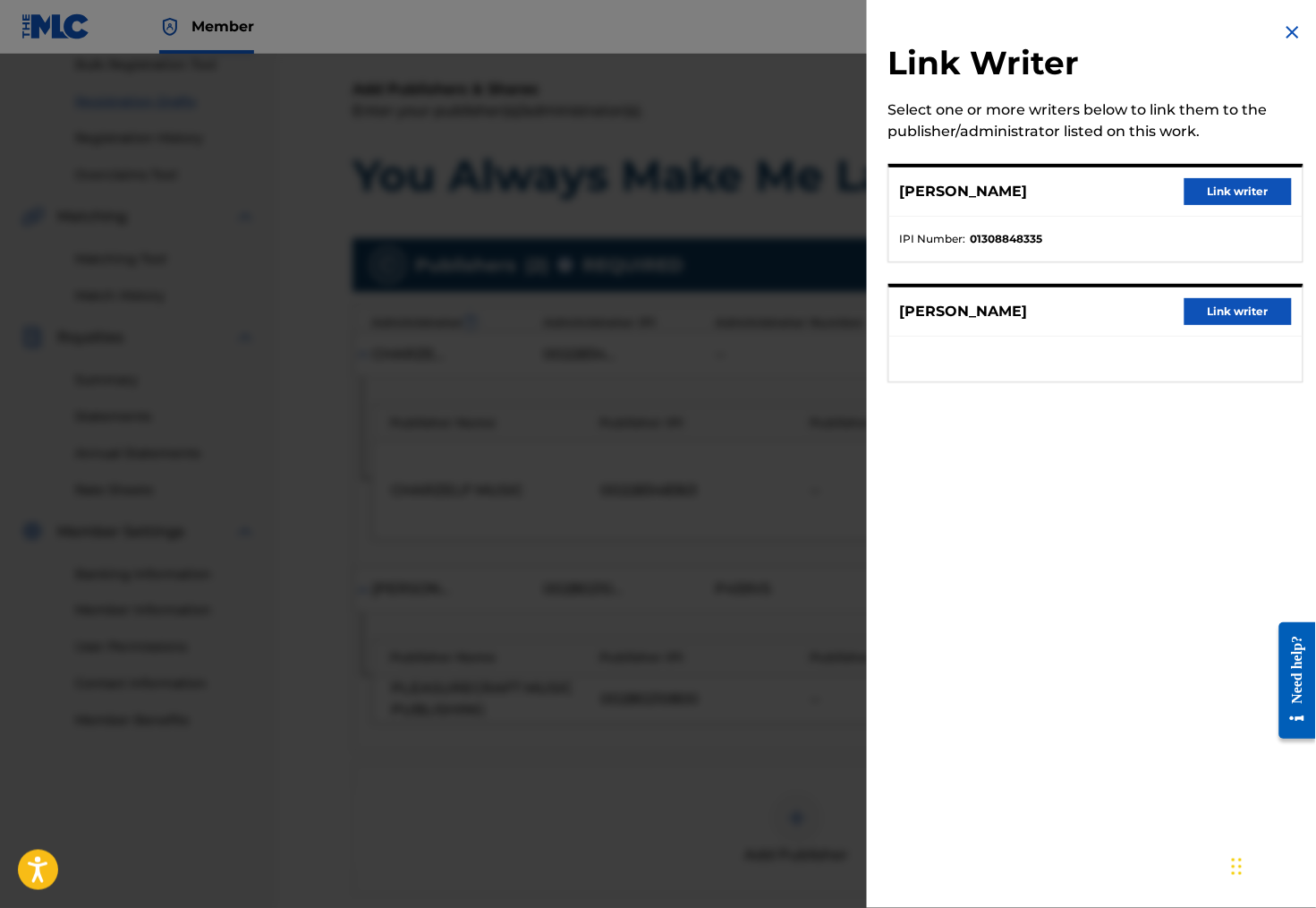
click at [1242, 200] on button "Link writer" at bounding box center [1238, 192] width 108 height 27
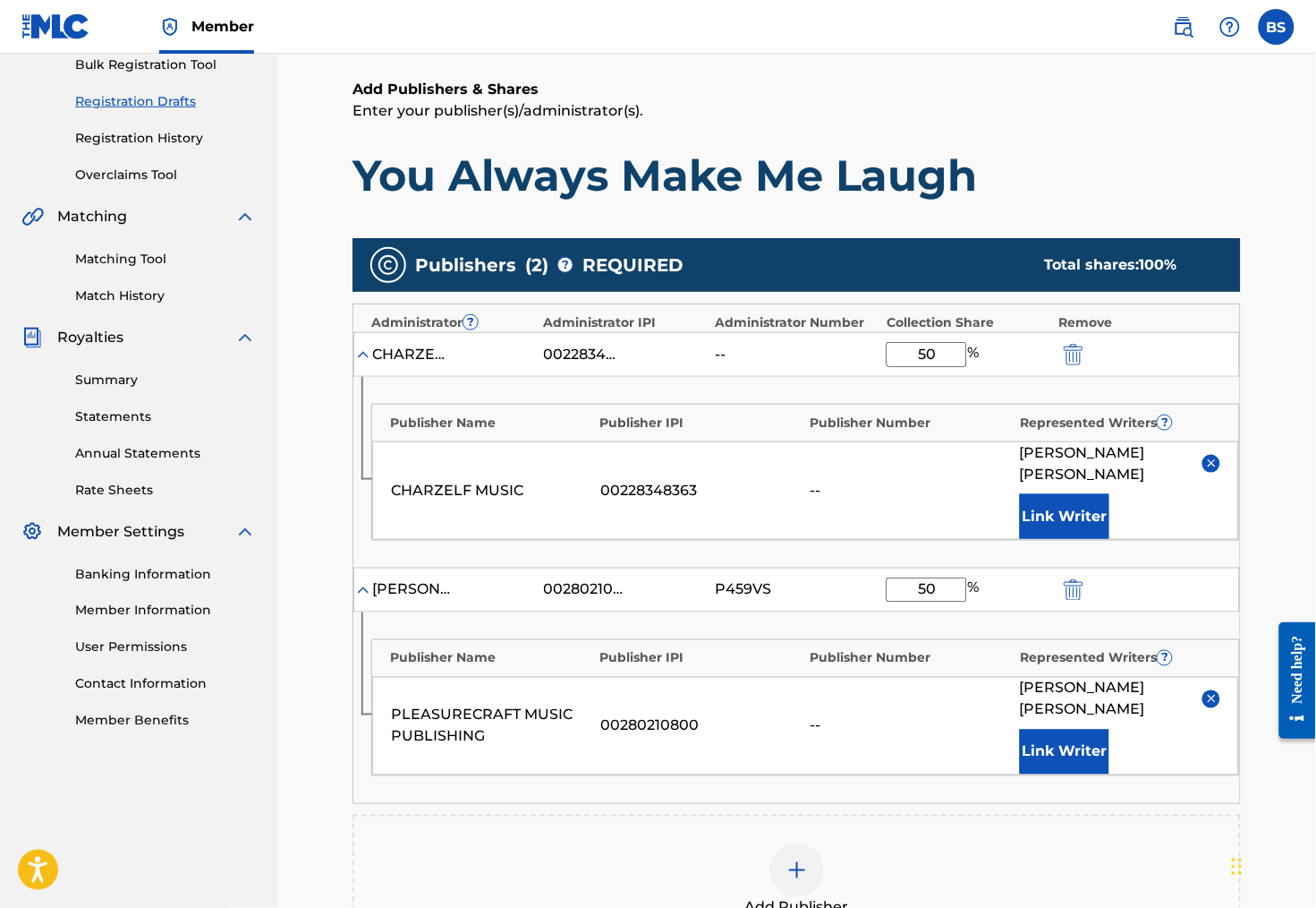
click at [953, 815] on div "Add Publisher" at bounding box center [797, 881] width 888 height 133
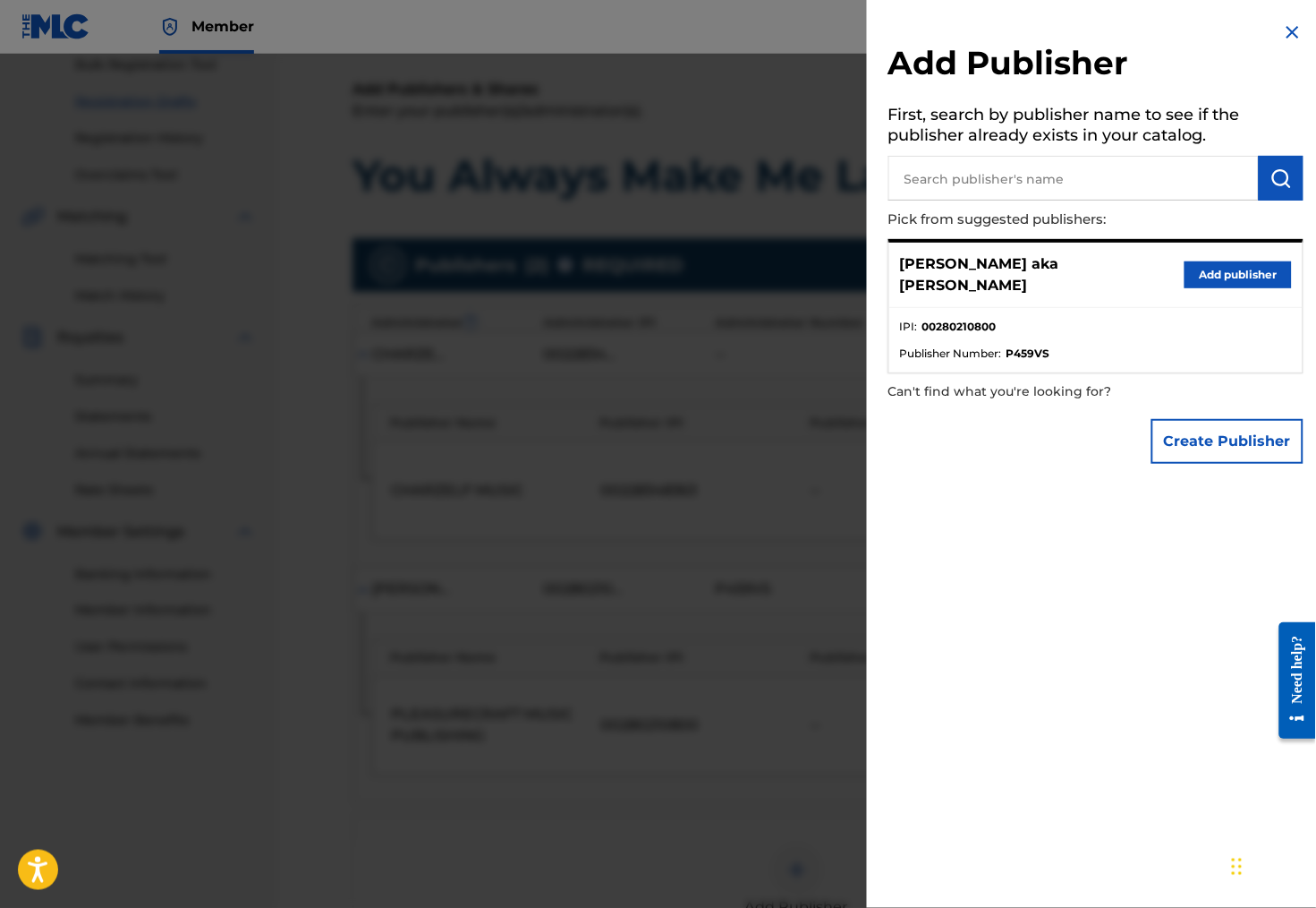
click at [1286, 33] on img at bounding box center [1293, 32] width 21 height 21
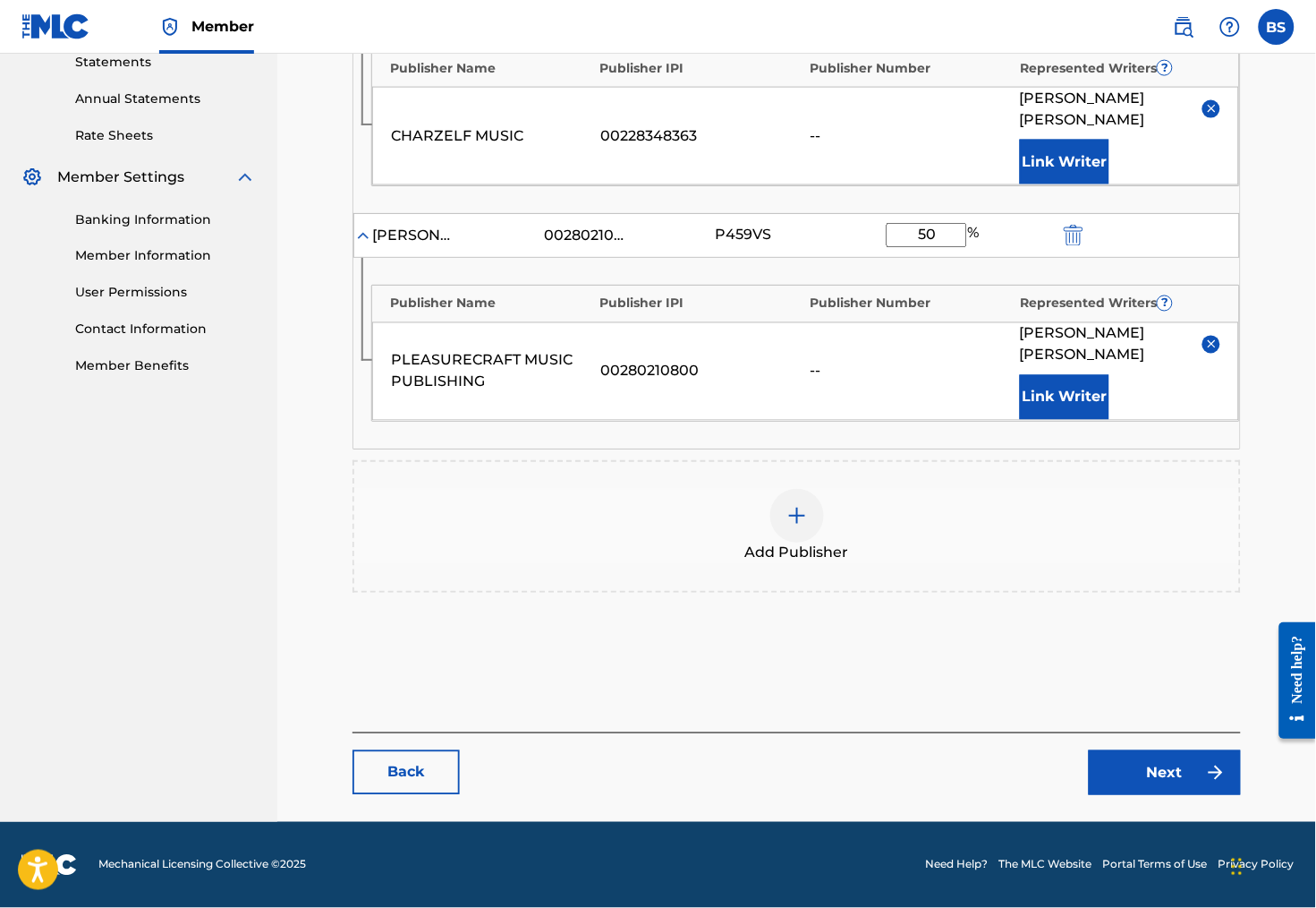
scroll to position [631, 0]
click at [1126, 756] on link "Next" at bounding box center [1165, 772] width 152 height 45
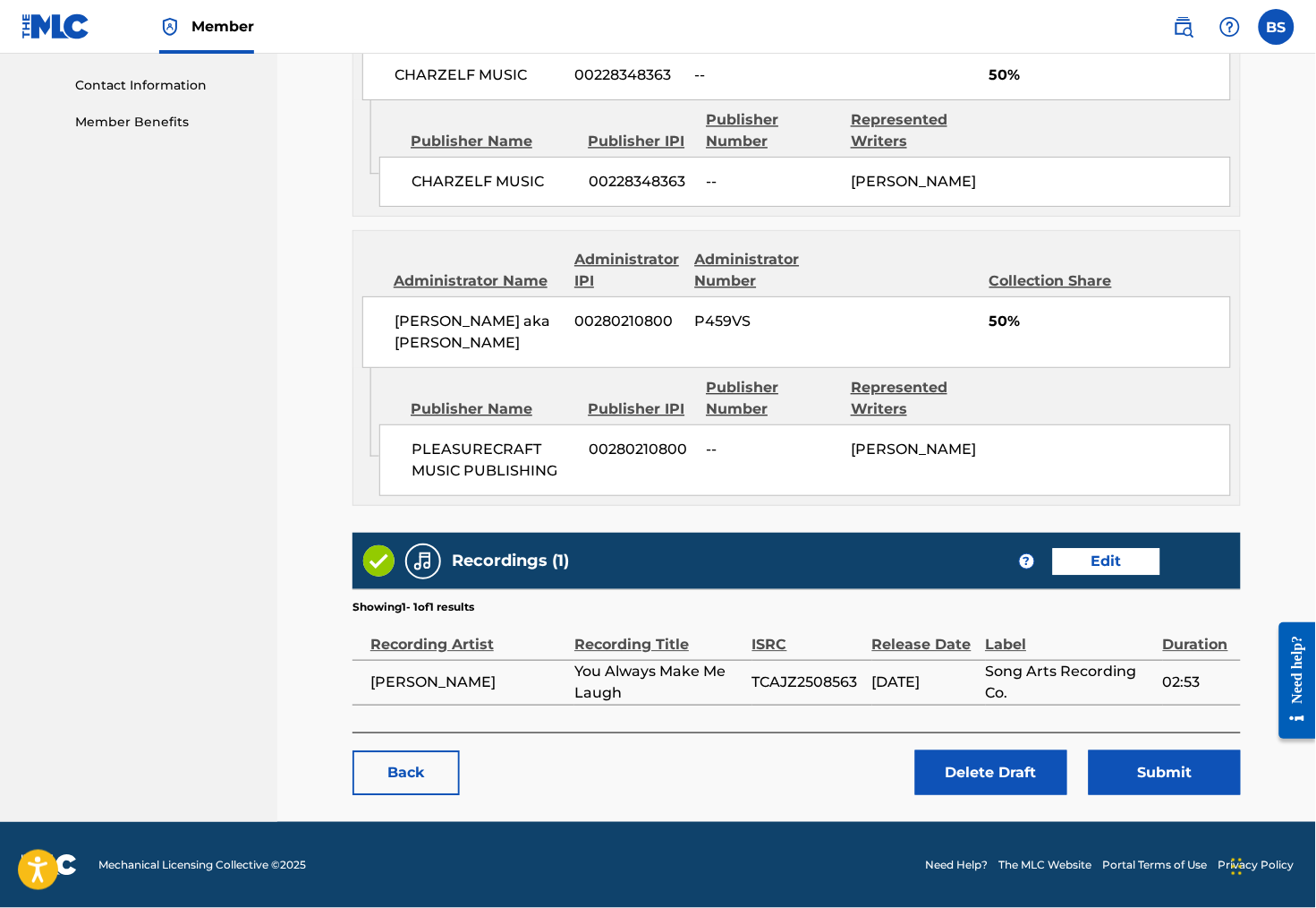
scroll to position [927, 0]
click at [1173, 772] on button "Submit" at bounding box center [1165, 772] width 152 height 45
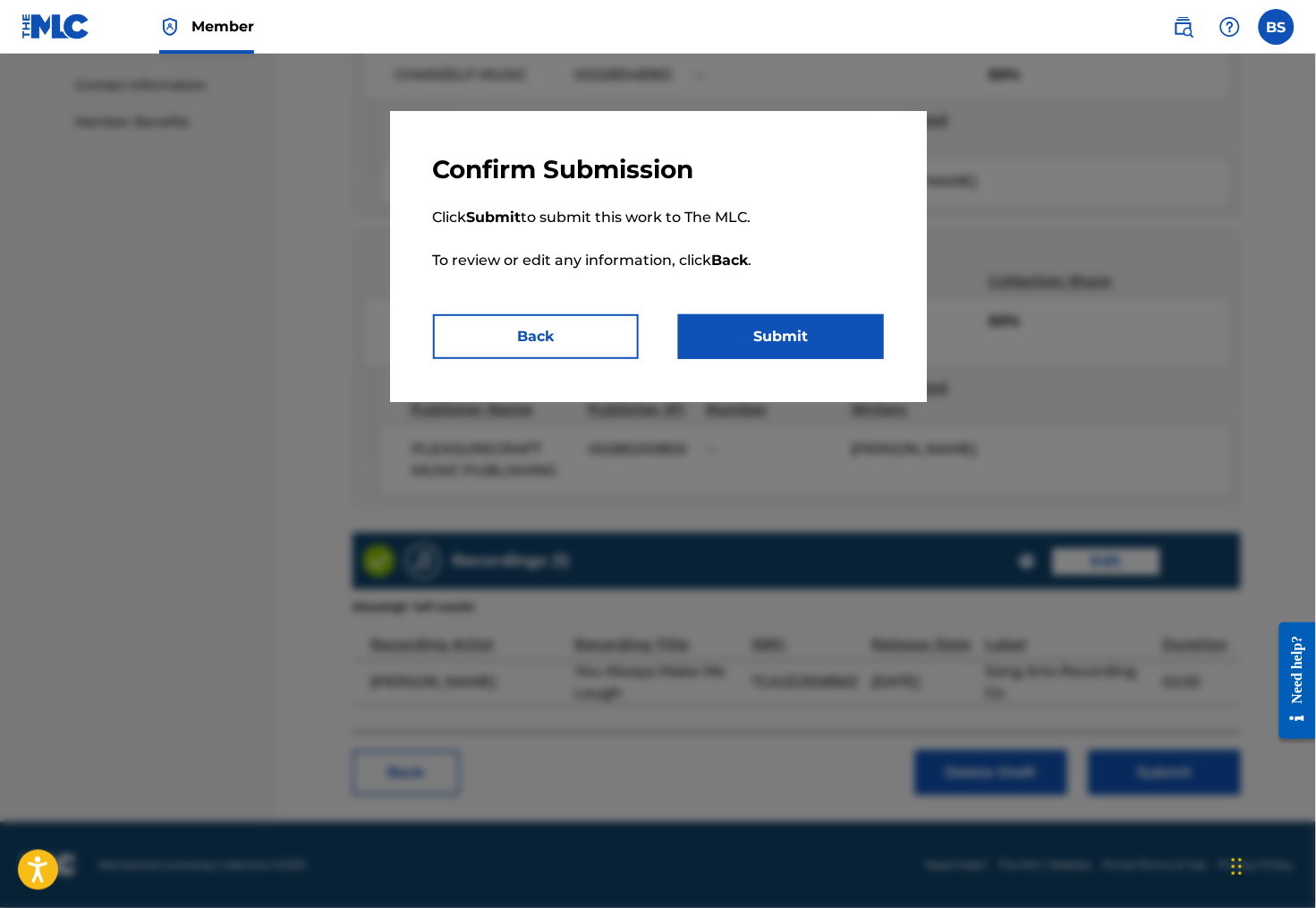
click at [846, 337] on button "Submit" at bounding box center [781, 337] width 206 height 45
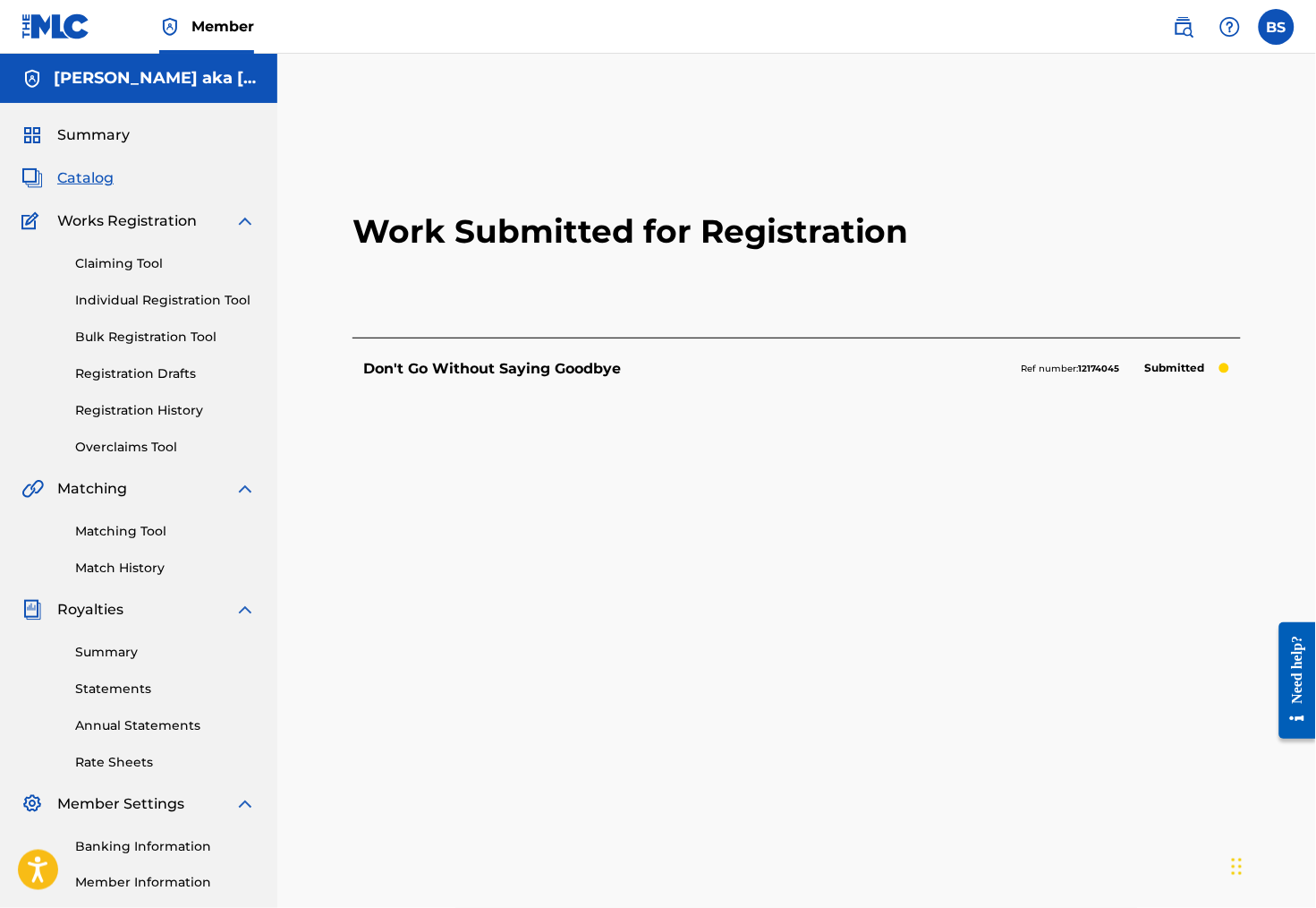
click at [169, 420] on link "Registration History" at bounding box center [165, 409] width 180 height 18
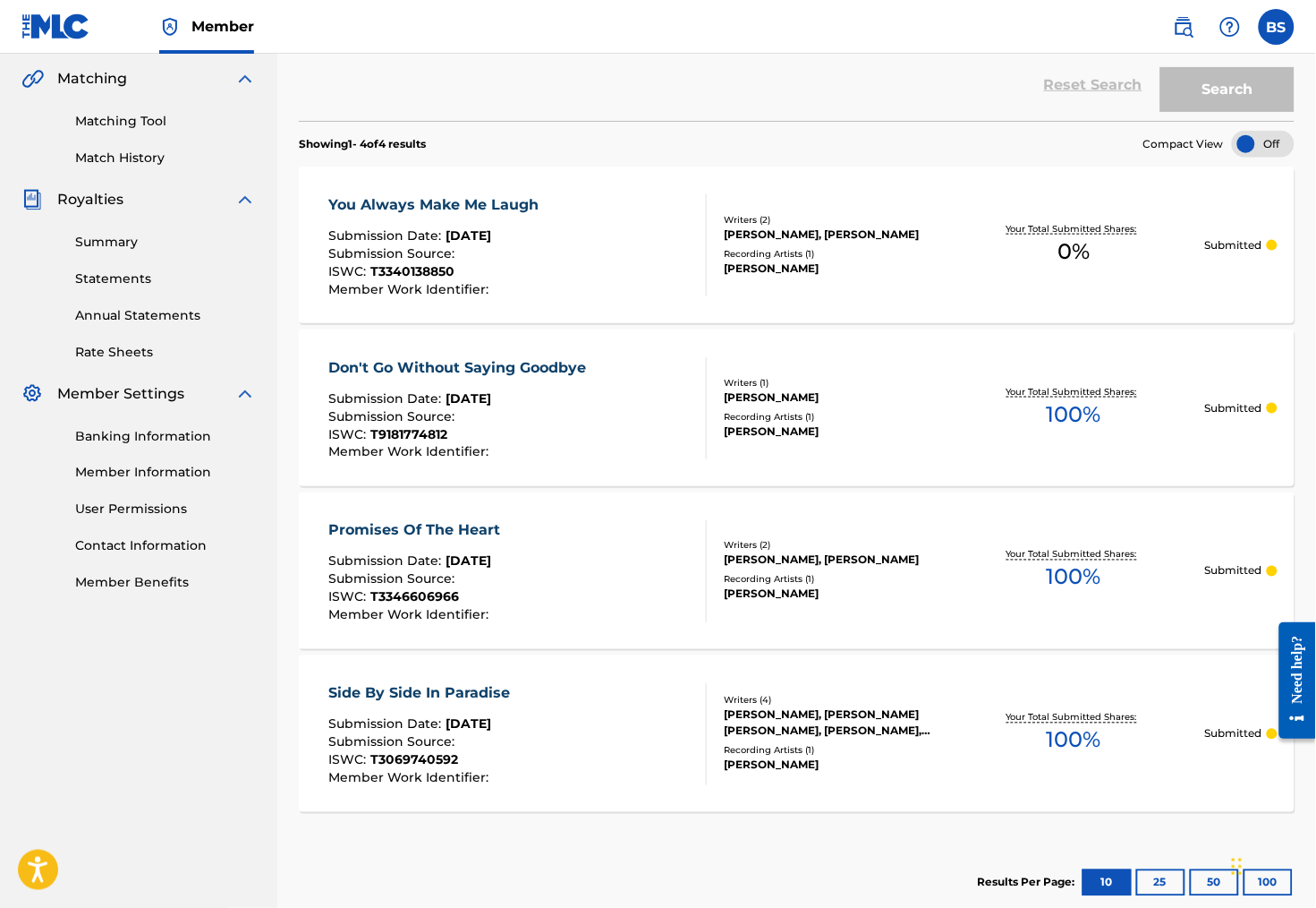
scroll to position [372, 0]
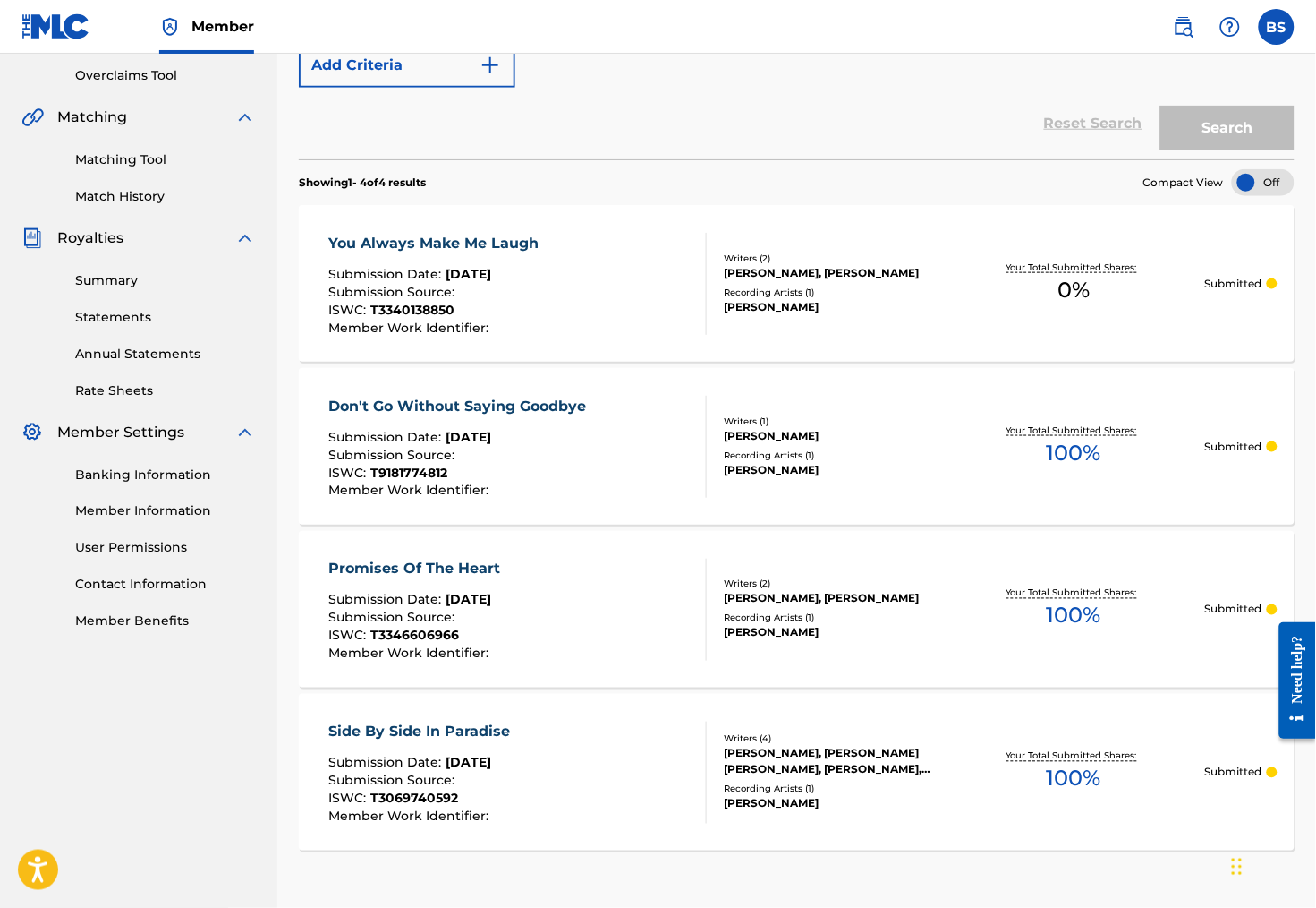
click at [480, 254] on div "You Always Make Me Laugh" at bounding box center [438, 243] width 219 height 21
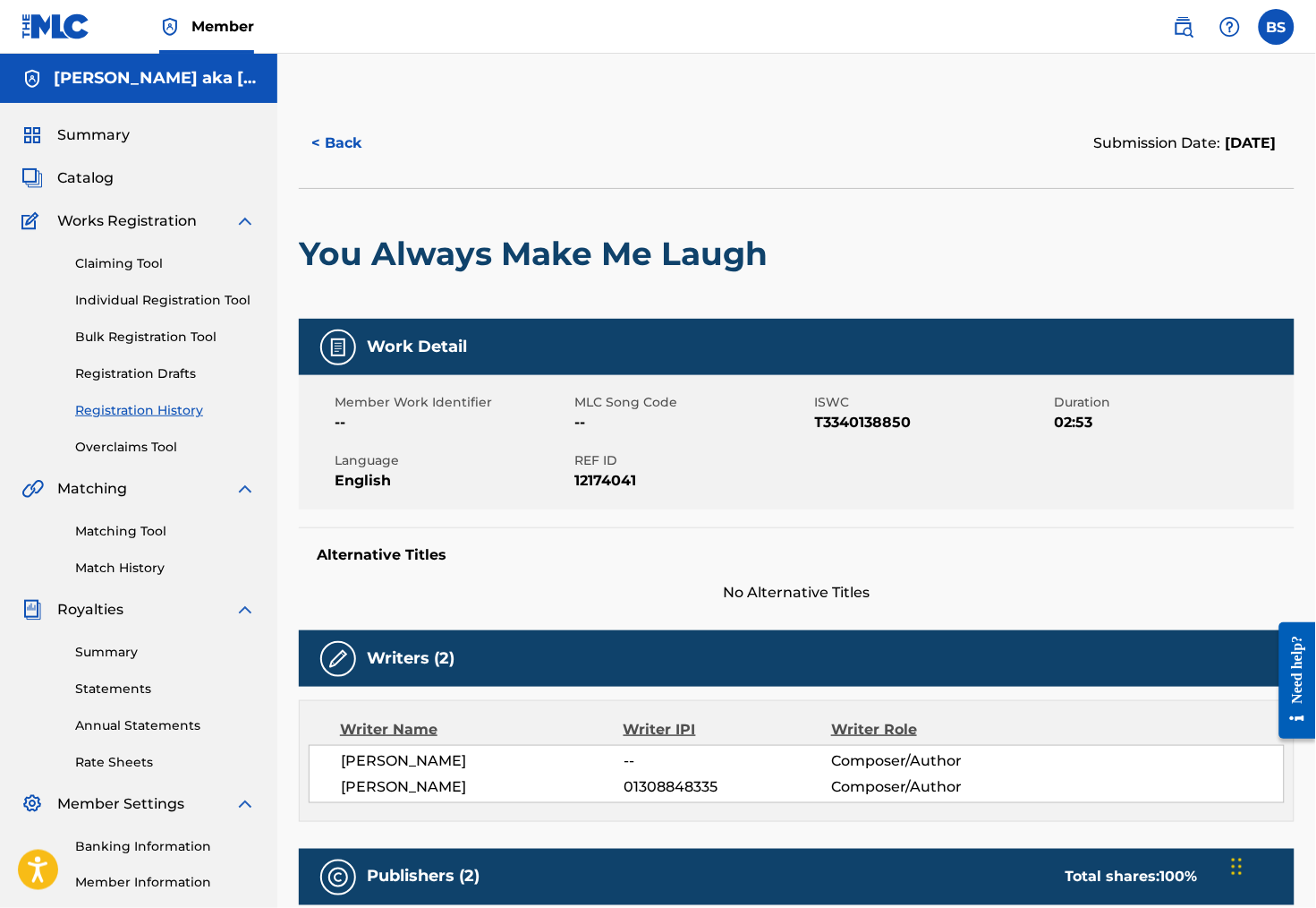
click at [349, 149] on button "< Back" at bounding box center [352, 144] width 108 height 45
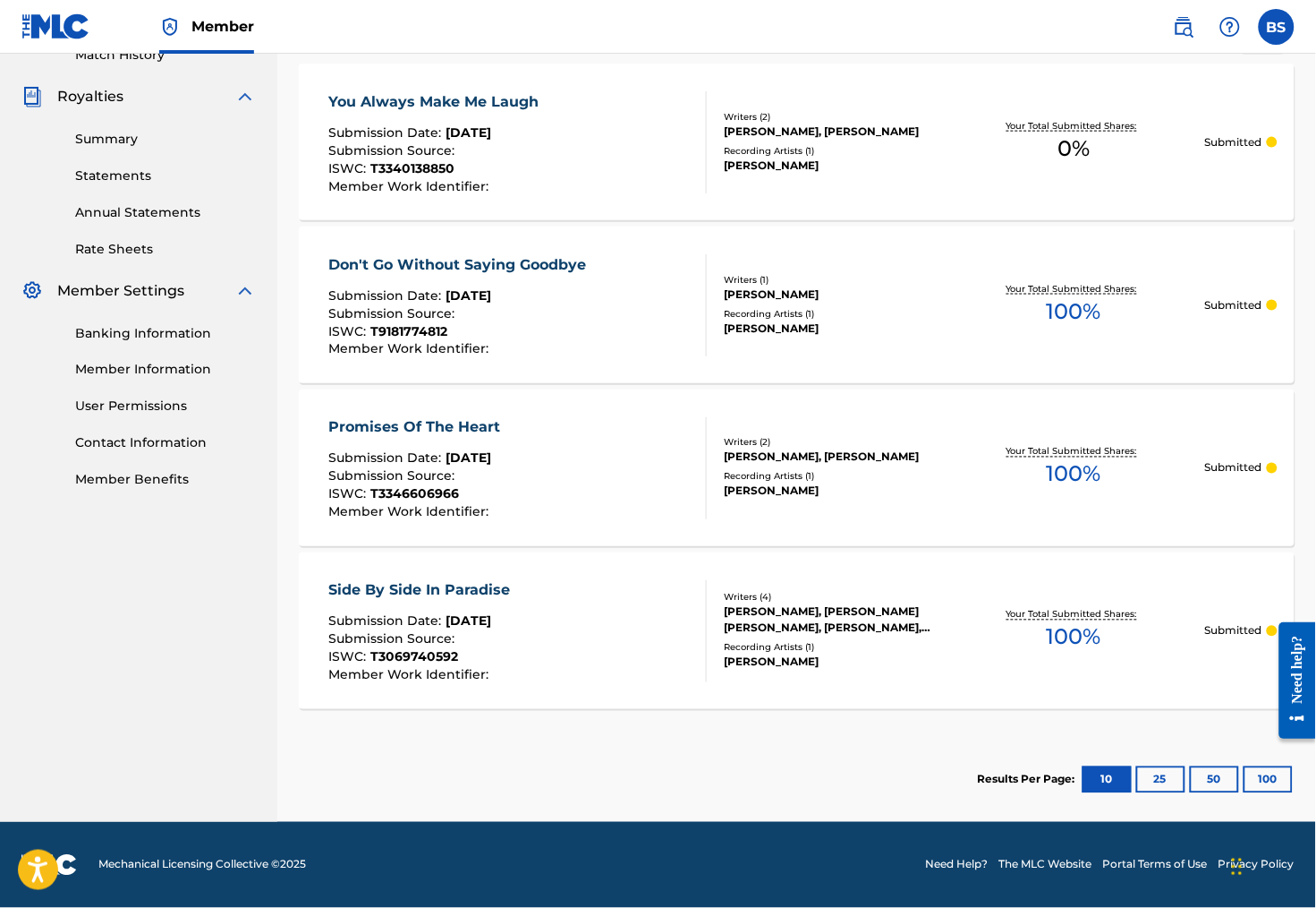
scroll to position [545, 0]
click at [1164, 779] on button "25" at bounding box center [1161, 780] width 49 height 27
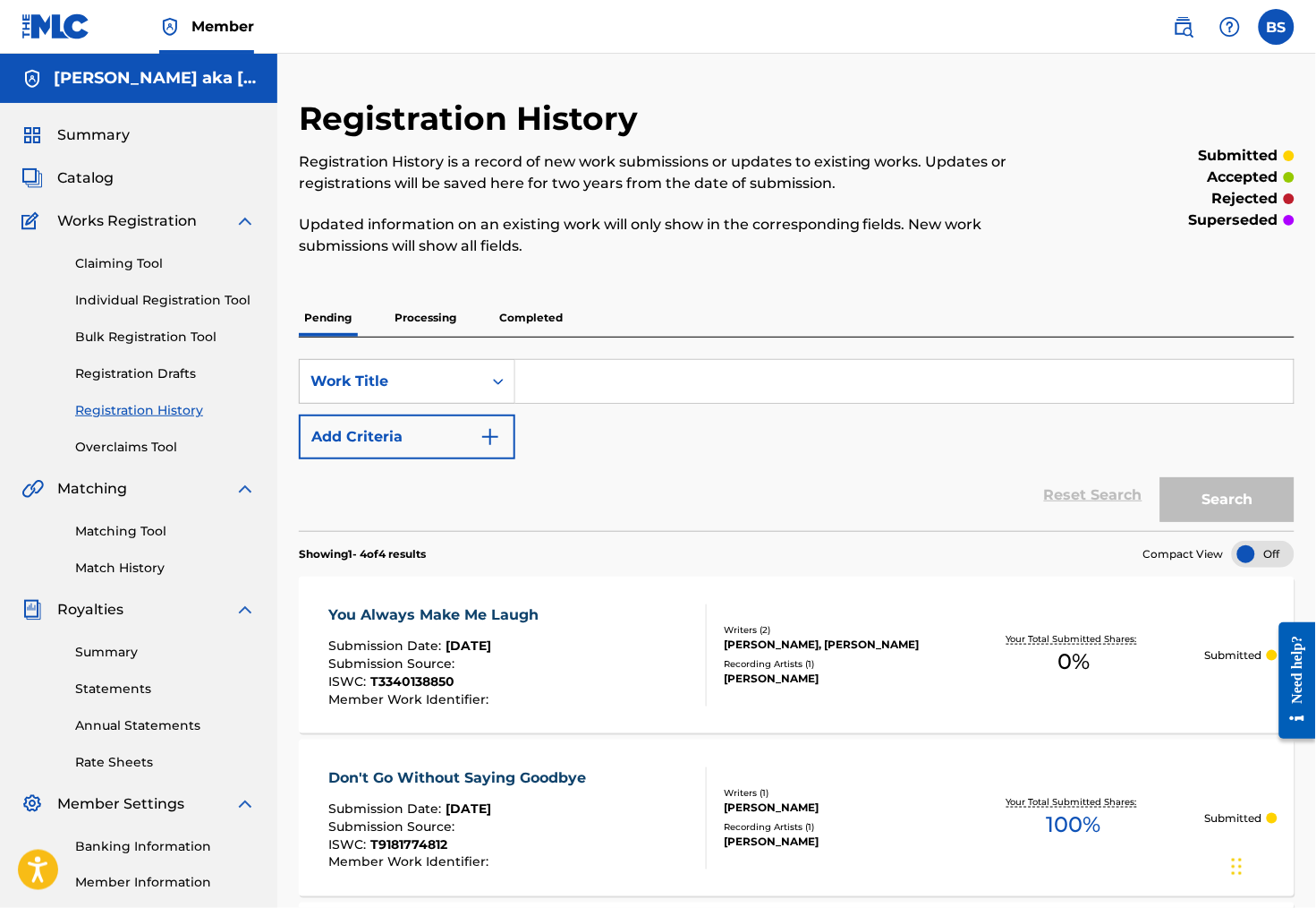
scroll to position [0, 0]
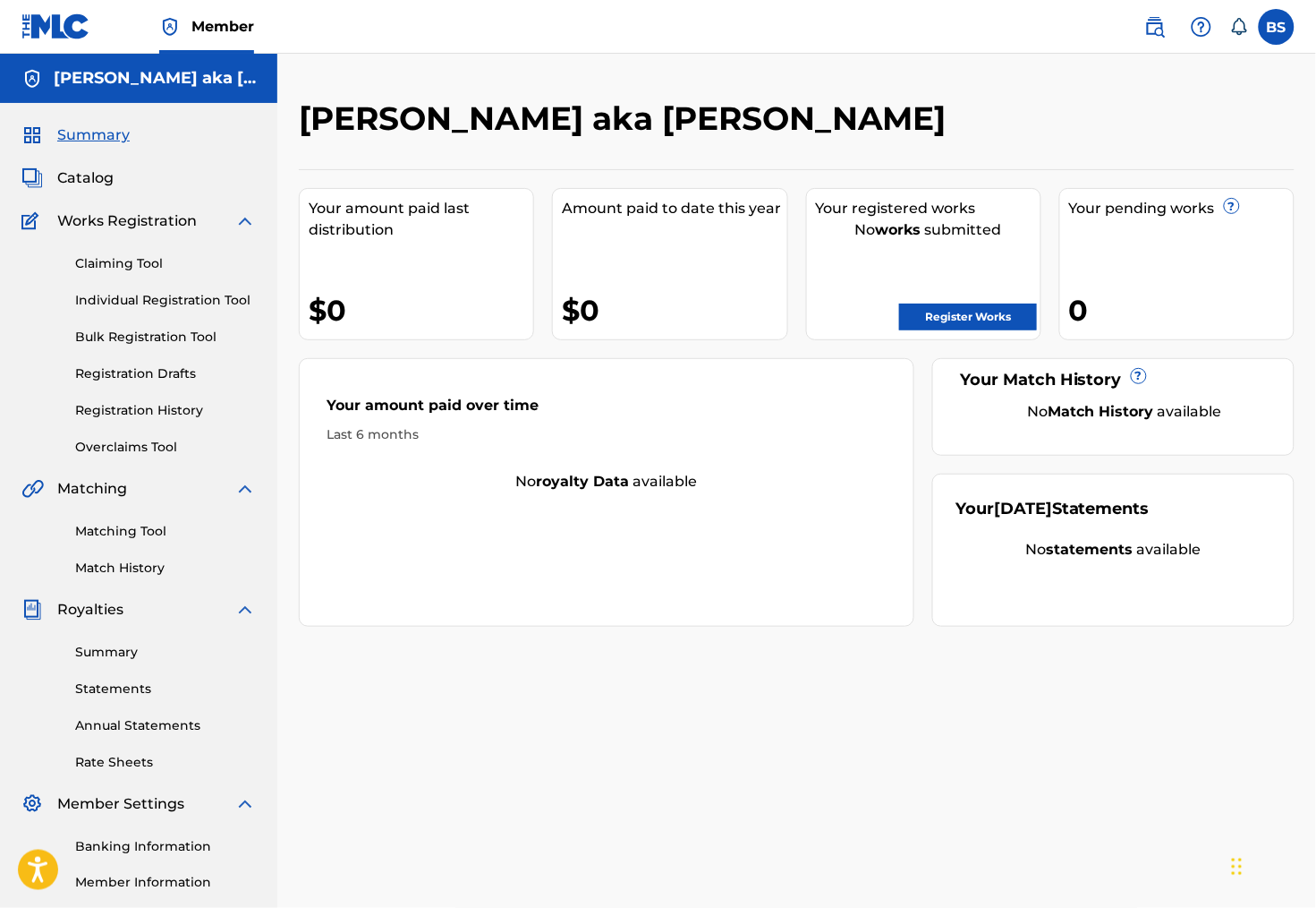
click at [144, 309] on link "Individual Registration Tool" at bounding box center [165, 300] width 180 height 18
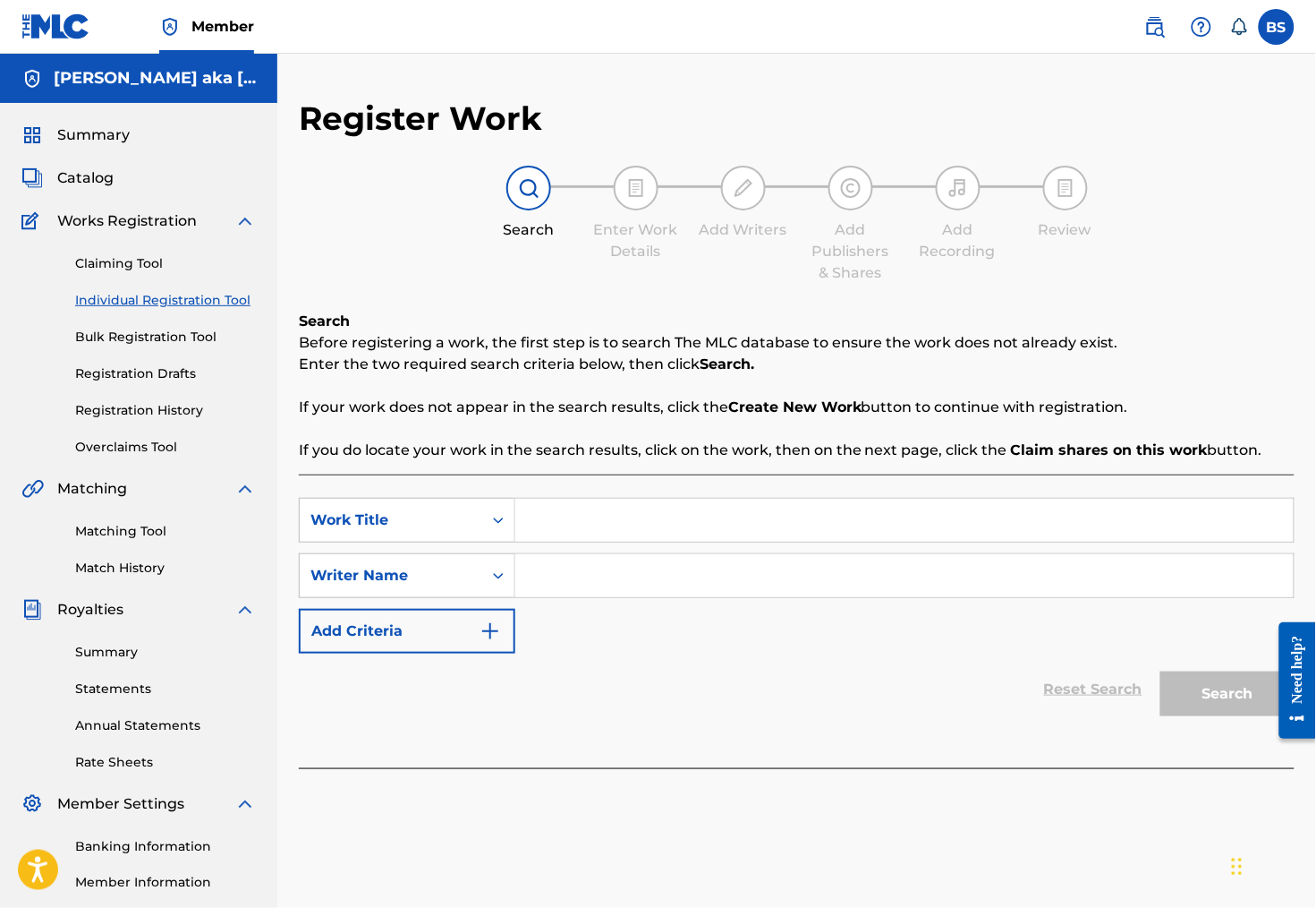
click at [621, 535] on input "Search Form" at bounding box center [904, 520] width 779 height 43
type input "funny"
click at [737, 597] on input "Search Form" at bounding box center [904, 575] width 779 height 43
type input "[PERSON_NAME]"
drag, startPoint x: 736, startPoint y: 597, endPoint x: 1209, endPoint y: 705, distance: 485.2
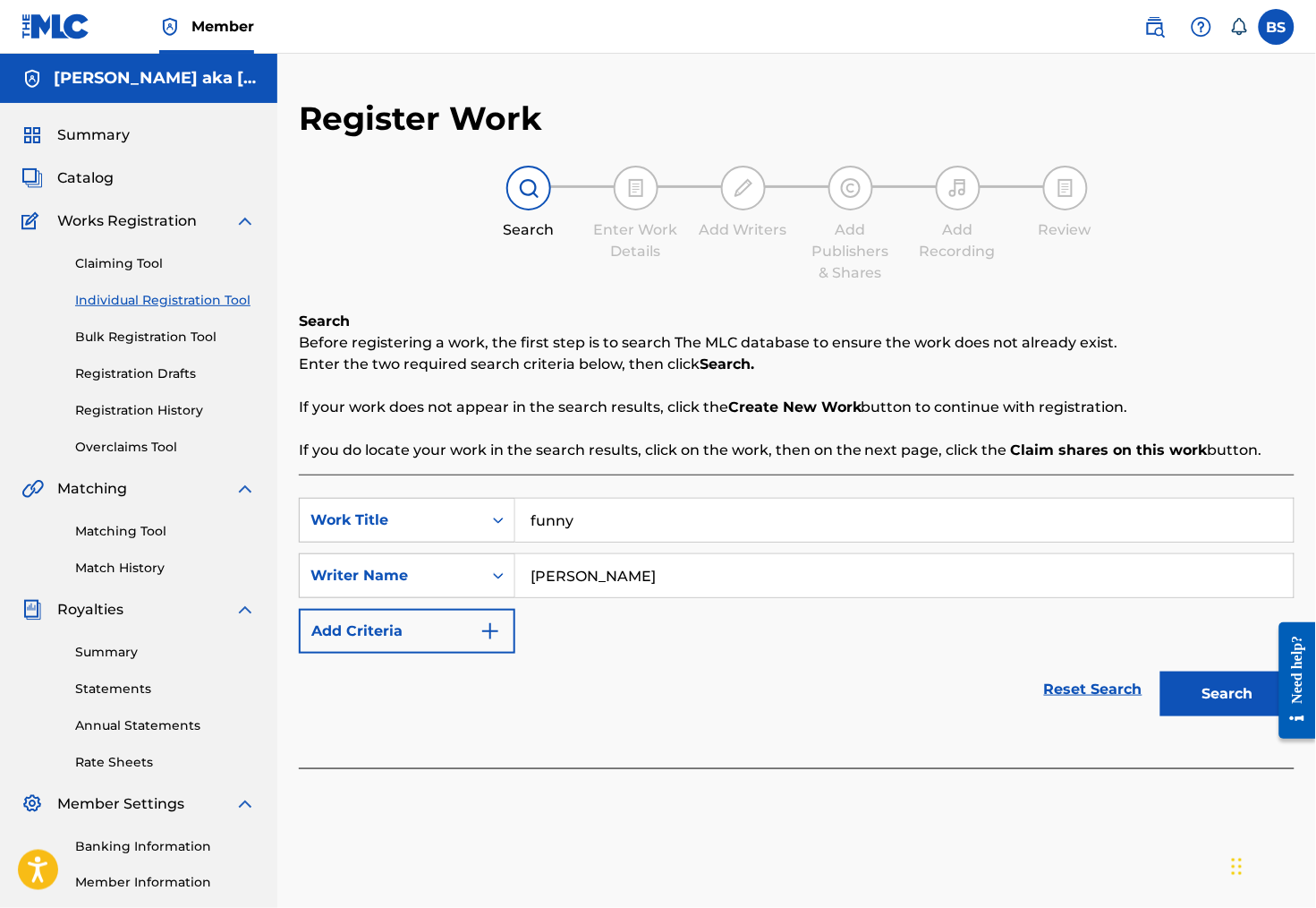
click at [1209, 705] on button "Search" at bounding box center [1228, 694] width 134 height 45
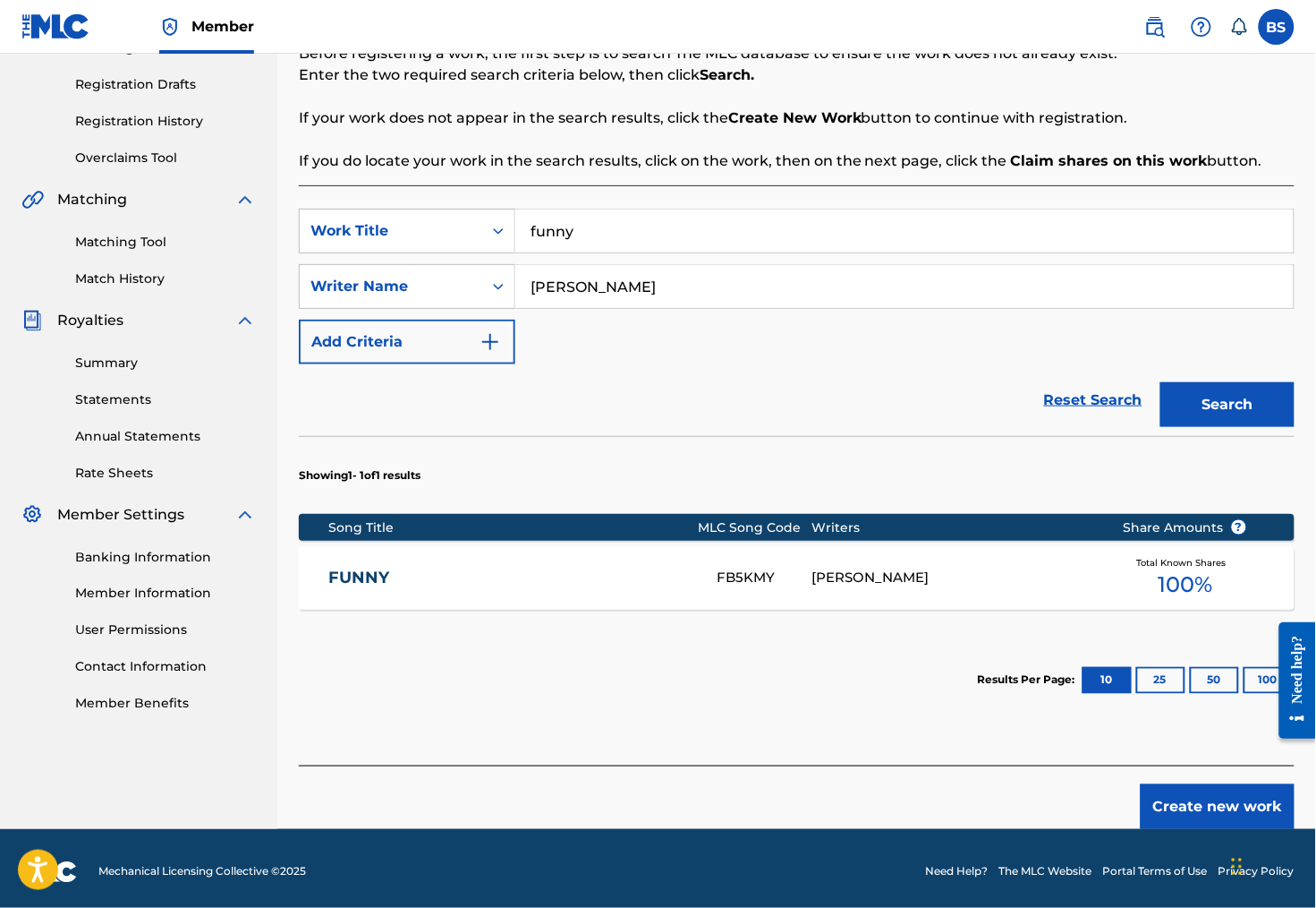
scroll to position [305, 0]
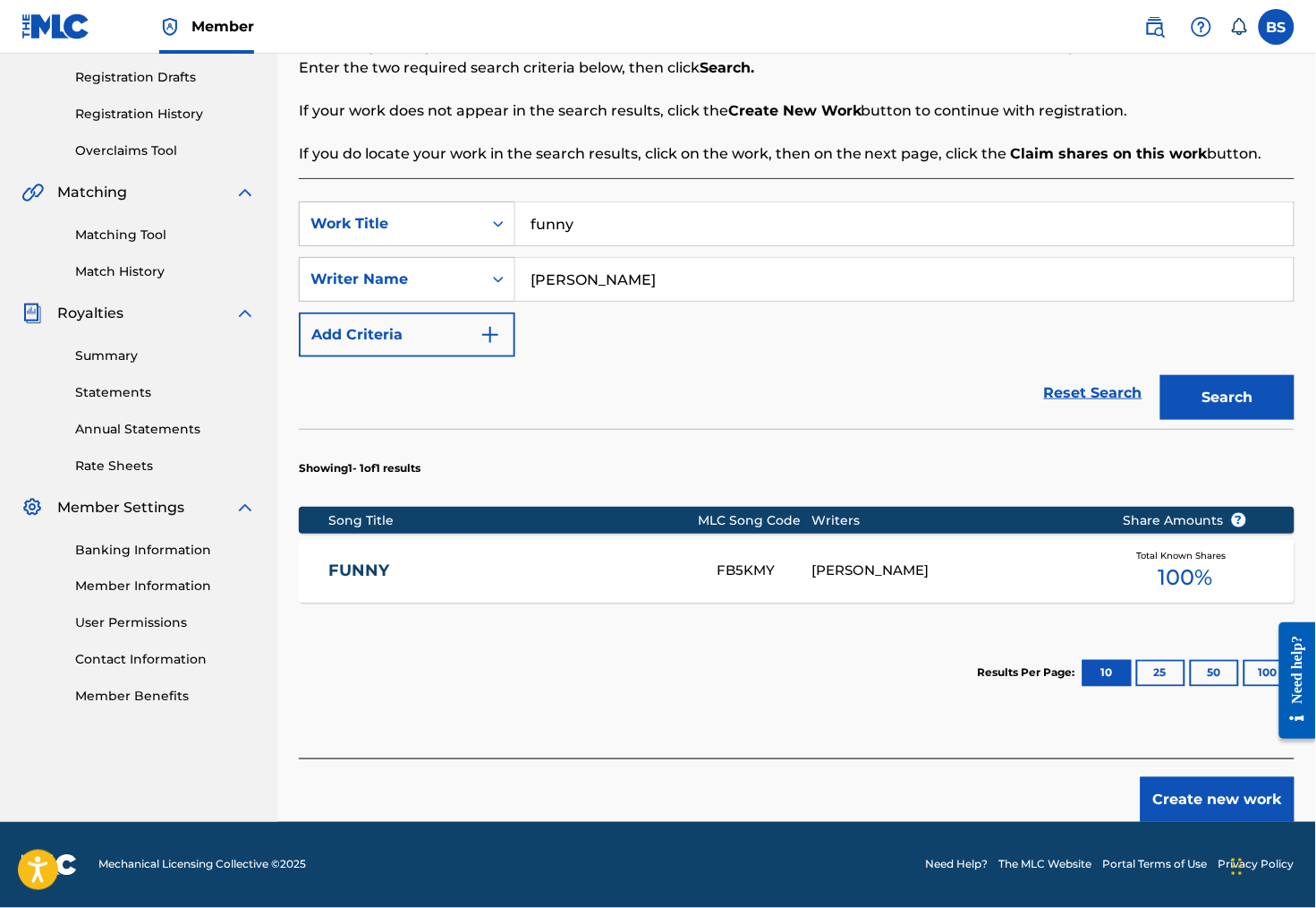
click at [867, 582] on div "[PERSON_NAME]" at bounding box center [954, 570] width 283 height 20
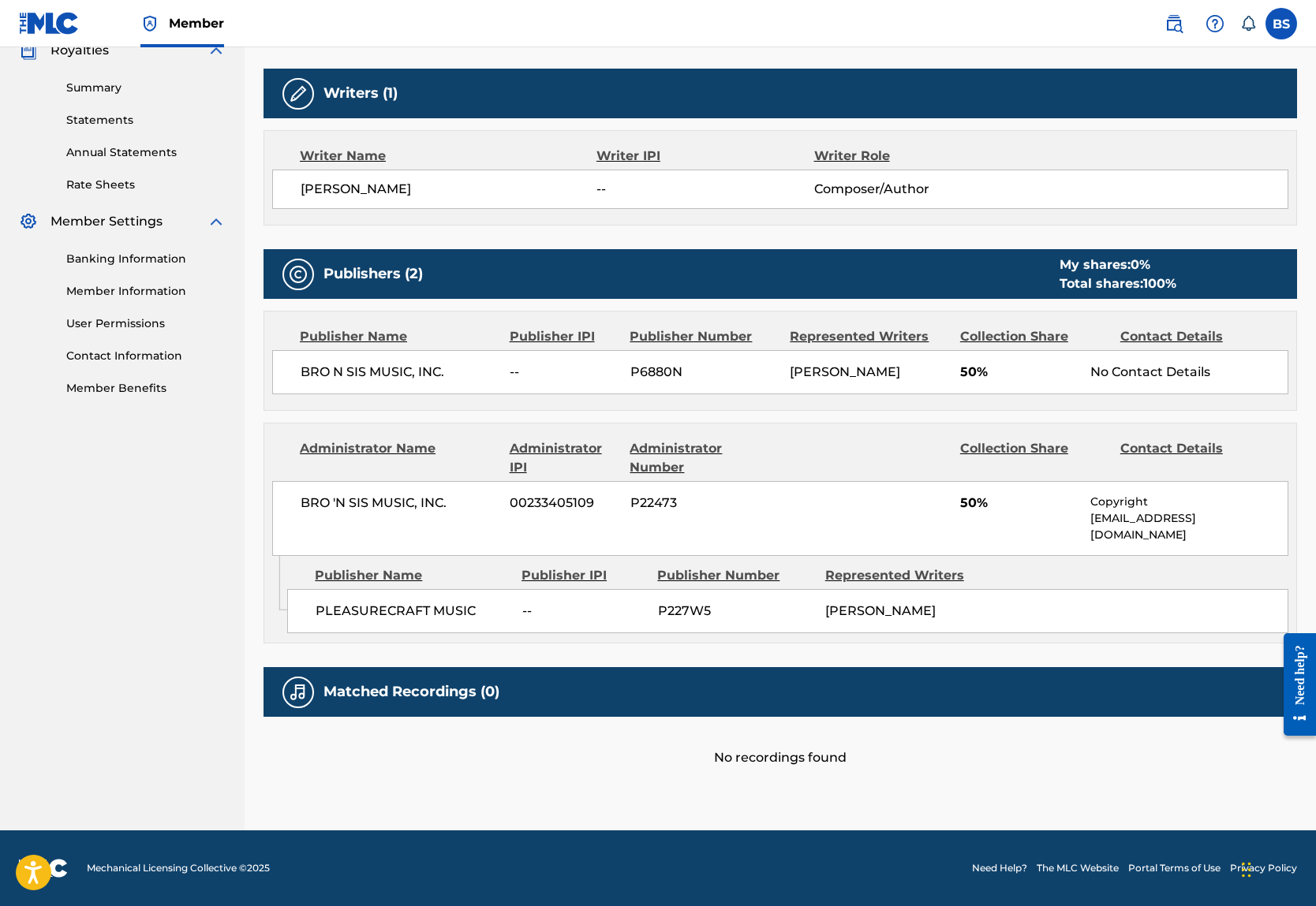
scroll to position [628, 0]
click at [298, 5] on nav "Member BS BS Billy Seidman billy.seidman@gmail.com Notification Preferences Pro…" at bounding box center [658, 23] width 1316 height 47
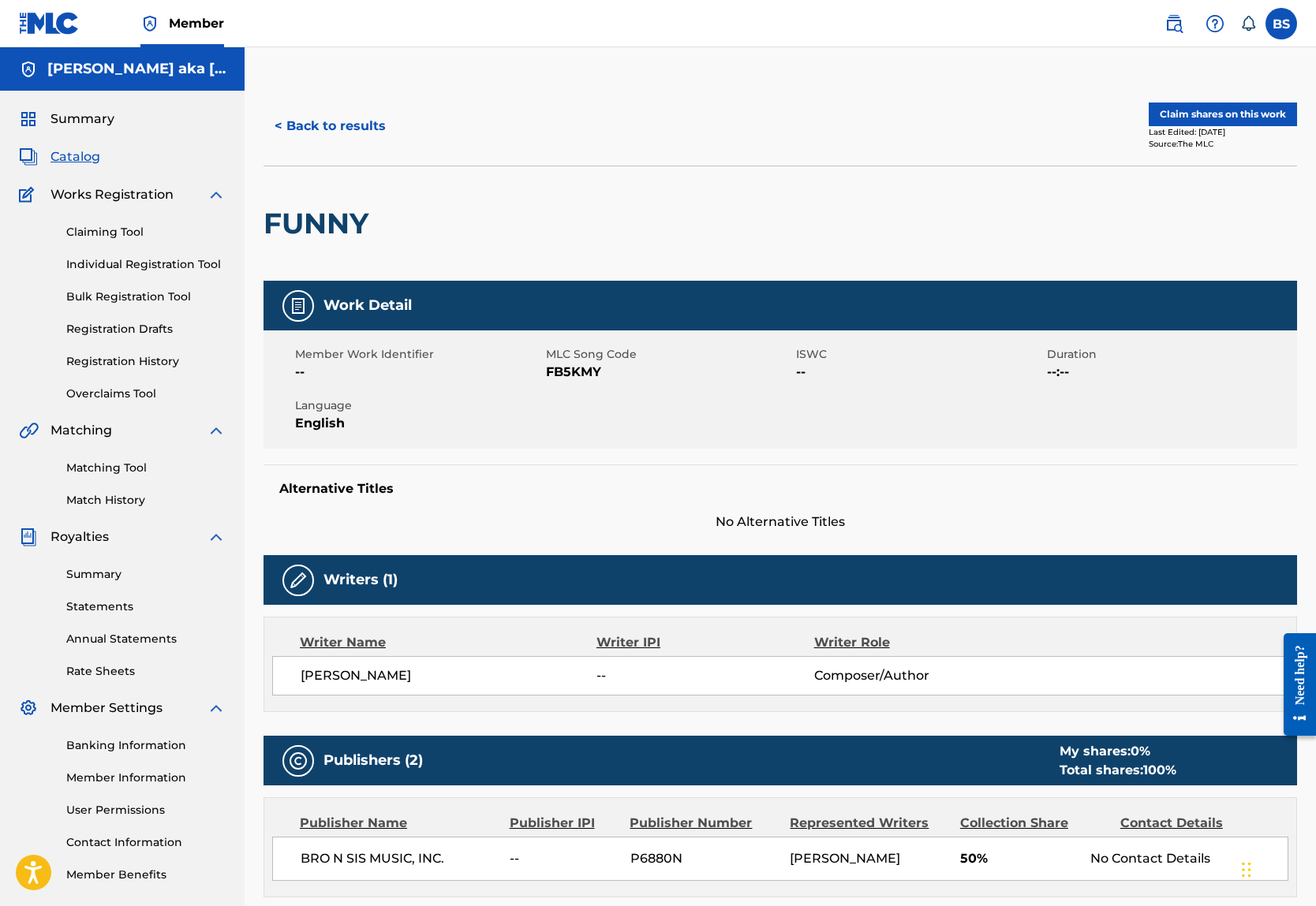
click at [171, 273] on link "Individual Registration Tool" at bounding box center [145, 264] width 159 height 16
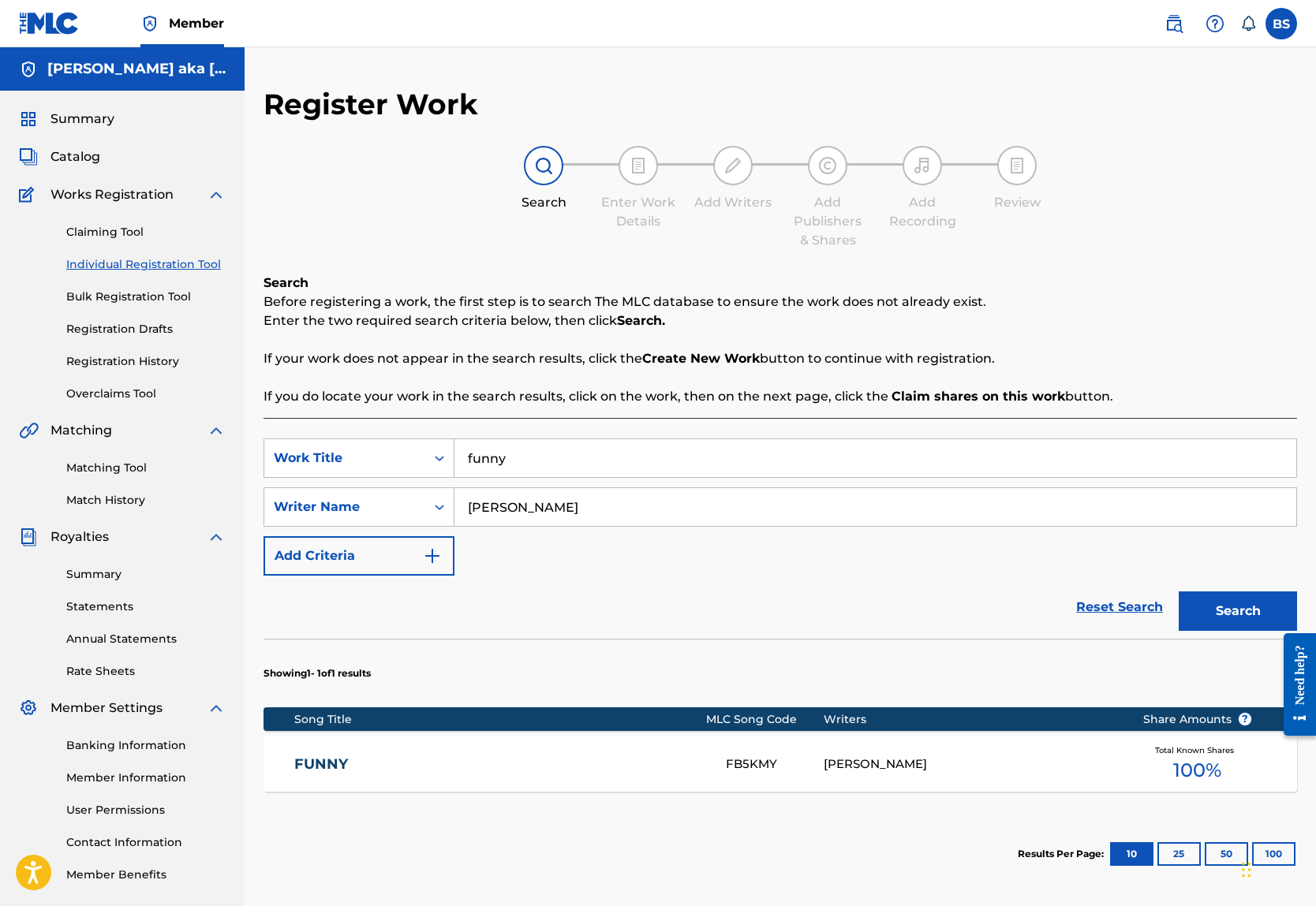
click at [584, 477] on input "funny" at bounding box center [875, 458] width 841 height 38
click at [591, 526] on input "[PERSON_NAME]" at bounding box center [875, 507] width 841 height 38
click at [611, 477] on input "Search Form" at bounding box center [875, 458] width 841 height 38
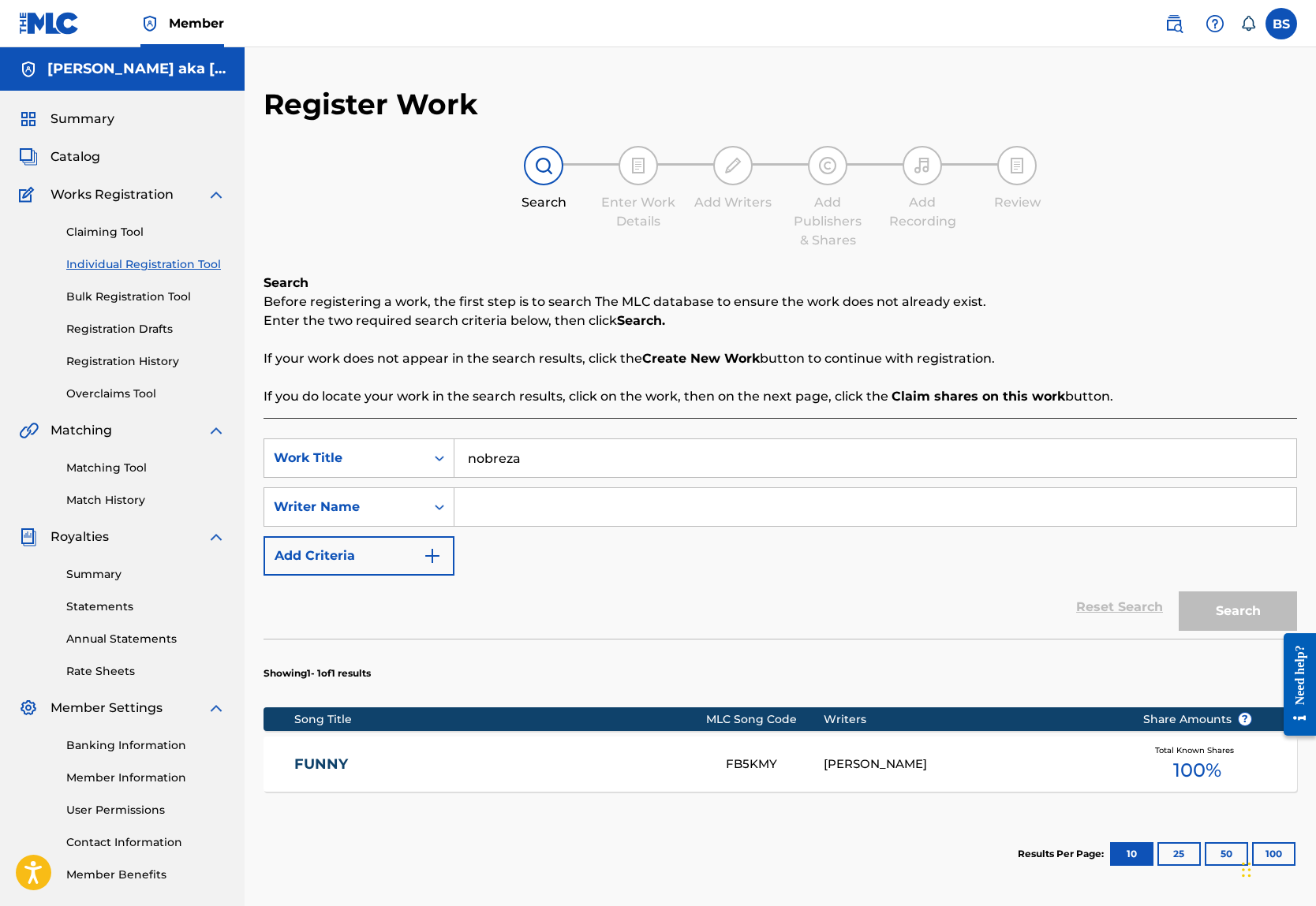
type input "nobreza"
click at [682, 526] on input "Search Form" at bounding box center [875, 507] width 841 height 38
type input "djavan"
click at [1184, 631] on button "Search" at bounding box center [1237, 611] width 118 height 39
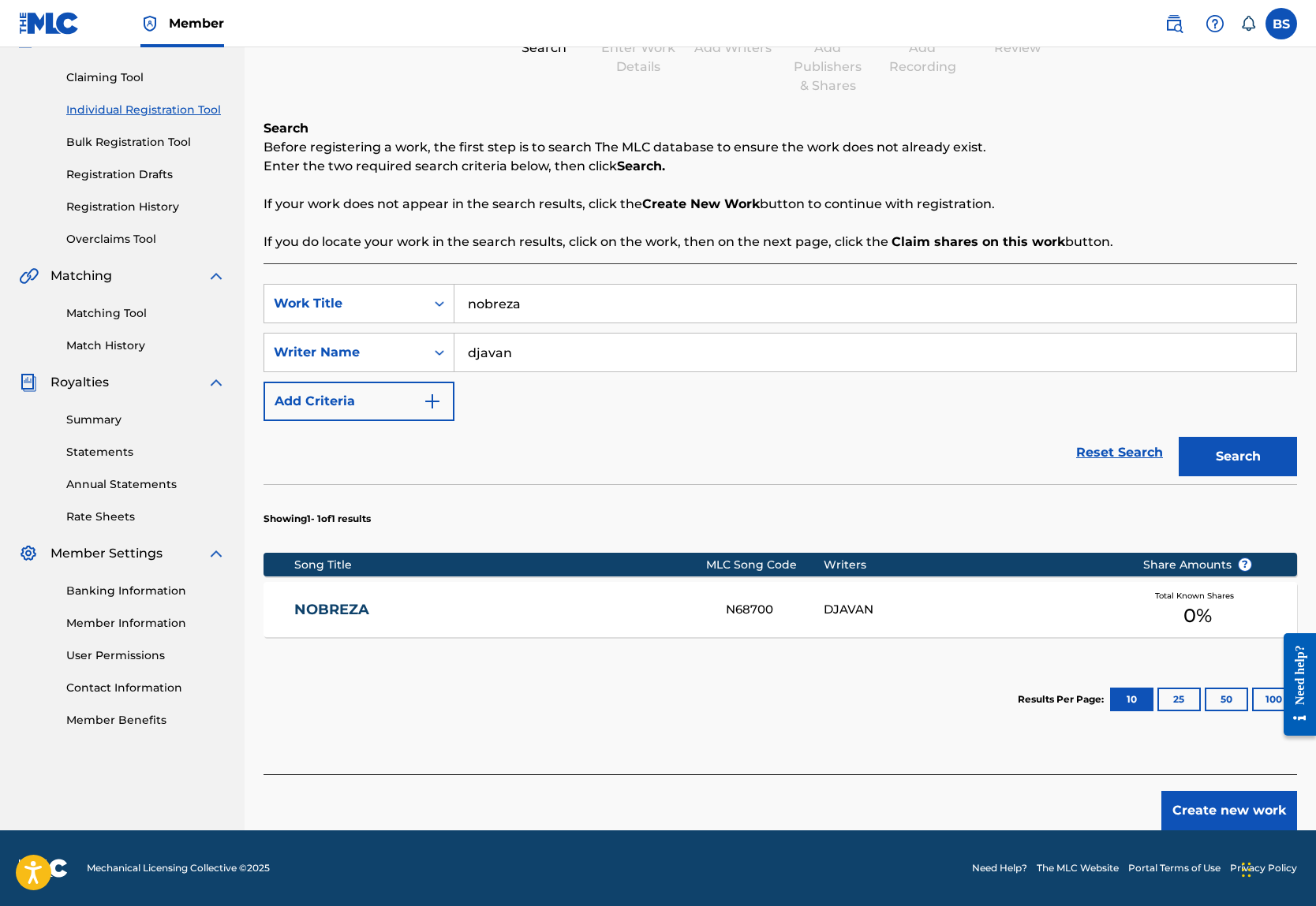
click at [405, 619] on link "NOBREZA" at bounding box center [499, 609] width 410 height 18
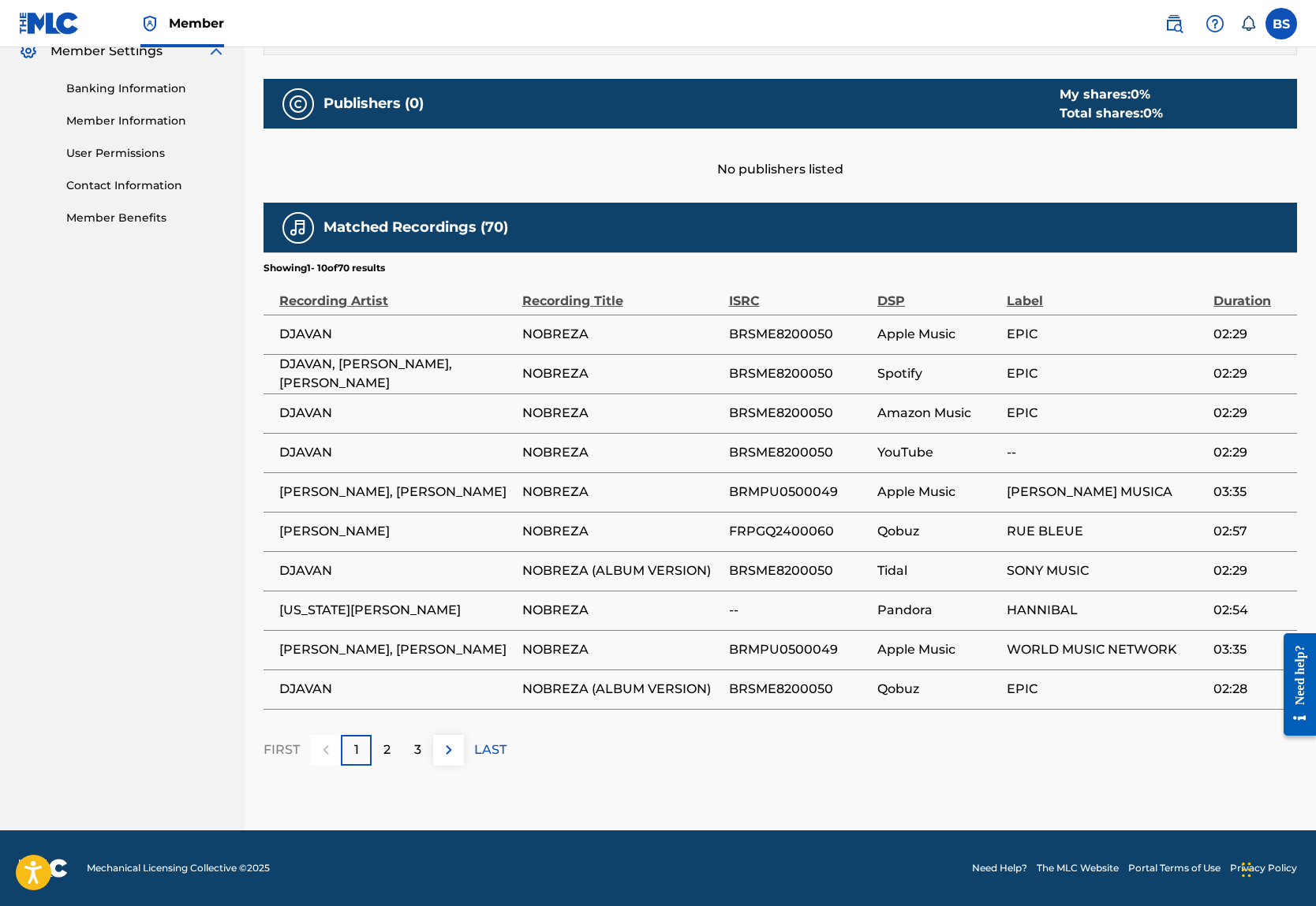
scroll to position [926, 0]
click at [403, 735] on div "2" at bounding box center [387, 750] width 31 height 31
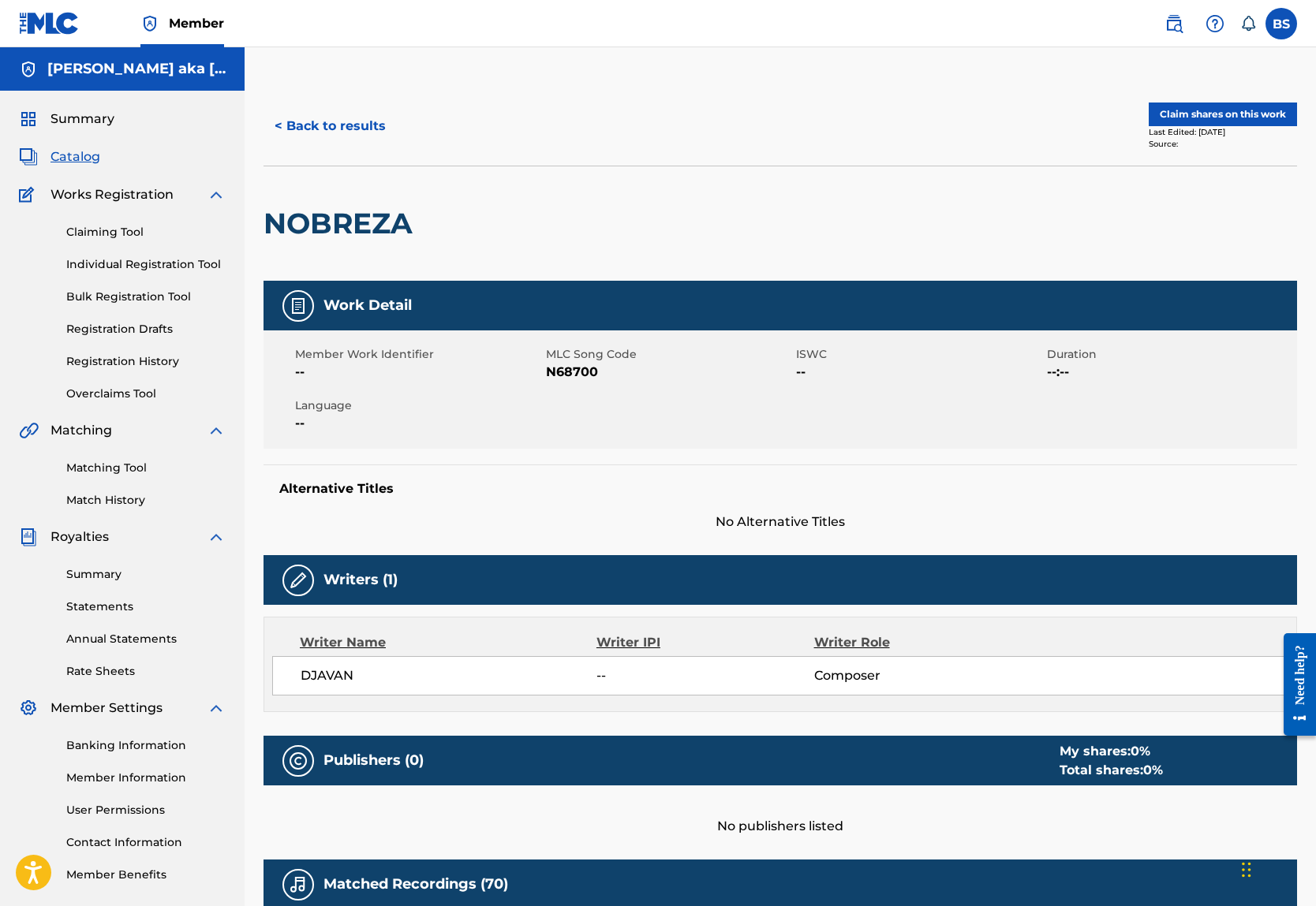
scroll to position [0, 0]
click at [168, 273] on link "Individual Registration Tool" at bounding box center [145, 264] width 159 height 16
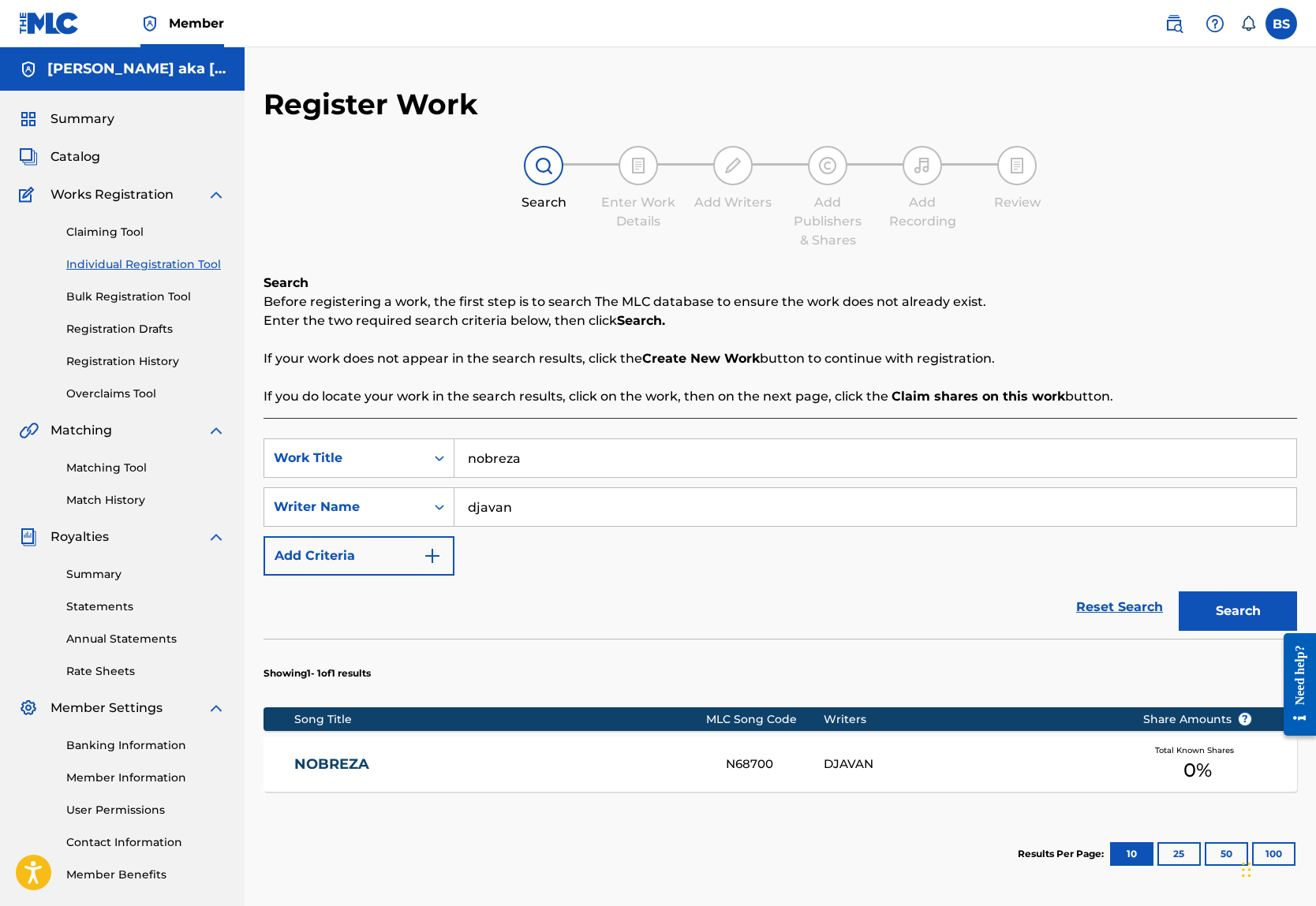
click at [454, 576] on button "Add Criteria" at bounding box center [358, 556] width 191 height 39
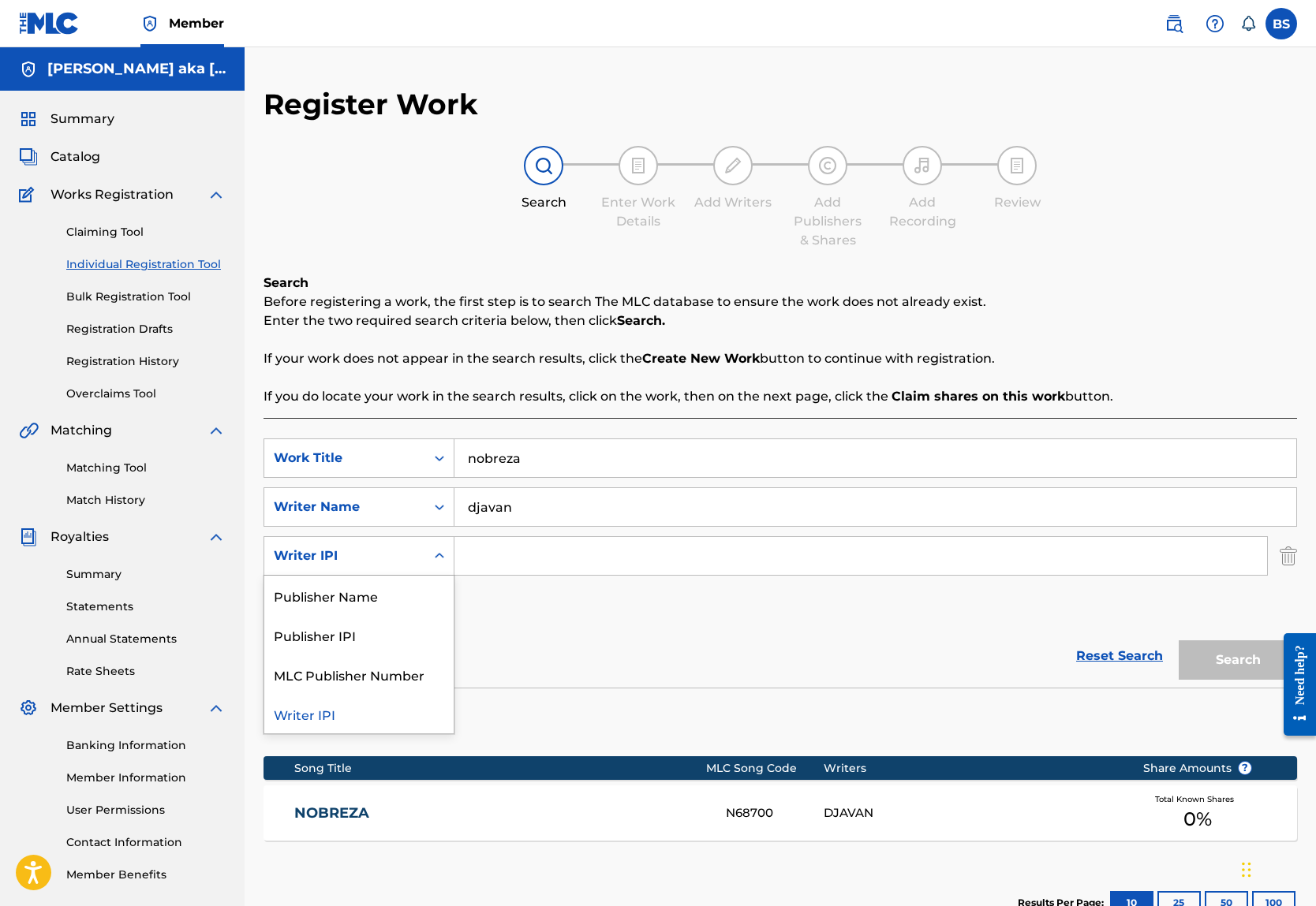
click at [416, 566] on div "Writer IPI" at bounding box center [345, 556] width 142 height 19
click at [694, 625] on div "SearchWithCriteria3675a712-6446-4021-9206-506506846588 Work Title nobreza Searc…" at bounding box center [780, 532] width 1034 height 186
click at [454, 625] on button "Add Criteria" at bounding box center [358, 605] width 191 height 39
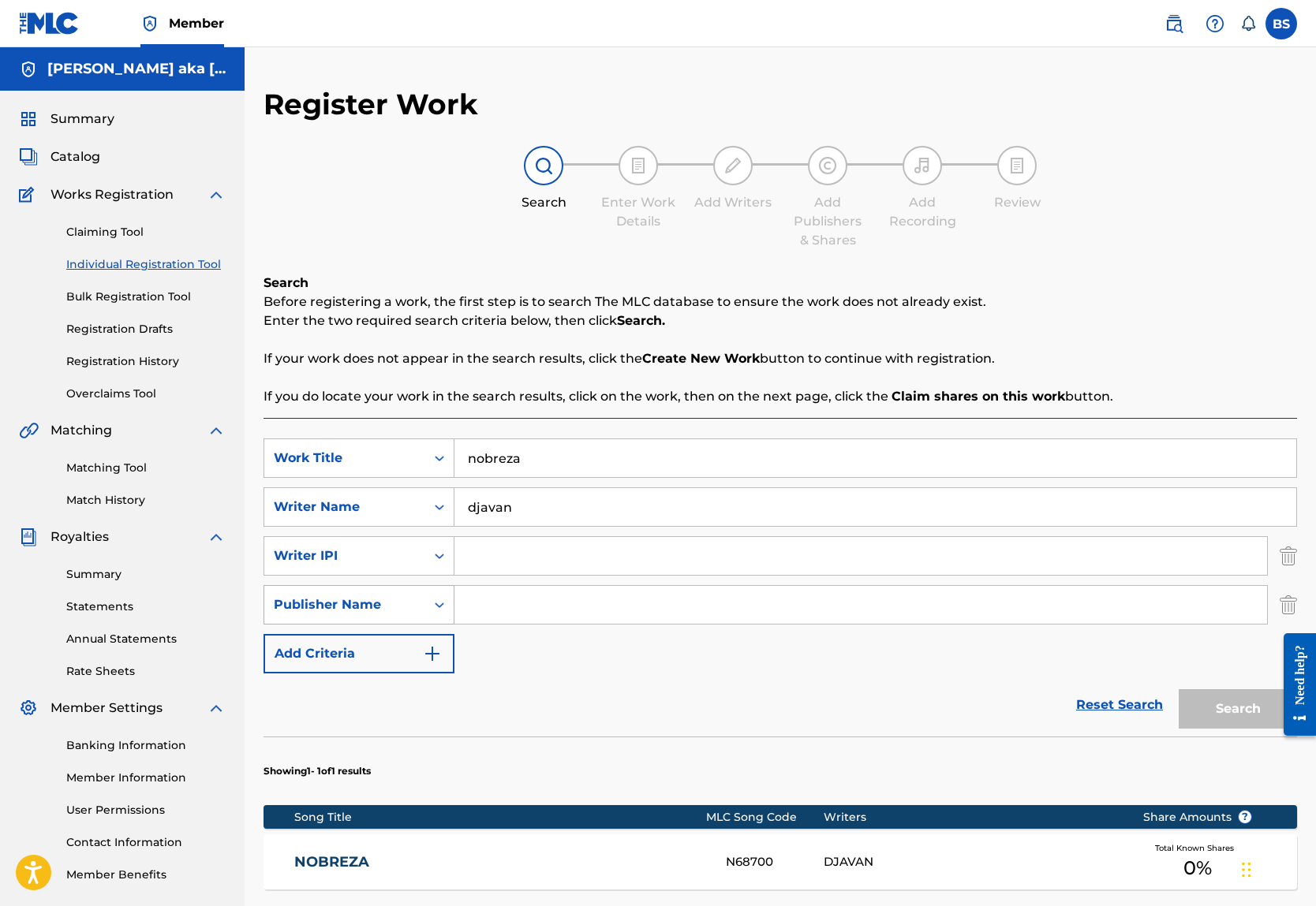
click at [416, 615] on div "Publisher Name" at bounding box center [345, 605] width 142 height 19
click at [680, 737] on div "Reset Search Search" at bounding box center [780, 705] width 1034 height 63
click at [1279, 576] on img "Search Form" at bounding box center [1288, 556] width 17 height 39
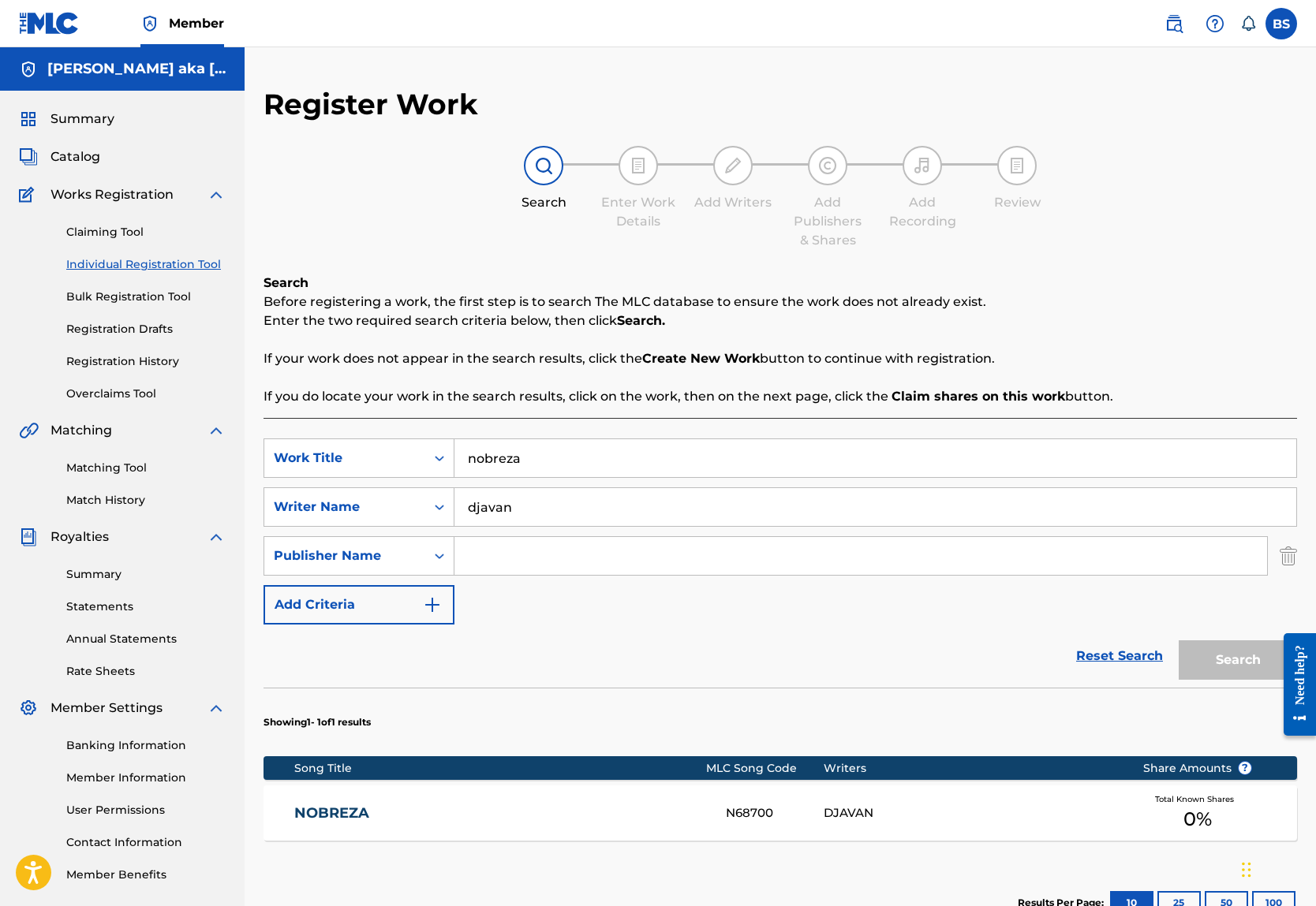
click at [1281, 576] on img "Search Form" at bounding box center [1288, 556] width 17 height 39
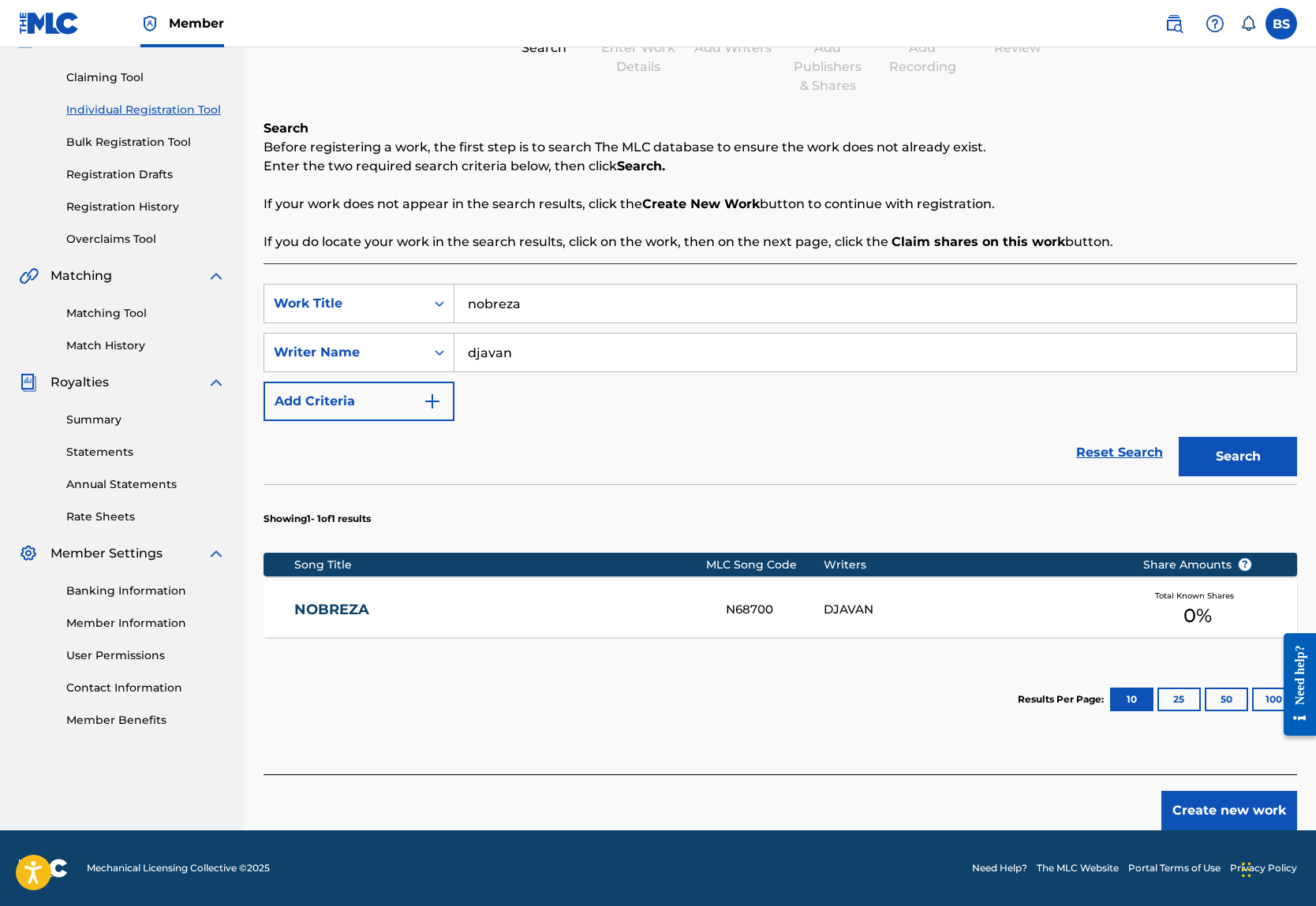
scroll to position [149, 0]
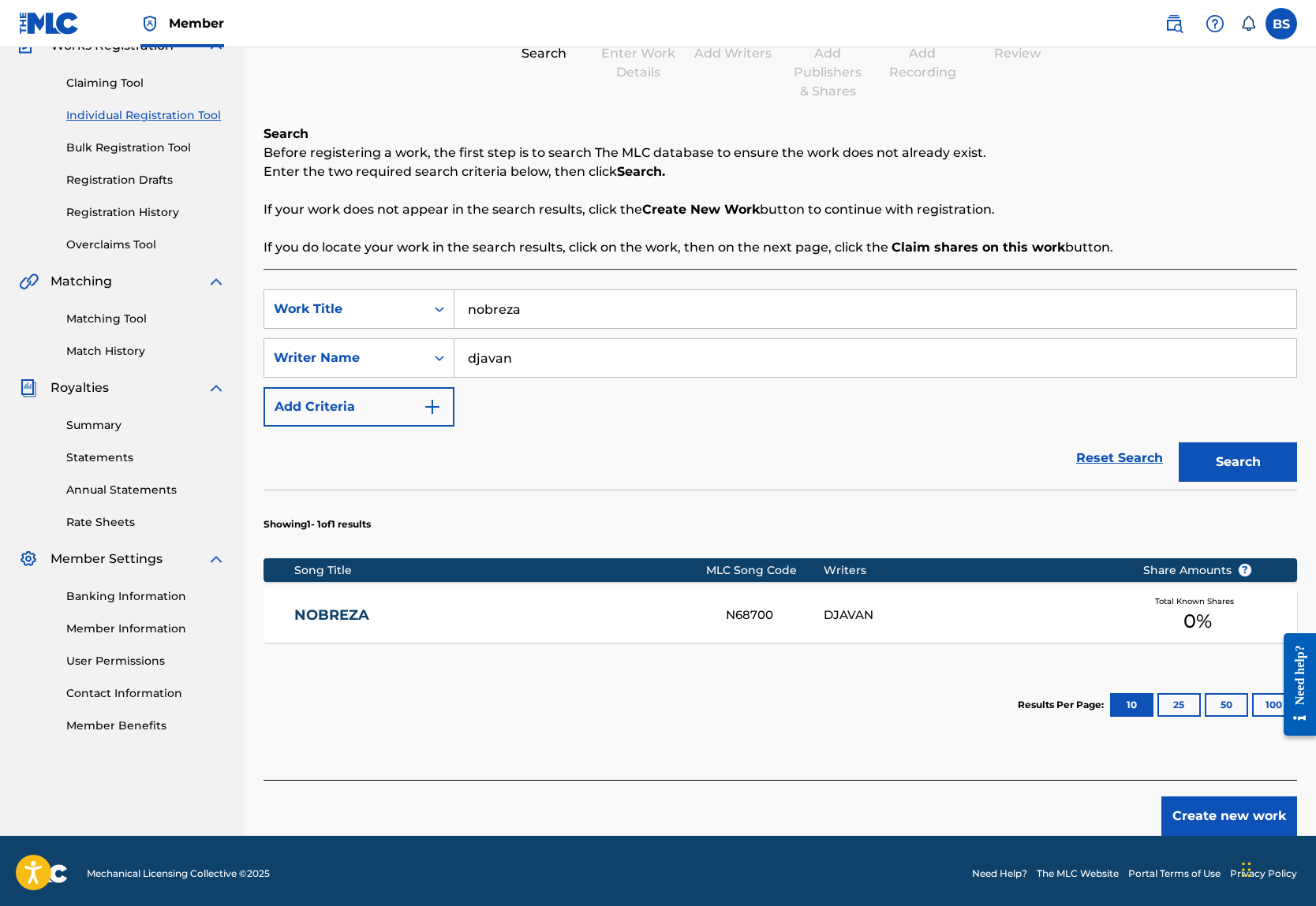
click at [1219, 482] on button "Search" at bounding box center [1237, 462] width 118 height 39
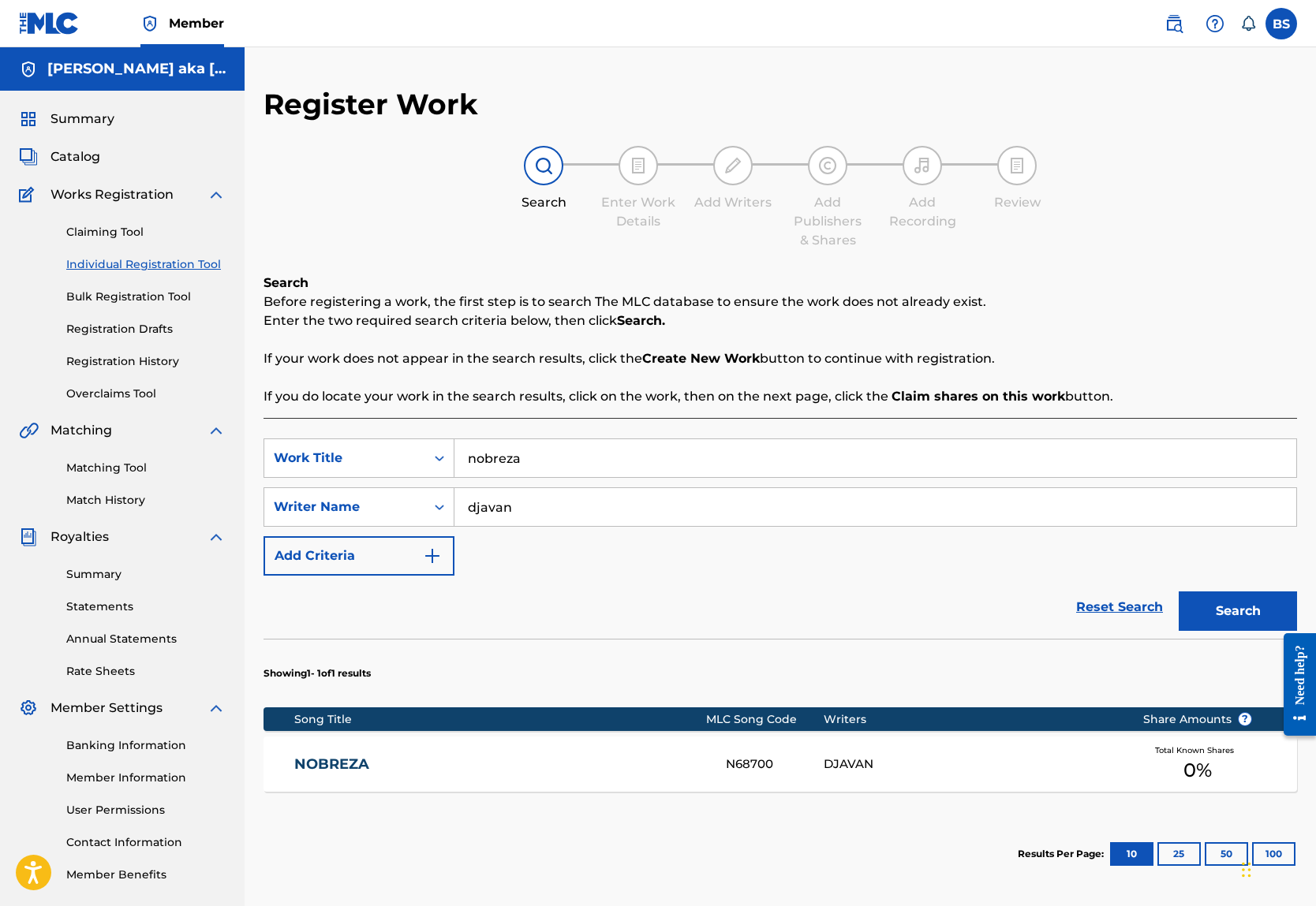
scroll to position [0, 0]
click at [586, 477] on input "nobreza" at bounding box center [875, 458] width 841 height 38
click at [575, 526] on input "djavan" at bounding box center [875, 507] width 841 height 38
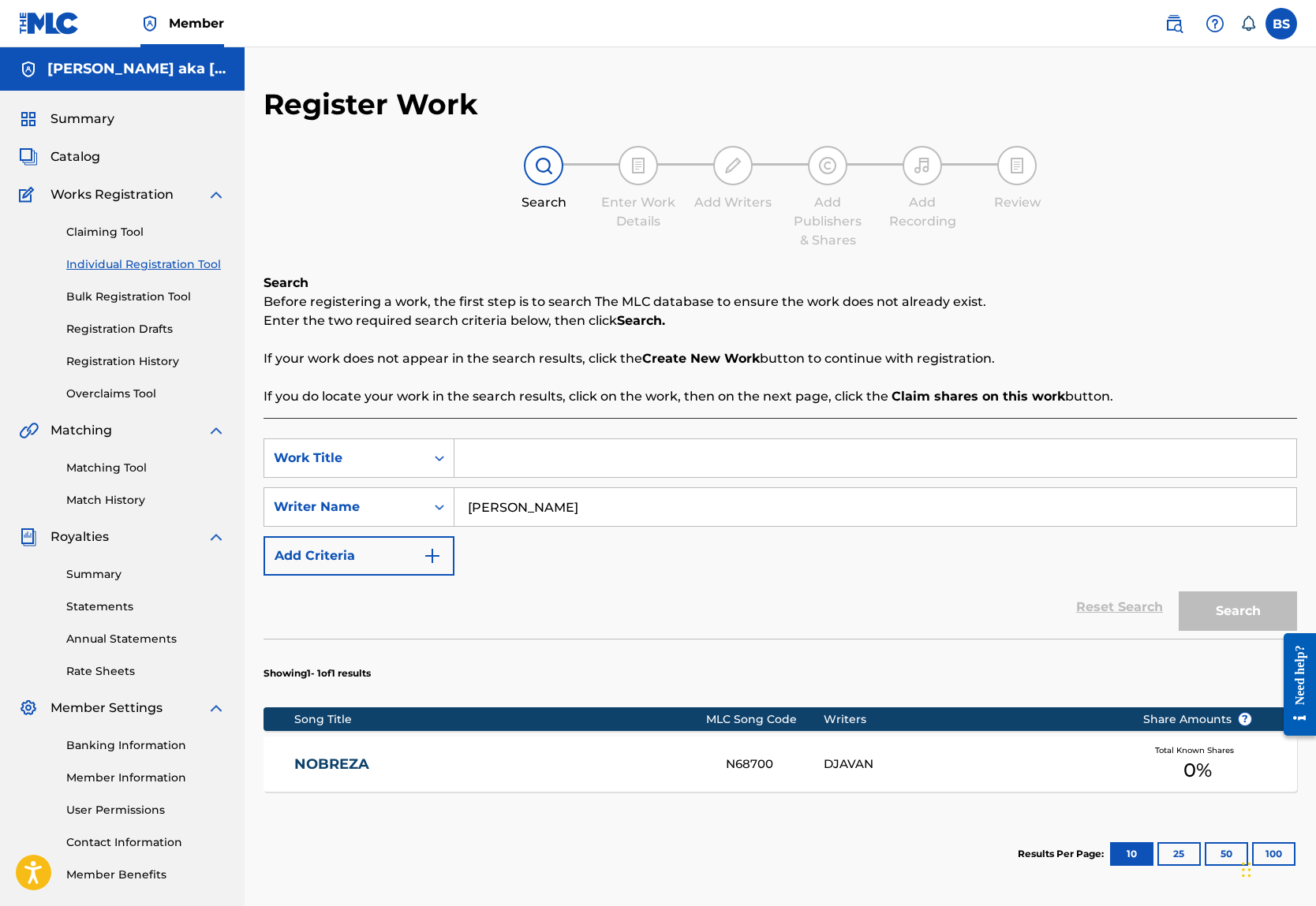
type input "Charlie mangold"
click at [654, 477] on input "Search Form" at bounding box center [875, 458] width 841 height 38
type input "f"
click at [1228, 631] on button "Search" at bounding box center [1237, 611] width 118 height 39
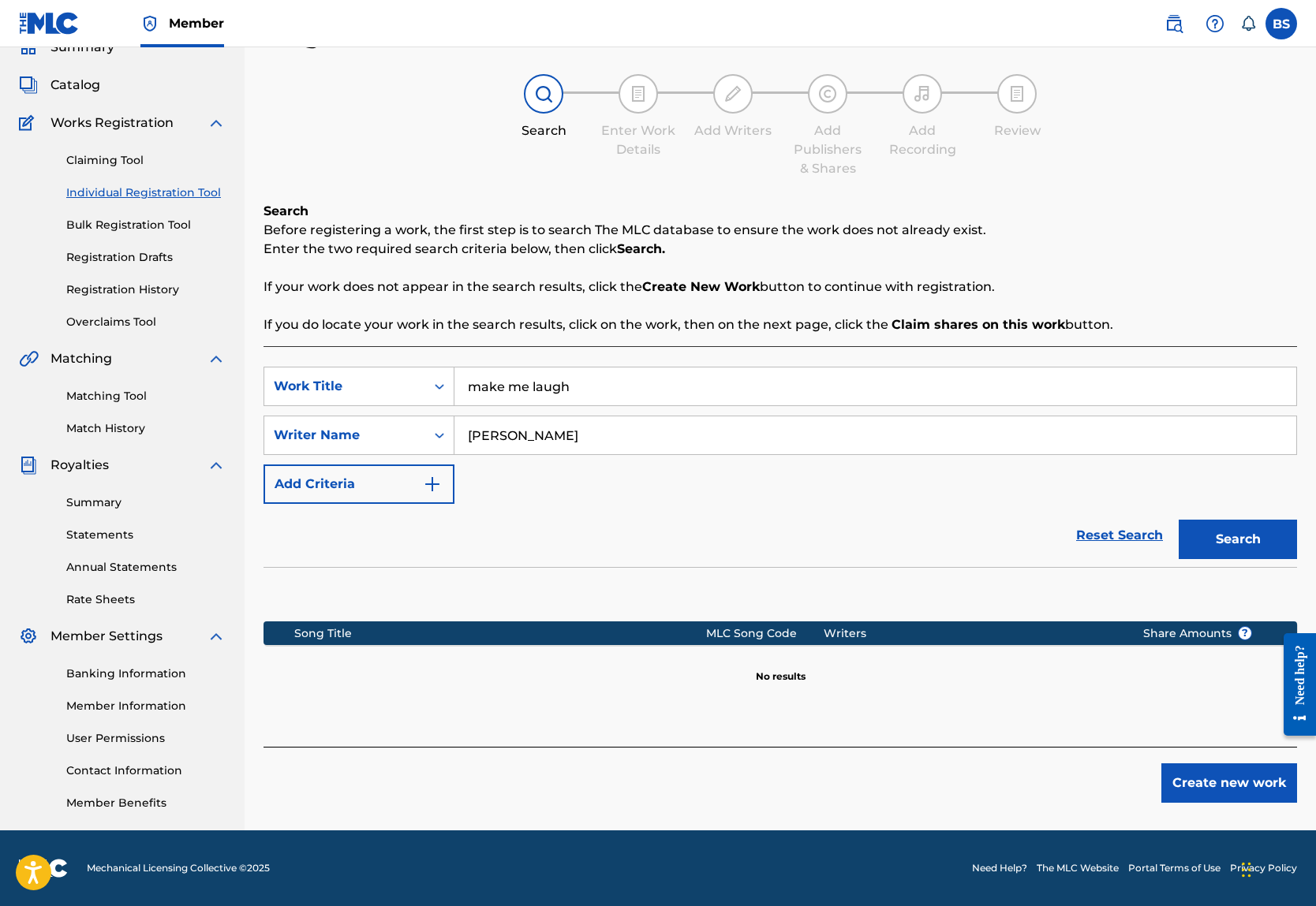
scroll to position [197, 0]
drag, startPoint x: 674, startPoint y: 301, endPoint x: 443, endPoint y: 298, distance: 231.0
click at [442, 367] on div "SearchWithCriteria3675a712-6446-4021-9206-506506846588 Work Title make me laugh" at bounding box center [780, 386] width 1034 height 39
click at [1200, 520] on button "Search" at bounding box center [1237, 539] width 118 height 39
click at [571, 368] on input "me" at bounding box center [875, 386] width 841 height 38
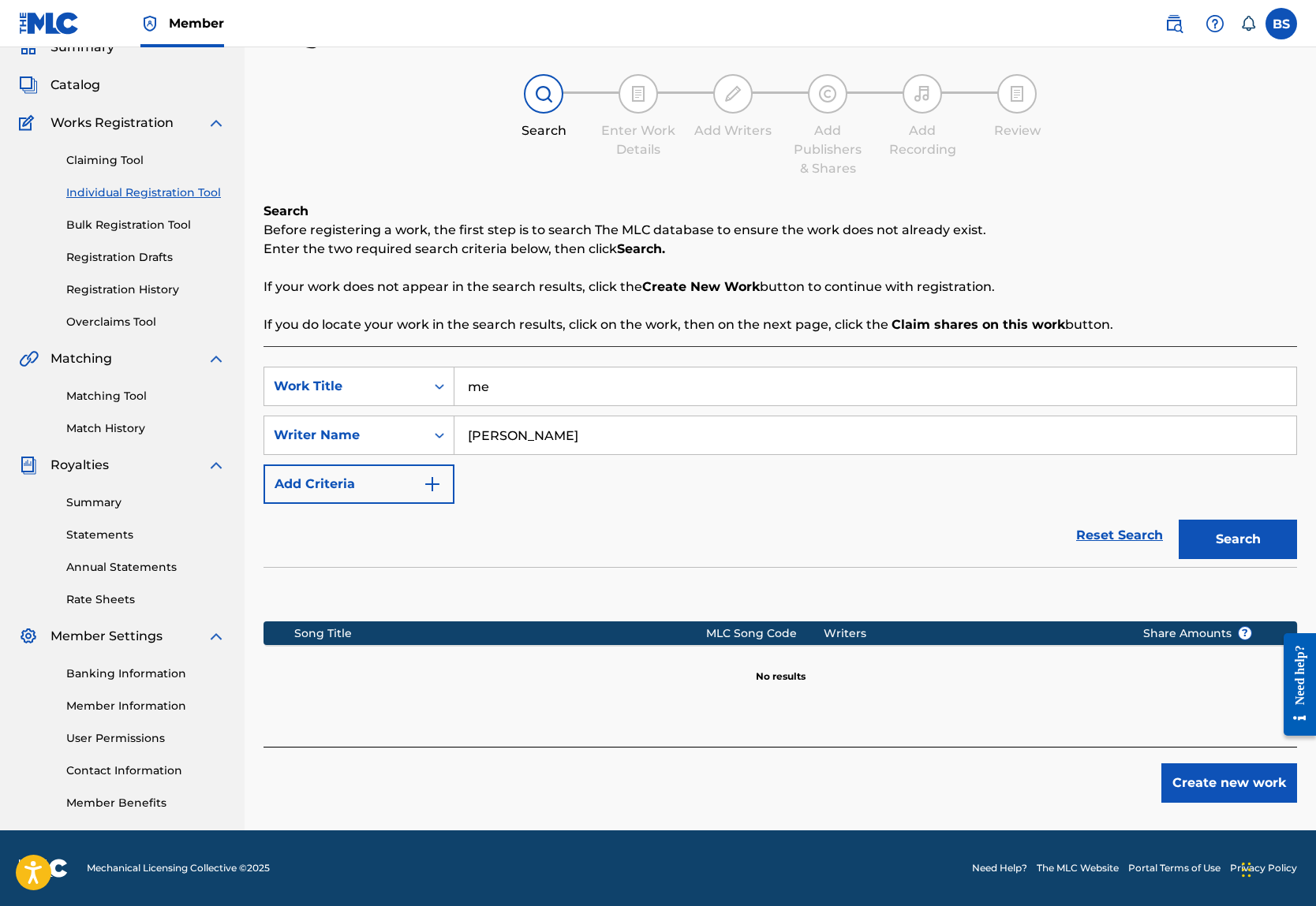
click at [571, 368] on input "me" at bounding box center [875, 386] width 841 height 38
drag, startPoint x: 674, startPoint y: 315, endPoint x: 1196, endPoint y: 487, distance: 549.6
click at [1196, 520] on button "Search" at bounding box center [1237, 539] width 118 height 39
drag, startPoint x: 572, startPoint y: 298, endPoint x: 517, endPoint y: 298, distance: 55.0
click at [519, 367] on div "SearchWithCriteria3675a712-6446-4021-9206-506506846588 Work Title I" at bounding box center [780, 386] width 1034 height 39
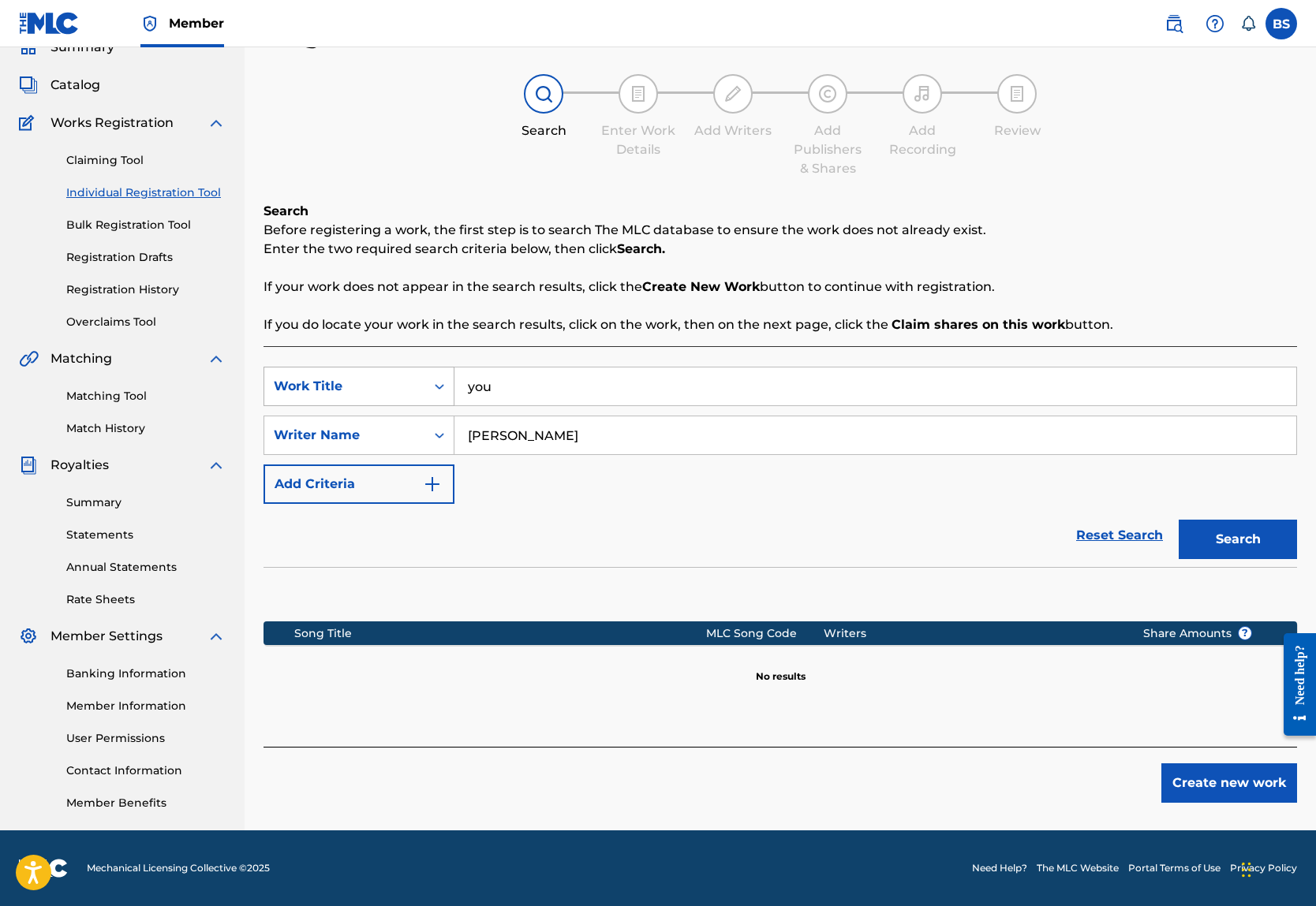
click at [1222, 520] on button "Search" at bounding box center [1237, 539] width 118 height 39
click at [563, 368] on input "you" at bounding box center [875, 386] width 841 height 38
type input "funny"
click at [635, 416] on input "Charlie mangold" at bounding box center [875, 435] width 841 height 38
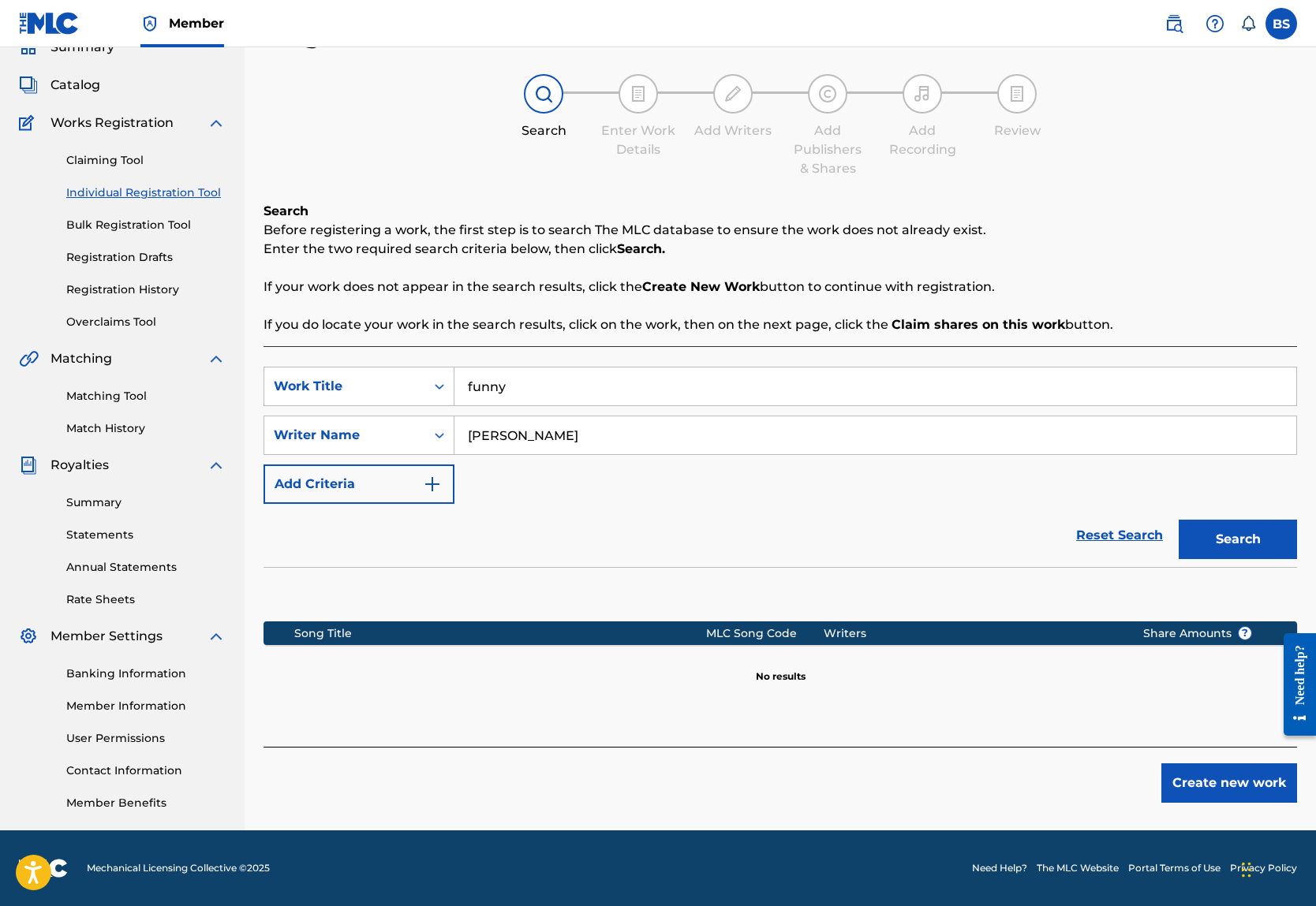
click at [635, 416] on input "Charlie mangold" at bounding box center [875, 435] width 841 height 38
type input "[PERSON_NAME]"
click at [1236, 520] on button "Search" at bounding box center [1237, 539] width 118 height 39
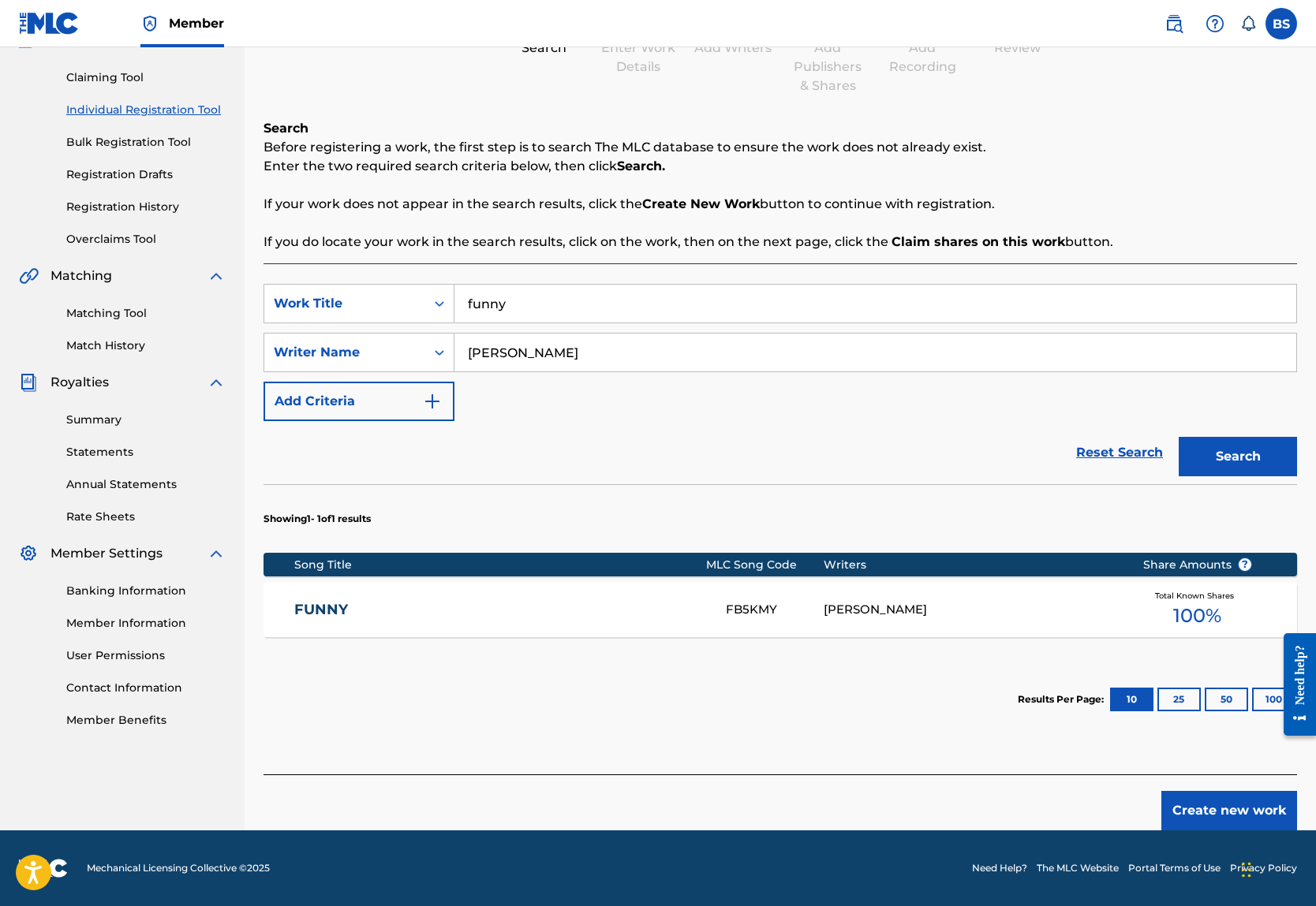
scroll to position [289, 0]
click at [371, 582] on div "FUNNY FB5KMY WILLIAM L SEIDMAN Total Known Shares 100 %" at bounding box center [780, 609] width 1034 height 56
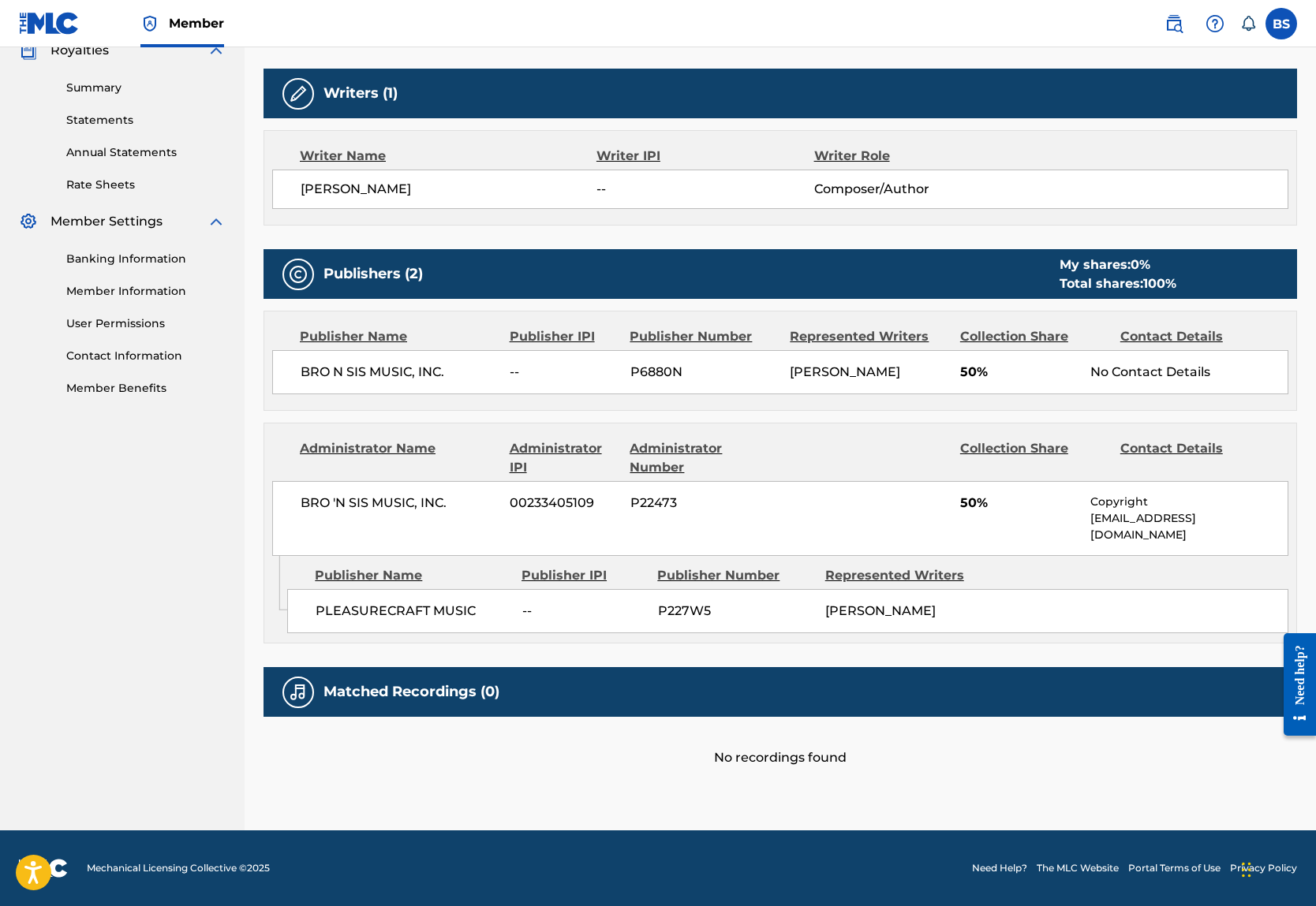
scroll to position [606, 0]
